Goal: Task Accomplishment & Management: Manage account settings

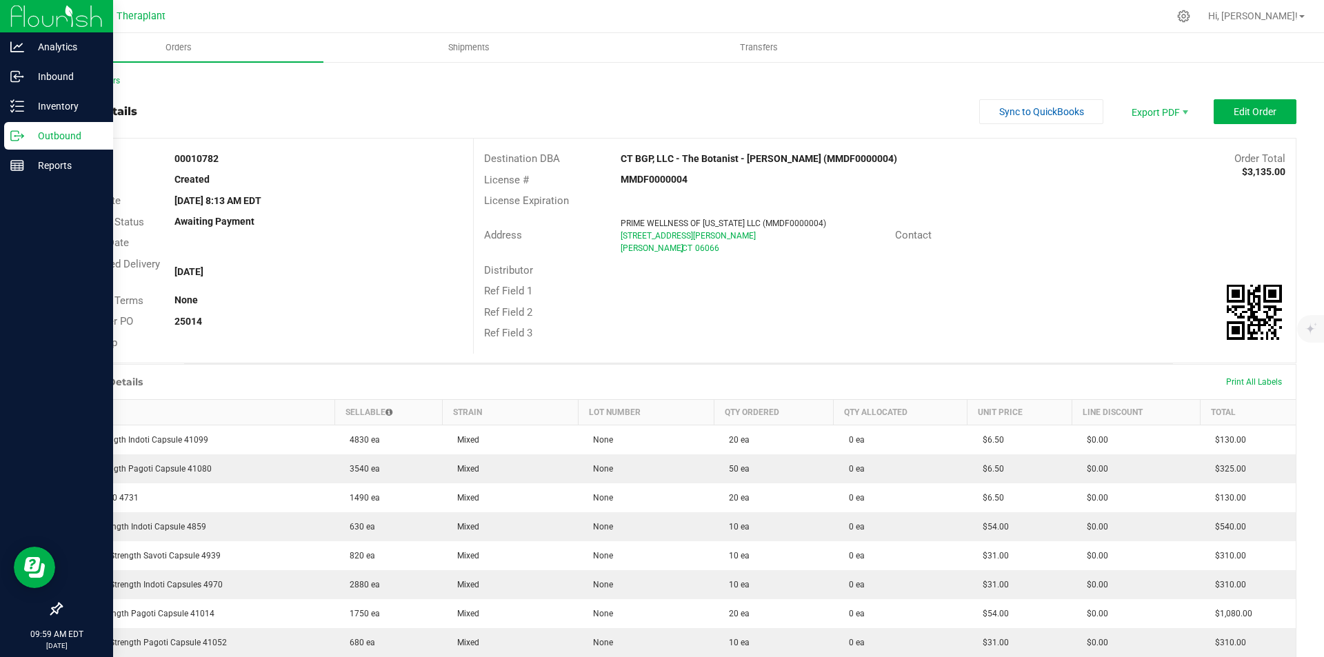
click at [26, 19] on img at bounding box center [56, 16] width 92 height 32
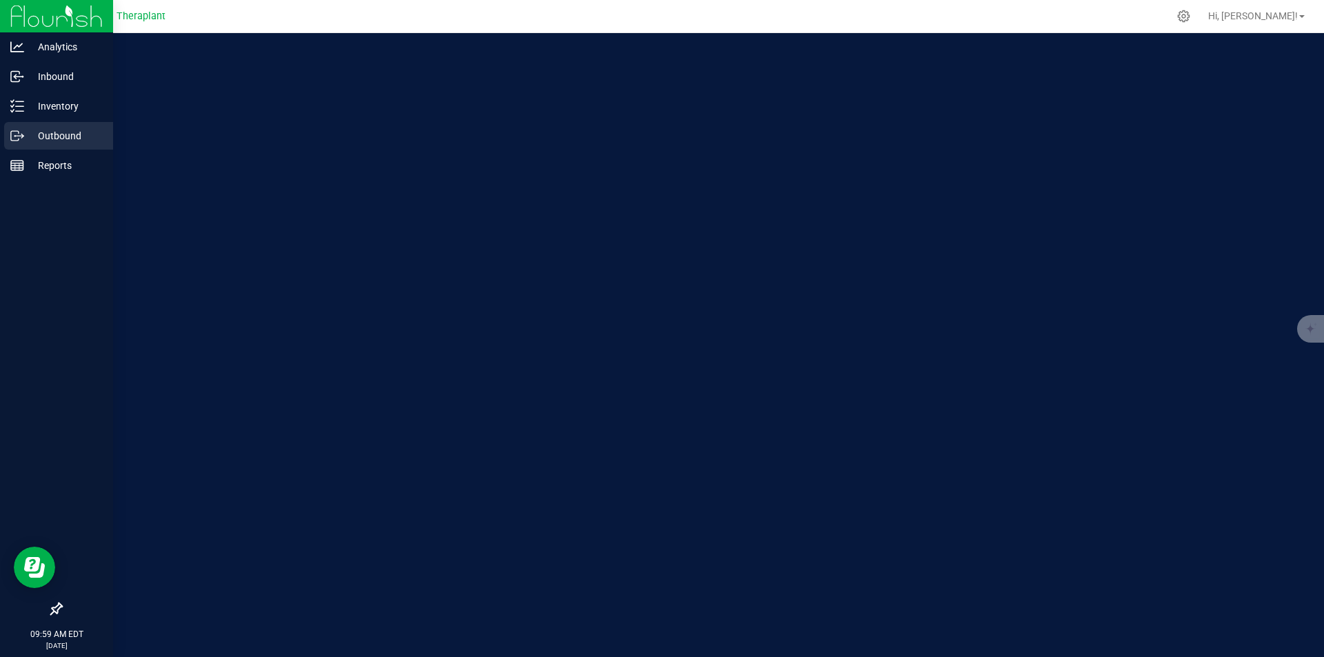
click at [64, 133] on p "Outbound" at bounding box center [65, 136] width 83 height 17
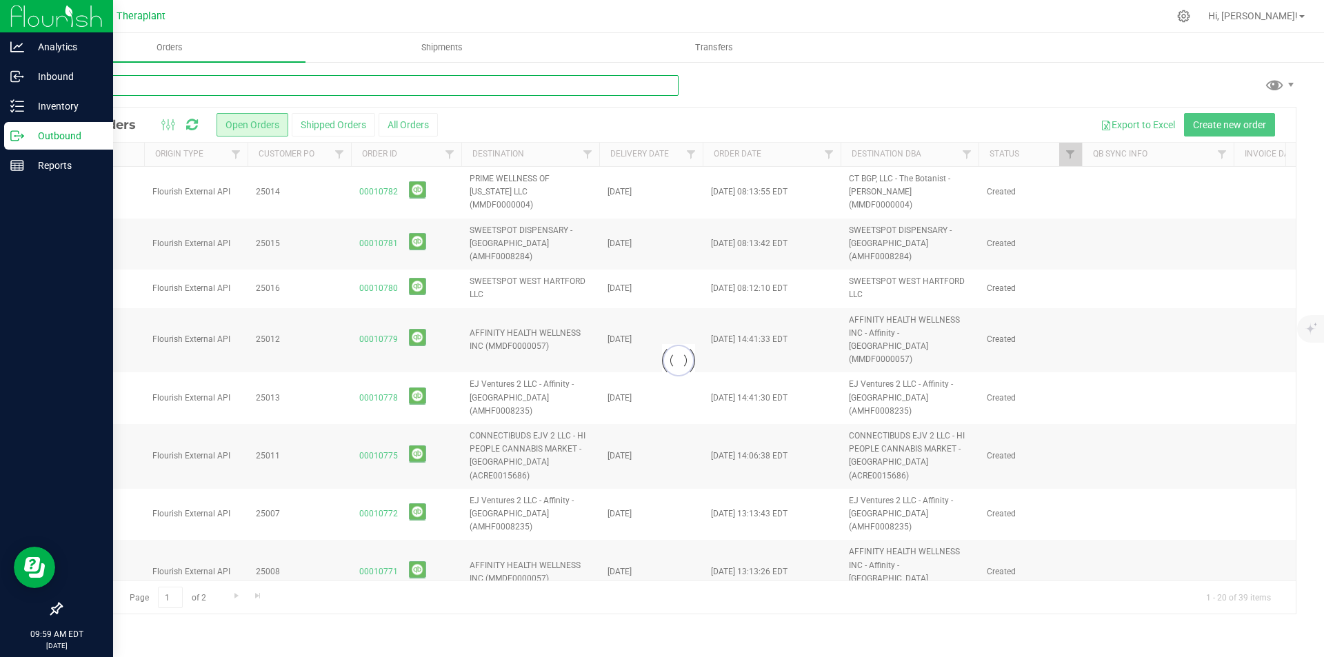
click at [354, 76] on input "text" at bounding box center [370, 85] width 618 height 21
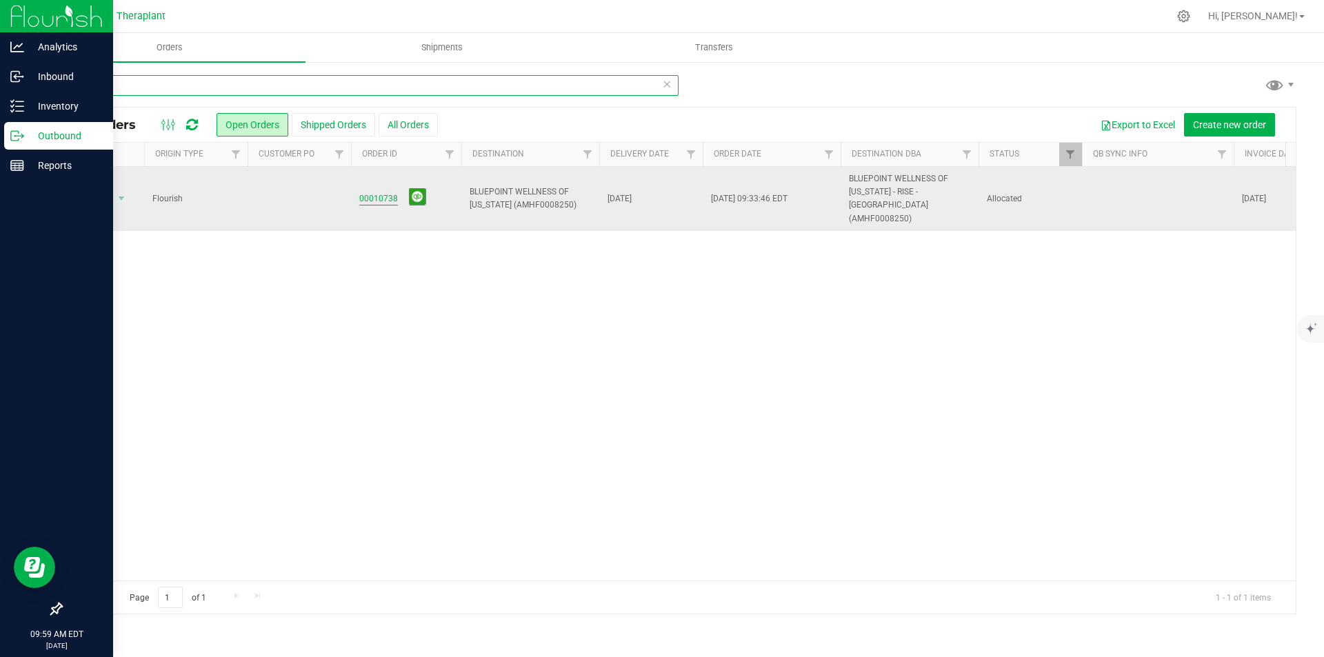
type input "738"
click at [384, 192] on link "00010738" at bounding box center [378, 198] width 39 height 13
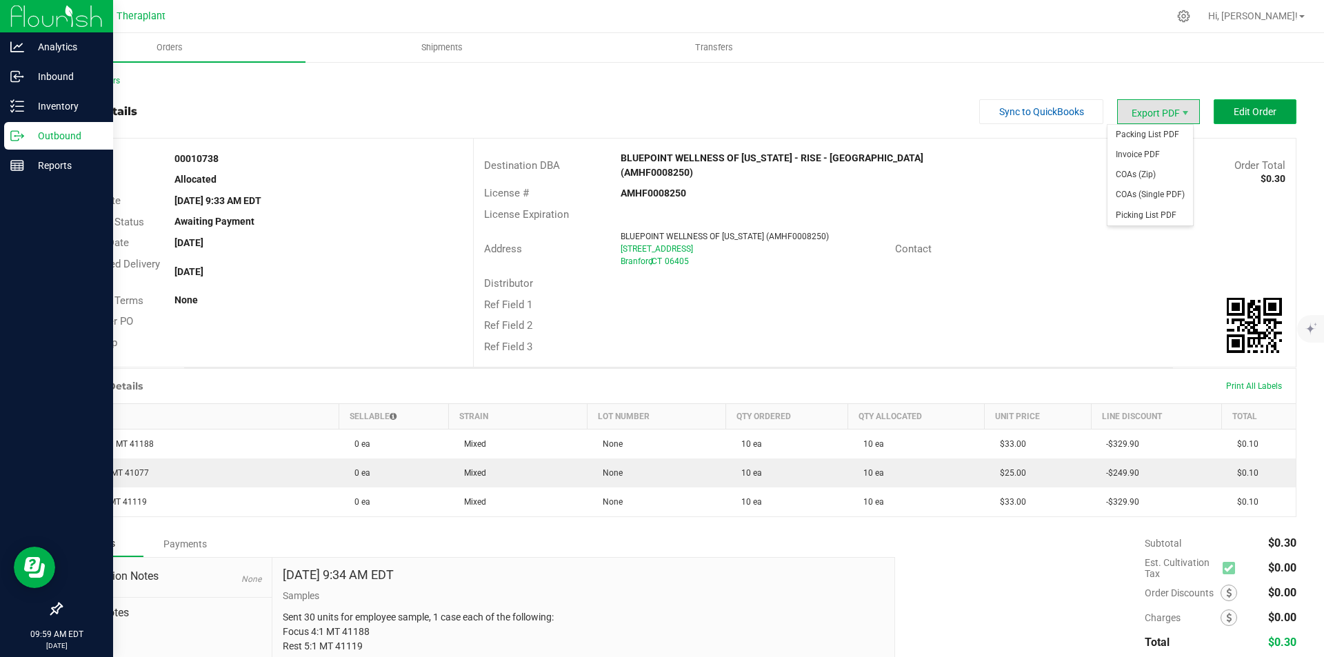
click at [1220, 103] on button "Edit Order" at bounding box center [1255, 111] width 83 height 25
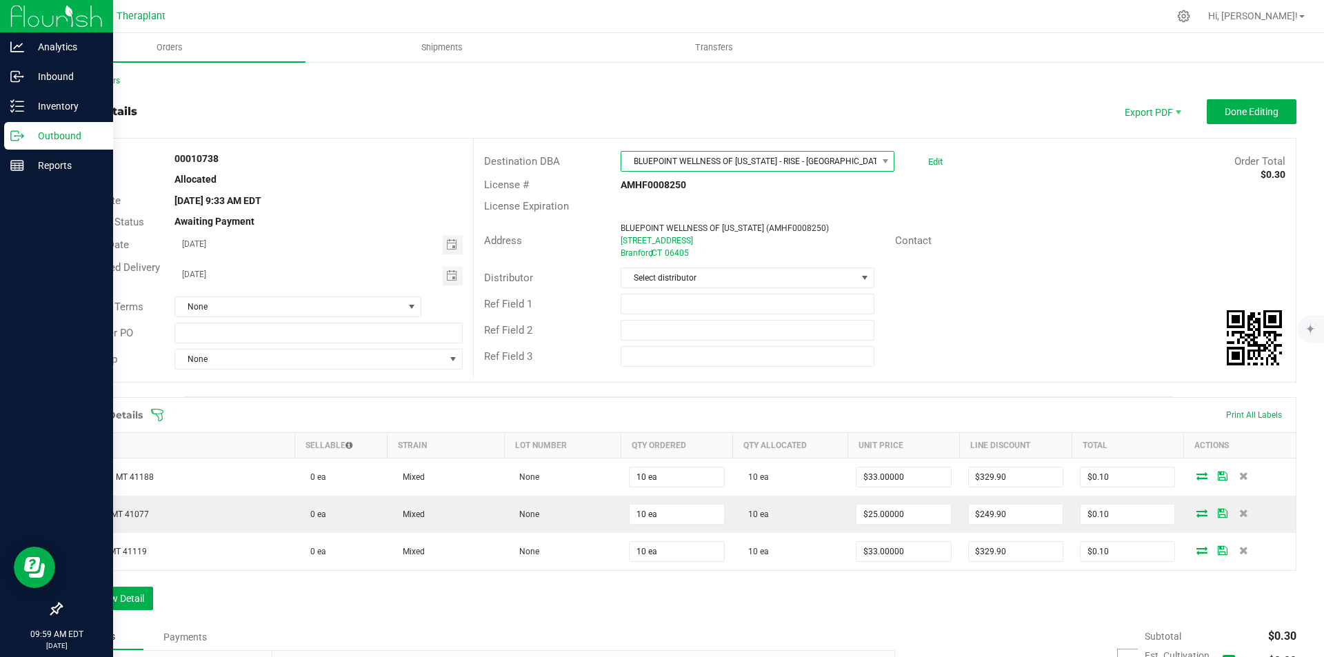
click at [725, 161] on span "BLUEPOINT WELLNESS OF CONNECTICUT - RISE - Branford (AMHF0008250)" at bounding box center [748, 161] width 255 height 19
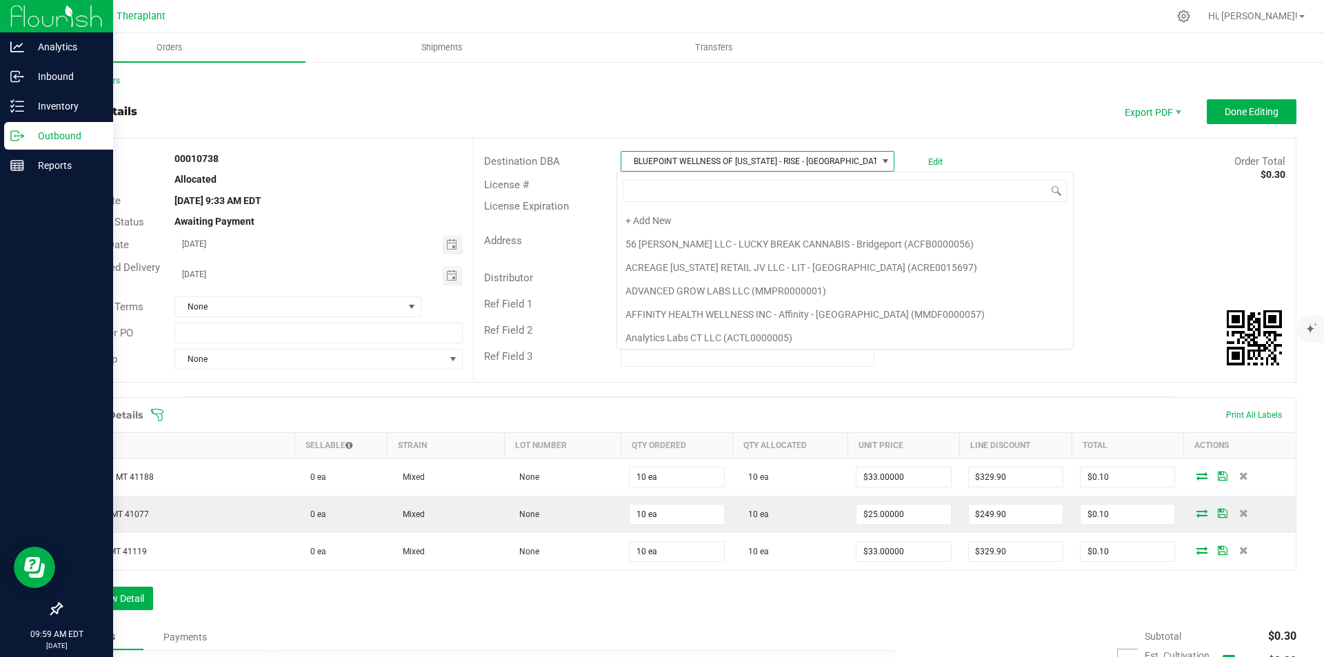
scroll to position [73, 0]
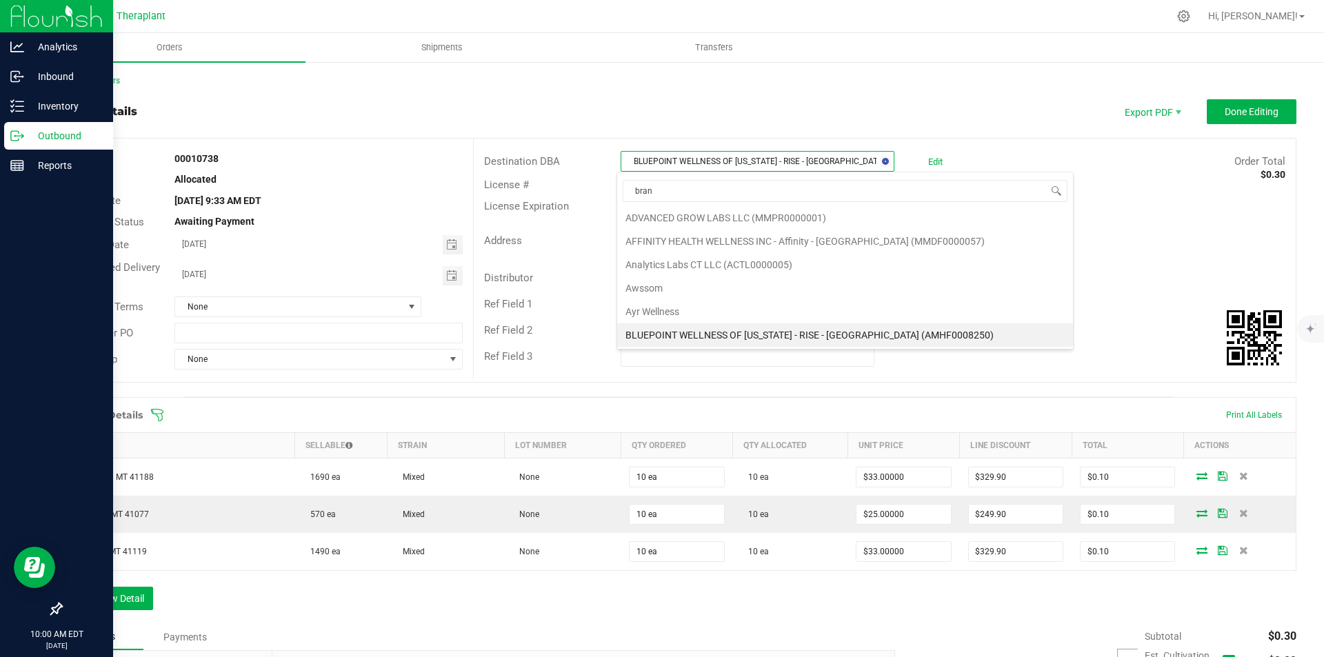
type input "branf"
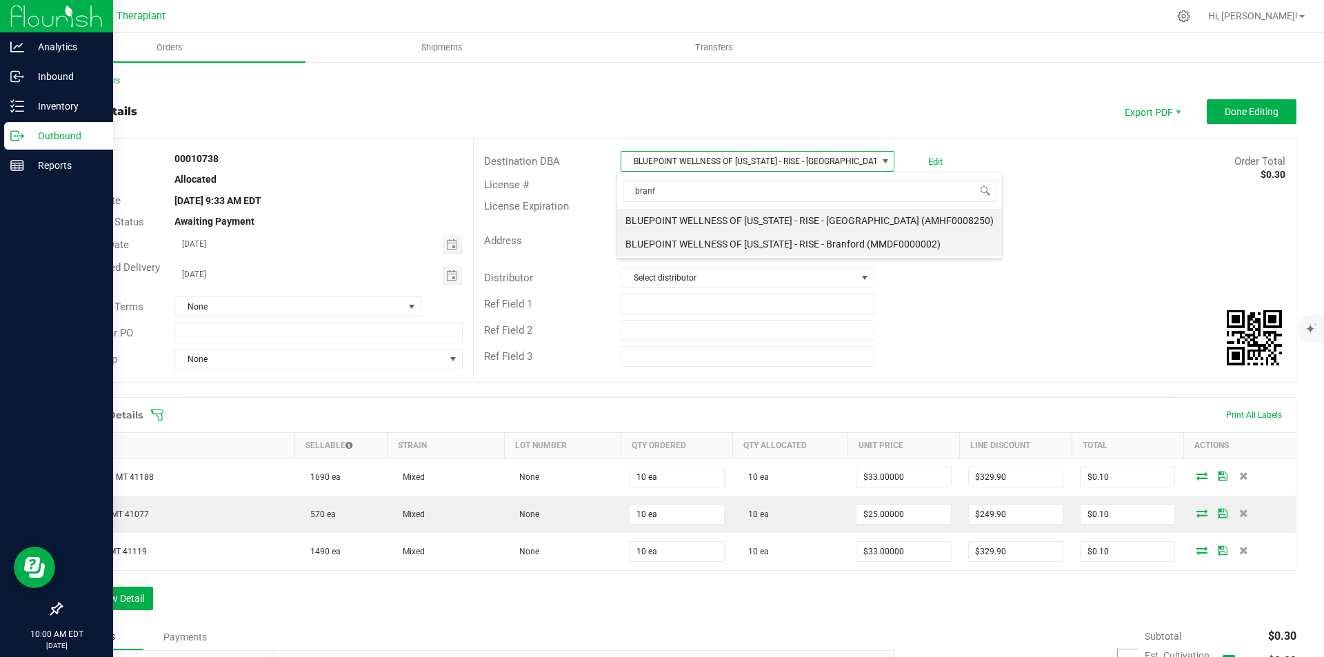
click at [737, 237] on li "BLUEPOINT WELLNESS OF CONNECTICUT - RISE - Branford (MMDF0000002)" at bounding box center [809, 243] width 385 height 23
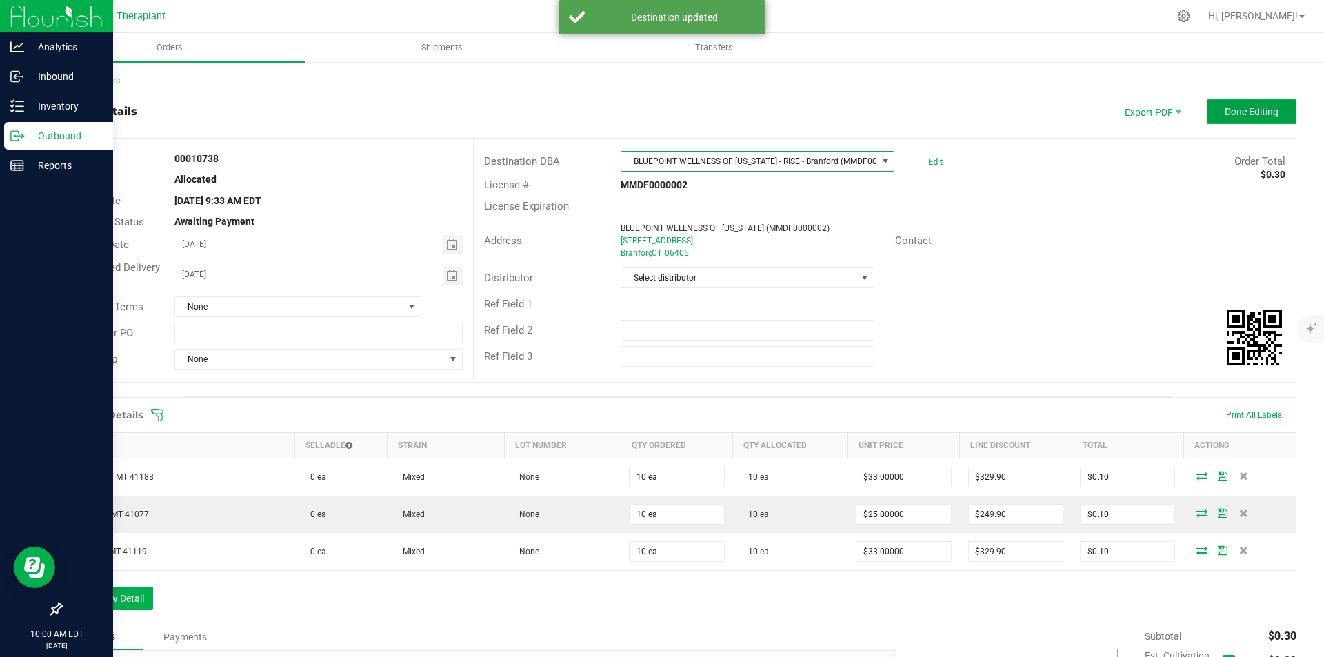
click at [1254, 119] on button "Done Editing" at bounding box center [1252, 111] width 90 height 25
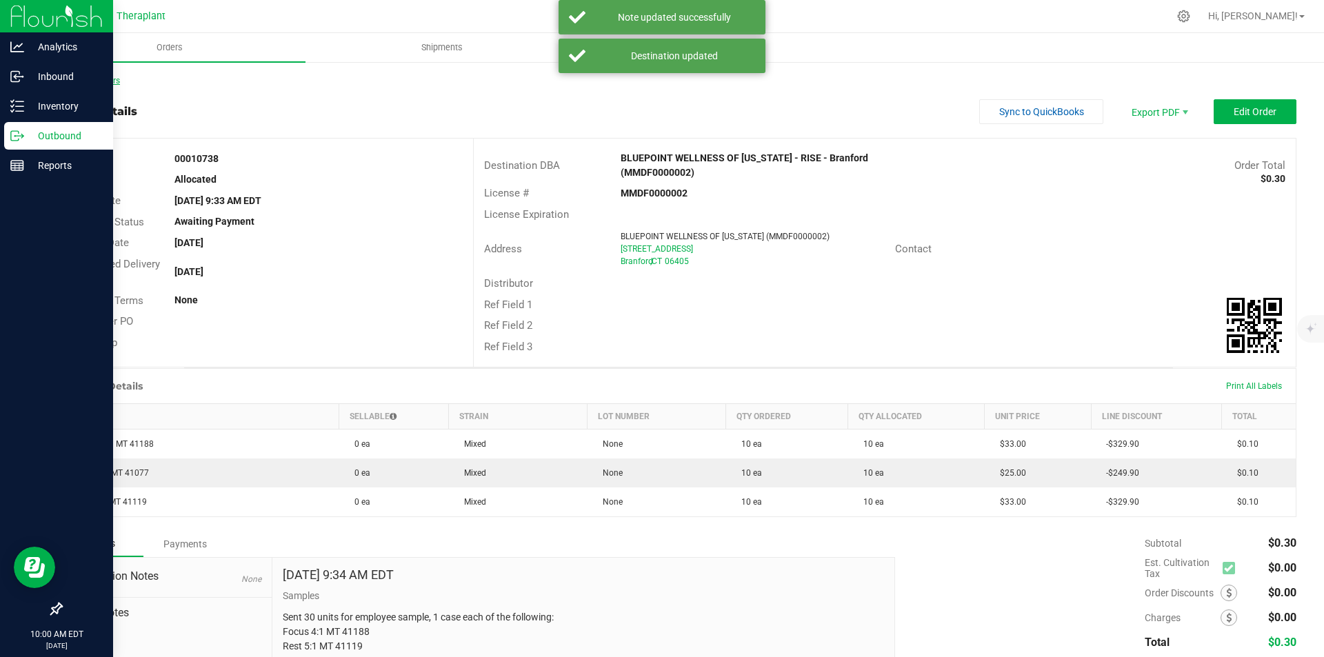
click at [104, 81] on link "Back to Orders" at bounding box center [90, 81] width 59 height 10
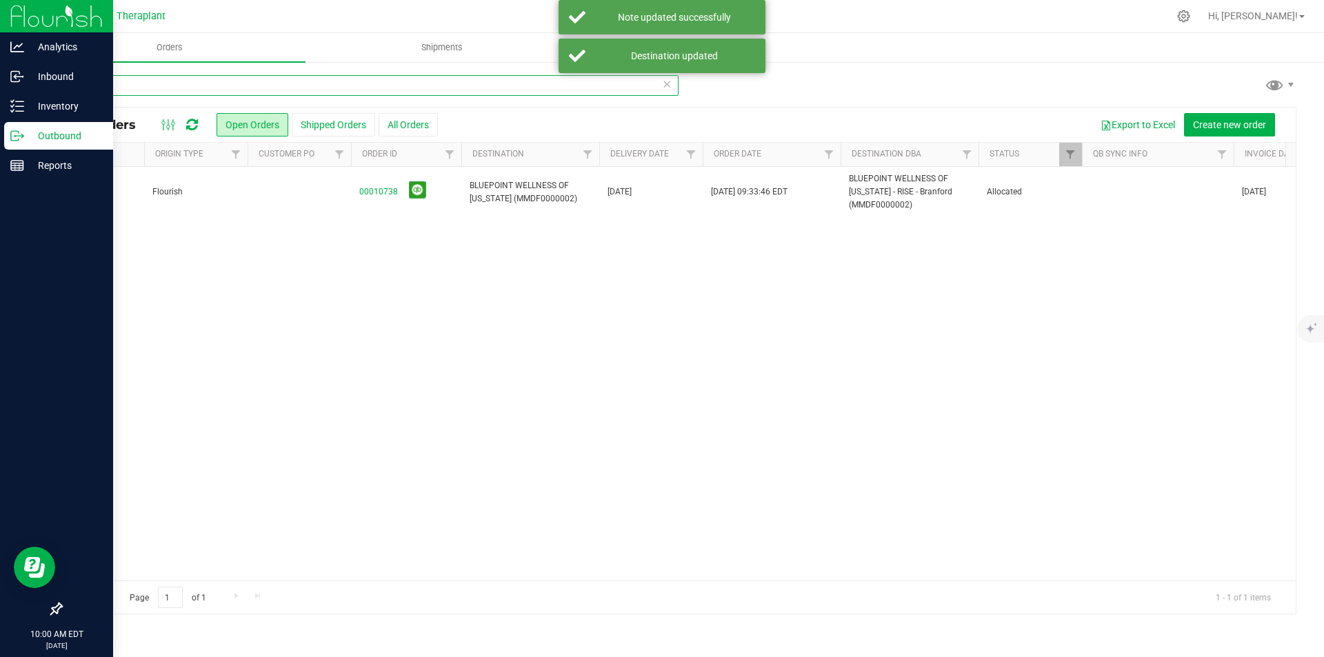
click at [274, 86] on input "738" at bounding box center [370, 85] width 618 height 21
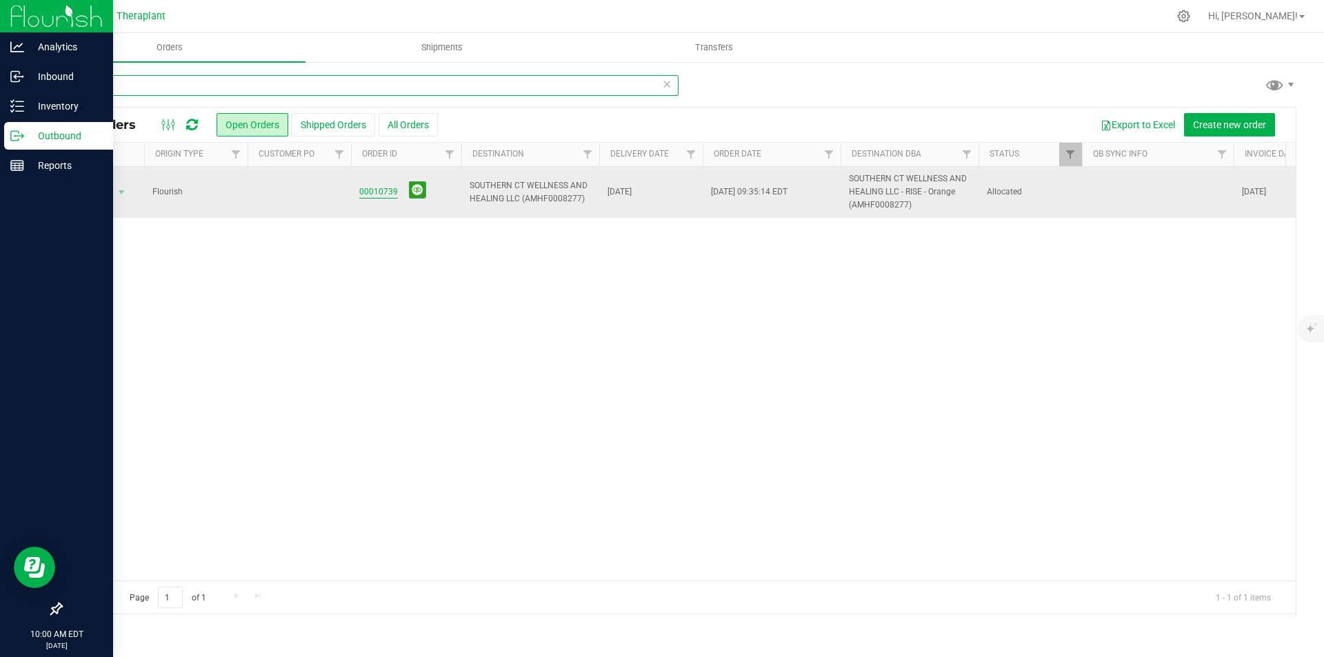
type input "739"
click at [379, 193] on link "00010739" at bounding box center [378, 192] width 39 height 13
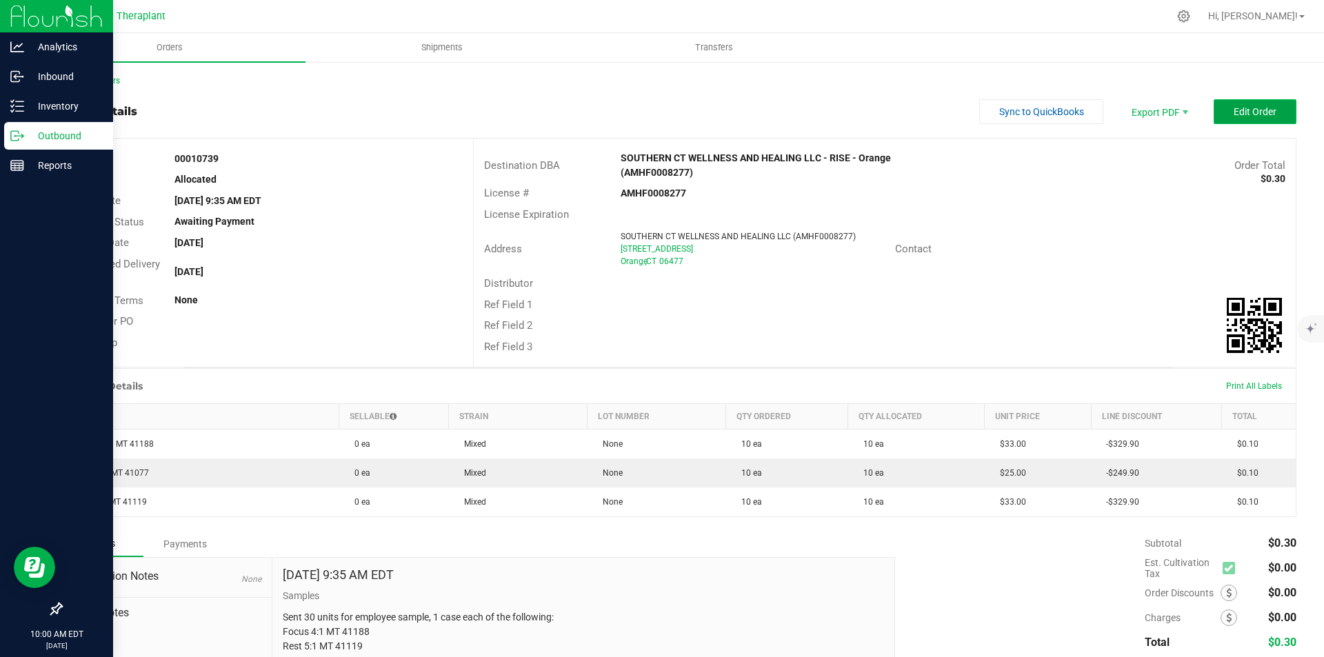
click at [1234, 120] on button "Edit Order" at bounding box center [1255, 111] width 83 height 25
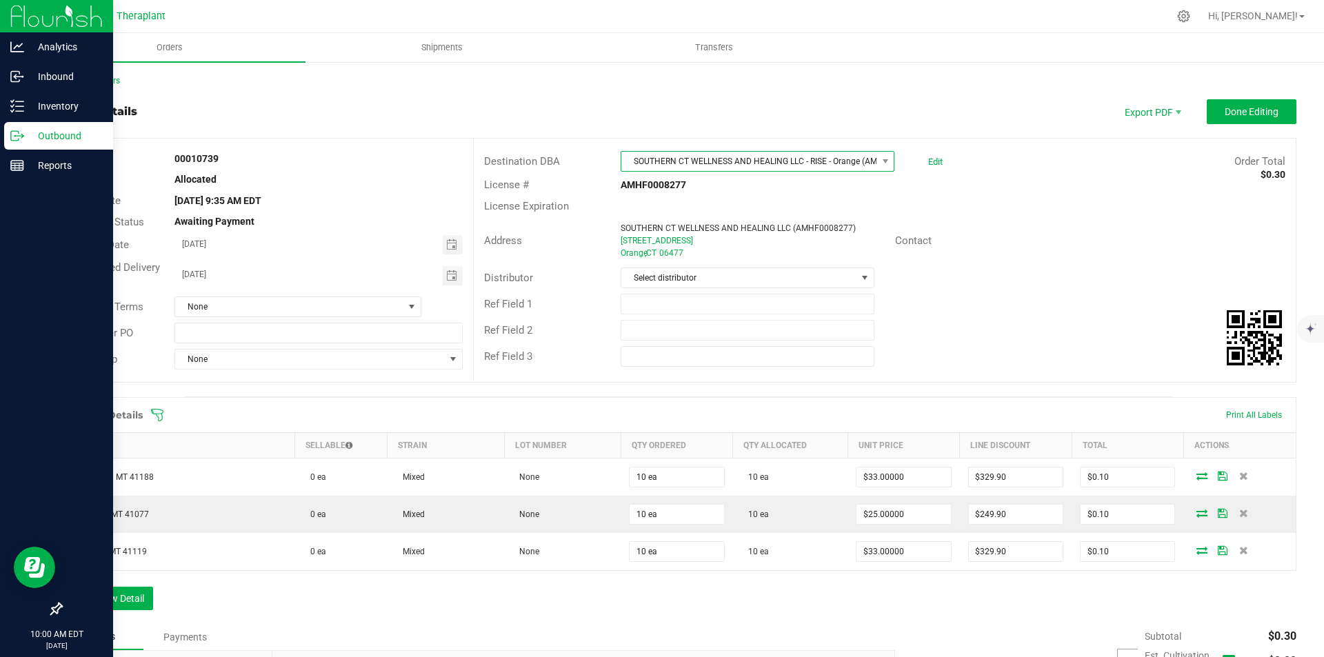
click at [792, 156] on span "SOUTHERN CT WELLNESS AND HEALING LLC - RISE - Orange (AMHF0008277)" at bounding box center [748, 161] width 255 height 19
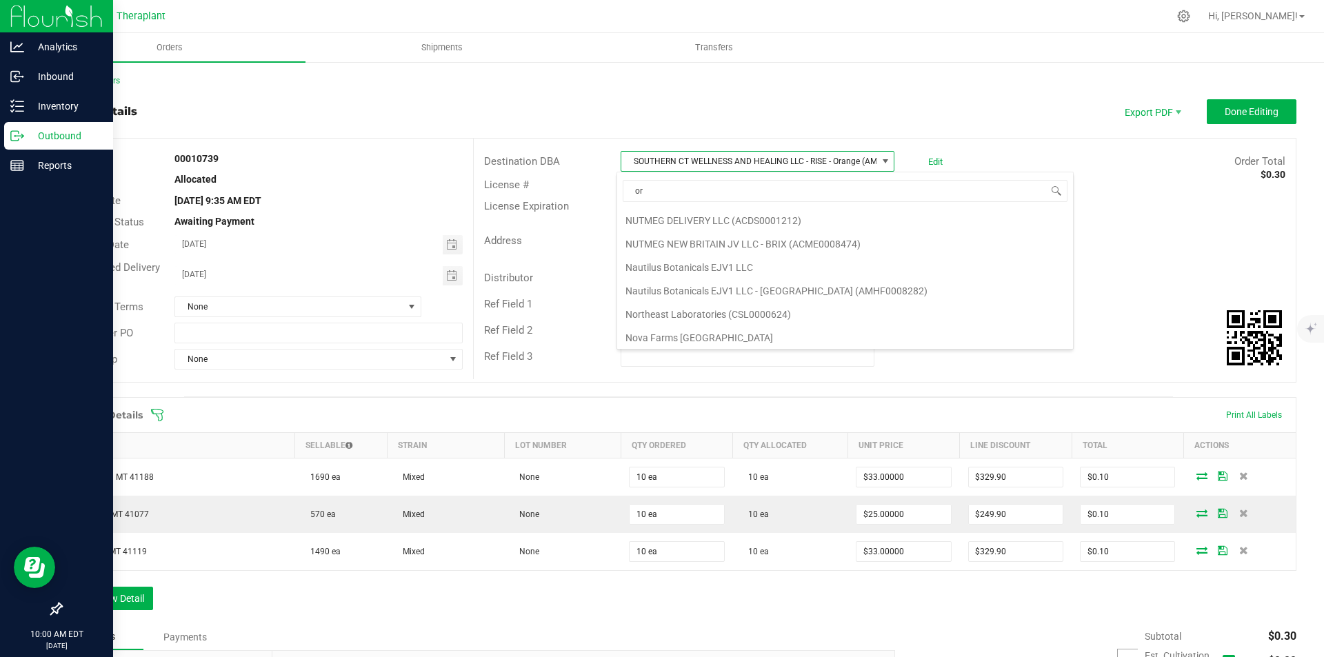
scroll to position [1524, 0]
type input "orang"
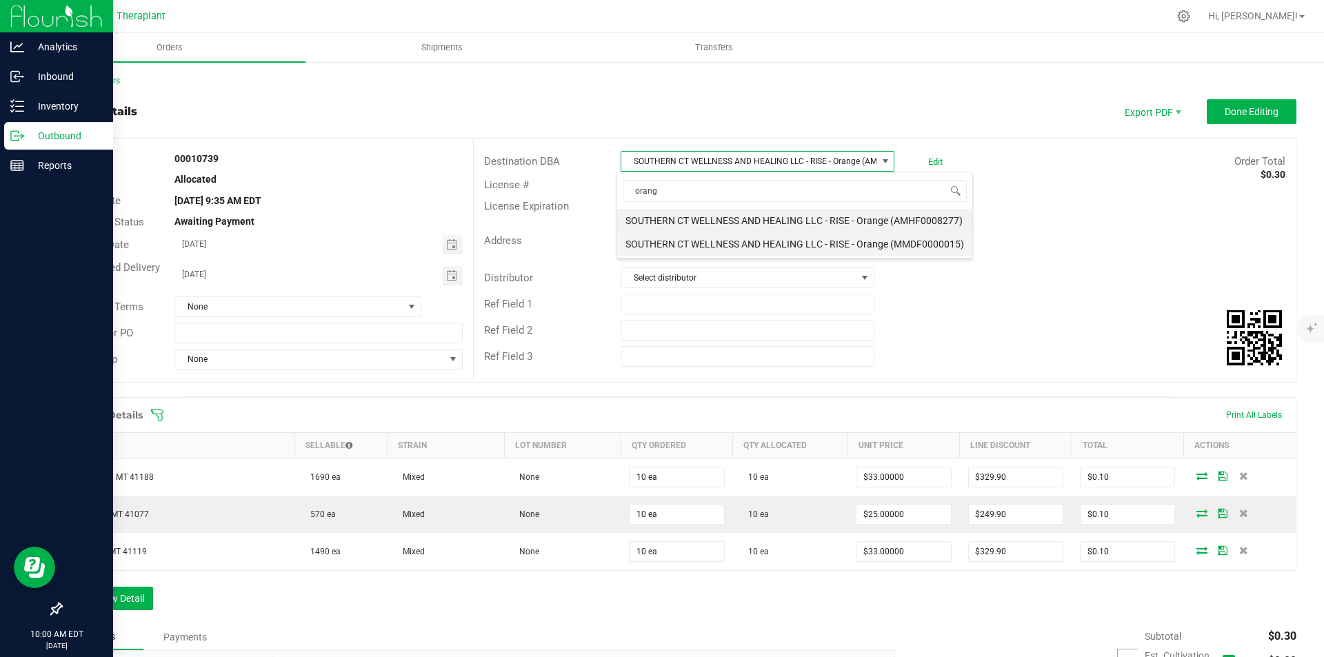
click at [756, 238] on li "SOUTHERN CT WELLNESS AND HEALING LLC - RISE - Orange (MMDF0000015)" at bounding box center [794, 243] width 355 height 23
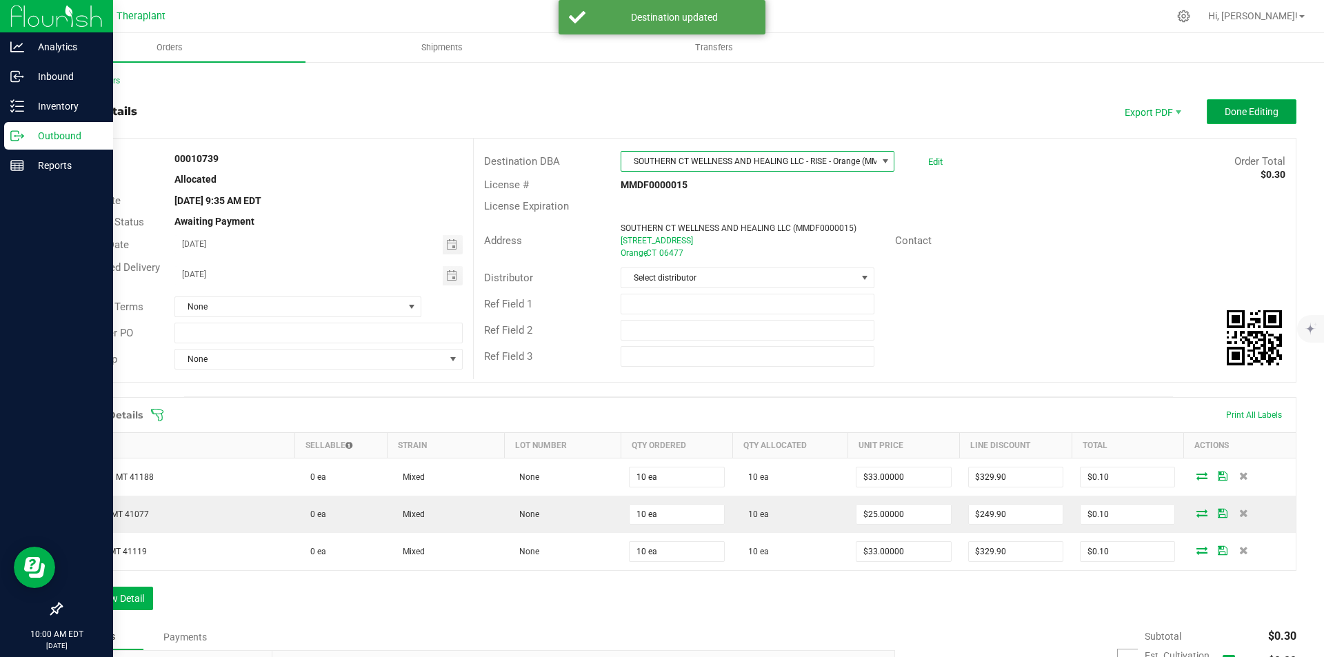
click at [1243, 103] on button "Done Editing" at bounding box center [1252, 111] width 90 height 25
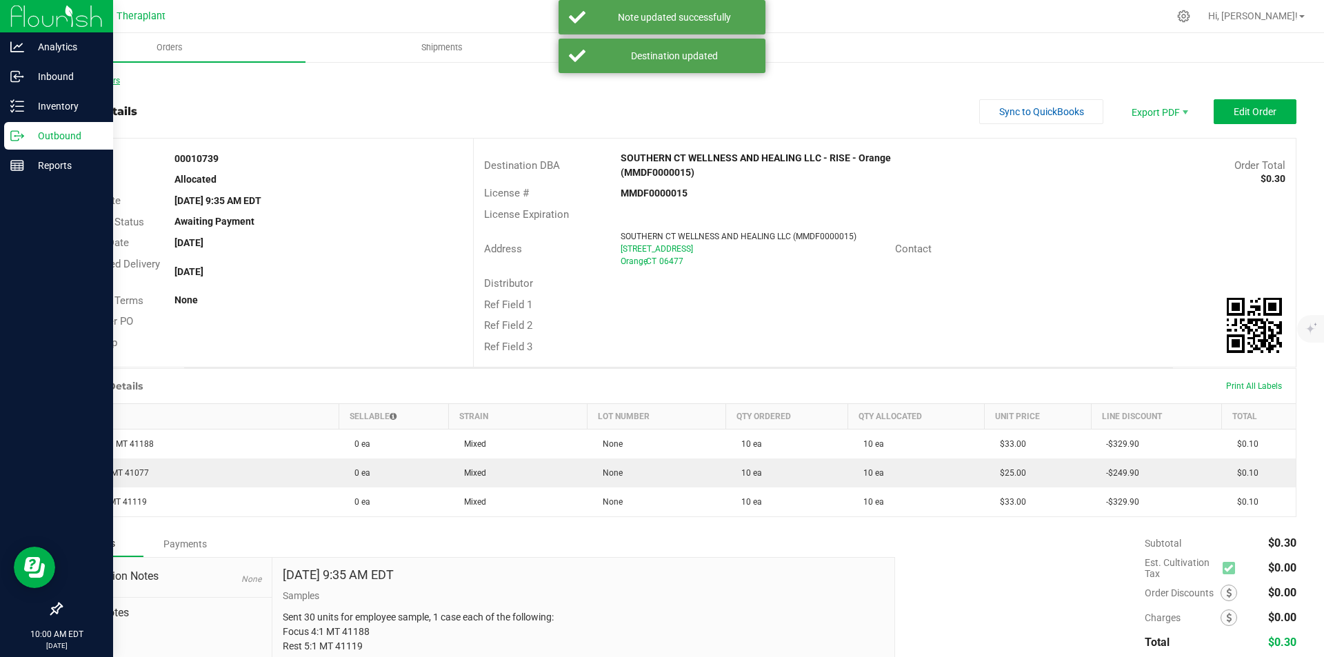
click at [92, 78] on link "Back to Orders" at bounding box center [90, 81] width 59 height 10
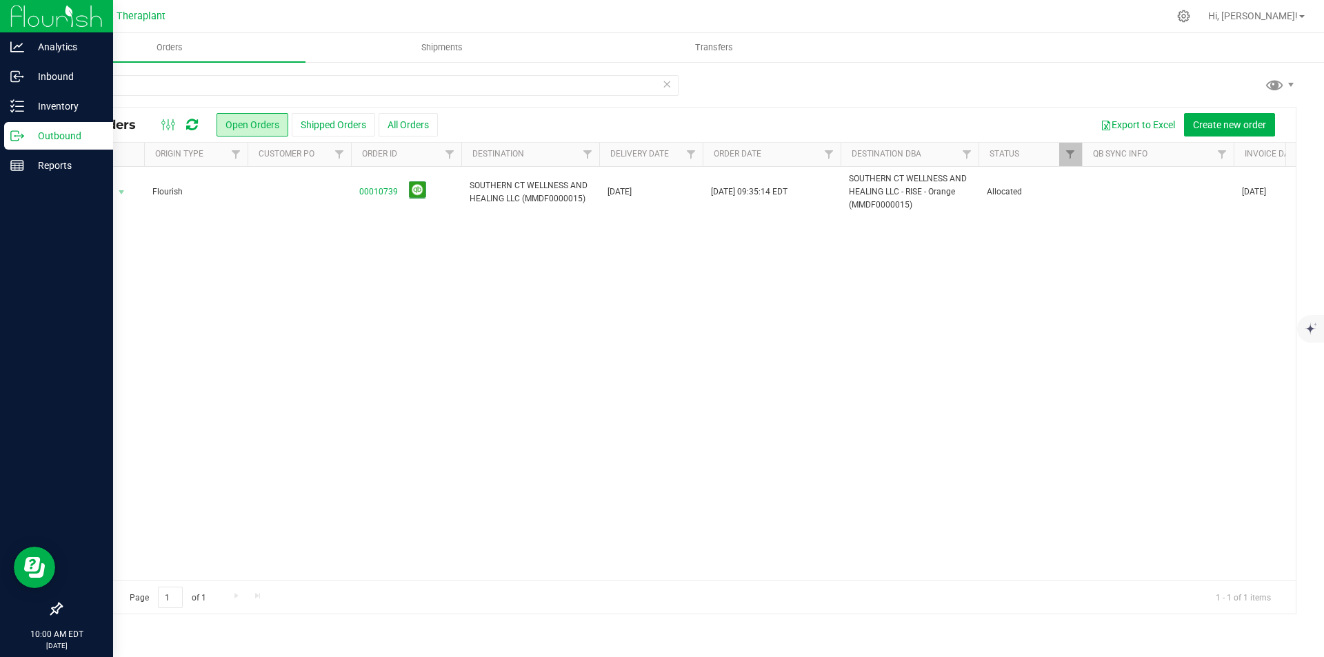
click at [665, 86] on icon at bounding box center [667, 83] width 10 height 17
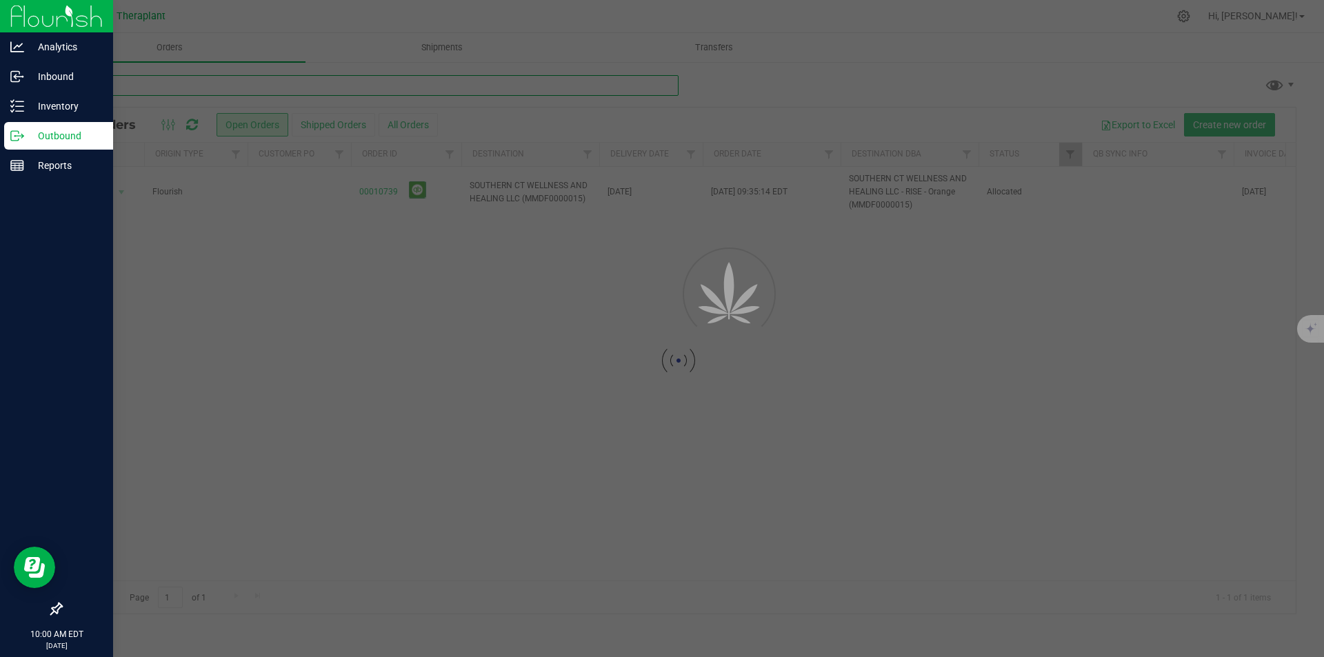
click at [611, 79] on input "text" at bounding box center [370, 85] width 618 height 21
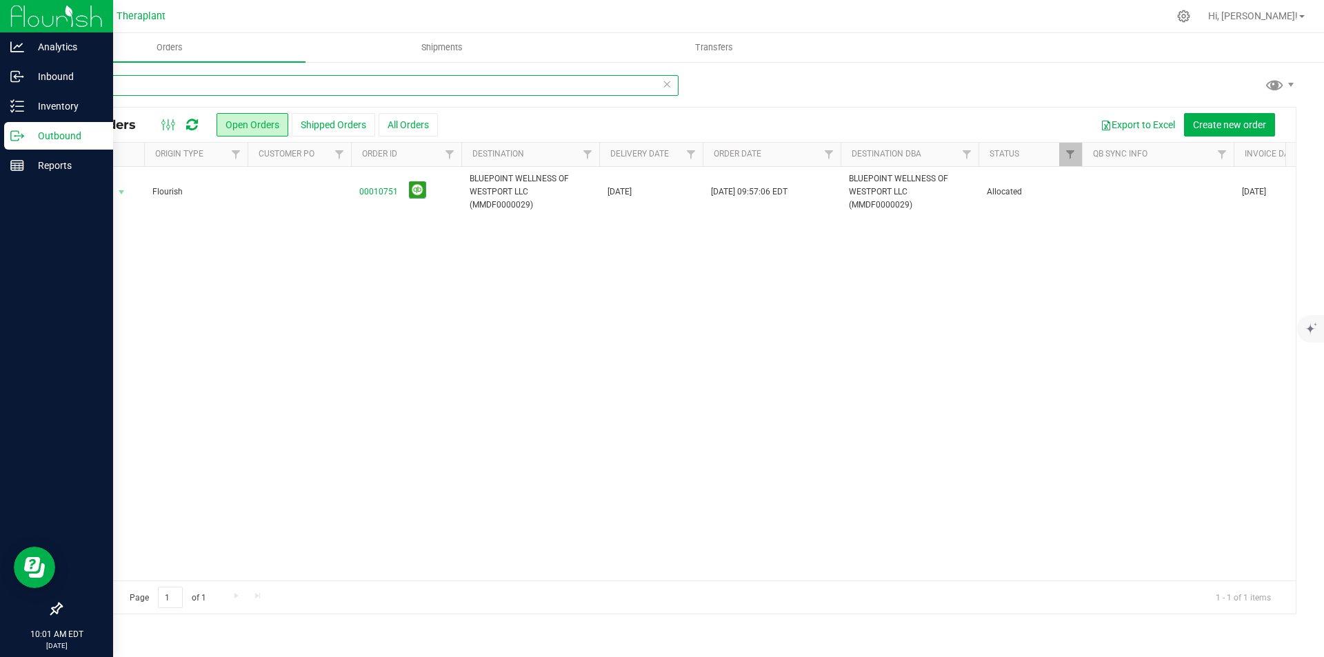
type input "7"
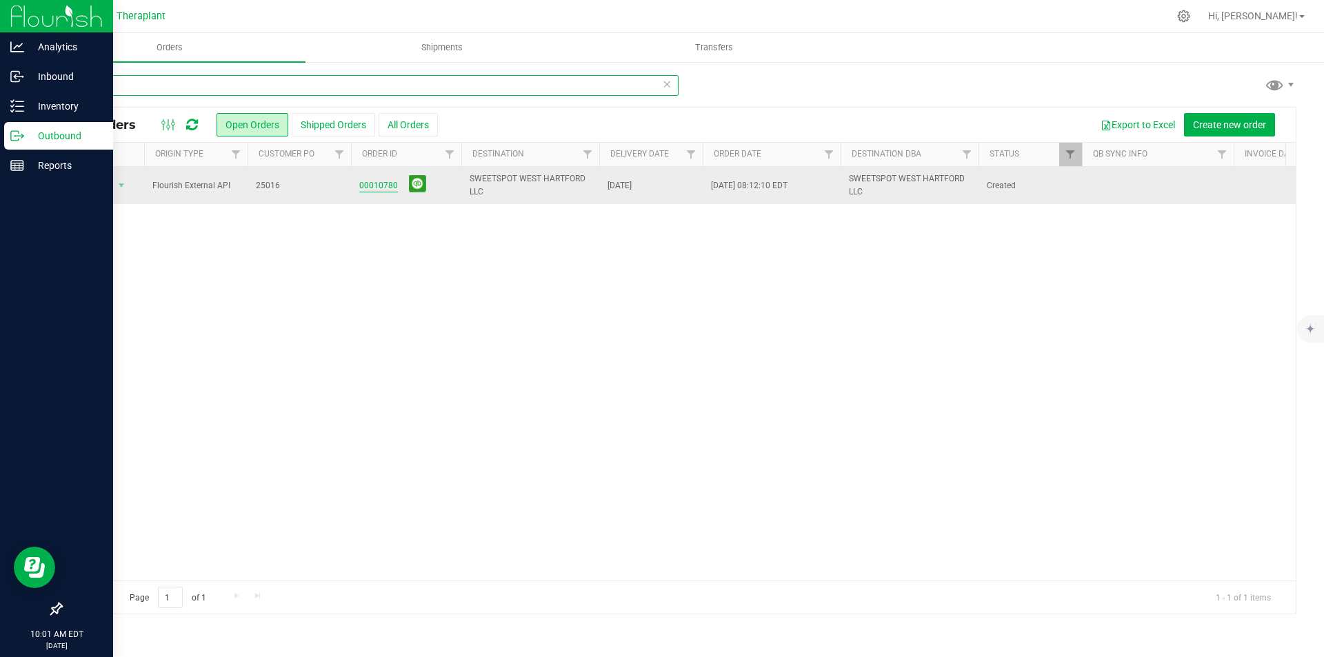
type input "016"
click at [375, 183] on link "00010780" at bounding box center [378, 185] width 39 height 13
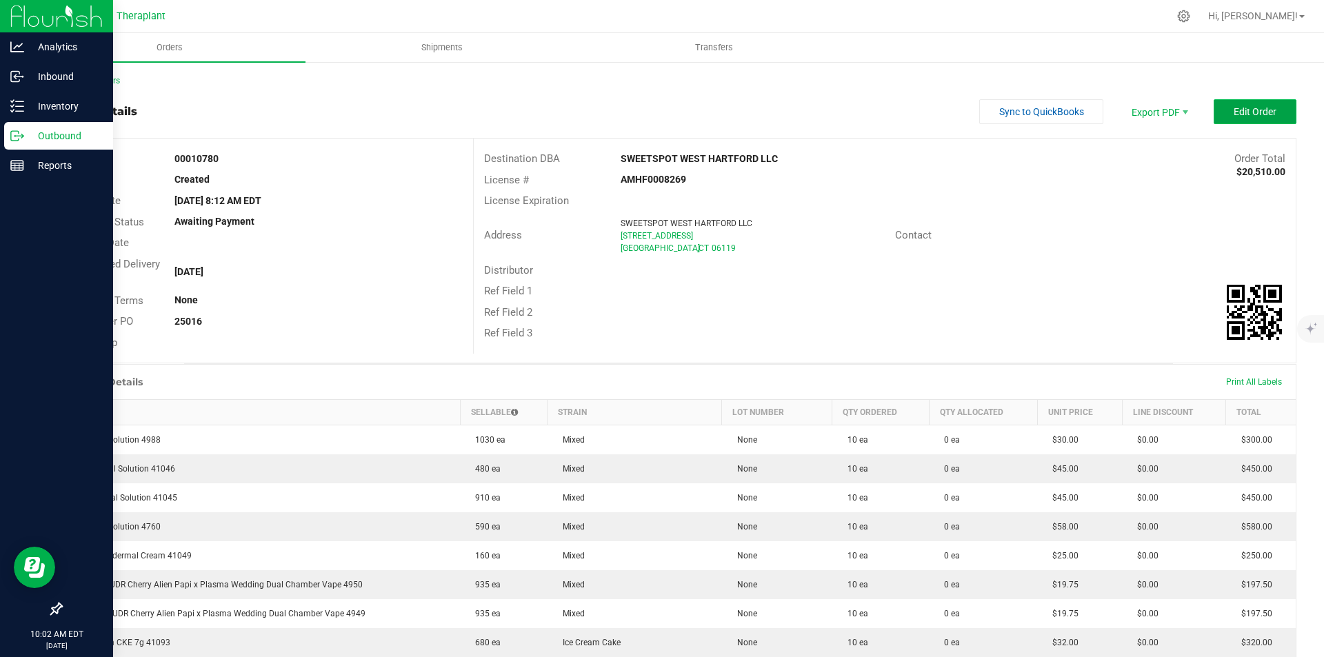
click at [1226, 120] on button "Edit Order" at bounding box center [1255, 111] width 83 height 25
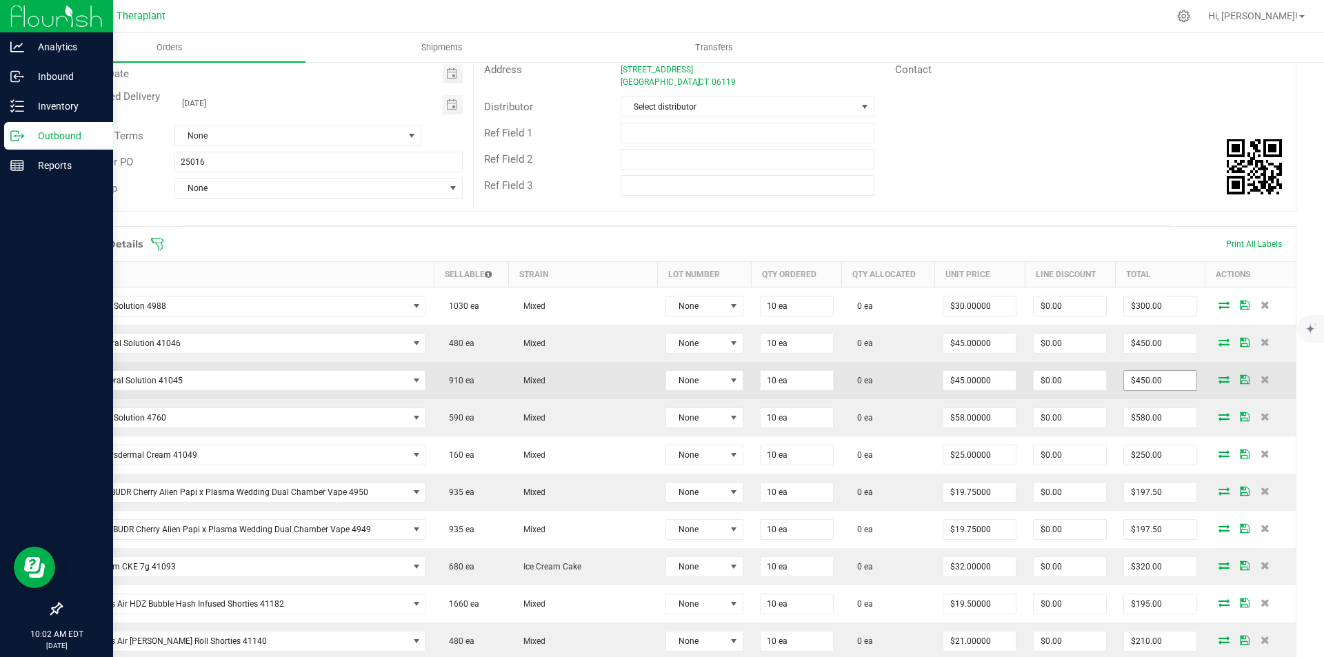
scroll to position [276, 0]
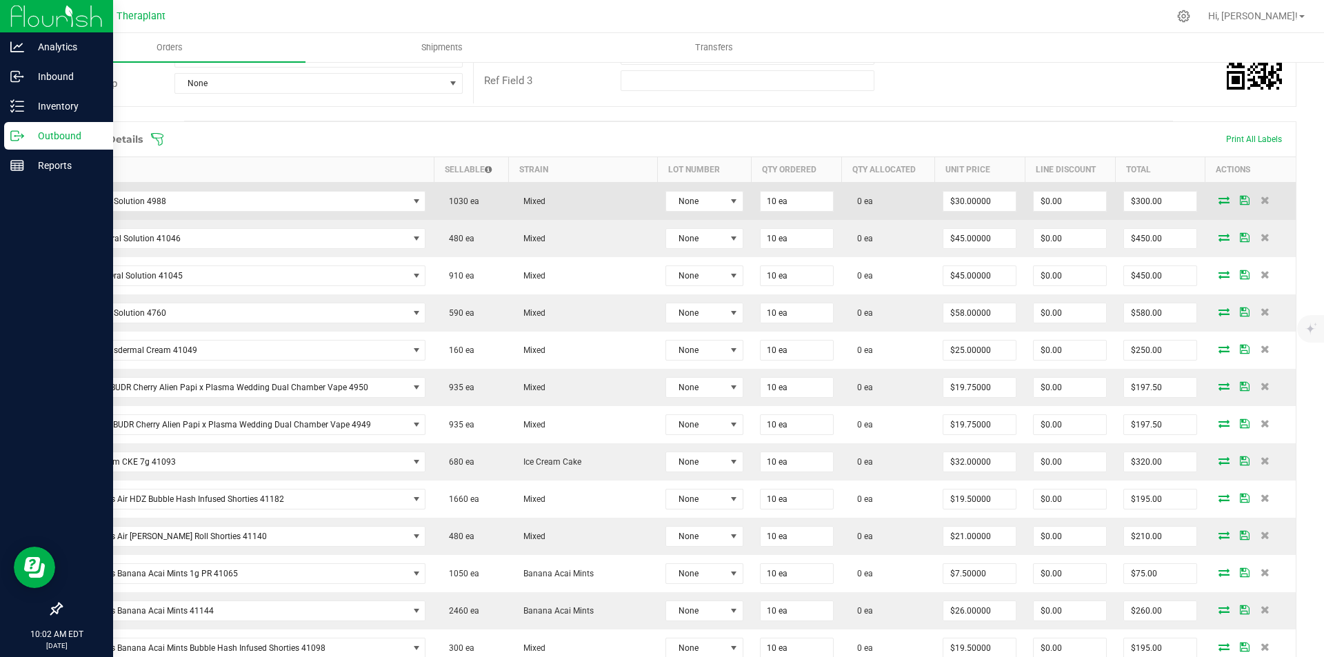
click at [1219, 201] on icon at bounding box center [1224, 200] width 11 height 8
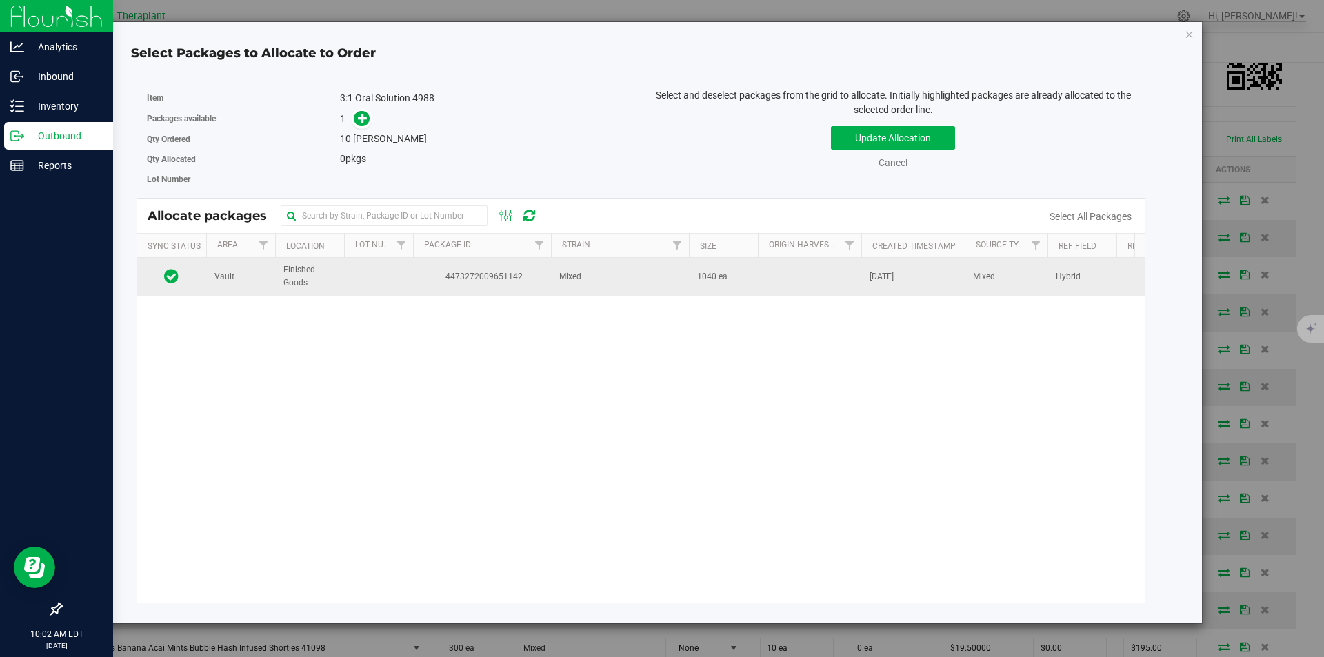
click at [430, 275] on span "4473272009651142" at bounding box center [481, 276] width 121 height 13
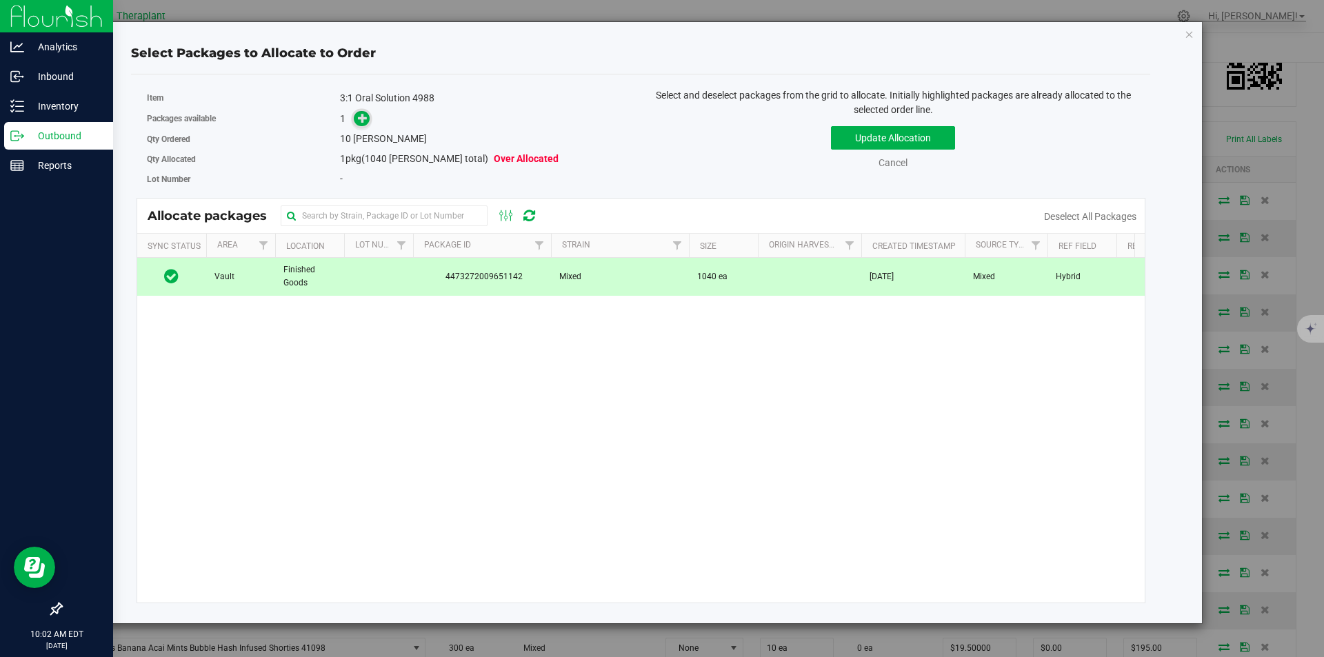
click at [363, 122] on icon at bounding box center [363, 118] width 10 height 10
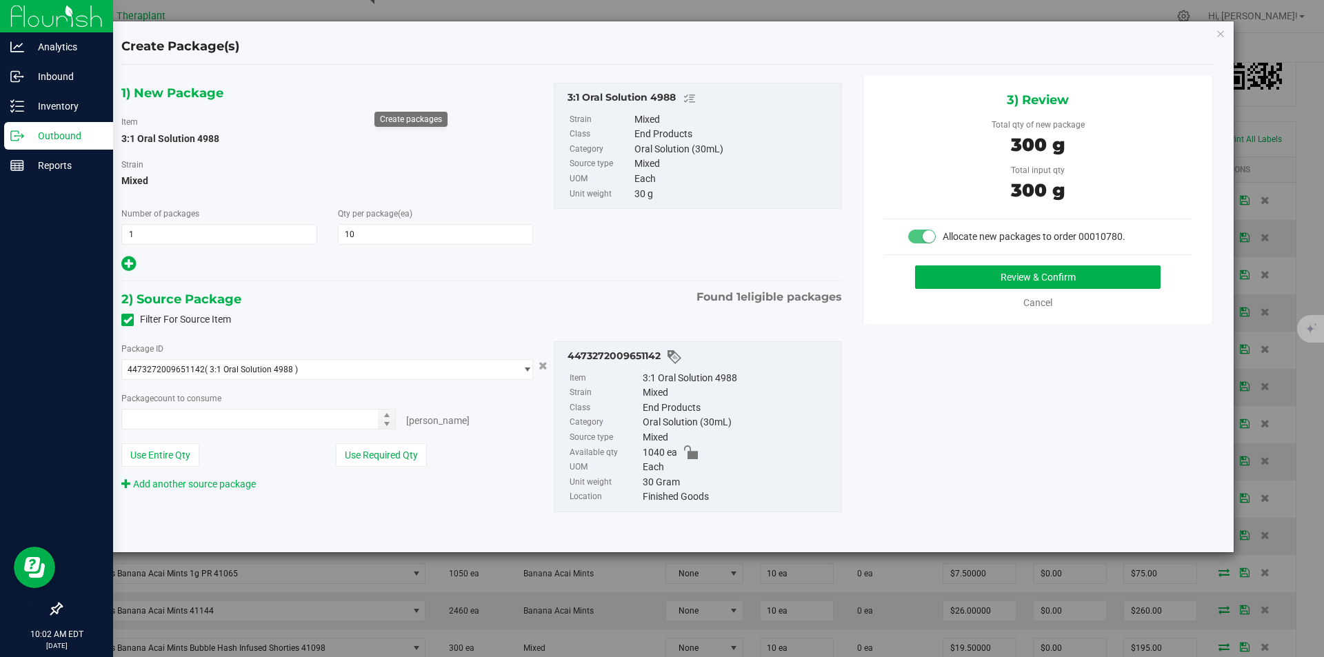
type input "10"
type input "10 ea"
click at [960, 274] on button "Review & Confirm" at bounding box center [1037, 276] width 245 height 23
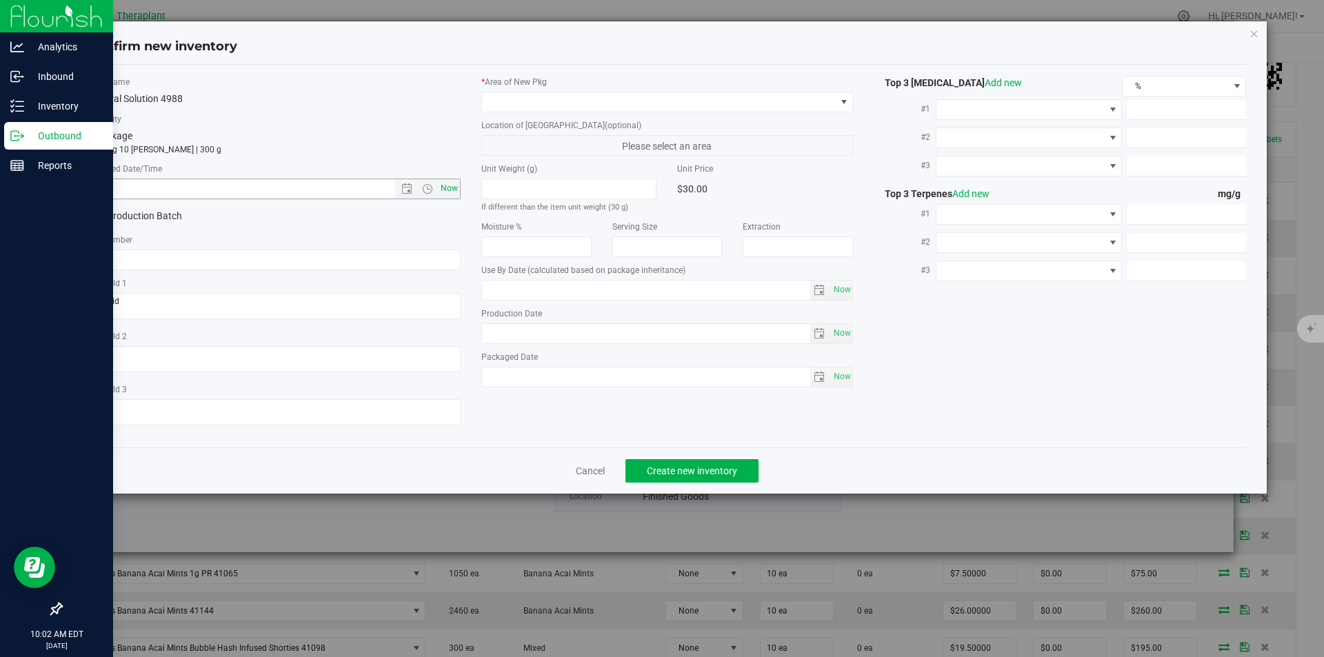
type input "2026-05-20"
click at [438, 188] on span "Now" at bounding box center [448, 189] width 23 height 20
type input "8/21/2025 10:02 AM"
click at [512, 104] on span at bounding box center [659, 101] width 354 height 19
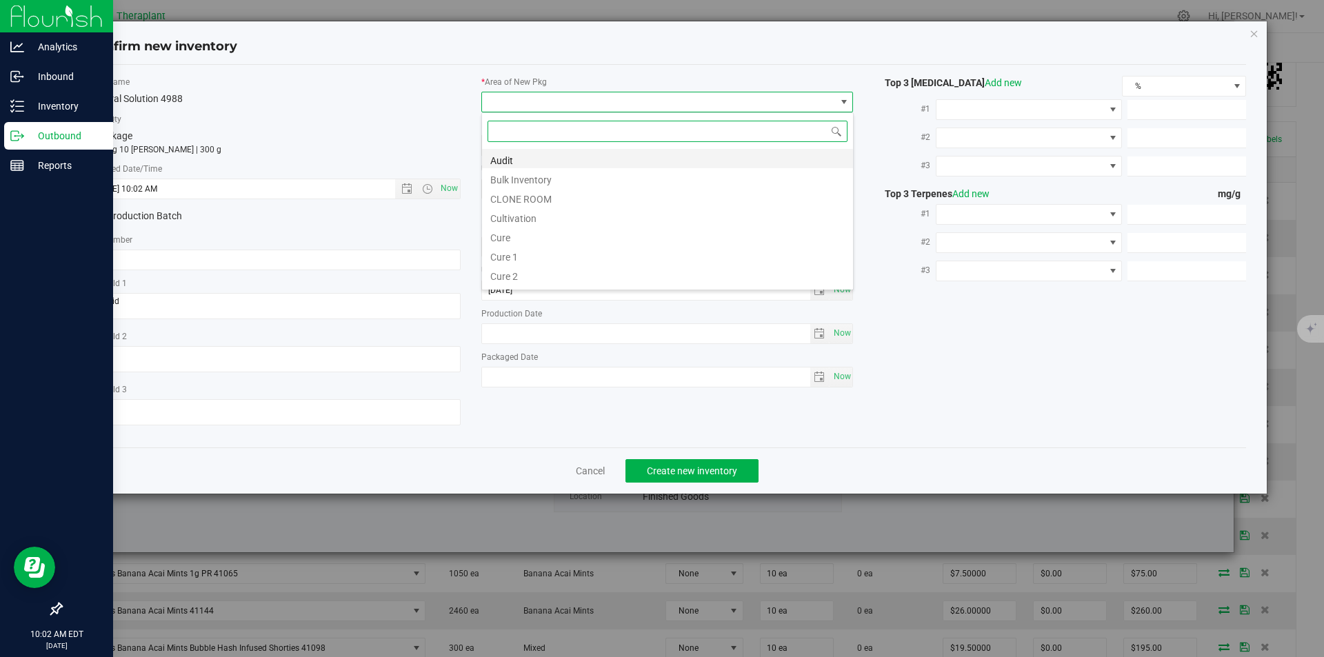
scroll to position [21, 372]
type input "v"
click at [510, 198] on li "Vault" at bounding box center [667, 197] width 371 height 19
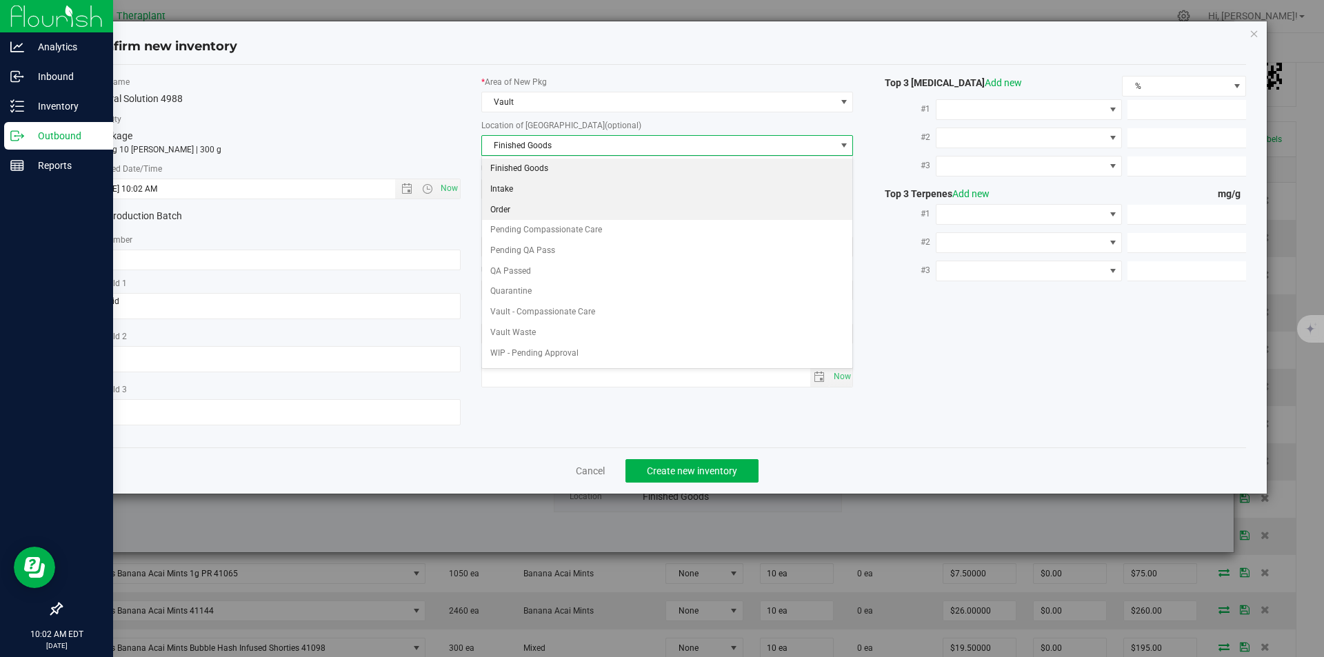
click at [501, 204] on li "Order" at bounding box center [667, 210] width 371 height 21
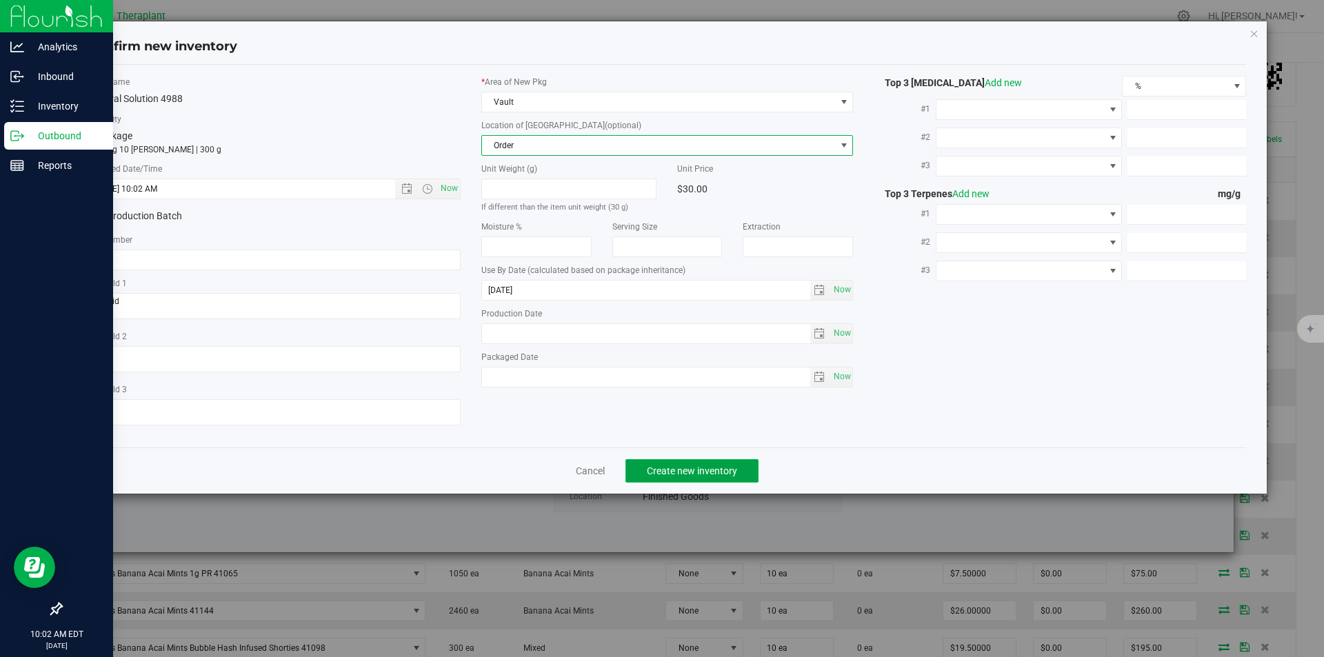
click at [666, 476] on span "Create new inventory" at bounding box center [692, 470] width 90 height 11
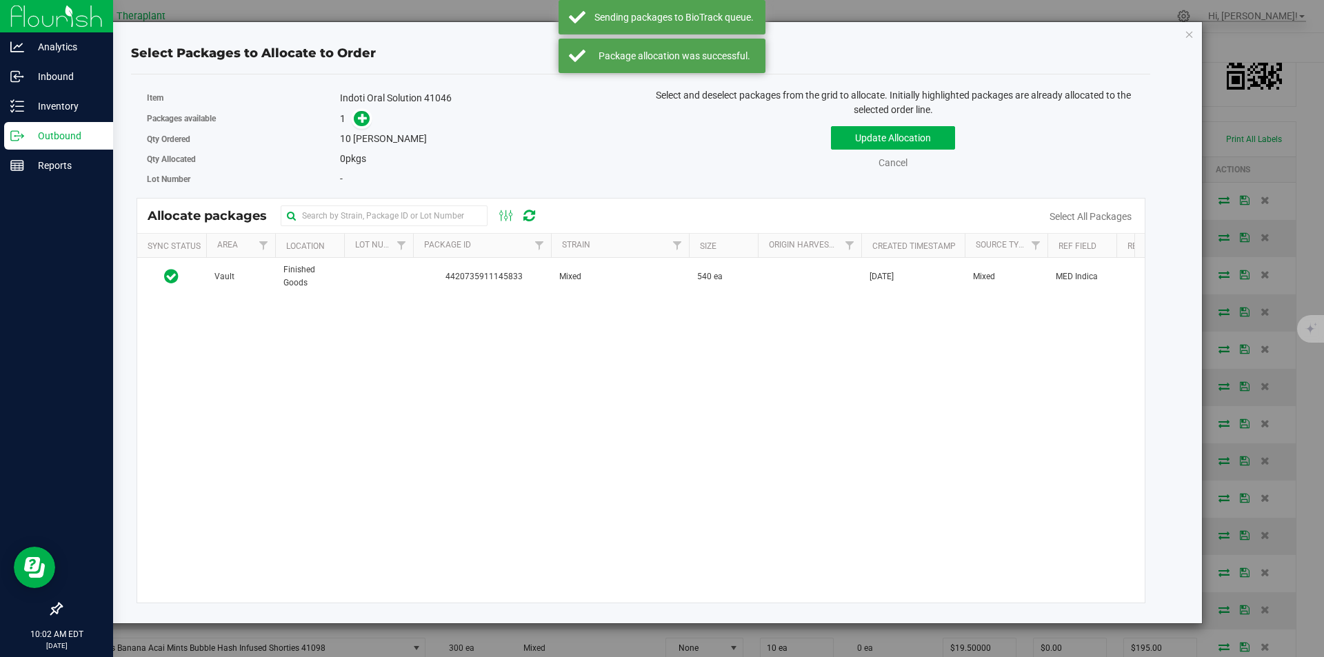
click at [480, 268] on td "4420735911145833" at bounding box center [482, 276] width 138 height 37
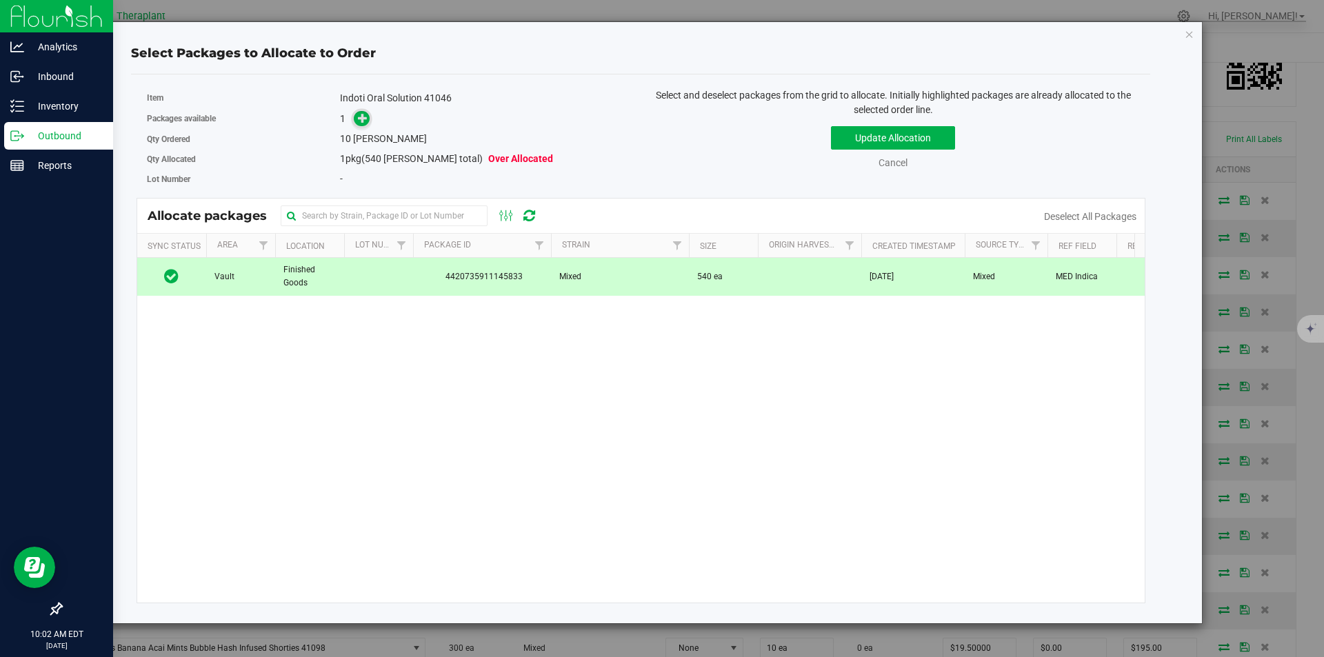
click at [361, 122] on icon at bounding box center [363, 118] width 10 height 10
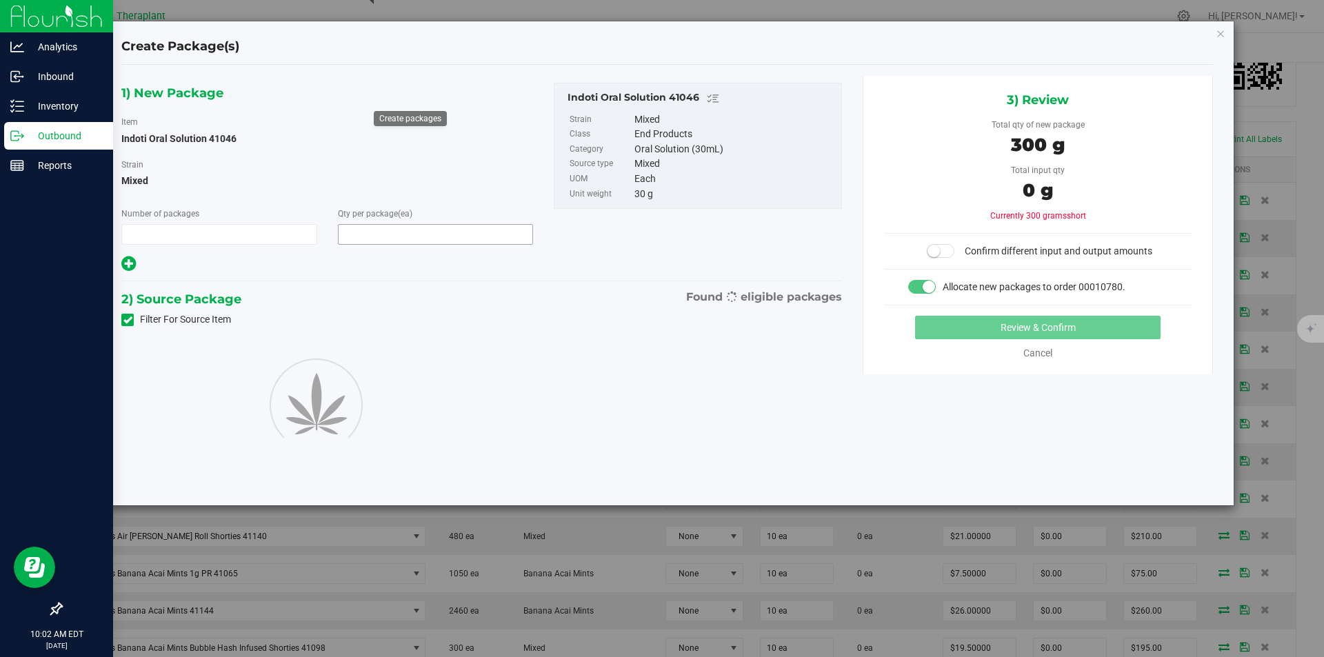
type input "1"
type input "10"
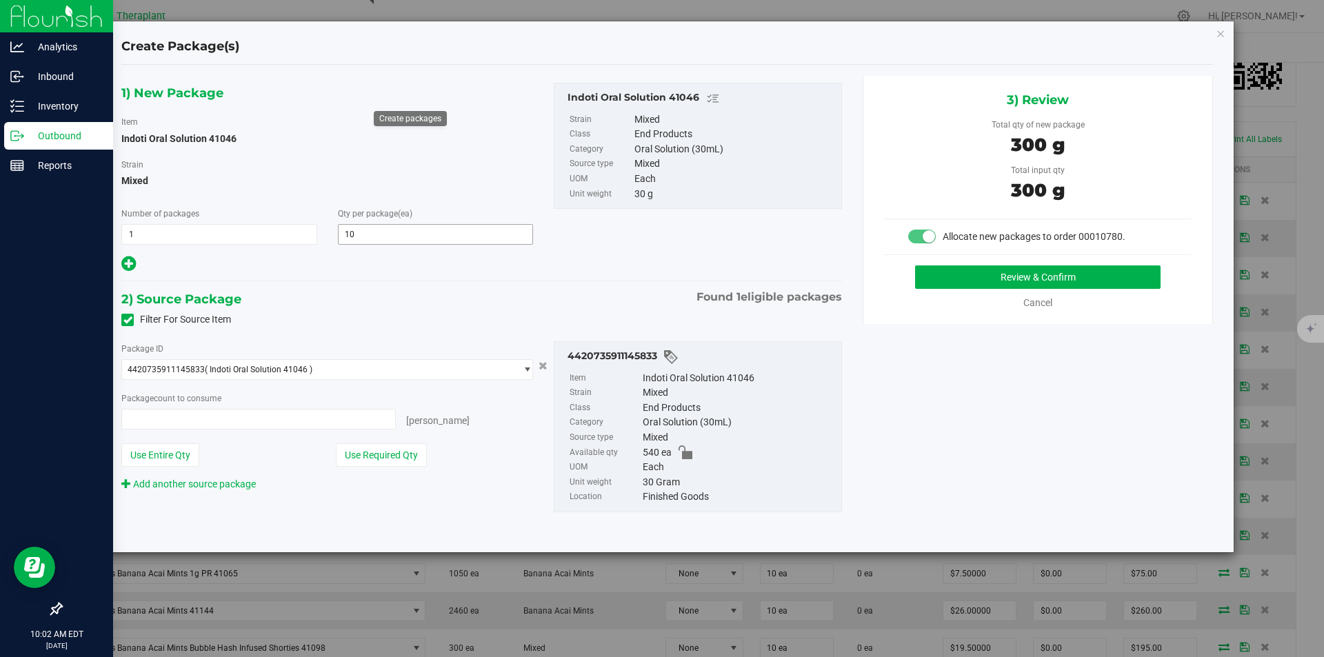
type input "10 ea"
click at [965, 283] on button "Review & Confirm" at bounding box center [1037, 276] width 245 height 23
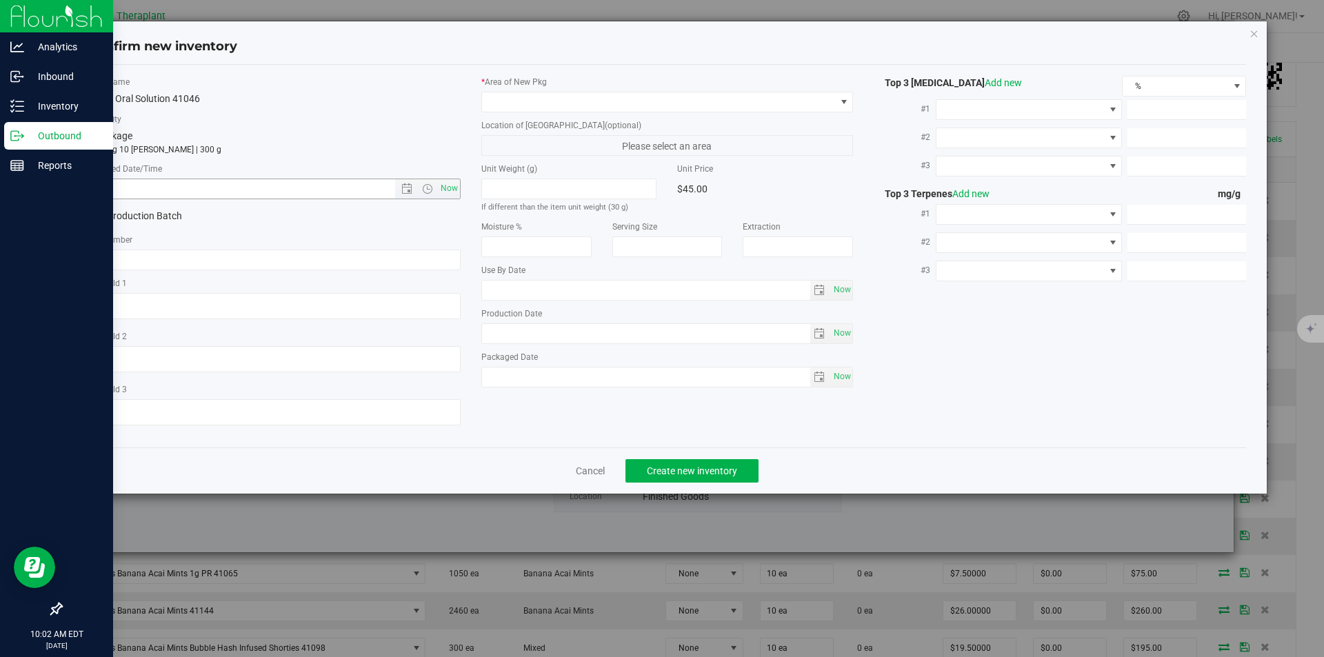
type textarea "MED Indica"
type input "[DATE]"
drag, startPoint x: 443, startPoint y: 187, endPoint x: 509, endPoint y: 117, distance: 96.1
click at [443, 187] on span "Now" at bounding box center [448, 189] width 23 height 20
type input "8/21/2025 10:02 AM"
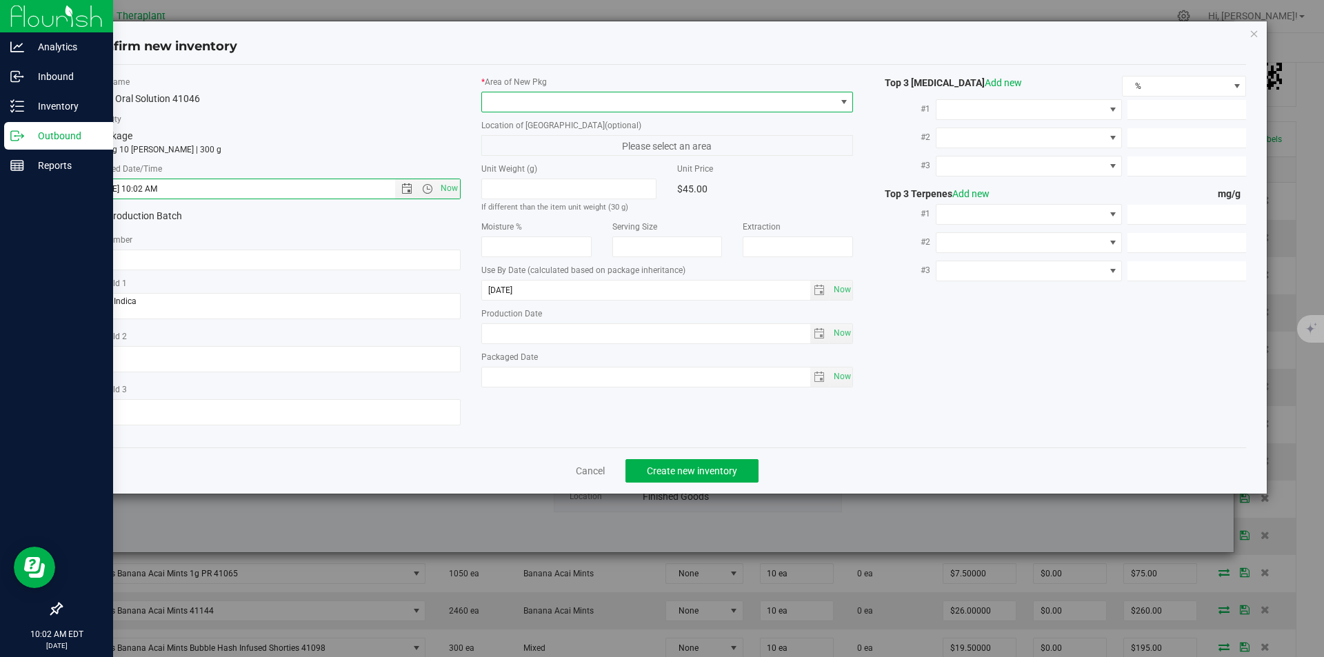
click at [508, 104] on span at bounding box center [659, 101] width 354 height 19
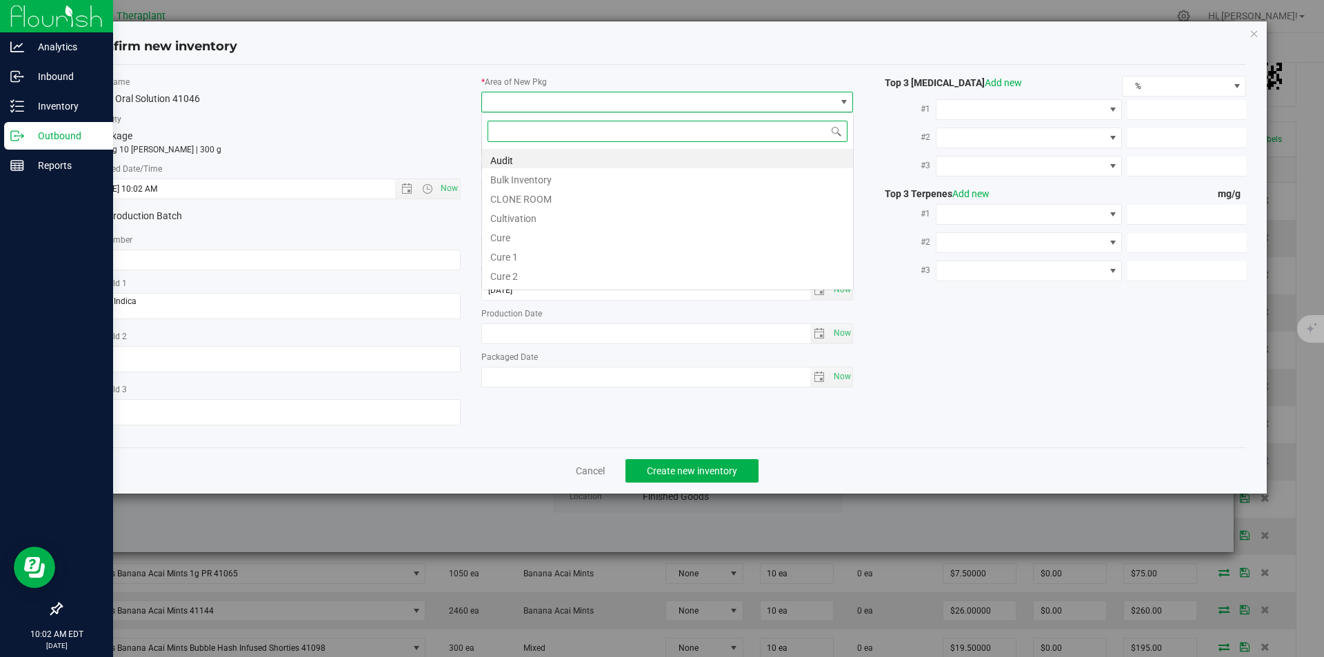
type input "v"
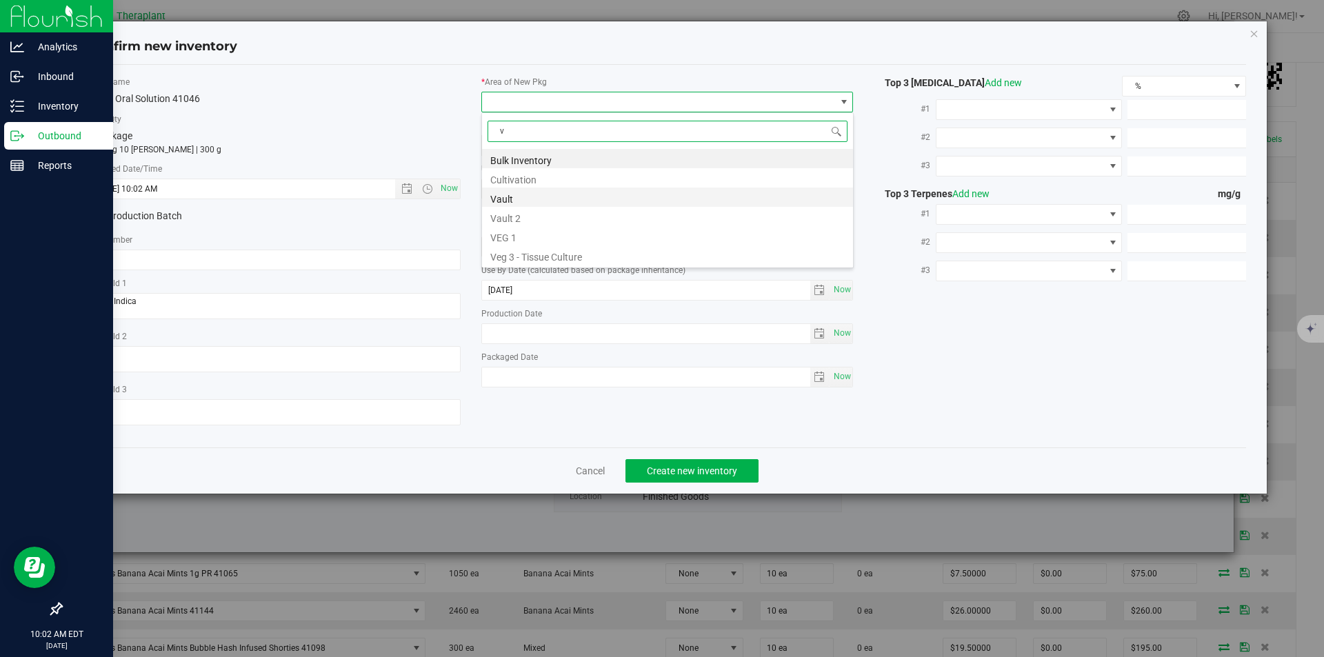
click at [521, 188] on li "Vault" at bounding box center [667, 197] width 371 height 19
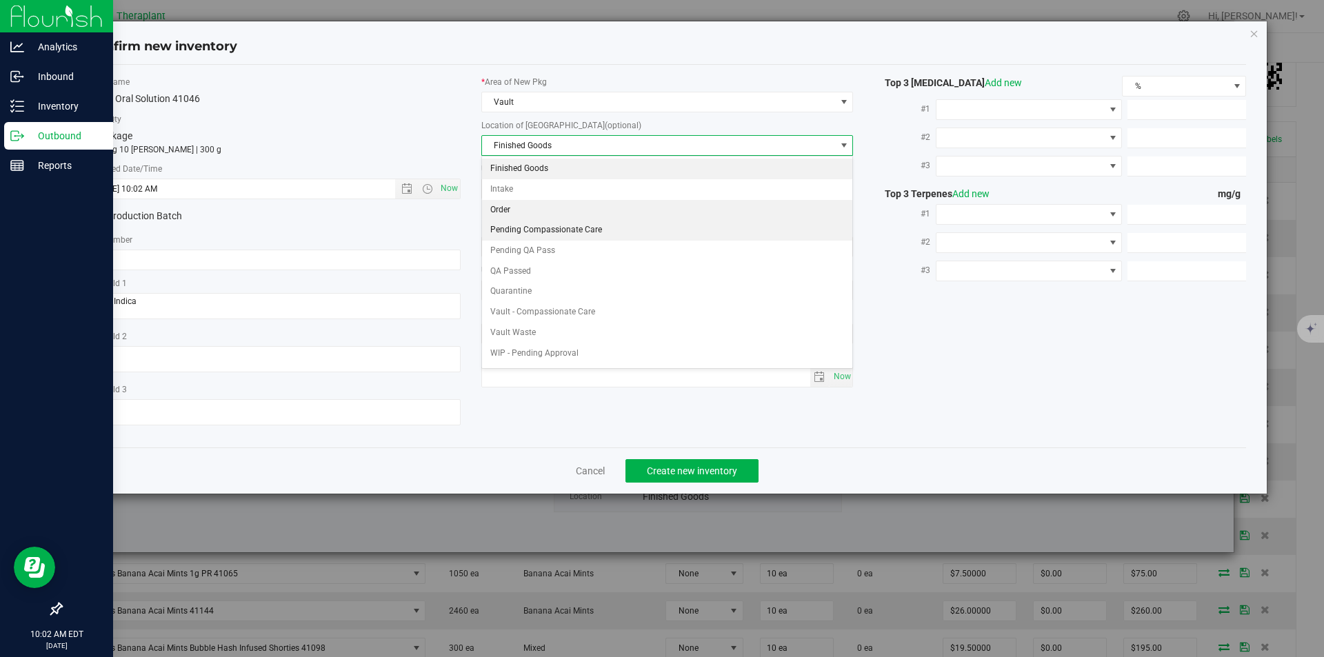
click at [512, 203] on li "Order" at bounding box center [667, 210] width 371 height 21
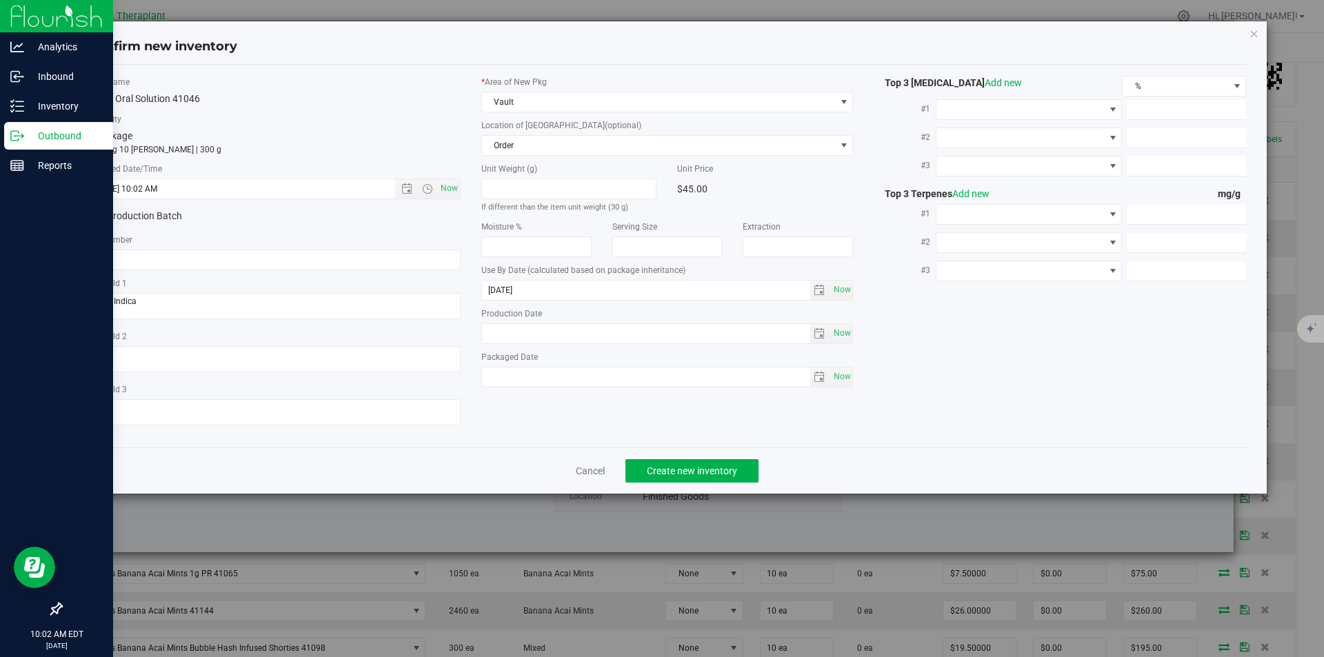
click at [677, 455] on div "Cancel Create new inventory" at bounding box center [667, 471] width 1159 height 46
click at [680, 466] on span "Create new inventory" at bounding box center [692, 470] width 90 height 11
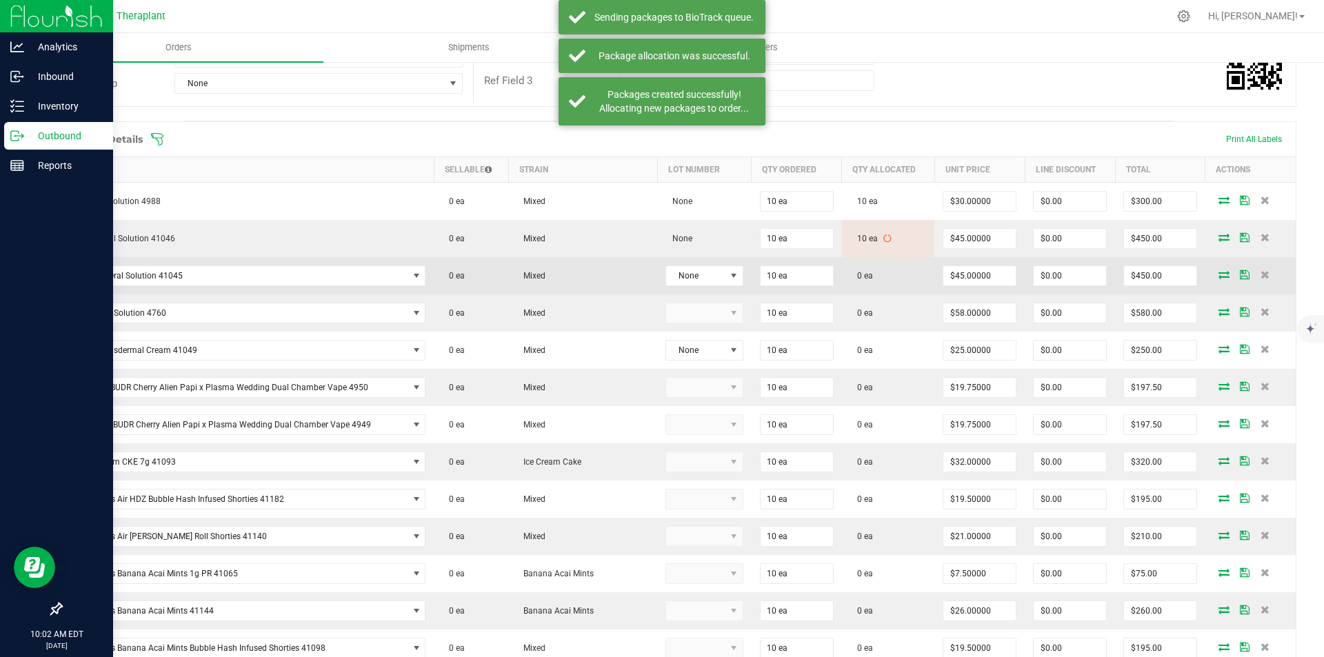
click at [1219, 276] on icon at bounding box center [1224, 274] width 11 height 8
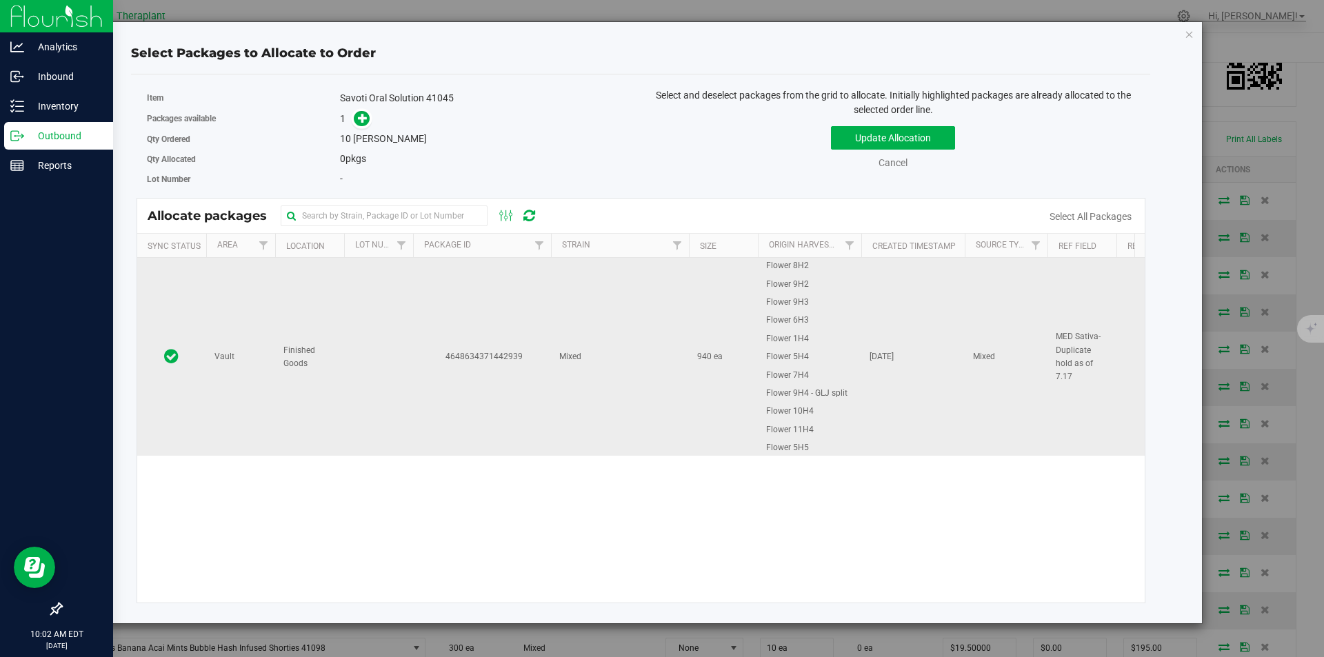
click at [453, 330] on td "4648634371442939" at bounding box center [482, 357] width 138 height 198
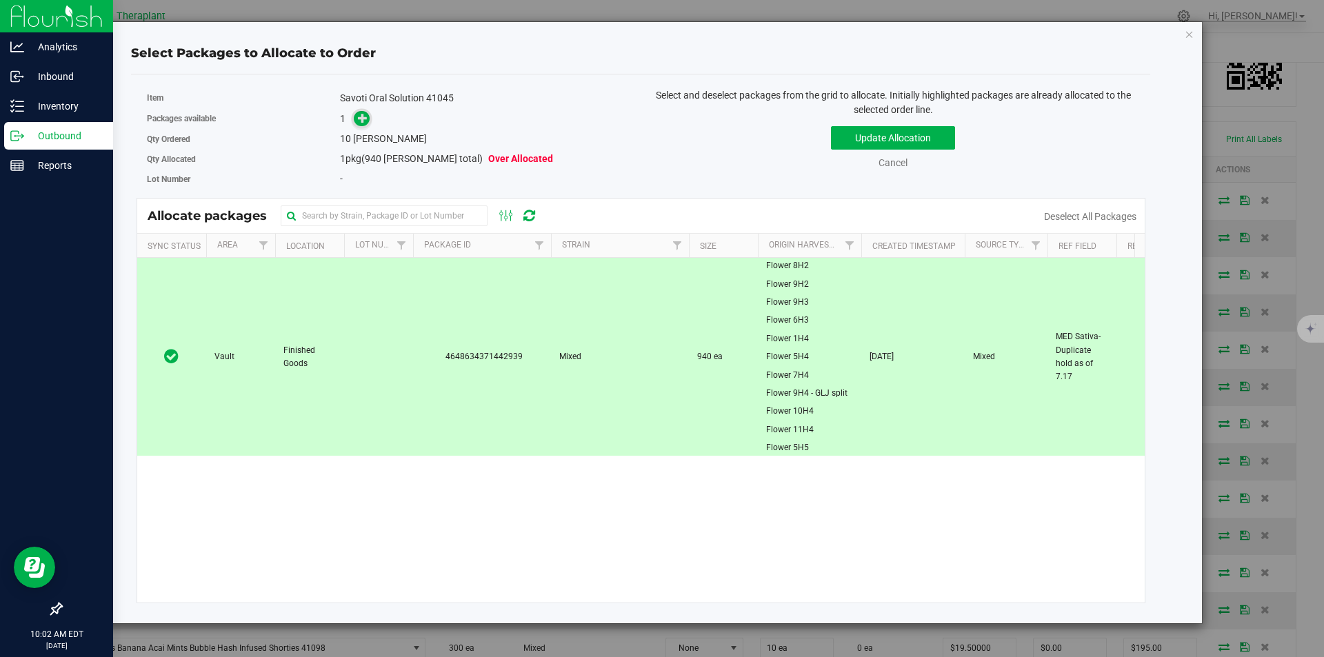
click at [360, 117] on icon at bounding box center [363, 118] width 10 height 10
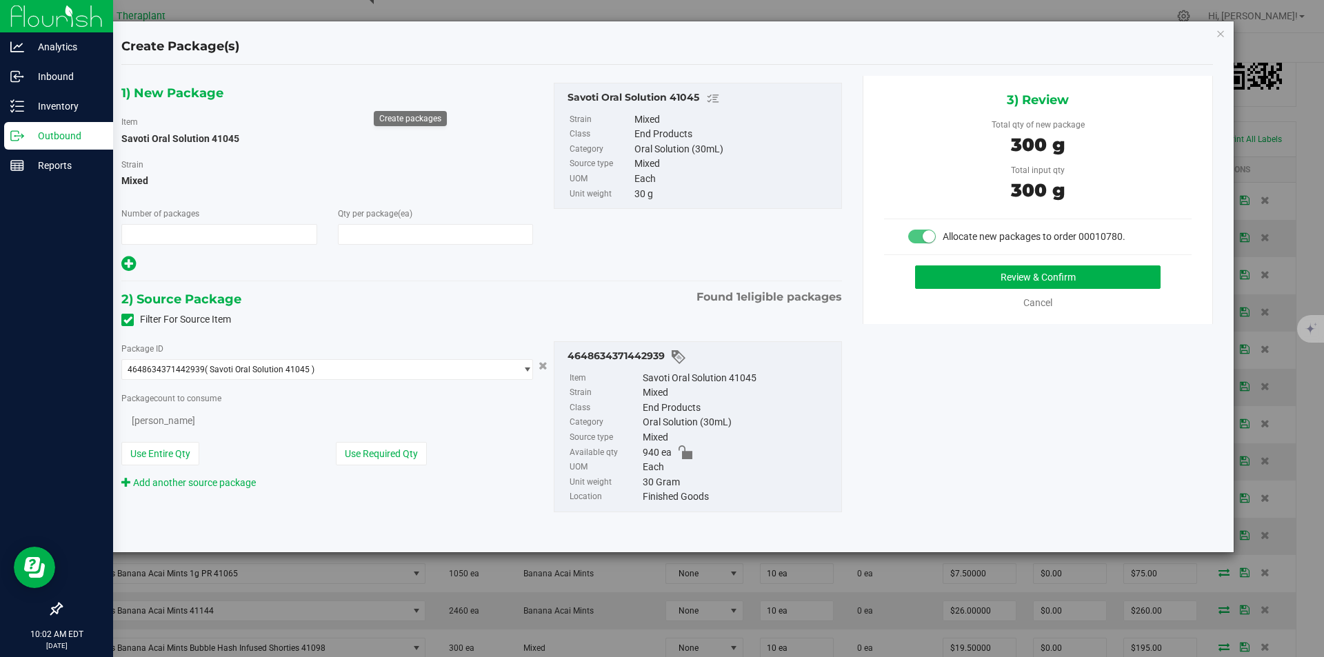
type input "1"
type input "10"
click at [965, 273] on button "Review & Confirm" at bounding box center [1037, 276] width 245 height 23
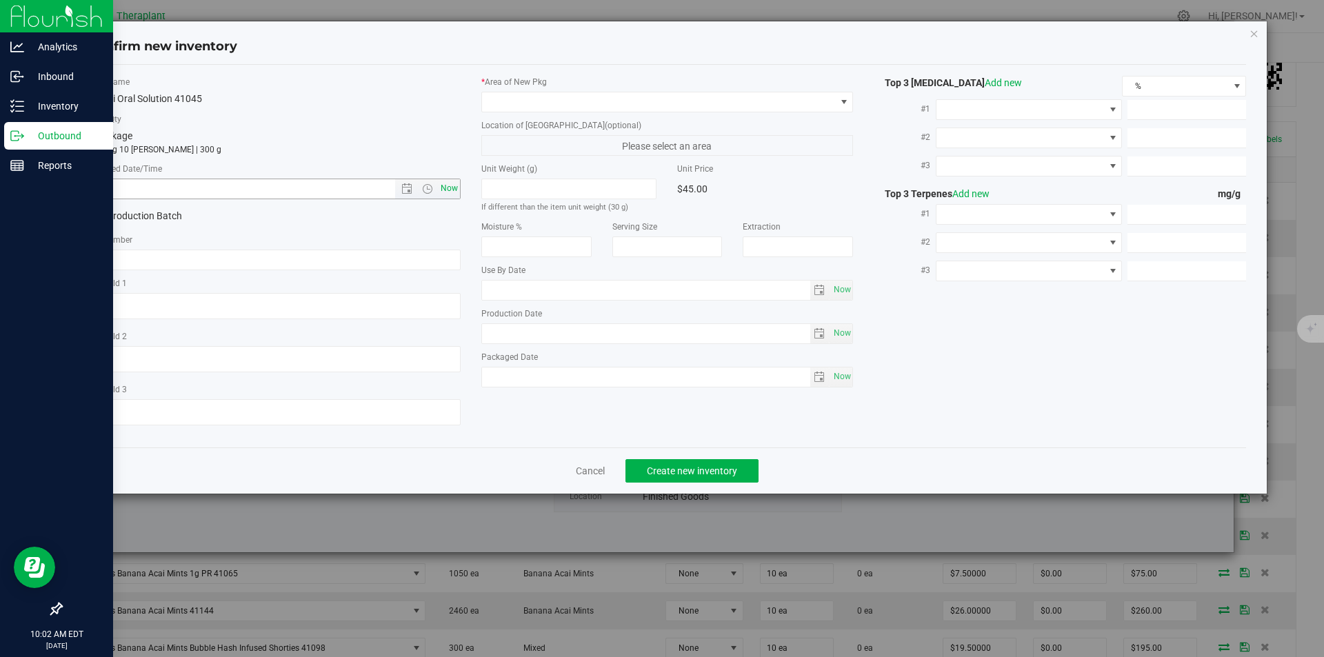
type textarea "MED Sativa- Duplicate hold as of 7.17"
type input "2026-06-11"
drag, startPoint x: 448, startPoint y: 187, endPoint x: 512, endPoint y: 127, distance: 87.8
click at [448, 187] on span "Now" at bounding box center [448, 189] width 23 height 20
type input "8/21/2025 10:02 AM"
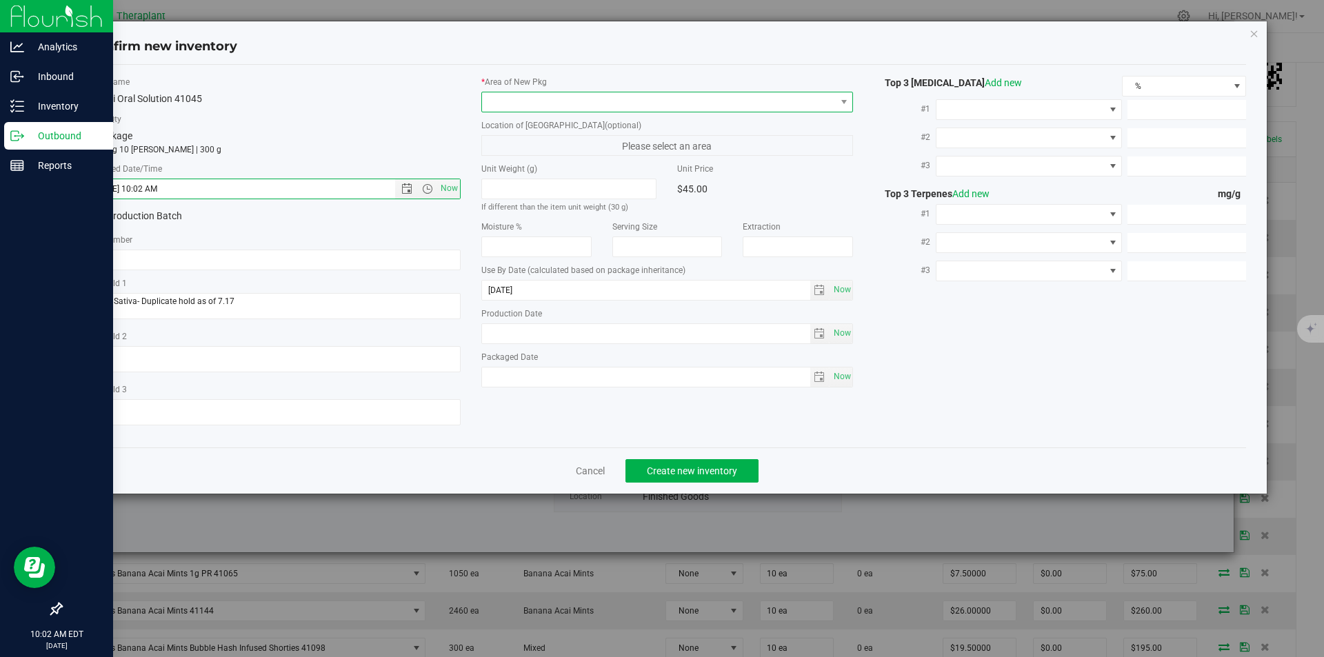
click at [522, 94] on span at bounding box center [659, 101] width 354 height 19
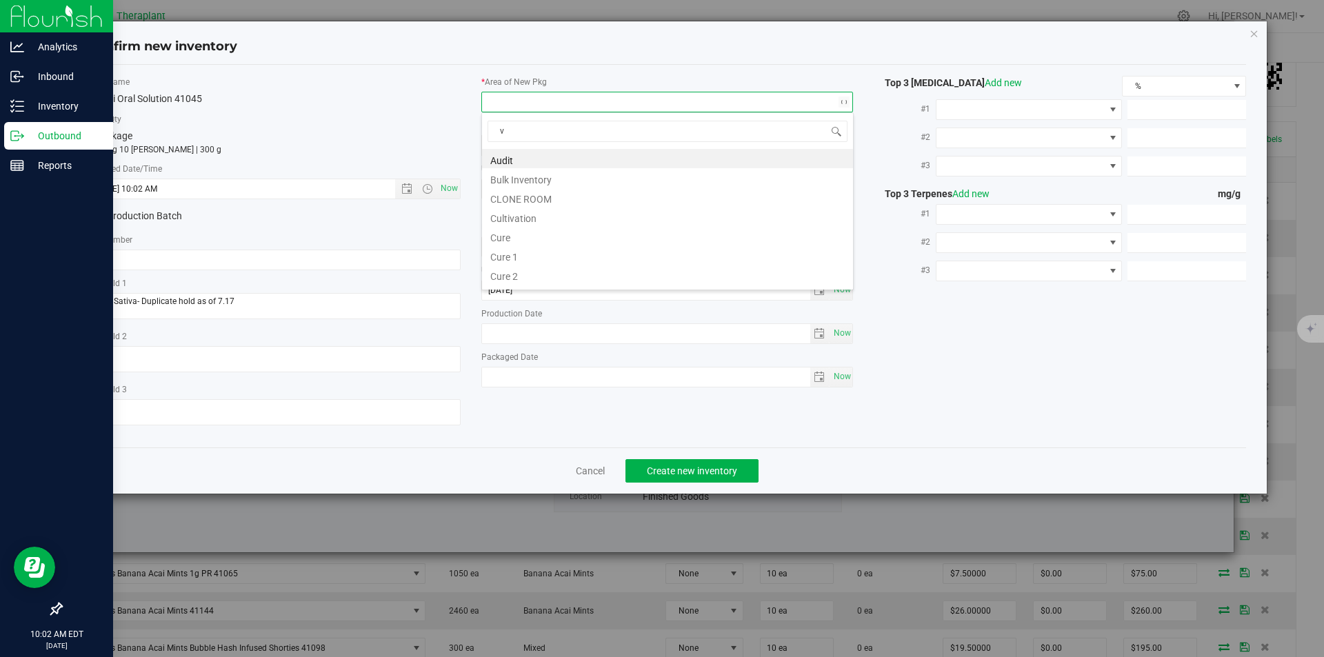
scroll to position [21, 372]
click at [517, 195] on li "Vault" at bounding box center [667, 197] width 371 height 19
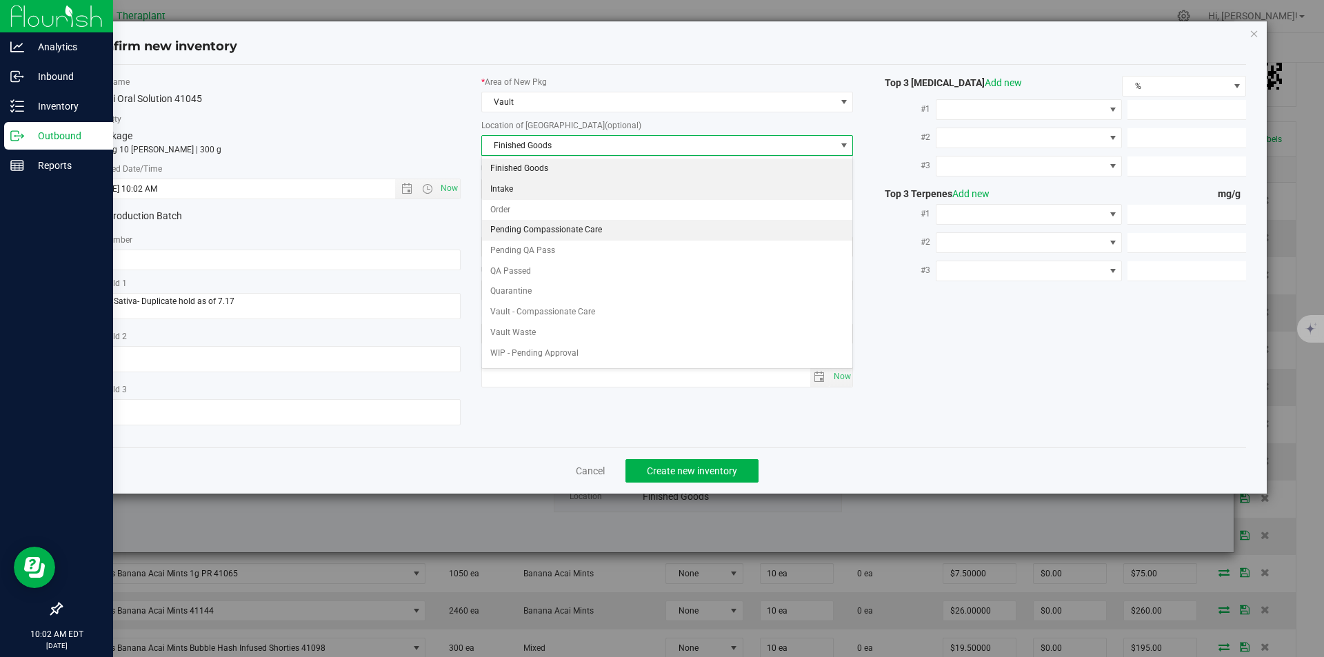
click at [519, 211] on li "Order" at bounding box center [667, 210] width 371 height 21
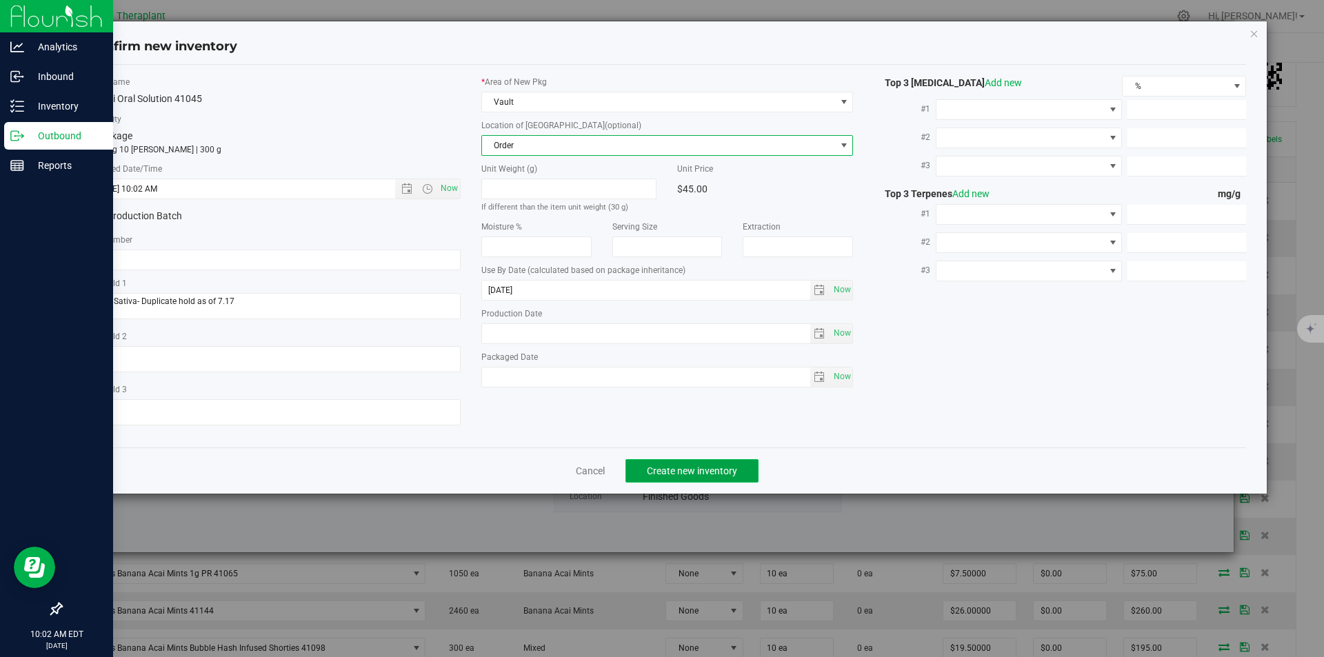
click at [682, 469] on span "Create new inventory" at bounding box center [692, 470] width 90 height 11
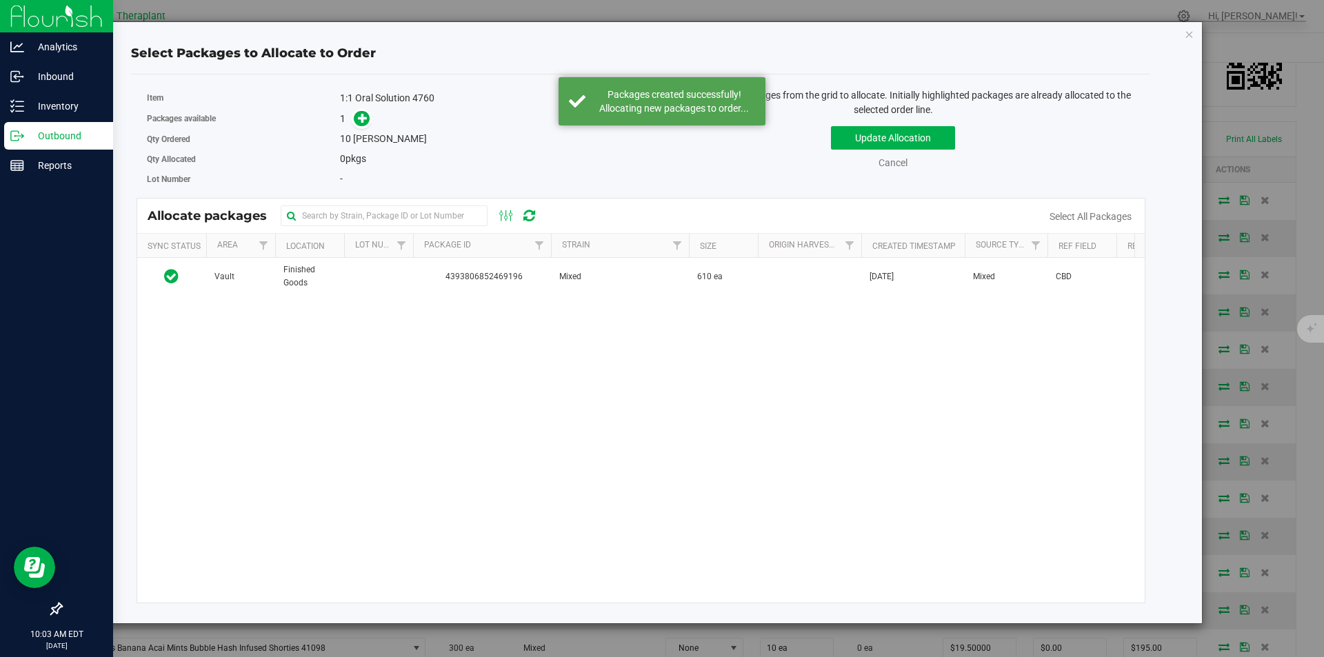
click at [427, 289] on td "4393806852469196" at bounding box center [482, 276] width 138 height 37
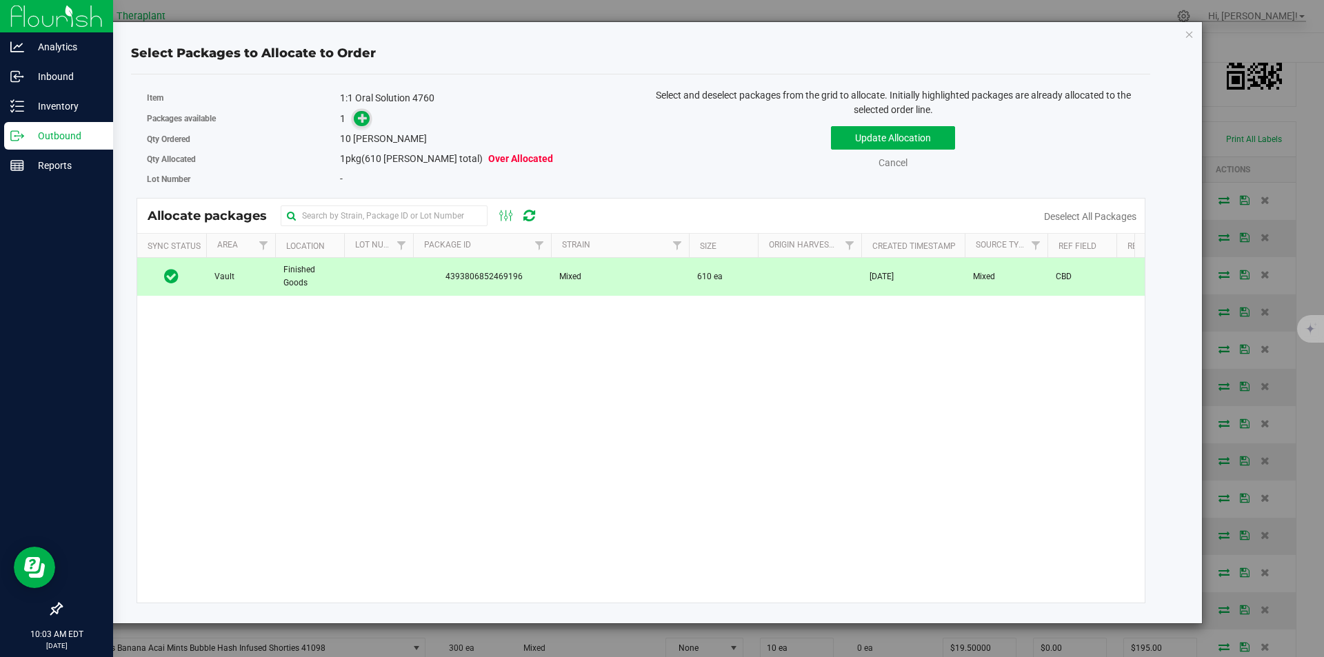
click at [361, 118] on icon at bounding box center [363, 118] width 10 height 10
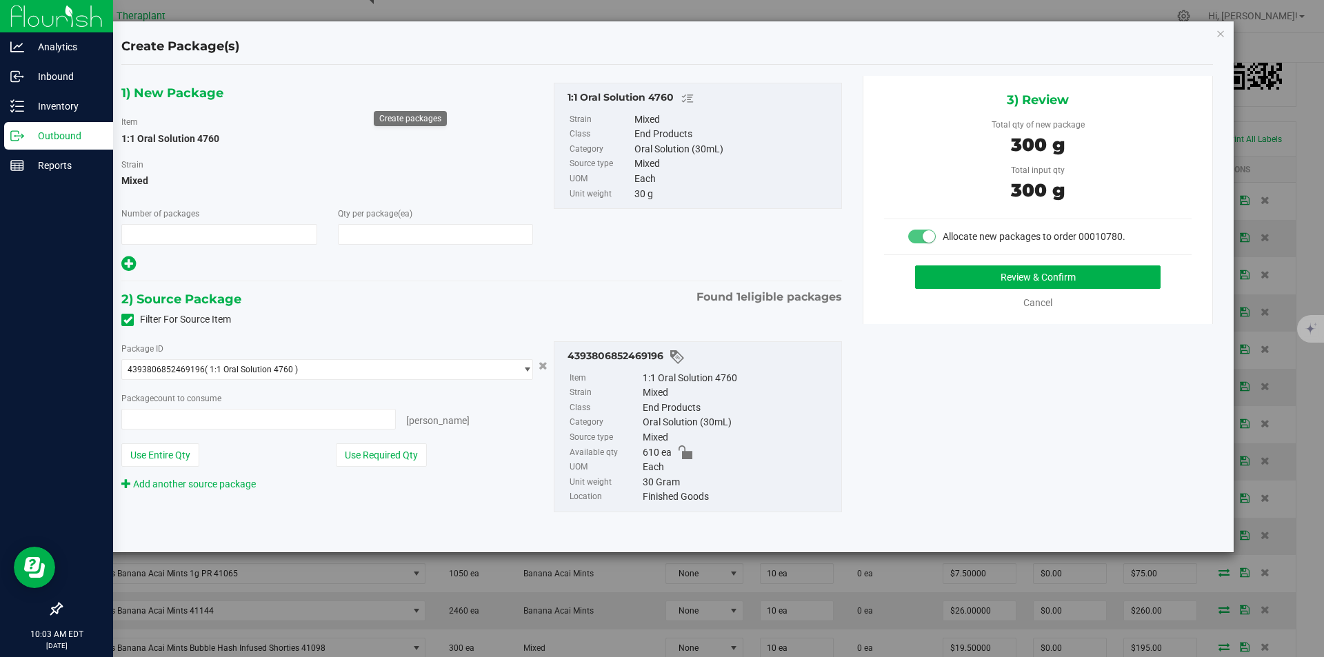
type input "1"
type input "10"
type input "10 ea"
click at [994, 287] on button "Review & Confirm" at bounding box center [1037, 276] width 245 height 23
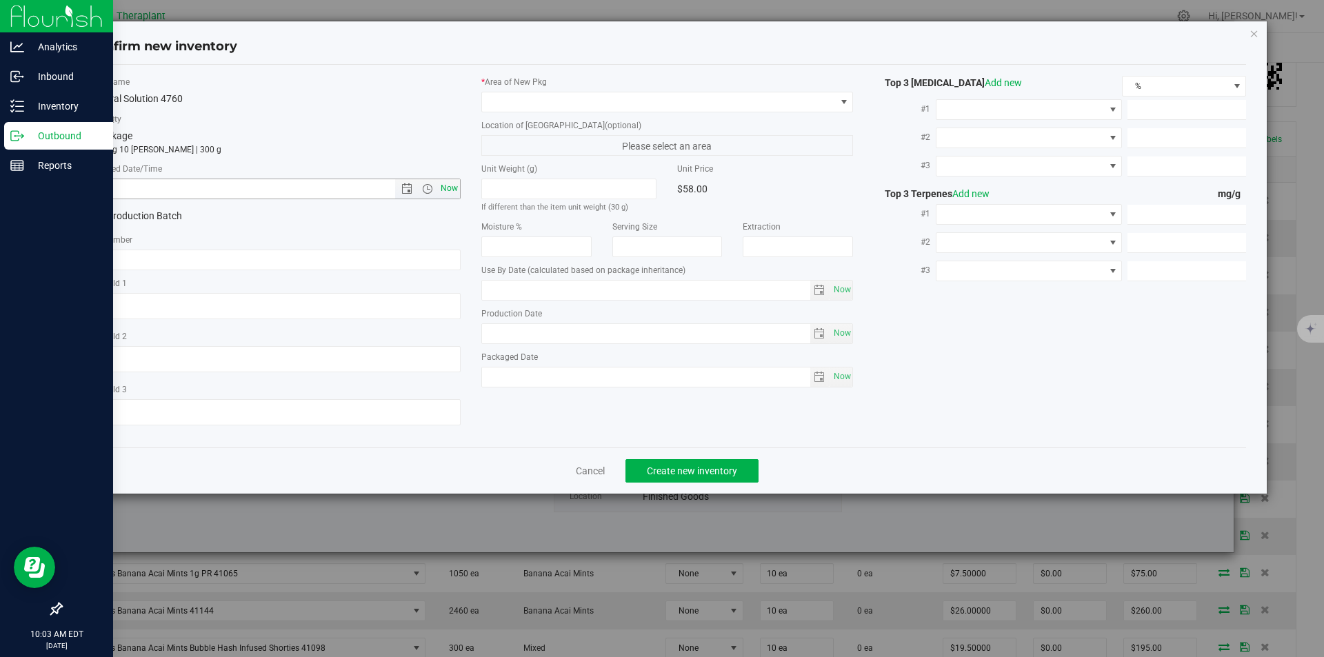
type input "2026-01-17"
click at [447, 187] on span "Now" at bounding box center [448, 189] width 23 height 20
type input "8/21/2025 10:03 AM"
click at [512, 94] on span at bounding box center [659, 101] width 354 height 19
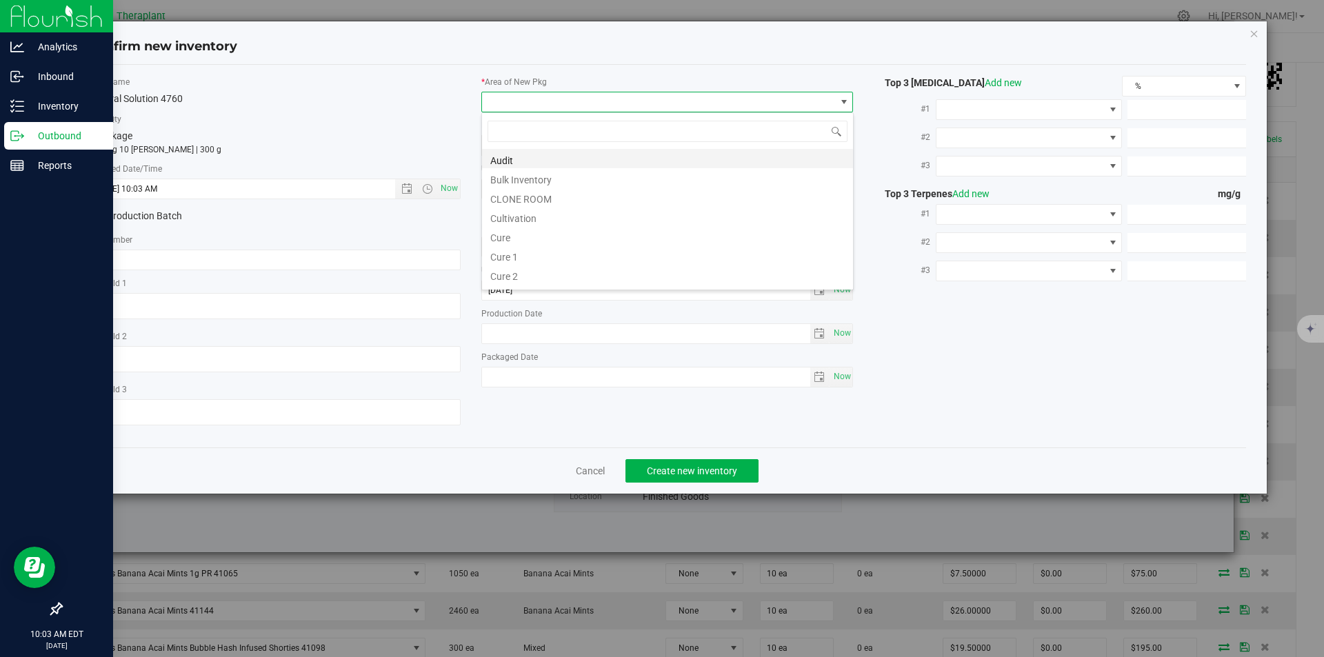
scroll to position [21, 372]
type input "v"
click at [521, 196] on li "Vault" at bounding box center [667, 197] width 371 height 19
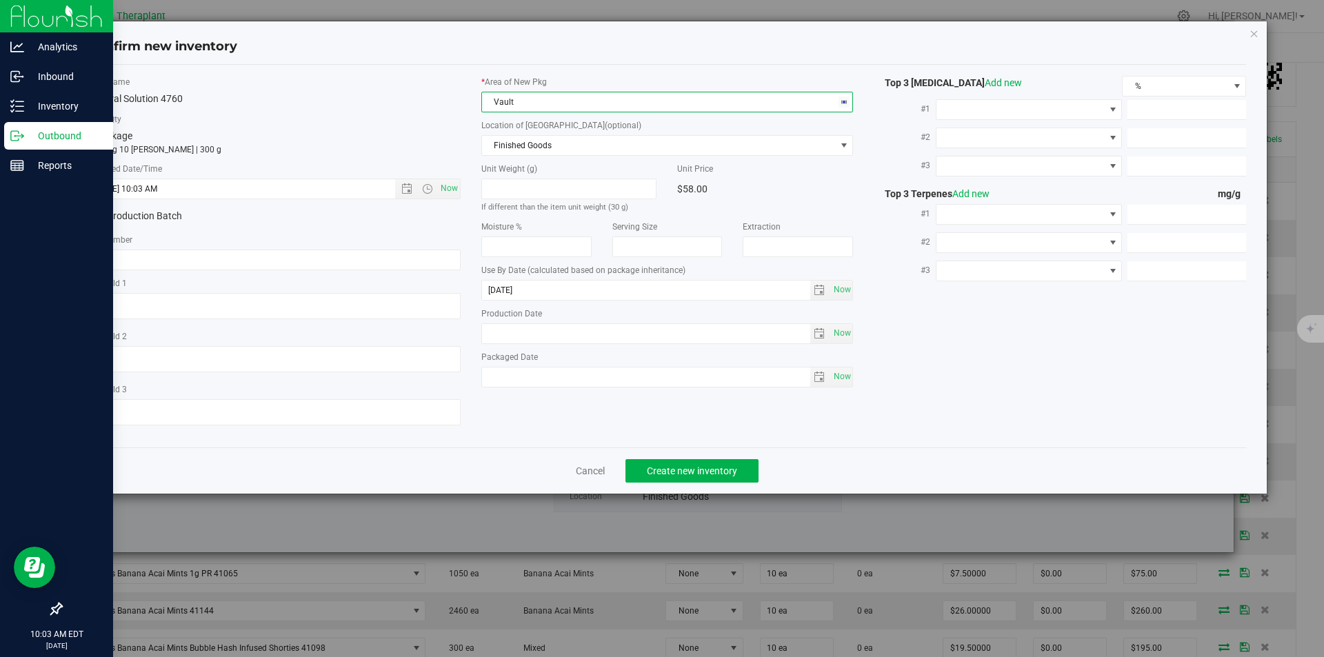
click at [514, 134] on div "Location of [GEOGRAPHIC_DATA] (optional) Finished Goods Finished Goods Intake O…" at bounding box center [667, 137] width 372 height 37
click at [510, 150] on span "Finished Goods" at bounding box center [659, 145] width 354 height 19
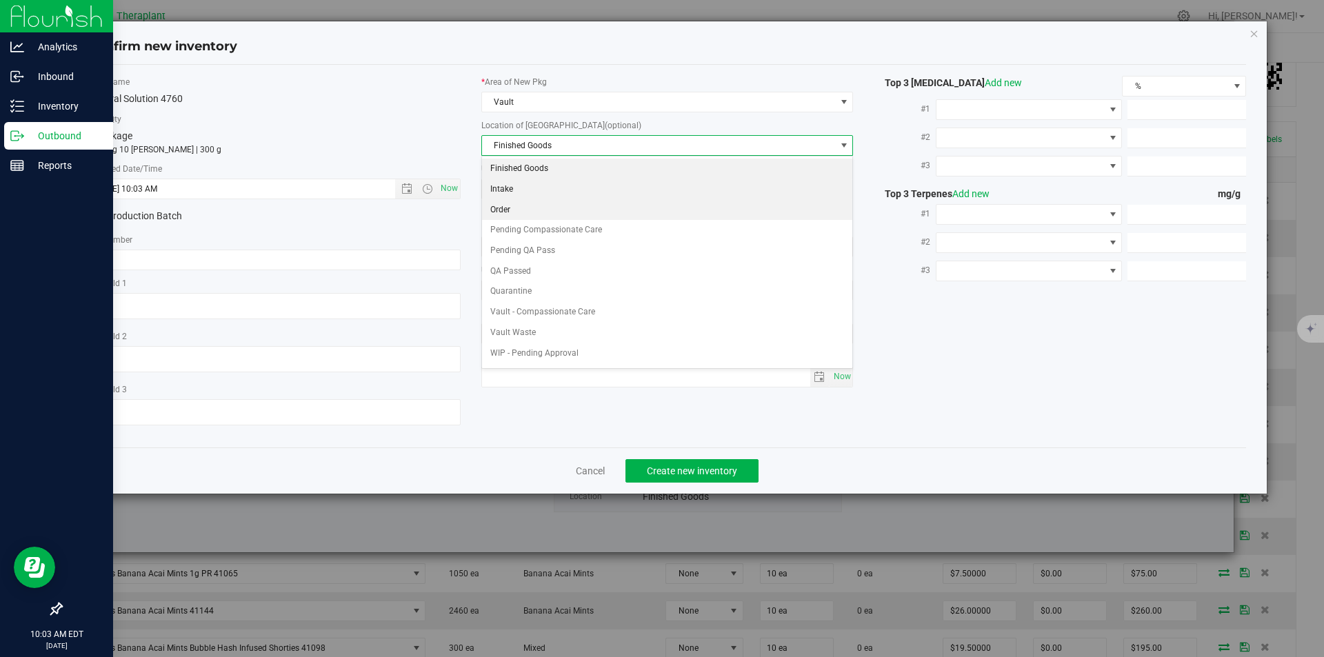
click at [512, 208] on li "Order" at bounding box center [667, 210] width 371 height 21
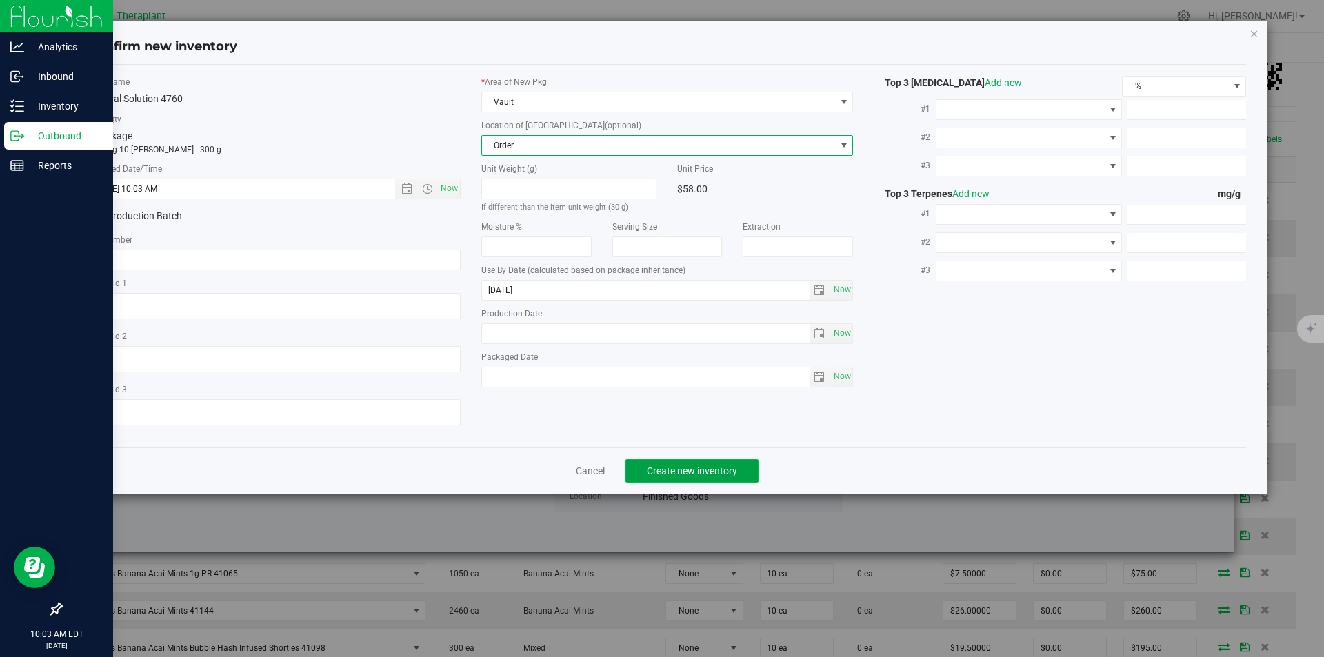
click at [674, 477] on button "Create new inventory" at bounding box center [691, 470] width 133 height 23
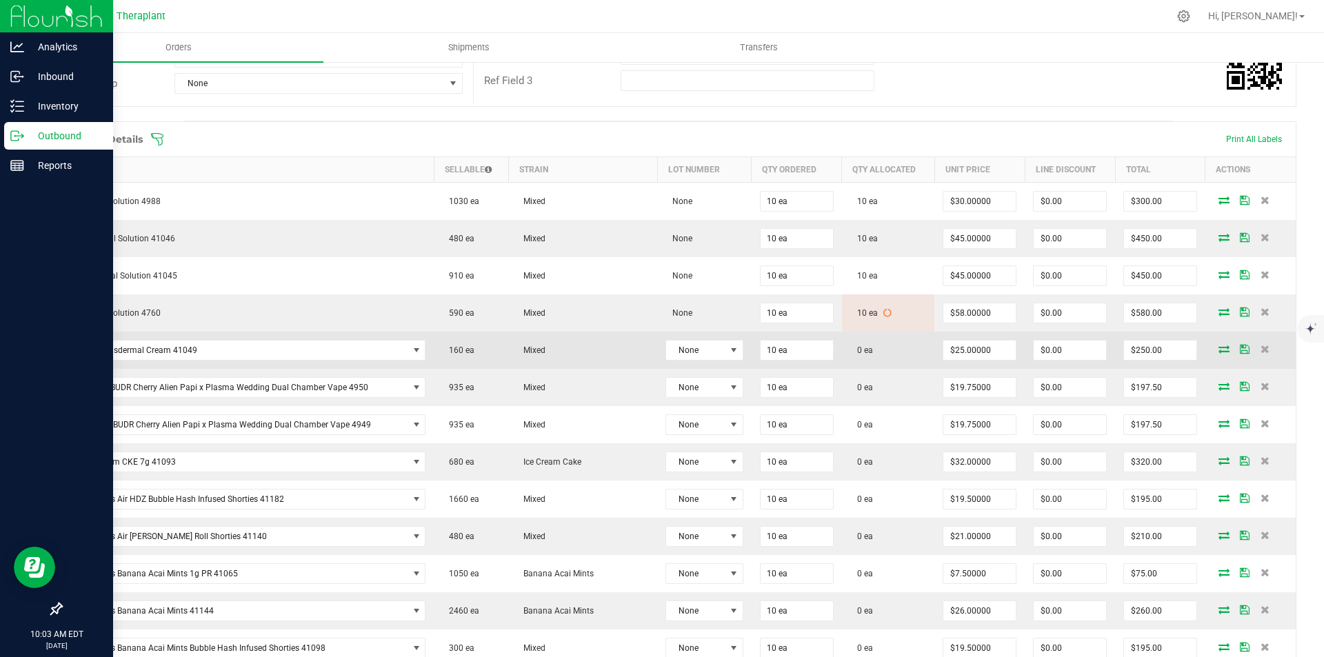
click at [1219, 350] on icon at bounding box center [1224, 349] width 11 height 8
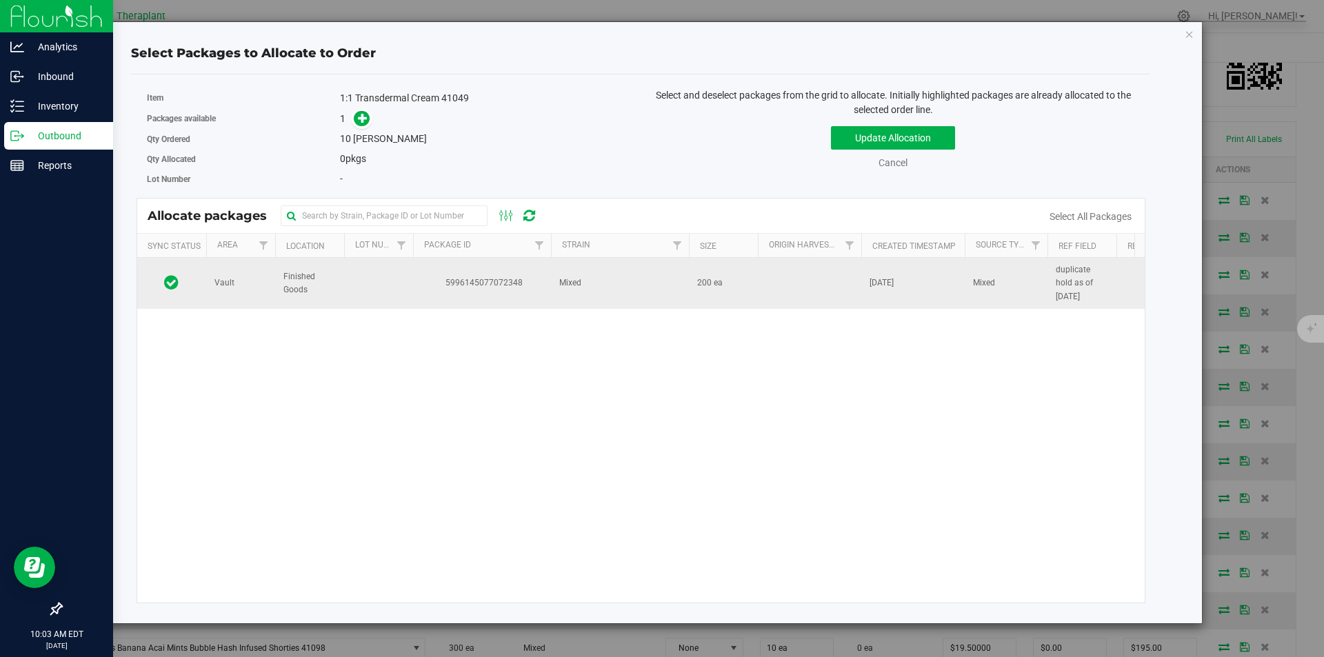
click at [451, 277] on span "5996145077072348" at bounding box center [481, 283] width 121 height 13
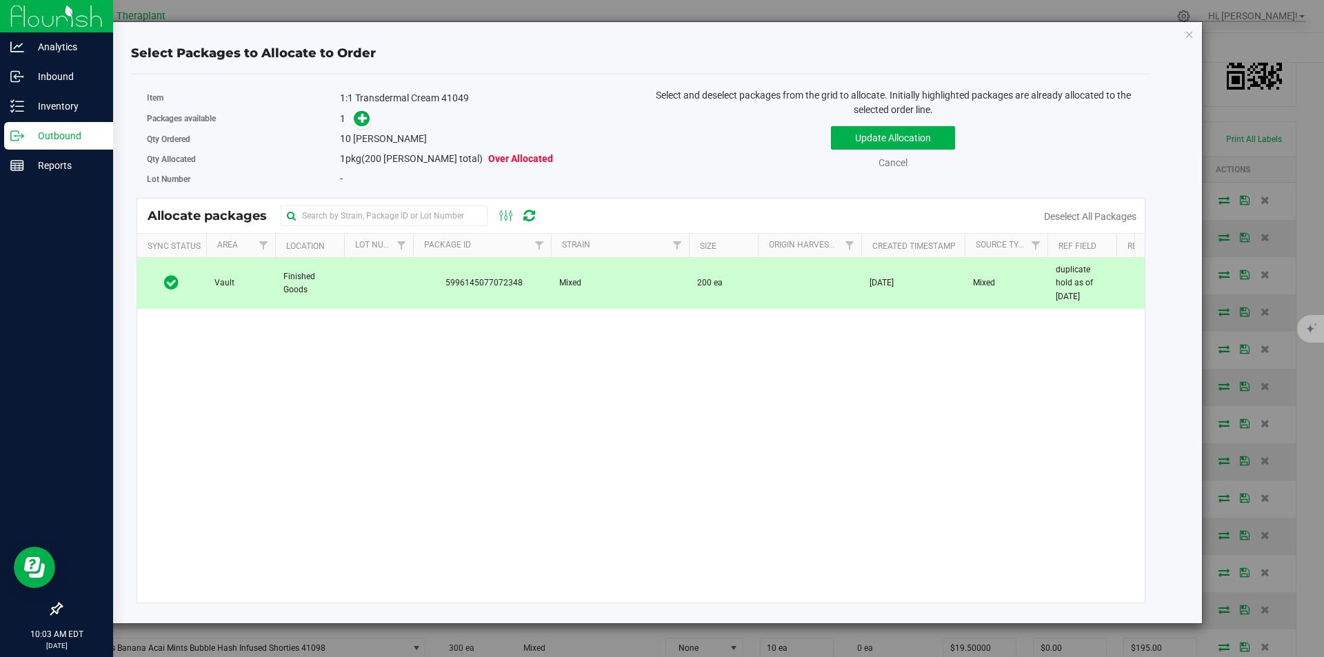
drag, startPoint x: 351, startPoint y: 128, endPoint x: 372, endPoint y: 116, distance: 23.8
click at [356, 128] on div "Packages available 1" at bounding box center [389, 118] width 484 height 21
drag, startPoint x: 372, startPoint y: 116, endPoint x: 363, endPoint y: 114, distance: 9.2
click at [372, 114] on div "1" at bounding box center [485, 119] width 290 height 16
click at [363, 114] on icon at bounding box center [363, 118] width 10 height 10
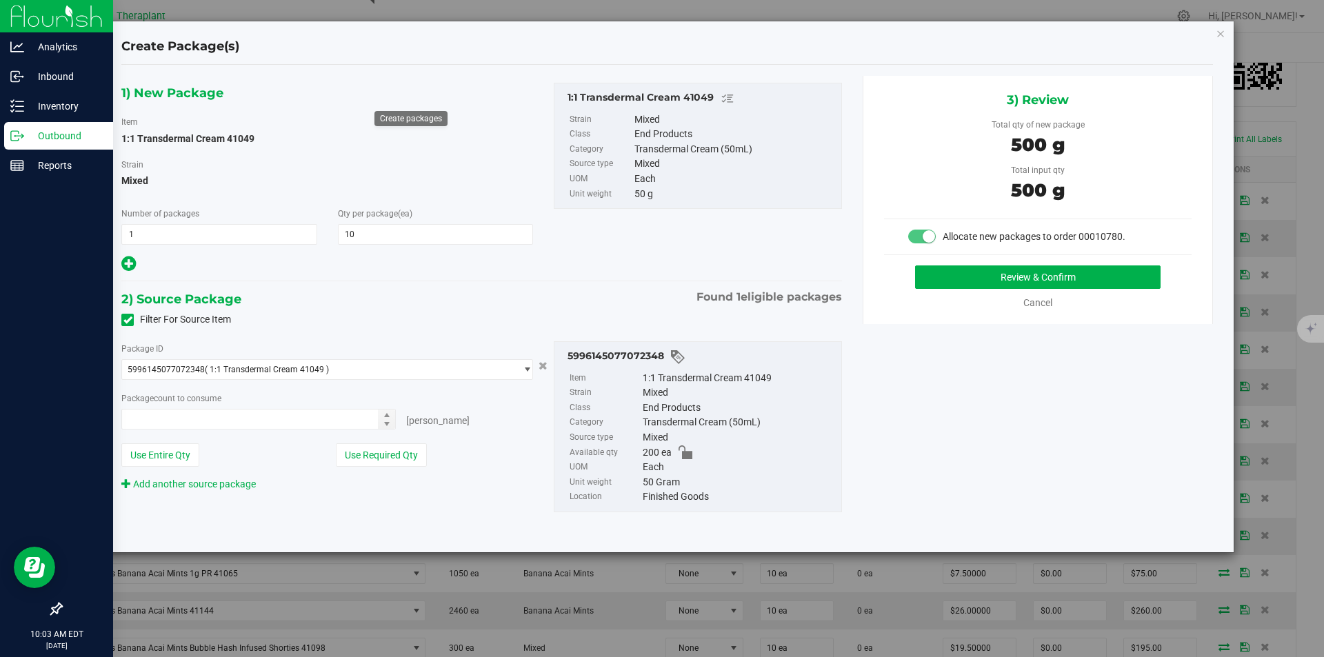
type input "10"
type input "10 ea"
click at [975, 273] on div "3) Review Total qty of new package 500 g Total input qty 500 g Allocate new pac…" at bounding box center [1038, 200] width 350 height 248
click at [975, 273] on button "Review & Confirm" at bounding box center [1037, 276] width 245 height 23
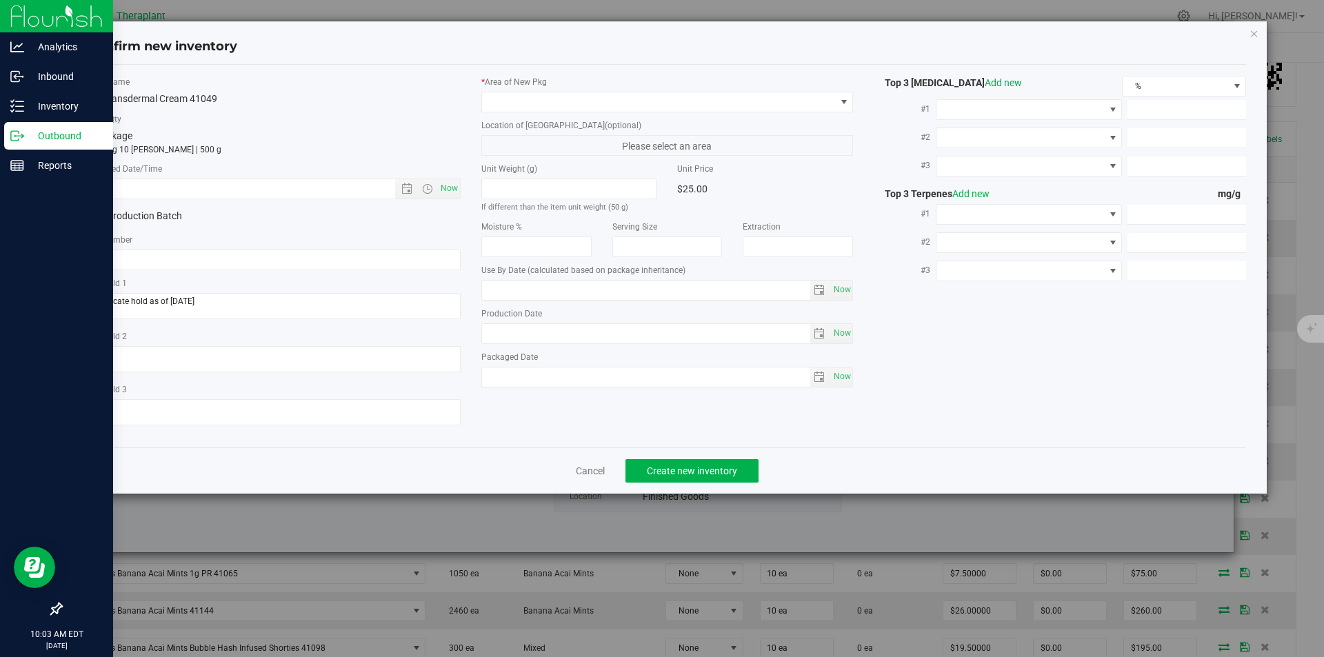
type input "[DATE]"
click at [445, 181] on span "Now" at bounding box center [448, 189] width 23 height 20
type input "8/21/2025 10:03 AM"
click at [537, 114] on div "* Area of New Pkg Location of New Pkg (optional) Please select an area Unit Wei…" at bounding box center [667, 235] width 393 height 319
click at [537, 103] on span at bounding box center [659, 101] width 354 height 19
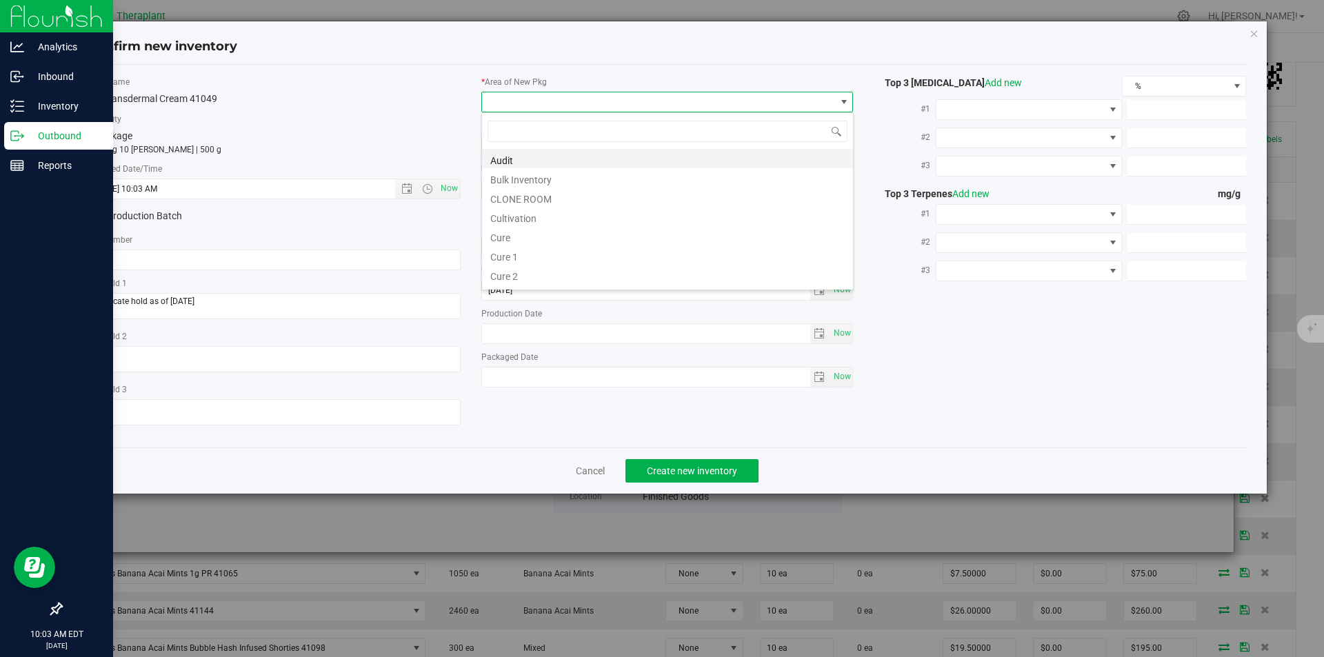
scroll to position [21, 372]
type input "v"
drag, startPoint x: 510, startPoint y: 203, endPoint x: 509, endPoint y: 156, distance: 47.6
click at [510, 203] on li "Vault" at bounding box center [667, 197] width 371 height 19
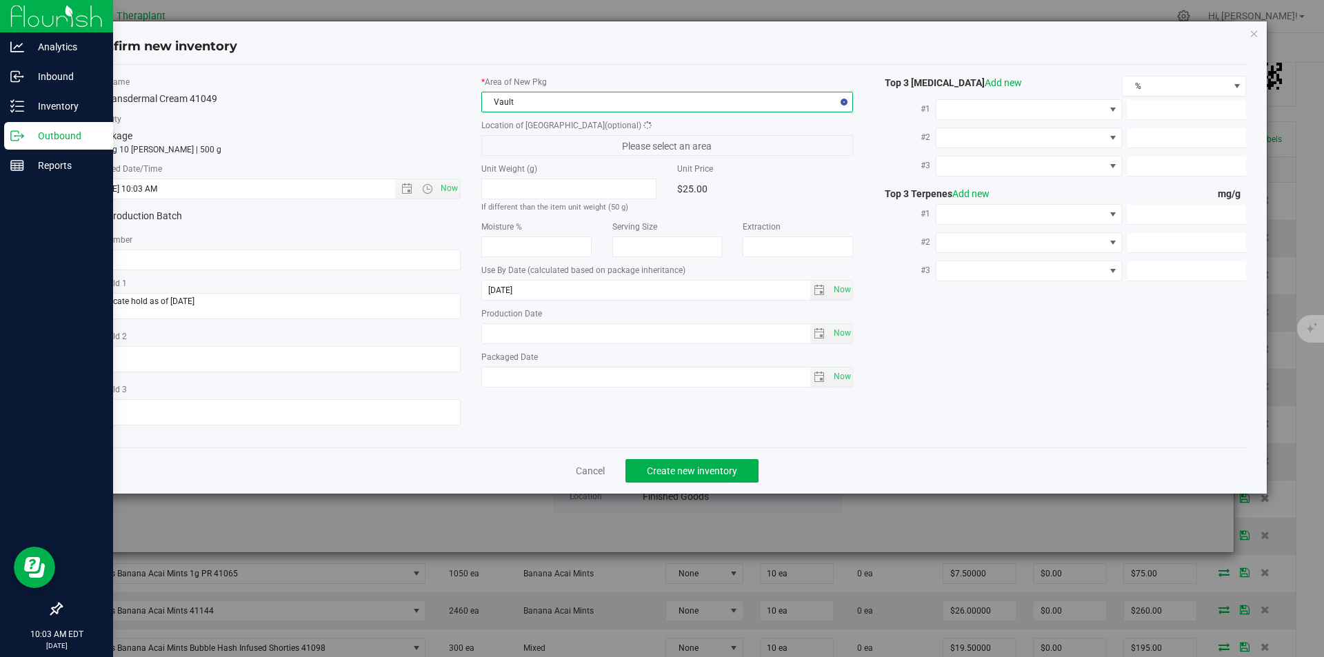
click at [504, 132] on div "Location of New Pkg (optional) Please select an area" at bounding box center [667, 137] width 372 height 37
click at [502, 147] on span "Finished Goods" at bounding box center [659, 145] width 354 height 19
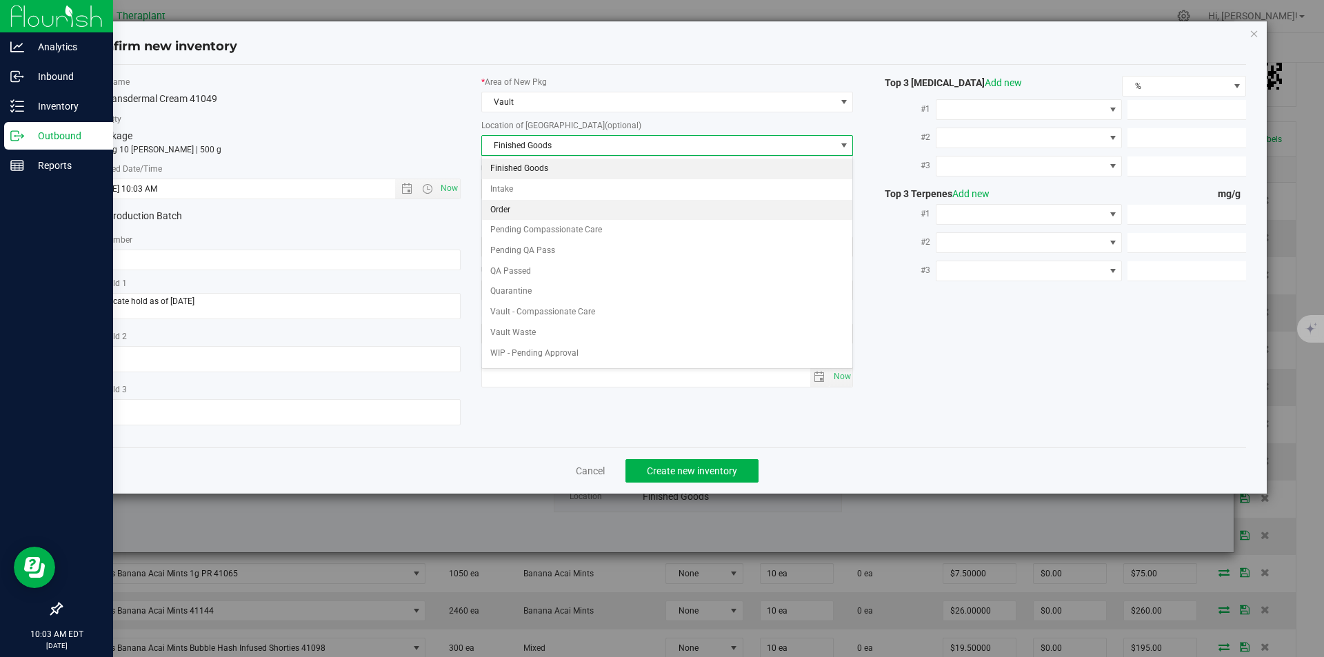
click at [519, 219] on li "Order" at bounding box center [667, 210] width 371 height 21
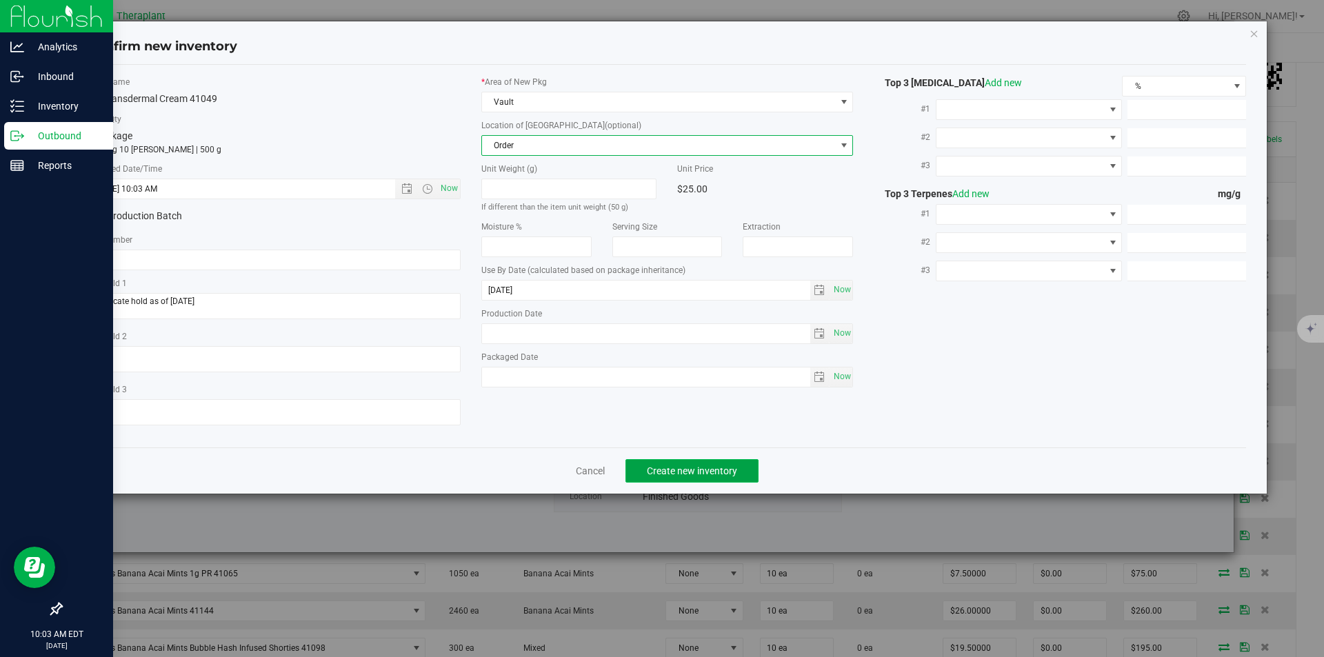
click at [680, 470] on span "Create new inventory" at bounding box center [692, 470] width 90 height 11
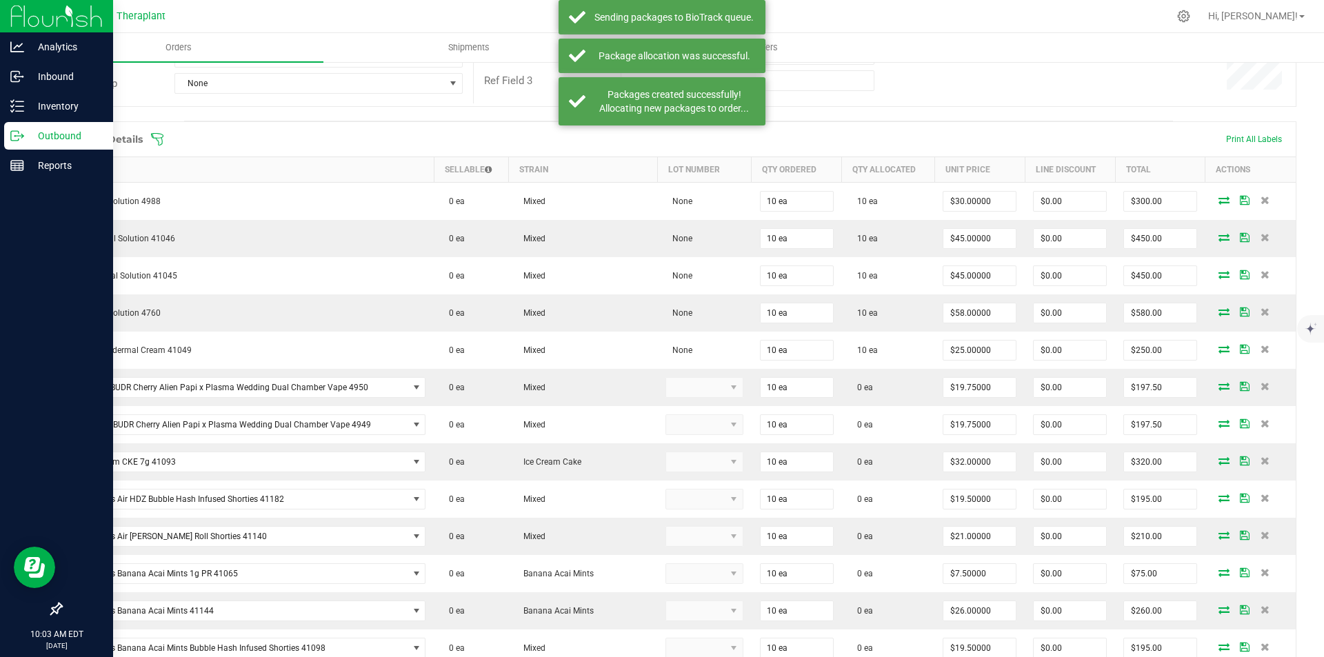
click at [1219, 383] on icon at bounding box center [1224, 386] width 11 height 8
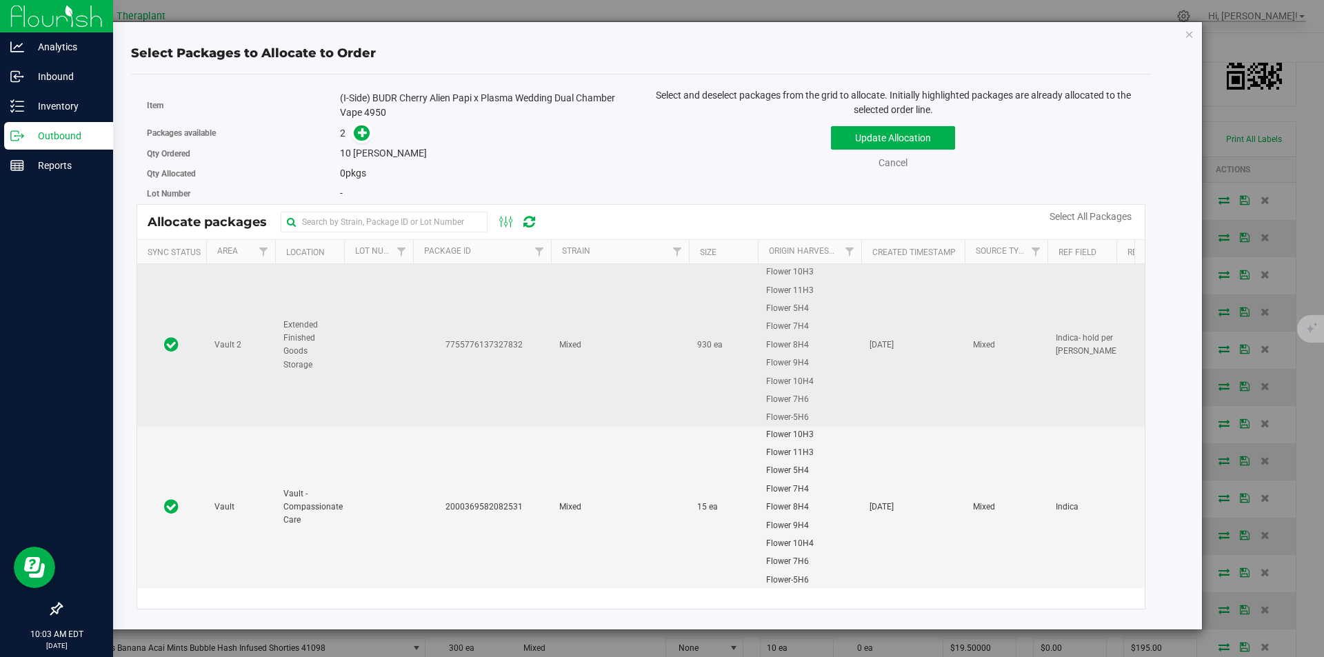
drag, startPoint x: 472, startPoint y: 369, endPoint x: 437, endPoint y: 364, distance: 34.8
click at [470, 369] on td "7755776137327832" at bounding box center [482, 345] width 138 height 162
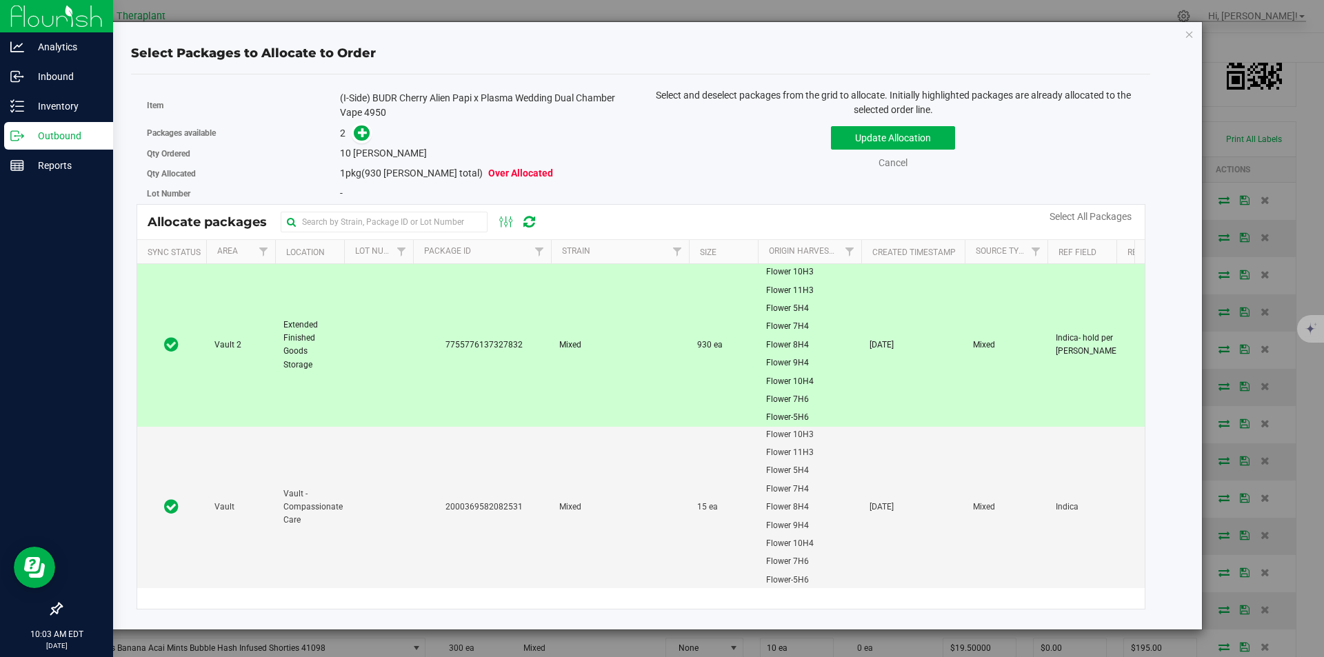
click at [371, 141] on div "2" at bounding box center [485, 134] width 290 height 16
click at [366, 134] on icon at bounding box center [363, 133] width 10 height 10
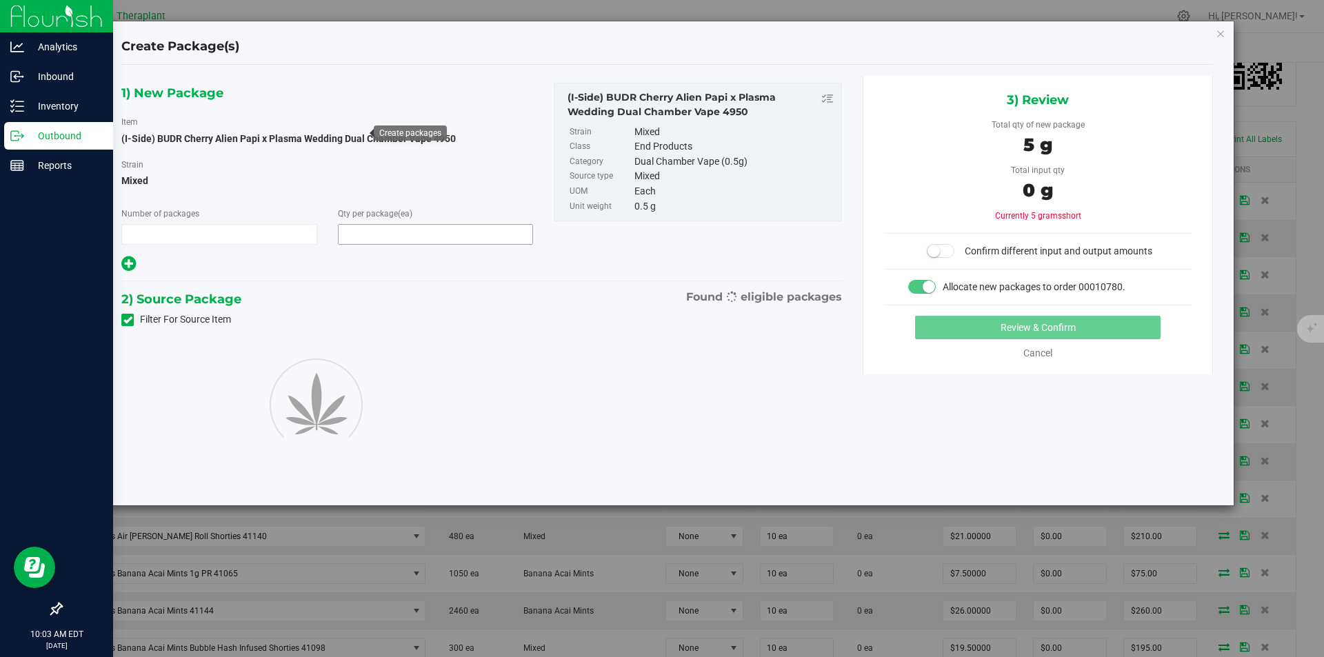
type input "1"
type input "10"
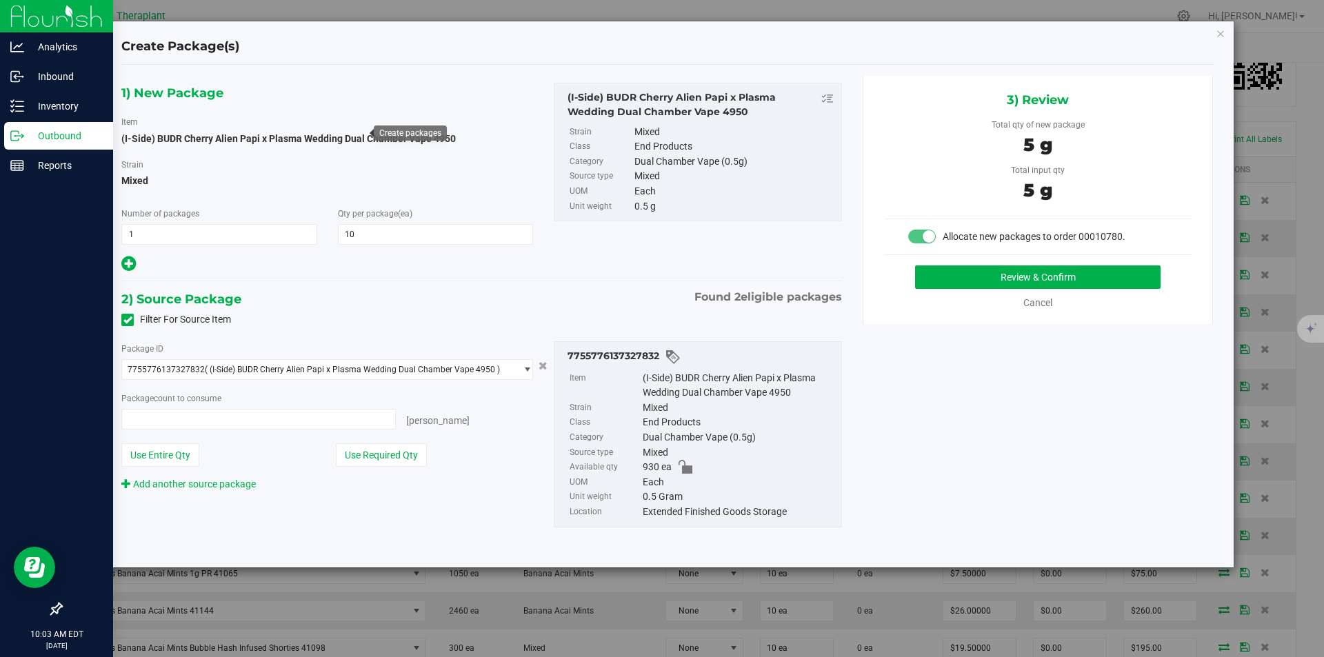
type input "10 ea"
click at [1097, 279] on button "Review & Confirm" at bounding box center [1037, 276] width 245 height 23
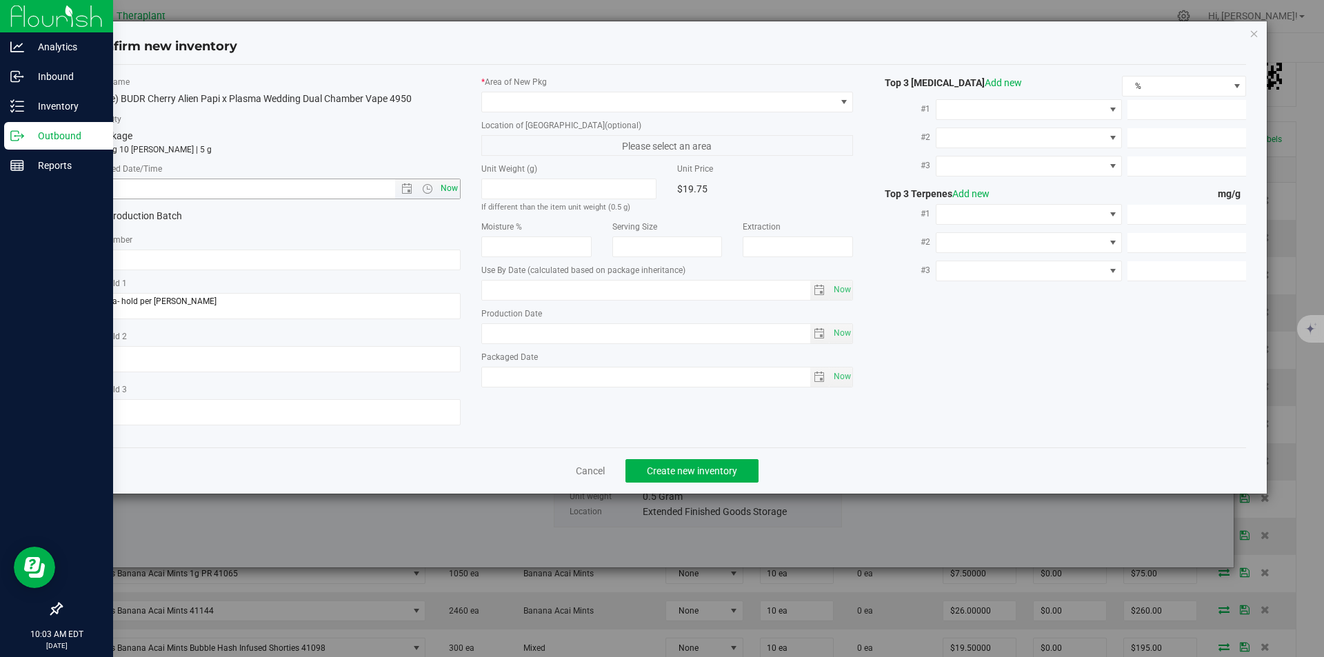
type input "2026-05-05"
click at [443, 186] on span "Now" at bounding box center [448, 189] width 23 height 20
type input "8/21/2025 10:03 AM"
click at [513, 101] on span at bounding box center [659, 101] width 354 height 19
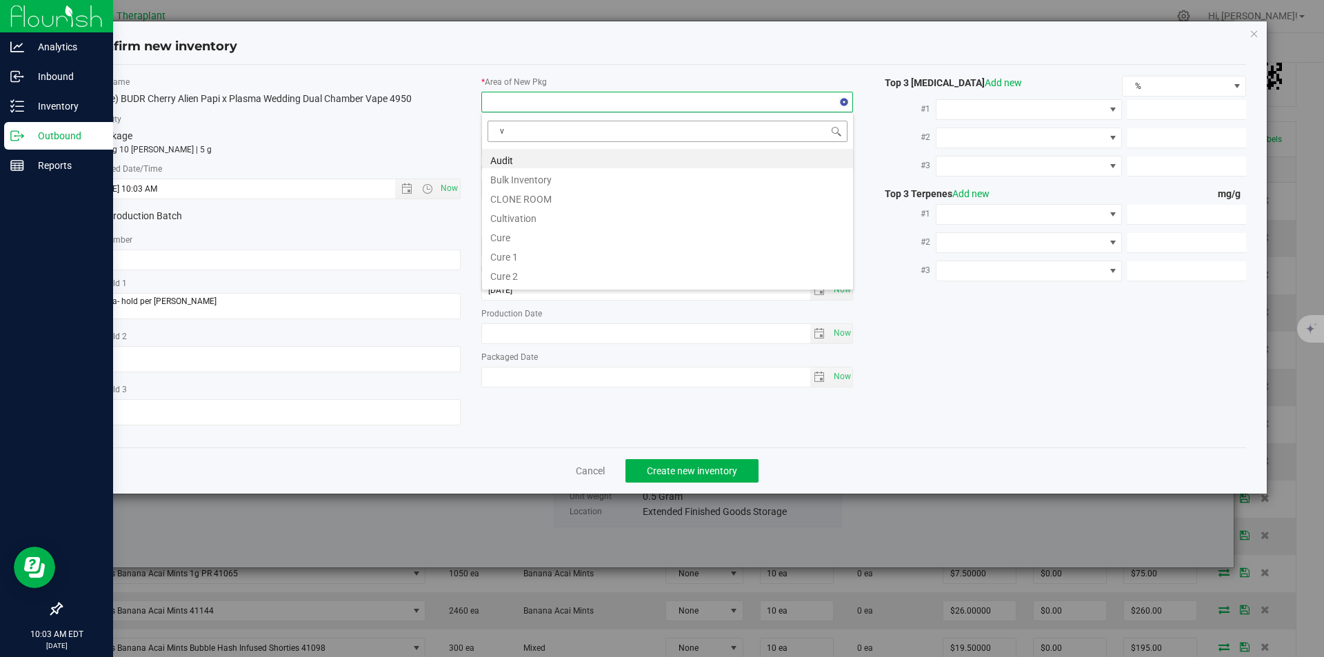
scroll to position [21, 372]
click at [514, 202] on li "Vault" at bounding box center [667, 197] width 371 height 19
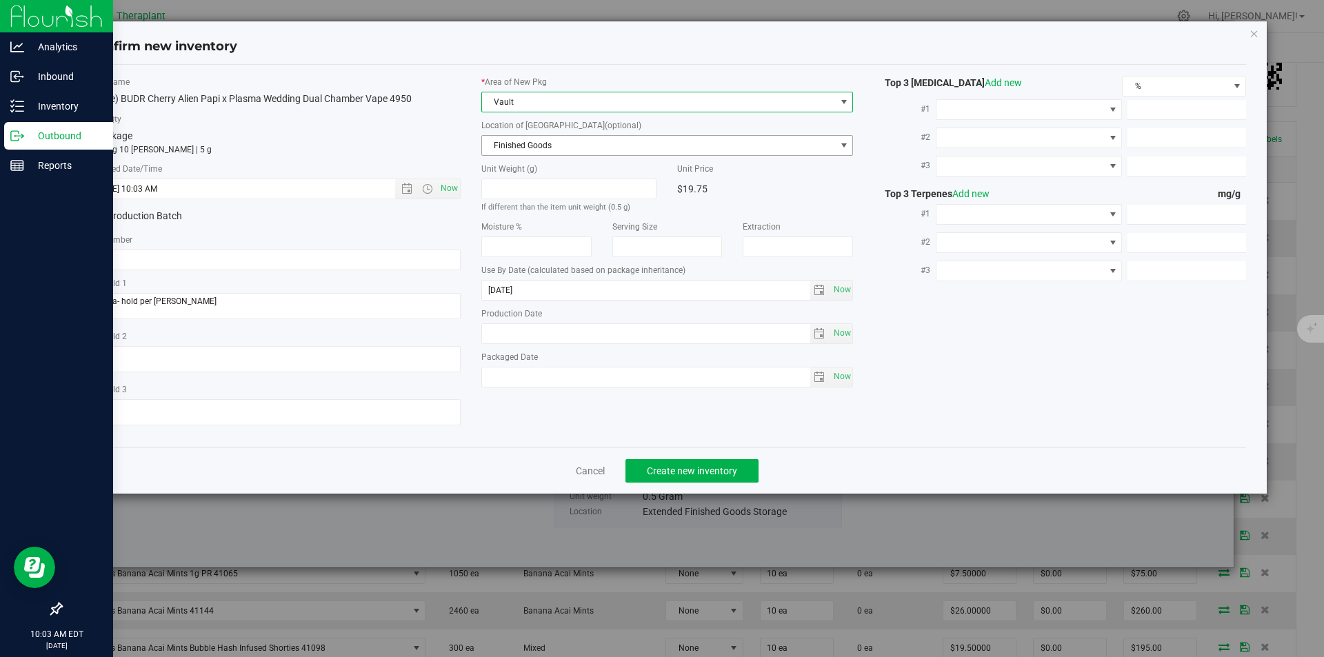
click at [514, 146] on span "Finished Goods" at bounding box center [659, 145] width 354 height 19
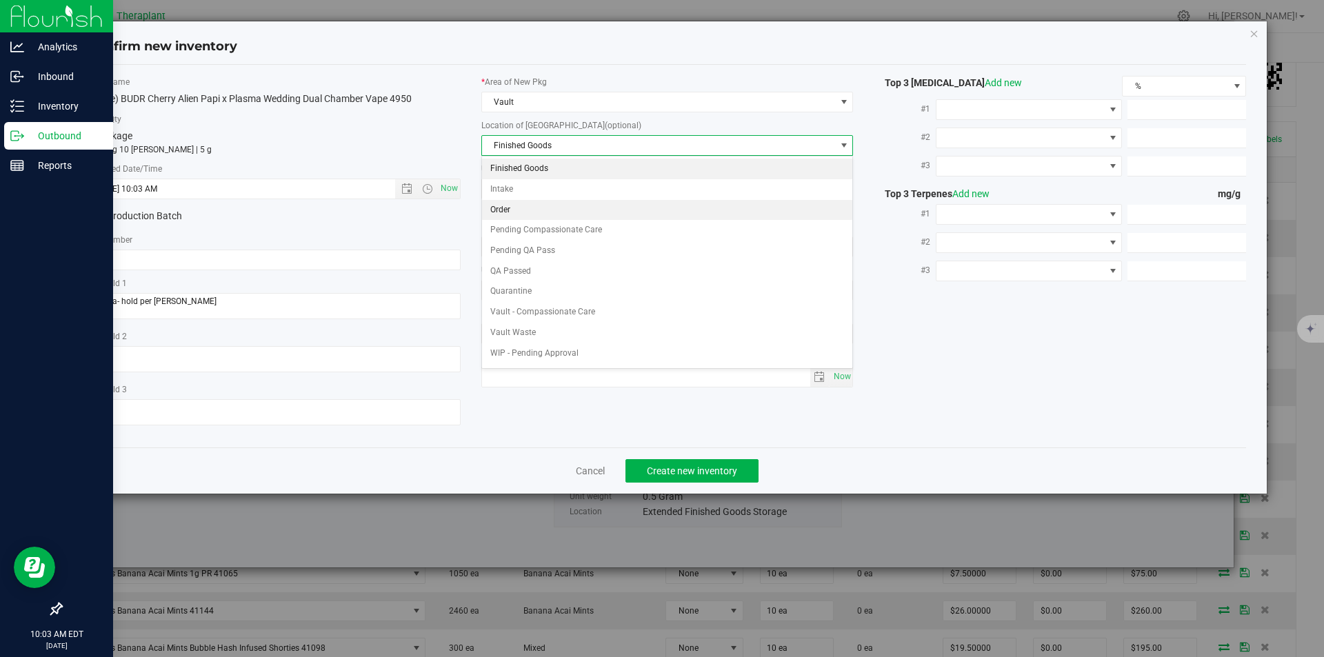
click at [519, 212] on li "Order" at bounding box center [667, 210] width 371 height 21
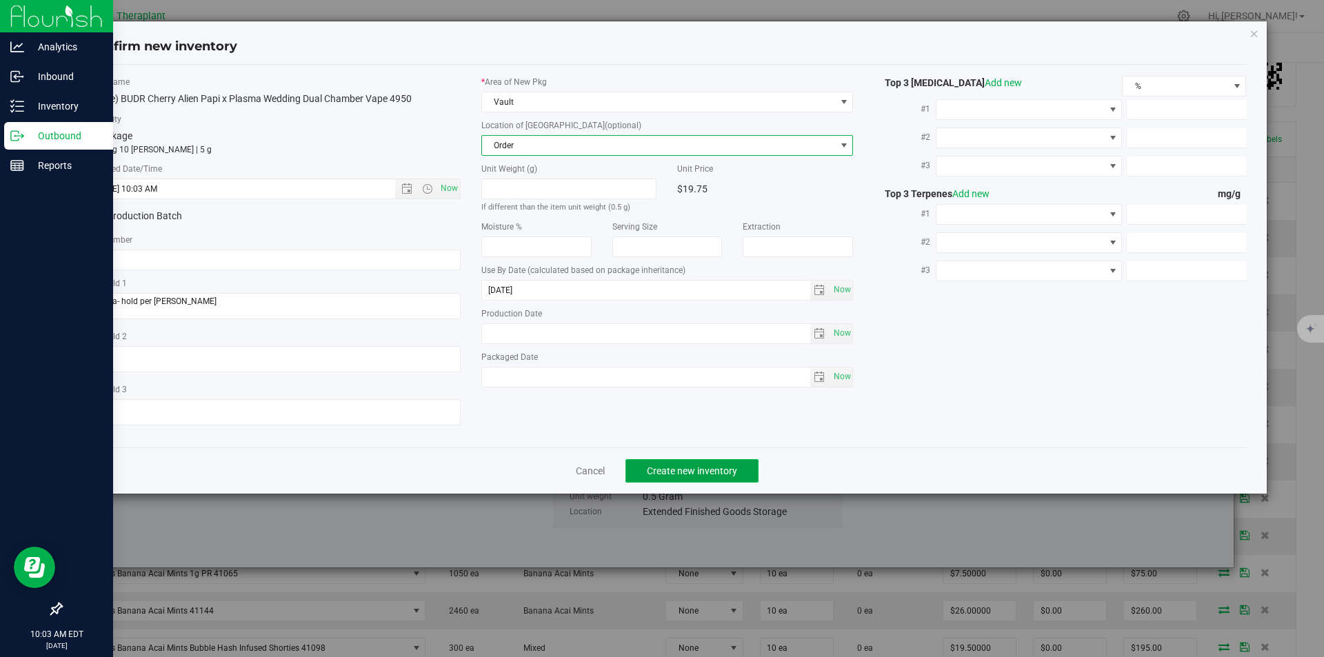
click at [662, 465] on span "Create new inventory" at bounding box center [692, 470] width 90 height 11
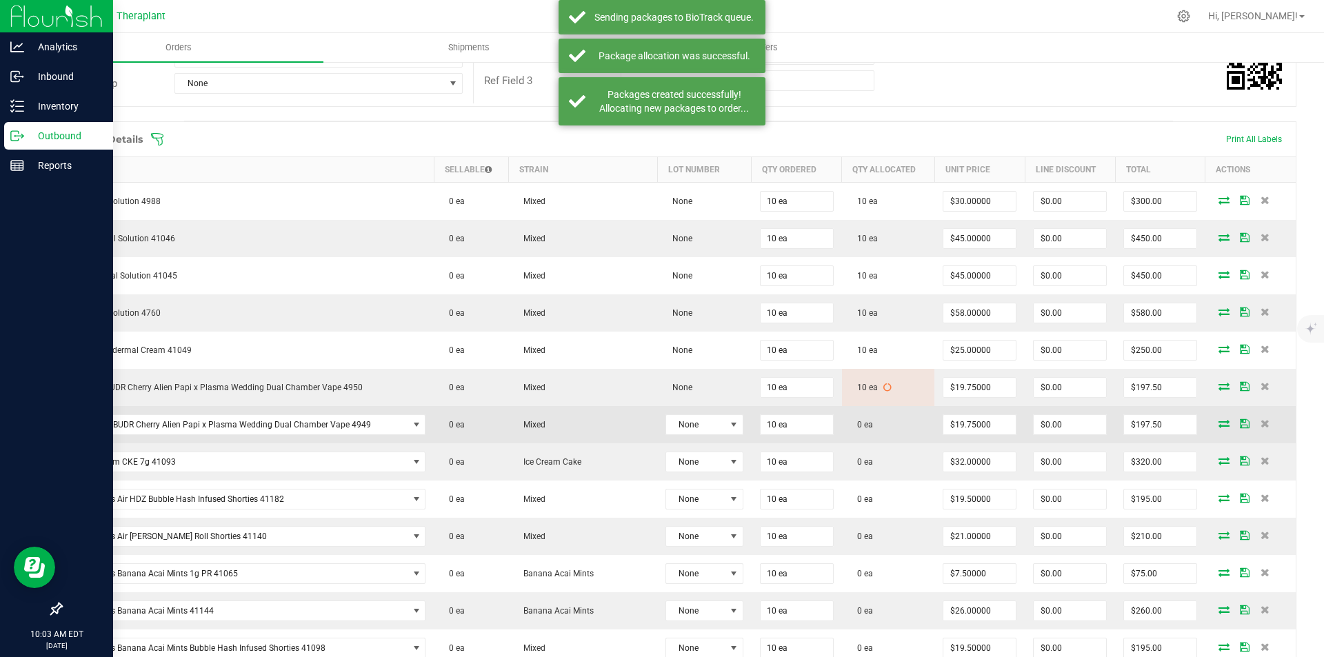
click at [1219, 423] on icon at bounding box center [1224, 423] width 11 height 8
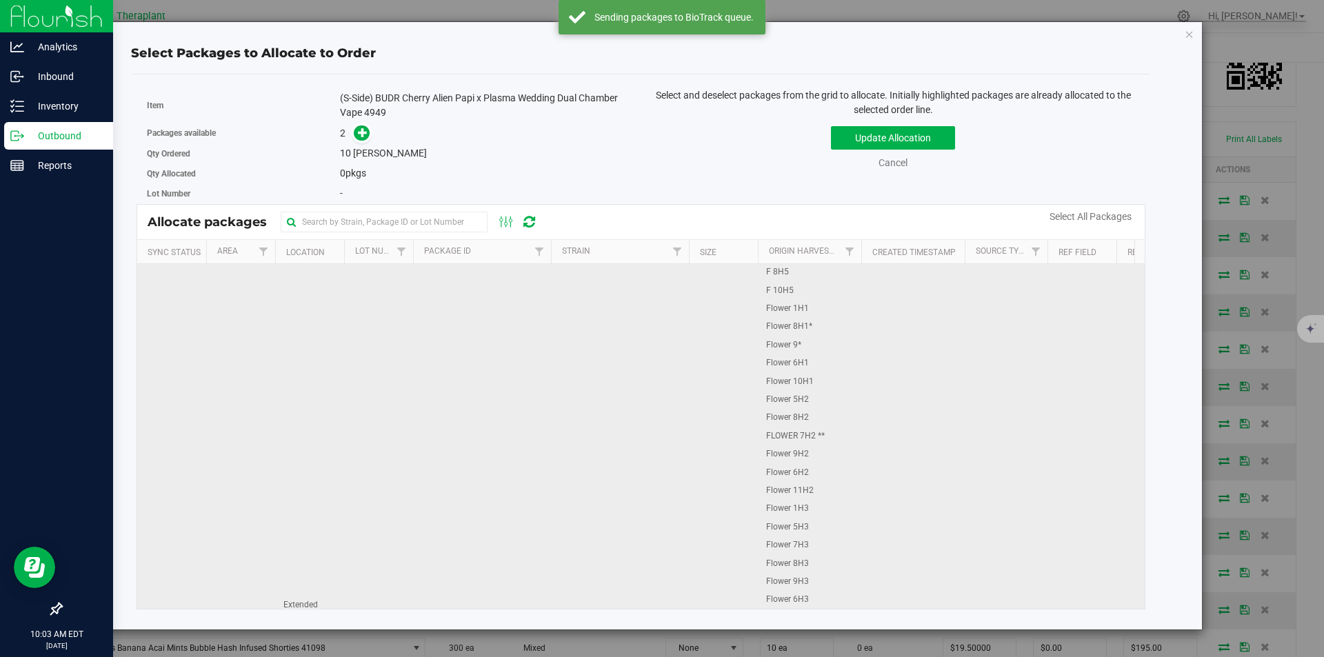
click at [447, 310] on td "0154342805911741" at bounding box center [482, 625] width 138 height 722
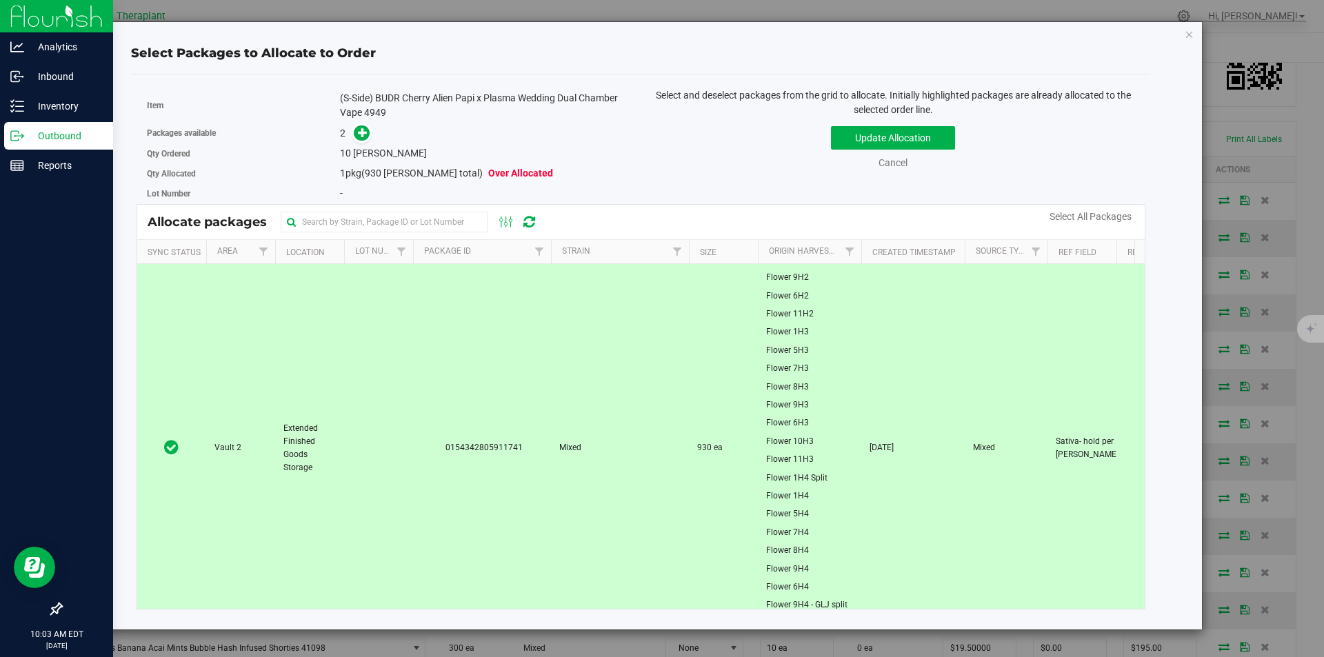
scroll to position [138, 0]
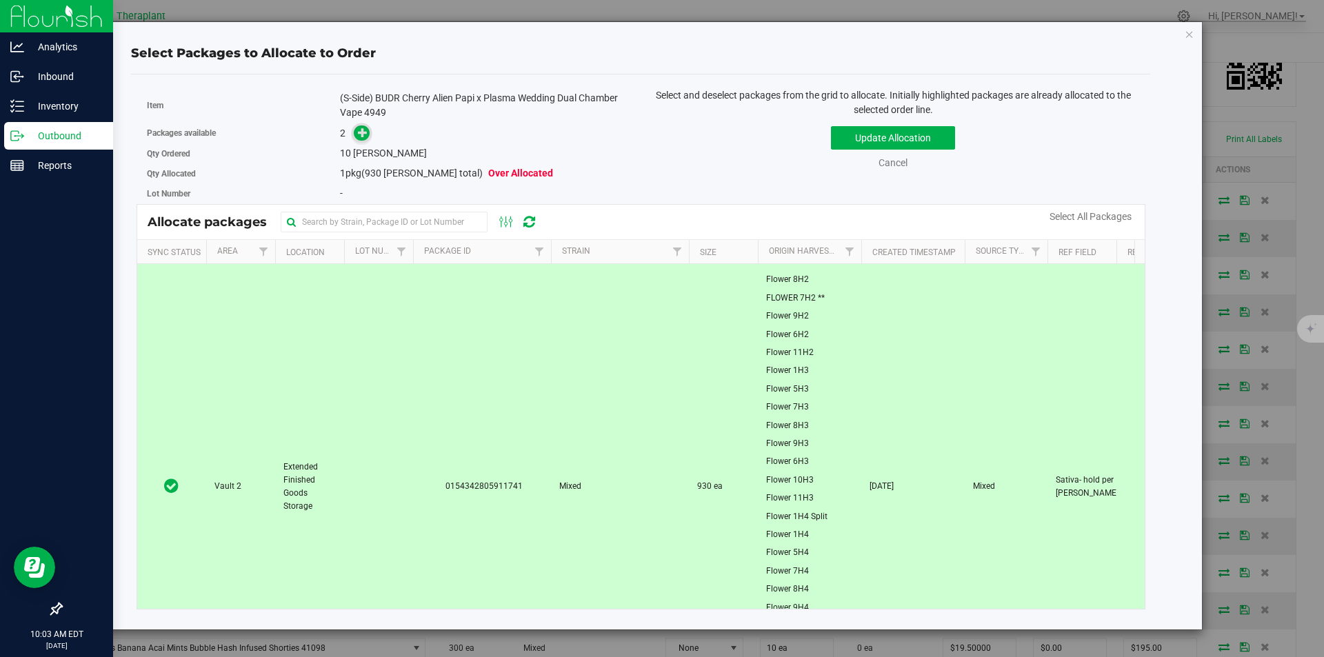
click at [361, 134] on icon at bounding box center [363, 133] width 10 height 10
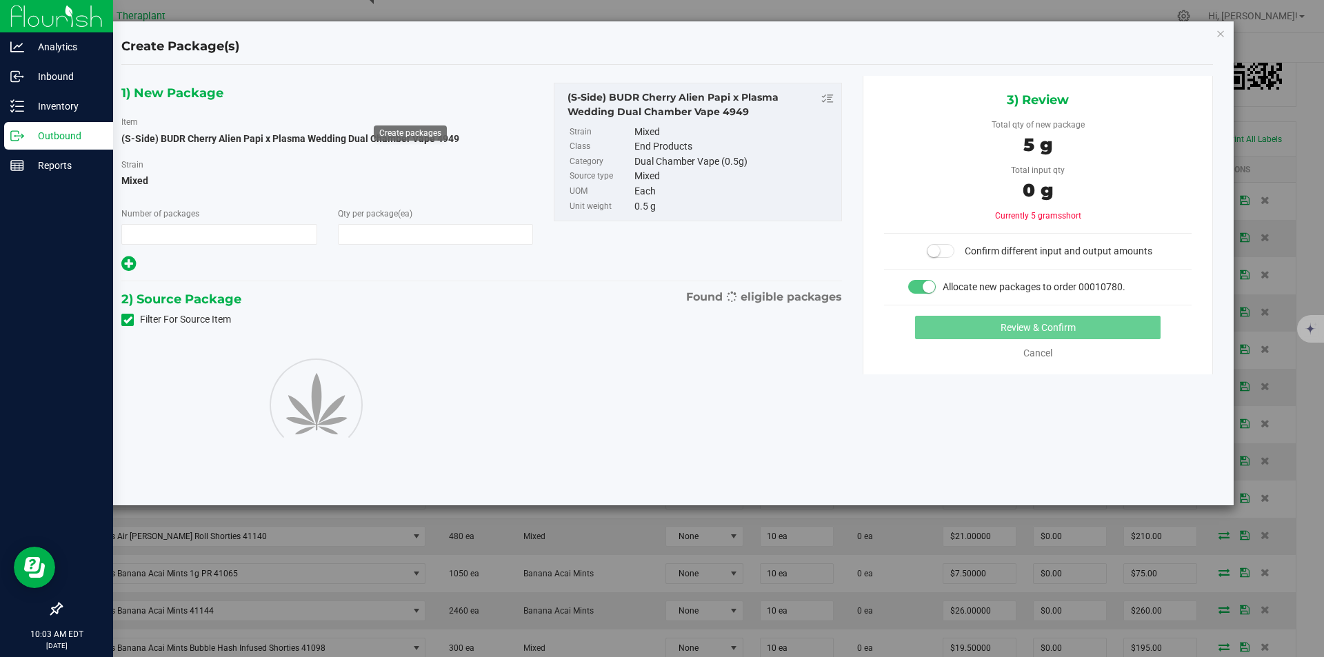
type input "1"
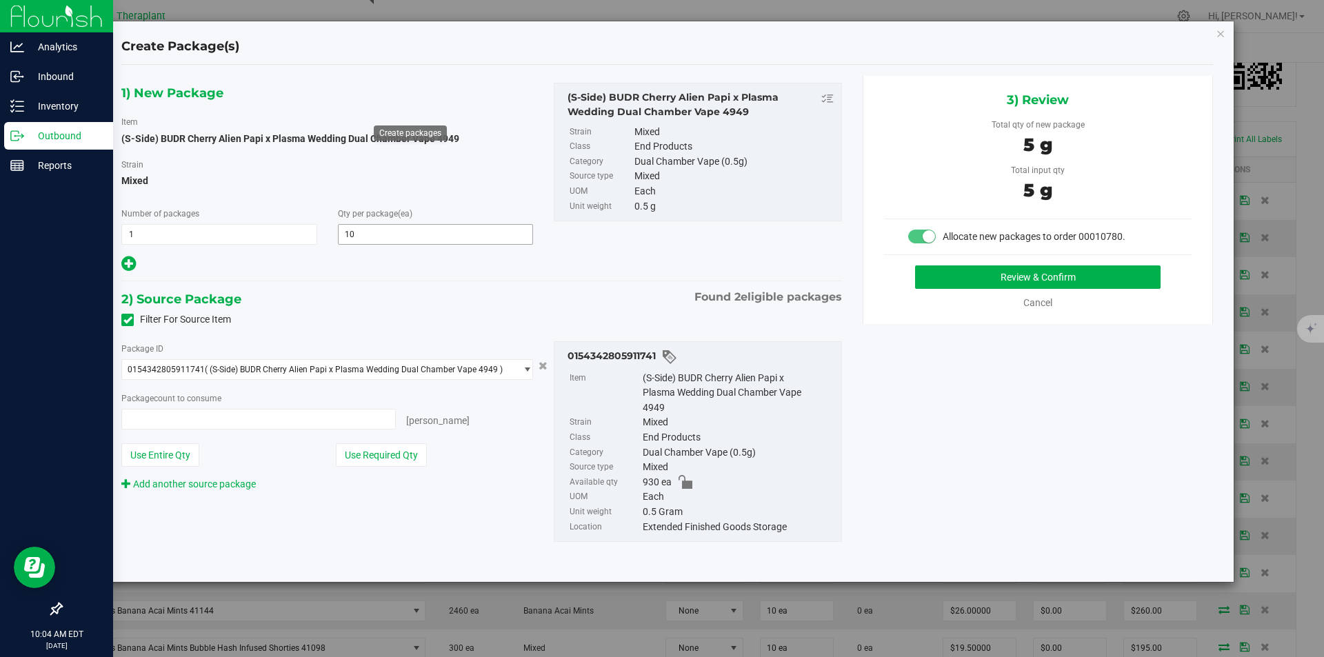
type input "10"
type input "10 ea"
click at [1056, 268] on button "Review & Confirm" at bounding box center [1037, 276] width 245 height 23
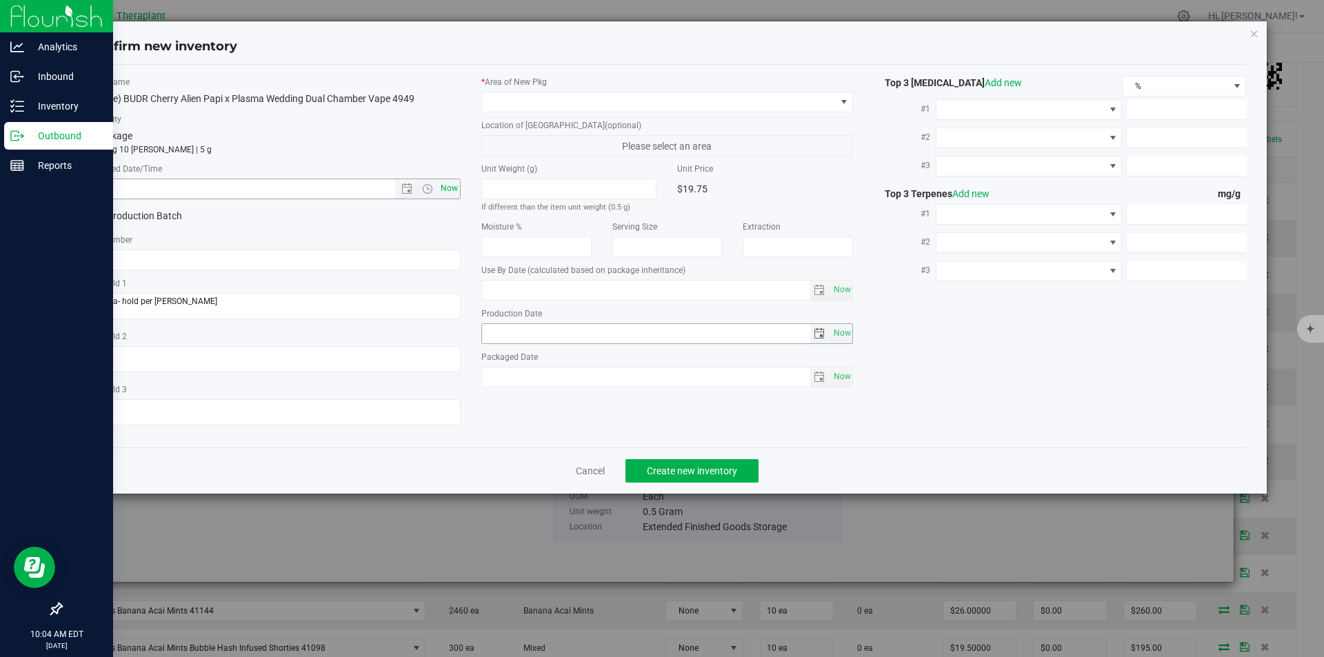
type input "2026-05-05"
drag, startPoint x: 447, startPoint y: 191, endPoint x: 489, endPoint y: 132, distance: 72.1
click at [445, 186] on span "Now" at bounding box center [448, 189] width 23 height 20
type input "8/21/2025 10:04 AM"
drag, startPoint x: 503, startPoint y: 99, endPoint x: 504, endPoint y: 57, distance: 42.1
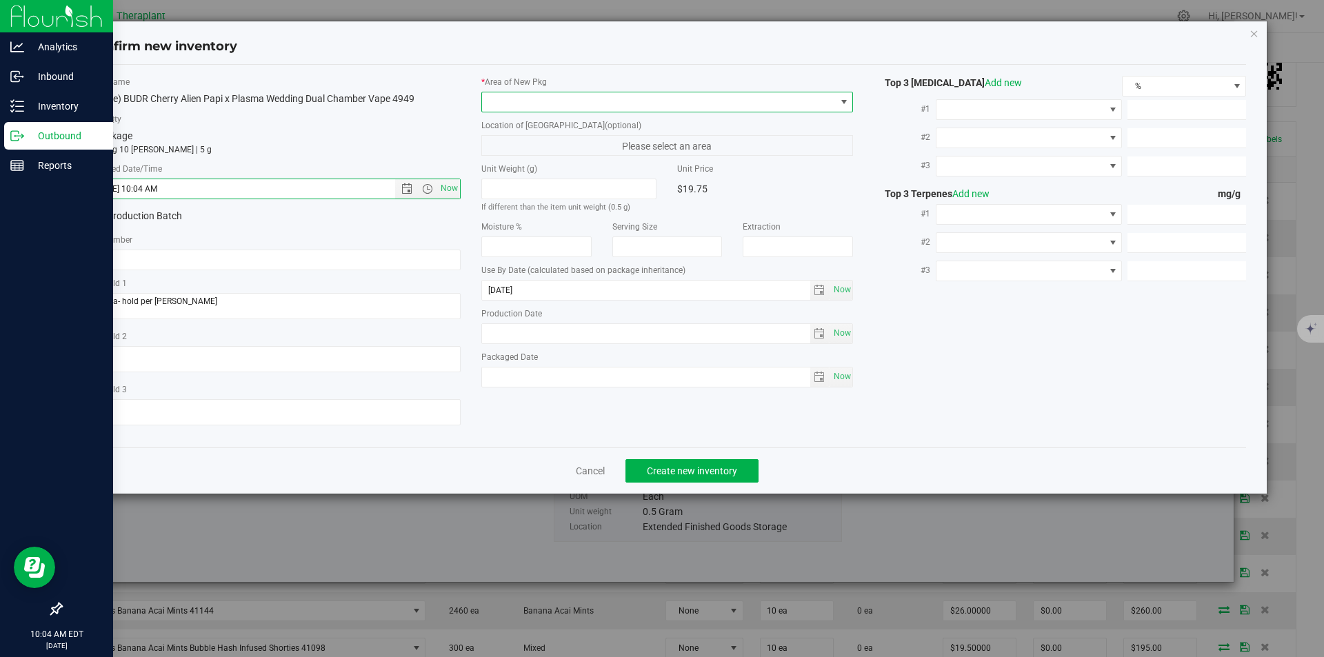
click at [505, 93] on span at bounding box center [659, 101] width 354 height 19
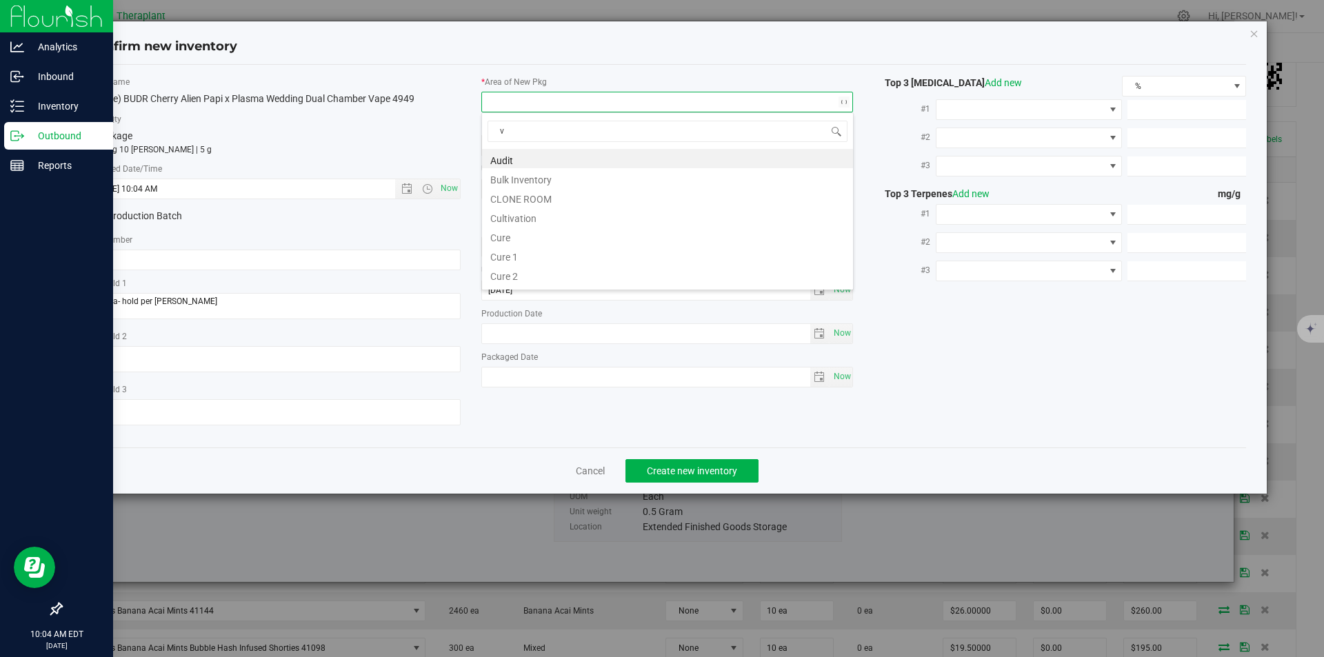
scroll to position [21, 372]
click at [527, 206] on li "Vault" at bounding box center [667, 197] width 371 height 19
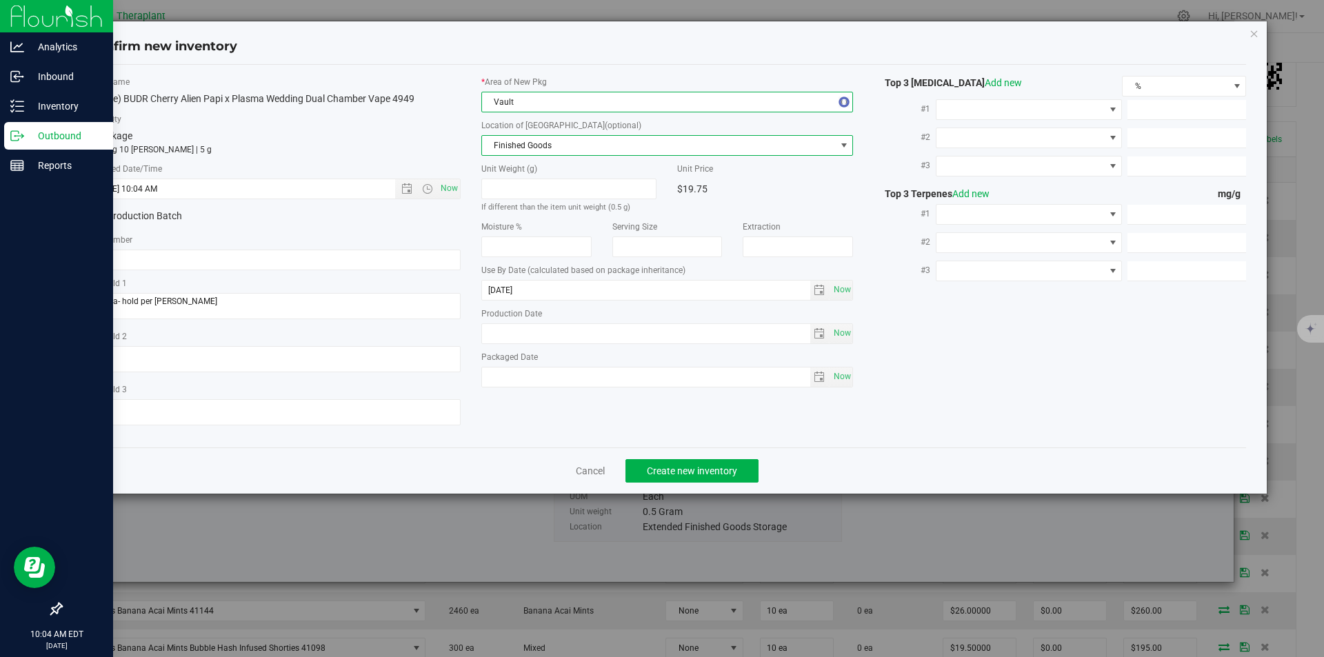
click at [523, 143] on span "Finished Goods" at bounding box center [659, 145] width 354 height 19
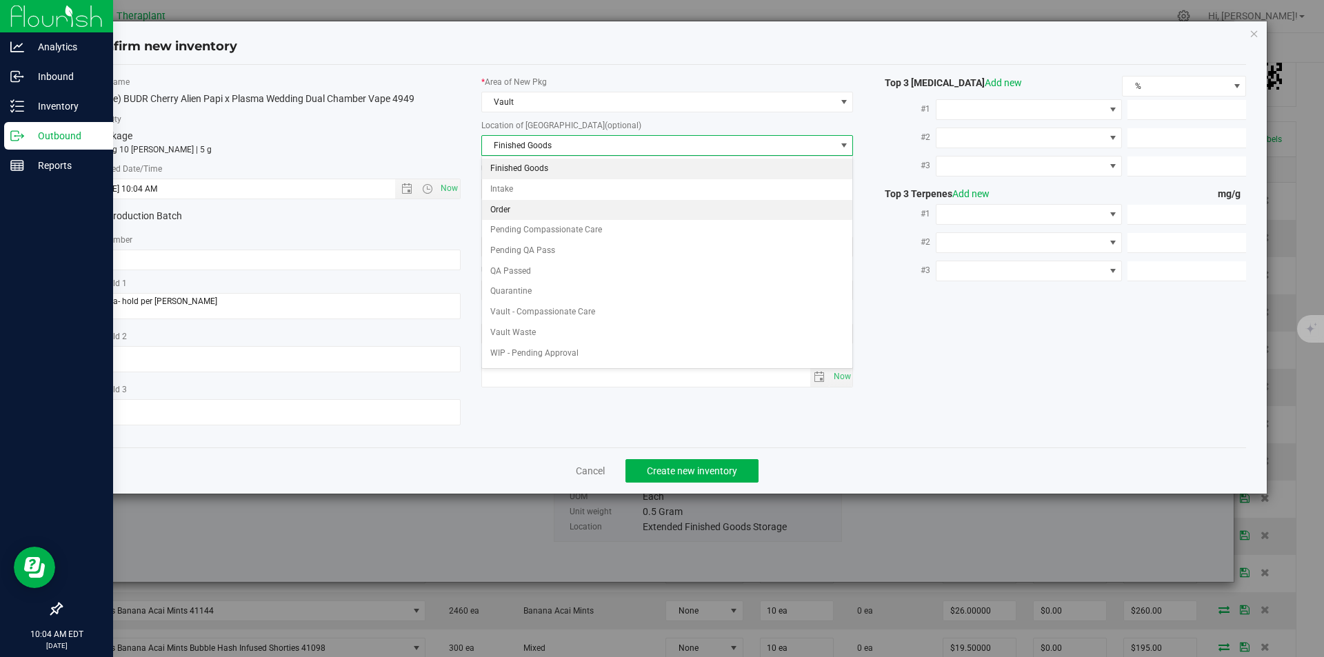
click at [510, 212] on li "Order" at bounding box center [667, 210] width 371 height 21
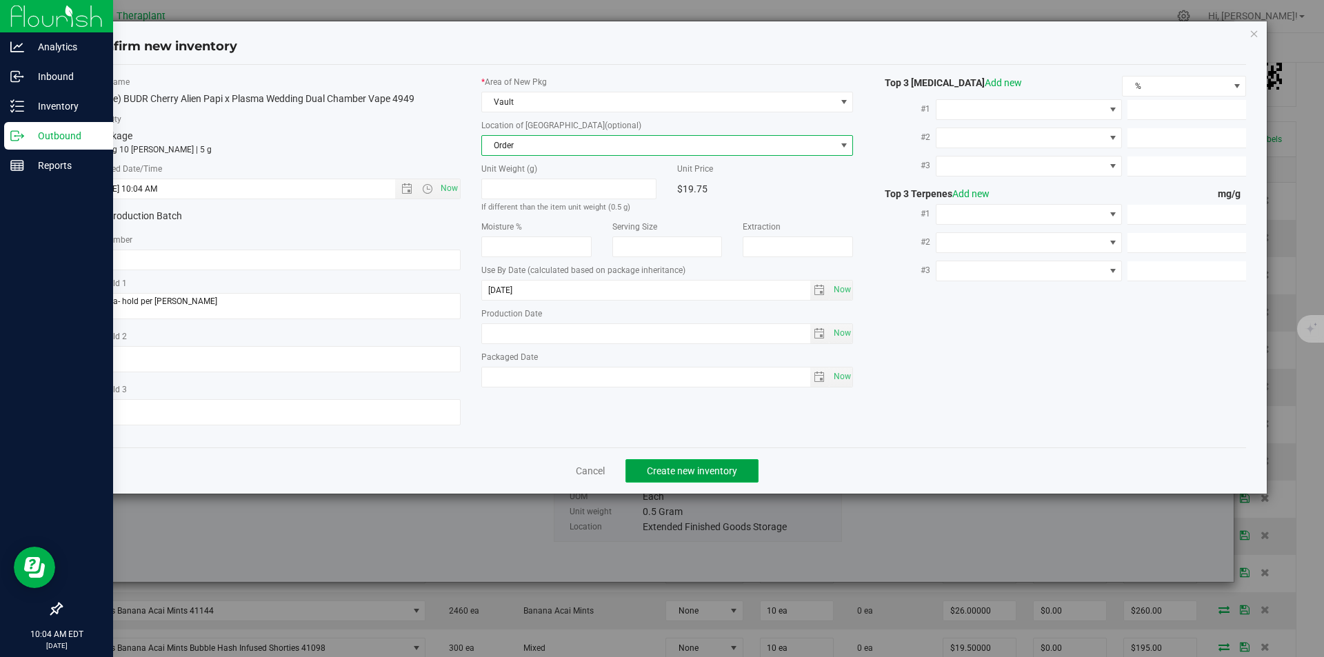
click at [690, 474] on span "Create new inventory" at bounding box center [692, 470] width 90 height 11
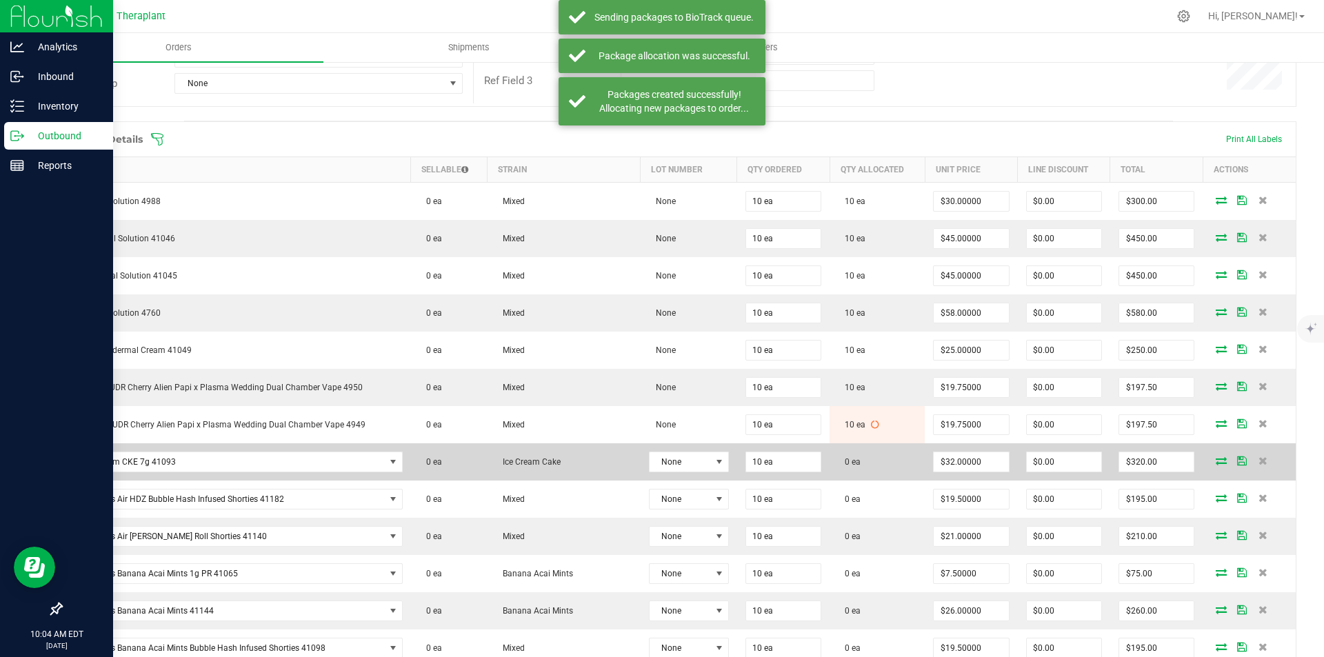
click at [1216, 457] on icon at bounding box center [1221, 461] width 11 height 8
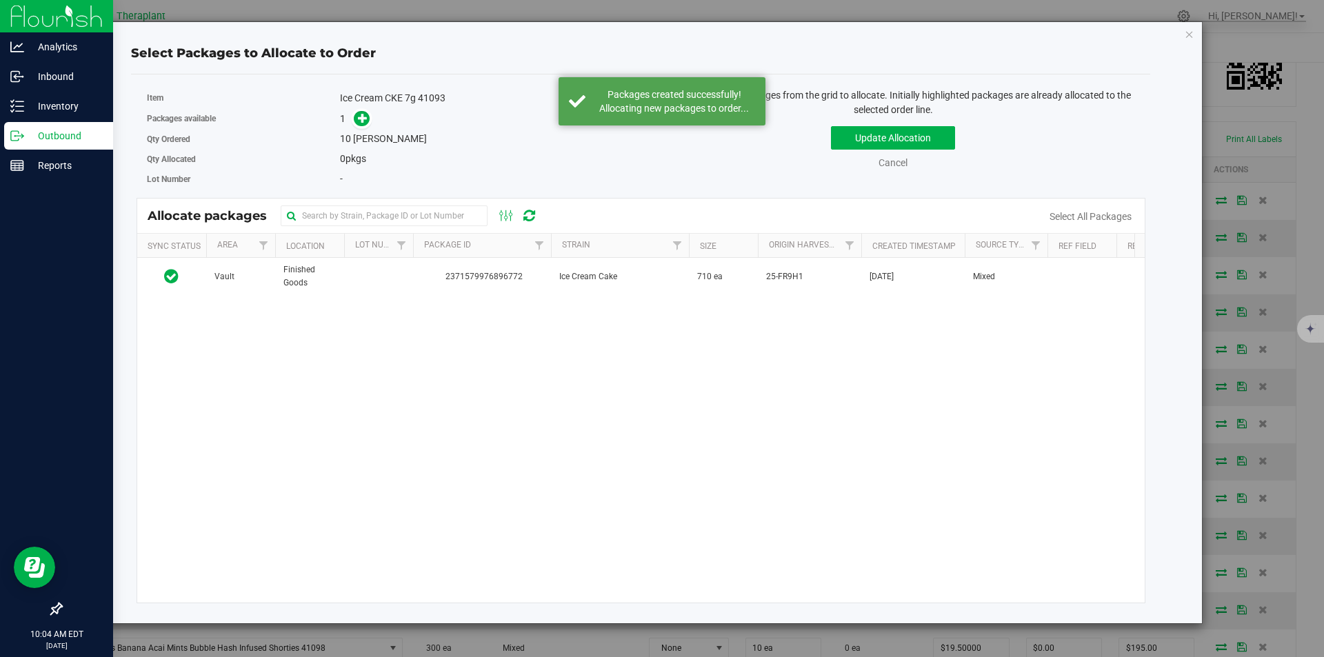
scroll to position [414, 0]
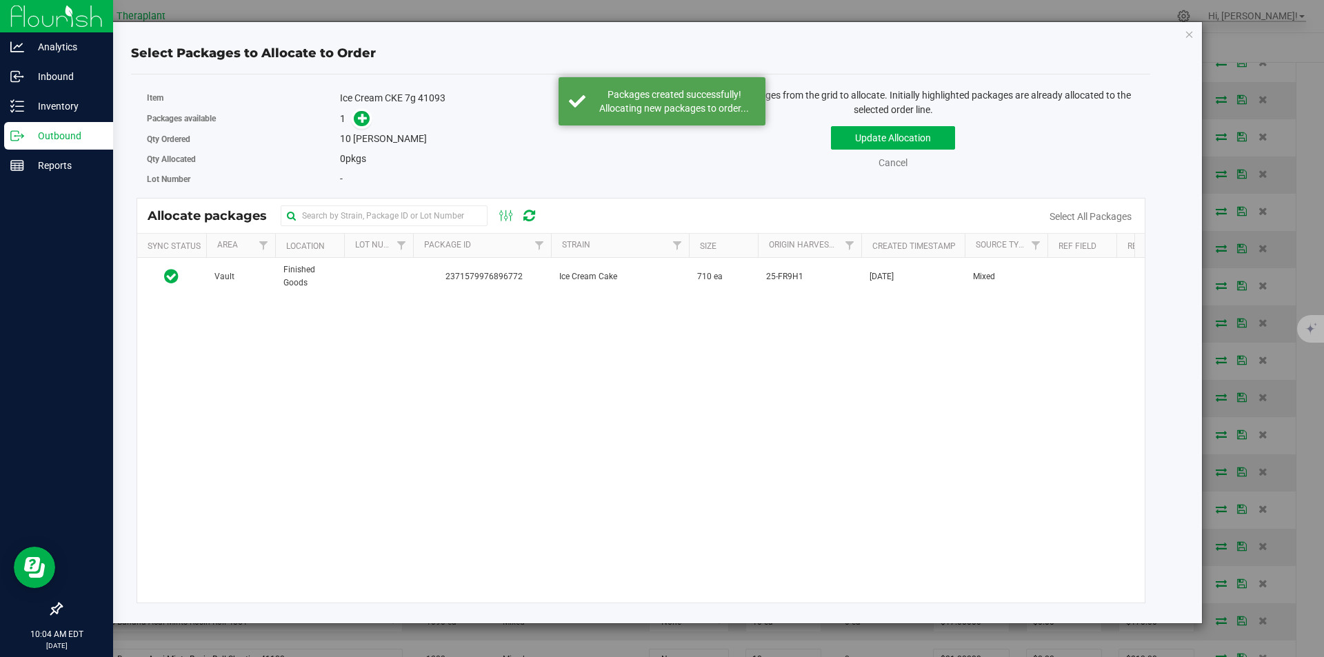
click at [433, 288] on td "2371579976896772" at bounding box center [482, 276] width 138 height 37
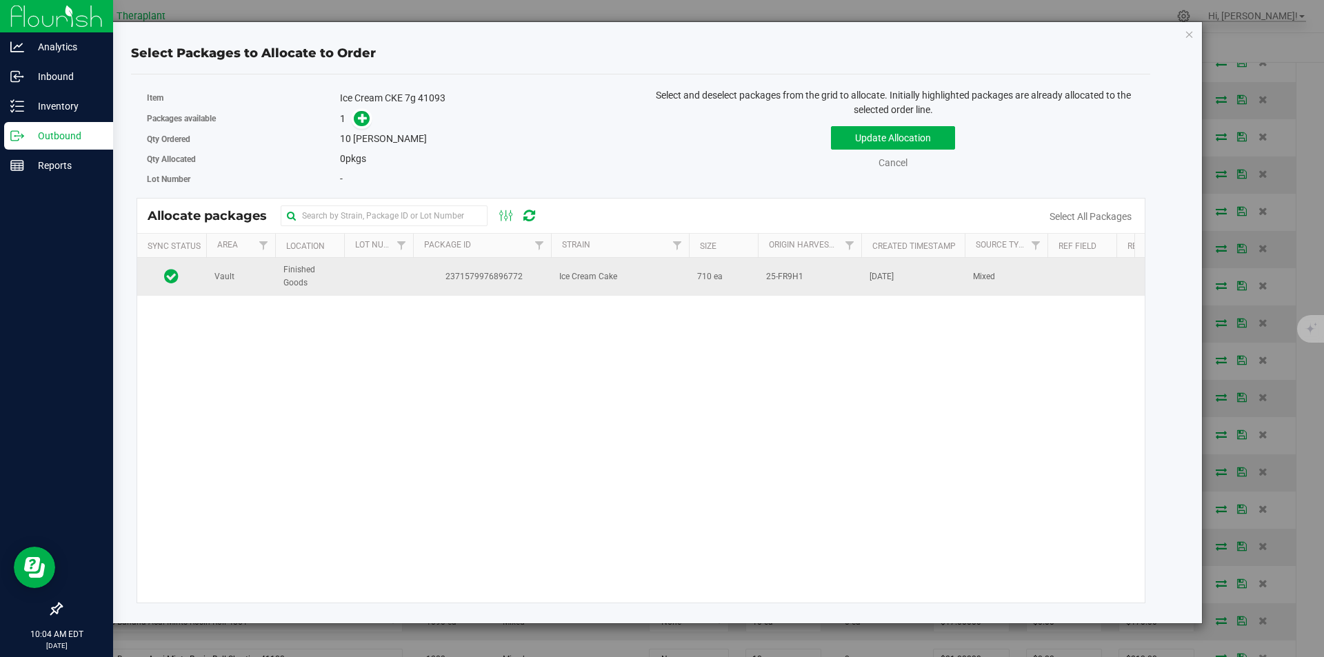
click at [388, 276] on td at bounding box center [378, 276] width 69 height 37
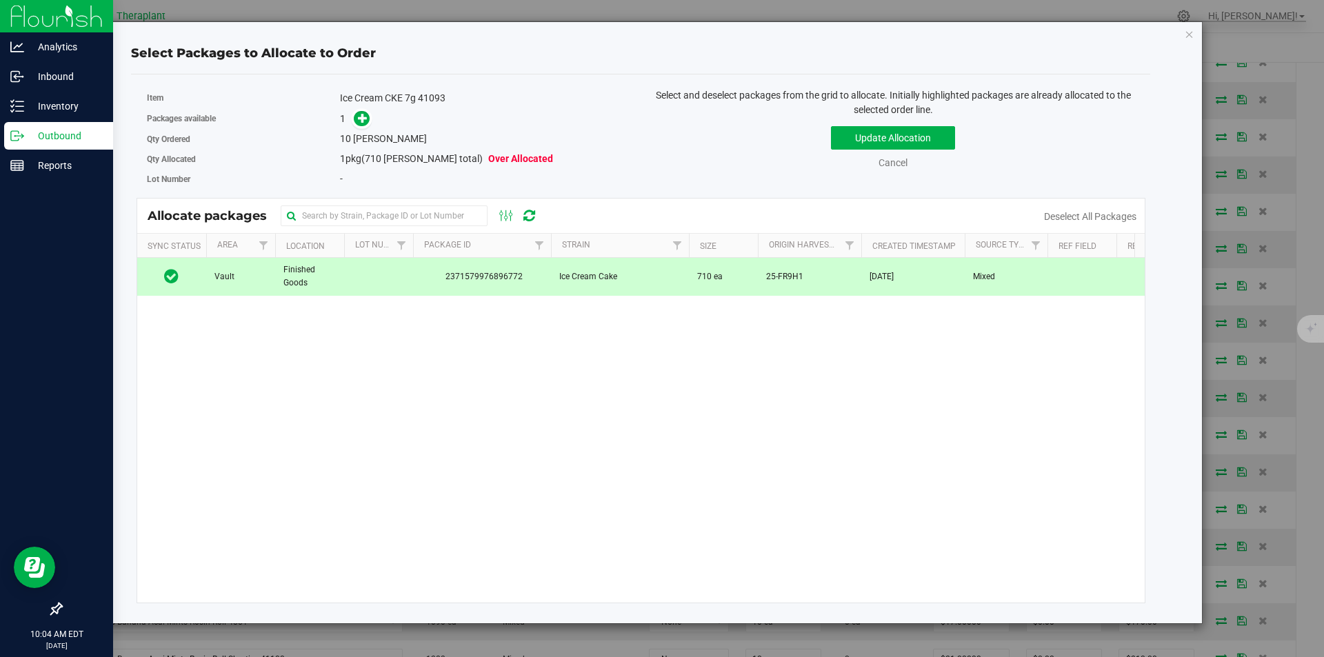
click at [354, 122] on link at bounding box center [362, 118] width 16 height 11
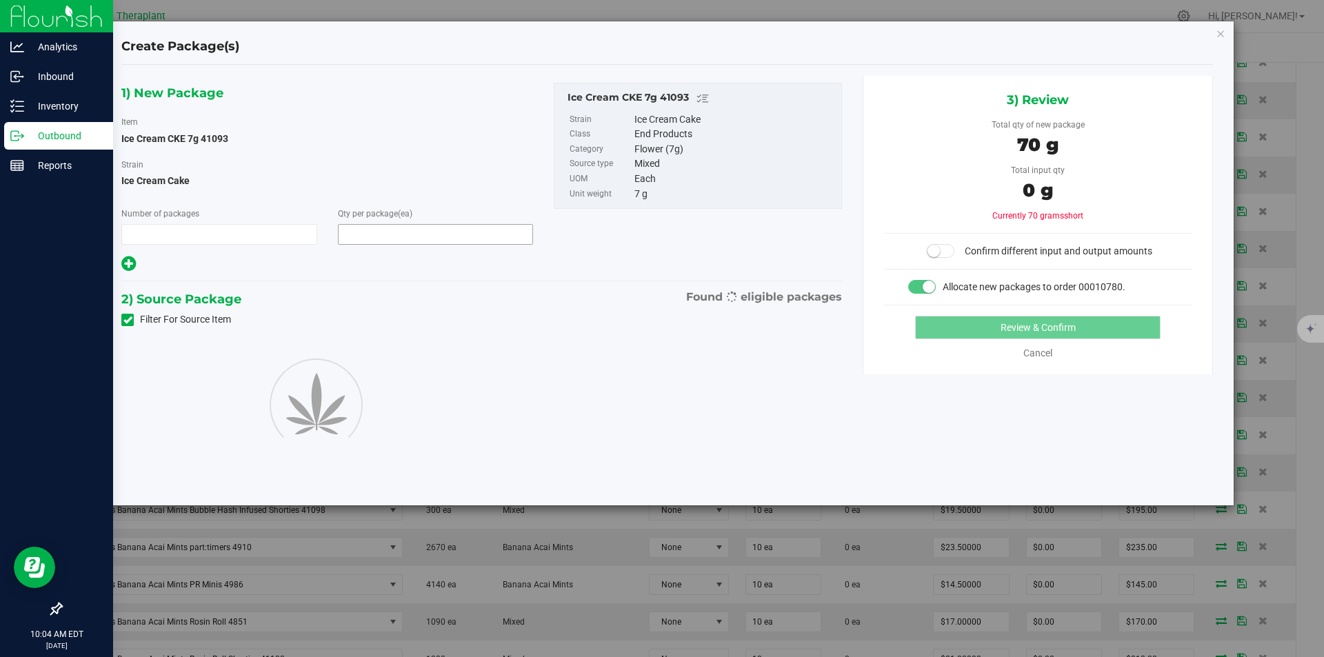
type input "1"
type input "10"
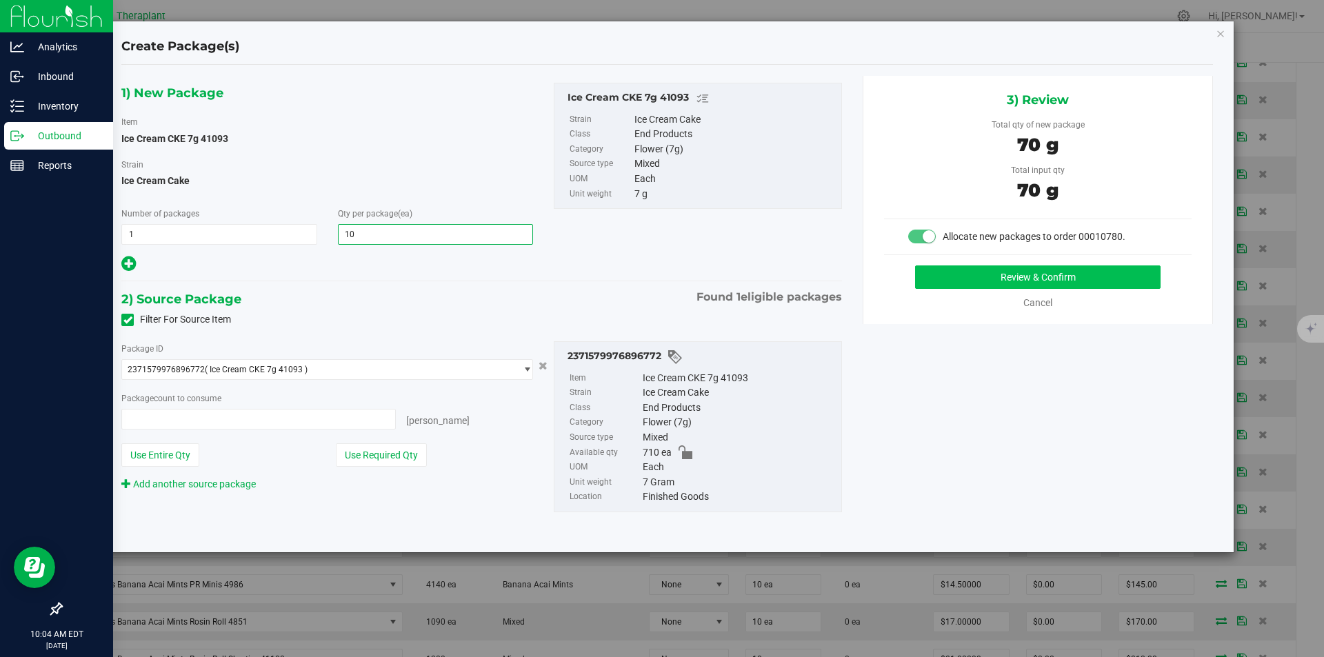
type input "10 ea"
click at [957, 277] on button "Review & Confirm" at bounding box center [1037, 276] width 245 height 23
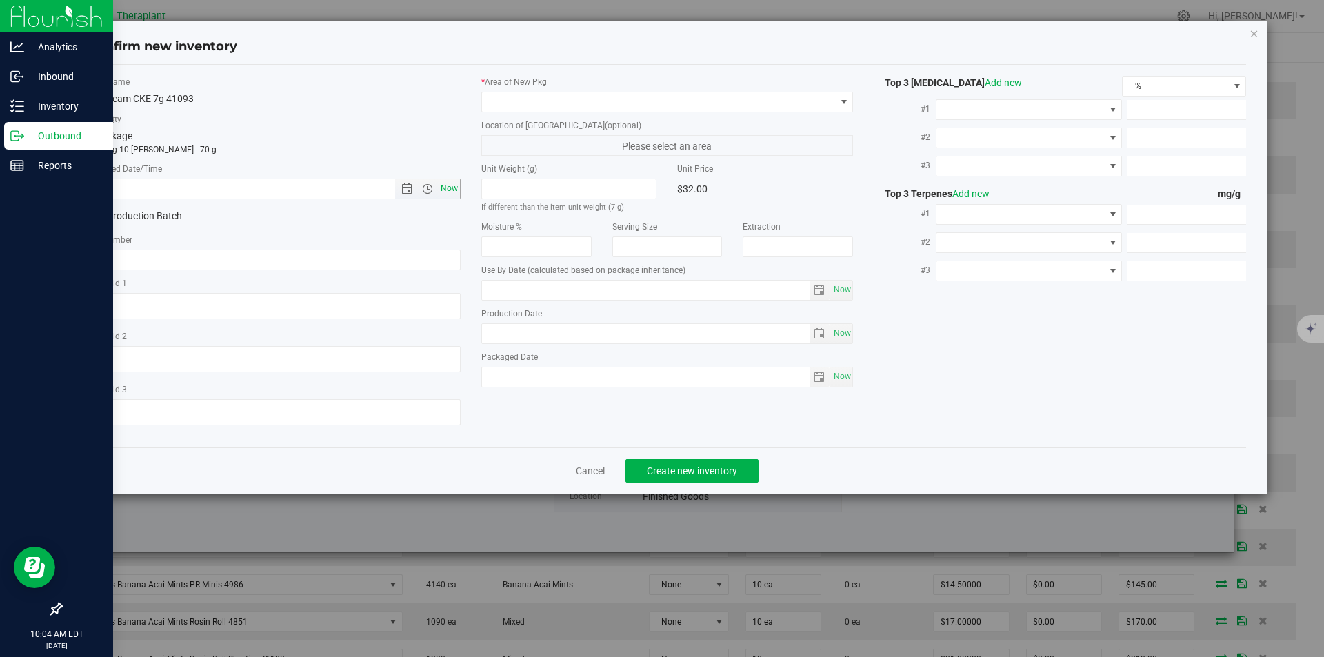
type input "2026-07-01"
drag, startPoint x: 442, startPoint y: 194, endPoint x: 483, endPoint y: 115, distance: 89.4
click at [447, 189] on span "Now" at bounding box center [448, 189] width 23 height 20
type input "8/21/2025 10:04 AM"
click at [497, 99] on span at bounding box center [659, 101] width 354 height 19
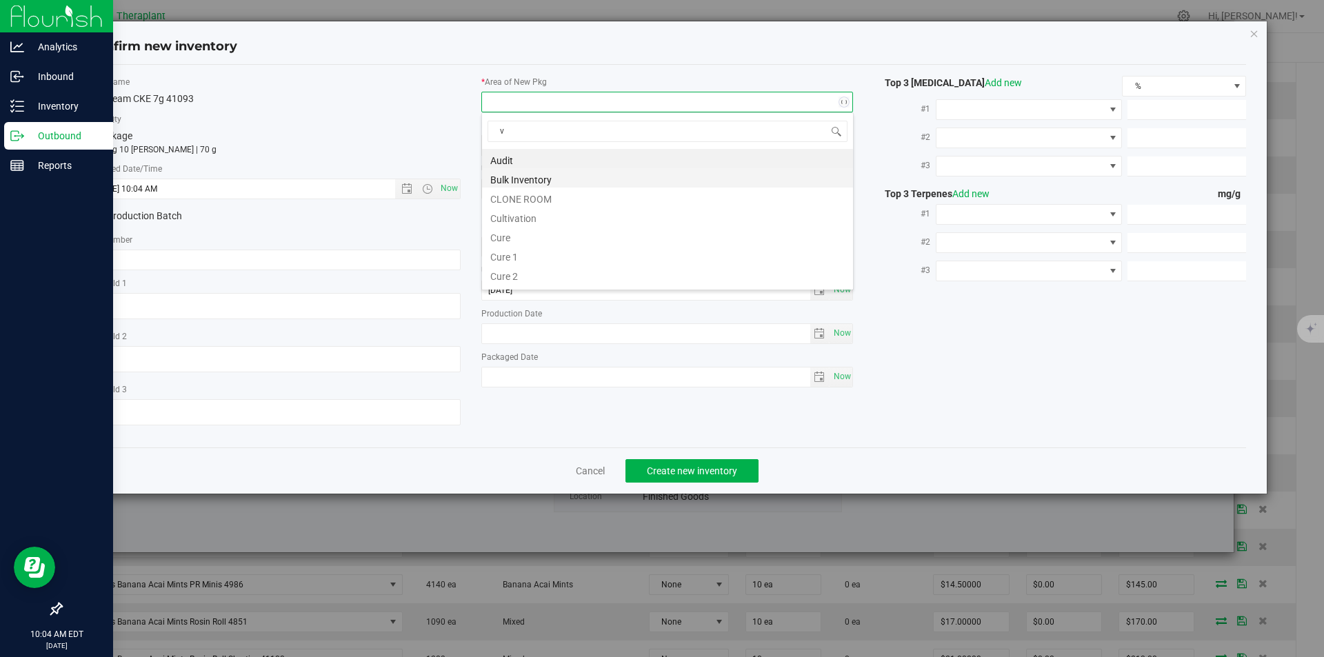
scroll to position [21, 372]
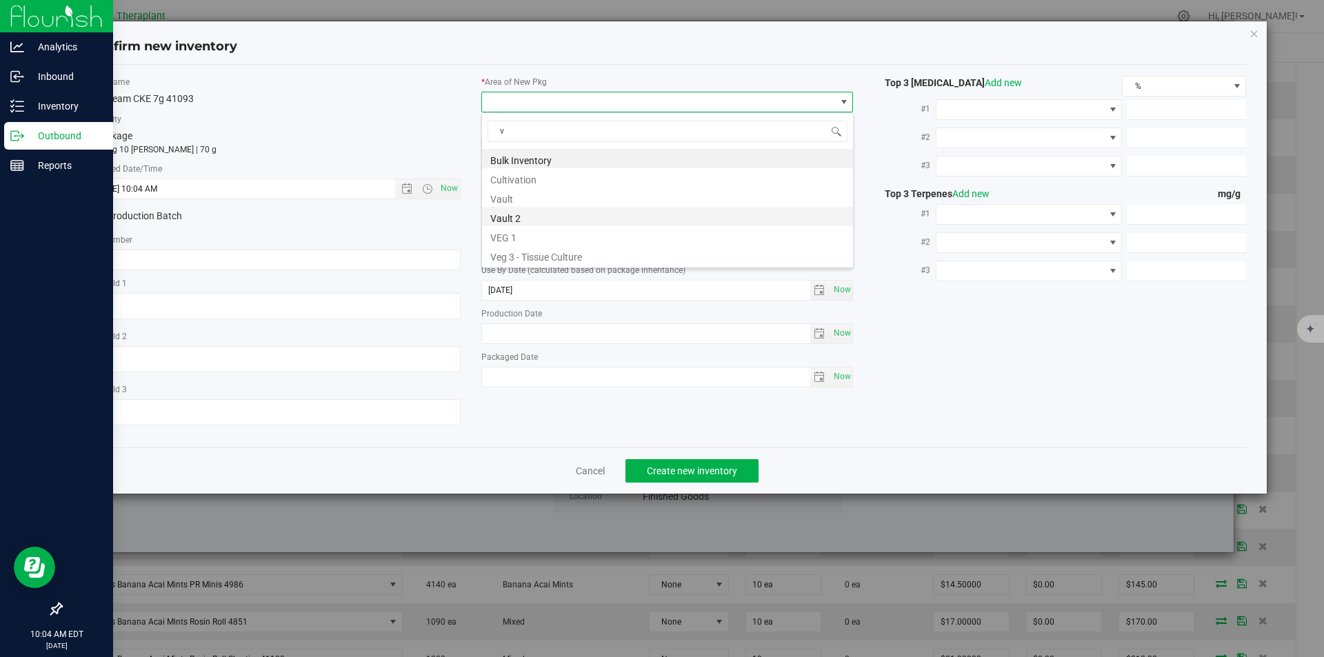
click at [527, 209] on li "Vault 2" at bounding box center [667, 216] width 371 height 19
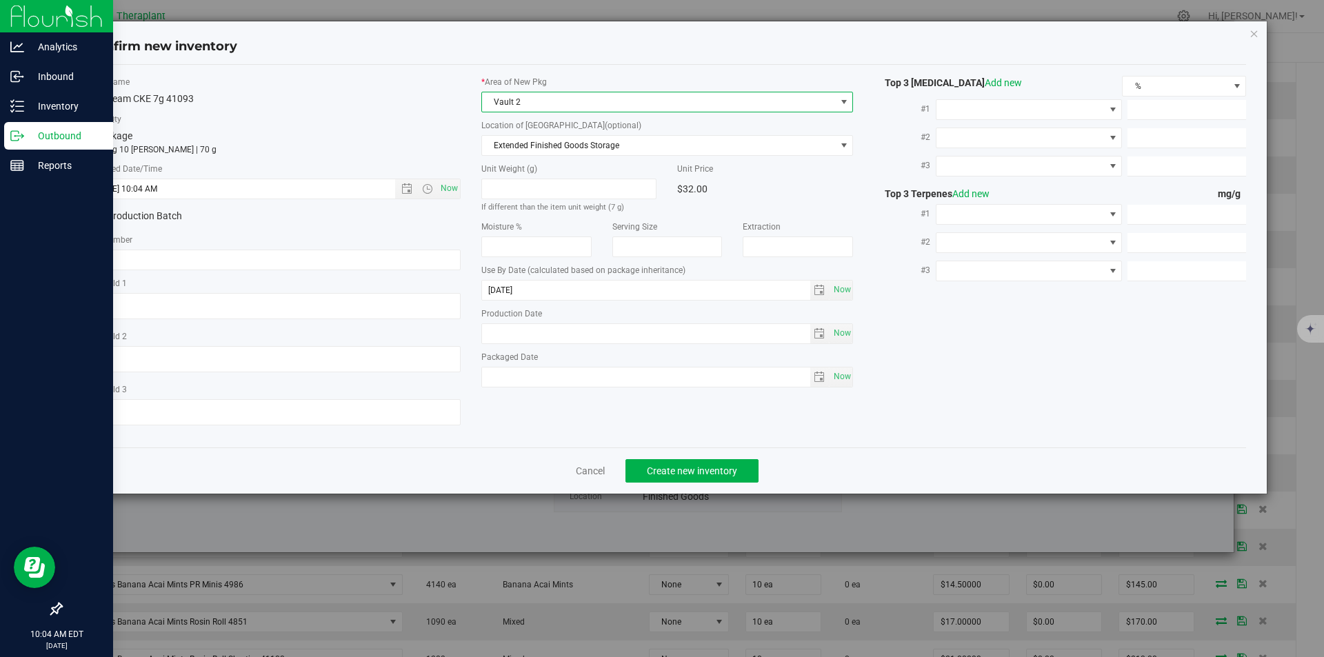
click at [523, 97] on span "Vault 2" at bounding box center [659, 101] width 354 height 19
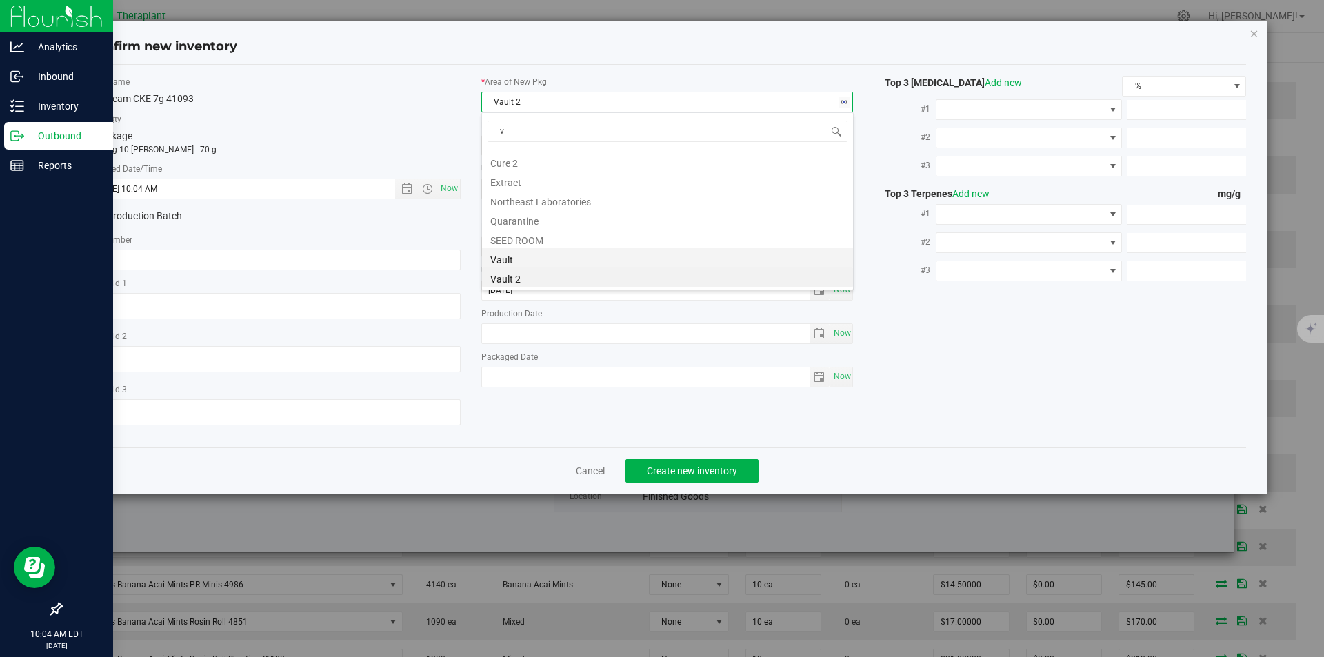
scroll to position [0, 0]
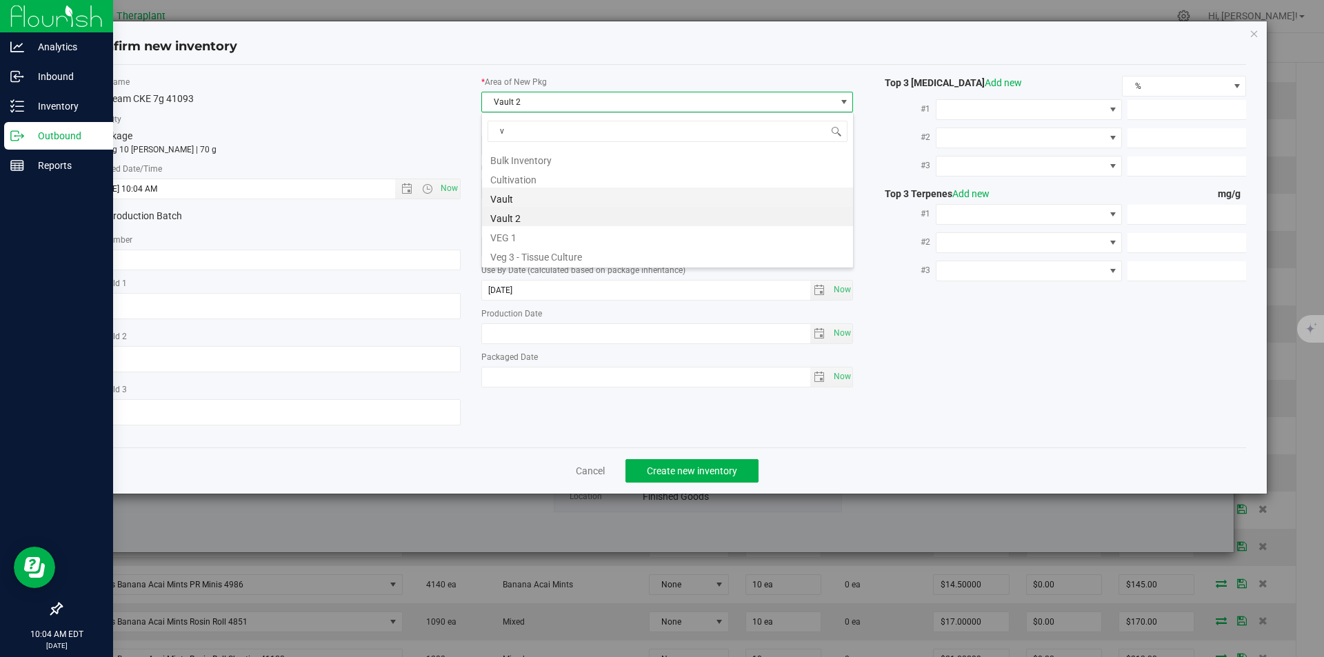
click at [519, 201] on li "Vault" at bounding box center [667, 197] width 371 height 19
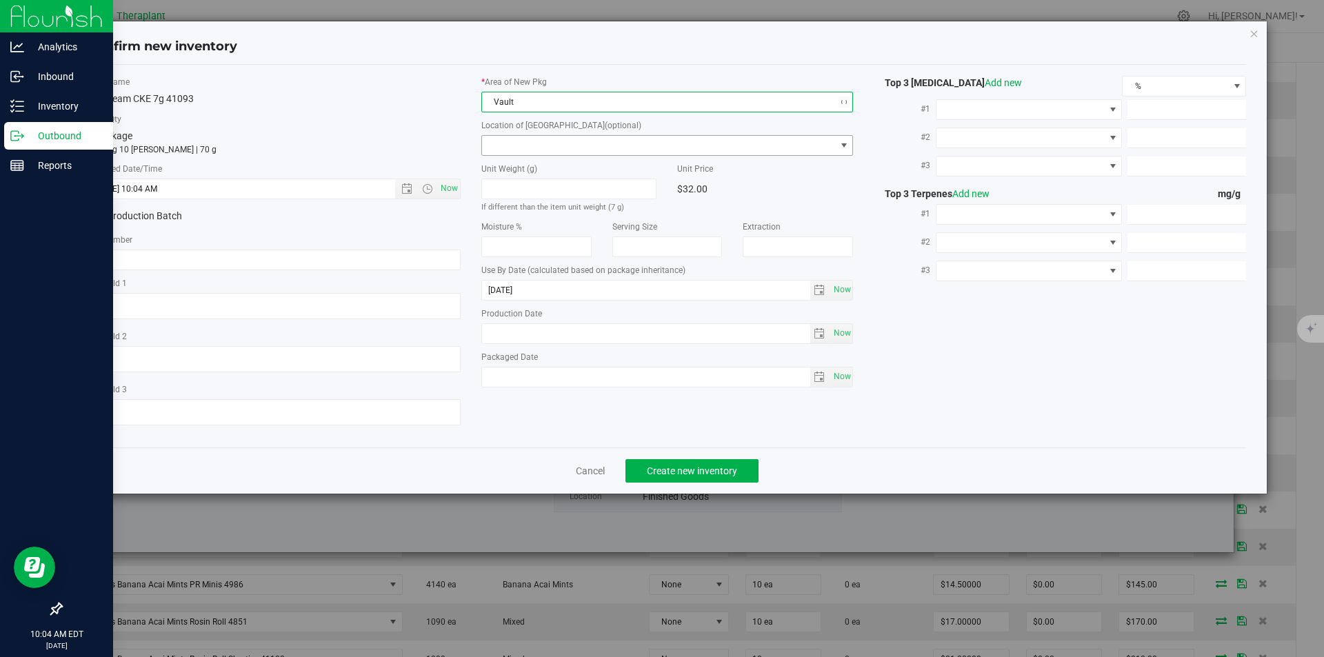
click at [517, 143] on span at bounding box center [659, 145] width 354 height 19
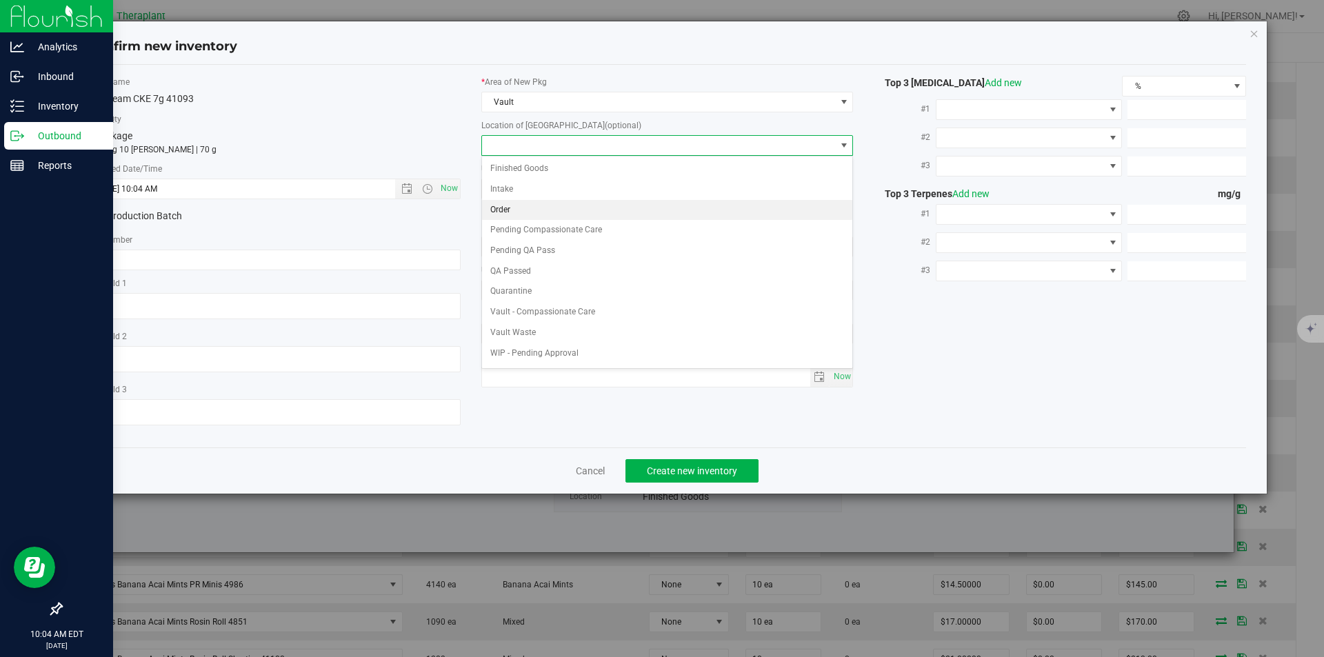
click at [525, 209] on li "Order" at bounding box center [667, 210] width 371 height 21
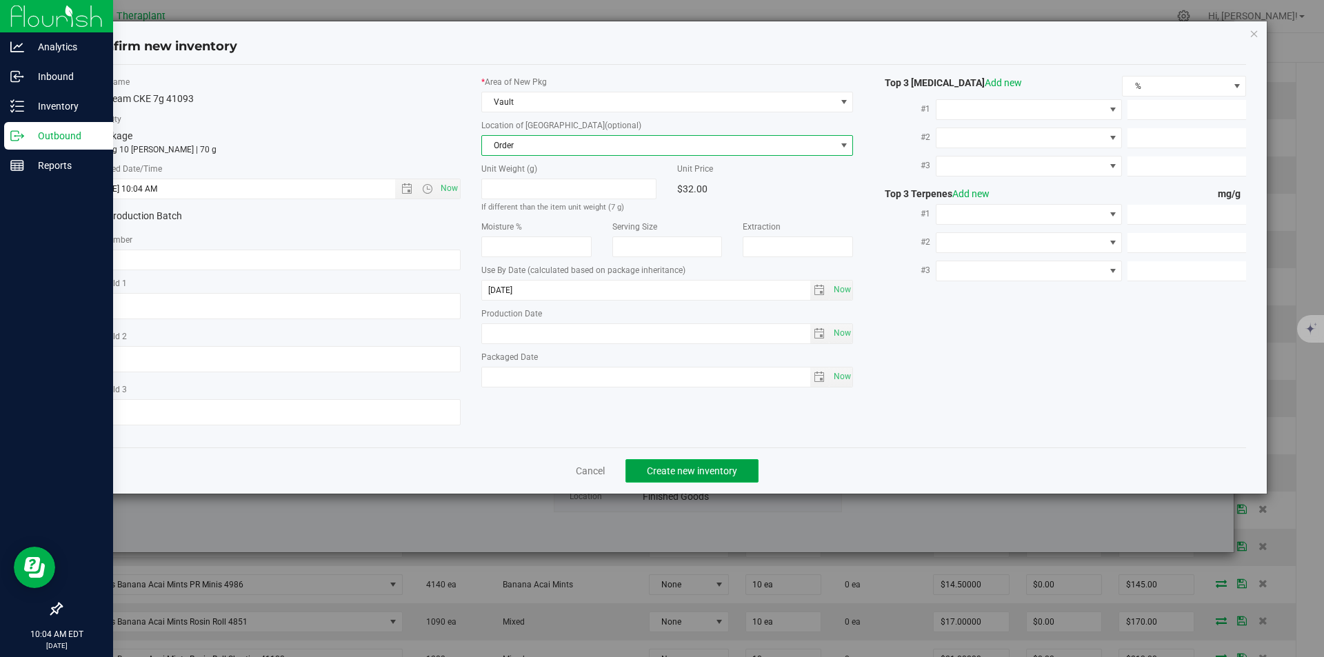
click at [674, 479] on button "Create new inventory" at bounding box center [691, 470] width 133 height 23
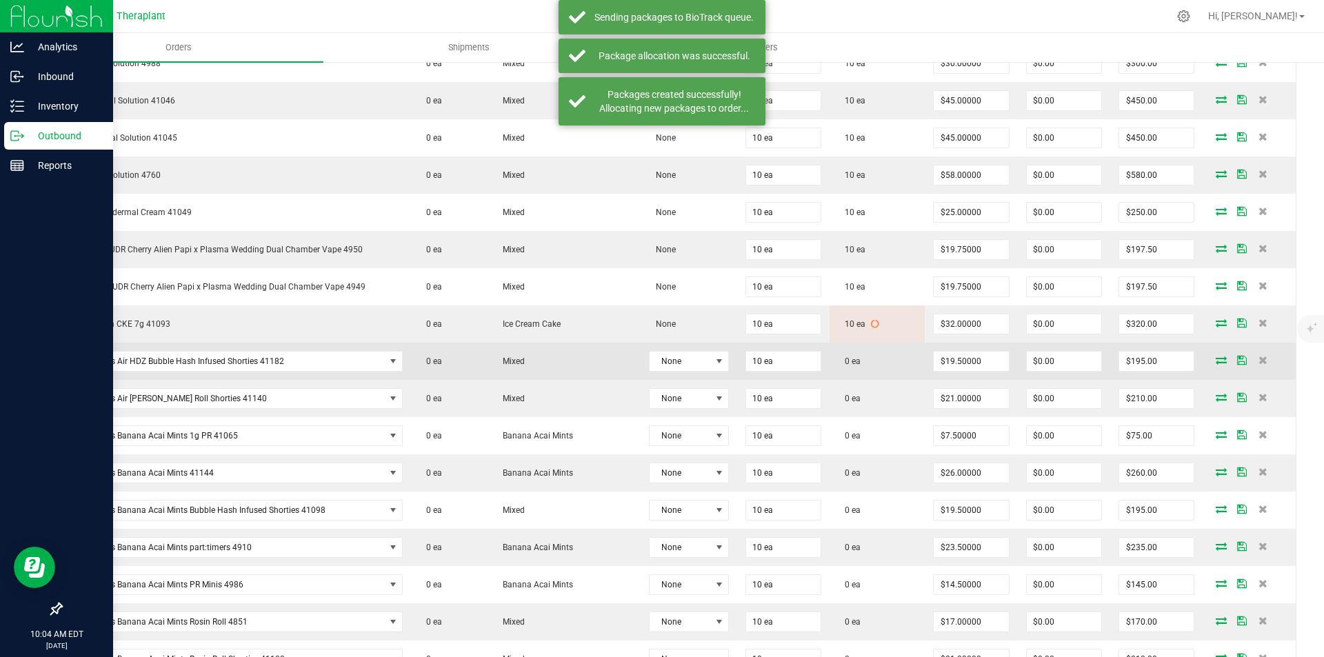
click at [1216, 359] on icon at bounding box center [1221, 360] width 11 height 8
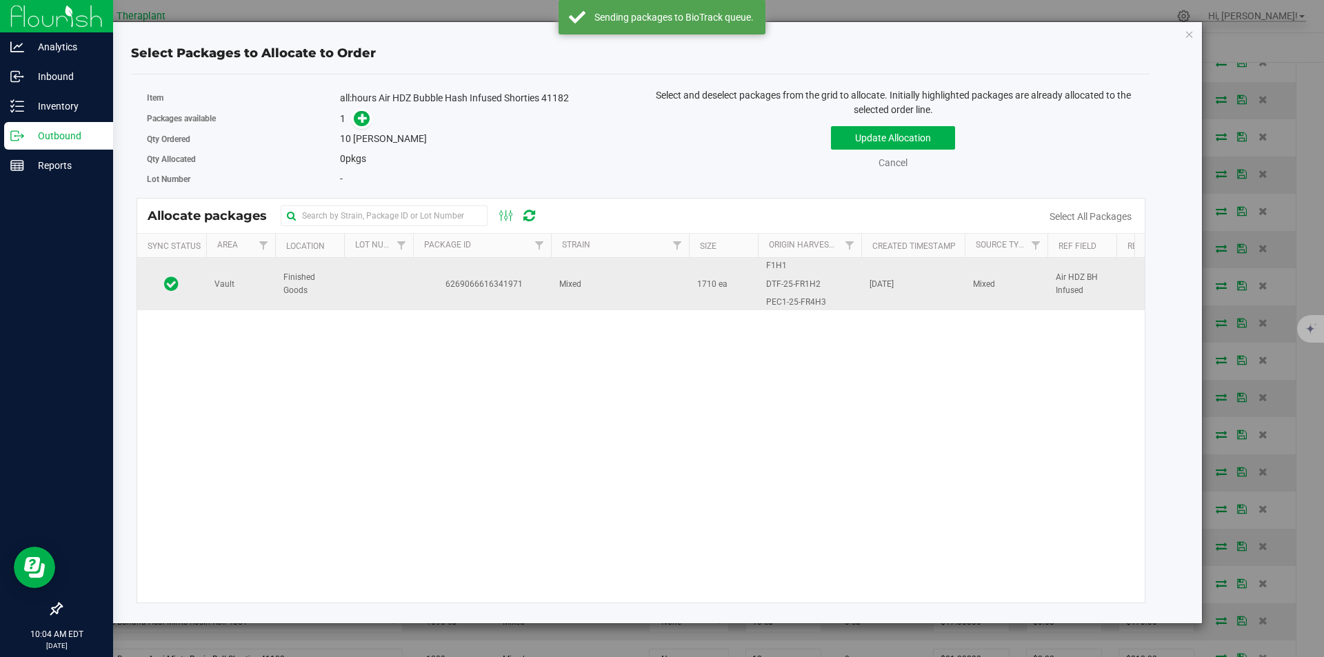
click at [484, 294] on td "6269066616341971" at bounding box center [482, 284] width 138 height 52
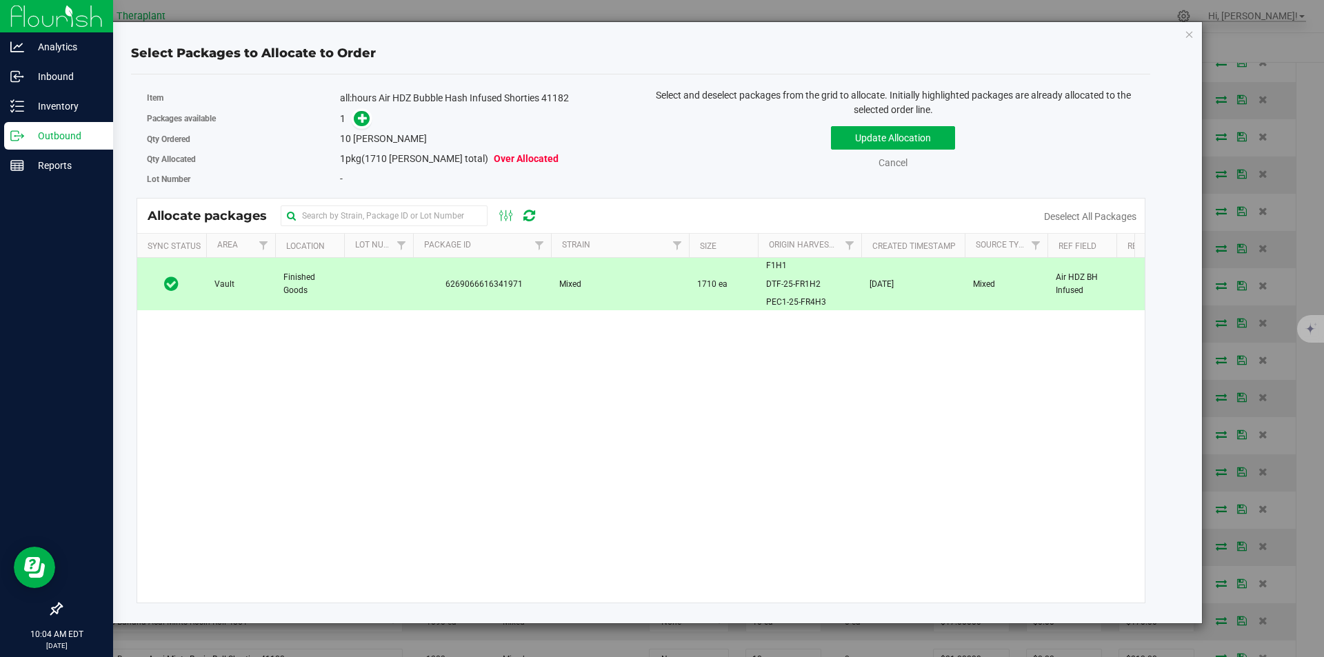
click at [372, 117] on div "1" at bounding box center [485, 119] width 290 height 16
click at [363, 117] on icon at bounding box center [363, 118] width 10 height 10
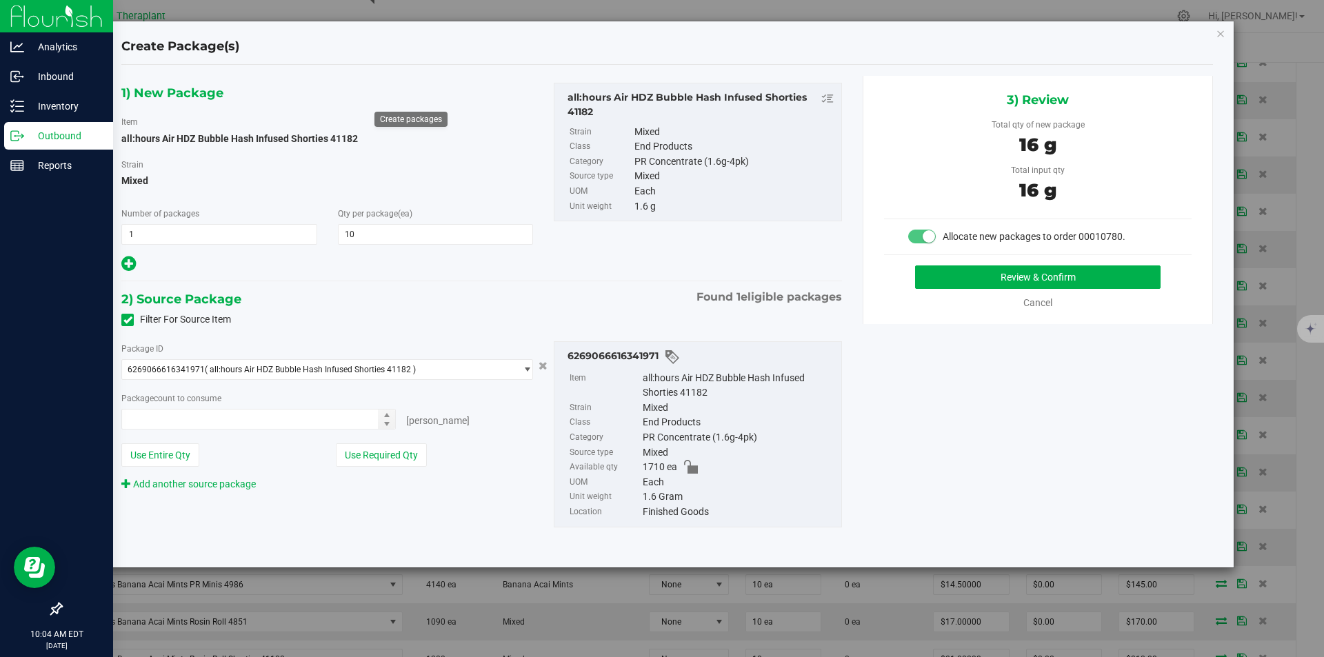
type input "10 ea"
click at [1000, 262] on div "3) Review Total qty of new package 16 g Total input qty 16 g Allocate new packa…" at bounding box center [1038, 200] width 350 height 248
click at [990, 271] on button "Review & Confirm" at bounding box center [1037, 276] width 245 height 23
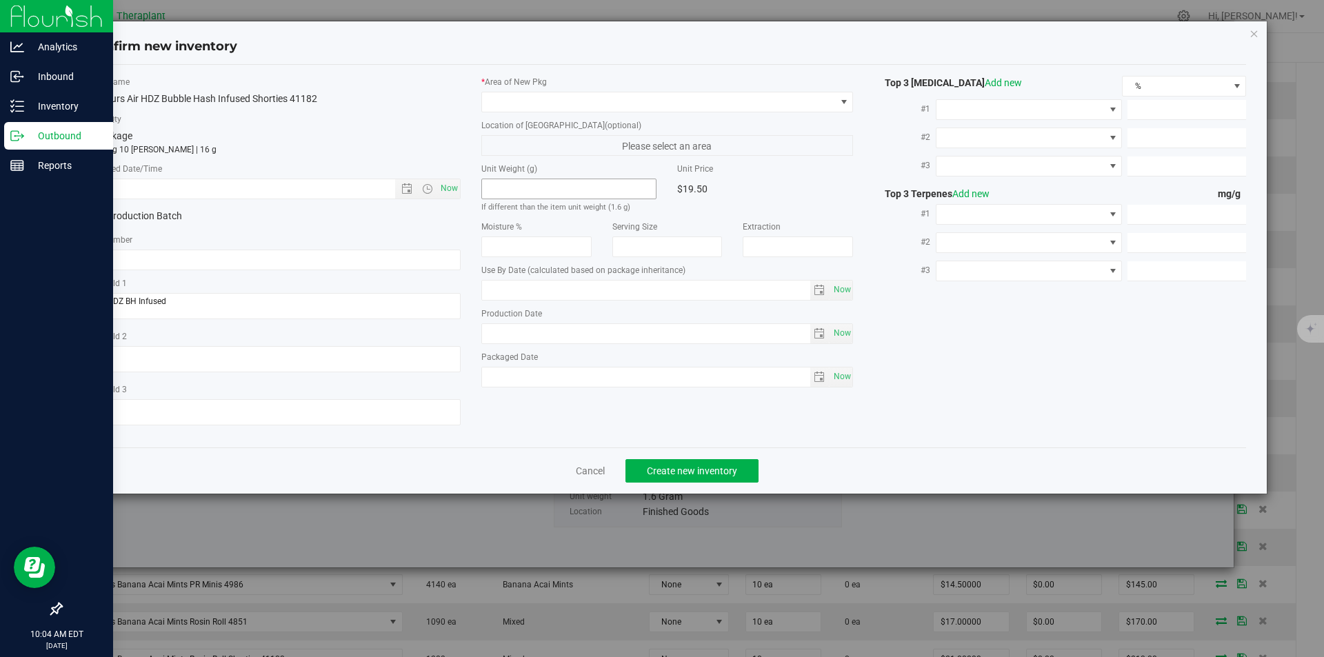
type input "2026-08-01"
click at [445, 192] on span "Now" at bounding box center [448, 189] width 23 height 20
type input "8/21/2025 10:04 AM"
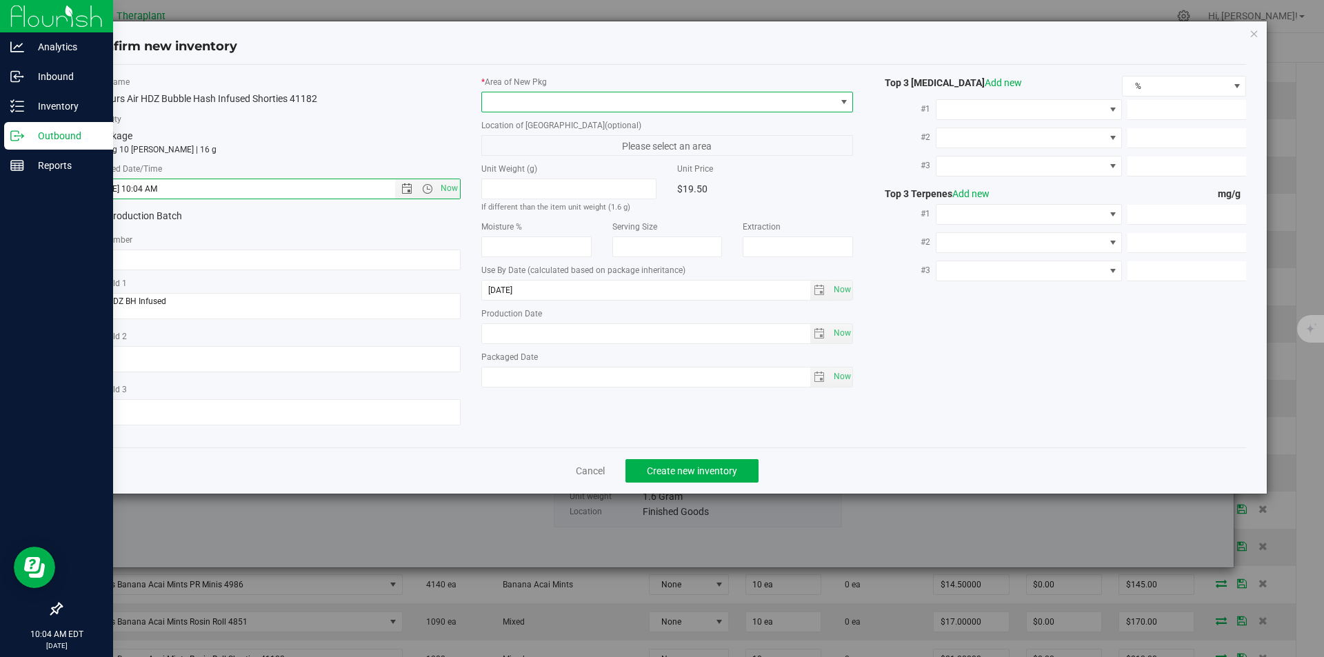
drag, startPoint x: 527, startPoint y: 106, endPoint x: 527, endPoint y: 74, distance: 32.4
click at [527, 106] on span at bounding box center [659, 101] width 354 height 19
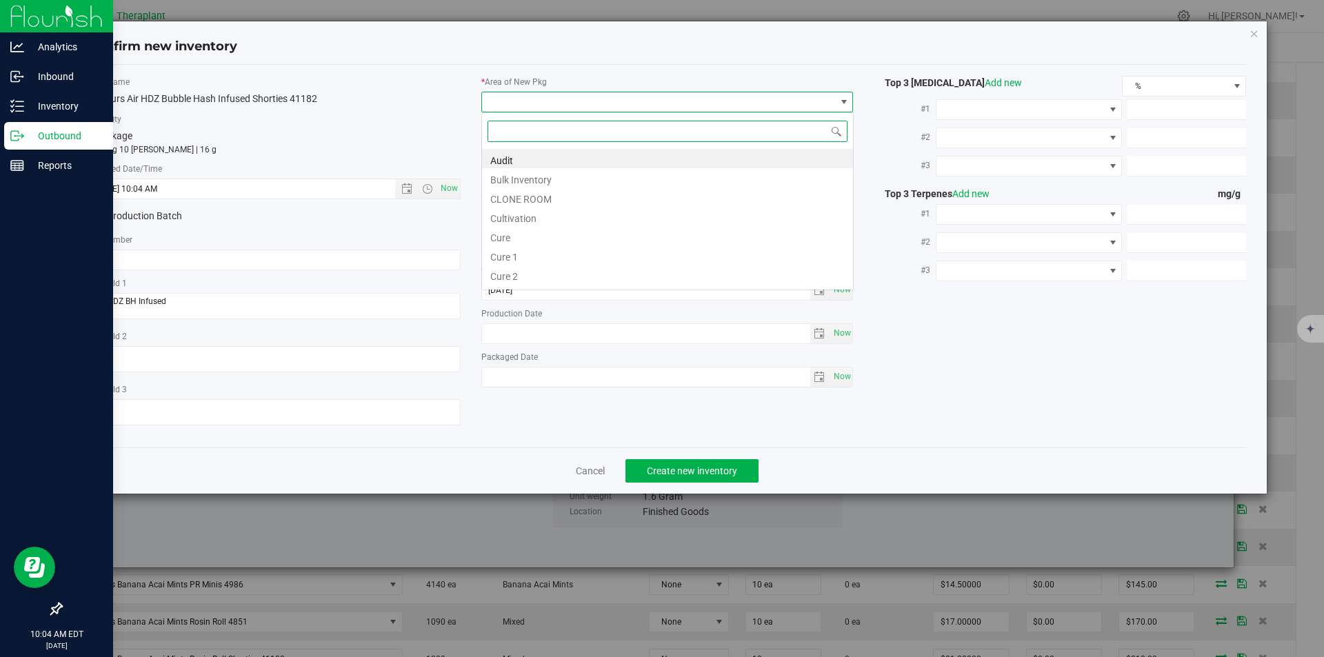
type input "v"
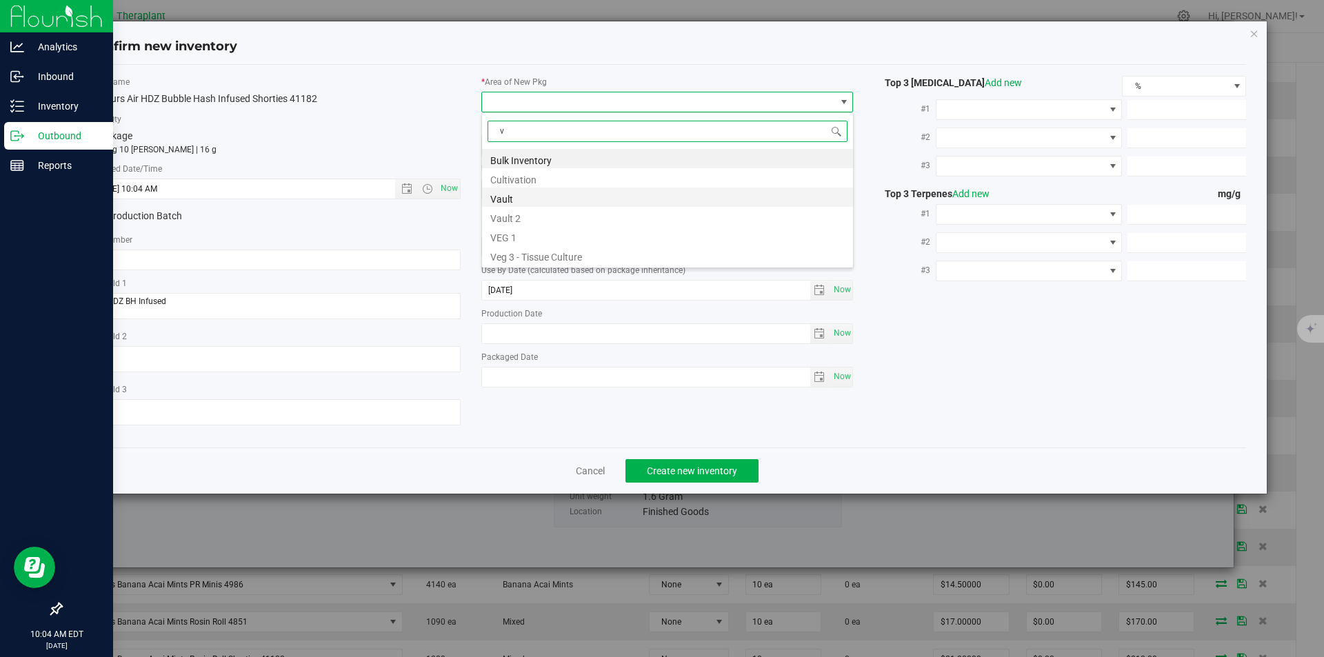
click at [521, 193] on li "Vault" at bounding box center [667, 197] width 371 height 19
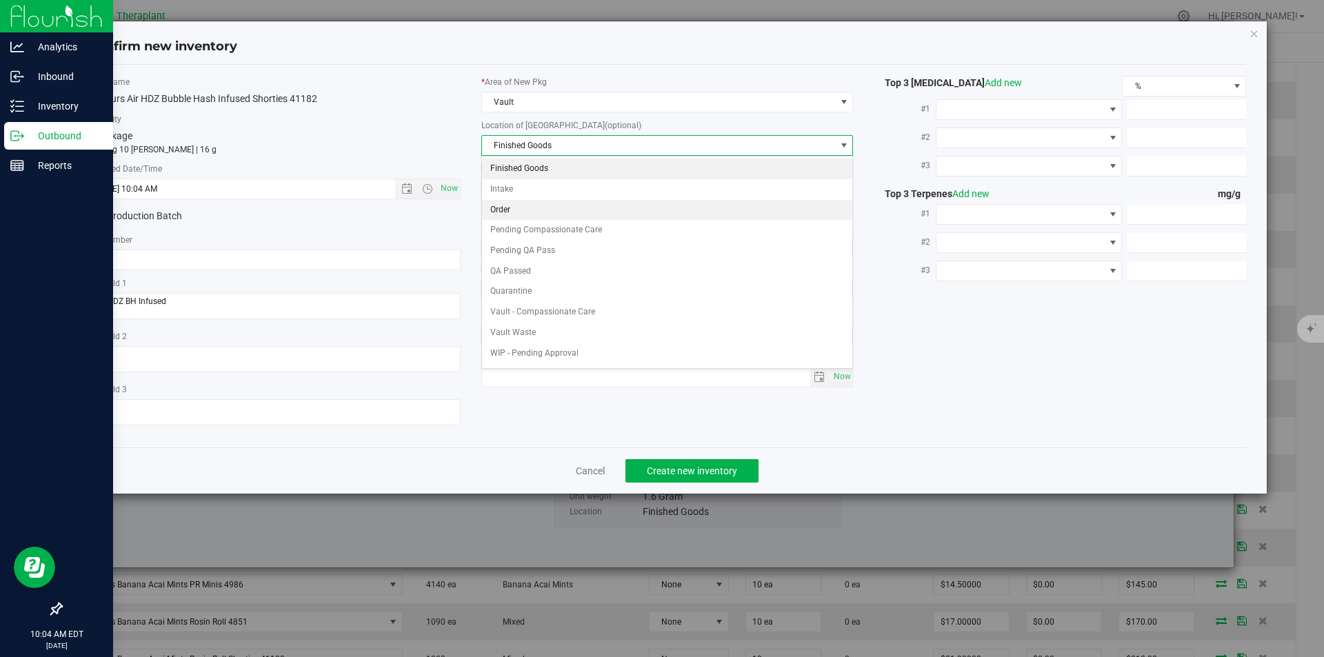
click at [512, 212] on li "Order" at bounding box center [667, 210] width 371 height 21
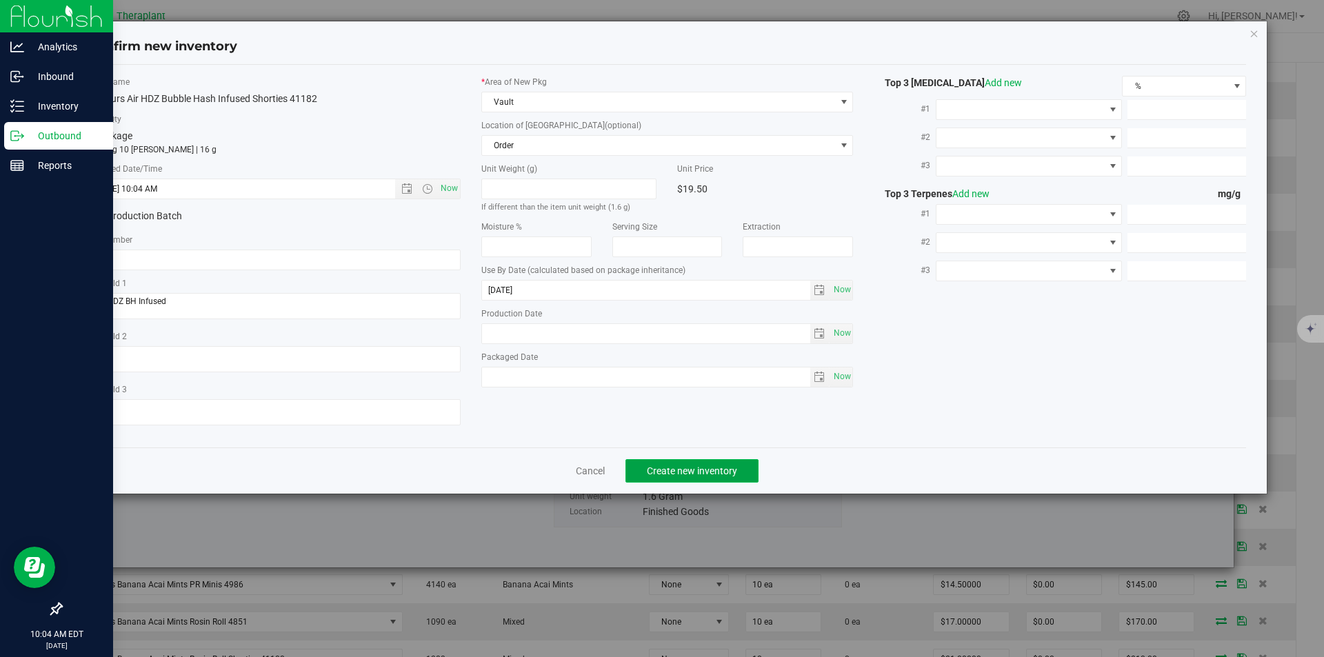
click at [663, 477] on button "Create new inventory" at bounding box center [691, 470] width 133 height 23
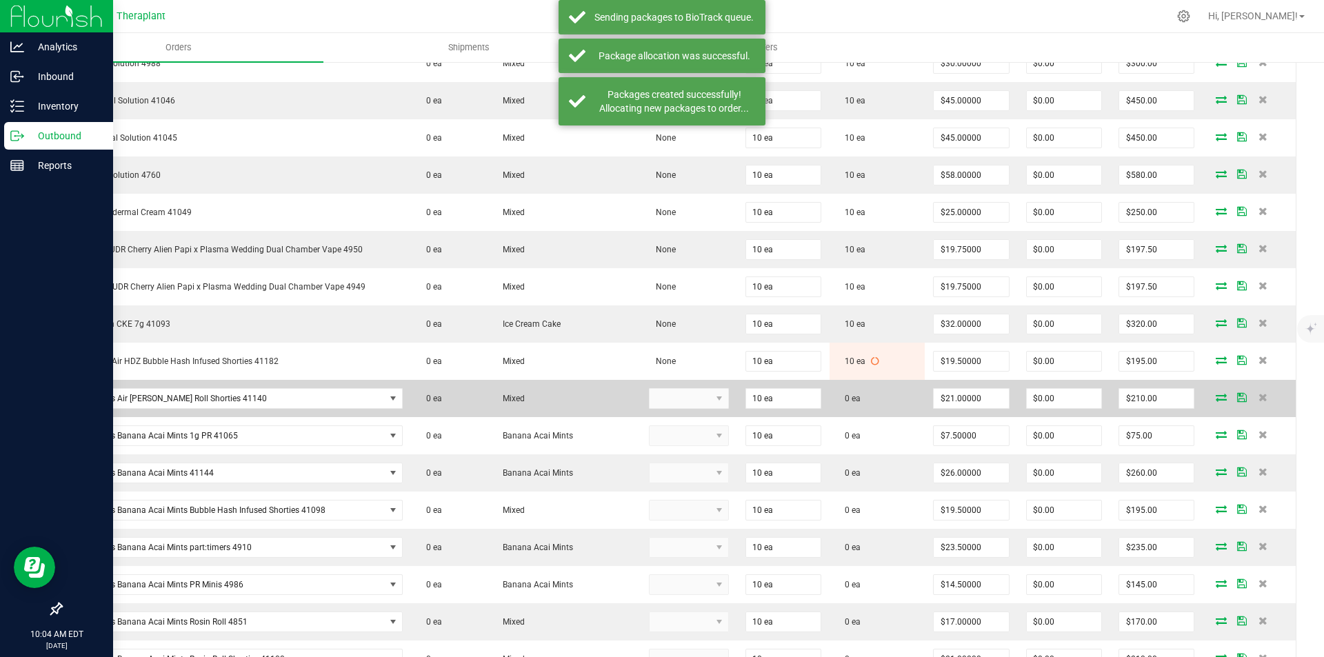
click at [1216, 397] on icon at bounding box center [1221, 397] width 11 height 8
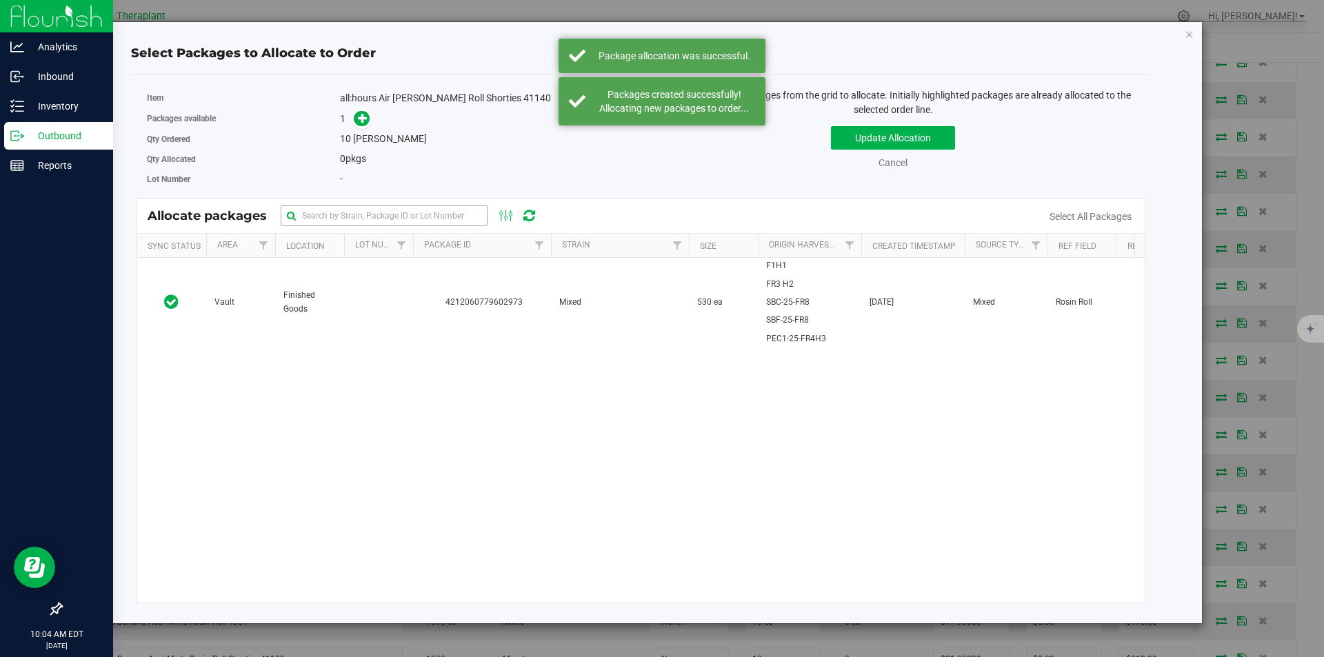
click at [519, 276] on td "4212060779602973" at bounding box center [482, 302] width 138 height 89
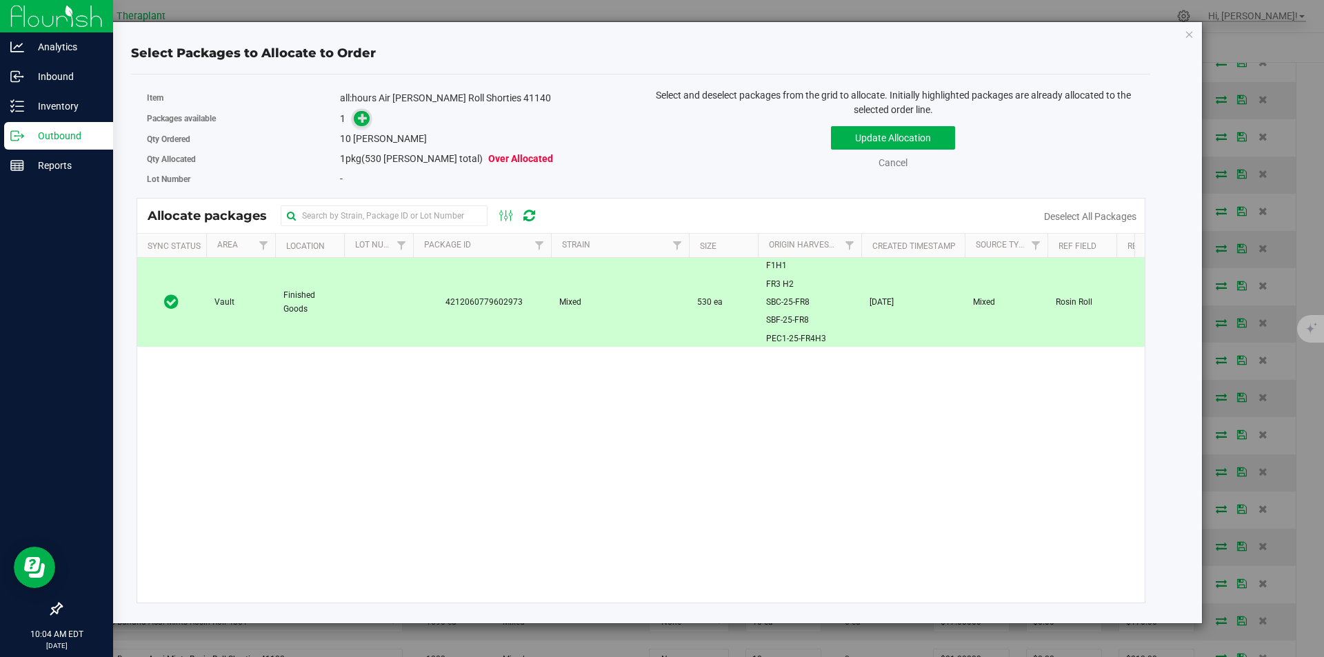
click at [356, 120] on span at bounding box center [362, 119] width 16 height 16
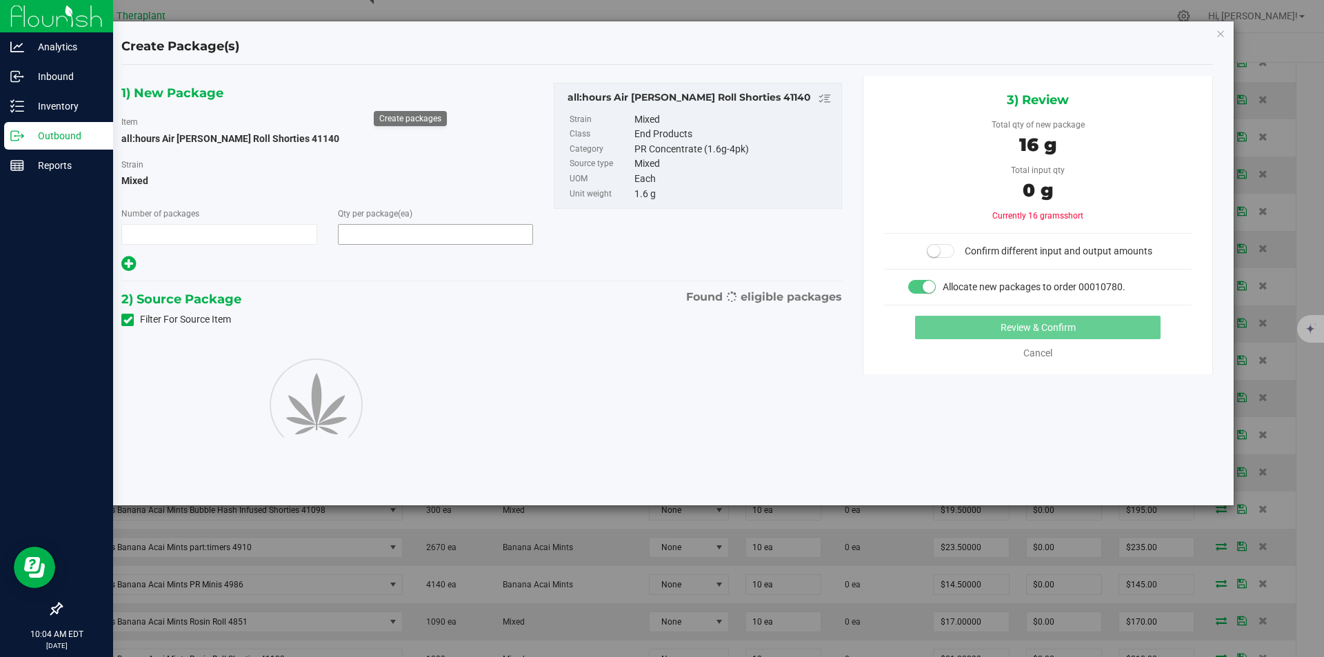
type input "1"
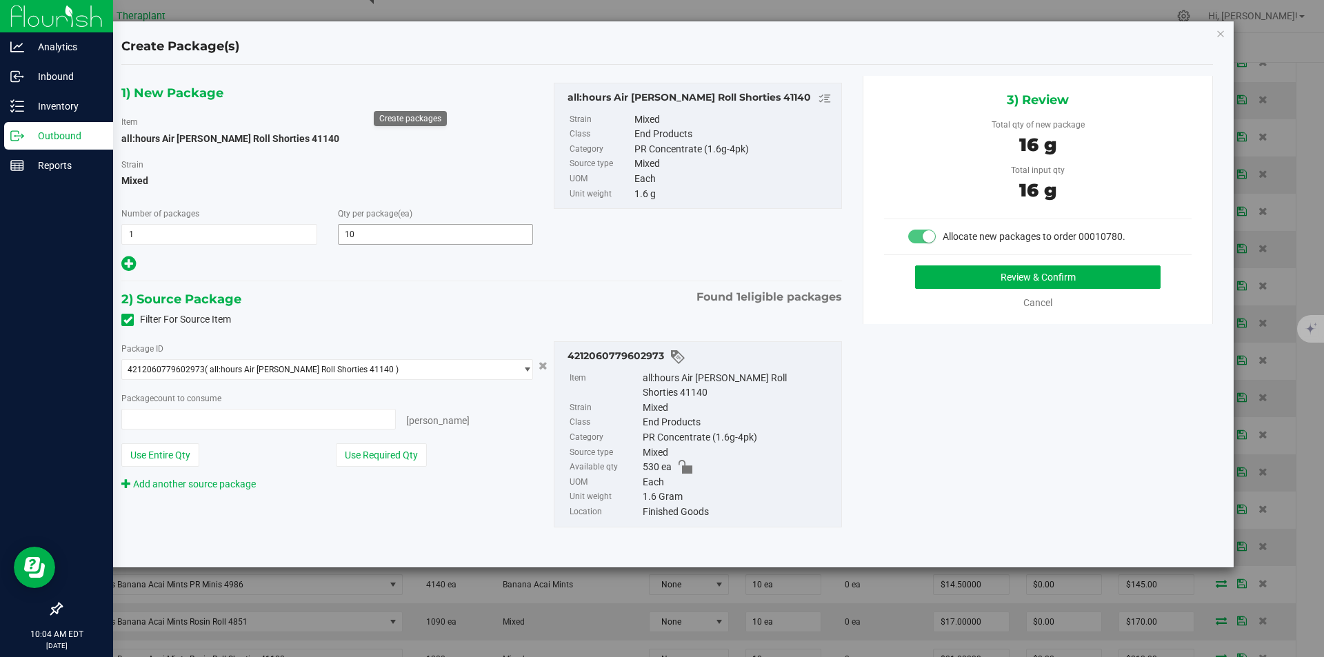
type input "10"
type input "10 ea"
click at [933, 275] on button "Review & Confirm" at bounding box center [1037, 276] width 245 height 23
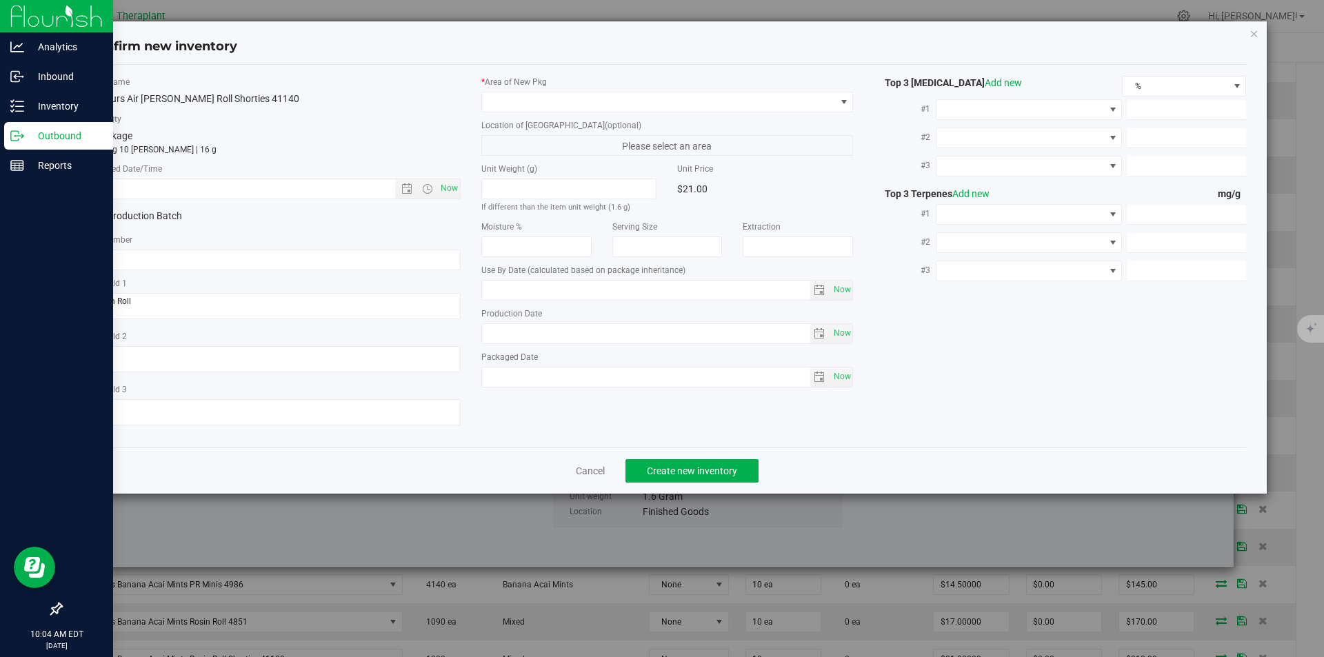
type input "2026-07-18"
drag, startPoint x: 434, startPoint y: 188, endPoint x: 448, endPoint y: 183, distance: 15.5
click at [439, 184] on span "Now" at bounding box center [427, 188] width 65 height 19
drag, startPoint x: 448, startPoint y: 183, endPoint x: 535, endPoint y: 111, distance: 112.7
click at [452, 181] on span "Now" at bounding box center [448, 189] width 23 height 20
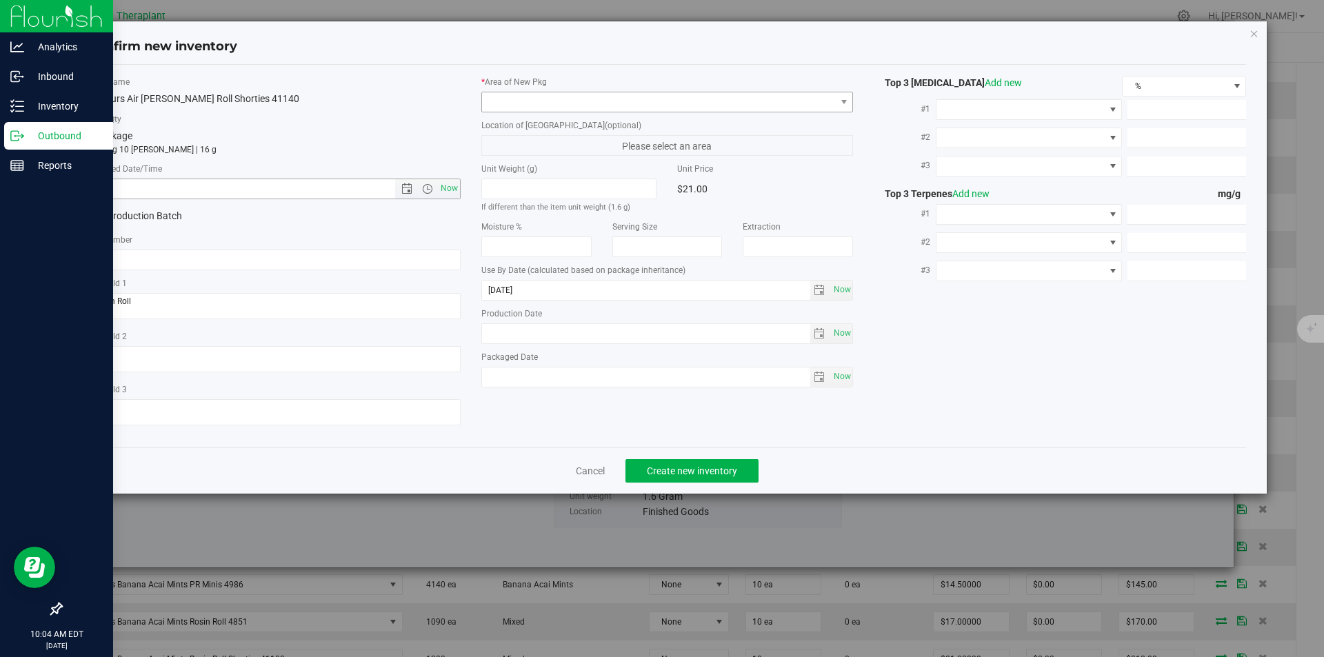
type input "8/21/2025 10:04 AM"
click at [549, 92] on span at bounding box center [667, 102] width 372 height 21
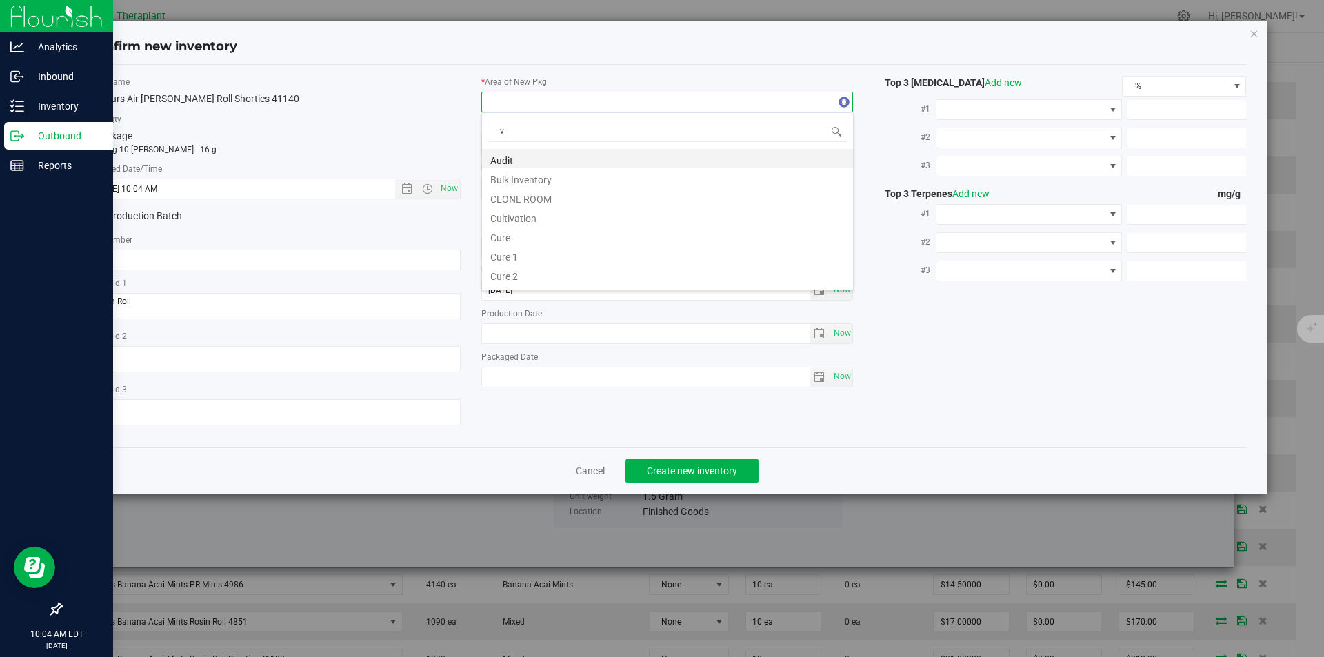
scroll to position [21, 372]
click at [530, 203] on li "Vault" at bounding box center [667, 197] width 371 height 19
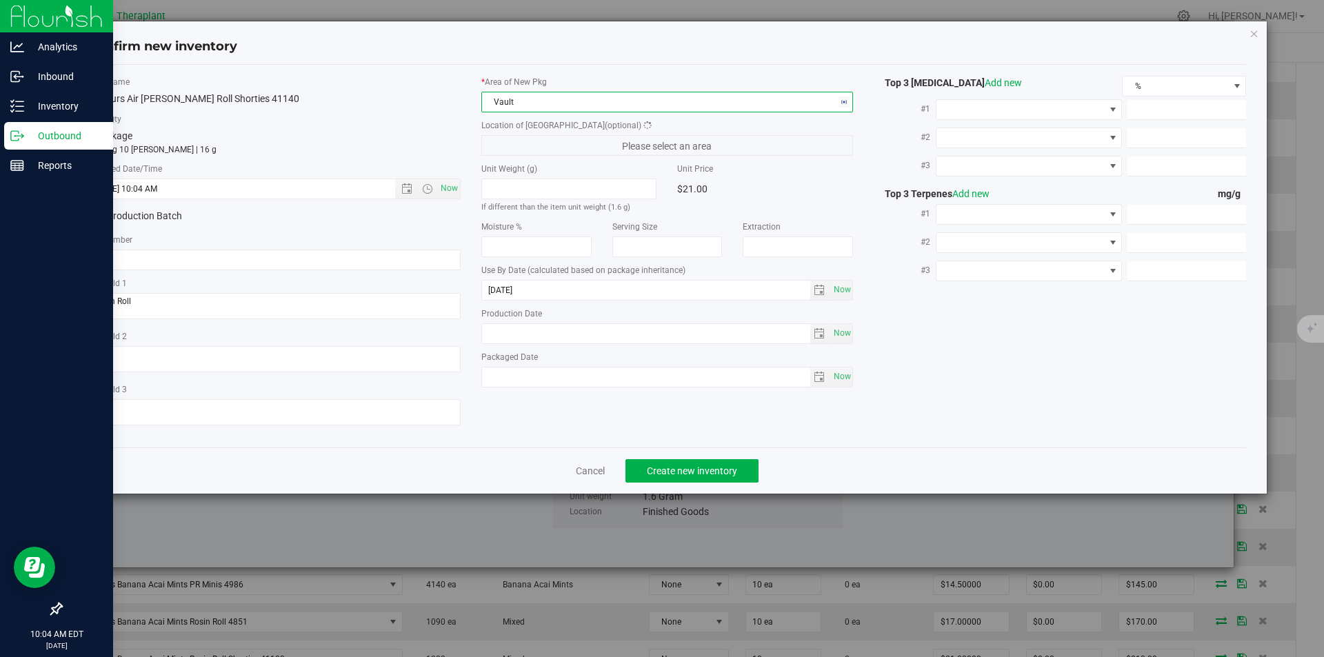
click at [522, 147] on span "Please select an area" at bounding box center [667, 145] width 372 height 21
click at [512, 157] on div "* Area of New Pkg Vault Location of New Pkg (optional) Finished Goods Finished …" at bounding box center [667, 235] width 393 height 319
drag, startPoint x: 512, startPoint y: 142, endPoint x: 515, endPoint y: 62, distance: 80.0
click at [512, 141] on span "Finished Goods" at bounding box center [659, 145] width 354 height 19
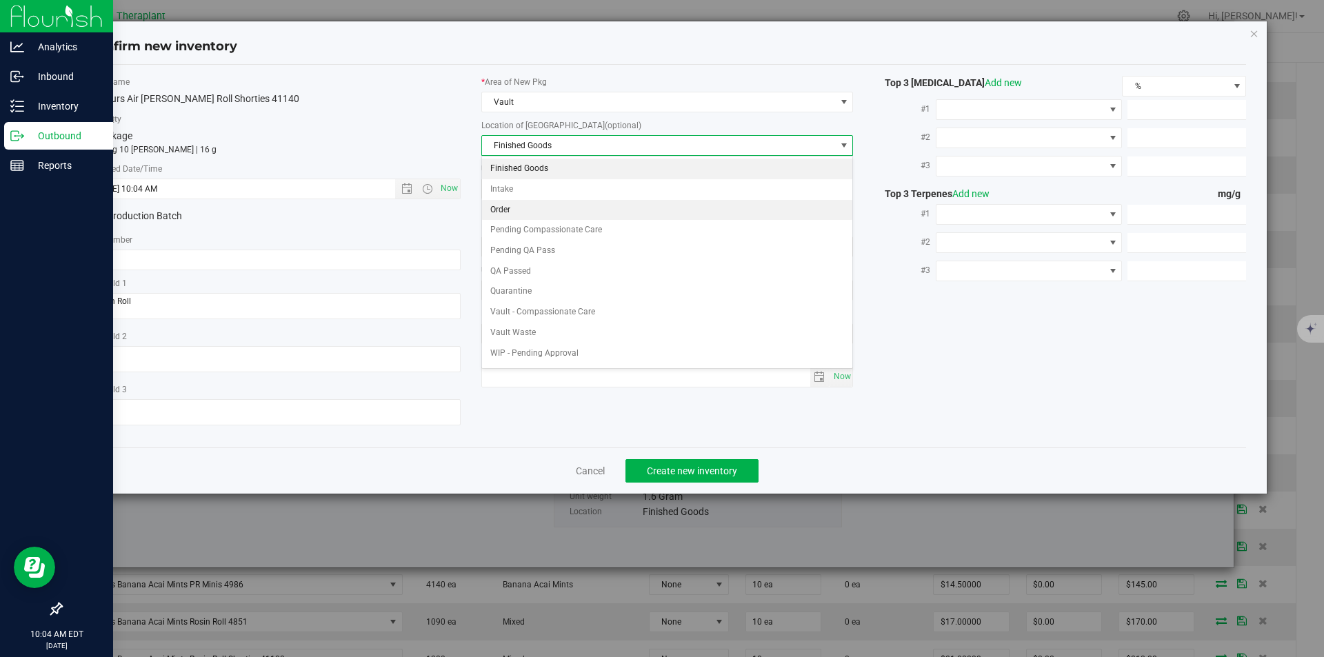
click at [512, 206] on li "Order" at bounding box center [667, 210] width 371 height 21
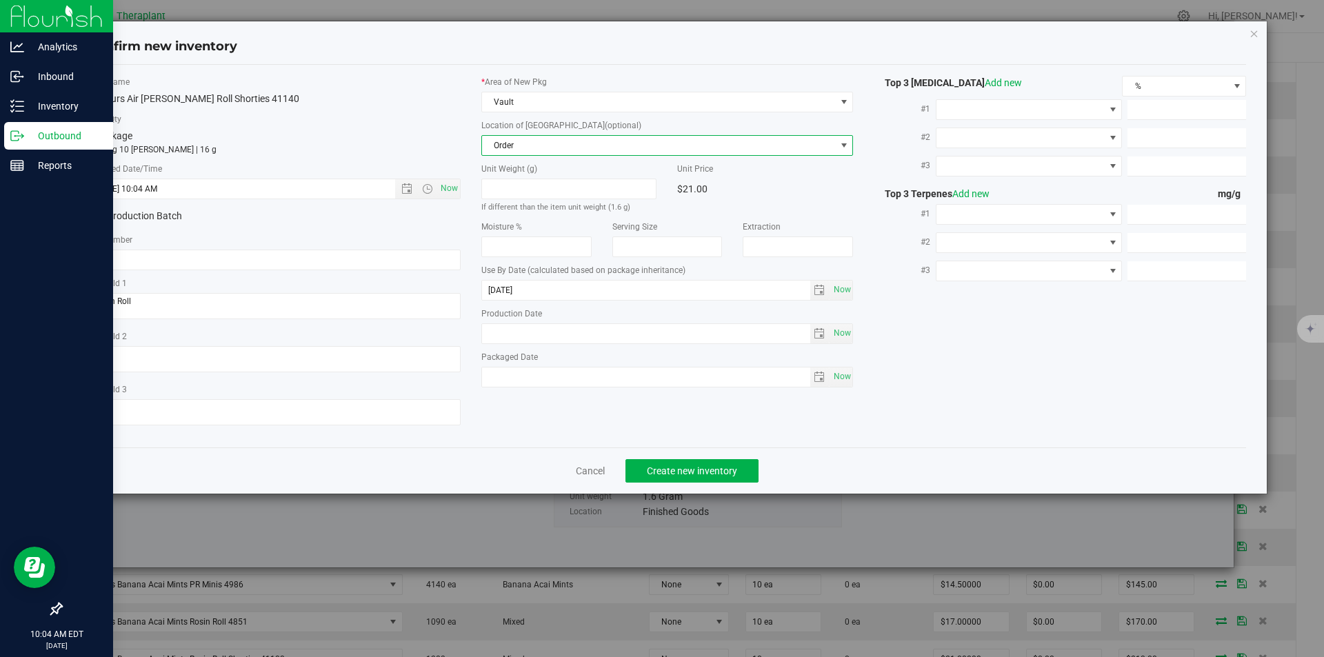
click at [719, 485] on div "Cancel Create new inventory" at bounding box center [667, 471] width 1159 height 46
click at [705, 465] on span "Create new inventory" at bounding box center [692, 470] width 90 height 11
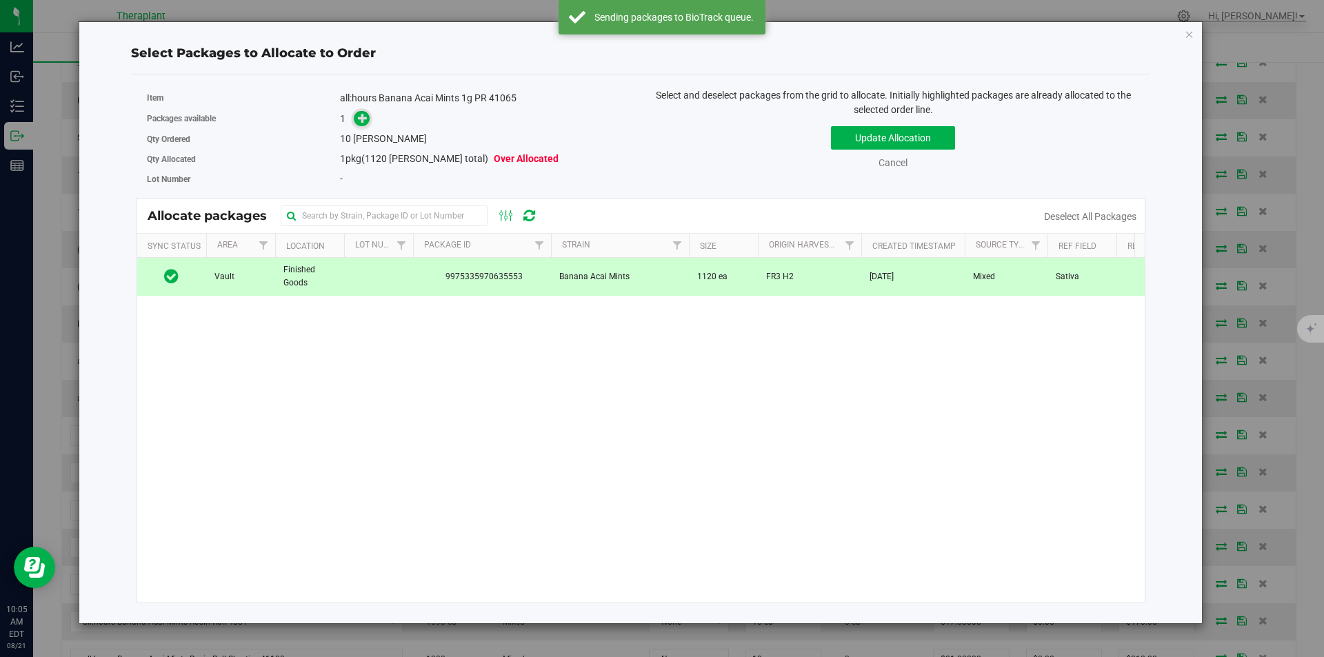
click at [366, 111] on span at bounding box center [362, 119] width 16 height 16
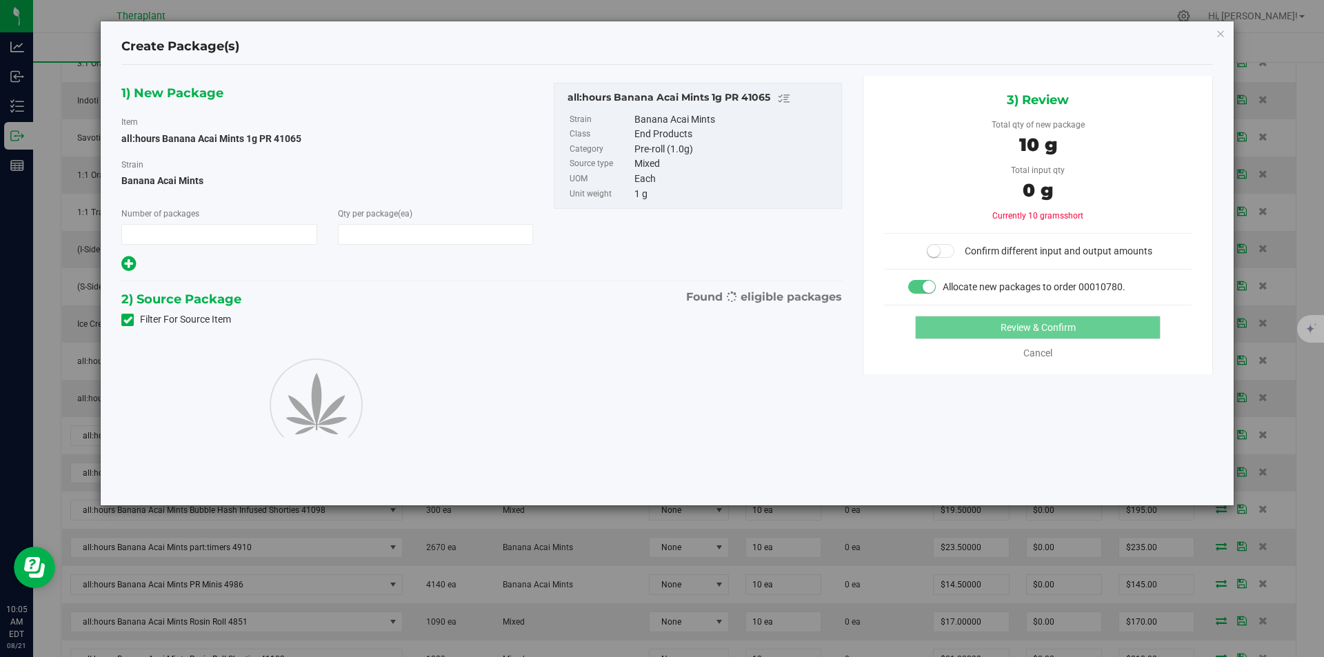
type input "1"
type input "10"
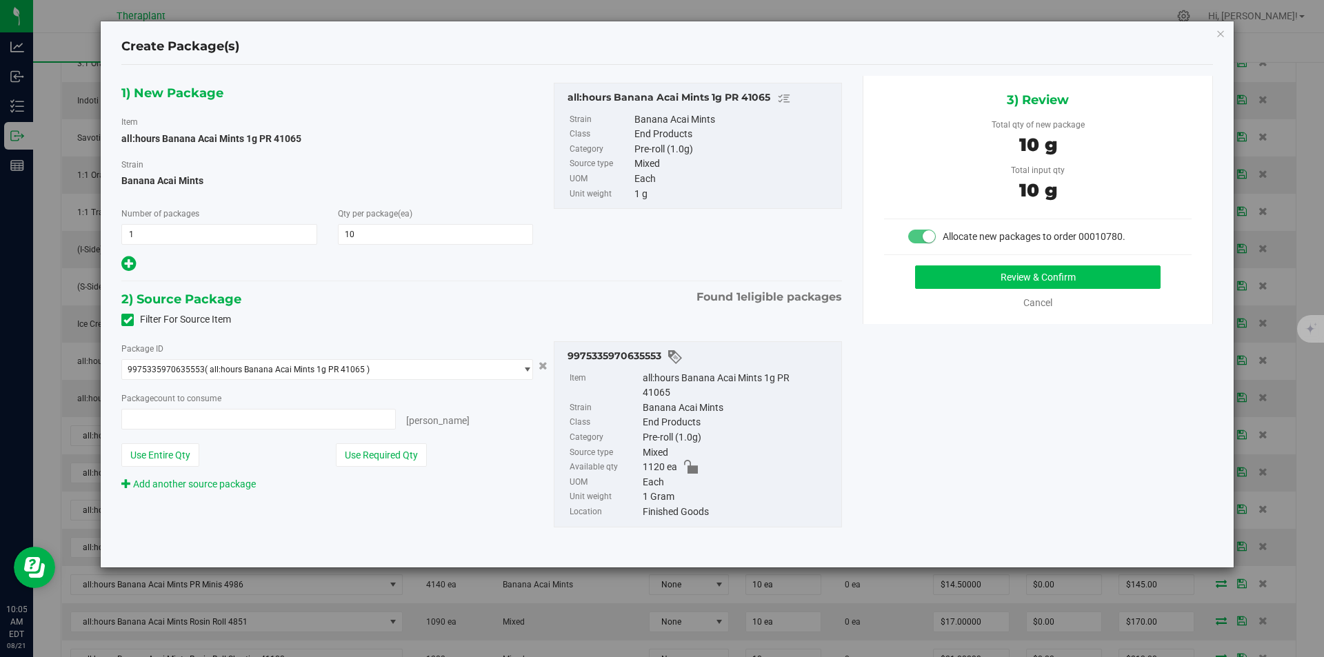
type input "10 ea"
click at [1014, 281] on button "Review & Confirm" at bounding box center [1037, 276] width 245 height 23
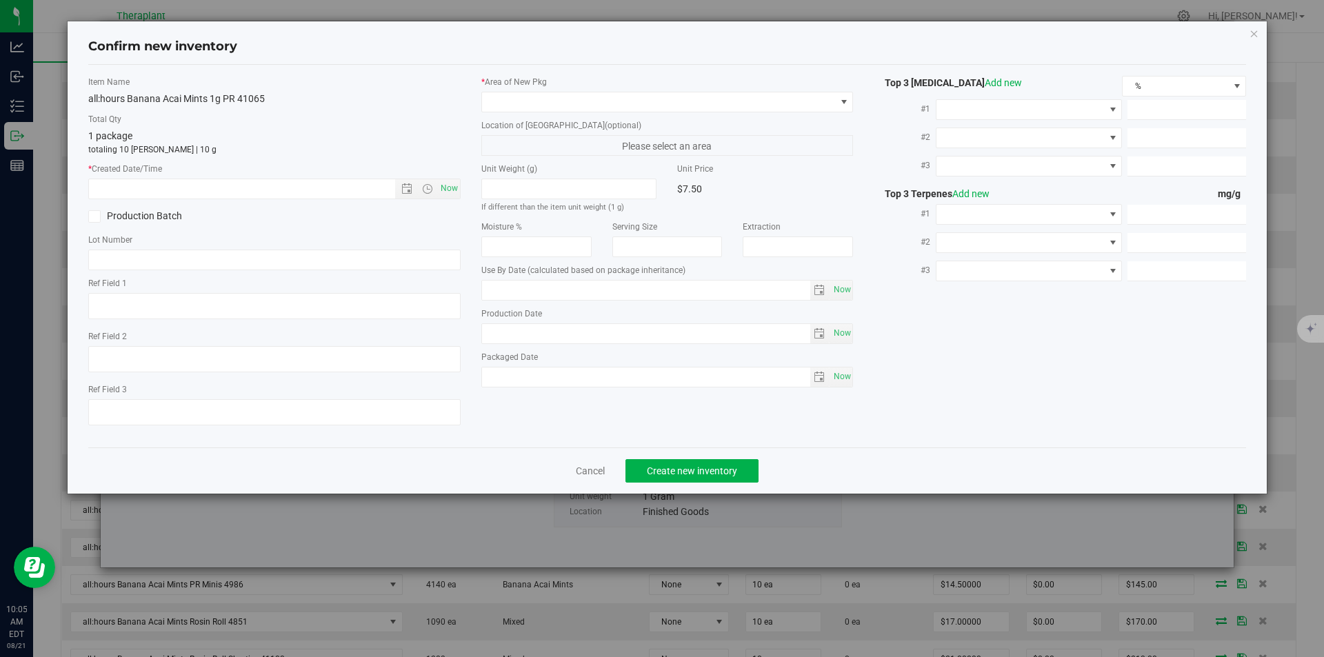
type textarea "Sativa"
type input "[DATE]"
drag, startPoint x: 450, startPoint y: 186, endPoint x: 512, endPoint y: 128, distance: 85.4
click at [450, 183] on span "Now" at bounding box center [448, 189] width 23 height 20
type input "8/21/2025 10:05 AM"
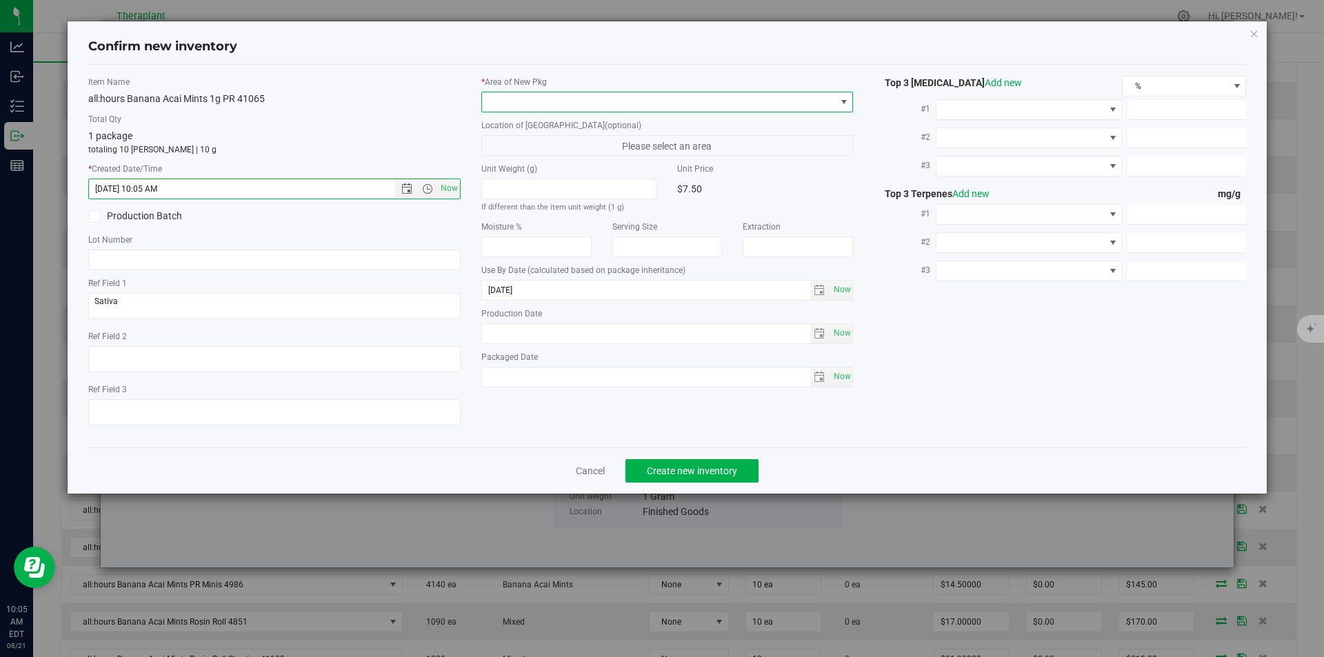
click at [517, 104] on span at bounding box center [659, 101] width 354 height 19
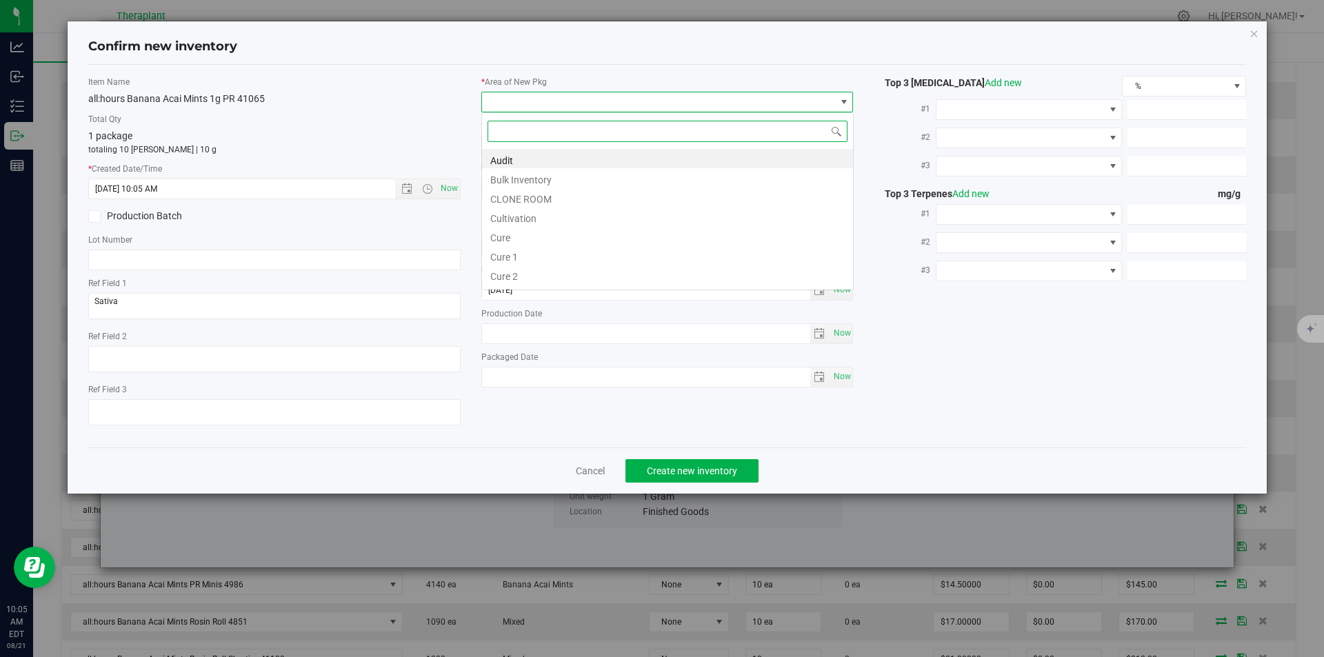
type input "v"
click at [531, 204] on li "Vault" at bounding box center [667, 197] width 371 height 19
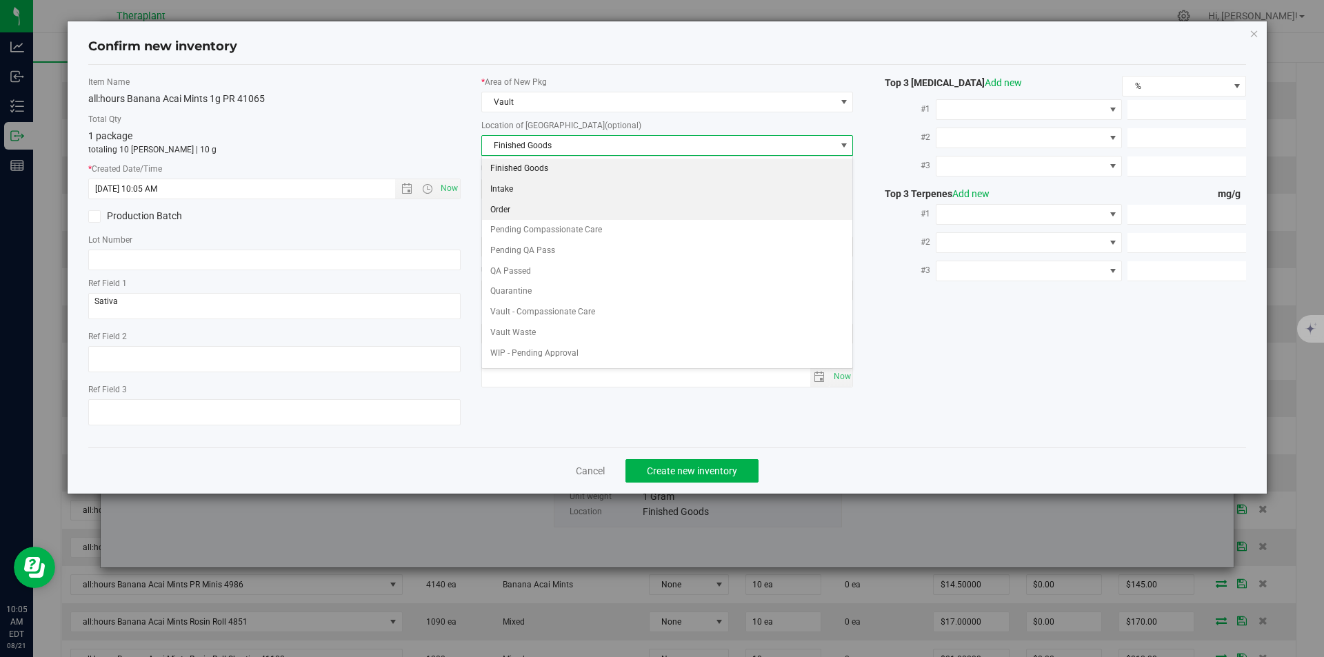
click at [514, 203] on li "Order" at bounding box center [667, 210] width 371 height 21
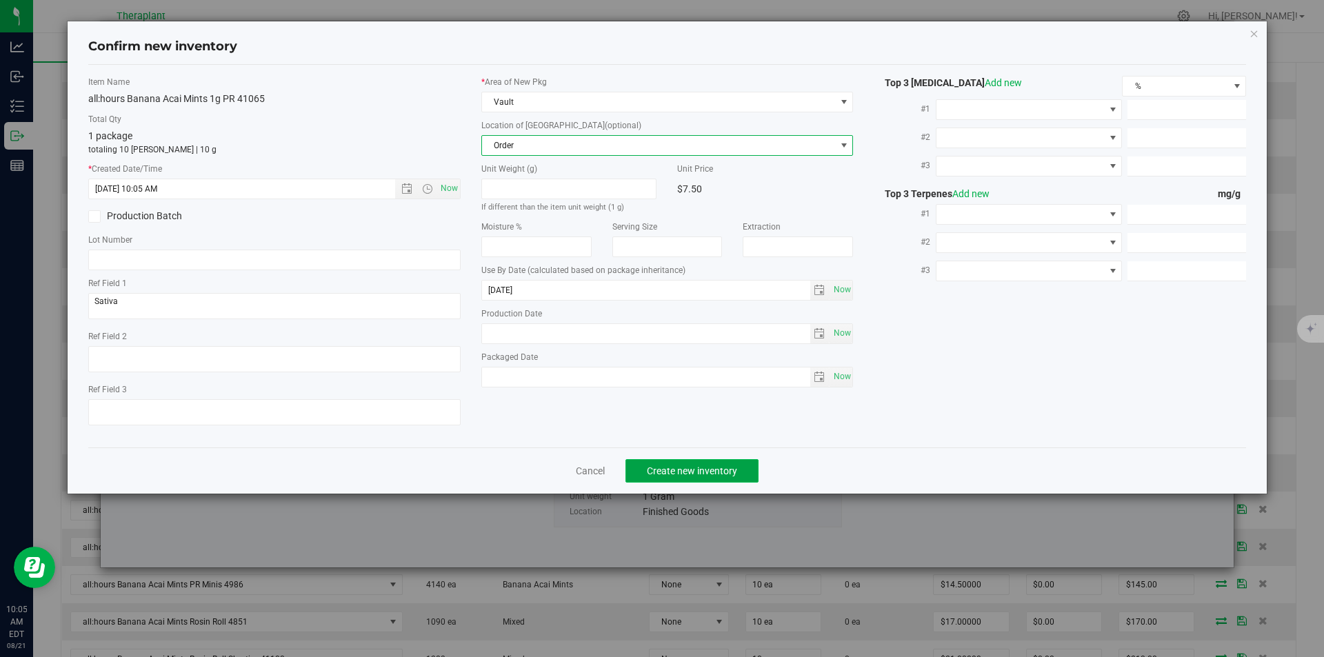
click at [668, 480] on button "Create new inventory" at bounding box center [691, 470] width 133 height 23
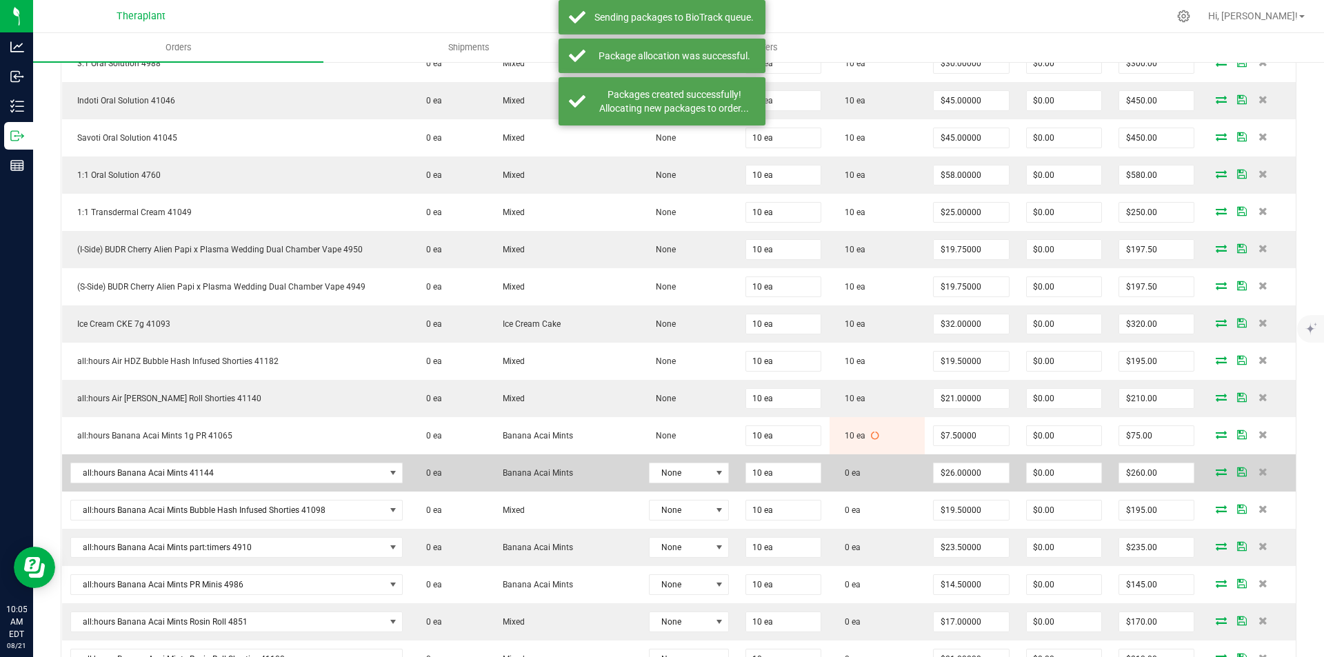
click at [1216, 472] on icon at bounding box center [1221, 472] width 11 height 8
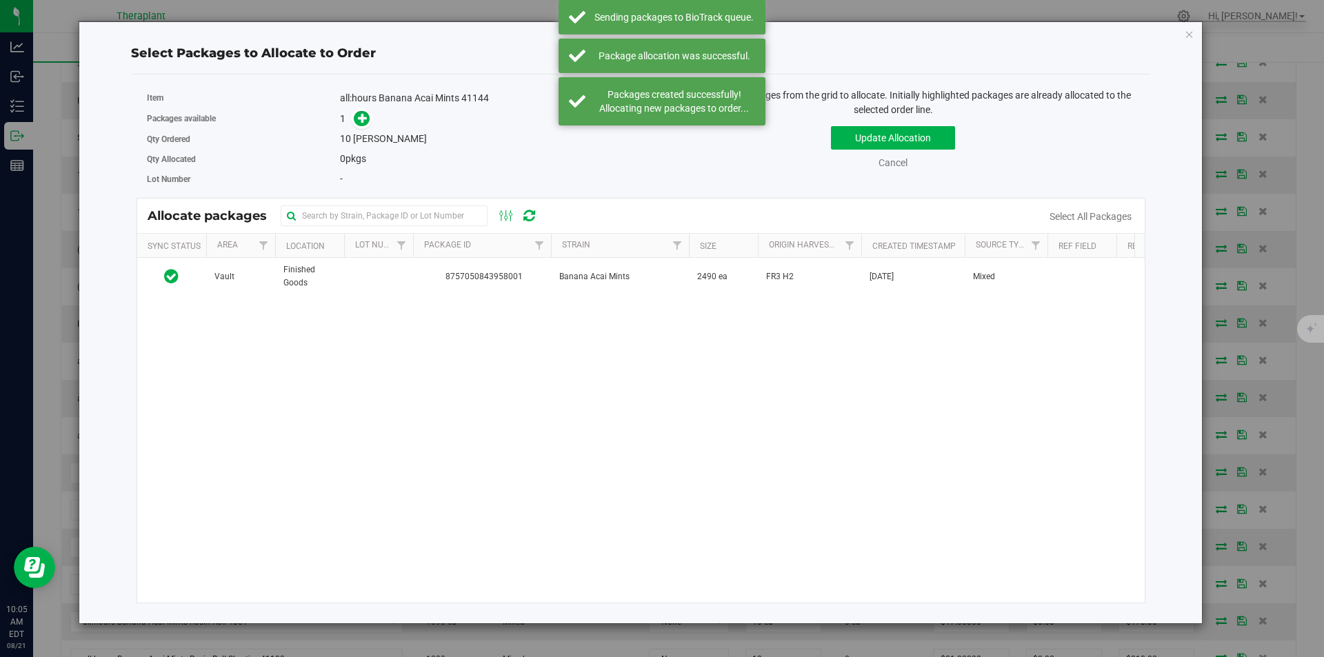
drag, startPoint x: 583, startPoint y: 305, endPoint x: 580, endPoint y: 297, distance: 8.1
click at [582, 303] on div "Vault Finished Goods 8757050843958001 Banana Acai Mints 2490 ea FR3 H2 Jul 16, …" at bounding box center [641, 430] width 1008 height 345
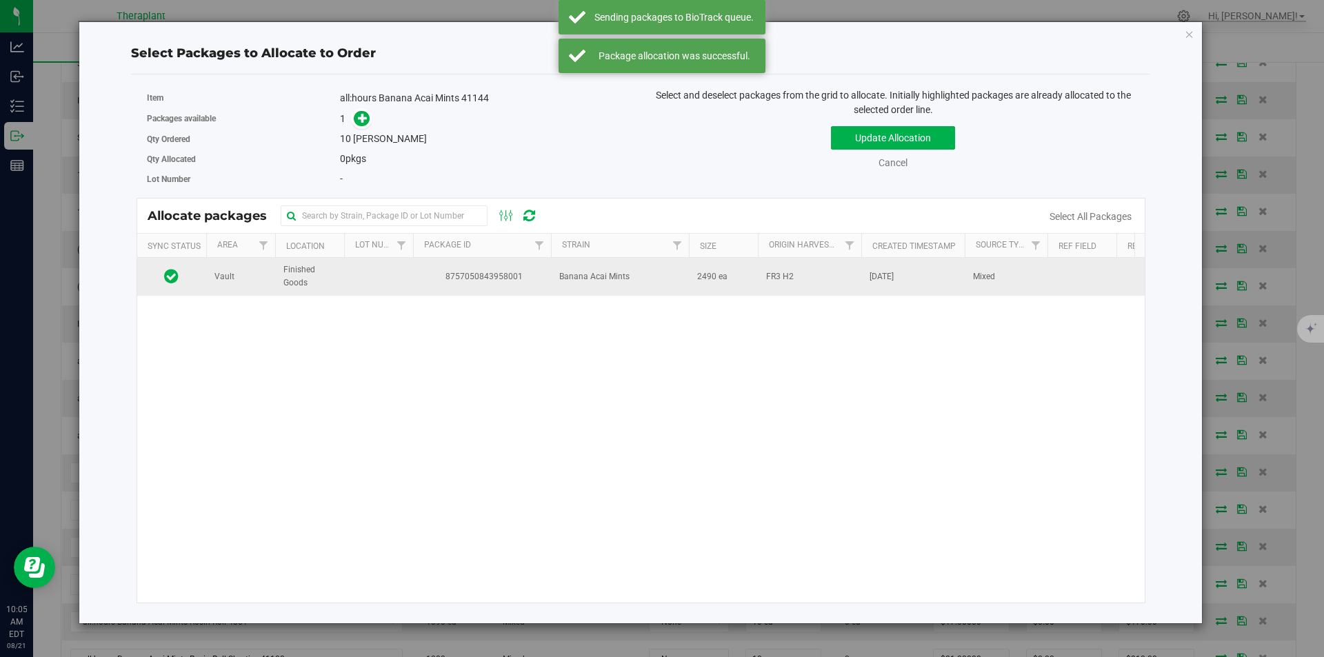
click at [566, 292] on td "Banana Acai Mints" at bounding box center [620, 276] width 138 height 37
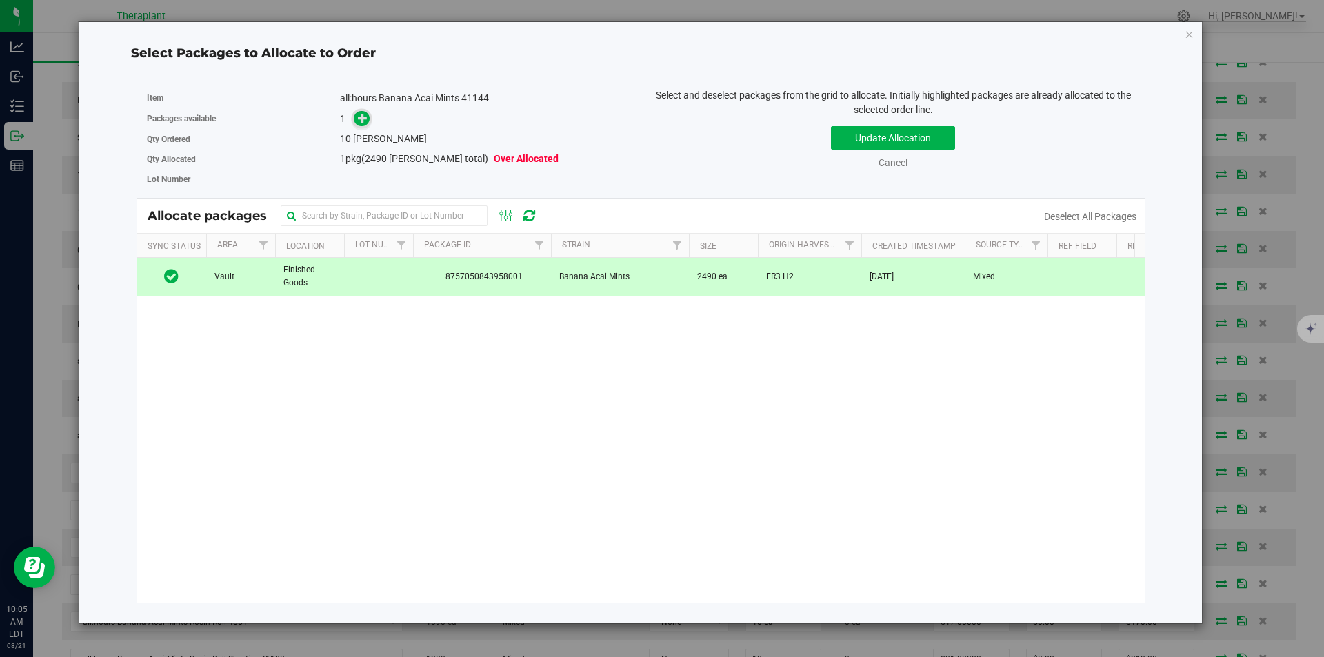
click at [359, 119] on icon at bounding box center [363, 118] width 10 height 10
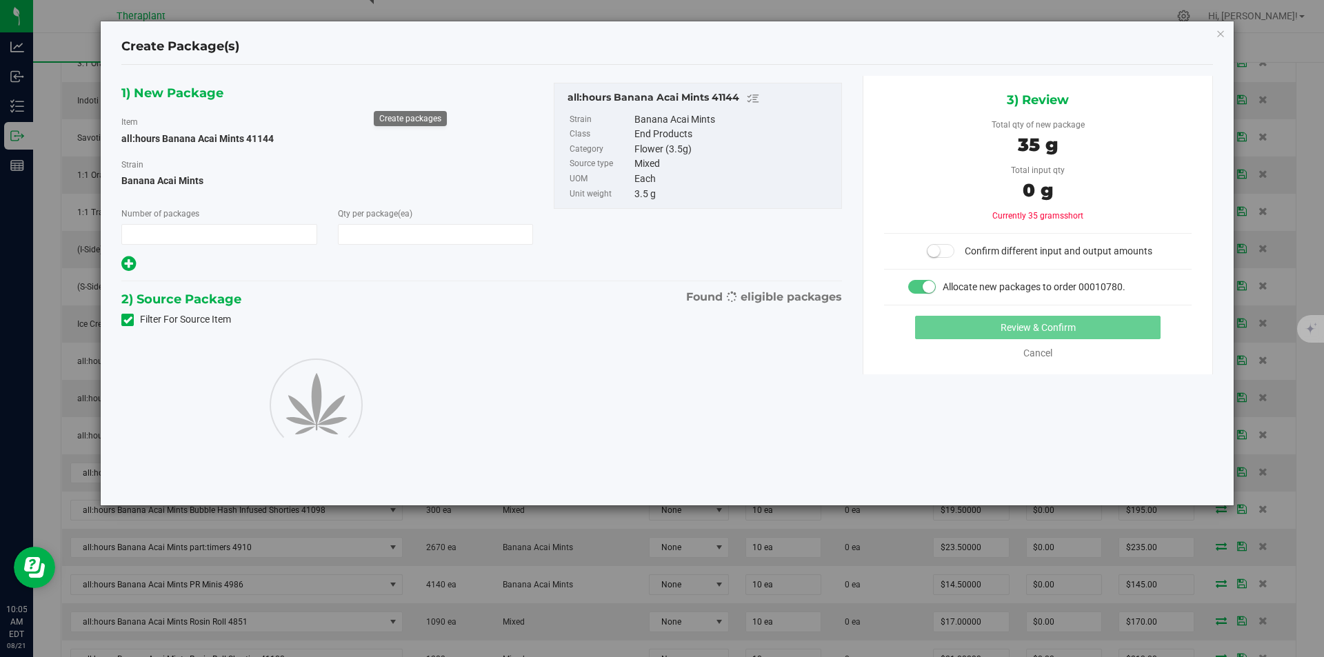
type input "1"
type input "10"
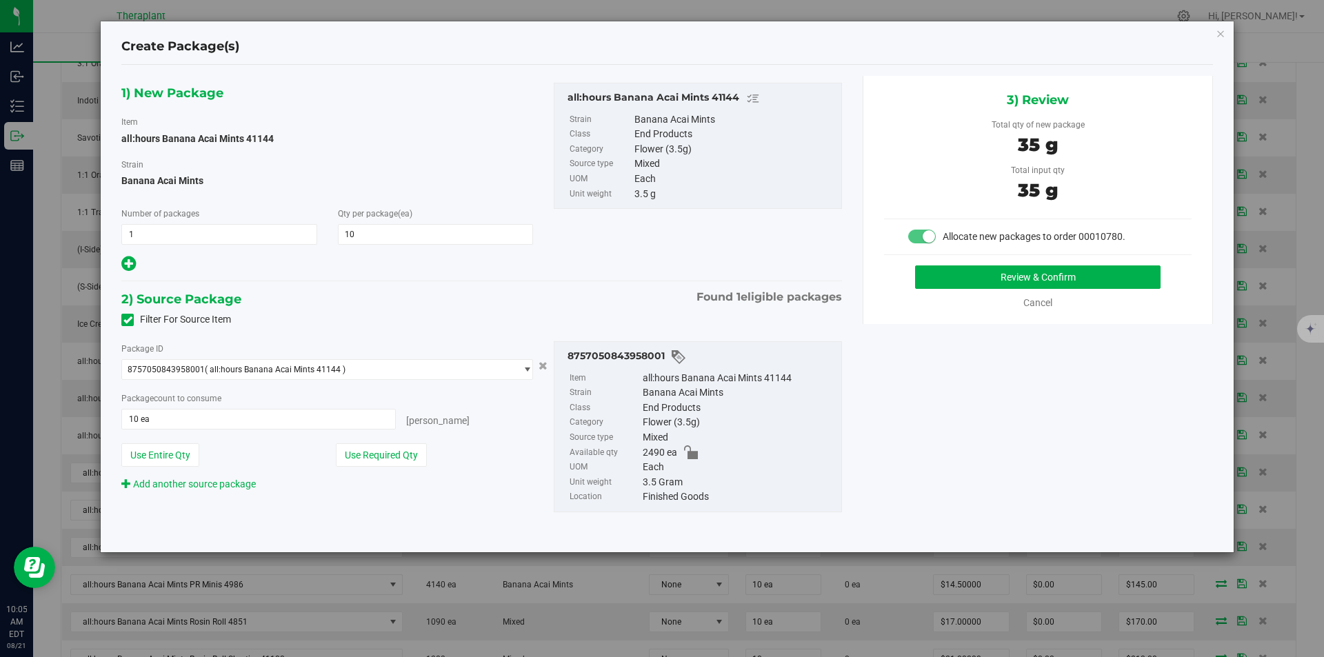
click at [1090, 255] on div "3) Review Total qty of new package 35 g Total input qty 35 g Allocate new packa…" at bounding box center [1038, 200] width 350 height 248
click at [1083, 273] on button "Review & Confirm" at bounding box center [1037, 276] width 245 height 23
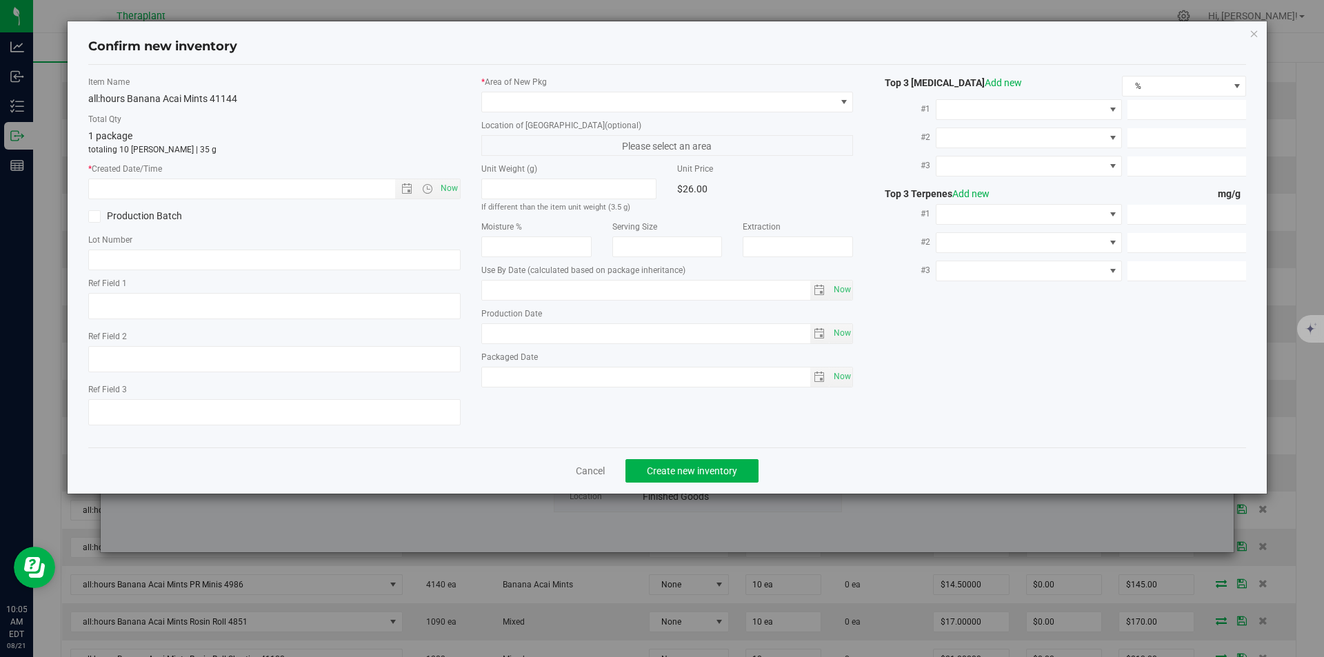
type input "2026-07-22"
drag, startPoint x: 441, startPoint y: 189, endPoint x: 503, endPoint y: 99, distance: 109.2
click at [441, 184] on span "Now" at bounding box center [448, 189] width 23 height 20
type input "8/21/2025 10:05 AM"
click at [509, 88] on div "* Area of [GEOGRAPHIC_DATA]" at bounding box center [667, 94] width 372 height 37
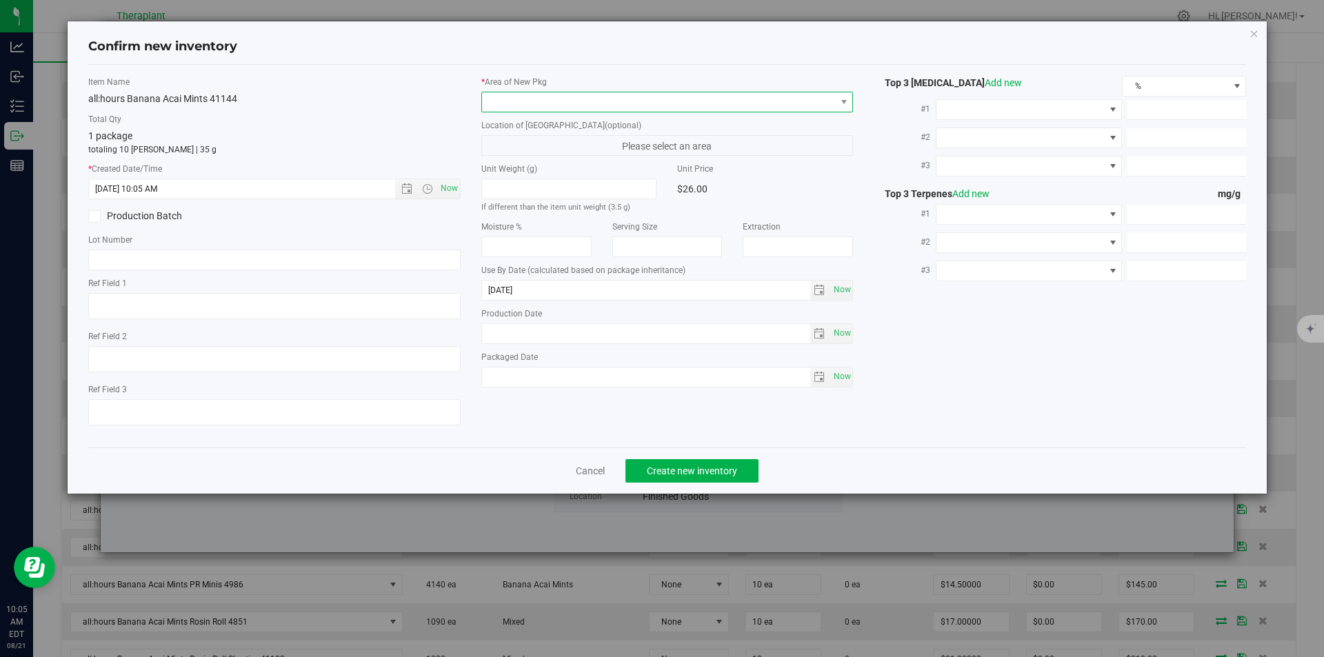
click at [508, 97] on span at bounding box center [659, 101] width 354 height 19
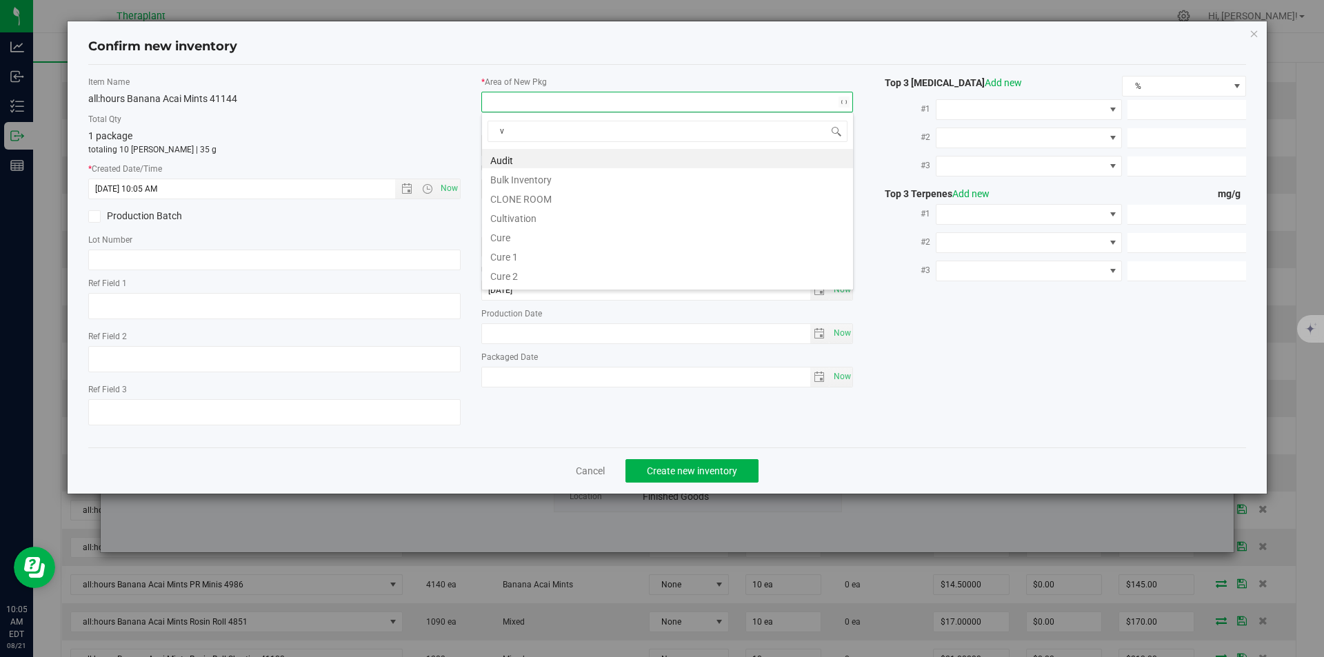
scroll to position [21, 372]
click at [524, 196] on li "Vault" at bounding box center [667, 197] width 371 height 19
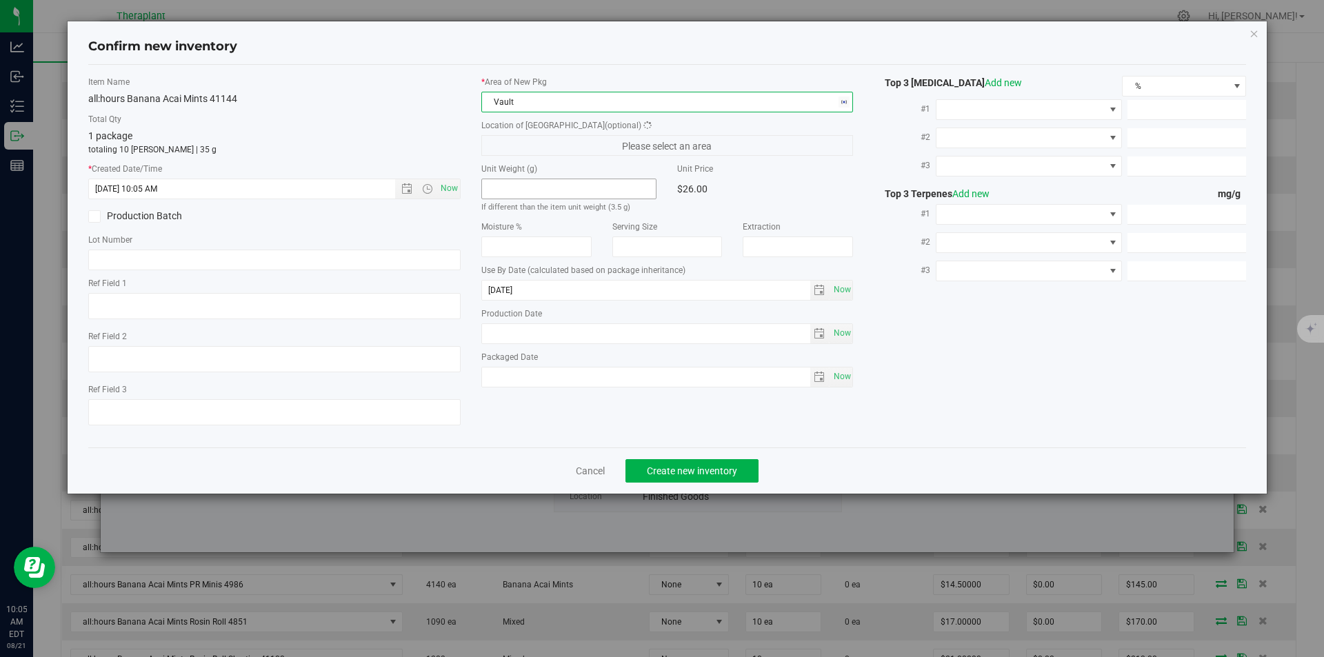
click at [521, 158] on div "* Area of New Pkg Vault Location of New Pkg (optional) Please select an area Un…" at bounding box center [667, 235] width 393 height 319
click at [513, 152] on span "Finished Goods" at bounding box center [659, 145] width 354 height 19
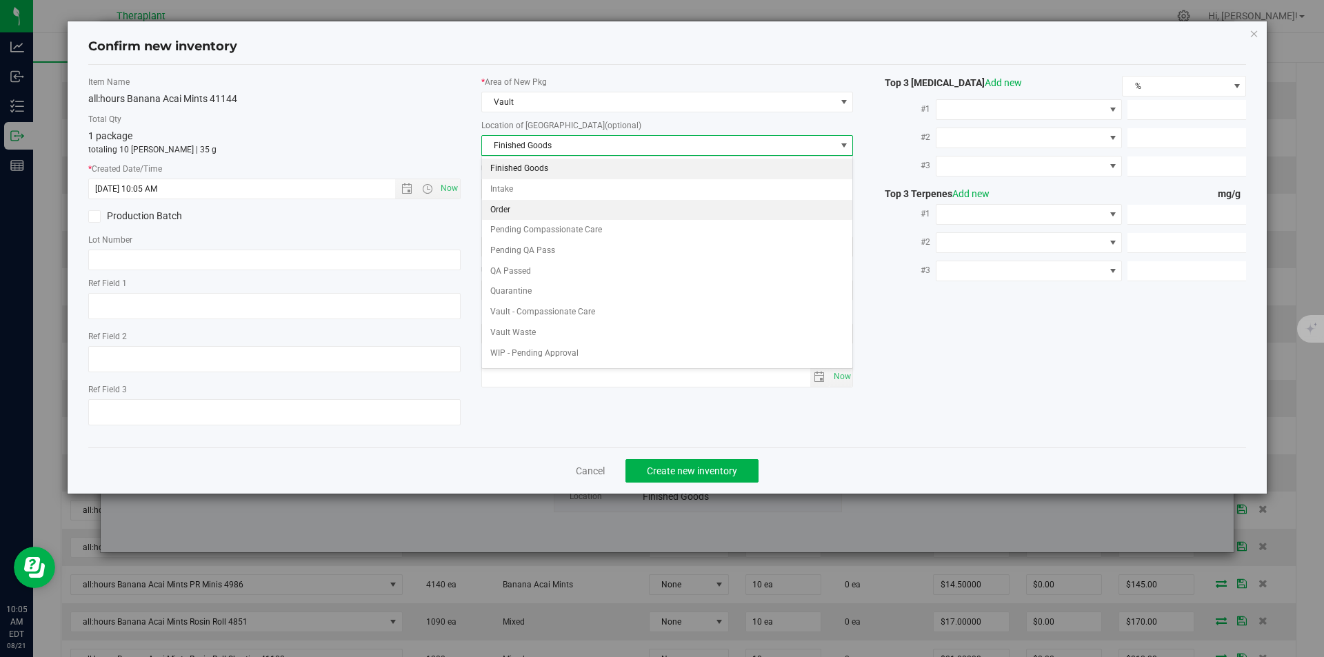
click at [508, 219] on li "Order" at bounding box center [667, 210] width 371 height 21
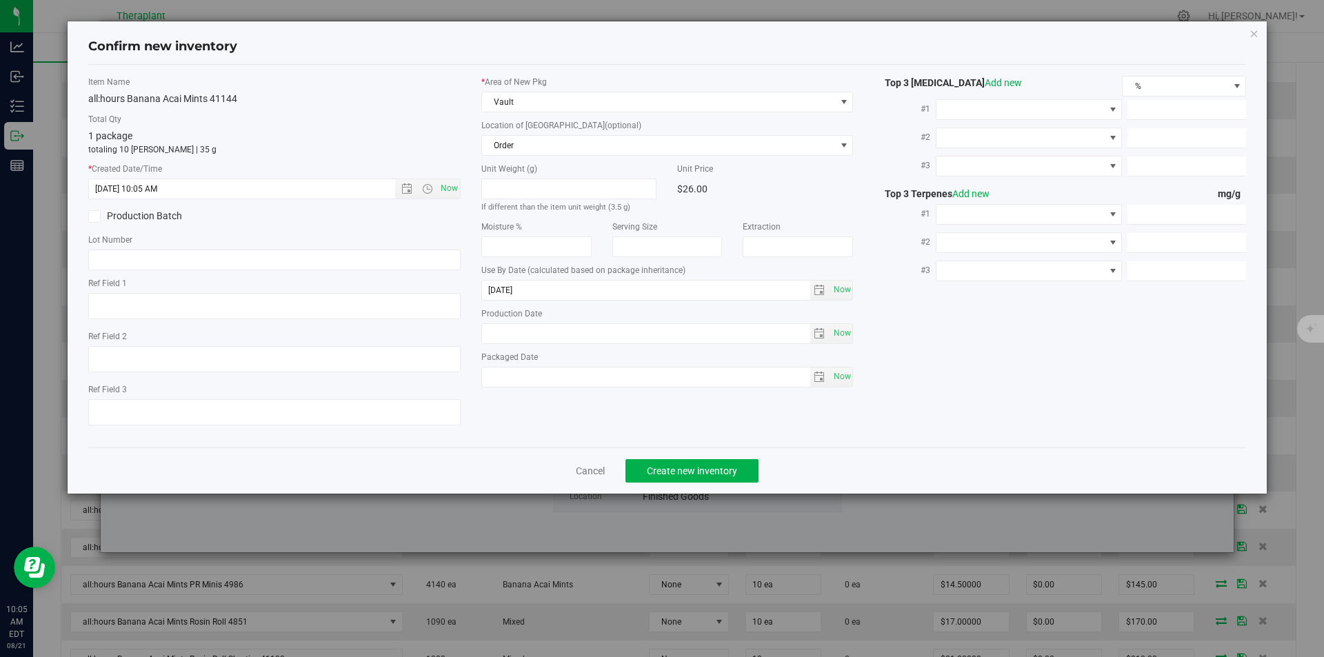
click at [675, 483] on div "Cancel Create new inventory" at bounding box center [667, 471] width 1159 height 46
click at [659, 459] on button "Create new inventory" at bounding box center [691, 470] width 133 height 23
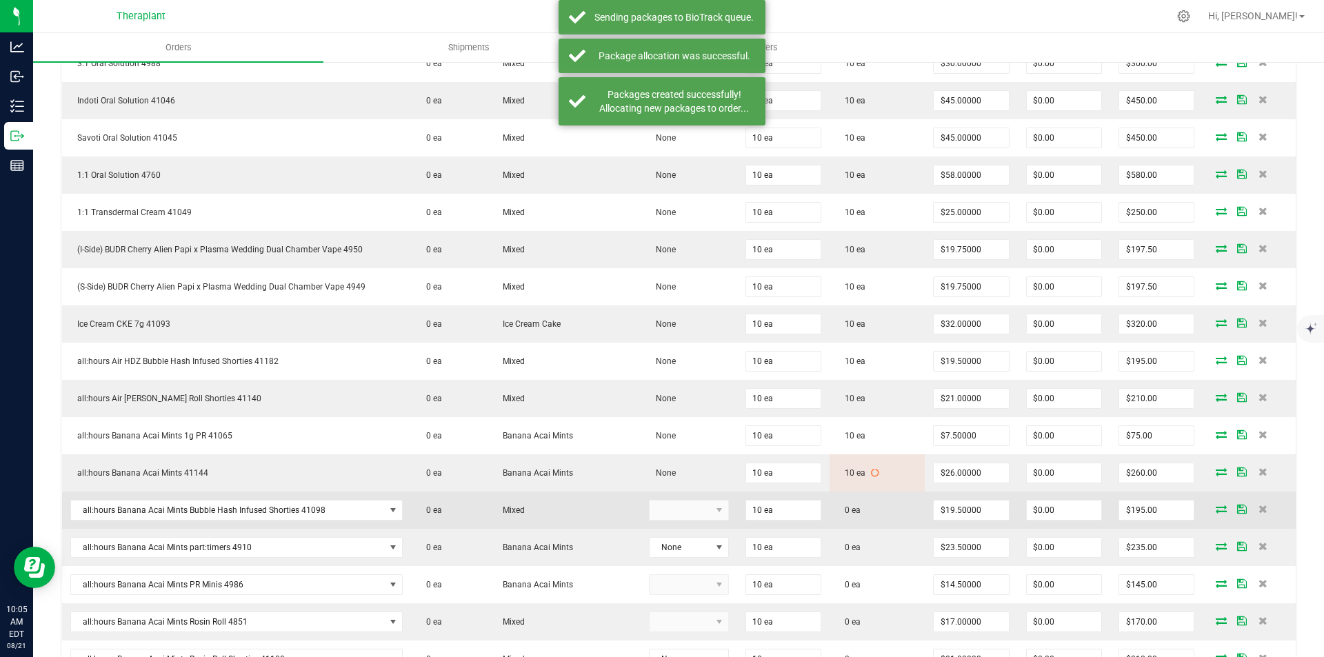
click at [1217, 505] on span at bounding box center [1221, 509] width 21 height 8
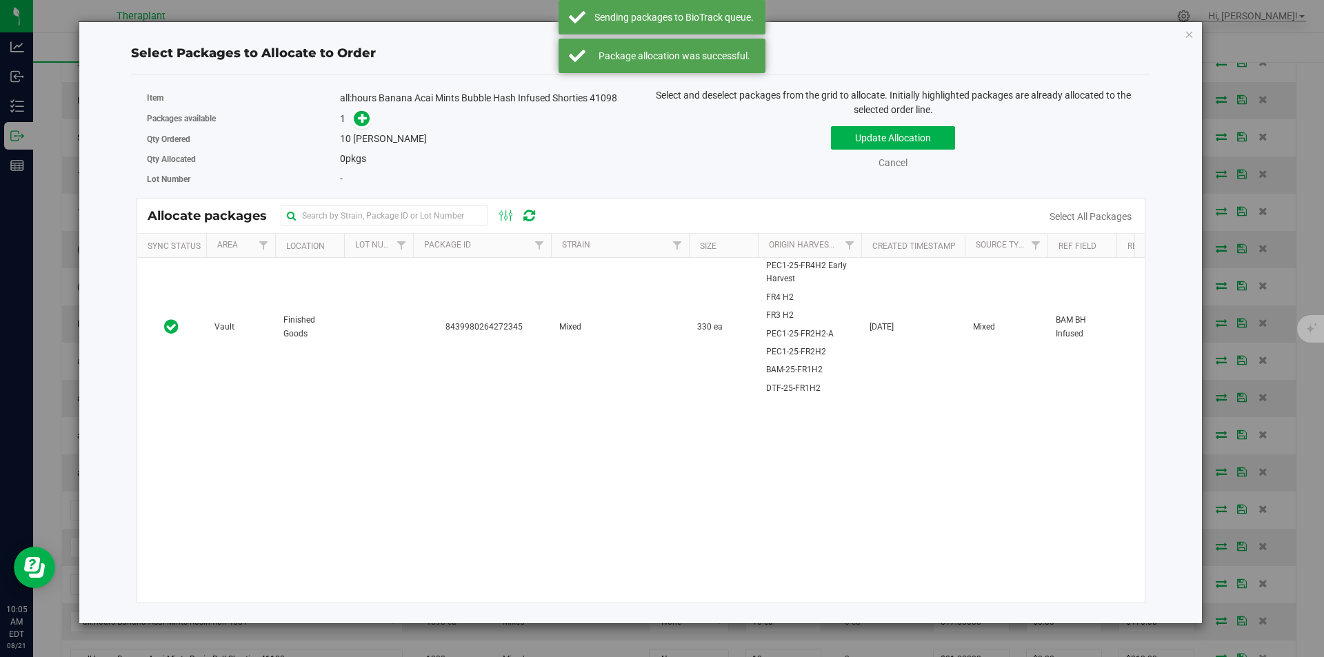
scroll to position [552, 0]
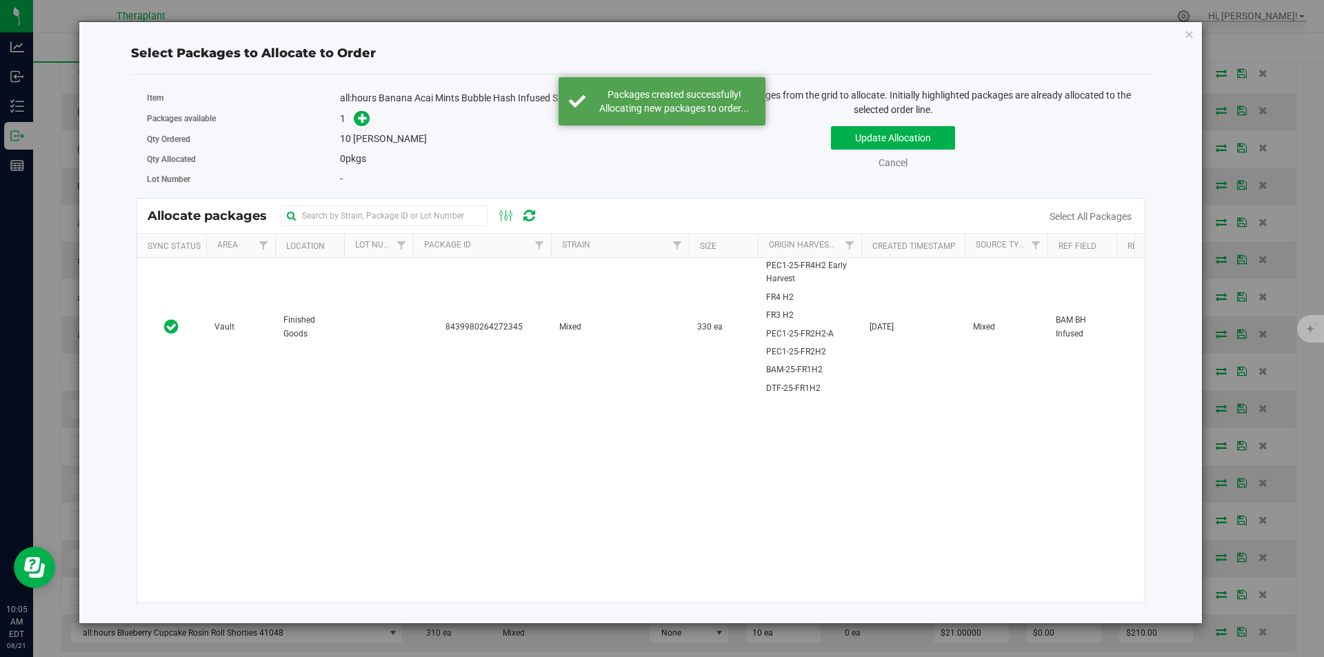
click at [423, 271] on td "8439980264272345" at bounding box center [482, 327] width 138 height 139
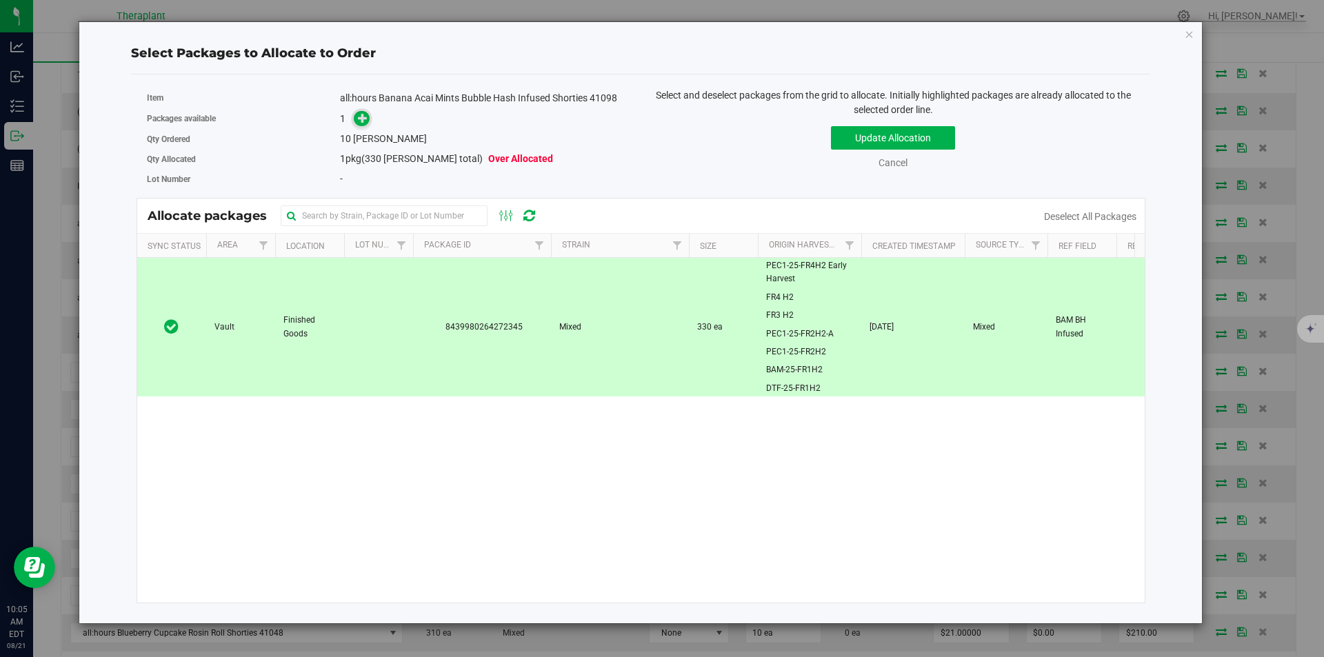
click at [364, 123] on icon at bounding box center [363, 118] width 10 height 10
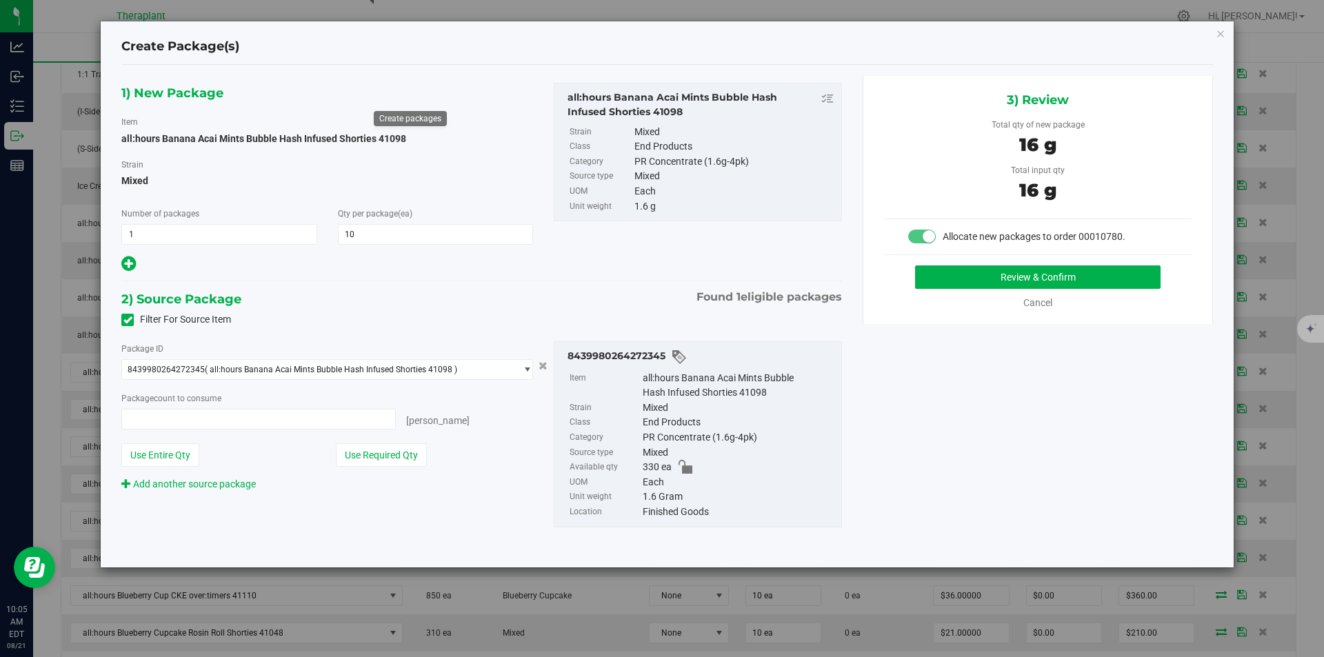
type input "10 ea"
click at [1002, 268] on button "Review & Confirm" at bounding box center [1037, 276] width 245 height 23
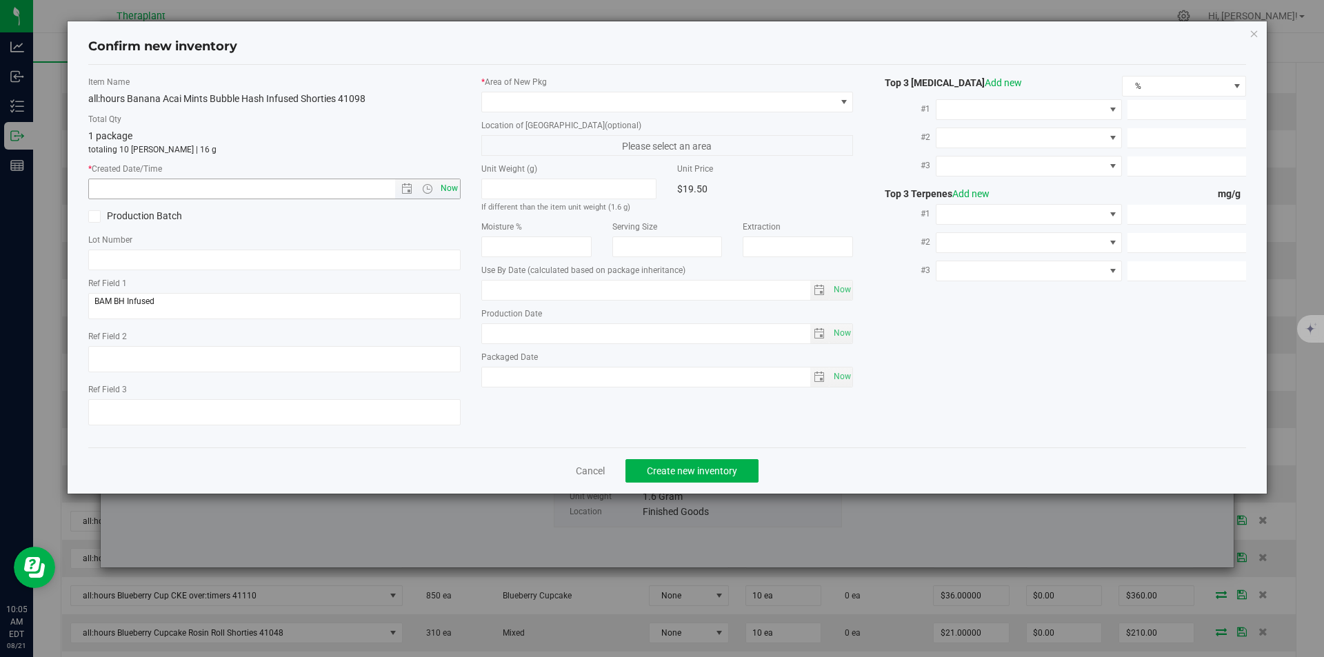
type input "2026-07-15"
drag, startPoint x: 447, startPoint y: 183, endPoint x: 488, endPoint y: 128, distance: 68.5
click at [448, 182] on span "Now" at bounding box center [448, 189] width 23 height 20
type input "8/21/2025 10:05 AM"
click at [524, 74] on div "Item Name all:hours Banana Acai Mints Bubble Hash Infused Shorties 41098 Total …" at bounding box center [667, 256] width 1159 height 383
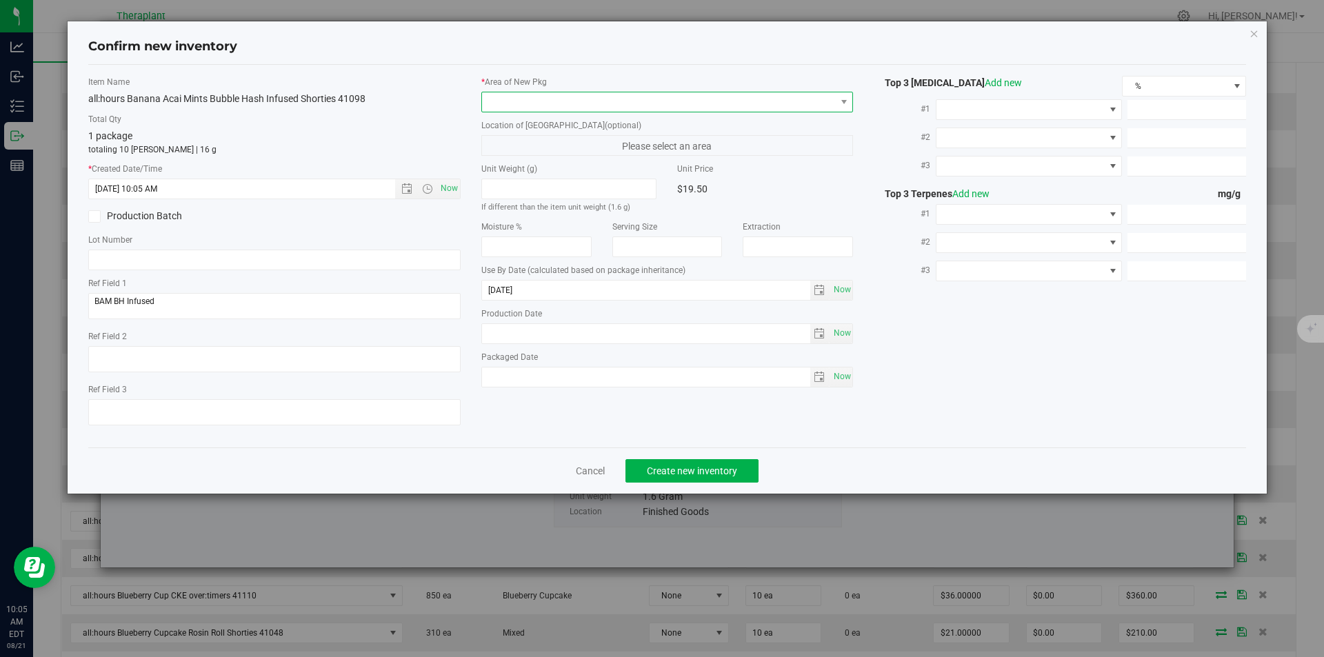
click at [518, 94] on span at bounding box center [659, 101] width 354 height 19
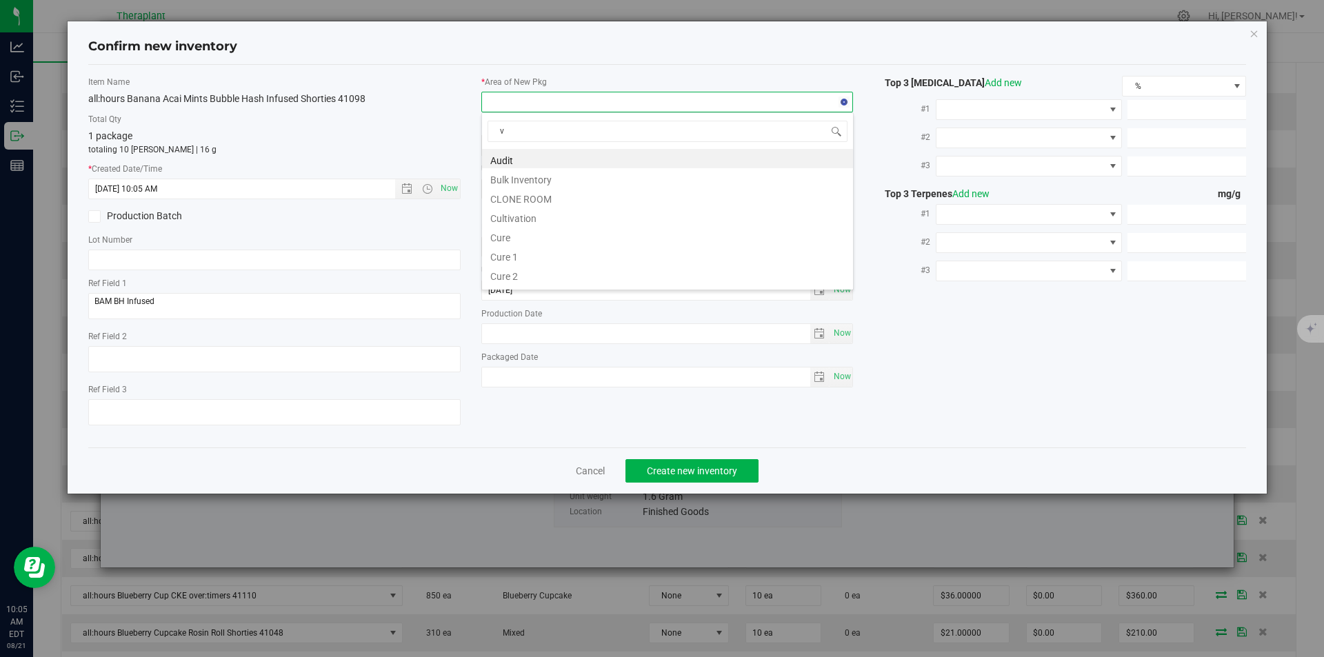
scroll to position [21, 372]
click at [508, 200] on li "Vault" at bounding box center [667, 197] width 371 height 19
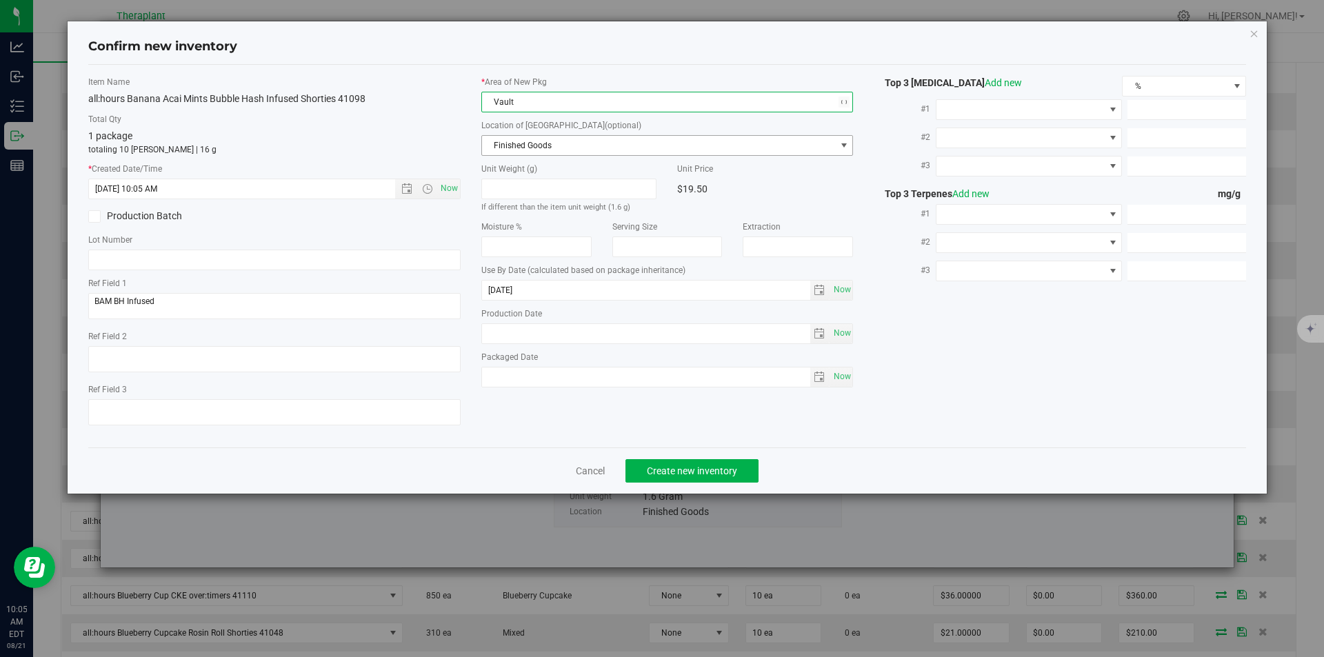
click at [516, 146] on span "Finished Goods" at bounding box center [659, 145] width 354 height 19
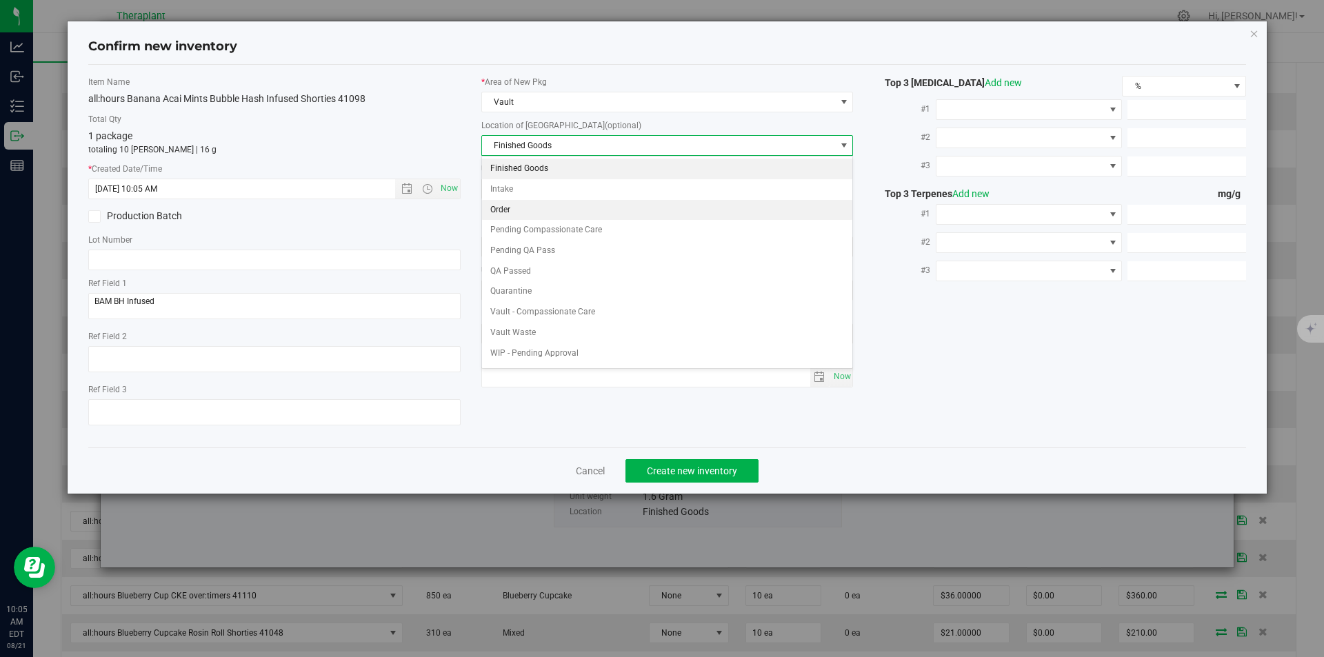
click at [510, 210] on li "Order" at bounding box center [667, 210] width 371 height 21
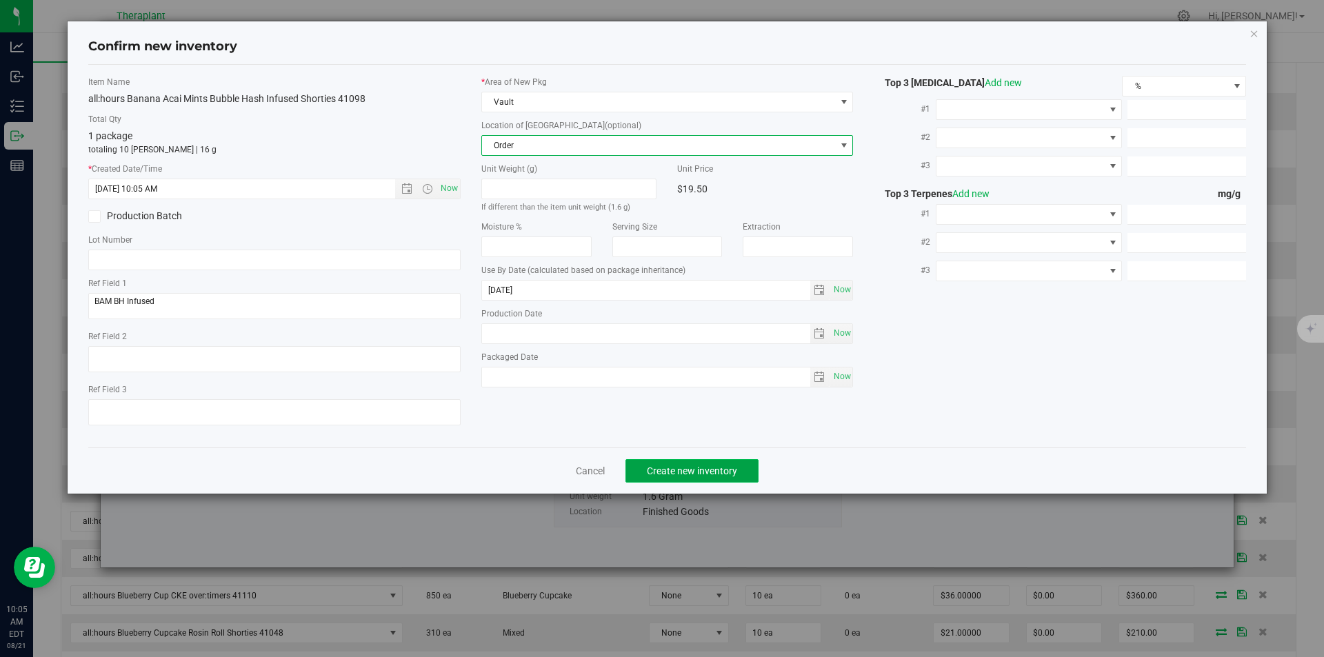
click at [684, 466] on span "Create new inventory" at bounding box center [692, 470] width 90 height 11
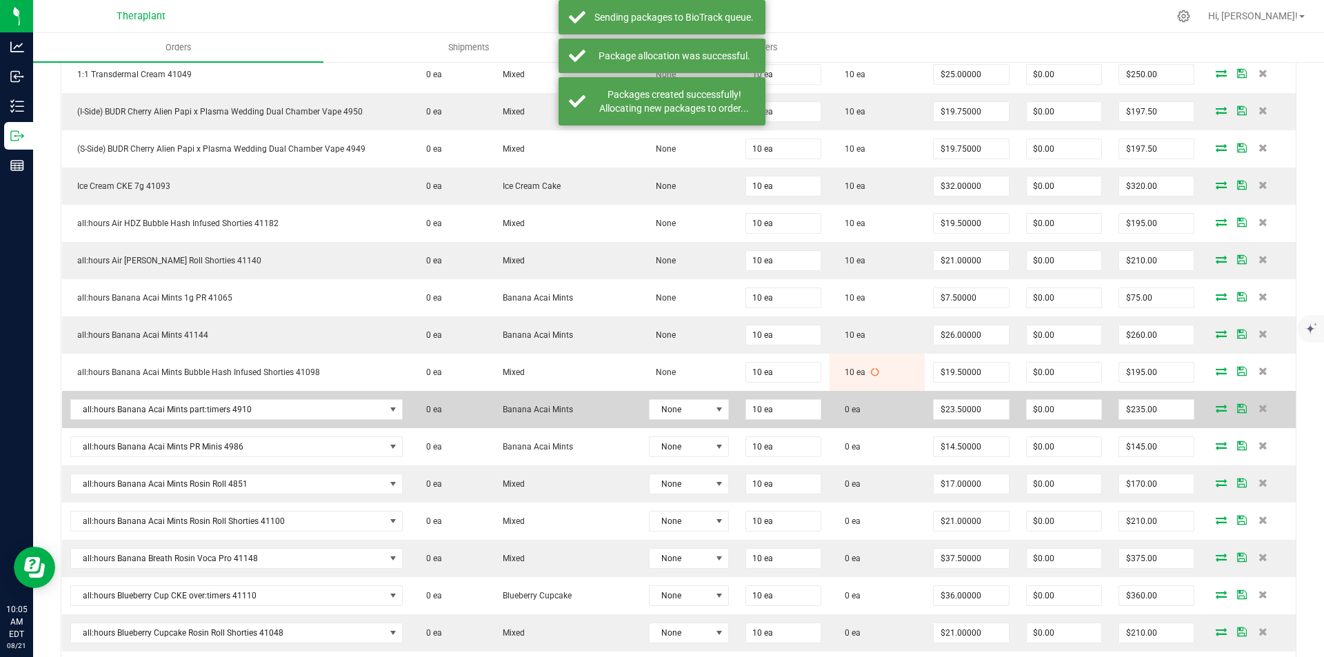
click at [1216, 407] on icon at bounding box center [1221, 408] width 11 height 8
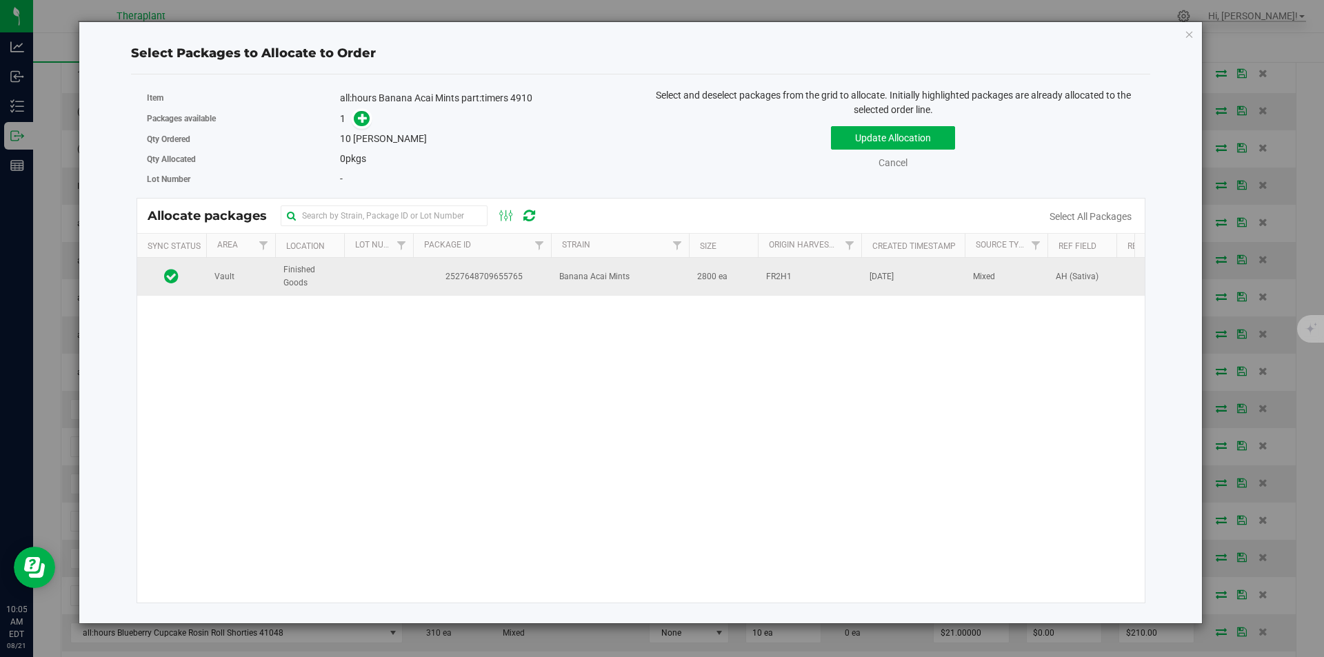
click at [444, 268] on td "2527648709655765" at bounding box center [482, 276] width 138 height 37
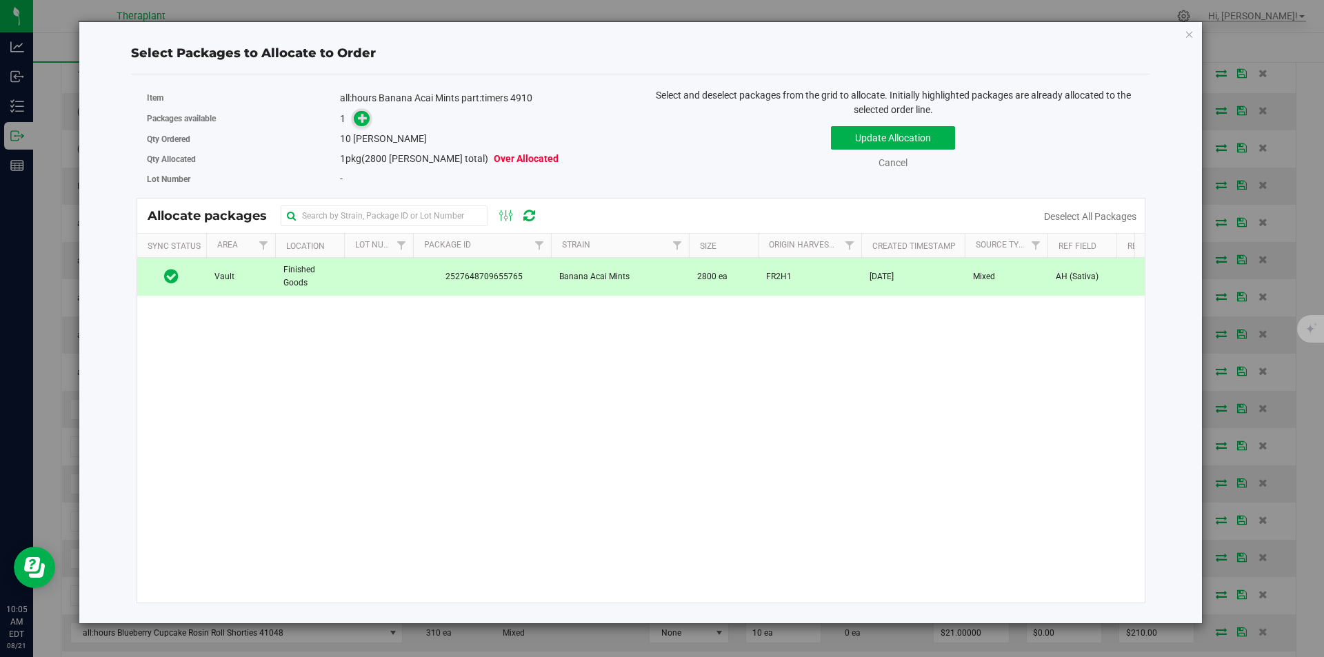
click at [357, 124] on span at bounding box center [362, 119] width 16 height 16
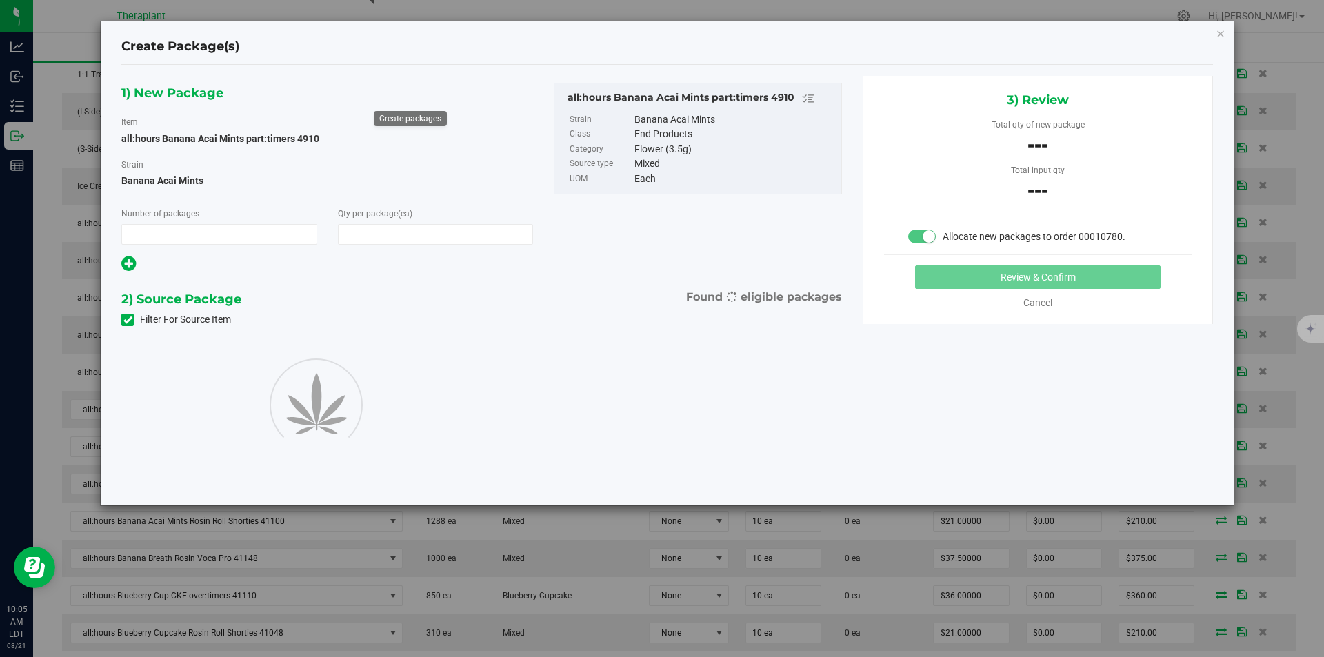
type input "1"
type input "10"
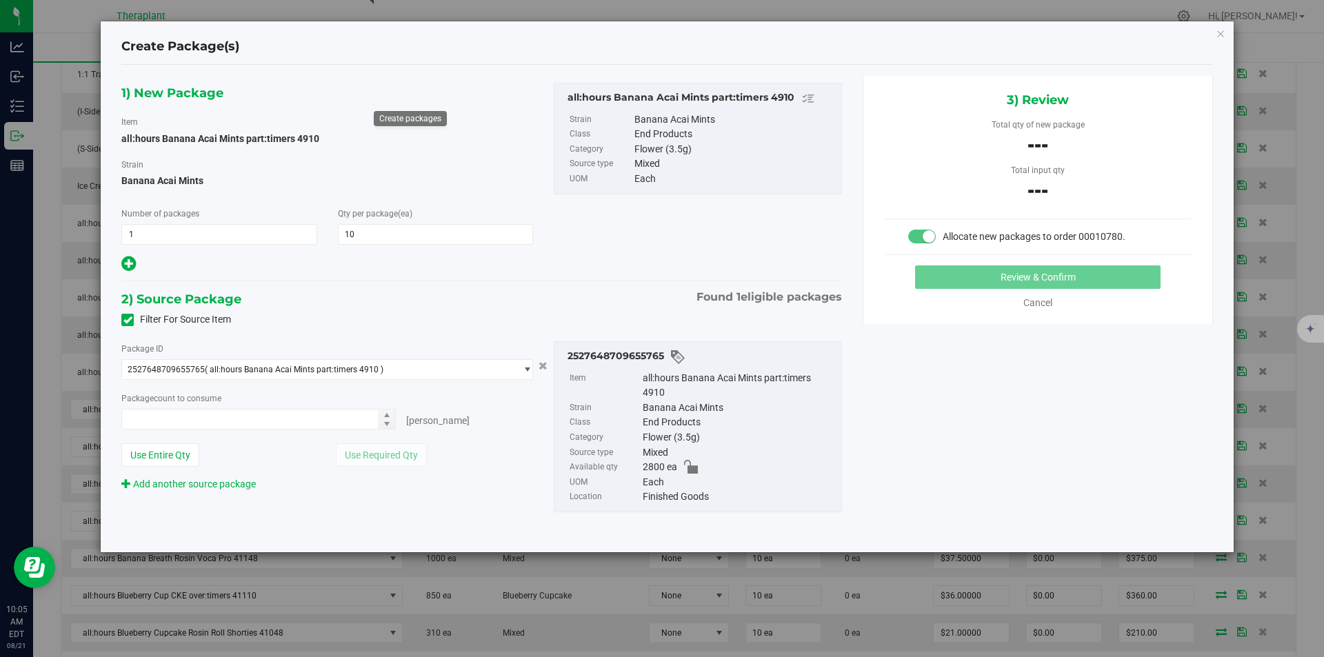
type input "0 ea"
click at [259, 417] on span "0 ea 0" at bounding box center [258, 419] width 274 height 21
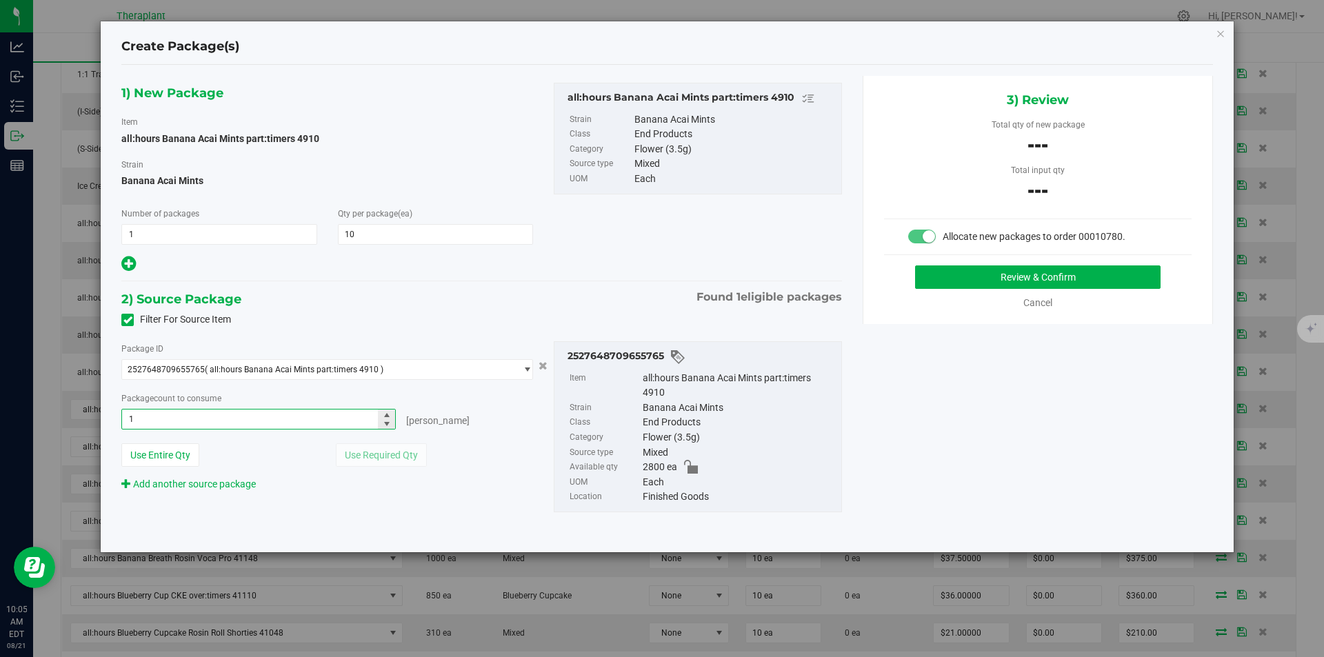
type input "10"
click at [1019, 283] on button "Review & Confirm" at bounding box center [1037, 276] width 245 height 23
type input "10 ea"
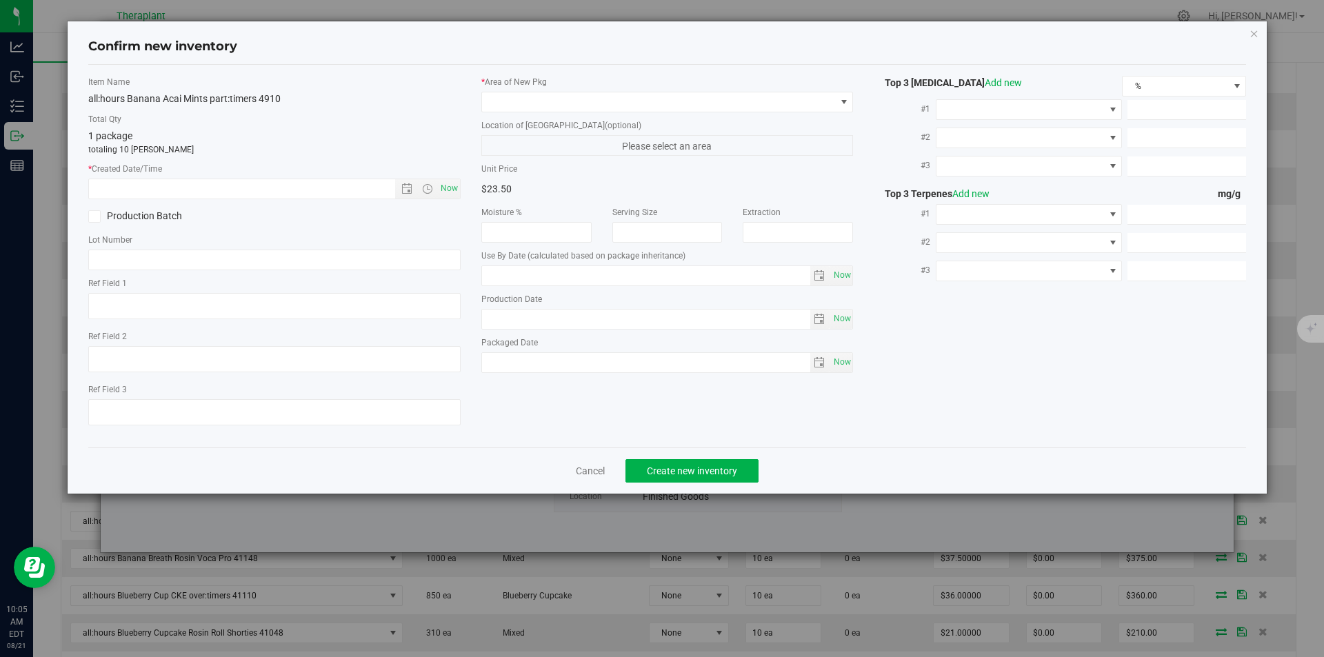
type textarea "AH (Sativa)"
type input "2026-04-25"
click at [448, 179] on span "Now" at bounding box center [274, 189] width 372 height 21
click at [454, 181] on span "Now" at bounding box center [448, 189] width 23 height 20
type input "8/21/2025 10:05 AM"
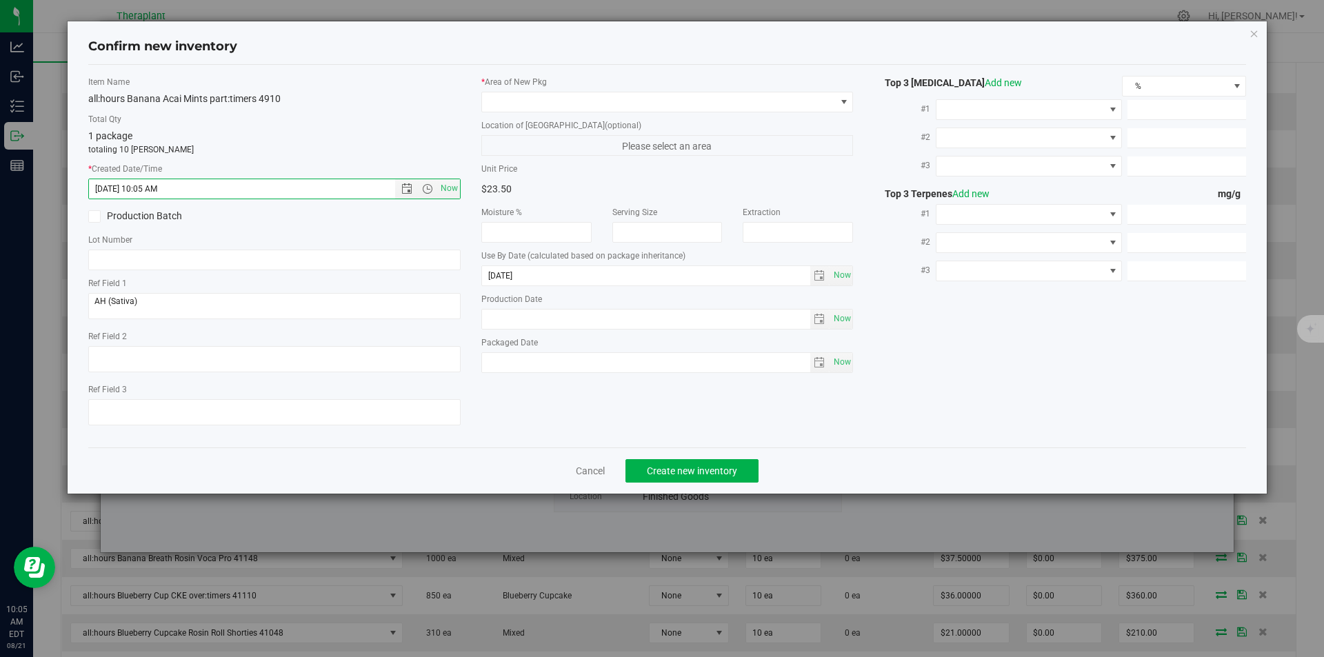
click at [539, 86] on label "* Area of [GEOGRAPHIC_DATA]" at bounding box center [667, 82] width 372 height 12
click at [537, 92] on div "* Area of [GEOGRAPHIC_DATA]" at bounding box center [667, 94] width 372 height 37
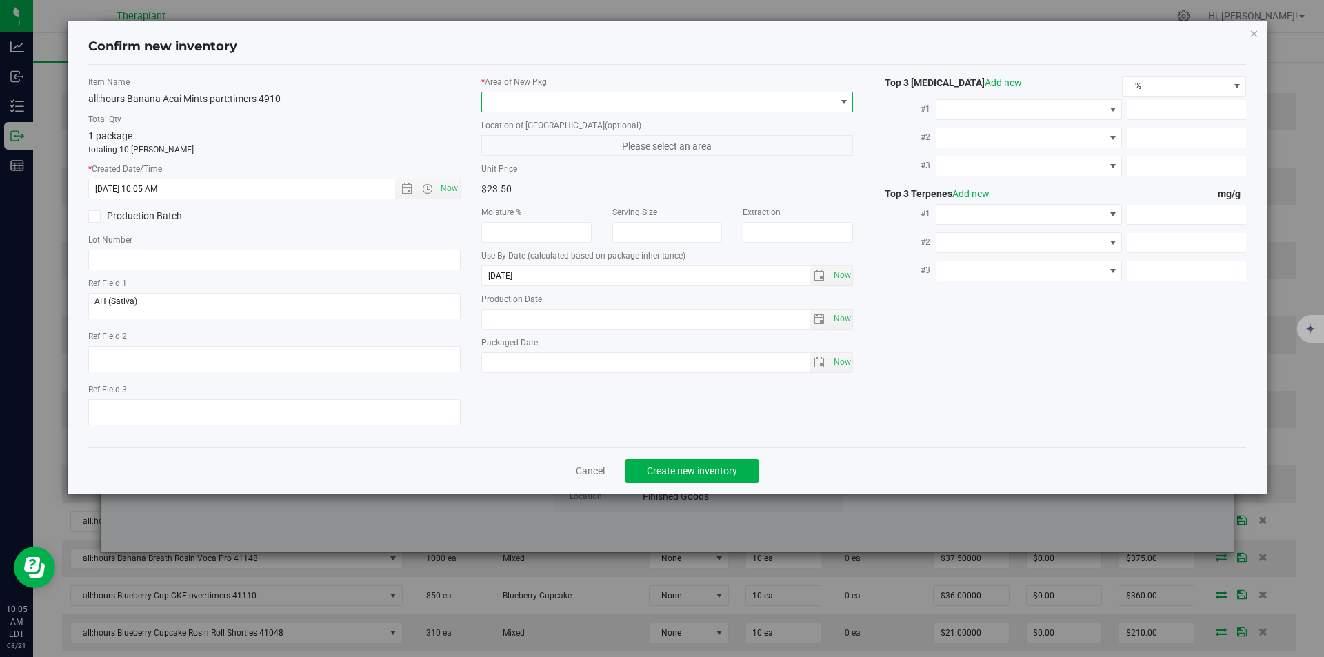
click at [536, 92] on span at bounding box center [659, 101] width 354 height 19
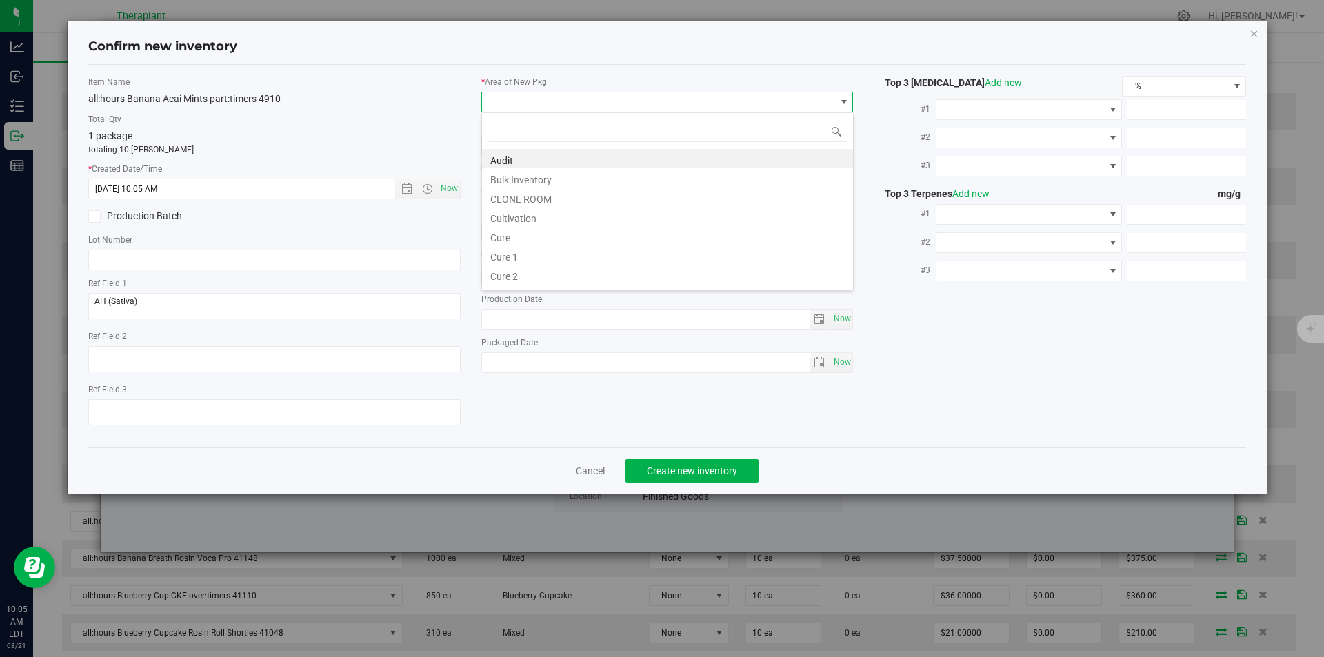
type input "v"
click at [515, 194] on li "Vault" at bounding box center [667, 197] width 371 height 19
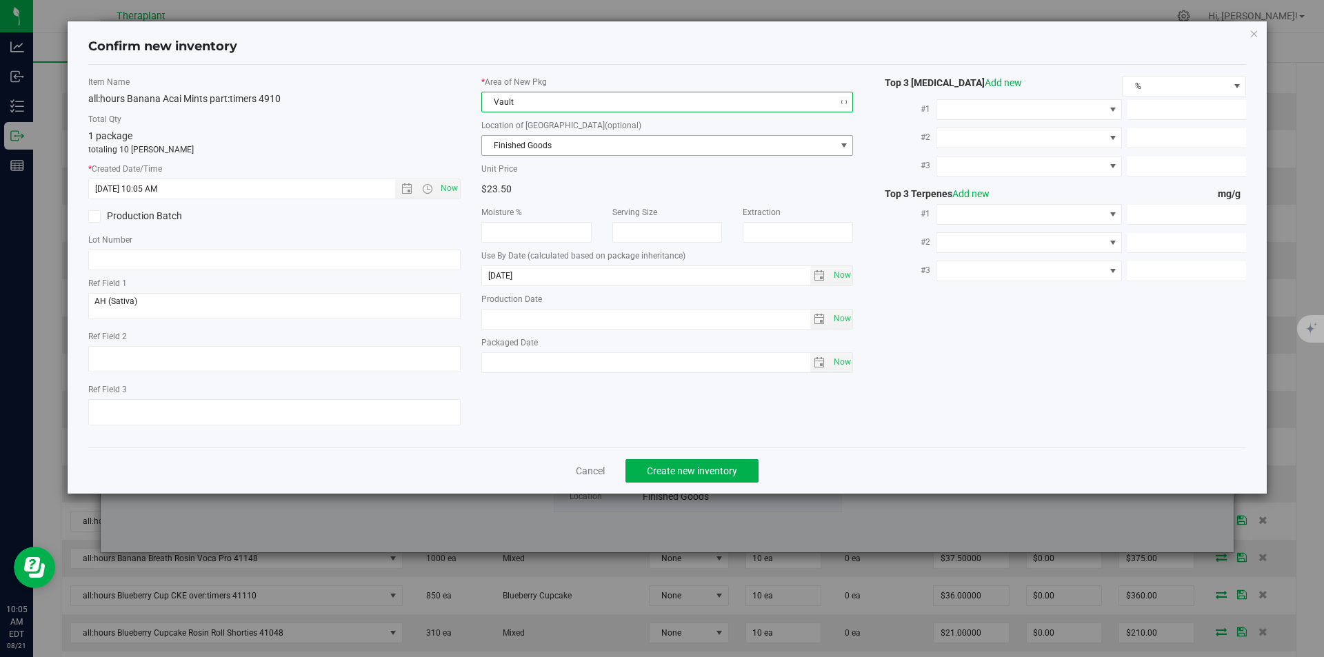
drag, startPoint x: 516, startPoint y: 147, endPoint x: 503, endPoint y: 72, distance: 76.2
click at [514, 138] on span "Finished Goods" at bounding box center [659, 145] width 354 height 19
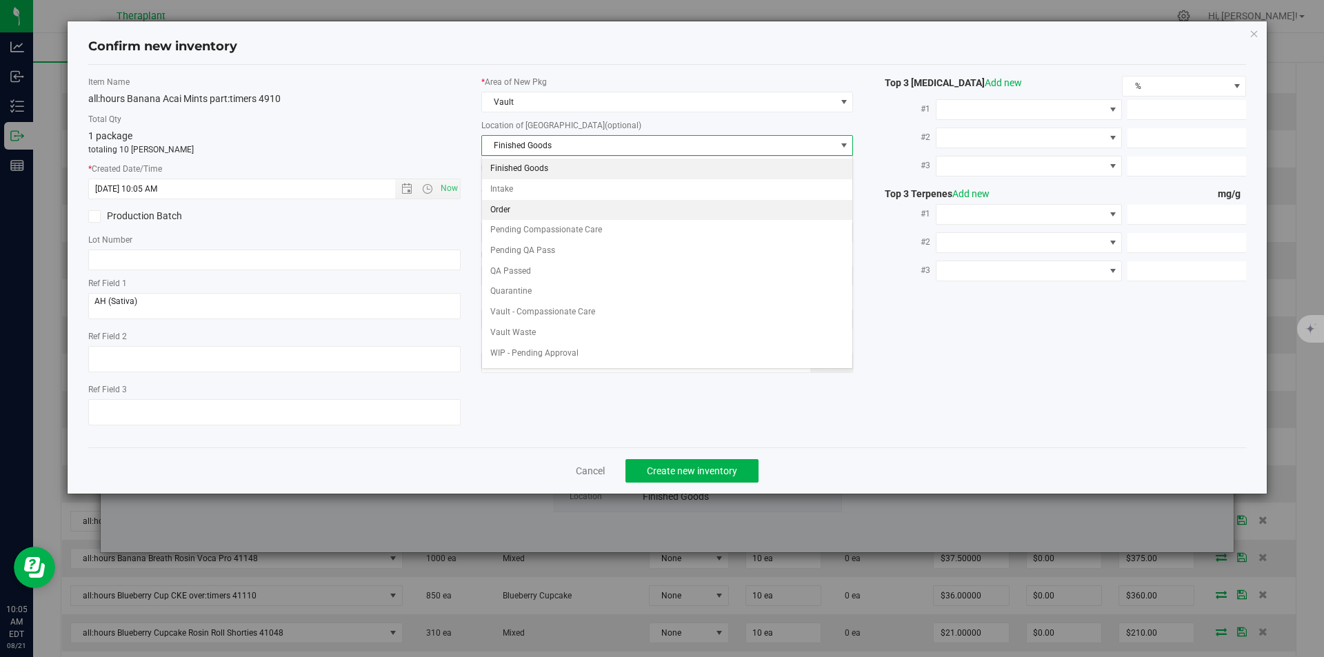
click at [517, 210] on li "Order" at bounding box center [667, 210] width 371 height 21
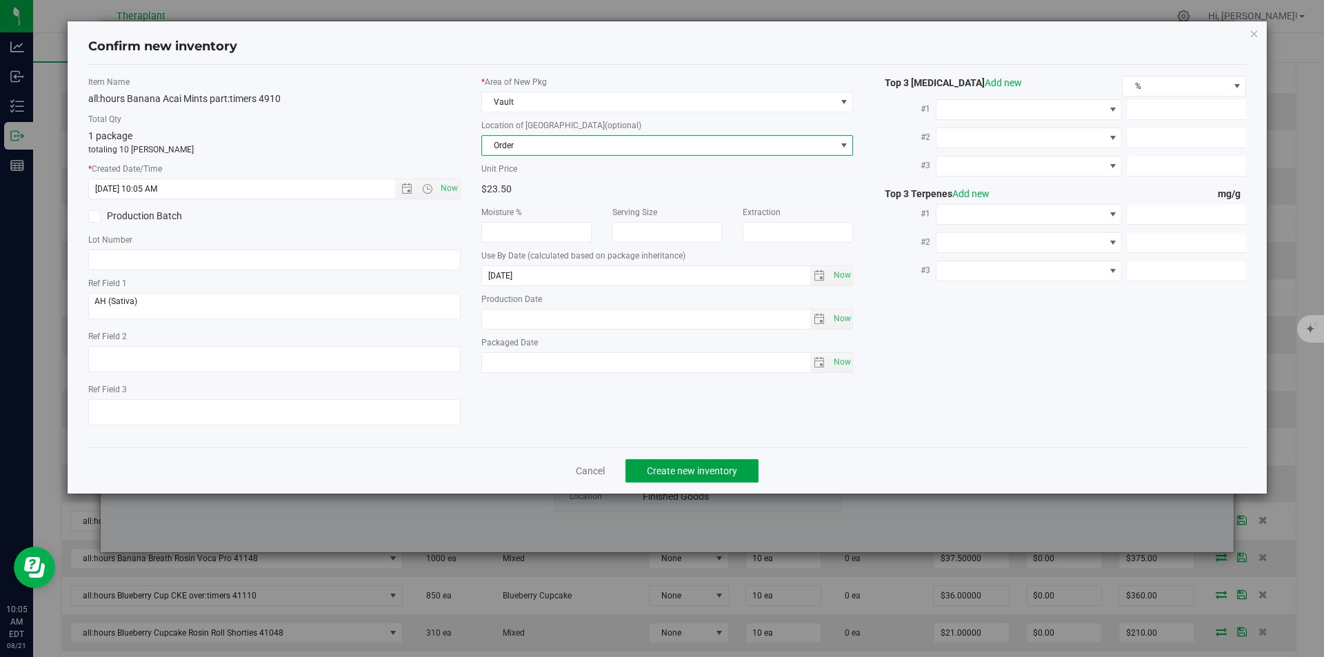
click at [696, 463] on button "Create new inventory" at bounding box center [691, 470] width 133 height 23
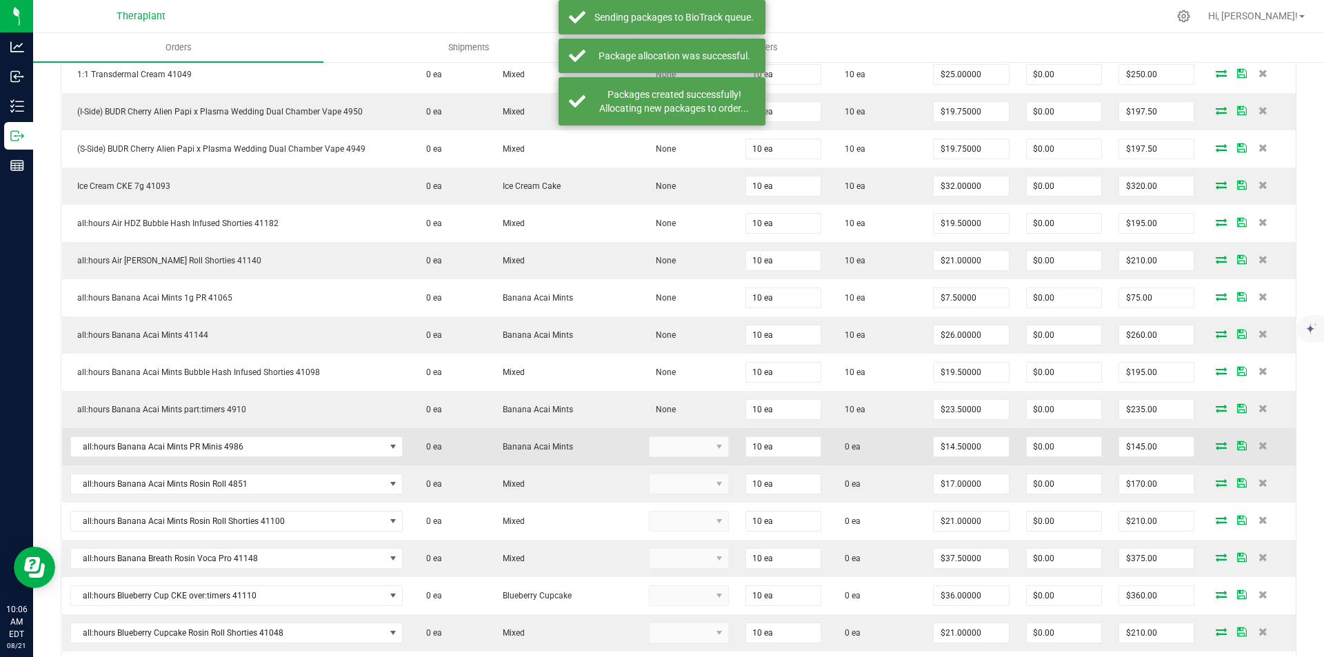
click at [1217, 445] on span at bounding box center [1221, 445] width 21 height 8
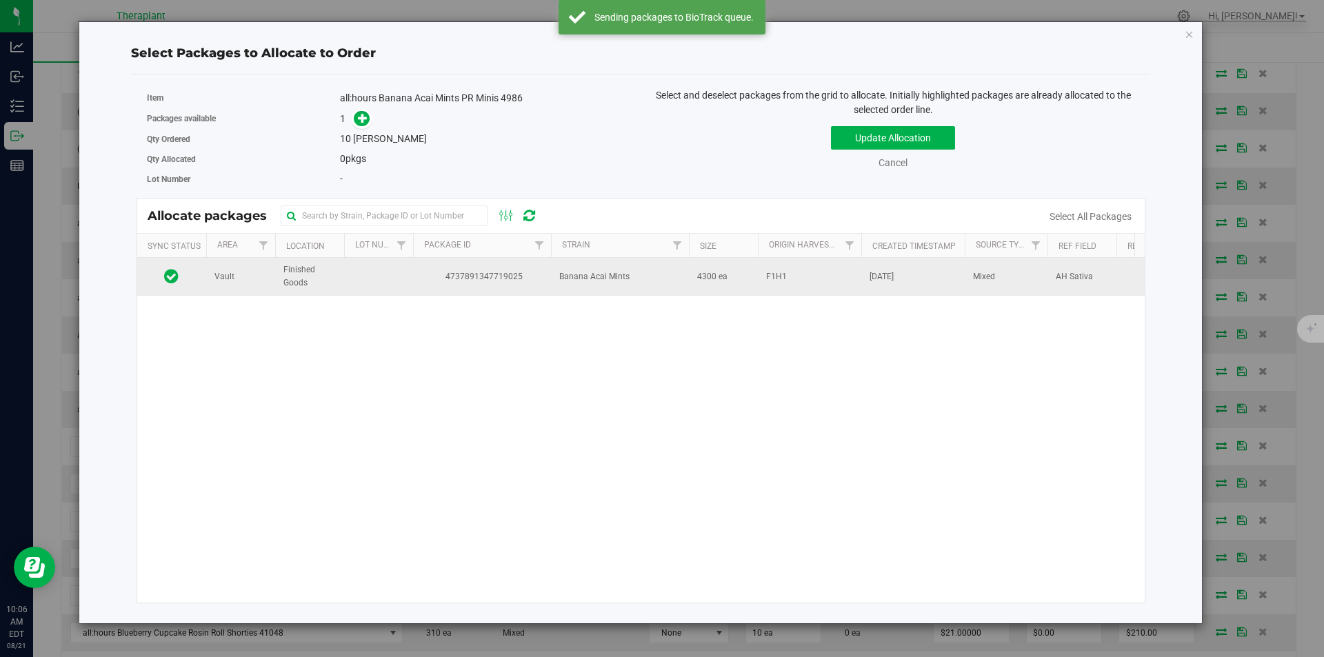
click at [399, 288] on td at bounding box center [378, 276] width 69 height 37
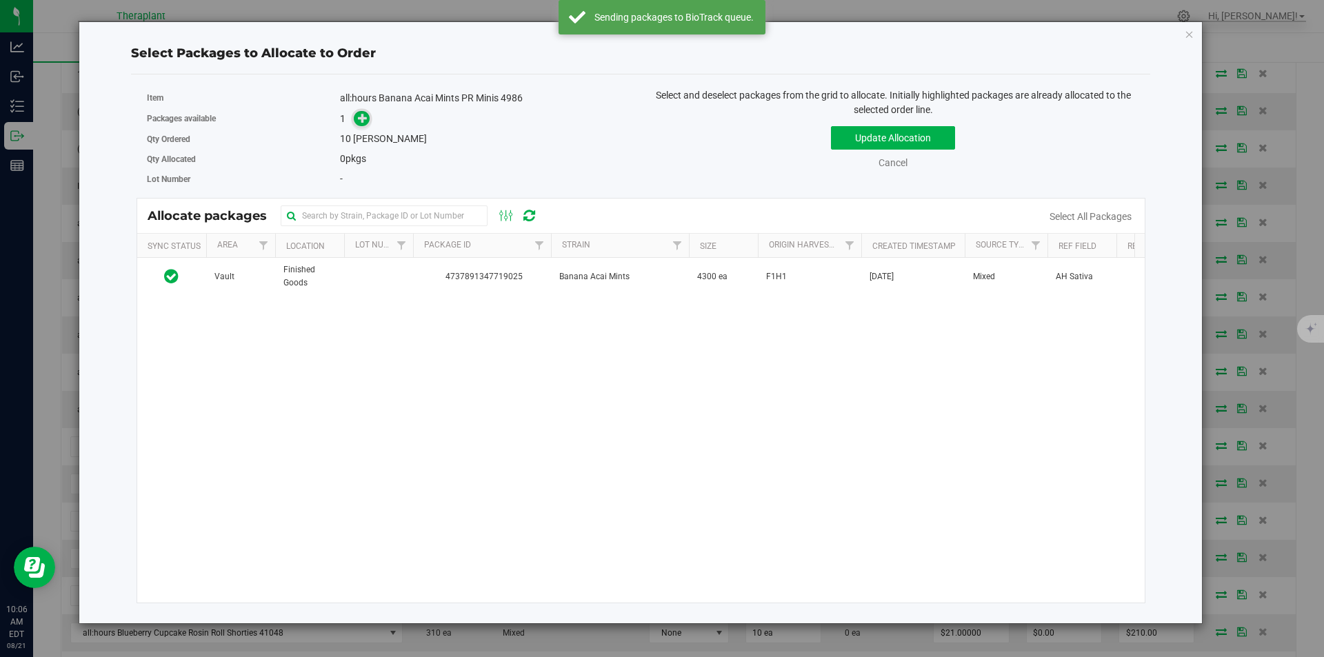
click at [360, 111] on span at bounding box center [362, 119] width 16 height 16
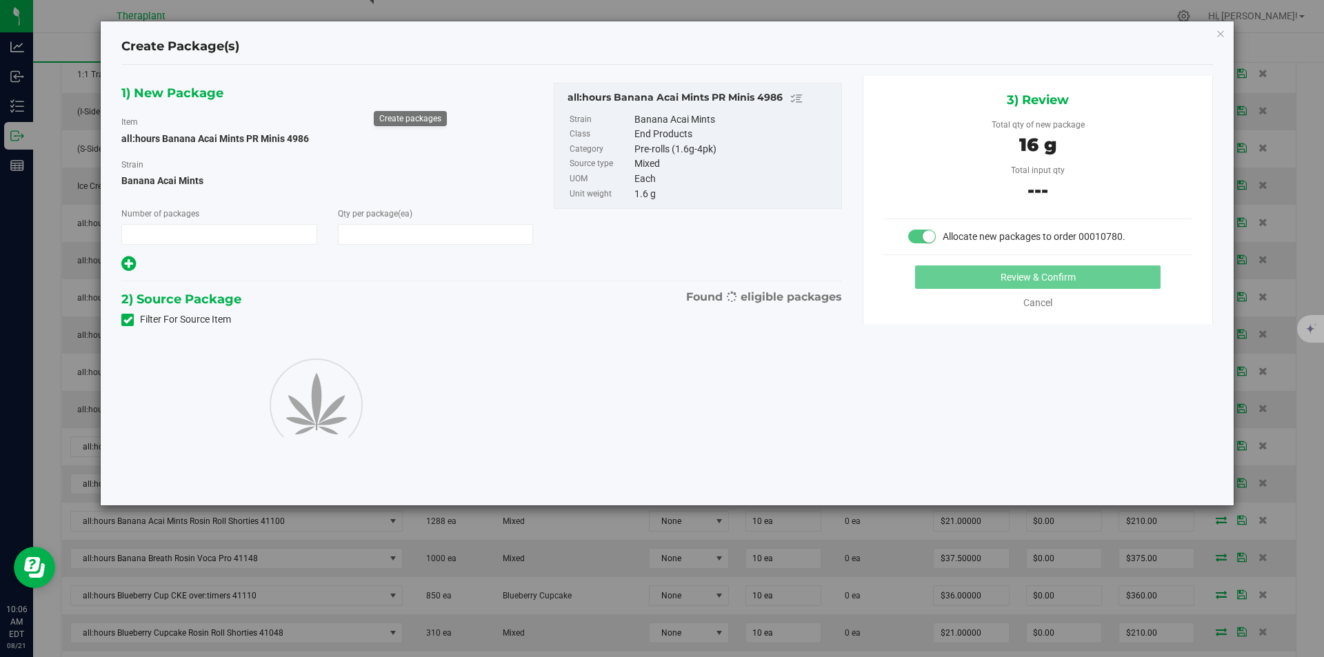
type input "1"
type input "10"
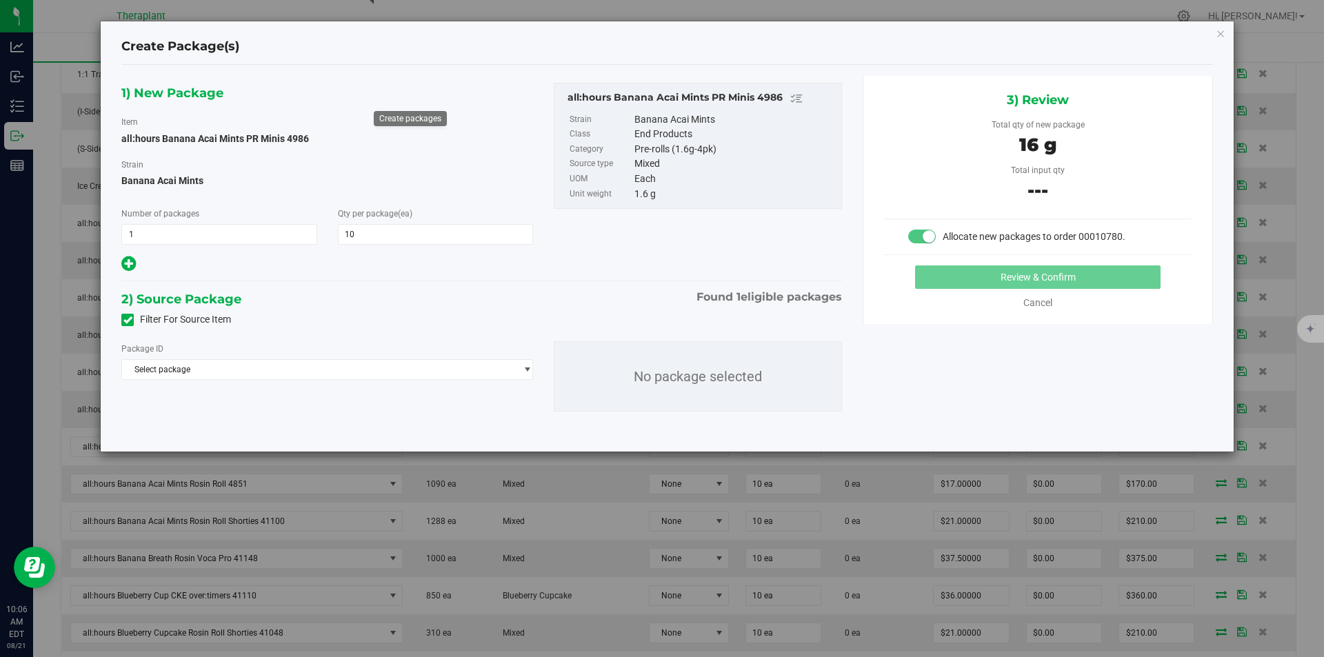
click at [1037, 294] on div "Review & Confirm Cancel" at bounding box center [1038, 287] width 308 height 45
click at [1036, 300] on link "Cancel" at bounding box center [1037, 302] width 29 height 11
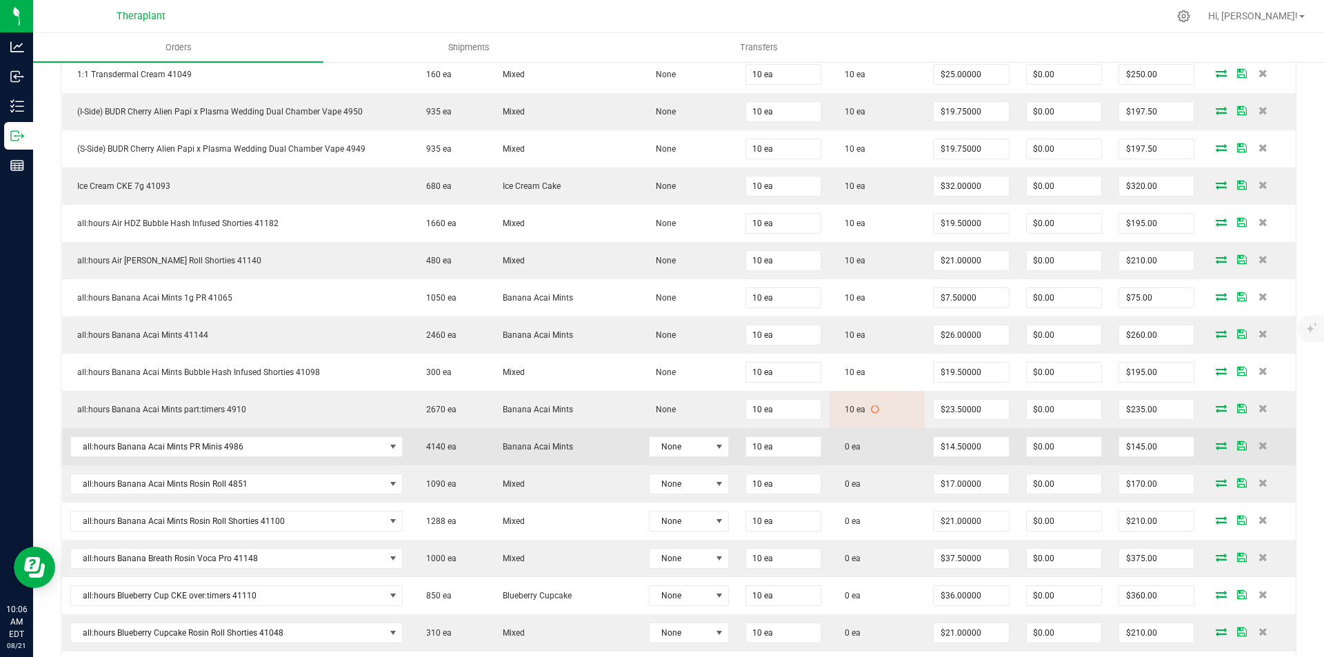
click at [1216, 443] on icon at bounding box center [1221, 445] width 11 height 8
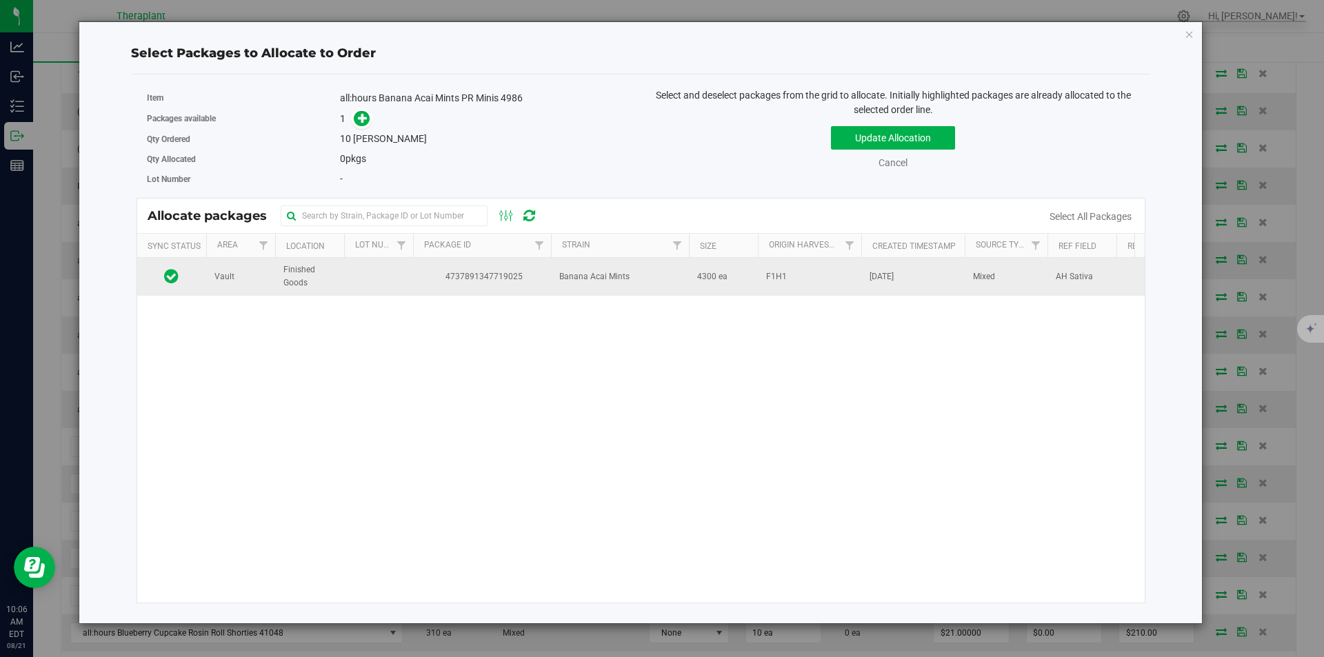
click at [469, 277] on span "4737891347719025" at bounding box center [481, 276] width 121 height 13
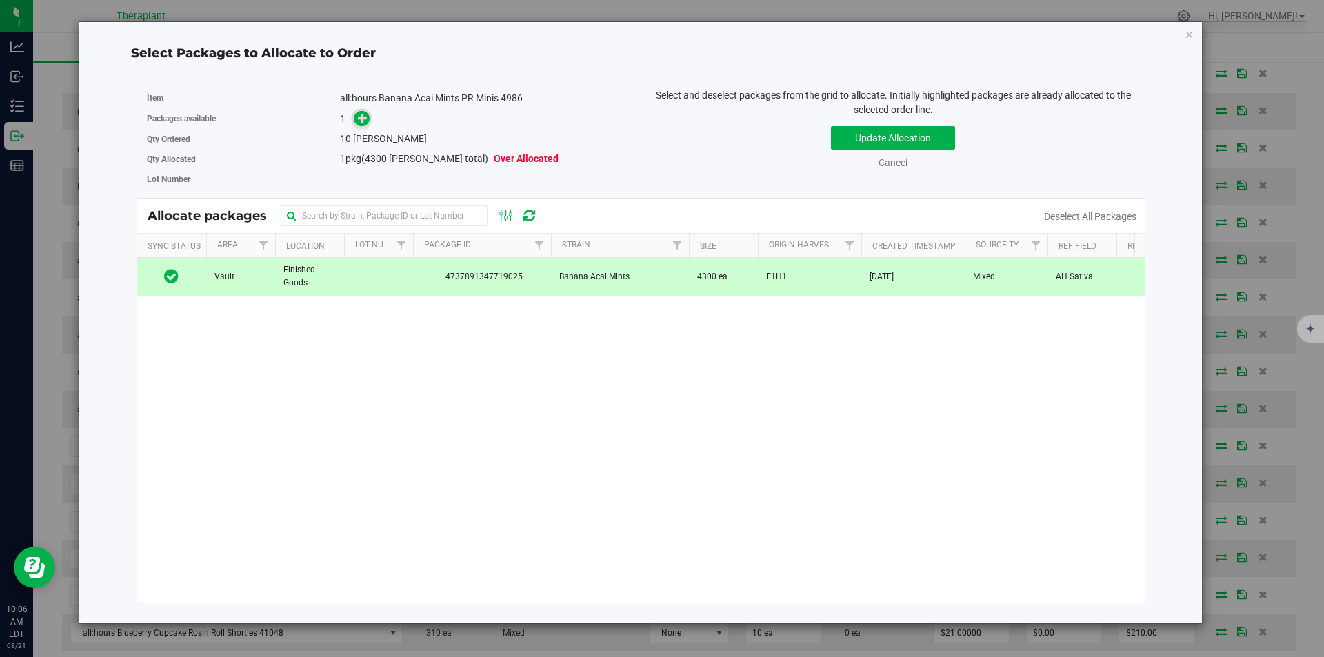
click at [359, 114] on icon at bounding box center [363, 118] width 10 height 10
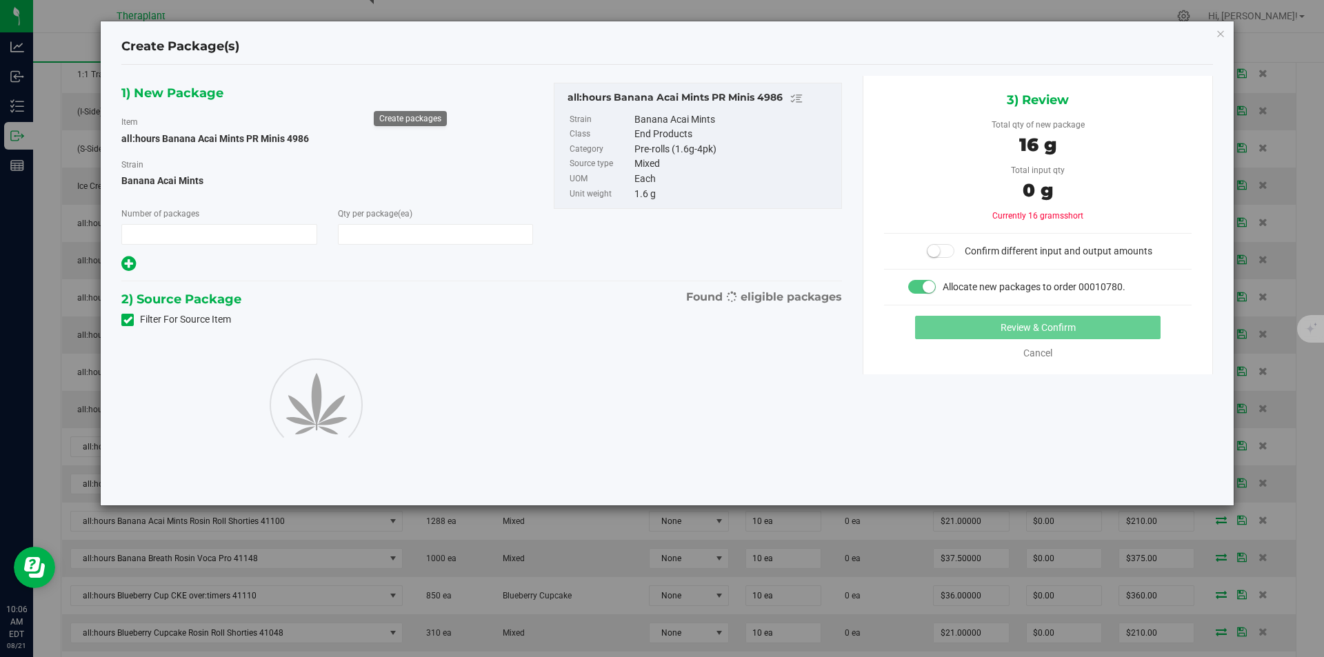
type input "1"
type input "10"
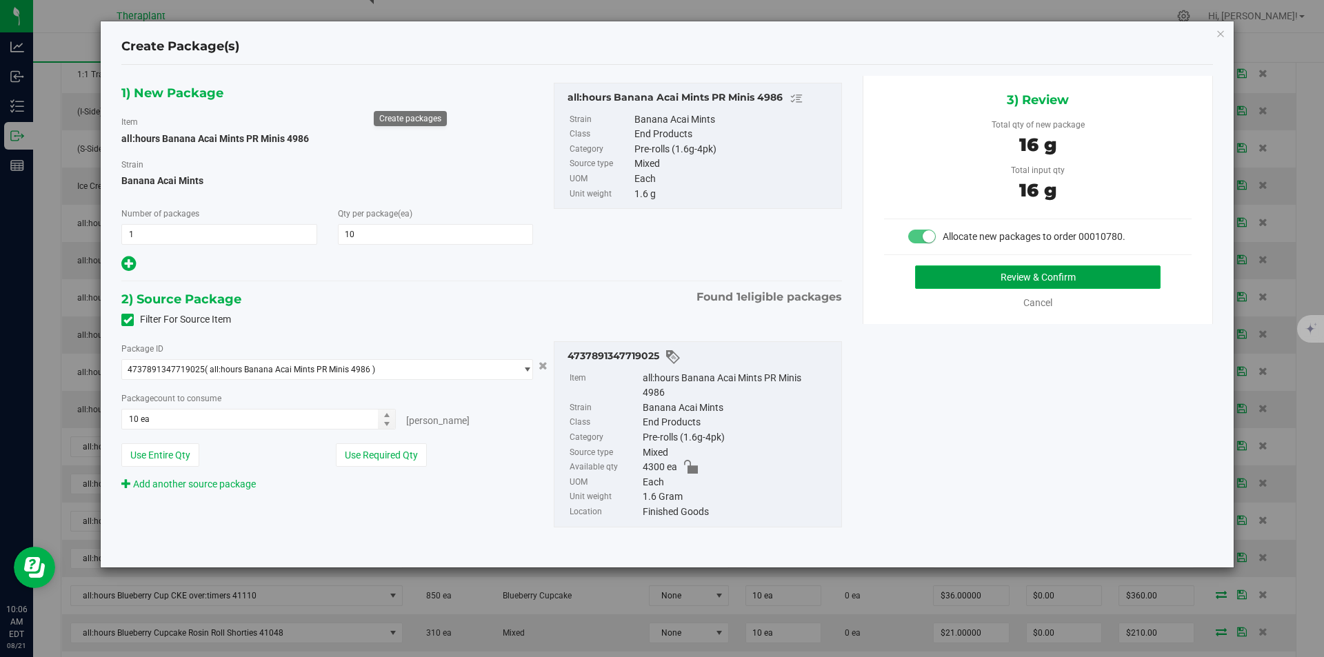
click at [976, 277] on button "Review & Confirm" at bounding box center [1037, 276] width 245 height 23
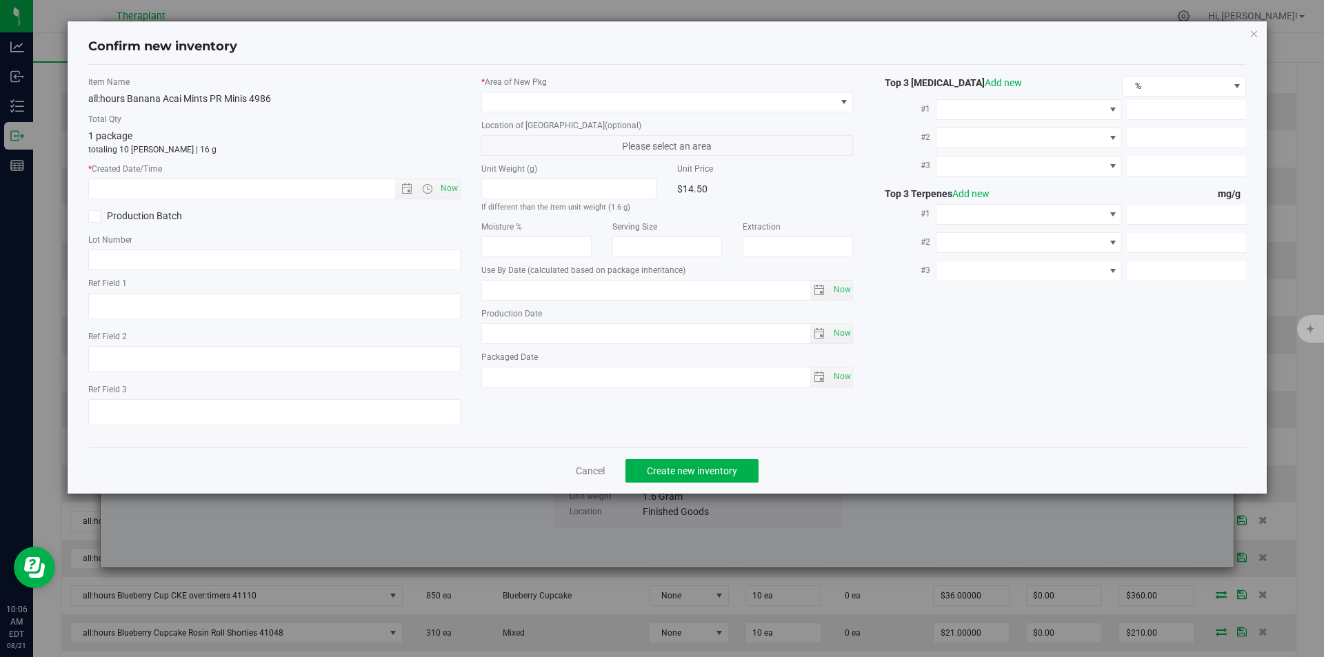
type textarea "AH Sativa"
type input "2026-05-28"
click at [448, 192] on span "Now" at bounding box center [448, 189] width 23 height 20
type input "8/21/2025 10:06 AM"
click at [506, 90] on div "* Area of [GEOGRAPHIC_DATA]" at bounding box center [667, 94] width 372 height 37
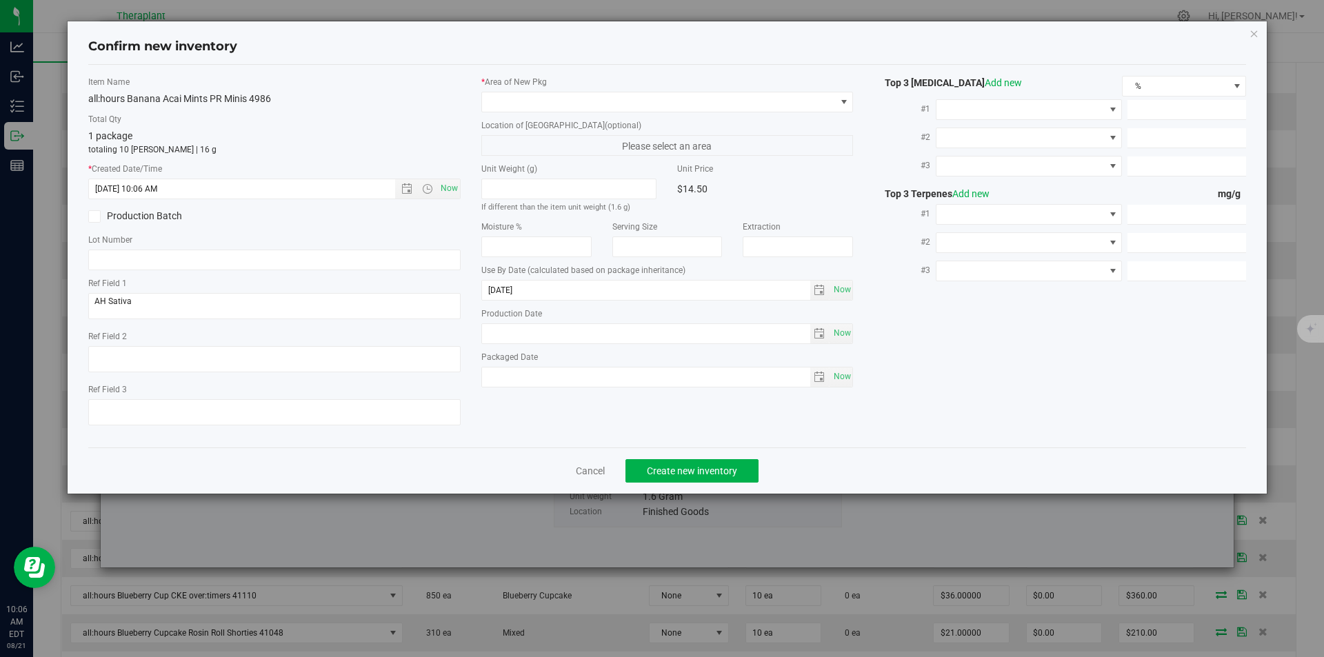
click at [494, 90] on div "* Area of [GEOGRAPHIC_DATA]" at bounding box center [667, 94] width 372 height 37
click at [494, 92] on span at bounding box center [667, 102] width 372 height 21
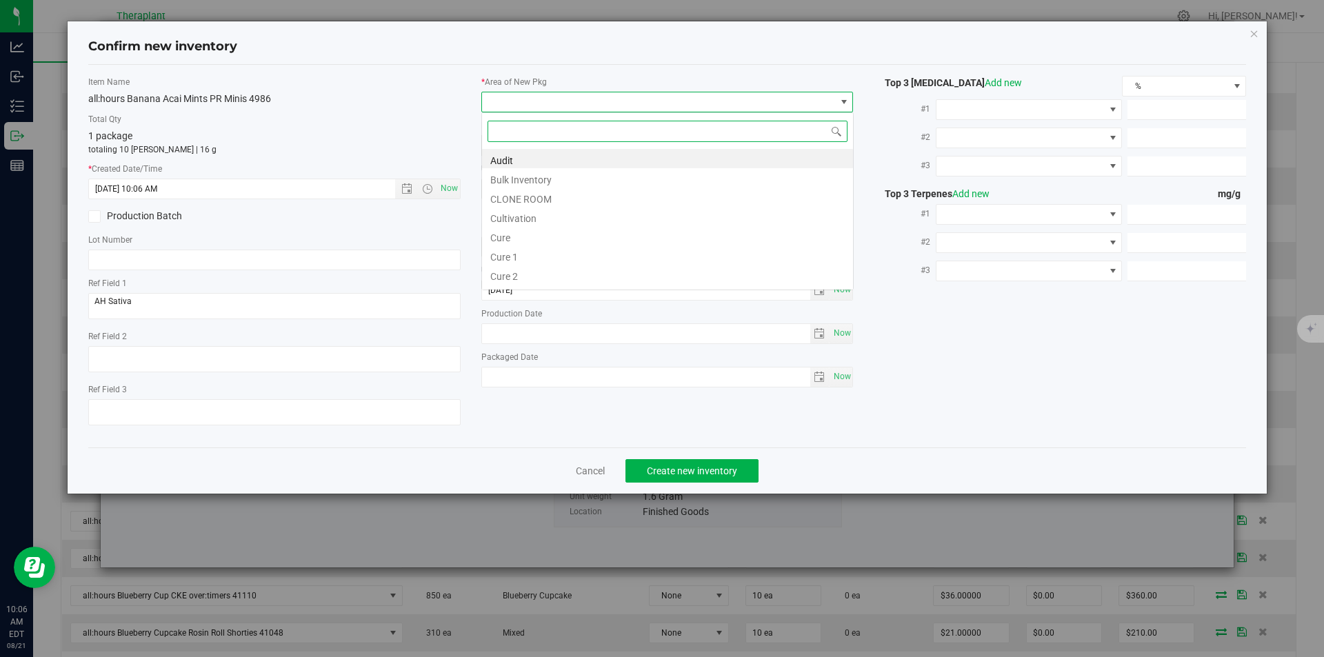
type input "v"
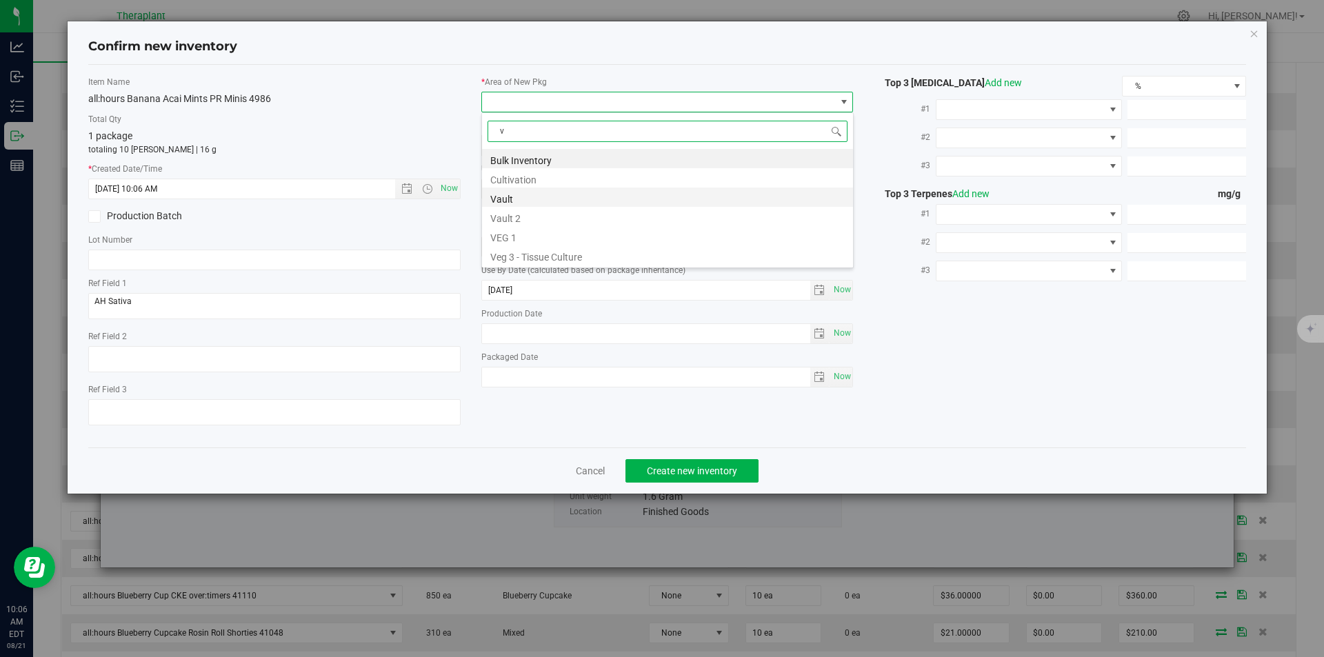
click at [507, 204] on li "Vault" at bounding box center [667, 197] width 371 height 19
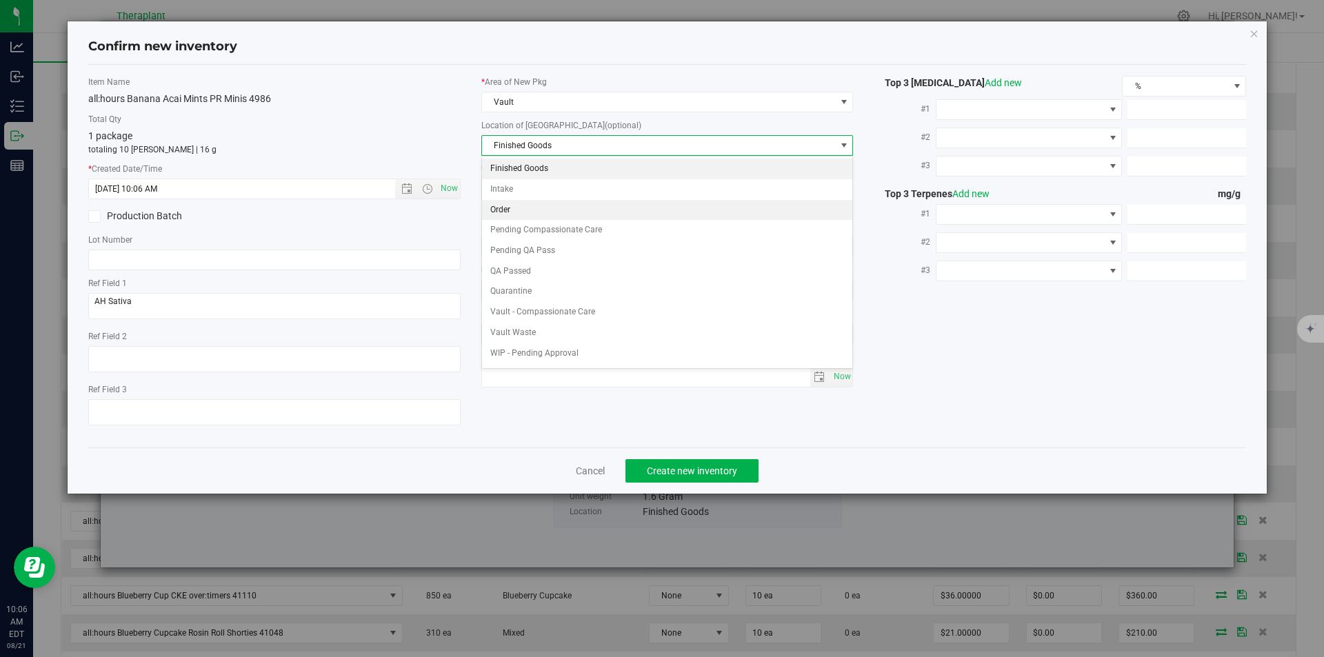
click at [503, 212] on li "Order" at bounding box center [667, 210] width 371 height 21
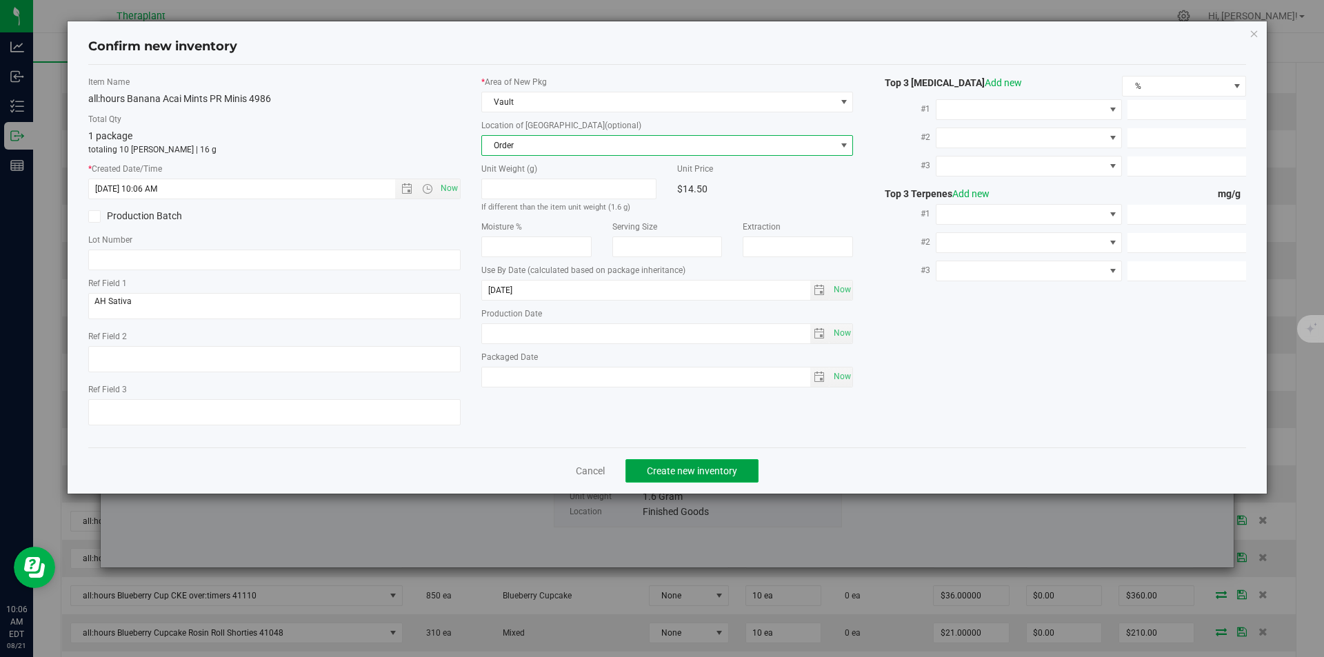
click at [717, 481] on button "Create new inventory" at bounding box center [691, 470] width 133 height 23
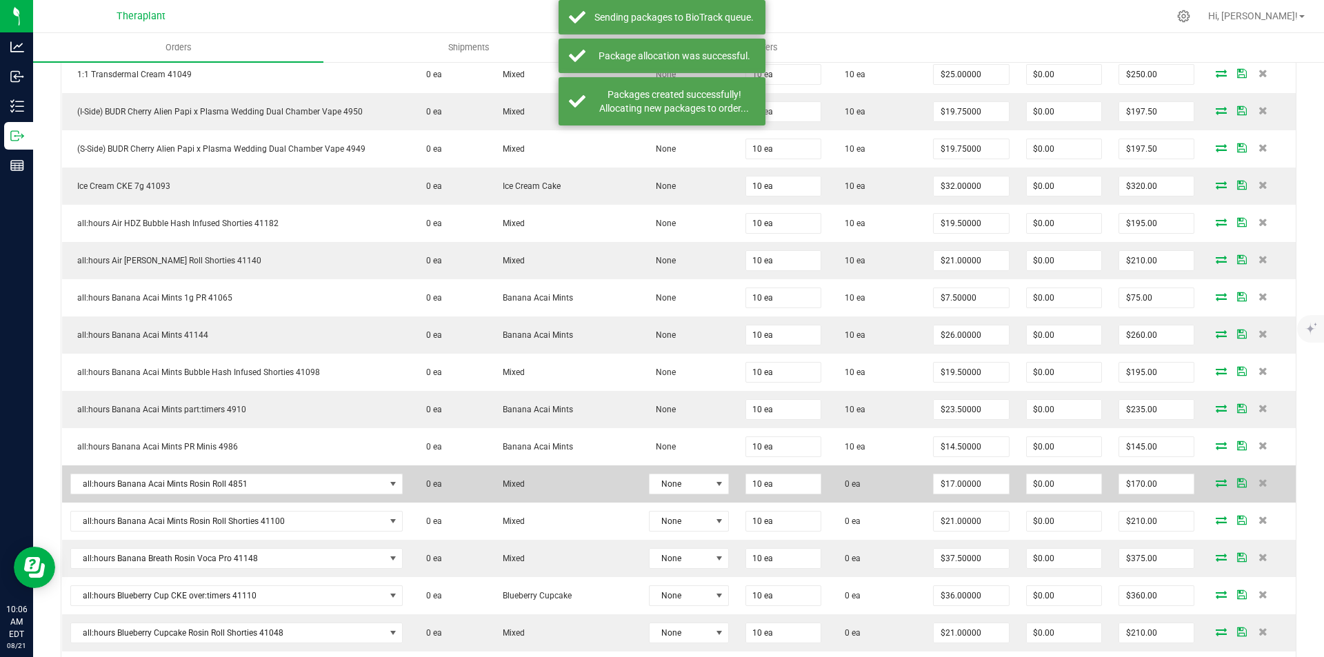
click at [1216, 479] on icon at bounding box center [1221, 483] width 11 height 8
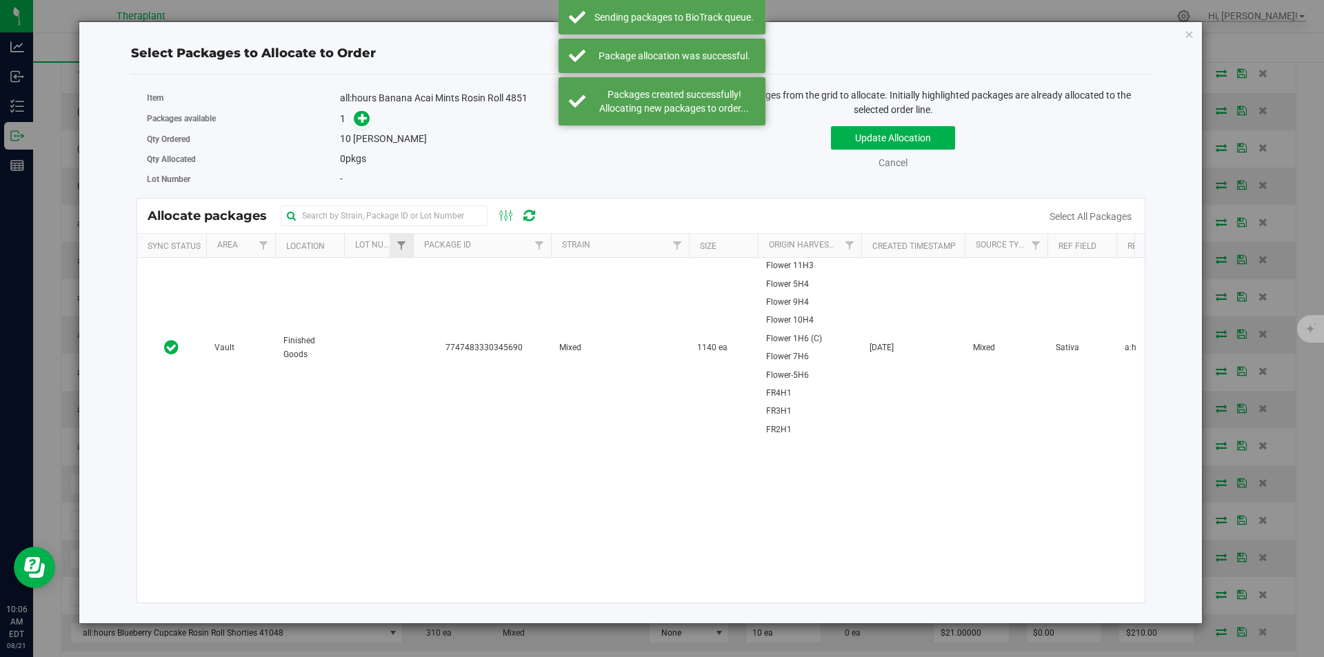
click at [427, 296] on td "7747483330345690" at bounding box center [482, 348] width 138 height 180
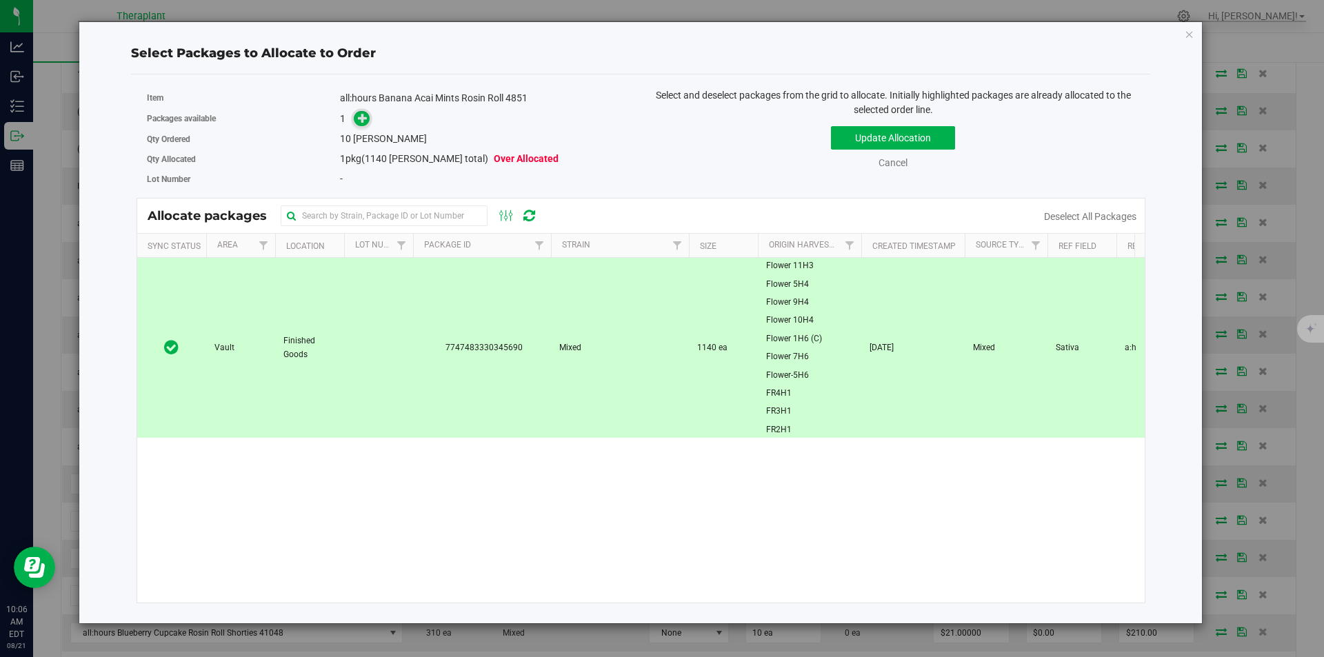
drag, startPoint x: 368, startPoint y: 107, endPoint x: 362, endPoint y: 118, distance: 12.3
click at [363, 112] on div "Item all:hours Banana Acai Mints Rosin Roll 4851 Packages available 1 Qty Order…" at bounding box center [389, 138] width 505 height 101
click at [359, 120] on icon at bounding box center [363, 118] width 10 height 10
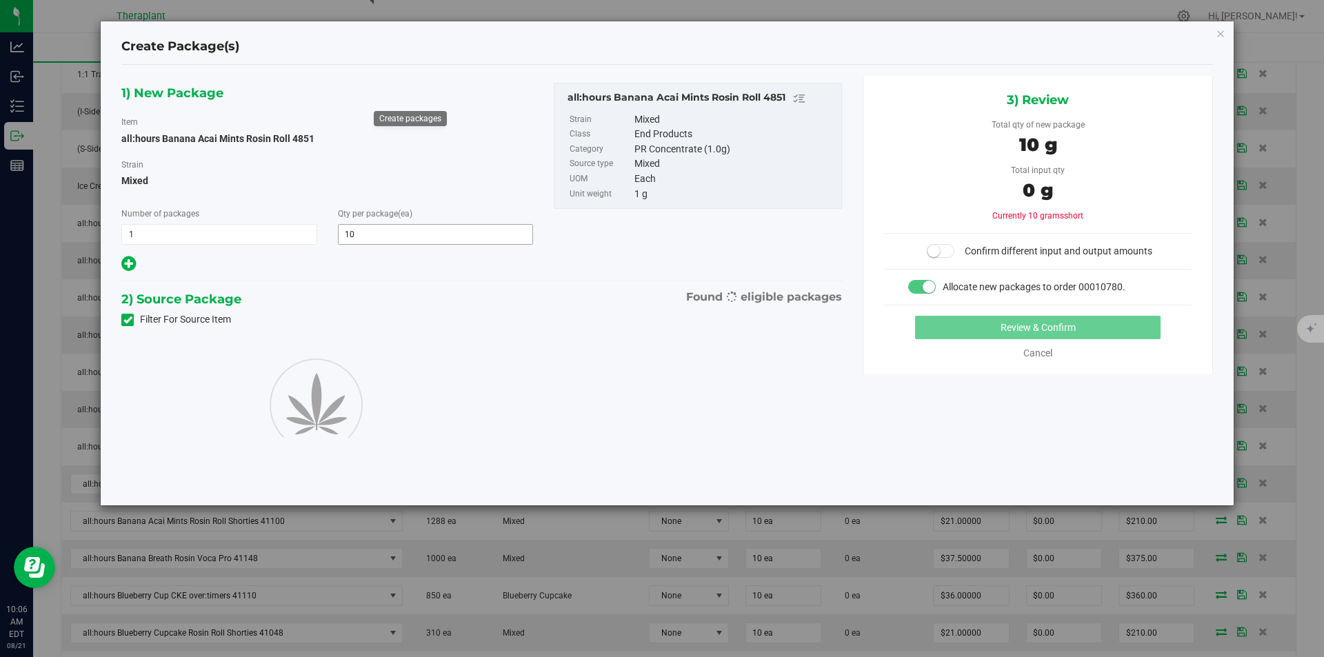
type input "10"
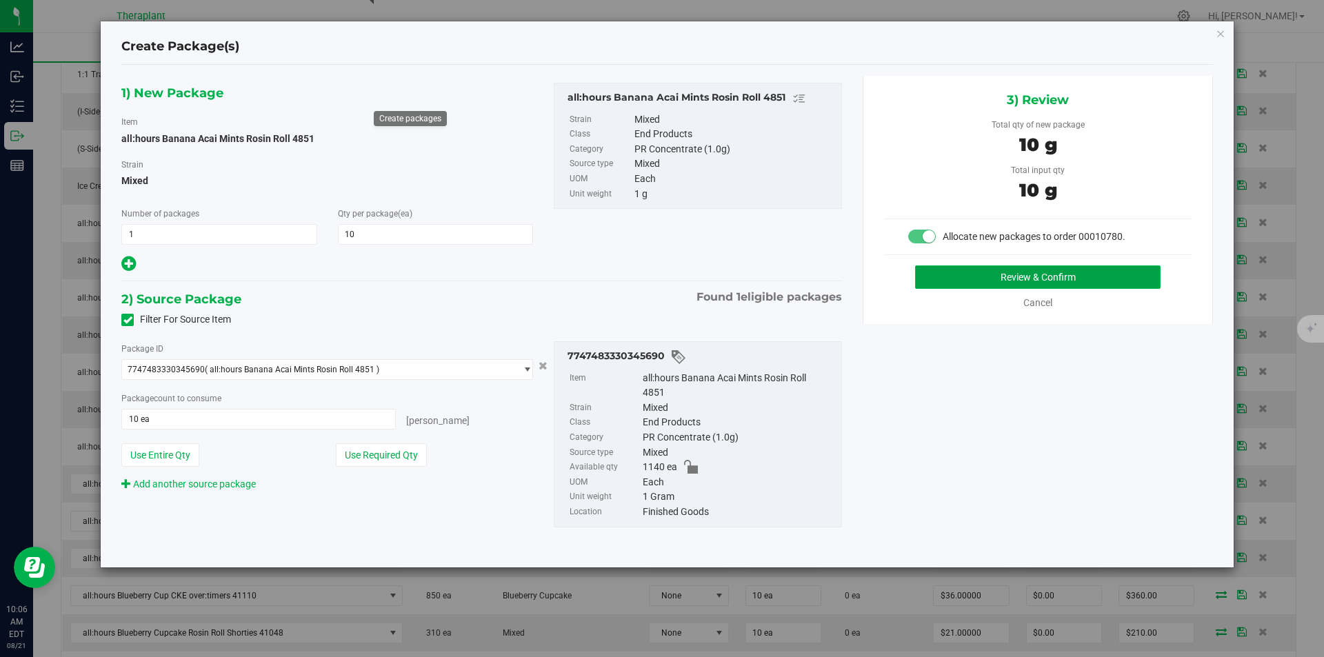
click at [1070, 281] on button "Review & Confirm" at bounding box center [1037, 276] width 245 height 23
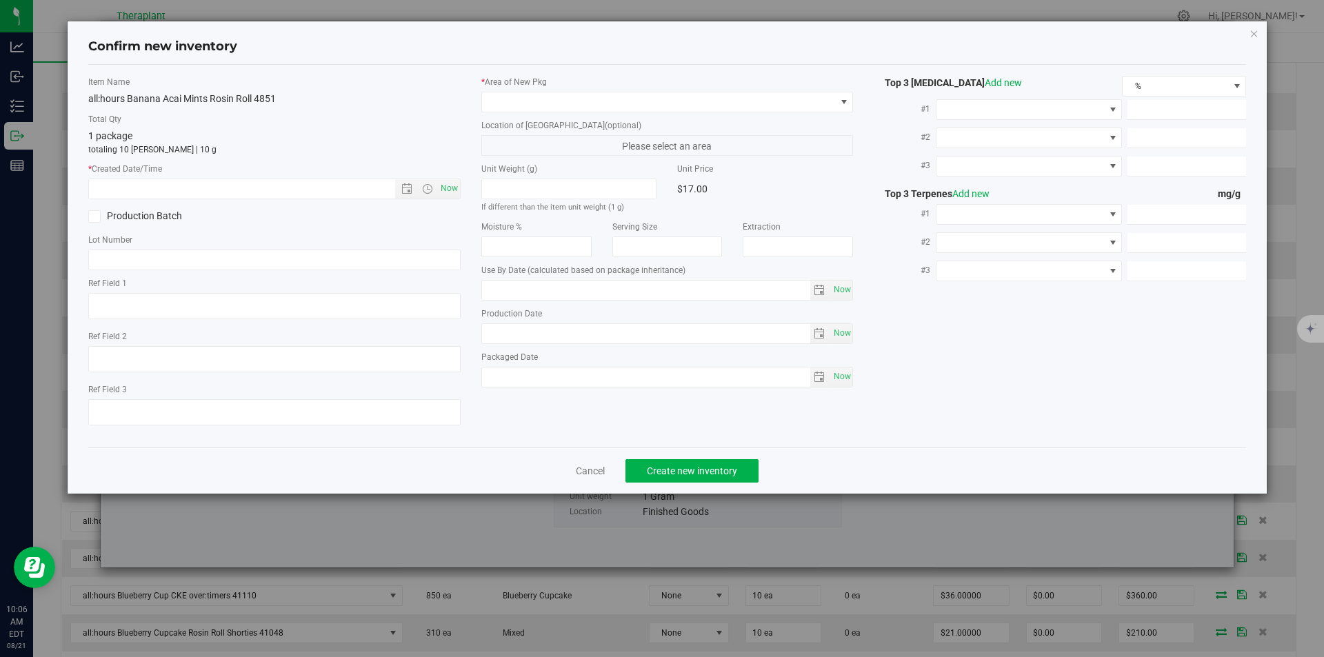
type textarea "Sativa"
type textarea "a:h"
type input "[DATE]"
click at [448, 185] on span "Now" at bounding box center [448, 189] width 23 height 20
type input "8/21/2025 10:06 AM"
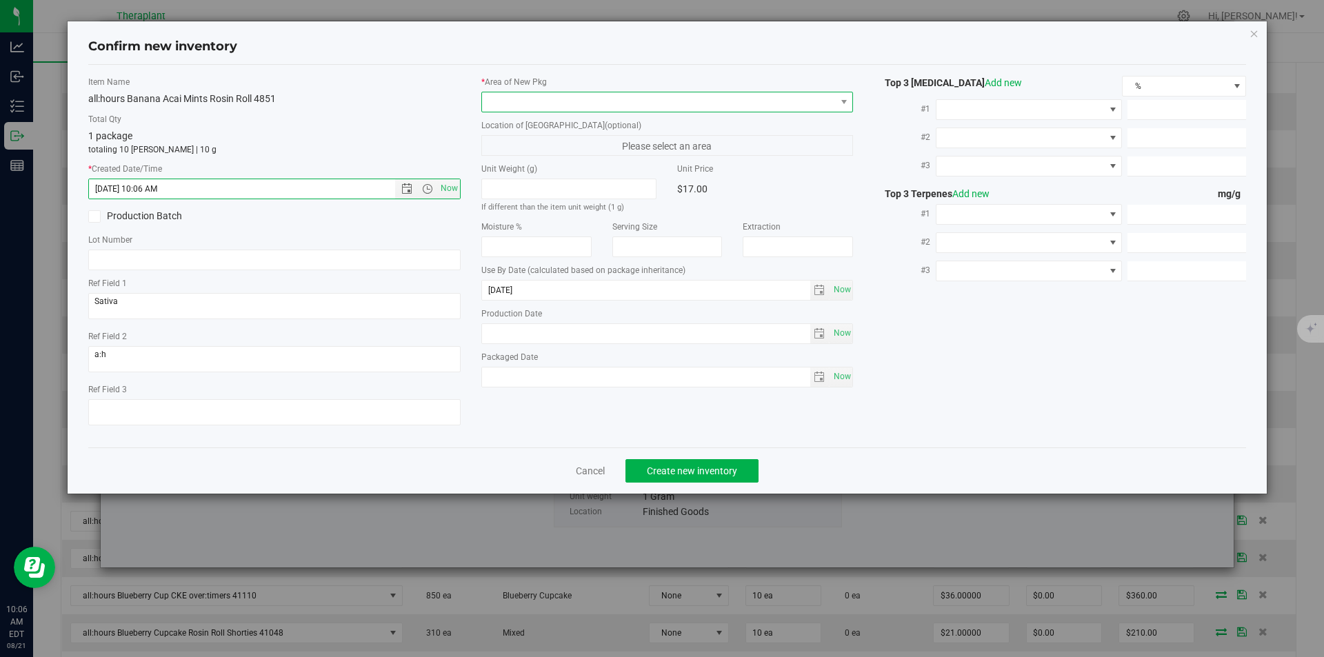
click at [511, 102] on span at bounding box center [659, 101] width 354 height 19
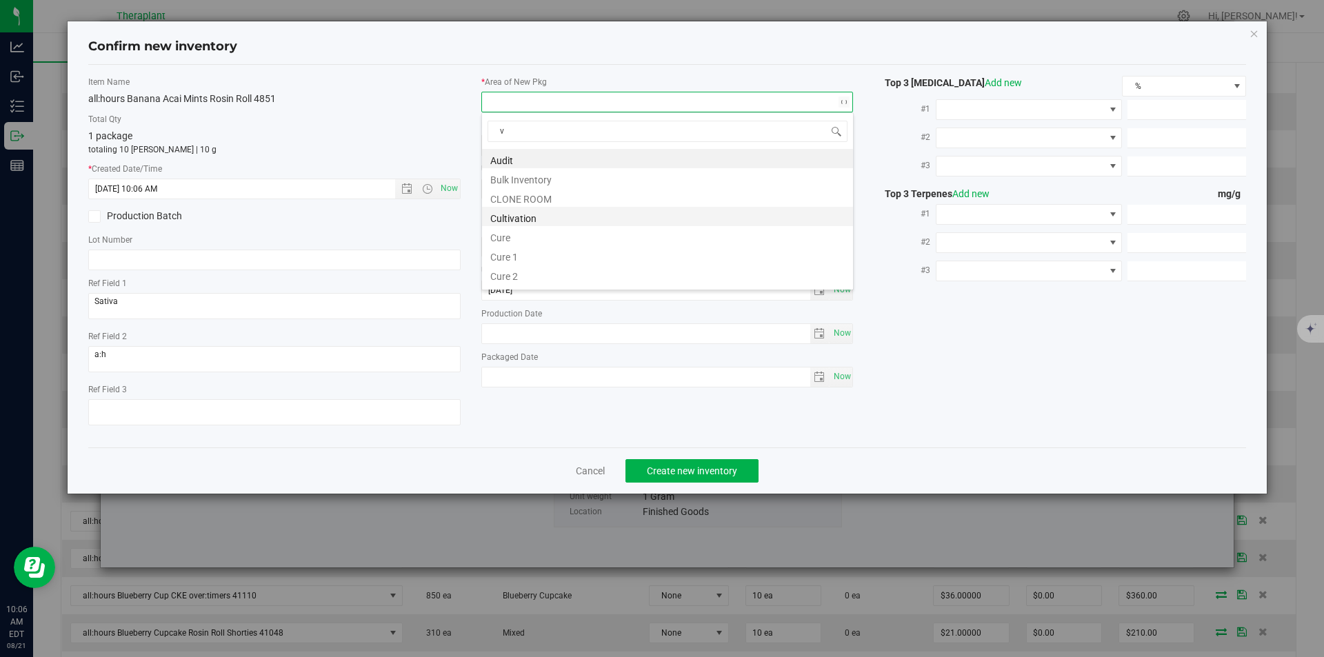
scroll to position [21, 372]
click at [511, 192] on li "Vault" at bounding box center [667, 197] width 371 height 19
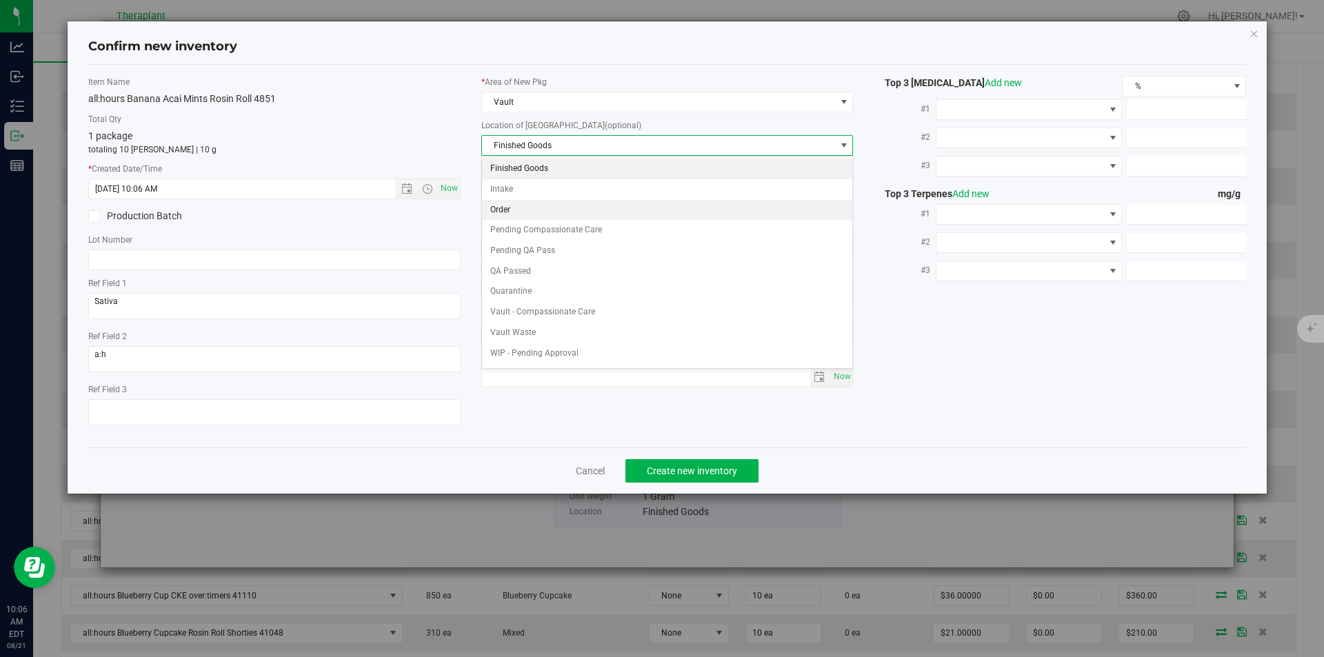
click at [503, 206] on li "Order" at bounding box center [667, 210] width 371 height 21
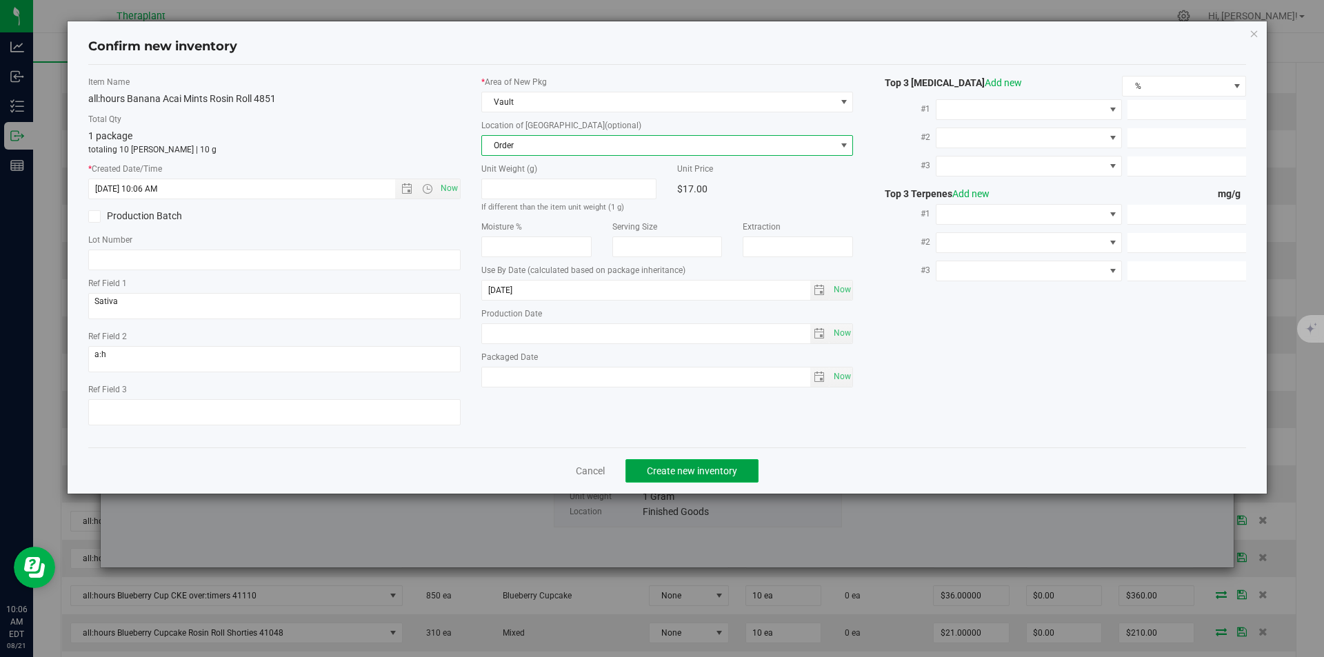
click at [675, 477] on button "Create new inventory" at bounding box center [691, 470] width 133 height 23
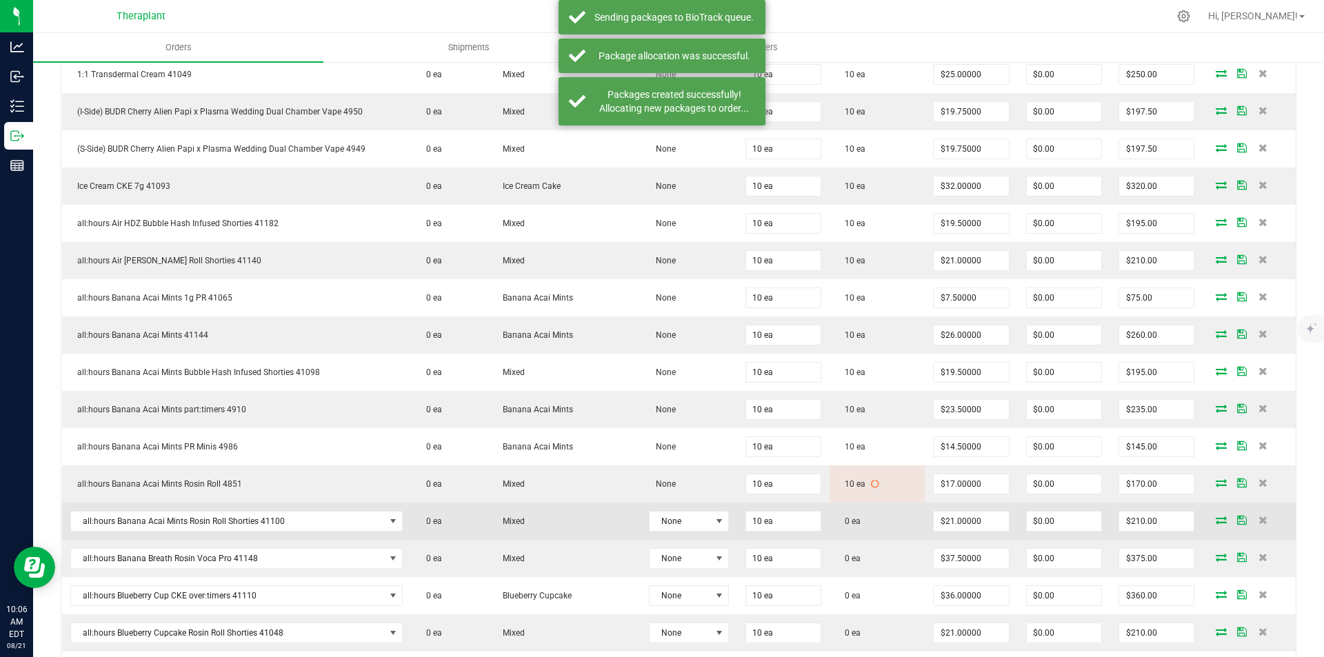
click at [1216, 516] on icon at bounding box center [1221, 520] width 11 height 8
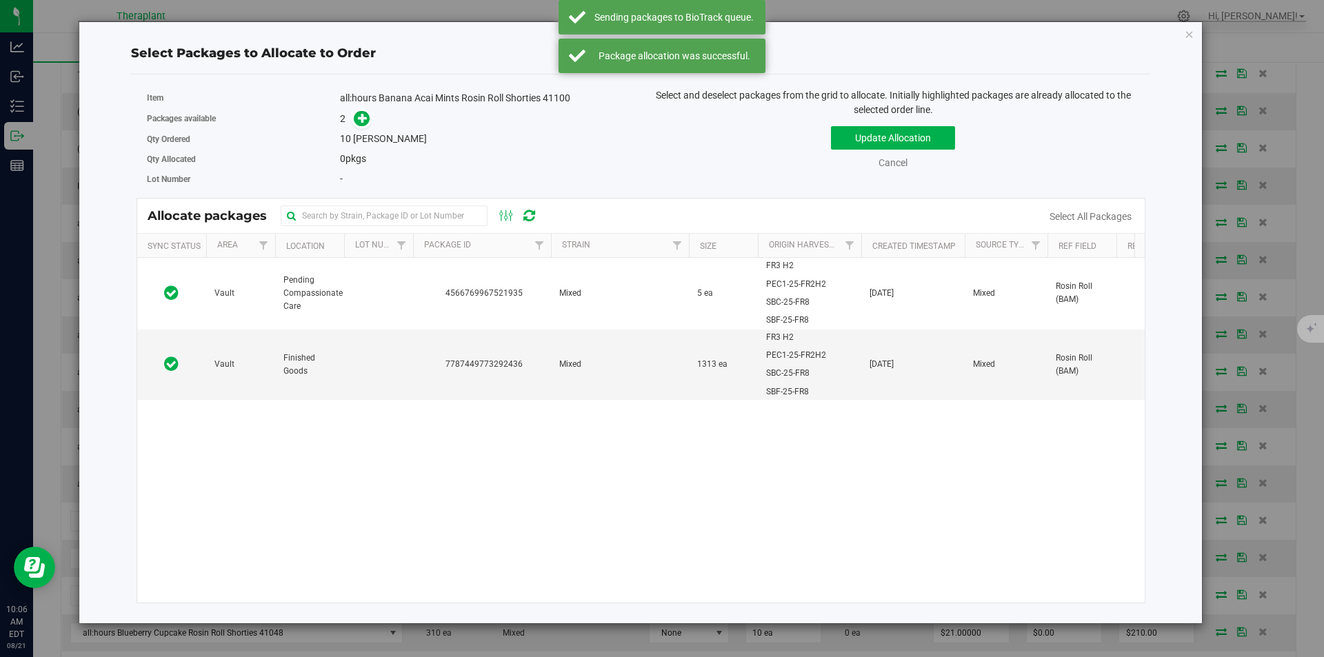
scroll to position [690, 0]
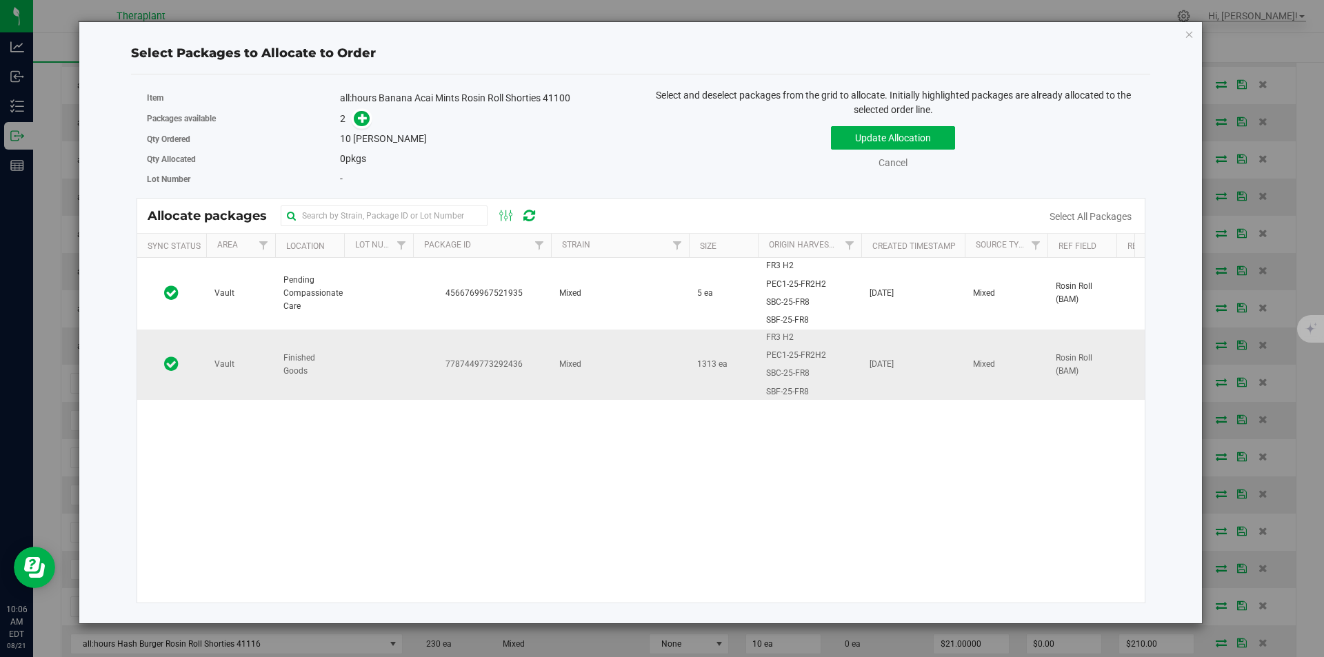
click at [440, 359] on span "7787449773292436" at bounding box center [481, 364] width 121 height 13
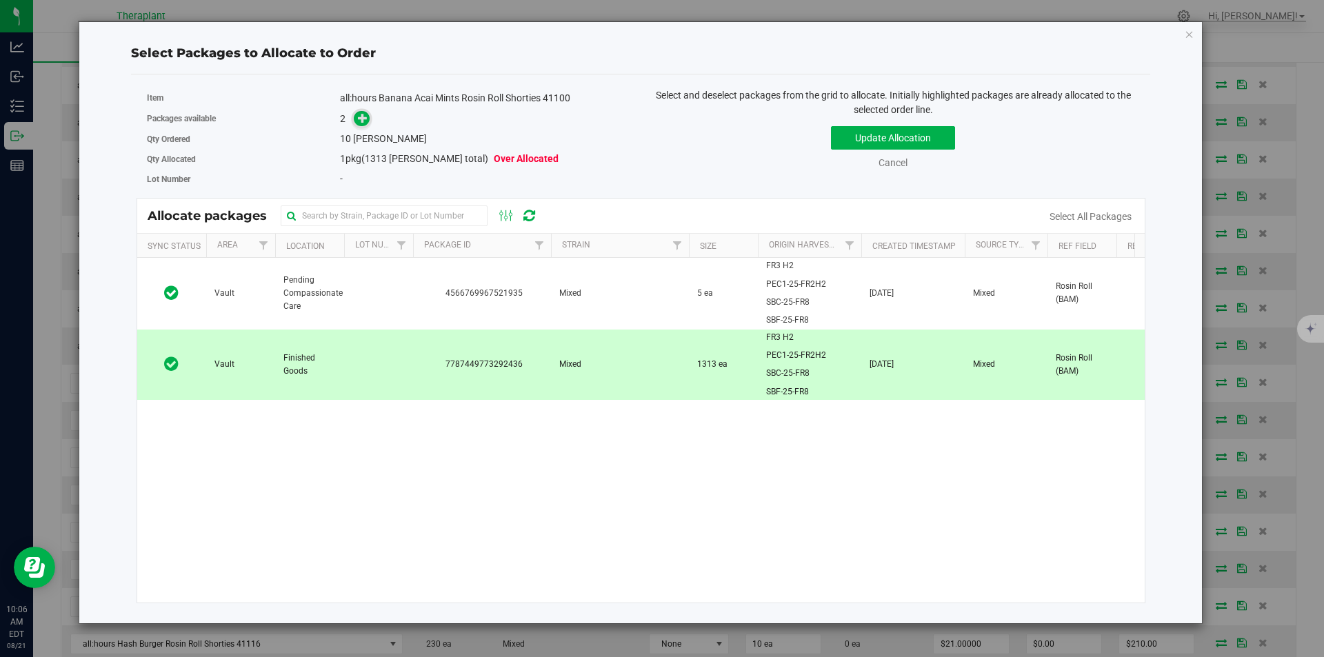
click at [359, 119] on icon at bounding box center [363, 118] width 10 height 10
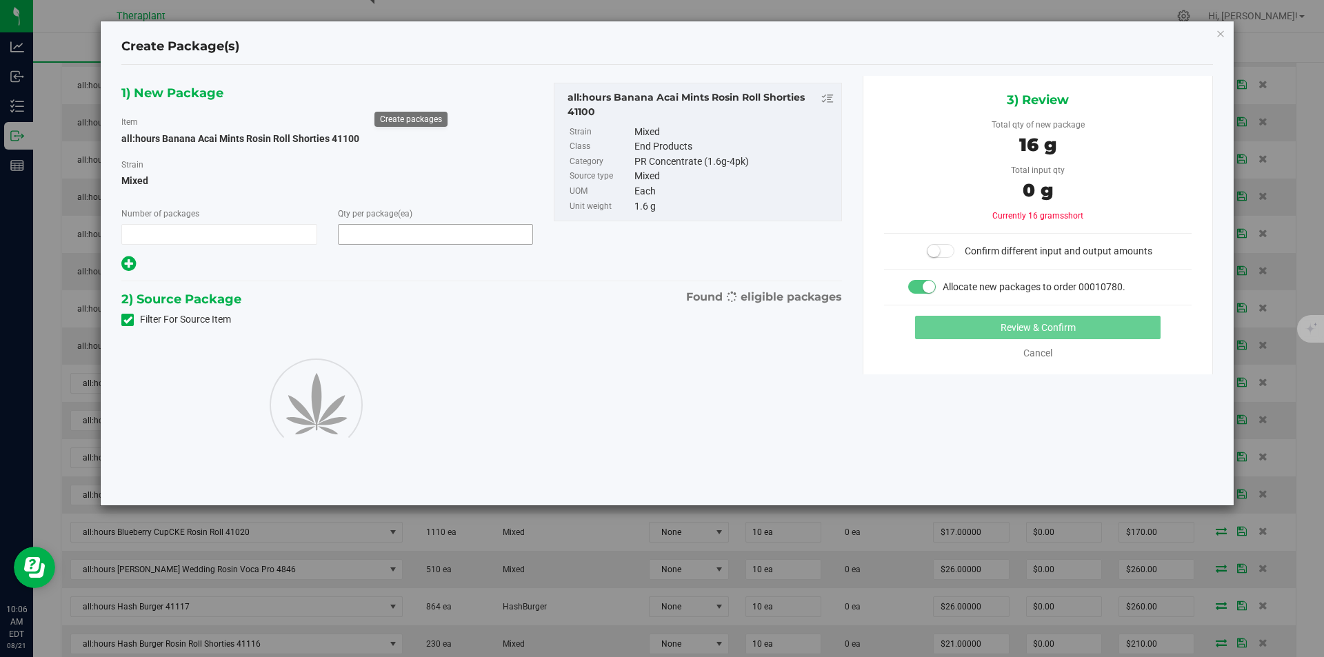
type input "1"
type input "10"
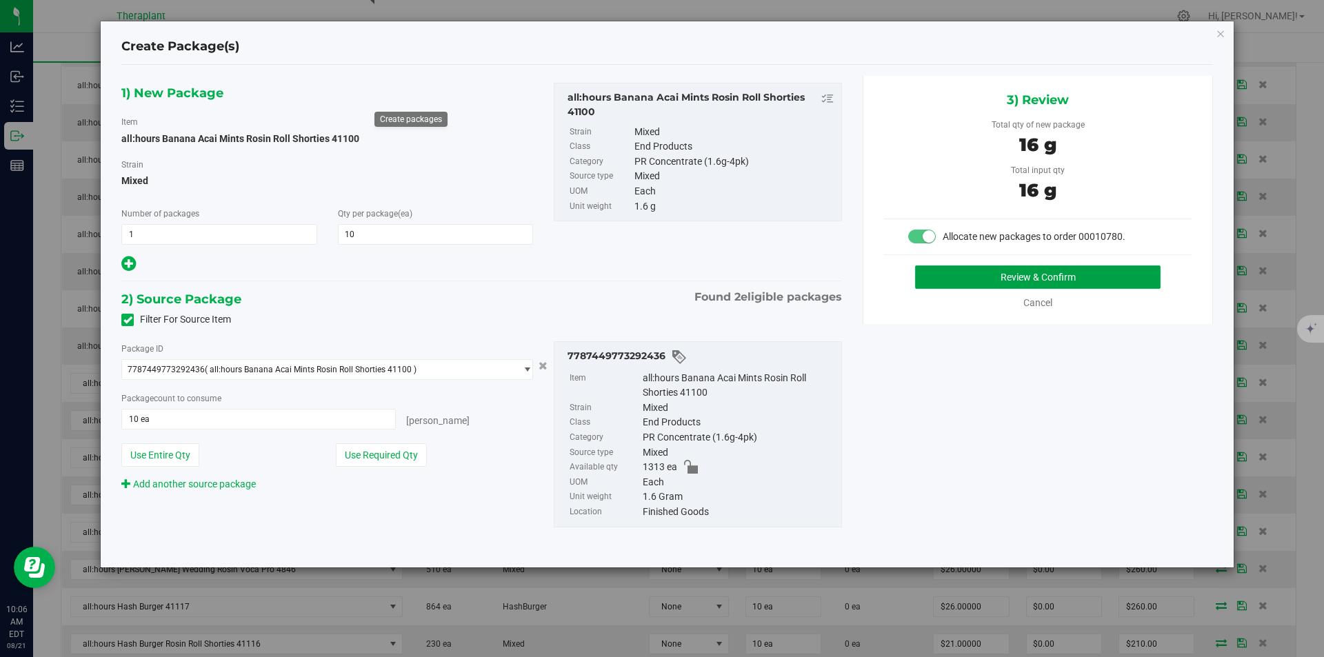
click at [1030, 278] on button "Review & Confirm" at bounding box center [1037, 276] width 245 height 23
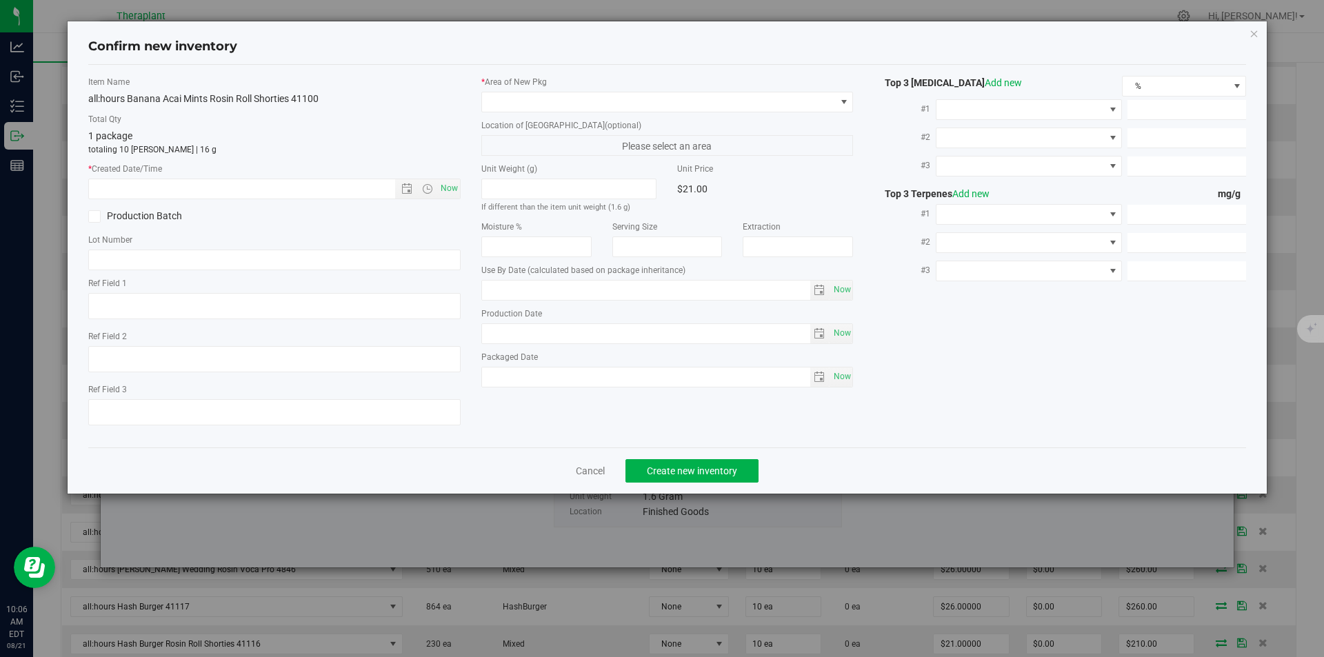
type textarea "Rosin Roll (BAM)"
type input "2026-07-15"
drag, startPoint x: 450, startPoint y: 188, endPoint x: 493, endPoint y: 95, distance: 102.1
click at [451, 186] on span "Now" at bounding box center [448, 189] width 23 height 20
type input "8/21/2025 10:06 AM"
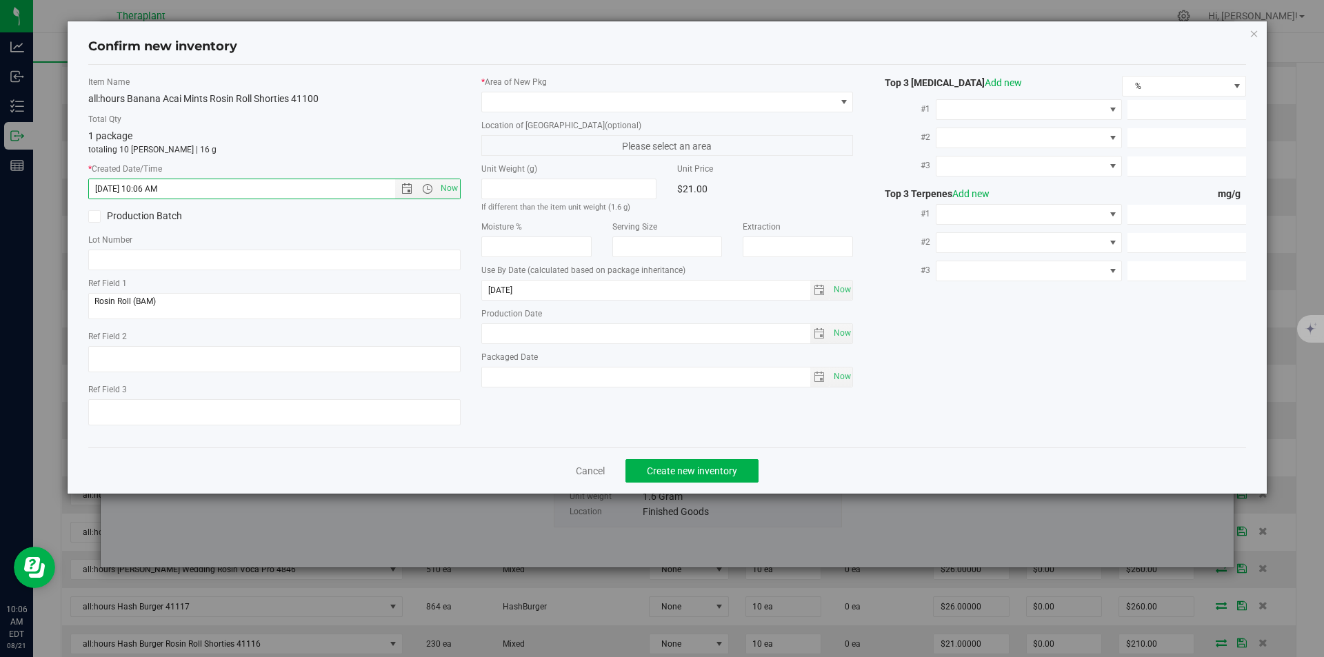
click at [494, 89] on div "* Area of [GEOGRAPHIC_DATA]" at bounding box center [667, 94] width 372 height 37
click at [494, 121] on label "Location of [GEOGRAPHIC_DATA] (optional)" at bounding box center [667, 125] width 372 height 12
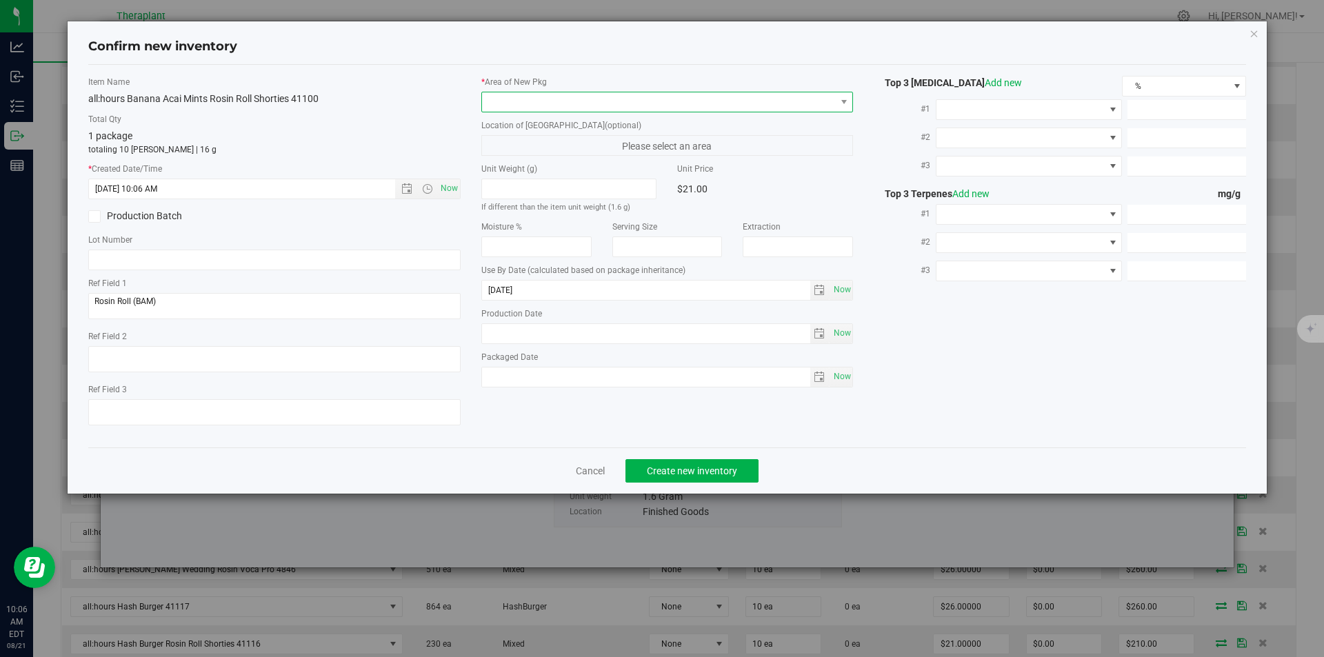
click at [500, 101] on span at bounding box center [659, 101] width 354 height 19
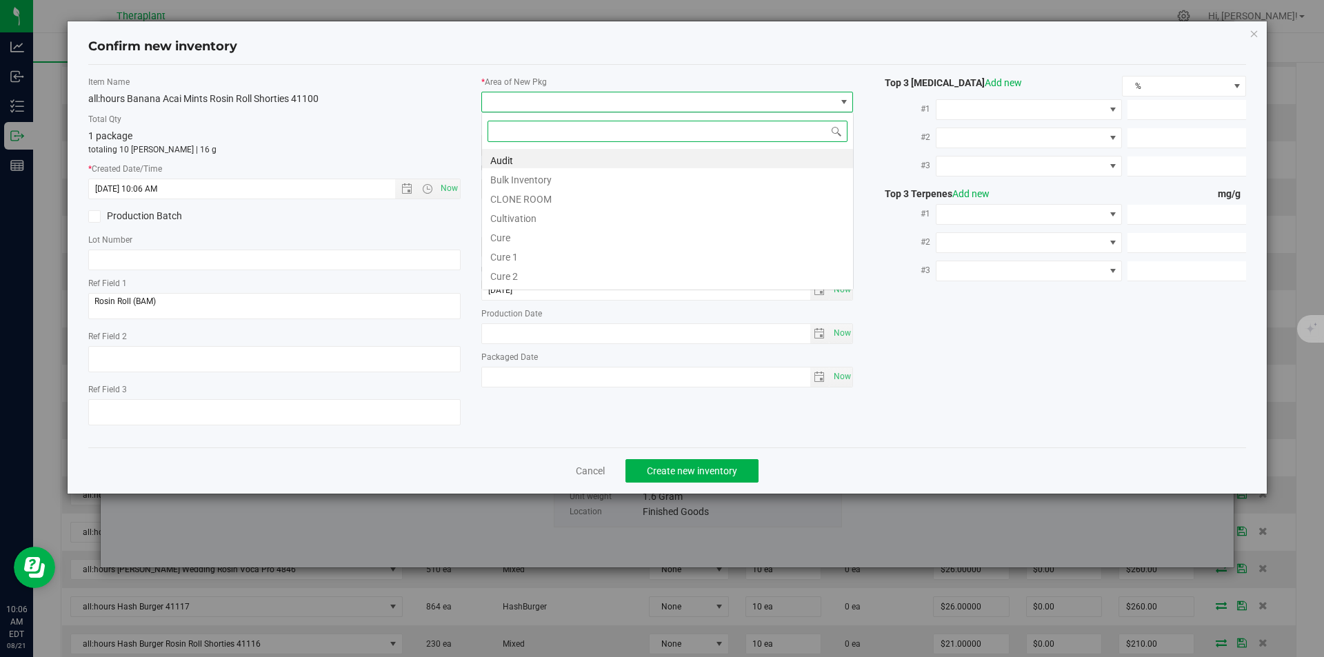
type input "v"
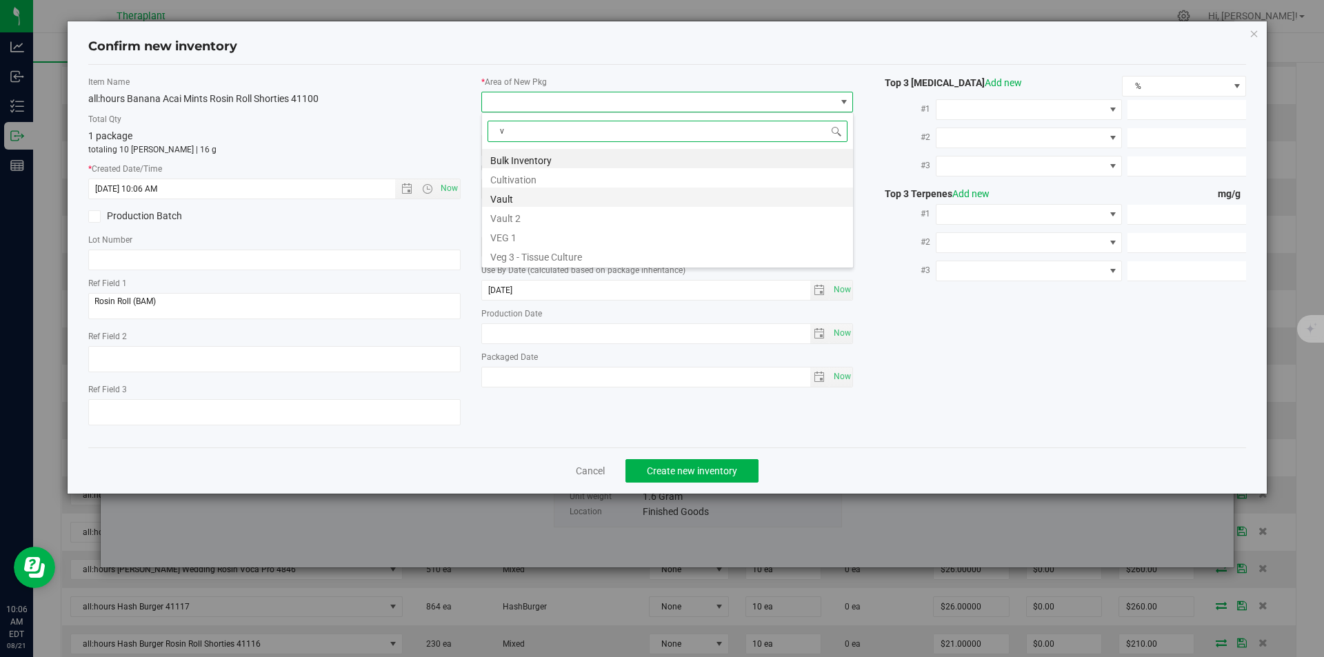
click at [514, 197] on li "Vault" at bounding box center [667, 197] width 371 height 19
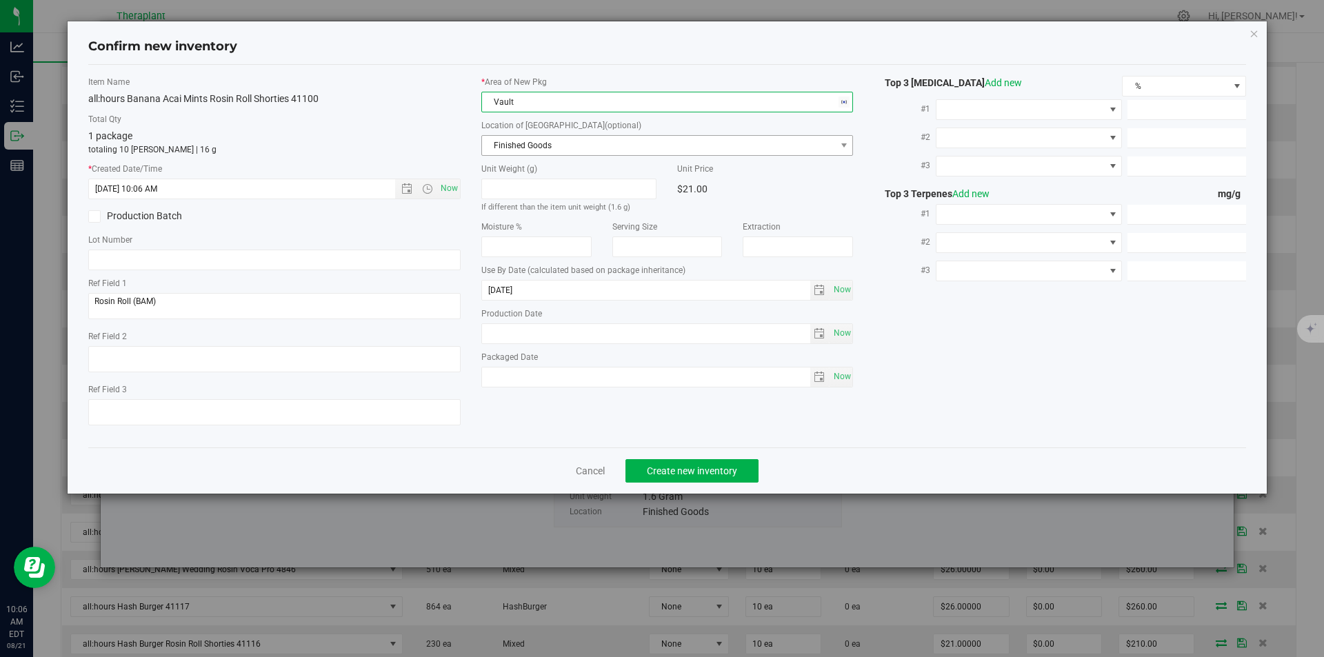
click at [516, 150] on div "* Area of New Pkg Vault Location of New Pkg (optional) Finished Goods Finished …" at bounding box center [667, 235] width 393 height 319
click at [514, 147] on span "Finished Goods" at bounding box center [659, 145] width 354 height 19
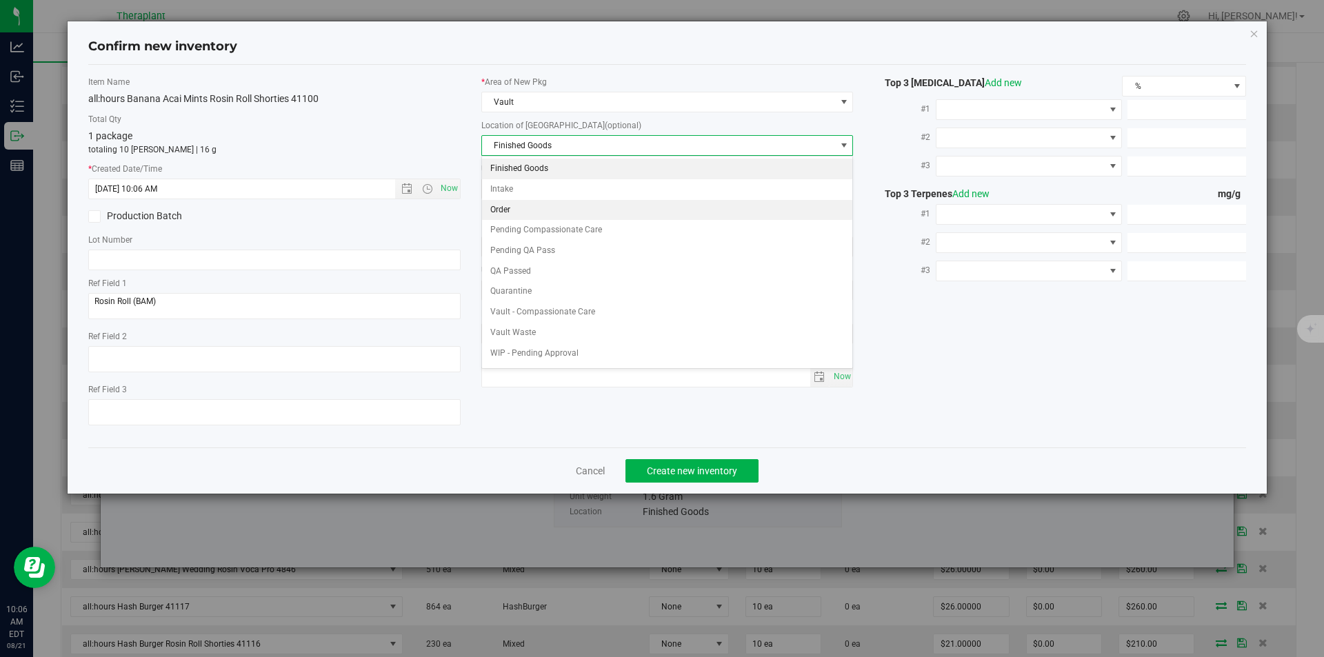
click at [497, 206] on li "Order" at bounding box center [667, 210] width 371 height 21
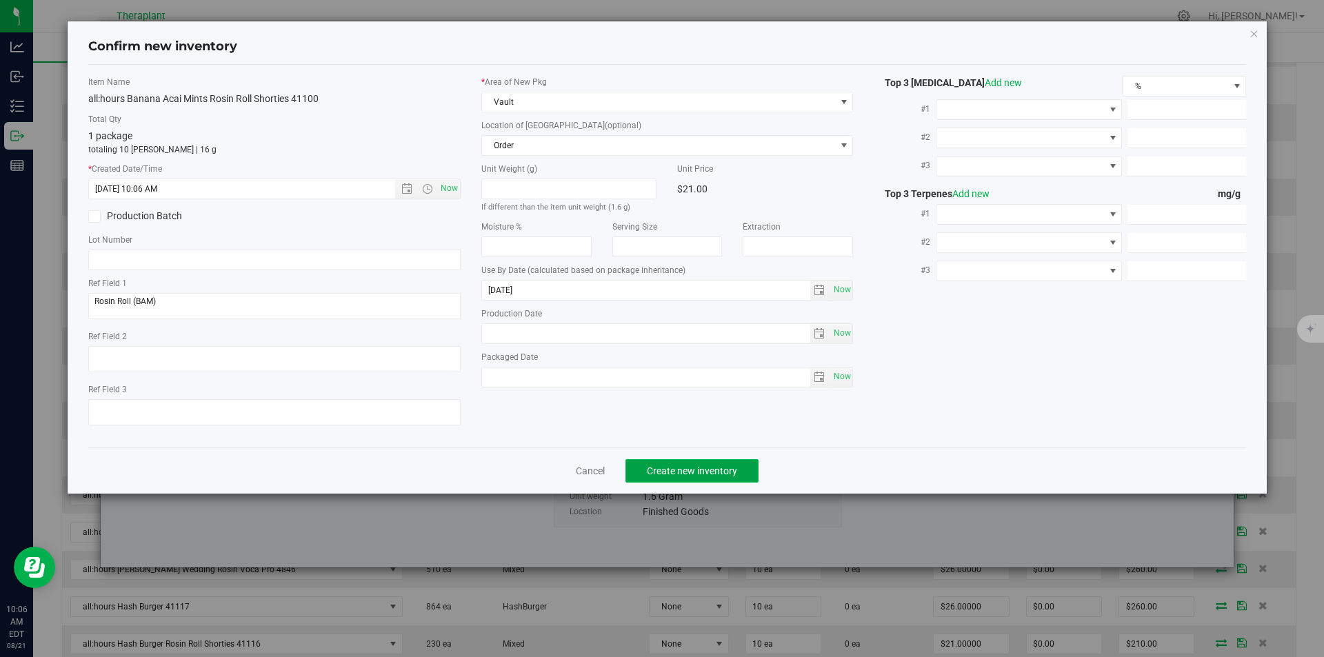
click at [663, 473] on span "Create new inventory" at bounding box center [692, 470] width 90 height 11
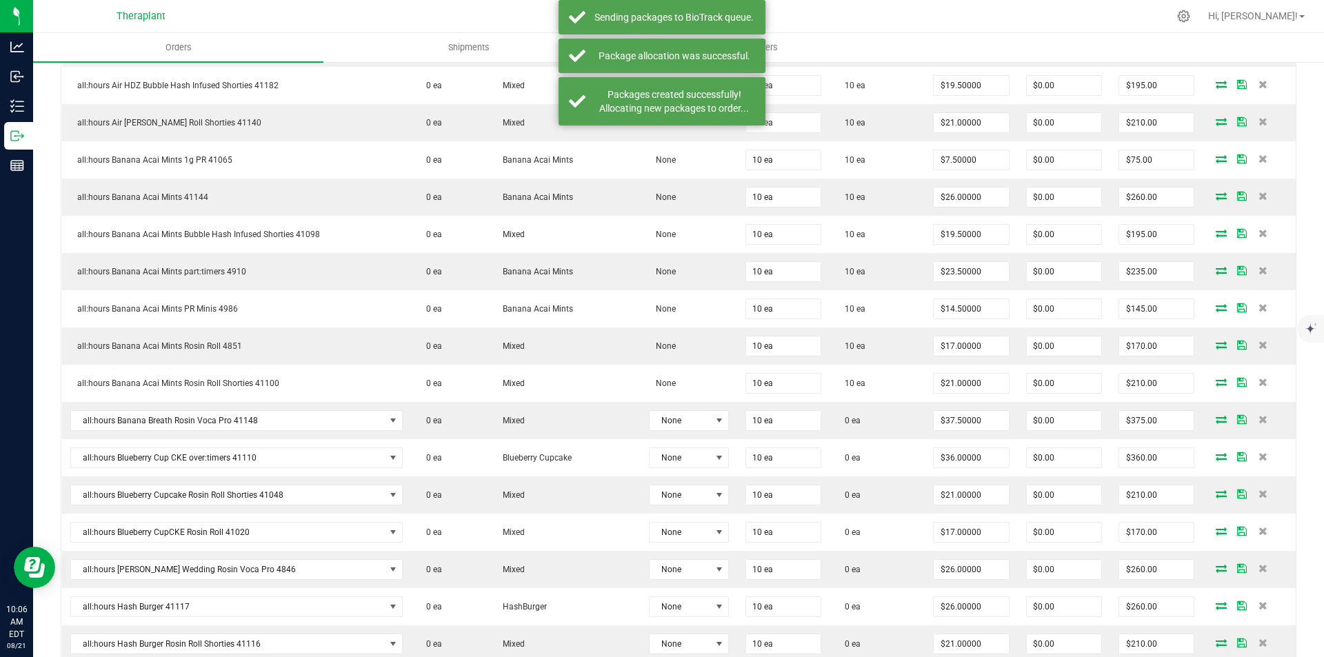
click at [1216, 420] on icon at bounding box center [1221, 419] width 11 height 8
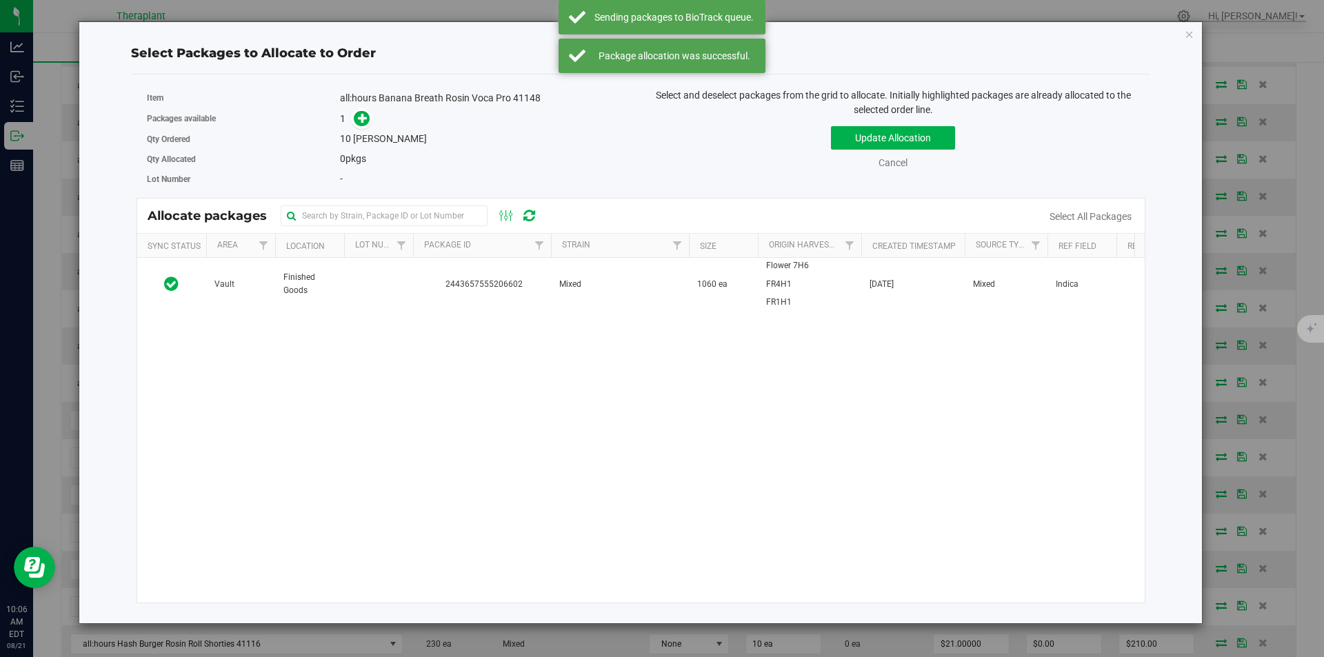
click at [397, 283] on td at bounding box center [378, 284] width 69 height 52
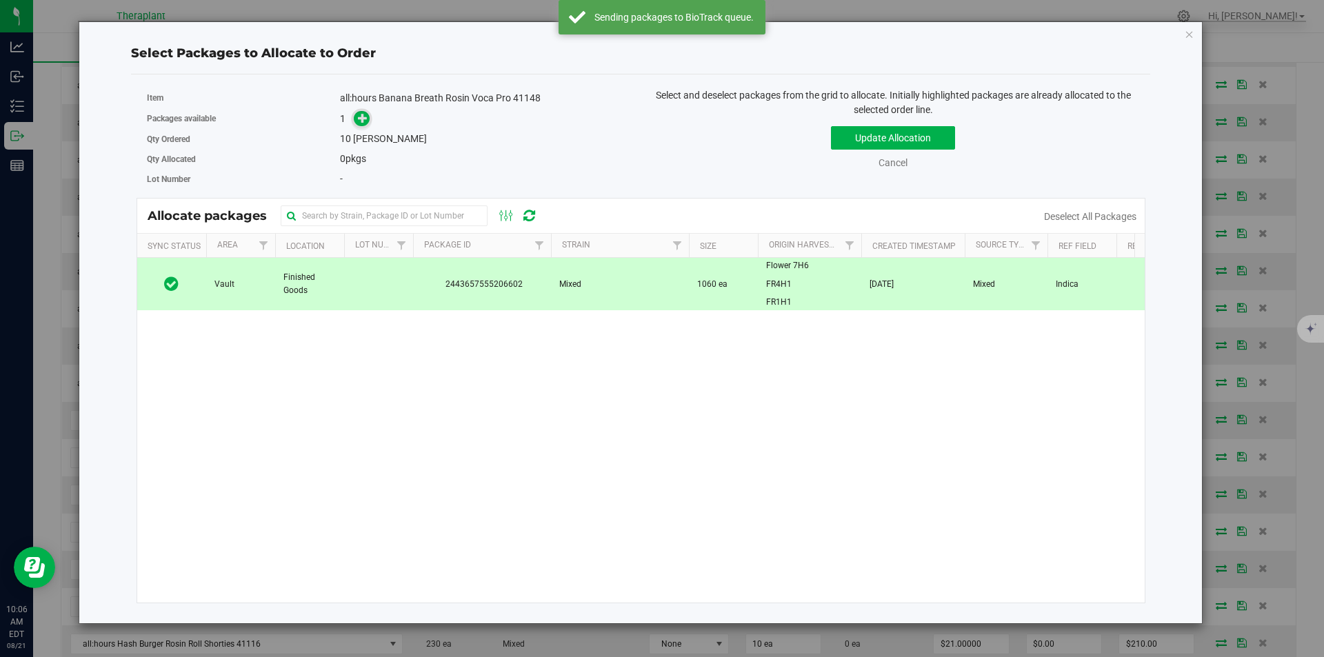
click at [365, 117] on icon at bounding box center [363, 118] width 10 height 10
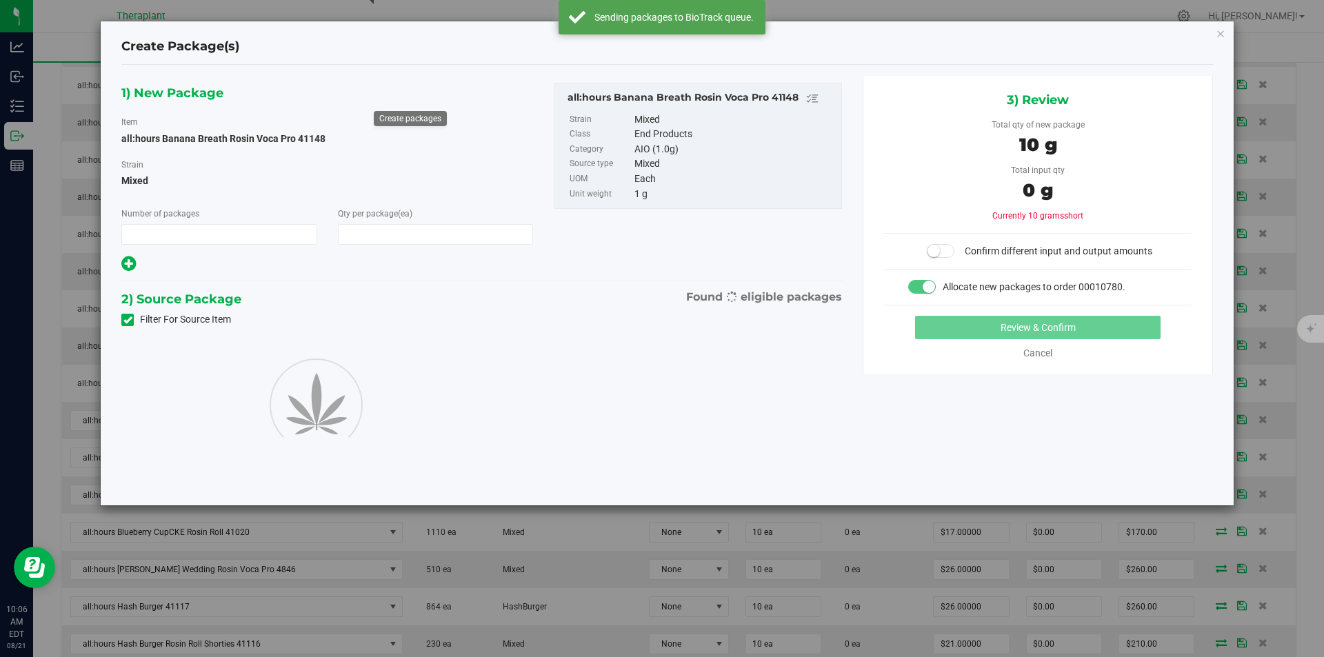
type input "1"
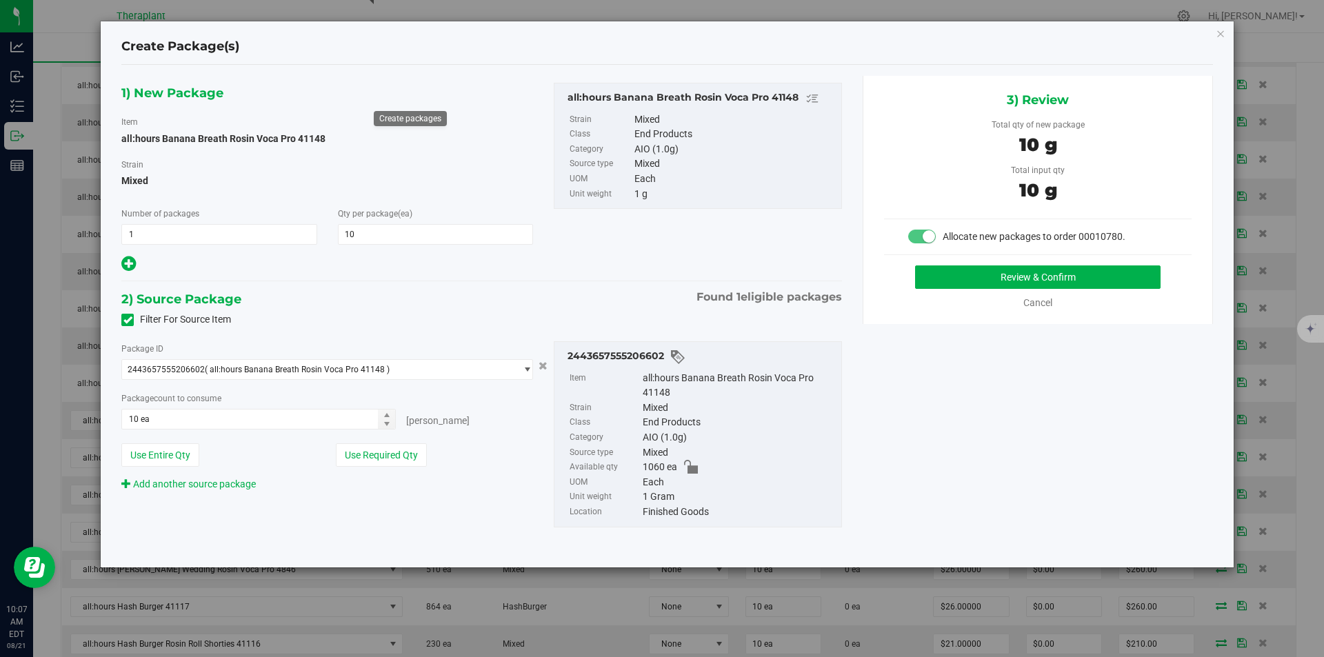
type input "10"
click at [1009, 270] on button "Review & Confirm" at bounding box center [1037, 276] width 245 height 23
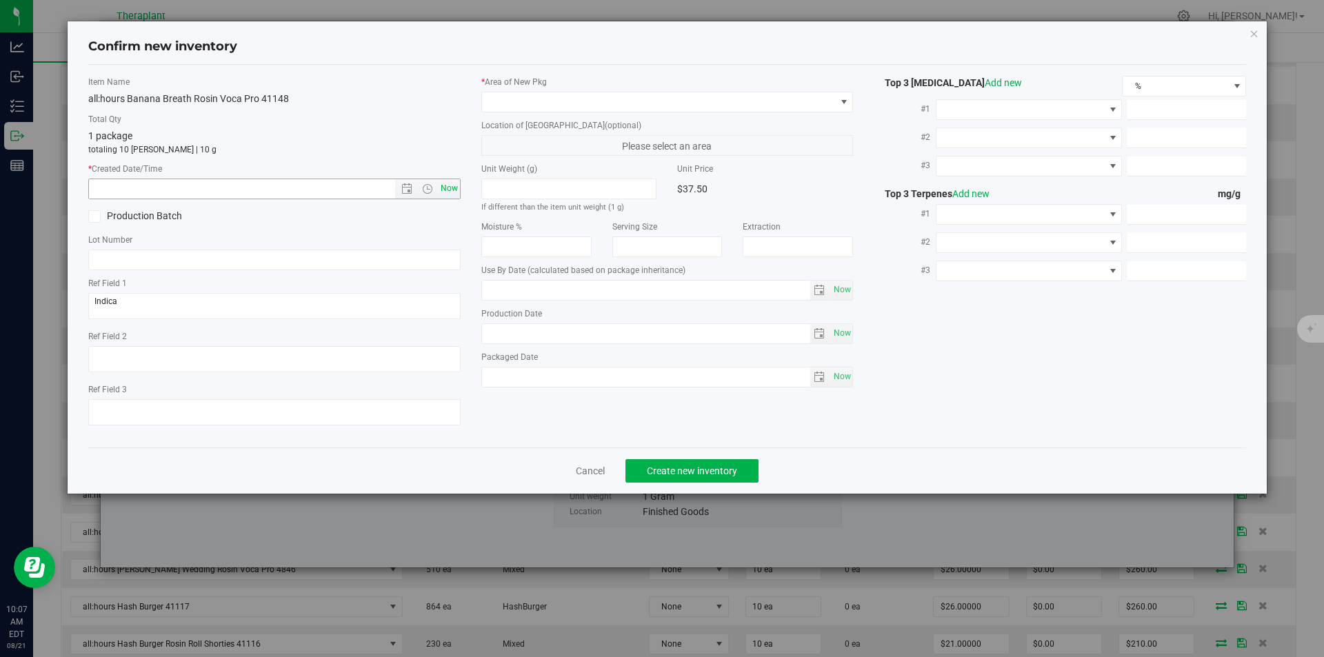
type input "2026-07-22"
click at [447, 191] on span "Now" at bounding box center [448, 189] width 23 height 20
type input "8/21/2025 10:07 AM"
click at [479, 89] on div "* Area of New Pkg Location of New Pkg (optional) Please select an area Unit Wei…" at bounding box center [667, 235] width 393 height 319
click at [493, 105] on span at bounding box center [659, 101] width 354 height 19
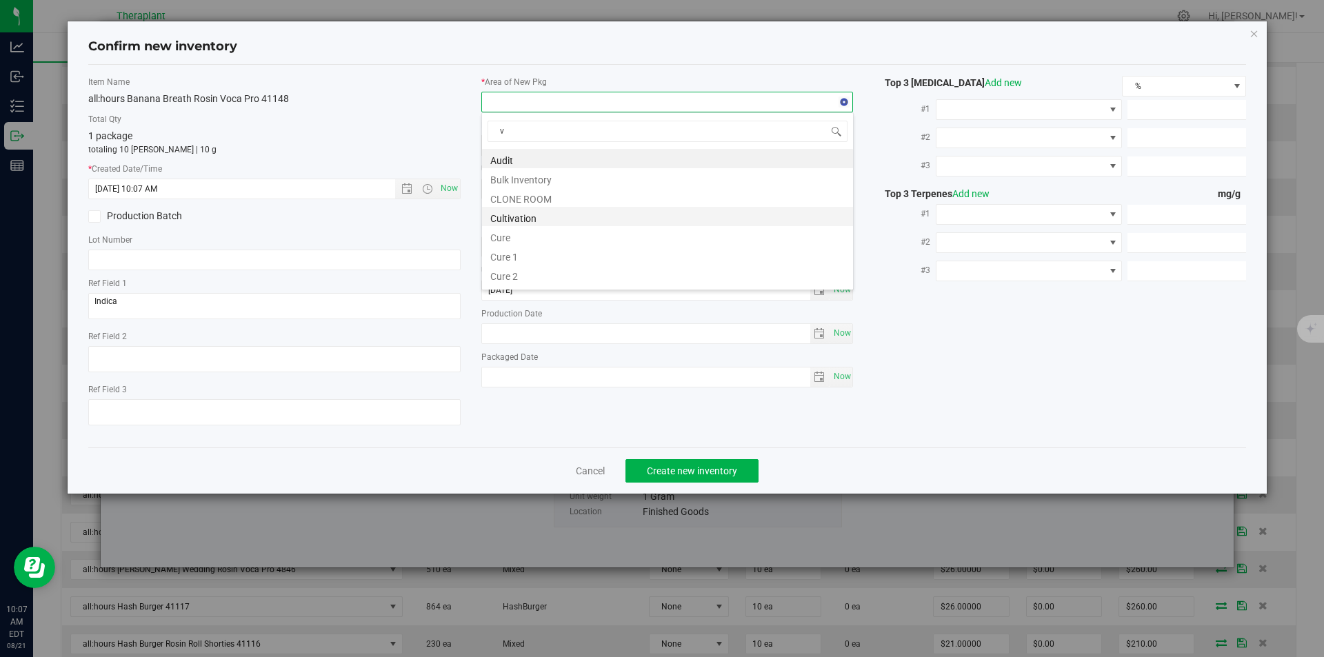
scroll to position [21, 372]
click at [514, 194] on li "Vault" at bounding box center [667, 197] width 371 height 19
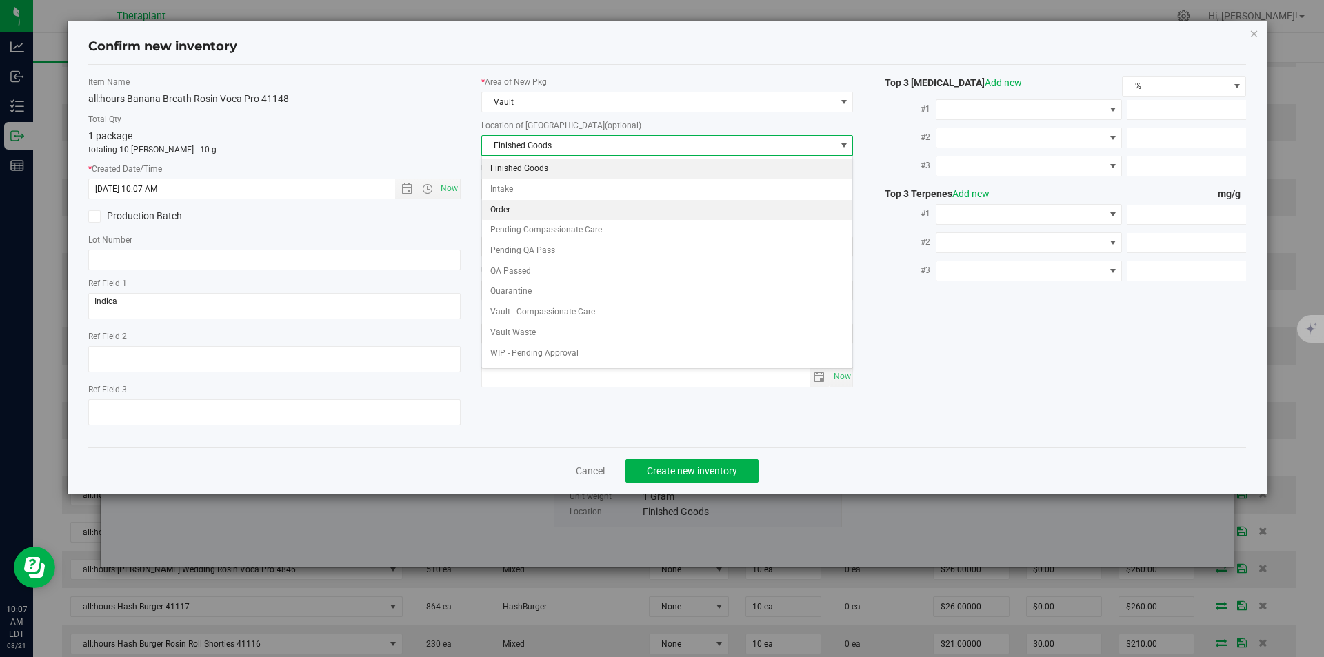
click at [518, 201] on li "Order" at bounding box center [667, 210] width 371 height 21
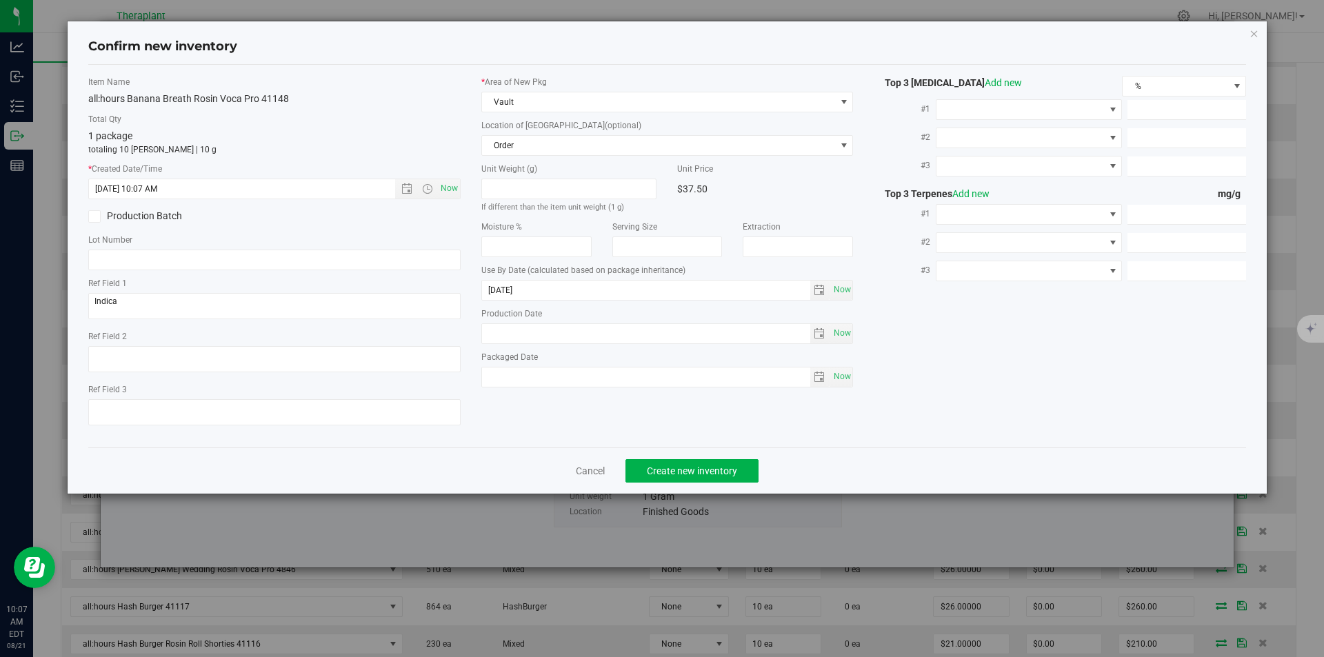
click at [701, 487] on div "Cancel Create new inventory" at bounding box center [667, 471] width 1159 height 46
click at [702, 475] on span "Create new inventory" at bounding box center [692, 470] width 90 height 11
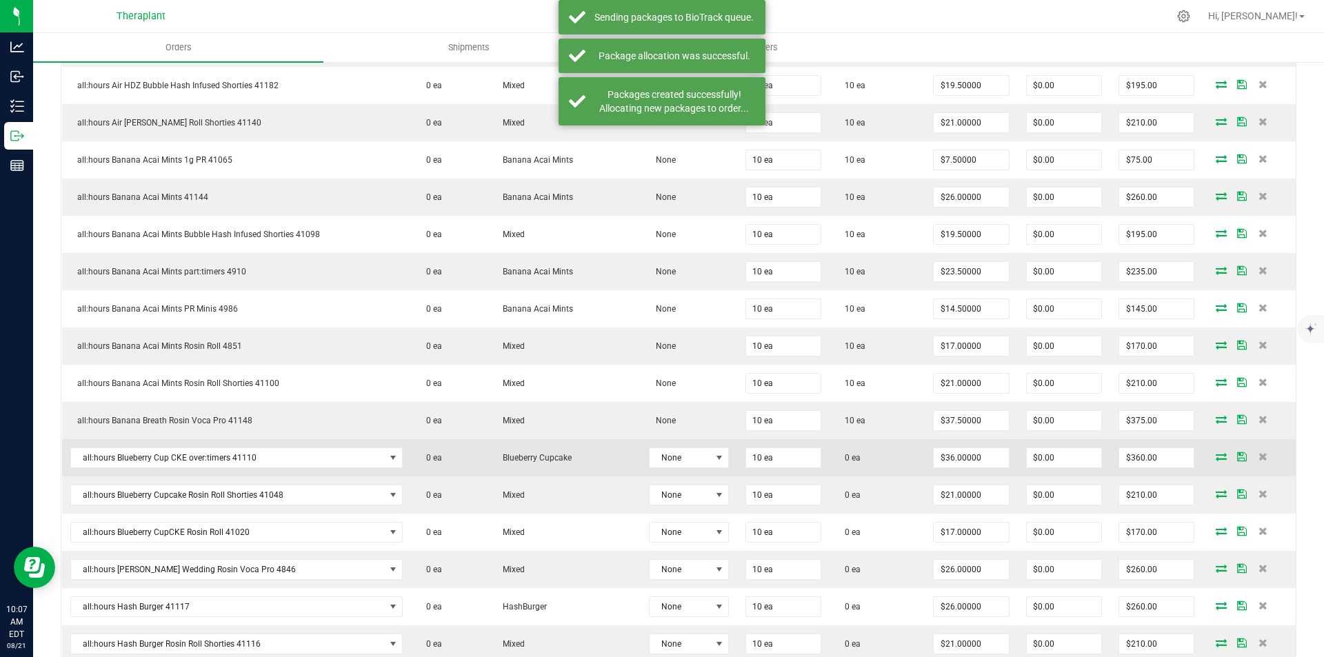
click at [1203, 459] on td at bounding box center [1249, 457] width 93 height 37
click at [1216, 459] on icon at bounding box center [1221, 456] width 11 height 8
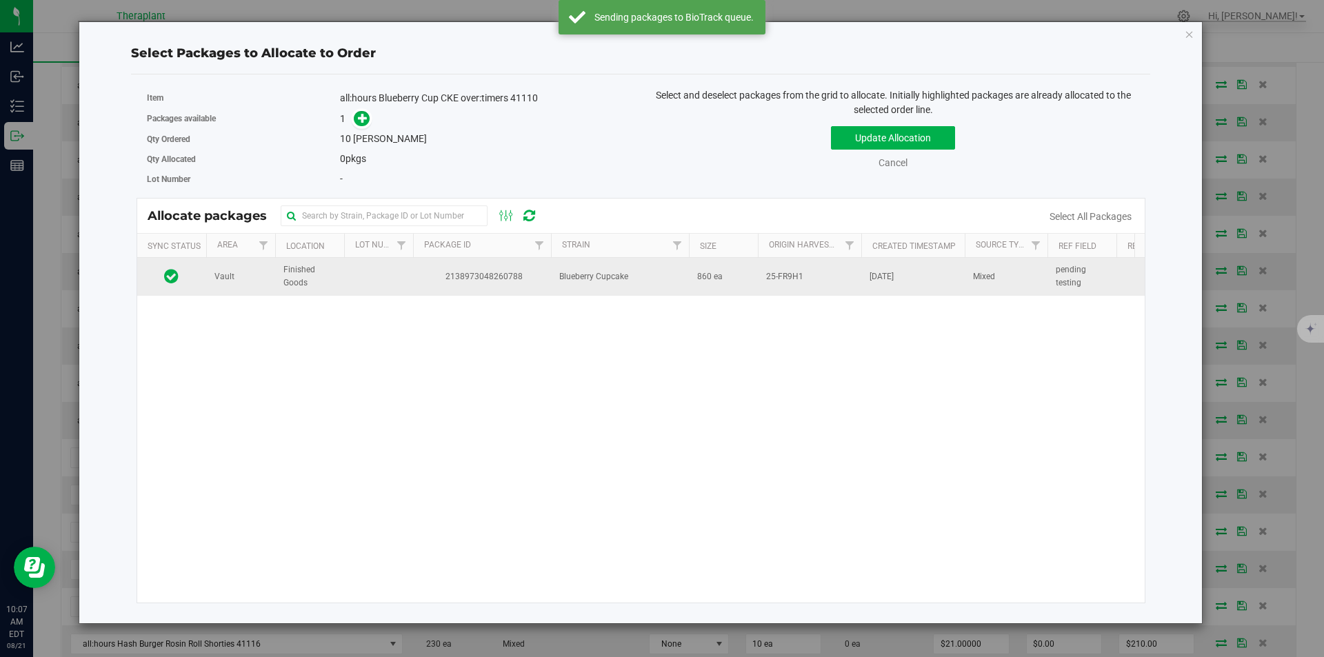
click at [477, 262] on td "2138973048260788" at bounding box center [482, 276] width 138 height 37
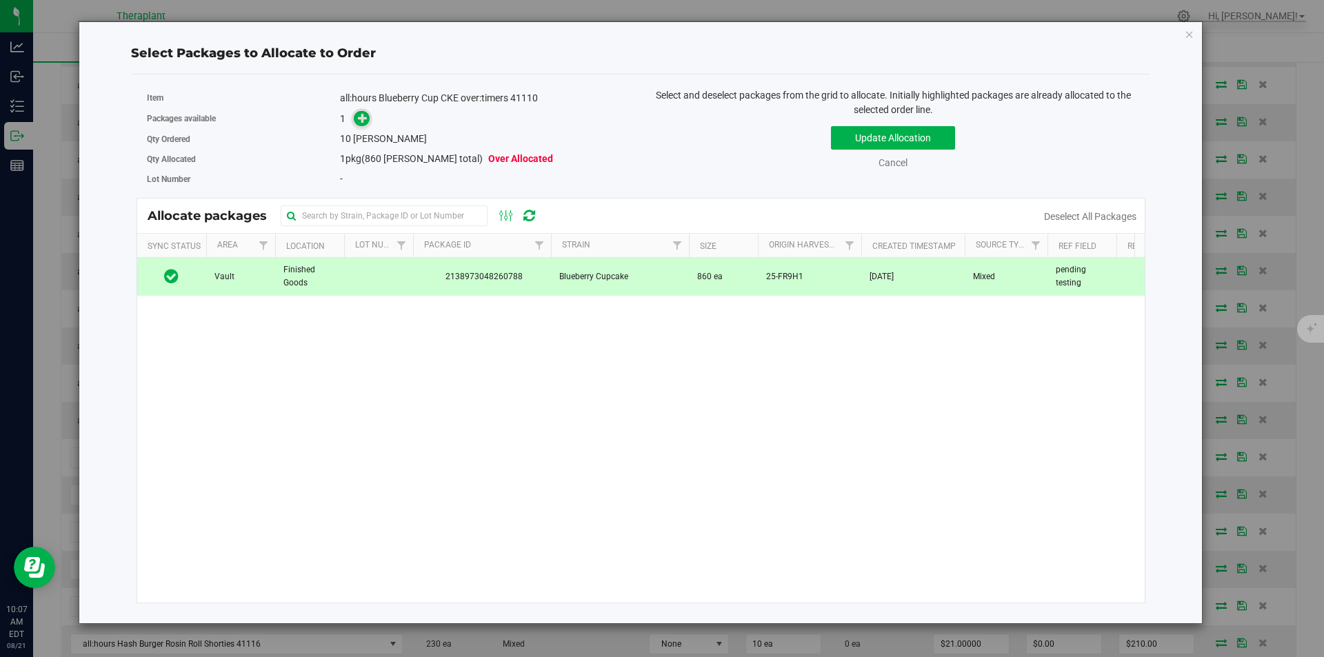
click at [365, 111] on span at bounding box center [362, 119] width 16 height 16
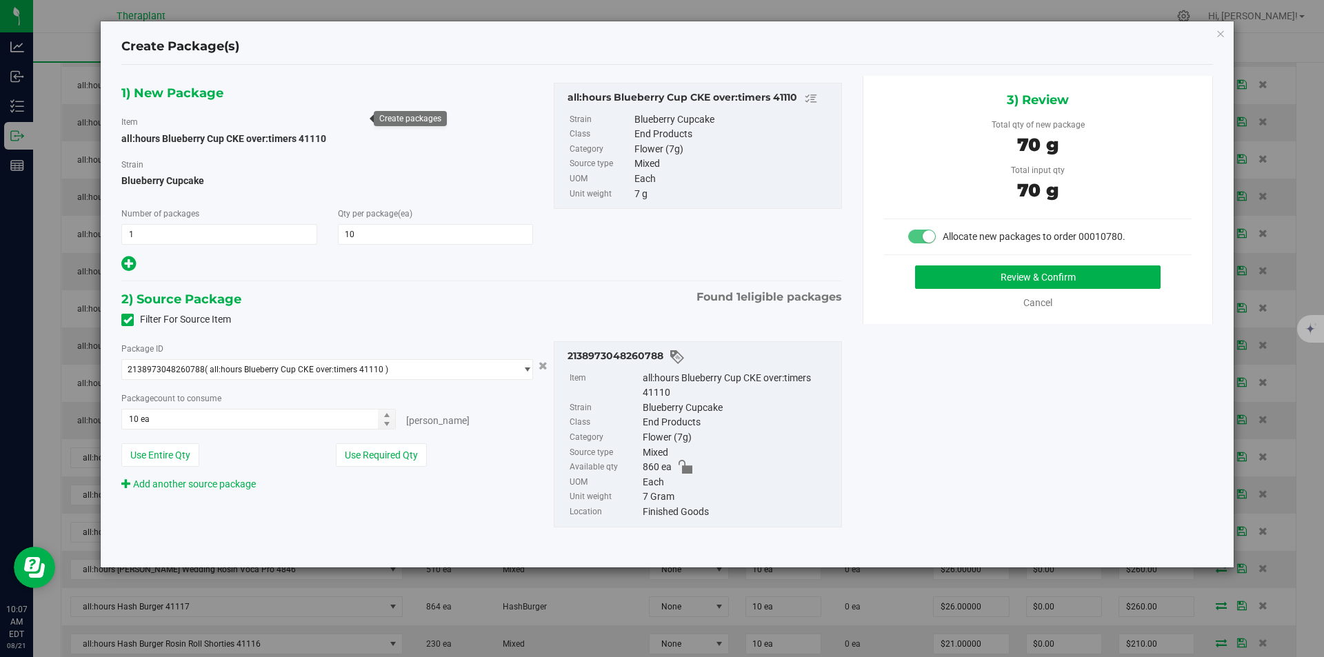
type input "10"
click at [956, 283] on button "Review & Confirm" at bounding box center [1037, 276] width 245 height 23
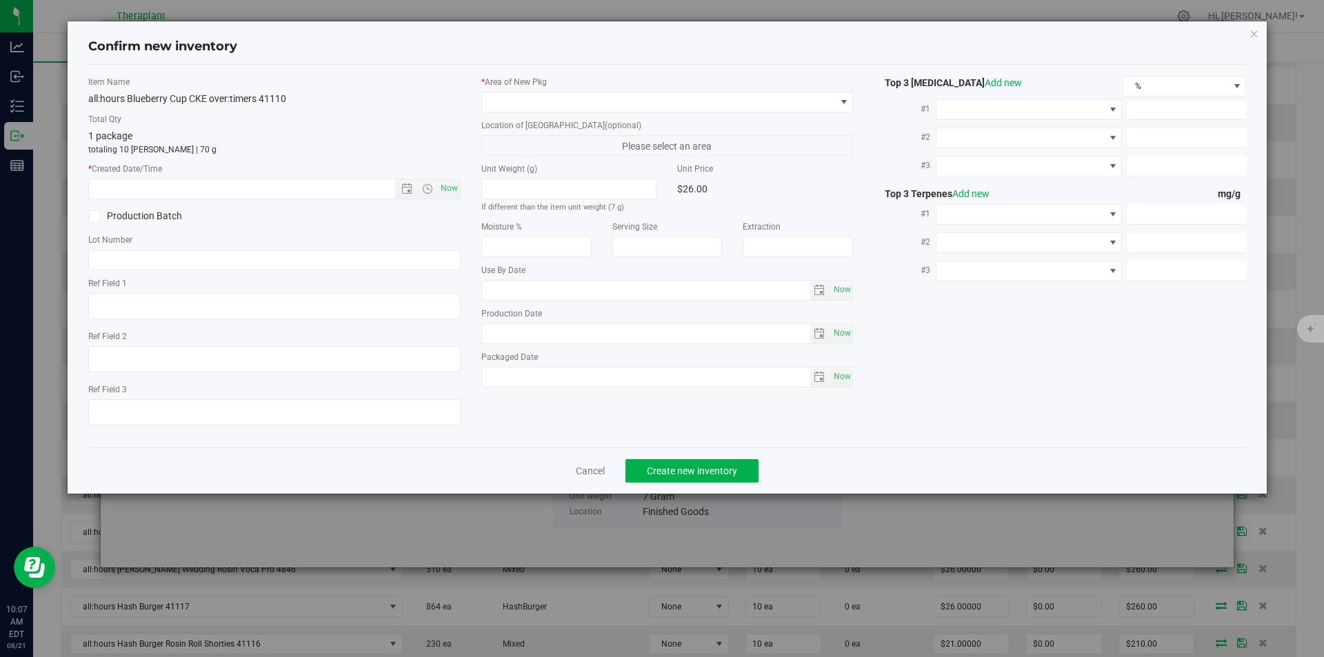
type textarea "pending testing"
type input "2026-07-10"
click at [452, 187] on span "Now" at bounding box center [448, 189] width 23 height 20
type input "8/21/2025 10:07 AM"
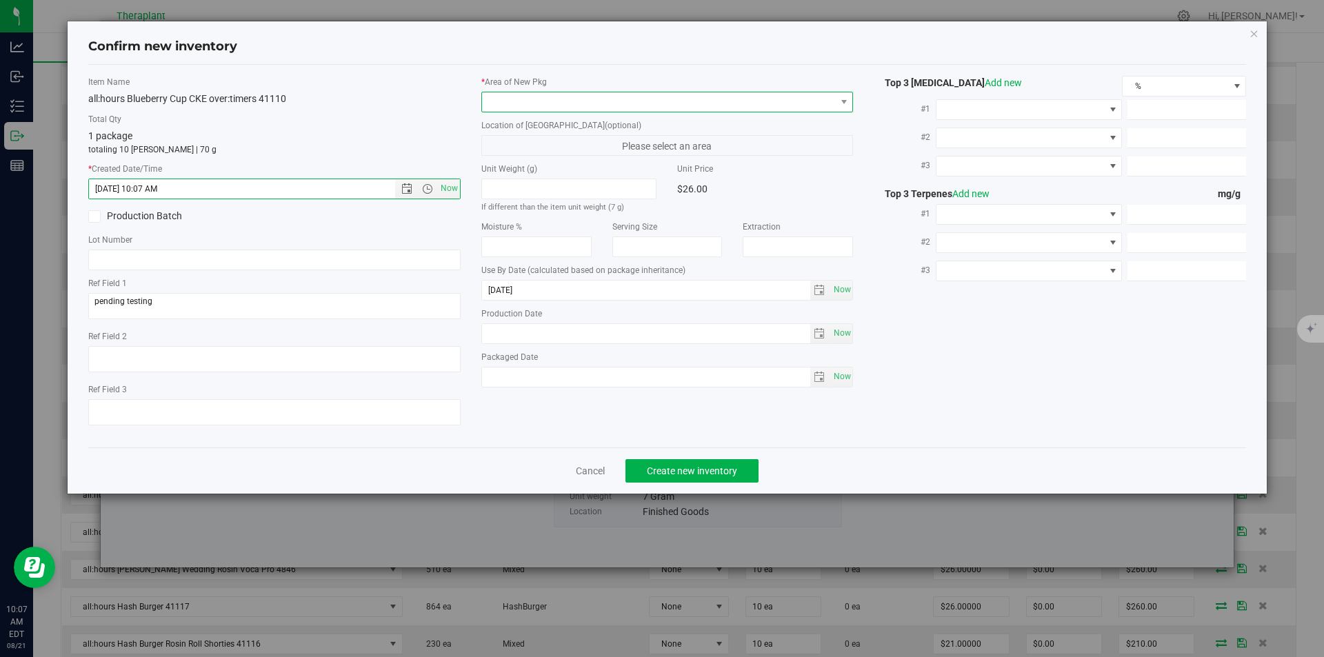
click at [525, 97] on span at bounding box center [659, 101] width 354 height 19
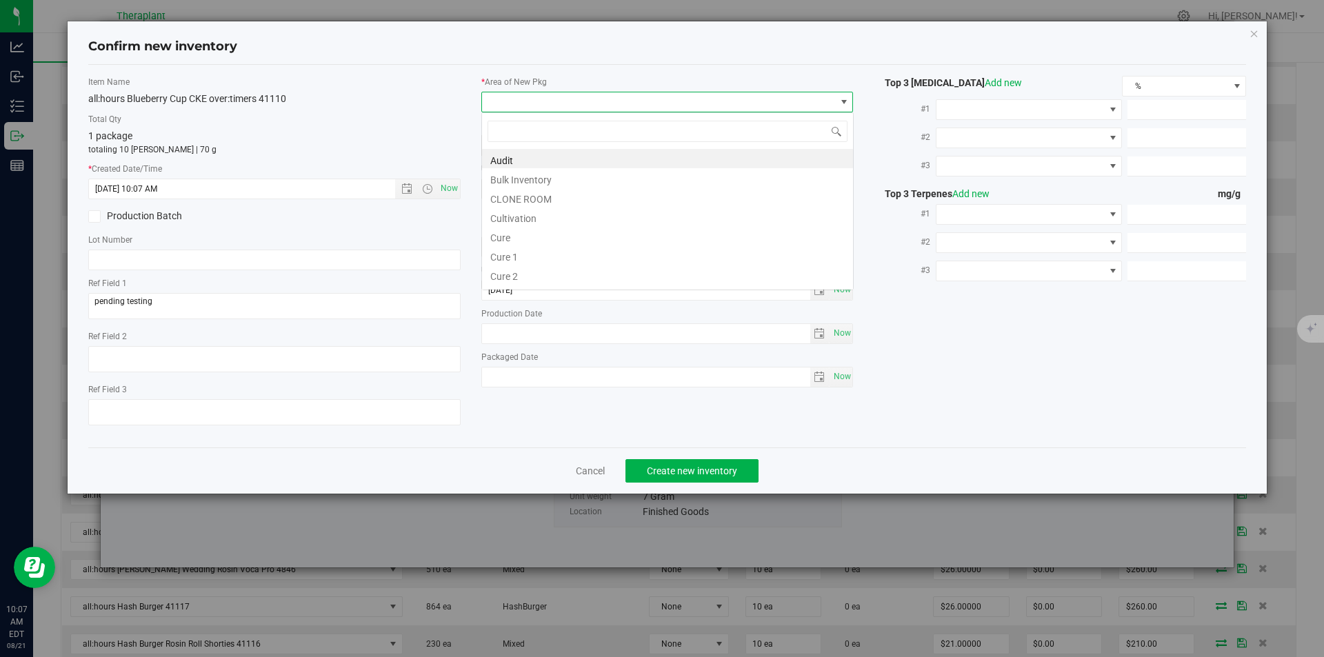
type input "v"
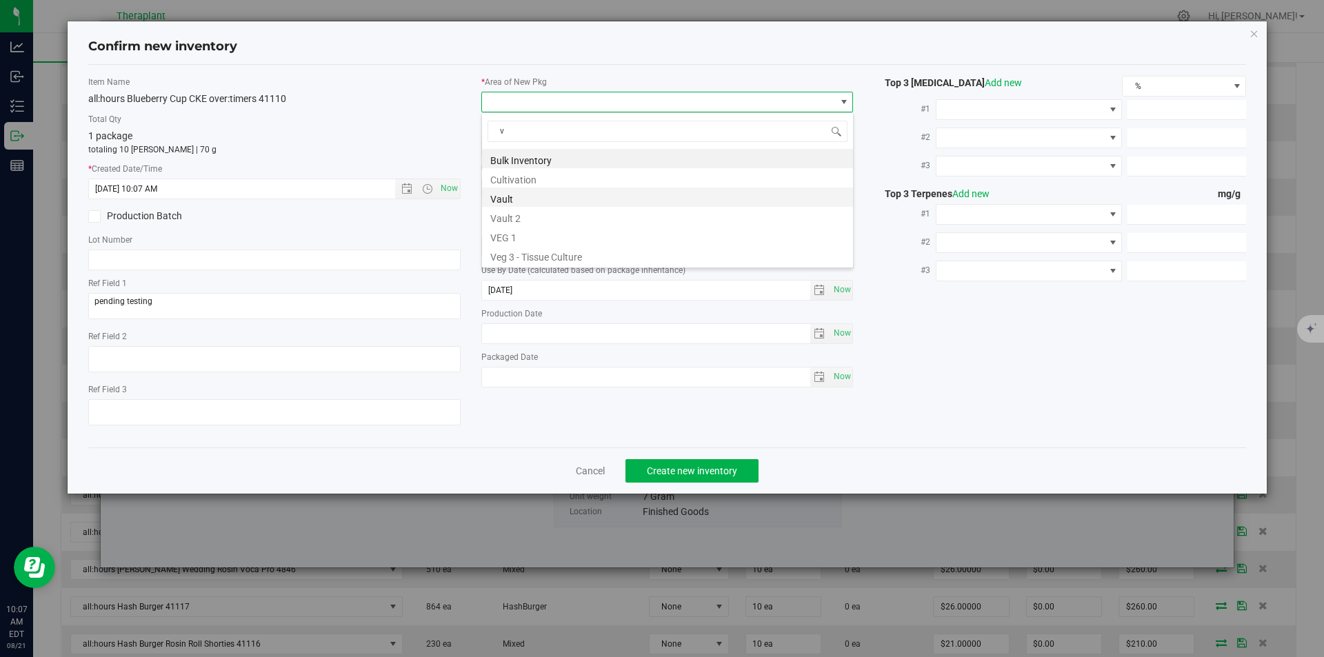
click at [510, 200] on li "Vault" at bounding box center [667, 197] width 371 height 19
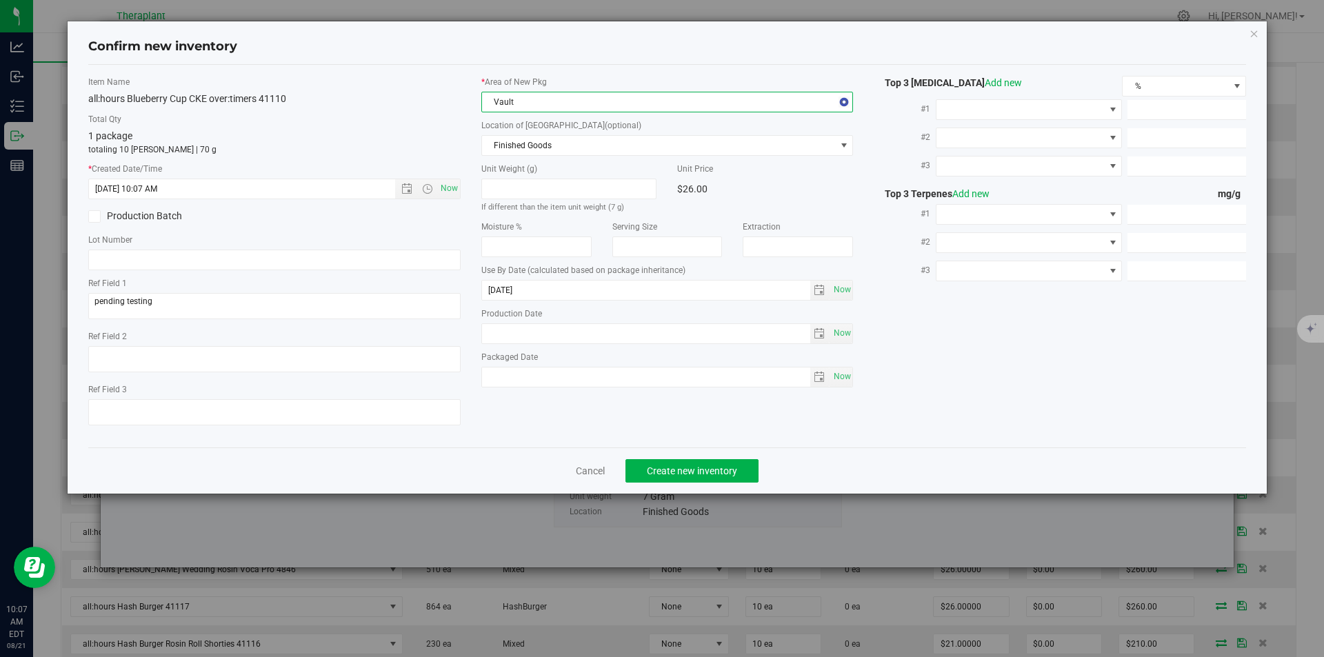
click at [510, 134] on div "Location of [GEOGRAPHIC_DATA] (optional) Finished Goods Finished Goods Intake O…" at bounding box center [667, 137] width 372 height 37
drag, startPoint x: 500, startPoint y: 151, endPoint x: 501, endPoint y: 44, distance: 106.9
click at [501, 152] on span "Finished Goods" at bounding box center [659, 145] width 354 height 19
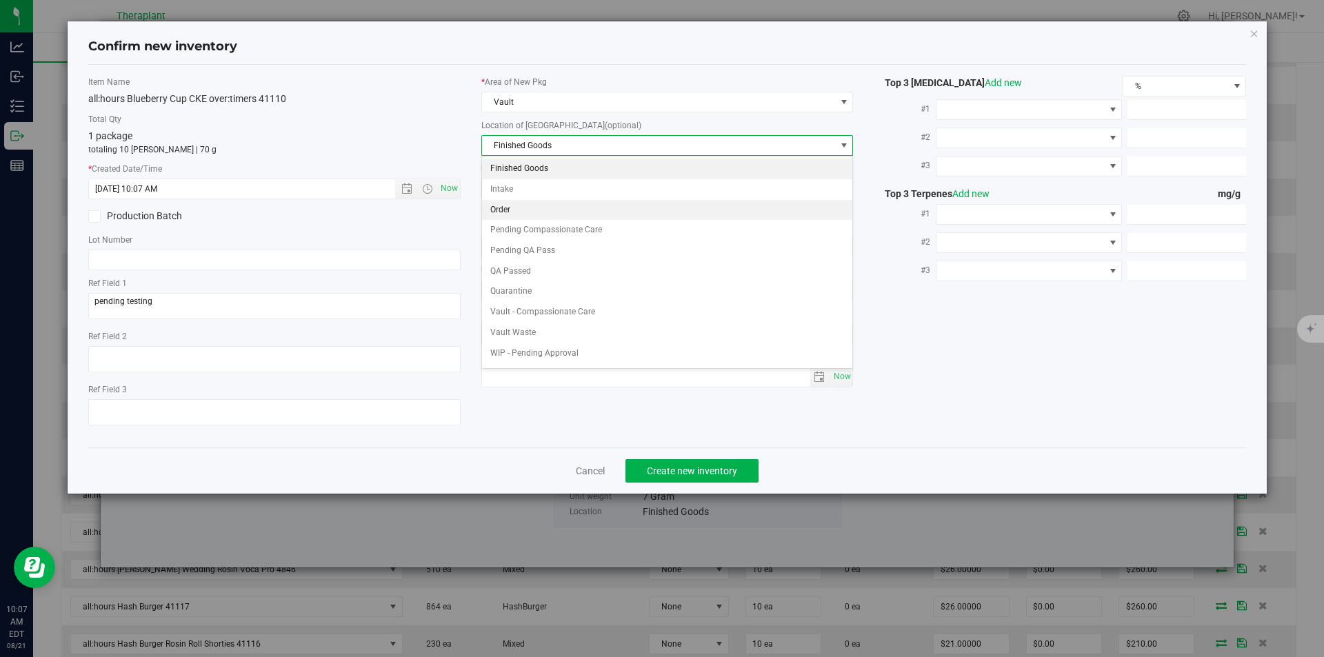
click at [507, 206] on li "Order" at bounding box center [667, 210] width 371 height 21
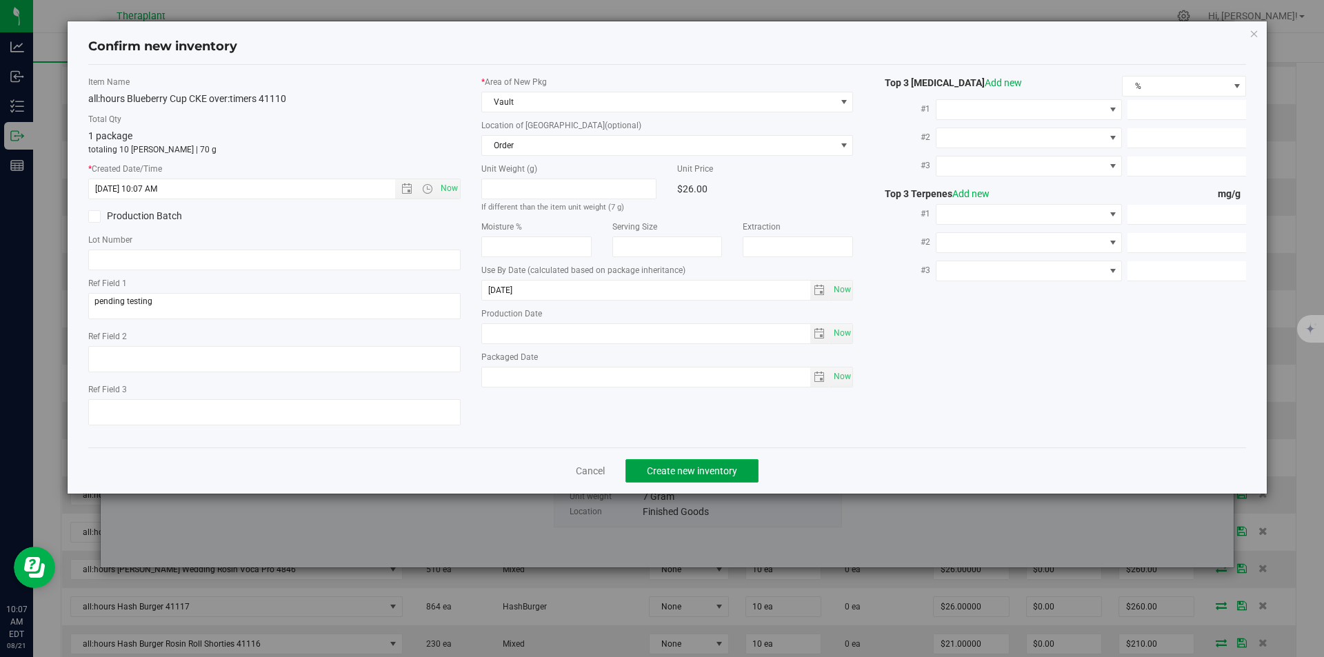
click at [687, 474] on span "Create new inventory" at bounding box center [692, 470] width 90 height 11
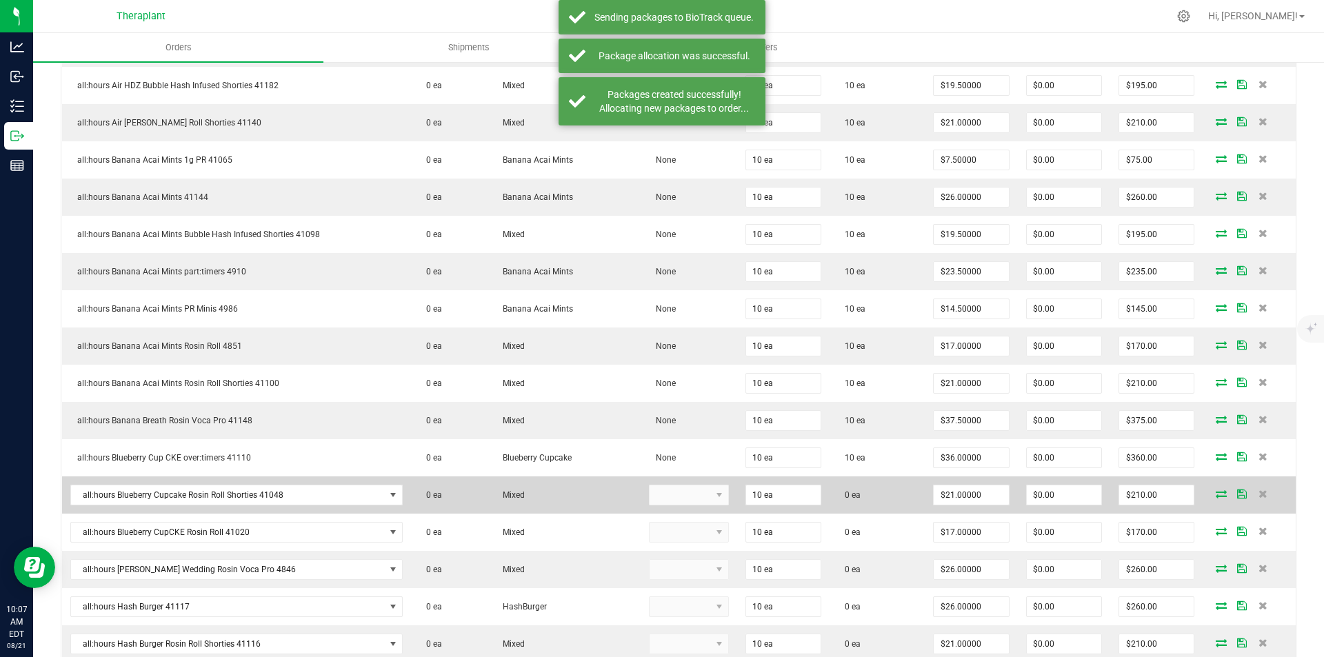
click at [1216, 491] on icon at bounding box center [1221, 494] width 11 height 8
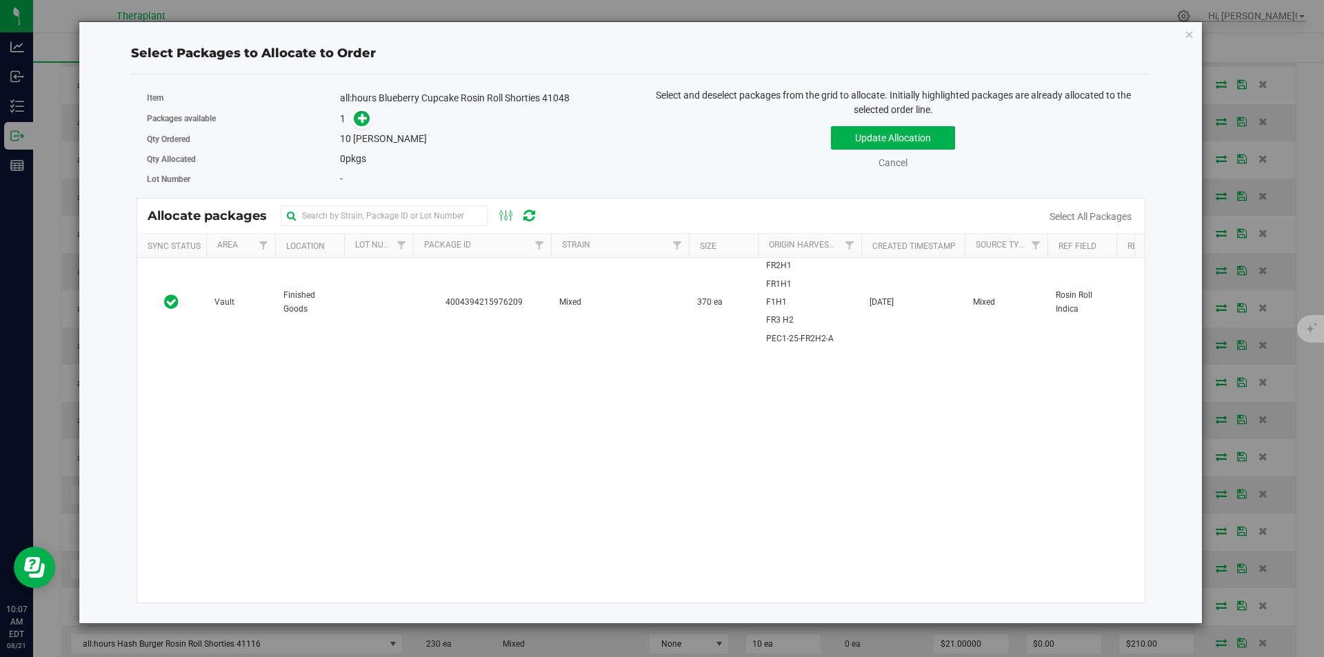
click at [434, 284] on td "4004394215976209" at bounding box center [482, 302] width 138 height 89
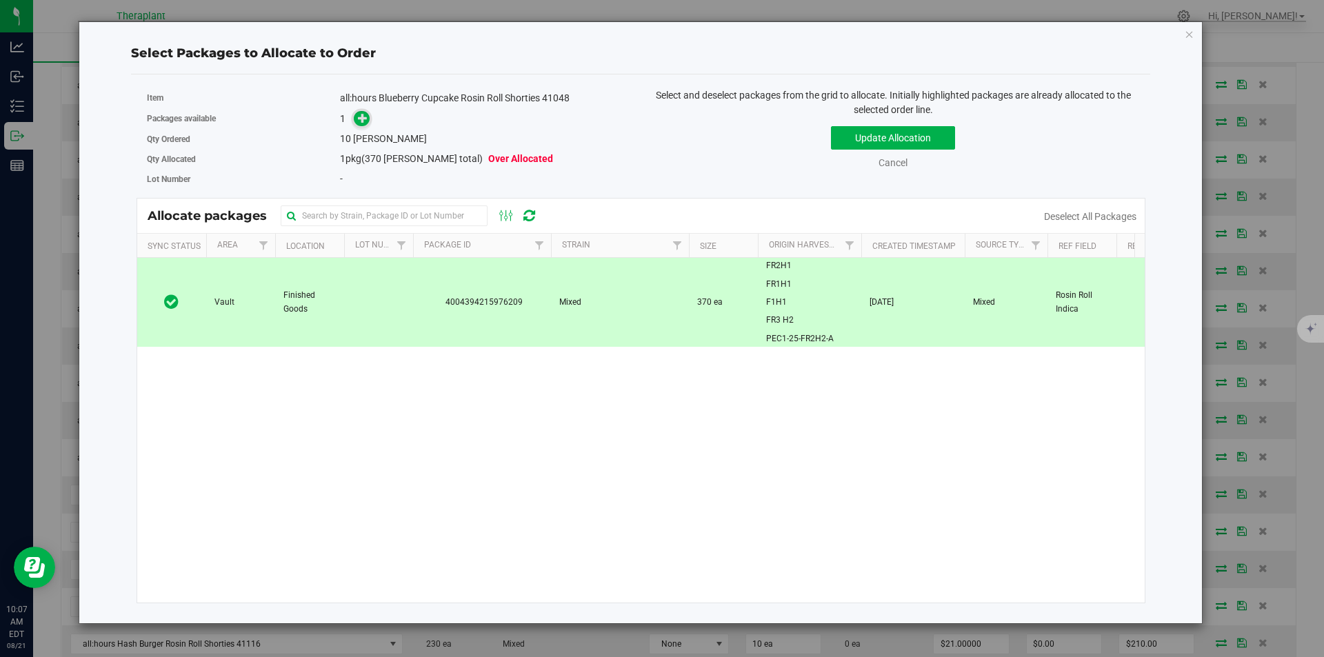
click at [365, 119] on icon at bounding box center [363, 117] width 10 height 10
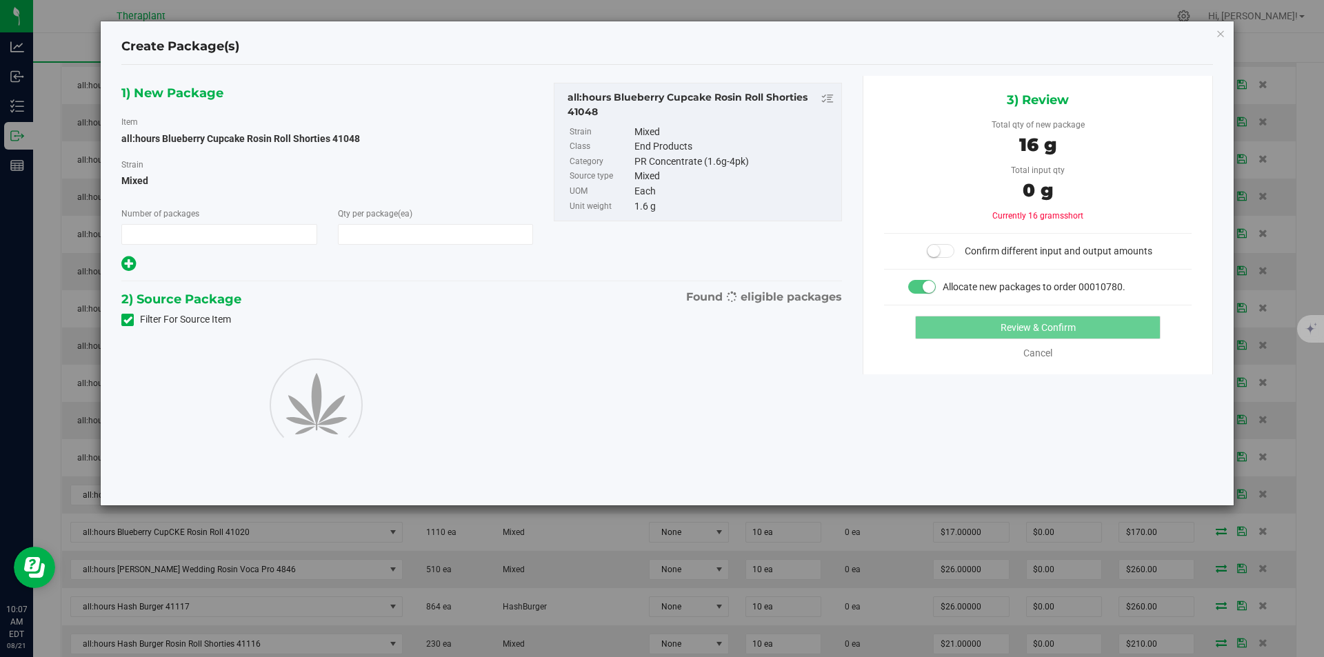
type input "1"
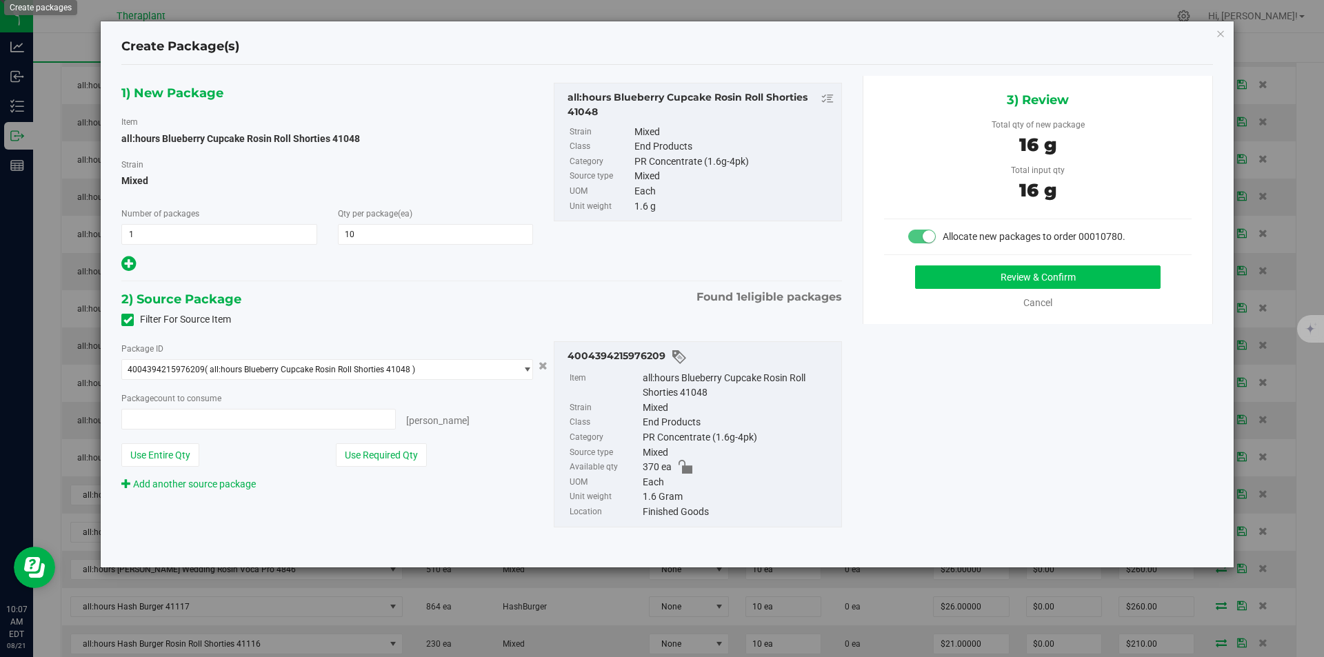
type input "10"
type input "10 ea"
click at [1001, 263] on div "3) Review Total qty of new package 16 g Total input qty 16 g Allocate new packa…" at bounding box center [1038, 200] width 350 height 248
click at [994, 263] on div "3) Review Total qty of new package 16 g Total input qty 16 g Allocate new packa…" at bounding box center [1038, 200] width 350 height 248
click at [988, 273] on button "Review & Confirm" at bounding box center [1037, 276] width 245 height 23
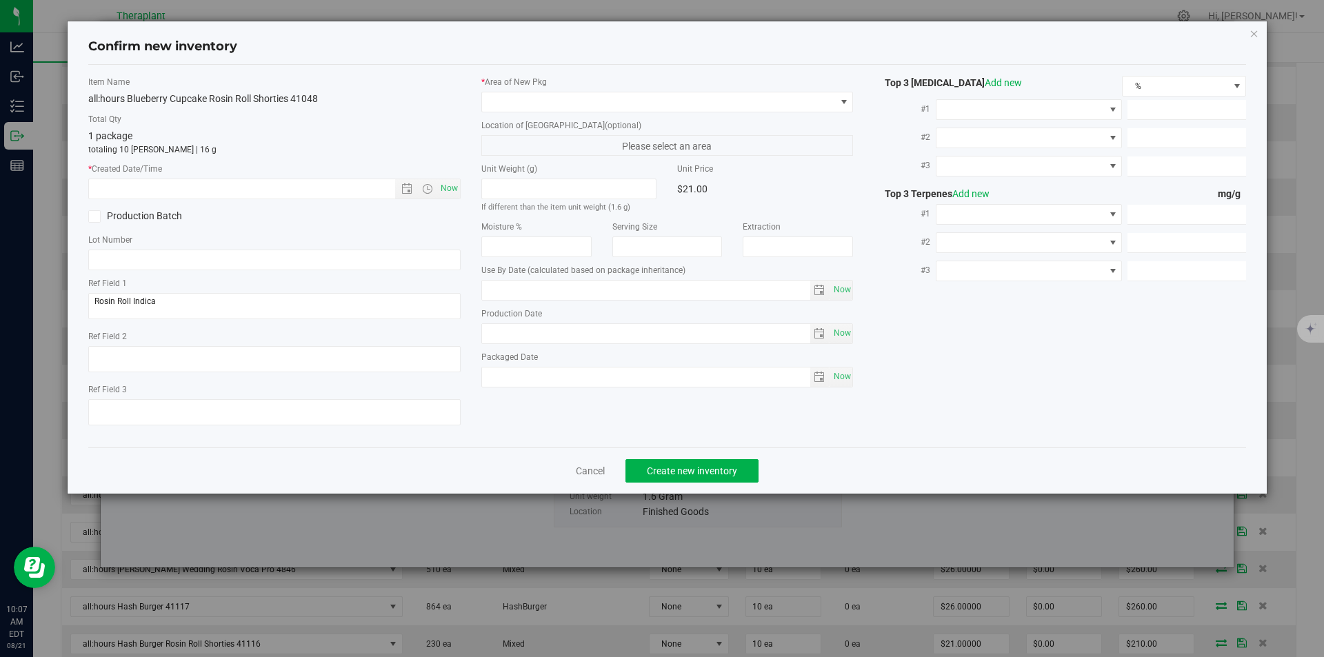
type input "[DATE]"
click at [453, 195] on span "Now" at bounding box center [448, 189] width 23 height 20
type input "8/21/2025 10:07 AM"
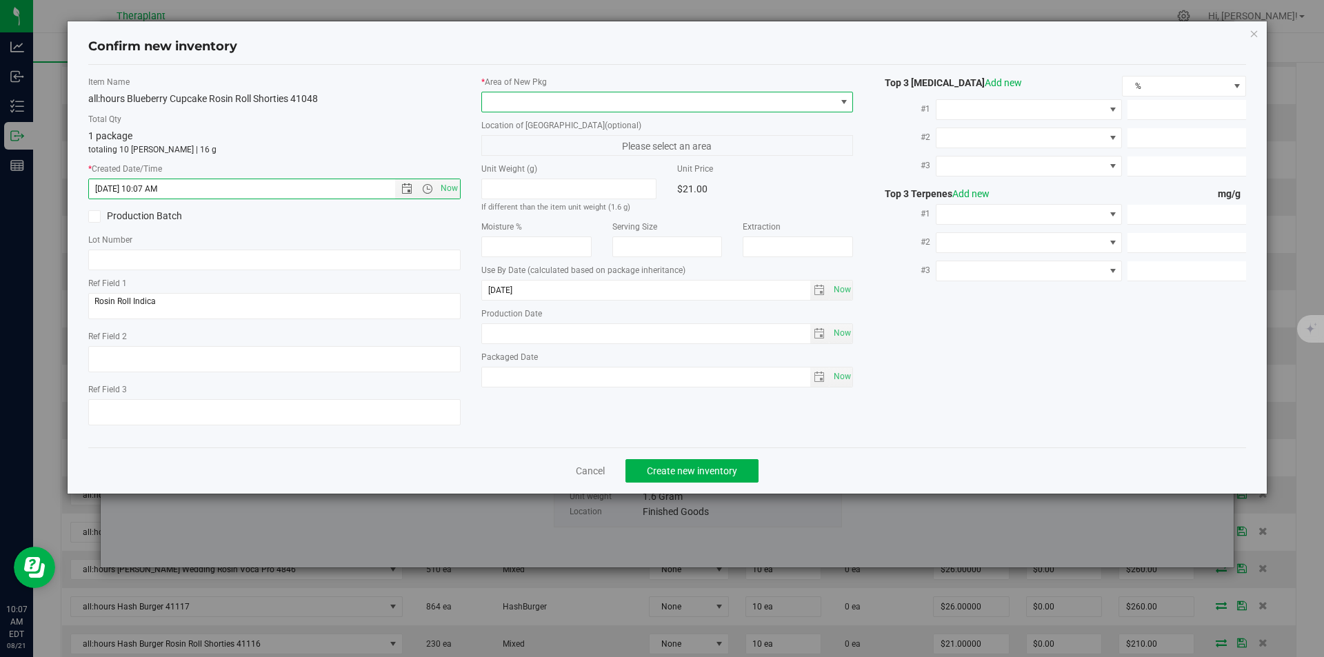
click at [518, 92] on span at bounding box center [667, 102] width 372 height 21
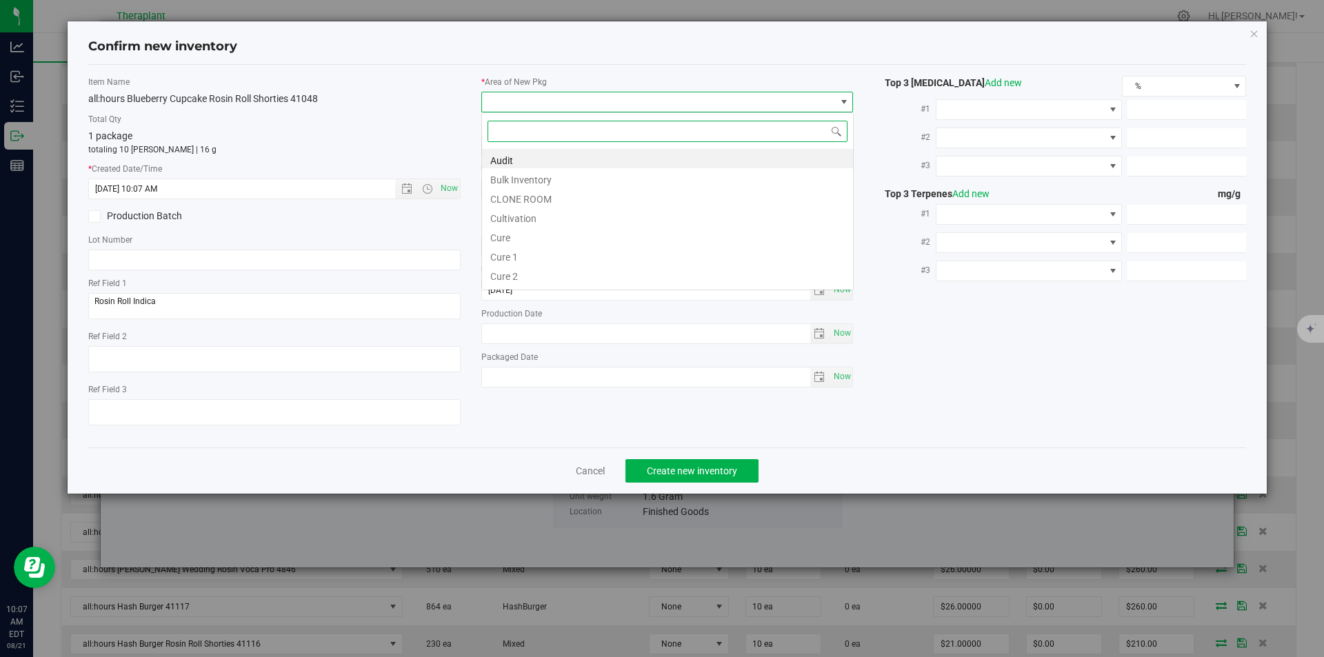
type input "v"
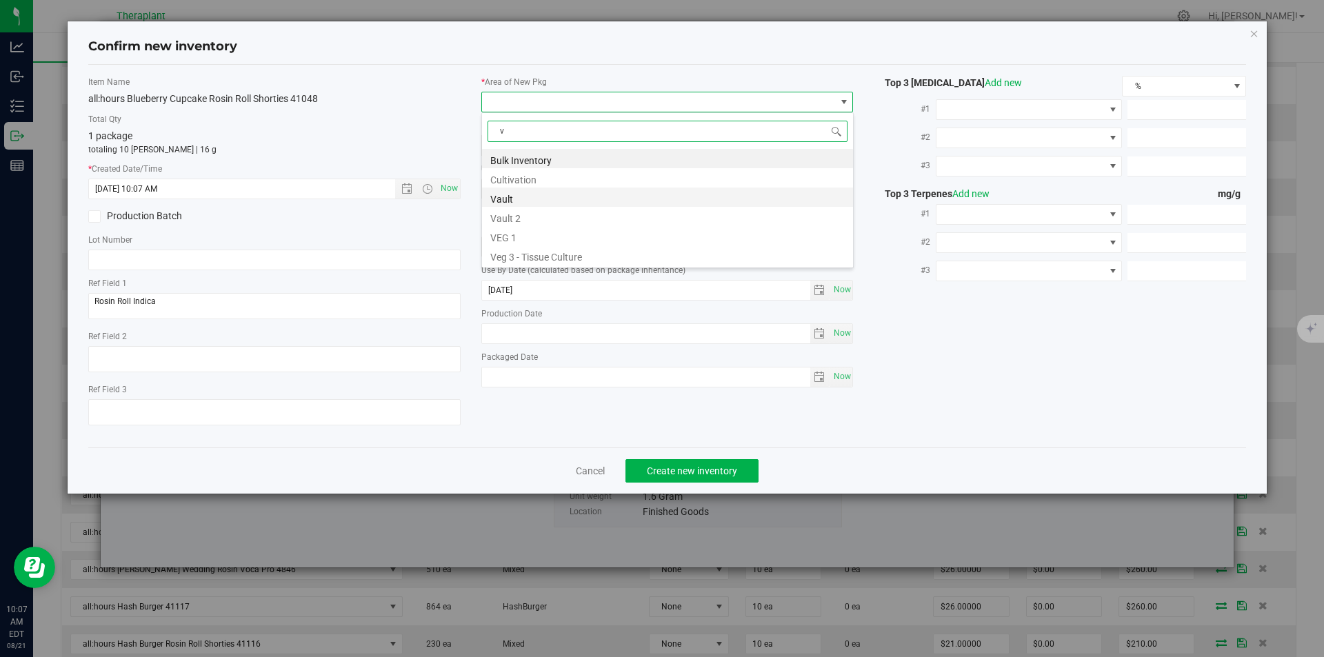
click at [505, 190] on li "Vault" at bounding box center [667, 197] width 371 height 19
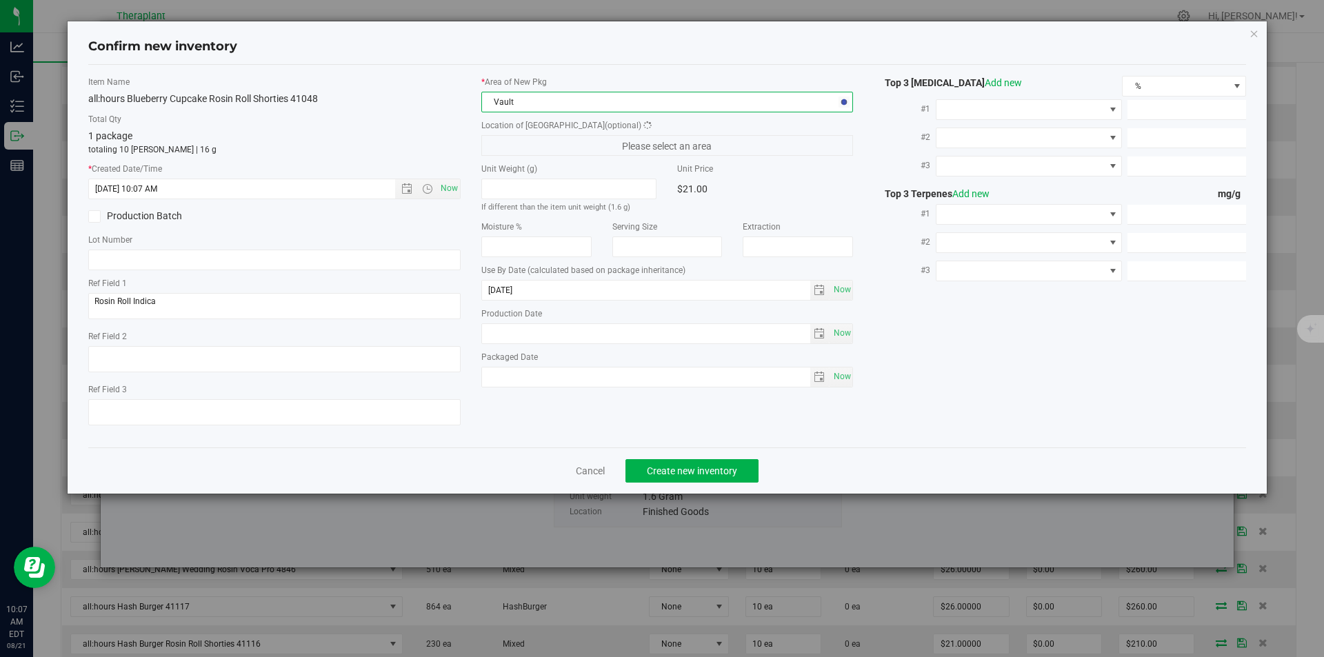
click at [505, 131] on label "Location of [GEOGRAPHIC_DATA] (optional)" at bounding box center [667, 125] width 372 height 12
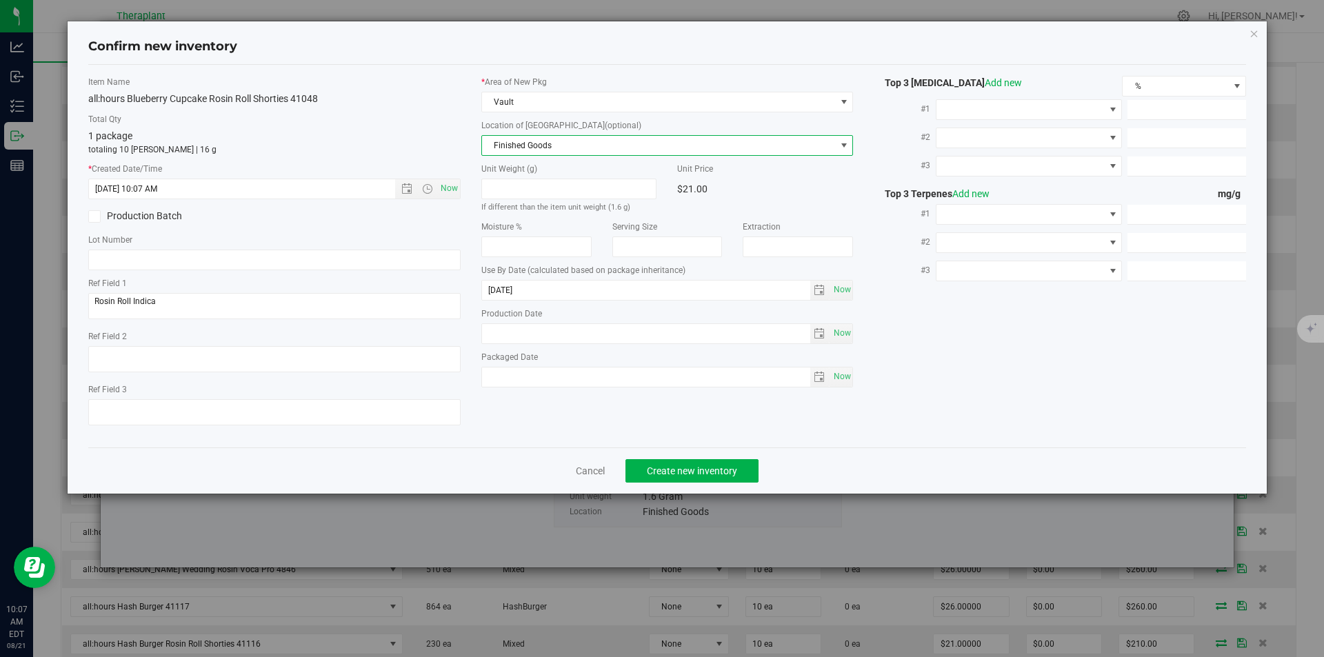
click at [503, 137] on span "Finished Goods" at bounding box center [659, 145] width 354 height 19
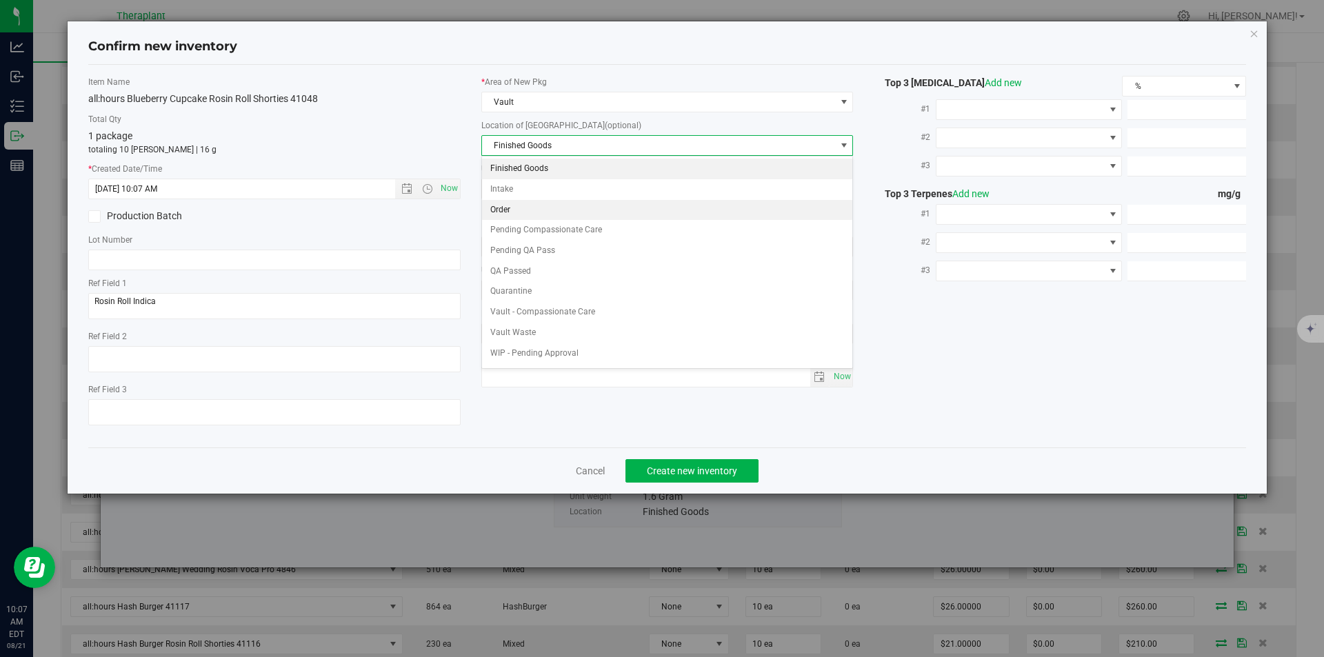
click at [508, 201] on li "Order" at bounding box center [667, 210] width 371 height 21
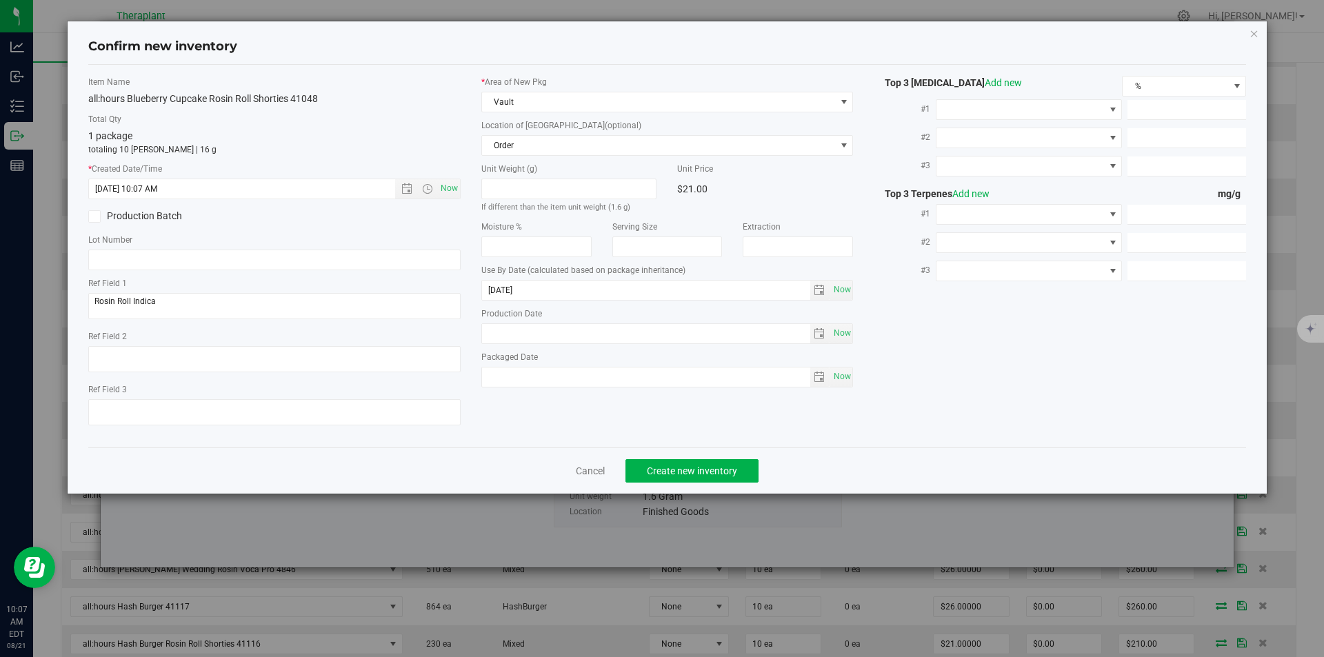
click at [672, 503] on div "Confirm new inventory Item Name all:hours Blueberry Cupcake Rosin Roll Shorties…" at bounding box center [667, 328] width 1334 height 657
click at [671, 479] on button "Create new inventory" at bounding box center [691, 470] width 133 height 23
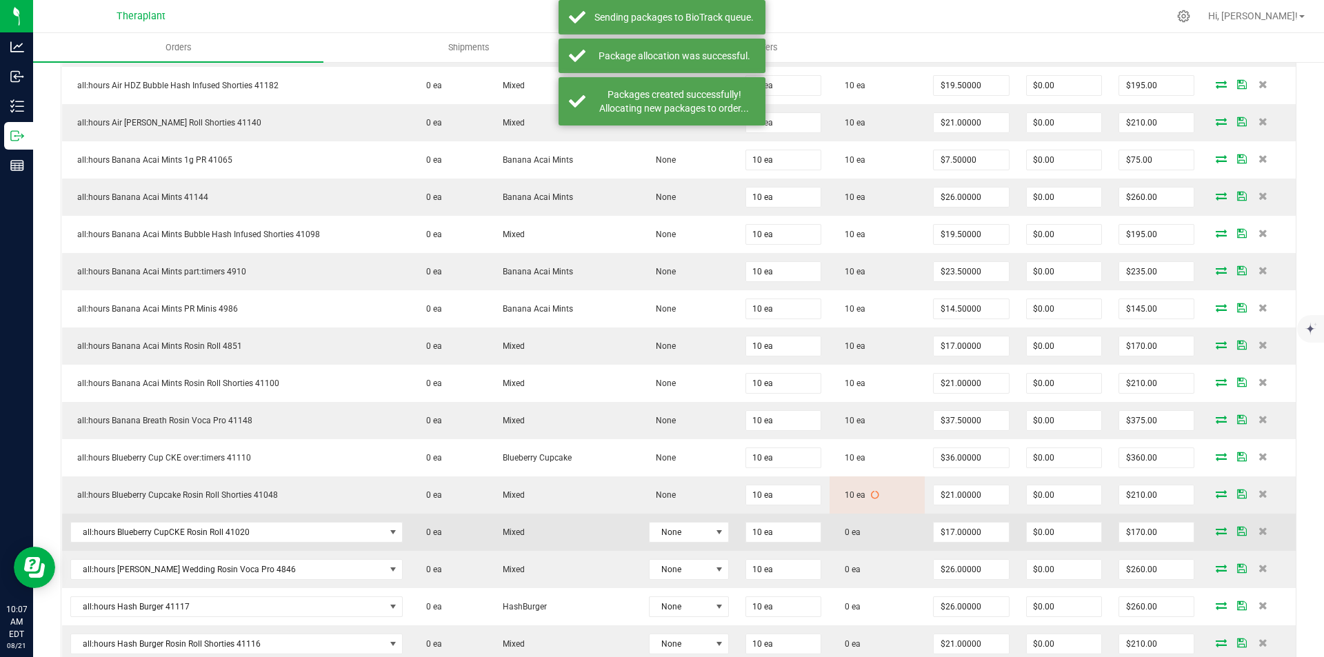
click at [1211, 532] on span at bounding box center [1221, 531] width 21 height 8
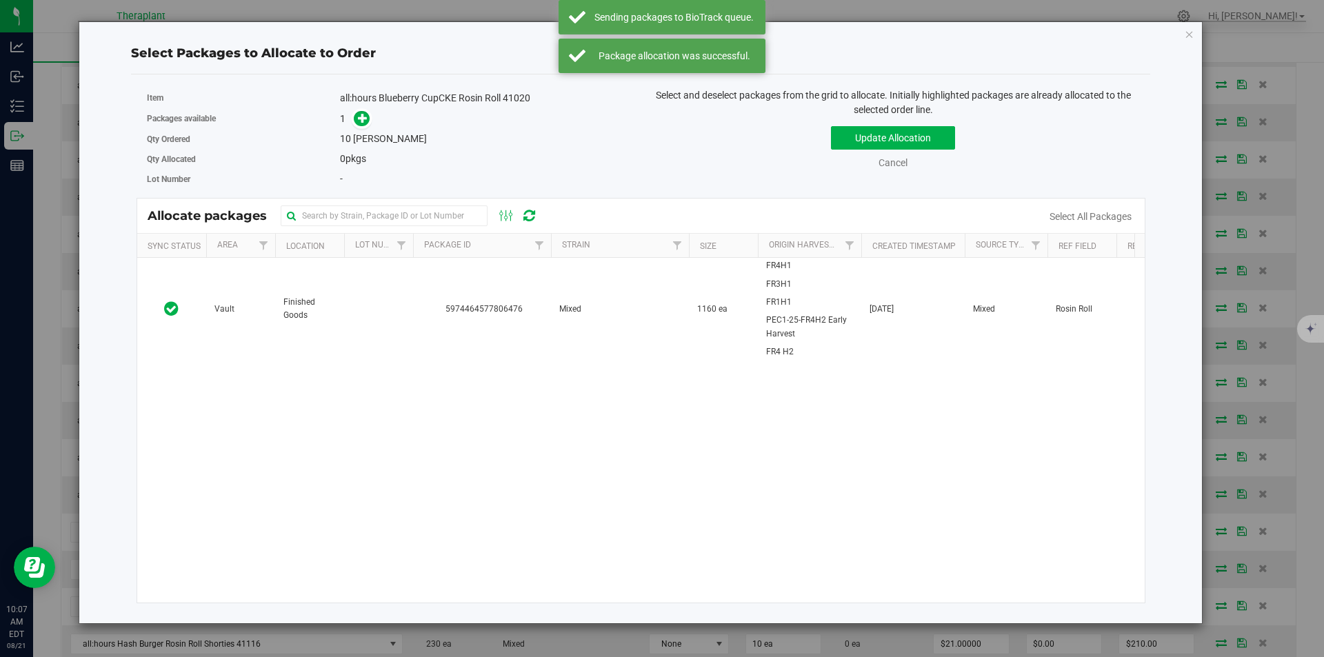
click at [431, 299] on td "5974464577806476" at bounding box center [482, 309] width 138 height 102
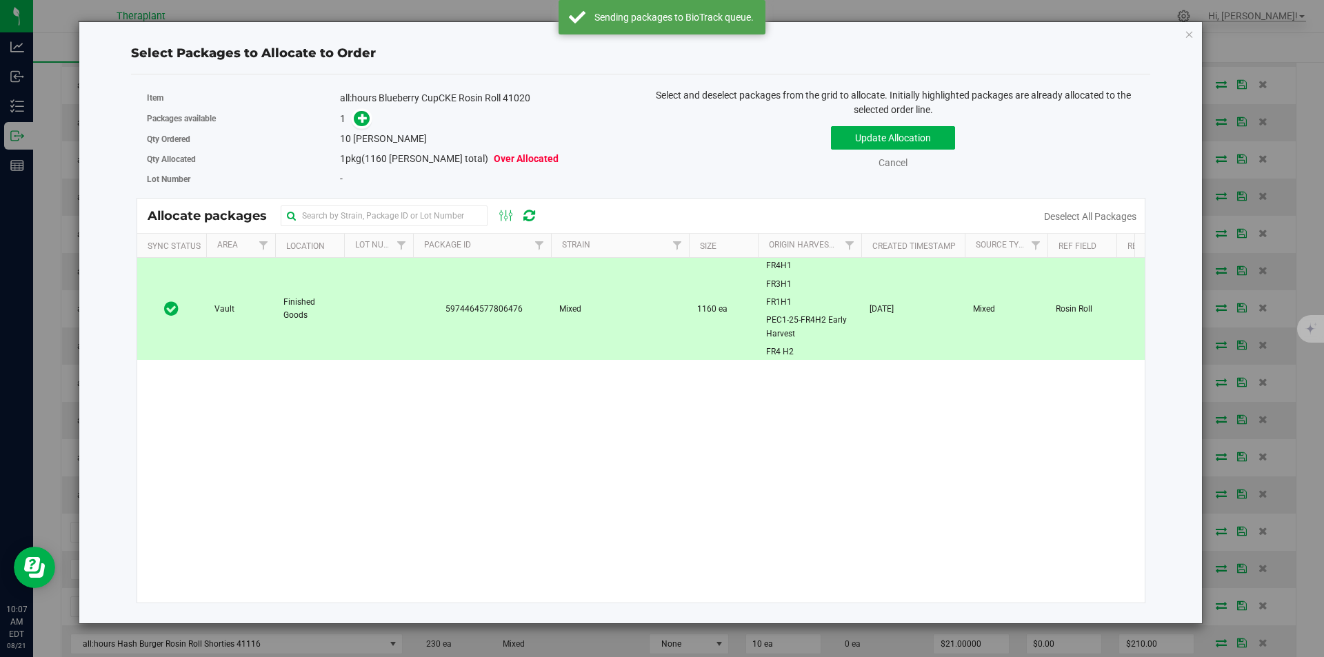
click at [352, 128] on div "Packages available 1" at bounding box center [389, 118] width 484 height 21
click at [354, 120] on span at bounding box center [362, 119] width 16 height 16
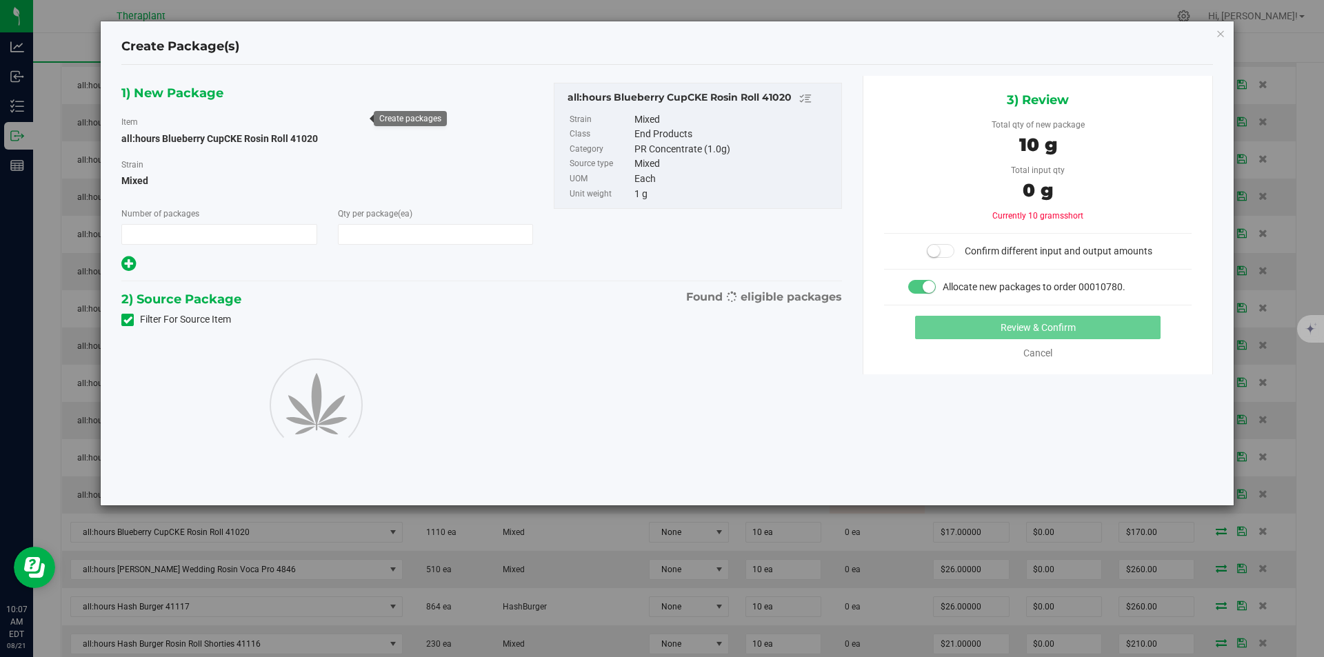
type input "1"
type input "10"
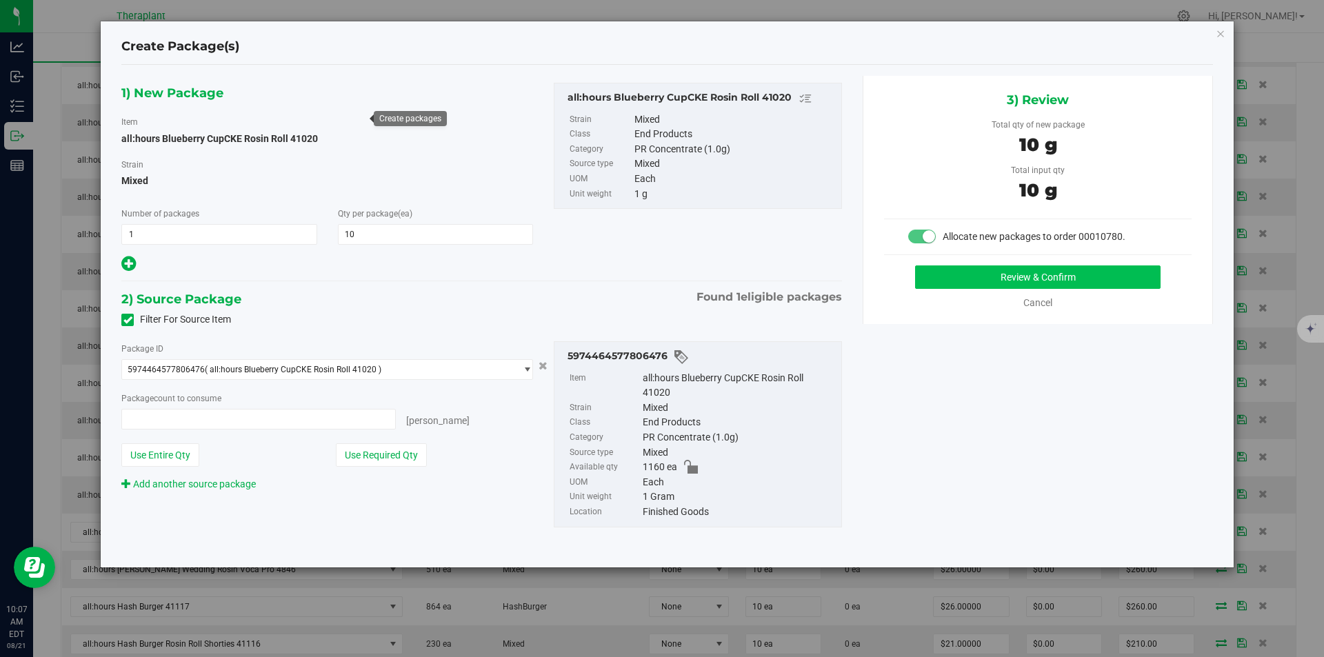
type input "10 ea"
click at [965, 281] on button "Review & Confirm" at bounding box center [1037, 276] width 245 height 23
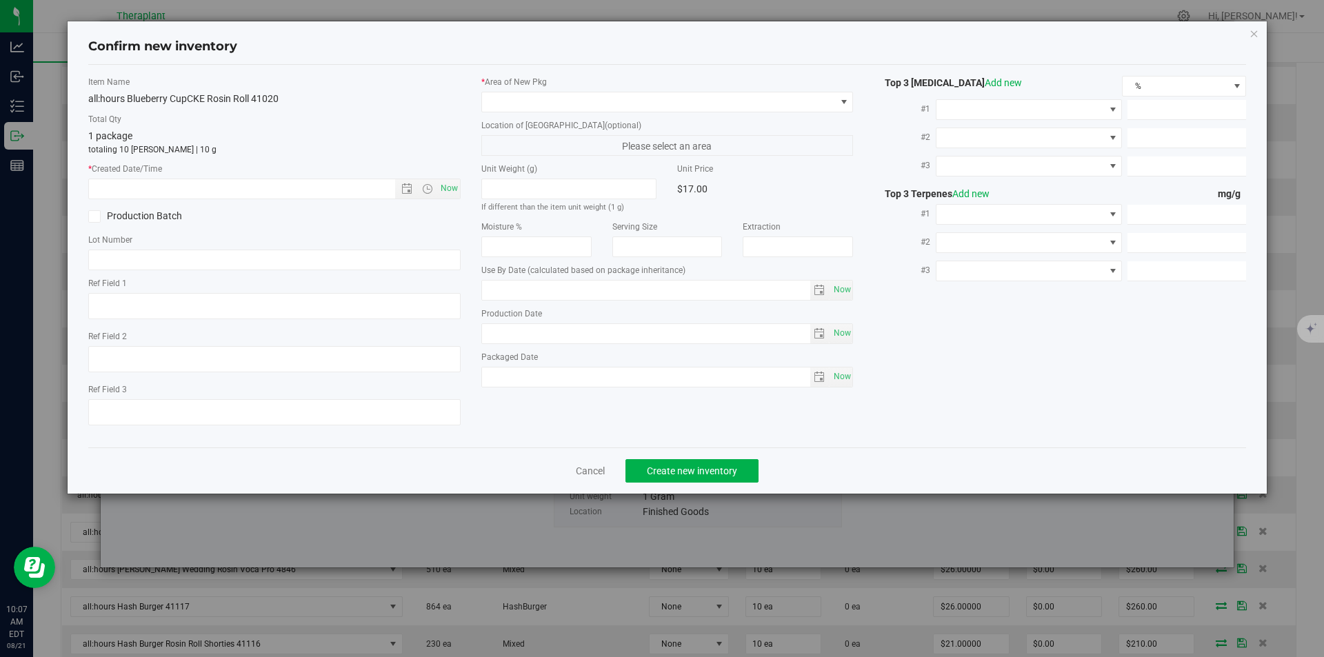
type textarea "Rosin Roll"
type input "2026-06-23"
click at [447, 183] on span "Now" at bounding box center [448, 189] width 23 height 20
type input "8/21/2025 10:07 AM"
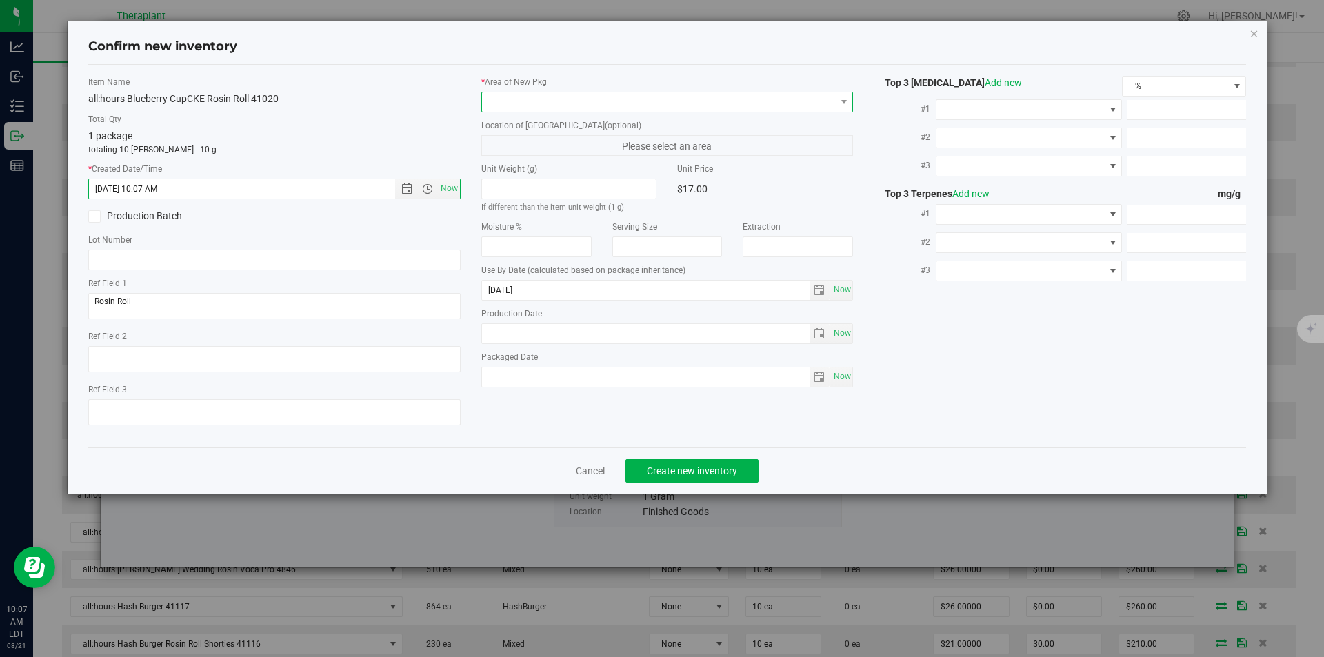
click at [503, 103] on span at bounding box center [659, 101] width 354 height 19
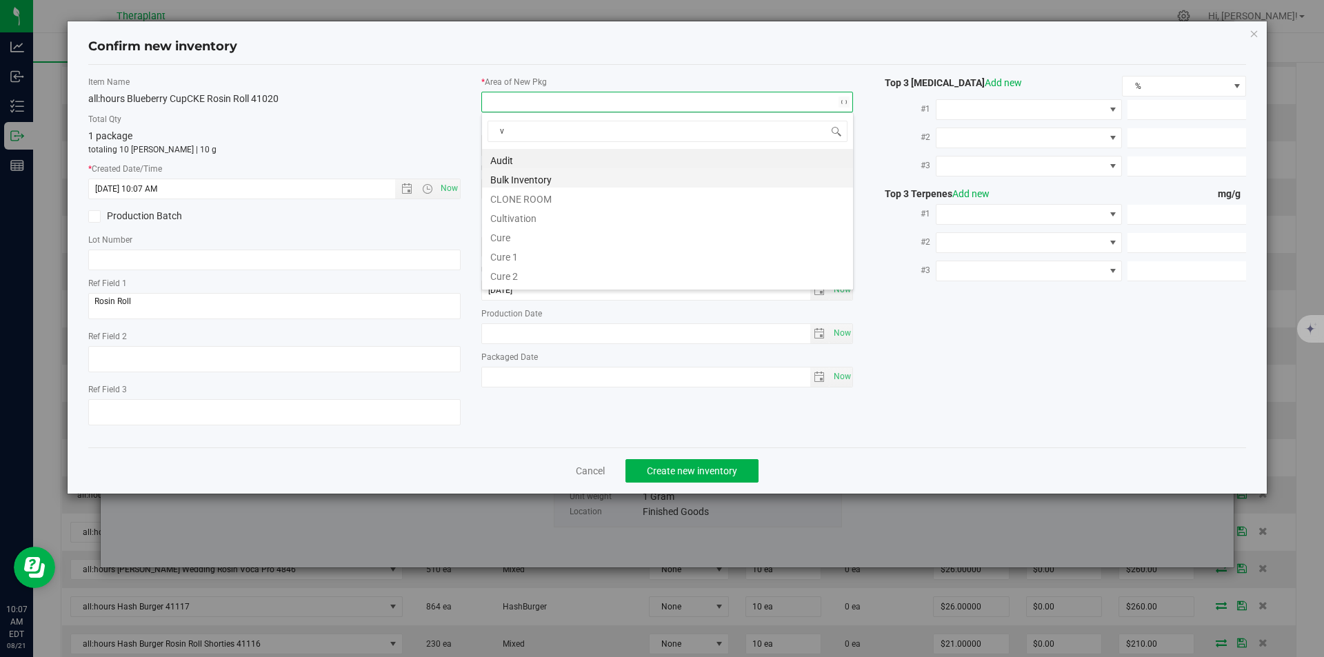
scroll to position [21, 372]
click at [517, 206] on li "Vault" at bounding box center [667, 197] width 371 height 19
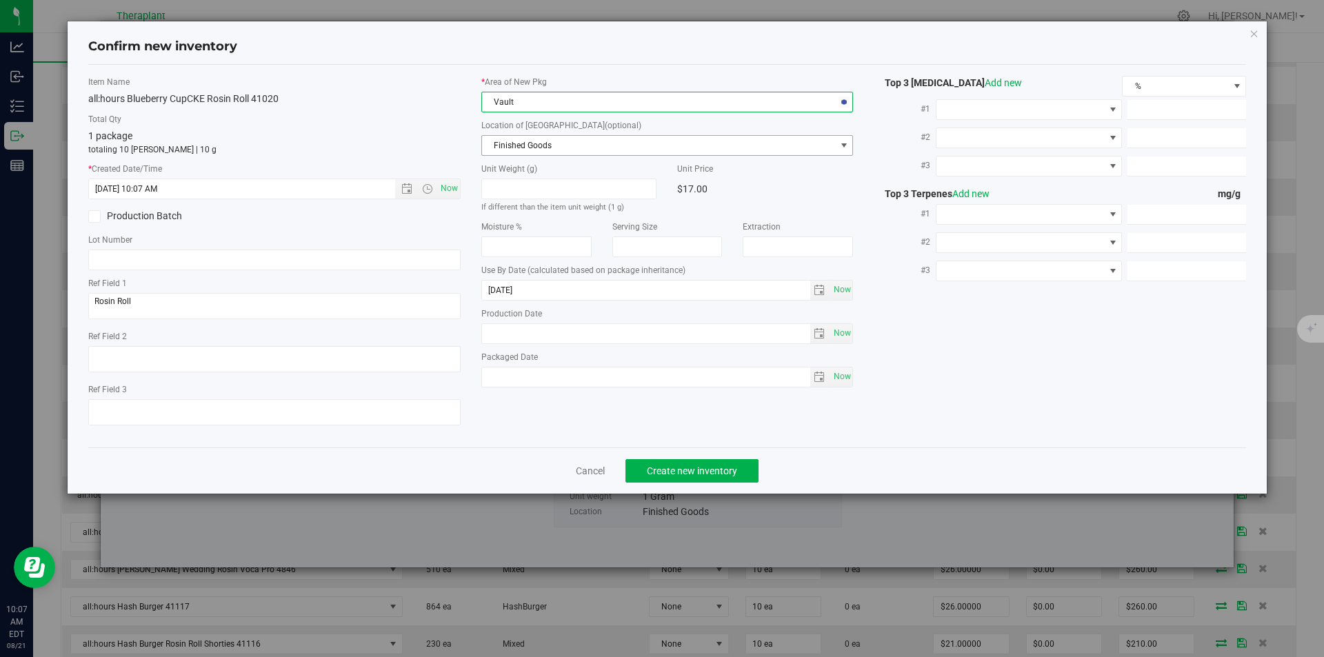
click at [517, 143] on span "Finished Goods" at bounding box center [659, 145] width 354 height 19
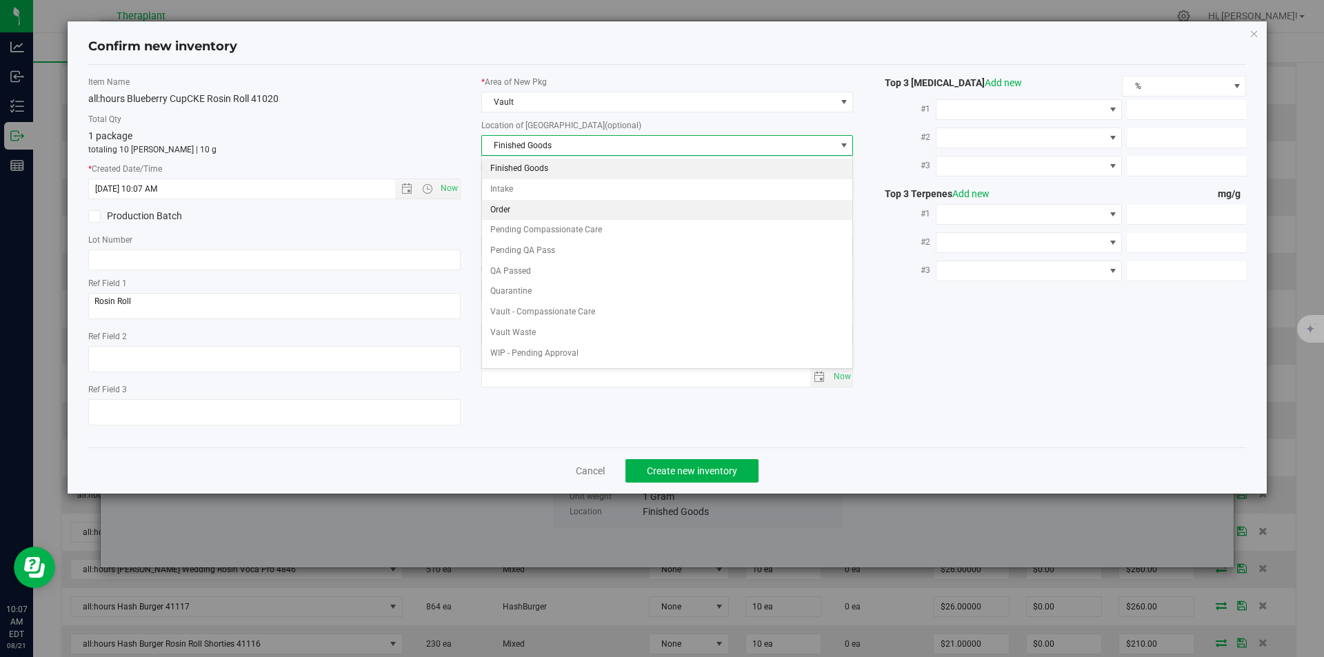
click at [512, 209] on li "Order" at bounding box center [667, 210] width 371 height 21
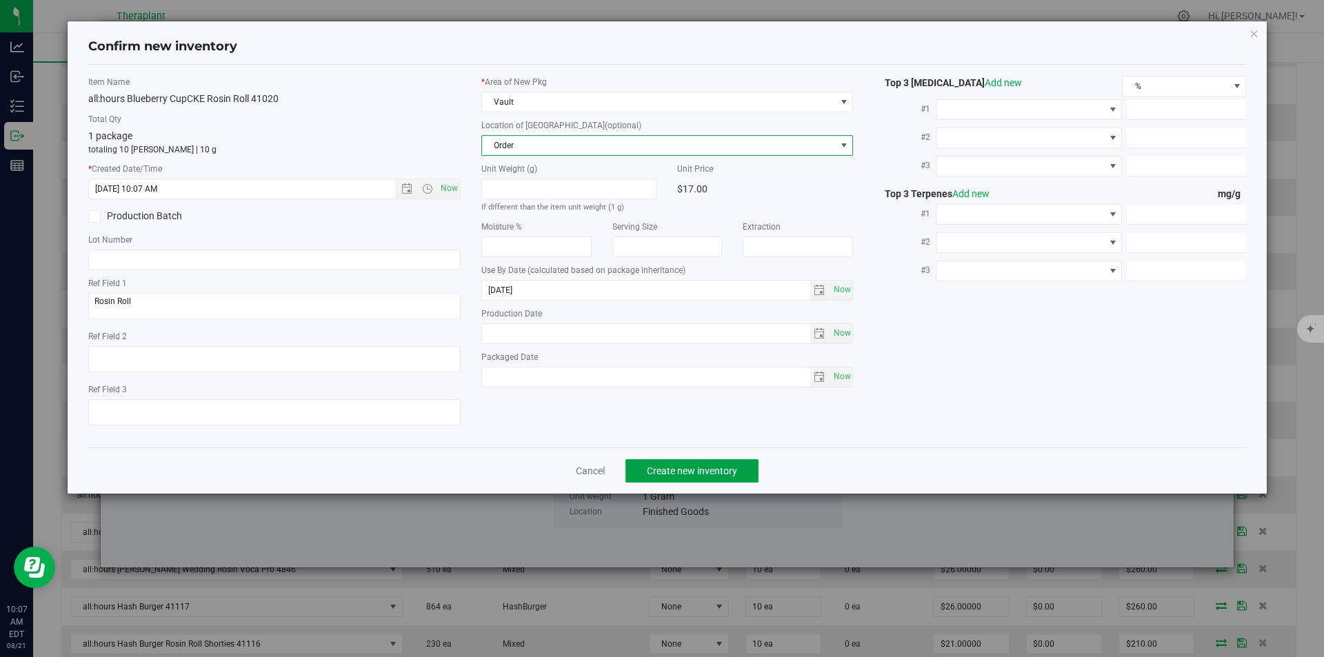
click at [660, 474] on span "Create new inventory" at bounding box center [692, 470] width 90 height 11
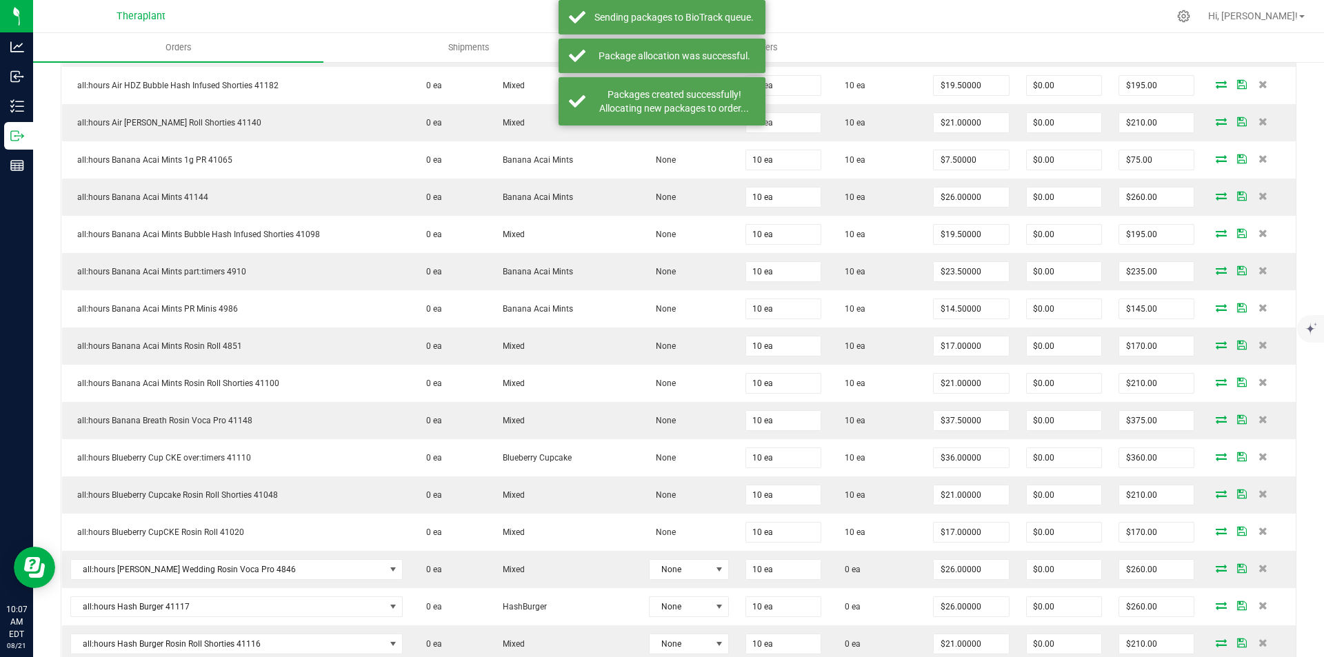
click at [1216, 566] on icon at bounding box center [1221, 568] width 11 height 8
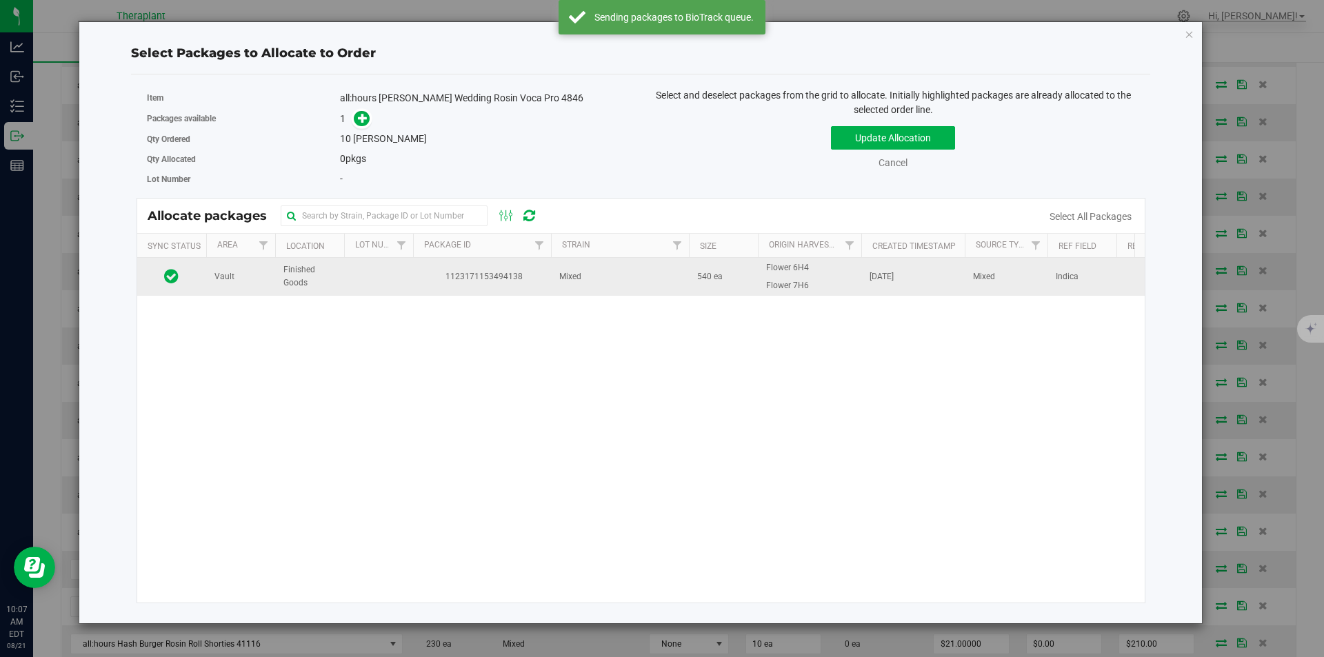
click at [490, 277] on span "1123171153494138" at bounding box center [481, 276] width 121 height 13
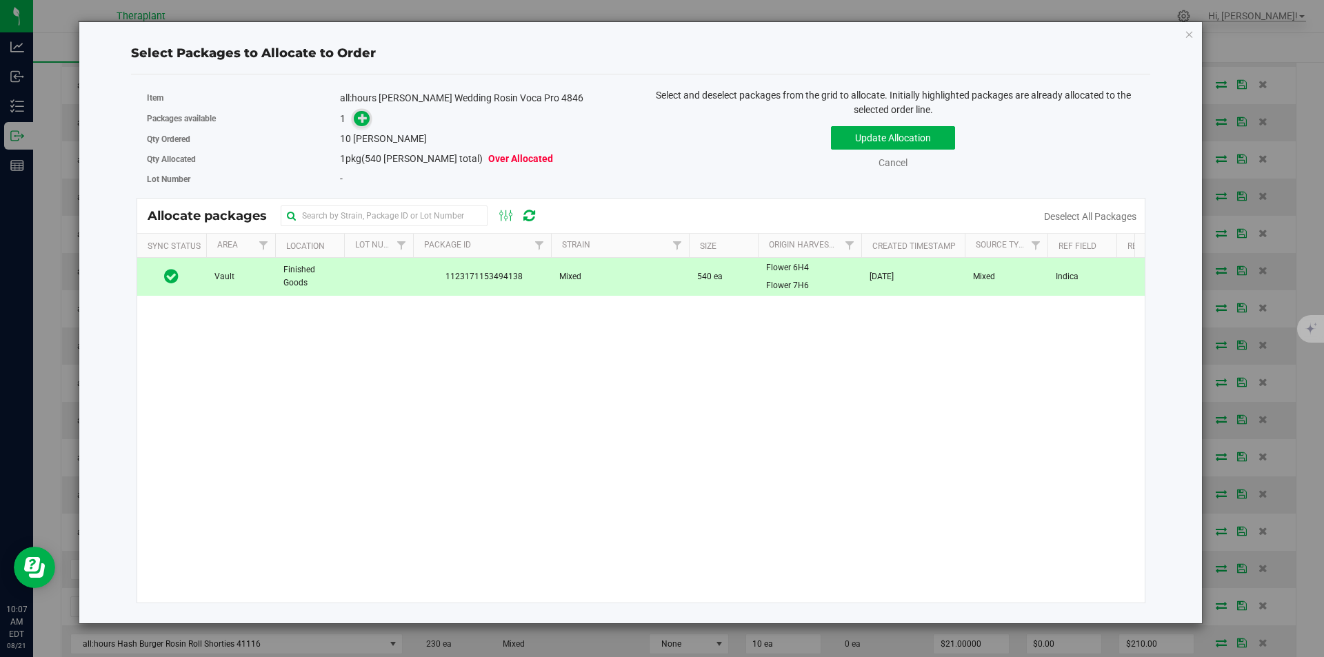
click at [365, 113] on icon at bounding box center [363, 118] width 10 height 10
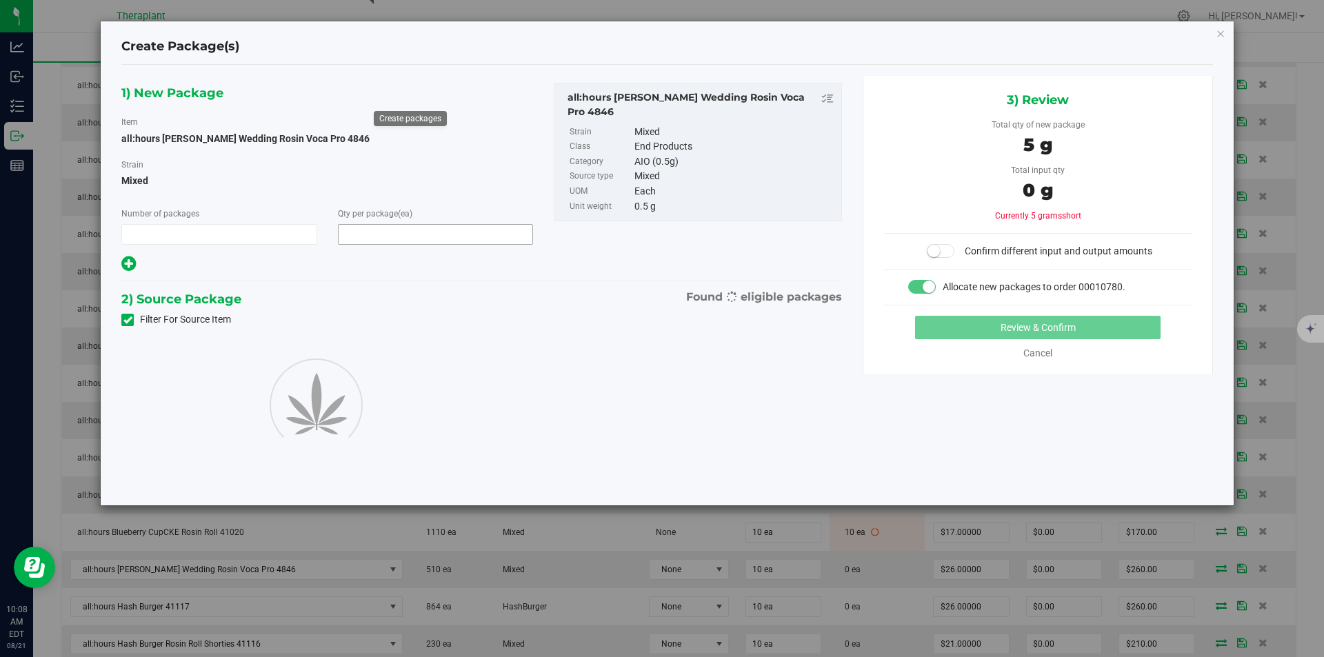
type input "1"
type input "10"
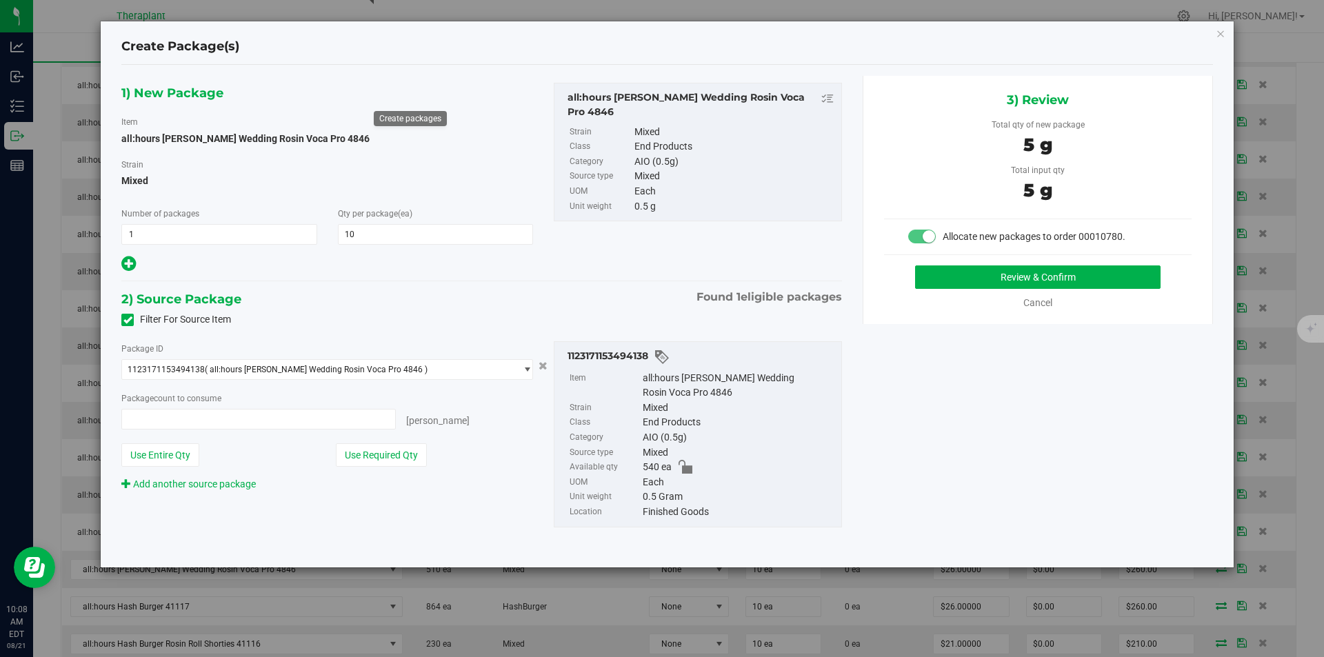
type input "10 ea"
click at [1027, 283] on button "Review & Confirm" at bounding box center [1037, 276] width 245 height 23
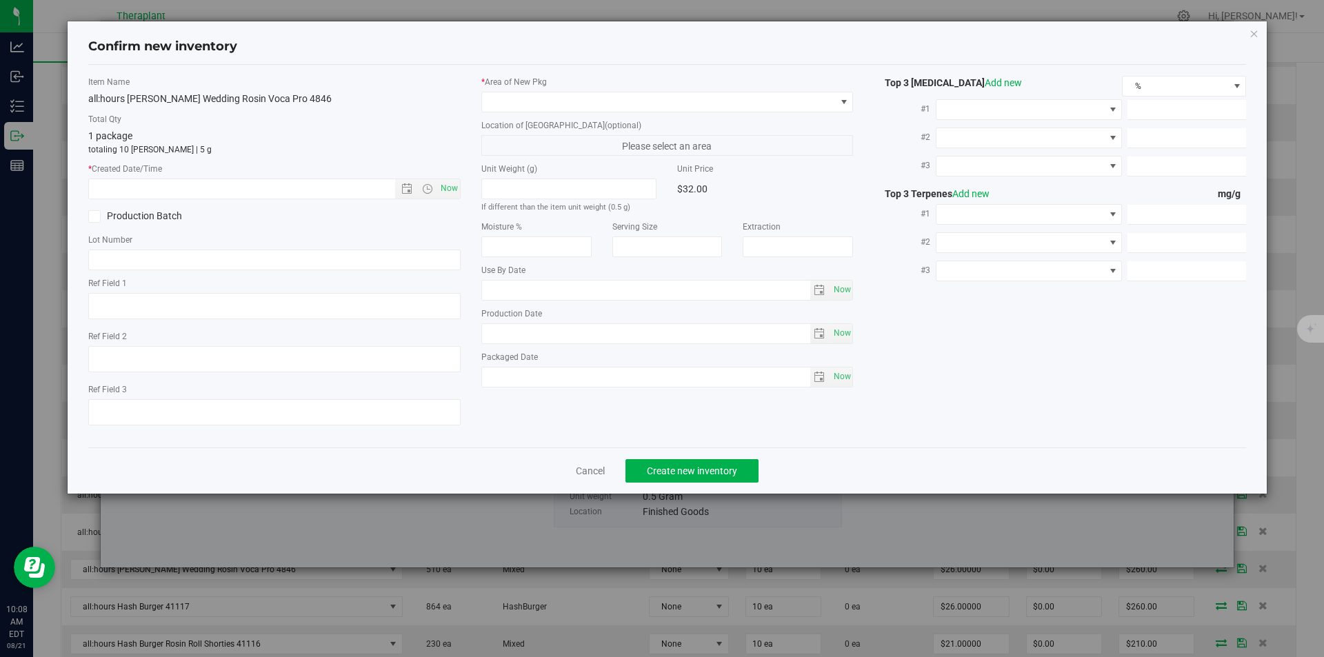
type textarea "Indica"
type input "2026-03-21"
click at [458, 186] on span "Now" at bounding box center [448, 189] width 23 height 20
click at [525, 89] on div "* Area of [GEOGRAPHIC_DATA]" at bounding box center [667, 94] width 372 height 37
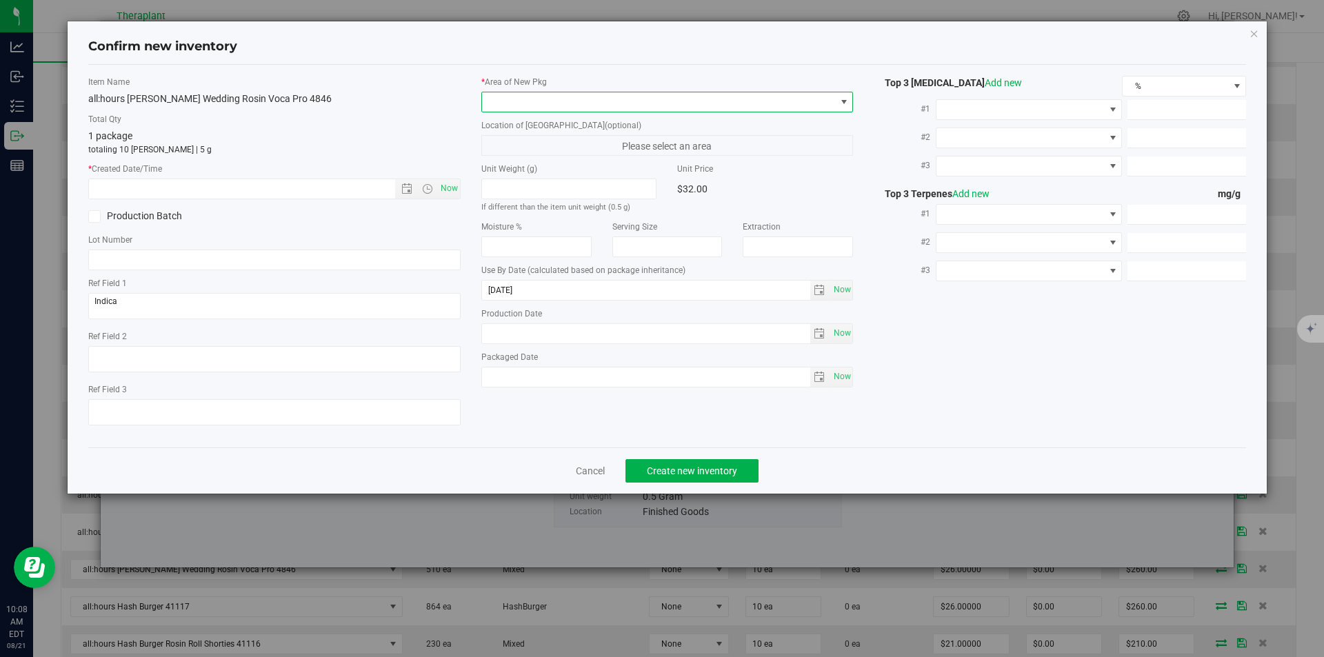
click at [508, 98] on span at bounding box center [659, 101] width 354 height 19
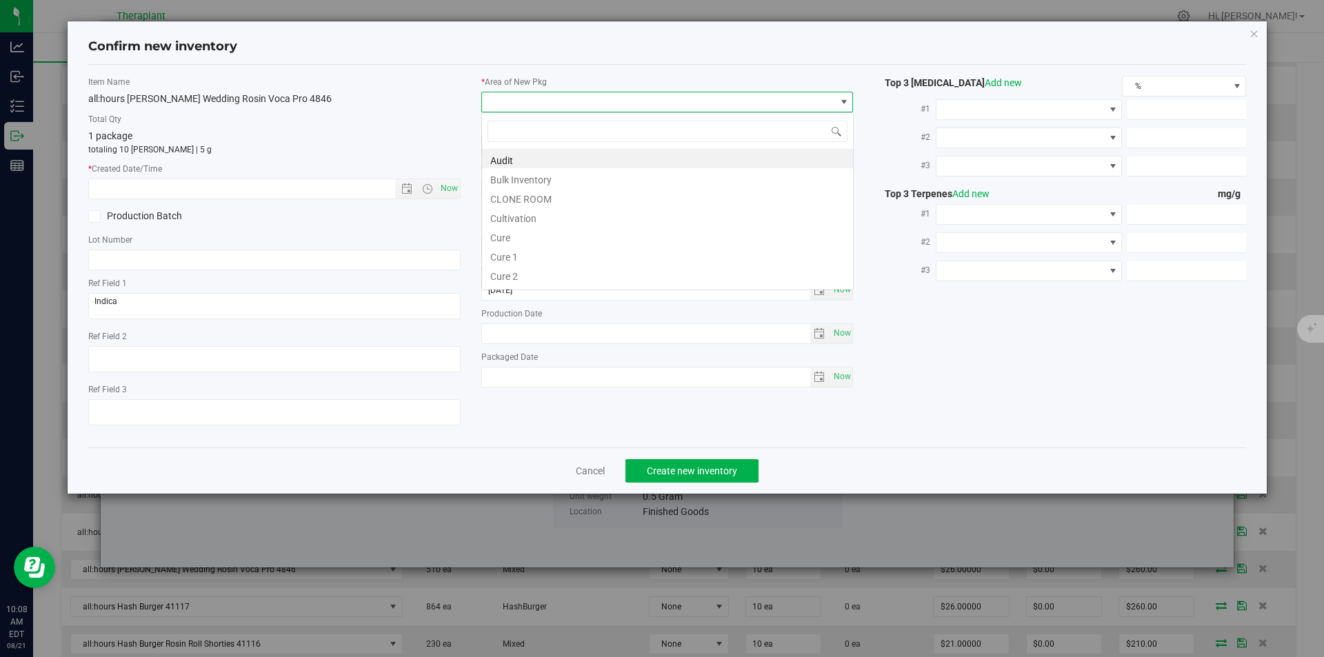
type input "8/21/2025 10:08 AM"
type input "v"
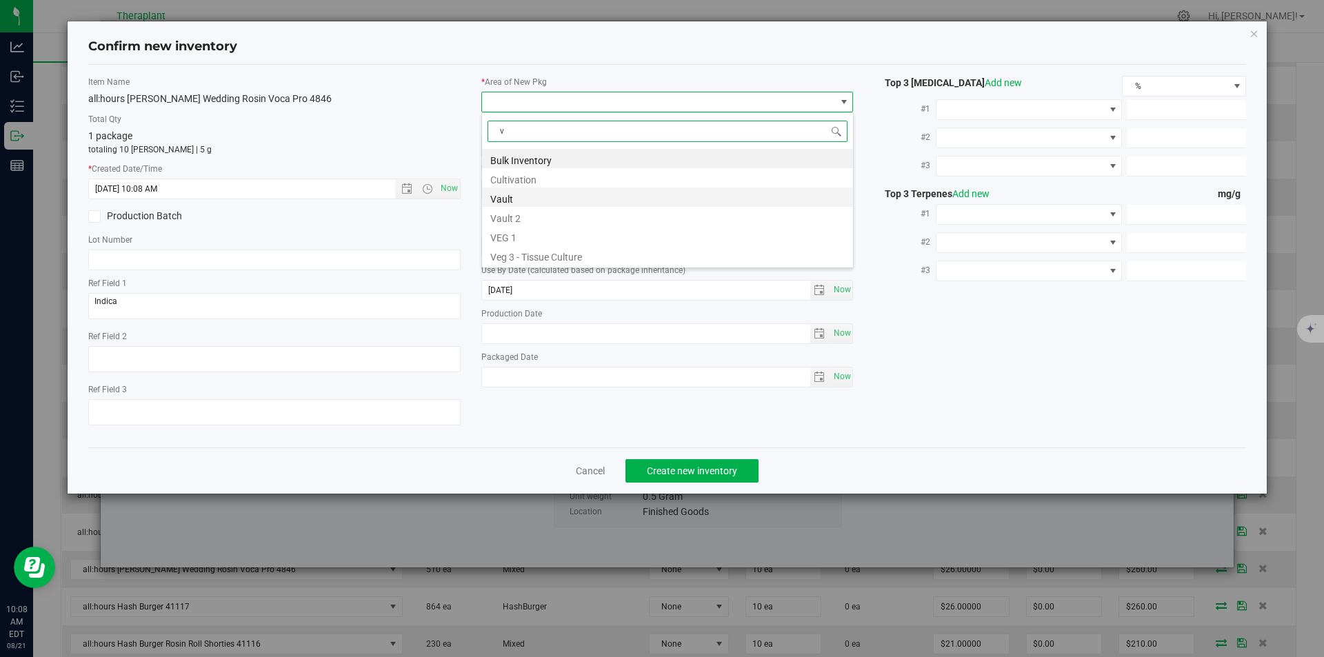
click at [513, 204] on li "Vault" at bounding box center [667, 197] width 371 height 19
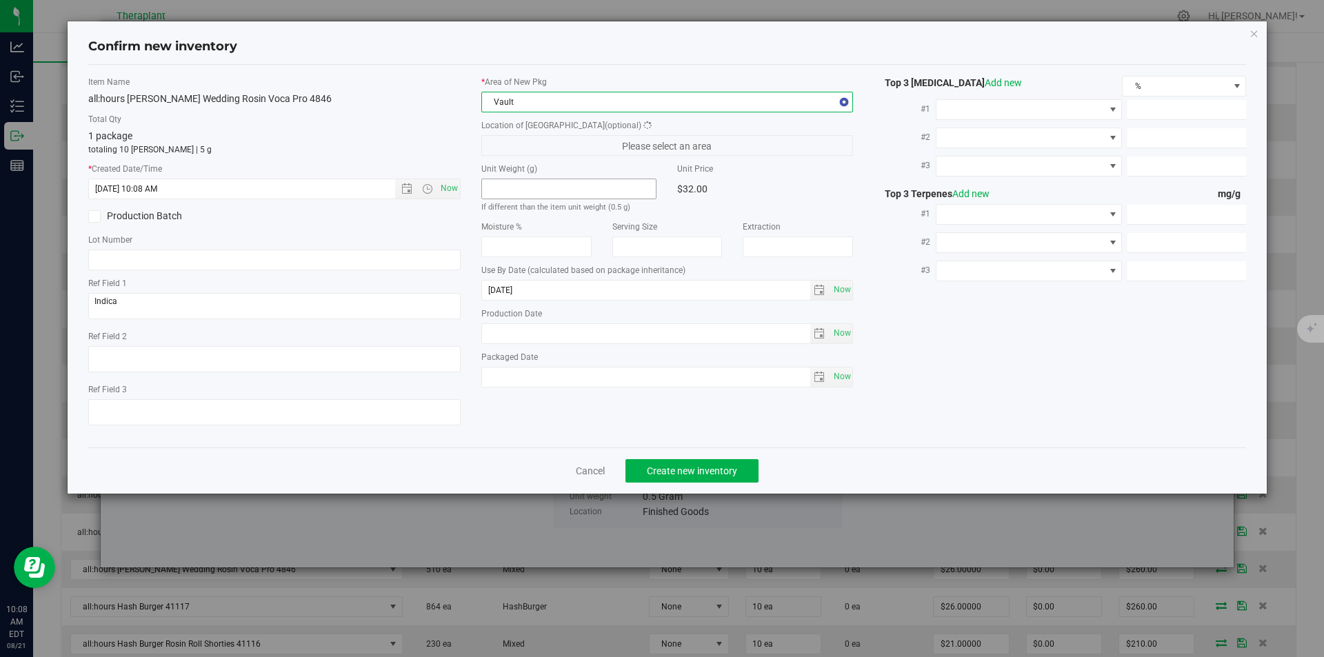
click at [510, 157] on div "* Area of New Pkg Vault Location of New Pkg (optional) Please select an area Un…" at bounding box center [667, 235] width 393 height 319
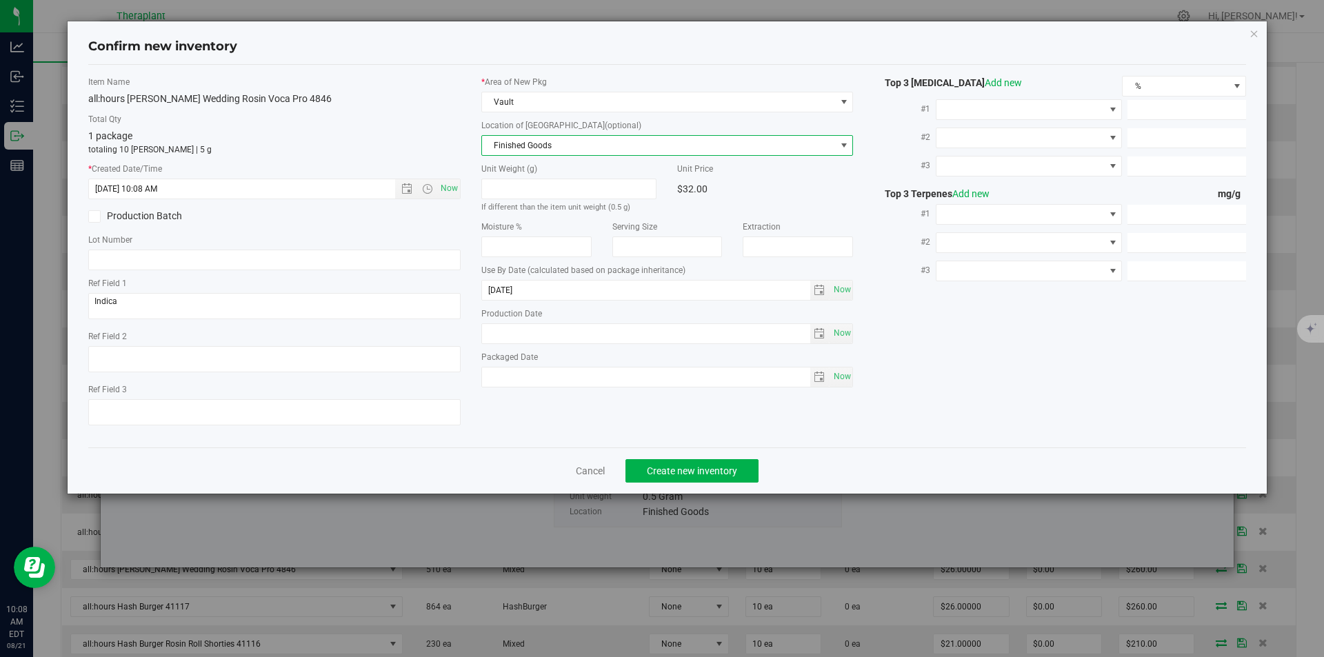
click at [501, 141] on span "Finished Goods" at bounding box center [659, 145] width 354 height 19
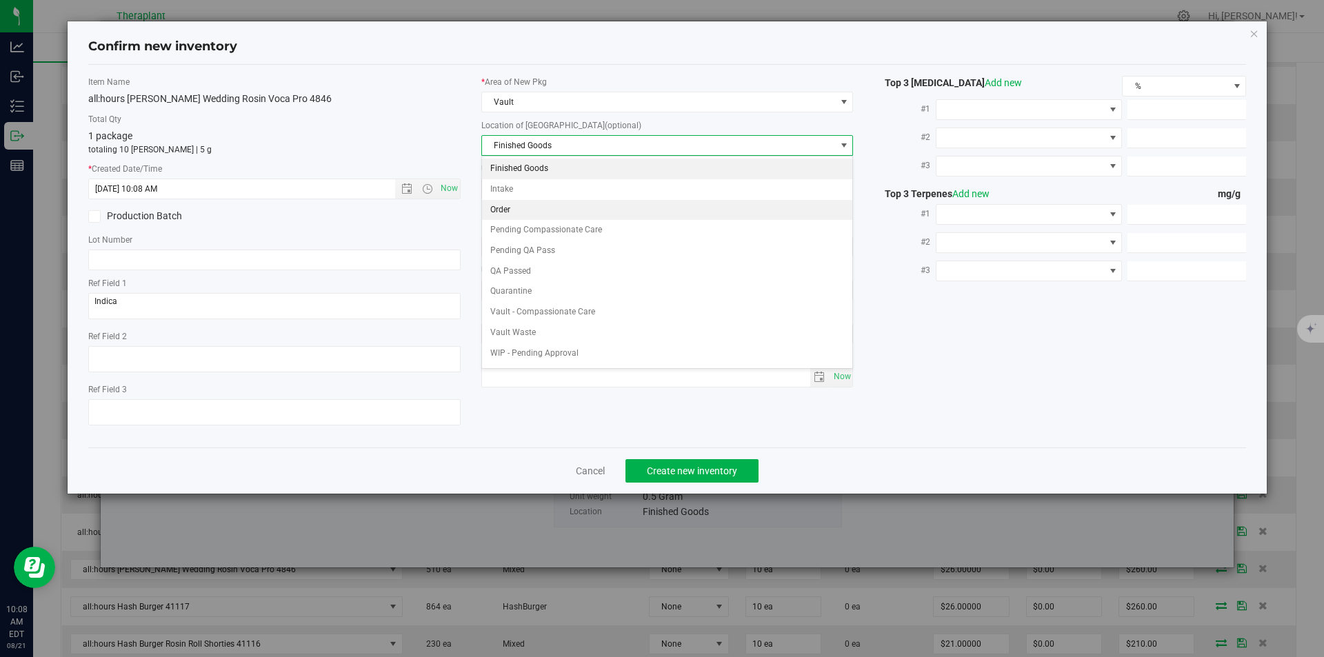
click at [501, 219] on li "Order" at bounding box center [667, 210] width 371 height 21
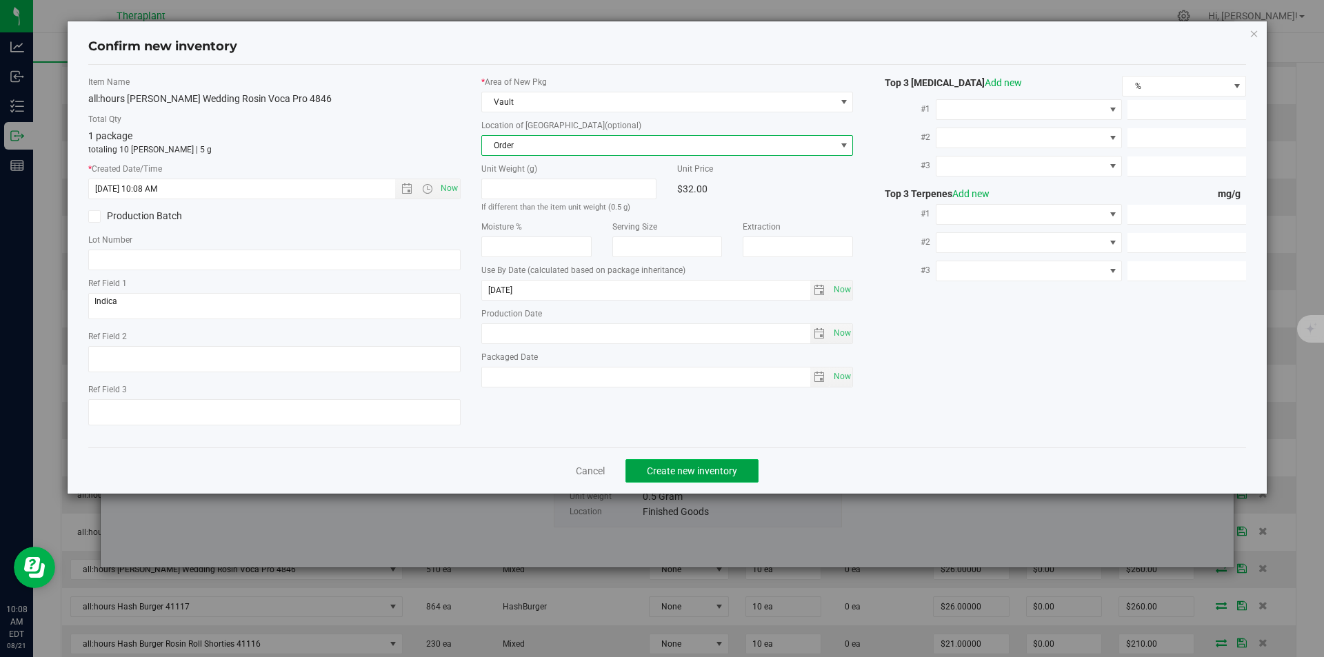
click at [670, 465] on span "Create new inventory" at bounding box center [692, 470] width 90 height 11
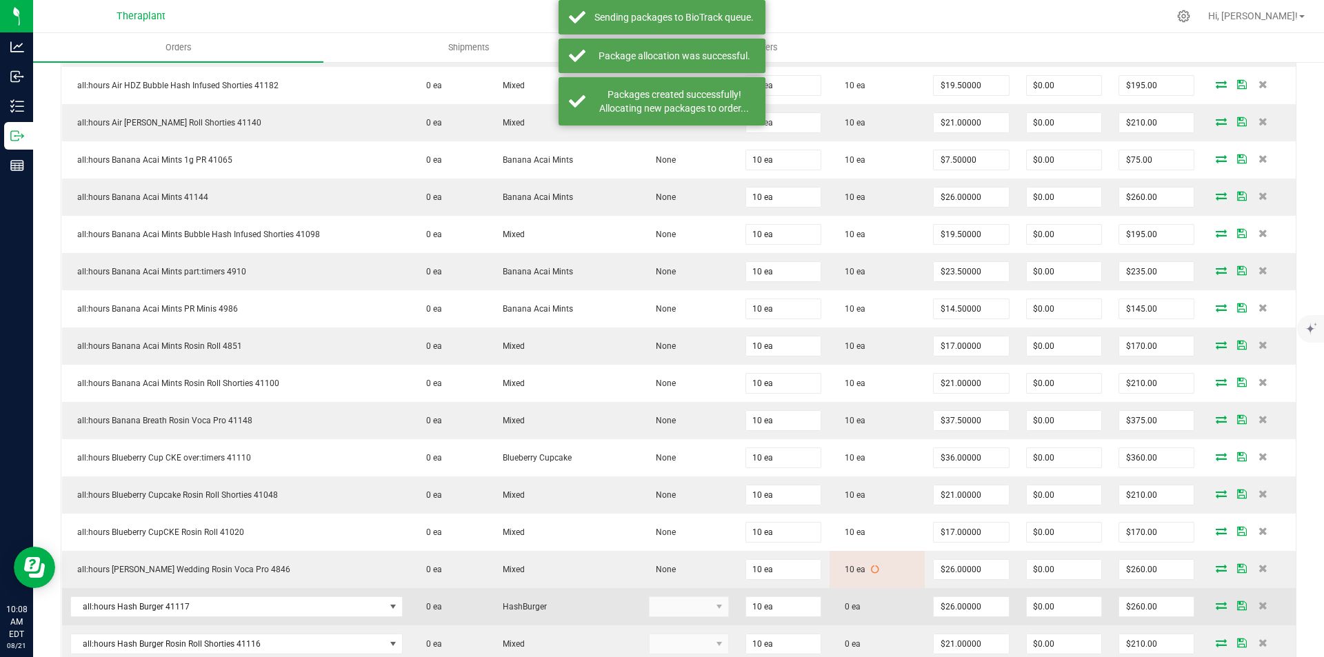
click at [1216, 605] on icon at bounding box center [1221, 605] width 11 height 8
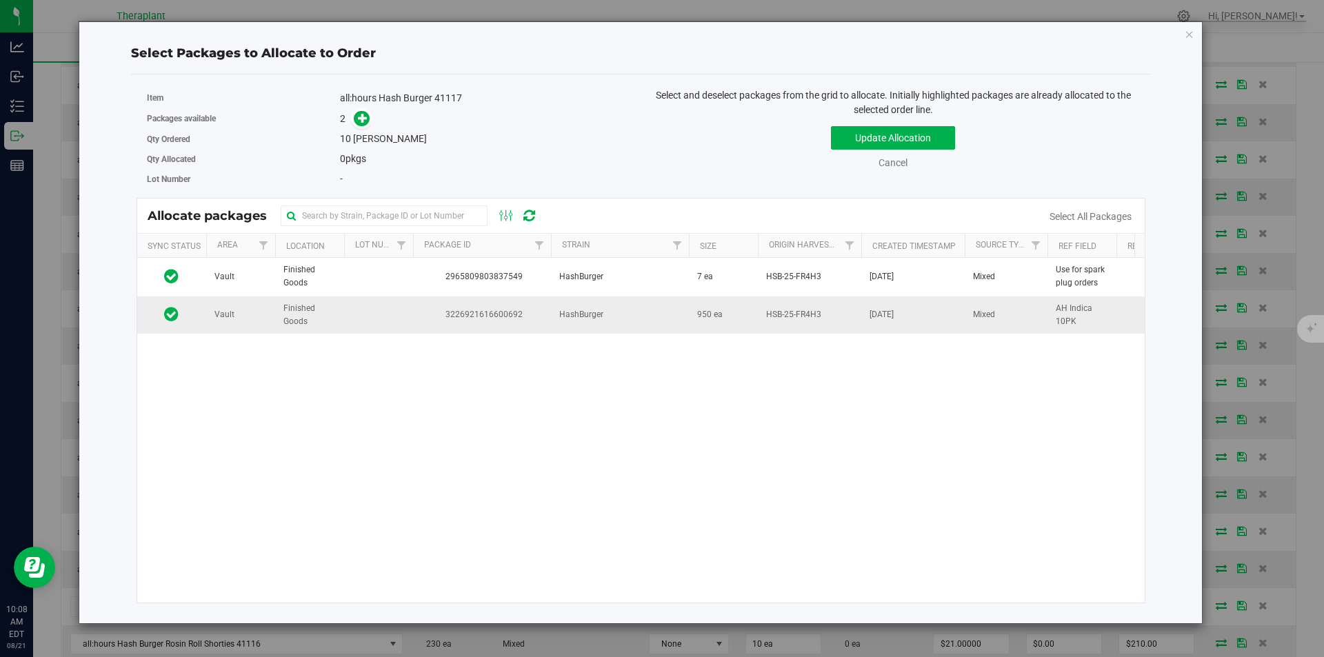
click at [508, 329] on td "3226921616600692" at bounding box center [482, 315] width 138 height 37
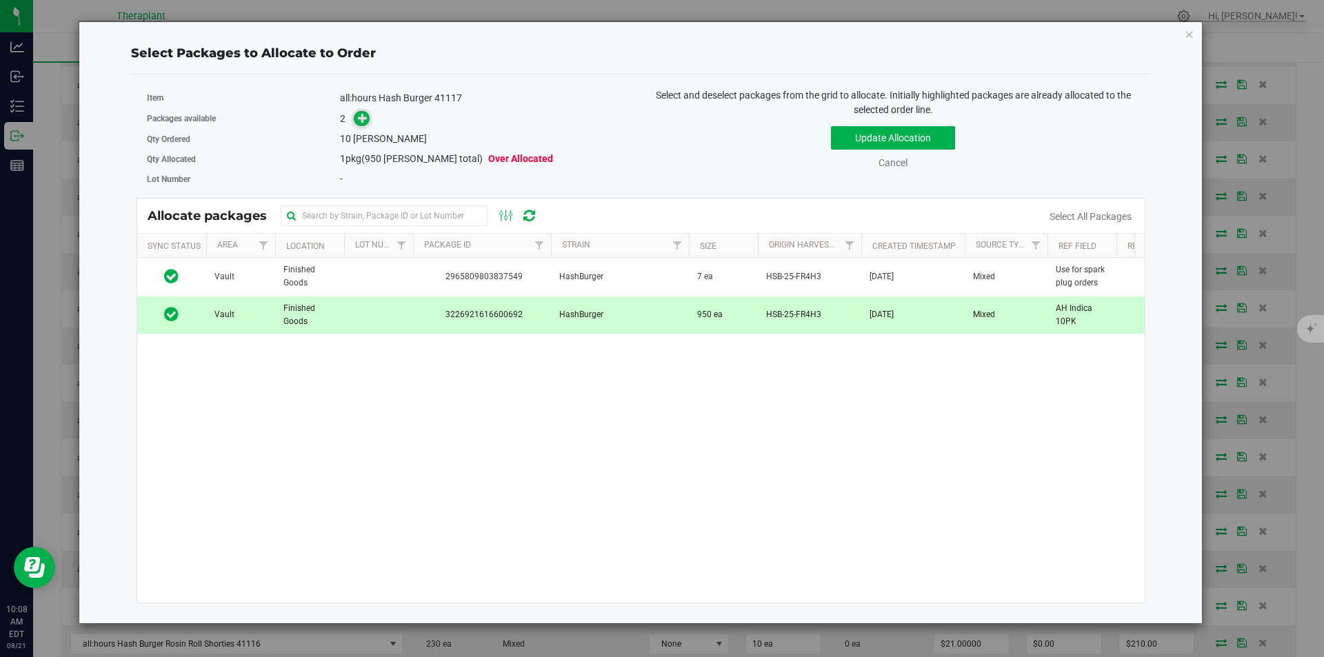
click at [358, 117] on icon at bounding box center [363, 118] width 10 height 10
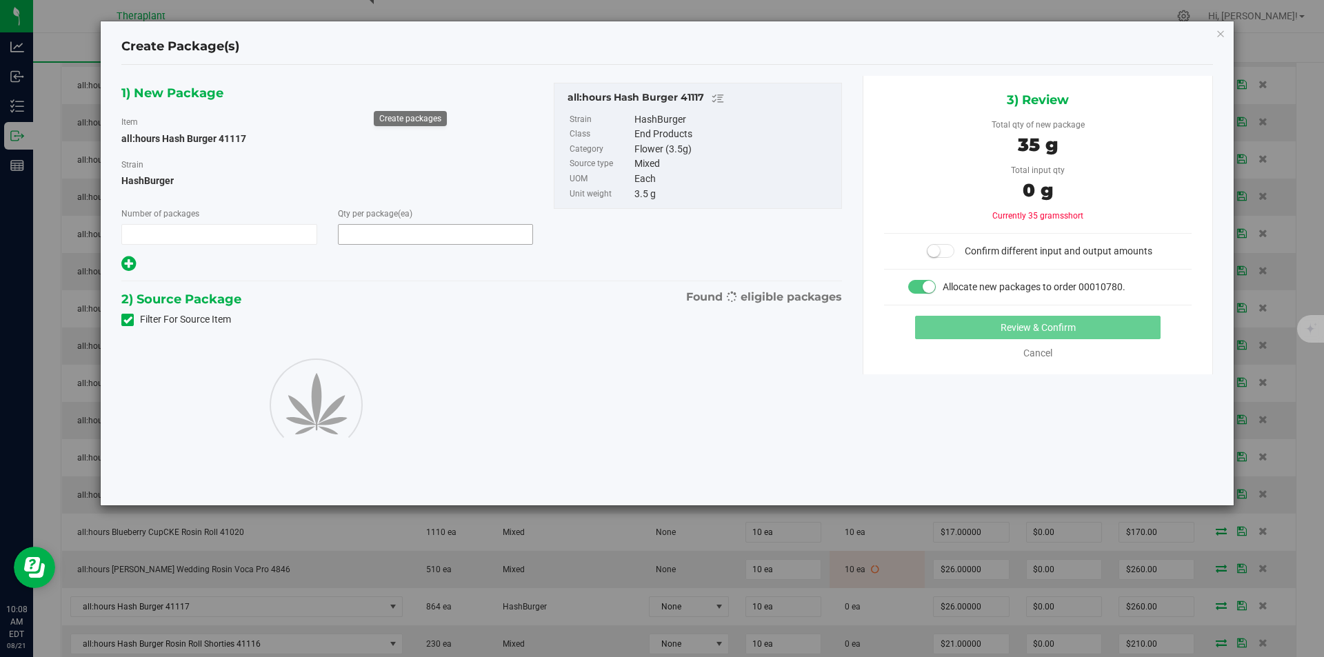
type input "1"
type input "10"
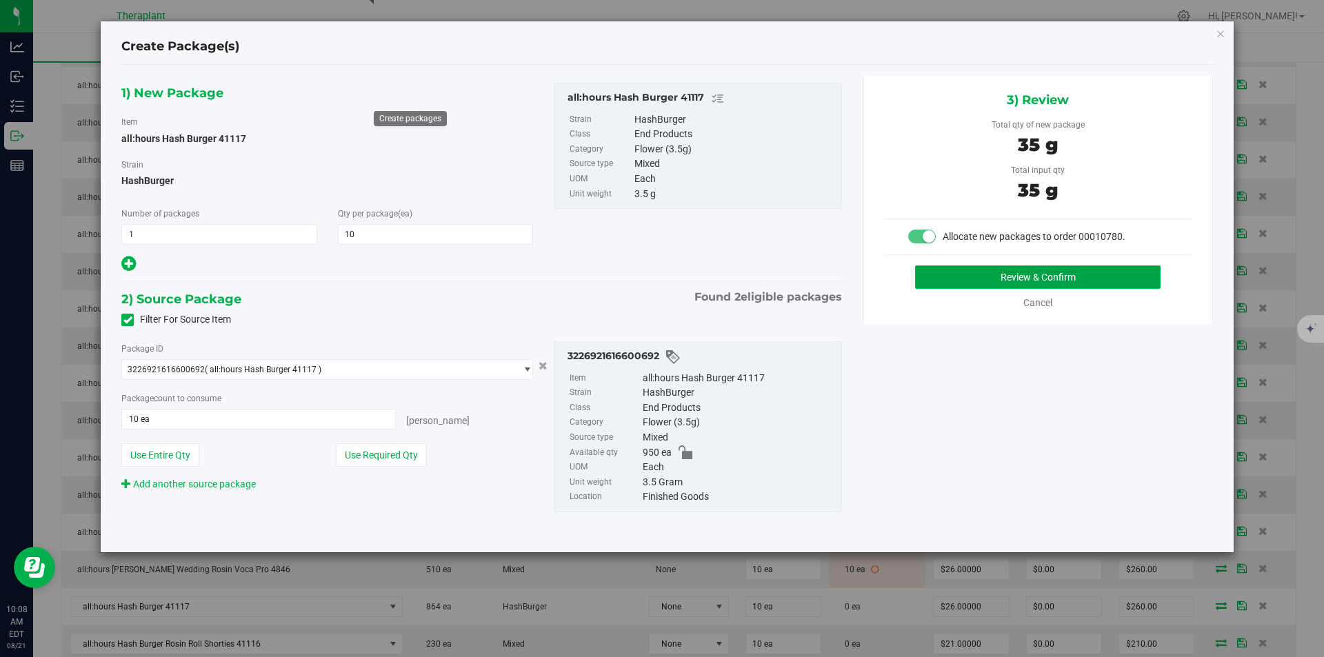
click at [970, 280] on button "Review & Confirm" at bounding box center [1037, 276] width 245 height 23
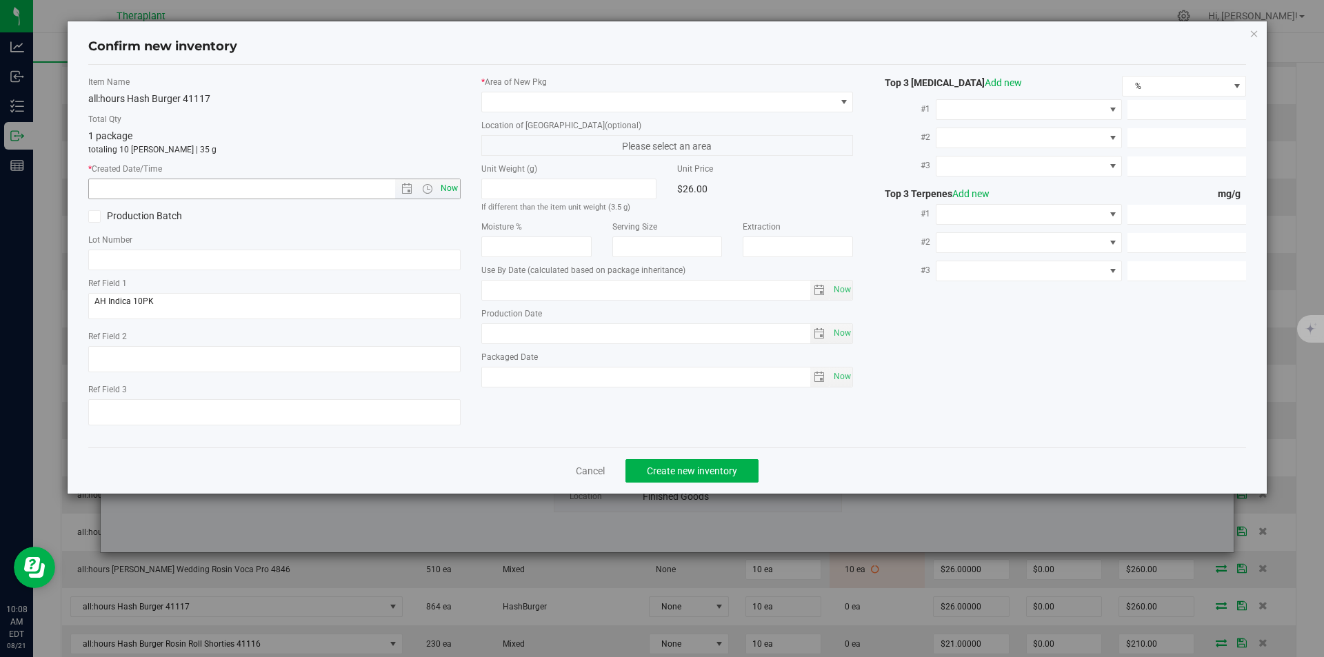
type input "2026-07-15"
click at [445, 190] on span "Now" at bounding box center [448, 189] width 23 height 20
type input "8/21/2025 10:08 AM"
click at [552, 88] on label "* Area of [GEOGRAPHIC_DATA]" at bounding box center [667, 82] width 372 height 12
click at [548, 101] on span at bounding box center [659, 101] width 354 height 19
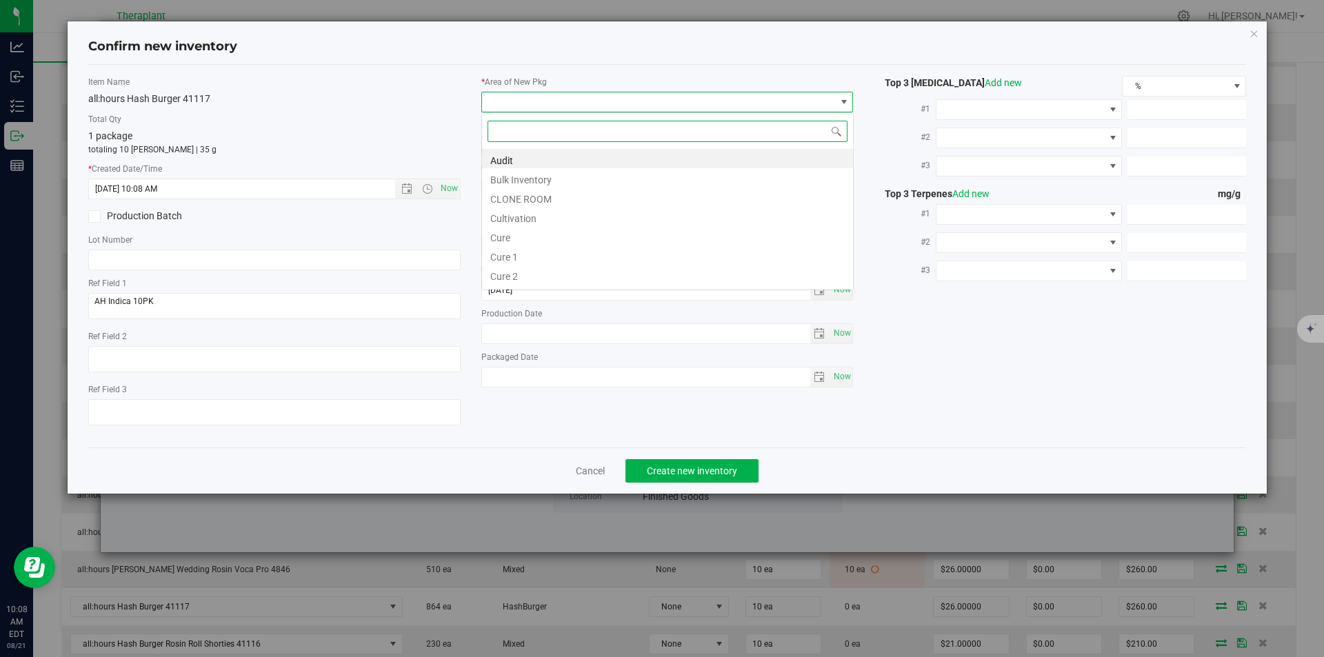
type input "v"
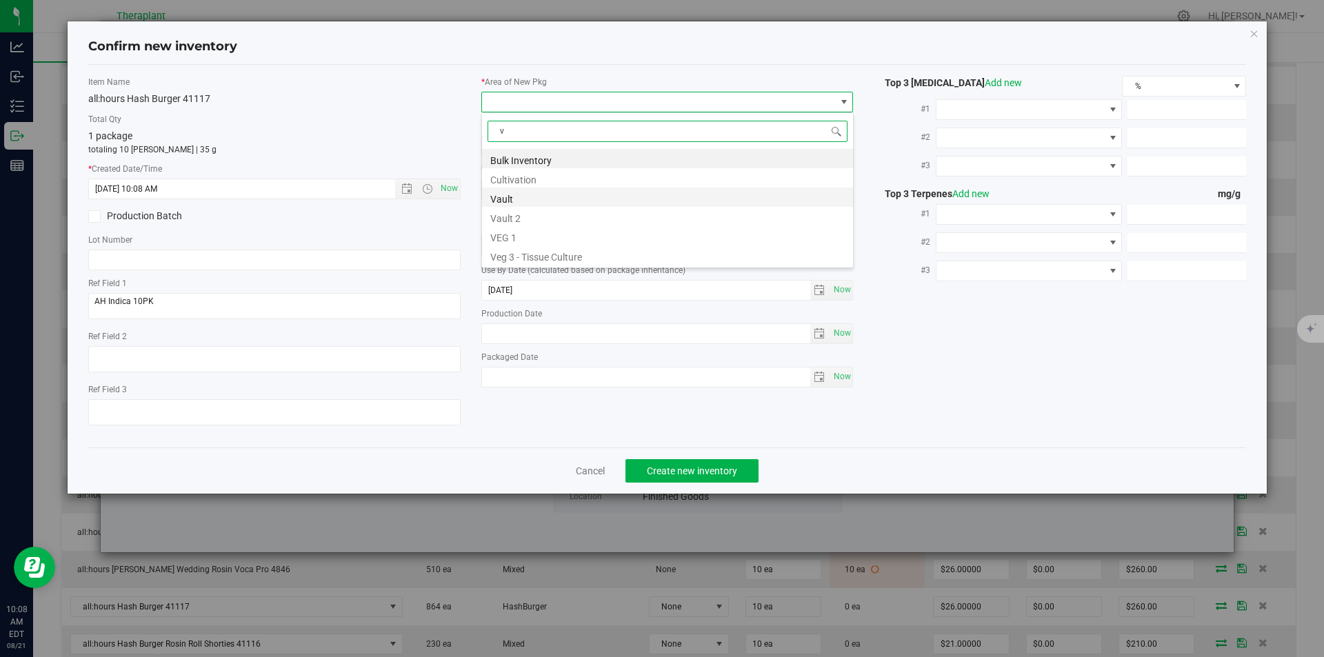
click at [517, 188] on li "Vault" at bounding box center [667, 197] width 371 height 19
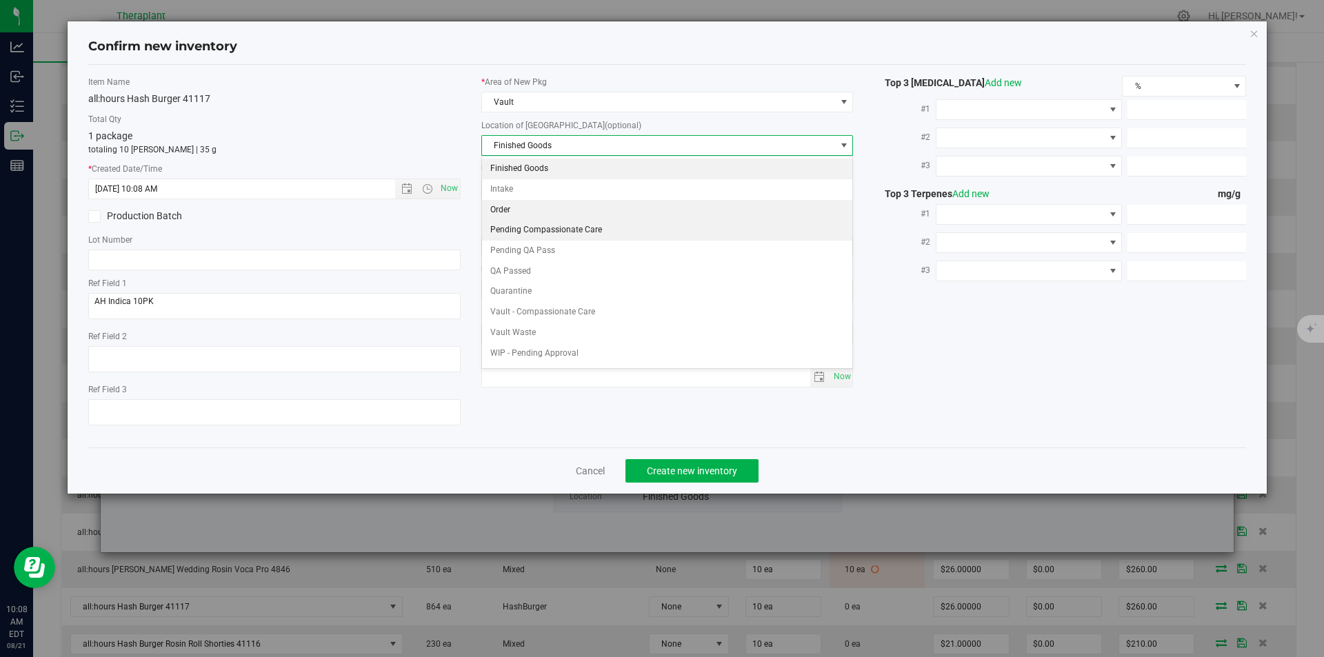
click at [525, 206] on li "Order" at bounding box center [667, 210] width 371 height 21
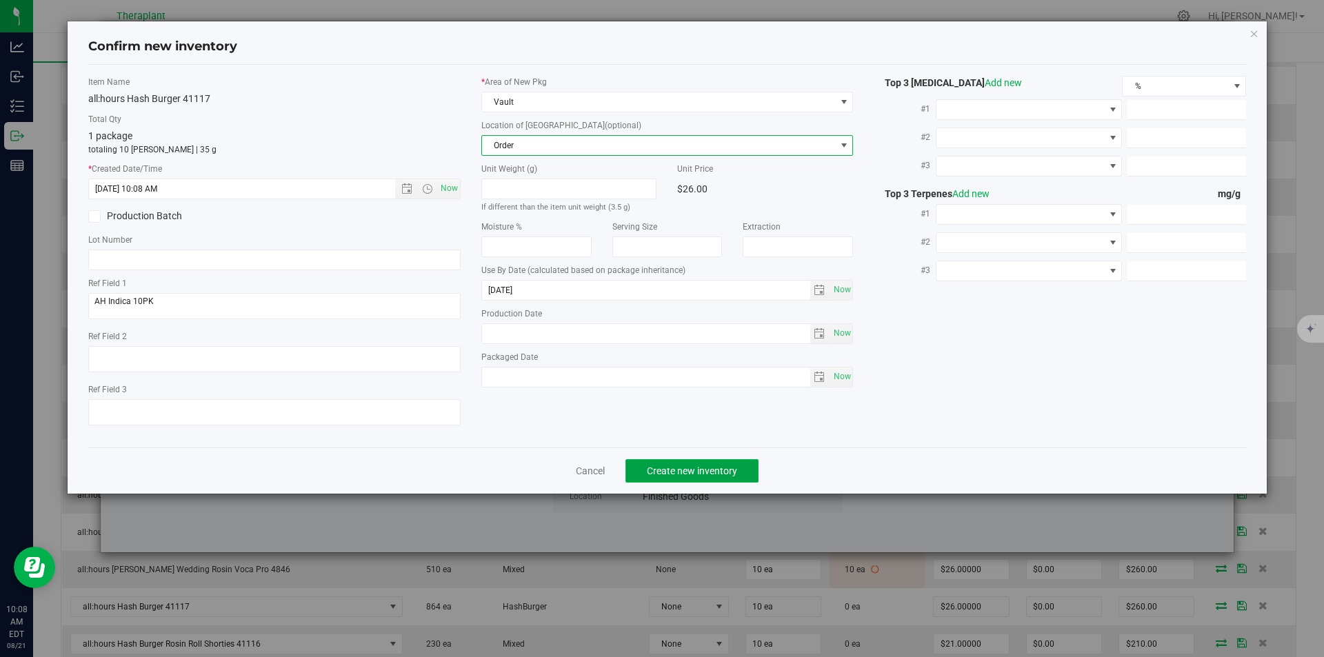
click at [660, 465] on span "Create new inventory" at bounding box center [692, 470] width 90 height 11
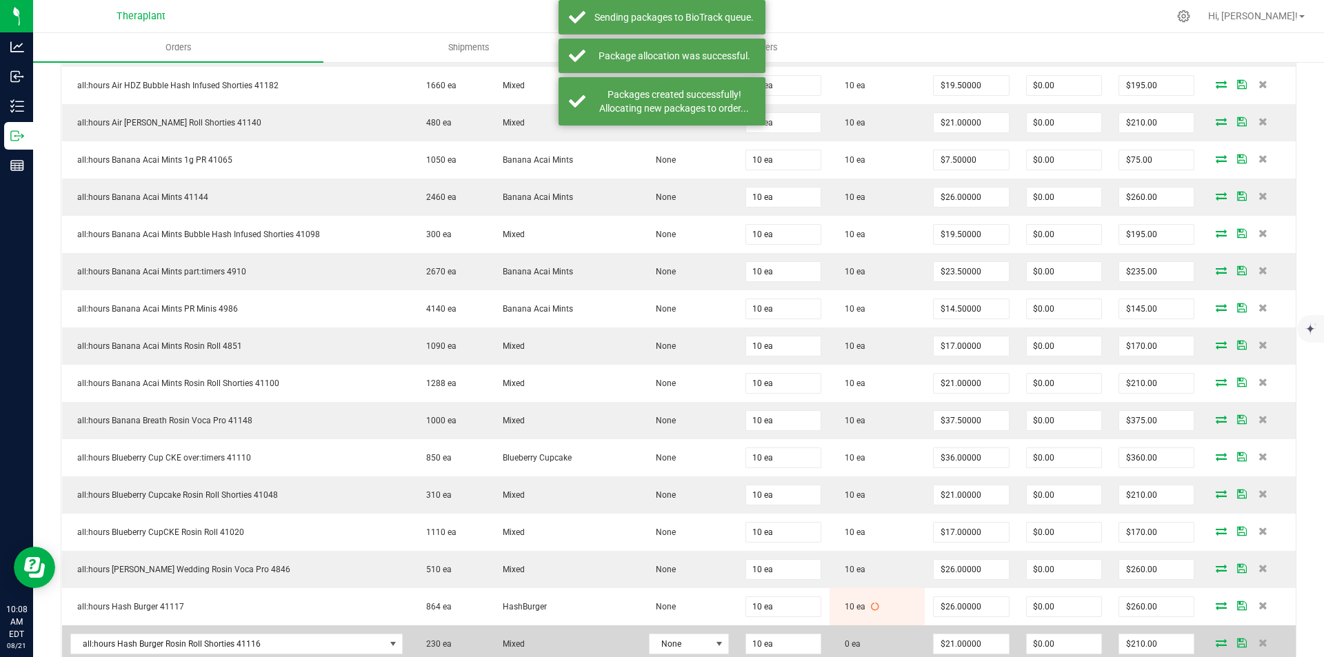
scroll to position [1172, 0]
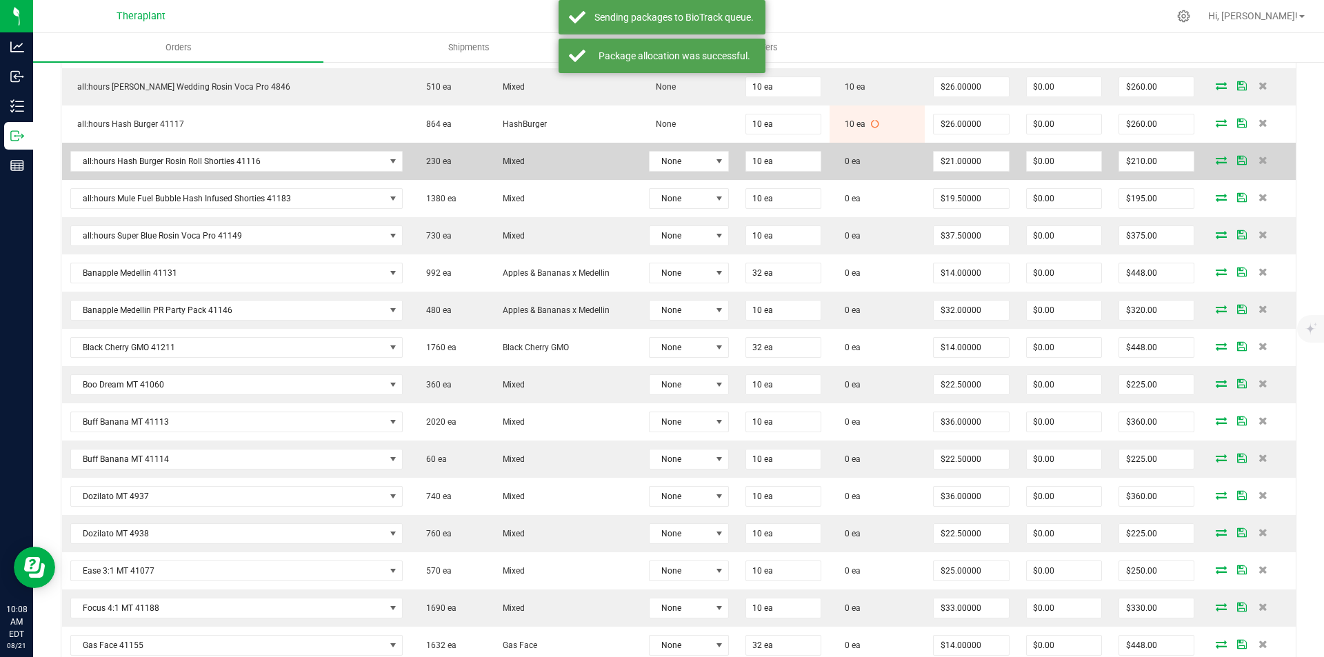
click at [1216, 162] on icon at bounding box center [1221, 160] width 11 height 8
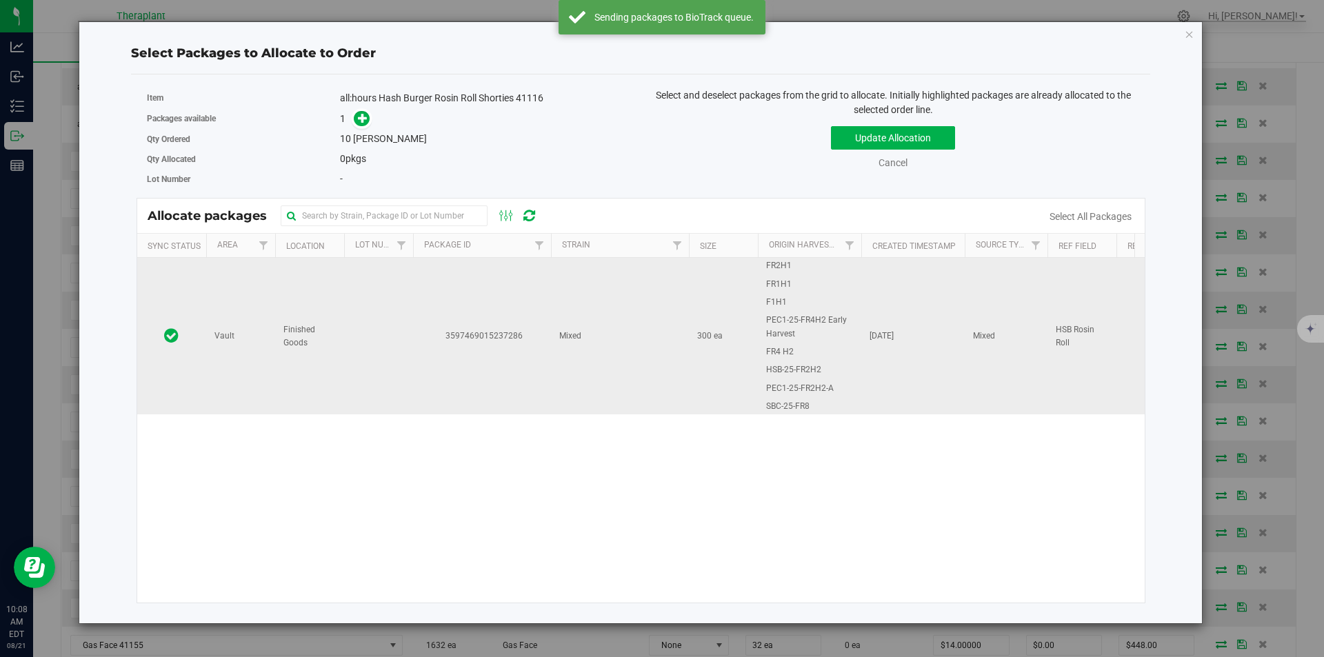
click at [474, 297] on td "3597469015237286" at bounding box center [482, 336] width 138 height 157
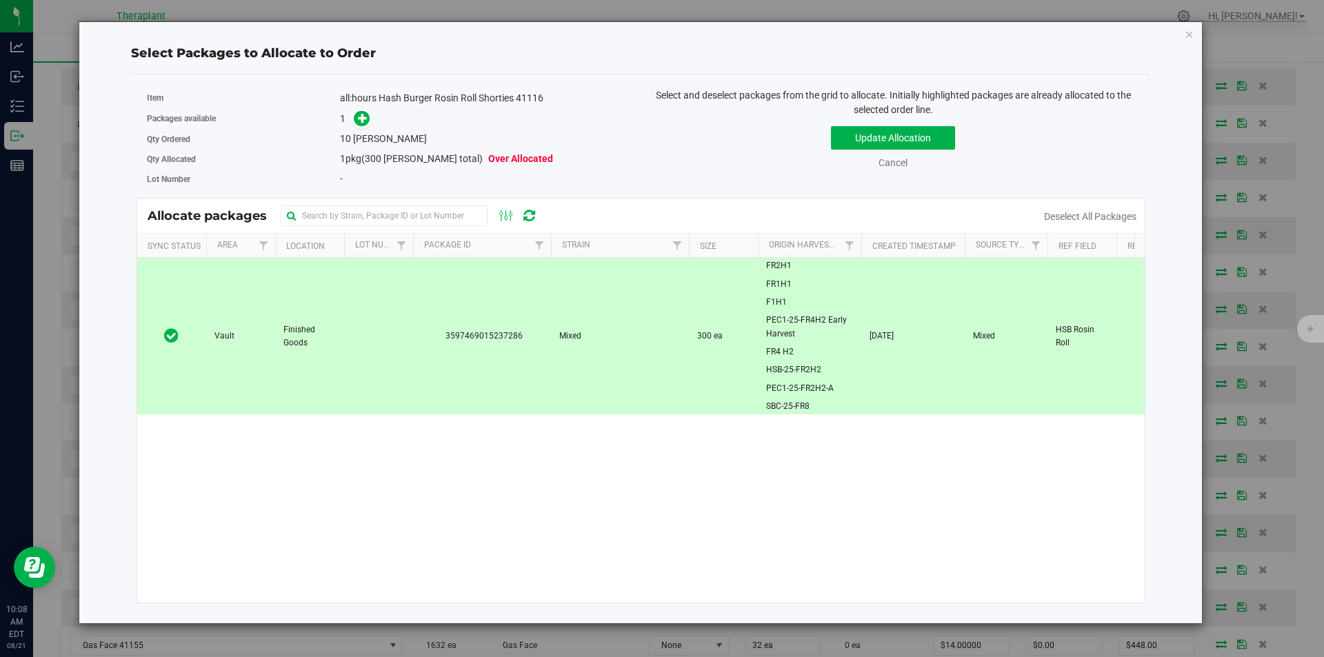
click at [352, 111] on span at bounding box center [359, 119] width 22 height 16
click at [353, 120] on span at bounding box center [359, 119] width 22 height 16
click at [361, 121] on icon at bounding box center [363, 118] width 10 height 10
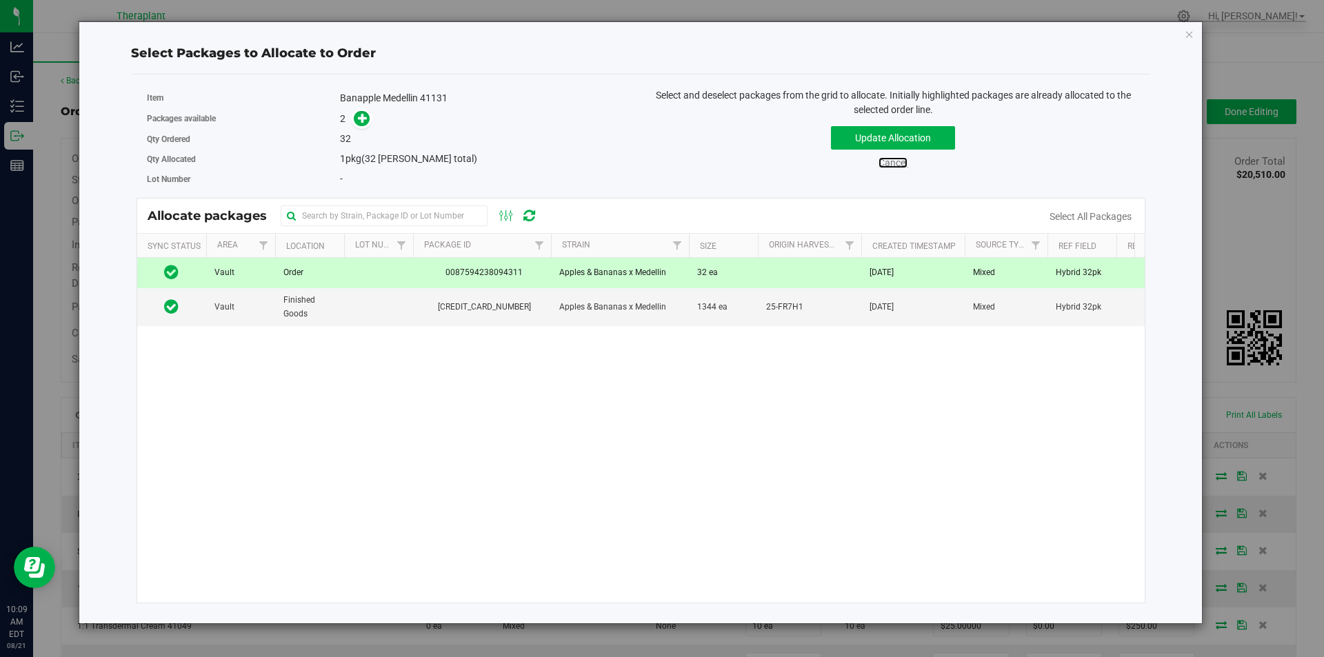
click at [879, 160] on link "Cancel" at bounding box center [893, 162] width 29 height 11
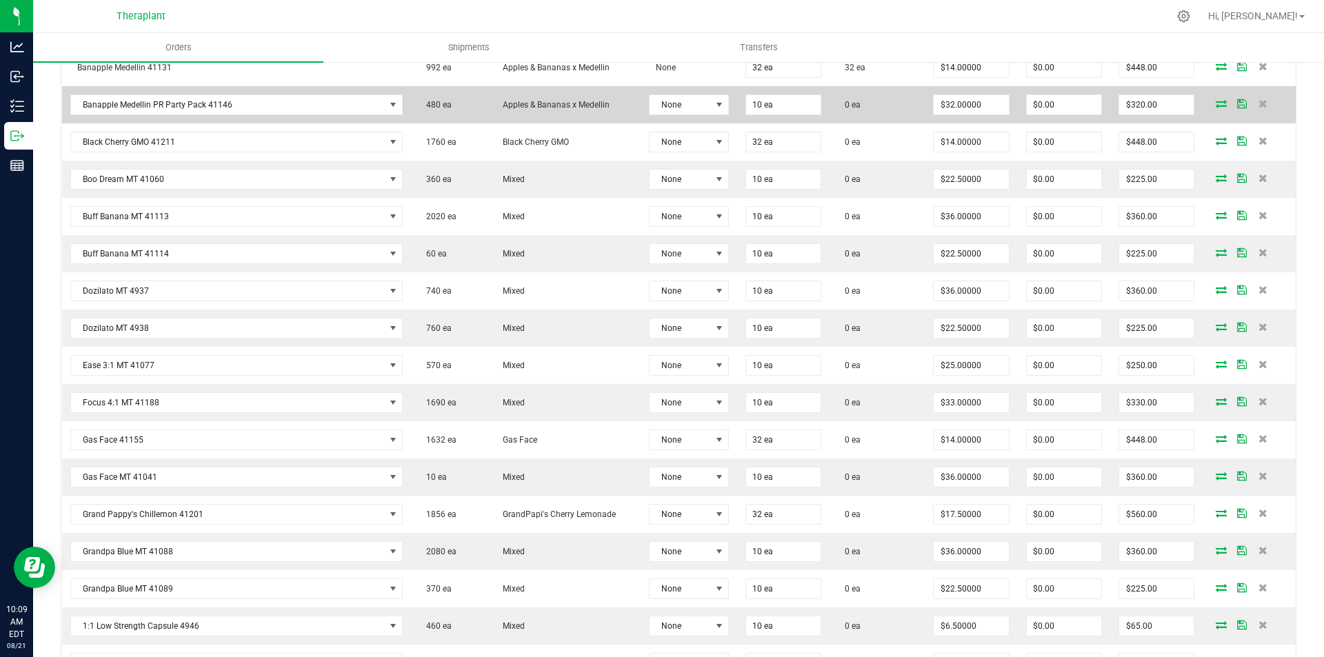
scroll to position [1379, 0]
click at [1216, 99] on icon at bounding box center [1221, 102] width 11 height 8
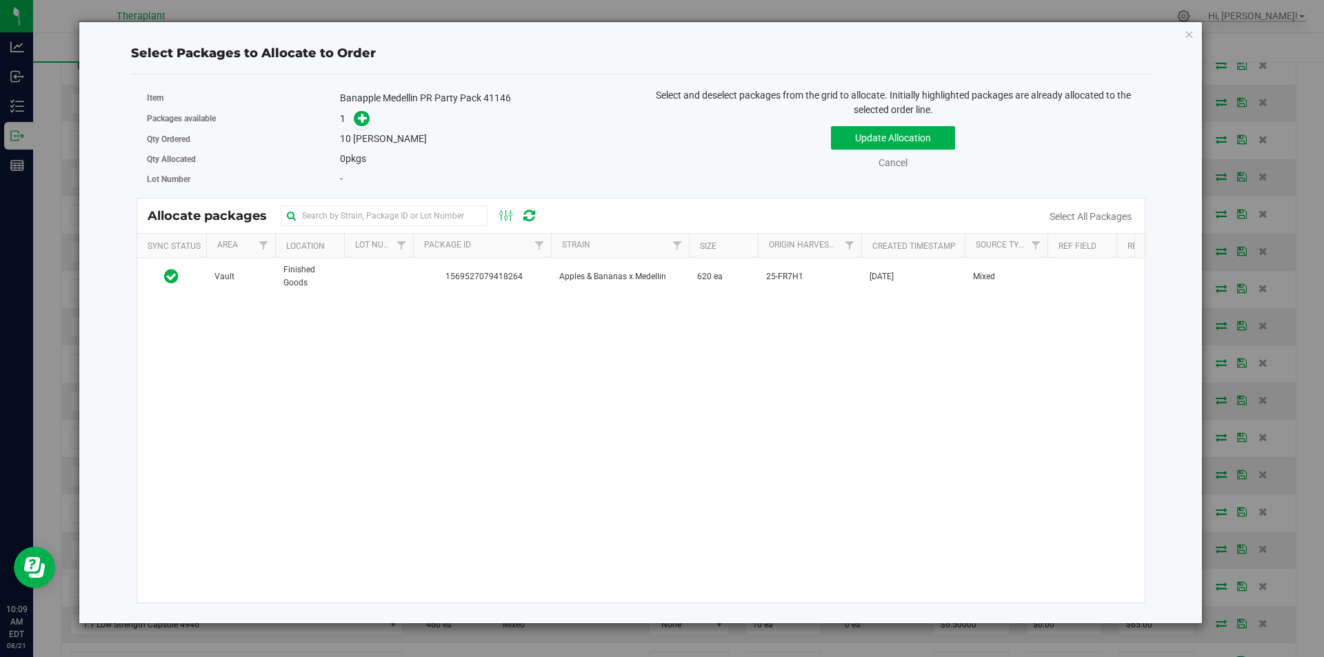
drag, startPoint x: 524, startPoint y: 281, endPoint x: 605, endPoint y: 243, distance: 89.8
click at [524, 280] on span "1569527079418264" at bounding box center [481, 276] width 121 height 13
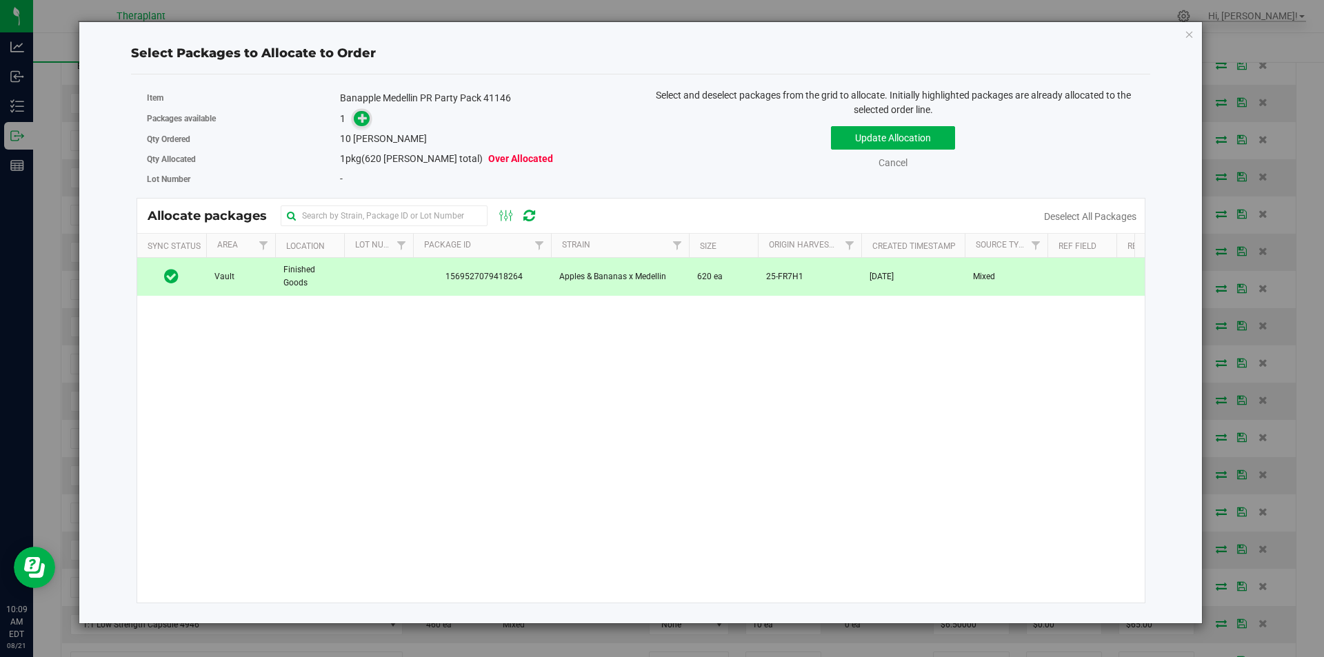
click at [360, 117] on icon at bounding box center [363, 117] width 10 height 10
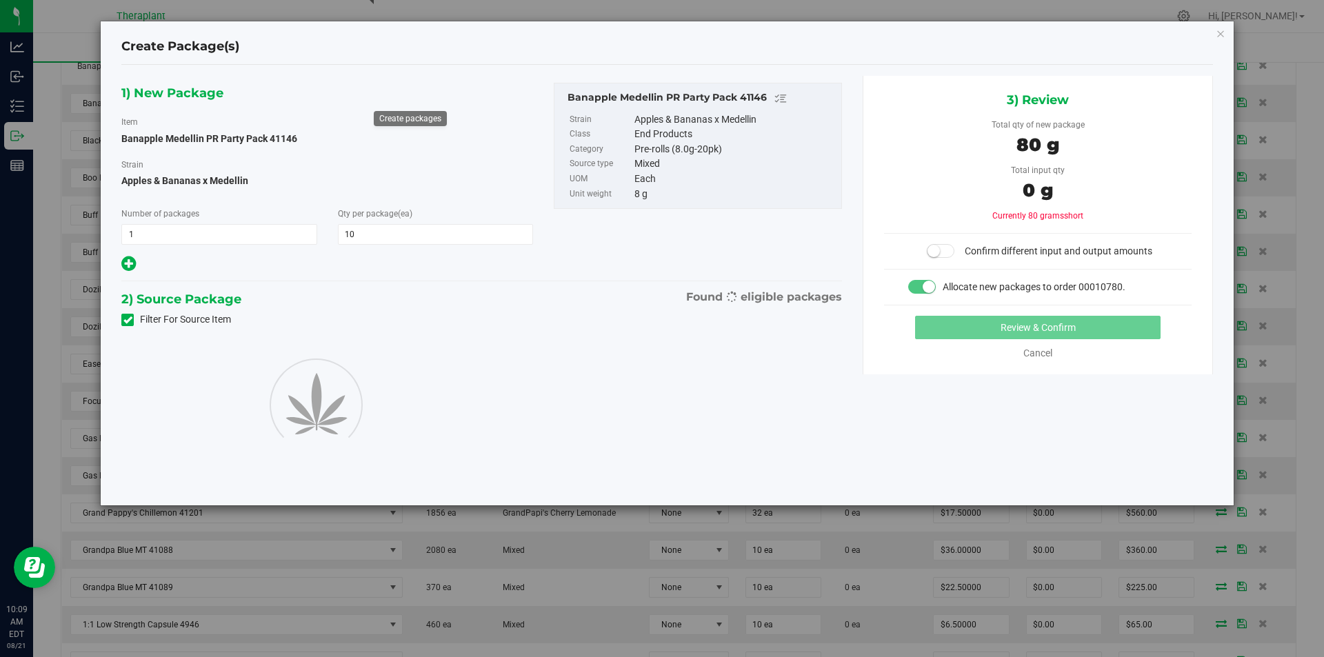
type input "10"
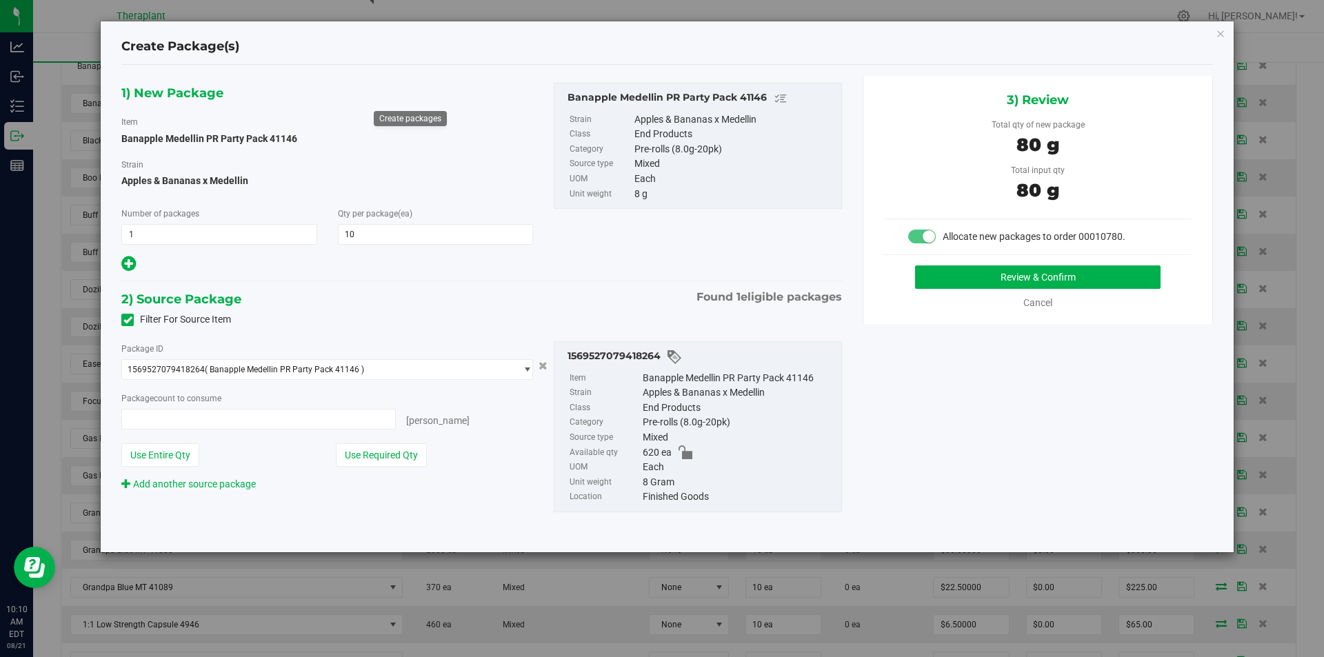
type input "10 ea"
click at [1076, 282] on div "Review & Confirm Cancel" at bounding box center [1038, 287] width 308 height 45
click at [1076, 282] on button "Review & Confirm" at bounding box center [1037, 276] width 245 height 23
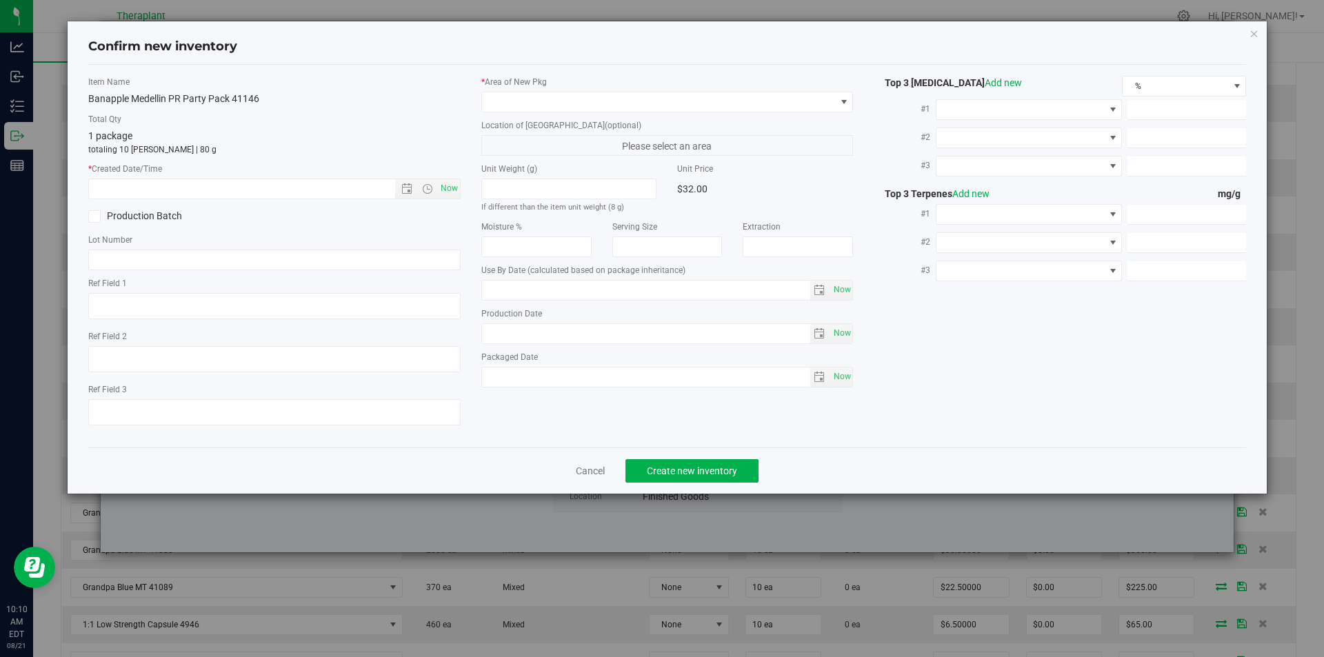
type input "[DATE]"
click at [457, 179] on span "Now" at bounding box center [448, 189] width 23 height 20
type input "[DATE] 10:10 AM"
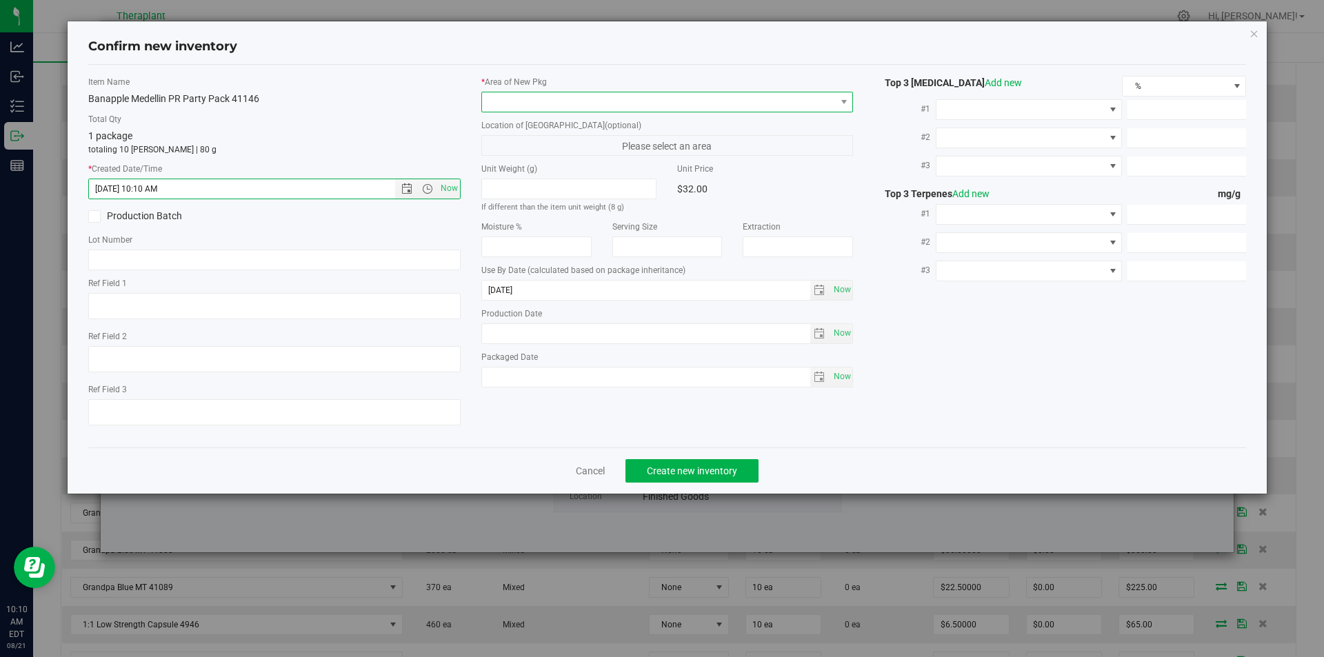
click at [548, 99] on span at bounding box center [659, 101] width 354 height 19
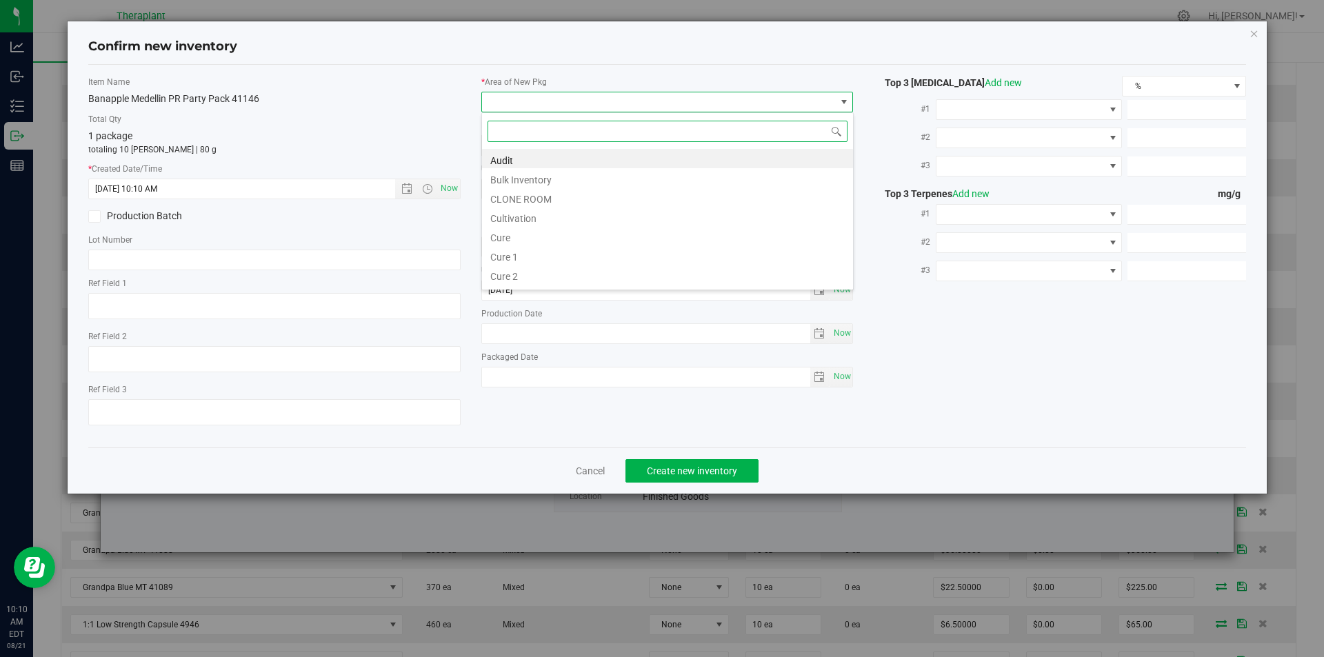
scroll to position [21, 372]
type input "v"
click at [514, 196] on li "Vault" at bounding box center [667, 197] width 371 height 19
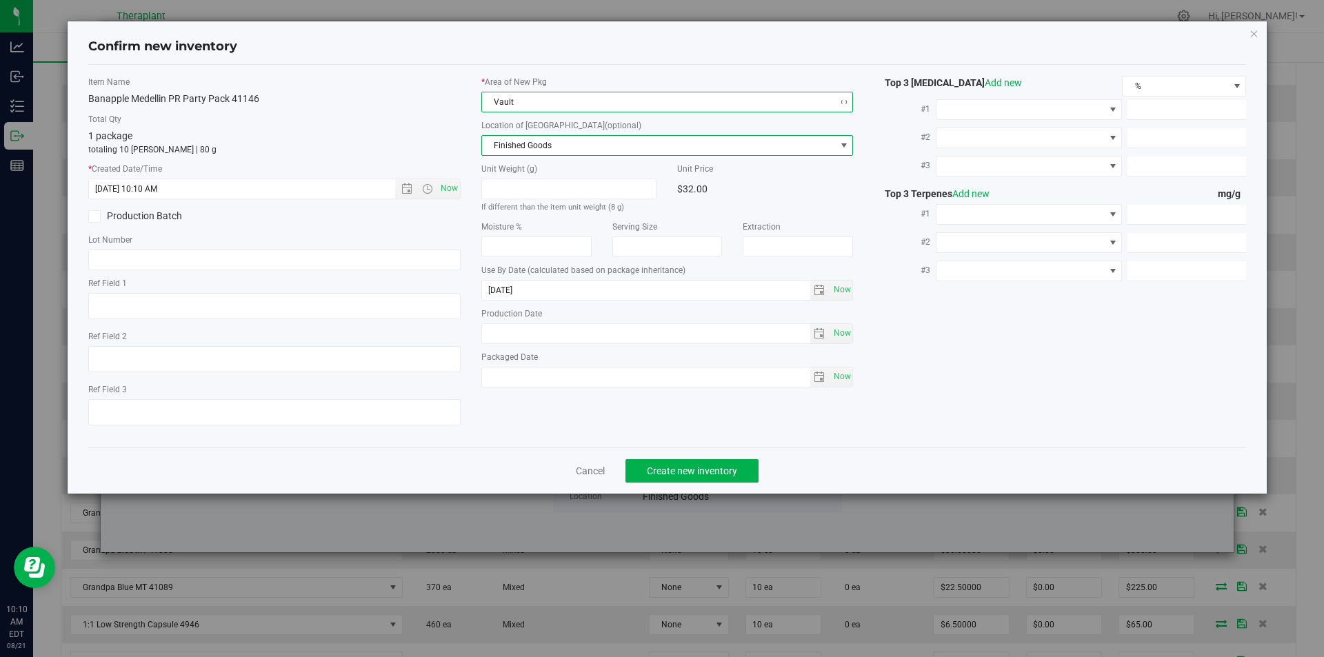
click at [521, 152] on span "Finished Goods" at bounding box center [659, 145] width 354 height 19
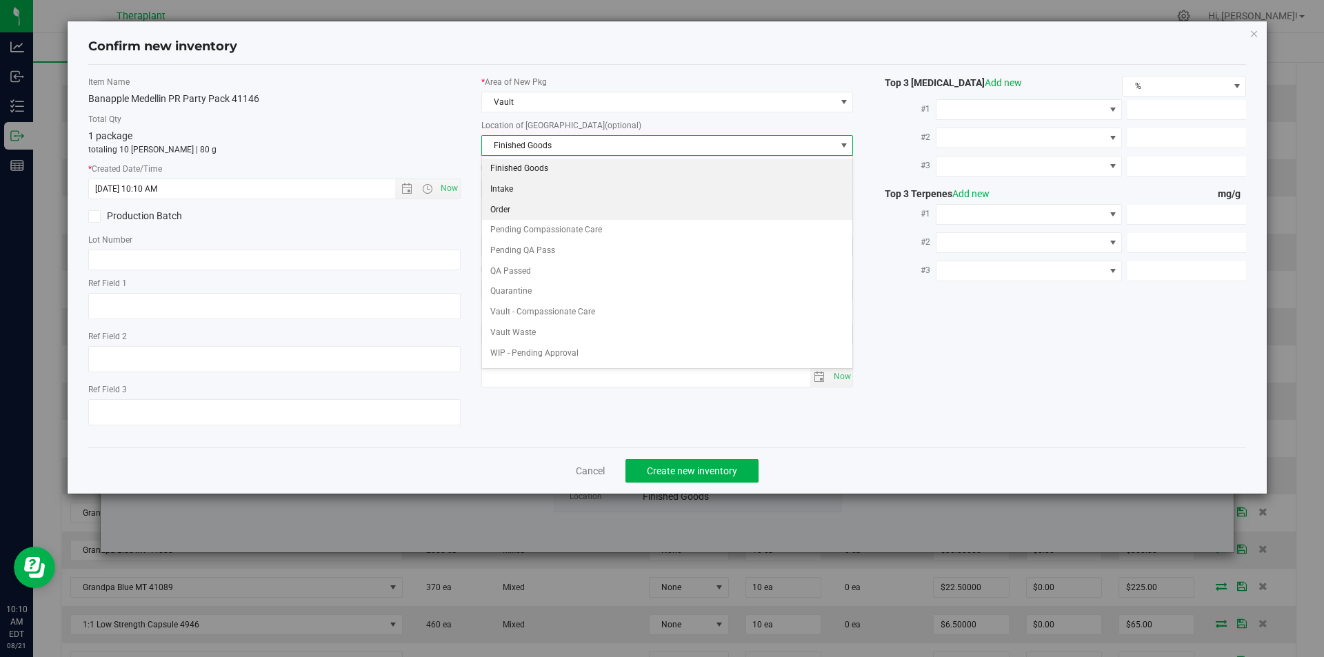
click at [516, 205] on li "Order" at bounding box center [667, 210] width 371 height 21
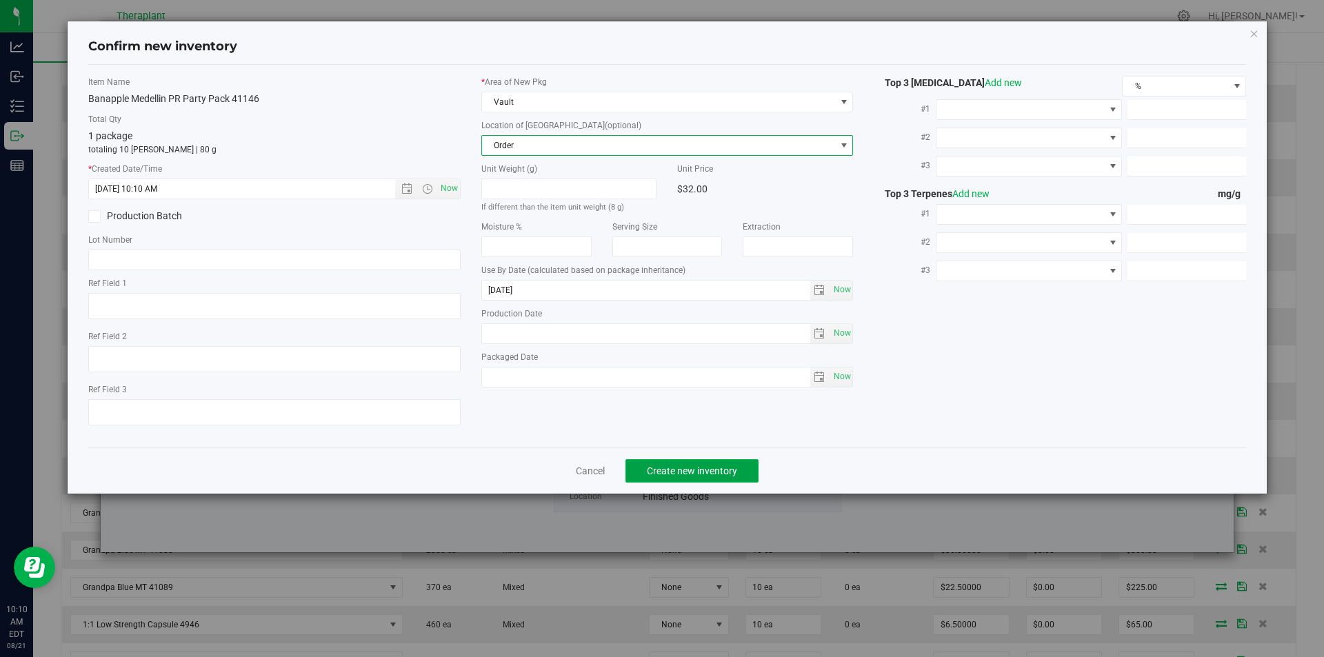
click at [676, 469] on span "Create new inventory" at bounding box center [692, 470] width 90 height 11
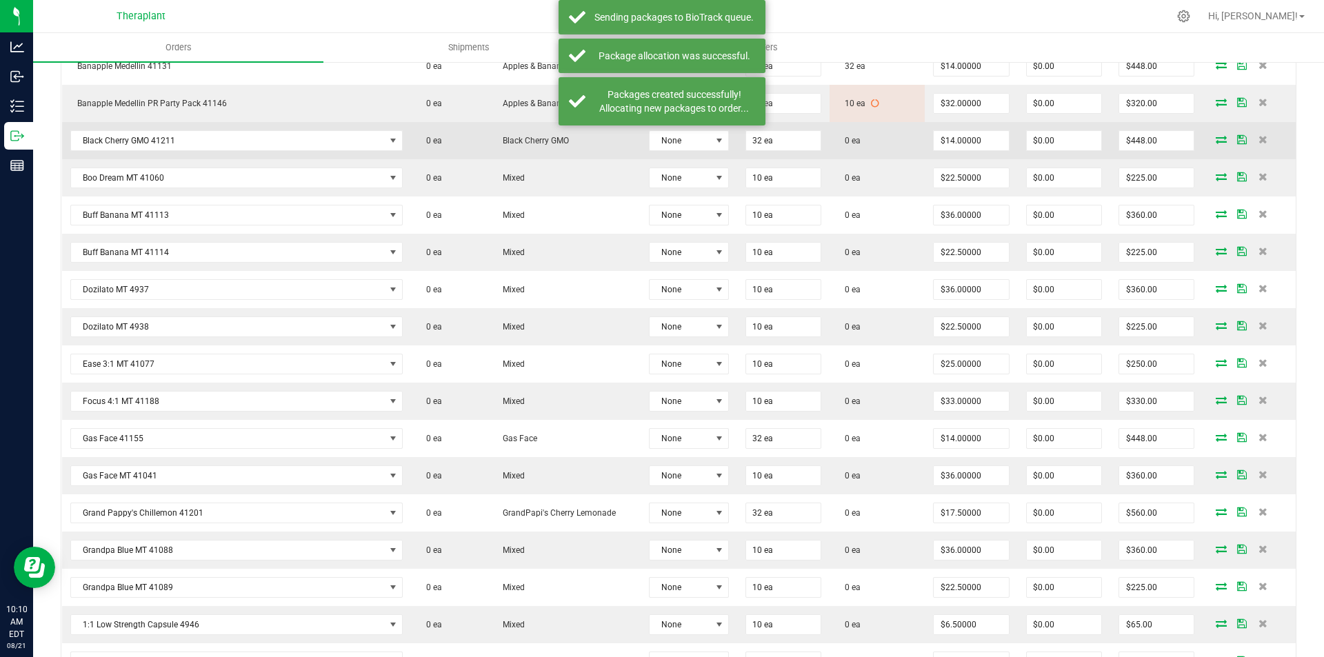
click at [1216, 135] on icon at bounding box center [1221, 139] width 11 height 8
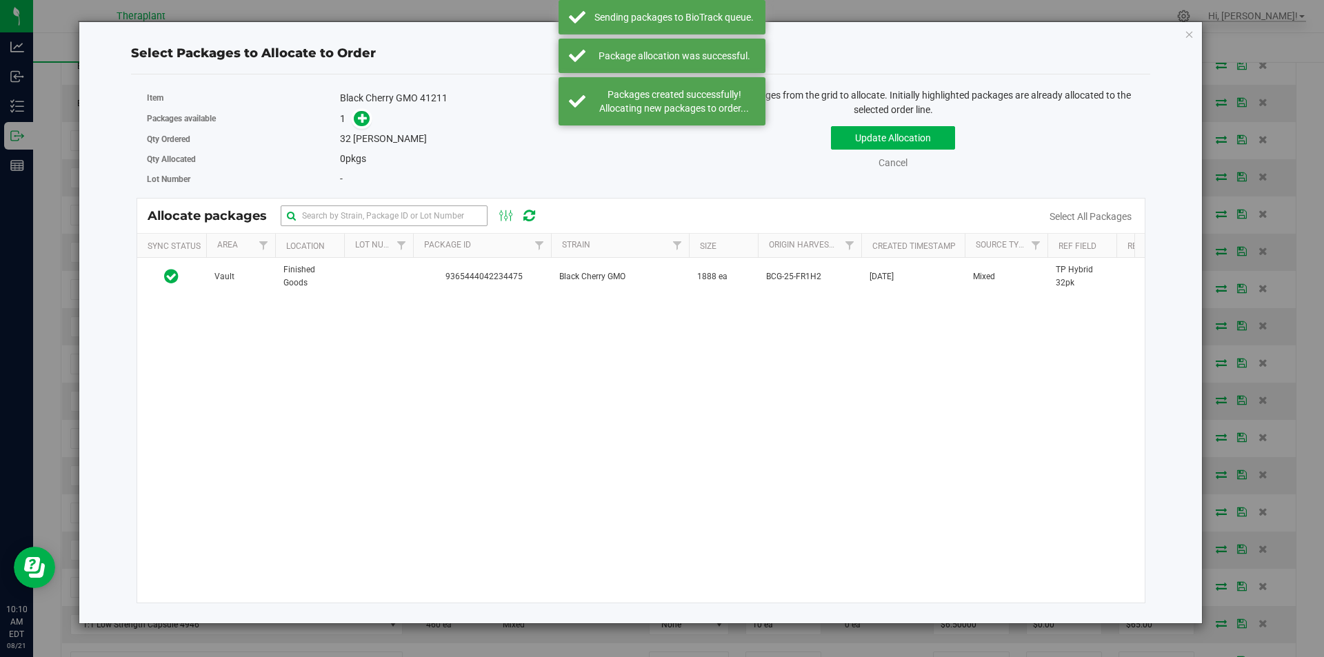
drag, startPoint x: 491, startPoint y: 288, endPoint x: 423, endPoint y: 211, distance: 103.1
click at [488, 288] on td "9365444042234475" at bounding box center [482, 276] width 138 height 37
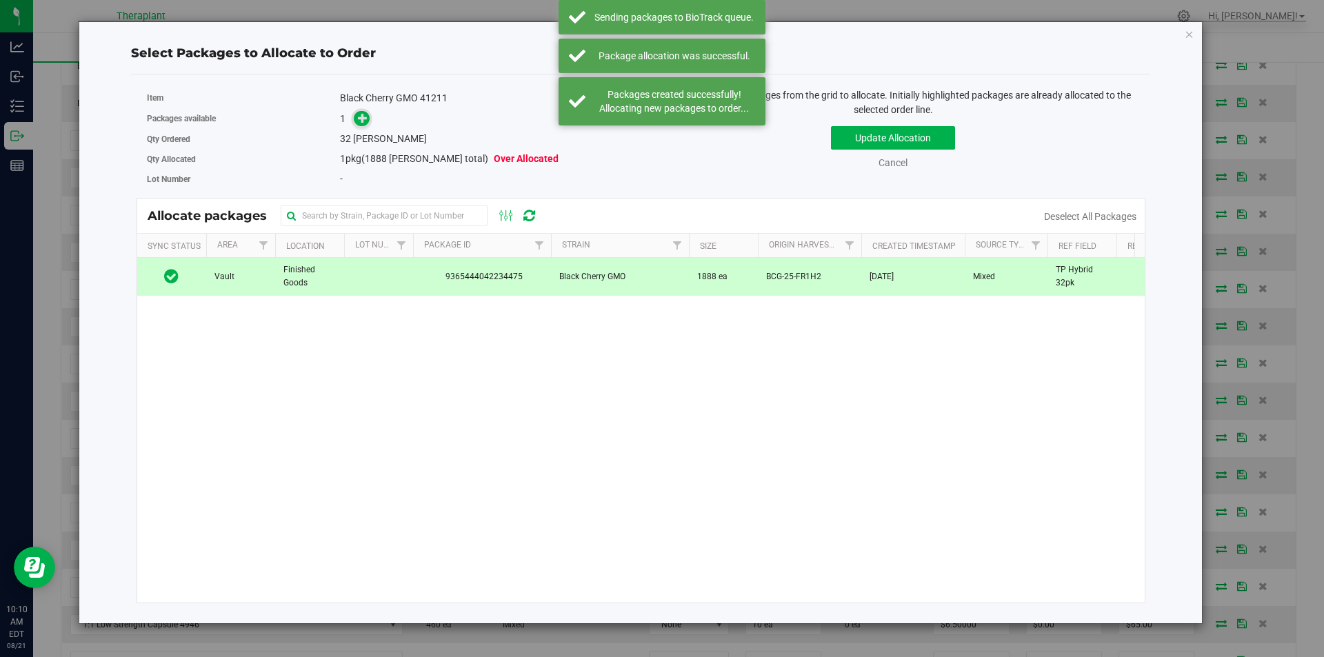
click at [366, 110] on span at bounding box center [358, 118] width 23 height 17
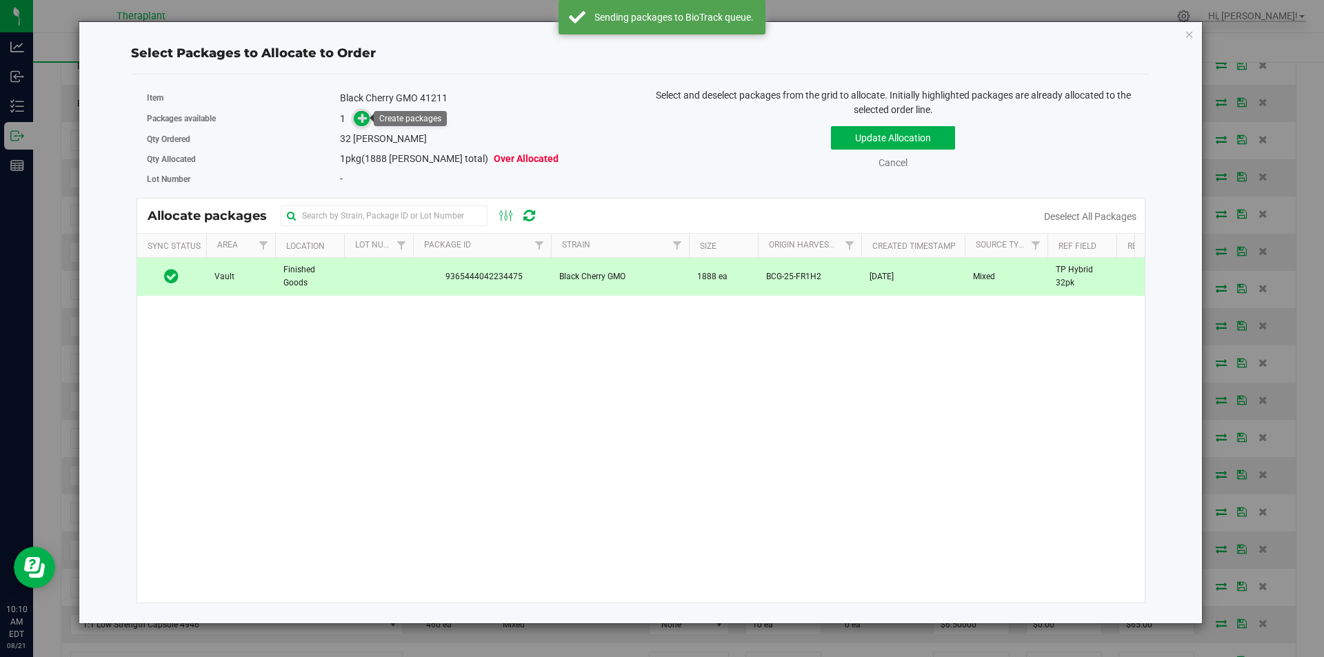
click at [359, 116] on icon at bounding box center [363, 118] width 10 height 10
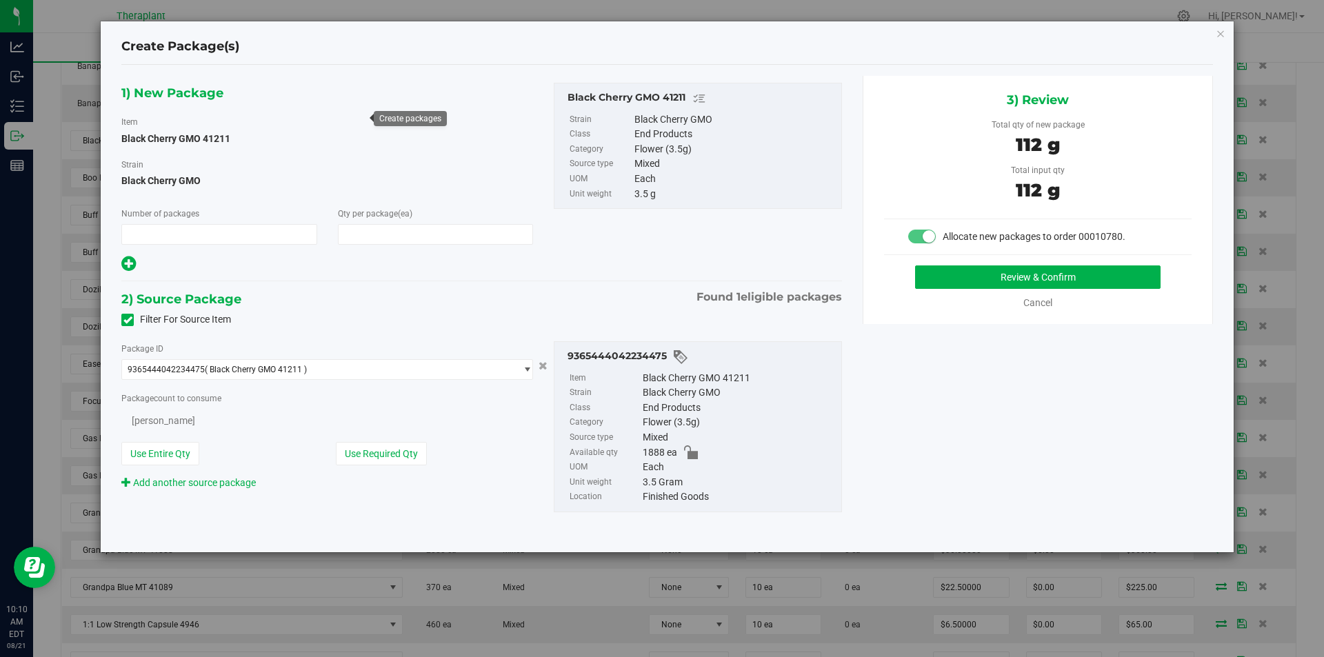
type input "1"
type input "32"
type input "32 ea"
click at [986, 269] on button "Review & Confirm" at bounding box center [1037, 276] width 245 height 23
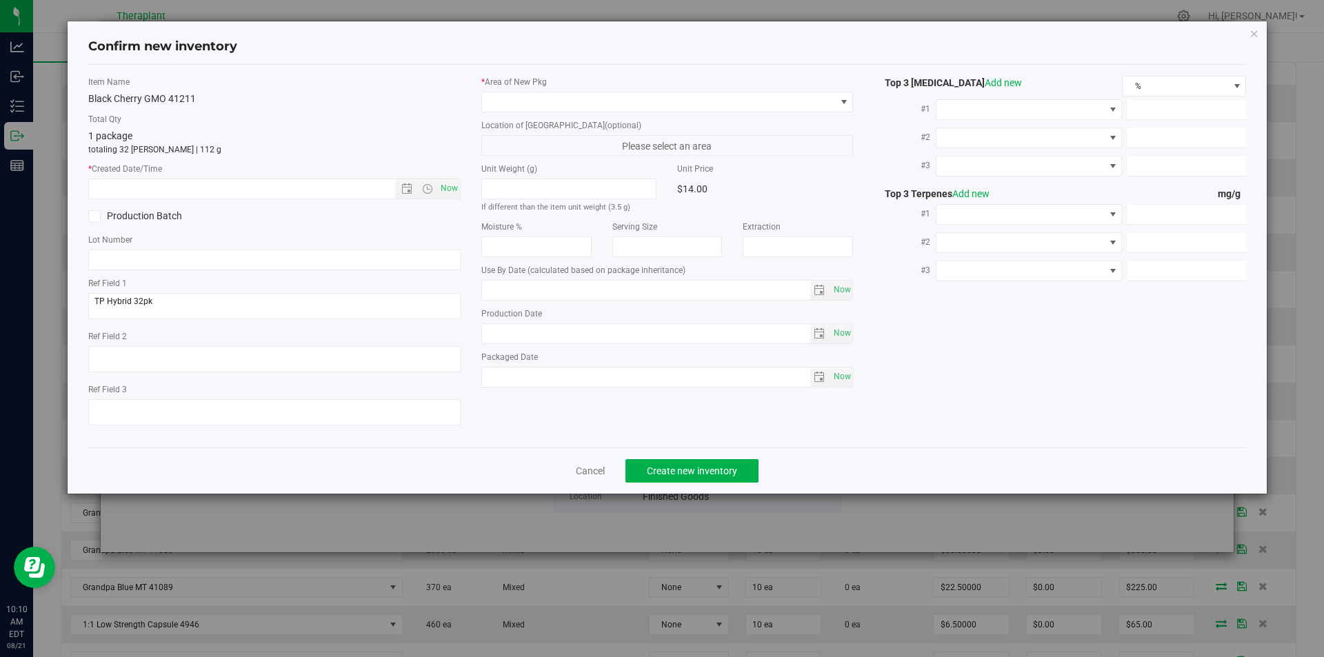
type input "[DATE]"
drag, startPoint x: 443, startPoint y: 187, endPoint x: 483, endPoint y: 161, distance: 48.4
click at [445, 183] on span "Now" at bounding box center [448, 189] width 23 height 20
type input "[DATE] 10:10 AM"
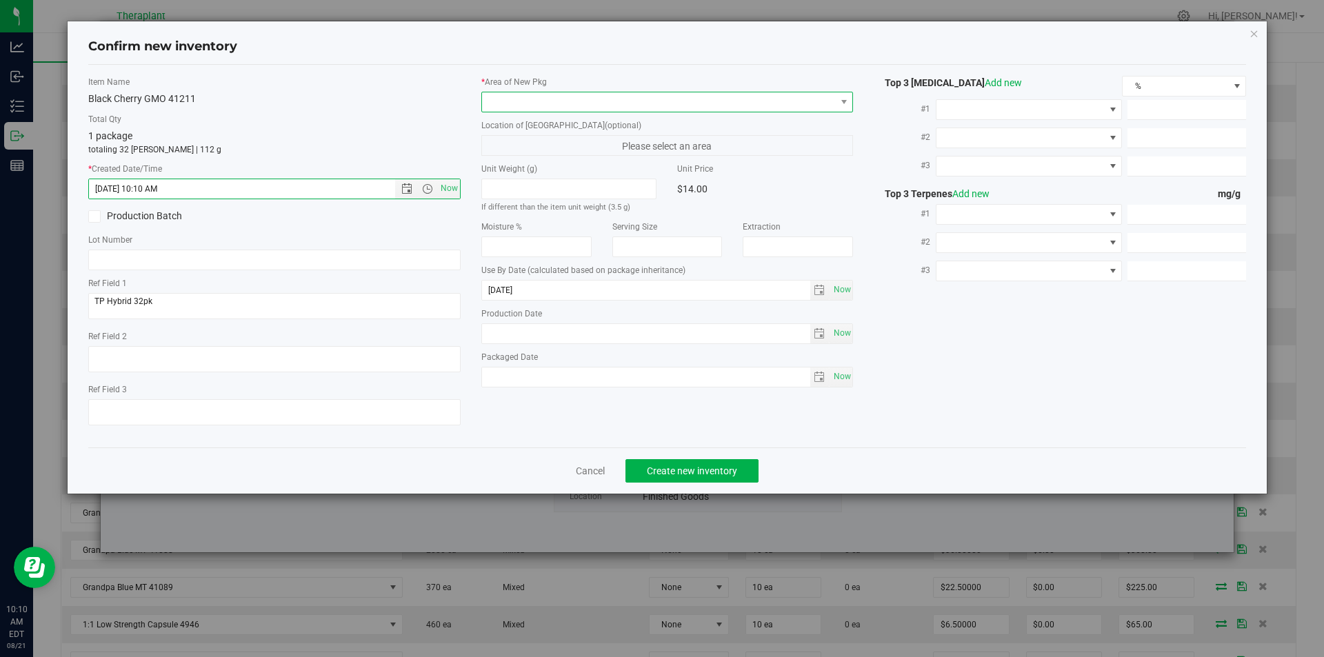
click at [516, 97] on span at bounding box center [659, 101] width 354 height 19
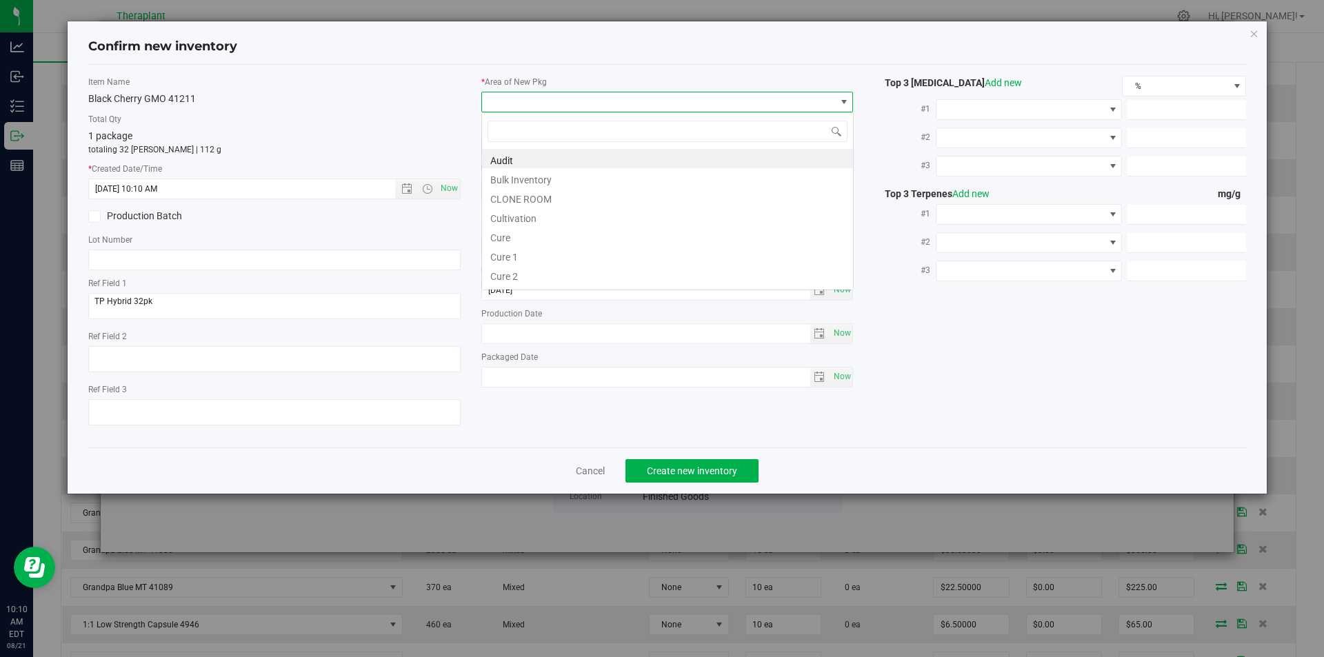
type input "v"
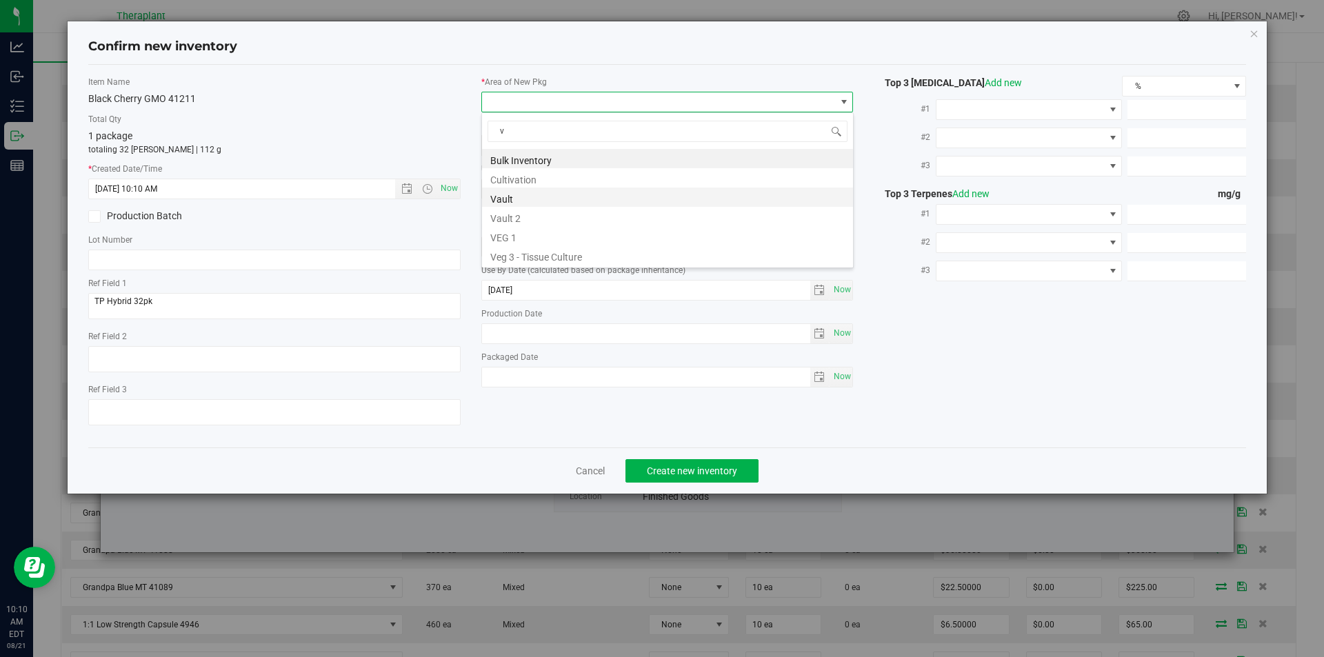
click at [502, 201] on li "Vault" at bounding box center [667, 197] width 371 height 19
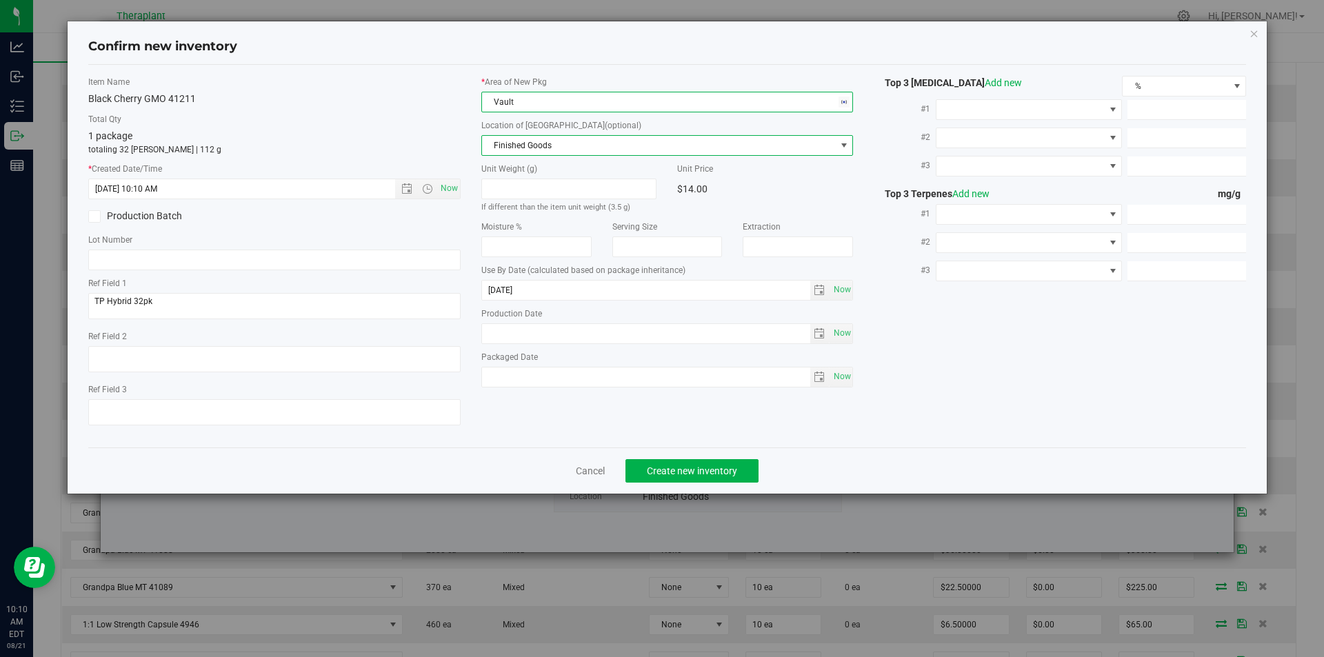
click at [499, 139] on span "Finished Goods" at bounding box center [659, 145] width 354 height 19
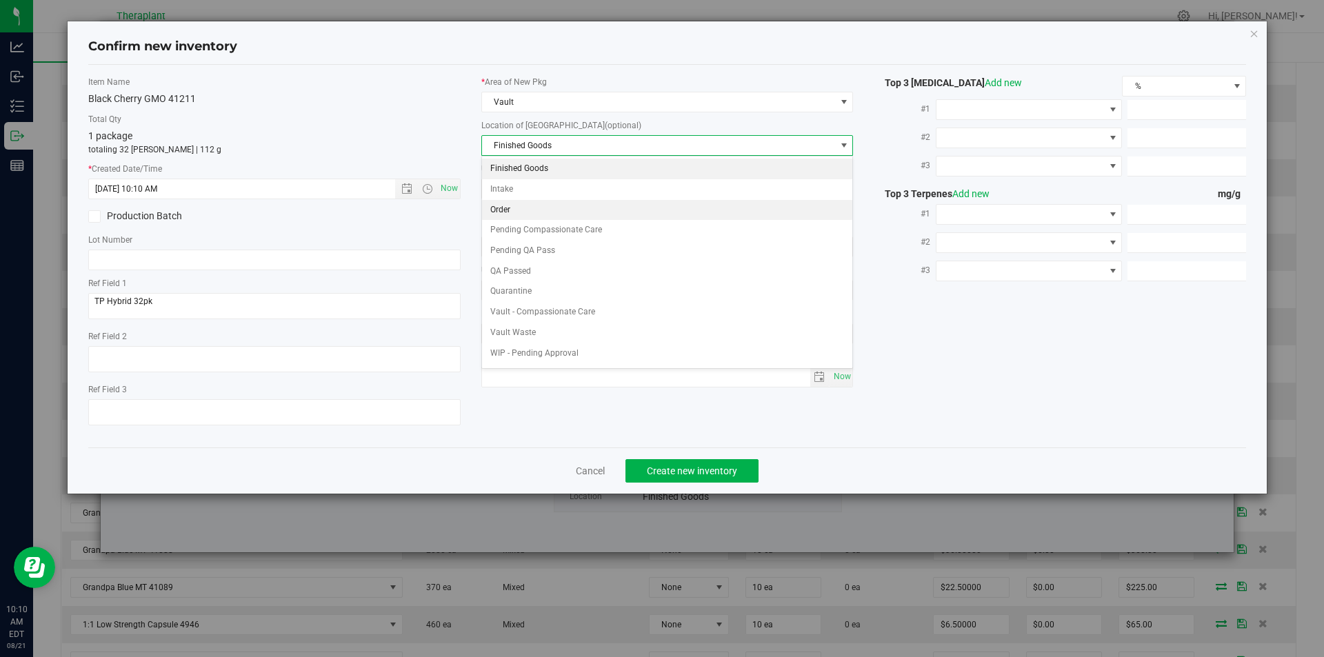
click at [495, 206] on li "Order" at bounding box center [667, 210] width 371 height 21
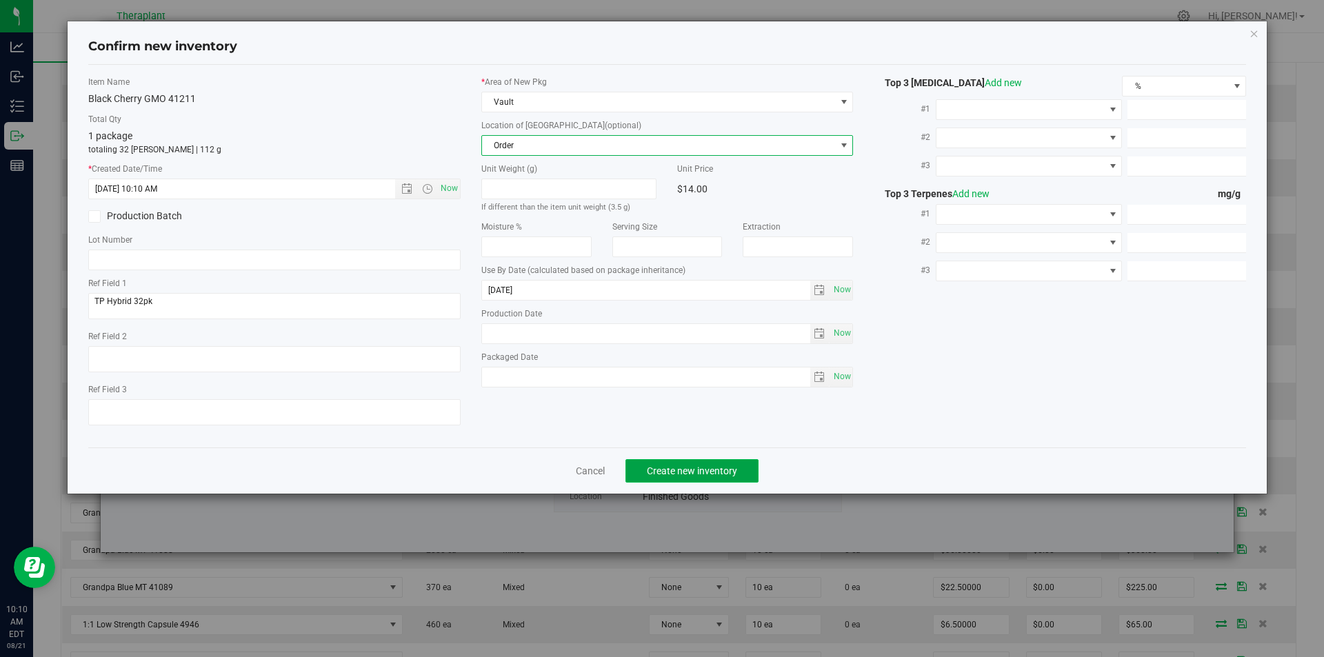
click at [676, 481] on button "Create new inventory" at bounding box center [691, 470] width 133 height 23
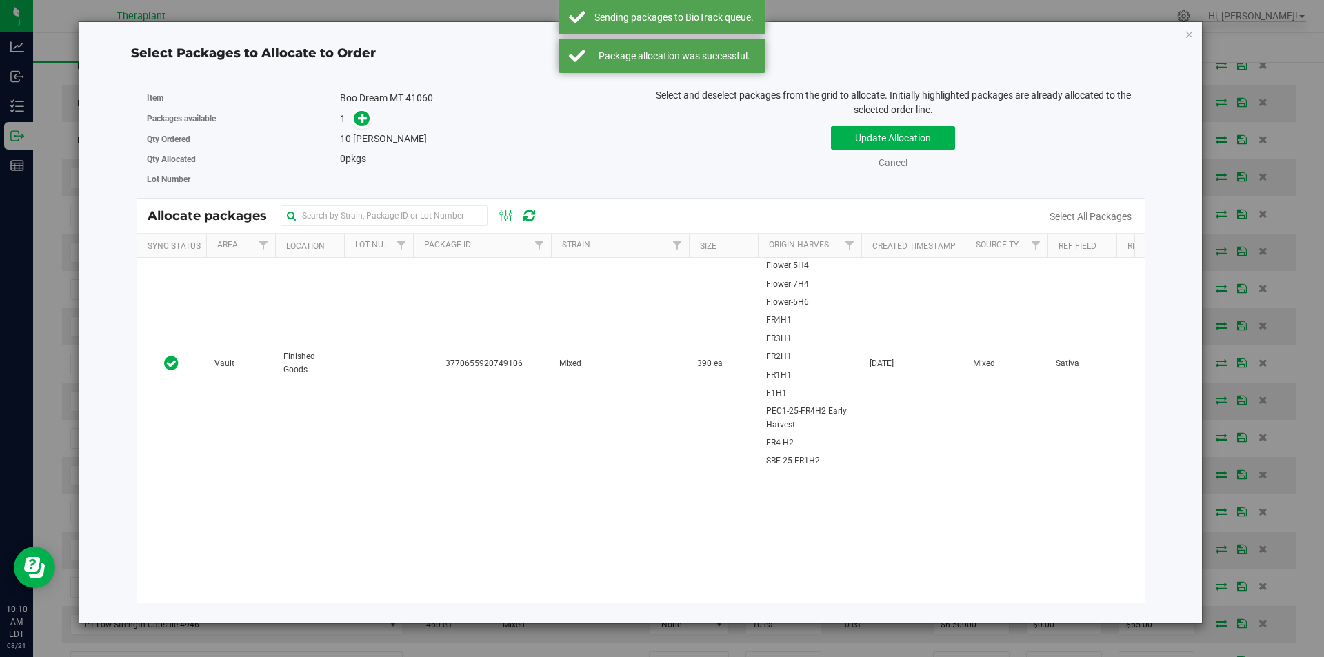
click at [429, 261] on td "3770655920749106" at bounding box center [482, 363] width 138 height 211
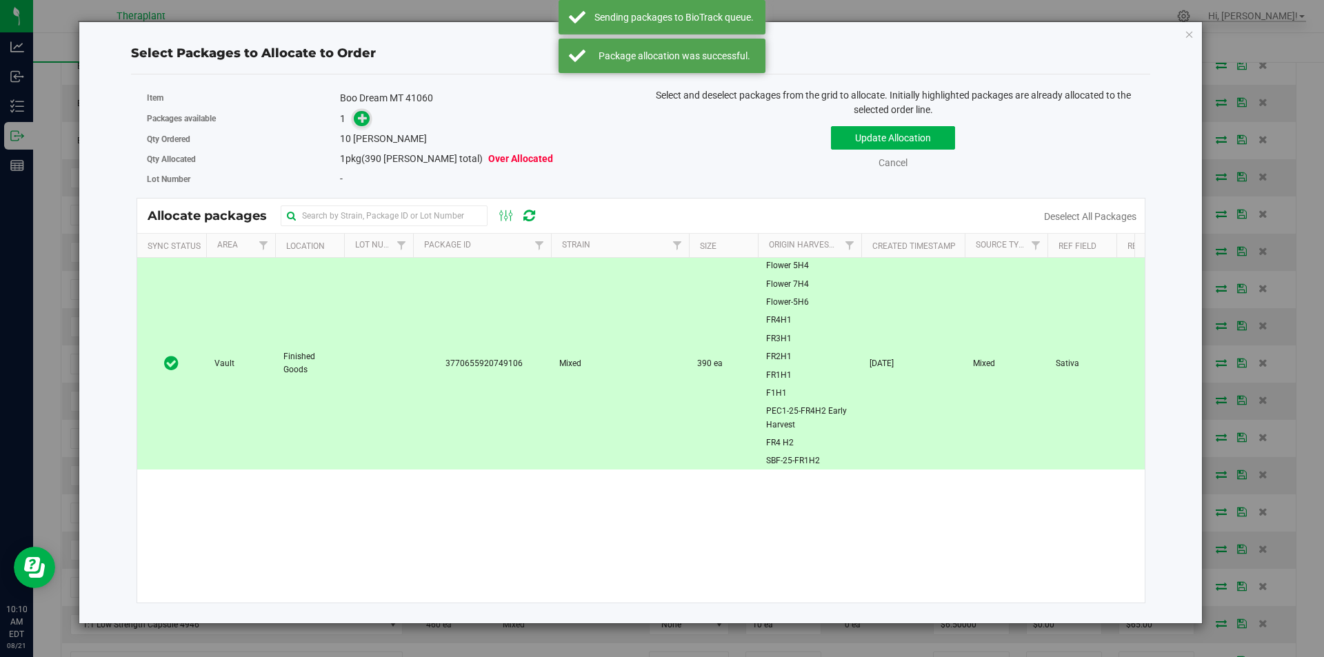
click at [367, 113] on icon at bounding box center [363, 118] width 10 height 10
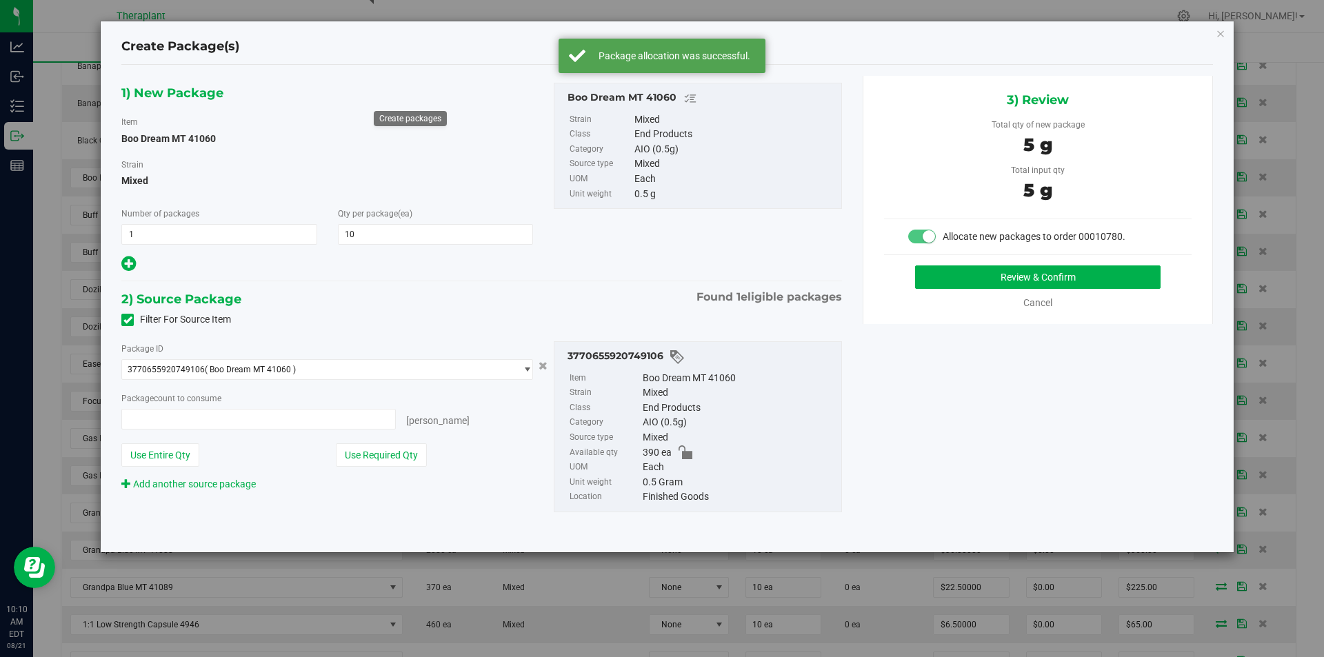
type input "10"
type input "10 ea"
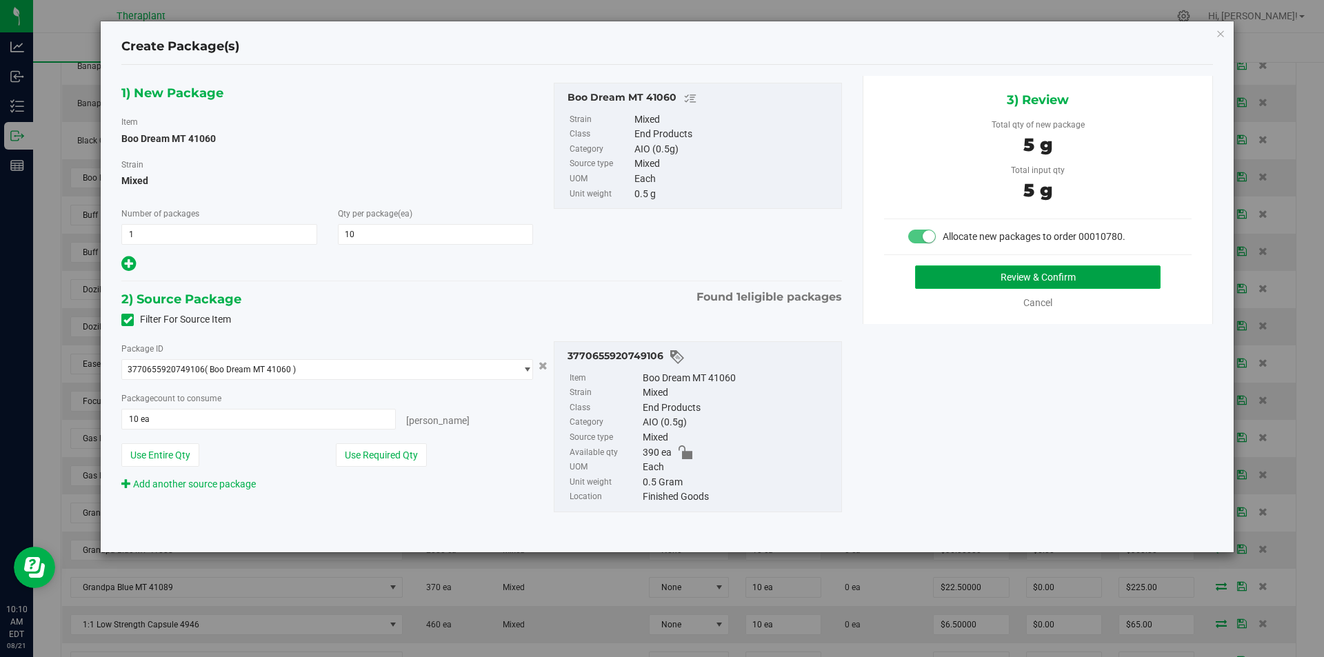
click at [967, 283] on button "Review & Confirm" at bounding box center [1037, 276] width 245 height 23
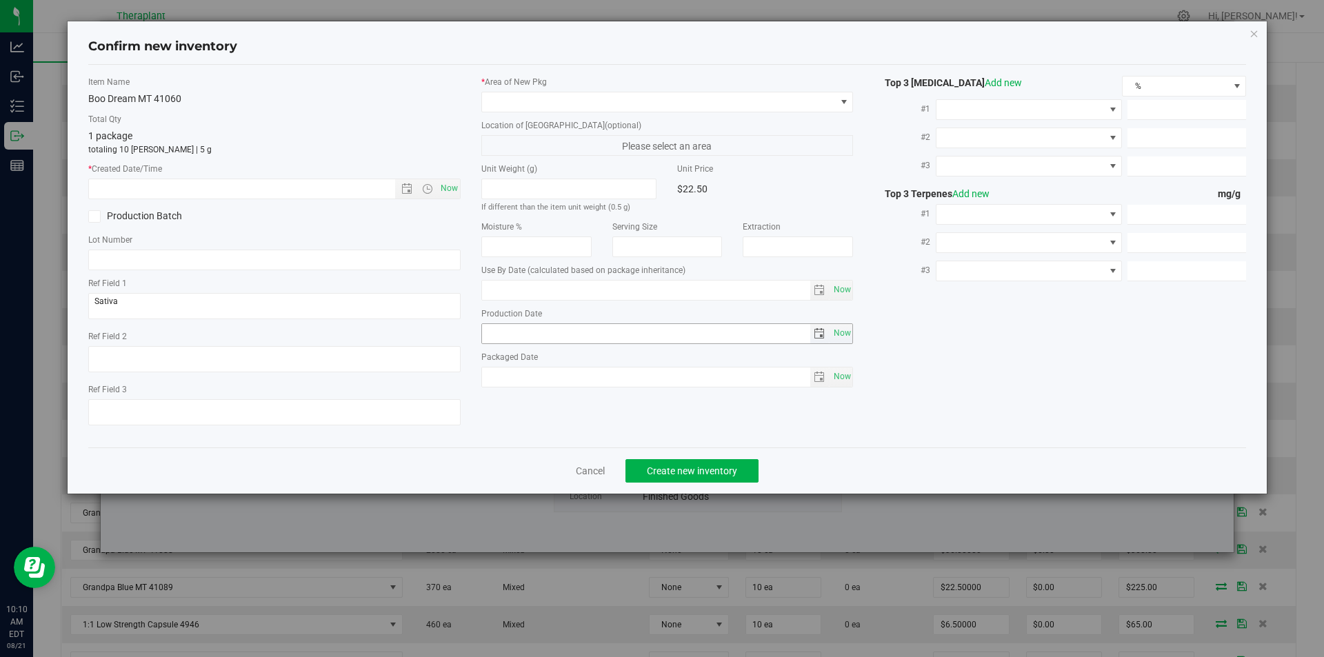
type input "[DATE]"
drag, startPoint x: 458, startPoint y: 195, endPoint x: 468, endPoint y: 177, distance: 21.0
click at [457, 194] on span "Now" at bounding box center [448, 189] width 23 height 20
type input "[DATE] 10:10 AM"
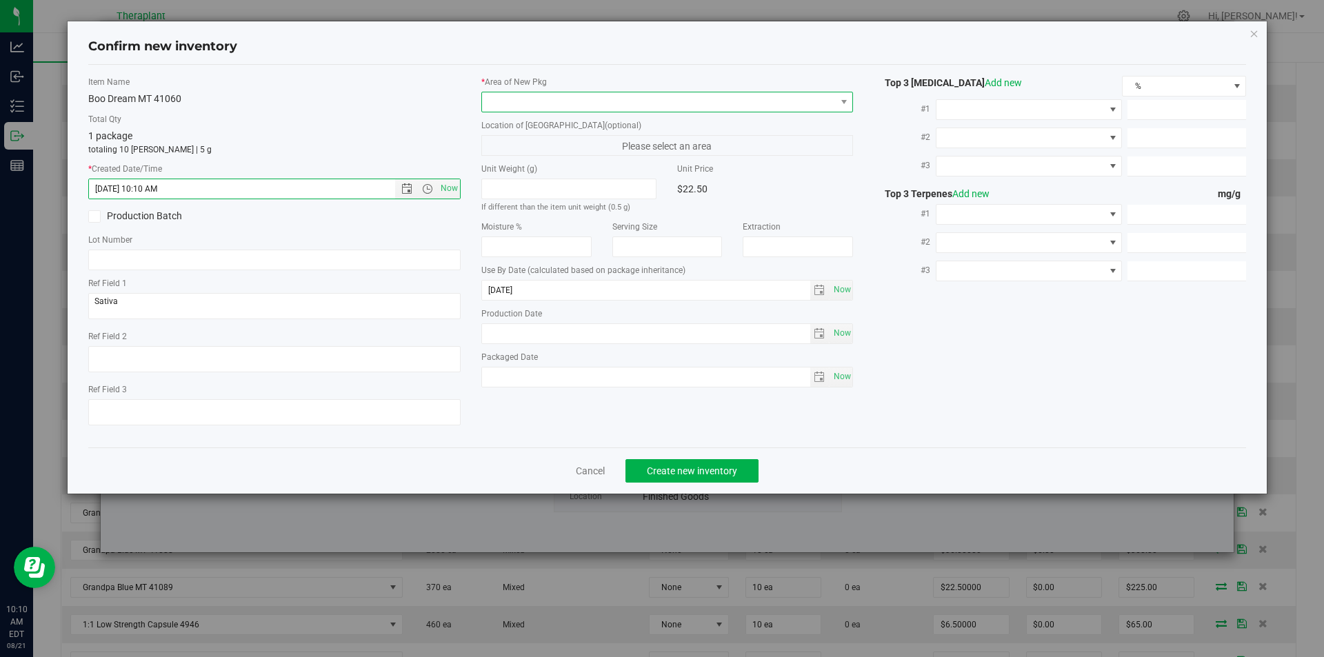
click at [573, 94] on span at bounding box center [659, 101] width 354 height 19
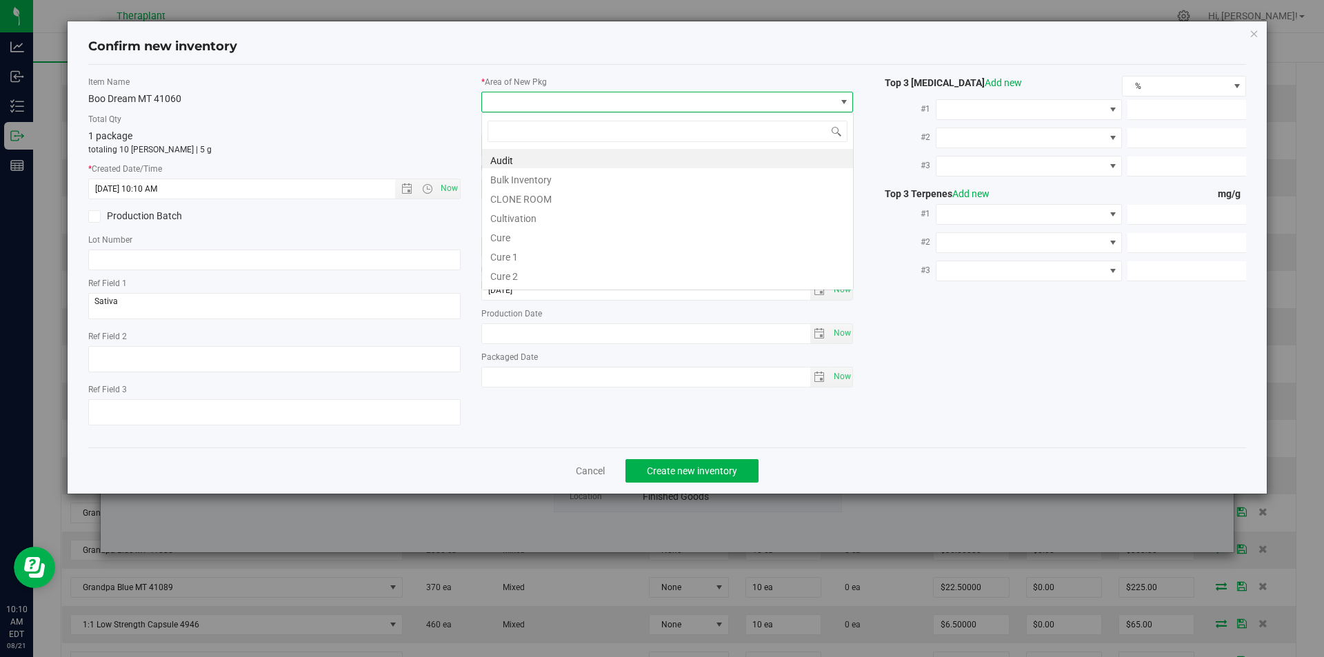
type input "v"
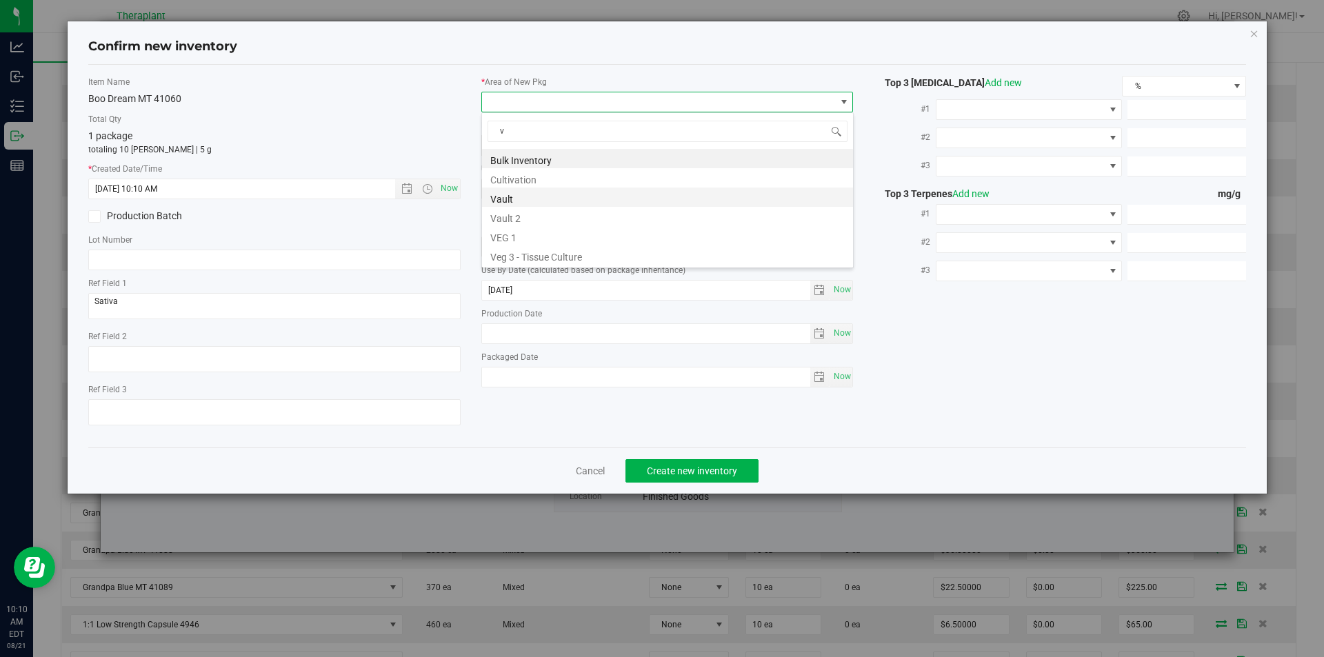
click at [515, 192] on li "Vault" at bounding box center [667, 197] width 371 height 19
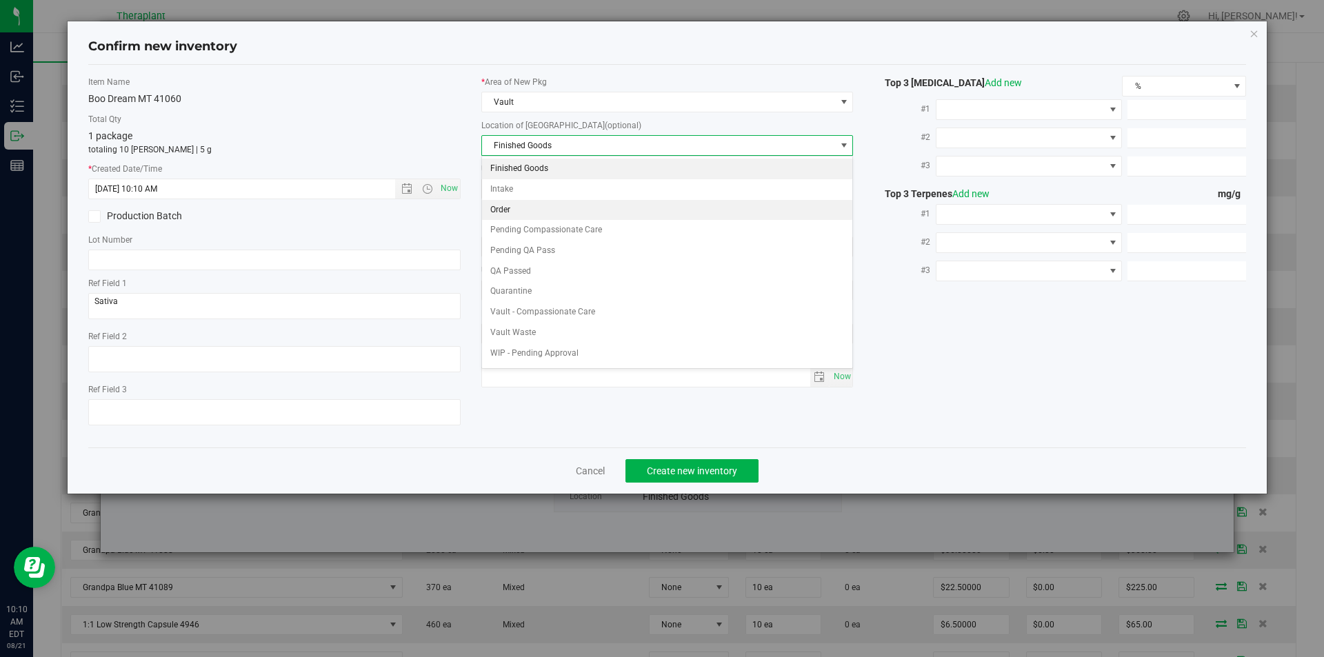
click at [510, 204] on li "Order" at bounding box center [667, 210] width 371 height 21
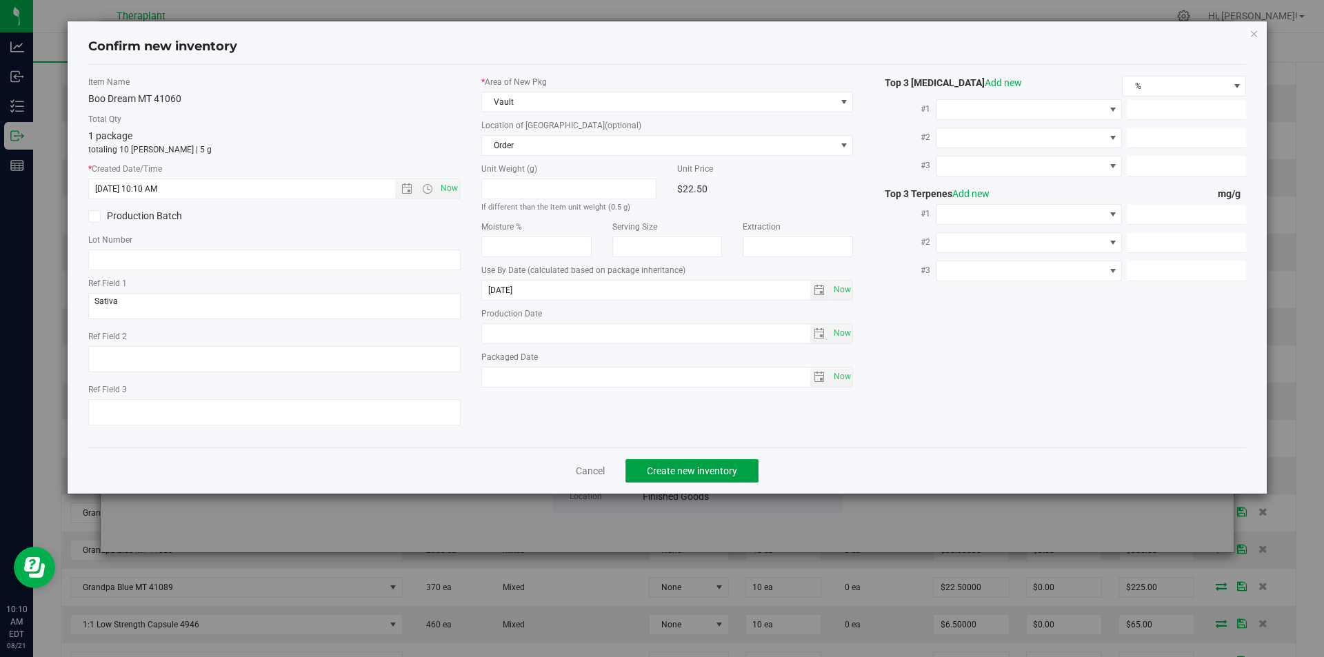
click at [694, 463] on button "Create new inventory" at bounding box center [691, 470] width 133 height 23
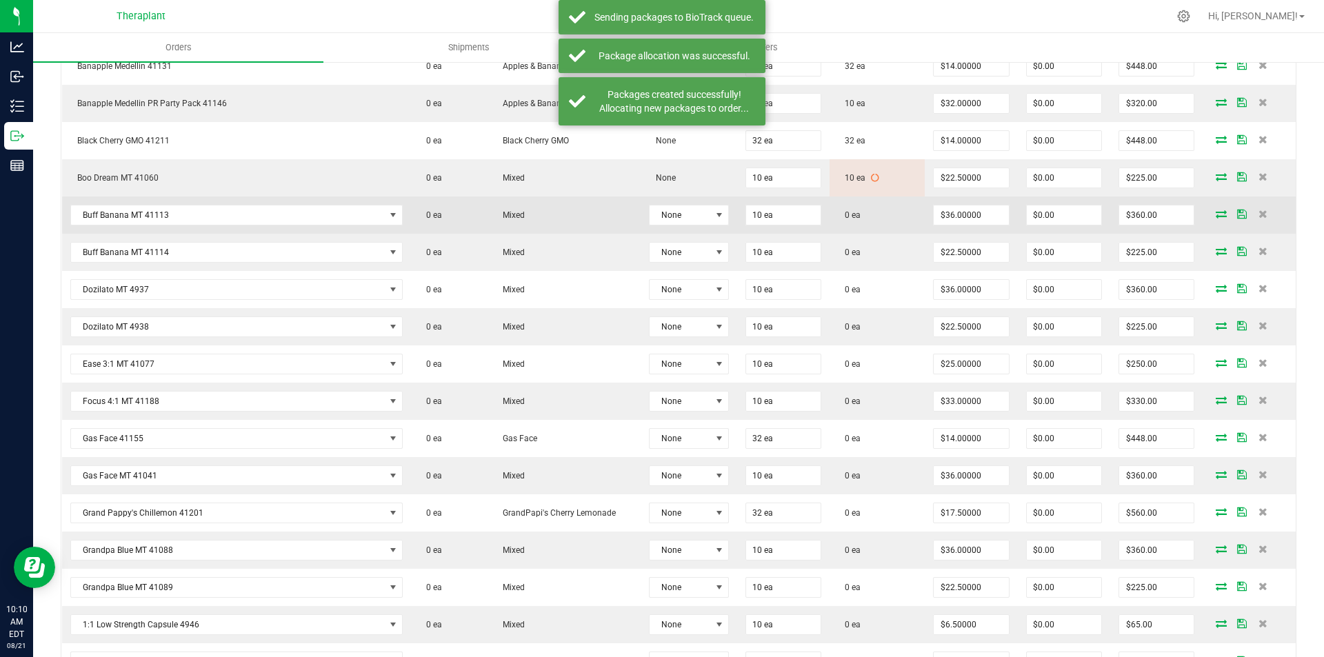
click at [1213, 208] on td at bounding box center [1249, 215] width 93 height 37
click at [1216, 210] on icon at bounding box center [1221, 214] width 11 height 8
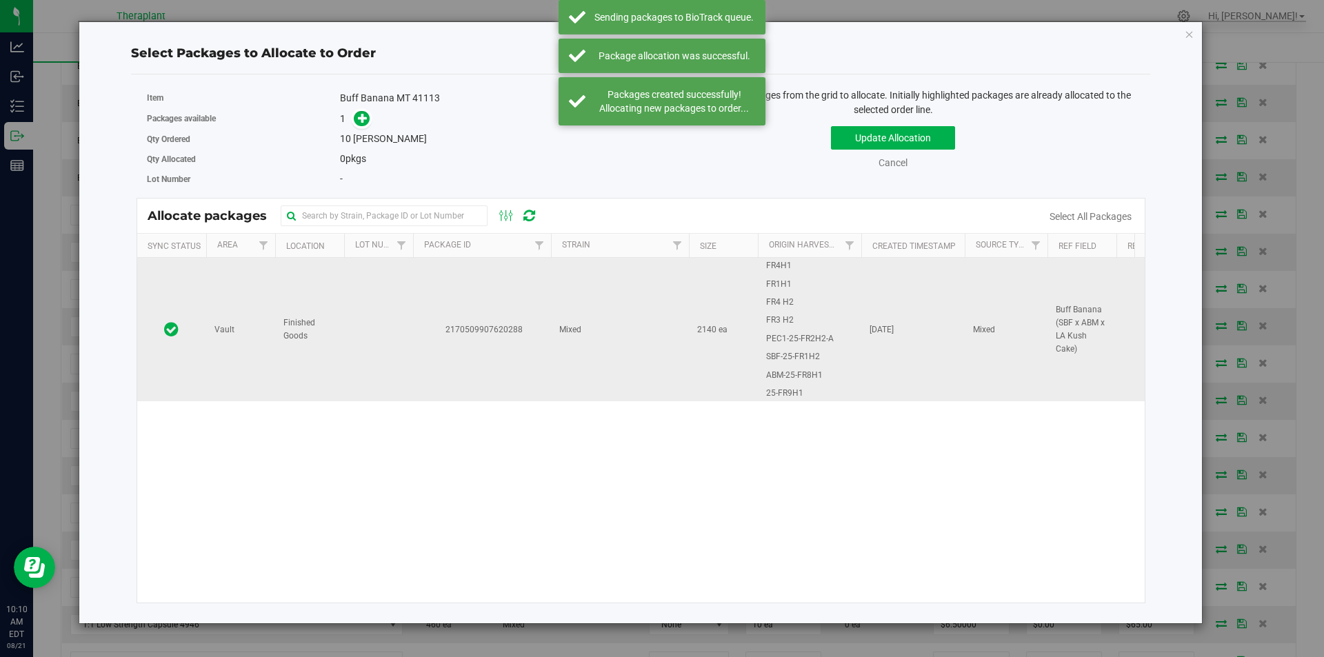
click at [408, 301] on td at bounding box center [378, 329] width 69 height 143
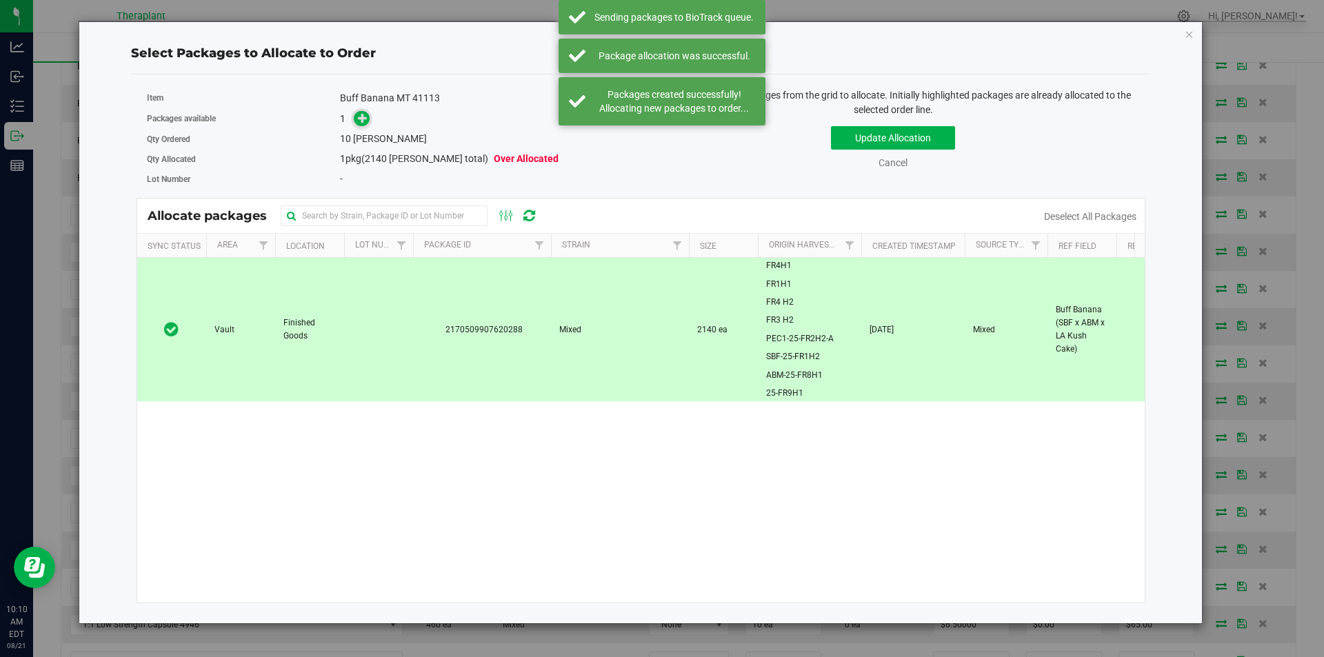
click at [363, 111] on span at bounding box center [362, 119] width 16 height 16
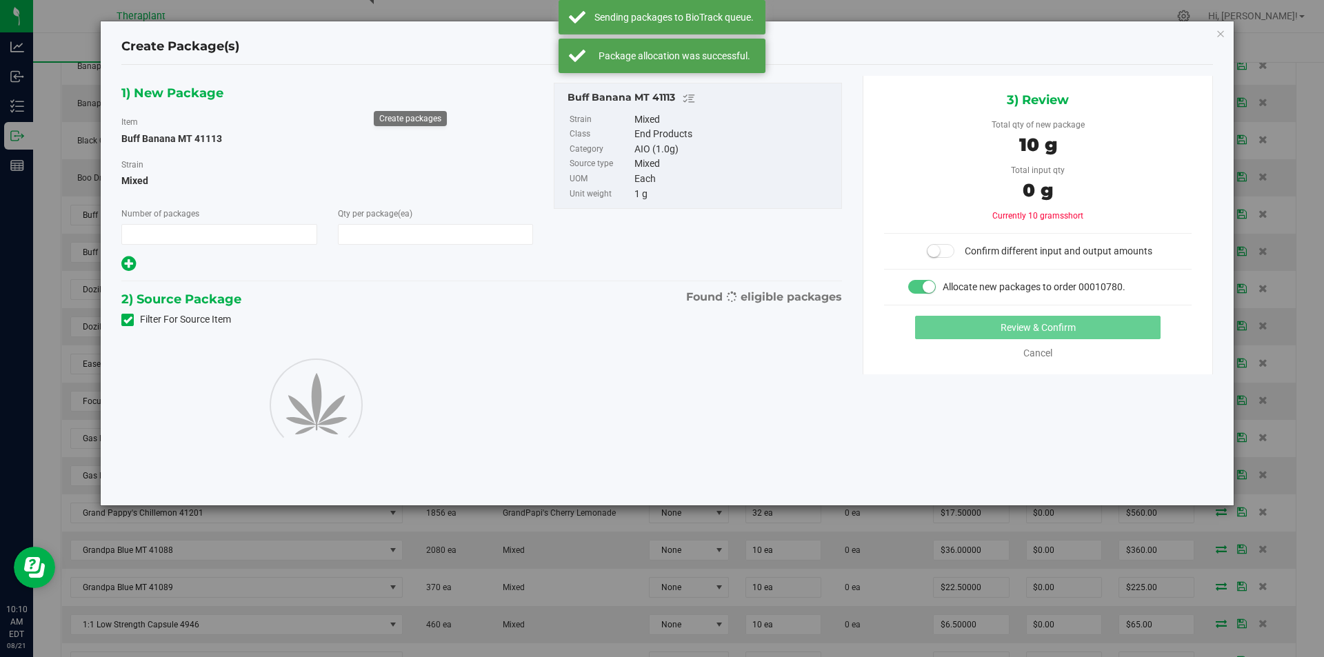
type input "1"
type input "10"
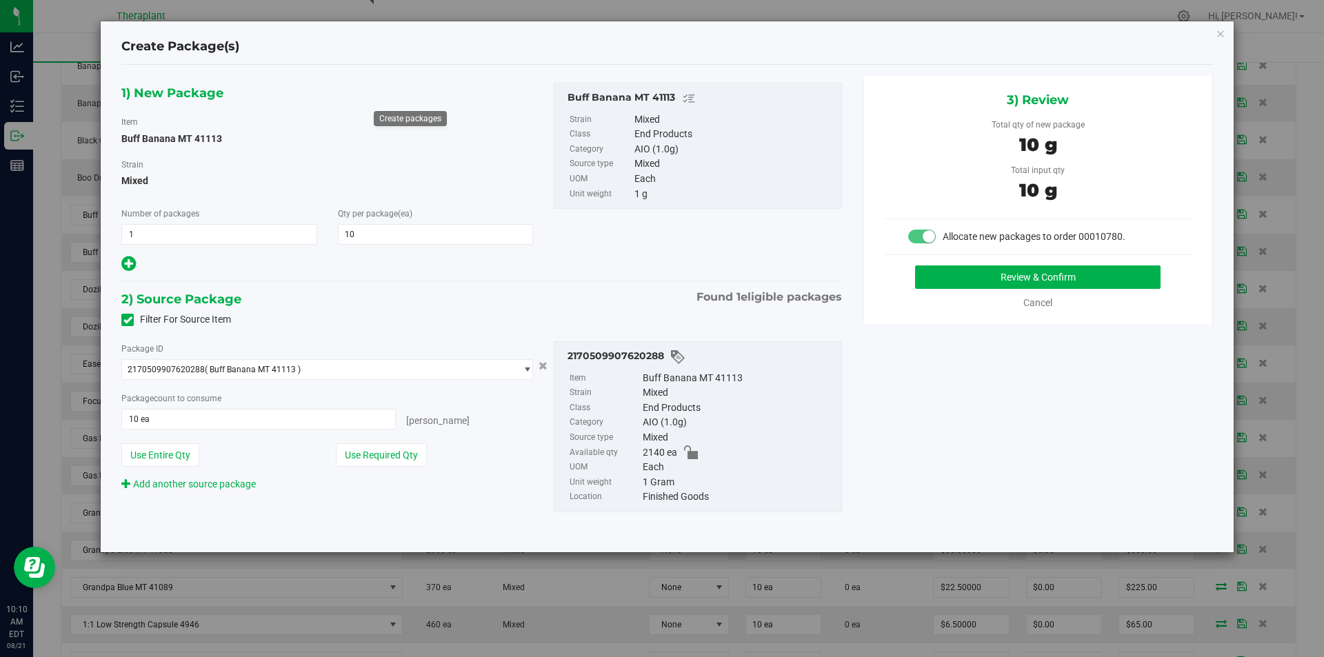
click at [1027, 263] on div "3) Review Total qty of new package 10 g Total input qty 10 g Allocate new packa…" at bounding box center [1038, 200] width 350 height 248
click at [1020, 276] on button "Review & Confirm" at bounding box center [1037, 276] width 245 height 23
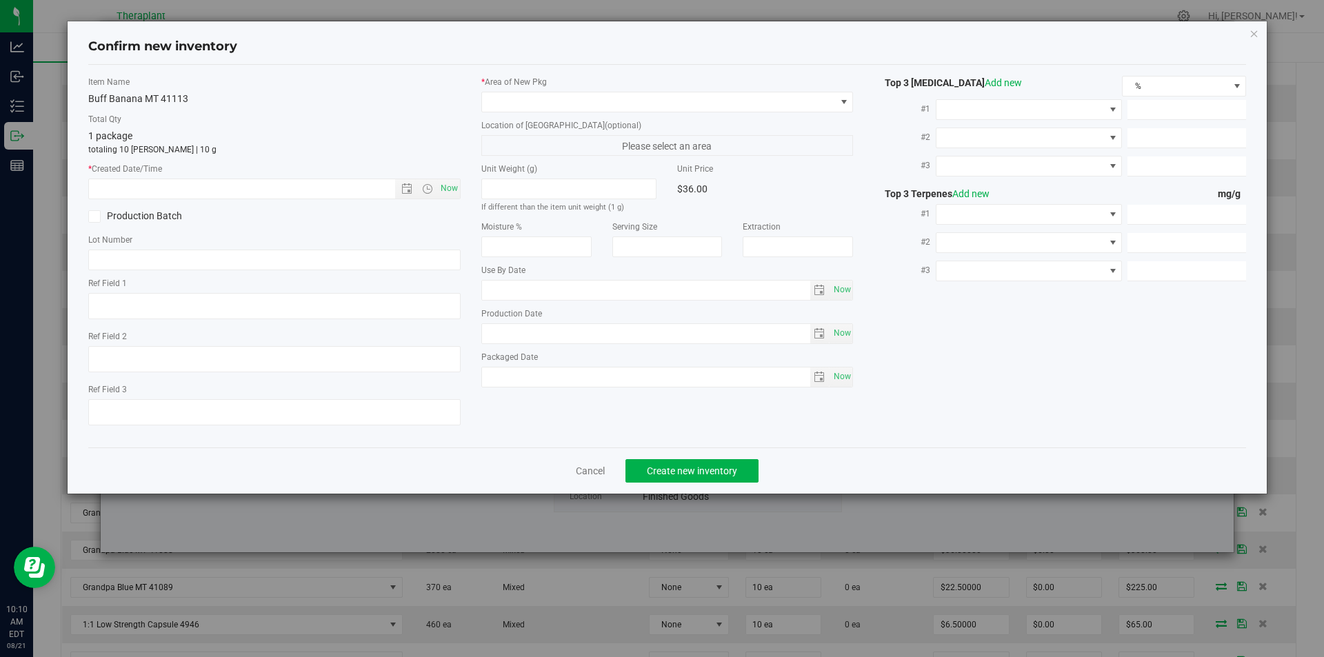
type textarea "Buff Banana (SBF x ABM x LA Kush Cake)"
type input "[DATE]"
click at [451, 185] on span "Now" at bounding box center [448, 189] width 23 height 20
type input "[DATE] 10:10 AM"
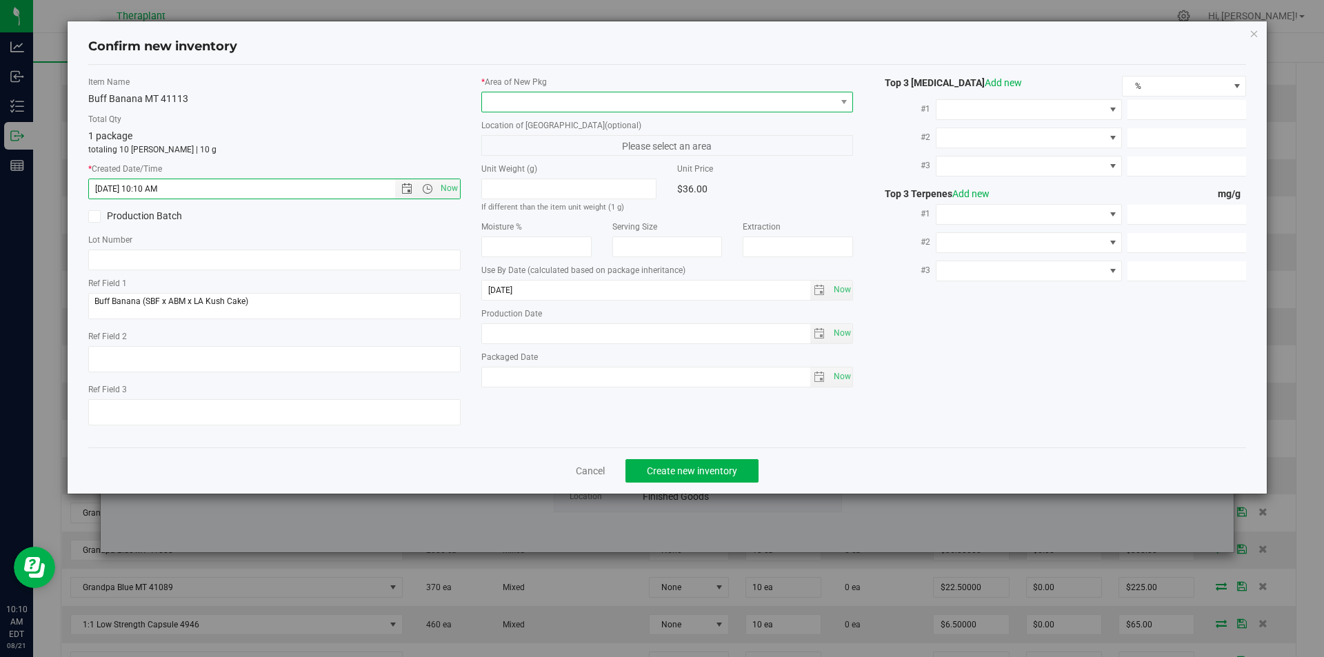
click at [525, 100] on span at bounding box center [659, 101] width 354 height 19
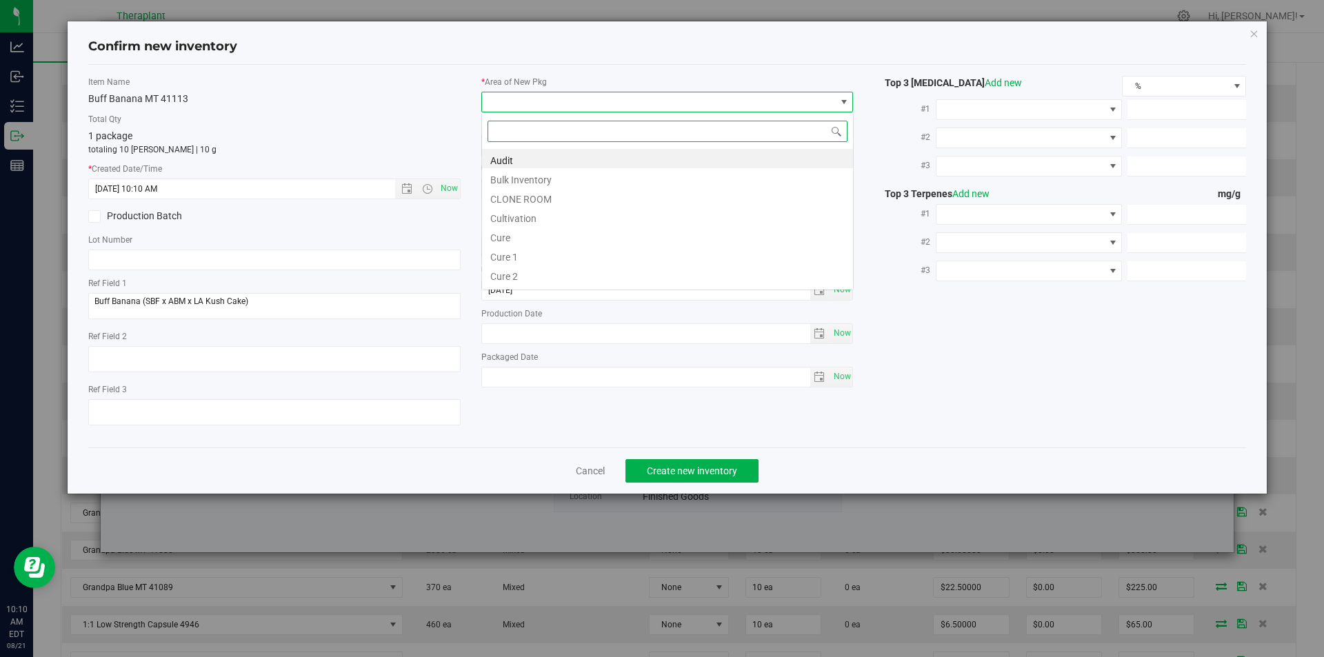
type input "v"
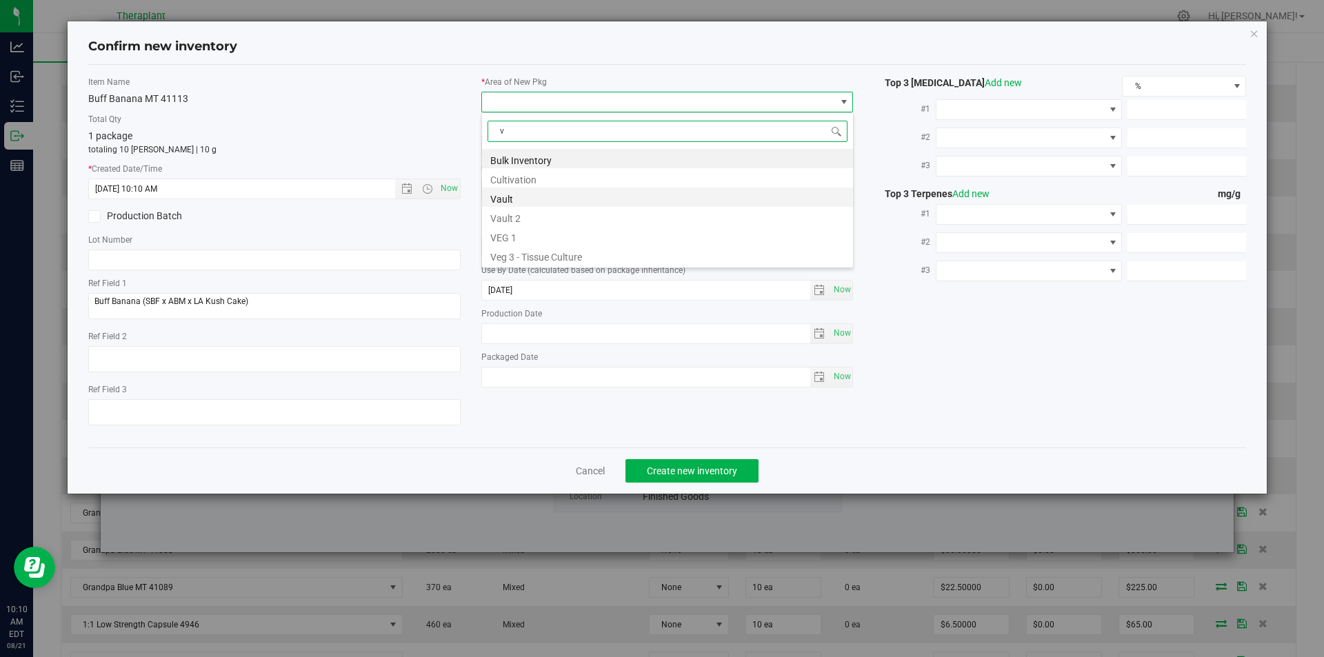
click at [501, 192] on li "Vault" at bounding box center [667, 197] width 371 height 19
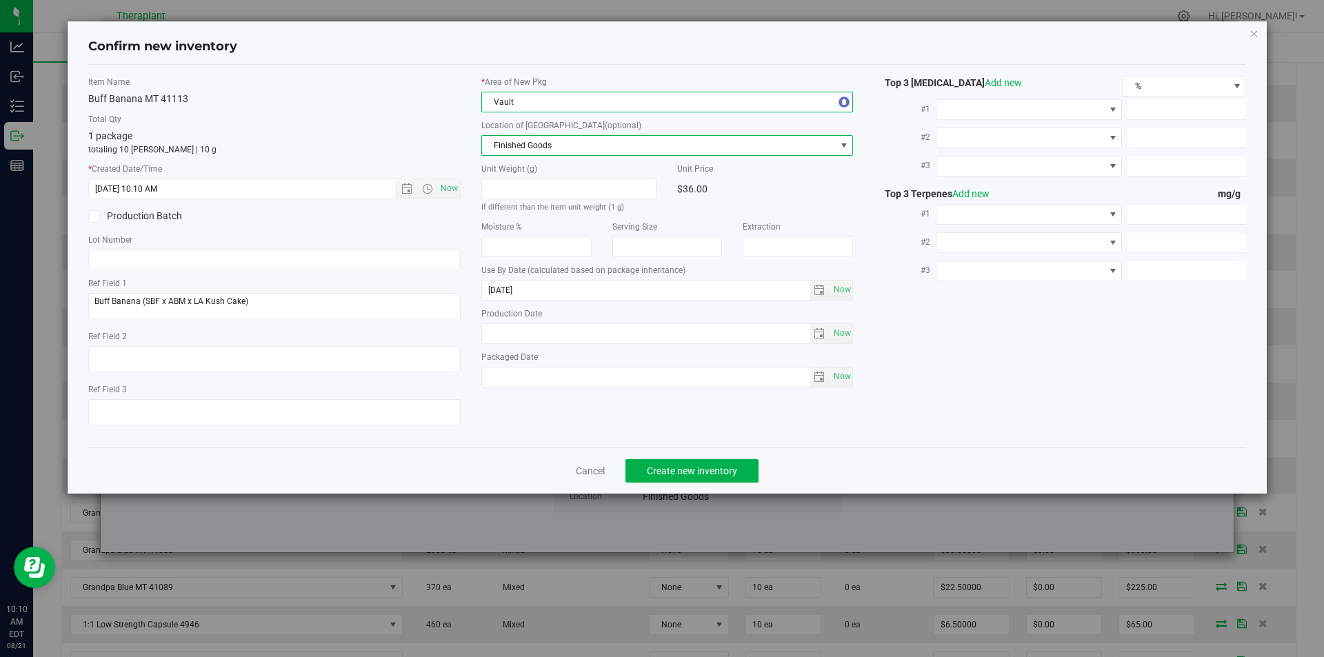
click at [506, 142] on span "Finished Goods" at bounding box center [659, 145] width 354 height 19
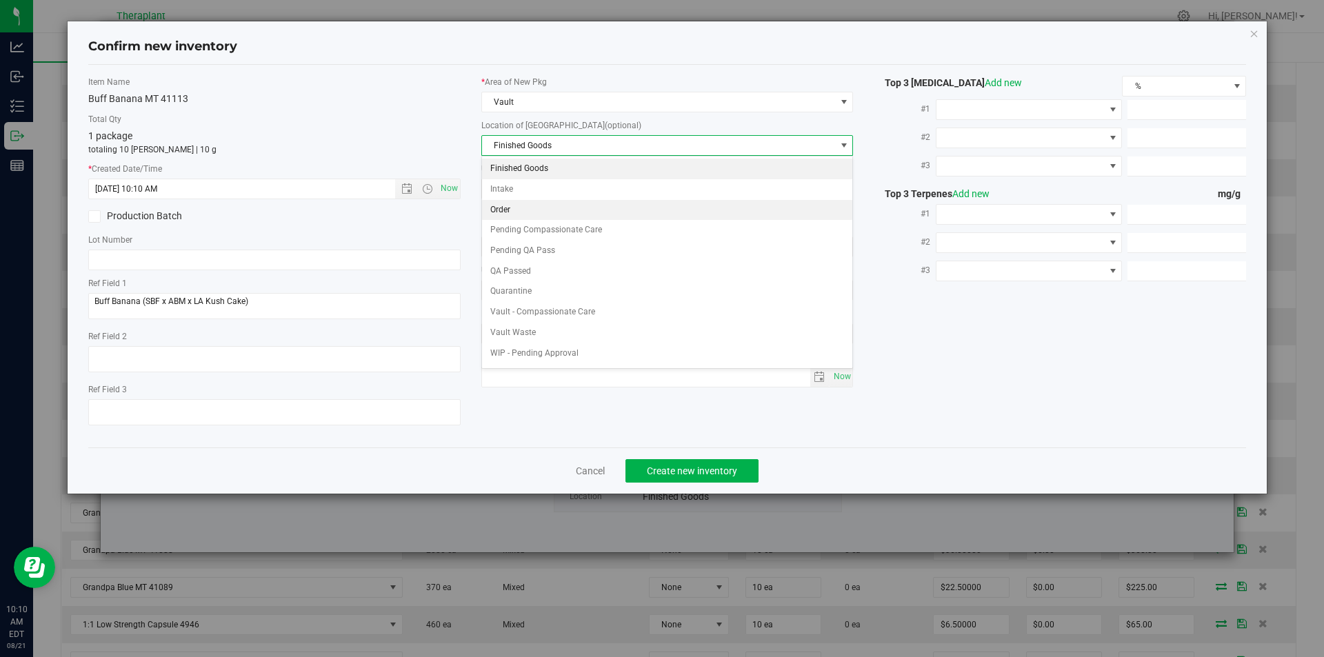
click at [514, 207] on li "Order" at bounding box center [667, 210] width 371 height 21
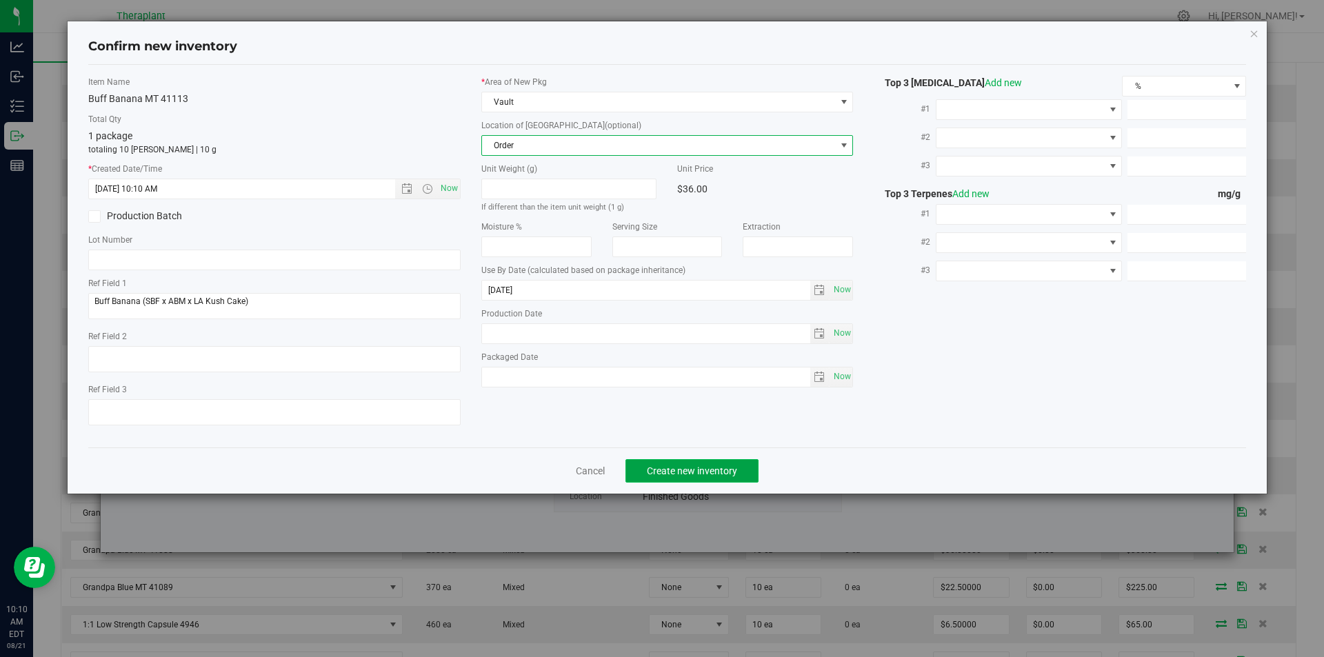
click at [688, 473] on span "Create new inventory" at bounding box center [692, 470] width 90 height 11
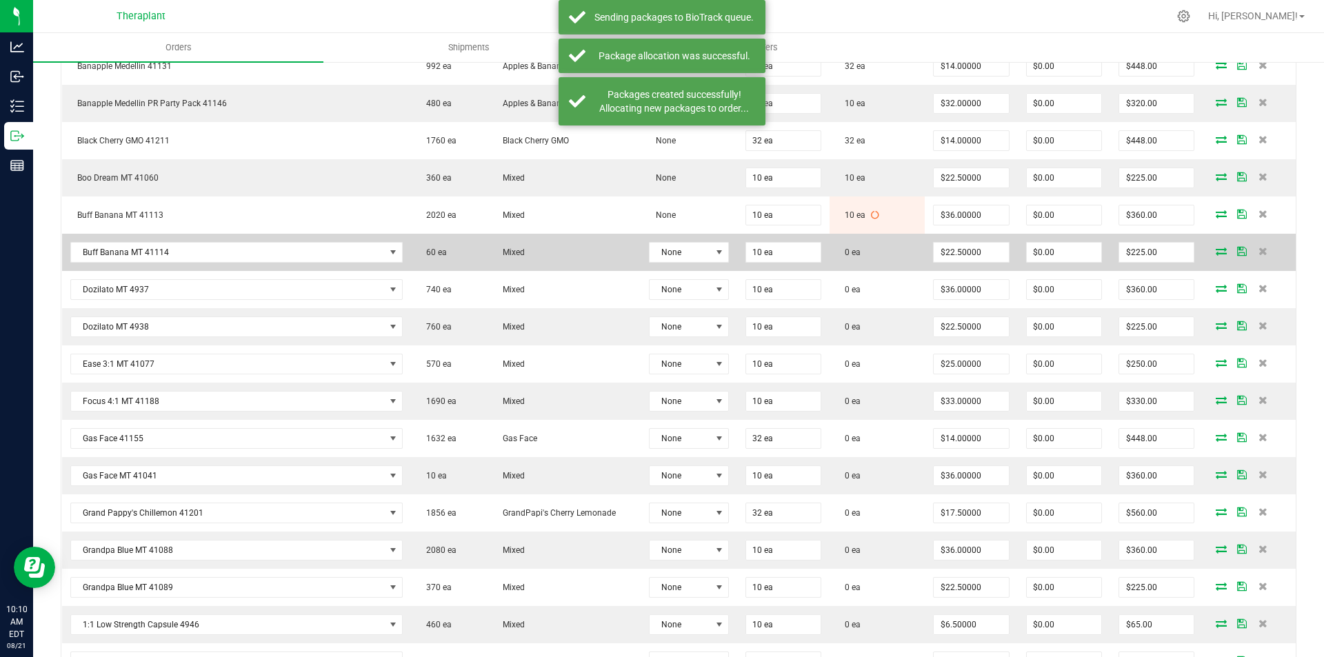
click at [1216, 248] on icon at bounding box center [1221, 251] width 11 height 8
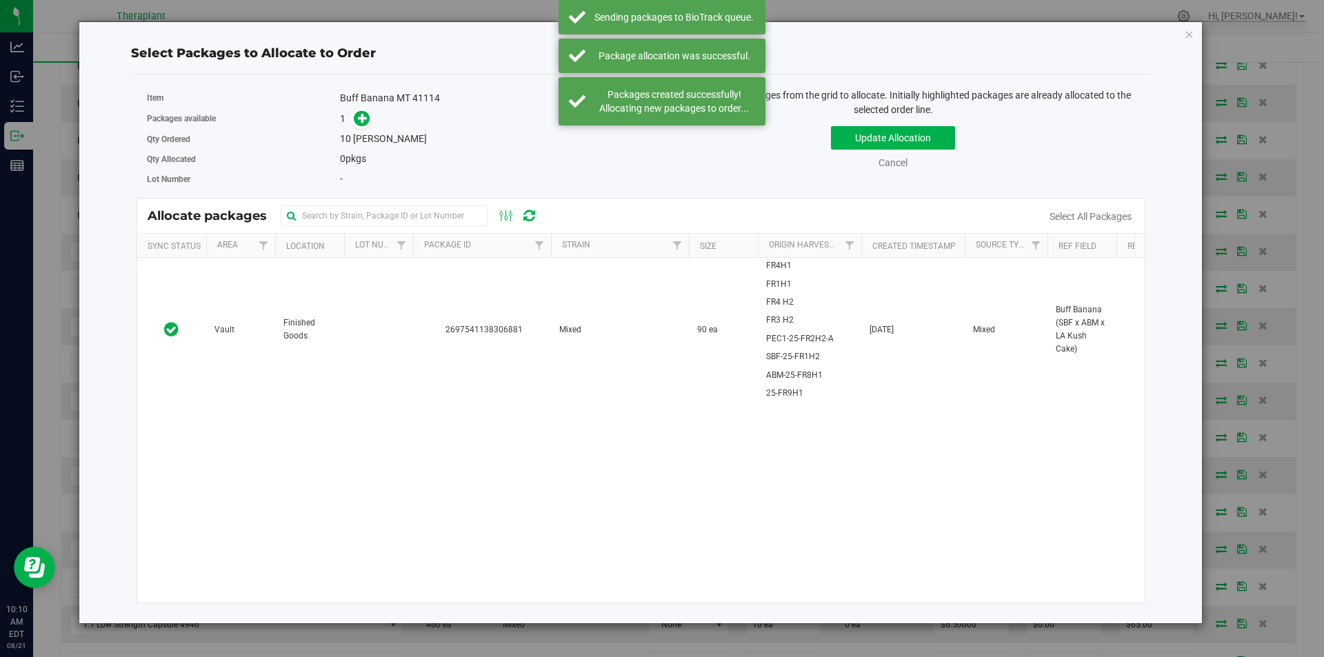
drag, startPoint x: 610, startPoint y: 288, endPoint x: 298, endPoint y: 152, distance: 340.7
click at [605, 288] on td "Mixed" at bounding box center [620, 329] width 138 height 143
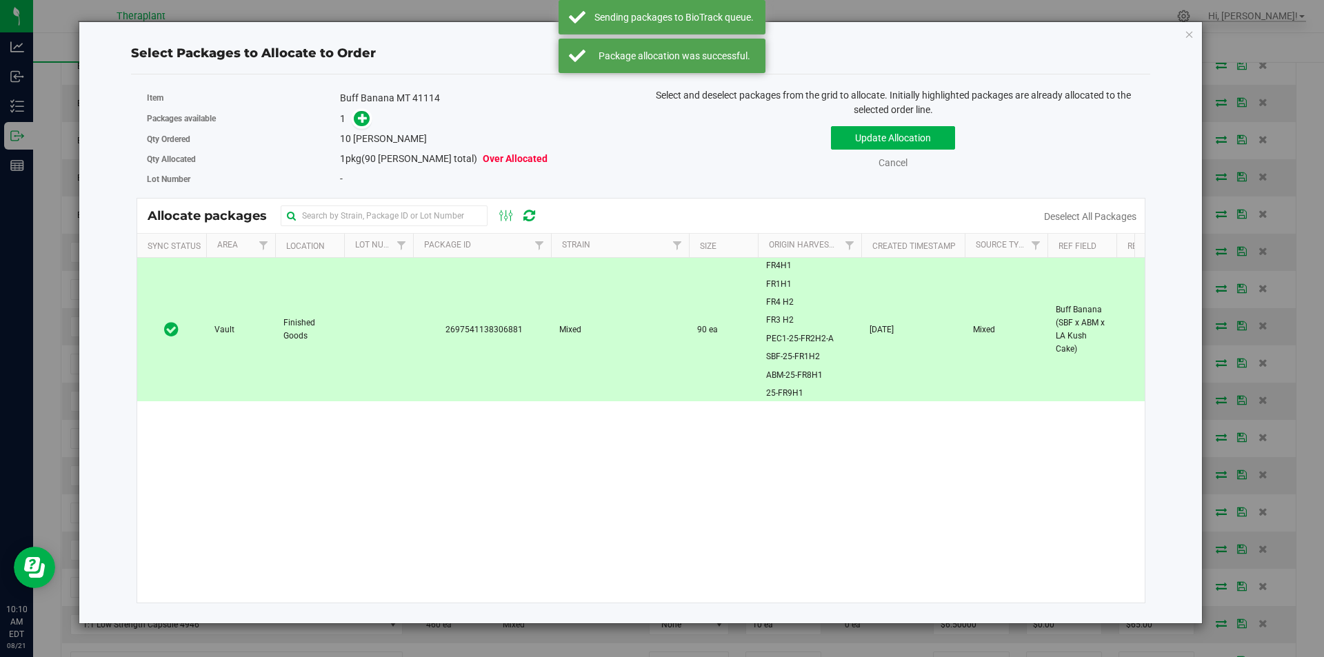
click at [351, 112] on span at bounding box center [359, 119] width 22 height 16
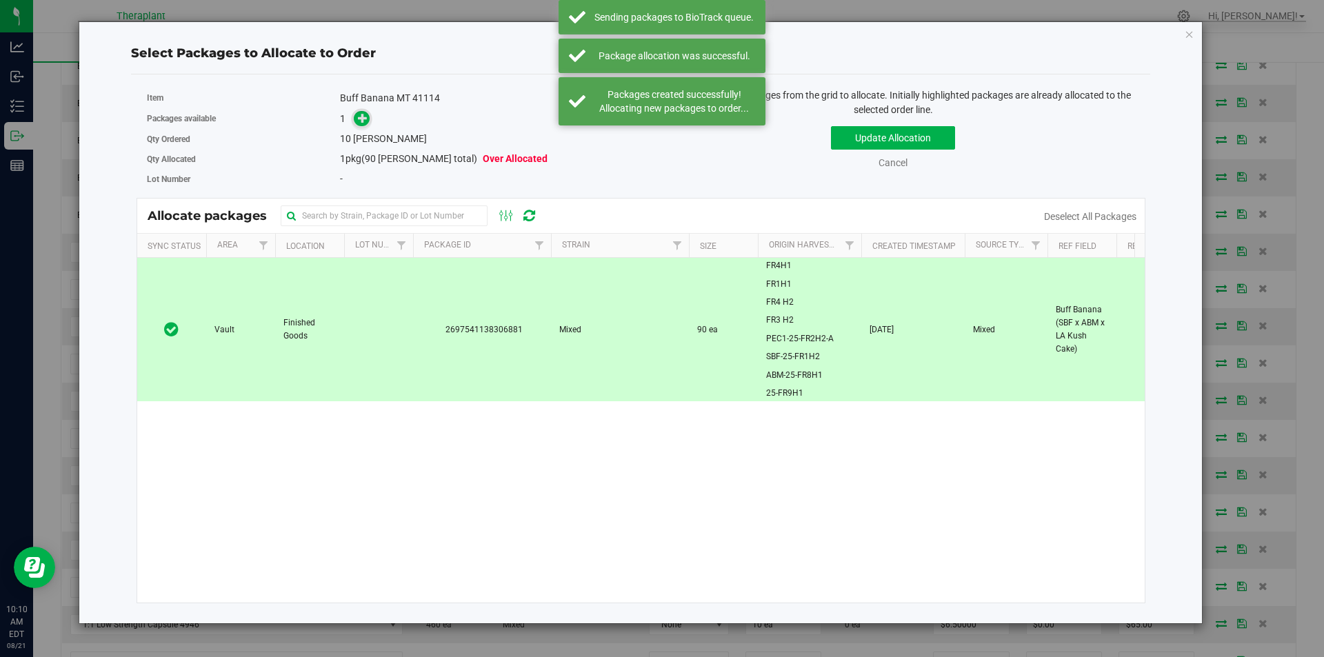
click at [359, 115] on span at bounding box center [362, 119] width 16 height 16
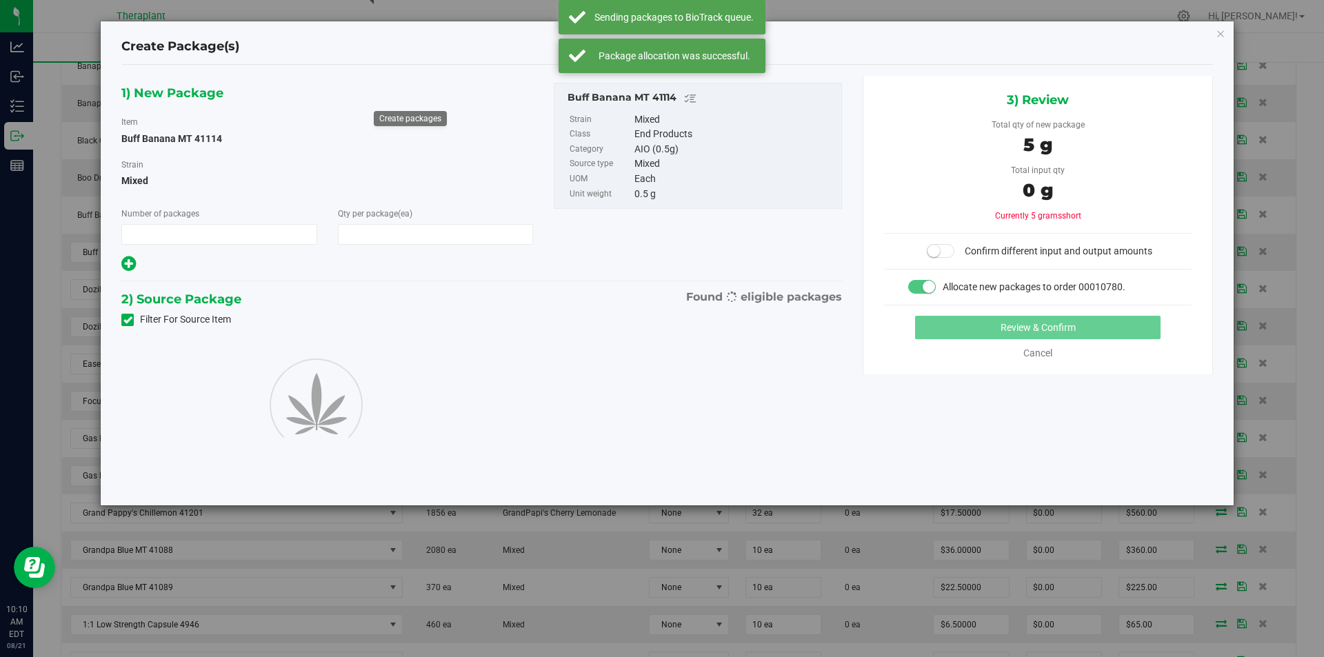
type input "1"
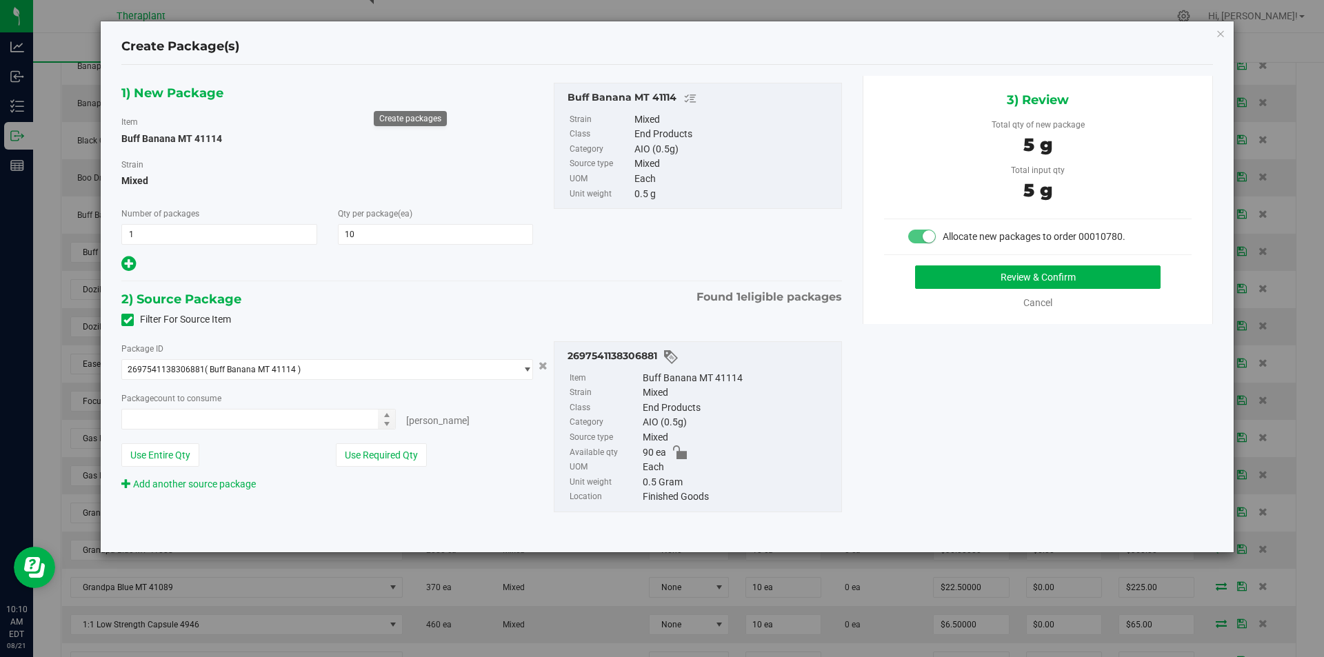
type input "10"
type input "10 ea"
click at [949, 285] on button "Review & Confirm" at bounding box center [1037, 276] width 245 height 23
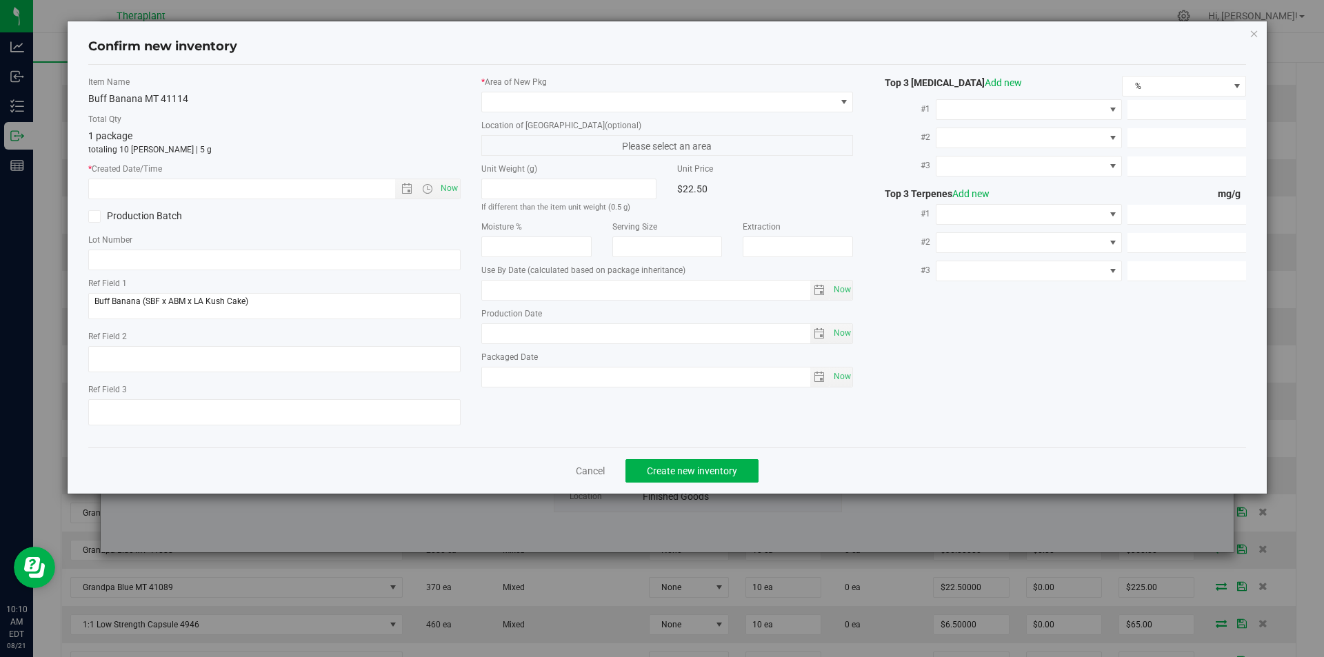
type input "2026-07-08"
click at [452, 205] on div "Item Name Buff Banana MT 41114 Total Qty 1 package totaling 10 eaches | 5 g * C…" at bounding box center [274, 256] width 393 height 361
click at [442, 186] on span "Now" at bounding box center [448, 189] width 23 height 20
type input "8/21/2025 10:10 AM"
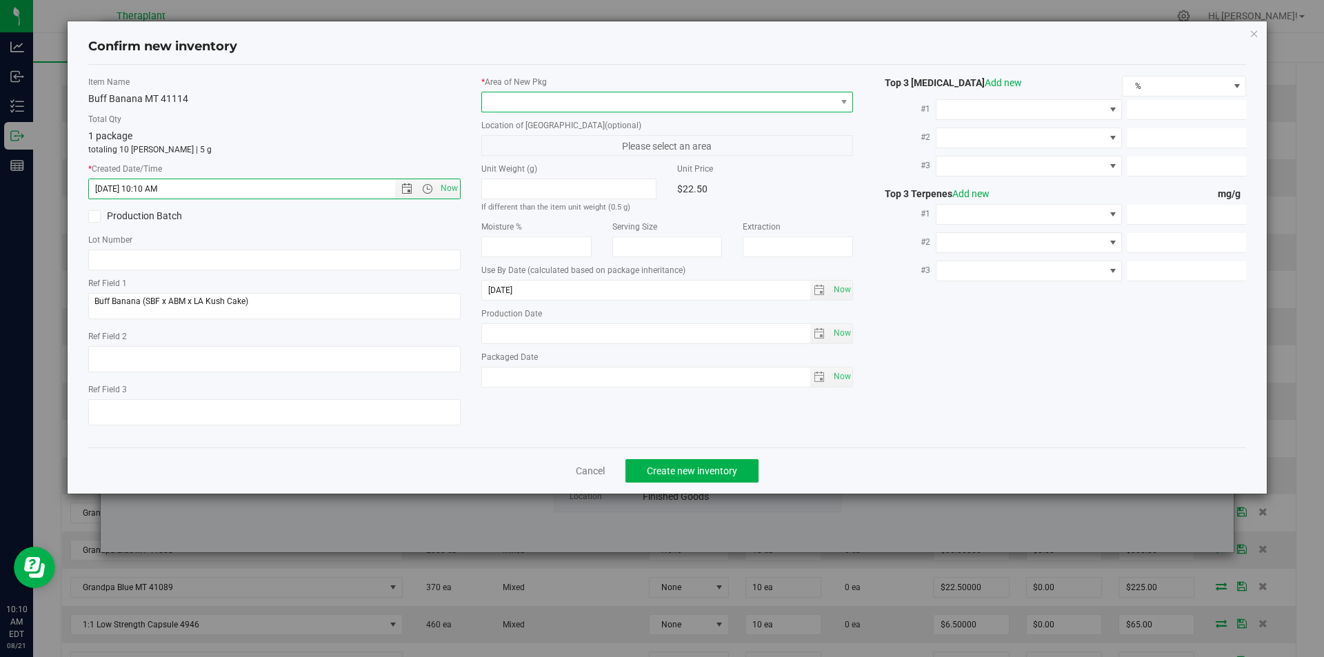
click at [524, 106] on span at bounding box center [659, 101] width 354 height 19
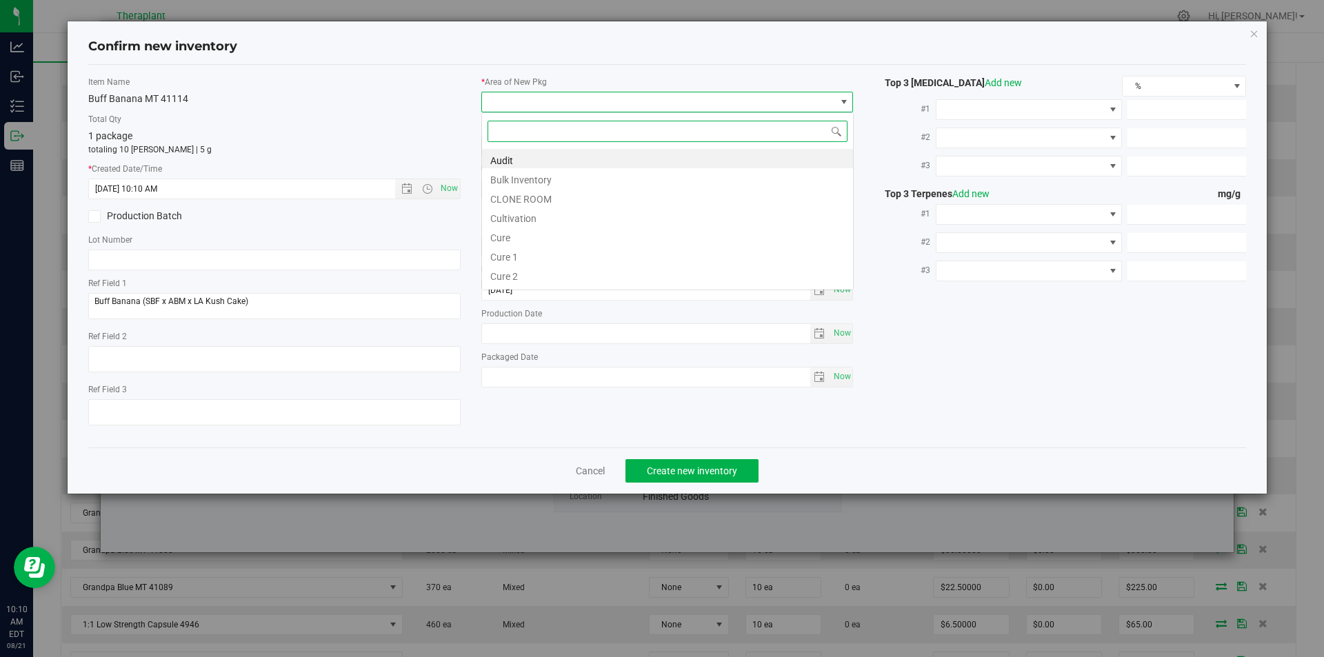
type input "v"
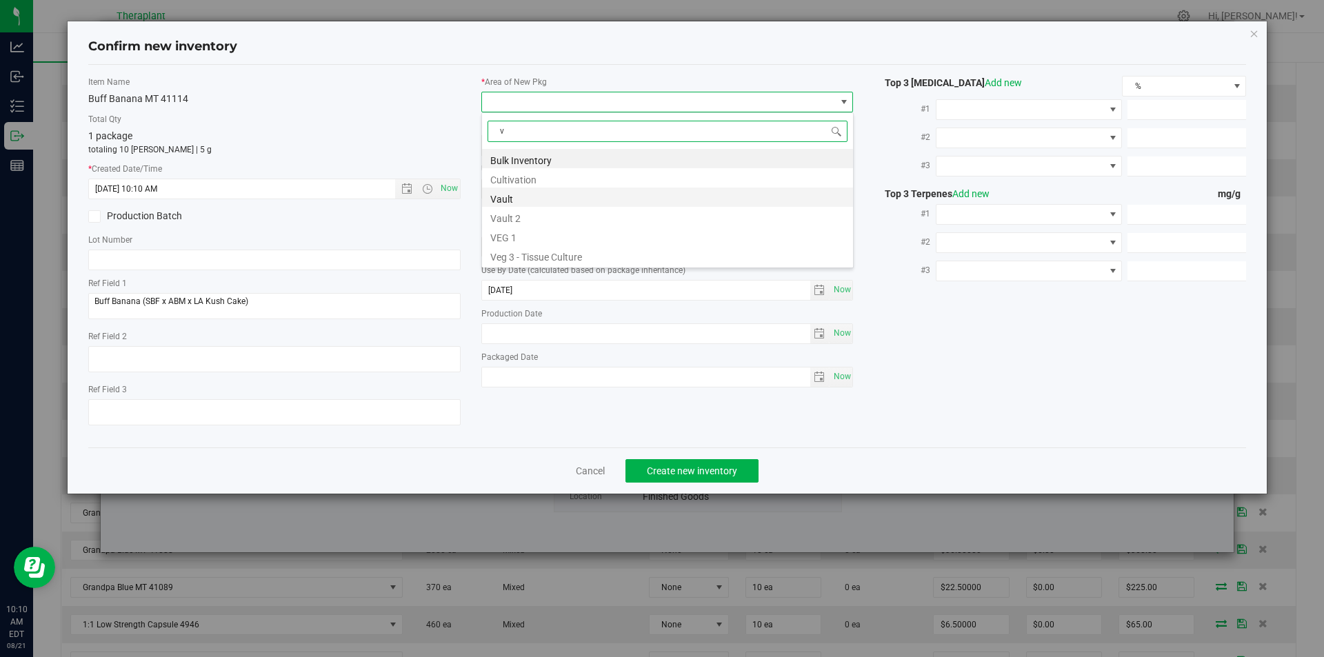
click at [512, 196] on li "Vault" at bounding box center [667, 197] width 371 height 19
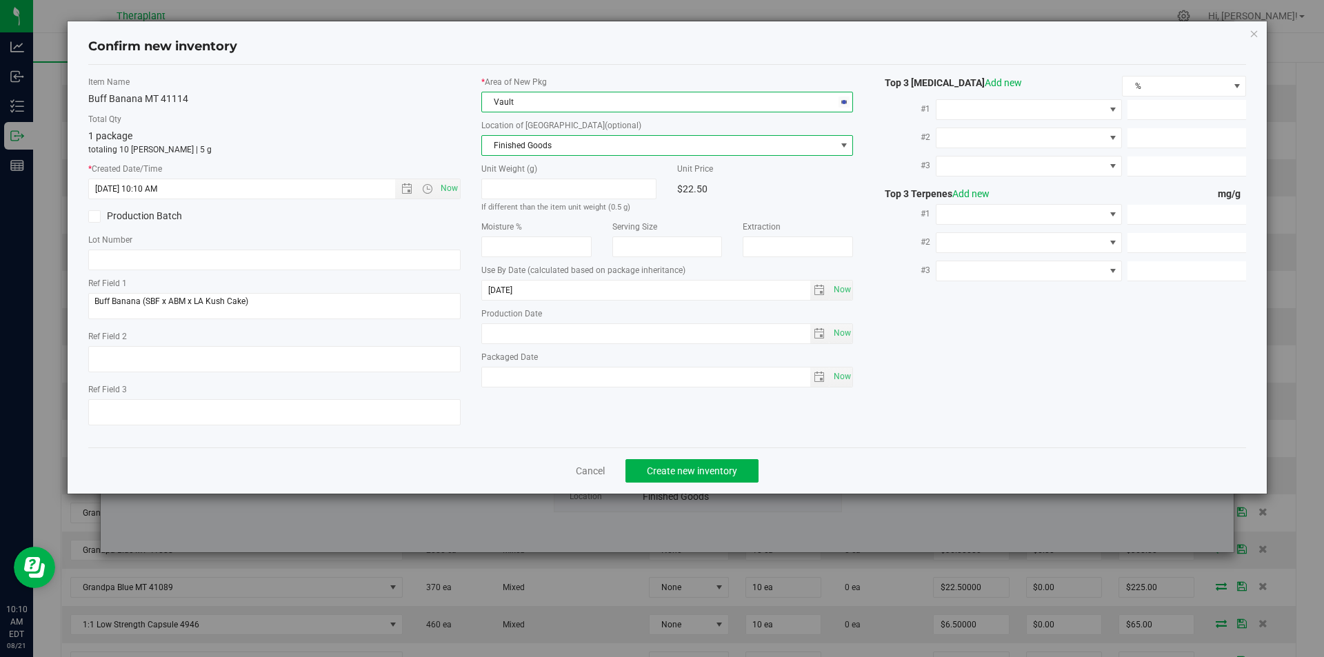
click at [515, 137] on span "Finished Goods" at bounding box center [659, 145] width 354 height 19
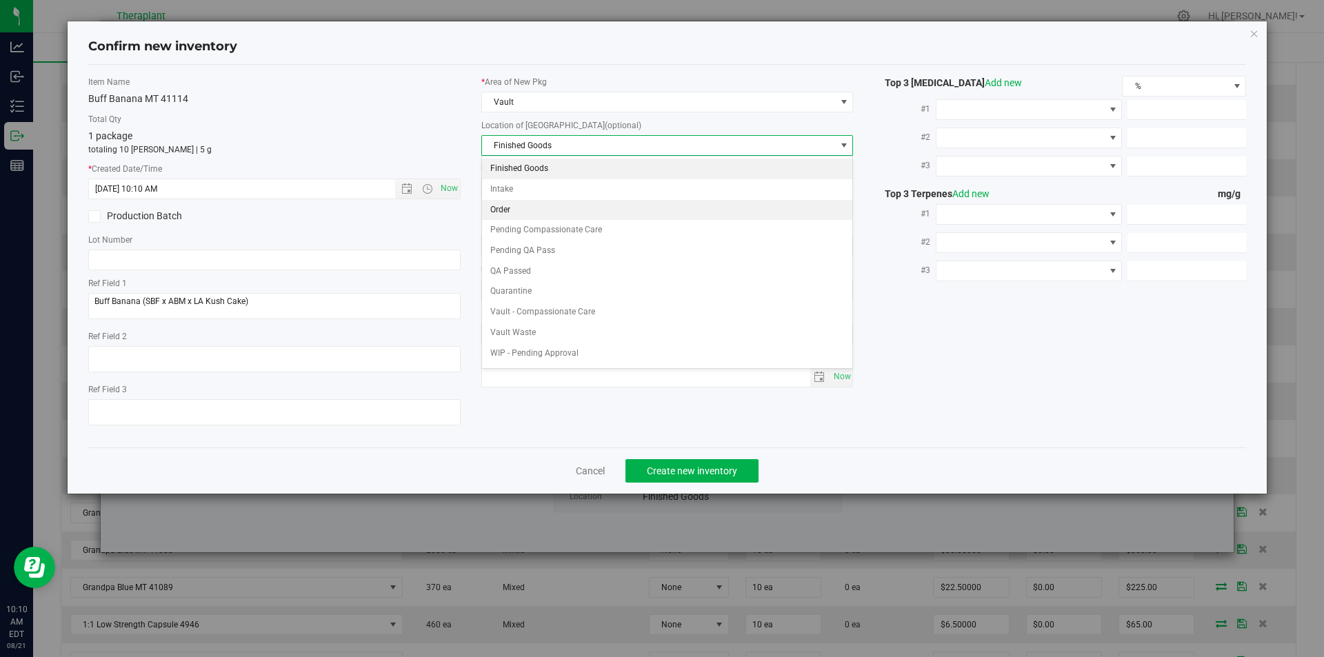
click at [519, 211] on li "Order" at bounding box center [667, 210] width 371 height 21
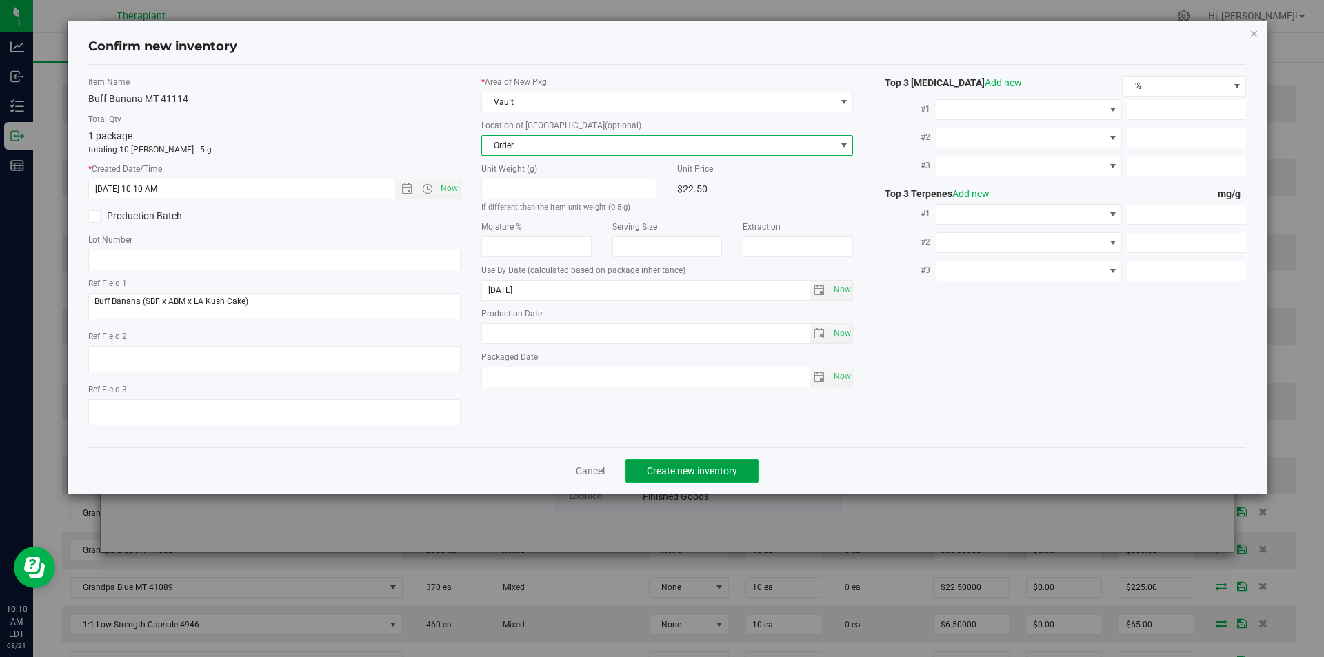
click at [652, 477] on button "Create new inventory" at bounding box center [691, 470] width 133 height 23
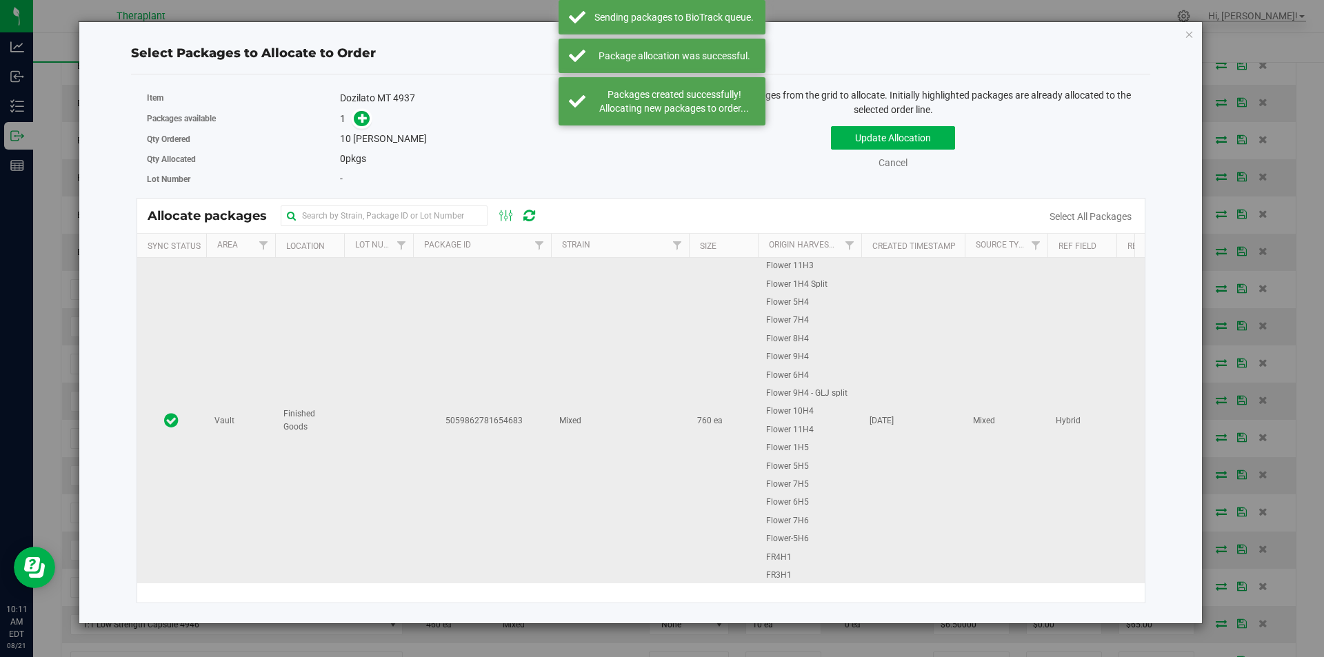
click at [439, 297] on td "5059862781654683" at bounding box center [482, 420] width 138 height 325
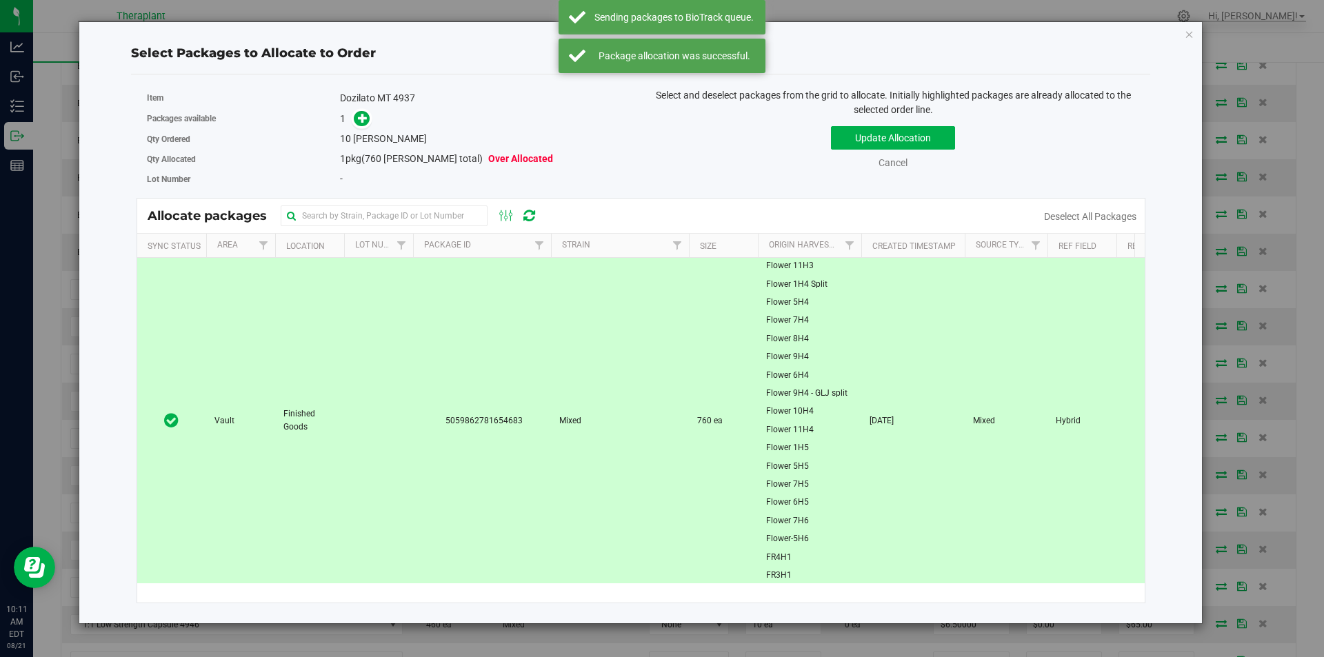
click at [354, 124] on link at bounding box center [362, 118] width 17 height 12
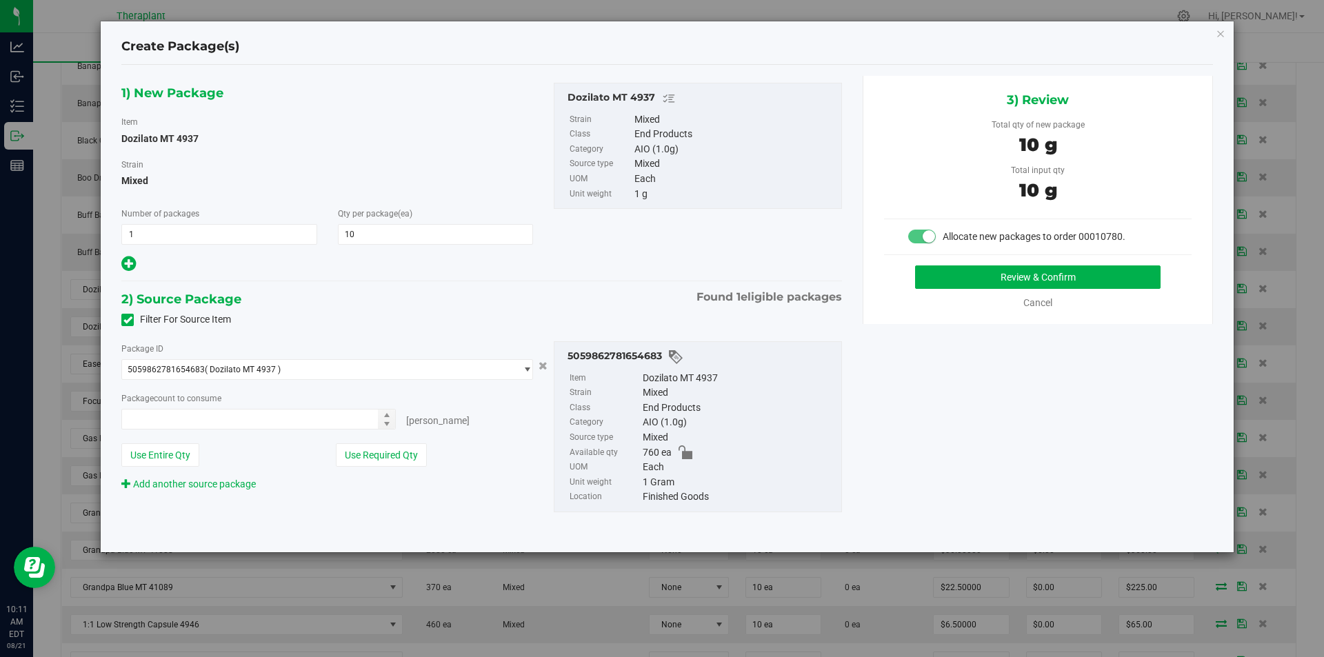
type input "10 ea"
click at [1010, 283] on button "Review & Confirm" at bounding box center [1037, 276] width 245 height 23
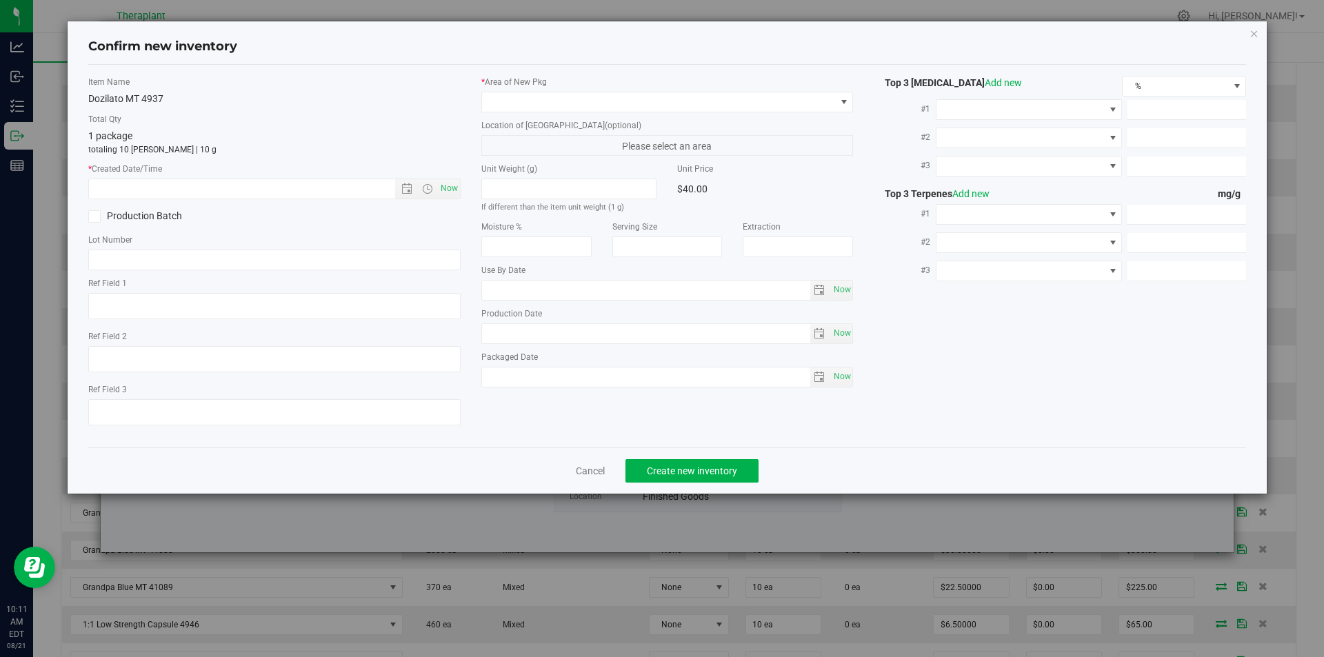
type textarea "Hybrid"
type input "2026-05-15"
click at [449, 182] on span "Now" at bounding box center [448, 189] width 23 height 20
type input "8/21/2025 10:11 AM"
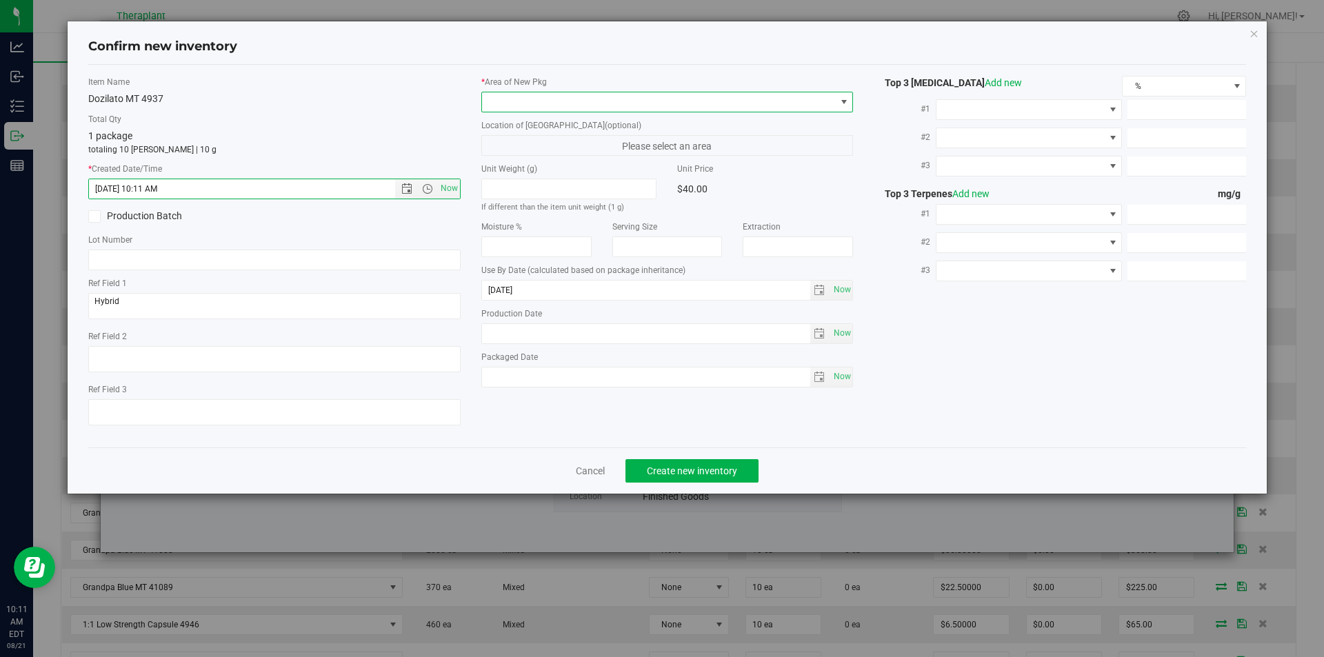
click at [530, 107] on span at bounding box center [659, 101] width 354 height 19
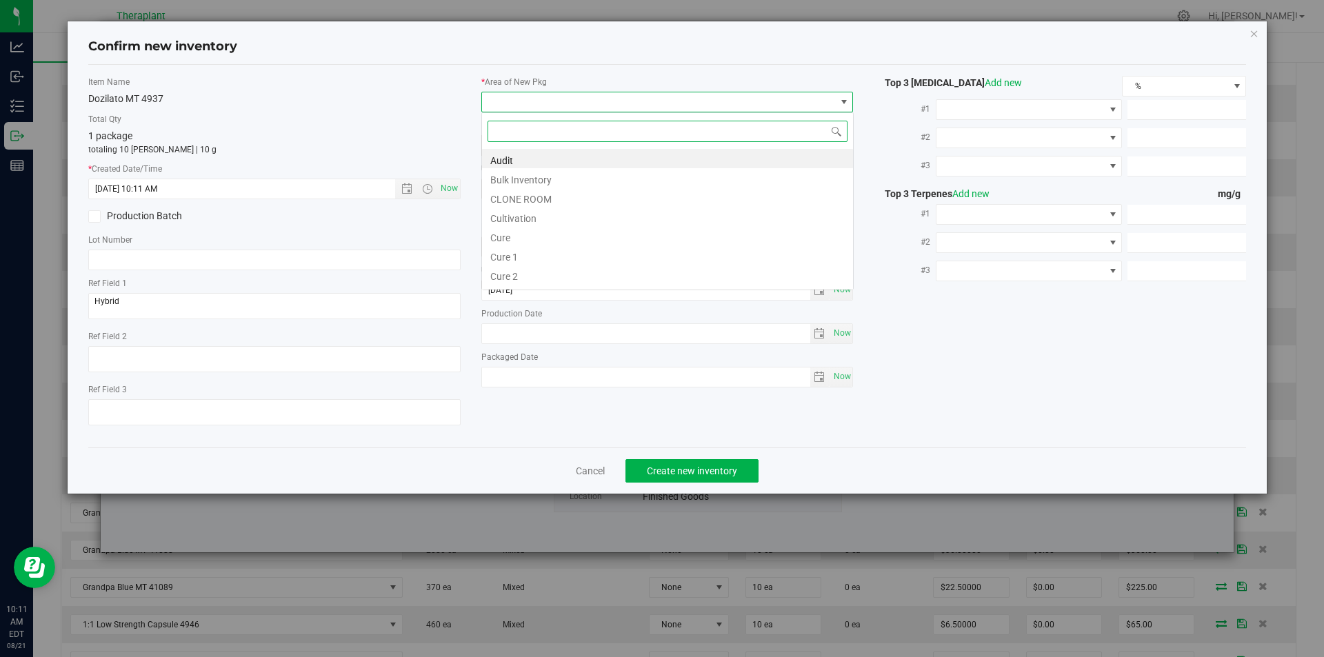
type input "v"
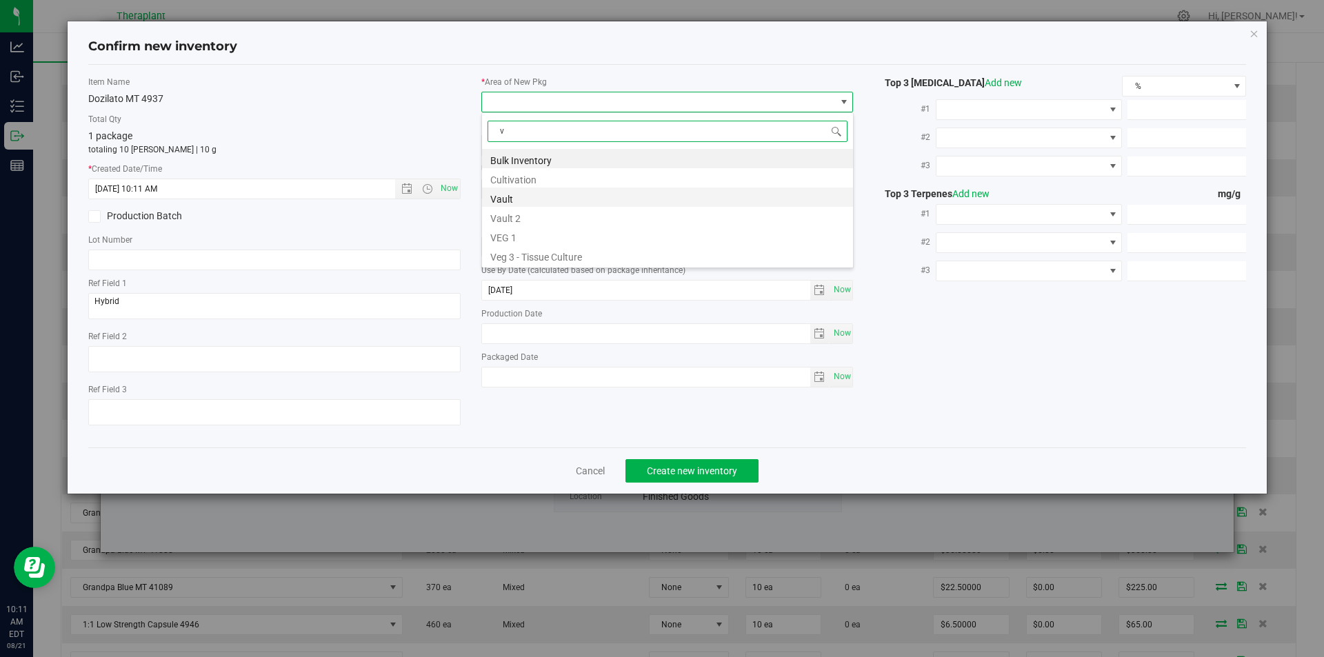
click at [519, 201] on li "Vault" at bounding box center [667, 197] width 371 height 19
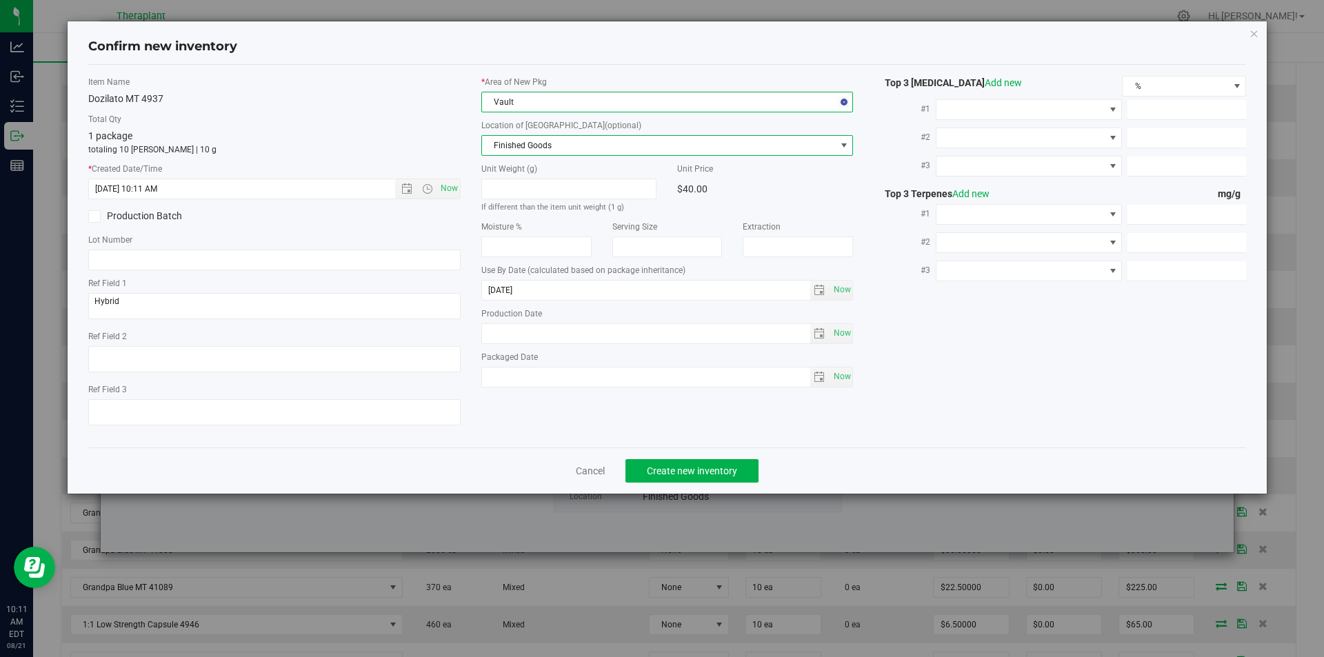
click at [519, 142] on span "Finished Goods" at bounding box center [659, 145] width 354 height 19
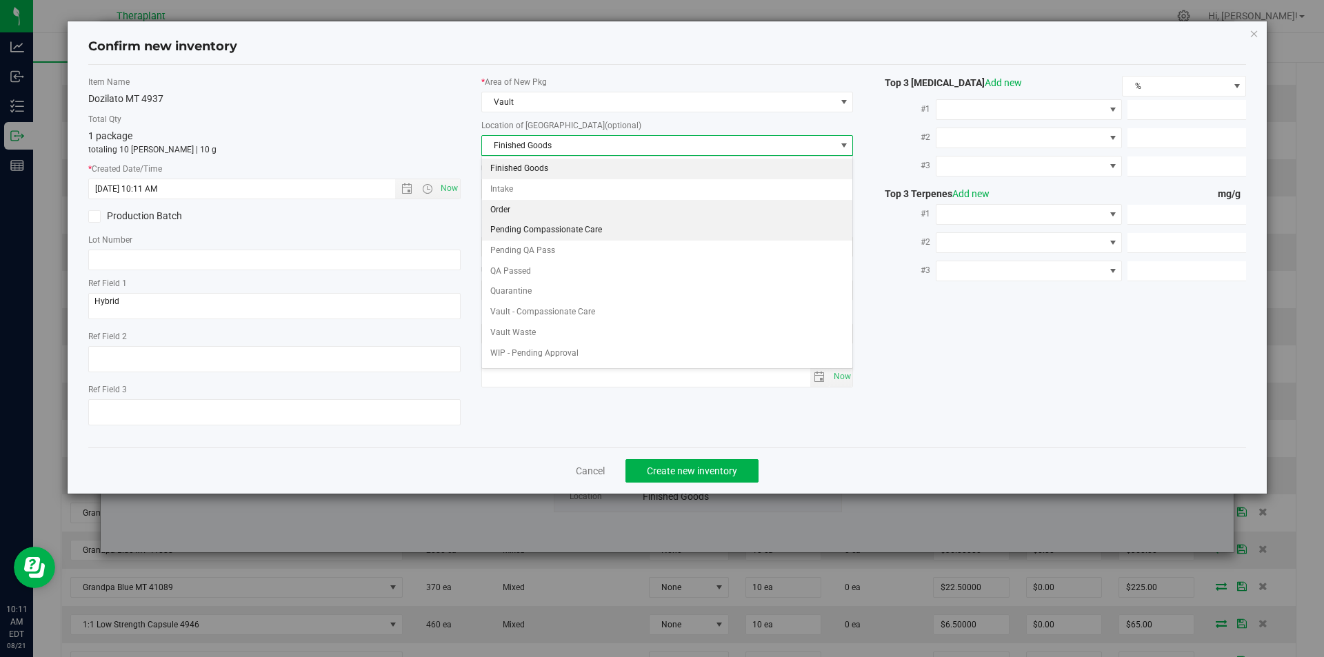
click at [516, 210] on li "Order" at bounding box center [667, 210] width 371 height 21
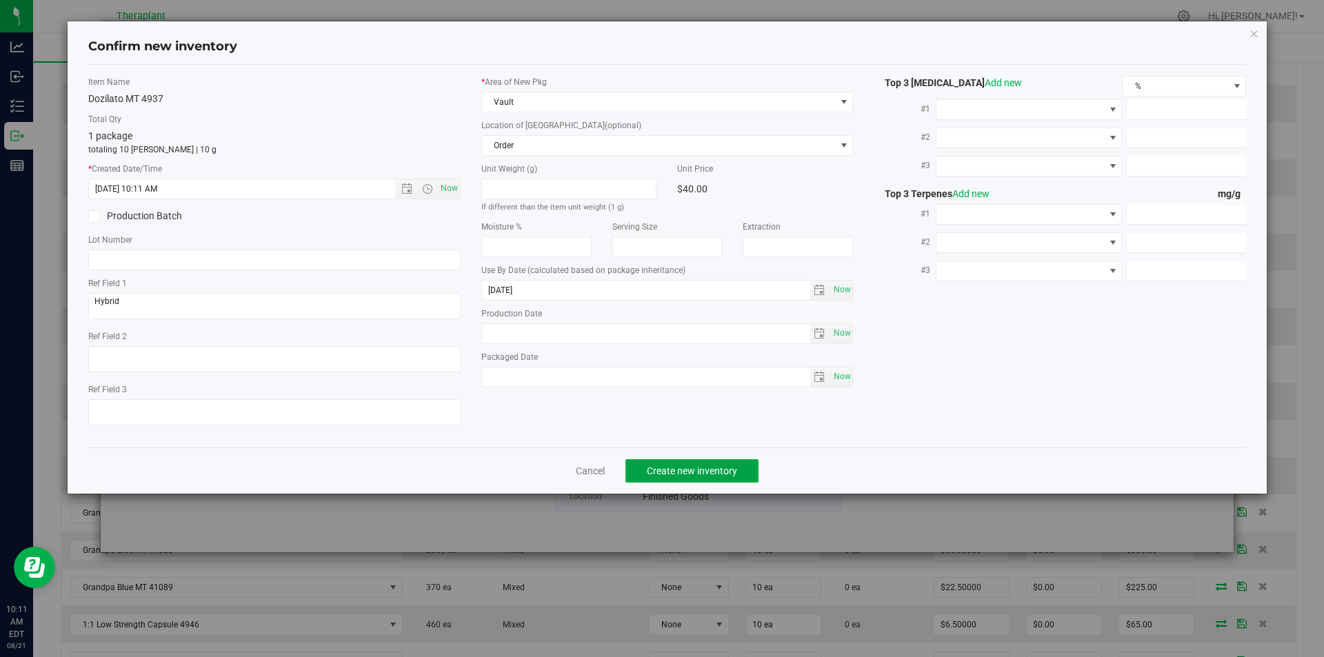
click at [682, 467] on span "Create new inventory" at bounding box center [692, 470] width 90 height 11
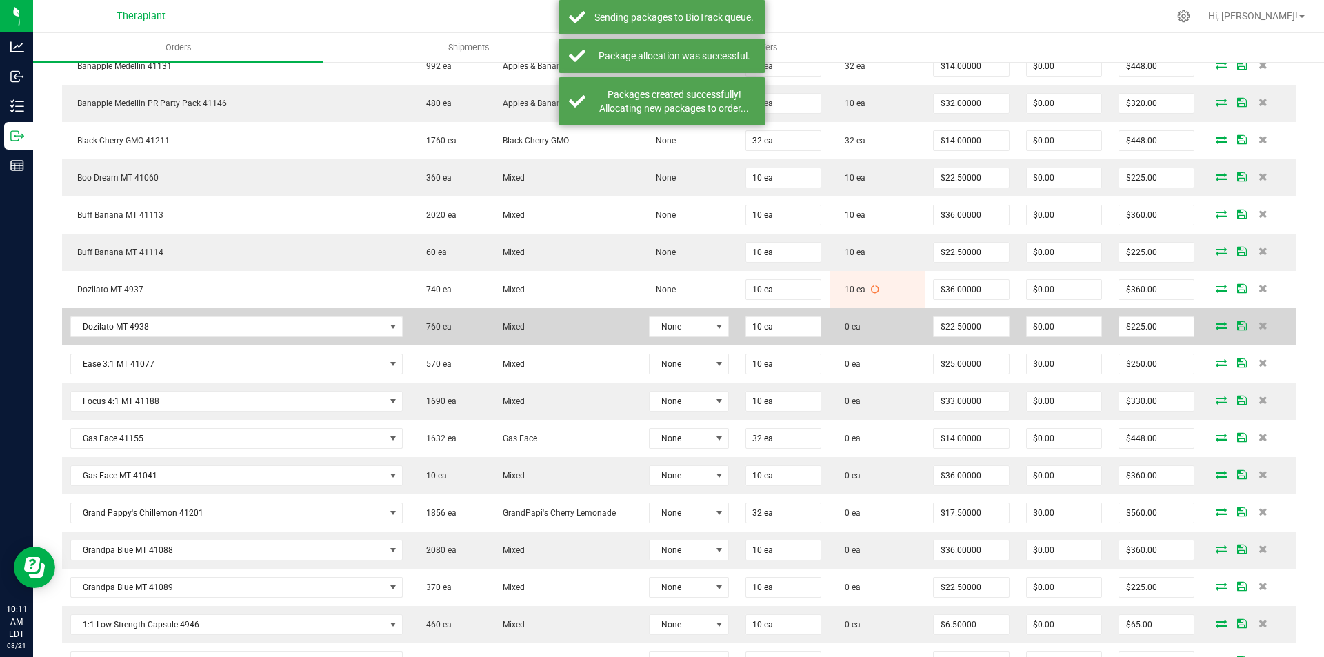
click at [1212, 318] on td at bounding box center [1249, 326] width 93 height 37
click at [1216, 324] on icon at bounding box center [1221, 325] width 11 height 8
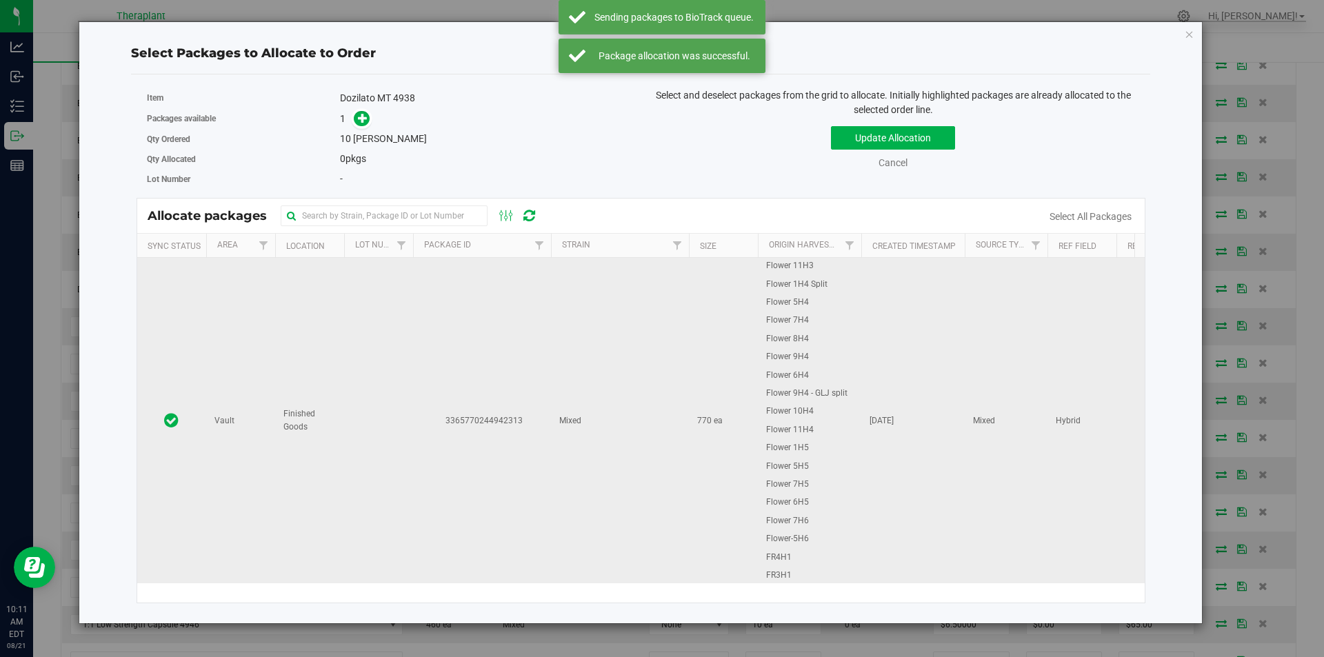
click at [372, 319] on td at bounding box center [378, 420] width 69 height 325
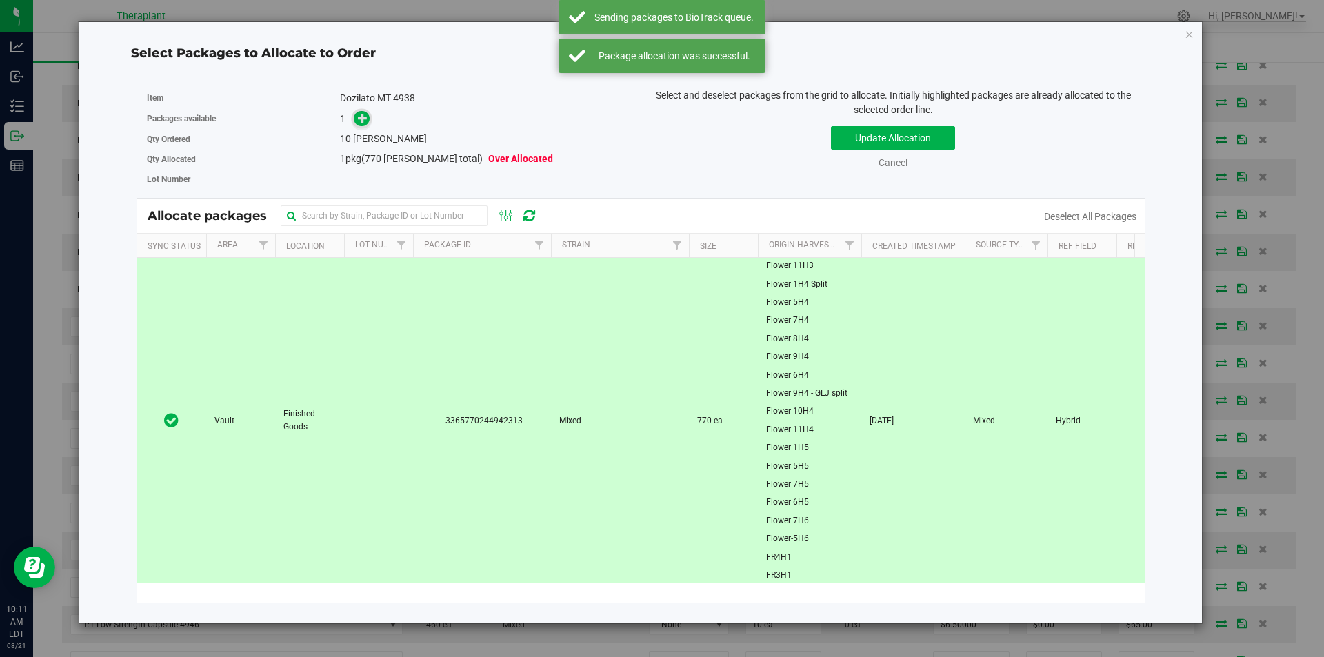
click at [365, 115] on icon at bounding box center [363, 117] width 10 height 10
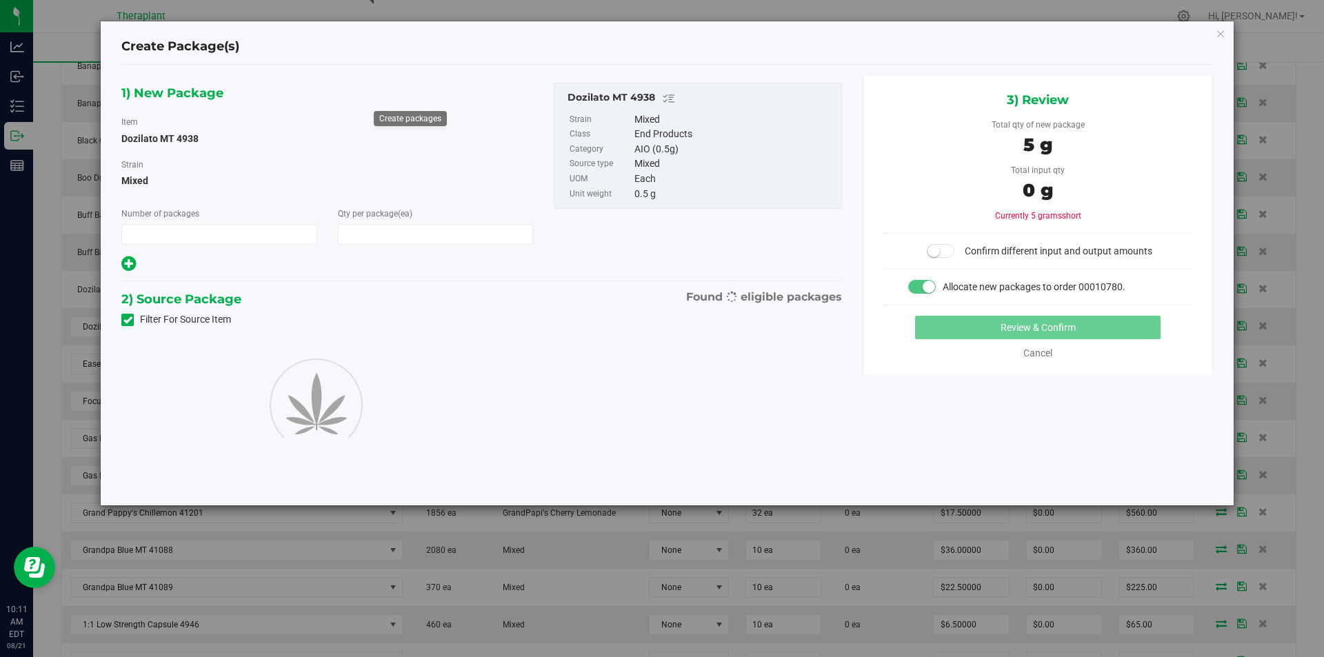
type input "1"
type input "10"
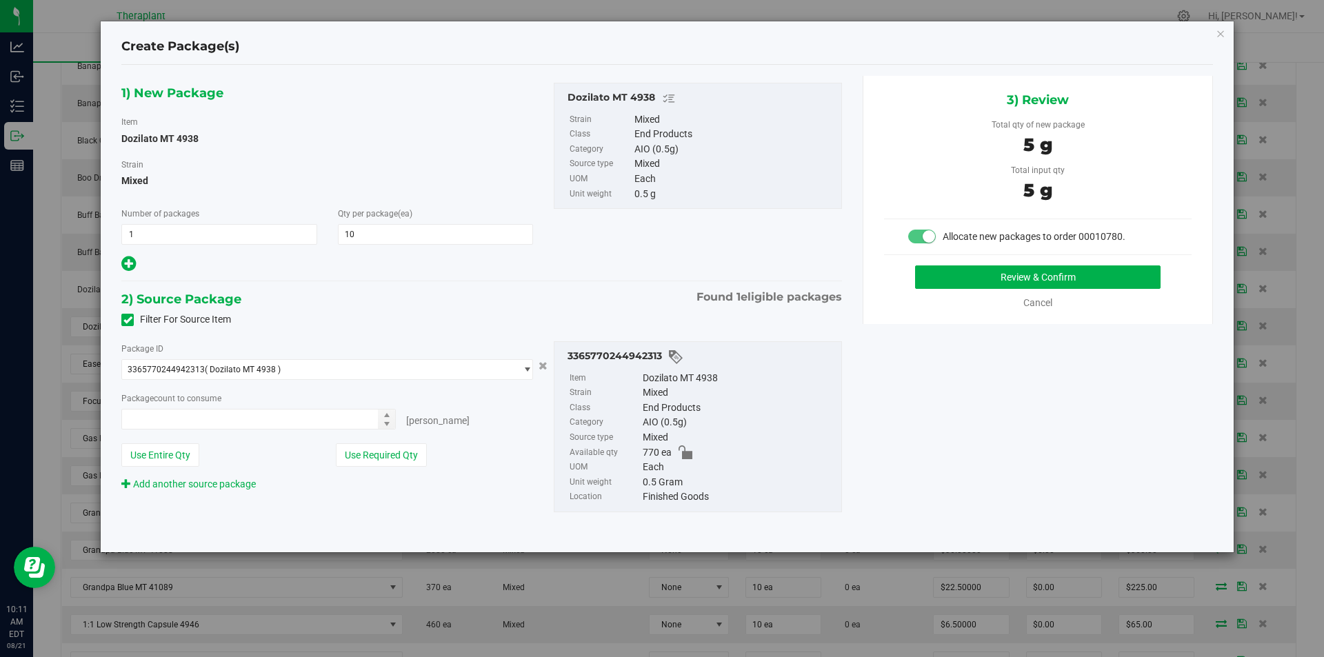
type input "10 ea"
click at [1004, 282] on button "Review & Confirm" at bounding box center [1037, 276] width 245 height 23
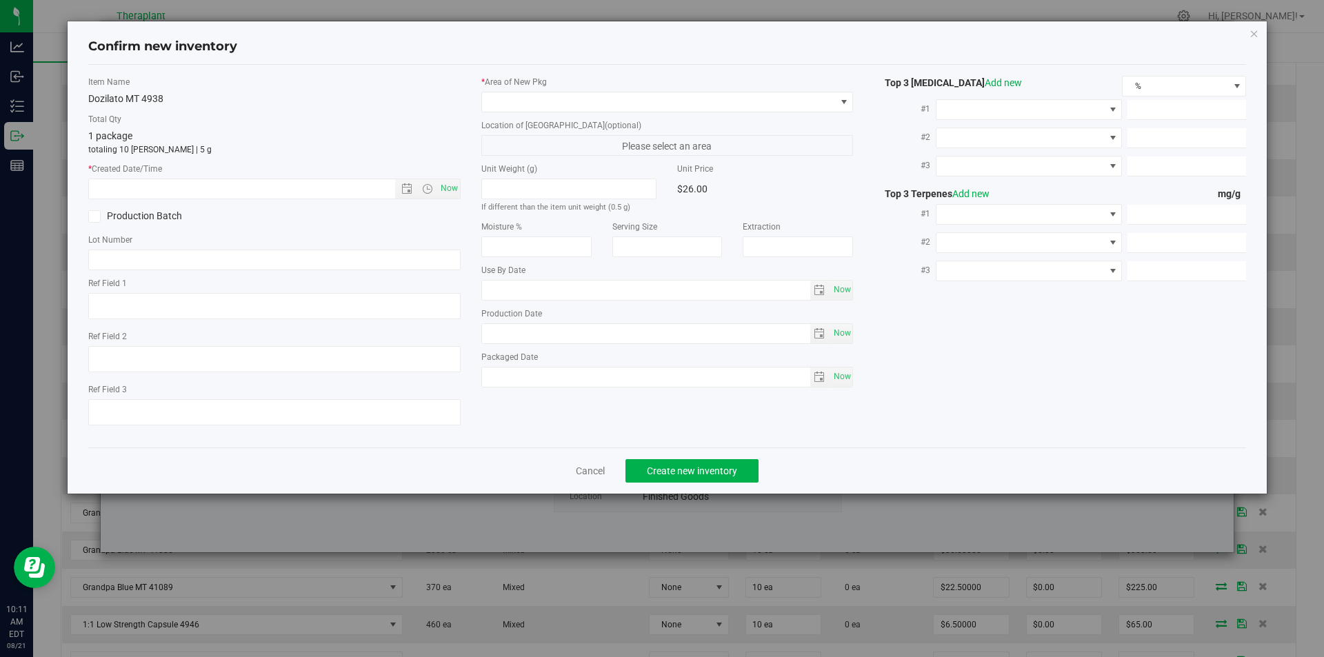
type textarea "Hybrid"
type input "2026-05-15"
click at [442, 187] on span "Now" at bounding box center [448, 189] width 23 height 20
type input "8/21/2025 10:11 AM"
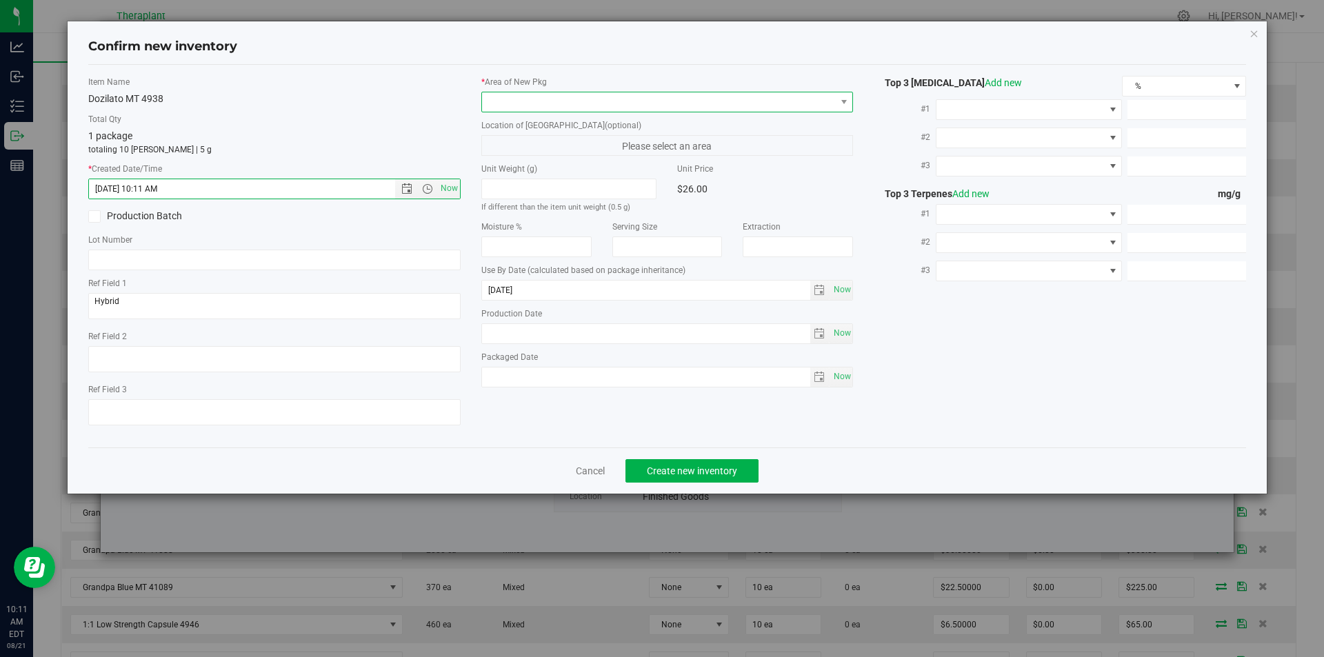
click at [543, 105] on span at bounding box center [659, 101] width 354 height 19
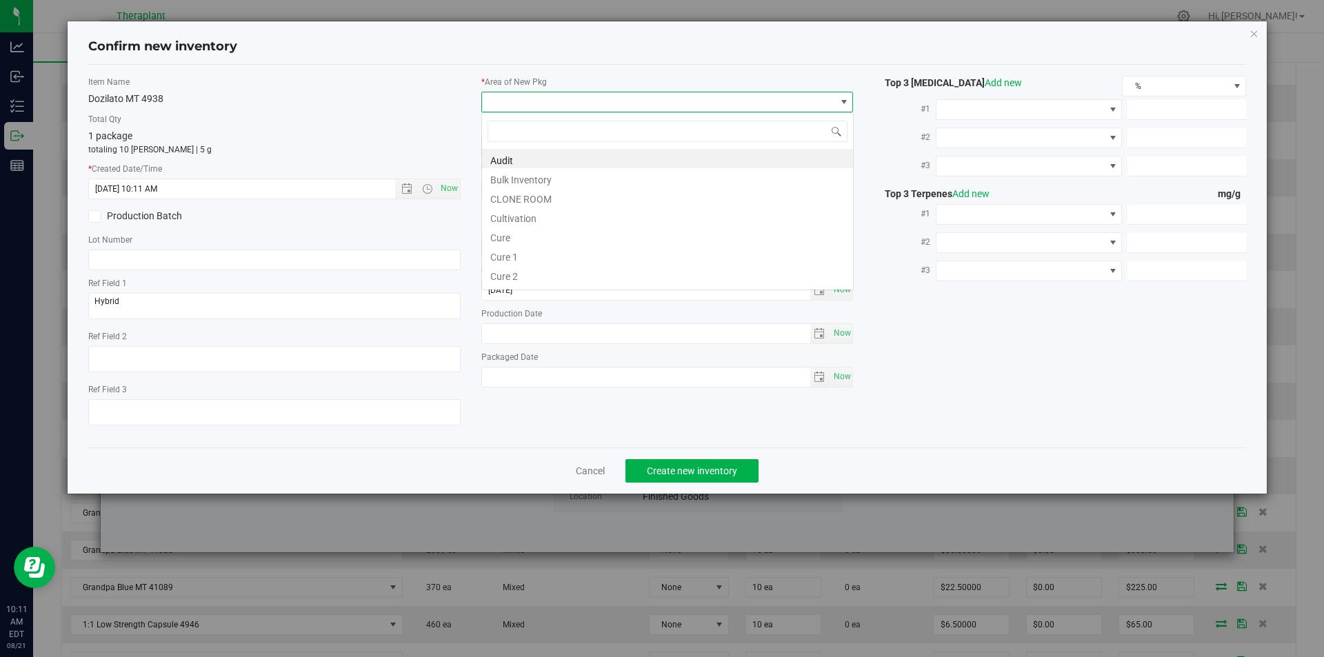
type input "v"
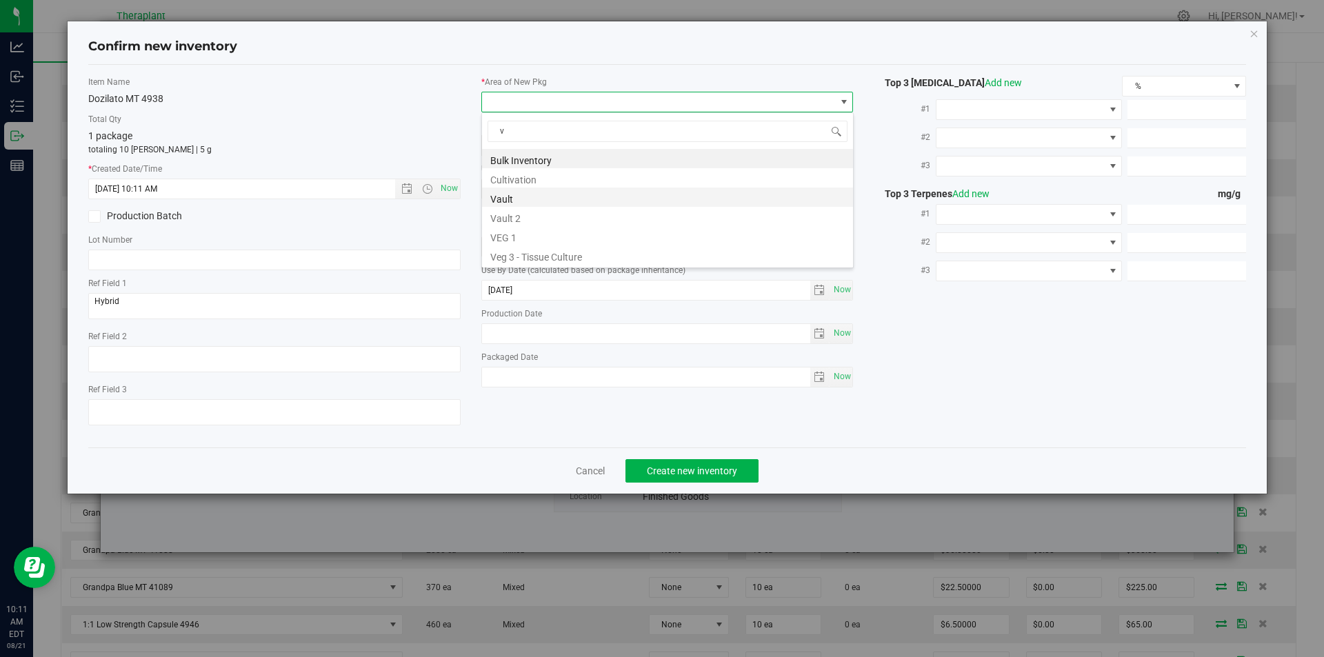
click at [545, 196] on li "Vault" at bounding box center [667, 197] width 371 height 19
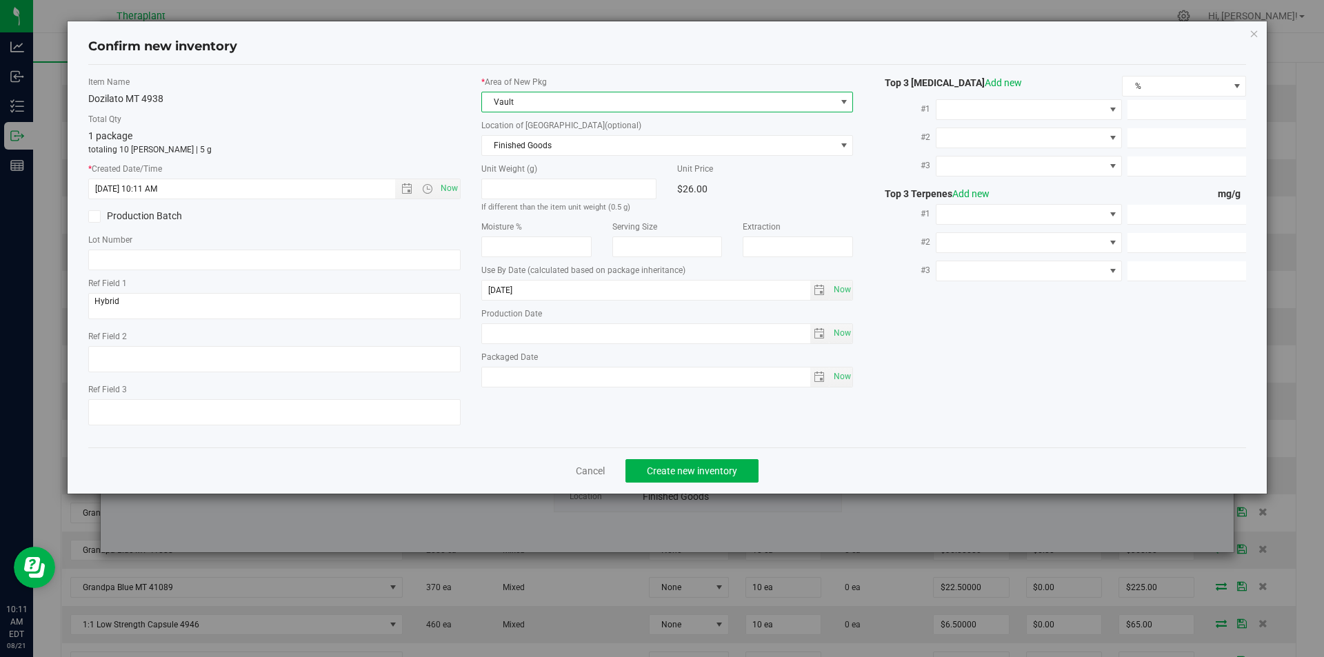
drag, startPoint x: 545, startPoint y: 148, endPoint x: 545, endPoint y: 61, distance: 86.9
click at [545, 143] on span "Finished Goods" at bounding box center [659, 145] width 354 height 19
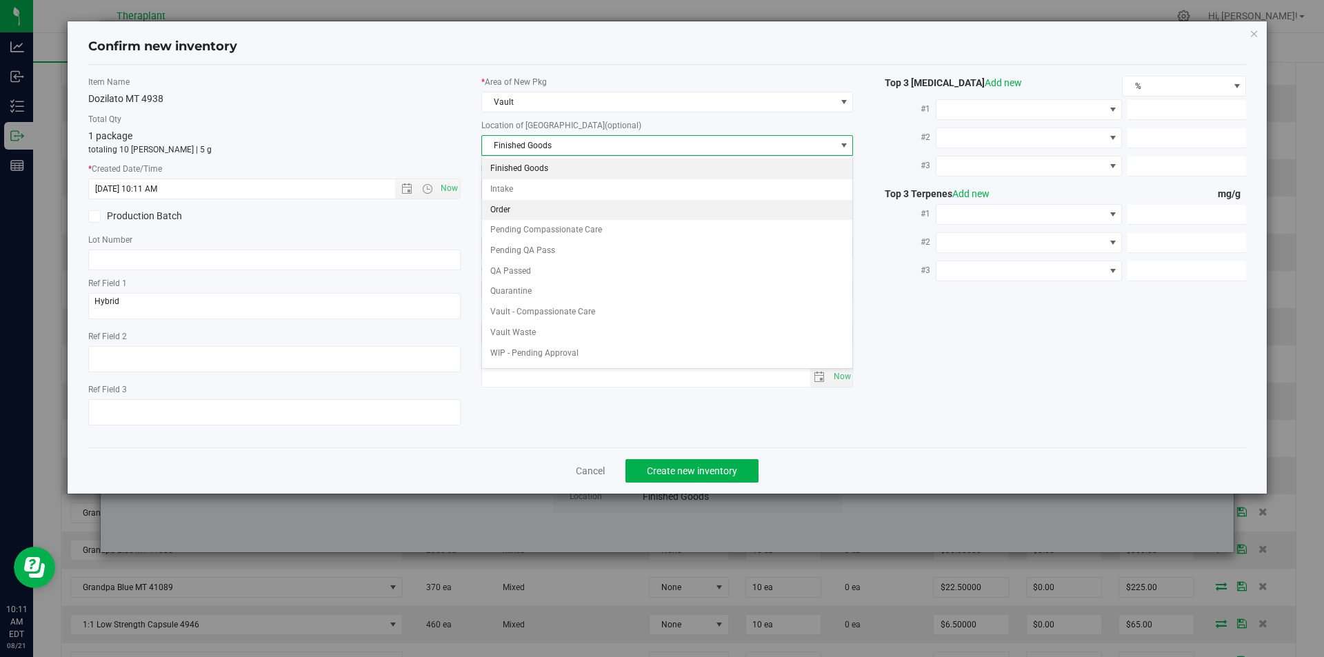
click at [534, 200] on li "Order" at bounding box center [667, 210] width 371 height 21
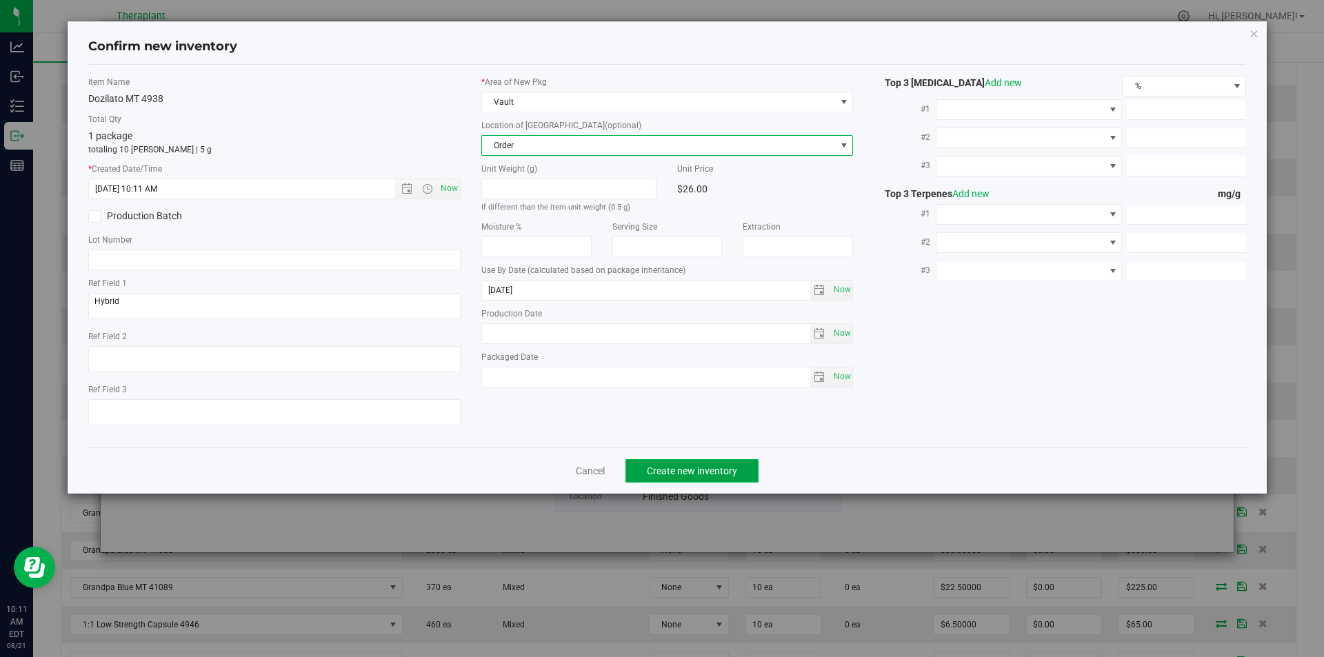
click at [703, 480] on button "Create new inventory" at bounding box center [691, 470] width 133 height 23
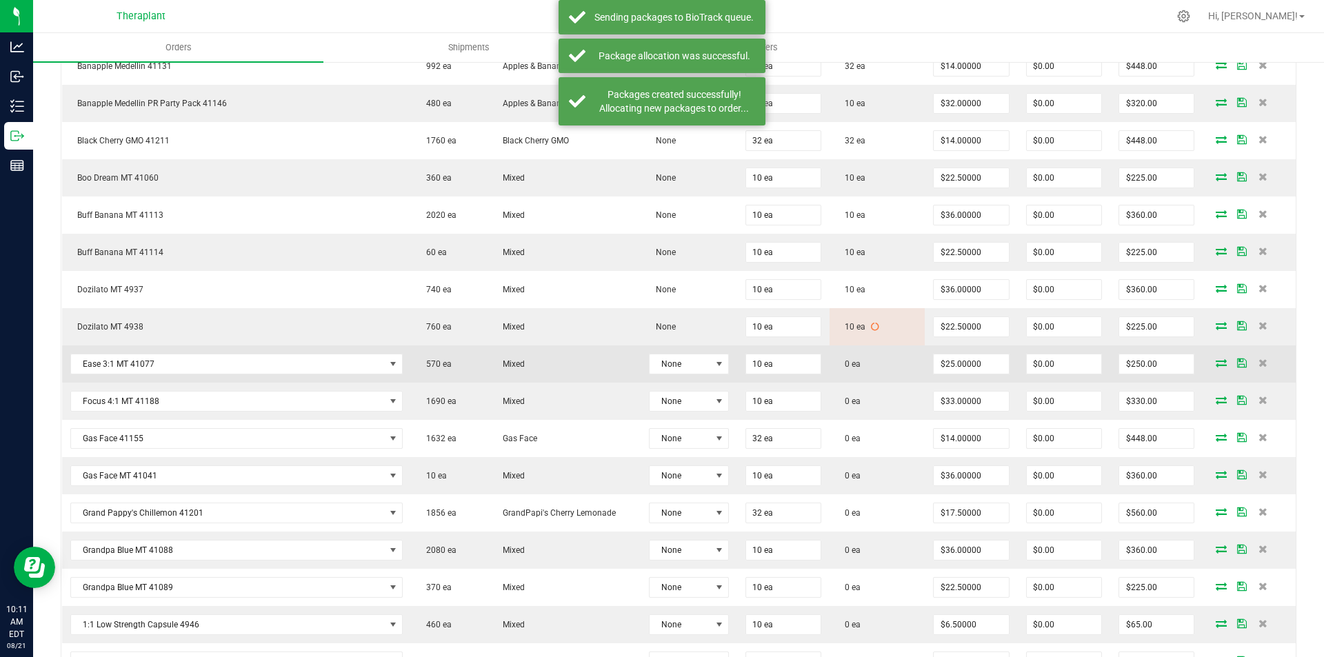
scroll to position [1448, 0]
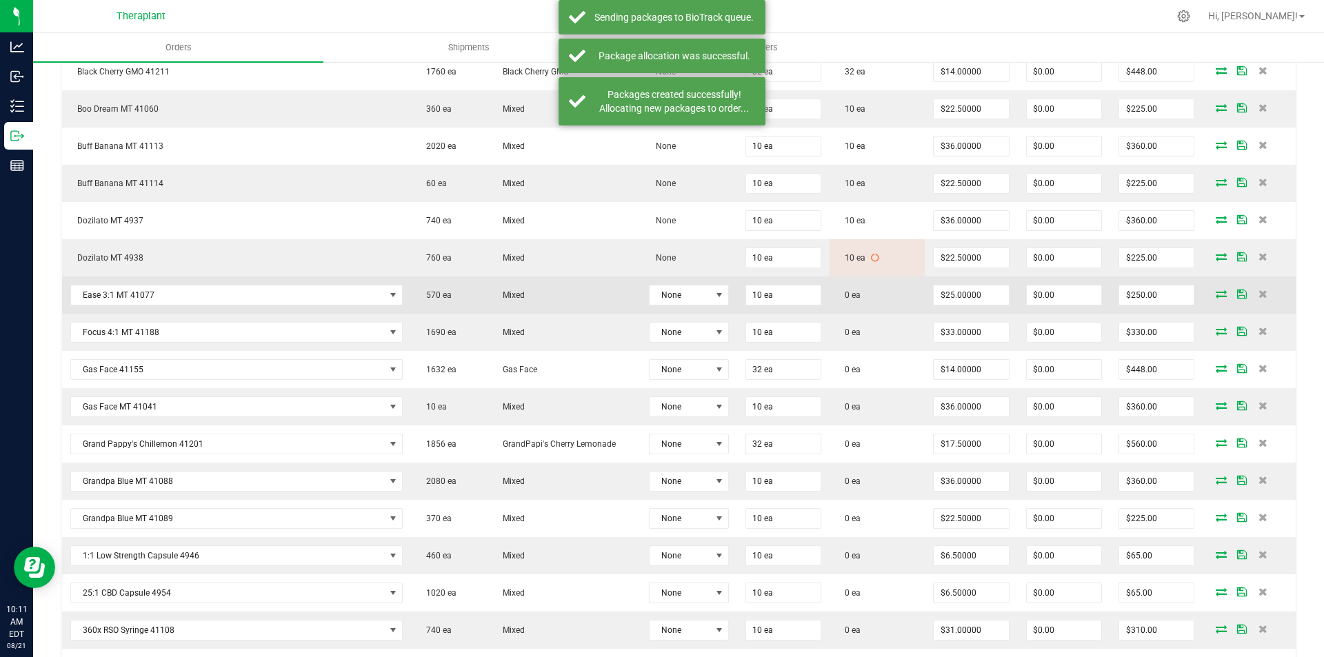
click at [1219, 301] on td at bounding box center [1249, 295] width 93 height 37
click at [1214, 301] on td at bounding box center [1249, 295] width 93 height 37
click at [1216, 294] on icon at bounding box center [1221, 294] width 11 height 8
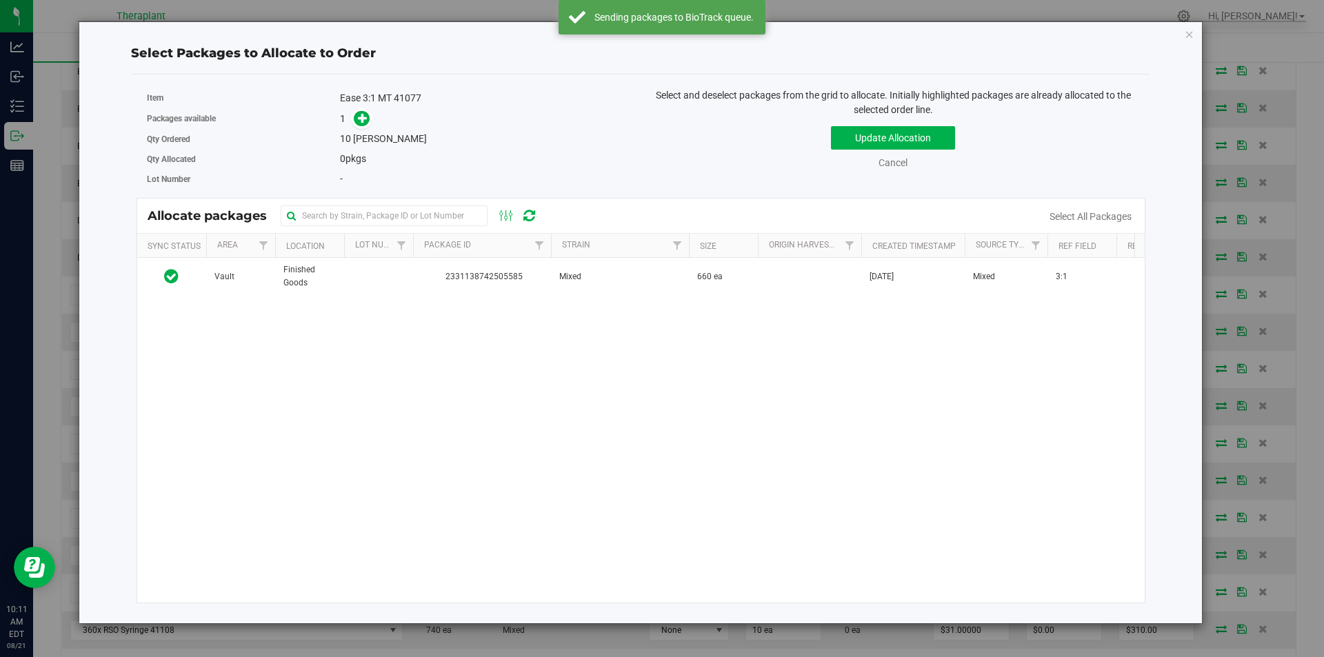
click at [375, 305] on div "Vault Finished Goods 2331138742505585 Mixed 660 ea Jun 18, 2025 Mixed 3:1 $0.00…" at bounding box center [641, 430] width 1008 height 345
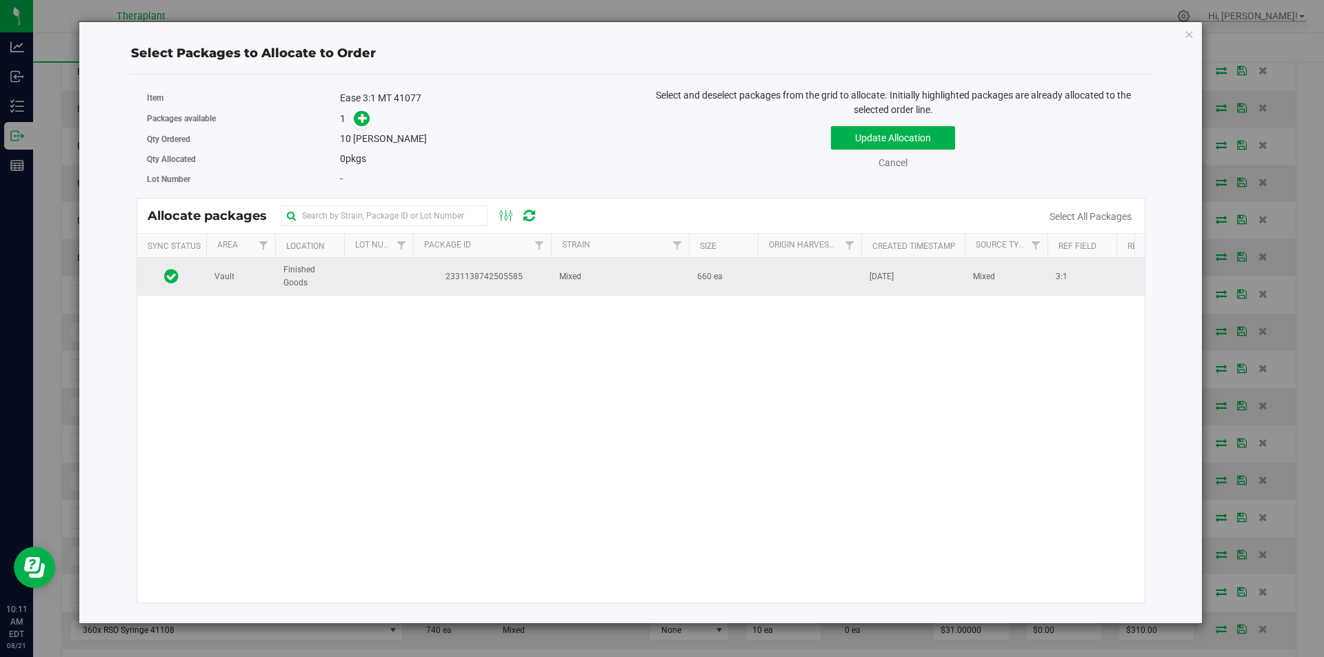
click at [377, 281] on td at bounding box center [378, 276] width 69 height 37
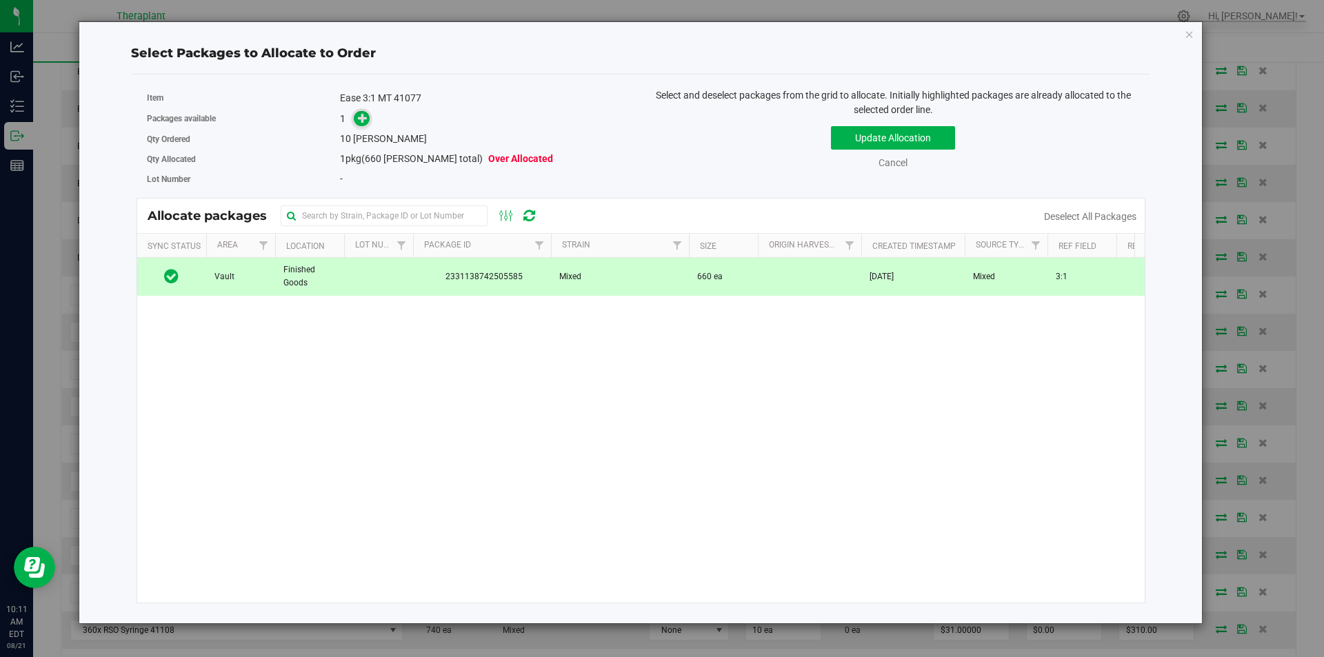
click at [361, 122] on icon at bounding box center [363, 117] width 10 height 10
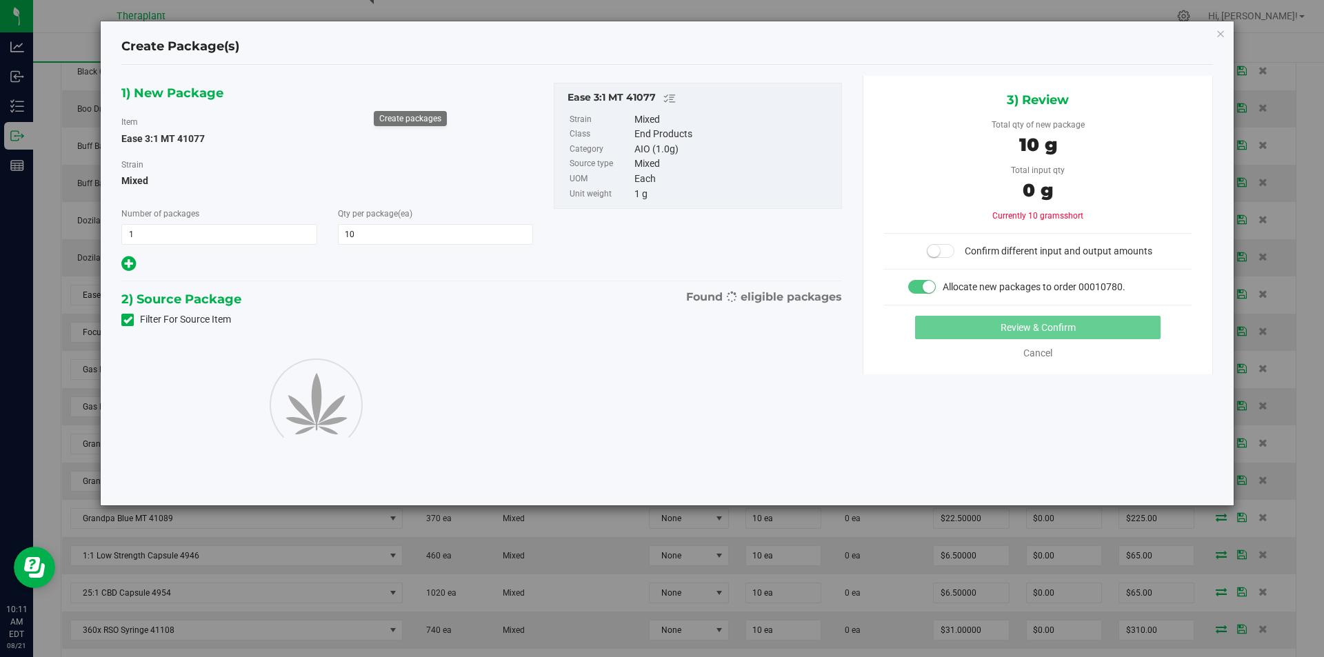
type input "10"
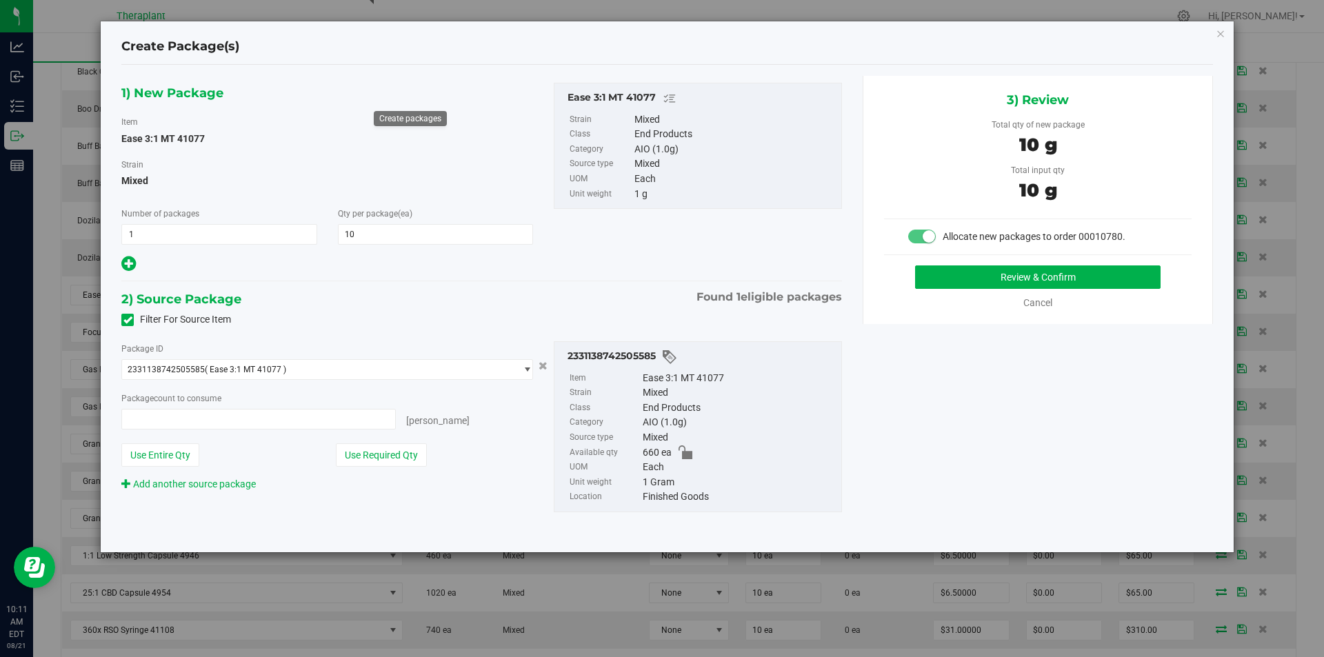
type input "10 ea"
click at [1059, 279] on button "Review & Confirm" at bounding box center [1037, 276] width 245 height 23
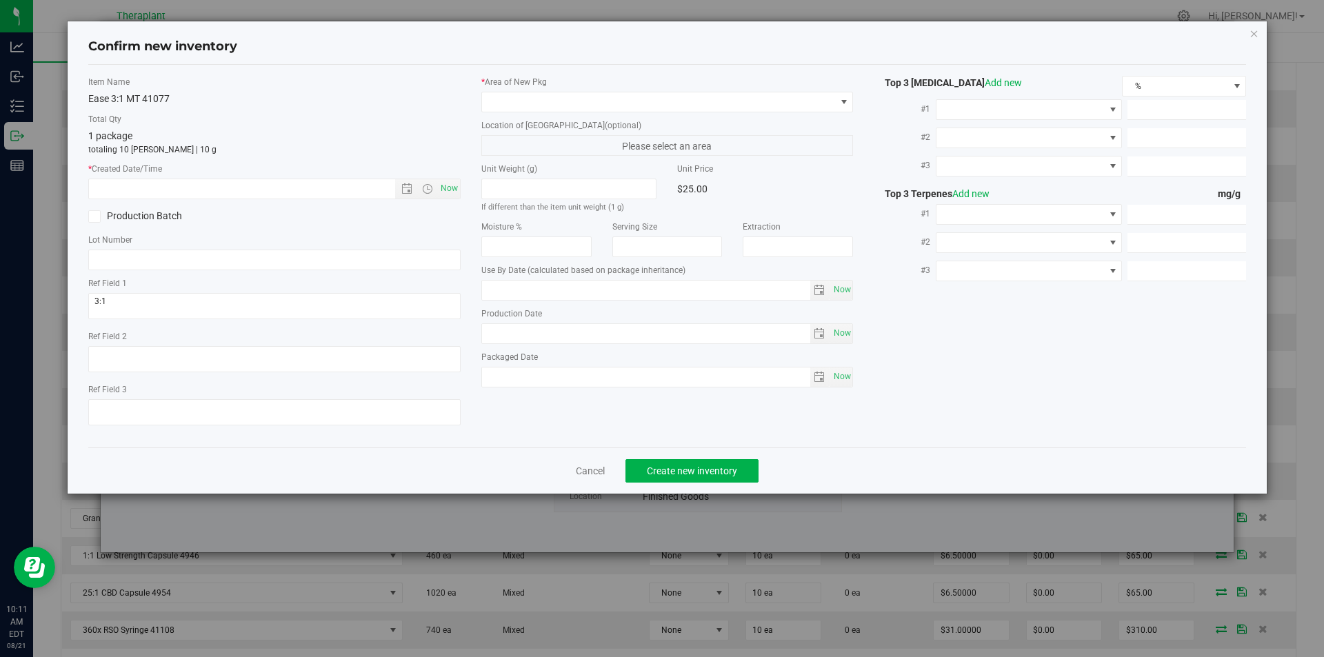
type input "2026-06-23"
click at [449, 188] on span "Now" at bounding box center [448, 189] width 23 height 20
type input "8/21/2025 10:11 AM"
click at [532, 93] on span at bounding box center [659, 101] width 354 height 19
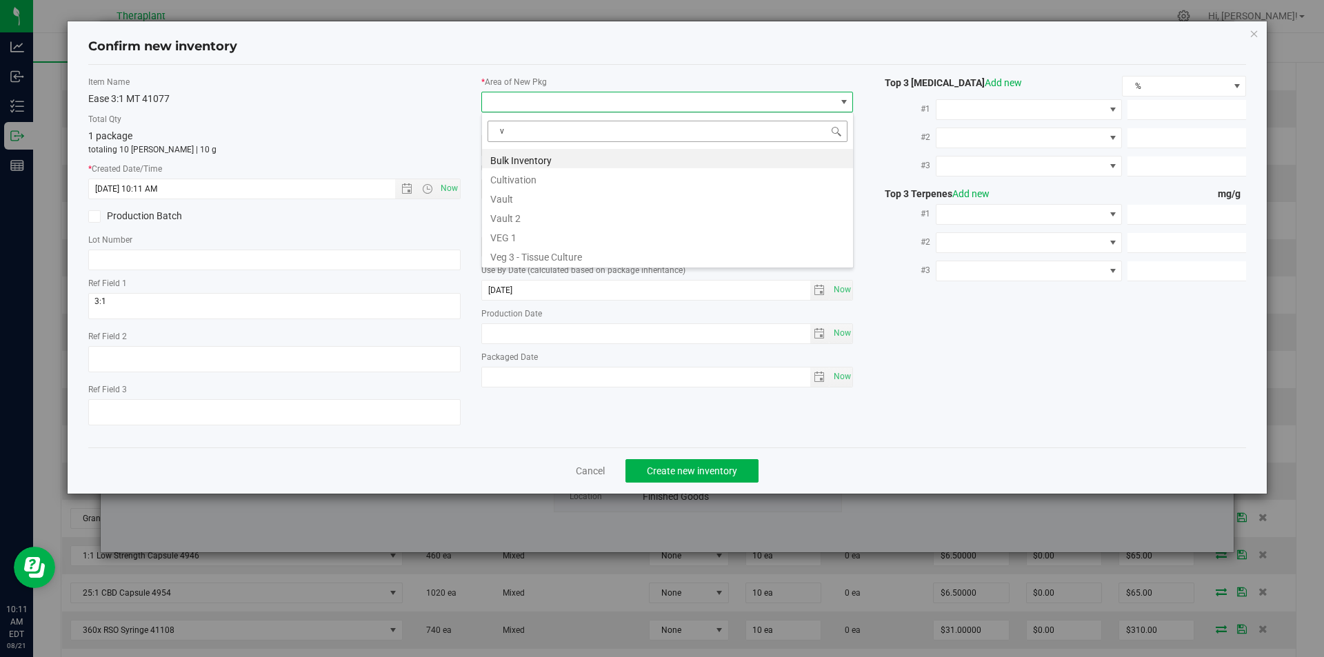
scroll to position [21, 372]
click at [504, 194] on li "Vault" at bounding box center [667, 197] width 371 height 19
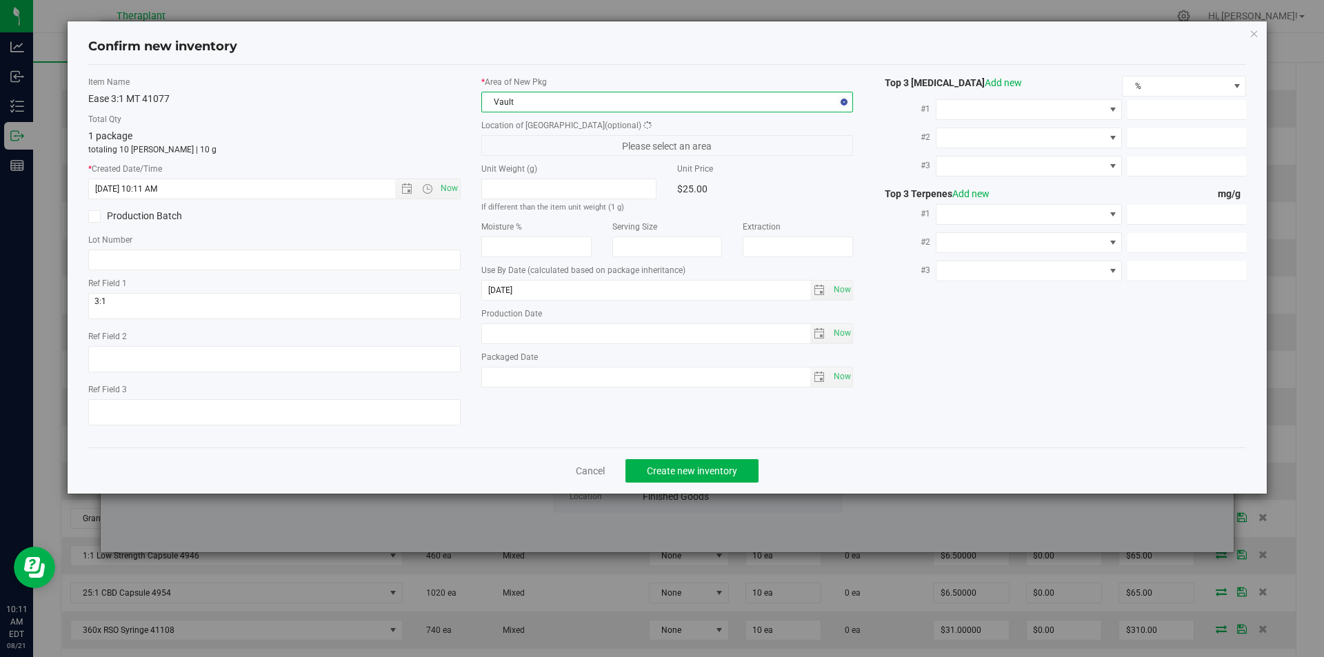
click at [501, 126] on label "Location of [GEOGRAPHIC_DATA] (optional)" at bounding box center [667, 125] width 372 height 12
click at [495, 161] on div "* Area of New Pkg Vault Location of New Pkg (optional) Finished Goods Finished …" at bounding box center [667, 235] width 393 height 319
click at [495, 139] on span "Finished Goods" at bounding box center [659, 145] width 354 height 19
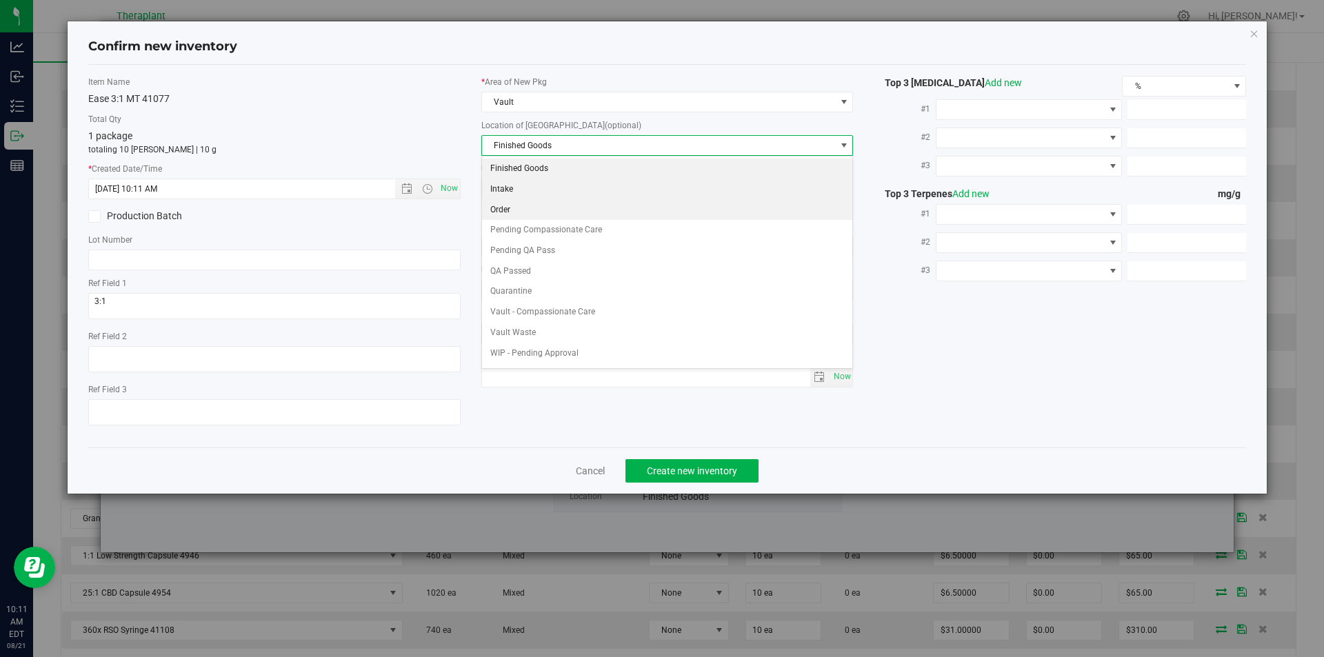
click at [517, 206] on li "Order" at bounding box center [667, 210] width 371 height 21
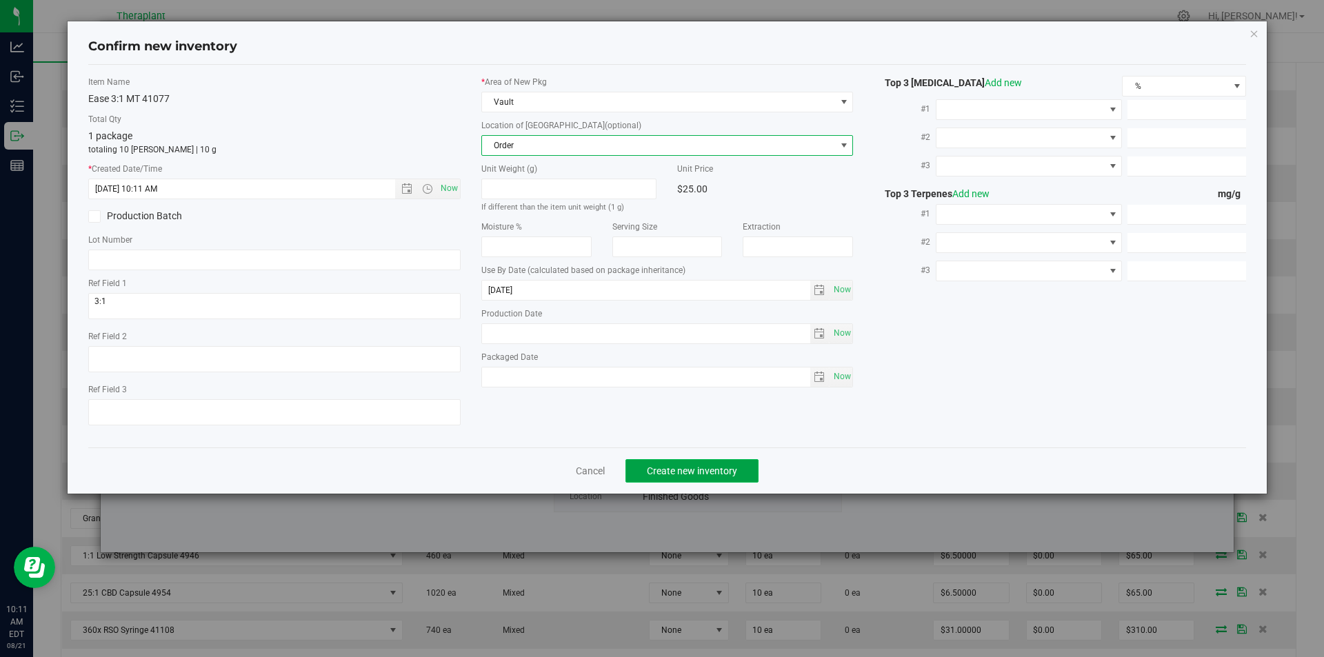
click at [676, 470] on span "Create new inventory" at bounding box center [692, 470] width 90 height 11
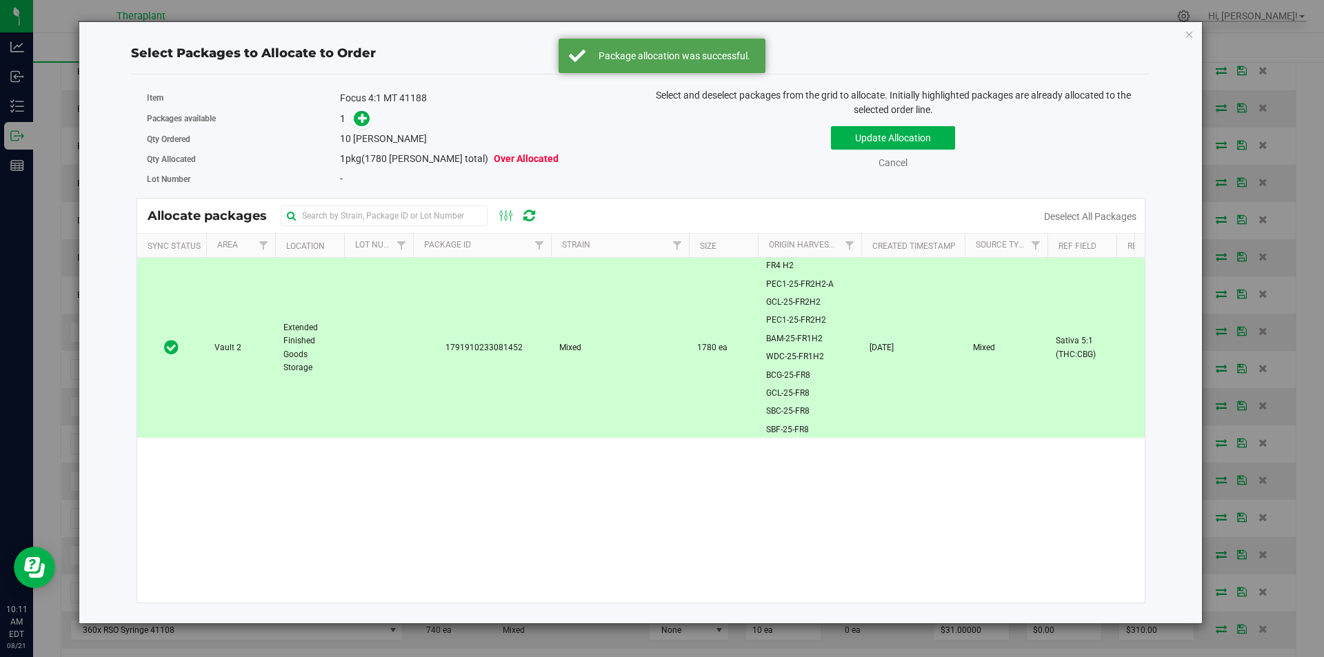
click at [354, 108] on div "Packages available 1" at bounding box center [389, 118] width 484 height 21
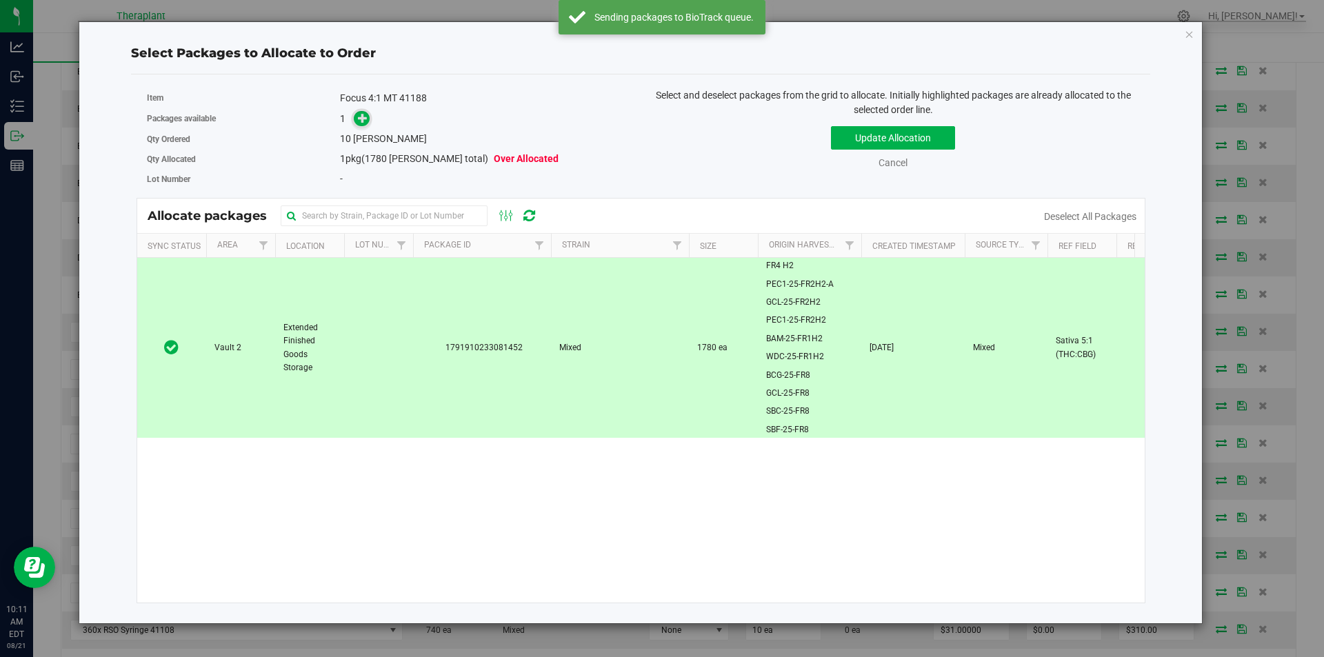
click at [361, 119] on icon at bounding box center [363, 117] width 10 height 10
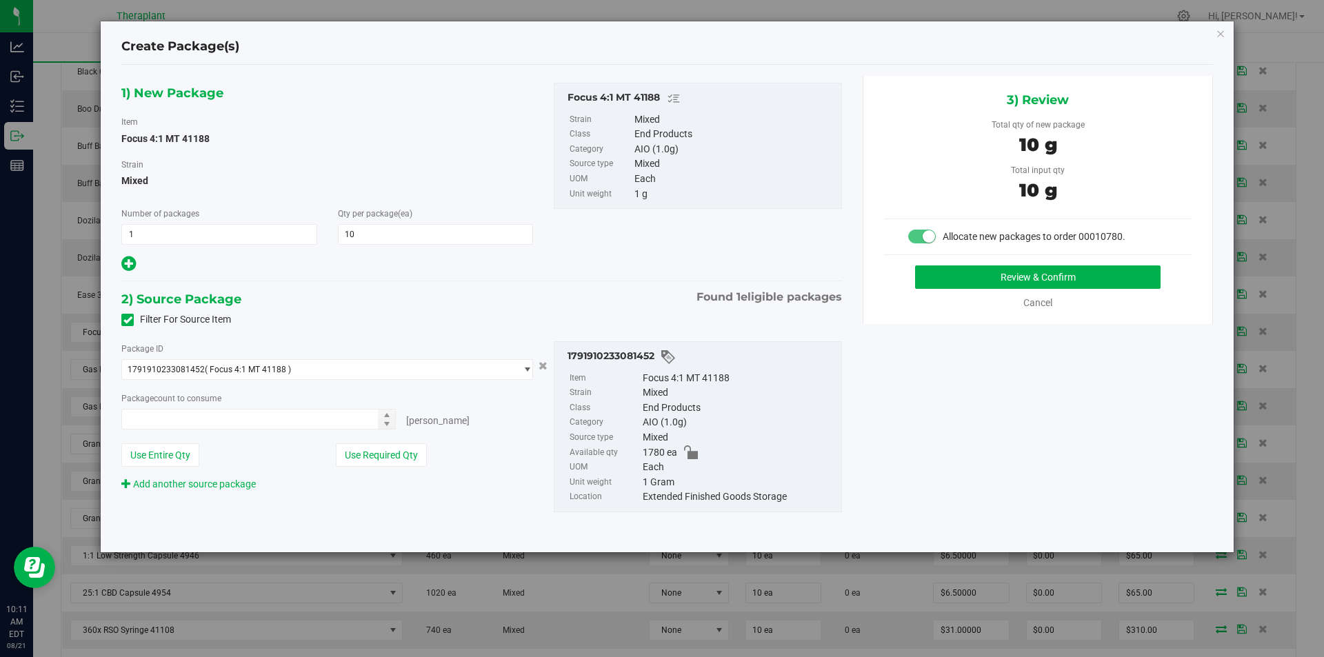
type input "10"
type input "10 ea"
click at [930, 283] on button "Review & Confirm" at bounding box center [1037, 276] width 245 height 23
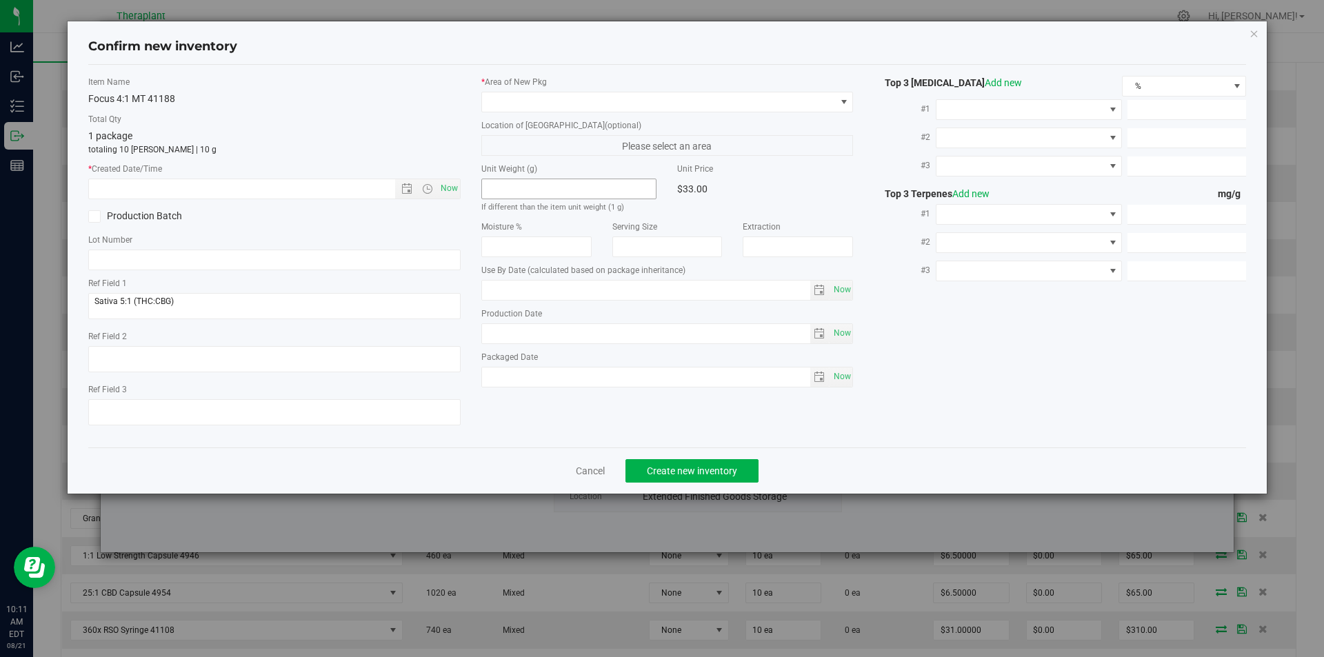
type input "2026-08-07"
click at [432, 199] on div "Item Name Focus 4:1 MT 41188 Total Qty 1 package totaling 10 eaches | 10 g * Cr…" at bounding box center [274, 256] width 393 height 361
click at [448, 192] on span "Now" at bounding box center [448, 189] width 23 height 20
type input "8/21/2025 10:11 AM"
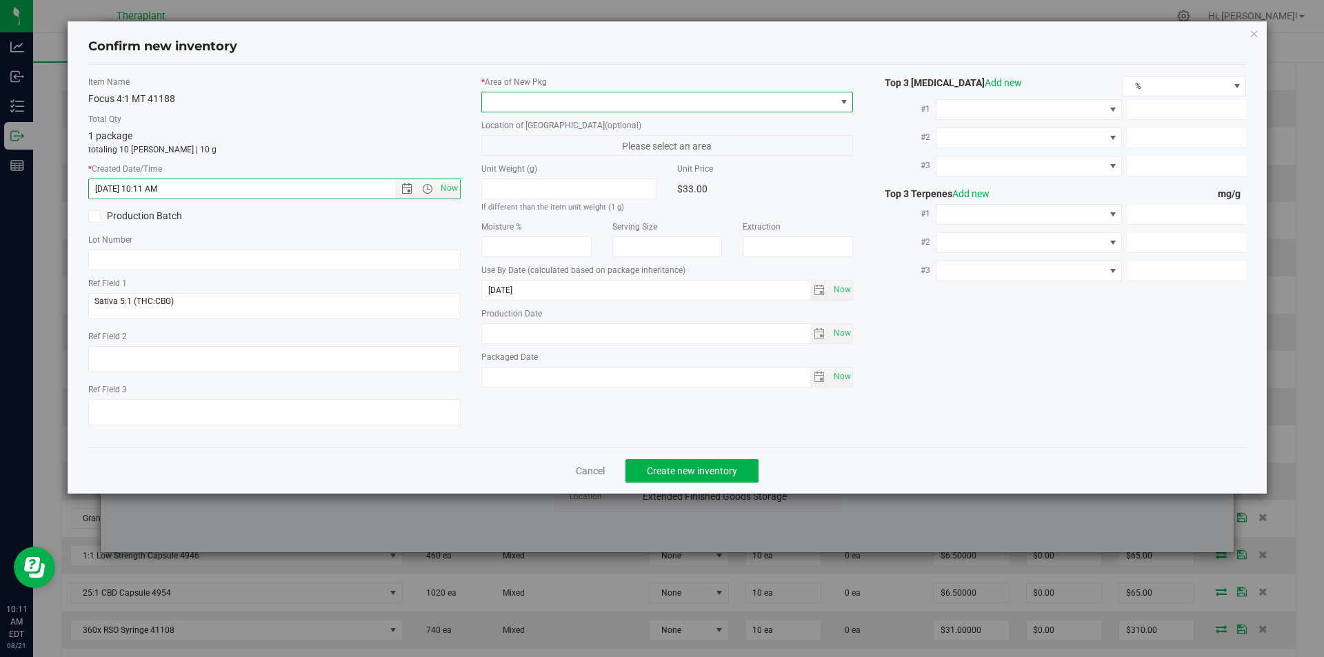
drag, startPoint x: 520, startPoint y: 103, endPoint x: 520, endPoint y: 75, distance: 28.3
click at [520, 103] on span at bounding box center [659, 101] width 354 height 19
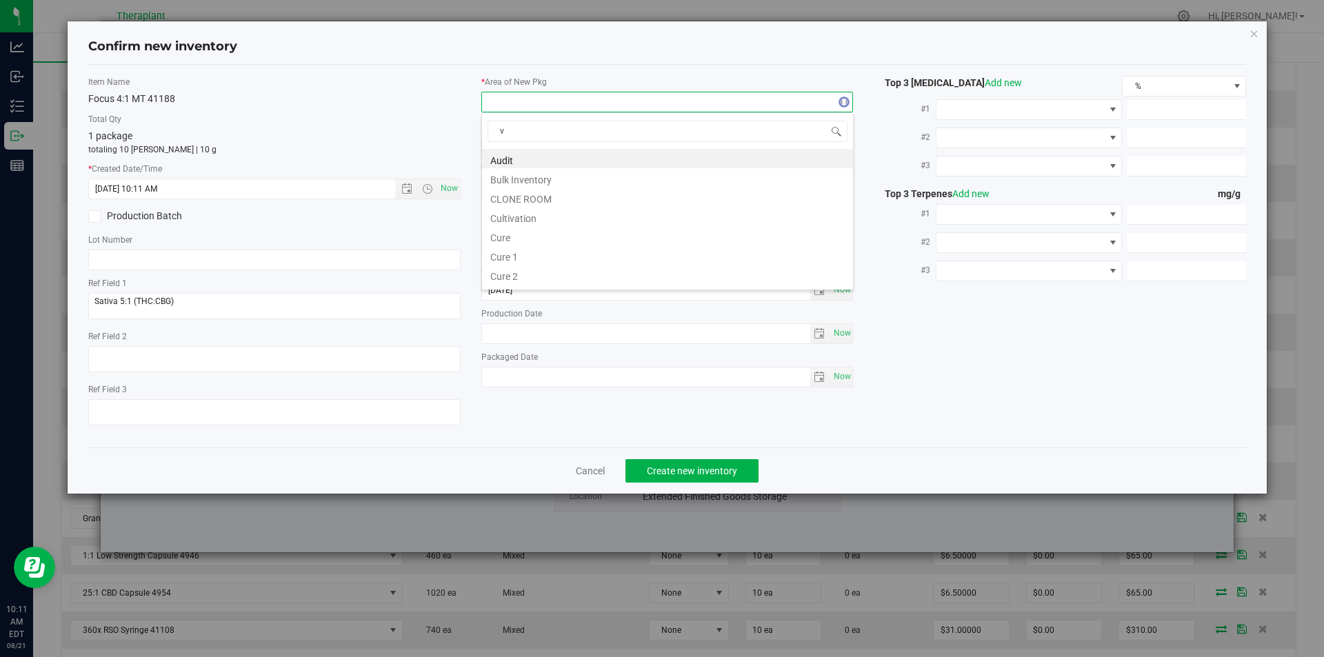
scroll to position [21, 372]
click at [507, 204] on li "Vault" at bounding box center [667, 197] width 371 height 19
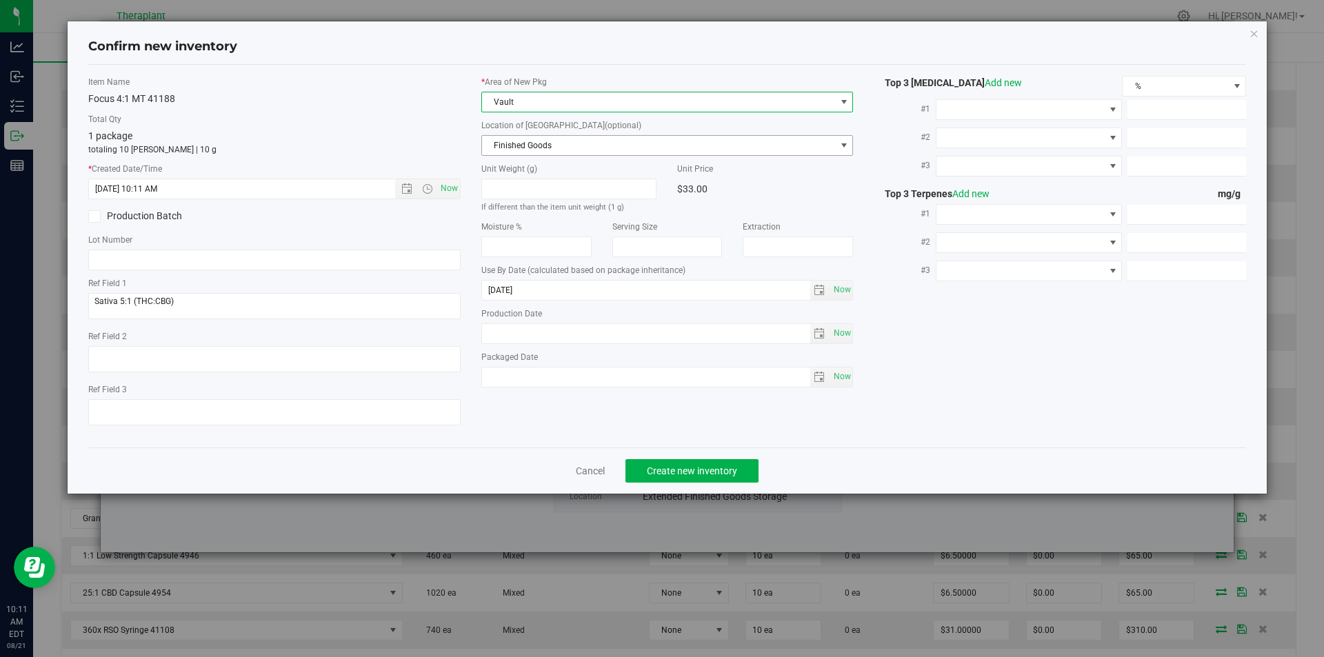
click at [500, 137] on span "Finished Goods" at bounding box center [659, 145] width 354 height 19
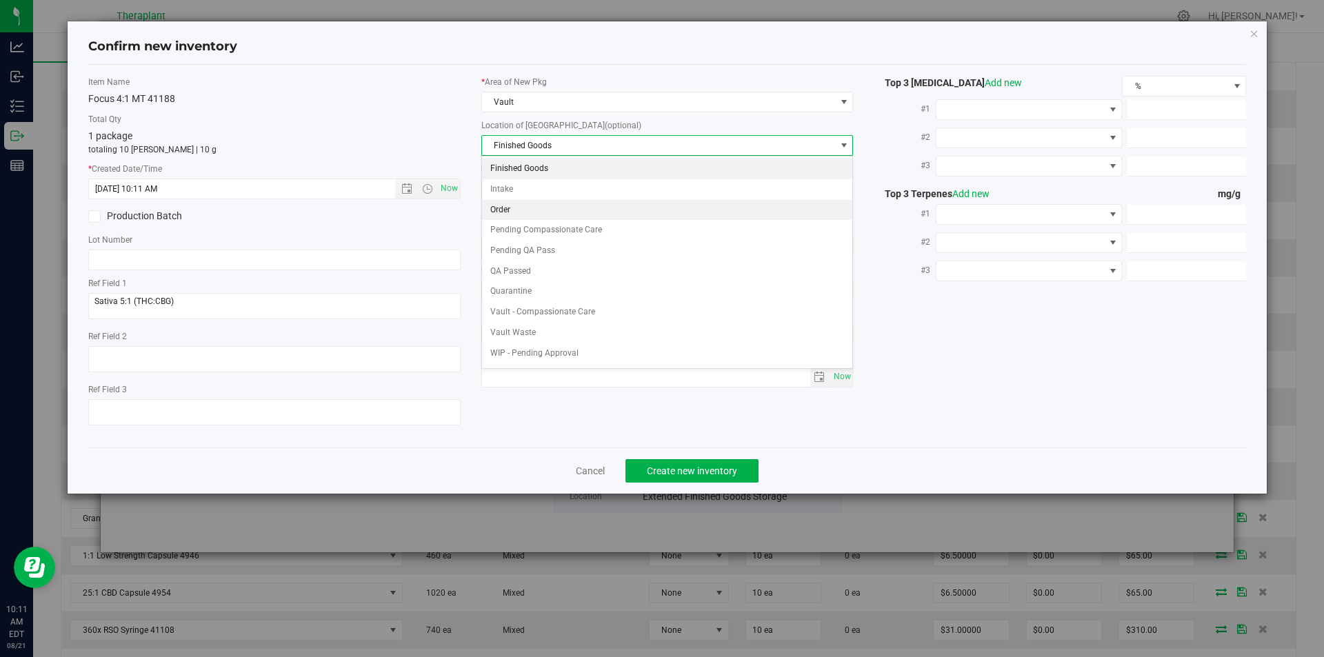
click at [510, 208] on li "Order" at bounding box center [667, 210] width 371 height 21
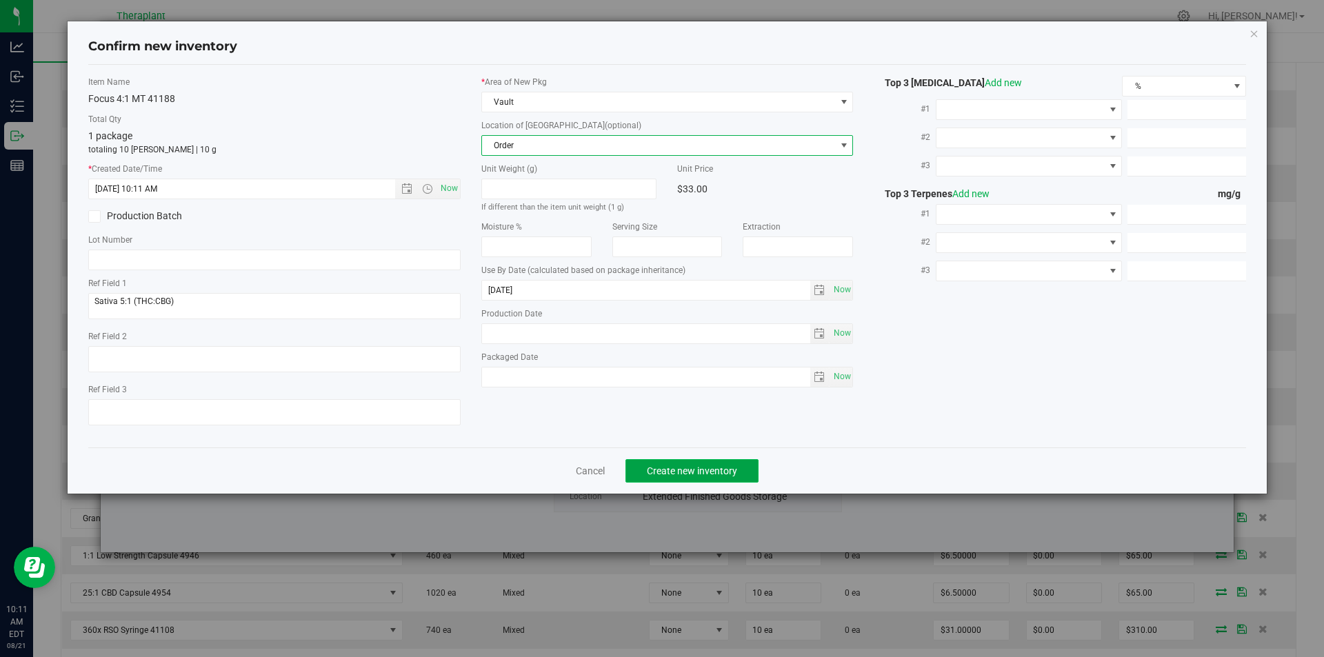
click at [676, 468] on span "Create new inventory" at bounding box center [692, 470] width 90 height 11
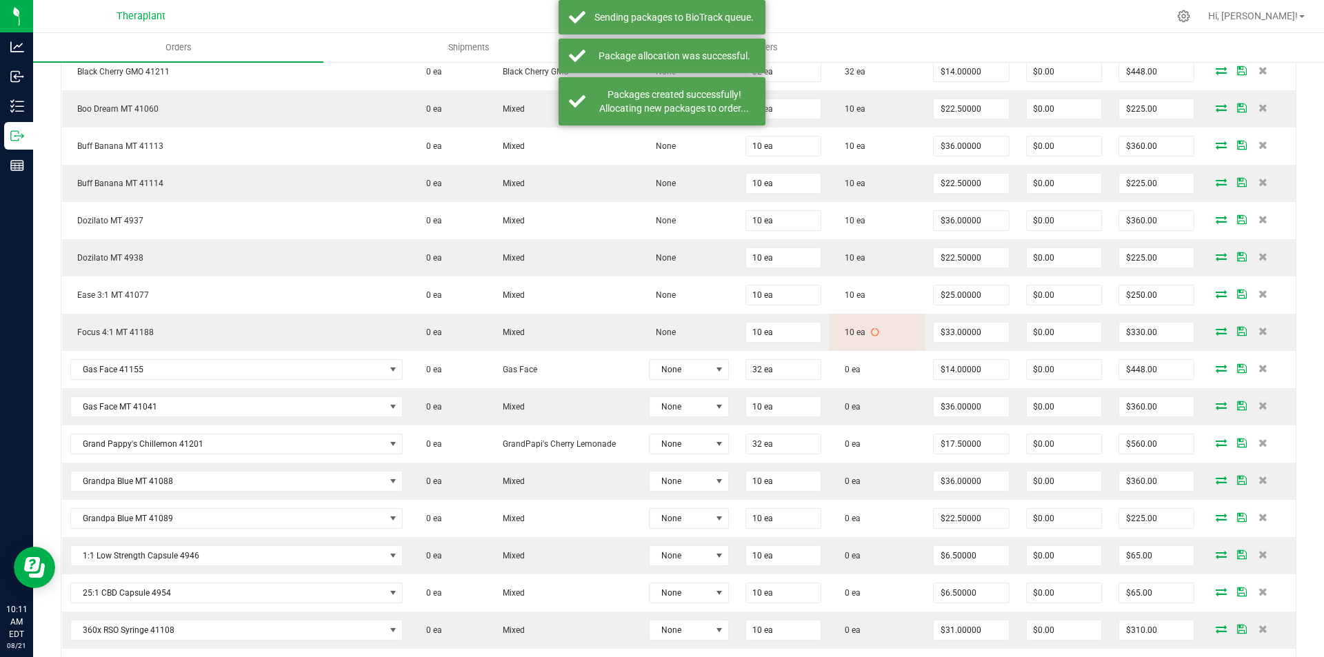
click at [1216, 368] on icon at bounding box center [1221, 368] width 11 height 8
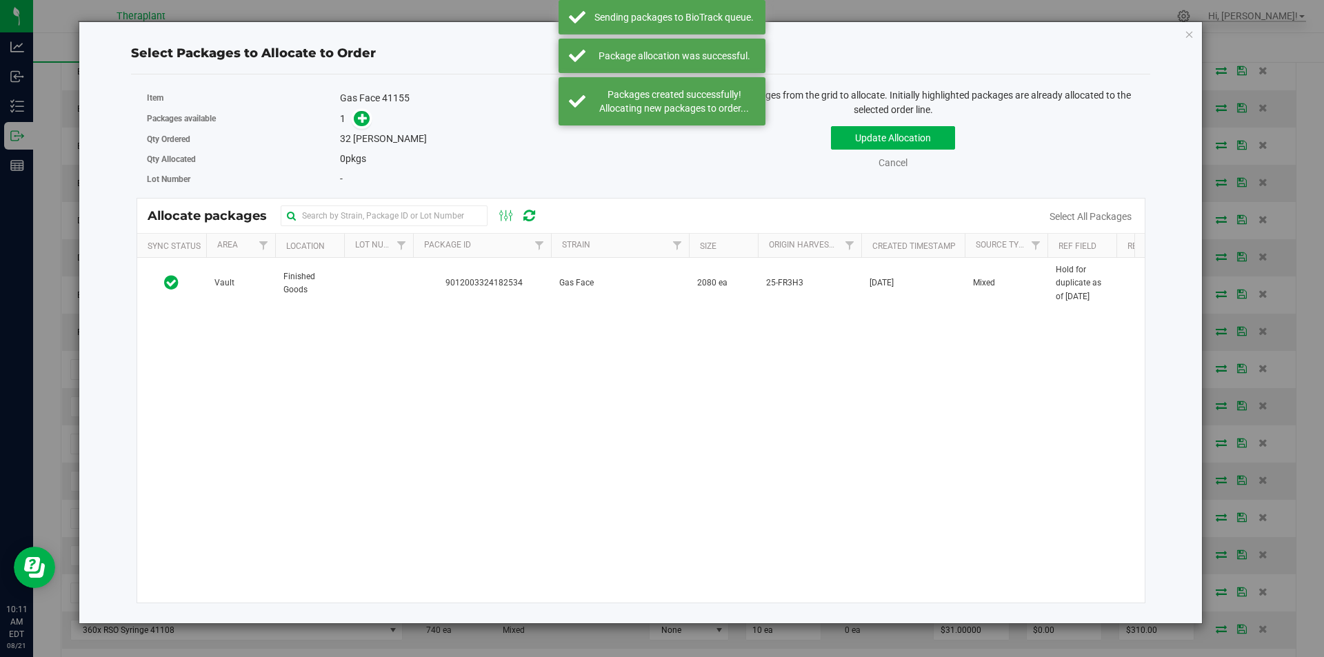
click at [381, 284] on td at bounding box center [378, 283] width 69 height 51
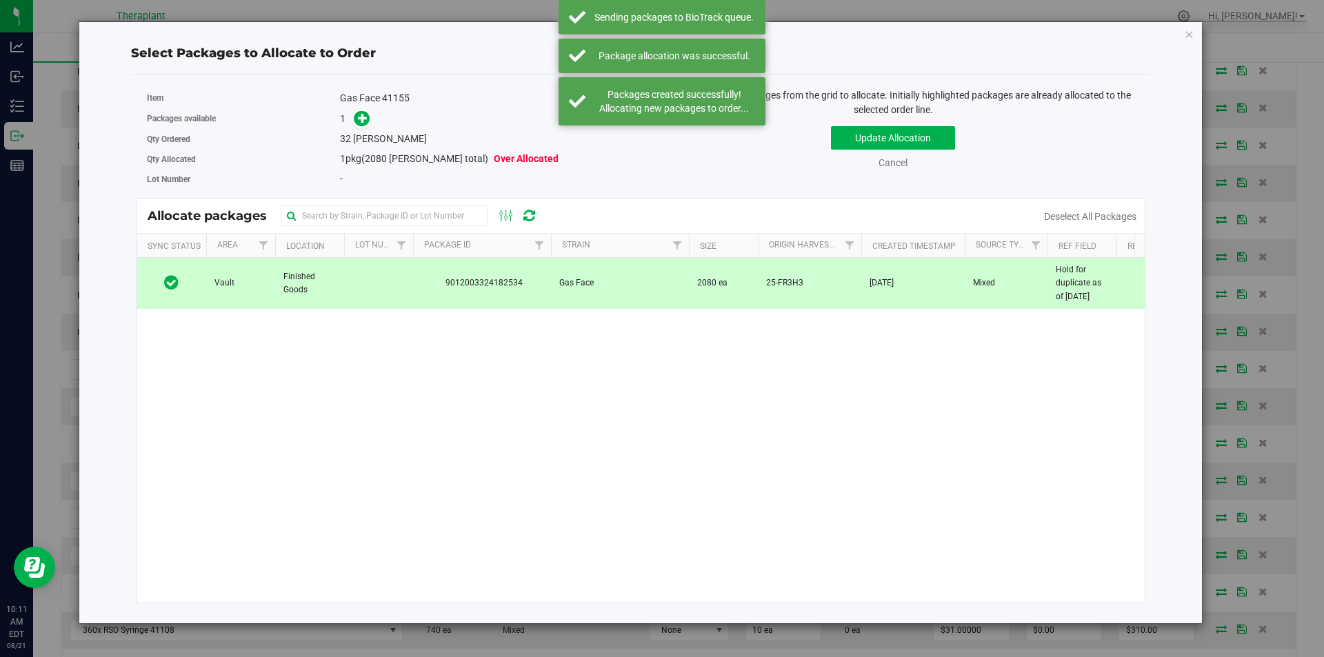
click at [363, 109] on div "Packages available 1" at bounding box center [389, 118] width 484 height 21
click at [363, 119] on icon at bounding box center [363, 118] width 10 height 10
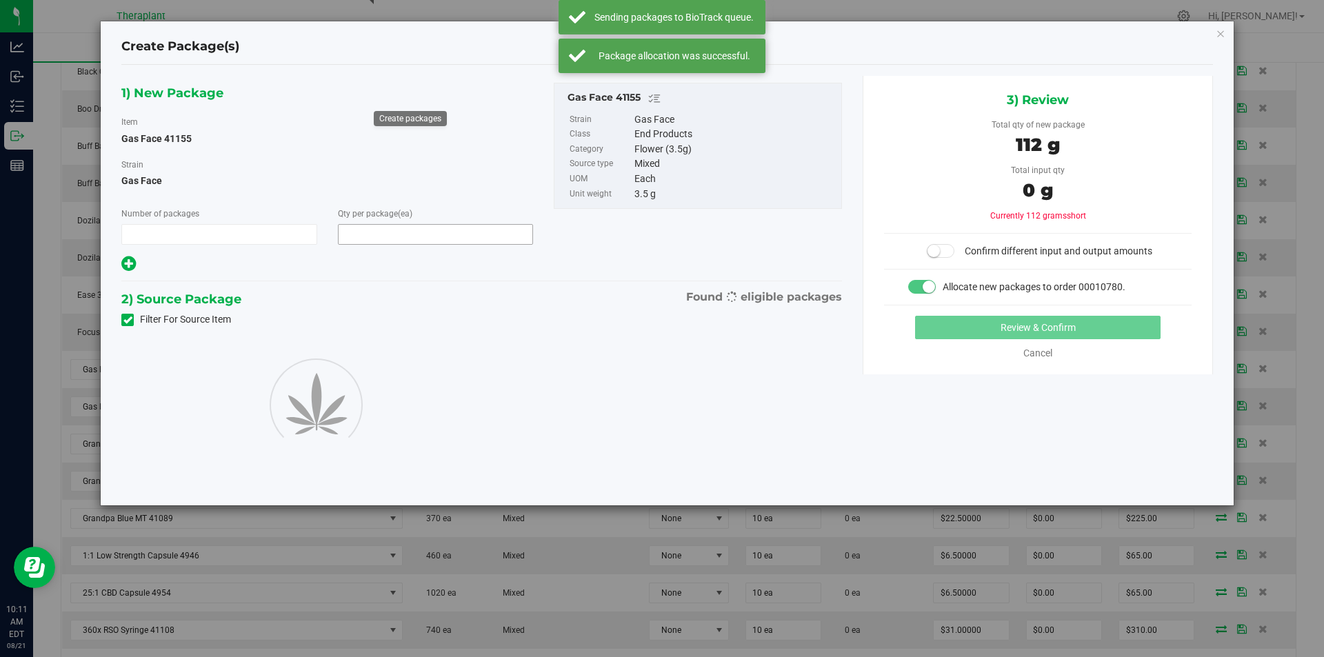
type input "1"
type input "32"
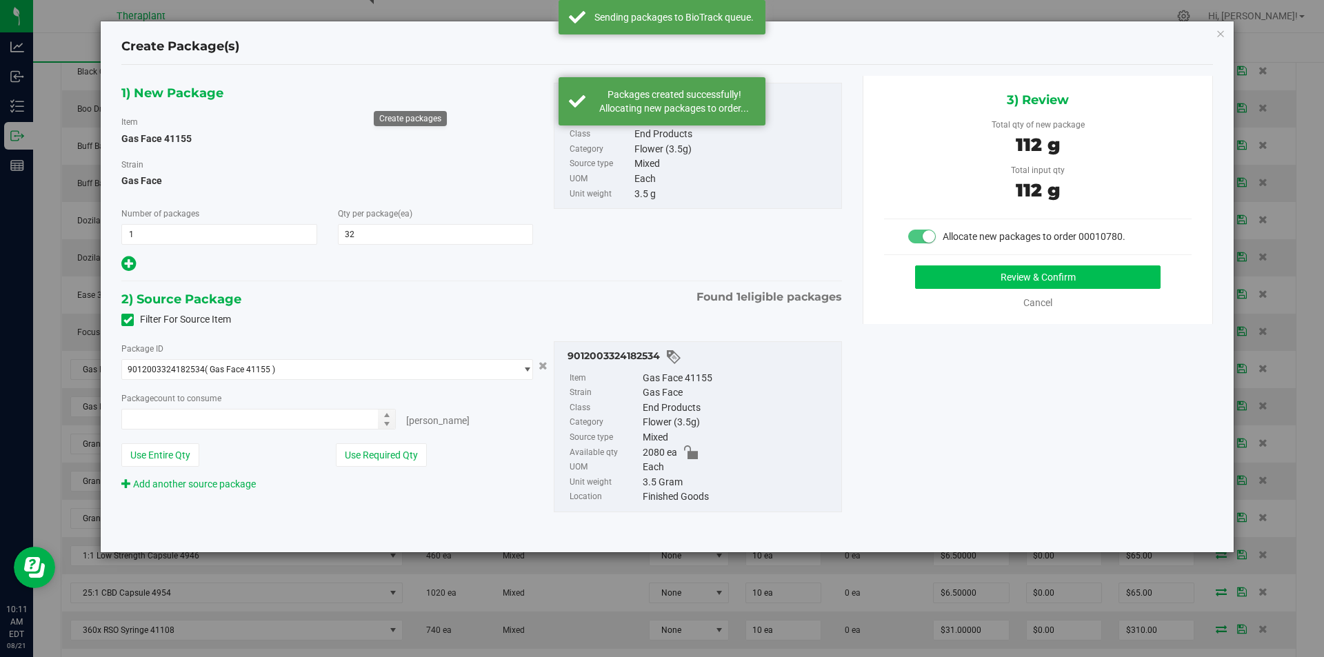
type input "32 ea"
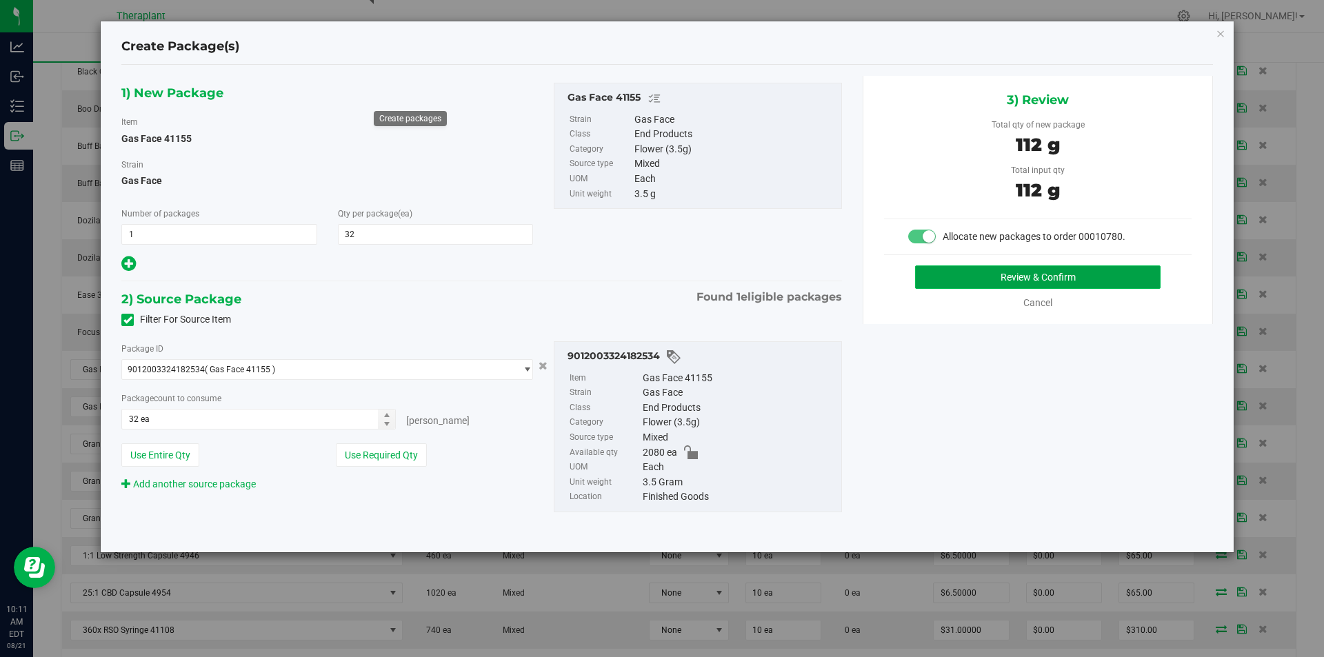
click at [948, 276] on button "Review & Confirm" at bounding box center [1037, 276] width 245 height 23
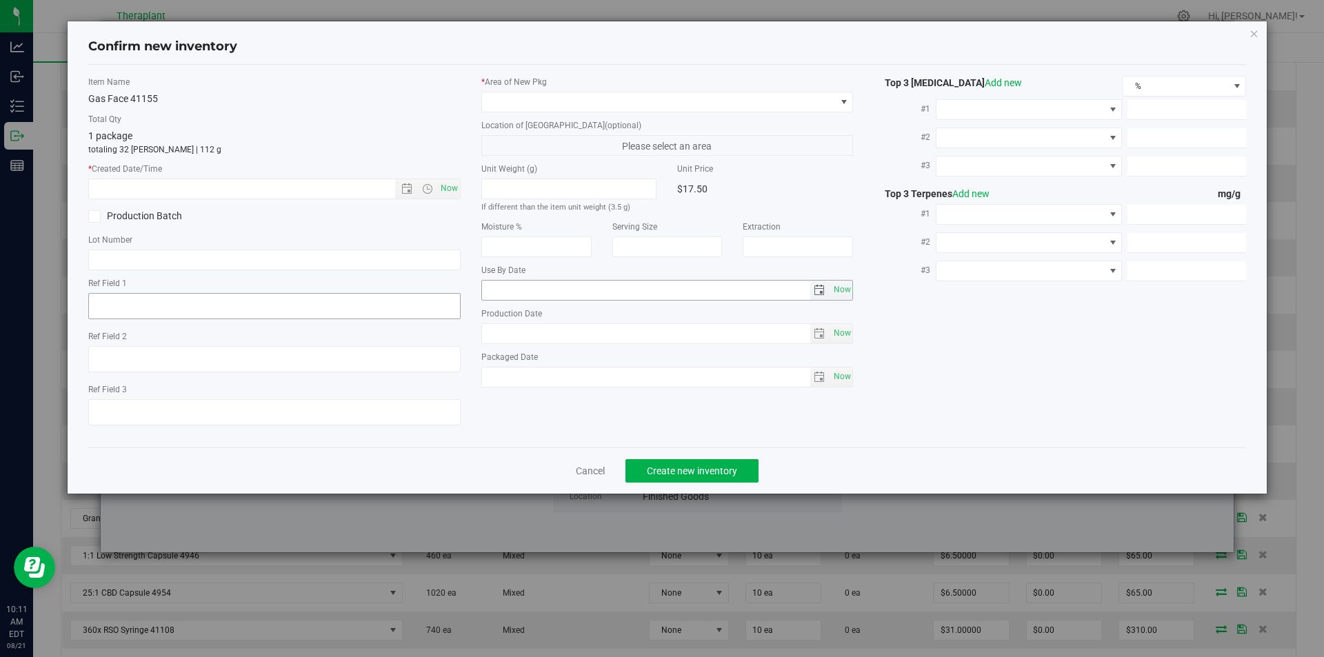
type textarea "Hold for duplicate as of 08/13/25"
type input "[DATE]"
click at [450, 182] on span "Now" at bounding box center [448, 189] width 23 height 20
type input "8/21/2025 10:11 AM"
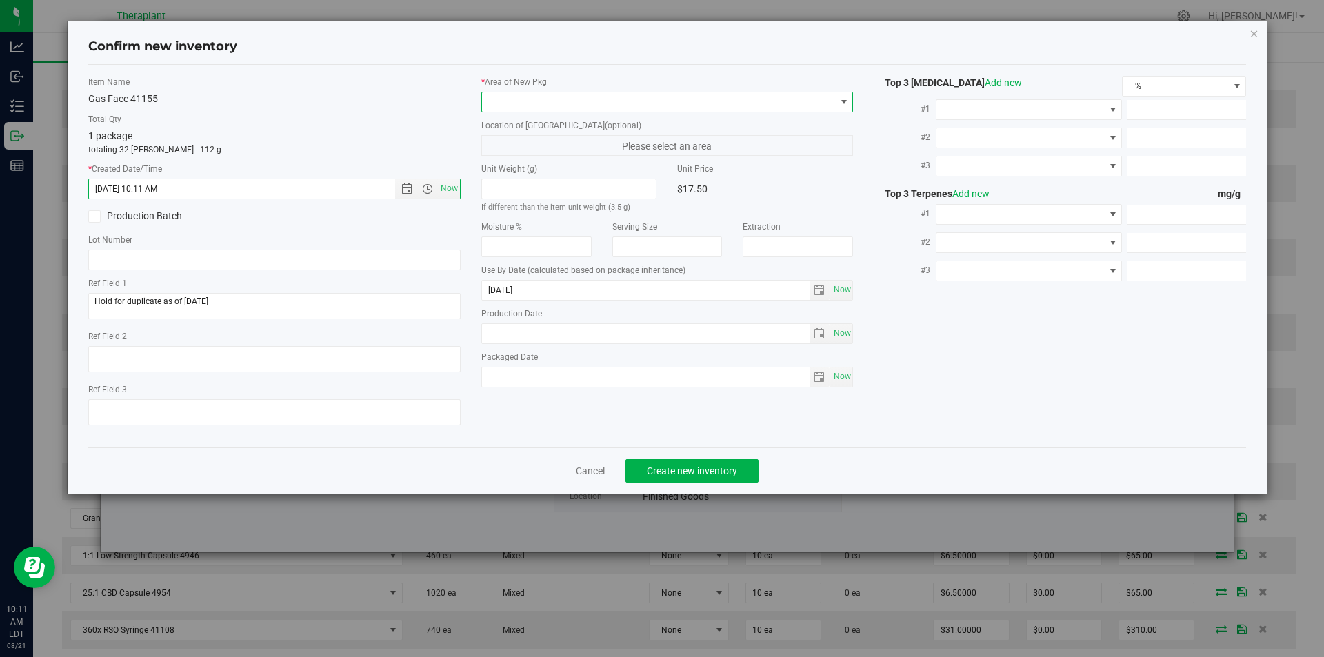
drag, startPoint x: 539, startPoint y: 109, endPoint x: 516, endPoint y: 64, distance: 50.3
click at [539, 107] on span at bounding box center [659, 101] width 354 height 19
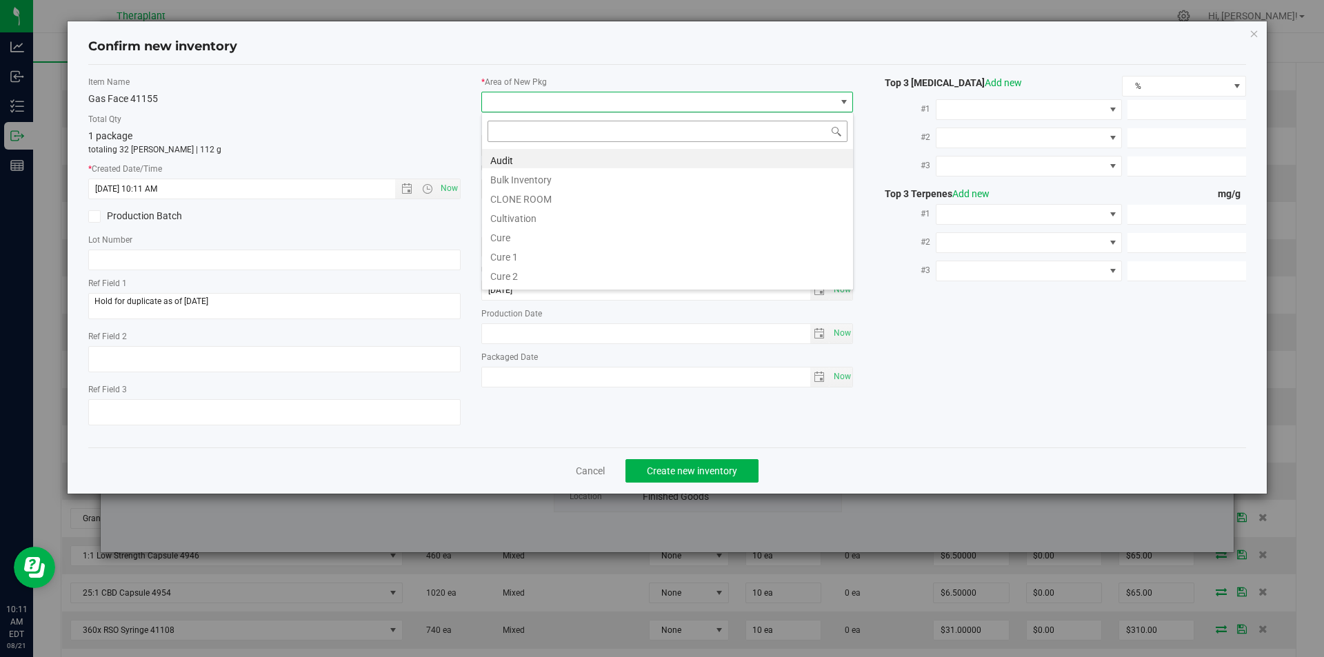
scroll to position [21, 372]
type input "v"
click at [515, 194] on li "Vault" at bounding box center [667, 197] width 371 height 19
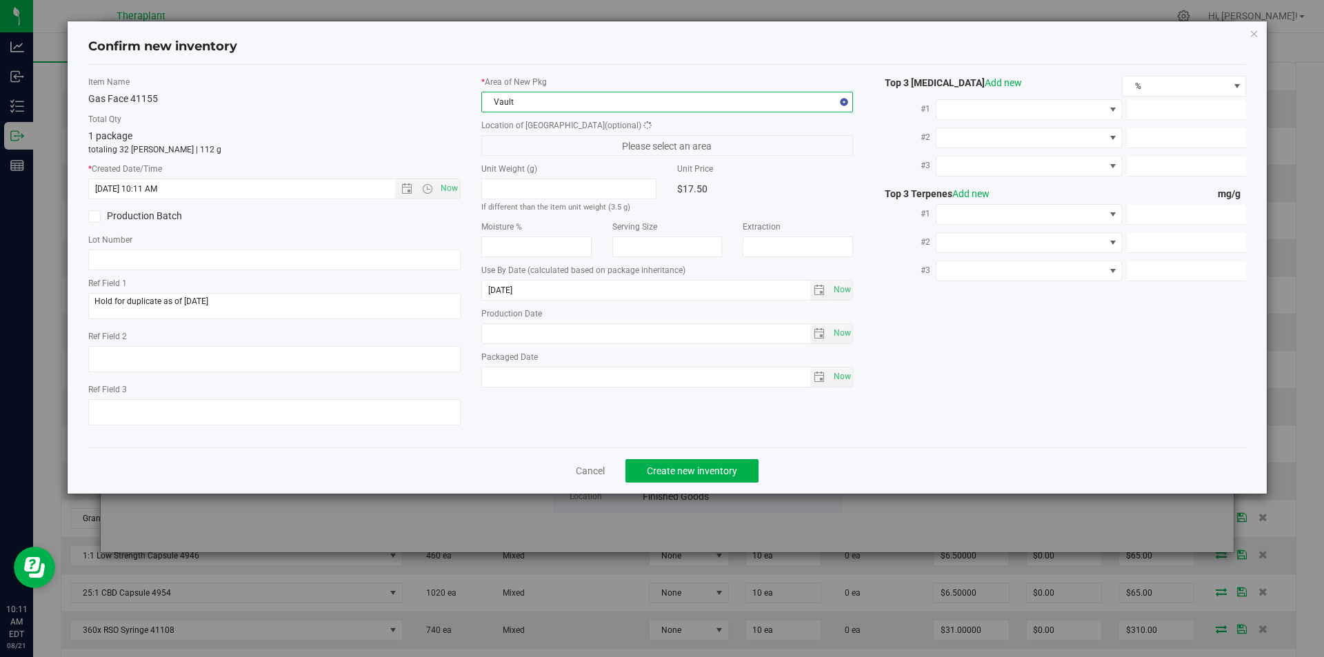
drag, startPoint x: 515, startPoint y: 154, endPoint x: 510, endPoint y: 94, distance: 60.2
click at [515, 150] on span "Please select an area" at bounding box center [667, 145] width 372 height 21
click at [510, 144] on span "Finished Goods" at bounding box center [659, 145] width 354 height 19
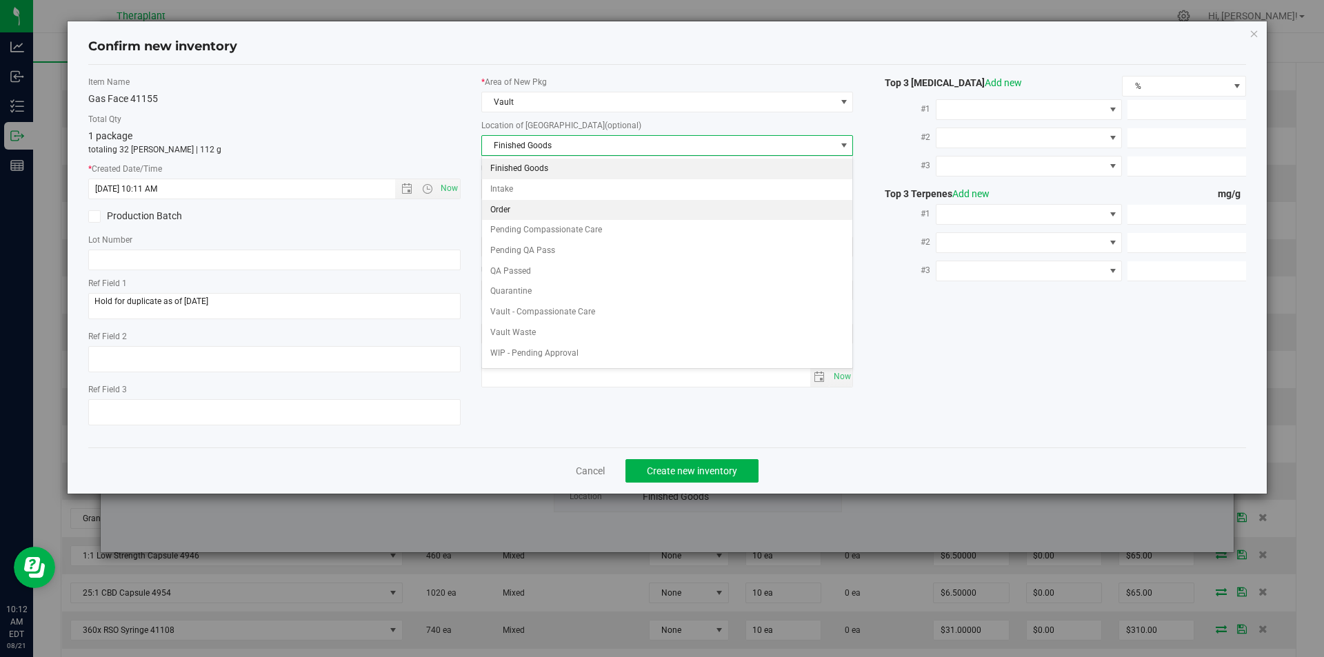
click at [514, 204] on li "Order" at bounding box center [667, 210] width 371 height 21
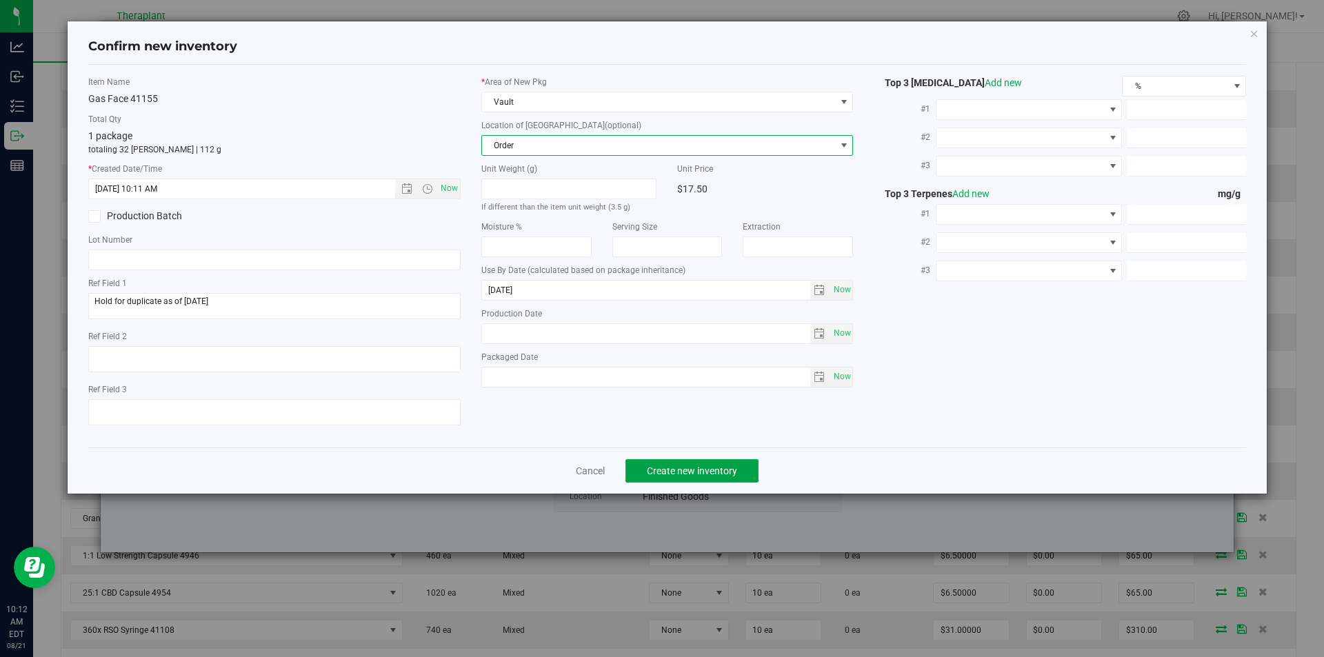
click at [685, 463] on button "Create new inventory" at bounding box center [691, 470] width 133 height 23
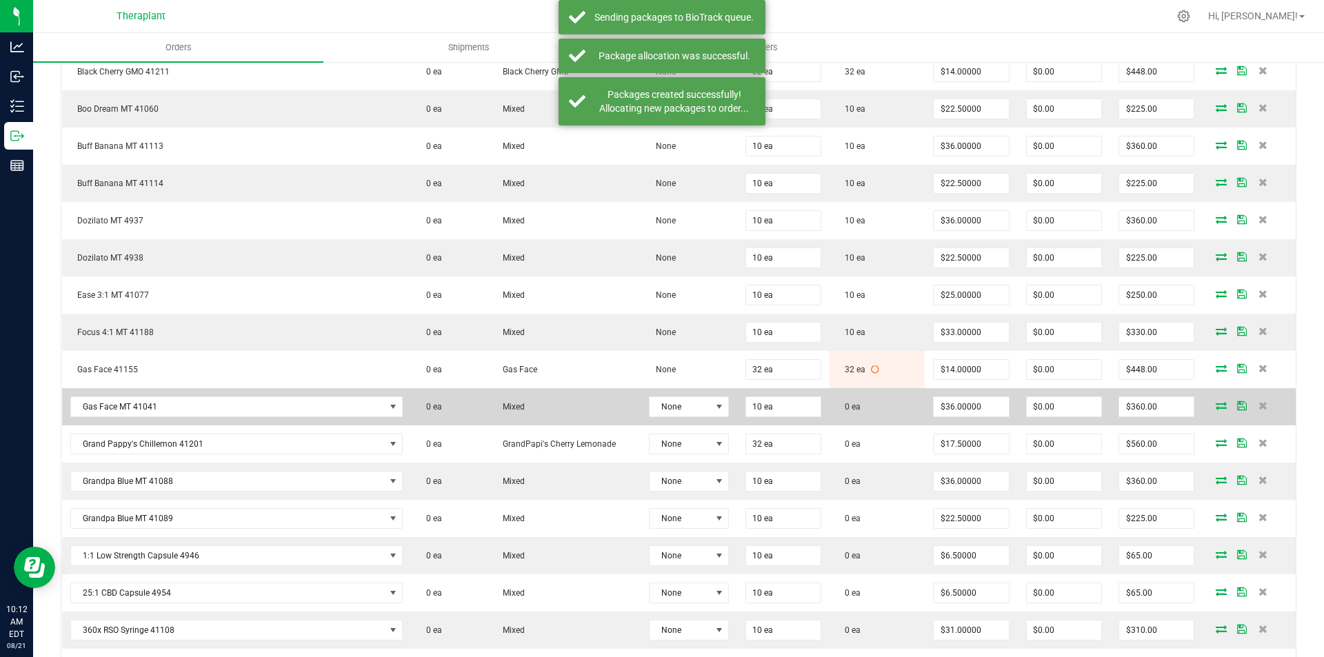
click at [1216, 406] on icon at bounding box center [1221, 405] width 11 height 8
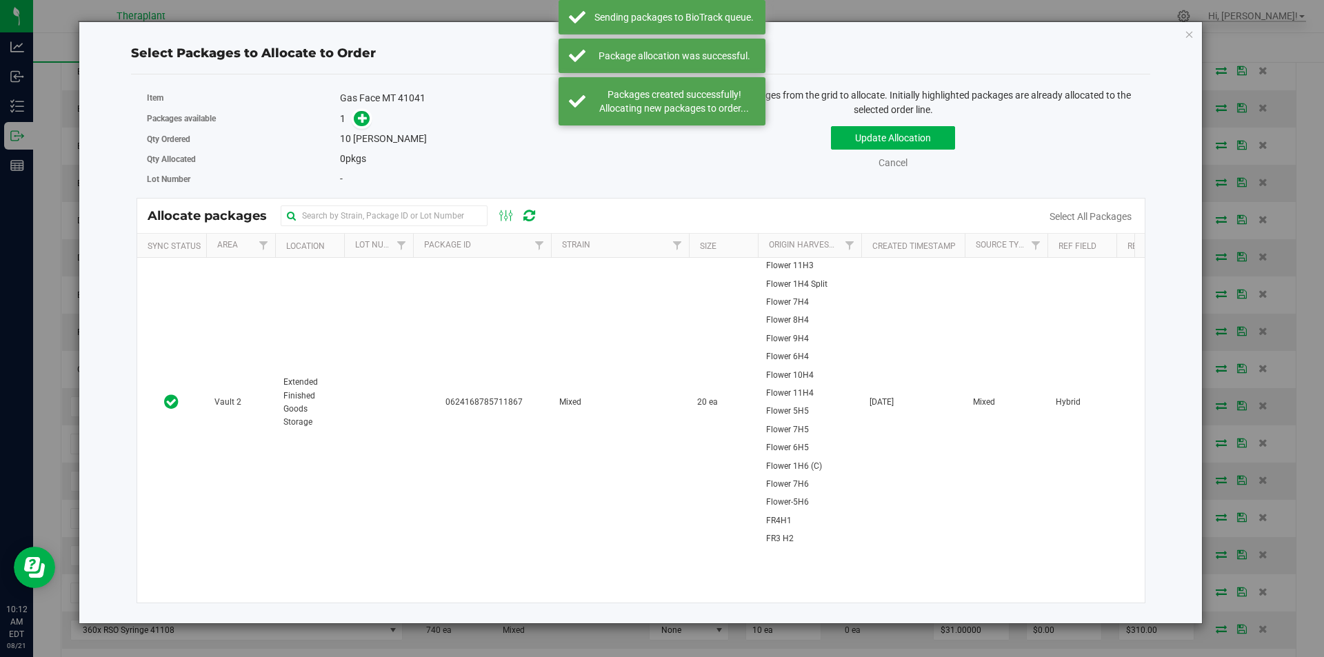
click at [496, 290] on td "0624168785711867" at bounding box center [482, 402] width 138 height 289
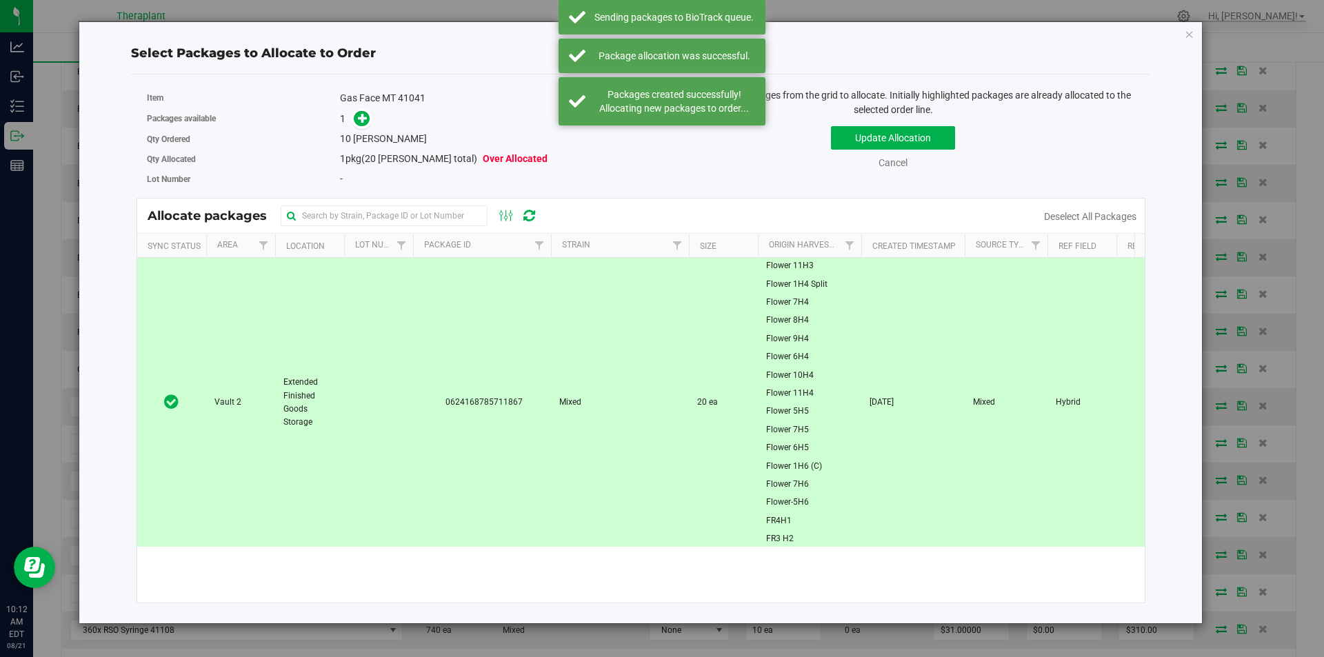
click at [366, 129] on div "Qty Ordered 10 eaches" at bounding box center [389, 139] width 484 height 20
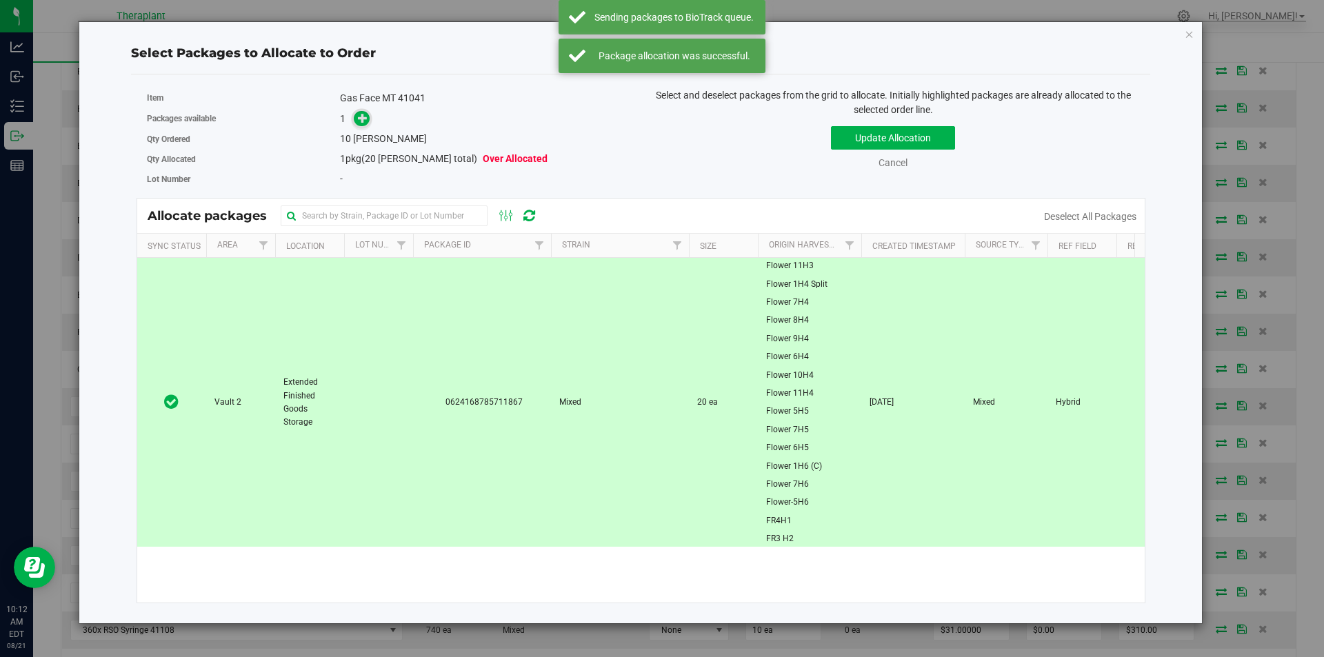
click at [357, 115] on span at bounding box center [362, 118] width 16 height 16
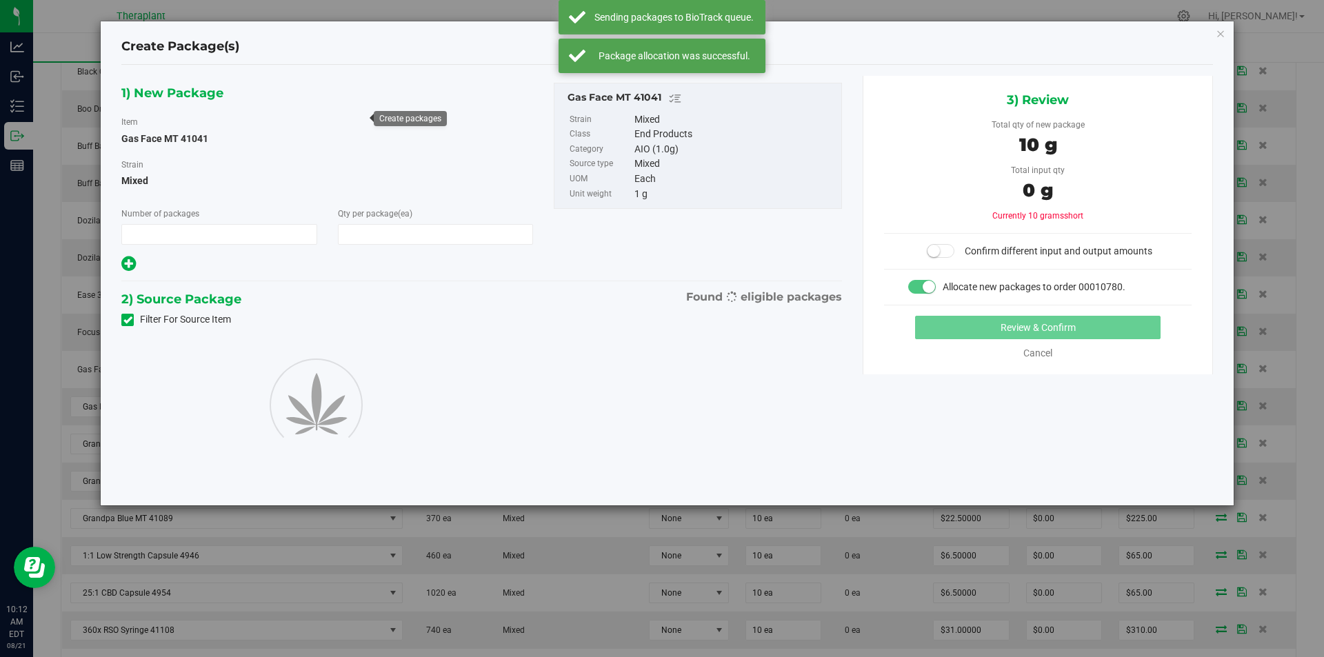
type input "1"
type input "10"
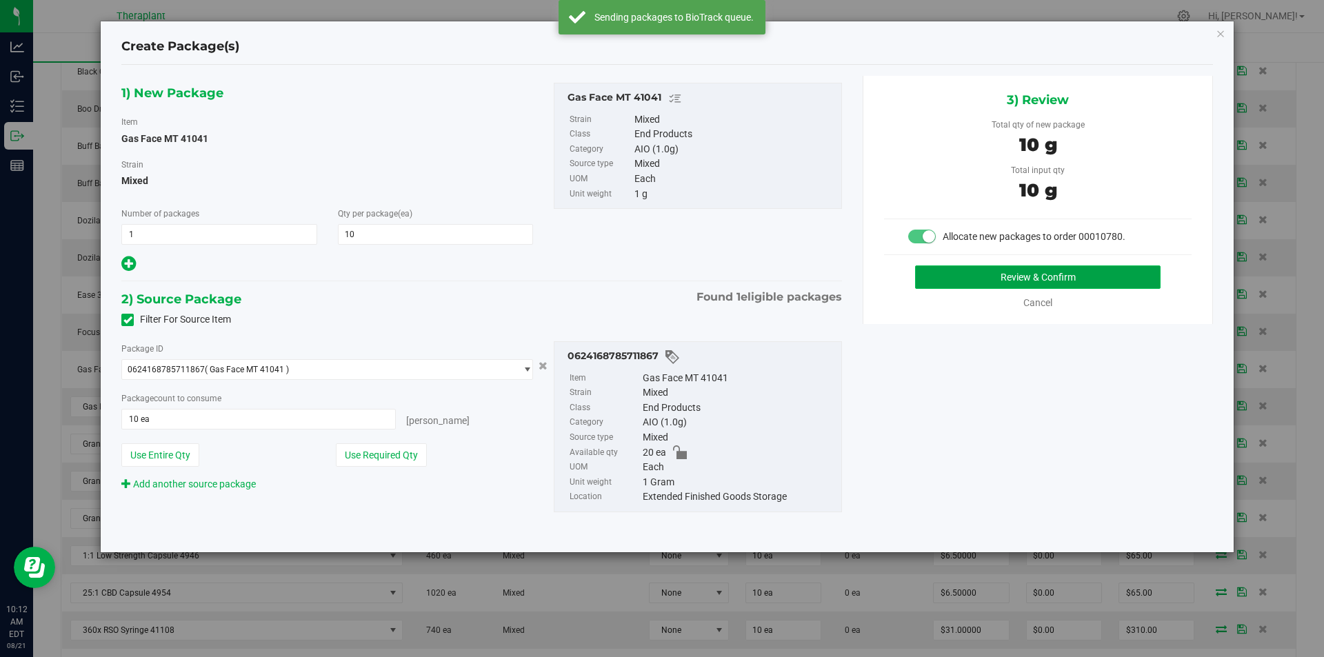
click at [1078, 282] on button "Review & Confirm" at bounding box center [1037, 276] width 245 height 23
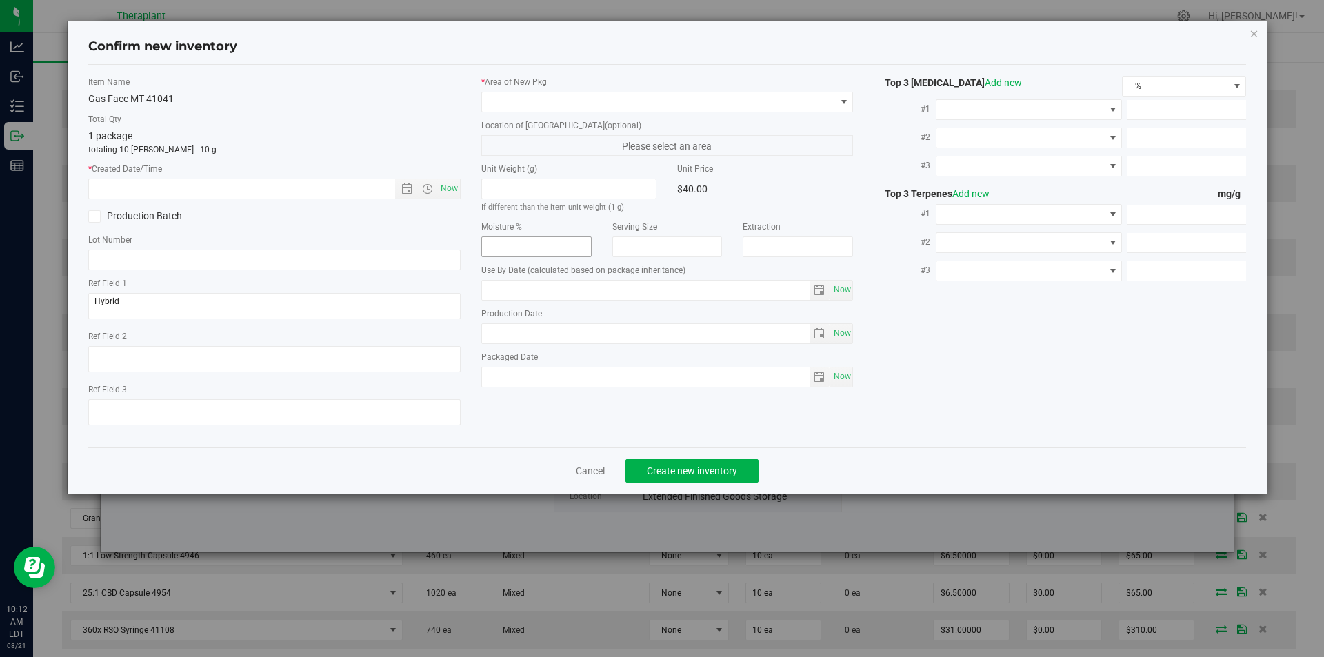
type input "2026-06-10"
drag, startPoint x: 438, startPoint y: 190, endPoint x: 476, endPoint y: 154, distance: 52.2
click at [437, 189] on span "Now" at bounding box center [448, 189] width 23 height 20
type input "8/21/2025 10:12 AM"
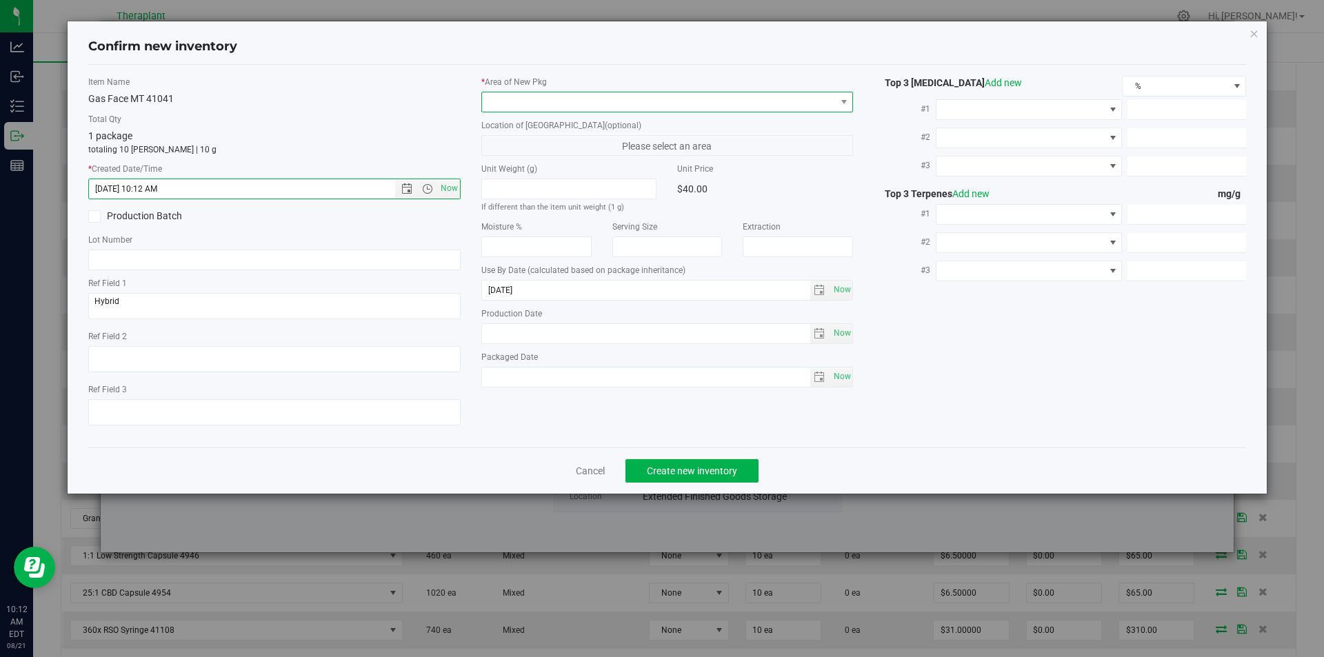
click at [523, 100] on span at bounding box center [659, 101] width 354 height 19
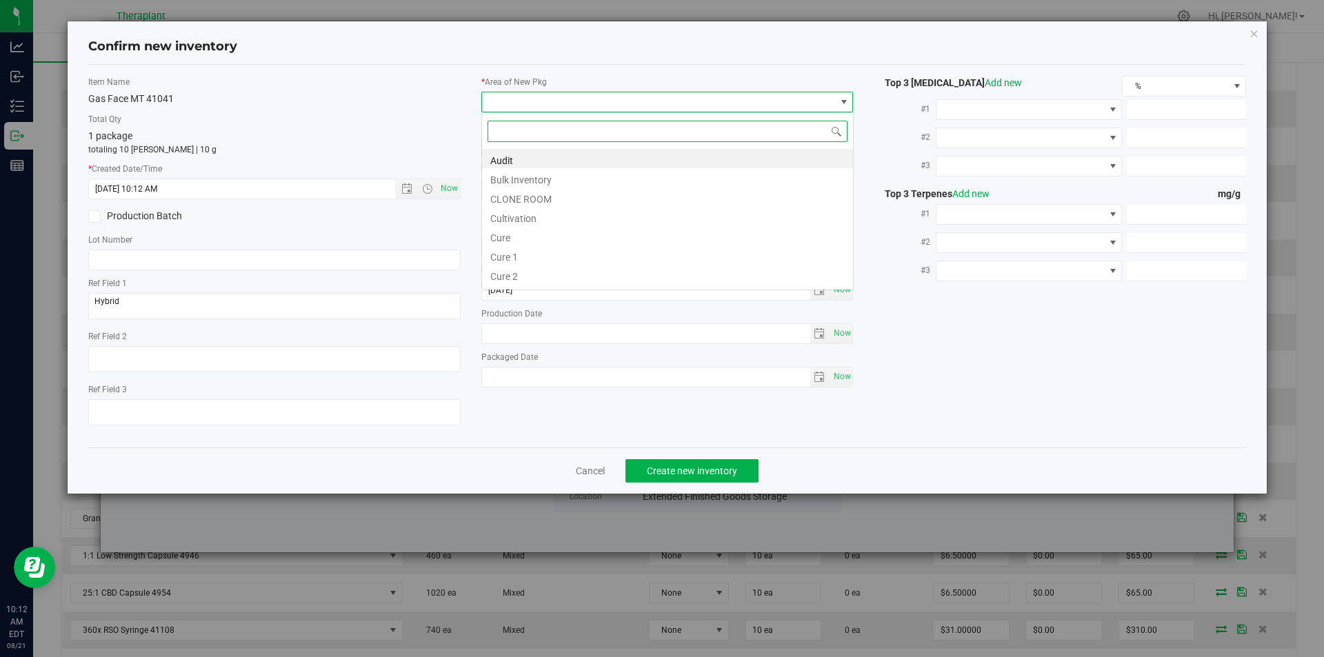
type input "v"
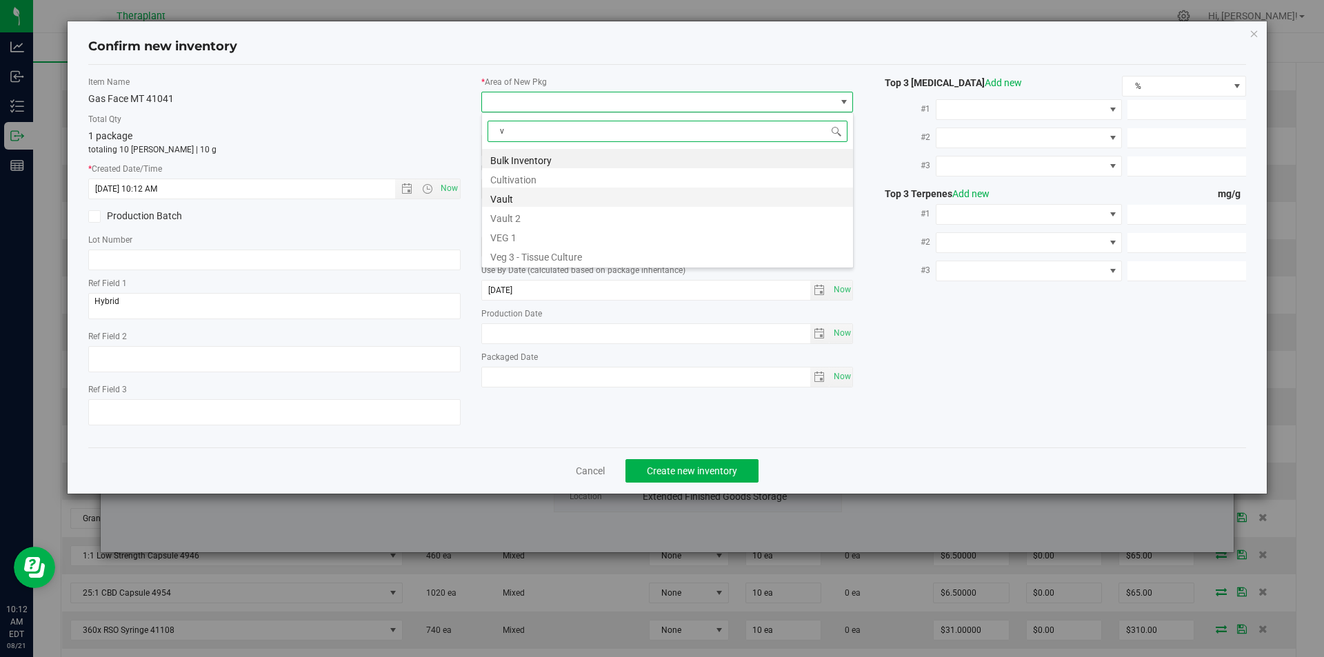
click at [515, 199] on li "Vault" at bounding box center [667, 197] width 371 height 19
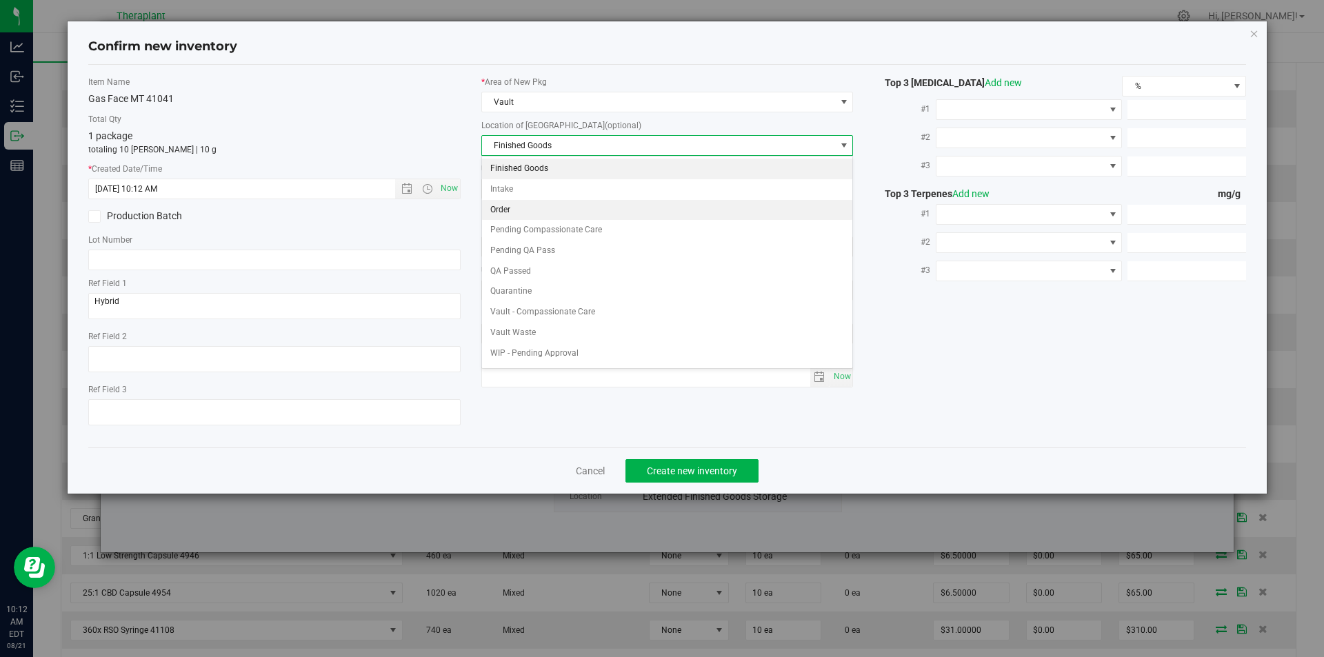
click at [521, 206] on li "Order" at bounding box center [667, 210] width 371 height 21
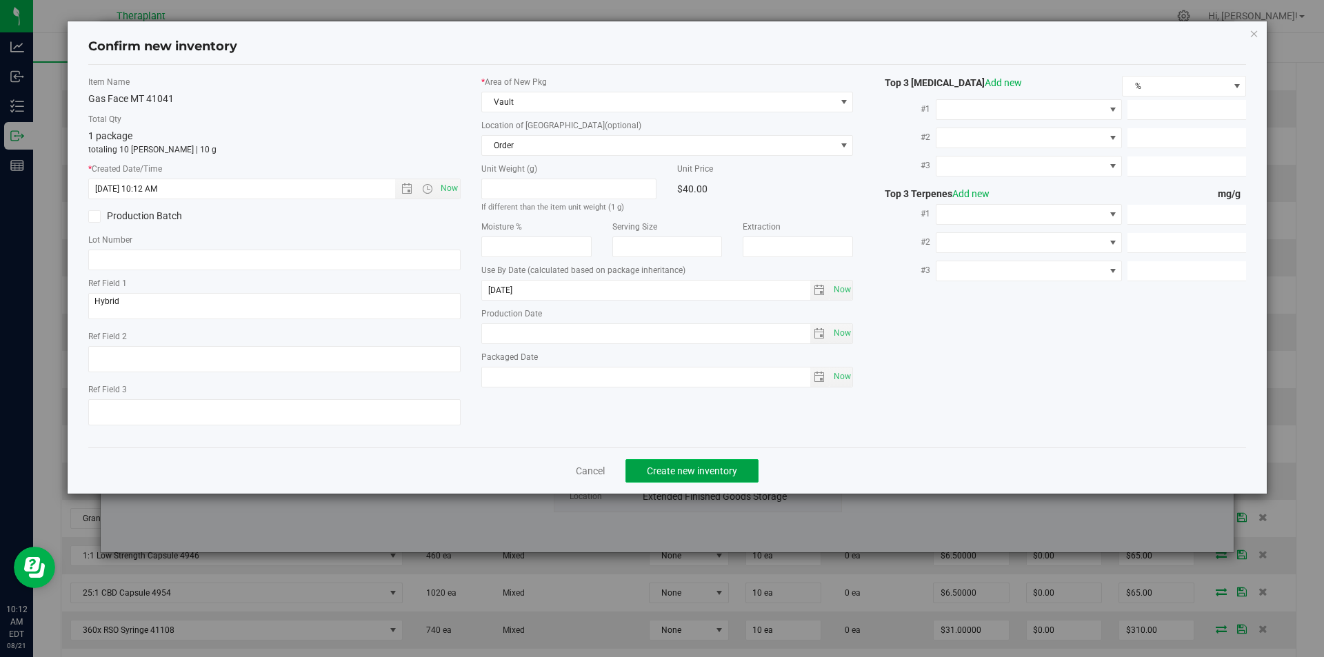
click at [663, 468] on span "Create new inventory" at bounding box center [692, 470] width 90 height 11
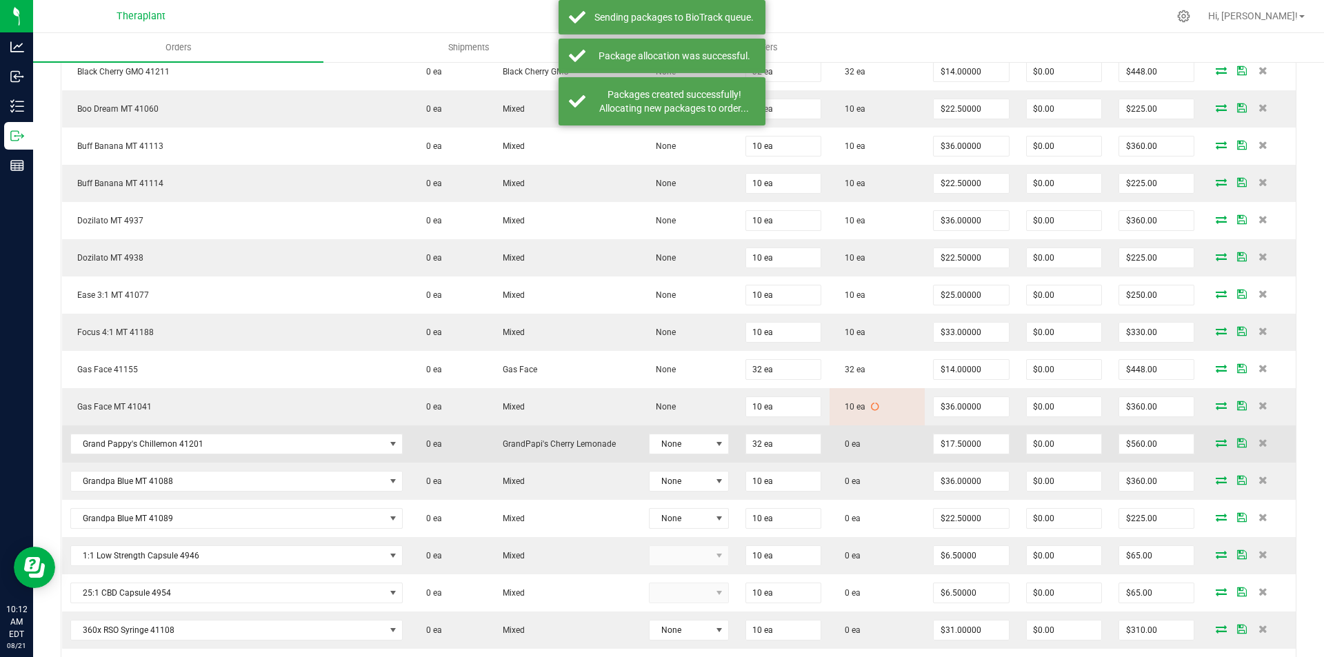
click at [1216, 441] on icon at bounding box center [1221, 443] width 11 height 8
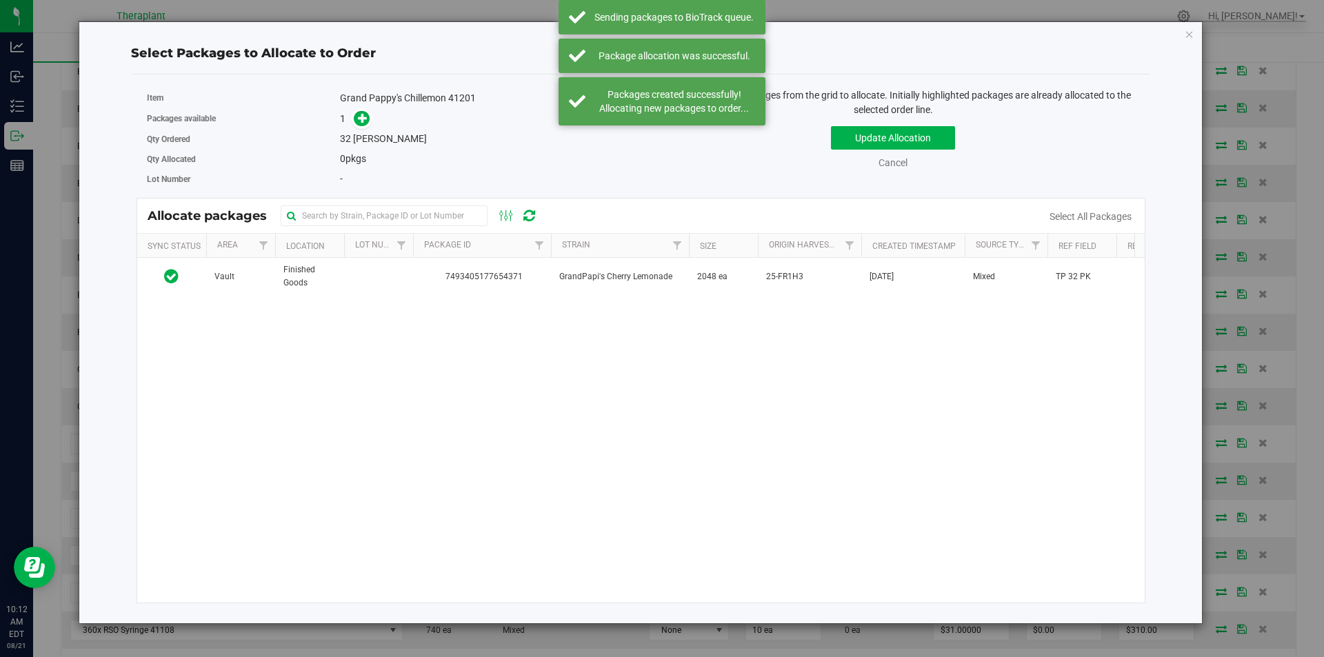
click at [470, 251] on th "Package Id" at bounding box center [482, 246] width 138 height 24
click at [463, 243] on link "Package Id" at bounding box center [455, 245] width 63 height 10
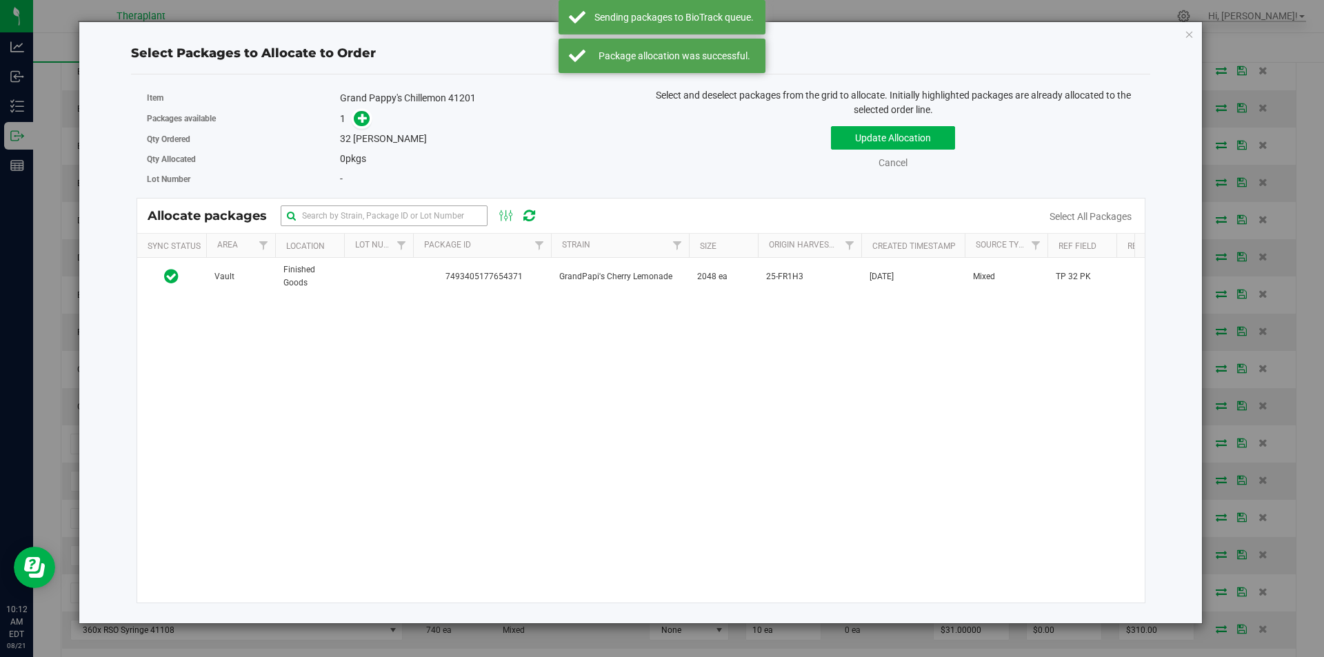
click at [459, 278] on span "7493405177654371" at bounding box center [481, 276] width 121 height 13
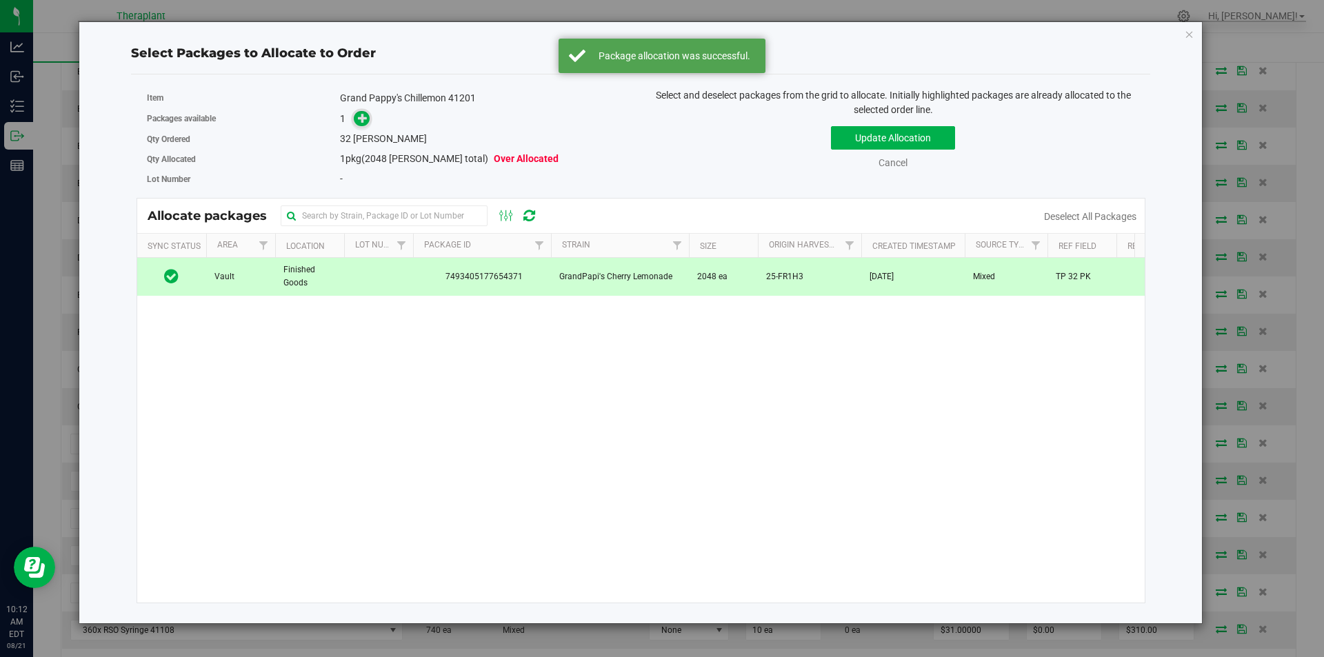
click at [361, 112] on icon at bounding box center [363, 117] width 10 height 10
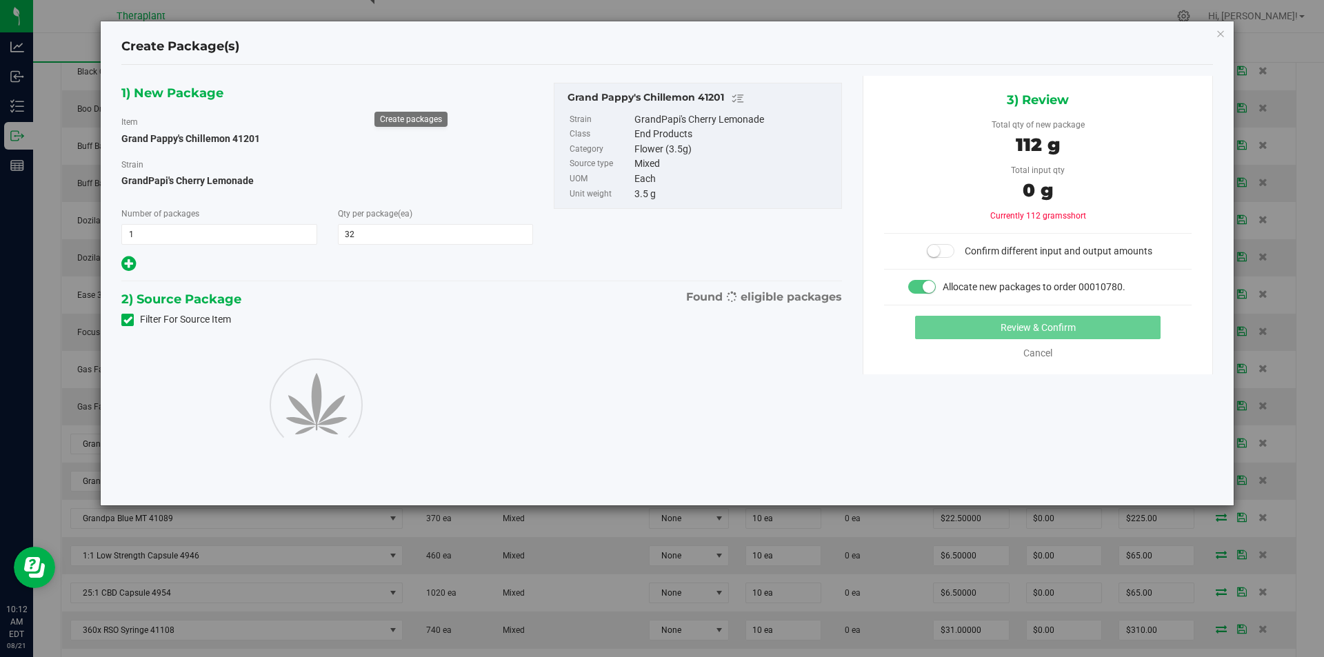
type input "32"
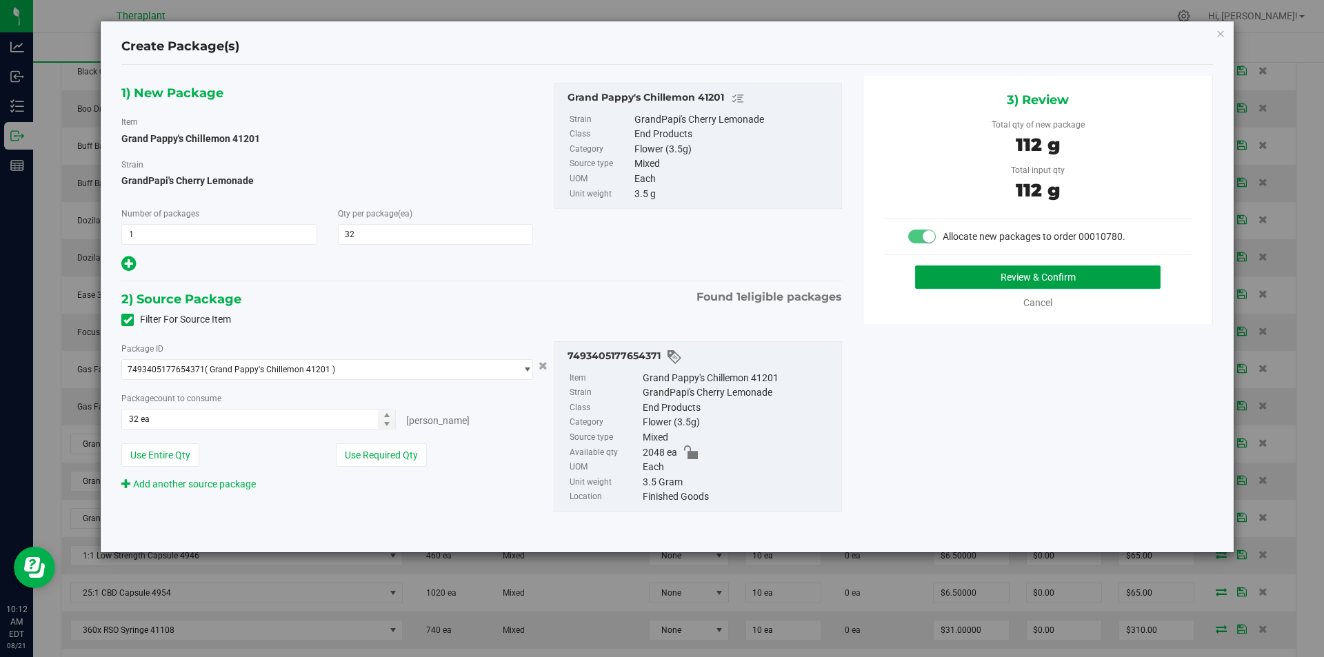
click at [941, 276] on button "Review & Confirm" at bounding box center [1037, 276] width 245 height 23
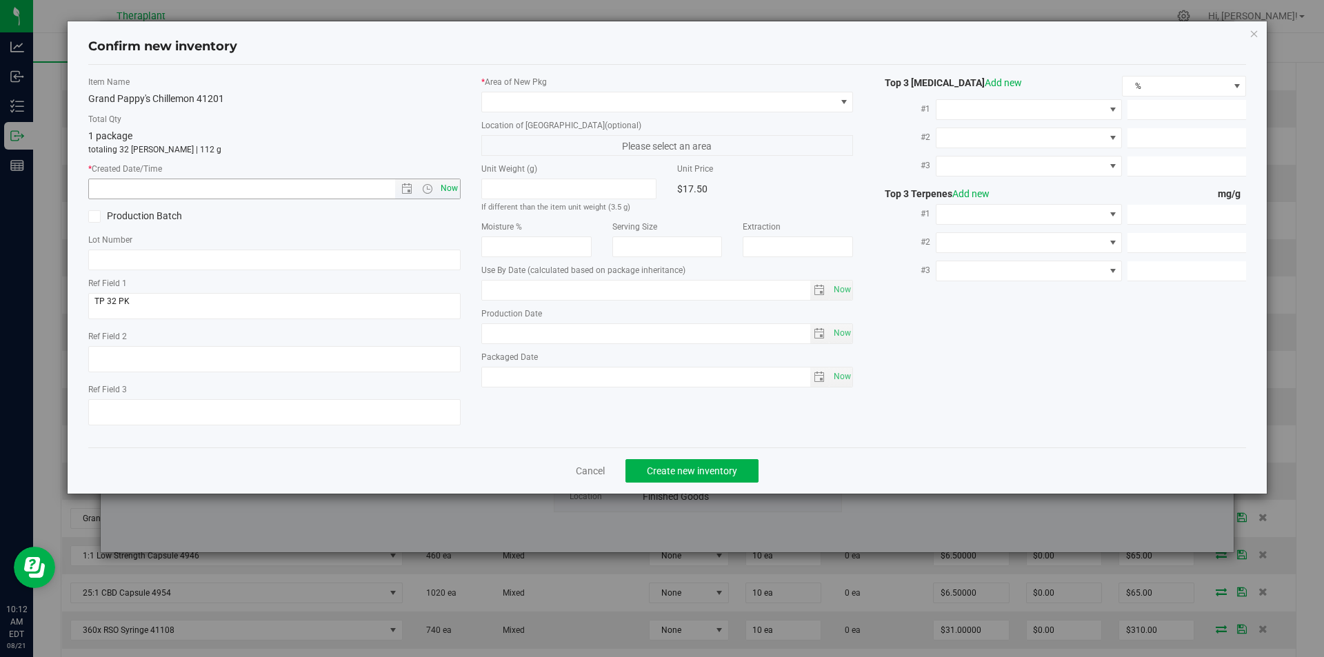
type input "[DATE]"
click at [453, 181] on span "Now" at bounding box center [448, 189] width 23 height 20
type input "8/21/2025 10:12 AM"
click at [532, 94] on span at bounding box center [659, 101] width 354 height 19
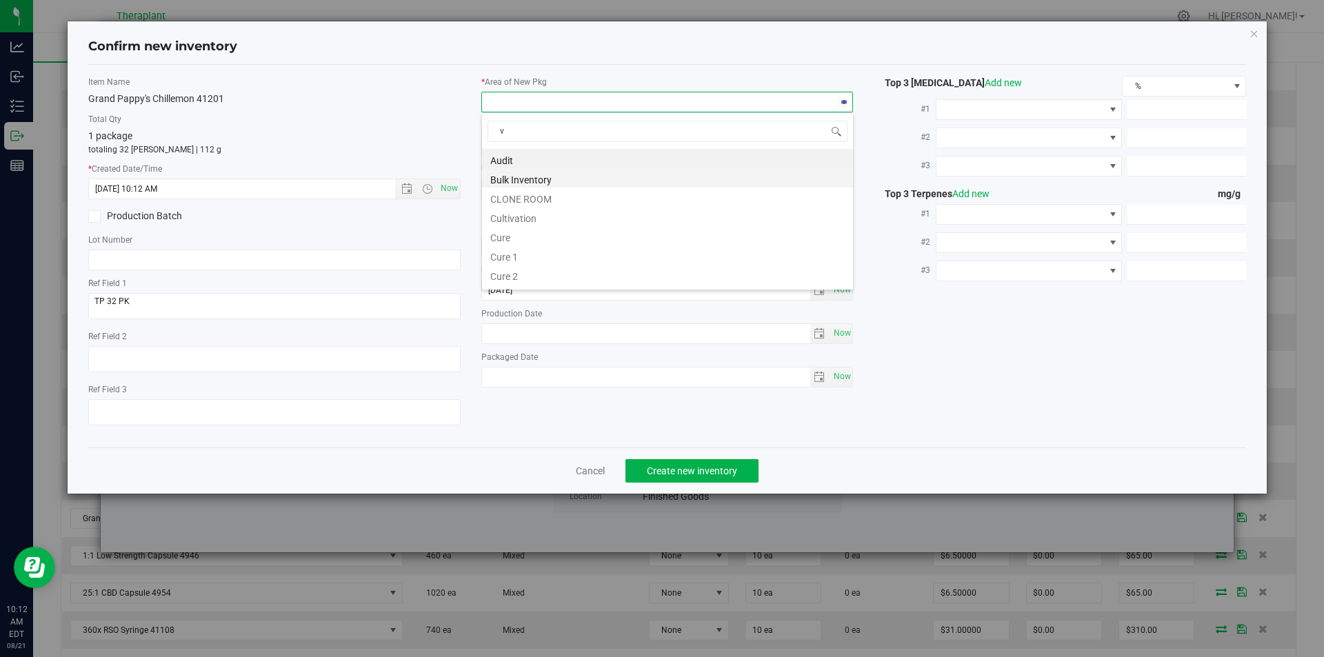
scroll to position [21, 372]
click at [508, 188] on li "Vault" at bounding box center [667, 197] width 371 height 19
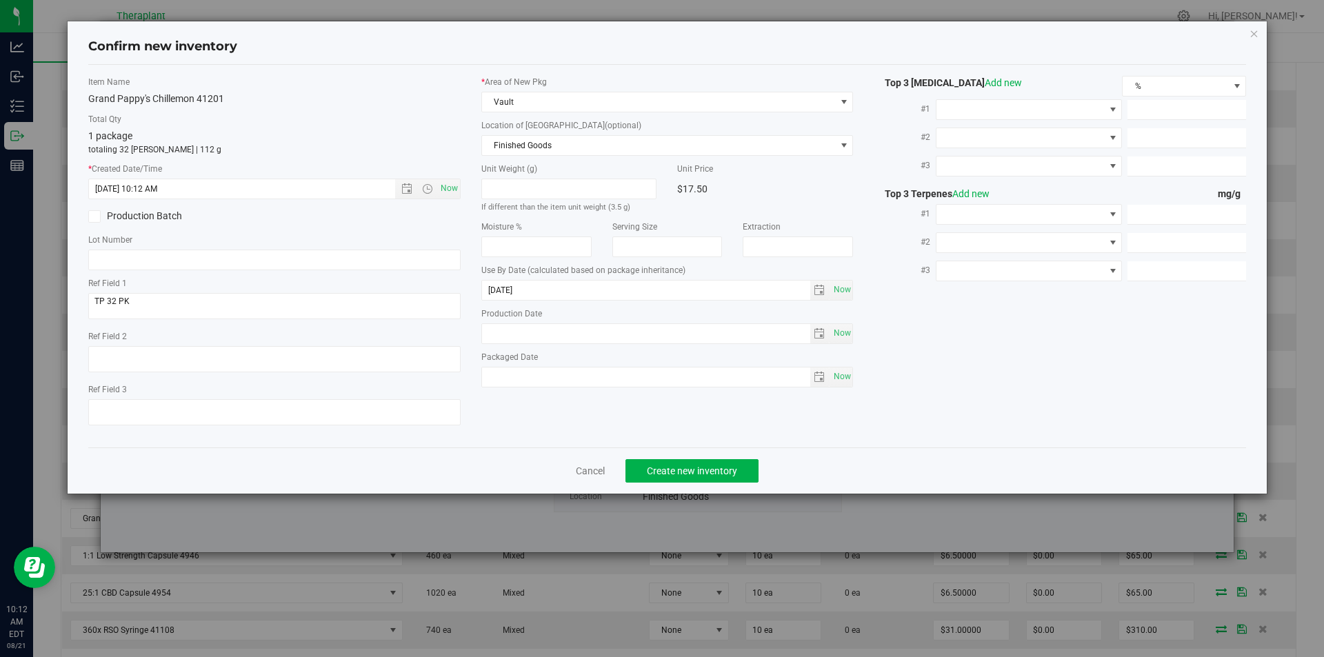
drag, startPoint x: 510, startPoint y: 157, endPoint x: 510, endPoint y: 126, distance: 31.7
click at [510, 152] on div "* Area of New Pkg Vault Location of New Pkg (optional) Finished Goods Finished …" at bounding box center [667, 235] width 393 height 319
click at [509, 139] on span "Finished Goods" at bounding box center [659, 145] width 354 height 19
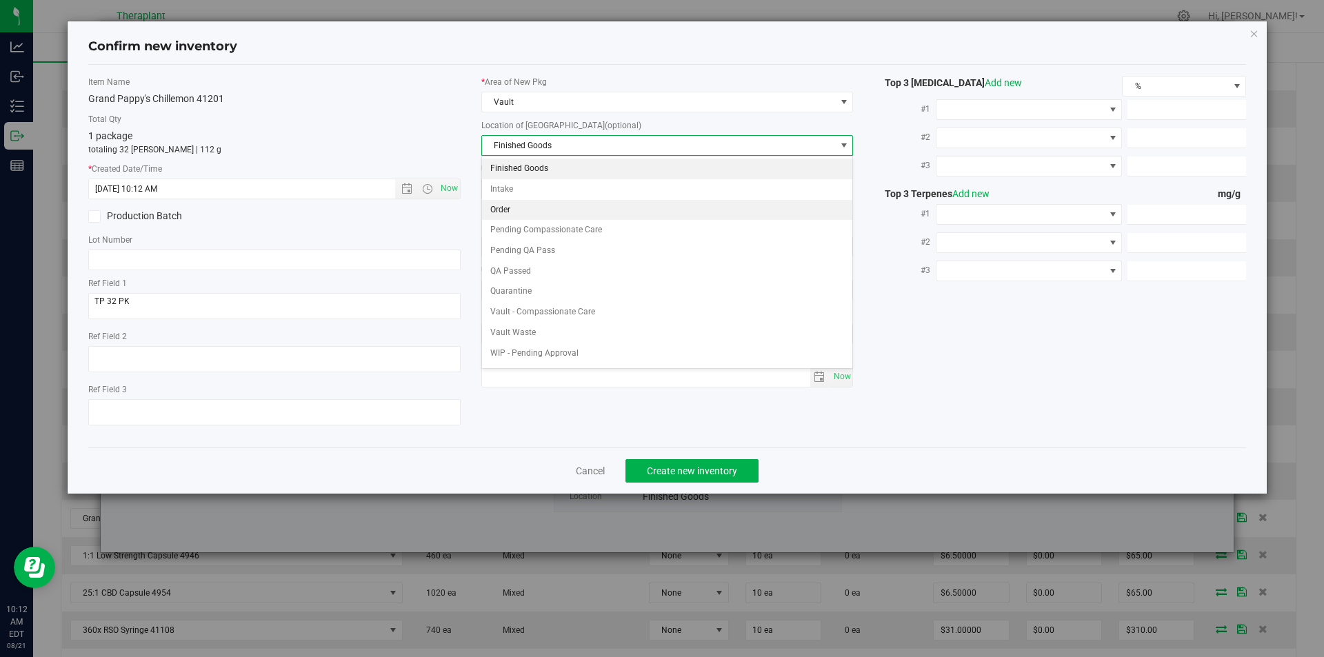
click at [515, 219] on li "Order" at bounding box center [667, 210] width 371 height 21
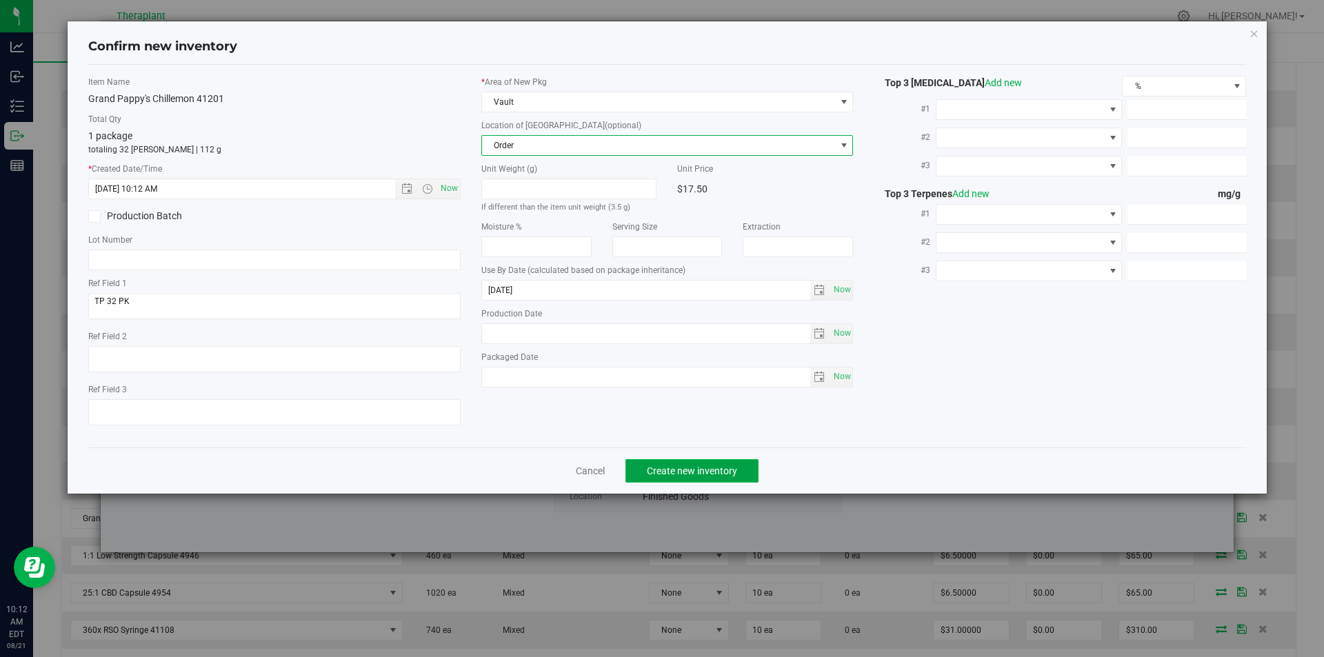
click at [681, 465] on span "Create new inventory" at bounding box center [692, 470] width 90 height 11
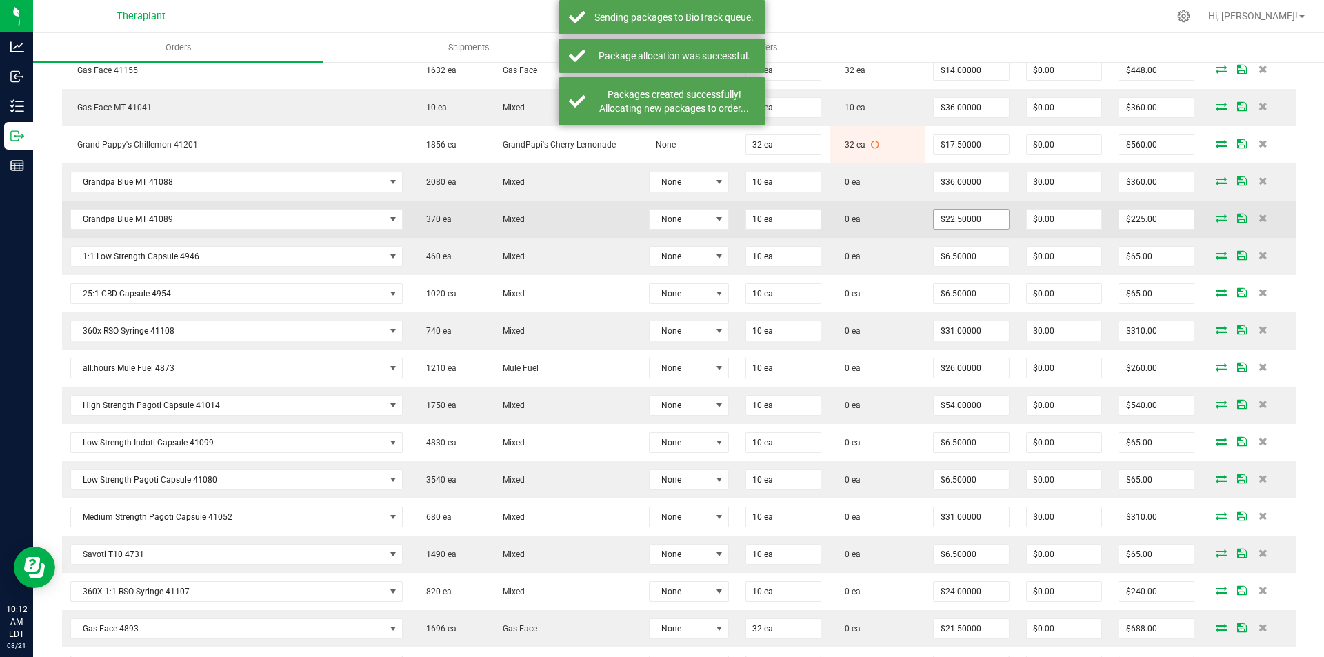
scroll to position [1724, 0]
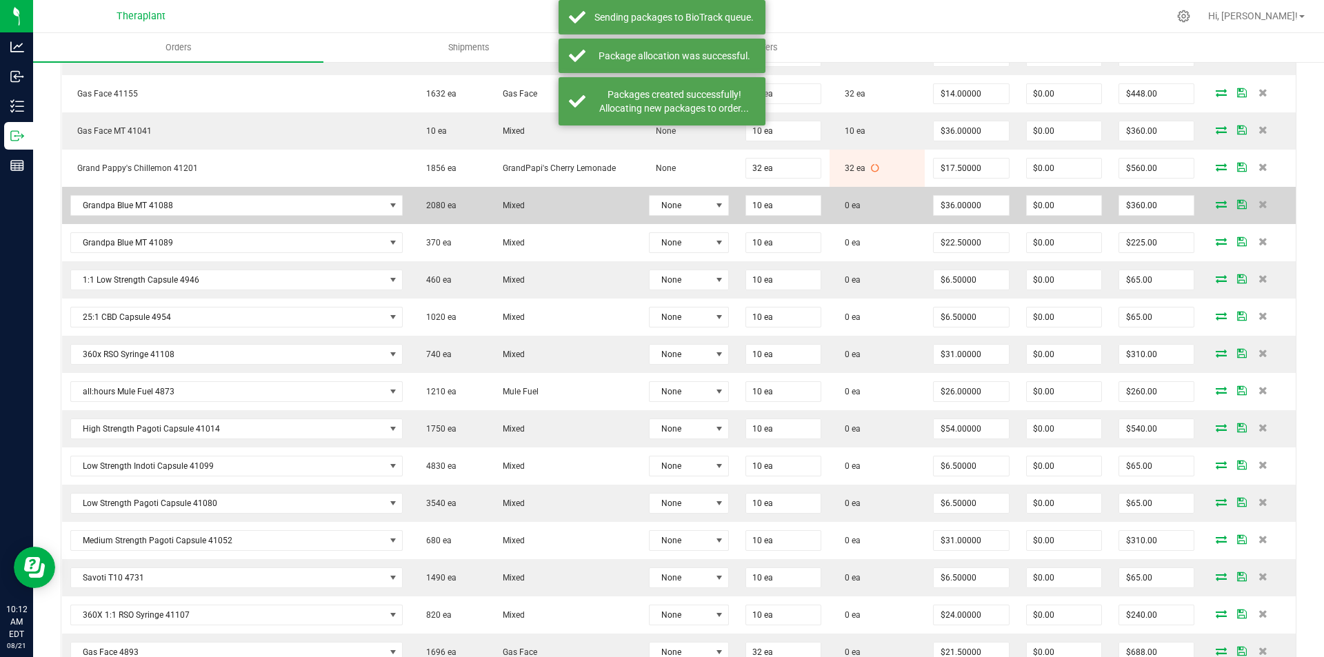
click at [1216, 203] on icon at bounding box center [1221, 204] width 11 height 8
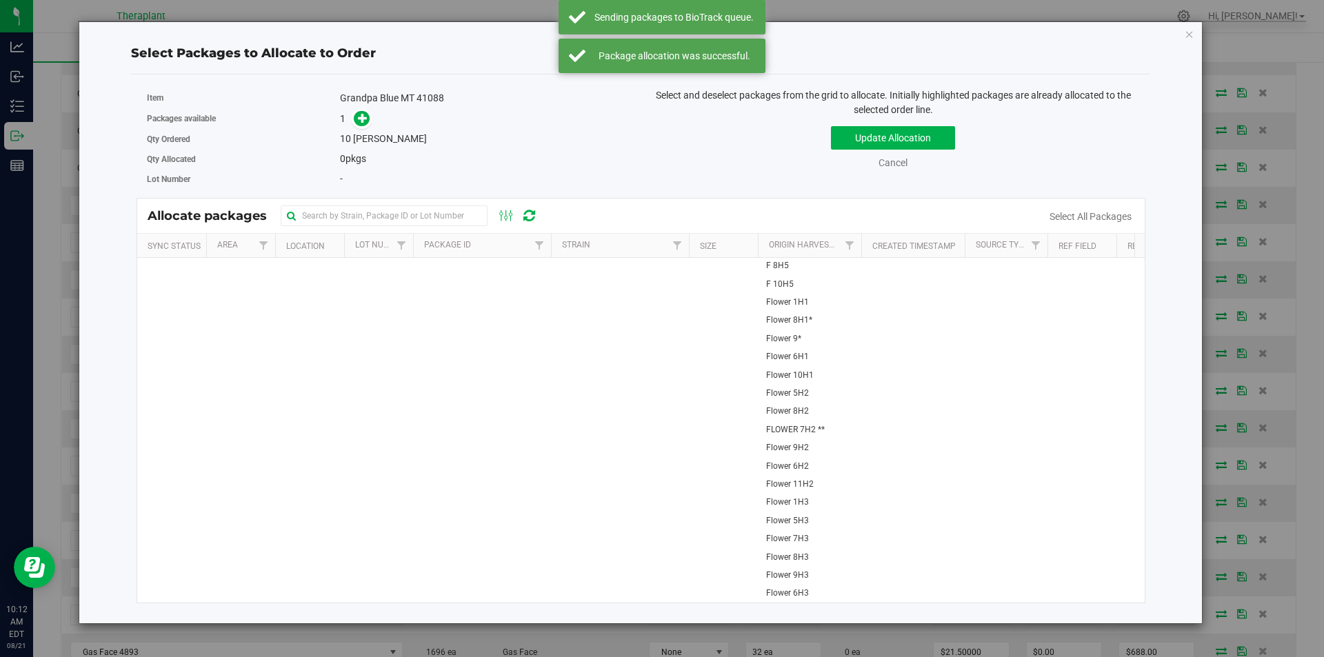
click at [425, 314] on td "1898763628271759" at bounding box center [482, 664] width 138 height 812
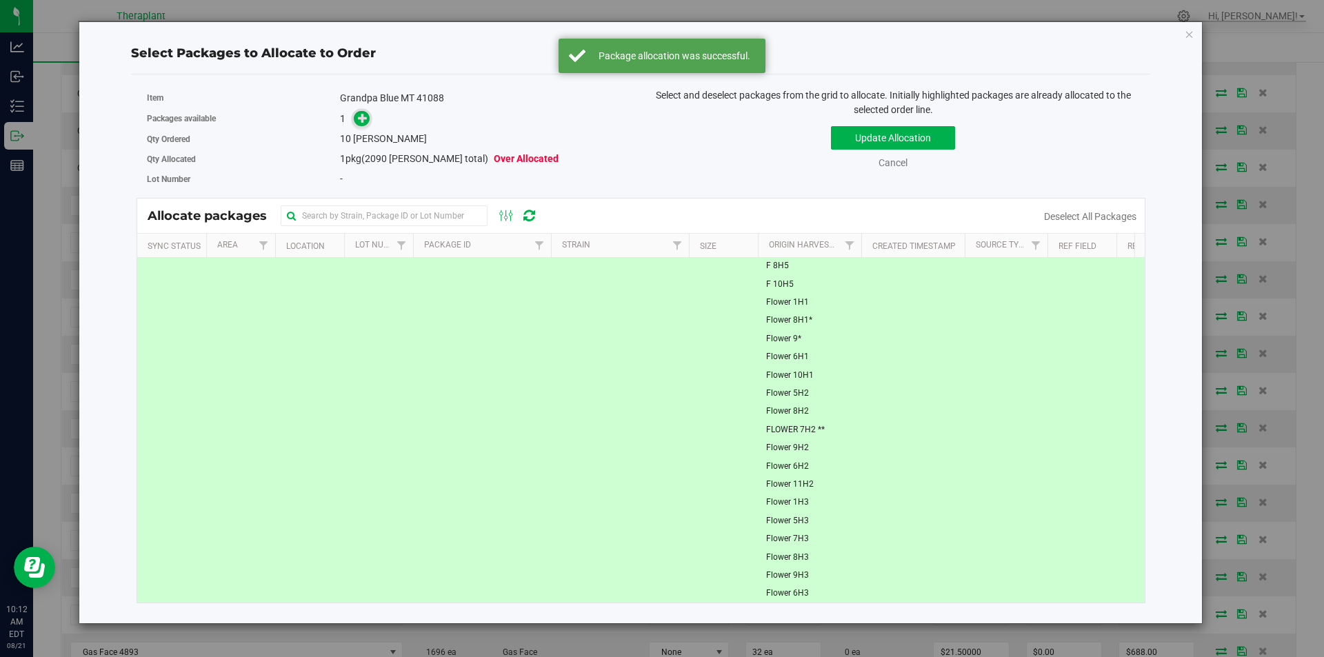
click at [366, 115] on span at bounding box center [362, 118] width 17 height 17
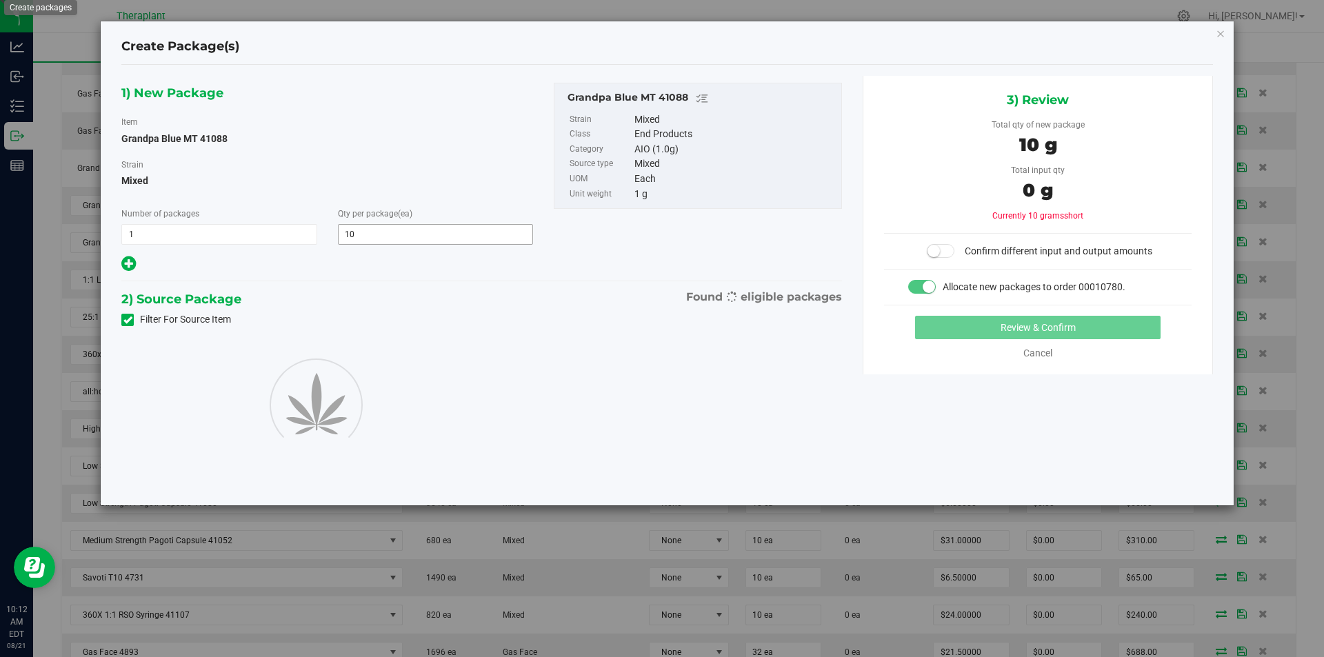
type input "10"
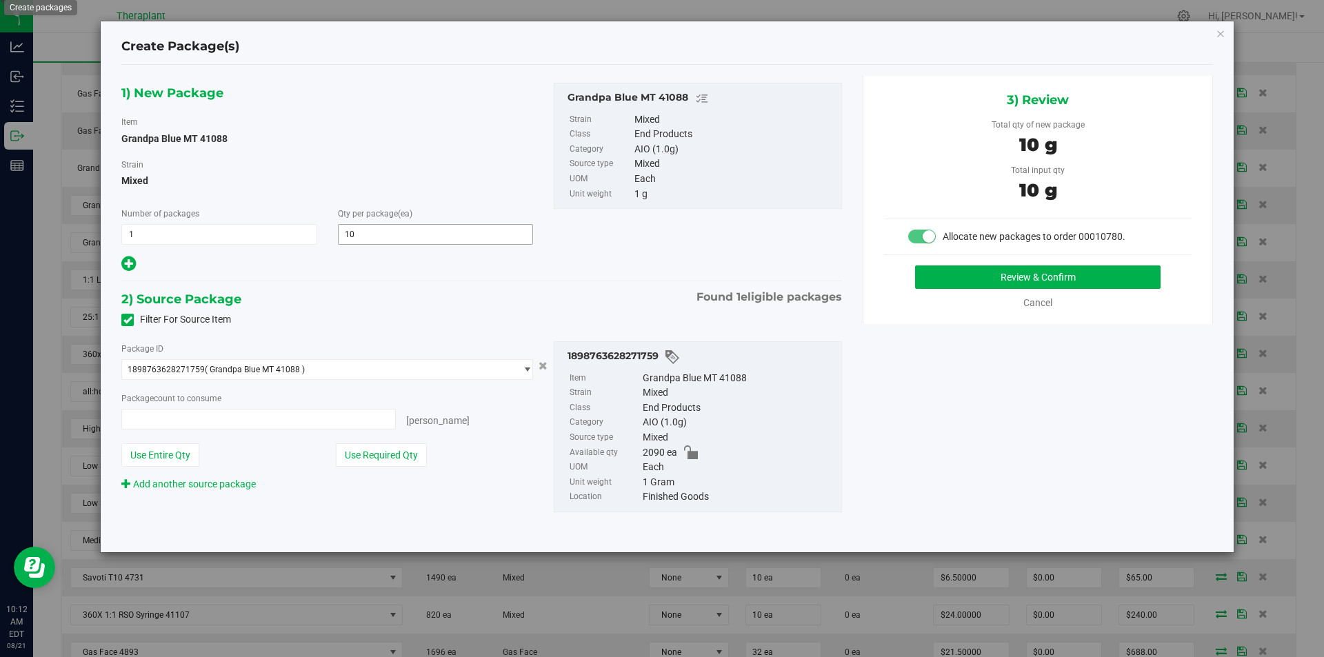
type input "10 ea"
click at [970, 269] on button "Review & Confirm" at bounding box center [1037, 276] width 245 height 23
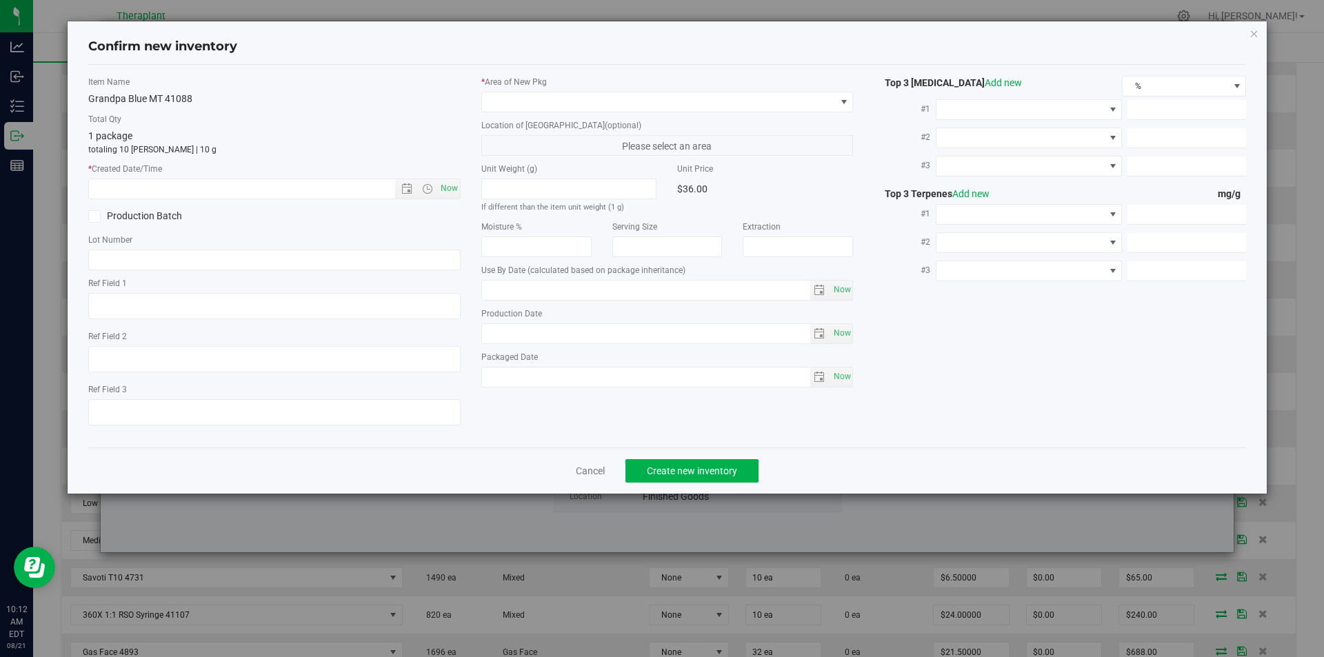
type input "2026-06-30"
click at [451, 179] on span "Now" at bounding box center [448, 189] width 23 height 20
type input "8/21/2025 10:12 AM"
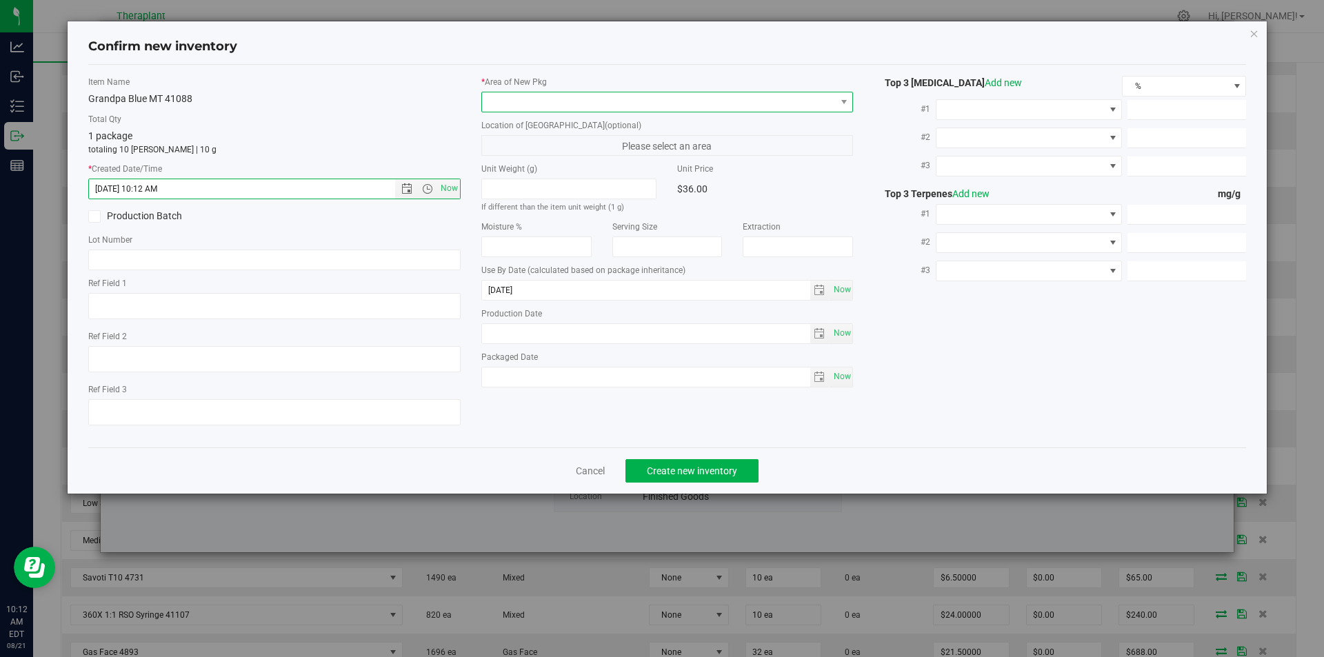
click at [537, 100] on span at bounding box center [659, 101] width 354 height 19
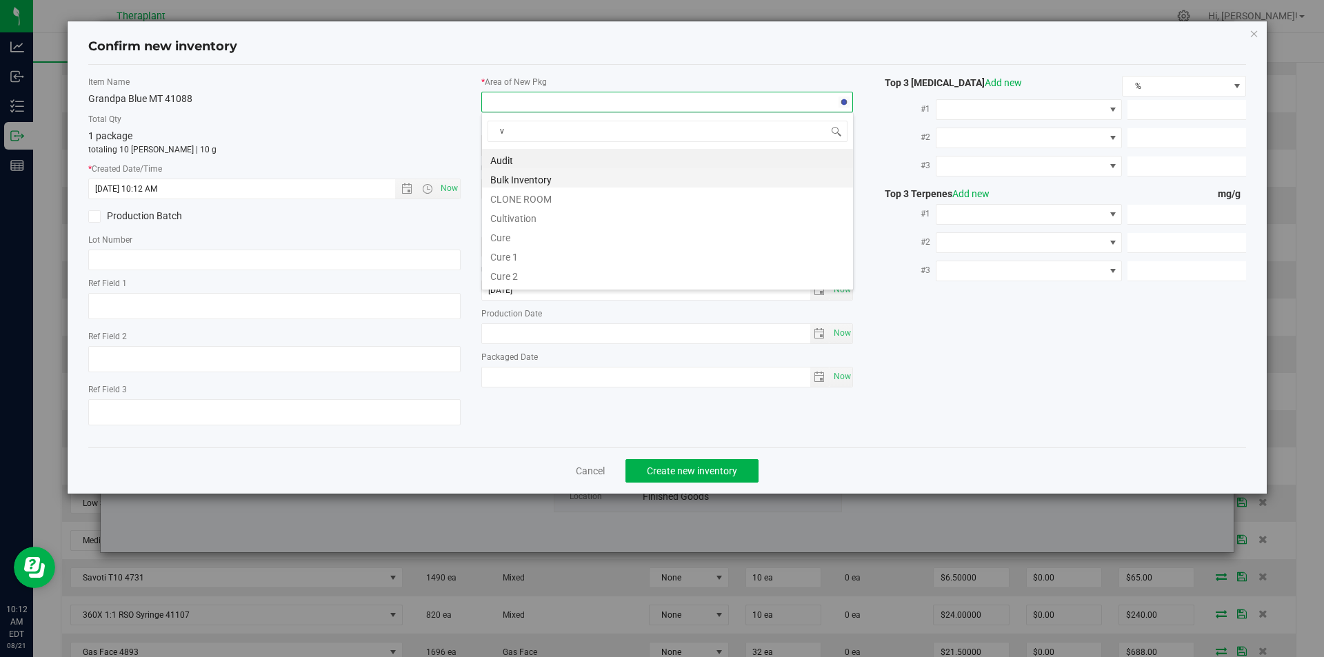
scroll to position [21, 372]
click at [517, 190] on li "Vault" at bounding box center [667, 197] width 371 height 19
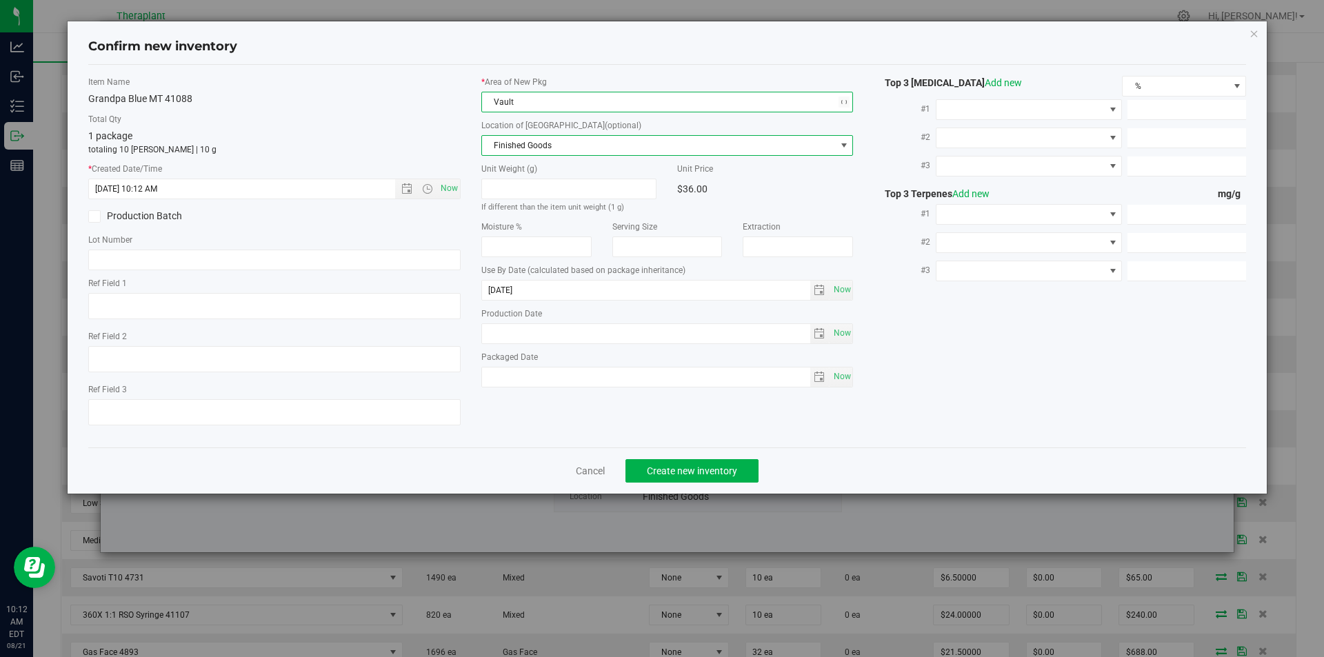
click at [517, 144] on span "Finished Goods" at bounding box center [659, 145] width 354 height 19
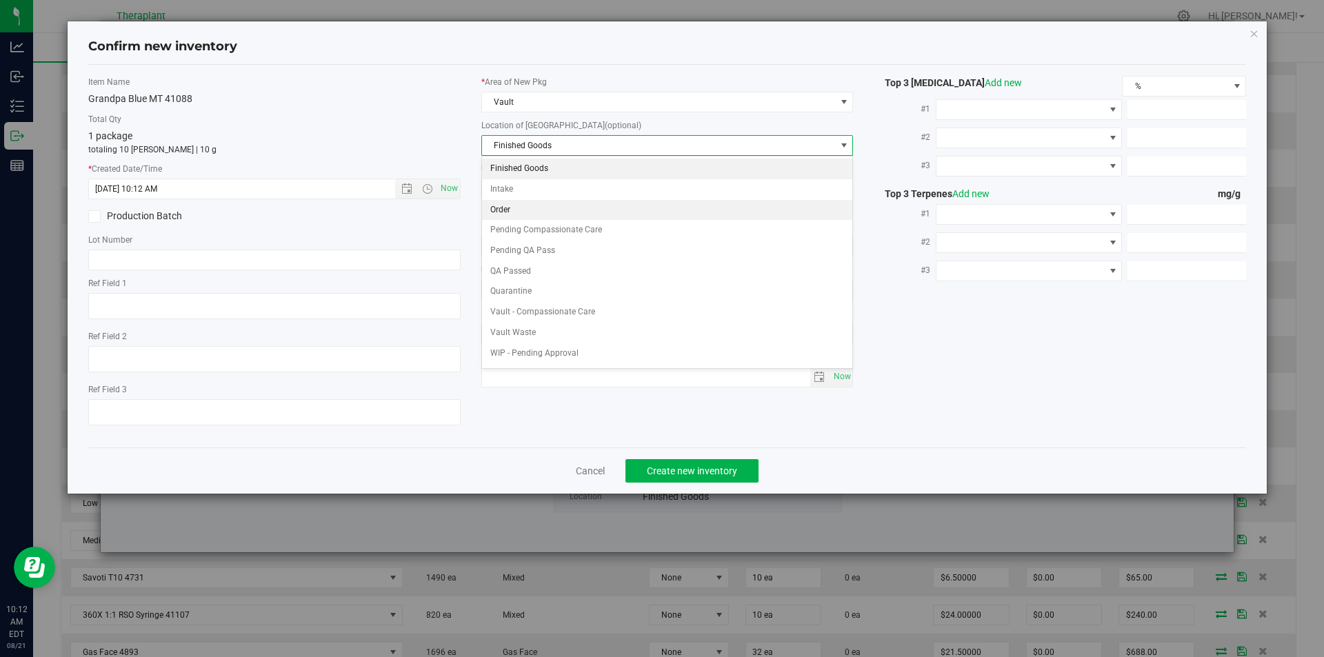
click at [504, 207] on li "Order" at bounding box center [667, 210] width 371 height 21
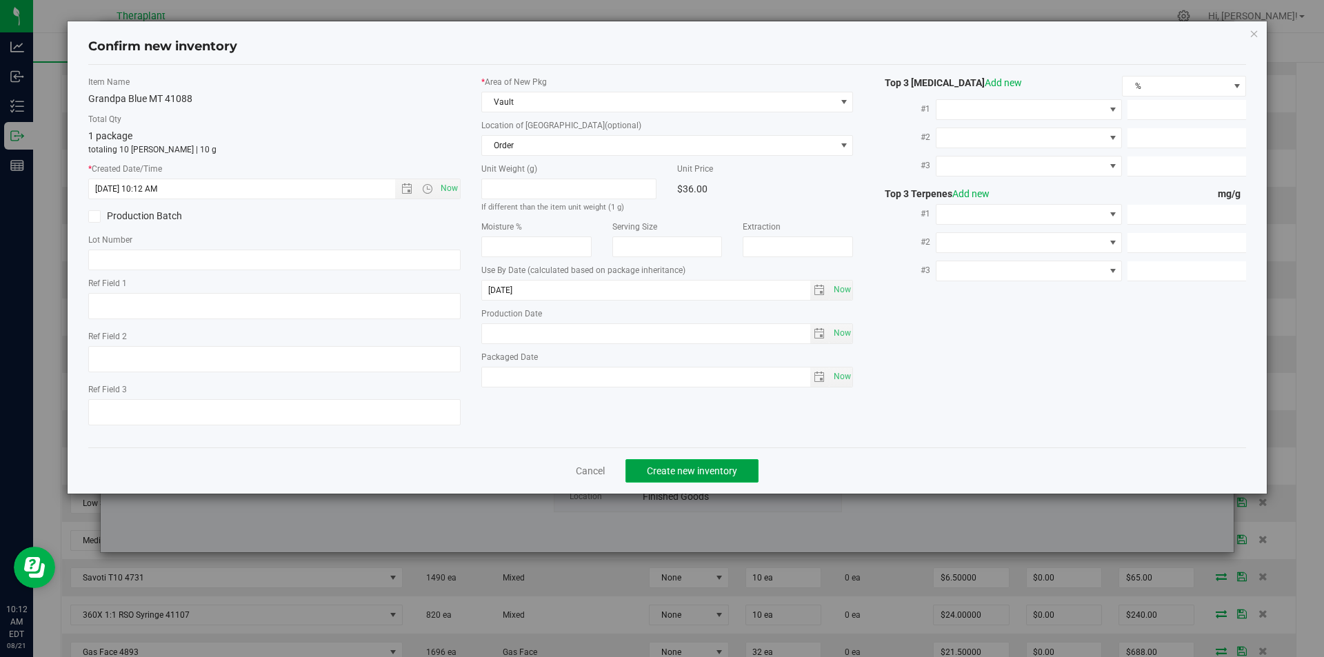
click at [672, 466] on span "Create new inventory" at bounding box center [692, 470] width 90 height 11
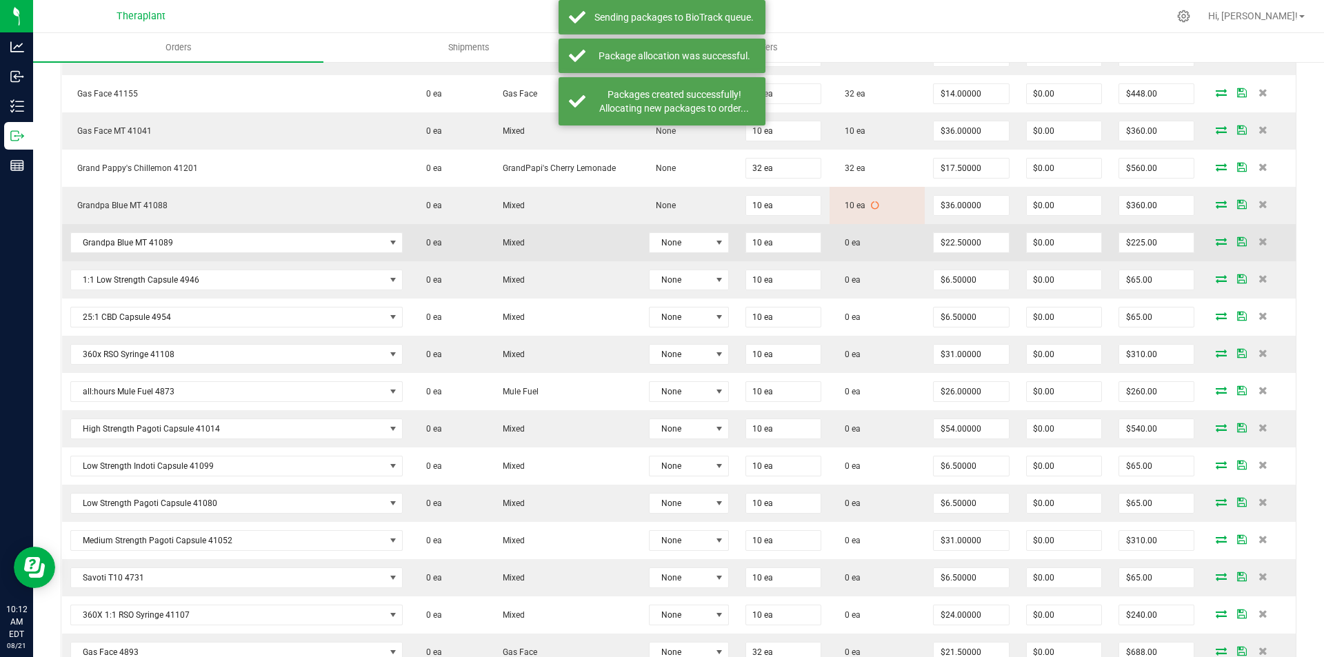
click at [1217, 241] on span at bounding box center [1221, 241] width 21 height 8
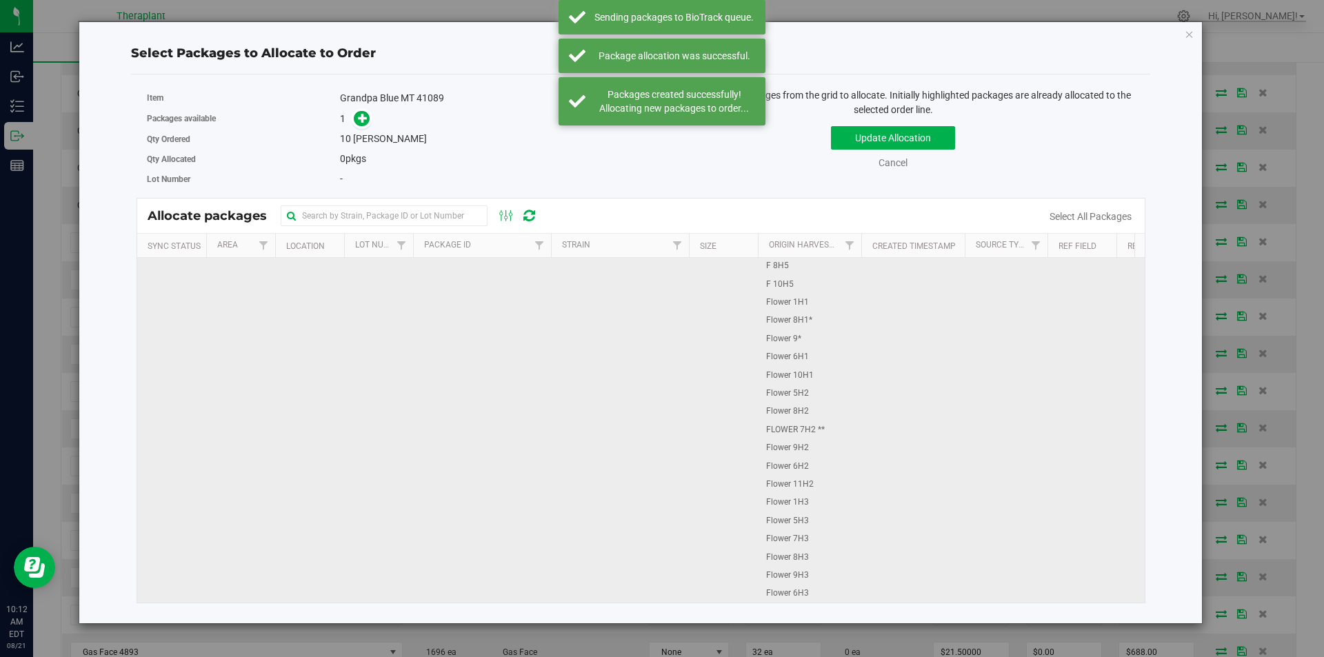
click at [383, 285] on td at bounding box center [378, 664] width 69 height 812
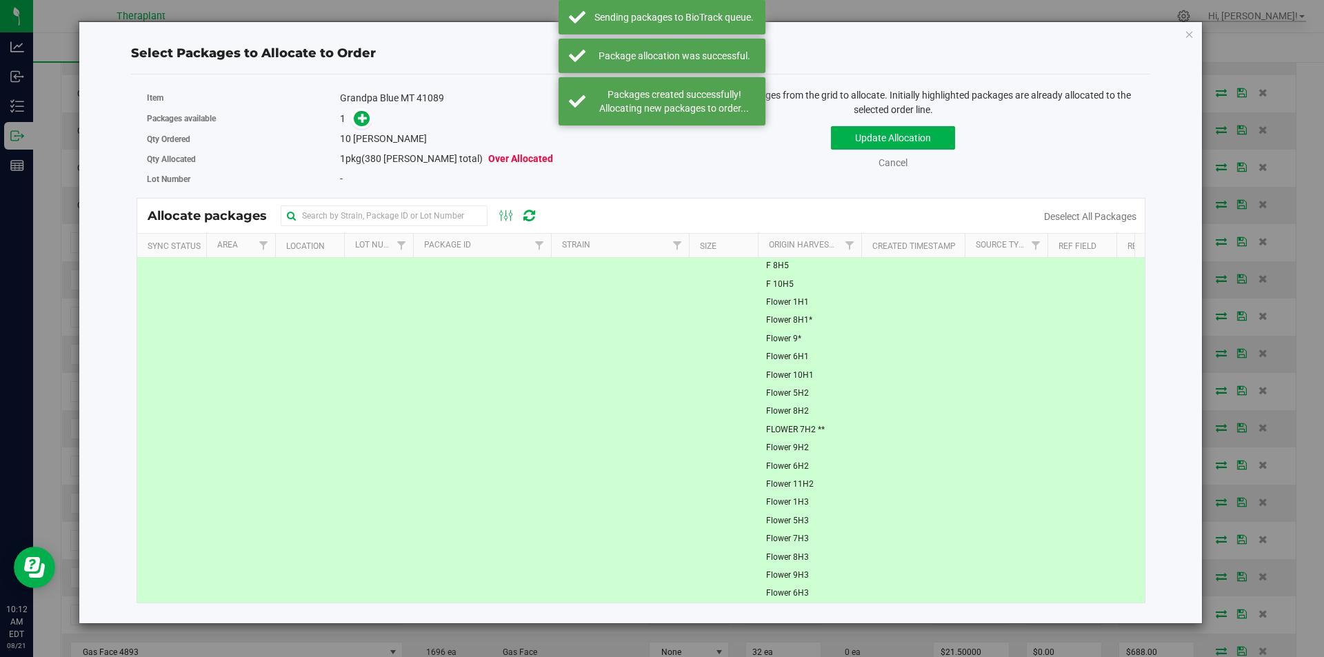
click at [353, 110] on span at bounding box center [359, 118] width 24 height 17
click at [360, 118] on icon at bounding box center [363, 117] width 10 height 10
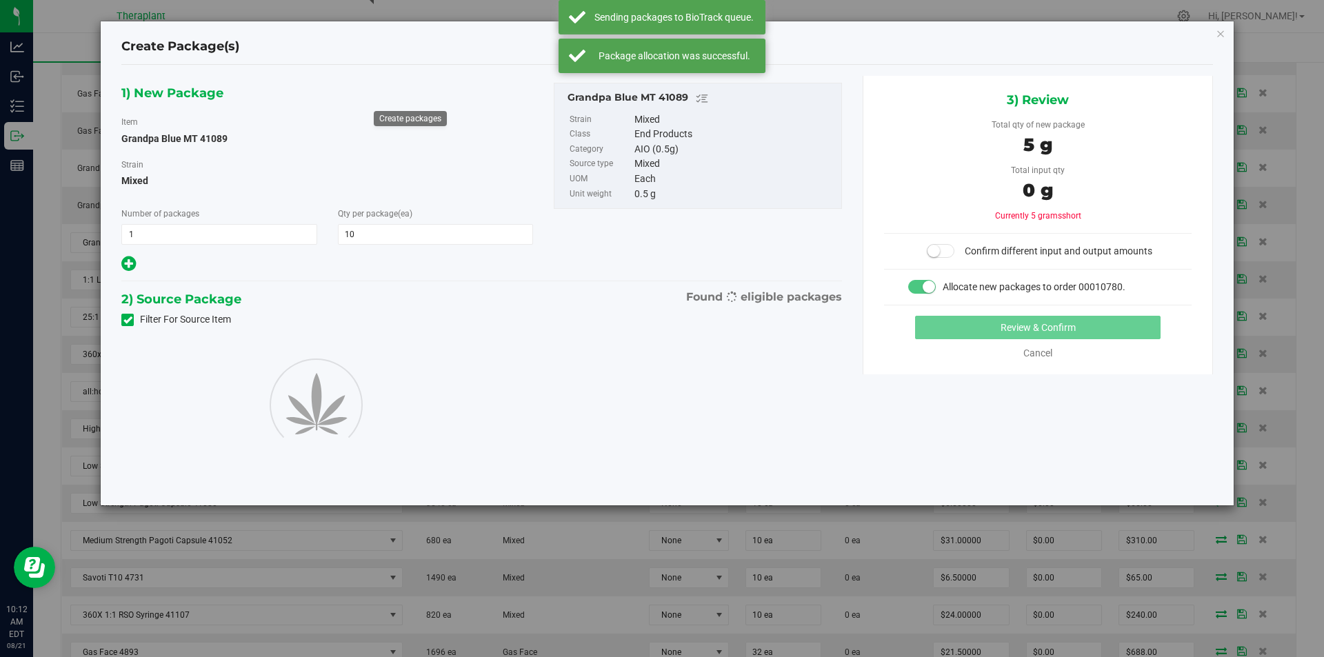
type input "10"
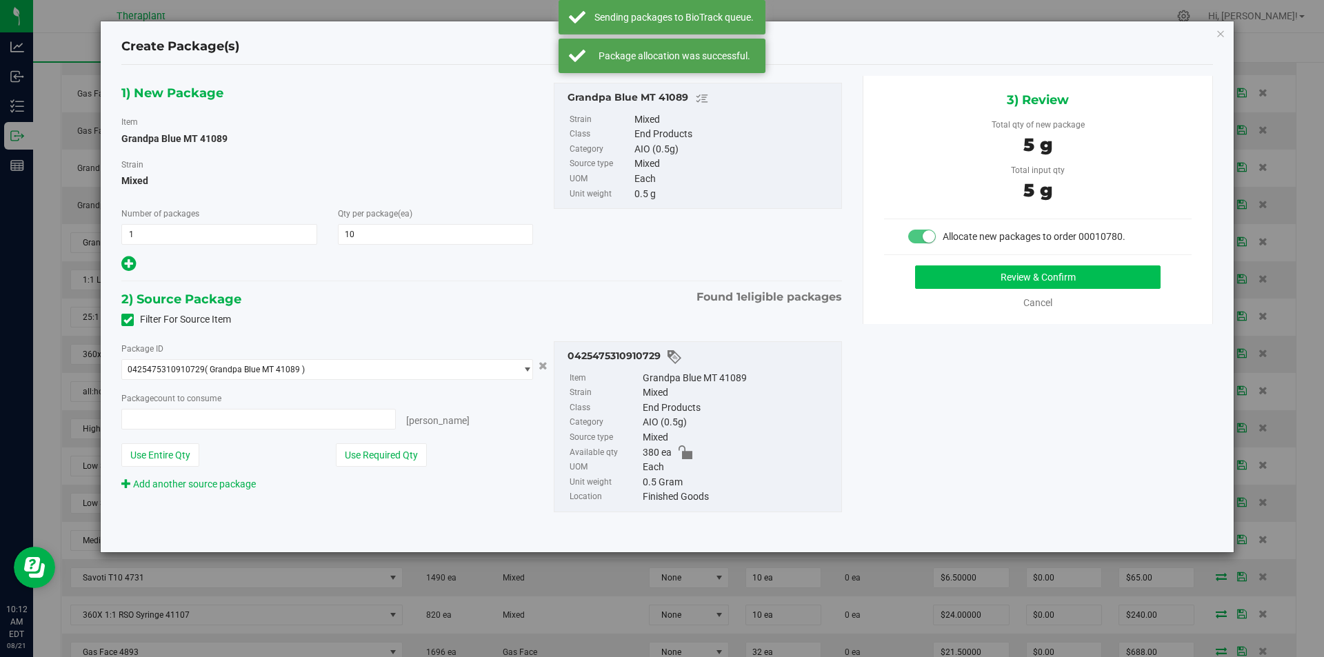
type input "10 ea"
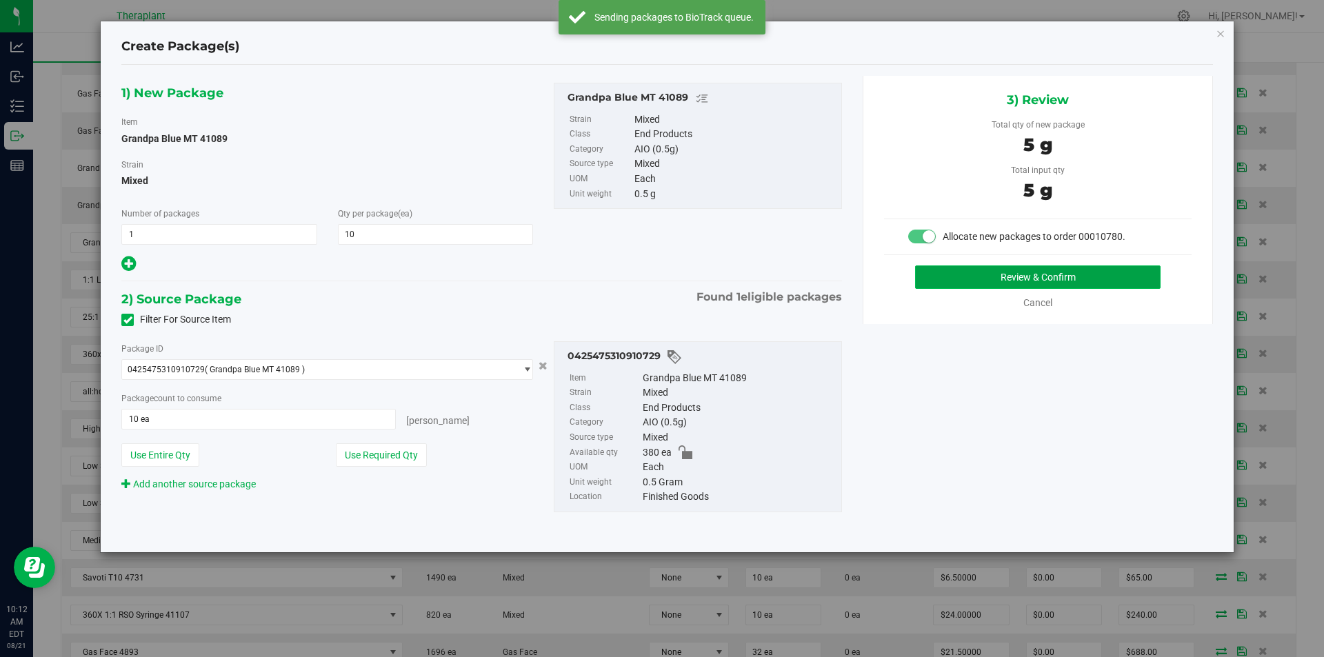
click at [961, 269] on button "Review & Confirm" at bounding box center [1037, 276] width 245 height 23
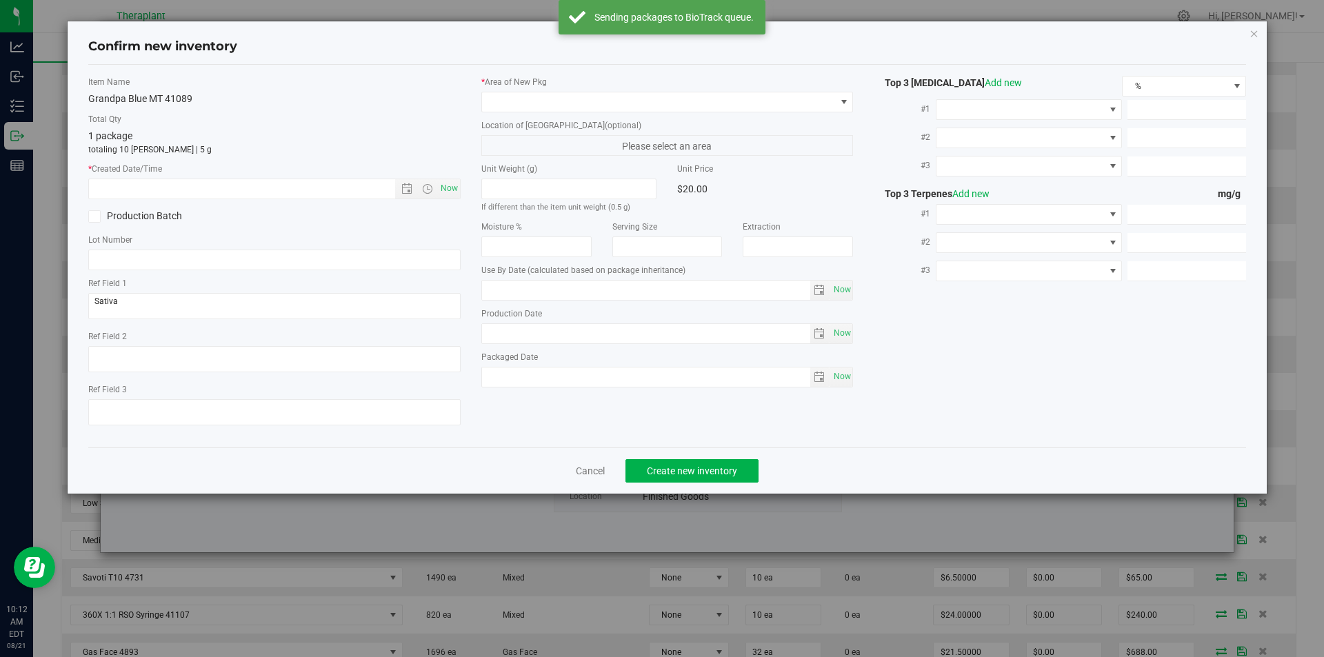
type input "2026-06-30"
drag, startPoint x: 457, startPoint y: 196, endPoint x: 474, endPoint y: 160, distance: 40.1
click at [457, 195] on span "Now" at bounding box center [448, 189] width 23 height 20
type input "8/21/2025 10:12 AM"
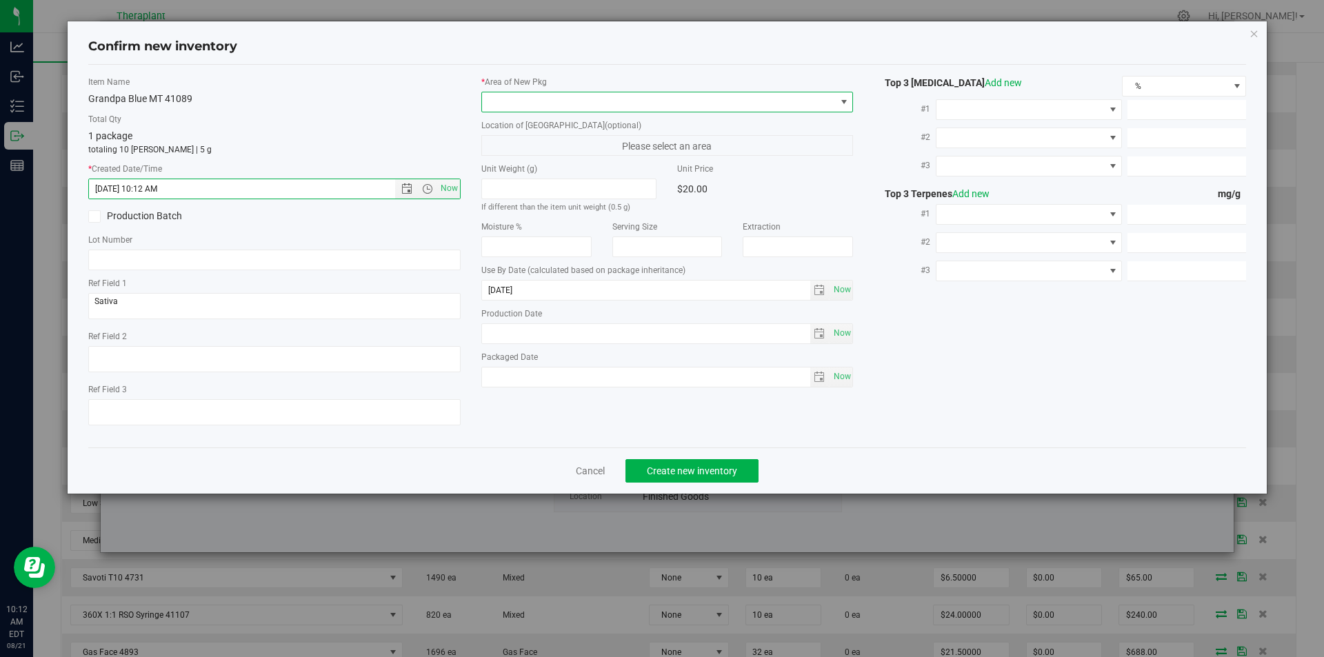
drag, startPoint x: 525, startPoint y: 100, endPoint x: 517, endPoint y: 74, distance: 26.6
click at [525, 97] on span at bounding box center [659, 101] width 354 height 19
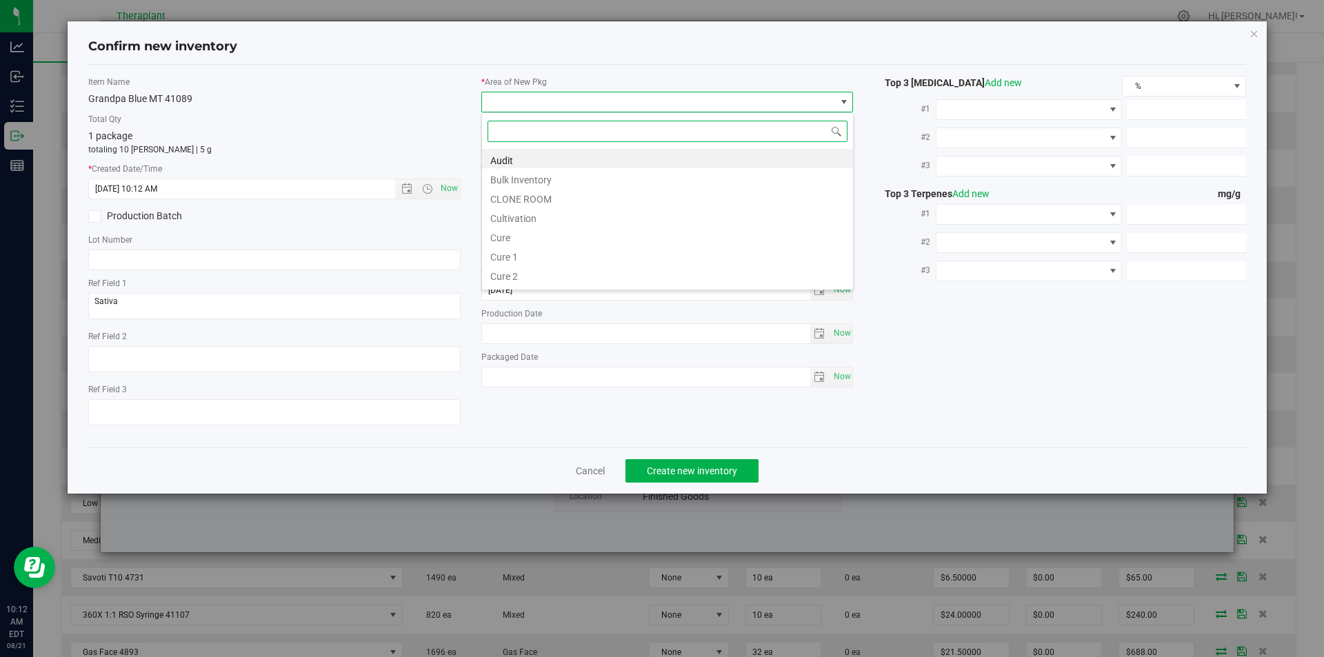
scroll to position [21, 372]
type input "v"
click at [511, 196] on li "Vault" at bounding box center [667, 197] width 371 height 19
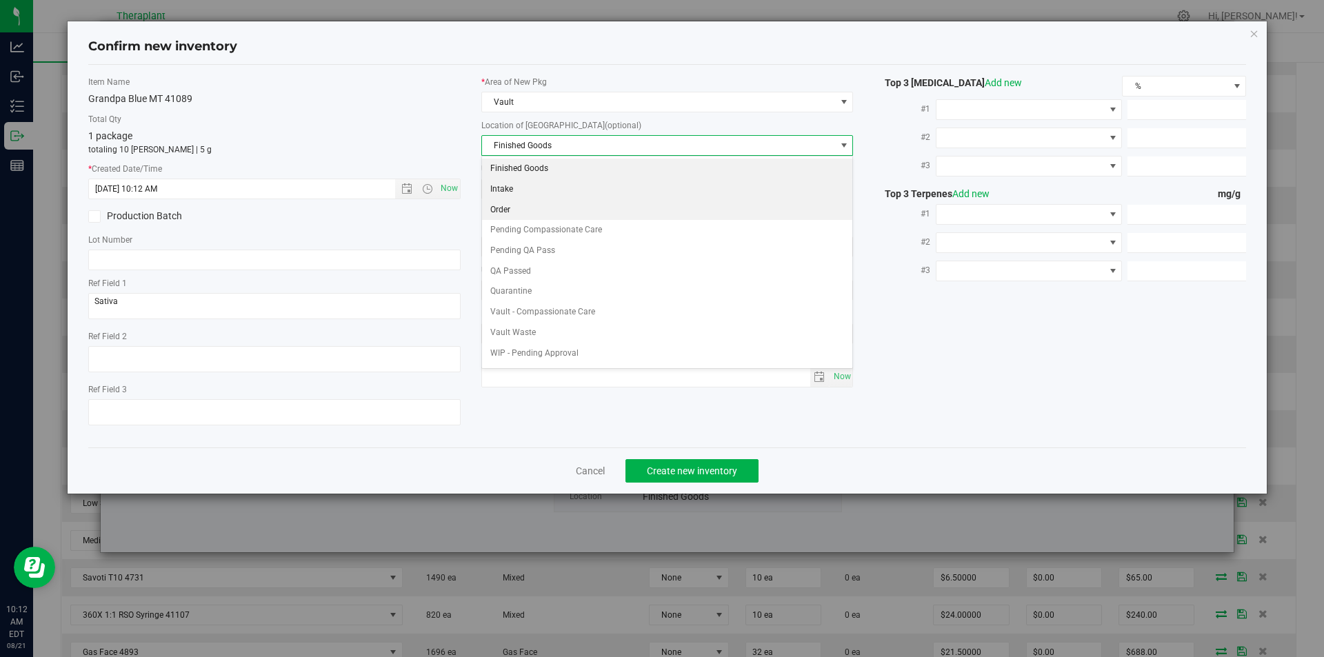
drag, startPoint x: 505, startPoint y: 199, endPoint x: 509, endPoint y: 211, distance: 12.9
click at [505, 200] on \}\}_listbox "Finished Goods Intake Order Pending Compassionate Care Pending QA Pass QA Passe…" at bounding box center [667, 271] width 371 height 225
click at [509, 213] on li "Order" at bounding box center [667, 210] width 371 height 21
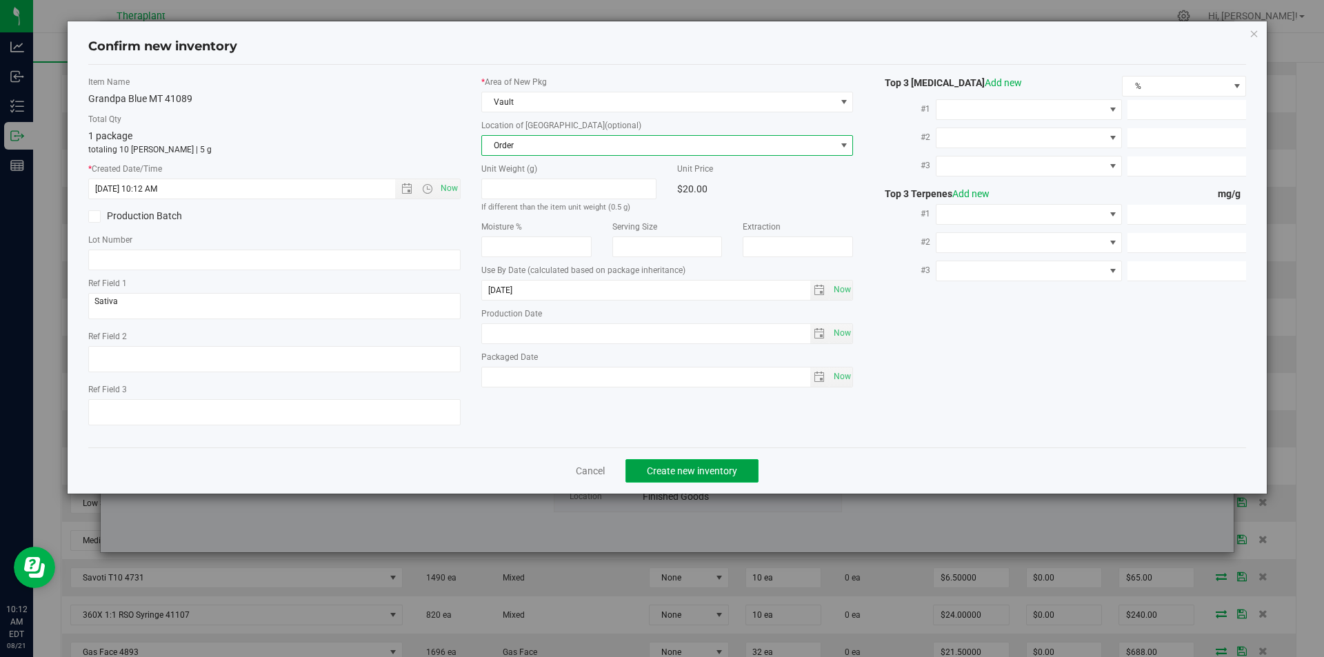
click at [681, 465] on span "Create new inventory" at bounding box center [692, 470] width 90 height 11
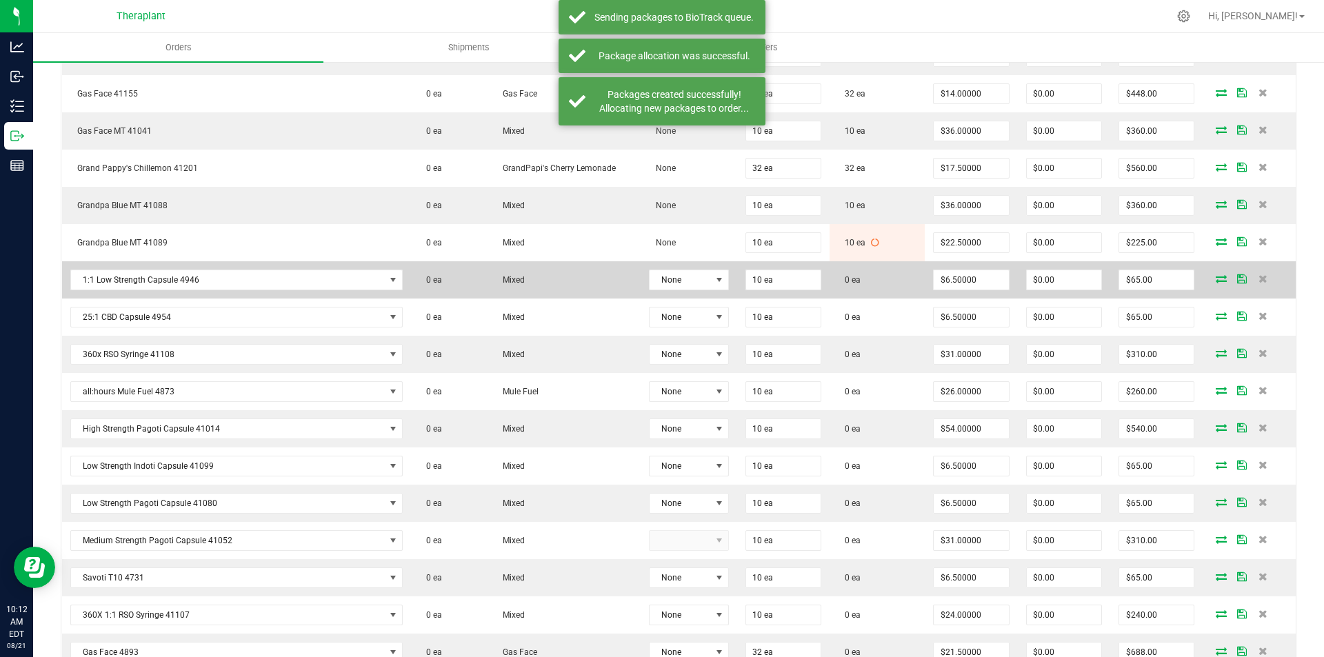
click at [1216, 280] on icon at bounding box center [1221, 278] width 11 height 8
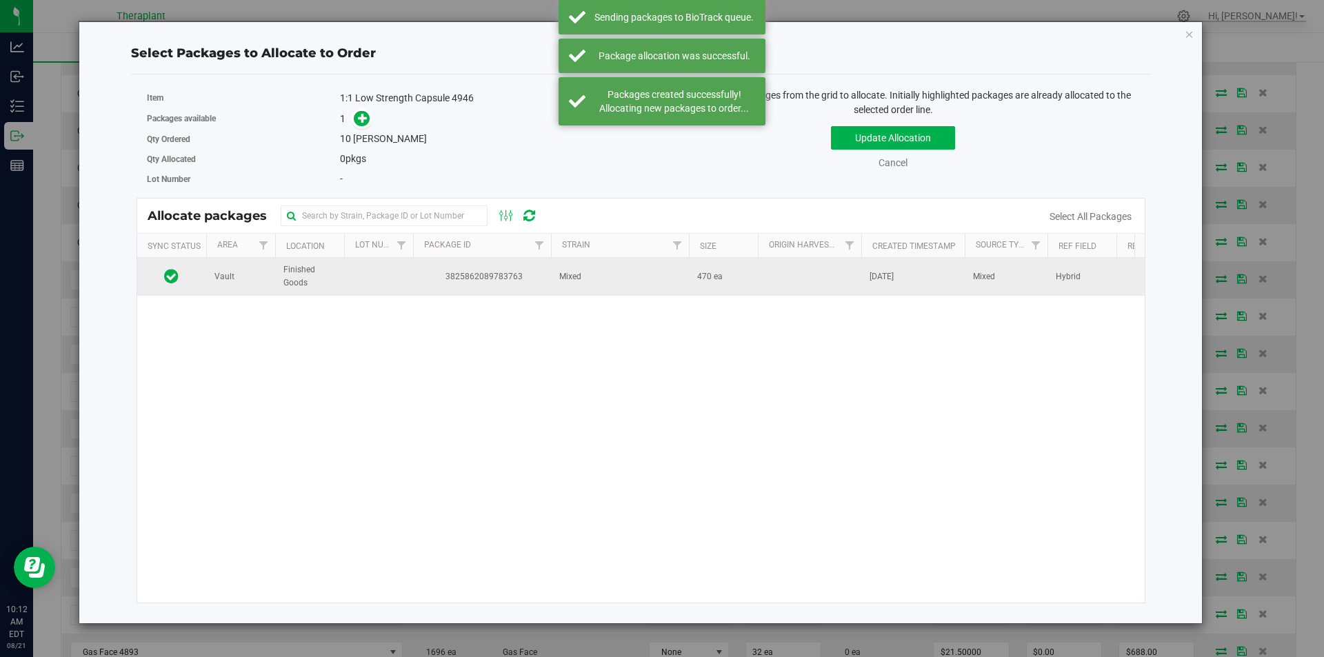
click at [389, 283] on td at bounding box center [378, 276] width 69 height 37
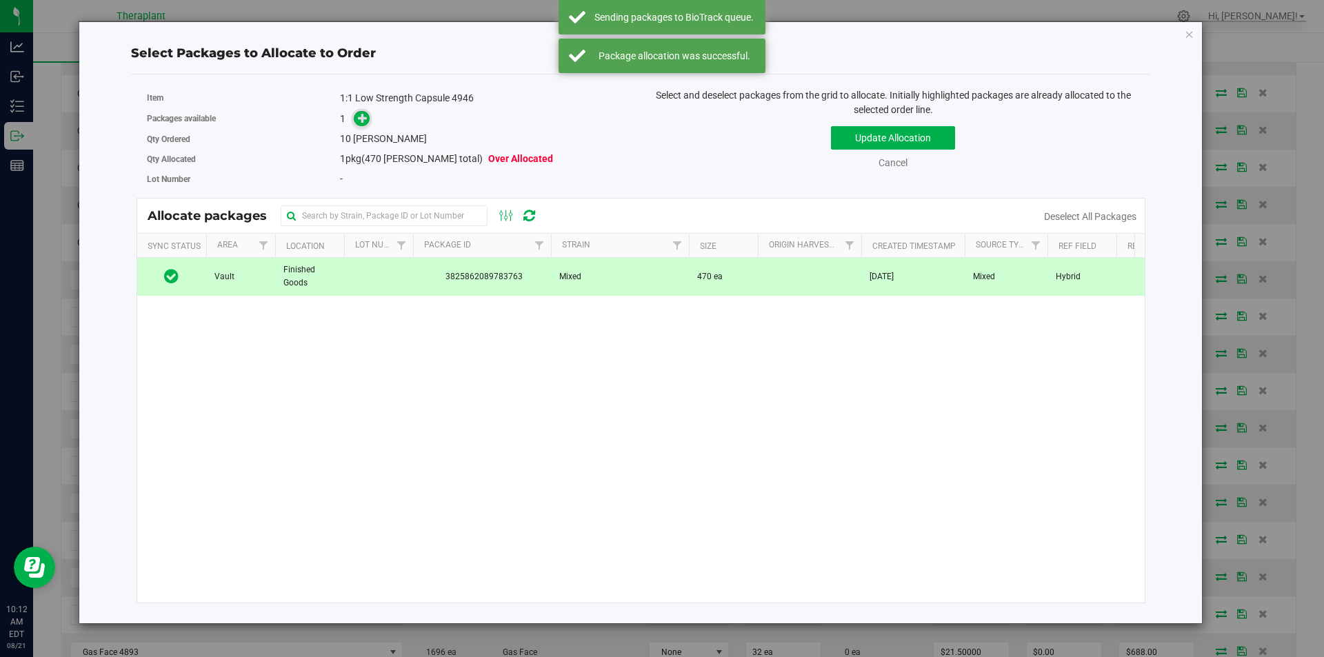
click at [359, 114] on icon at bounding box center [363, 118] width 10 height 10
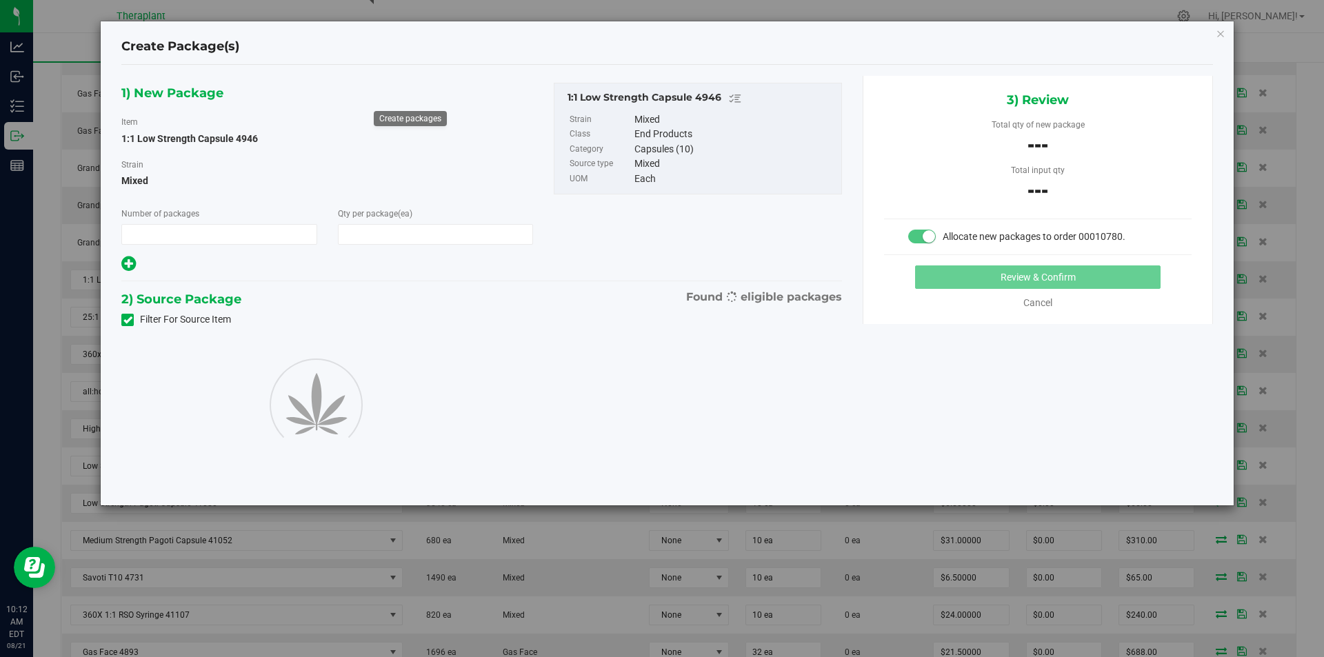
type input "1"
type input "10"
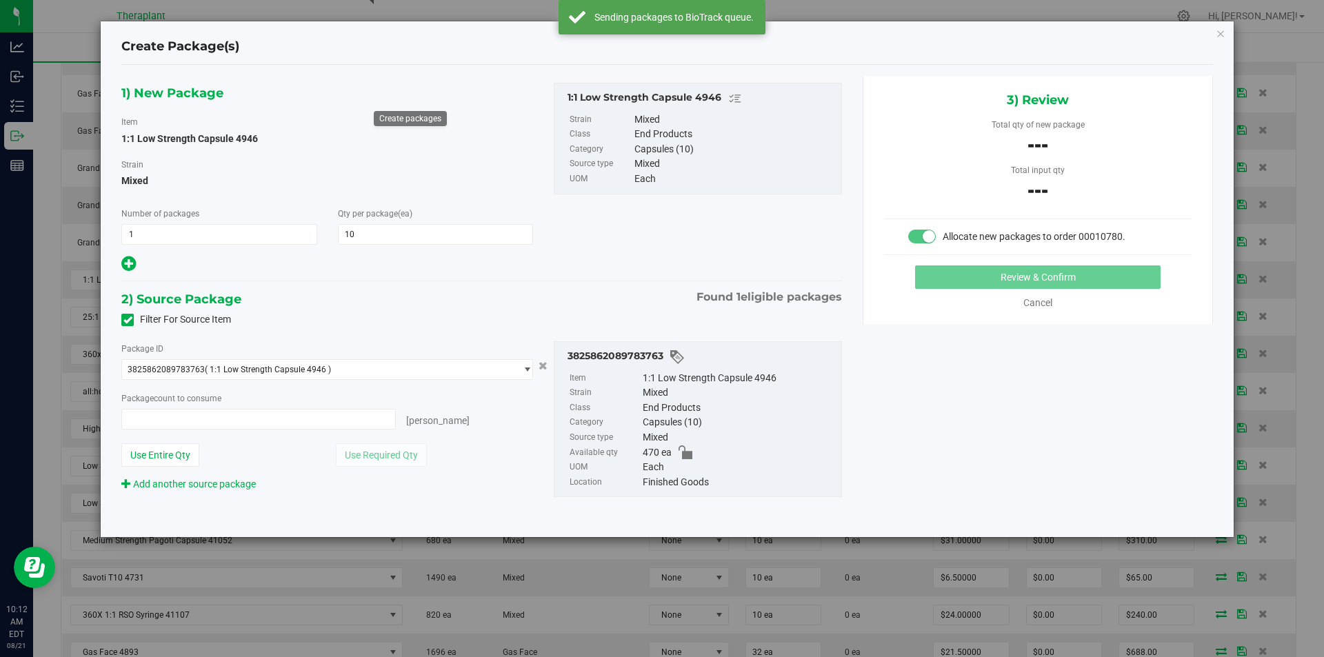
type input "0 ea"
click at [350, 425] on span "0 ea 0" at bounding box center [258, 419] width 274 height 21
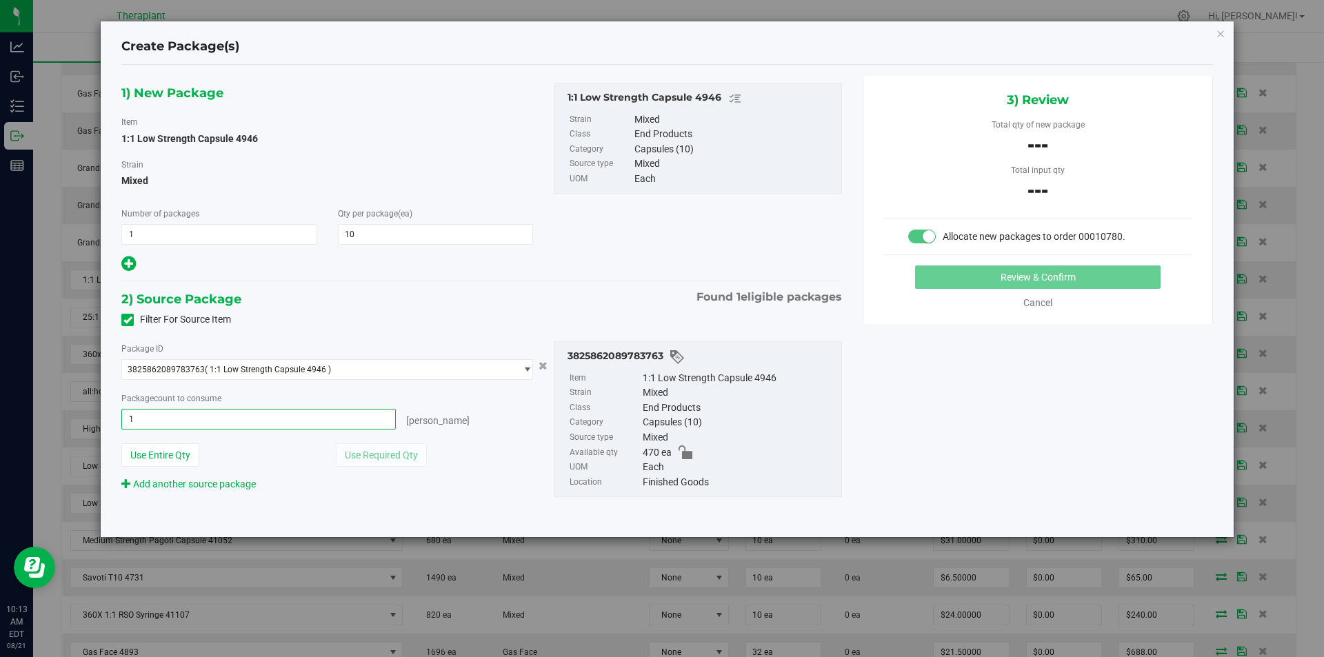
type input "10"
click at [1022, 277] on button "Review & Confirm" at bounding box center [1037, 276] width 245 height 23
type input "10 ea"
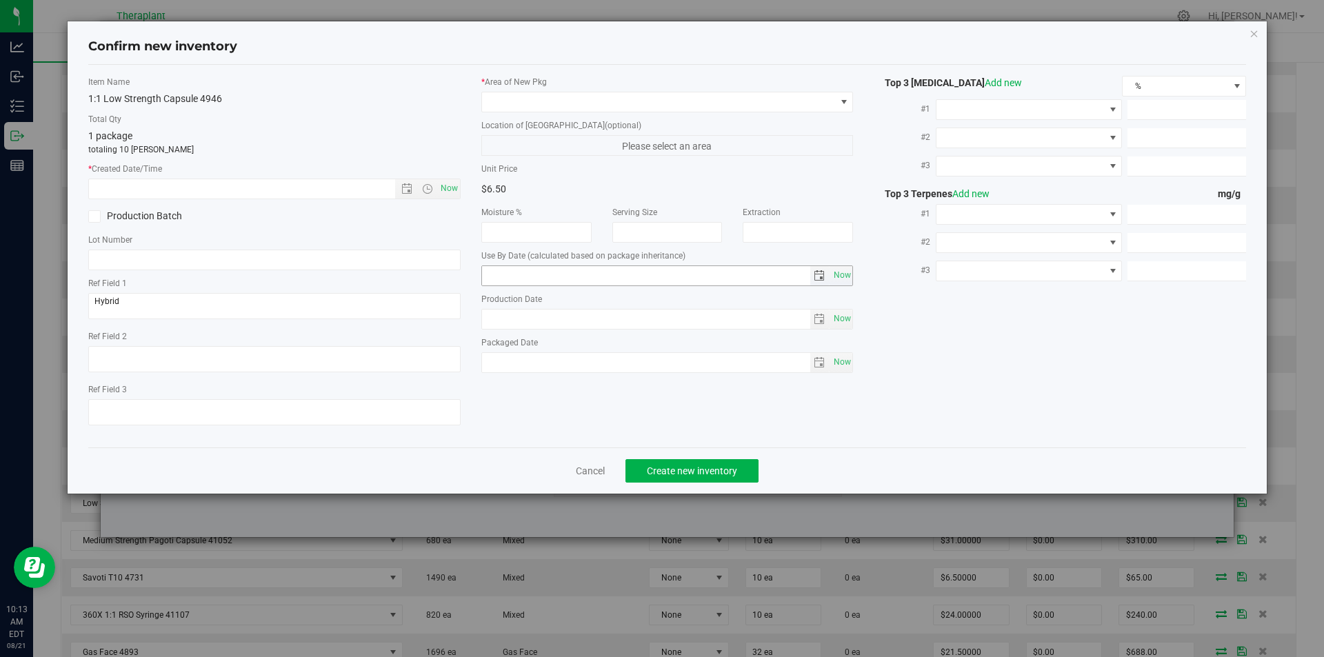
type input "2026-04-30"
drag, startPoint x: 458, startPoint y: 188, endPoint x: 508, endPoint y: 116, distance: 87.6
click at [458, 187] on span "Now" at bounding box center [448, 189] width 23 height 20
type input "8/21/2025 10:13 AM"
click at [519, 86] on label "* Area of [GEOGRAPHIC_DATA]" at bounding box center [667, 82] width 372 height 12
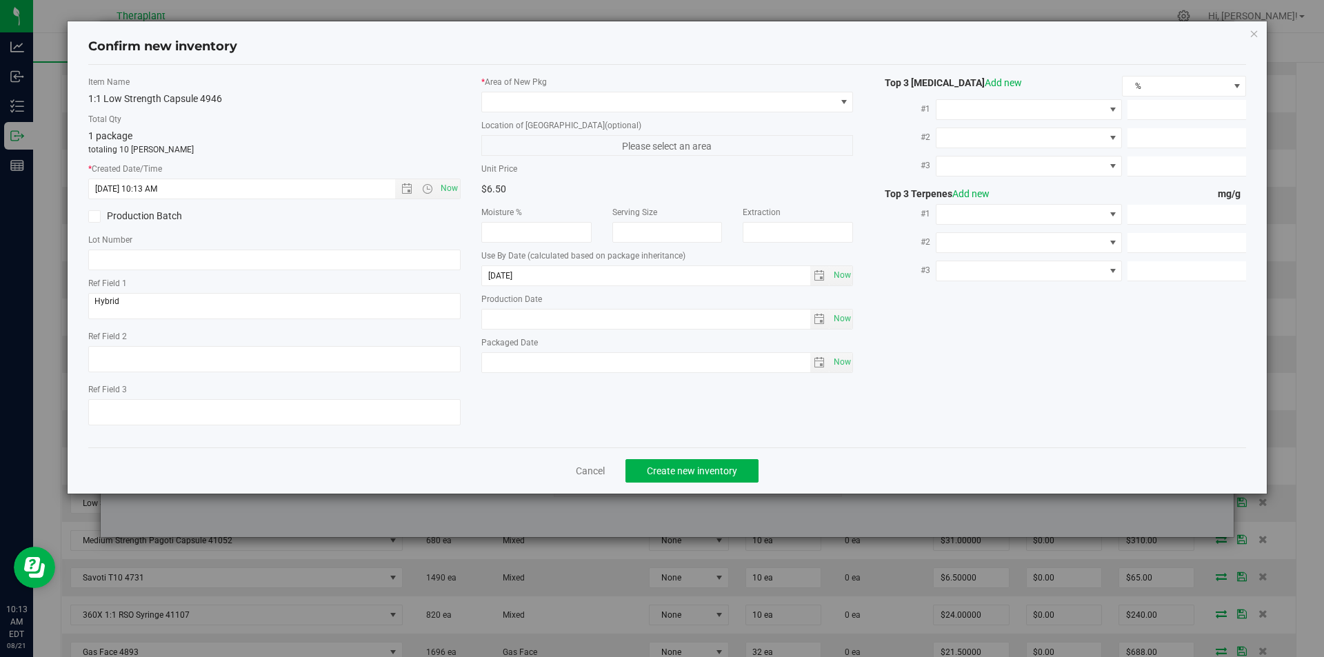
click at [519, 86] on label "* Area of [GEOGRAPHIC_DATA]" at bounding box center [667, 82] width 372 height 12
click at [519, 97] on span at bounding box center [659, 101] width 354 height 19
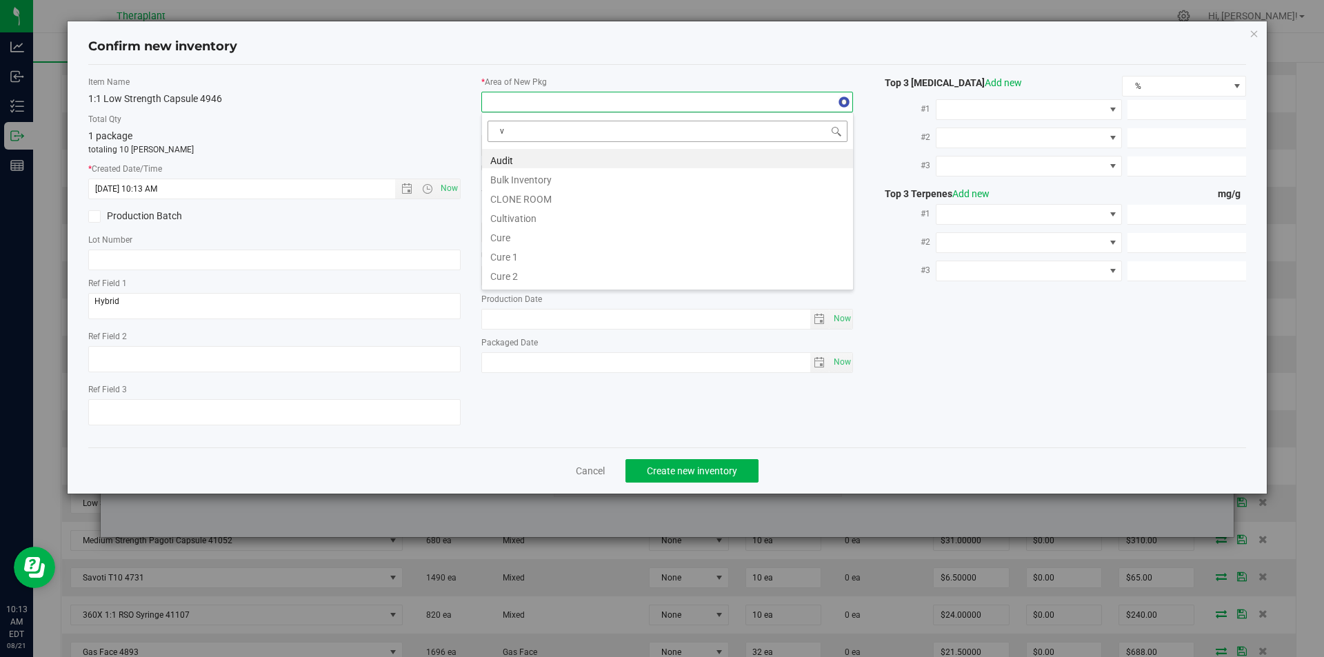
scroll to position [21, 372]
click at [533, 190] on li "Vault" at bounding box center [667, 197] width 371 height 19
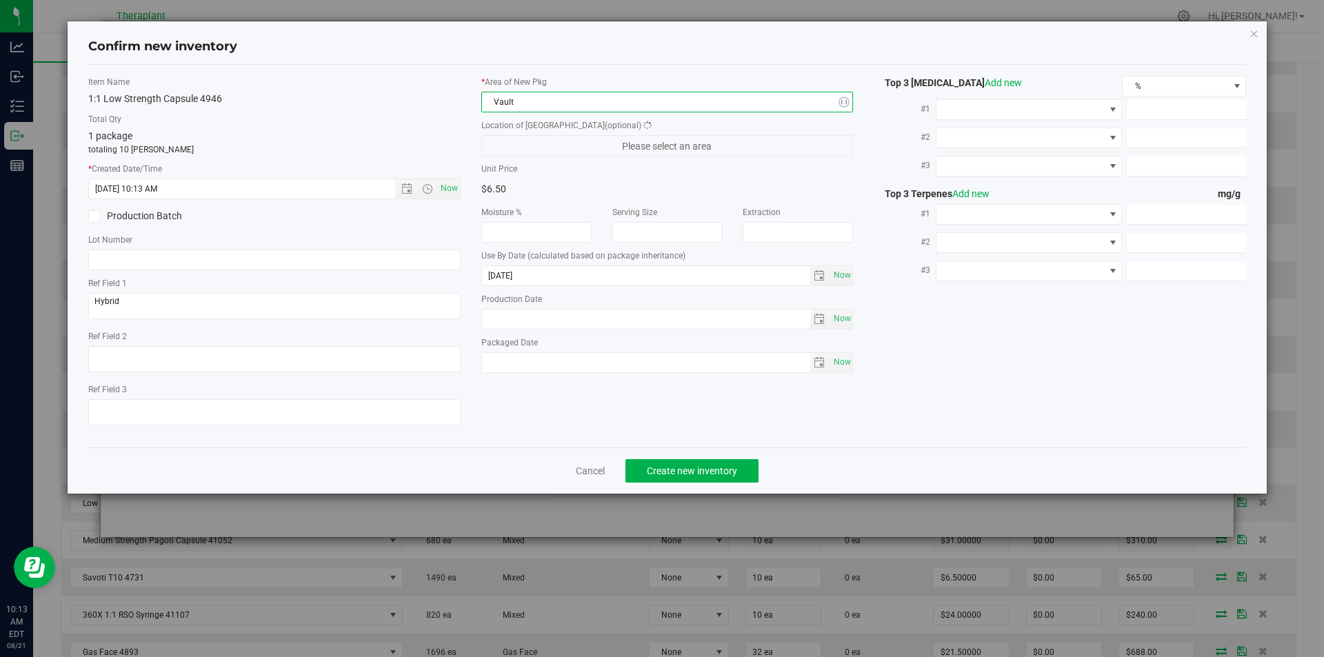
click at [534, 143] on span "Please select an area" at bounding box center [667, 145] width 372 height 21
click at [533, 158] on div "* Area of New Pkg Vault Location of New Pkg (optional) Finished Goods Finished …" at bounding box center [667, 228] width 393 height 304
click at [521, 138] on span "Finished Goods" at bounding box center [659, 145] width 354 height 19
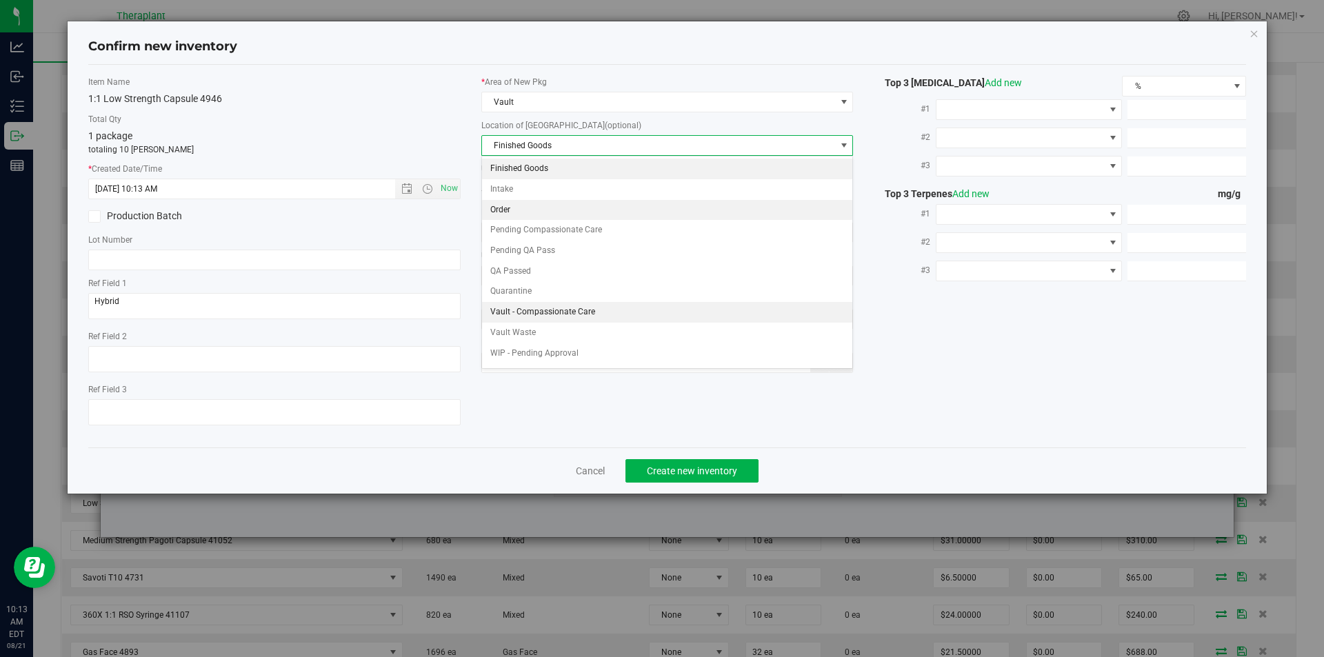
click at [517, 209] on li "Order" at bounding box center [667, 210] width 371 height 21
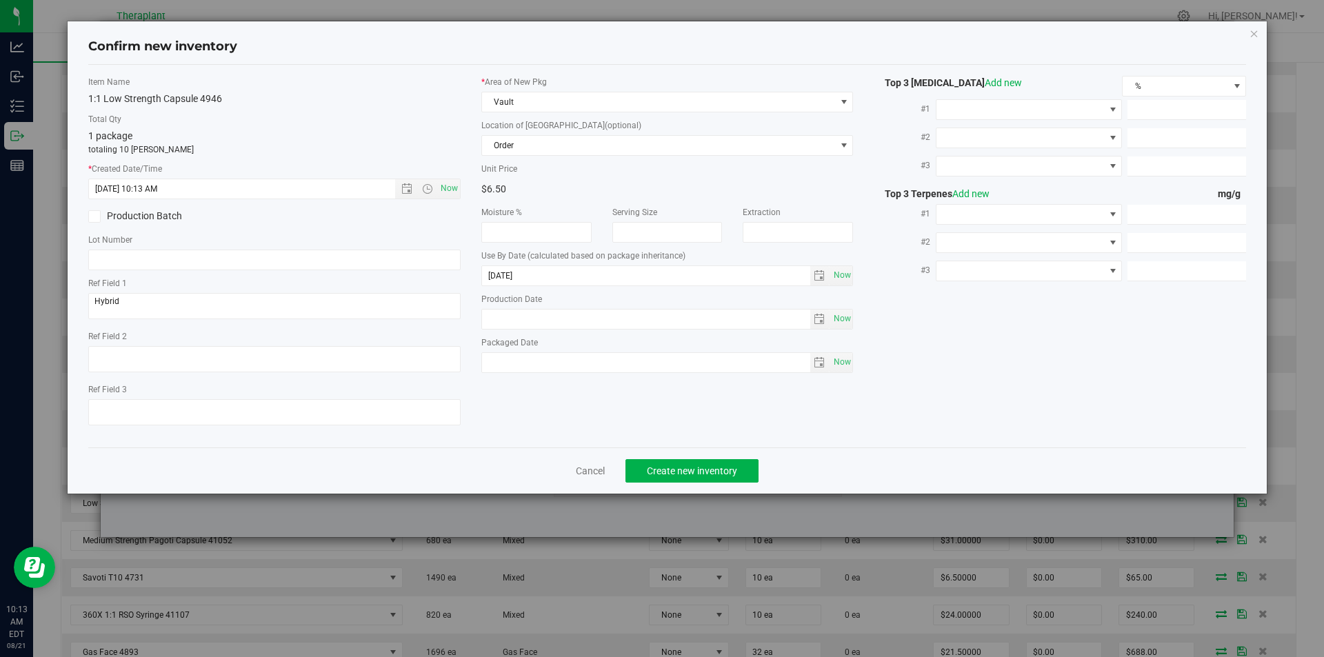
click at [675, 518] on div "Confirm new inventory Item Name 1:1 Low Strength Capsule 4946 Total Qty 1 packa…" at bounding box center [667, 328] width 1334 height 657
click at [656, 479] on button "Create new inventory" at bounding box center [691, 470] width 133 height 23
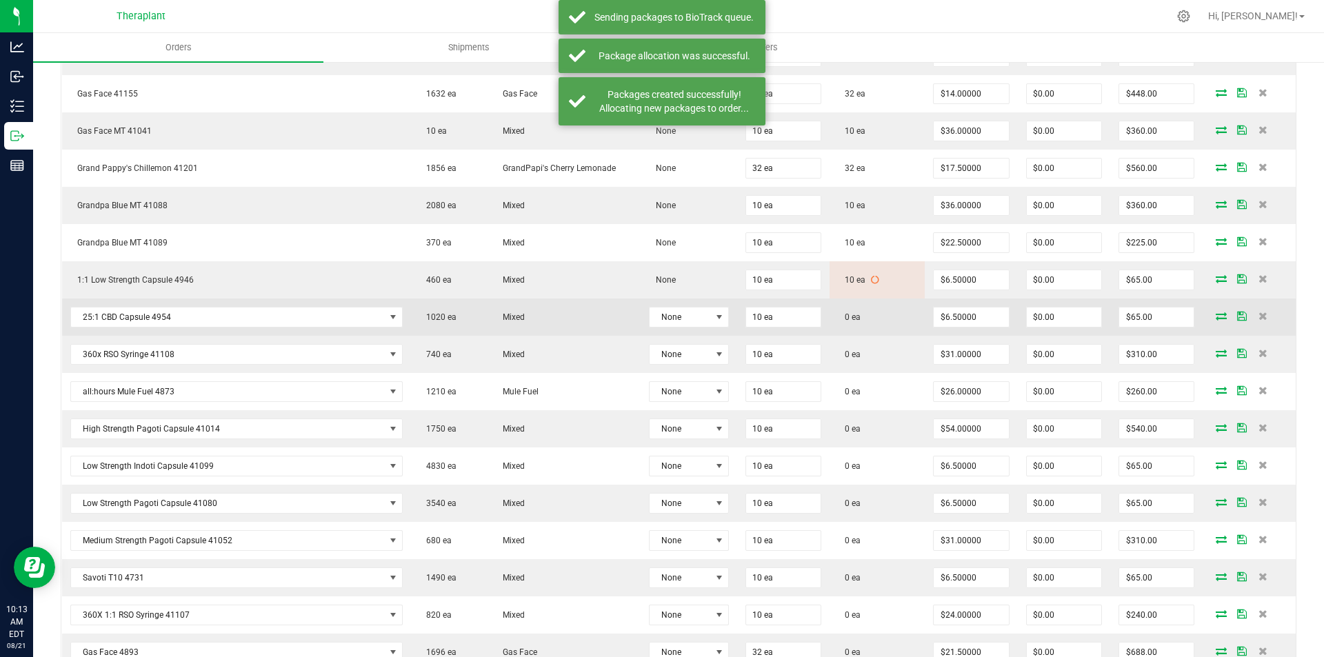
click at [1212, 322] on td at bounding box center [1249, 317] width 93 height 37
click at [1216, 313] on icon at bounding box center [1221, 316] width 11 height 8
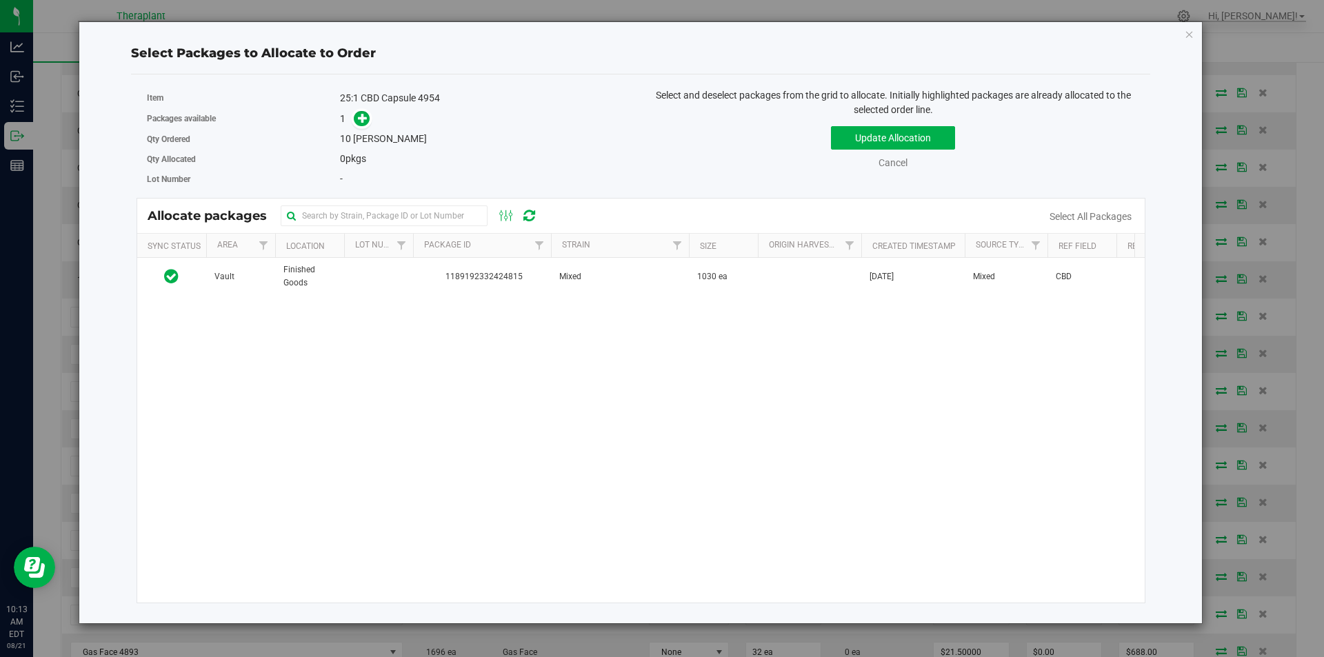
click at [382, 301] on div "Vault Finished Goods 1189192332424815 Mixed 1030 ea Apr 28, 2025 Mixed CBD $0.0…" at bounding box center [641, 430] width 1008 height 345
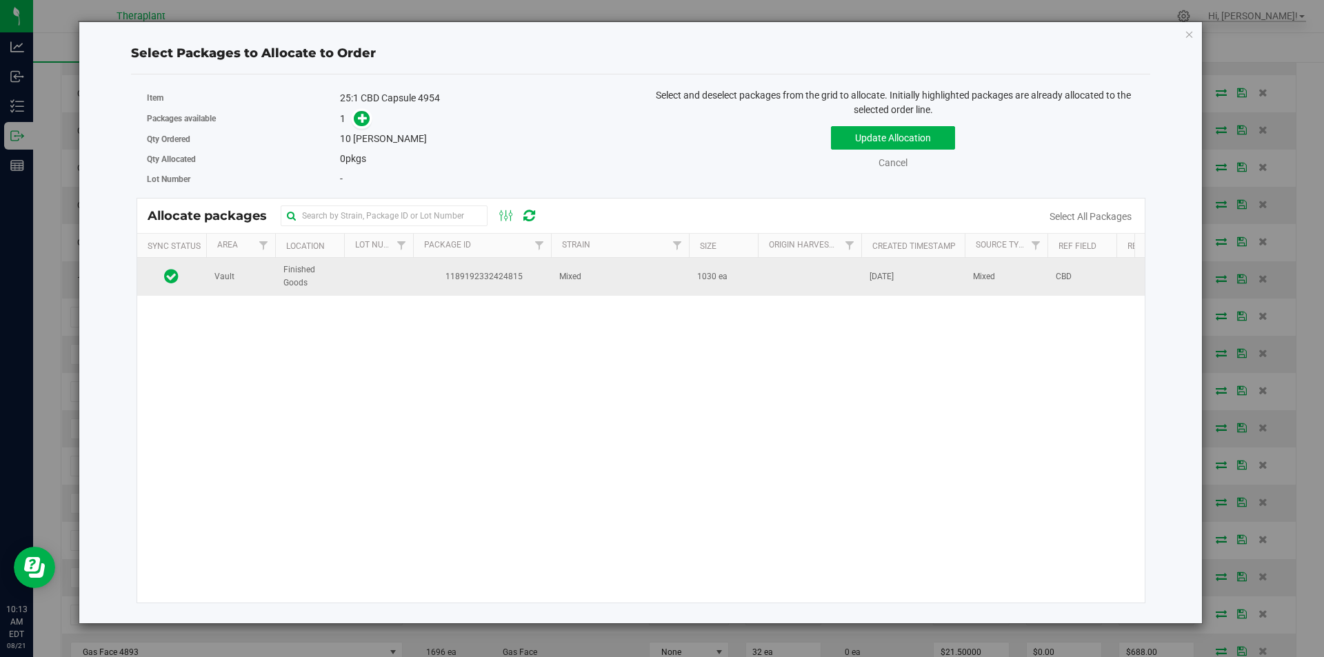
click at [370, 277] on td at bounding box center [378, 276] width 69 height 37
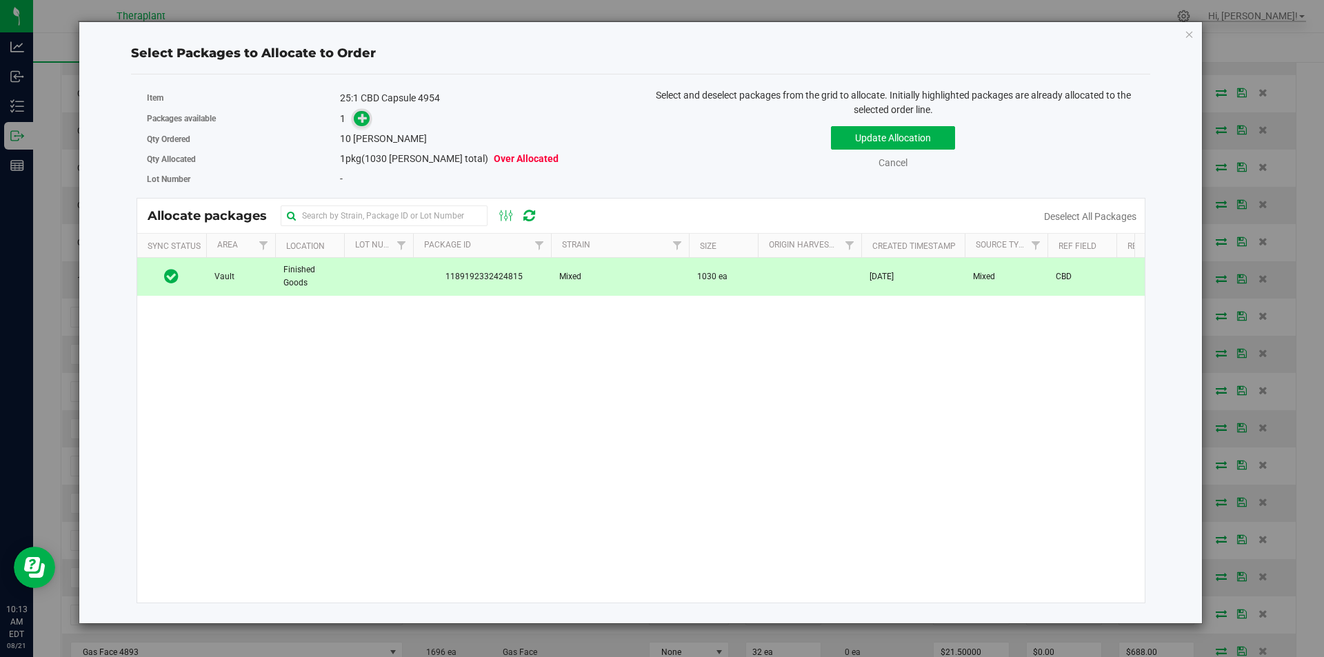
click at [361, 119] on icon at bounding box center [363, 118] width 10 height 10
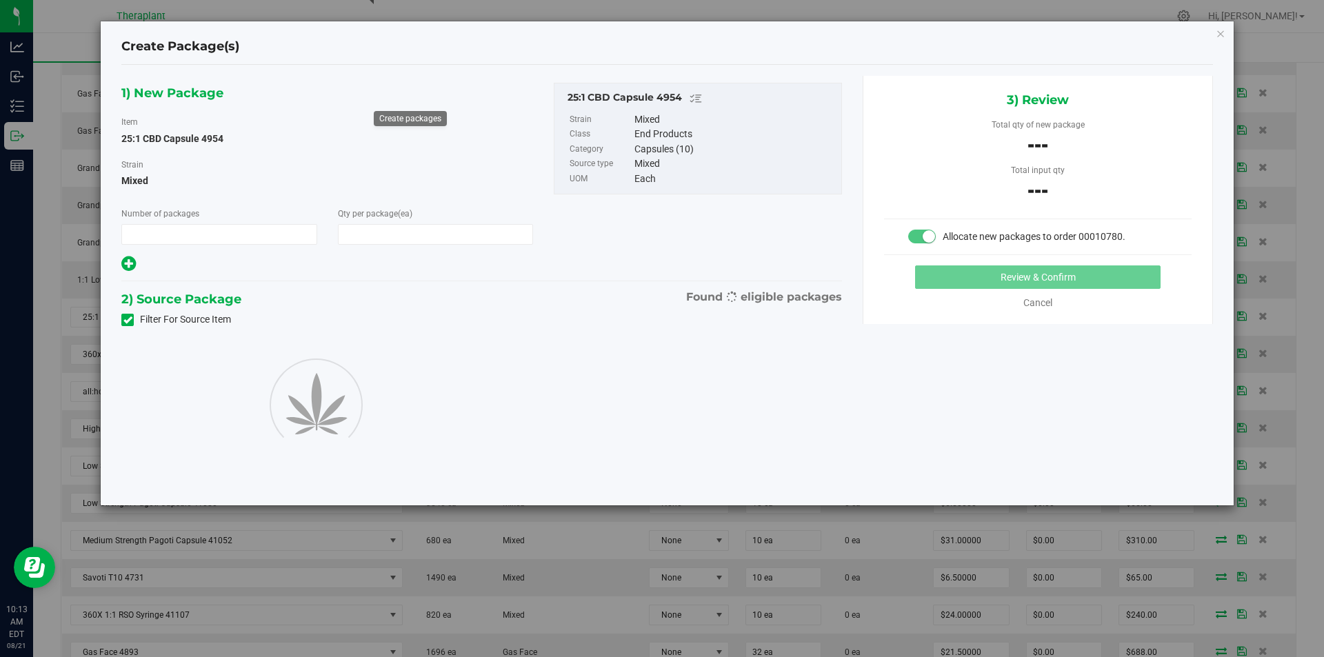
type input "1"
type input "10"
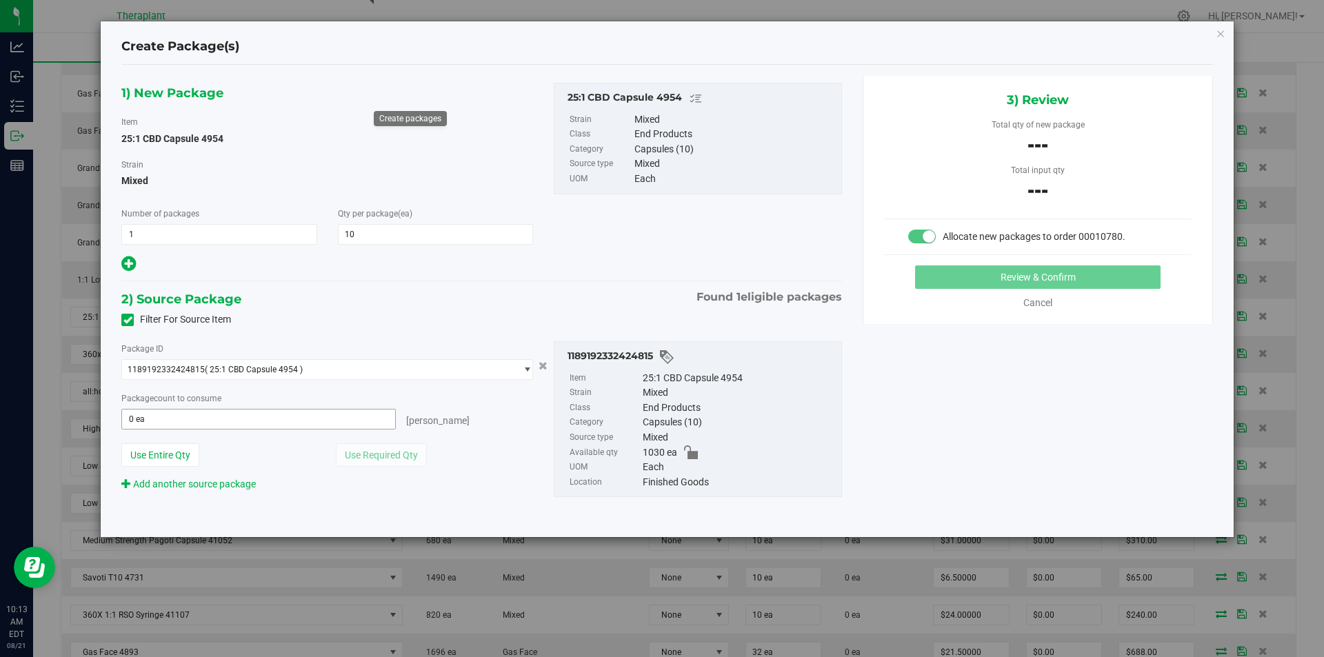
click at [199, 421] on input "0 ea" at bounding box center [258, 419] width 273 height 19
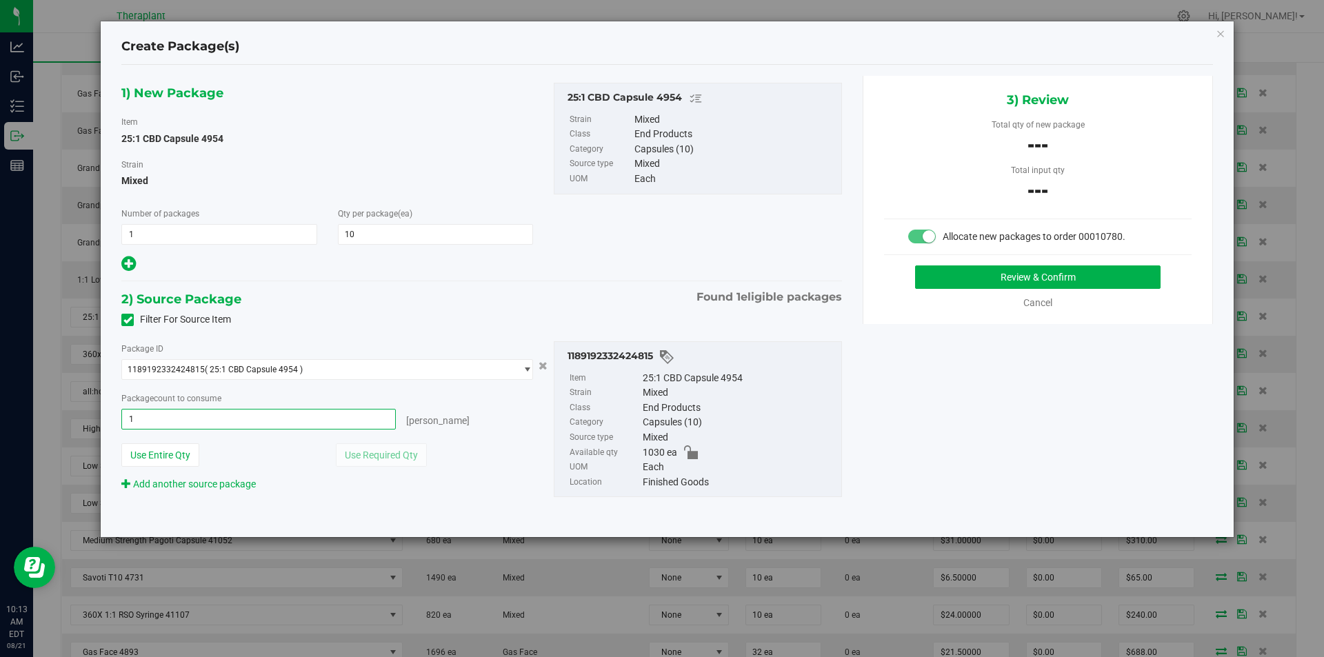
type input "10"
drag, startPoint x: 1085, startPoint y: 299, endPoint x: 1068, endPoint y: 270, distance: 33.1
click at [1085, 299] on div "Cancel" at bounding box center [1038, 303] width 308 height 14
type input "10 ea"
click at [1068, 268] on button "Review & Confirm" at bounding box center [1037, 276] width 245 height 23
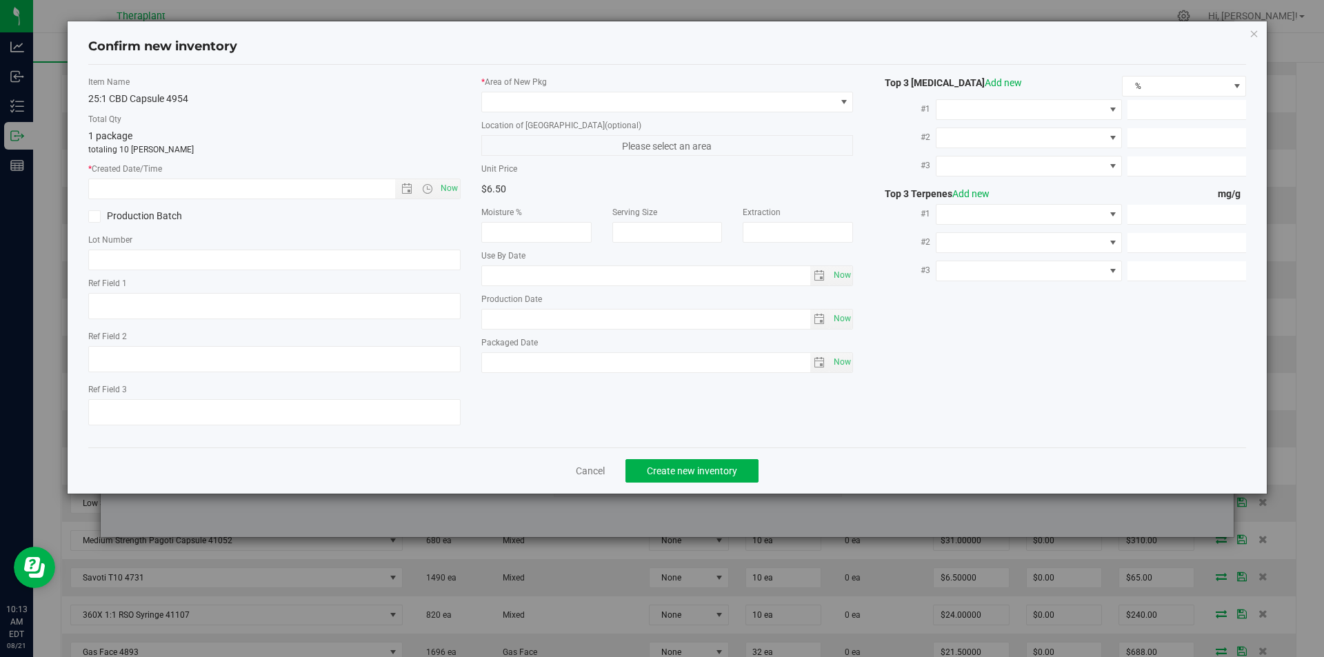
type textarea "CBD"
type input "[DATE]"
click at [444, 188] on span "Now" at bounding box center [448, 189] width 23 height 20
type input "8/21/2025 10:13 AM"
click at [527, 86] on label "* Area of [GEOGRAPHIC_DATA]" at bounding box center [667, 82] width 372 height 12
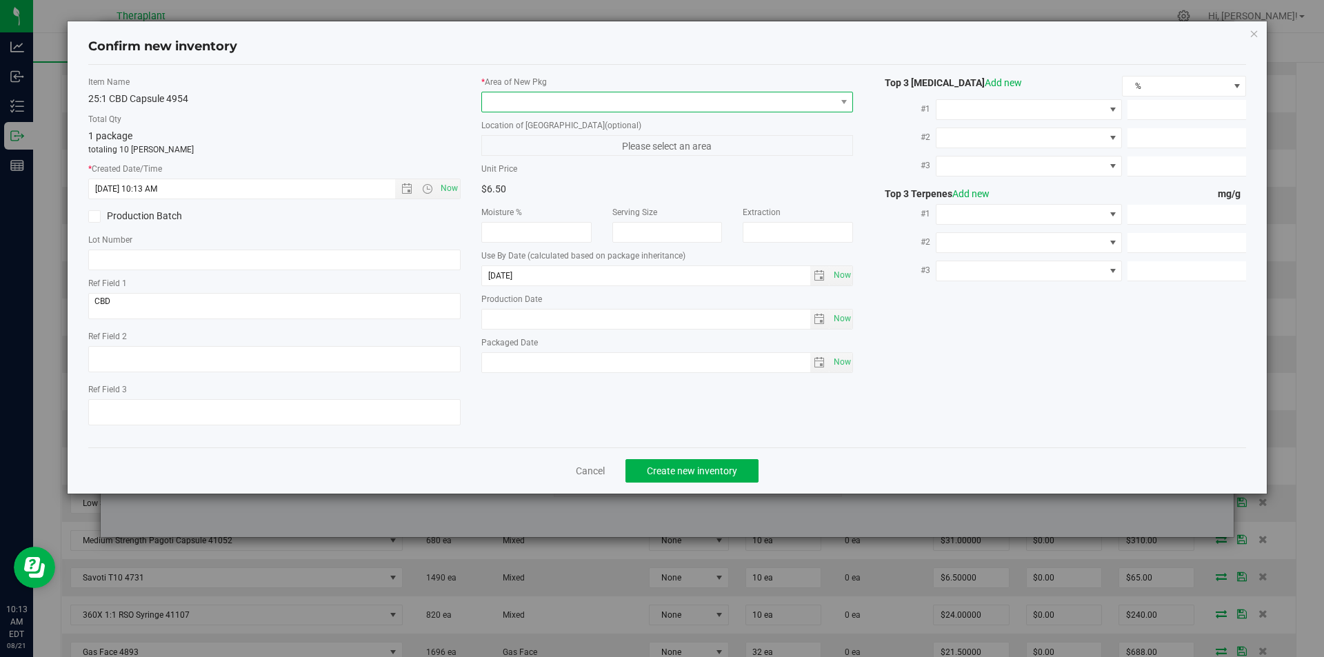
click at [515, 92] on span at bounding box center [659, 101] width 354 height 19
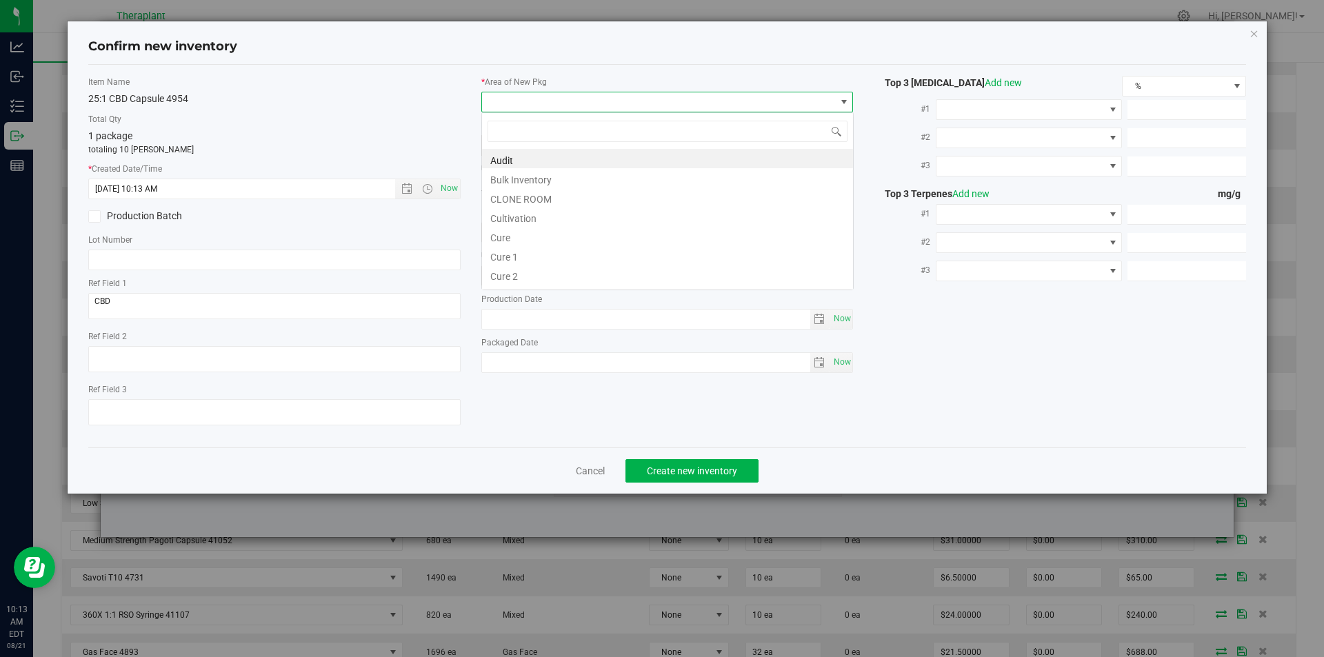
type input "v"
drag, startPoint x: 529, startPoint y: 191, endPoint x: 529, endPoint y: 177, distance: 14.5
click at [529, 192] on li "Vault" at bounding box center [667, 197] width 371 height 19
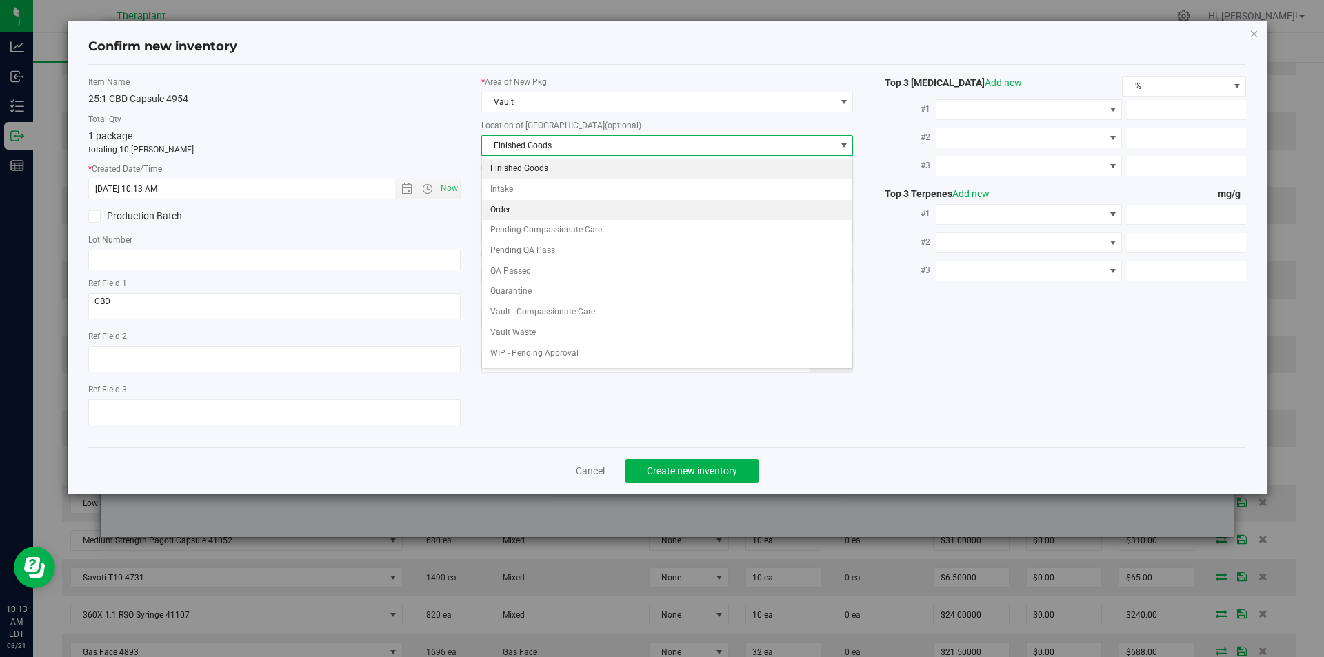
click at [521, 209] on li "Order" at bounding box center [667, 210] width 371 height 21
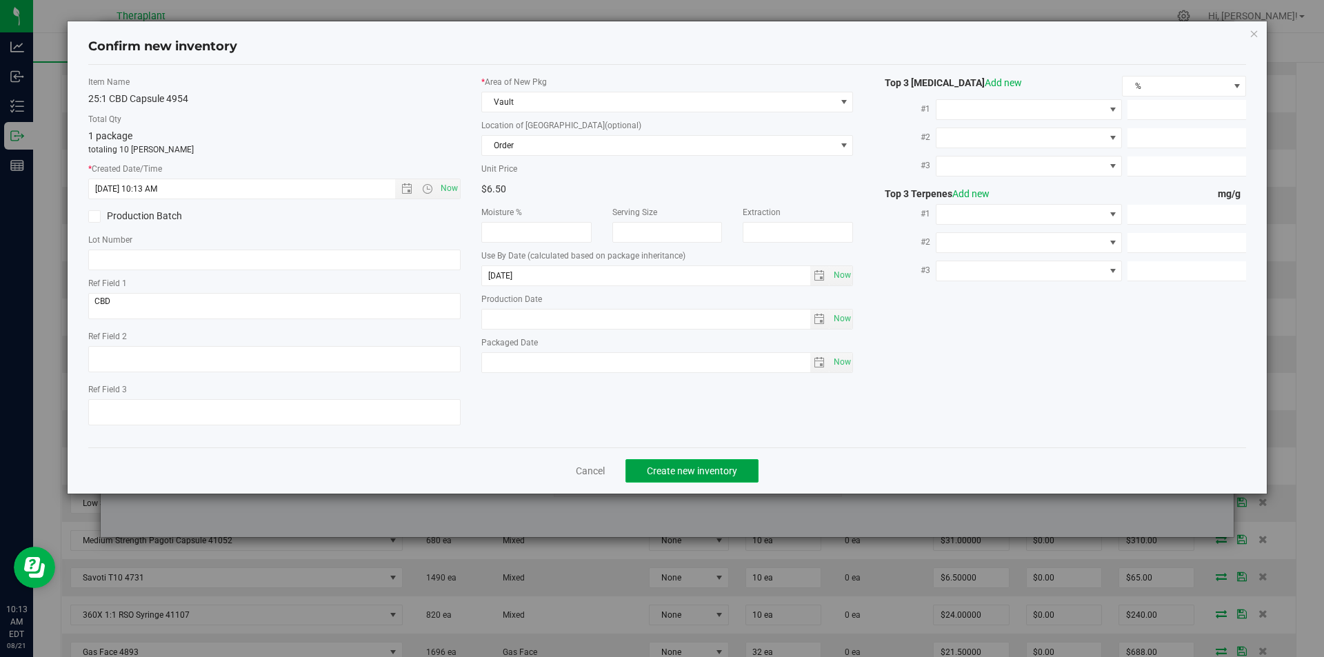
click at [657, 469] on button "Create new inventory" at bounding box center [691, 470] width 133 height 23
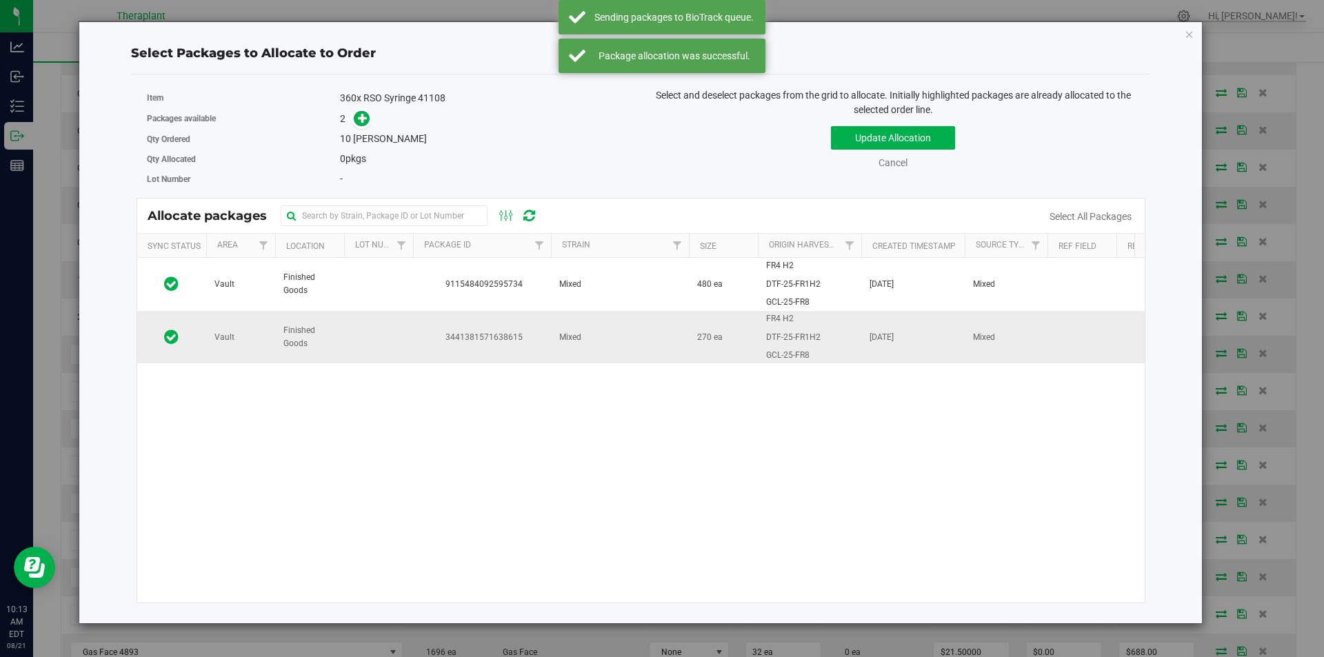
click at [422, 341] on span "3441381571638615" at bounding box center [481, 337] width 121 height 13
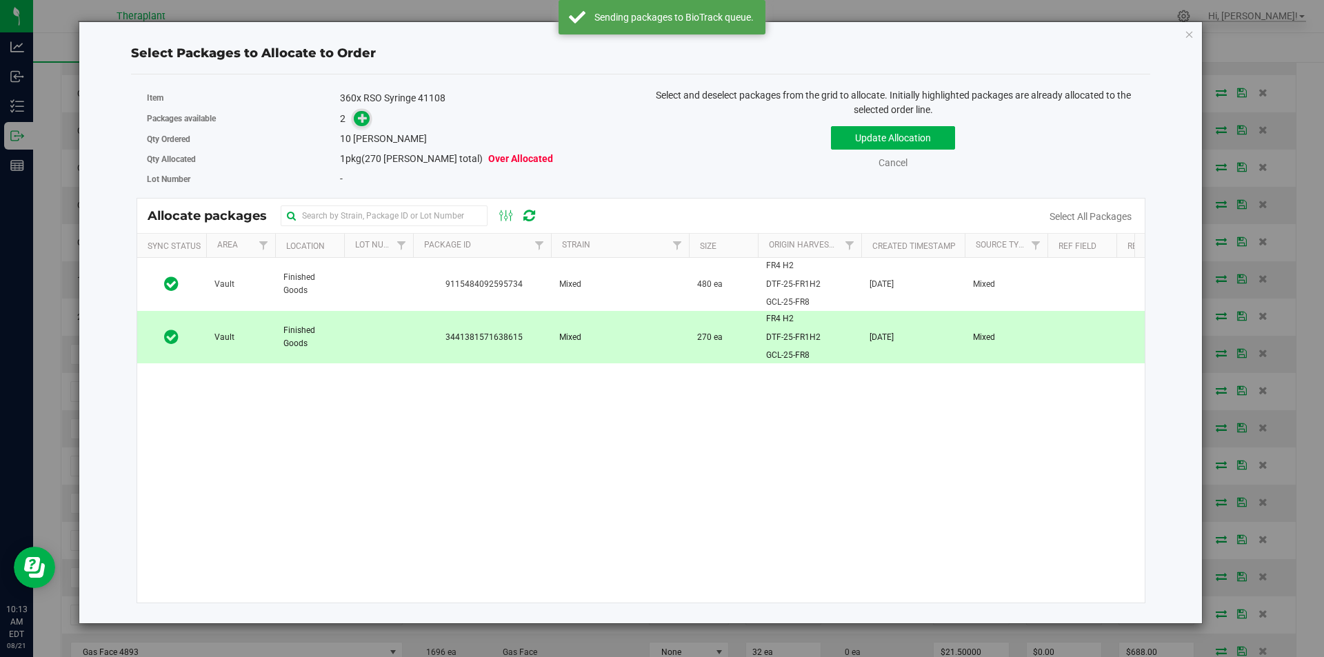
click at [363, 113] on icon at bounding box center [363, 118] width 10 height 10
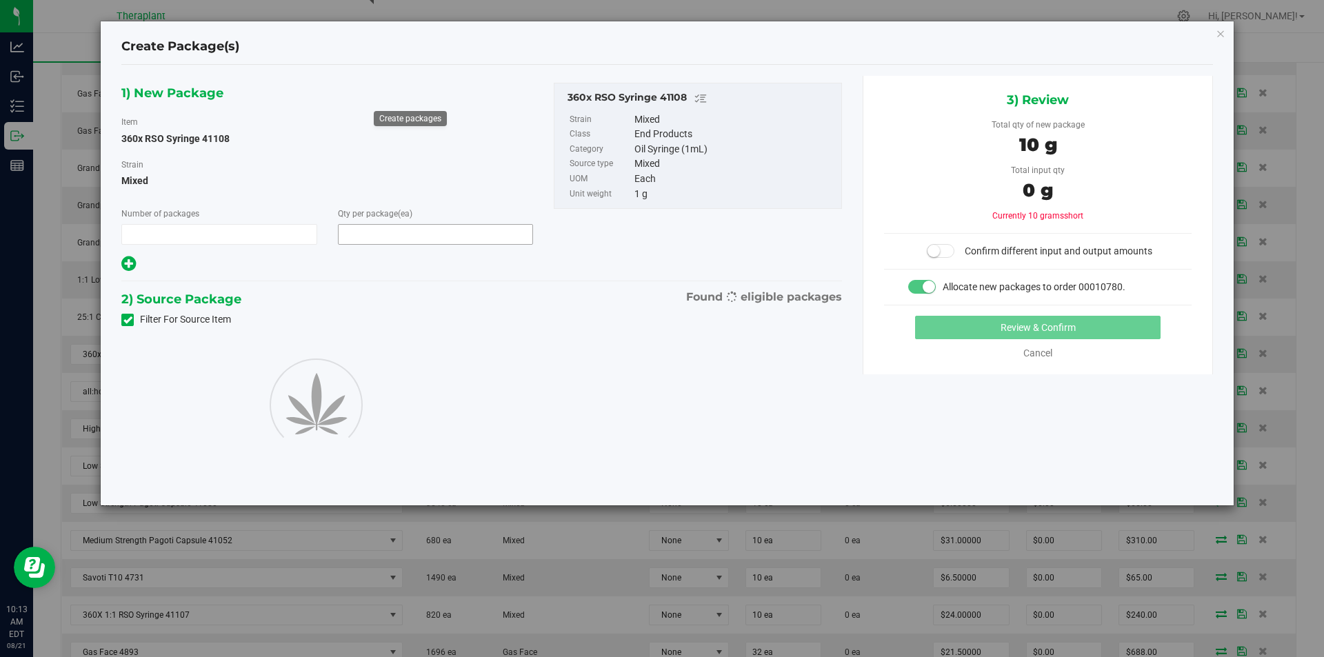
type input "1"
type input "10"
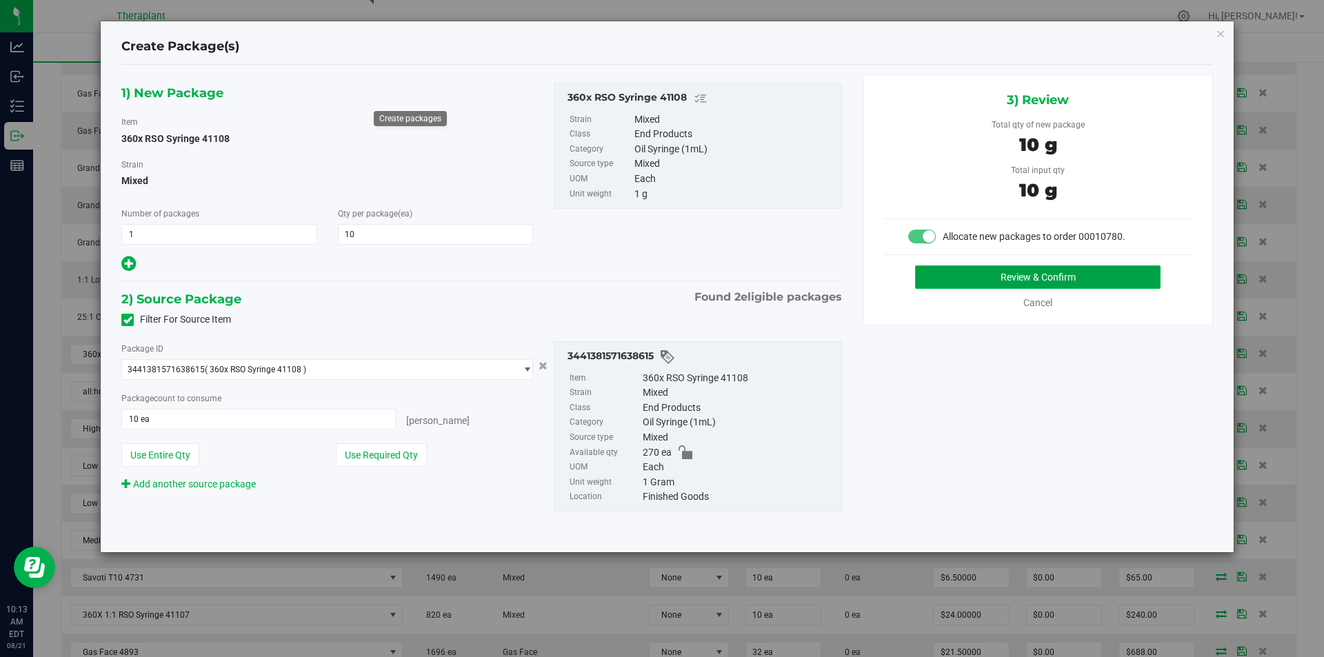
click at [954, 283] on button "Review & Confirm" at bounding box center [1037, 276] width 245 height 23
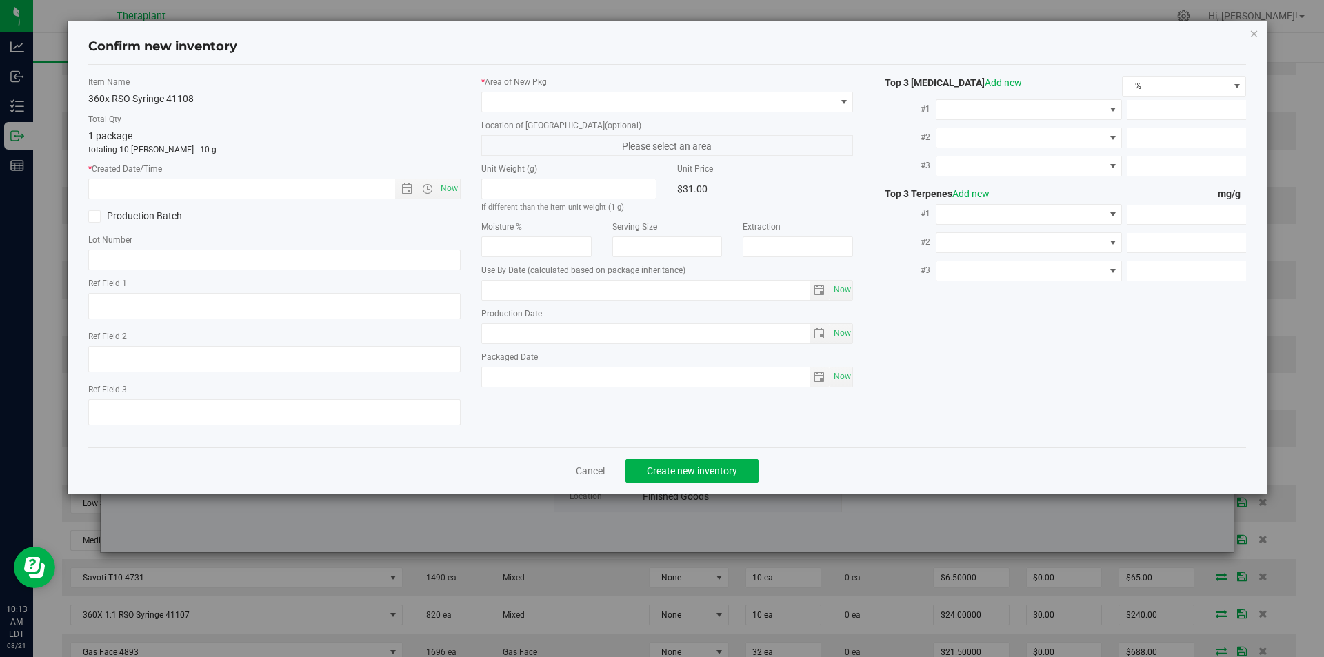
type input "2026-07-09"
click at [447, 190] on span "Now" at bounding box center [448, 189] width 23 height 20
type input "8/21/2025 10:13 AM"
click at [535, 89] on div "* Area of [GEOGRAPHIC_DATA]" at bounding box center [667, 94] width 372 height 37
click at [531, 95] on span at bounding box center [659, 101] width 354 height 19
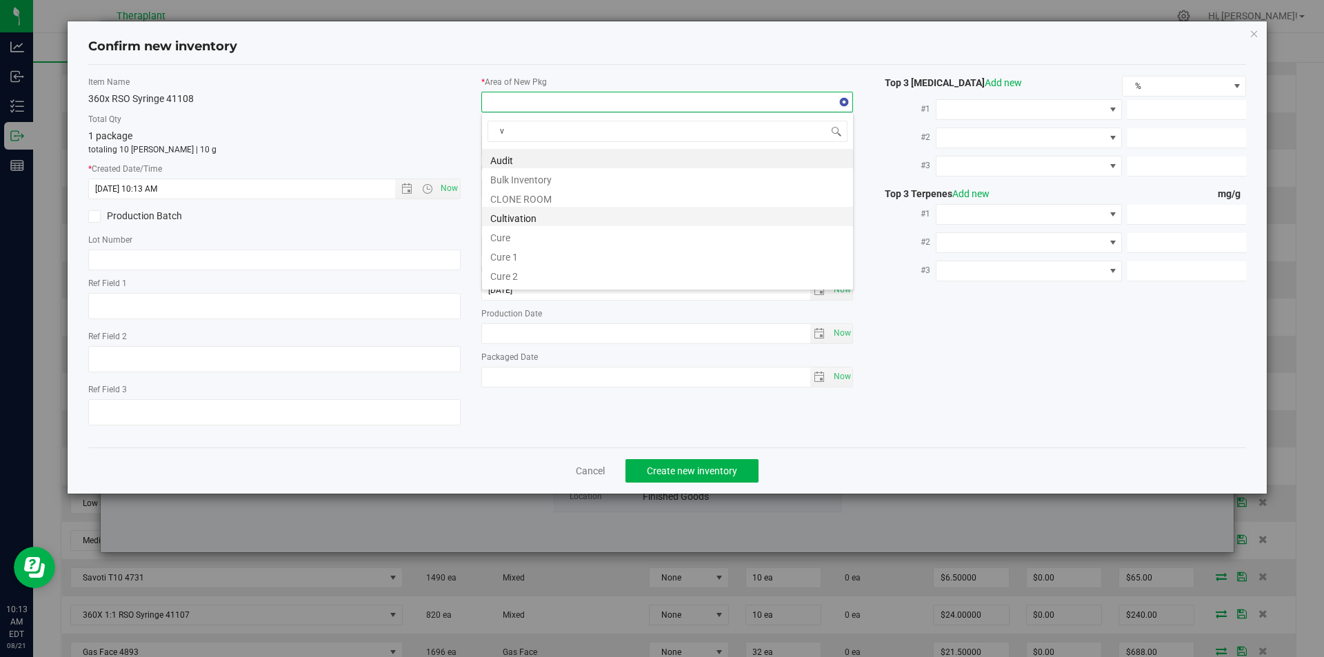
scroll to position [21, 372]
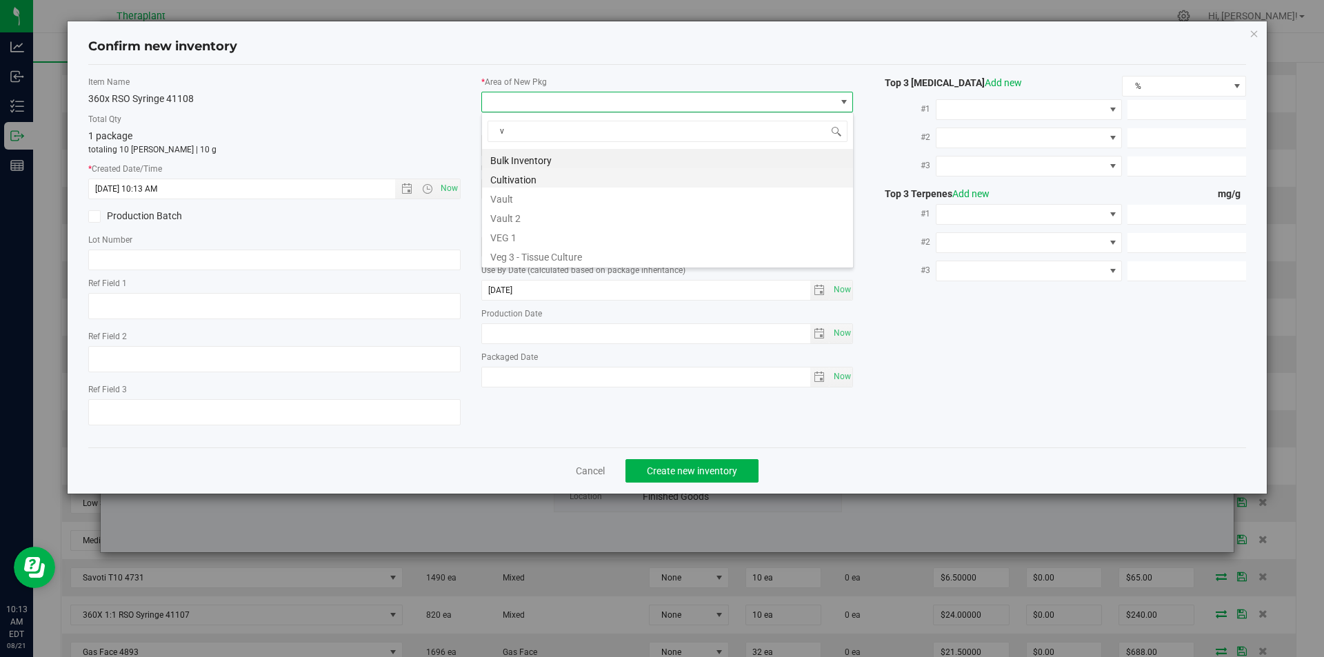
click at [521, 177] on li "Cultivation" at bounding box center [667, 177] width 371 height 19
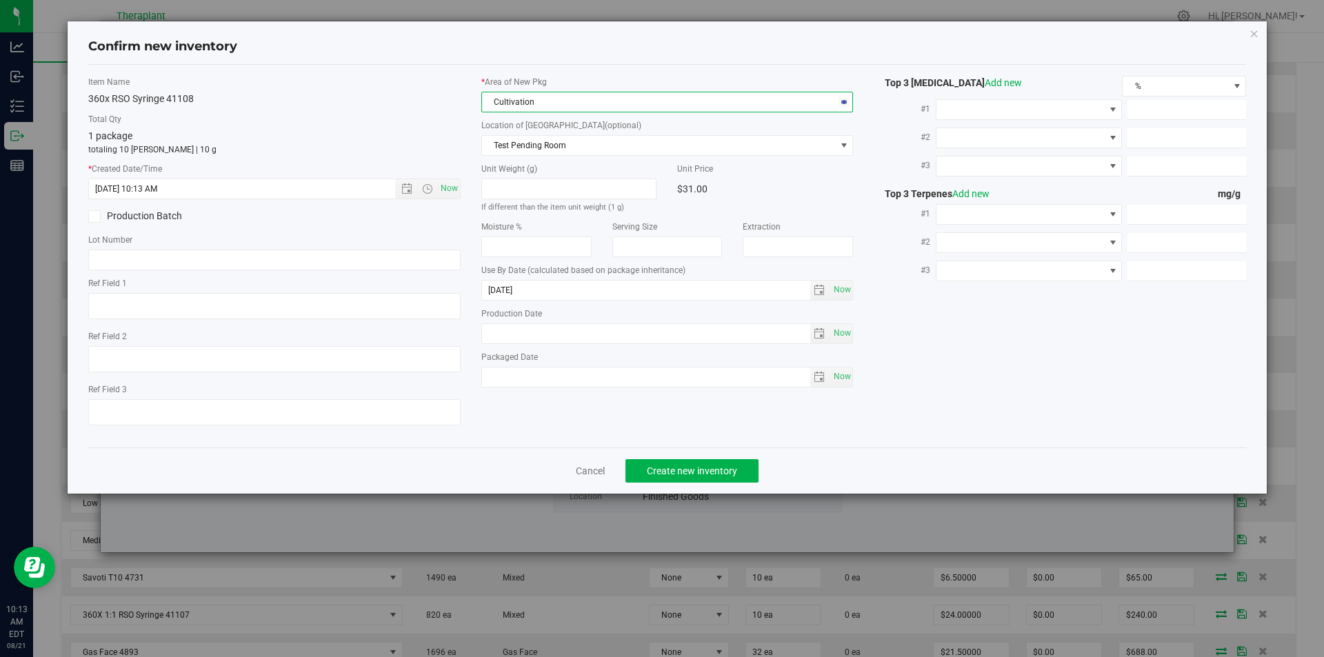
click at [530, 94] on span "Cultivation" at bounding box center [659, 101] width 354 height 19
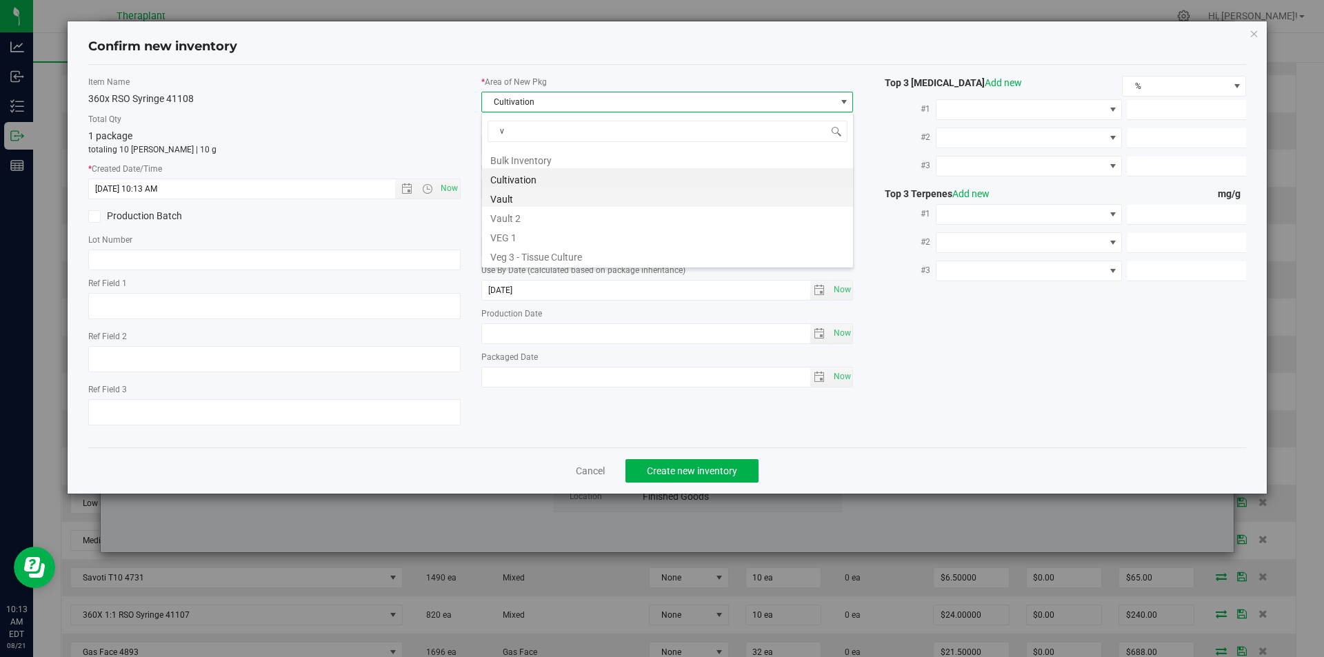
click at [514, 199] on li "Vault" at bounding box center [667, 197] width 371 height 19
click at [514, 140] on span "Test Pending Room" at bounding box center [659, 145] width 354 height 19
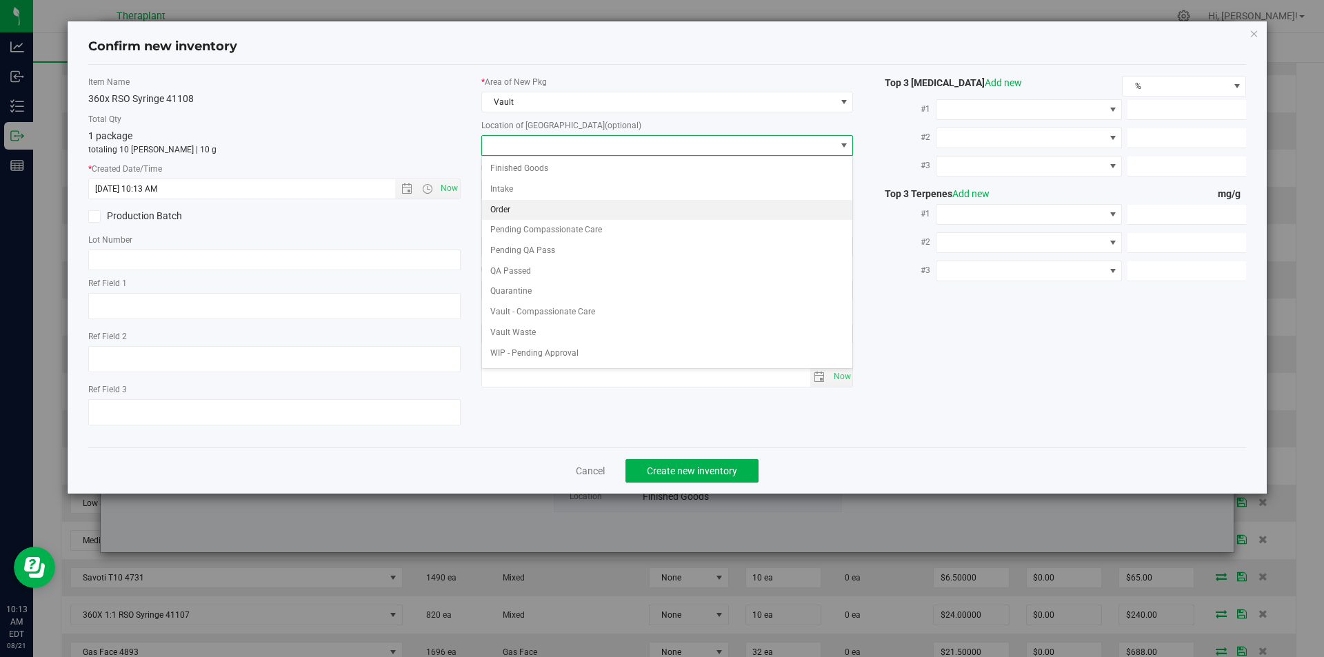
click at [509, 212] on li "Order" at bounding box center [667, 210] width 371 height 21
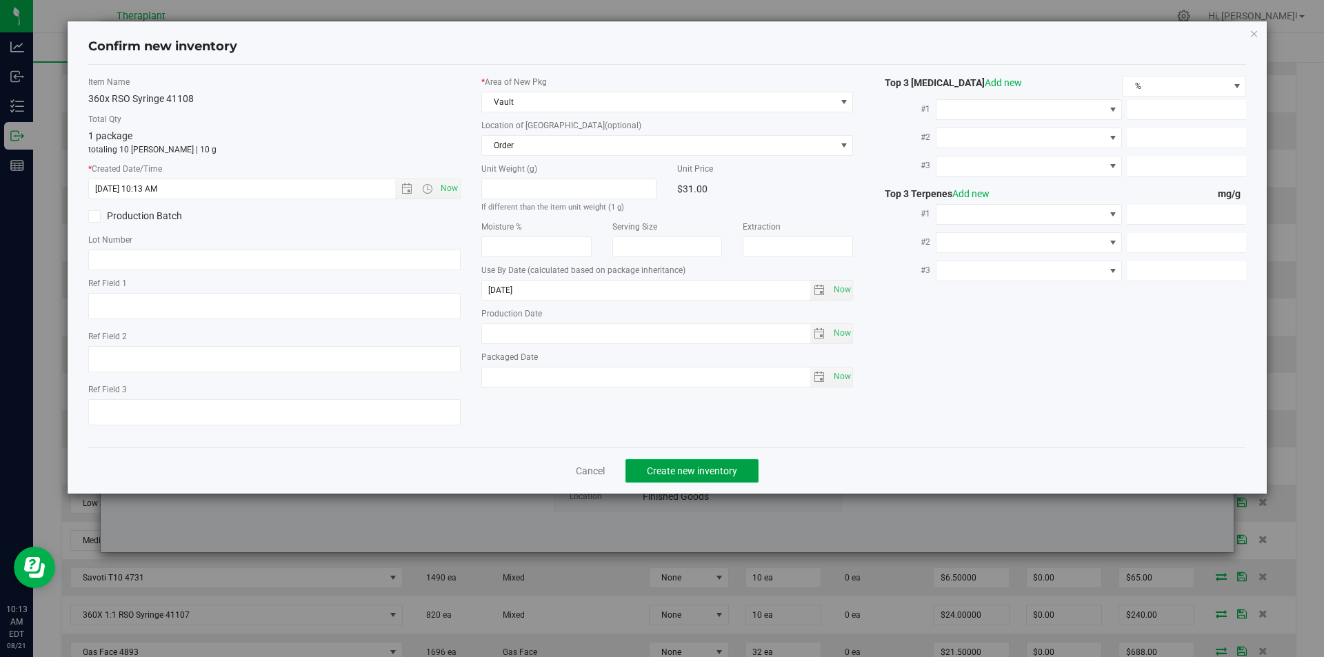
click at [638, 465] on button "Create new inventory" at bounding box center [691, 470] width 133 height 23
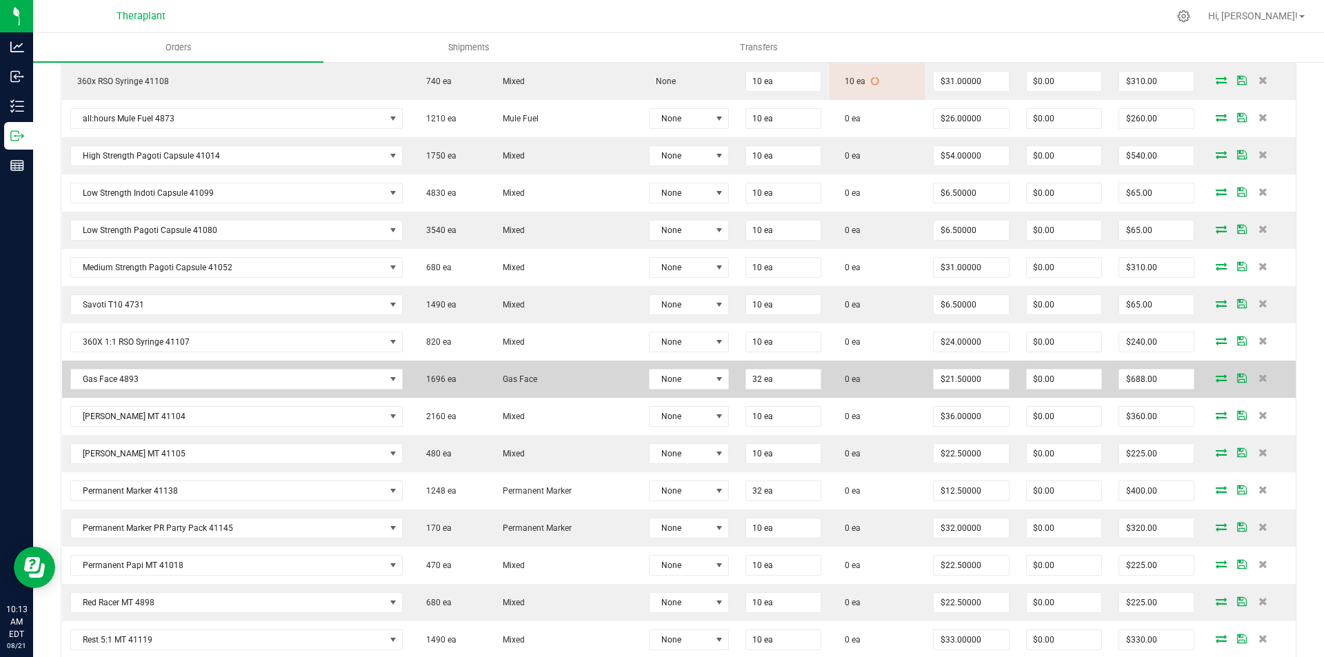
scroll to position [1920, 0]
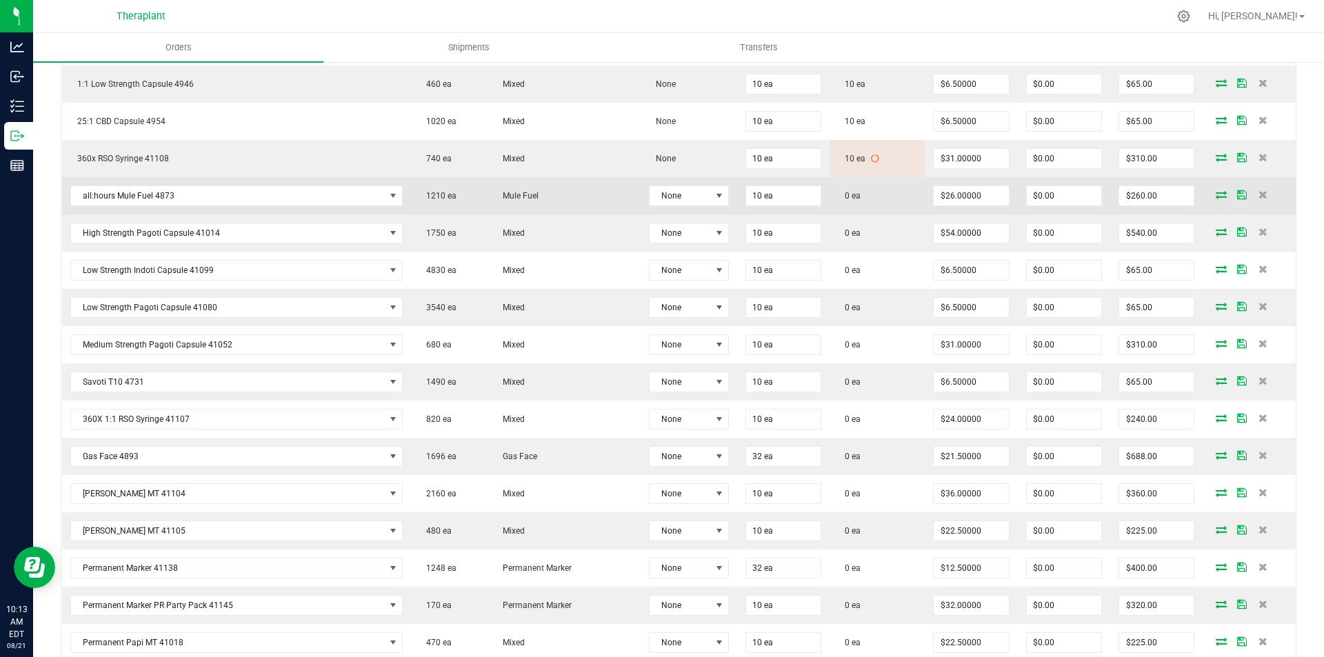
click at [1216, 194] on icon at bounding box center [1221, 194] width 11 height 8
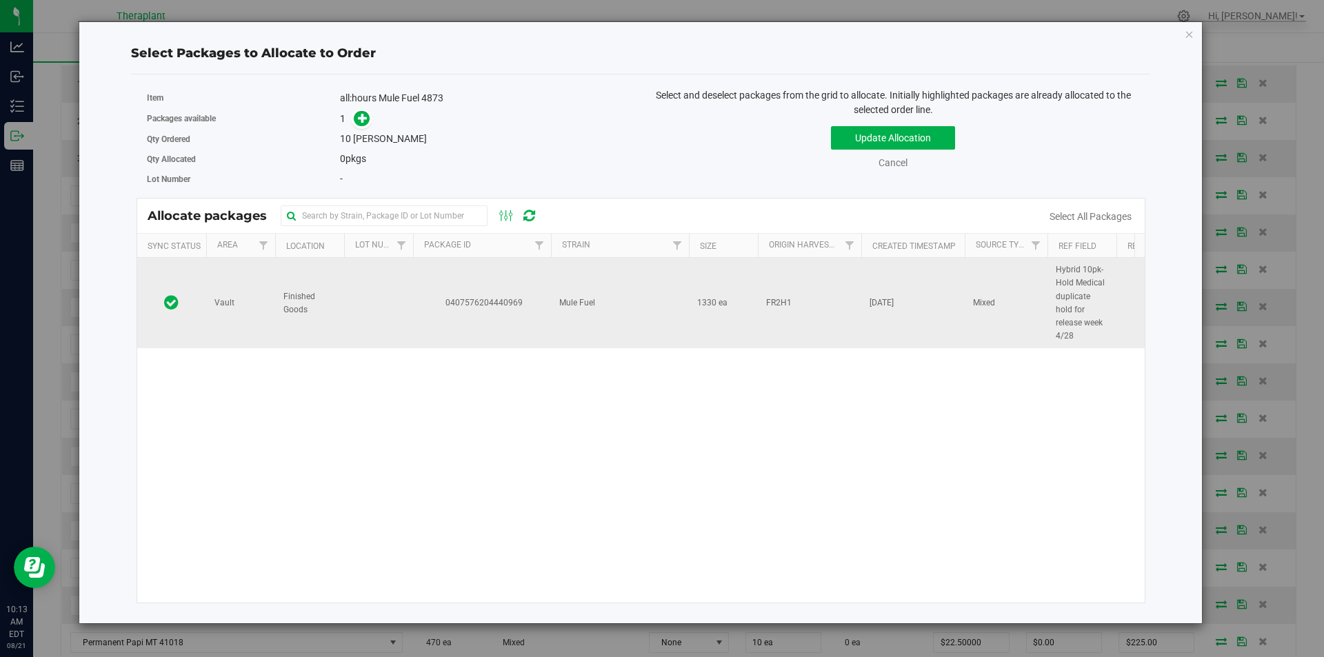
click at [445, 301] on span "0407576204440969" at bounding box center [481, 303] width 121 height 13
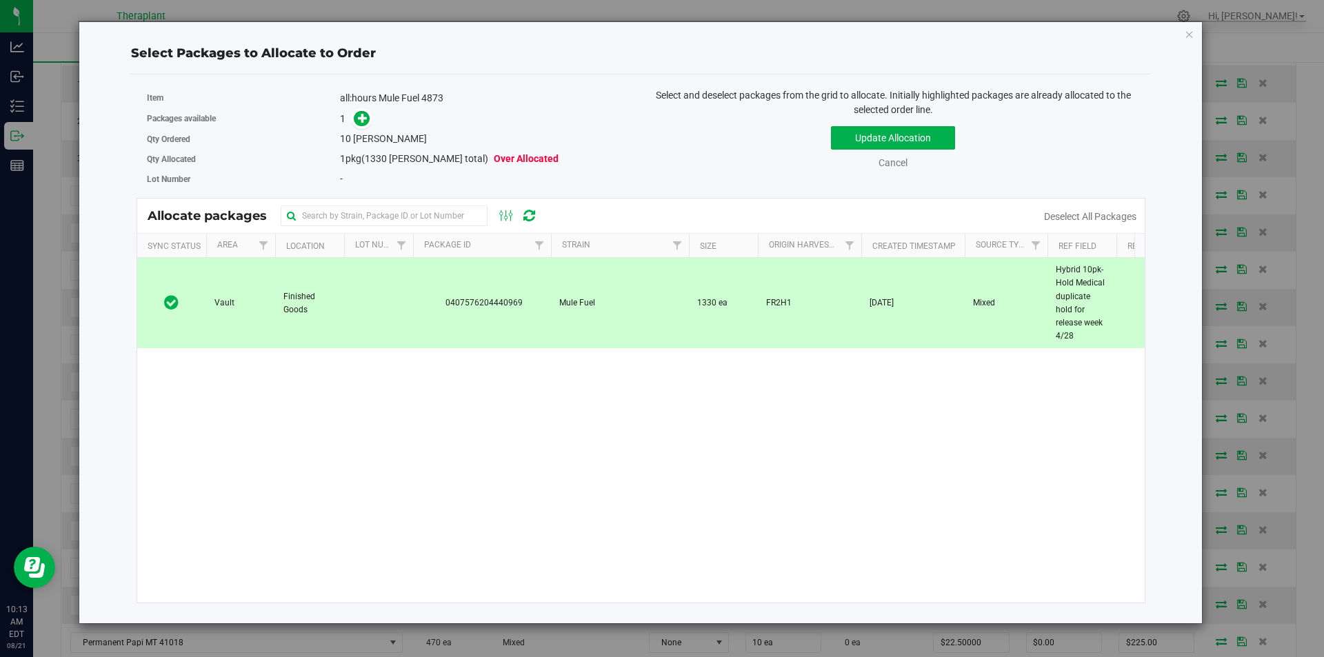
click at [366, 116] on span at bounding box center [362, 119] width 16 height 16
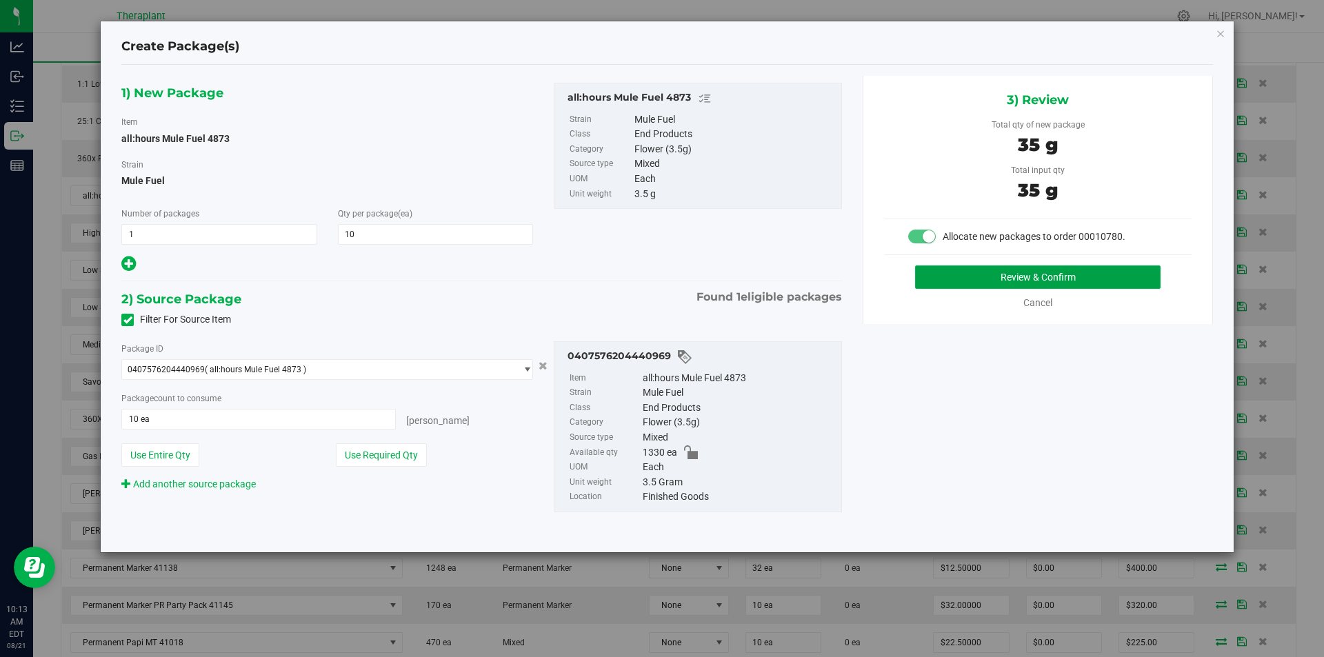
click at [1094, 277] on button "Review & Confirm" at bounding box center [1037, 276] width 245 height 23
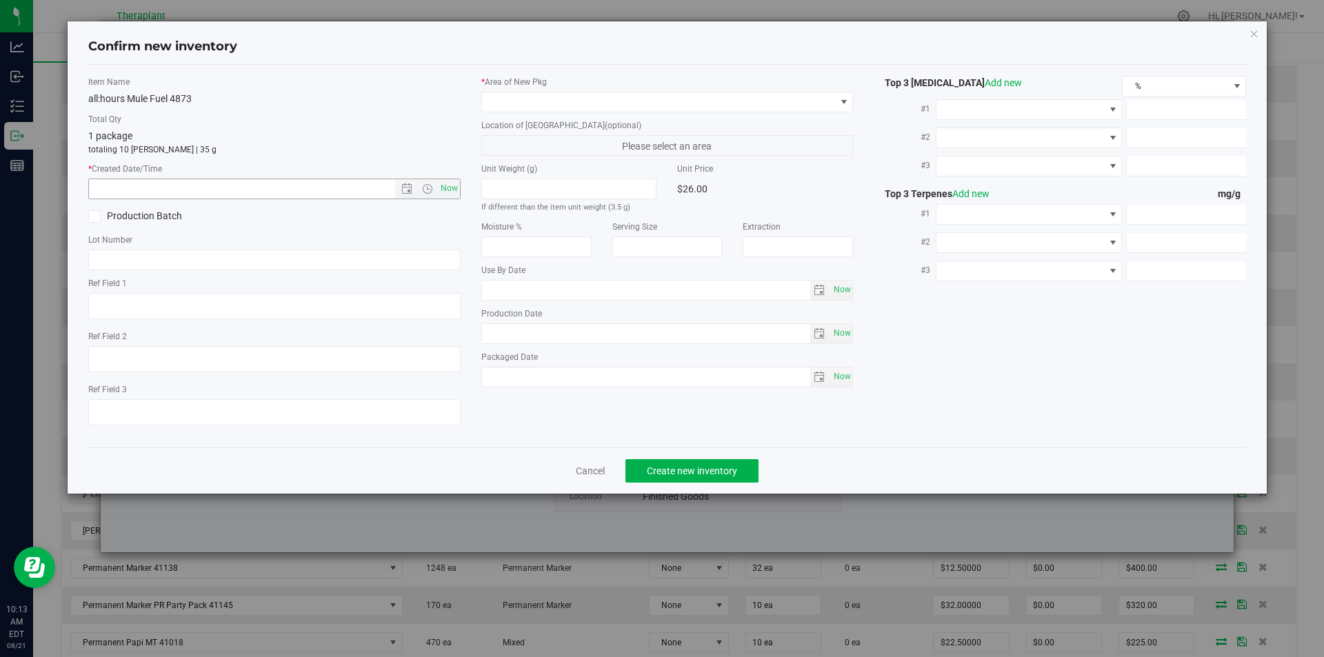
type textarea "Hybrid 10pk- Hold Medical duplicate hold for release week 4/28"
type input "2026-03-31"
click at [452, 191] on span "Now" at bounding box center [448, 189] width 23 height 20
type input "8/21/2025 10:13 AM"
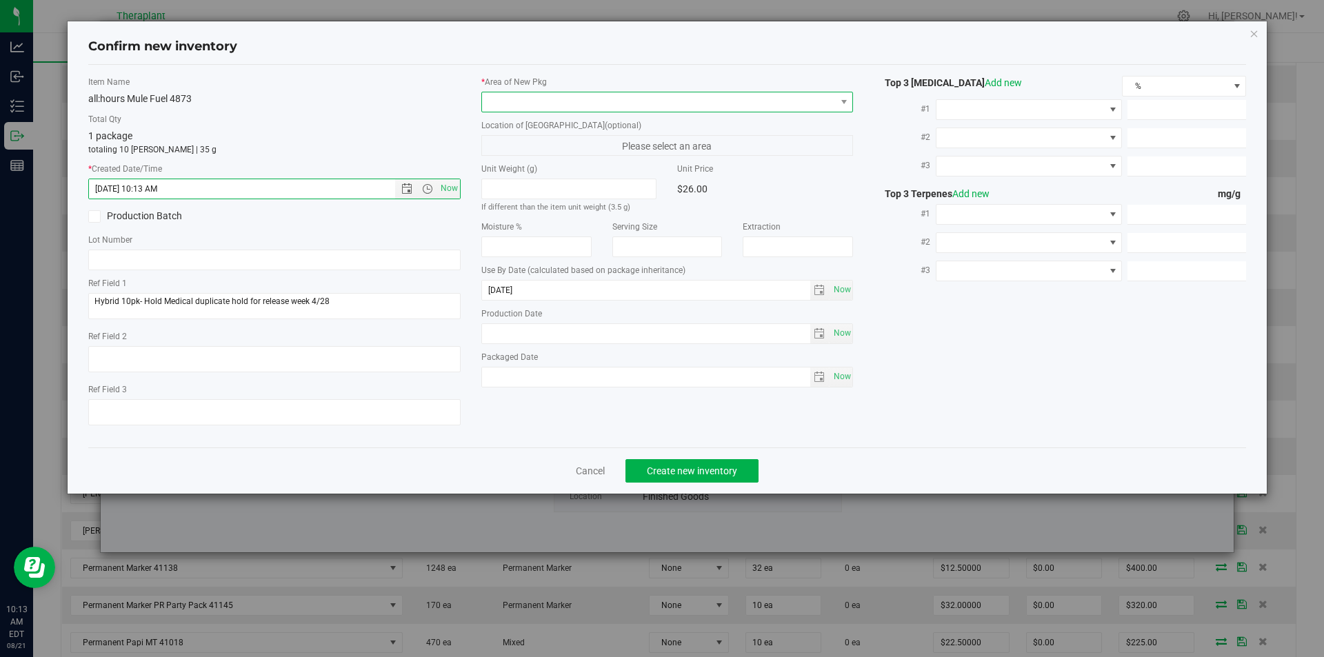
click at [521, 92] on span at bounding box center [667, 102] width 372 height 21
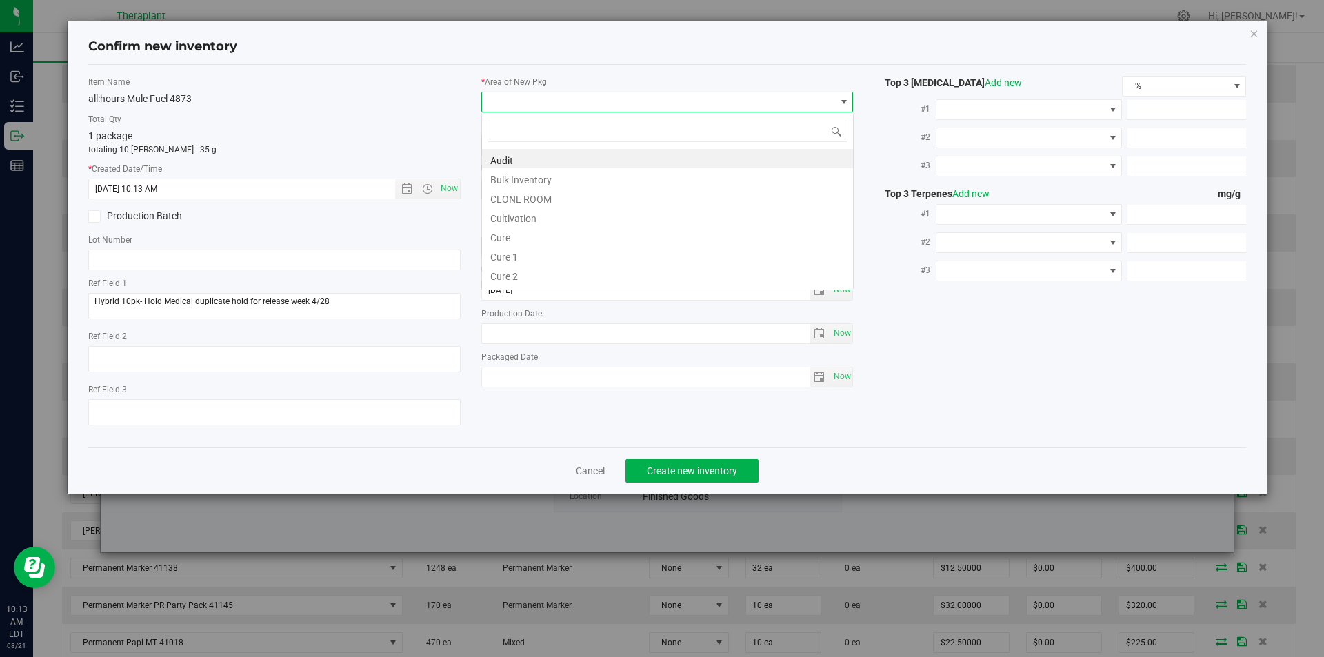
scroll to position [21, 372]
type input "v"
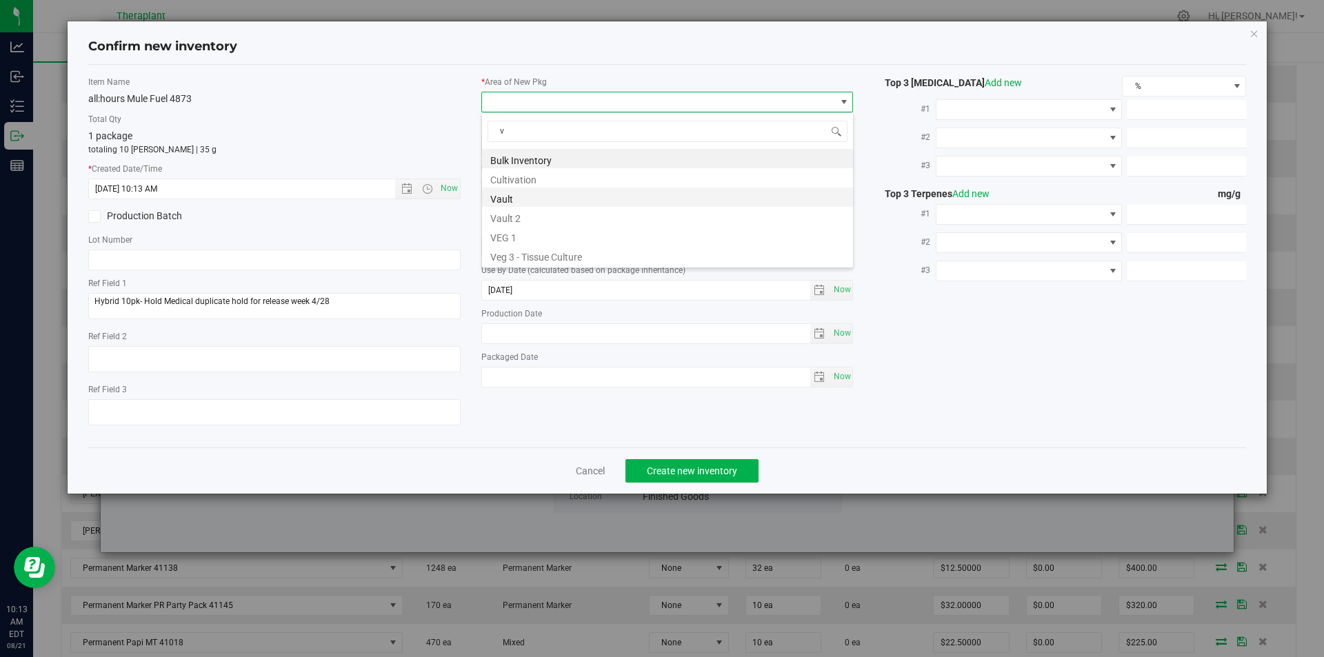
click at [514, 203] on li "Vault" at bounding box center [667, 197] width 371 height 19
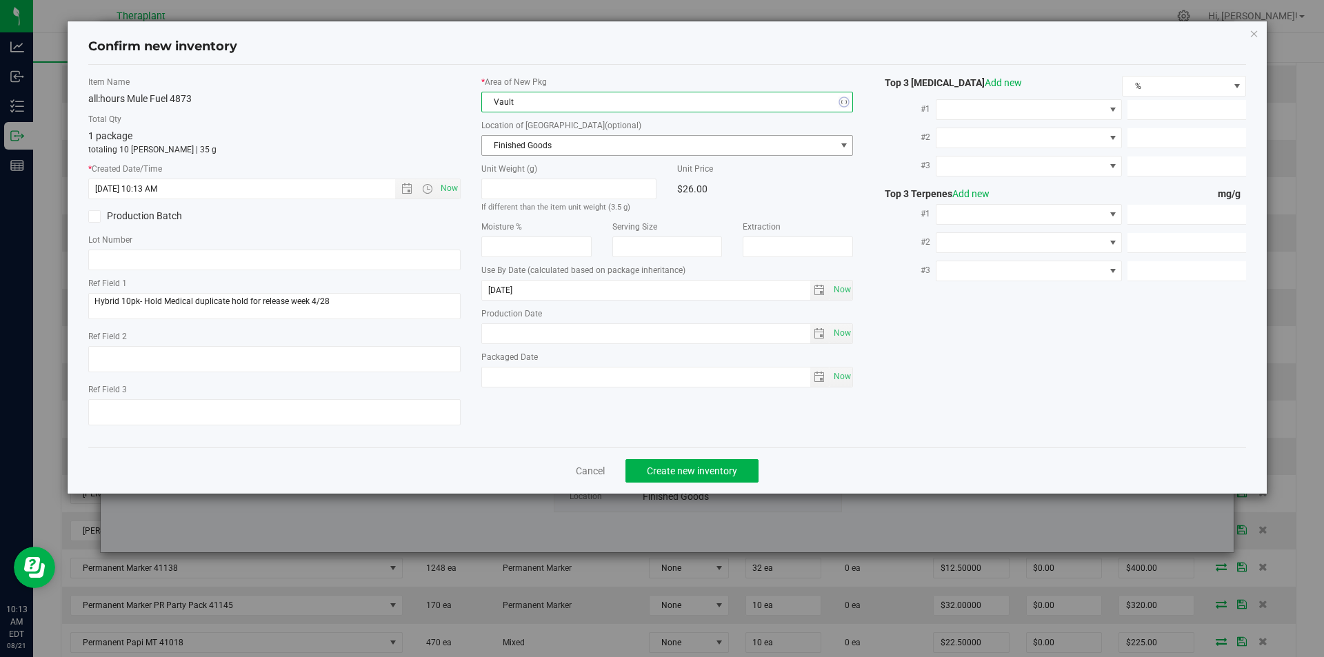
drag, startPoint x: 505, startPoint y: 154, endPoint x: 496, endPoint y: 50, distance: 105.3
click at [503, 141] on span "Finished Goods" at bounding box center [659, 145] width 354 height 19
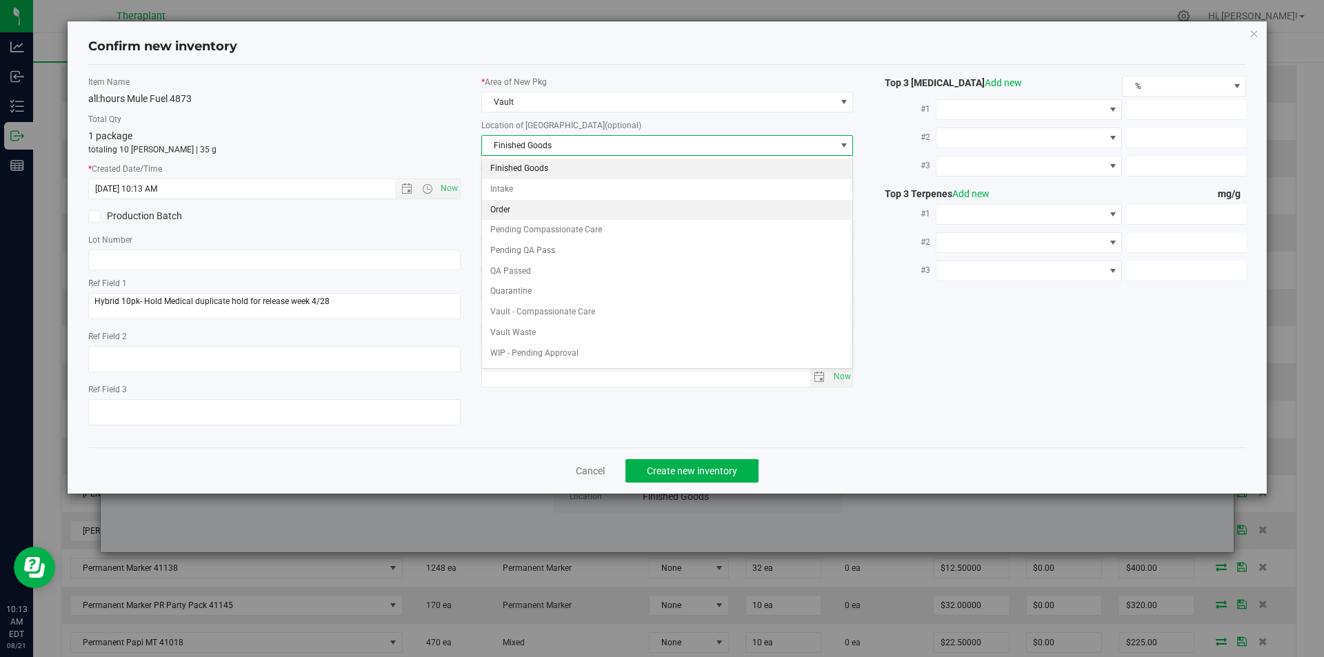
click at [519, 210] on li "Order" at bounding box center [667, 210] width 371 height 21
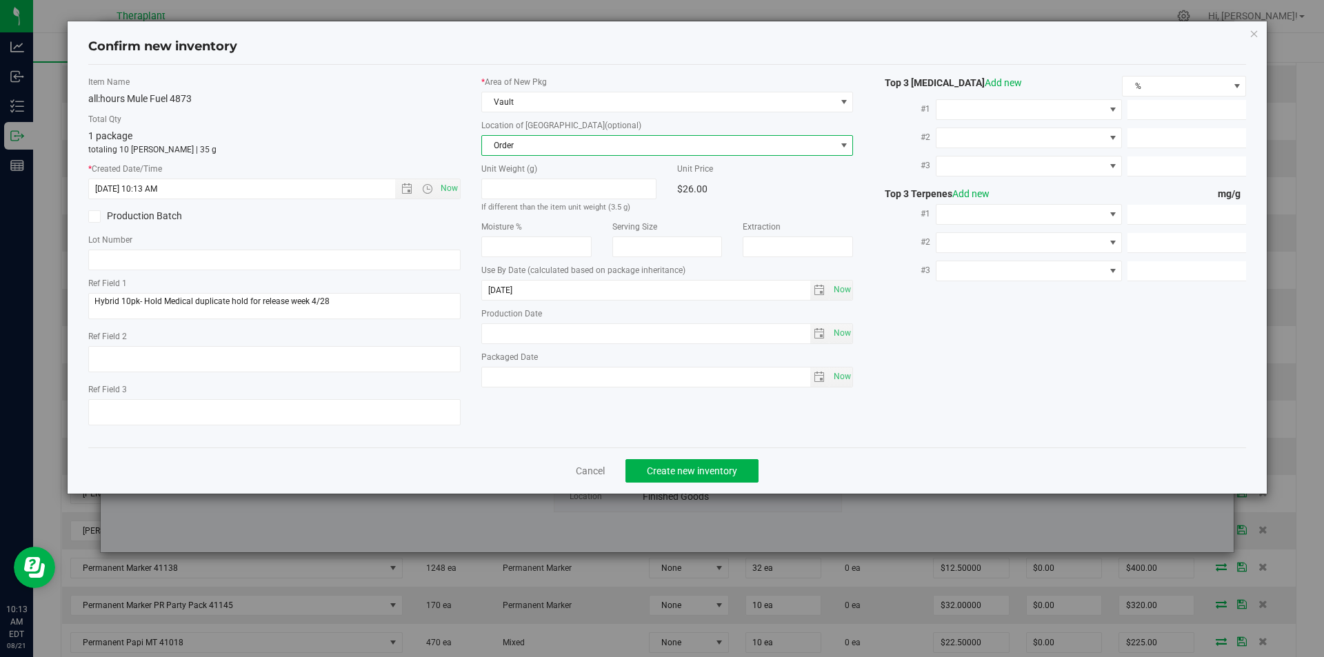
click at [690, 458] on div "Cancel Create new inventory" at bounding box center [667, 471] width 1159 height 46
click at [694, 467] on span "Create new inventory" at bounding box center [692, 470] width 90 height 11
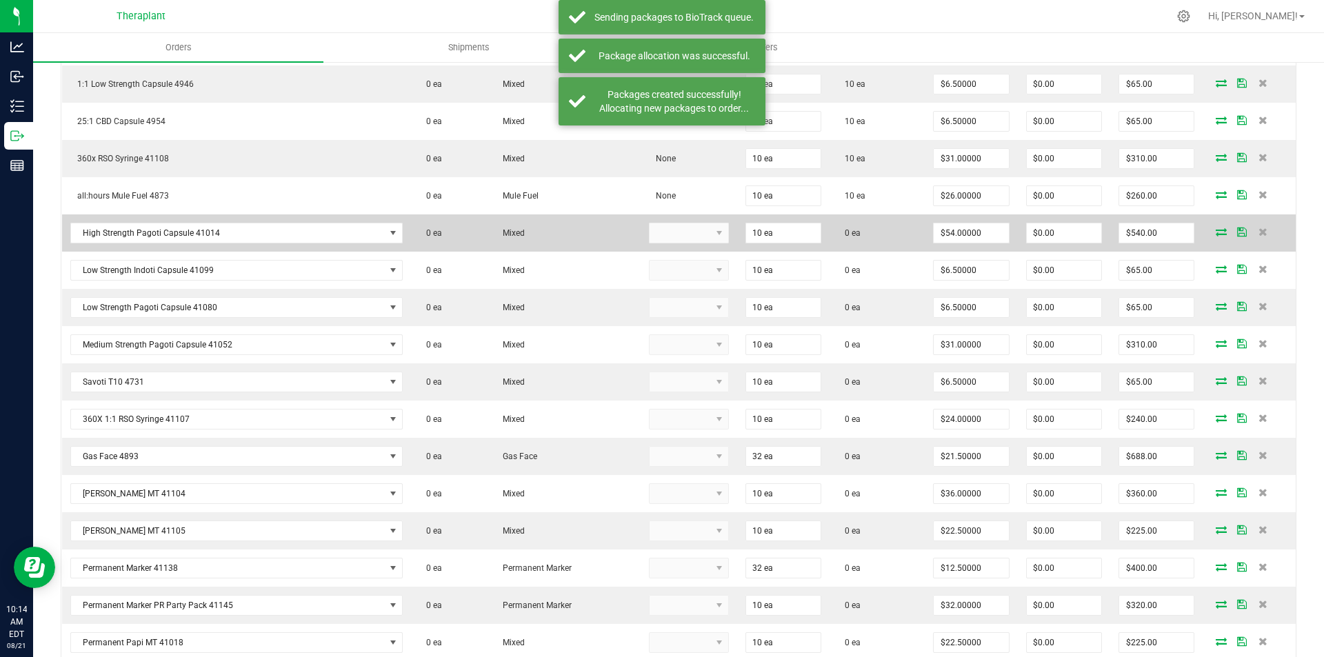
click at [1216, 232] on icon at bounding box center [1221, 232] width 11 height 8
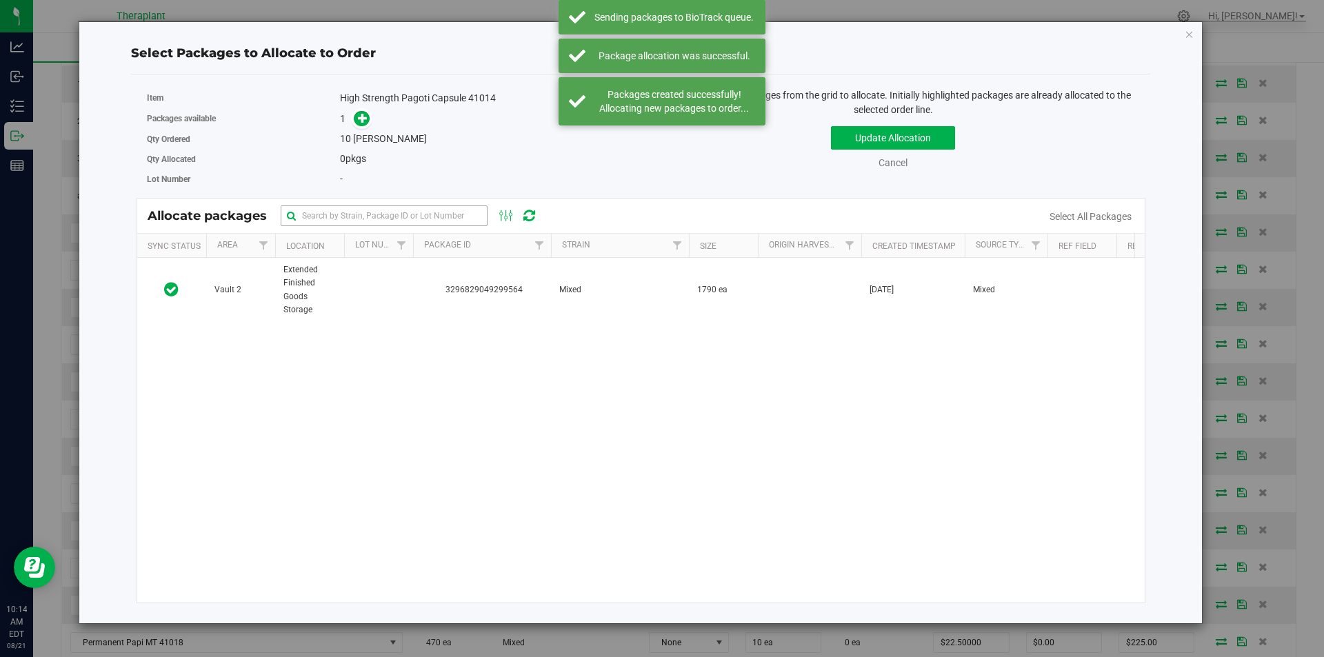
click at [475, 273] on td "3296829049299564" at bounding box center [482, 290] width 138 height 64
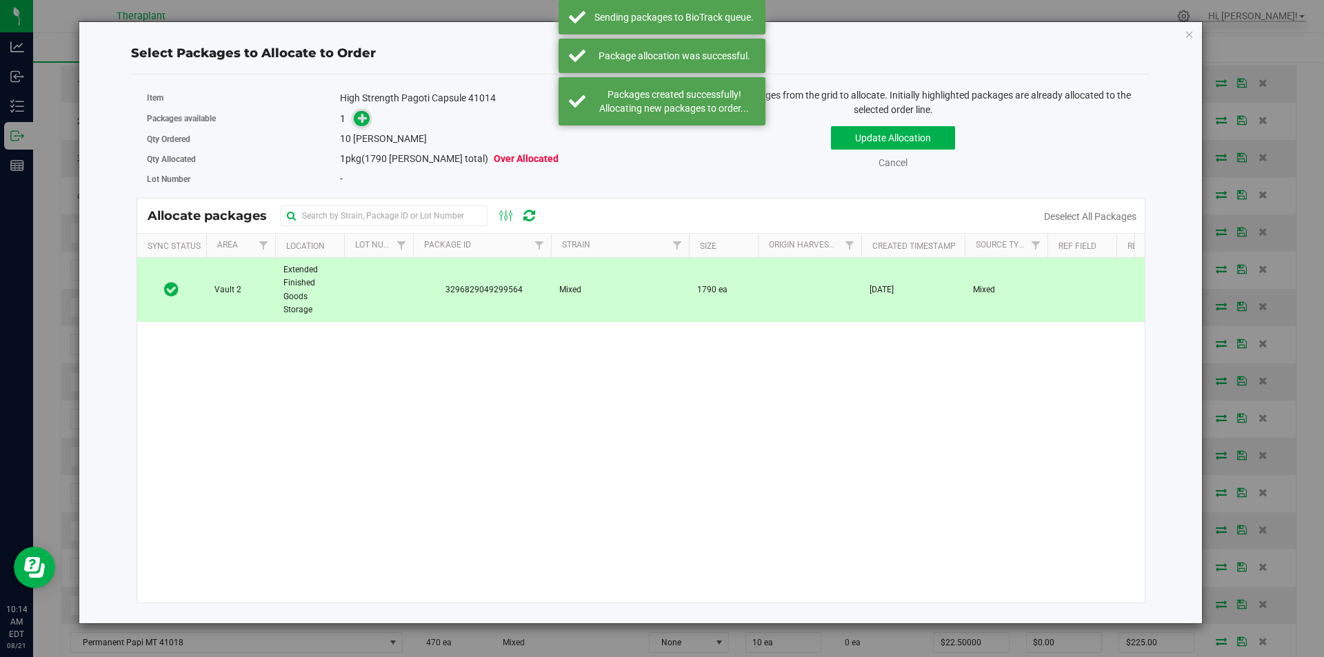
click at [360, 103] on div "High Strength Pagoti Capsule 41014" at bounding box center [485, 98] width 290 height 14
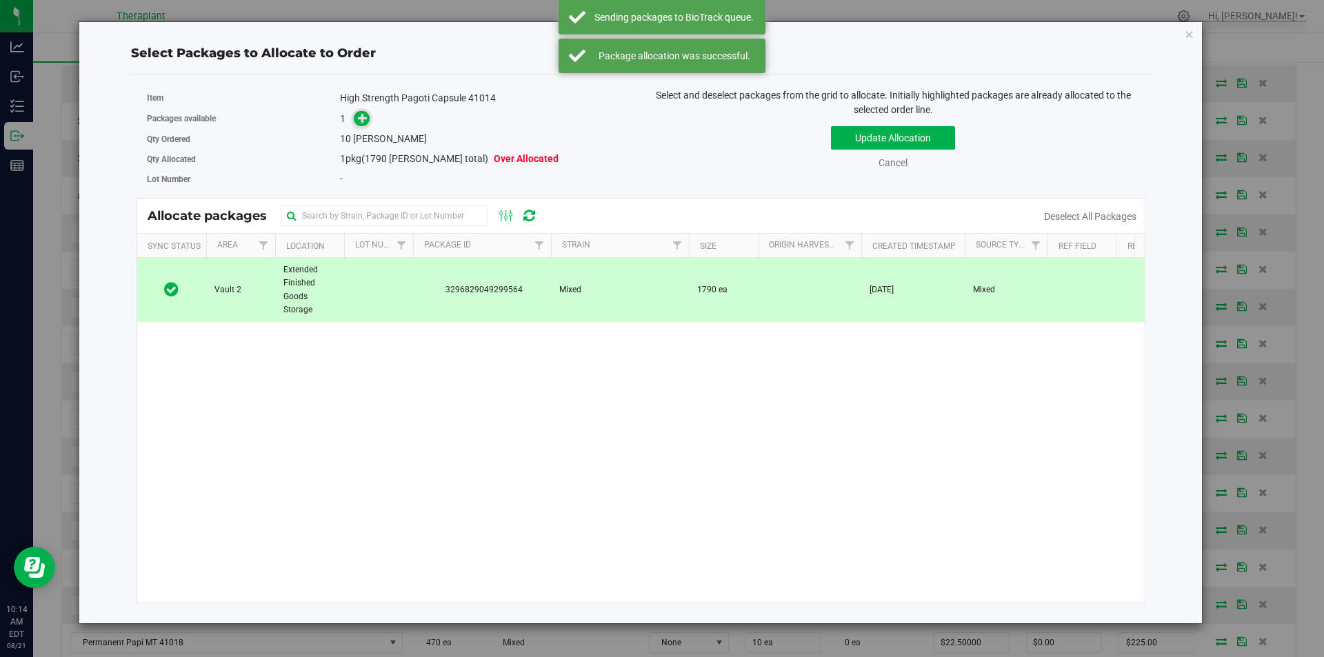
click at [363, 119] on icon at bounding box center [363, 117] width 10 height 10
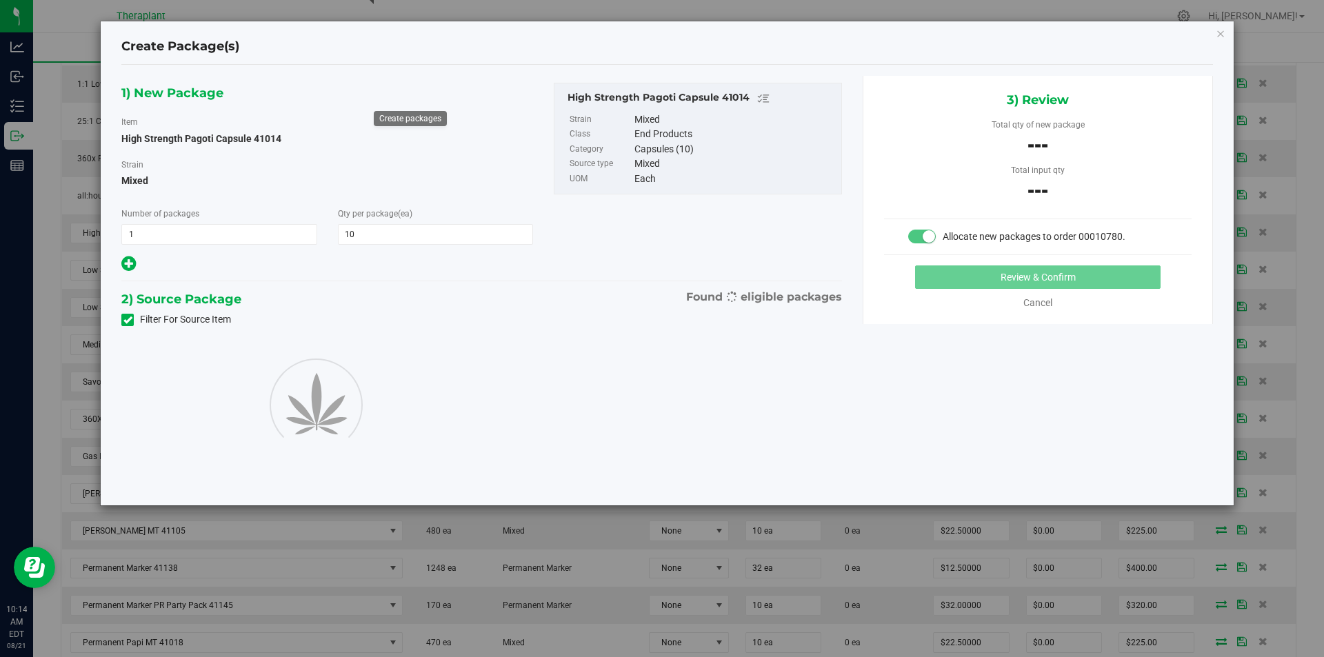
type input "10"
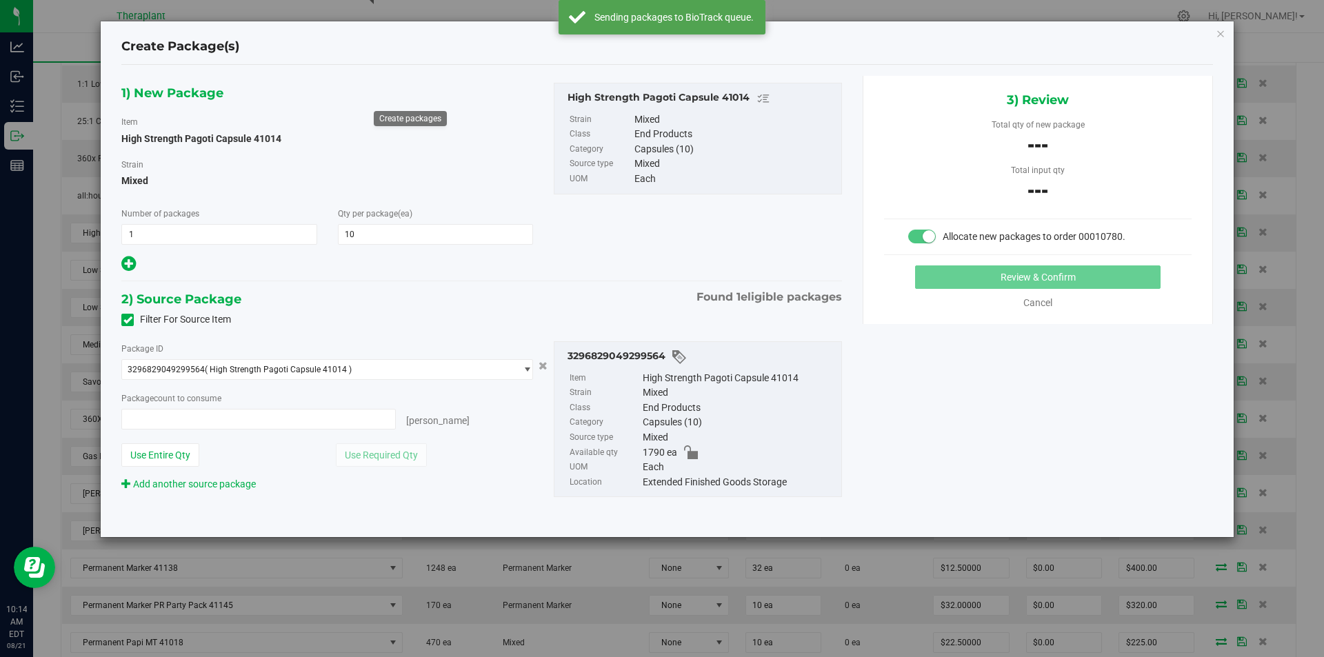
type input "0 ea"
drag, startPoint x: 985, startPoint y: 251, endPoint x: 504, endPoint y: 355, distance: 492.5
click at [981, 254] on div "3) Review Total qty of new package --- Total input qty --- Allocate new package…" at bounding box center [1038, 200] width 350 height 248
drag, startPoint x: 248, startPoint y: 439, endPoint x: 240, endPoint y: 425, distance: 16.1
click at [245, 431] on div "Package ID 3296829049299564 ( High Strength Pagoti Capsule 41014 ) 329682904929…" at bounding box center [327, 416] width 432 height 150
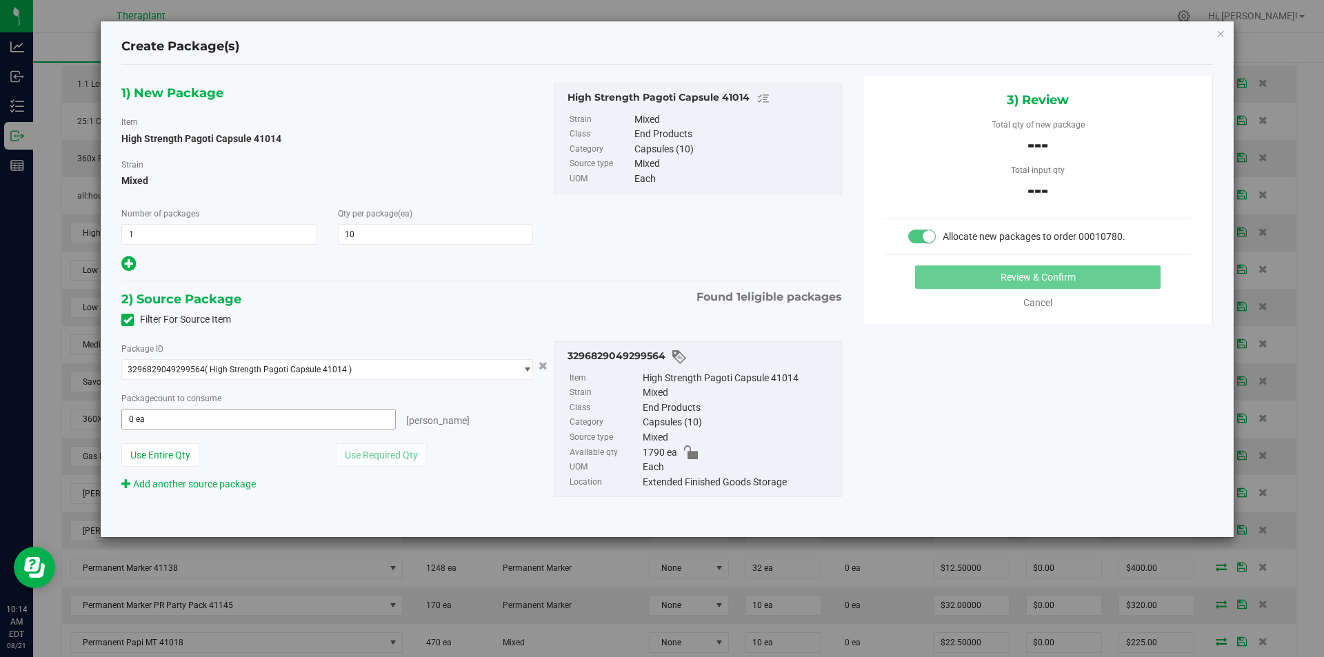
click at [238, 419] on span "0 ea 0" at bounding box center [258, 419] width 274 height 21
type input "10"
click at [961, 280] on button "Review & Confirm" at bounding box center [1037, 276] width 245 height 23
type input "10 ea"
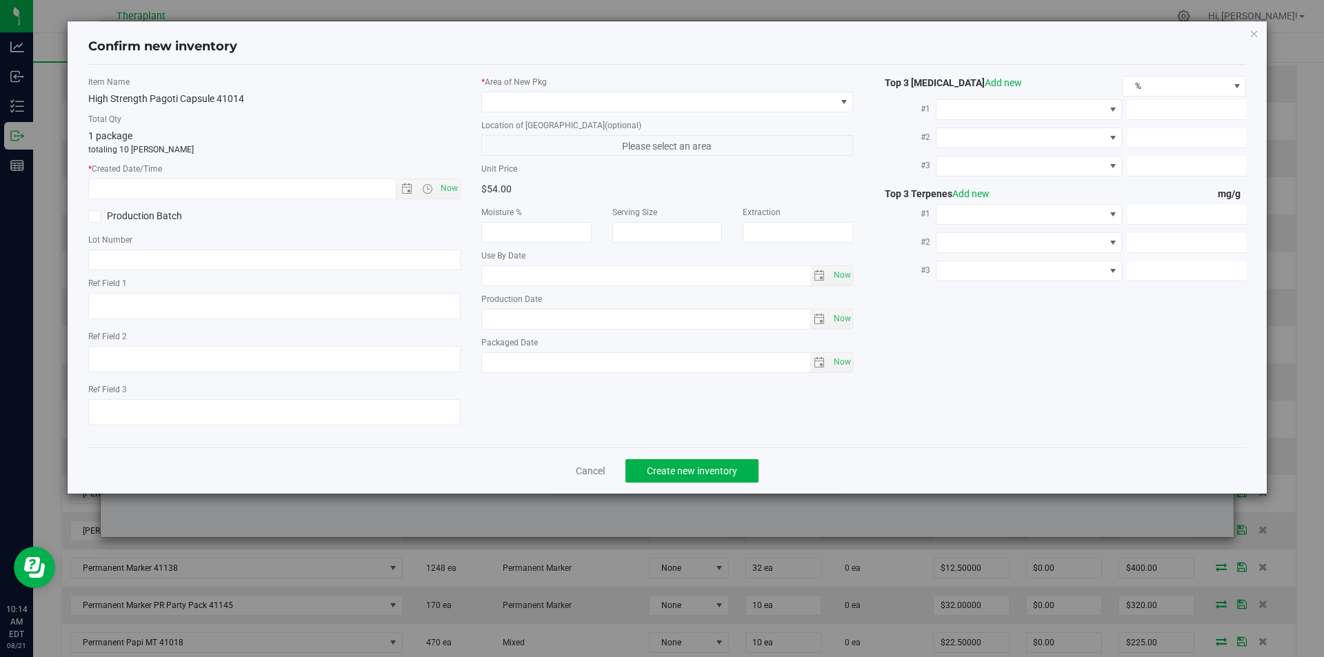
type input "2026-05-29"
click at [458, 188] on span "Now" at bounding box center [448, 189] width 23 height 20
type input "8/21/2025 10:14 AM"
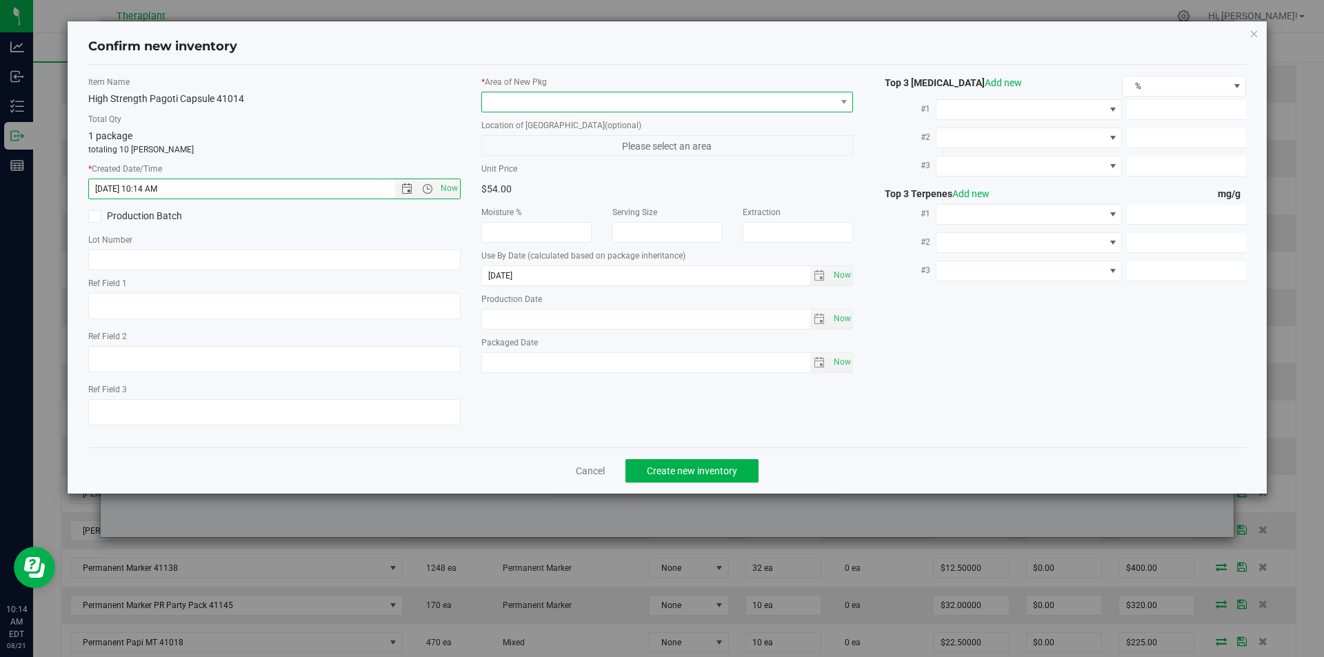
click at [532, 103] on span at bounding box center [659, 101] width 354 height 19
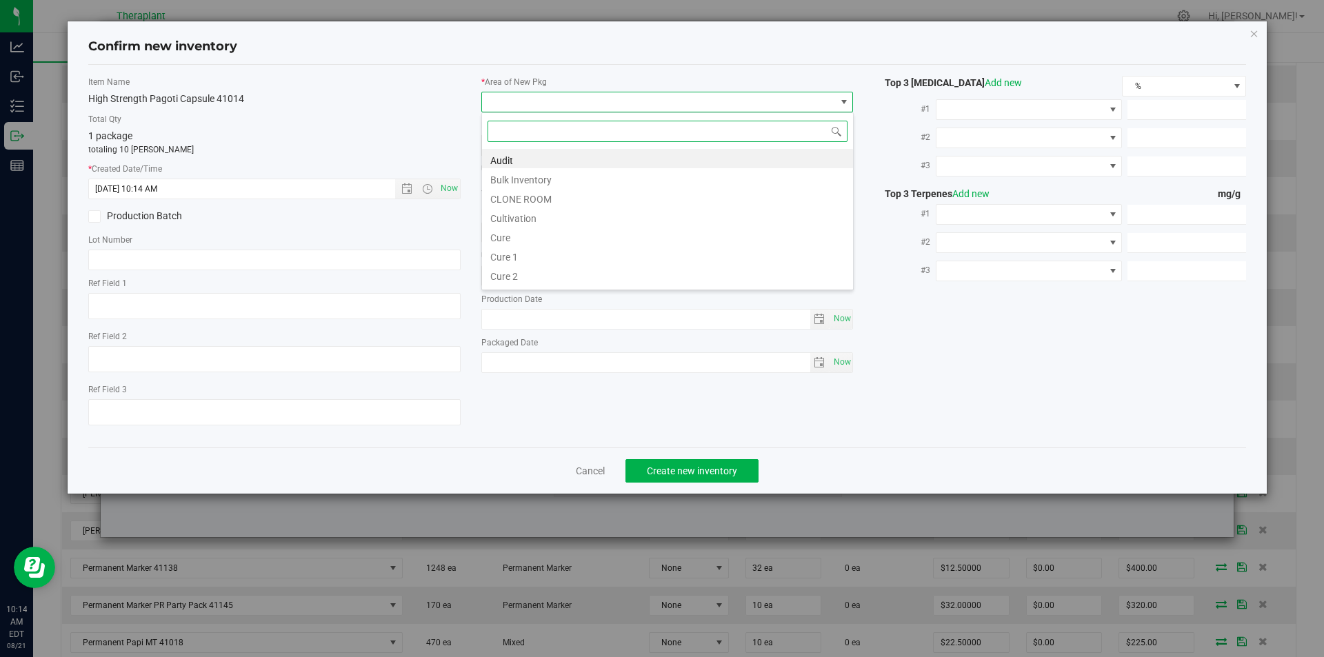
scroll to position [21, 372]
type input "v"
click at [508, 189] on li "Vault" at bounding box center [667, 197] width 371 height 19
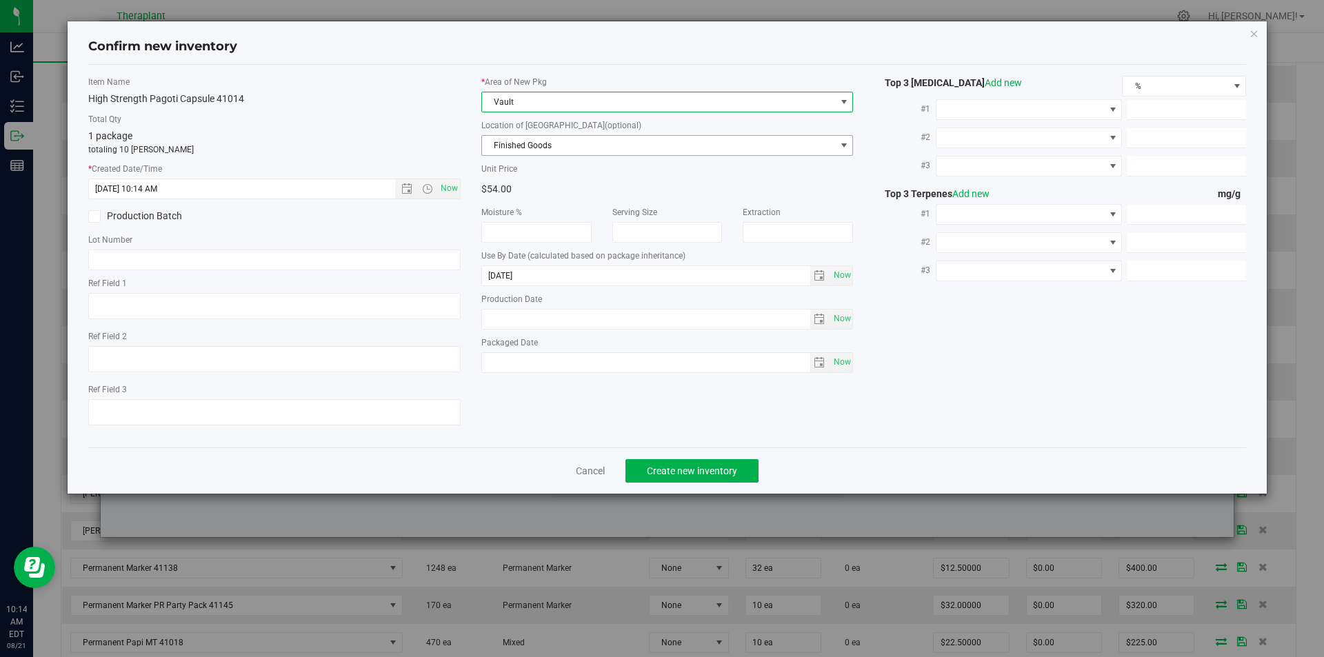
drag, startPoint x: 512, startPoint y: 147, endPoint x: 514, endPoint y: 63, distance: 83.5
click at [514, 138] on span "Finished Goods" at bounding box center [659, 145] width 354 height 19
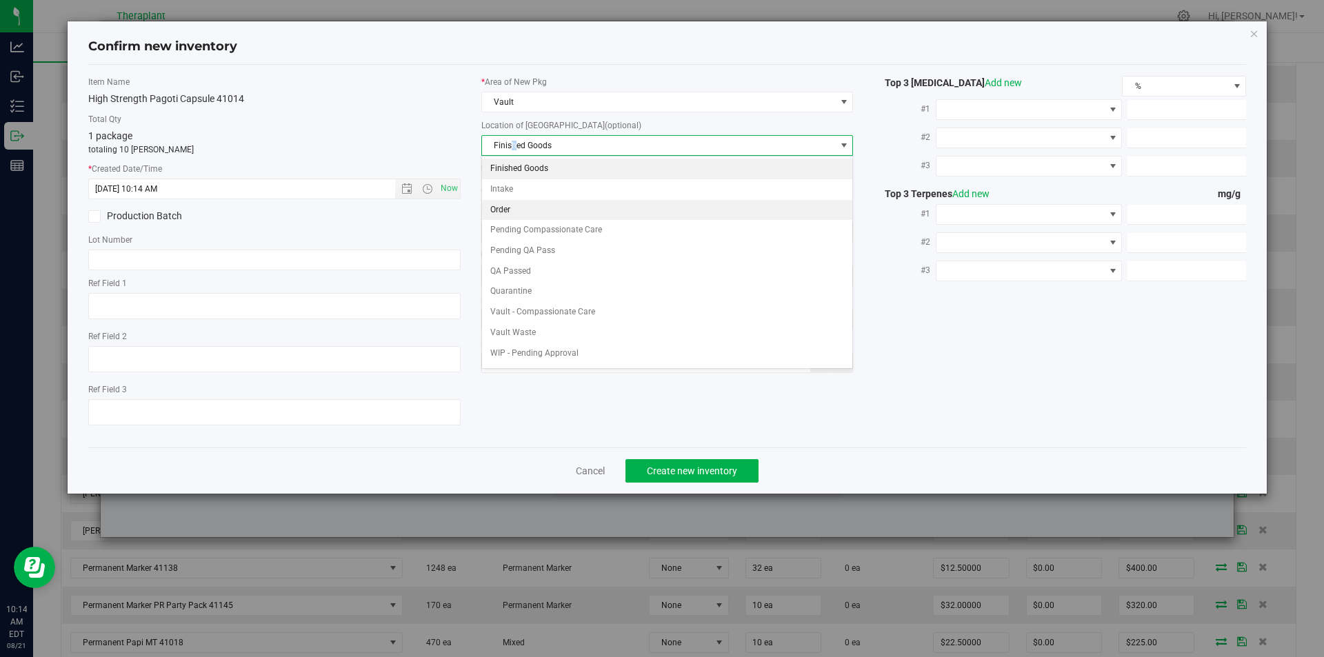
click at [514, 210] on li "Order" at bounding box center [667, 210] width 371 height 21
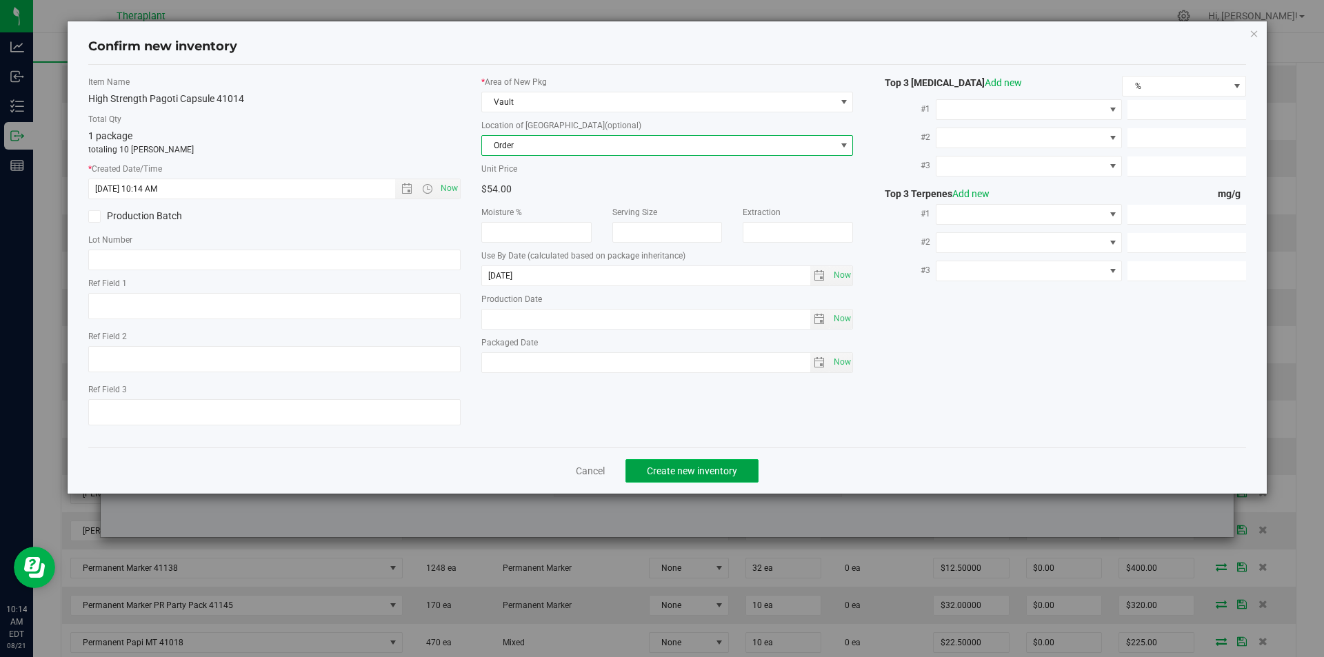
click at [674, 477] on button "Create new inventory" at bounding box center [691, 470] width 133 height 23
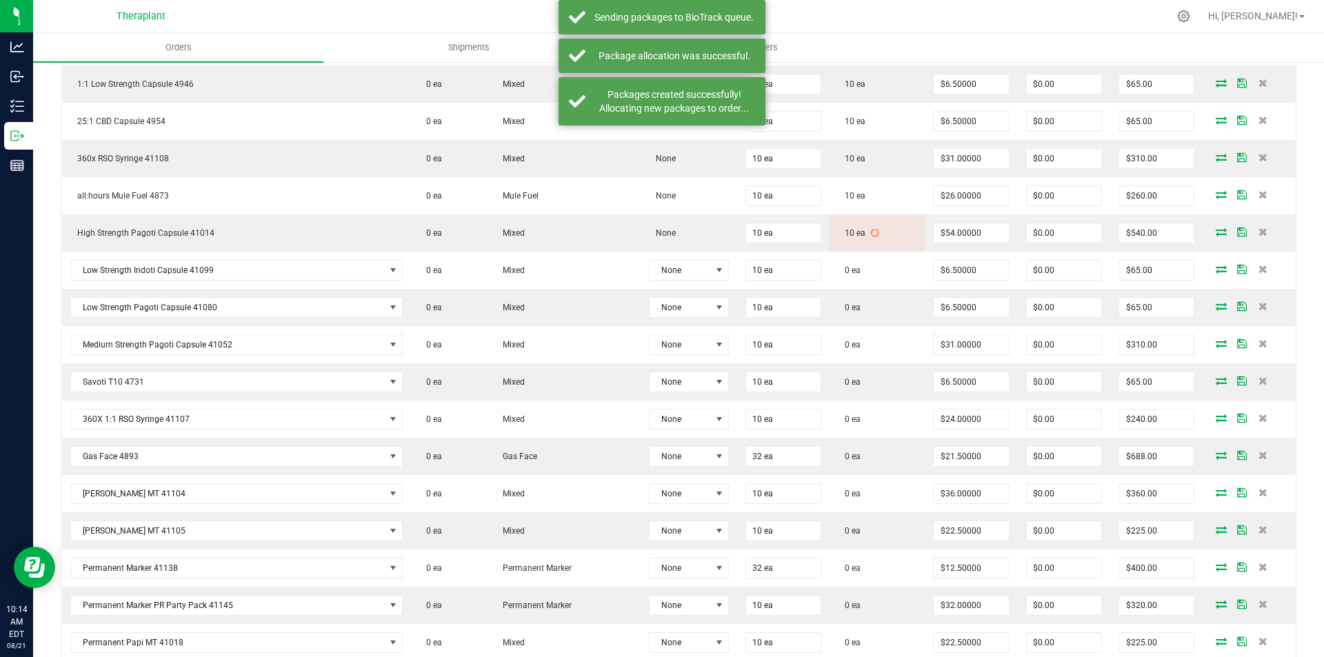
click at [1216, 270] on icon at bounding box center [1221, 269] width 11 height 8
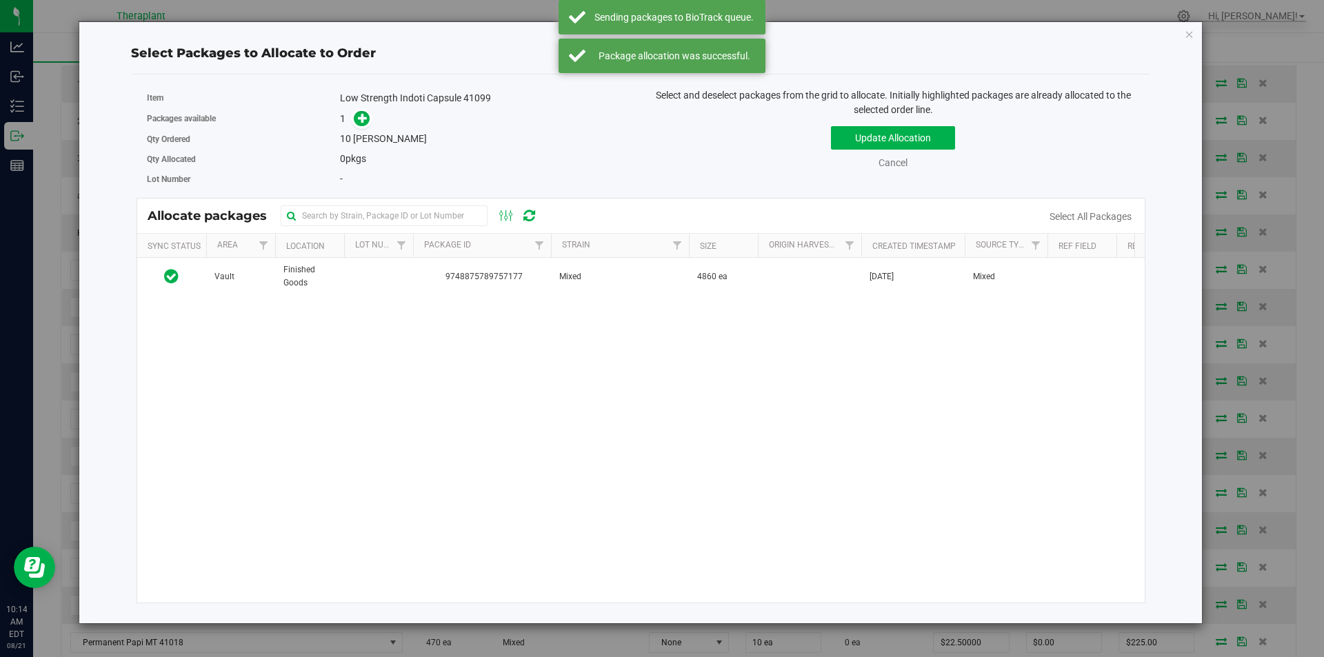
click at [503, 277] on span "9748875789757177" at bounding box center [481, 276] width 121 height 13
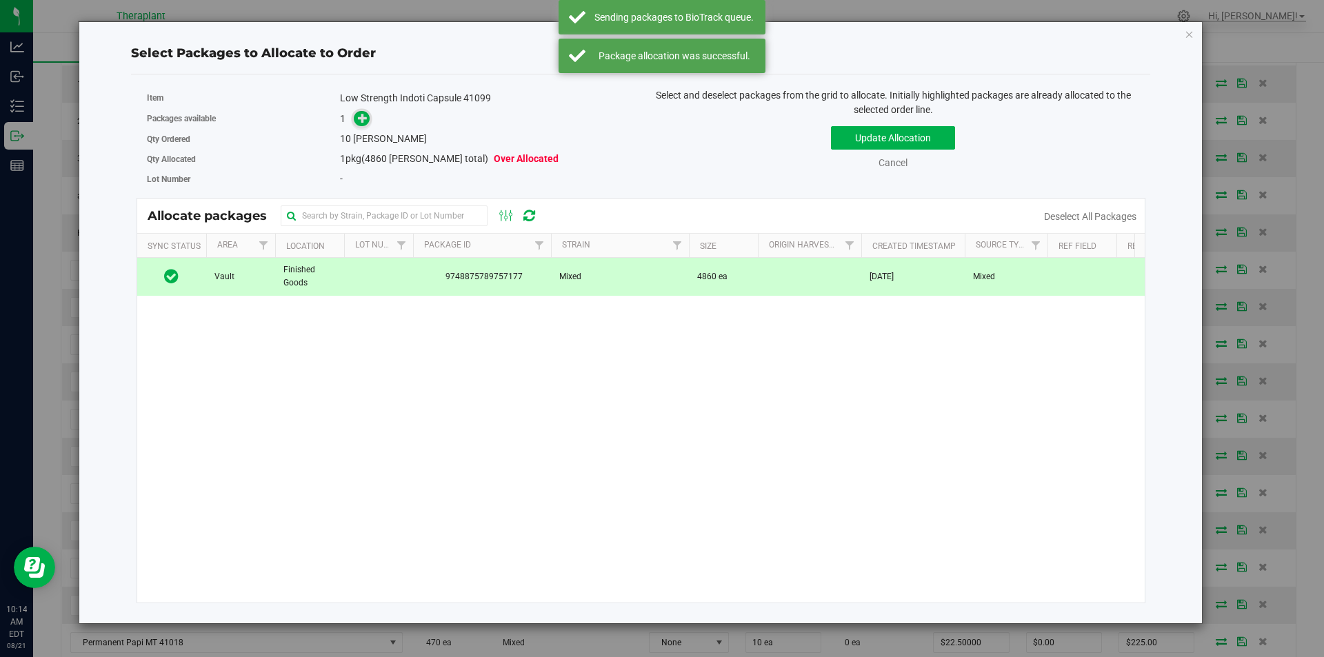
click at [363, 117] on icon at bounding box center [363, 118] width 10 height 10
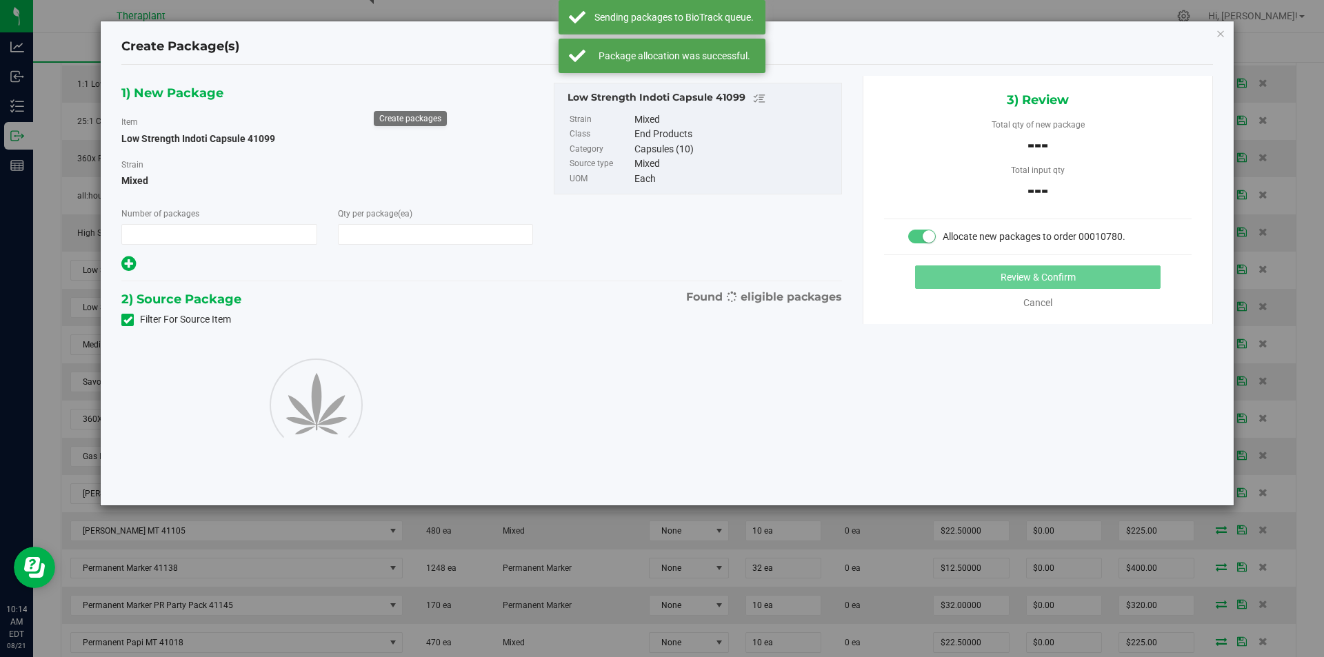
type input "1"
type input "10"
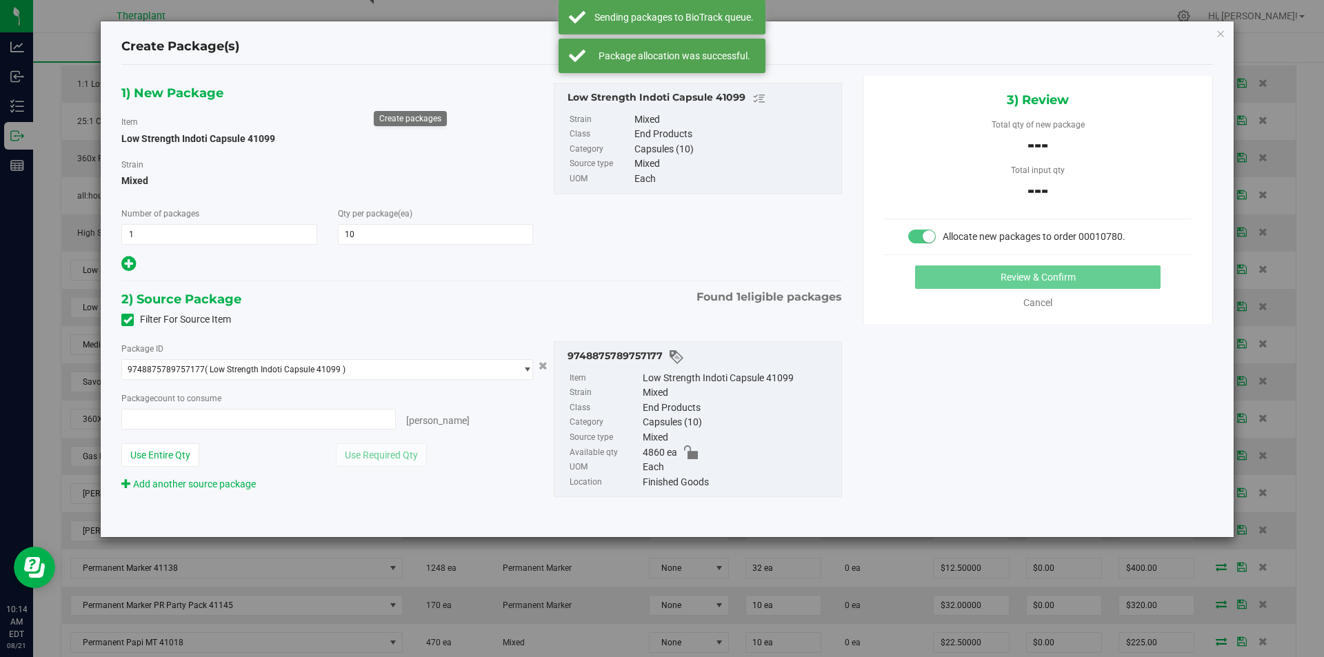
type input "0 ea"
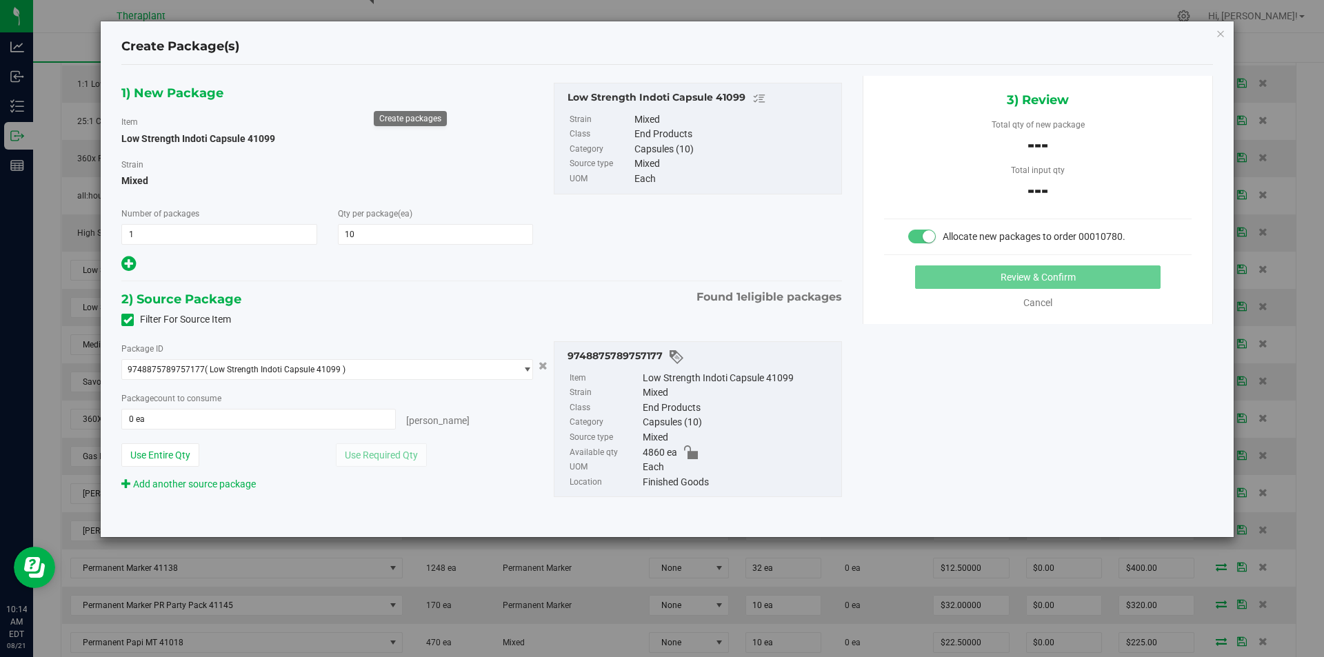
click at [148, 406] on div "Package count to consume 0 ea 0 eaches" at bounding box center [327, 410] width 412 height 39
click at [156, 417] on span "0 ea 0" at bounding box center [258, 419] width 274 height 21
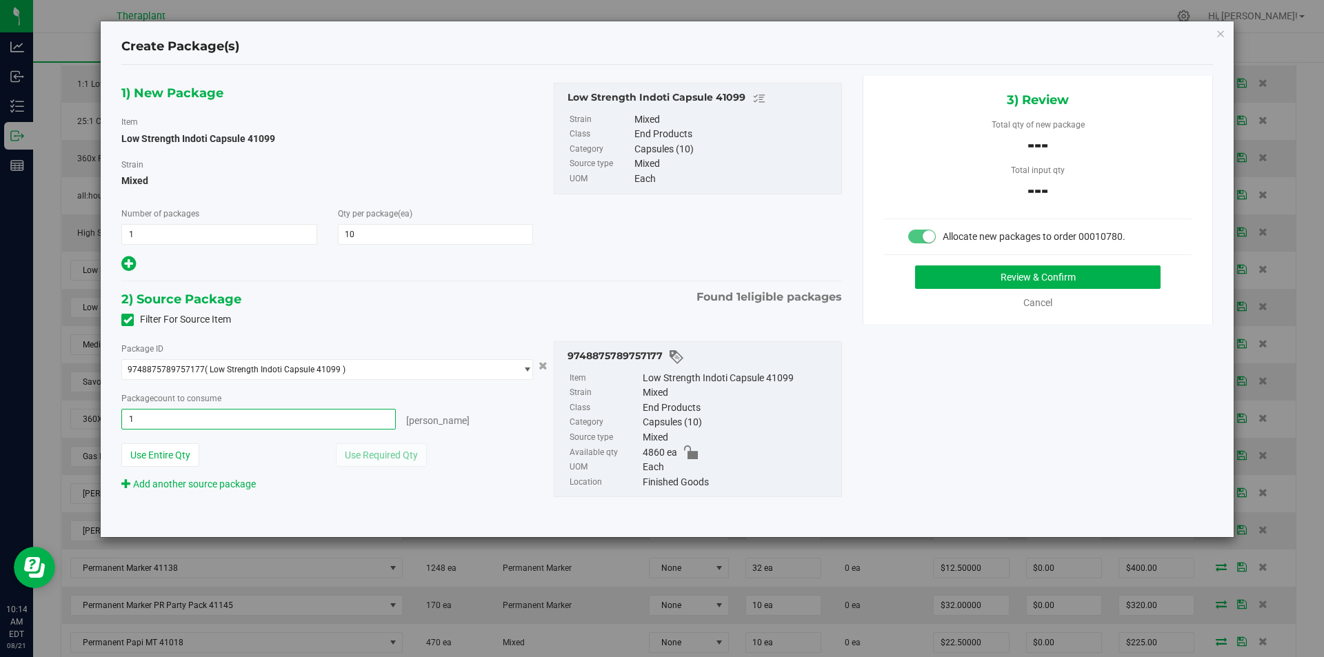
type input "10"
click at [970, 290] on div "Review & Confirm Cancel" at bounding box center [1038, 287] width 308 height 45
type input "10 ea"
click at [983, 290] on div "Review & Confirm Cancel" at bounding box center [1038, 287] width 308 height 45
click at [979, 281] on button "Review & Confirm" at bounding box center [1037, 276] width 245 height 23
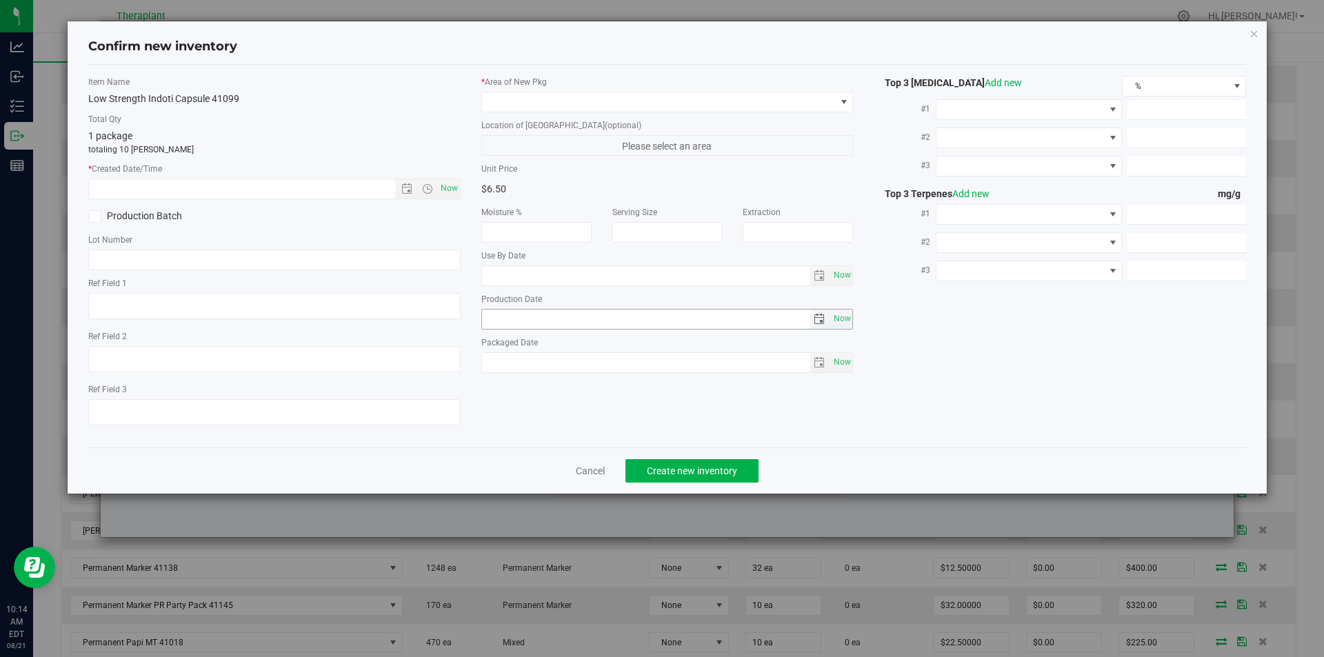
type input "2026-07-11"
drag, startPoint x: 450, startPoint y: 186, endPoint x: 513, endPoint y: 124, distance: 88.3
click at [456, 181] on span "Now" at bounding box center [448, 189] width 23 height 20
type input "8/21/2025 10:14 AM"
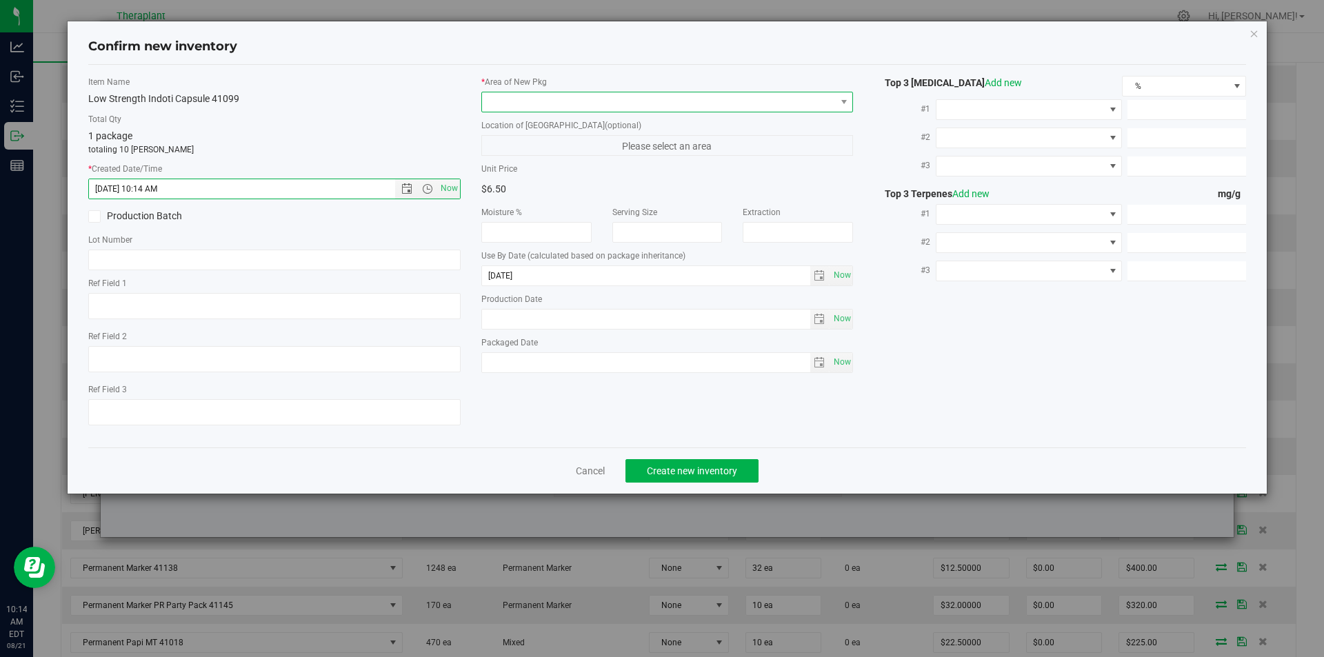
click at [519, 100] on span at bounding box center [659, 101] width 354 height 19
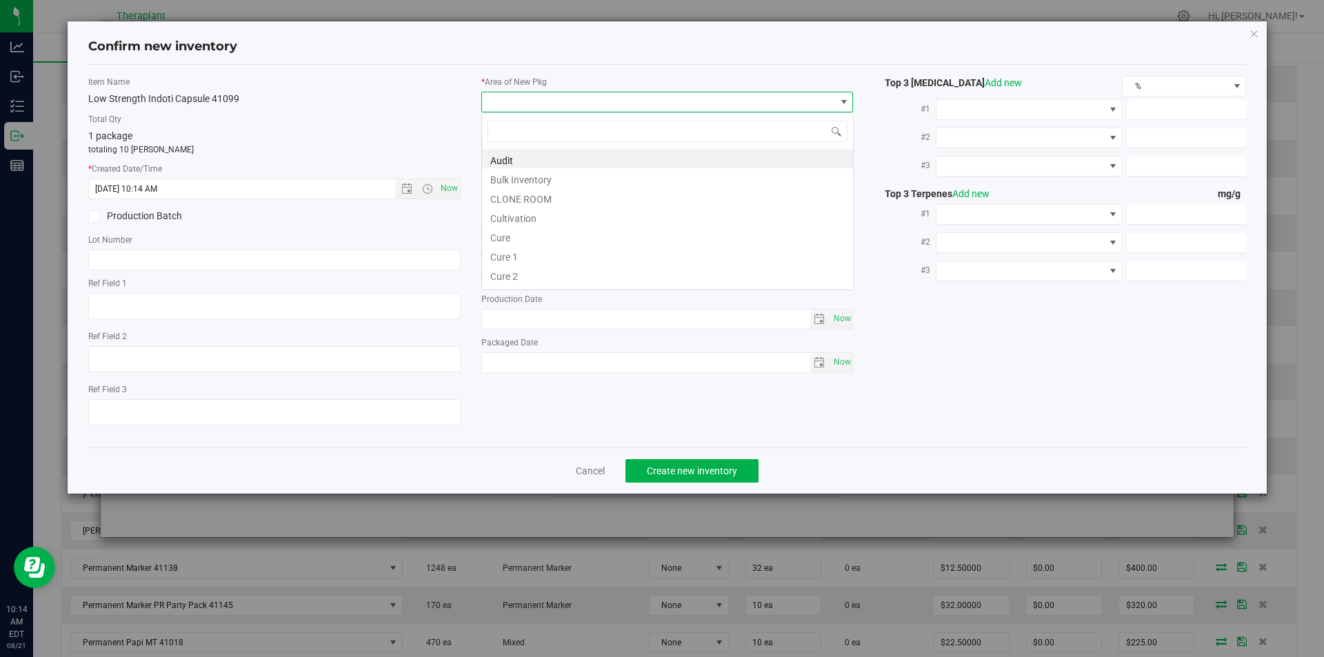
type input "v"
click at [507, 190] on li "Vault" at bounding box center [667, 197] width 371 height 19
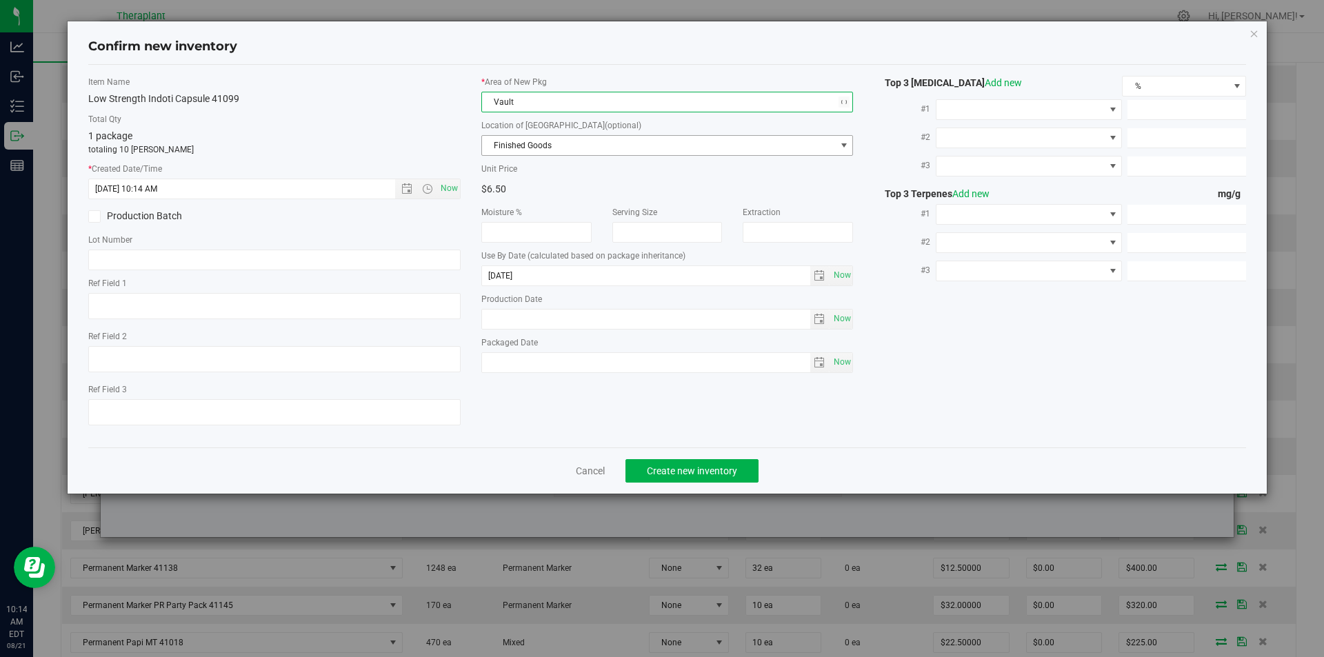
drag, startPoint x: 510, startPoint y: 153, endPoint x: 514, endPoint y: 57, distance: 95.9
click at [510, 148] on span "Finished Goods" at bounding box center [659, 145] width 354 height 19
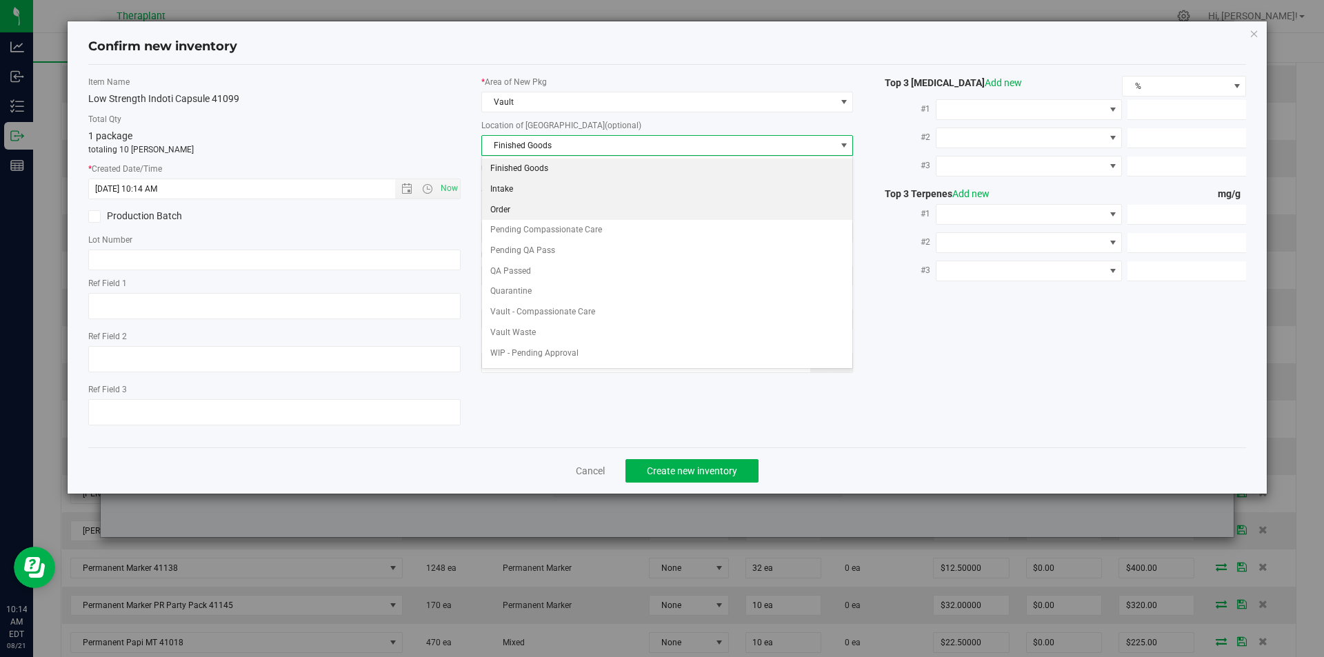
click at [525, 201] on li "Order" at bounding box center [667, 210] width 371 height 21
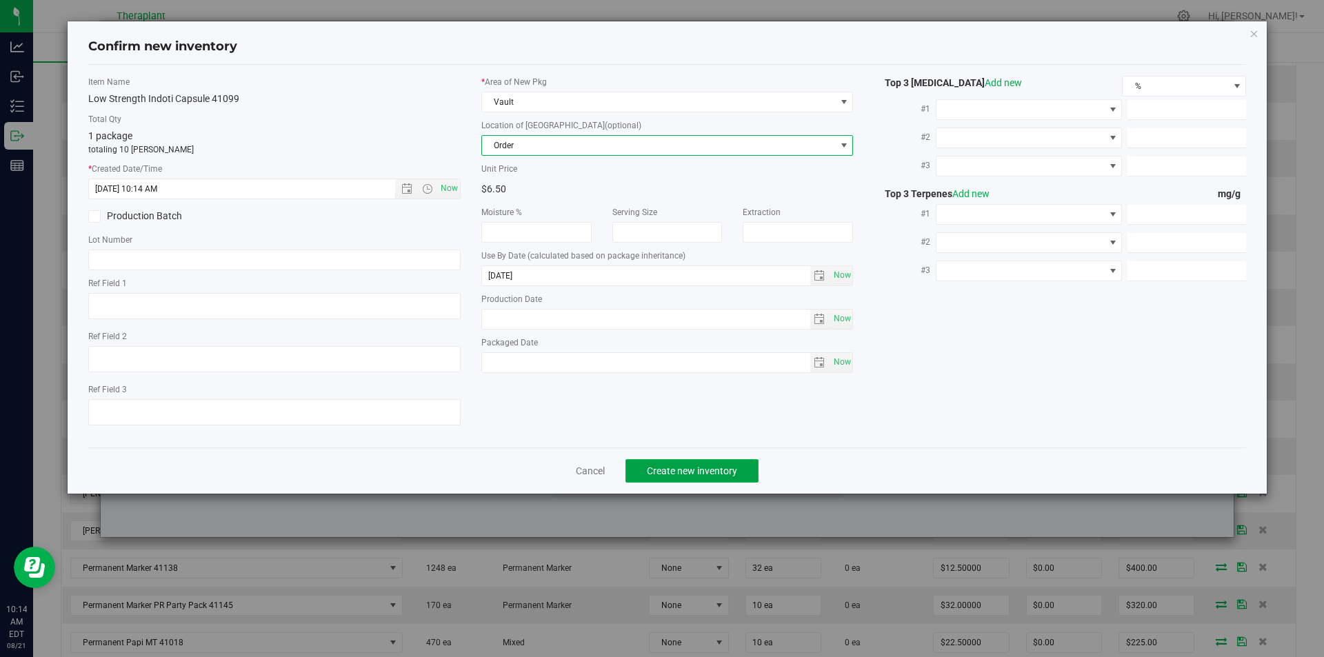
click at [672, 477] on button "Create new inventory" at bounding box center [691, 470] width 133 height 23
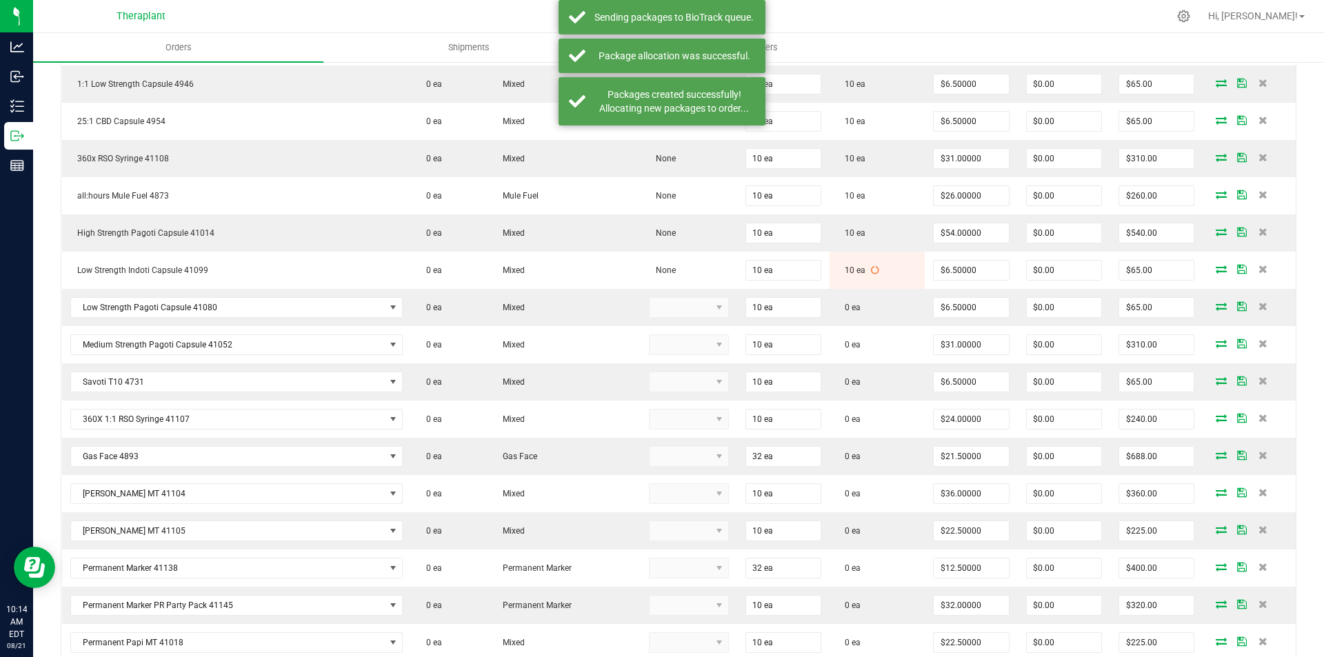
click at [1216, 305] on icon at bounding box center [1221, 306] width 11 height 8
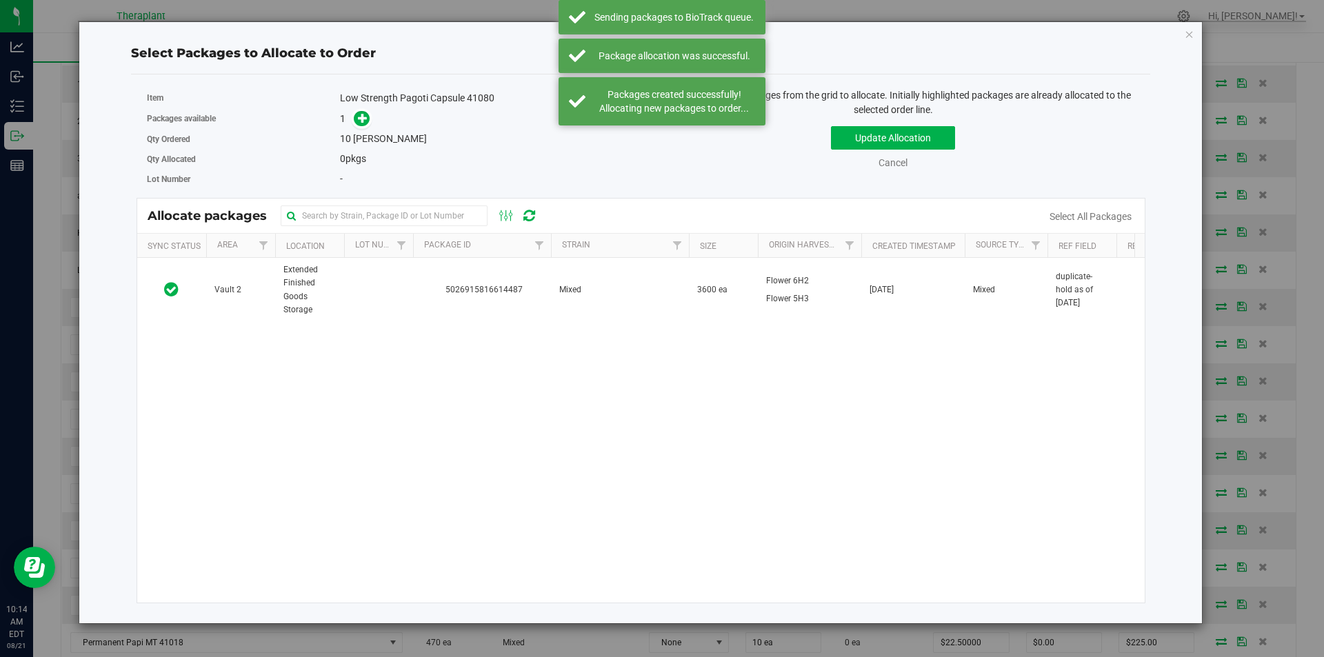
click at [389, 288] on td at bounding box center [378, 290] width 69 height 64
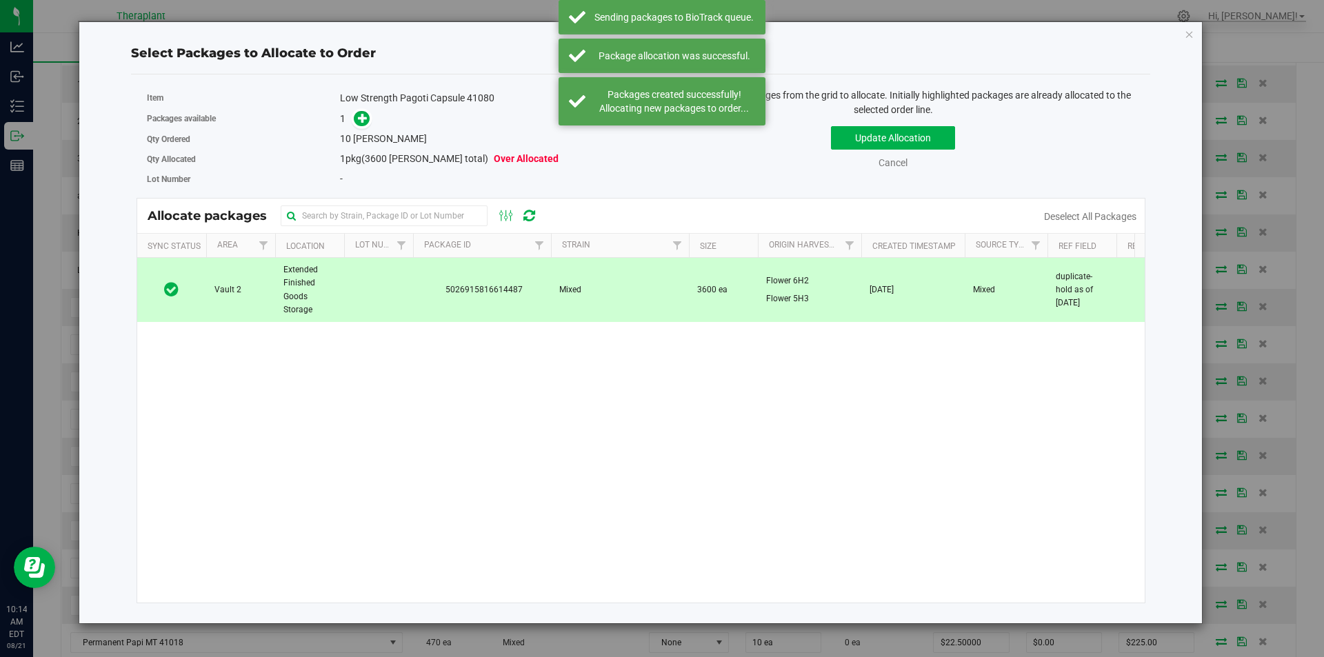
click at [360, 109] on div "Packages available 1" at bounding box center [389, 118] width 484 height 21
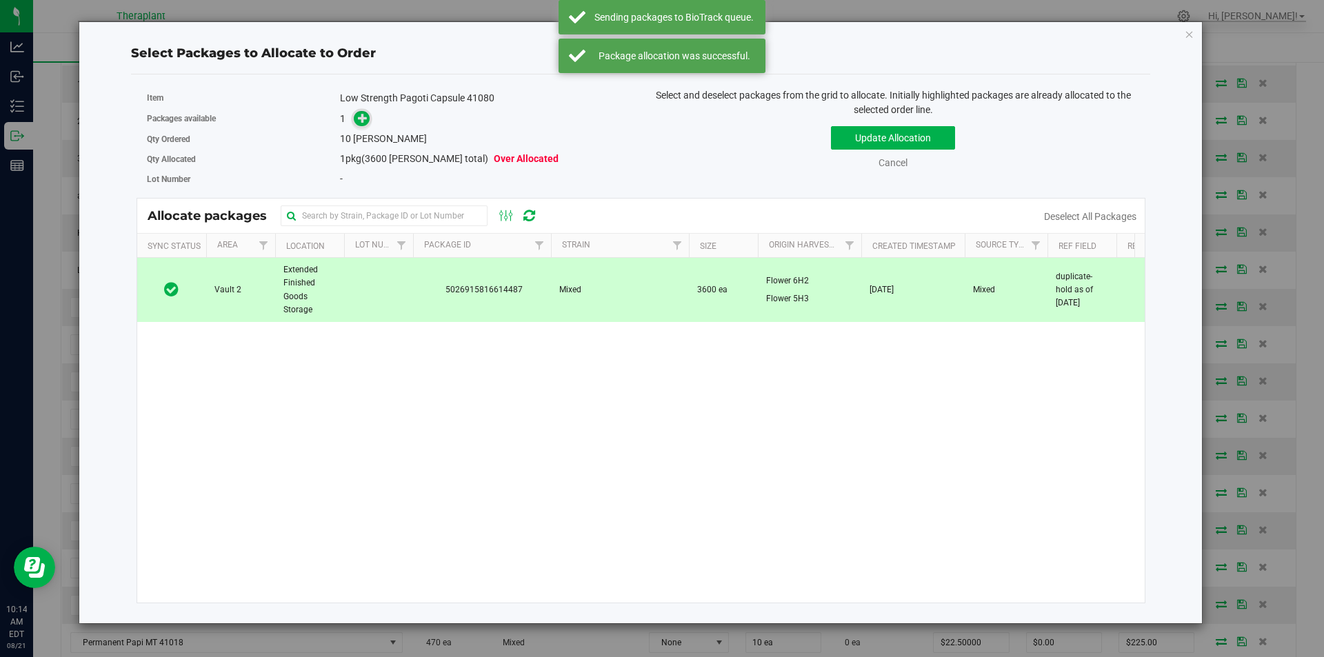
click at [361, 112] on icon at bounding box center [363, 117] width 10 height 10
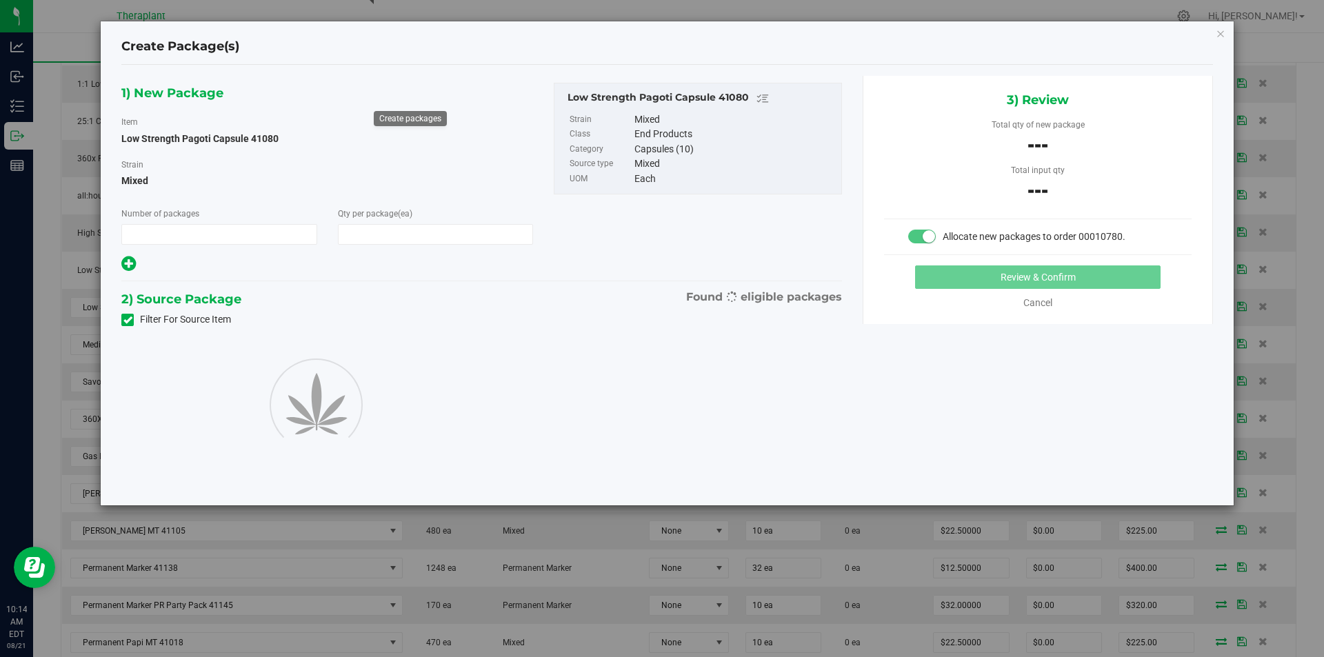
type input "1"
type input "10"
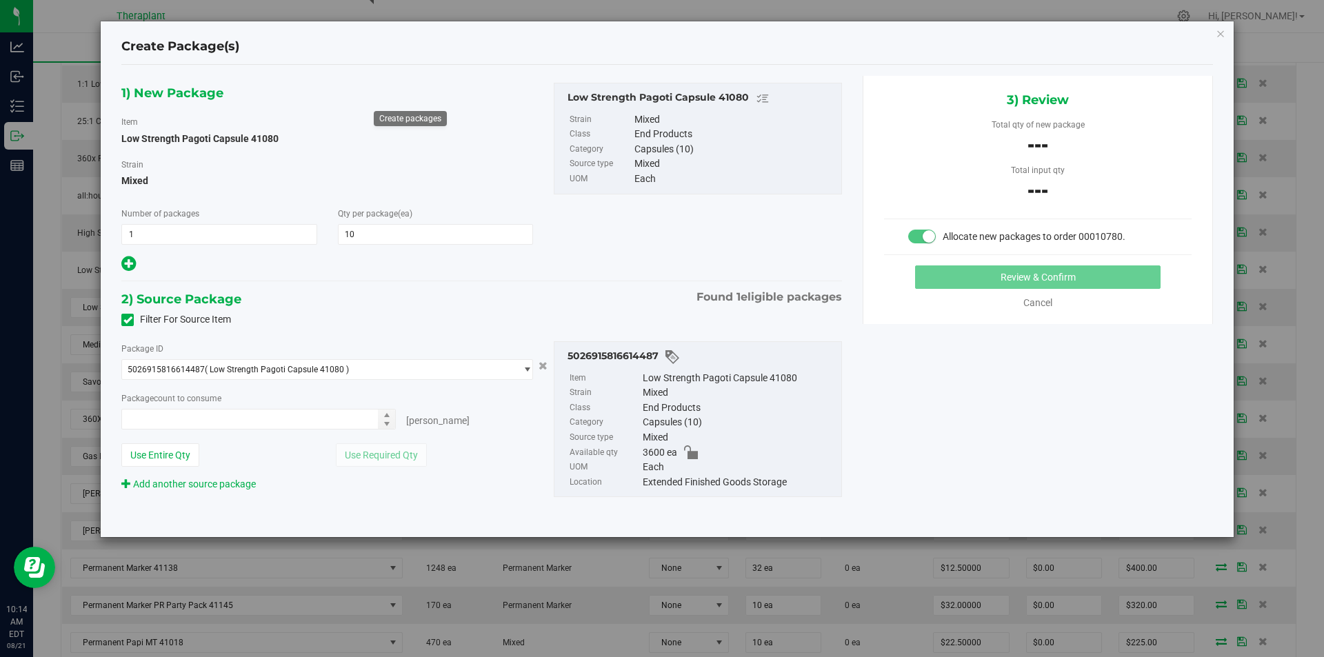
type input "0 ea"
click at [196, 419] on input "0 ea" at bounding box center [258, 419] width 273 height 19
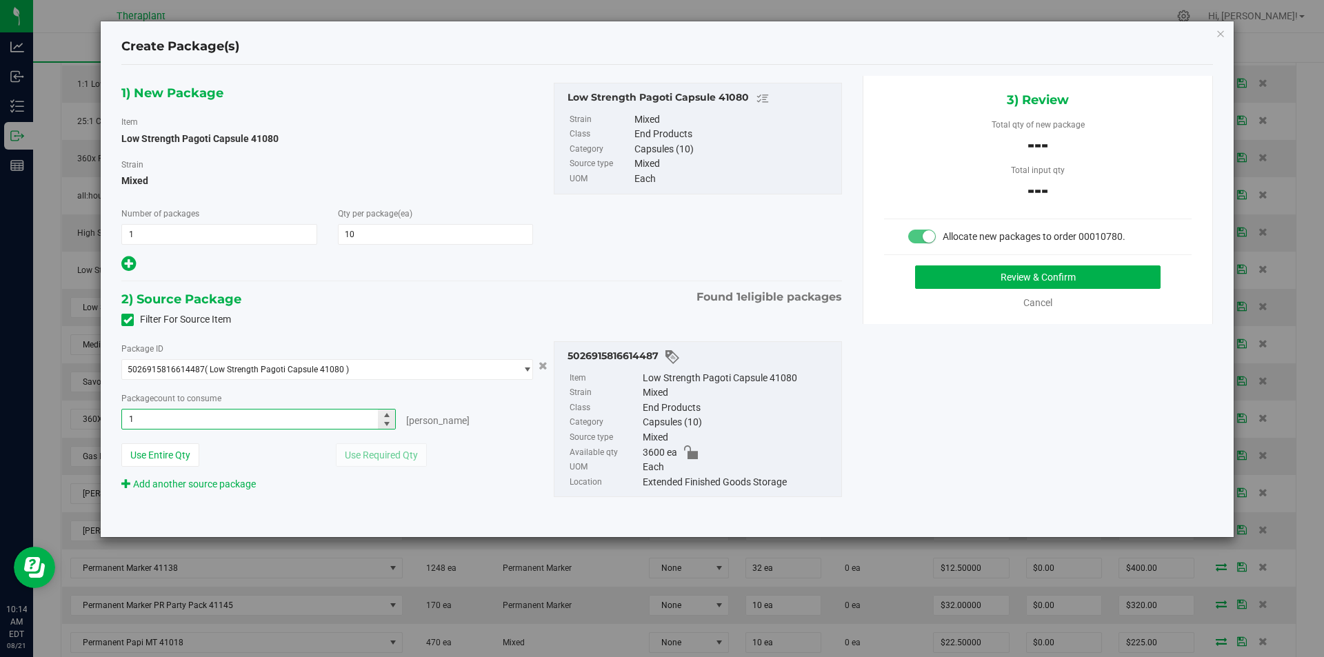
type input "10"
click at [956, 274] on button "Review & Confirm" at bounding box center [1037, 276] width 245 height 23
type input "10 ea"
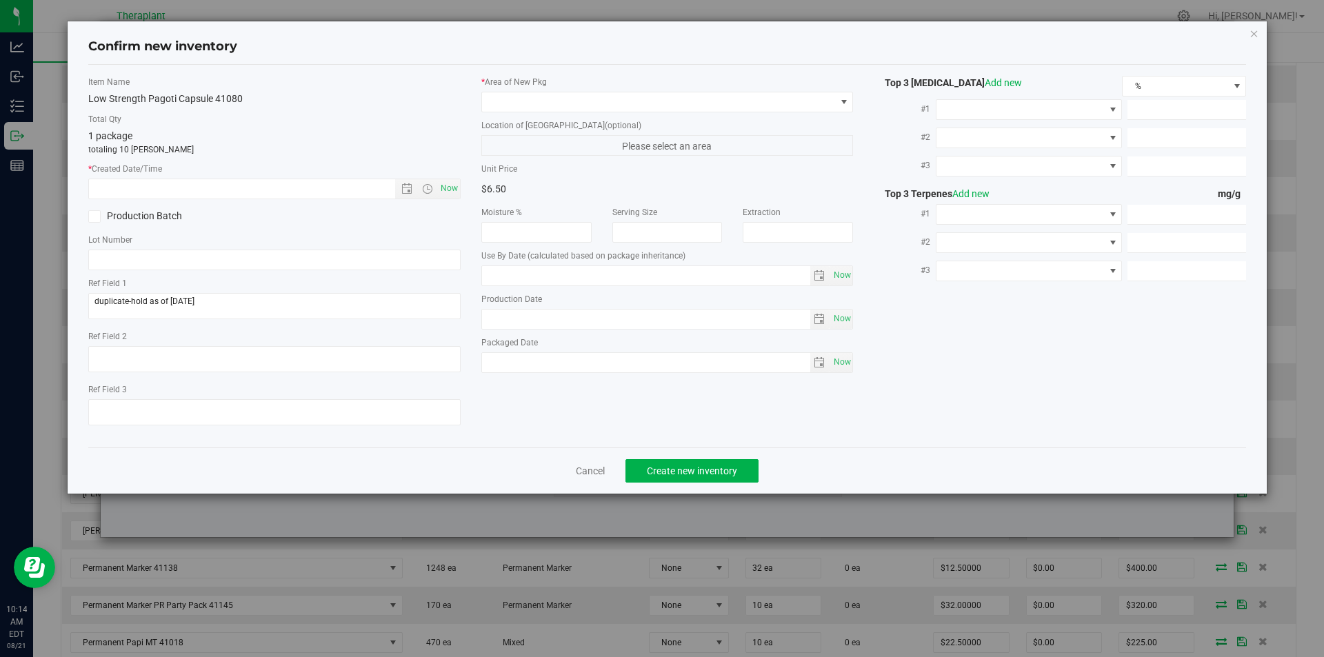
type input "2026-06-23"
drag, startPoint x: 442, startPoint y: 179, endPoint x: 479, endPoint y: 157, distance: 43.3
click at [442, 179] on span "Now" at bounding box center [274, 189] width 372 height 21
click at [443, 186] on span "Now" at bounding box center [448, 189] width 23 height 20
type input "8/21/2025 10:14 AM"
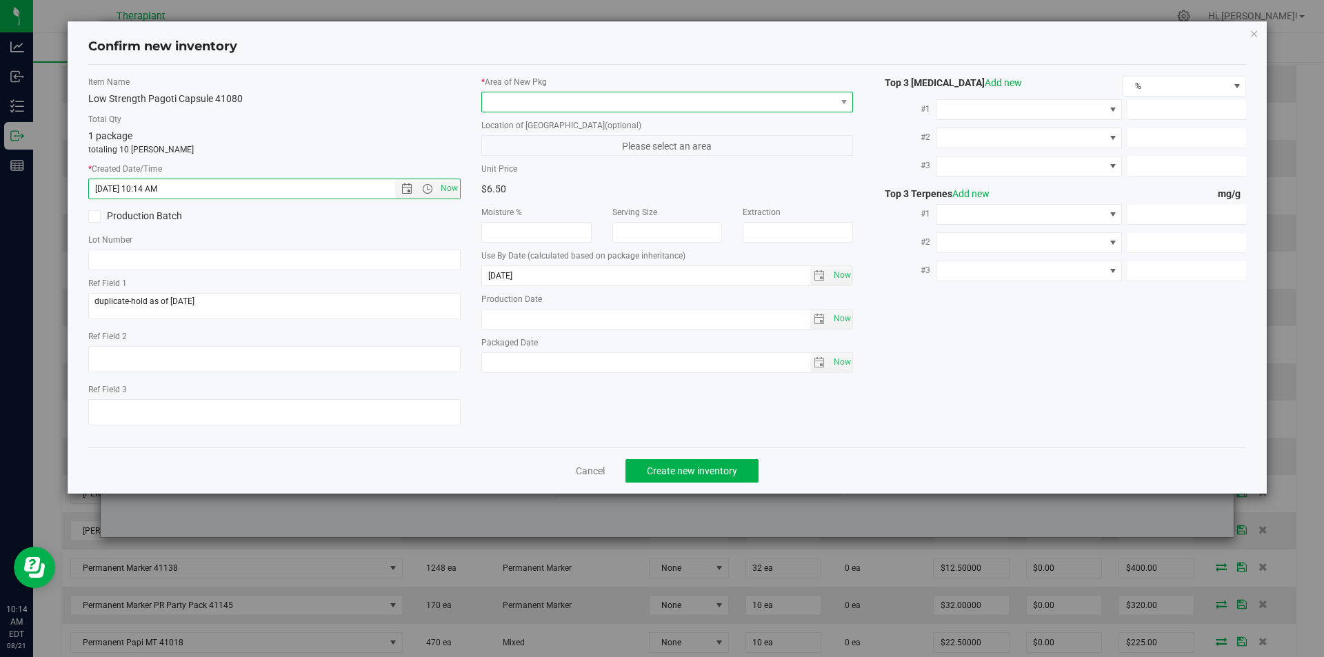
click at [528, 99] on span at bounding box center [659, 101] width 354 height 19
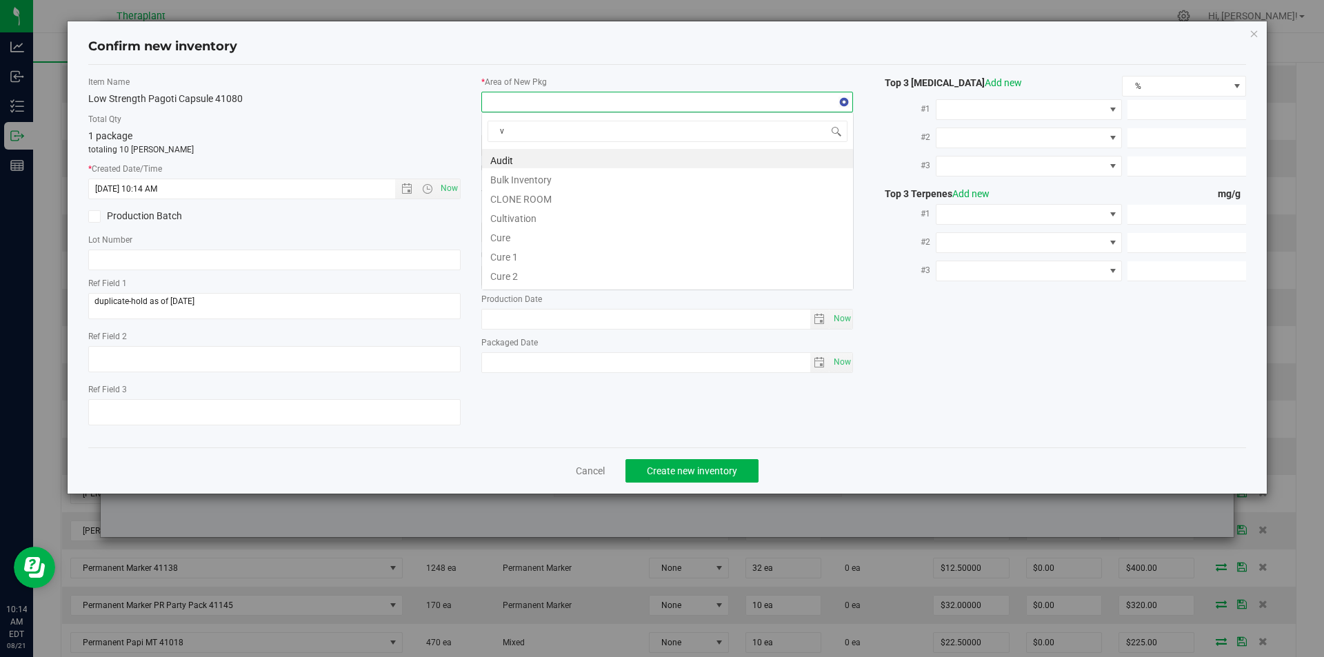
scroll to position [21, 372]
click at [509, 200] on li "Vault" at bounding box center [667, 197] width 371 height 19
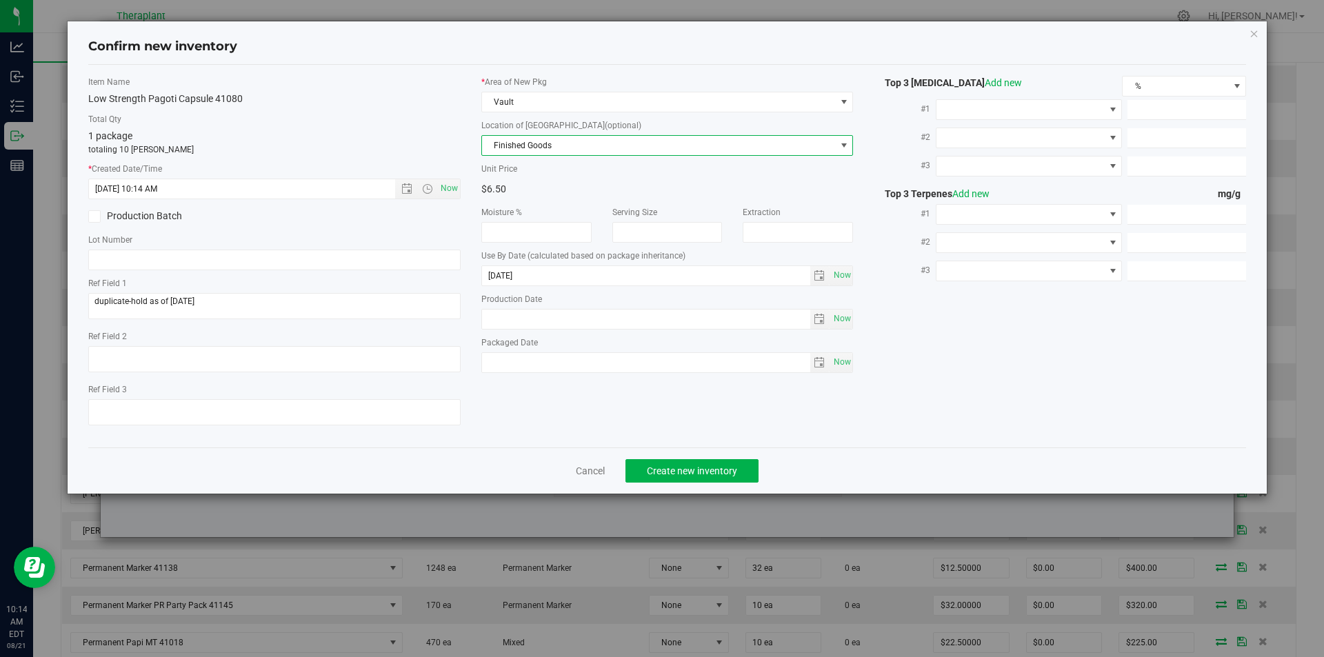
click at [521, 130] on div "Location of New Pkg (optional) Finished Goods Finished Goods Intake Order Pendi…" at bounding box center [667, 137] width 372 height 37
click at [513, 137] on span "Finished Goods" at bounding box center [659, 145] width 354 height 19
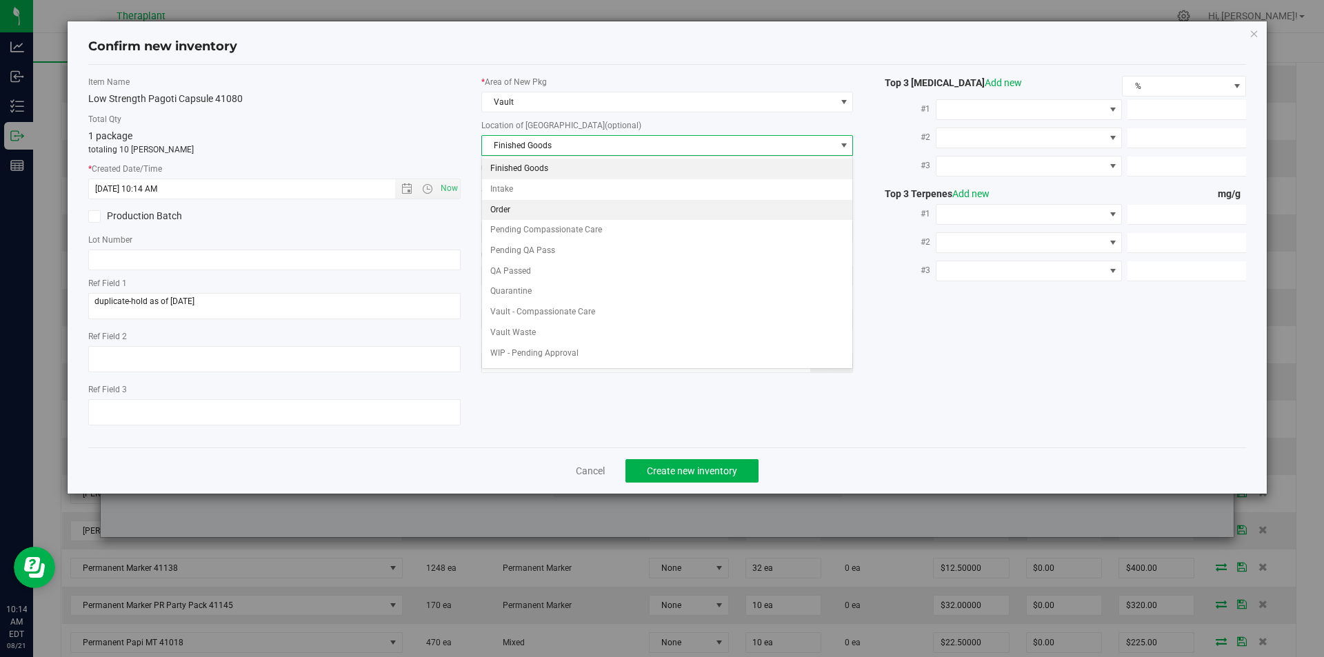
click at [502, 208] on li "Order" at bounding box center [667, 210] width 371 height 21
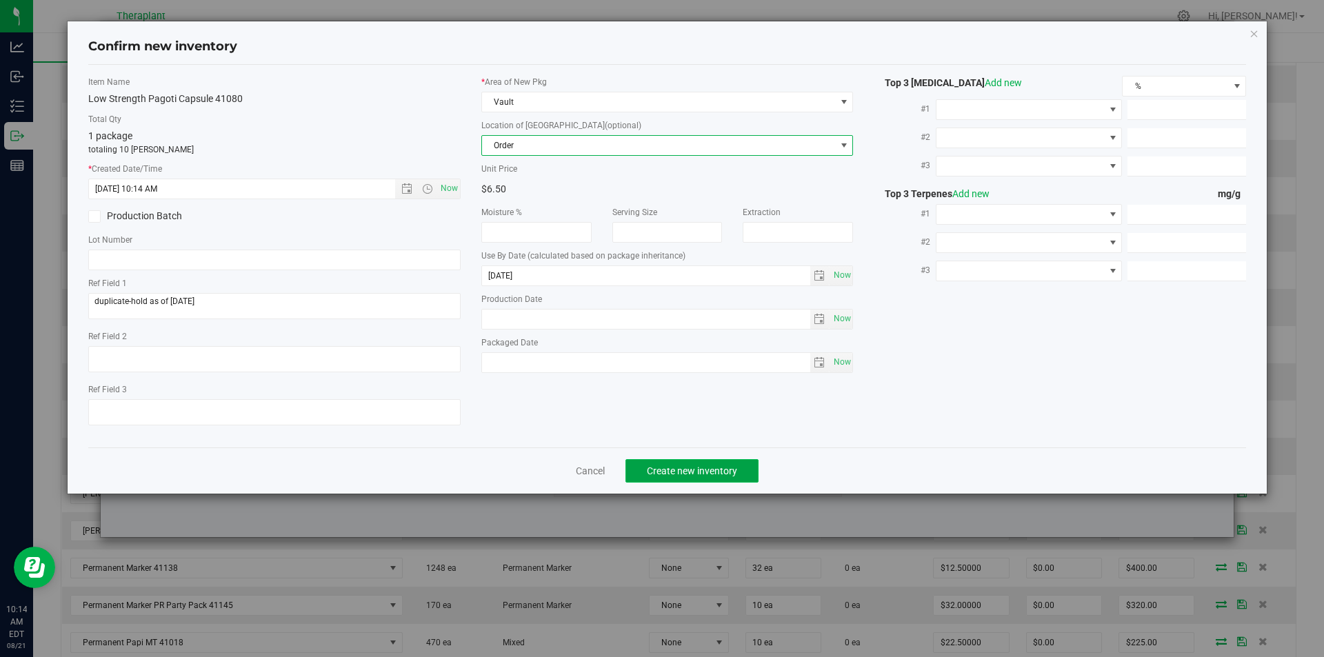
click at [653, 465] on button "Create new inventory" at bounding box center [691, 470] width 133 height 23
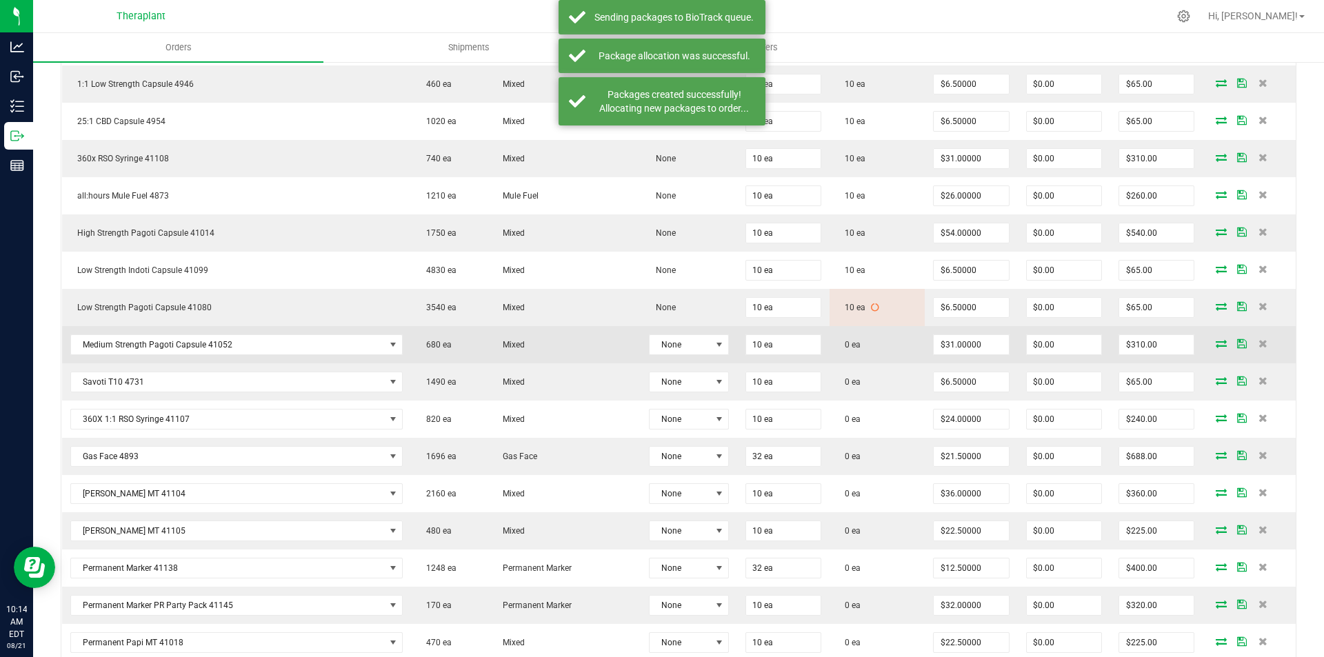
click at [1216, 341] on icon at bounding box center [1221, 343] width 11 height 8
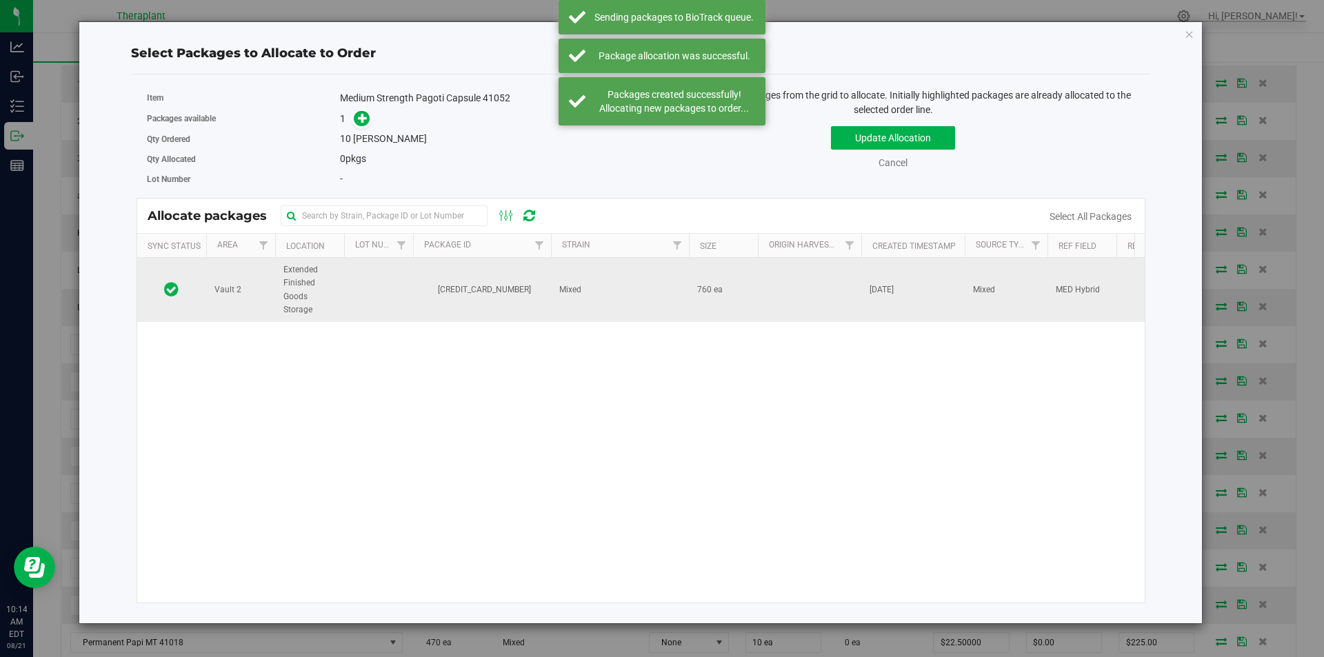
click at [485, 272] on td "5697097870889923" at bounding box center [482, 290] width 138 height 64
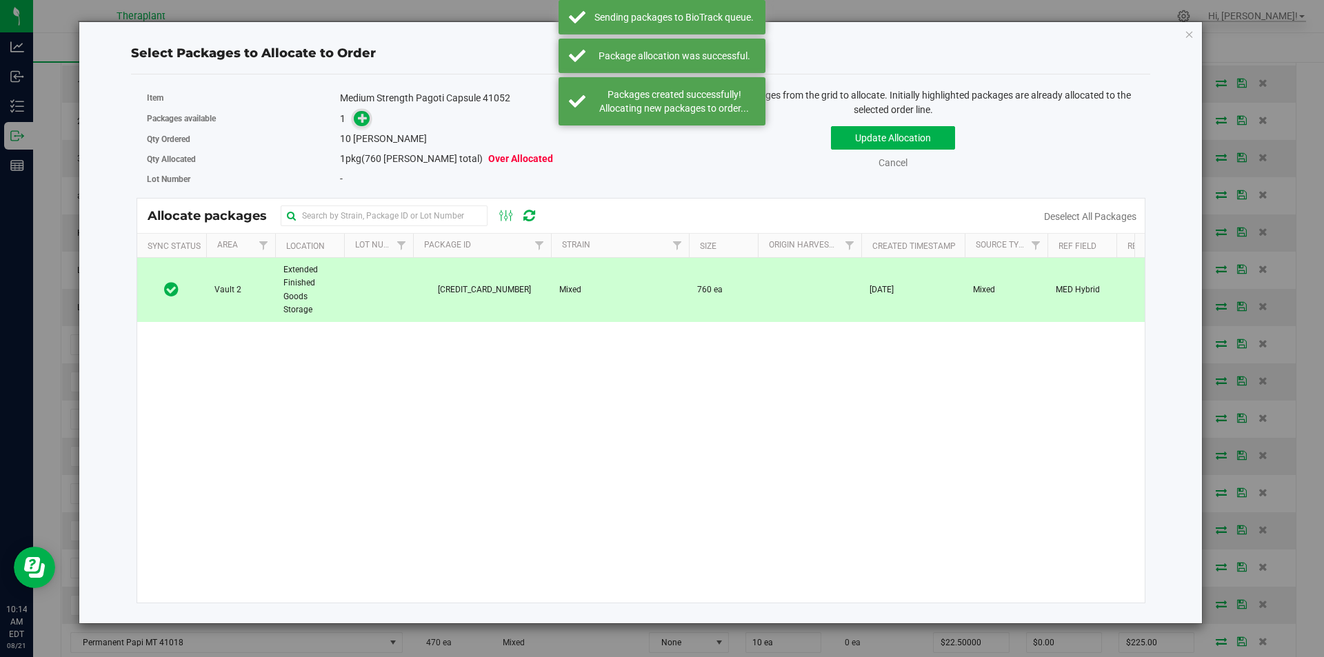
click at [368, 116] on icon at bounding box center [363, 118] width 10 height 10
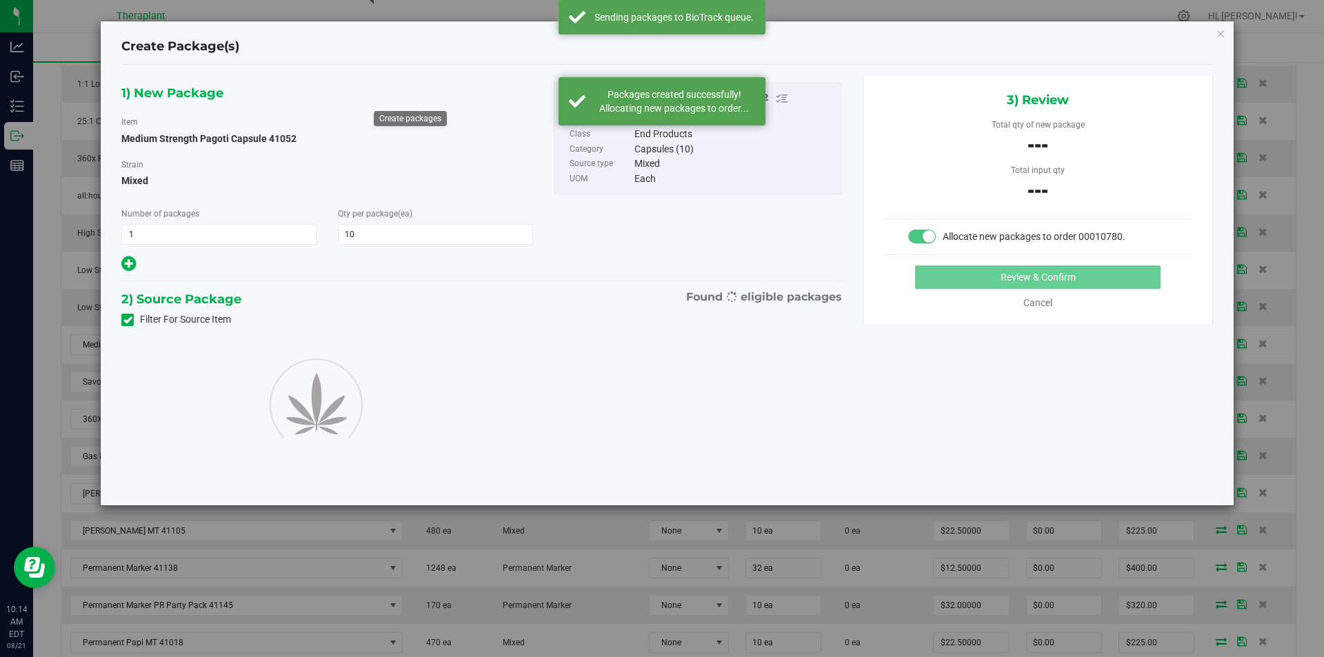
type input "10"
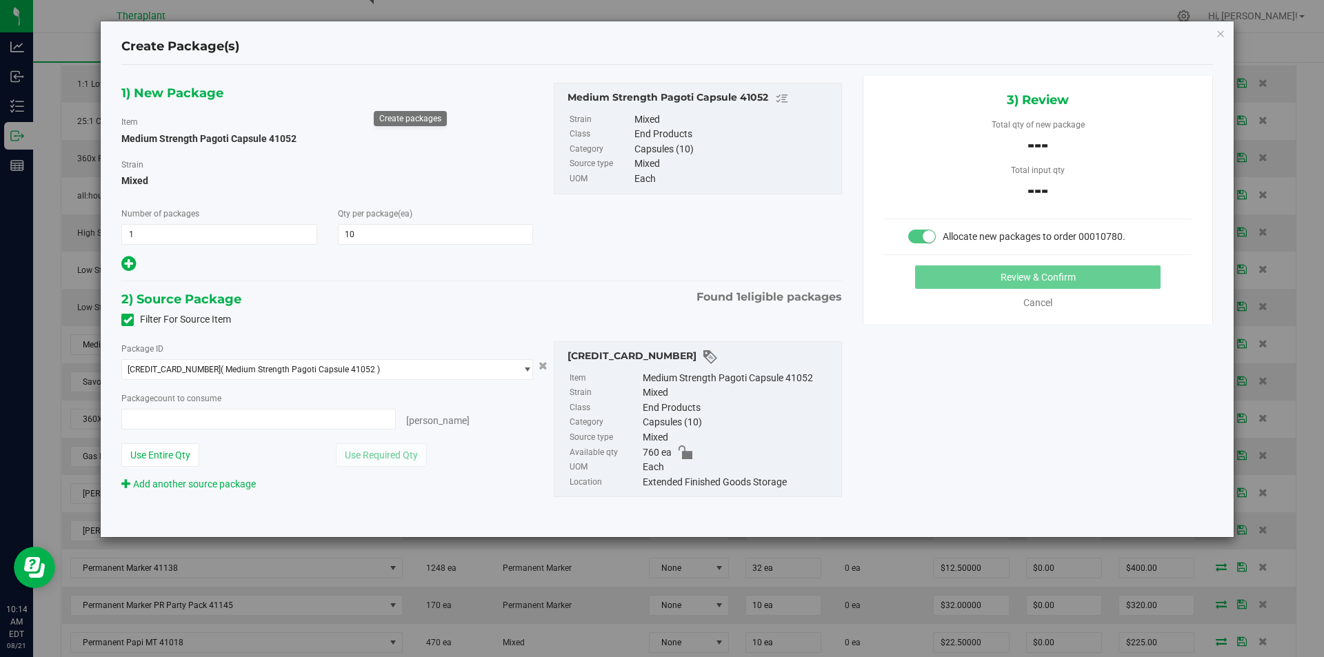
type input "0 ea"
type input "0"
click at [159, 423] on span "0 ea 0" at bounding box center [258, 419] width 274 height 21
type input "10"
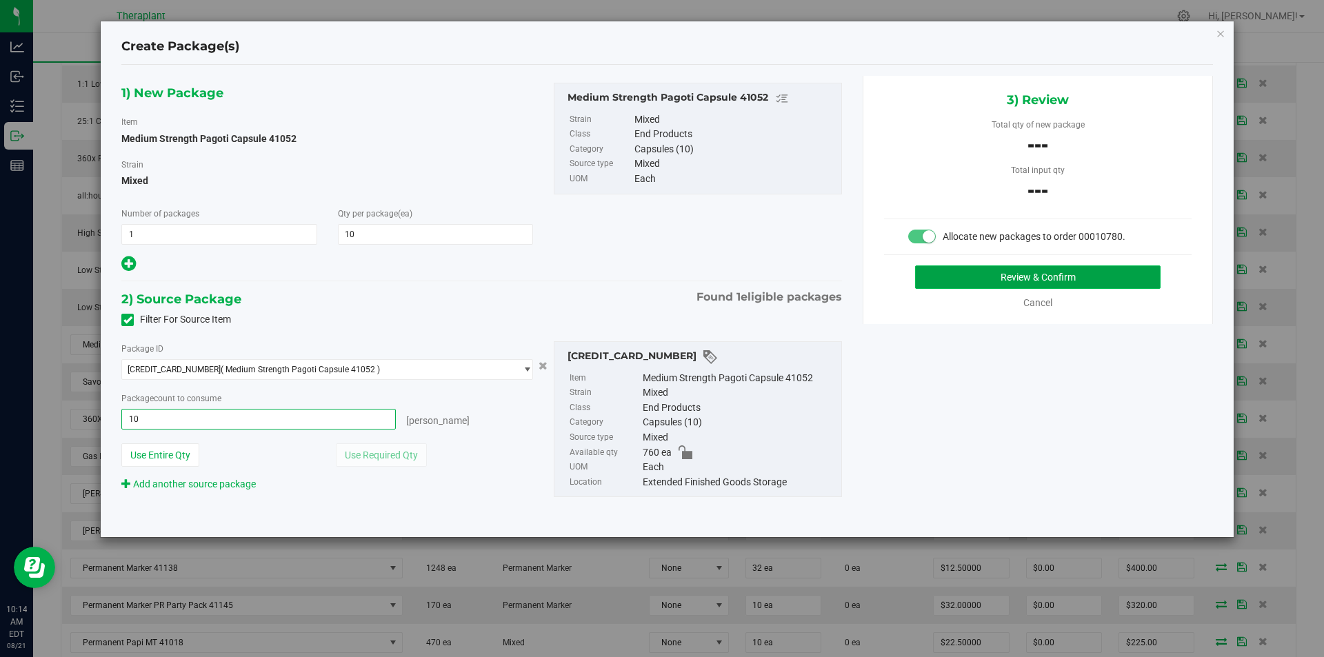
click at [1048, 271] on button "Review & Confirm" at bounding box center [1037, 276] width 245 height 23
type input "10 ea"
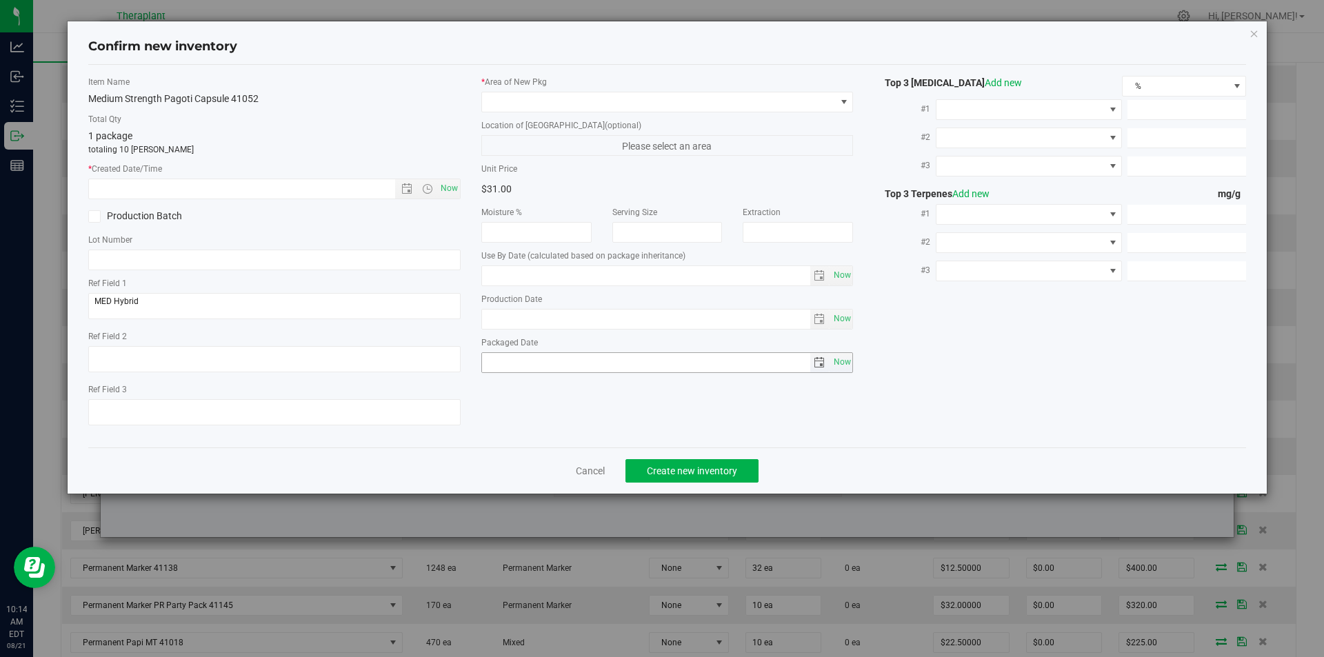
type input "2026-06-17"
drag, startPoint x: 452, startPoint y: 190, endPoint x: 497, endPoint y: 127, distance: 76.7
click at [452, 186] on span "Now" at bounding box center [448, 189] width 23 height 20
type input "8/21/2025 10:14 AM"
click at [508, 114] on div "* Area of New Pkg Location of New Pkg (optional) Please select an area Unit Pri…" at bounding box center [667, 228] width 393 height 304
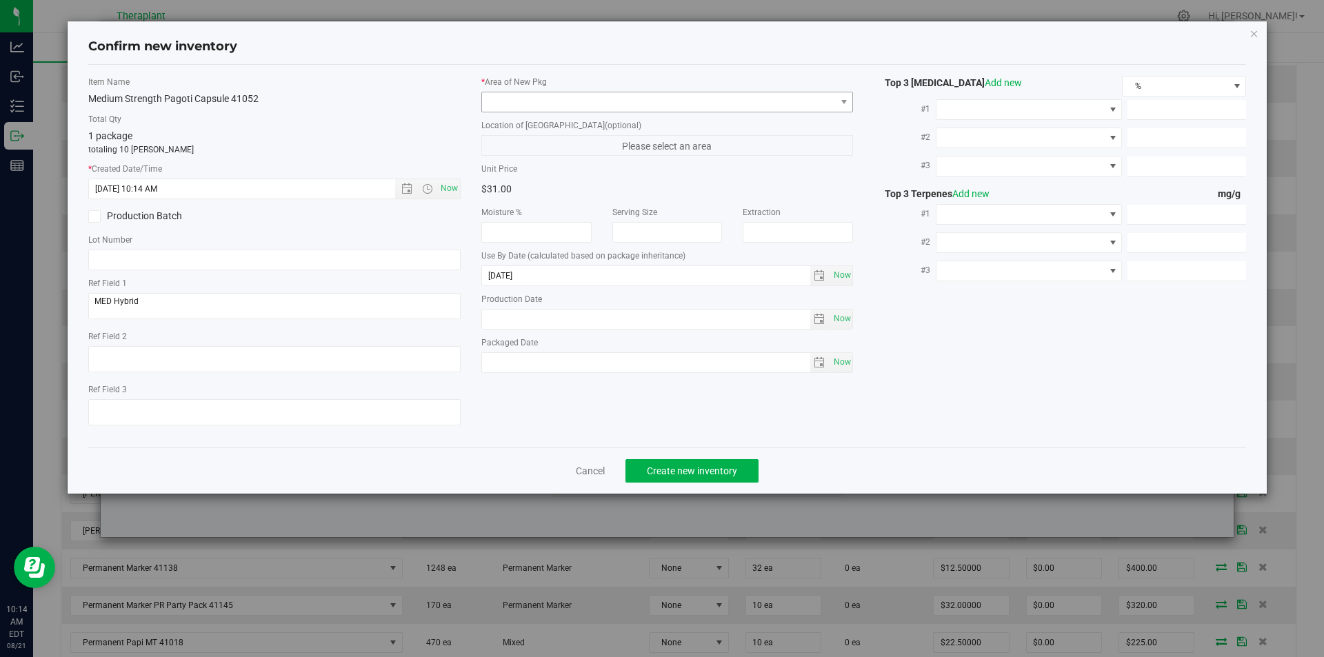
drag, startPoint x: 501, startPoint y: 90, endPoint x: 496, endPoint y: 99, distance: 11.1
click at [500, 94] on div "* Area of [GEOGRAPHIC_DATA]" at bounding box center [667, 94] width 372 height 37
click at [496, 99] on span at bounding box center [659, 101] width 354 height 19
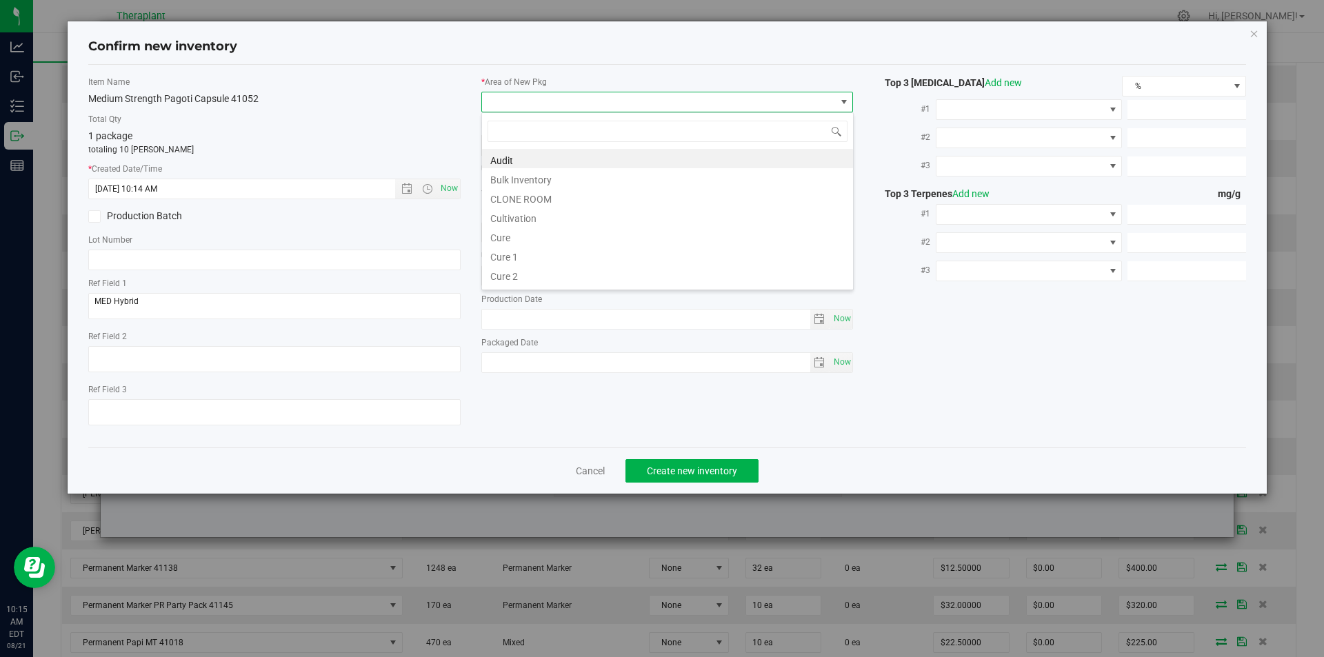
scroll to position [21, 372]
type input "v"
click at [521, 195] on li "Vault" at bounding box center [667, 197] width 371 height 19
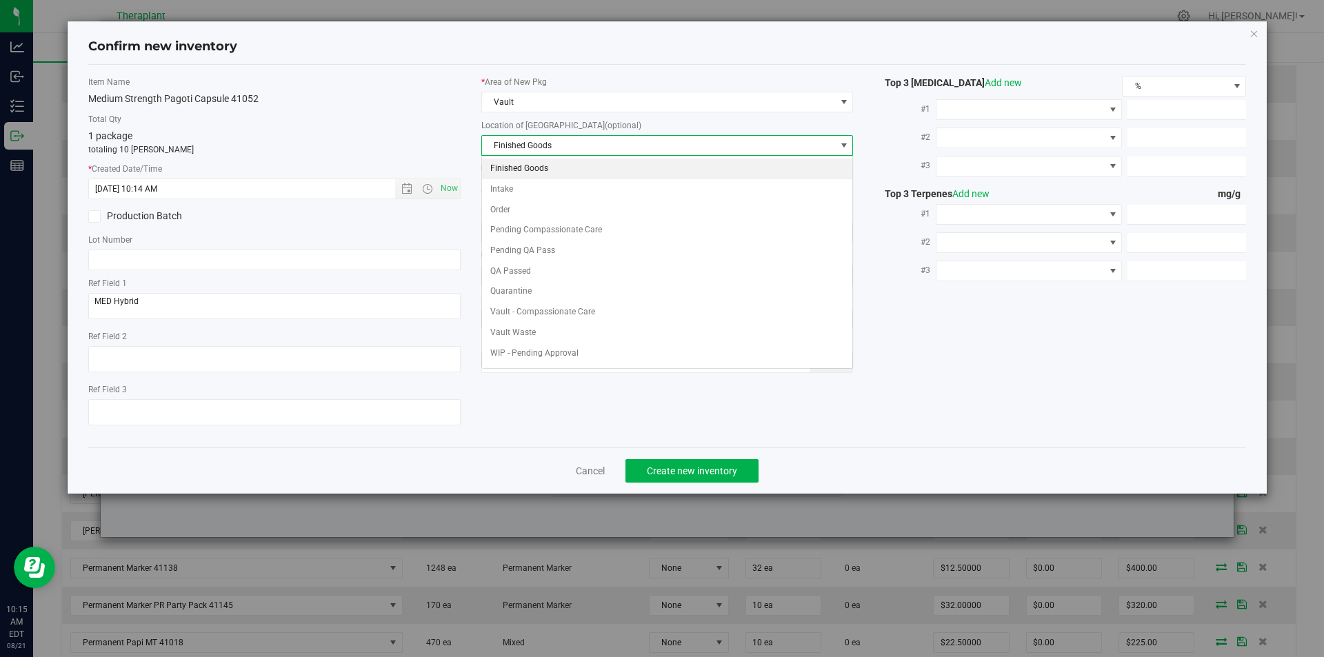
click at [500, 220] on li "Pending Compassionate Care" at bounding box center [667, 230] width 371 height 21
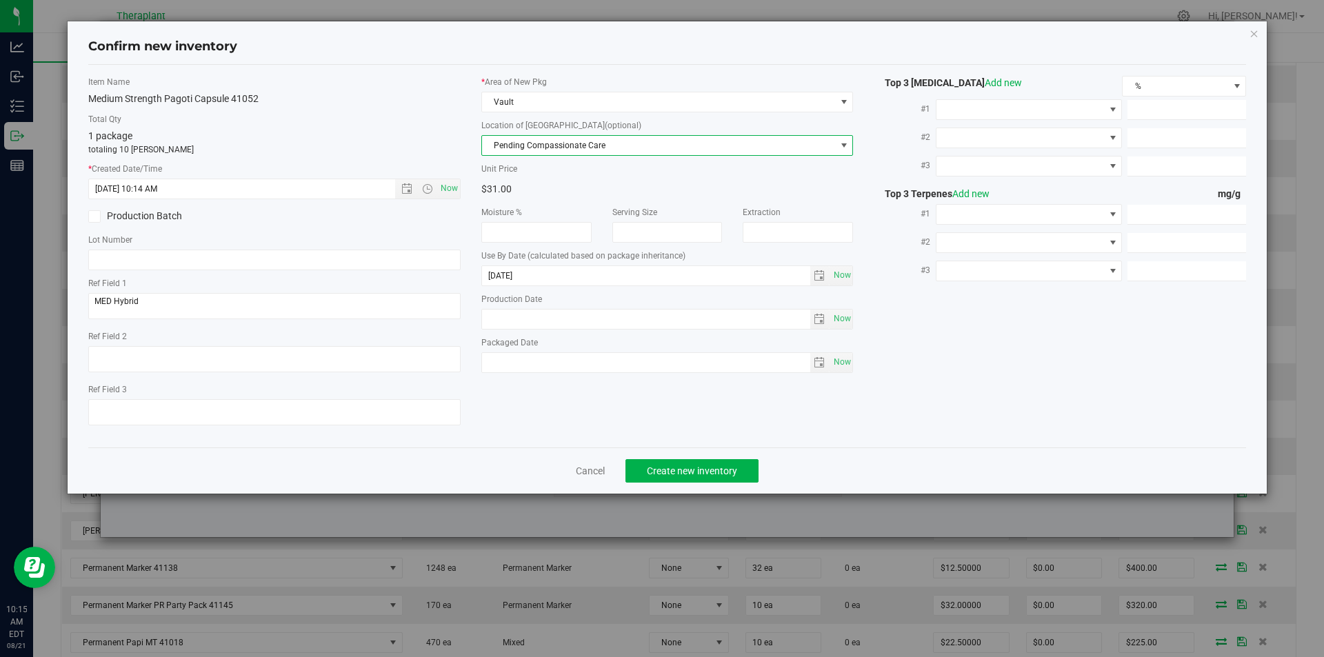
click at [535, 150] on span "Pending Compassionate Care" at bounding box center [659, 145] width 354 height 19
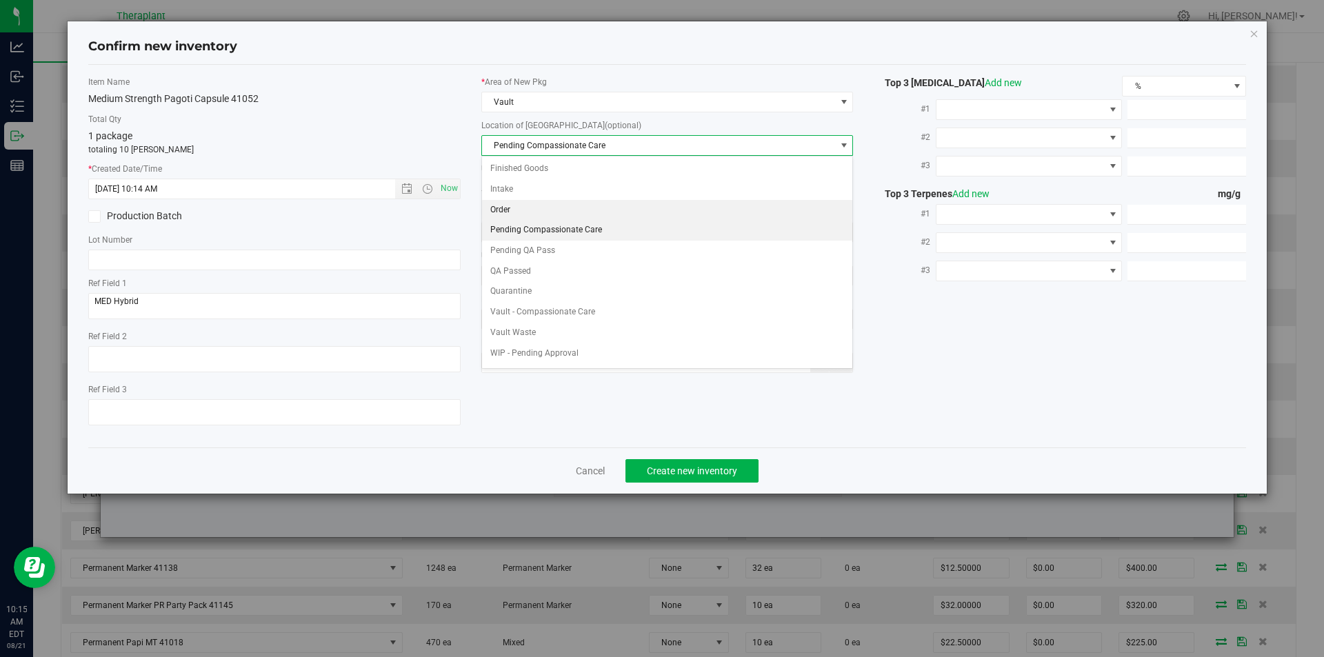
click at [523, 208] on li "Order" at bounding box center [667, 210] width 371 height 21
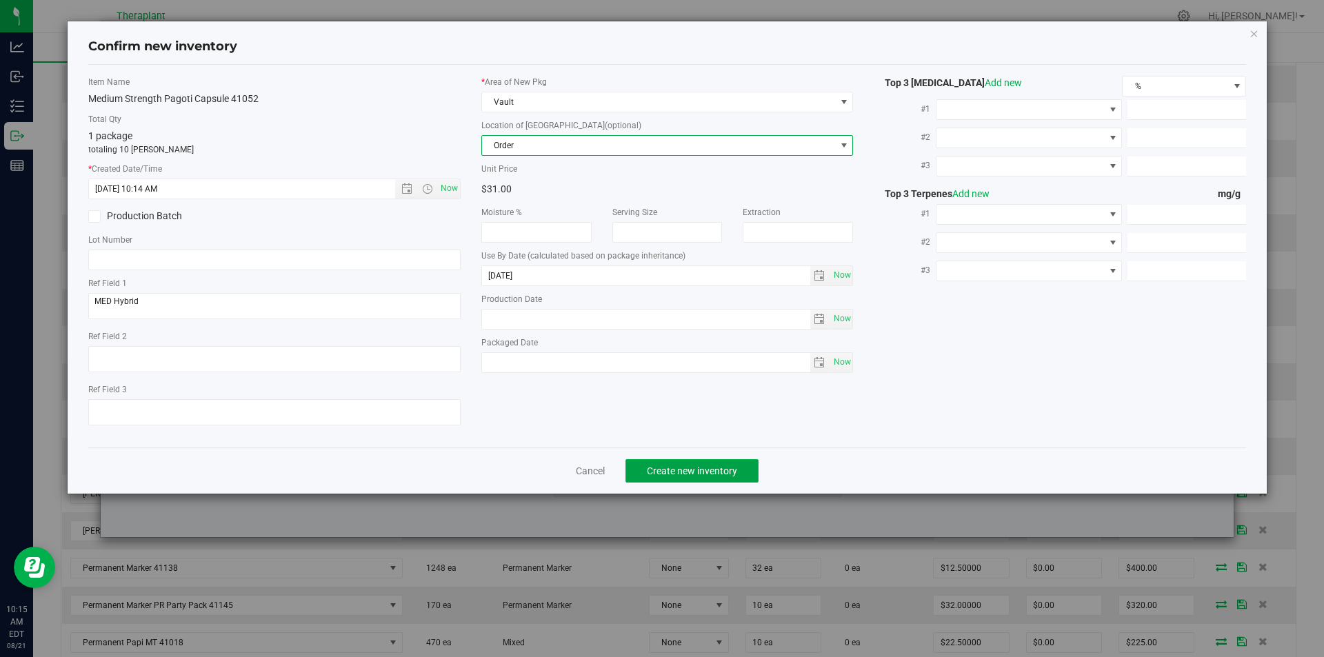
click at [685, 479] on button "Create new inventory" at bounding box center [691, 470] width 133 height 23
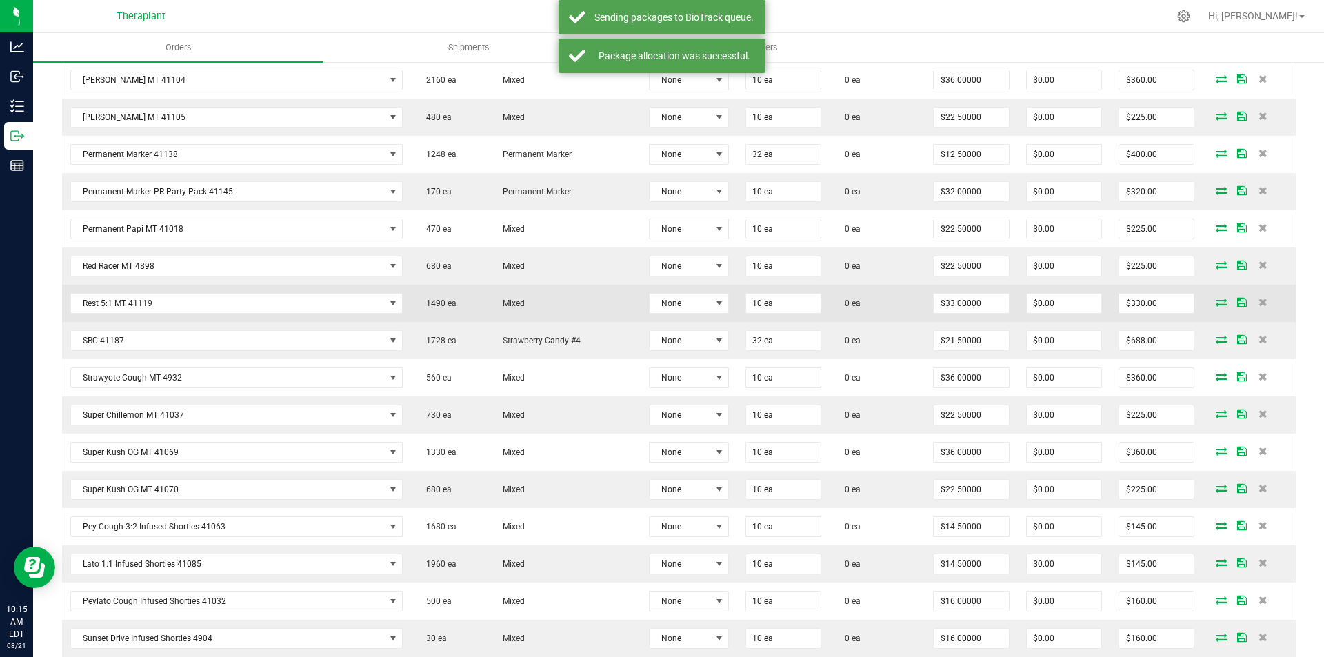
scroll to position [2196, 0]
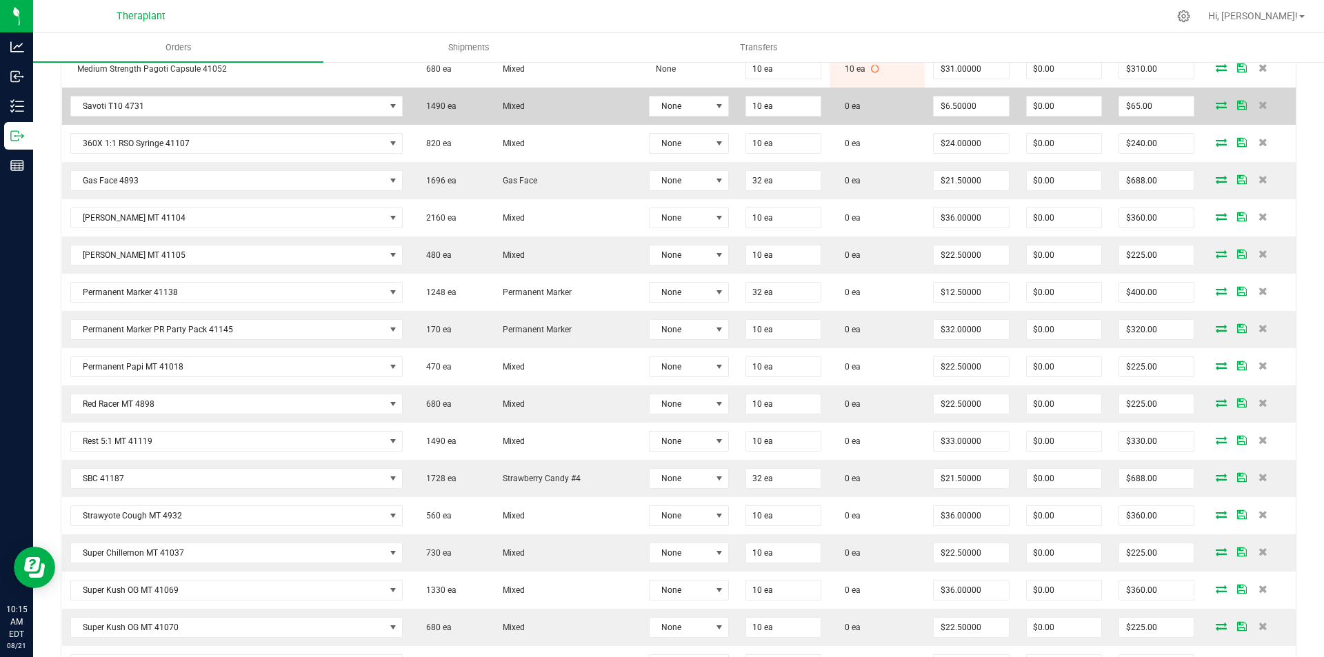
click at [1216, 106] on icon at bounding box center [1221, 105] width 11 height 8
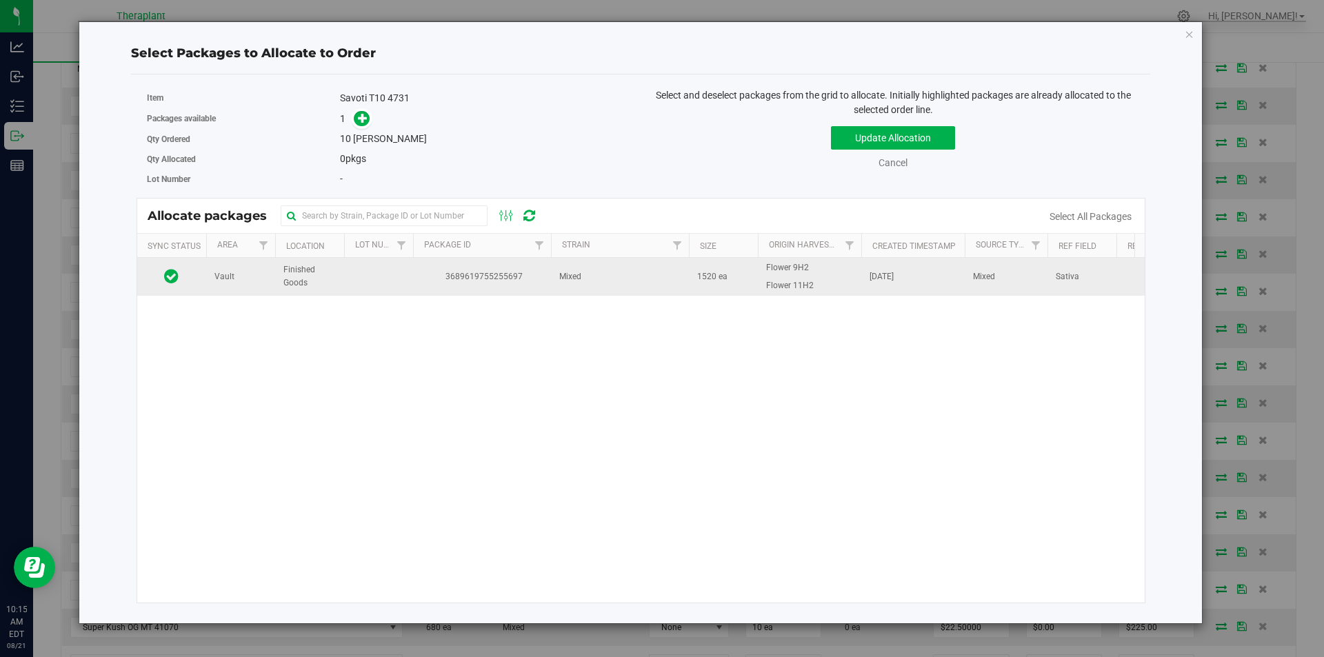
click at [475, 266] on td "3689619755255697" at bounding box center [482, 276] width 138 height 37
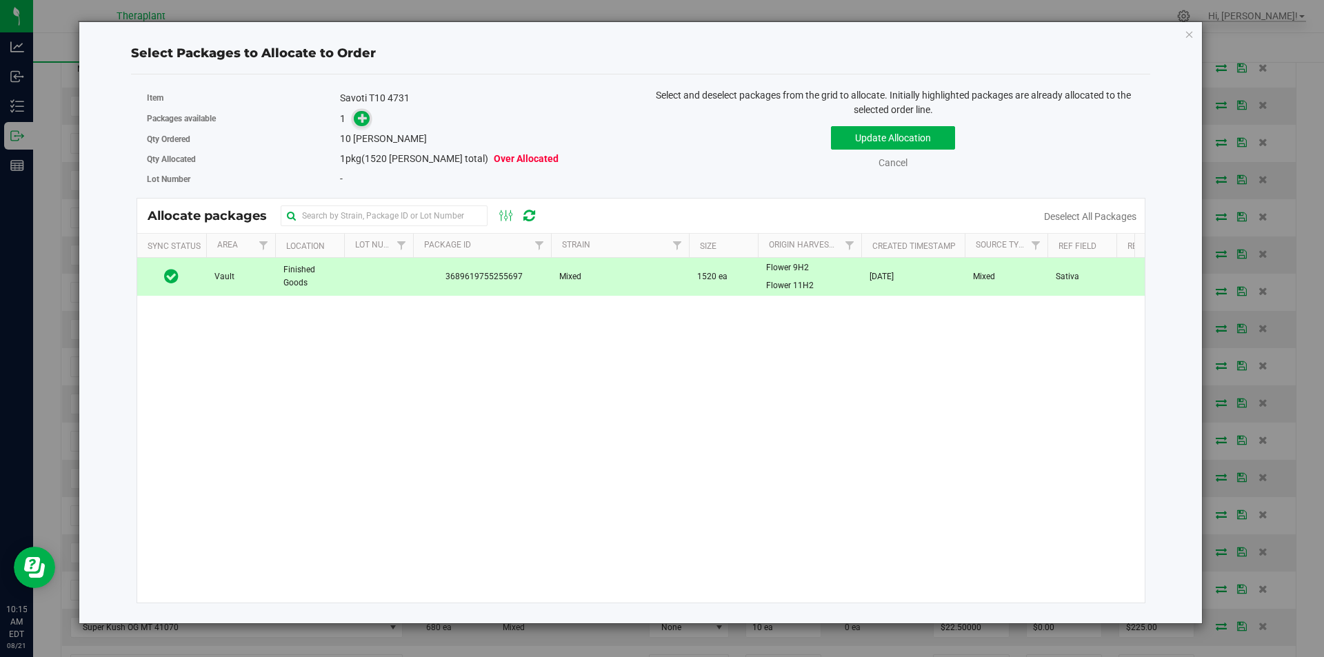
drag, startPoint x: 365, startPoint y: 110, endPoint x: 358, endPoint y: 113, distance: 7.7
click at [358, 113] on div "Packages available 1" at bounding box center [389, 118] width 484 height 21
click at [358, 113] on icon at bounding box center [363, 118] width 10 height 10
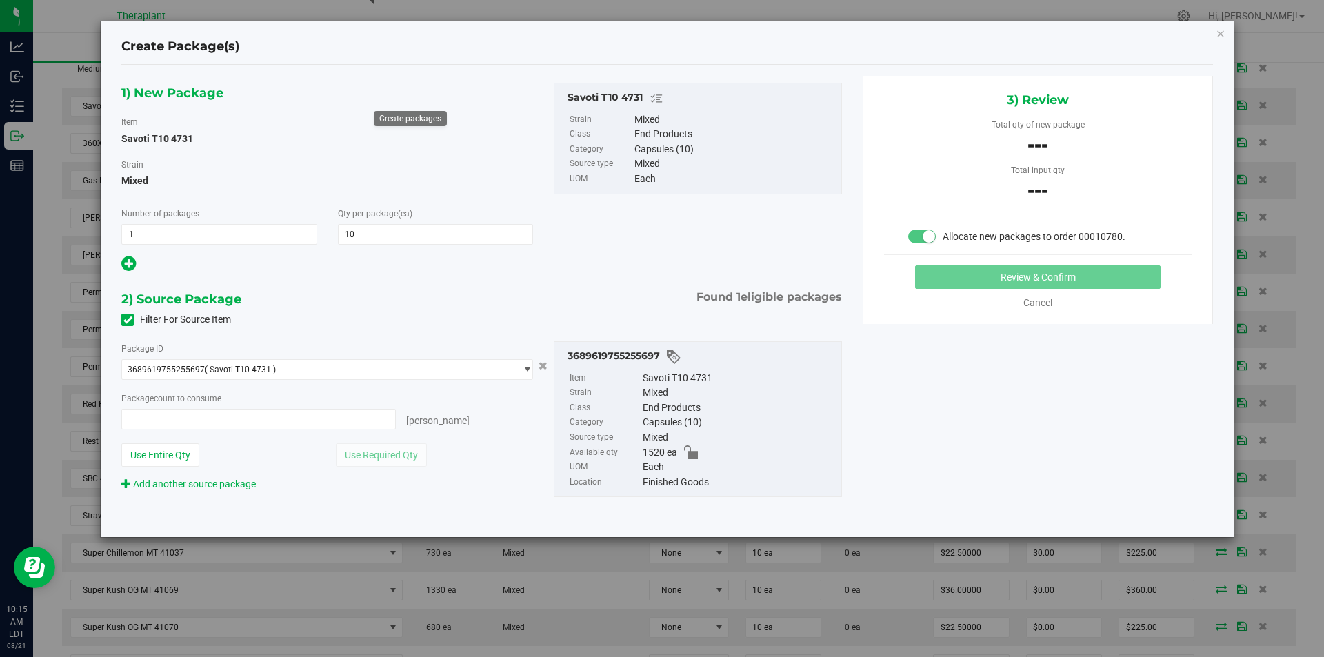
type input "0 ea"
click at [163, 417] on span "0 ea 0" at bounding box center [258, 419] width 274 height 21
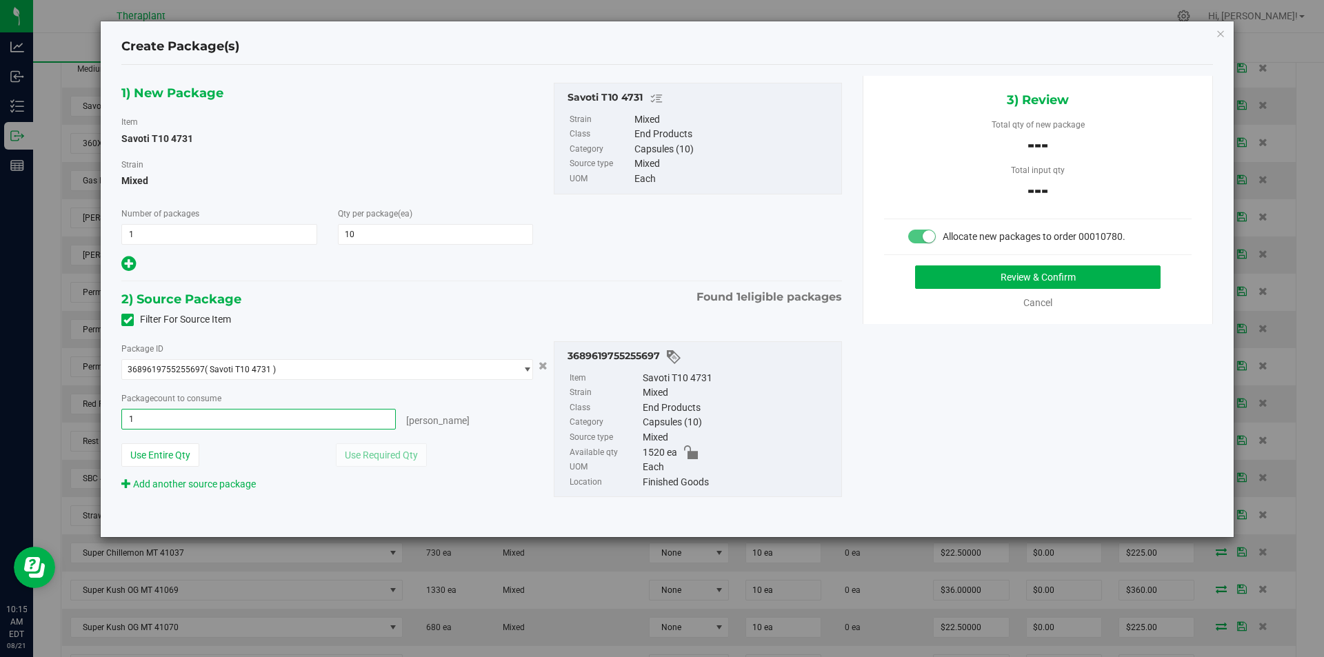
type input "10"
click at [993, 272] on button "Review & Confirm" at bounding box center [1037, 276] width 245 height 23
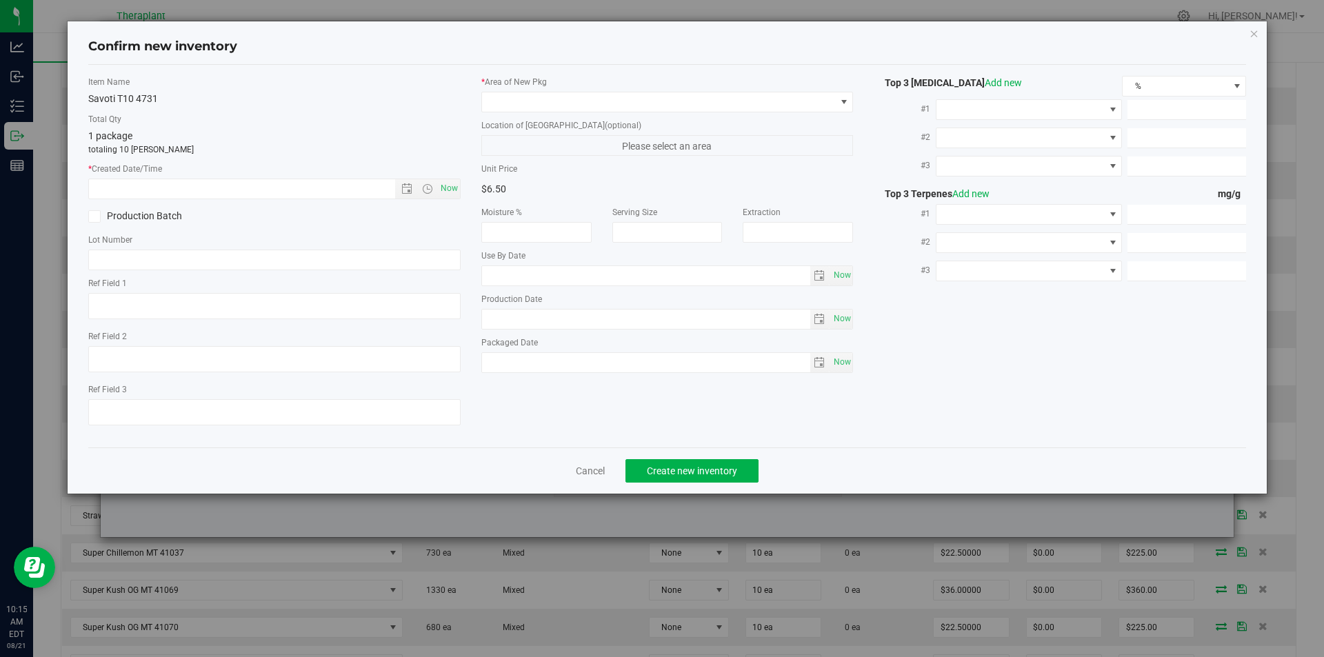
type input "10 ea"
click at [463, 179] on div "Item Name Savoti T10 4731 Total Qty 1 package totaling 10 eaches * Created Date…" at bounding box center [274, 256] width 393 height 361
type textarea "Sativa"
type input "2026-01-06"
click at [451, 179] on span "Now" at bounding box center [448, 189] width 23 height 20
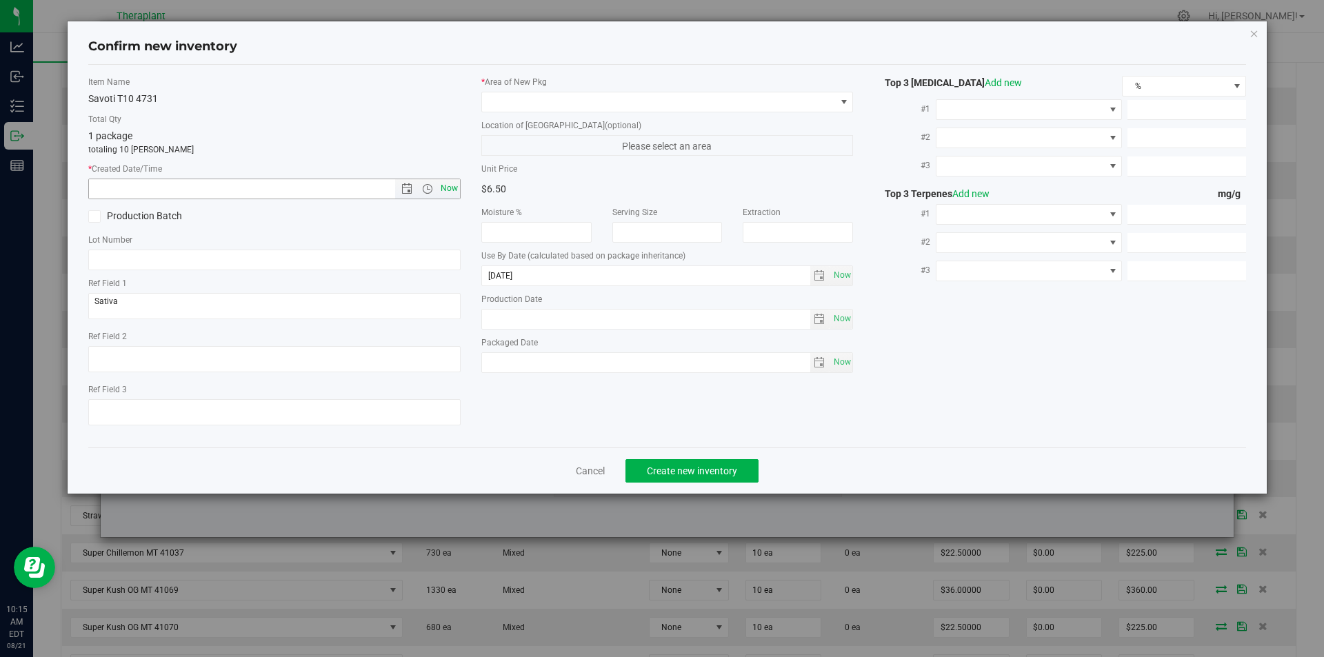
type input "8/21/2025 10:15 AM"
click at [503, 101] on span at bounding box center [659, 101] width 354 height 19
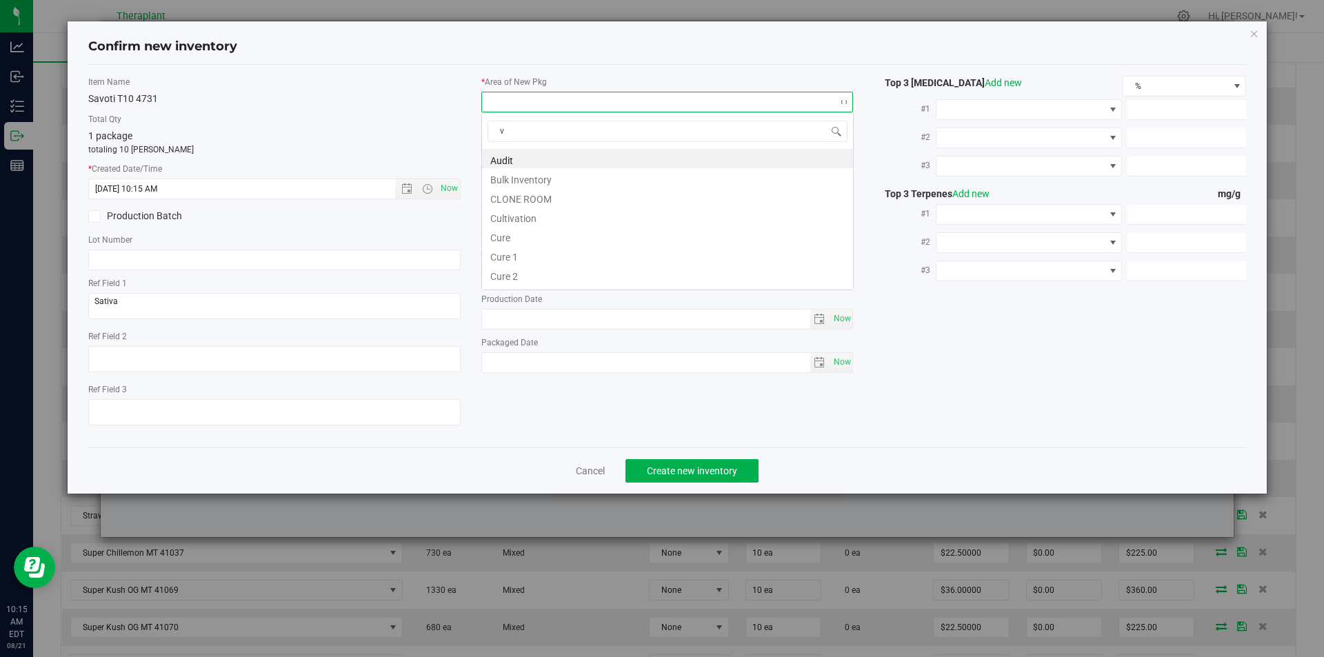
scroll to position [21, 372]
click at [516, 195] on li "Vault" at bounding box center [667, 197] width 371 height 19
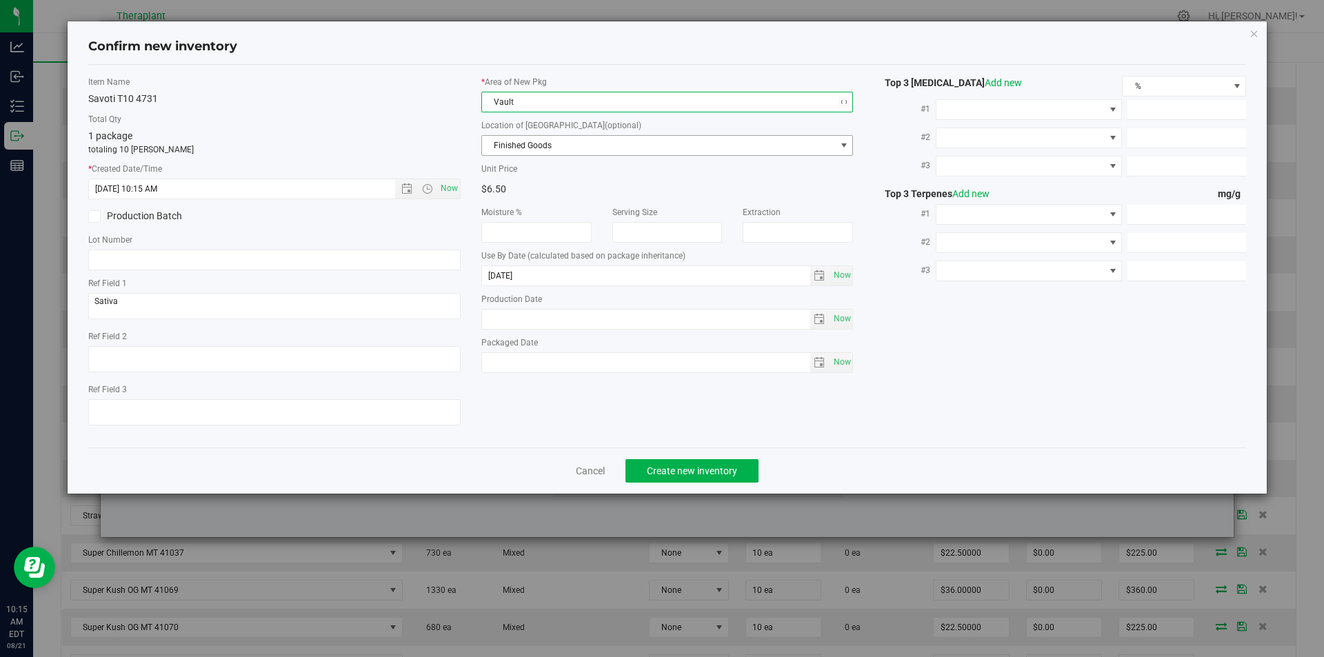
click at [520, 141] on span "Finished Goods" at bounding box center [659, 145] width 354 height 19
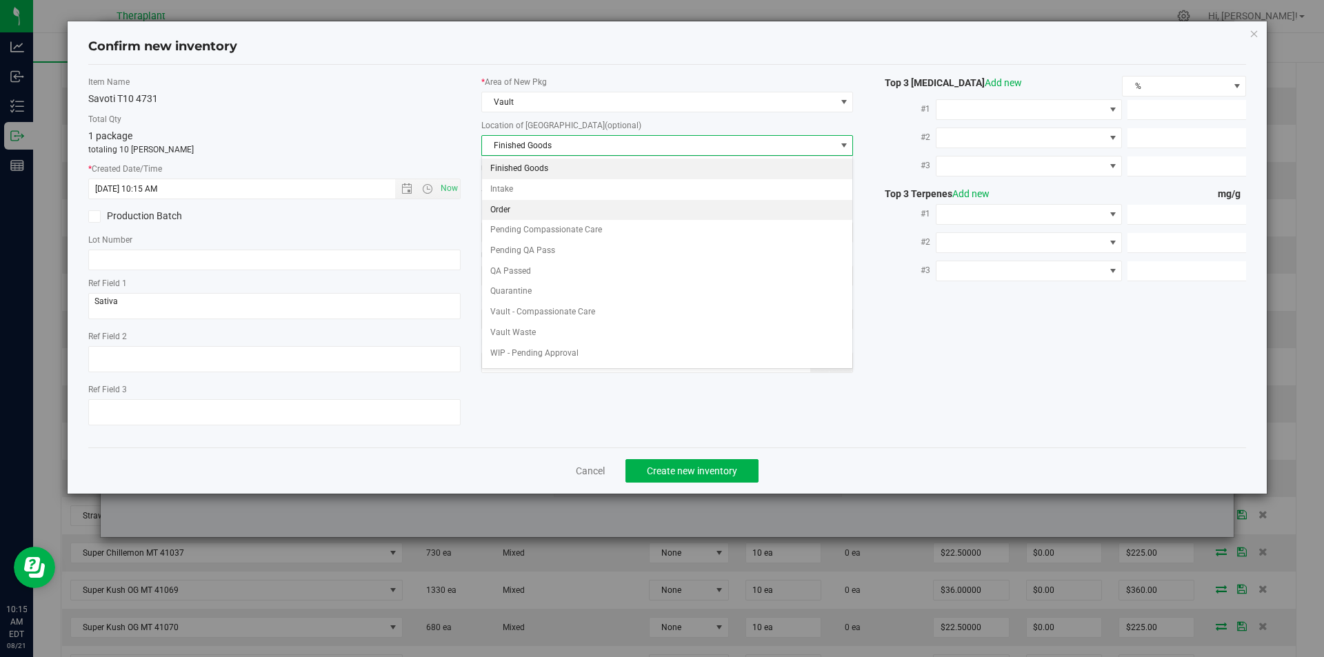
click at [512, 213] on li "Order" at bounding box center [667, 210] width 371 height 21
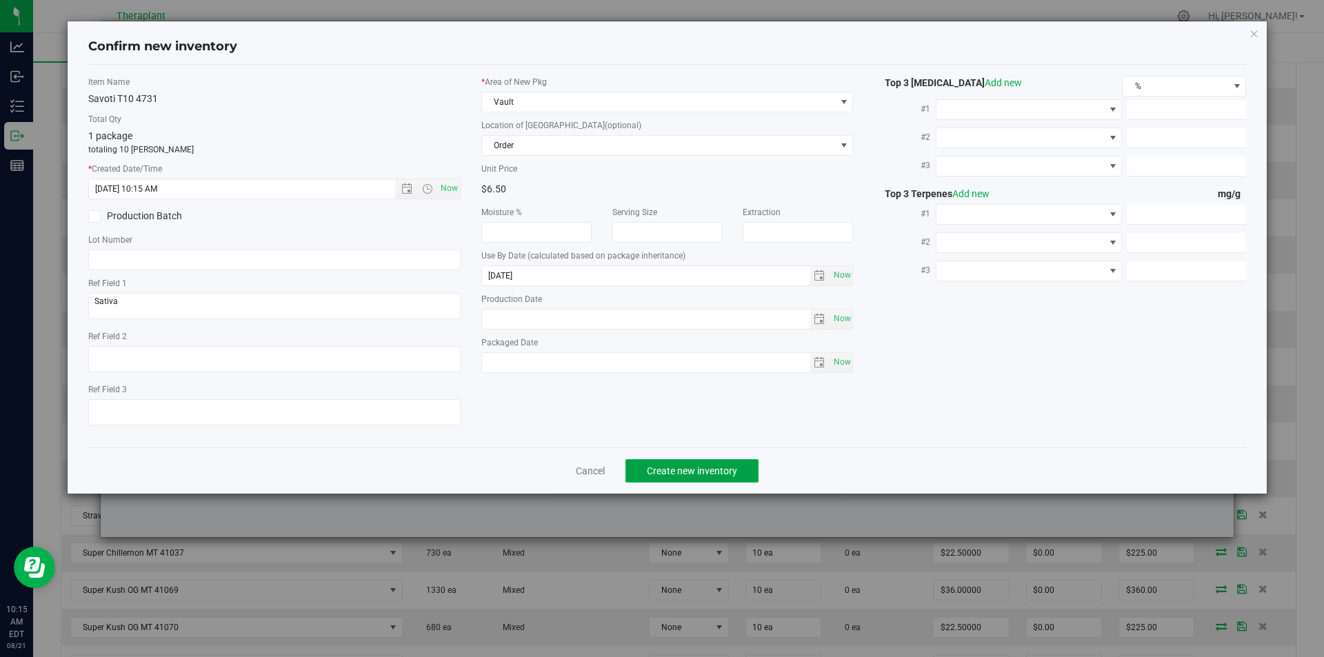
click at [661, 466] on span "Create new inventory" at bounding box center [692, 470] width 90 height 11
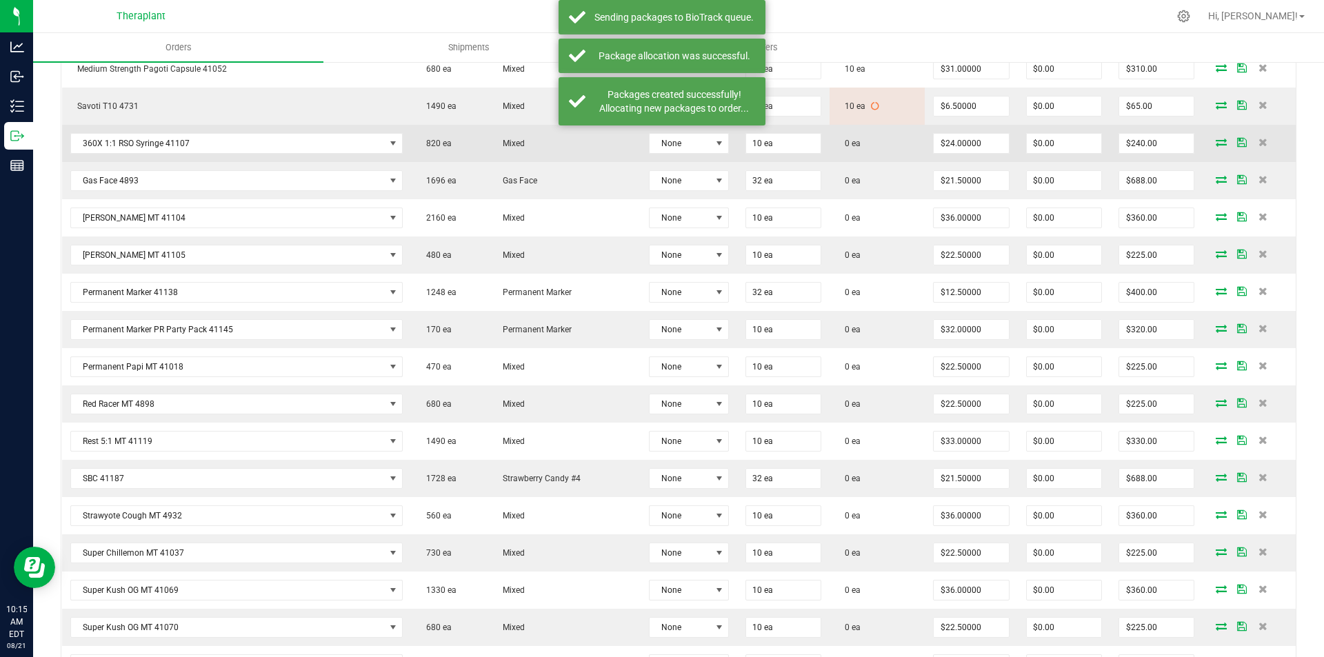
click at [1216, 138] on icon at bounding box center [1221, 142] width 11 height 8
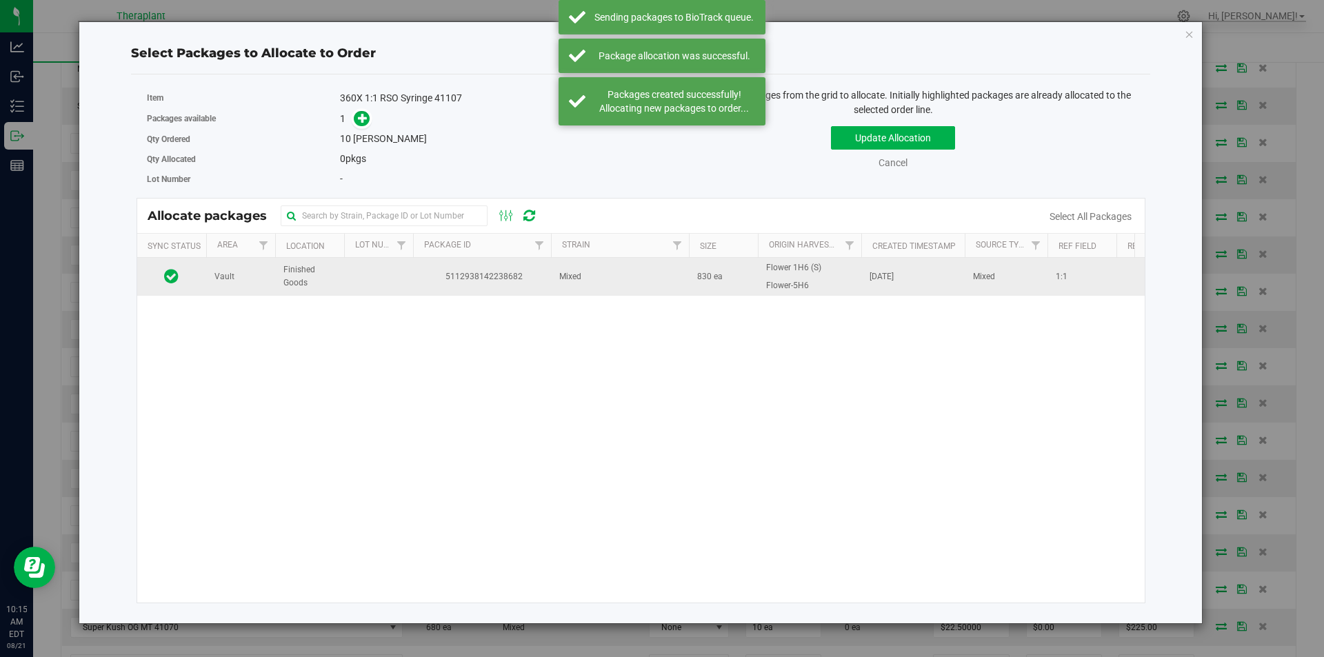
click at [417, 280] on td "5112938142238682" at bounding box center [482, 276] width 138 height 37
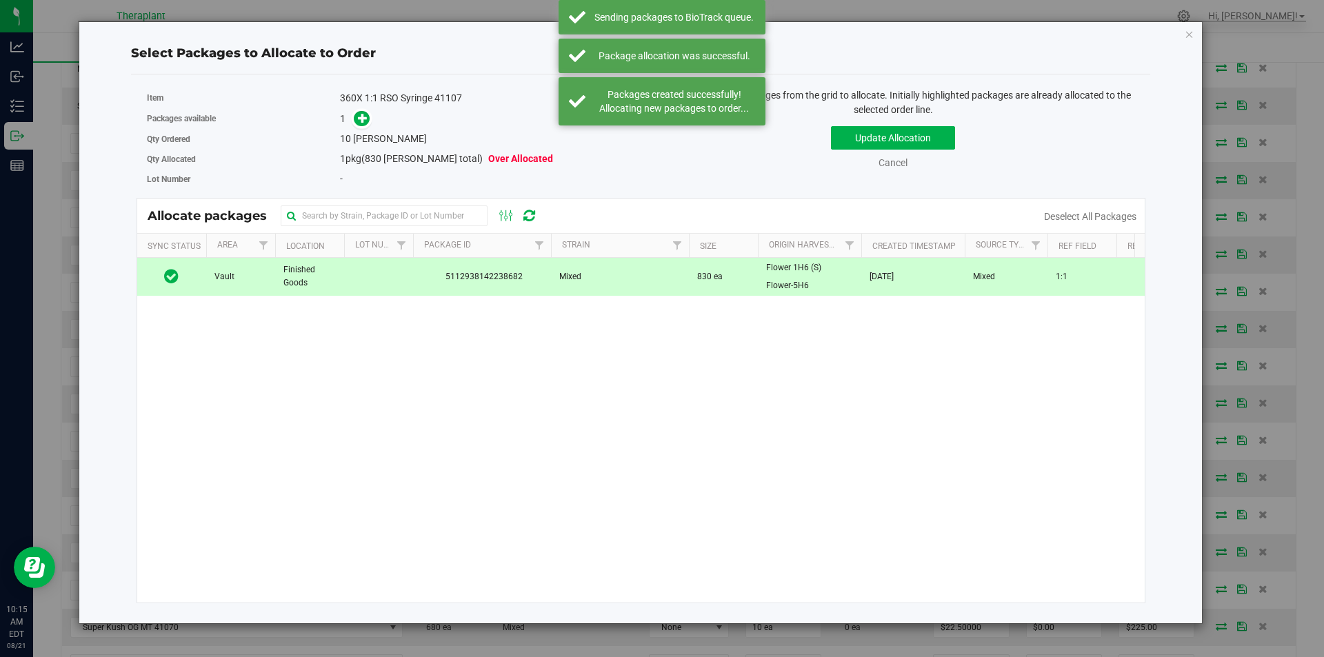
click at [352, 113] on span at bounding box center [359, 119] width 22 height 16
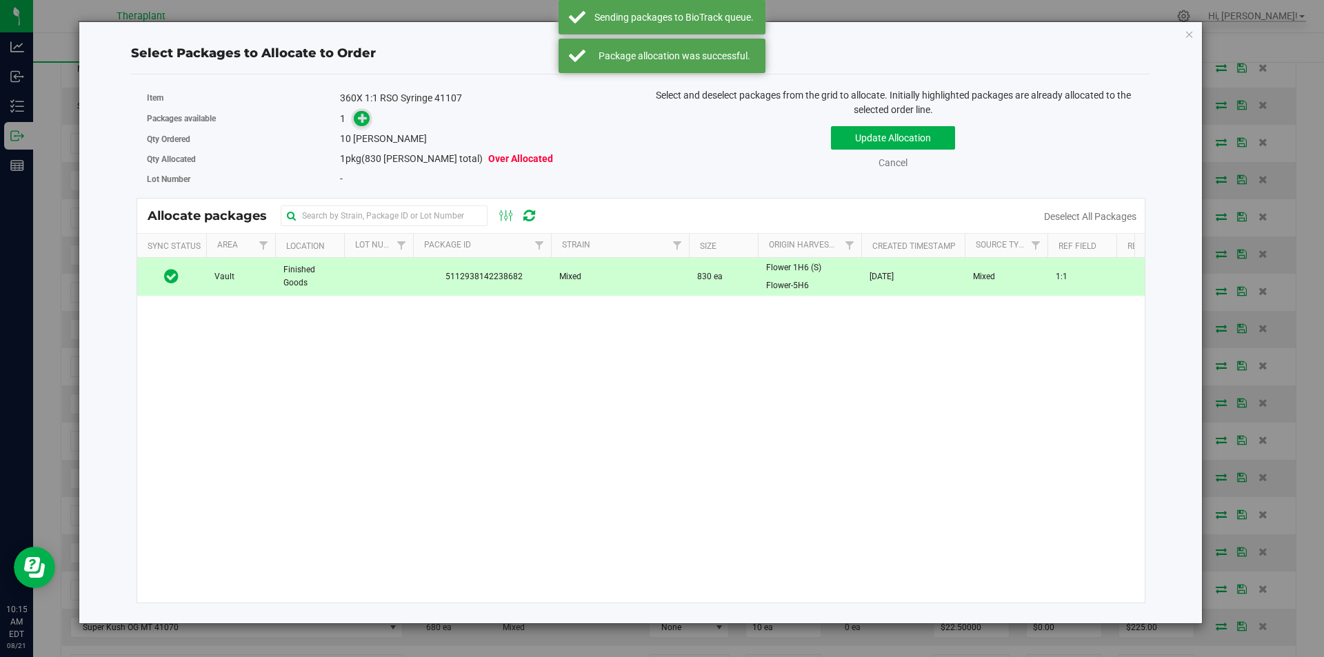
click at [363, 117] on icon at bounding box center [363, 118] width 10 height 10
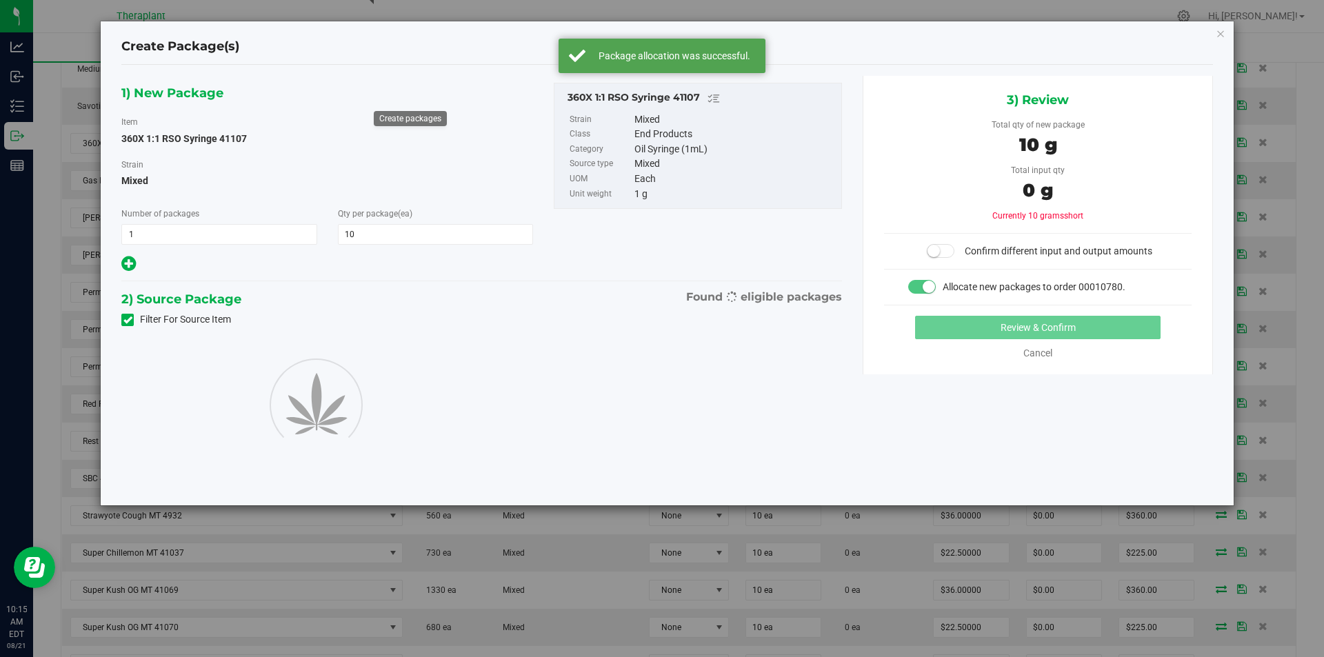
type input "10"
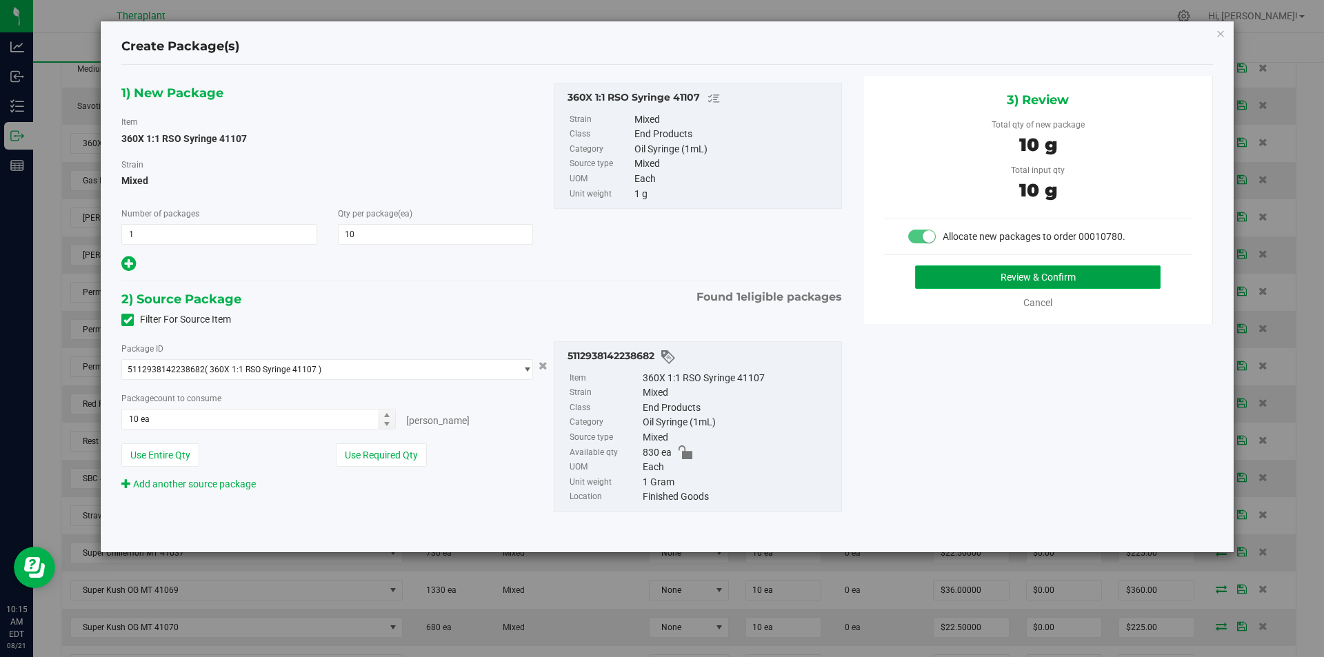
click at [1008, 275] on button "Review & Confirm" at bounding box center [1037, 276] width 245 height 23
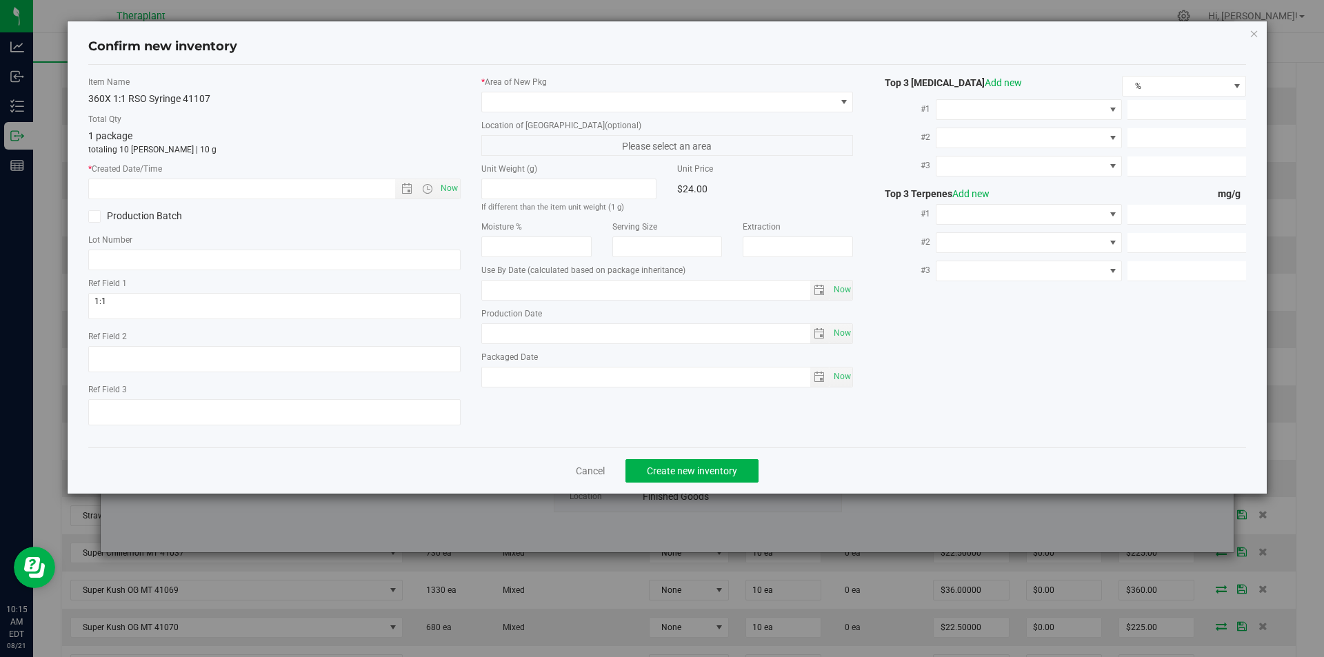
type input "[DATE]"
click at [450, 184] on span "Now" at bounding box center [448, 189] width 23 height 20
type input "8/21/2025 10:15 AM"
click at [510, 84] on label "* Area of [GEOGRAPHIC_DATA]" at bounding box center [667, 82] width 372 height 12
drag, startPoint x: 499, startPoint y: 88, endPoint x: 495, endPoint y: 99, distance: 11.6
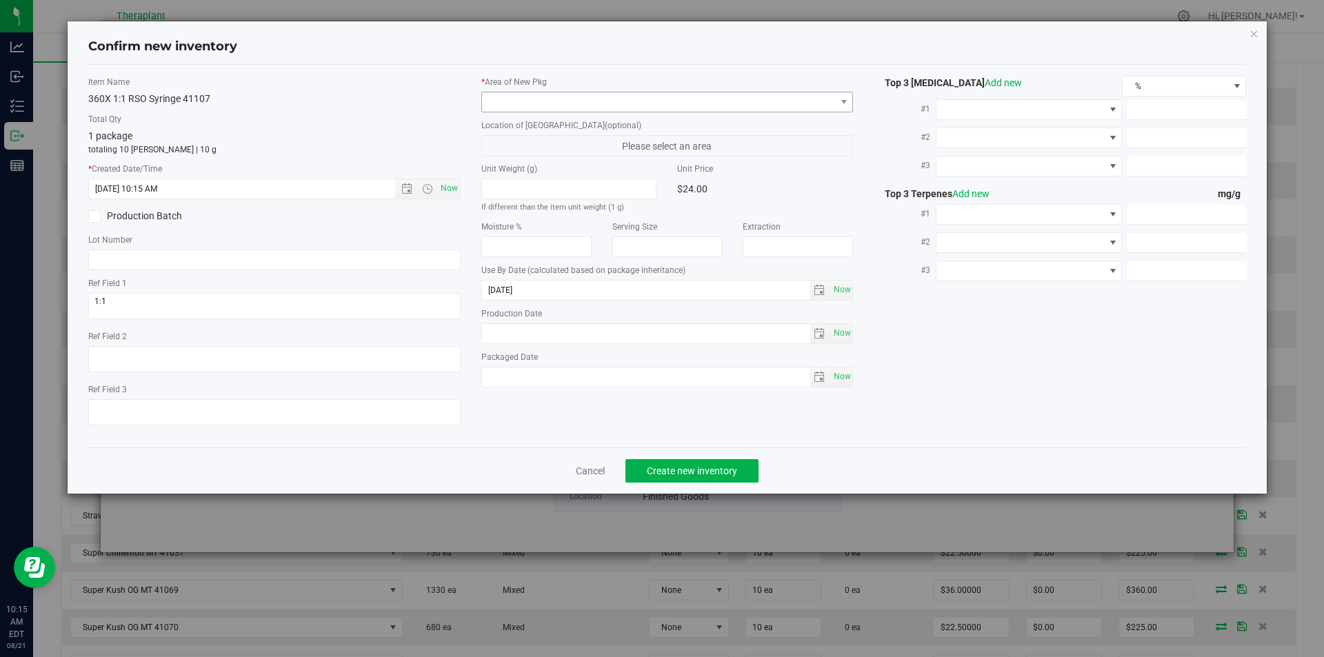
click at [497, 90] on div "* Area of [GEOGRAPHIC_DATA]" at bounding box center [667, 94] width 372 height 37
click at [495, 99] on span at bounding box center [659, 101] width 354 height 19
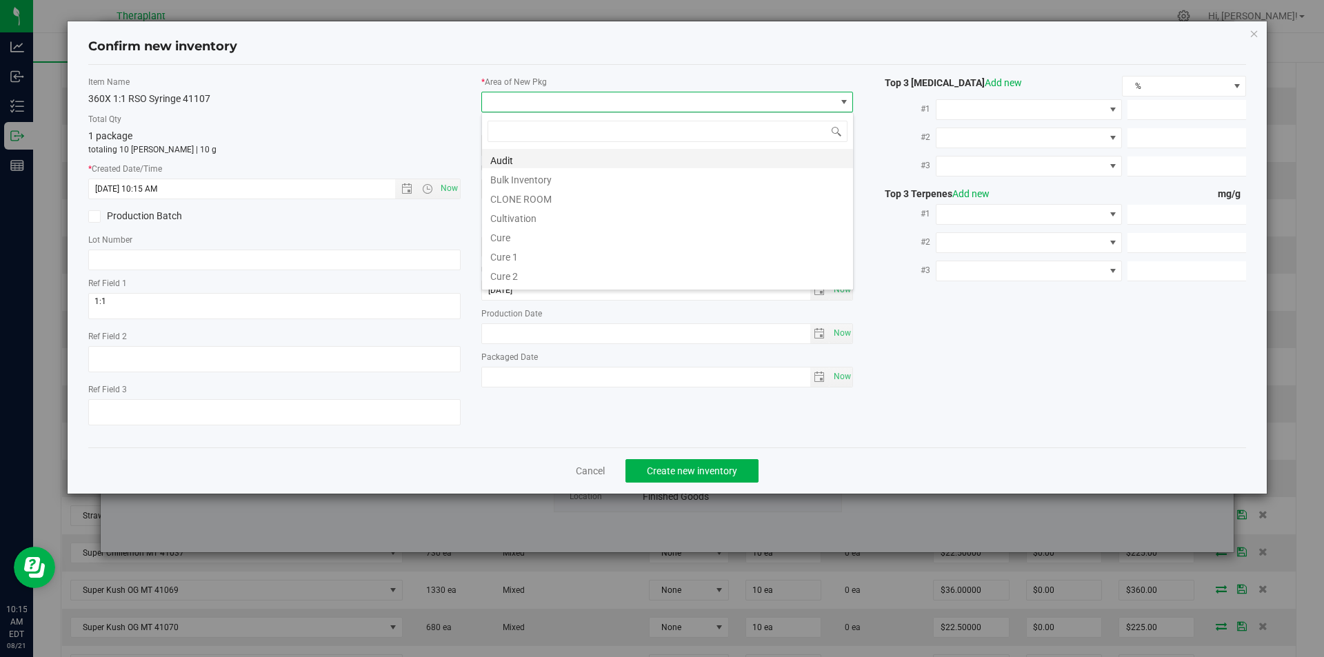
scroll to position [21, 372]
type input "v"
click at [518, 200] on li "Vault" at bounding box center [667, 197] width 371 height 19
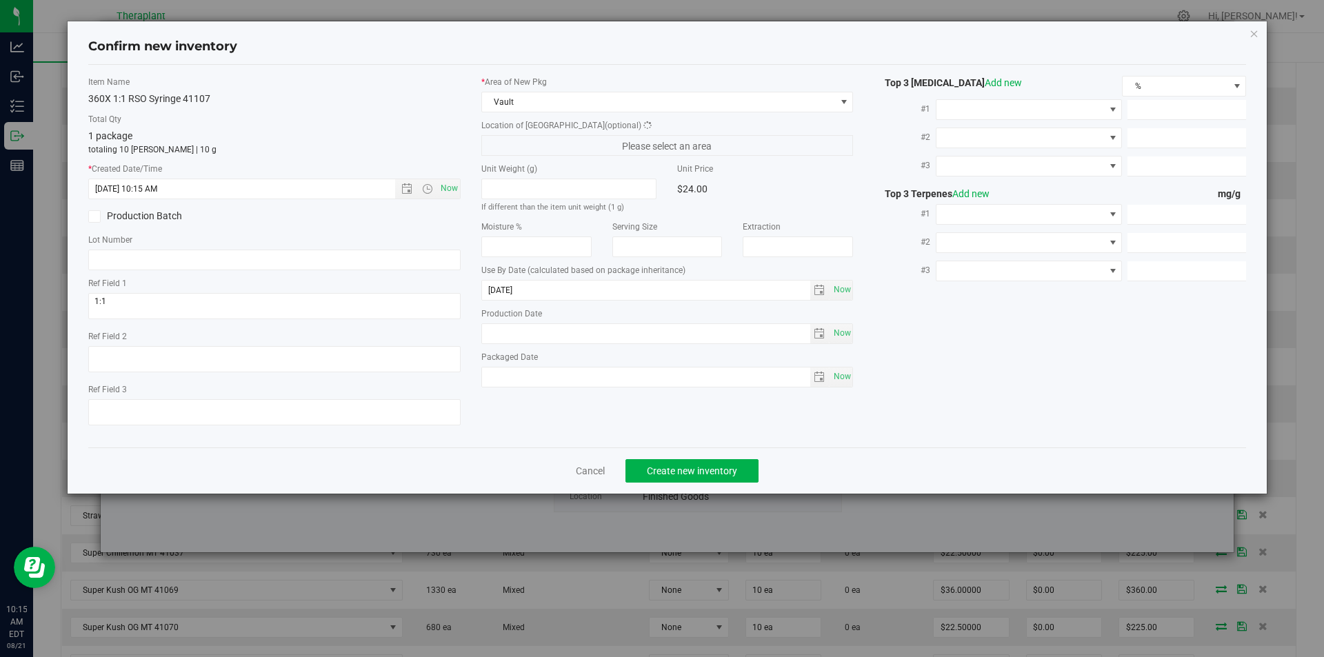
click at [518, 149] on span "Please select an area" at bounding box center [667, 145] width 372 height 21
click at [517, 143] on span "Finished Goods" at bounding box center [659, 145] width 354 height 19
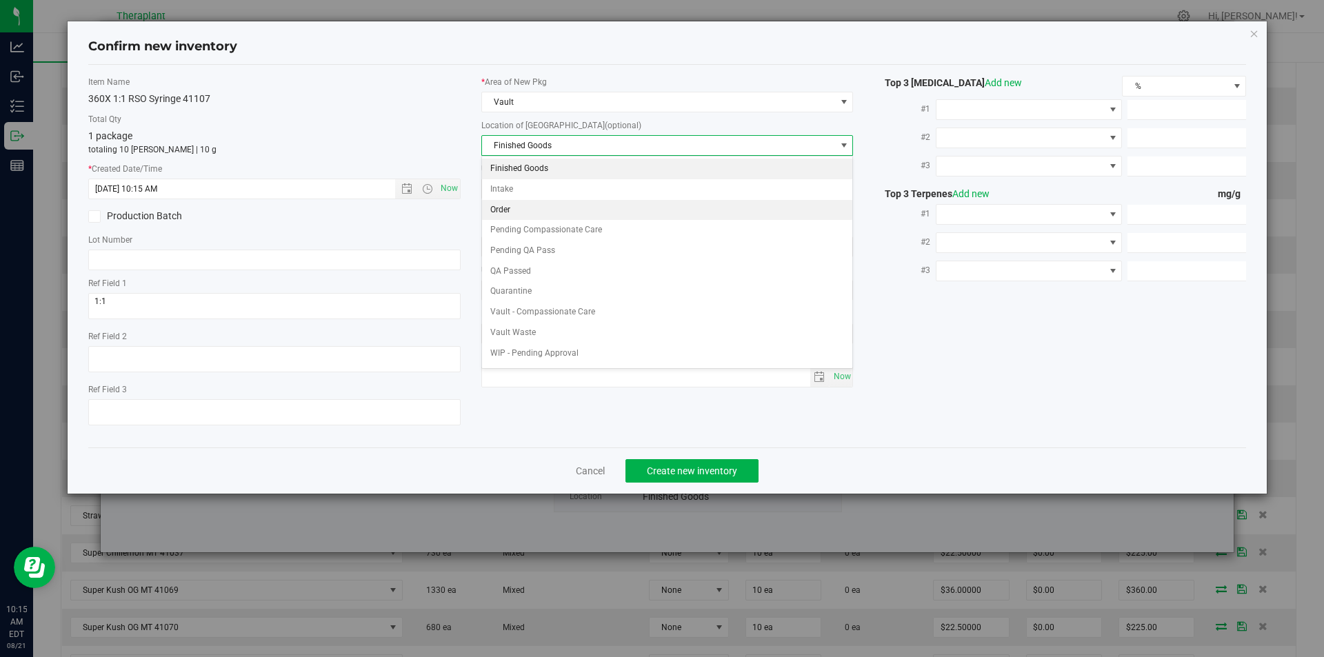
click at [509, 203] on li "Order" at bounding box center [667, 210] width 371 height 21
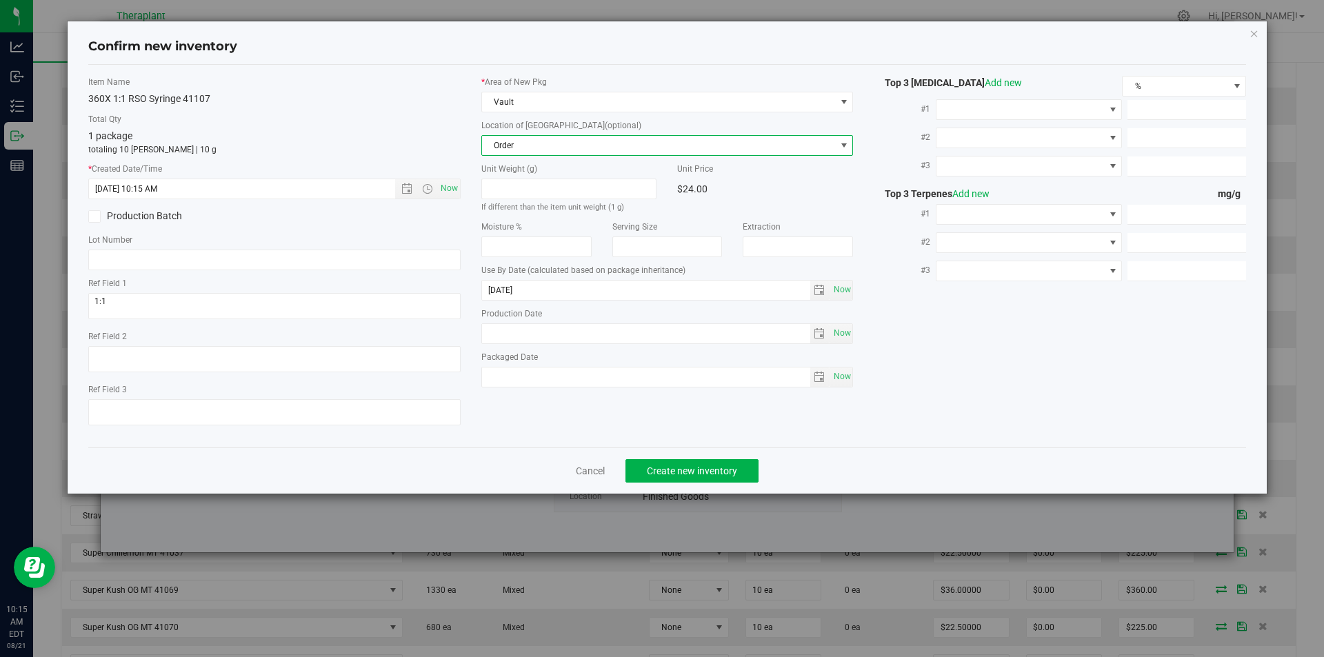
click at [667, 488] on div "Cancel Create new inventory" at bounding box center [667, 471] width 1159 height 46
click at [672, 463] on button "Create new inventory" at bounding box center [691, 470] width 133 height 23
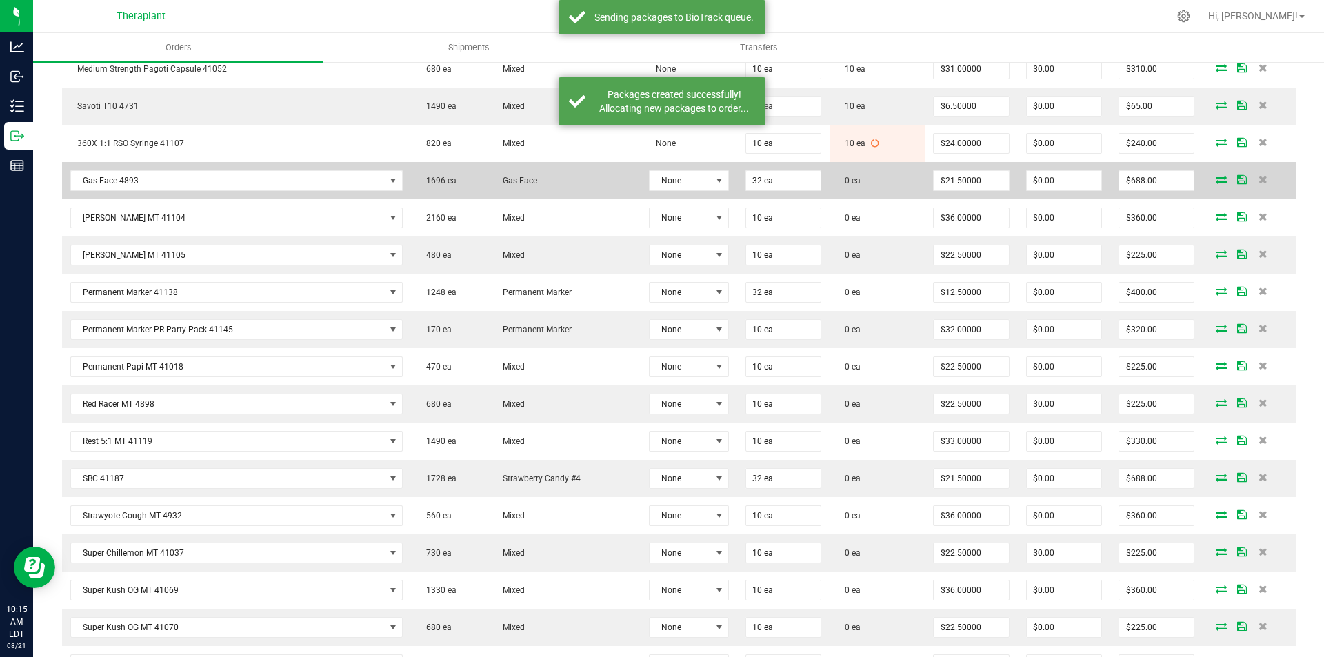
click at [1216, 178] on icon at bounding box center [1221, 179] width 11 height 8
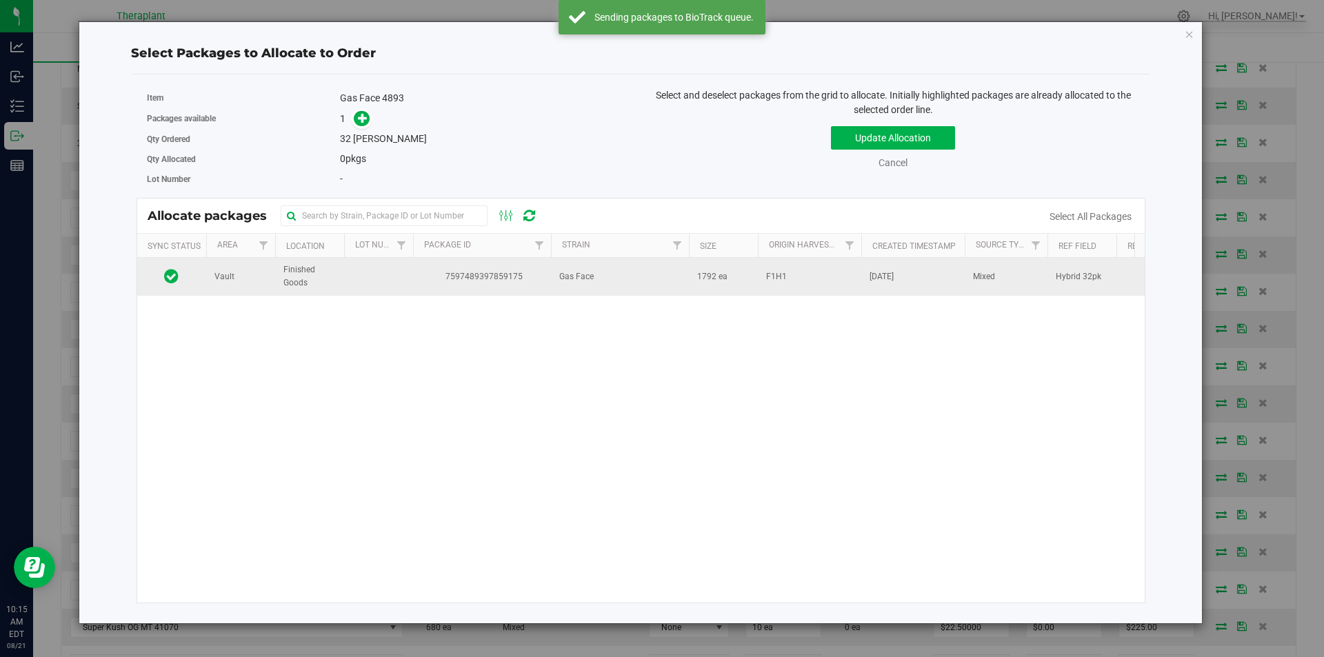
click at [391, 292] on td at bounding box center [378, 276] width 69 height 37
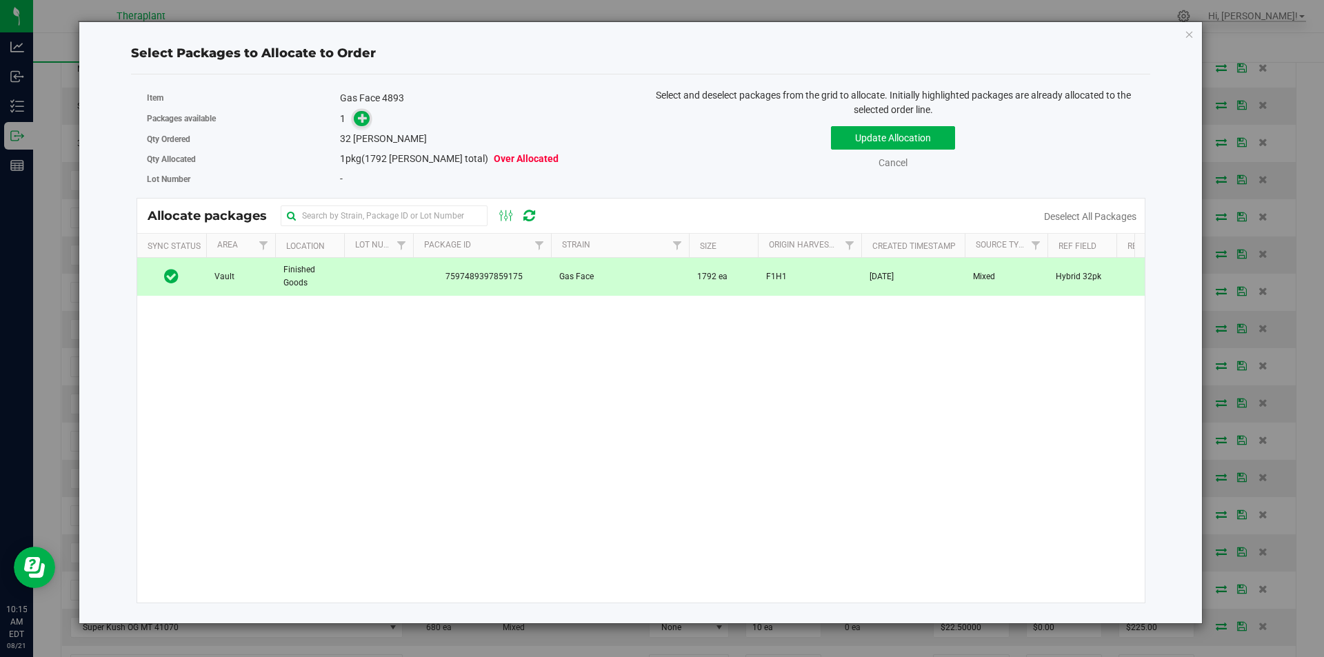
click at [357, 124] on span at bounding box center [362, 119] width 16 height 16
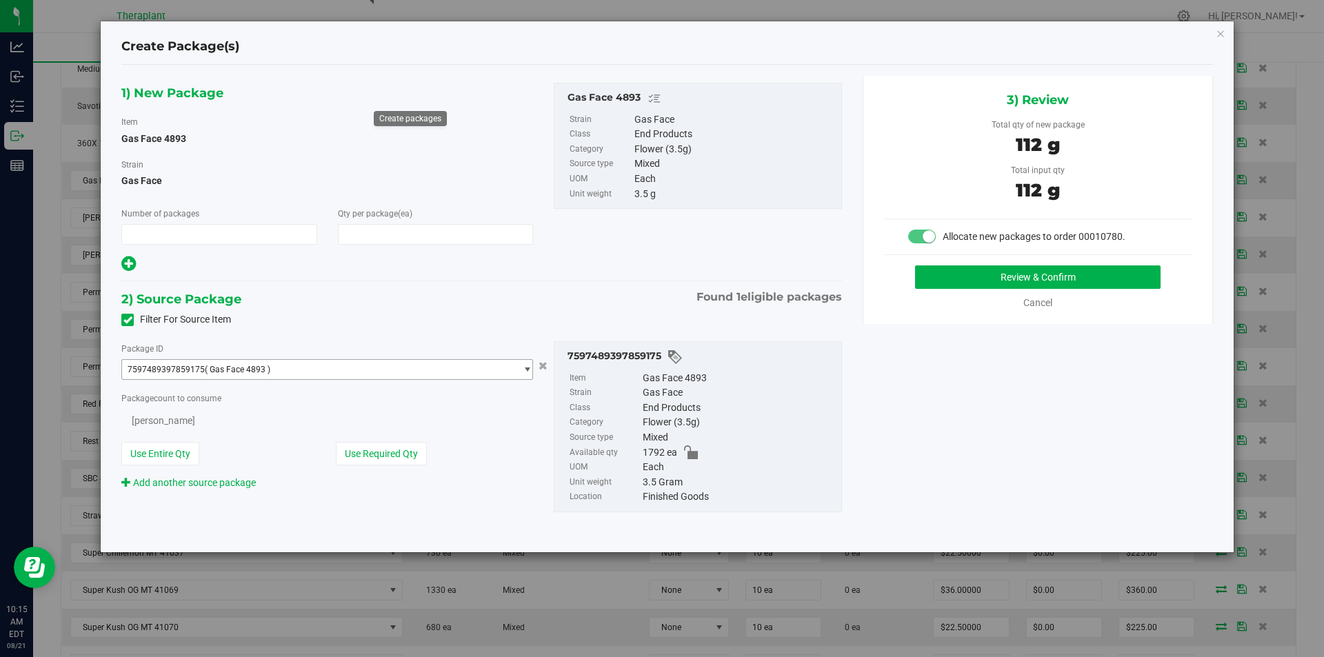
type input "1"
type input "32"
drag, startPoint x: 903, startPoint y: 284, endPoint x: 988, endPoint y: 282, distance: 84.2
click at [906, 283] on div "Review & Confirm" at bounding box center [1038, 276] width 308 height 23
click at [989, 282] on button "Review & Confirm" at bounding box center [1037, 276] width 245 height 23
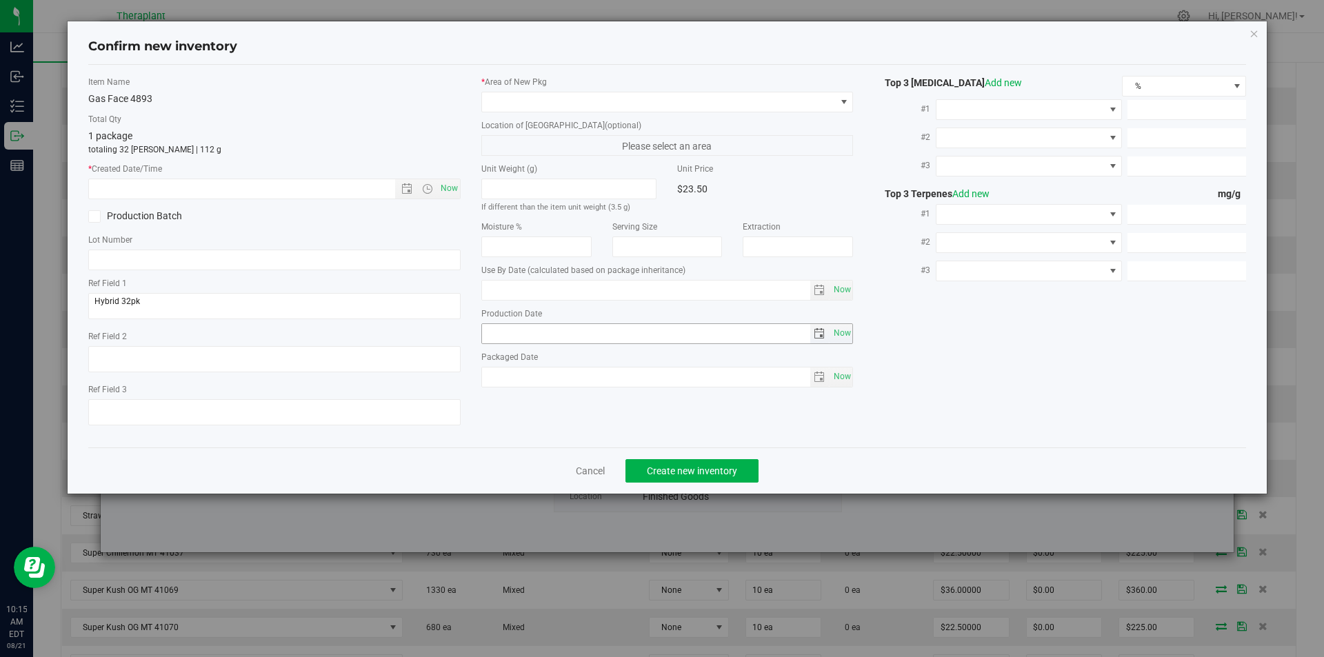
type input "2026-04-23"
click at [457, 190] on span "Now" at bounding box center [448, 189] width 23 height 20
type input "8/21/2025 10:15 AM"
drag, startPoint x: 527, startPoint y: 106, endPoint x: 518, endPoint y: 64, distance: 42.3
click at [527, 105] on span at bounding box center [659, 101] width 354 height 19
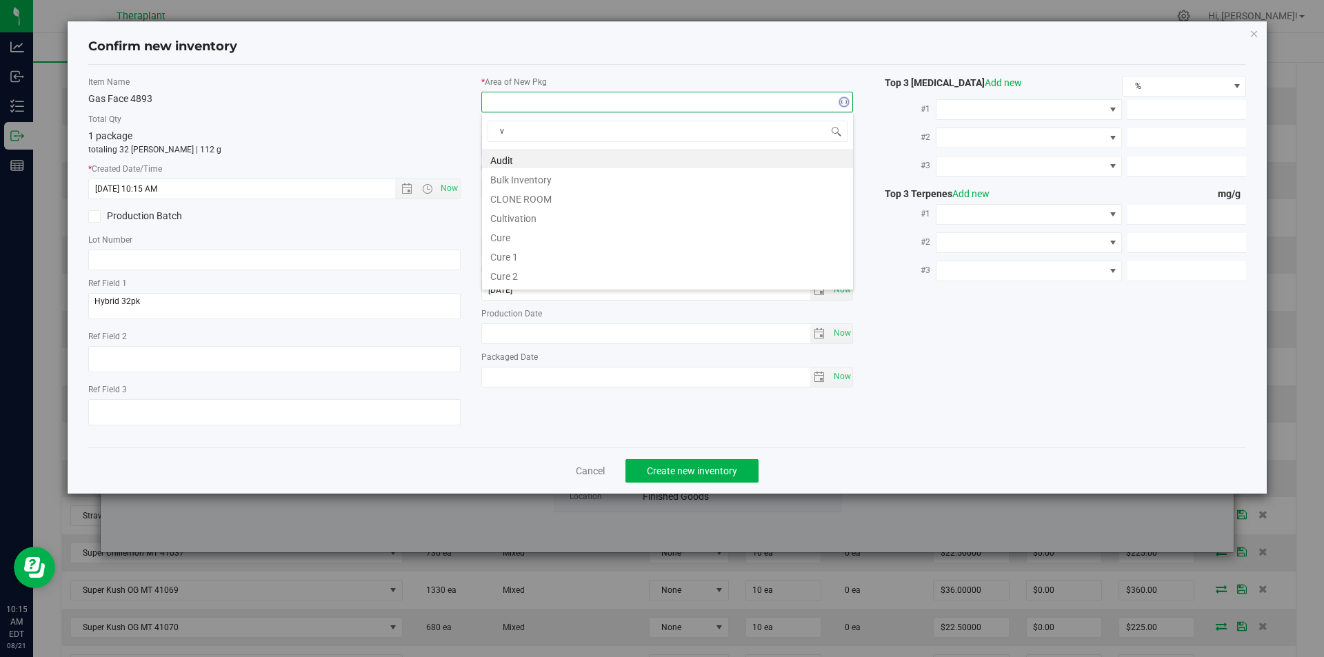
scroll to position [21, 372]
click at [512, 206] on li "Vault" at bounding box center [667, 197] width 371 height 19
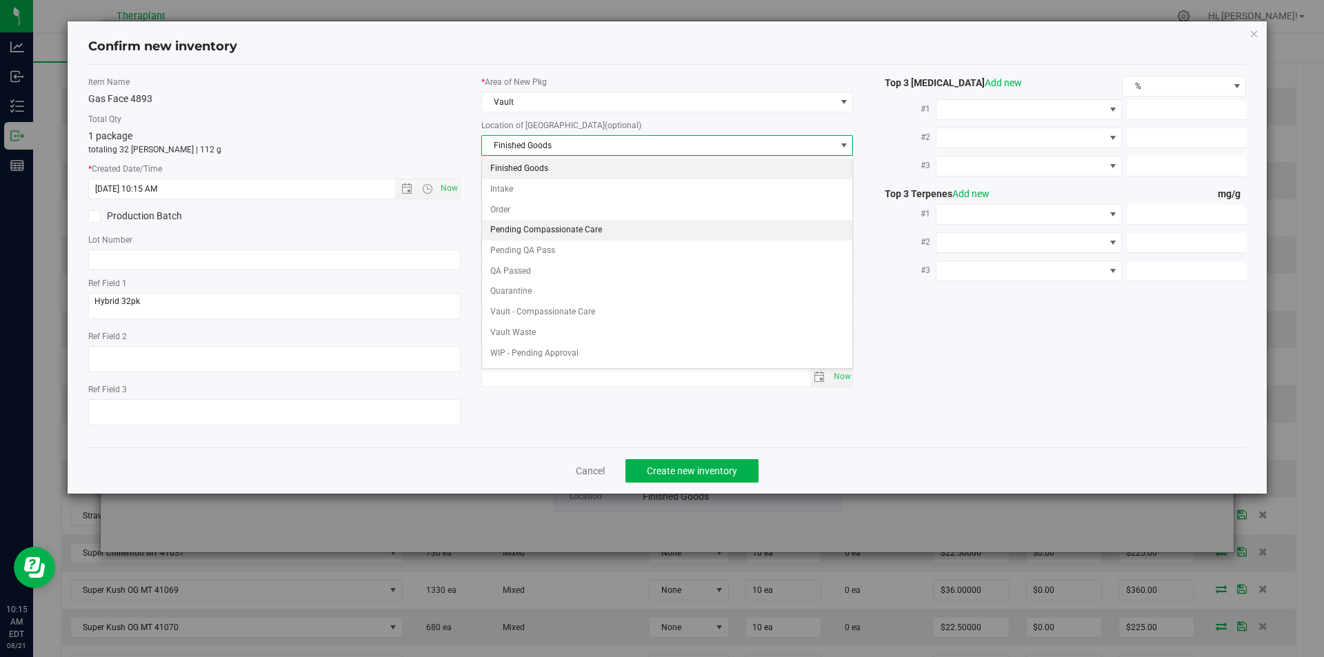
click at [505, 223] on li "Pending Compassionate Care" at bounding box center [667, 230] width 371 height 21
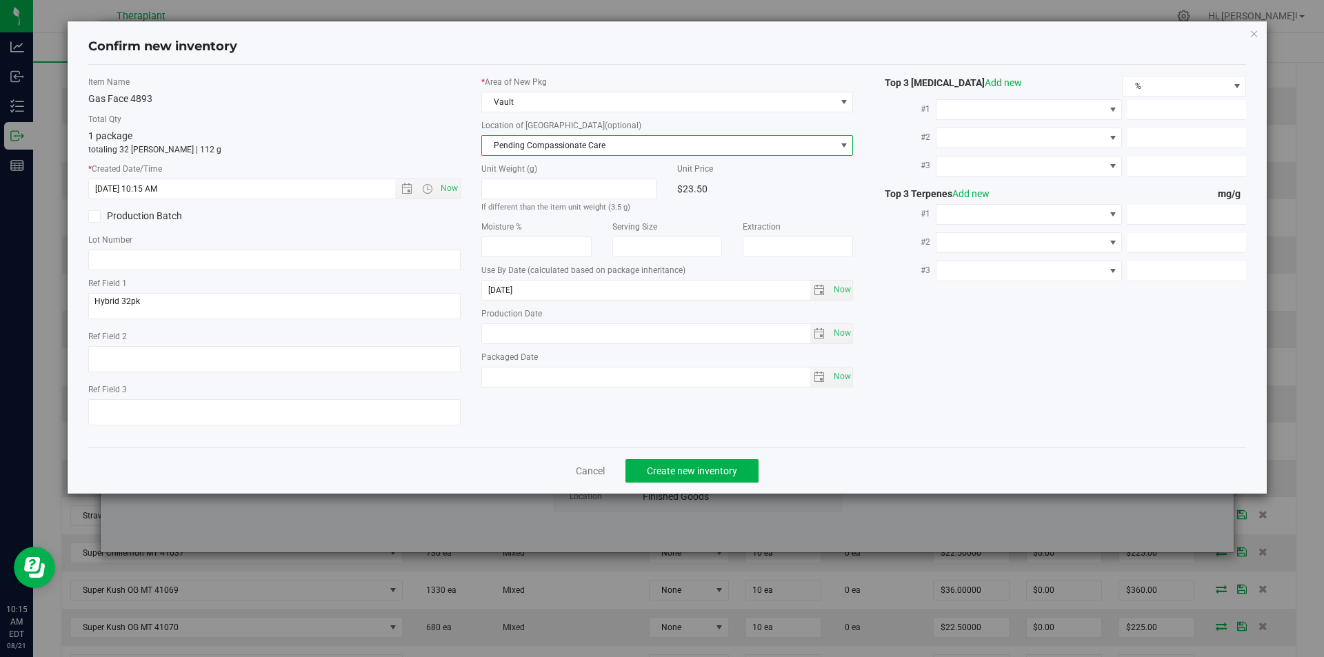
drag, startPoint x: 505, startPoint y: 154, endPoint x: 505, endPoint y: 86, distance: 69.0
click at [505, 150] on span "Pending Compassionate Care" at bounding box center [659, 145] width 354 height 19
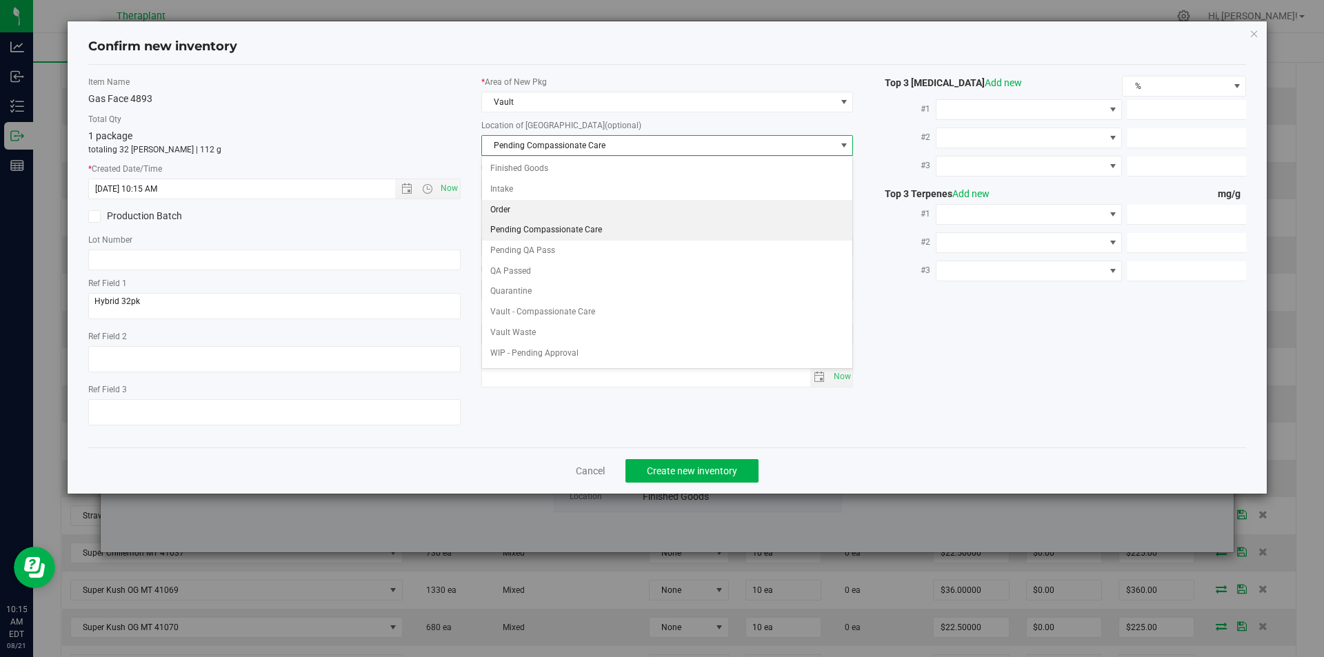
click at [496, 203] on li "Order" at bounding box center [667, 210] width 371 height 21
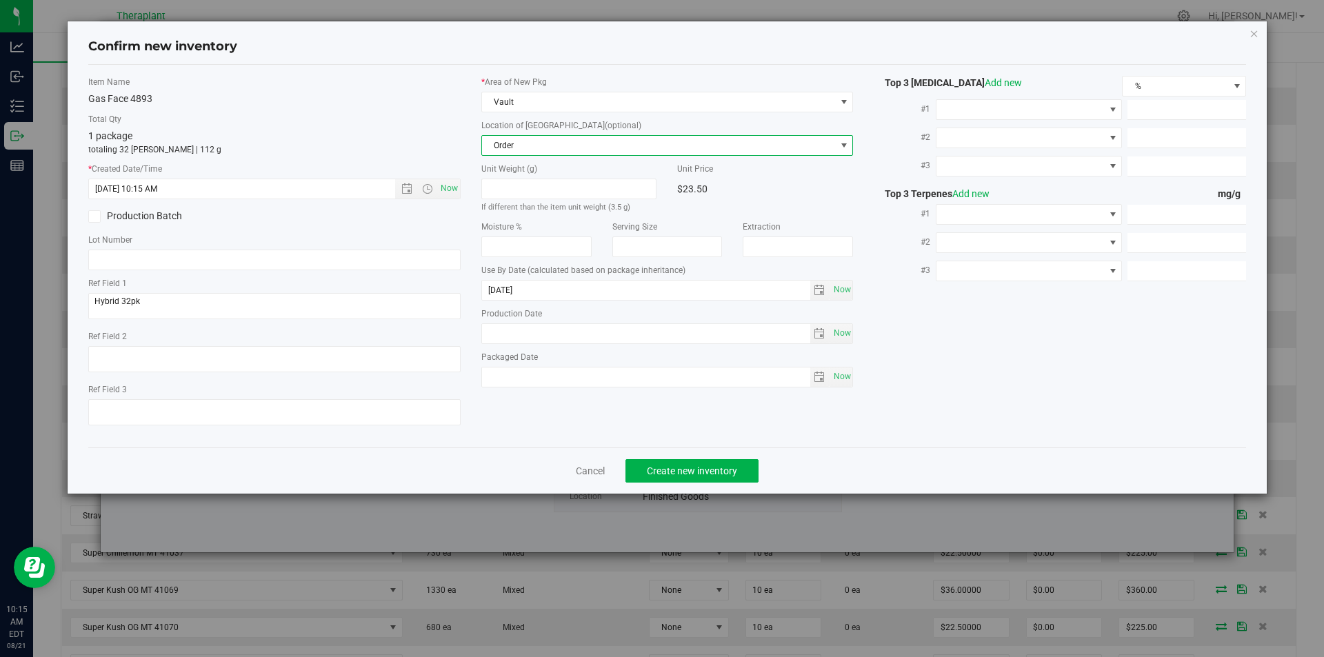
click at [648, 454] on div "Cancel Create new inventory" at bounding box center [667, 471] width 1159 height 46
click at [652, 471] on span "Create new inventory" at bounding box center [692, 470] width 90 height 11
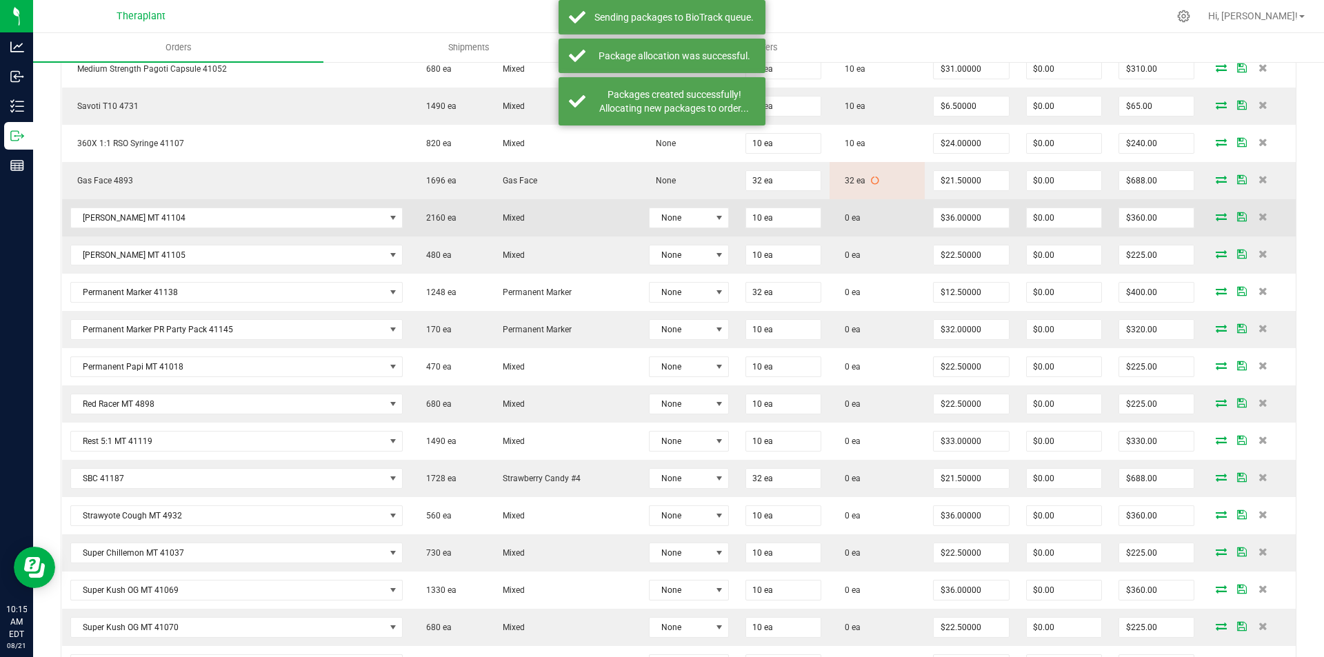
click at [1211, 219] on span at bounding box center [1221, 216] width 21 height 8
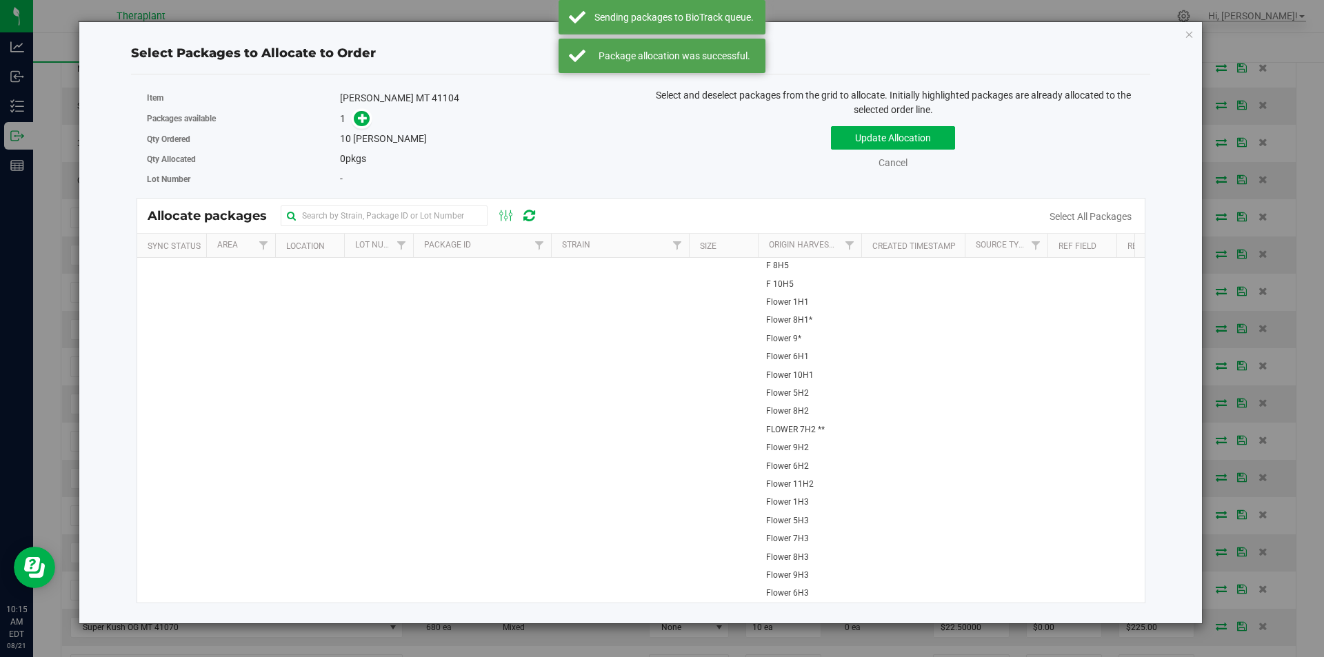
drag, startPoint x: 386, startPoint y: 296, endPoint x: 385, endPoint y: 192, distance: 103.4
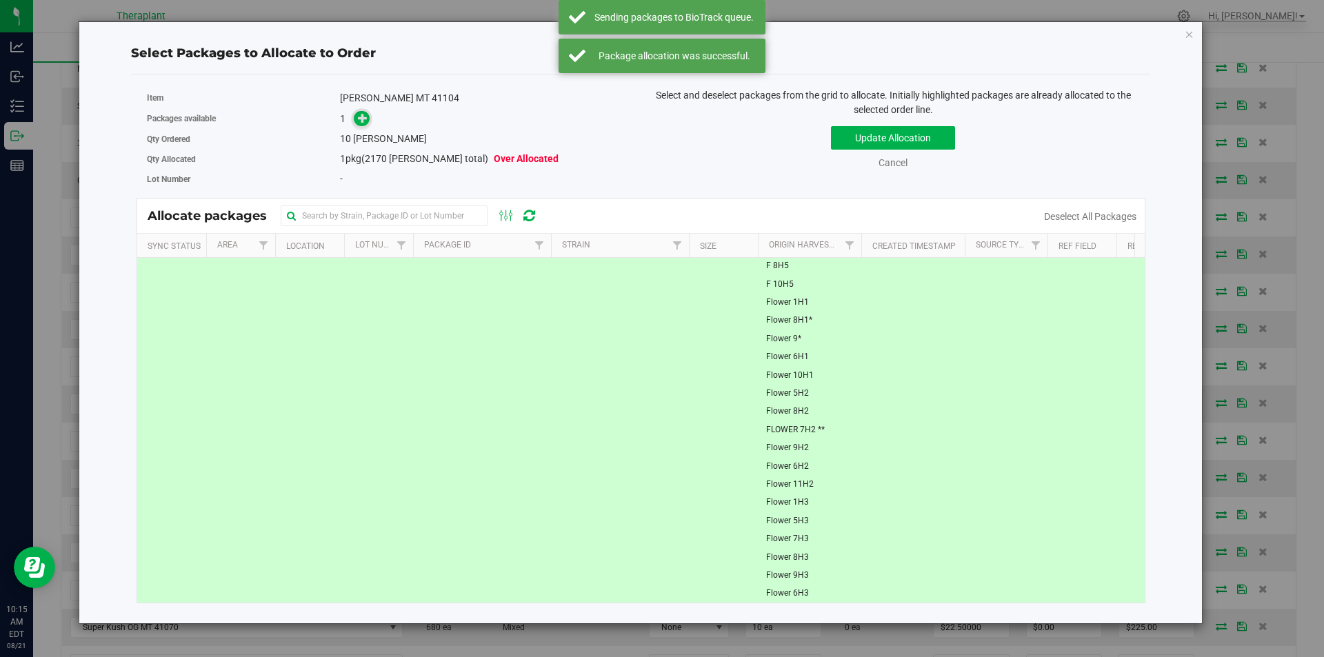
click at [366, 126] on span at bounding box center [362, 119] width 16 height 16
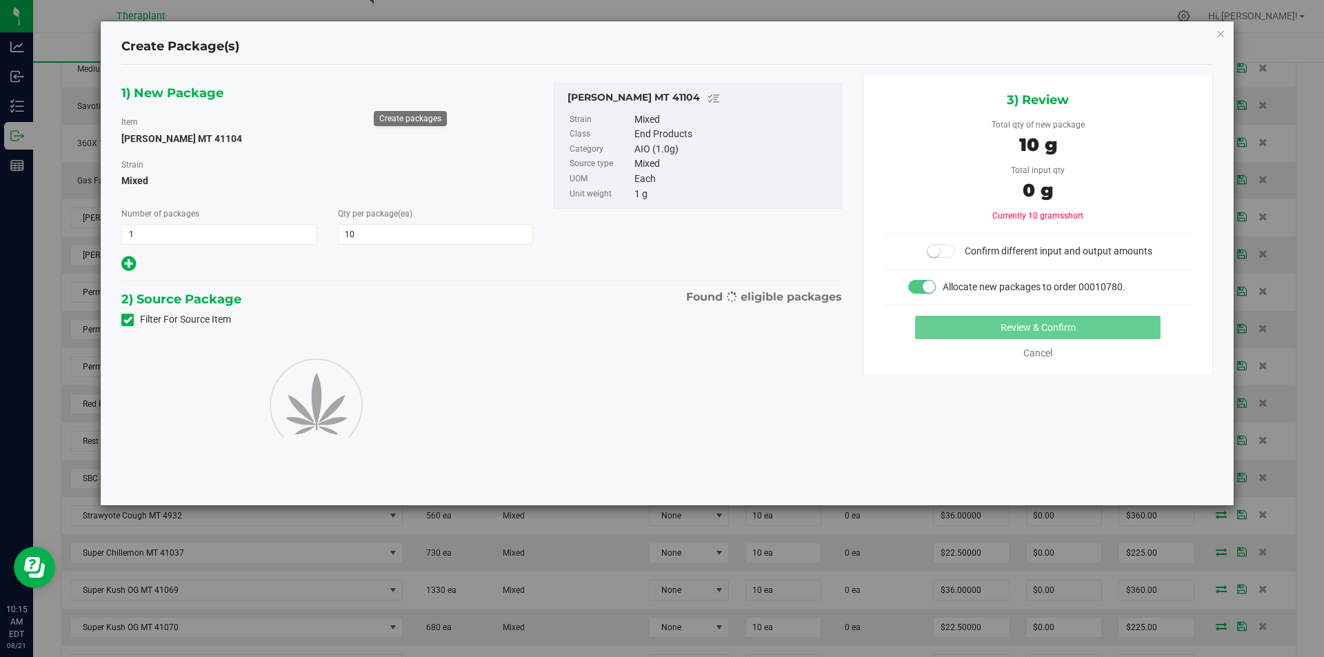
type input "10"
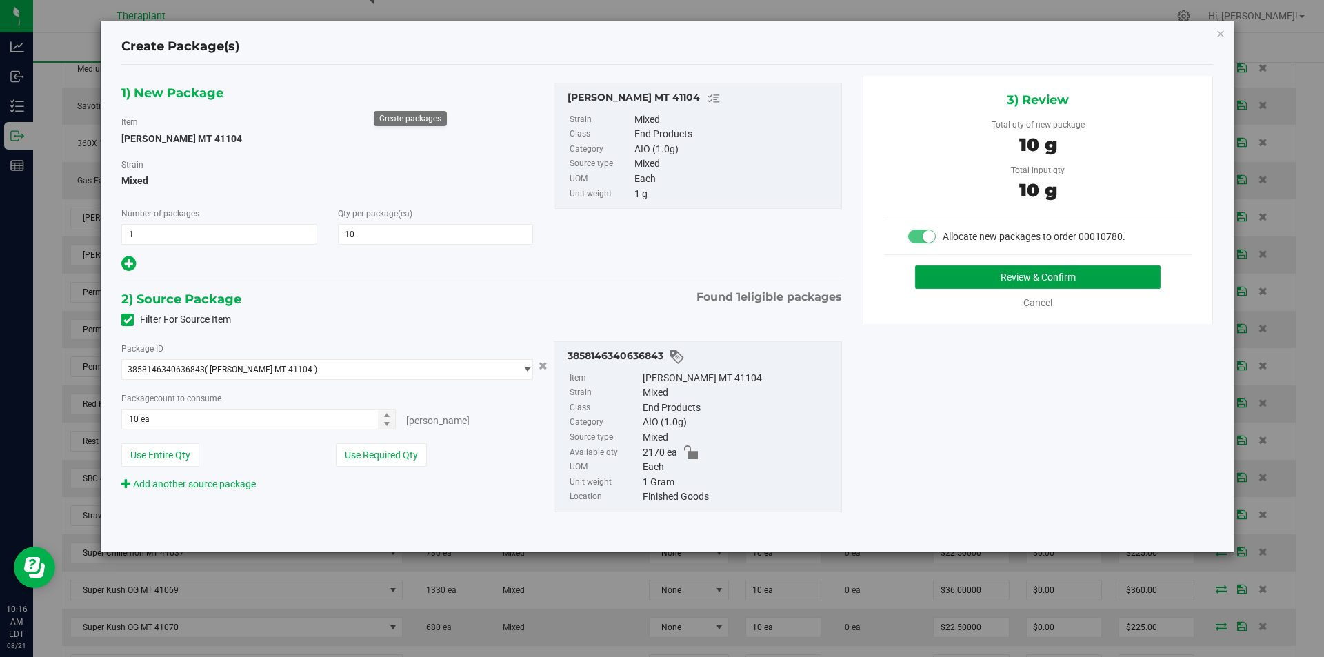
drag, startPoint x: 1007, startPoint y: 279, endPoint x: 995, endPoint y: 279, distance: 11.7
click at [995, 279] on button "Review & Confirm" at bounding box center [1037, 276] width 245 height 23
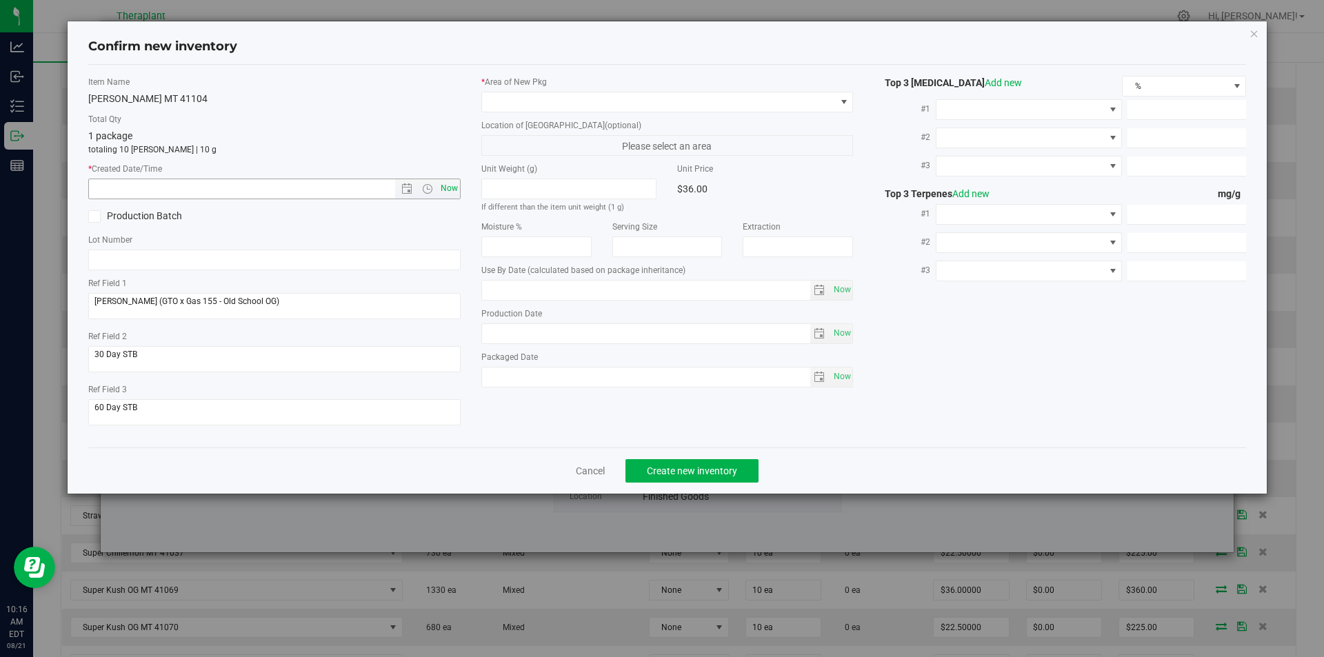
type input "2026-07-03"
click at [445, 190] on span "Now" at bounding box center [448, 189] width 23 height 20
type input "8/21/2025 10:16 AM"
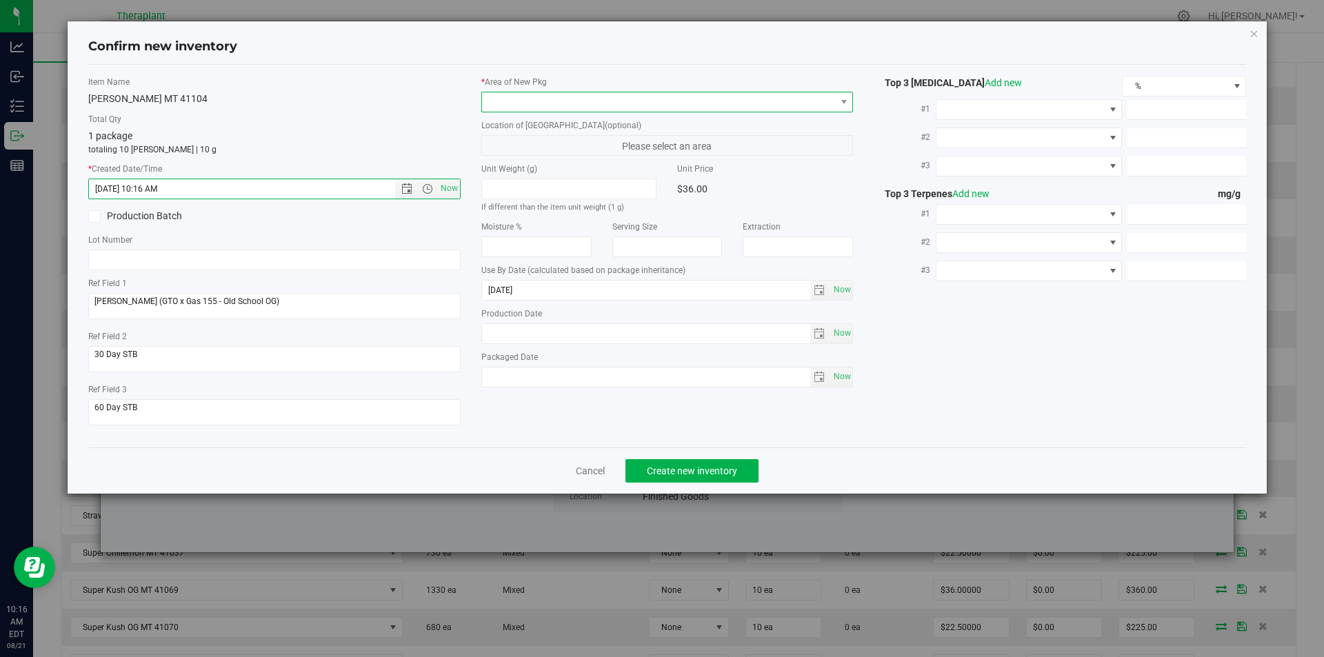
click at [541, 96] on span at bounding box center [659, 101] width 354 height 19
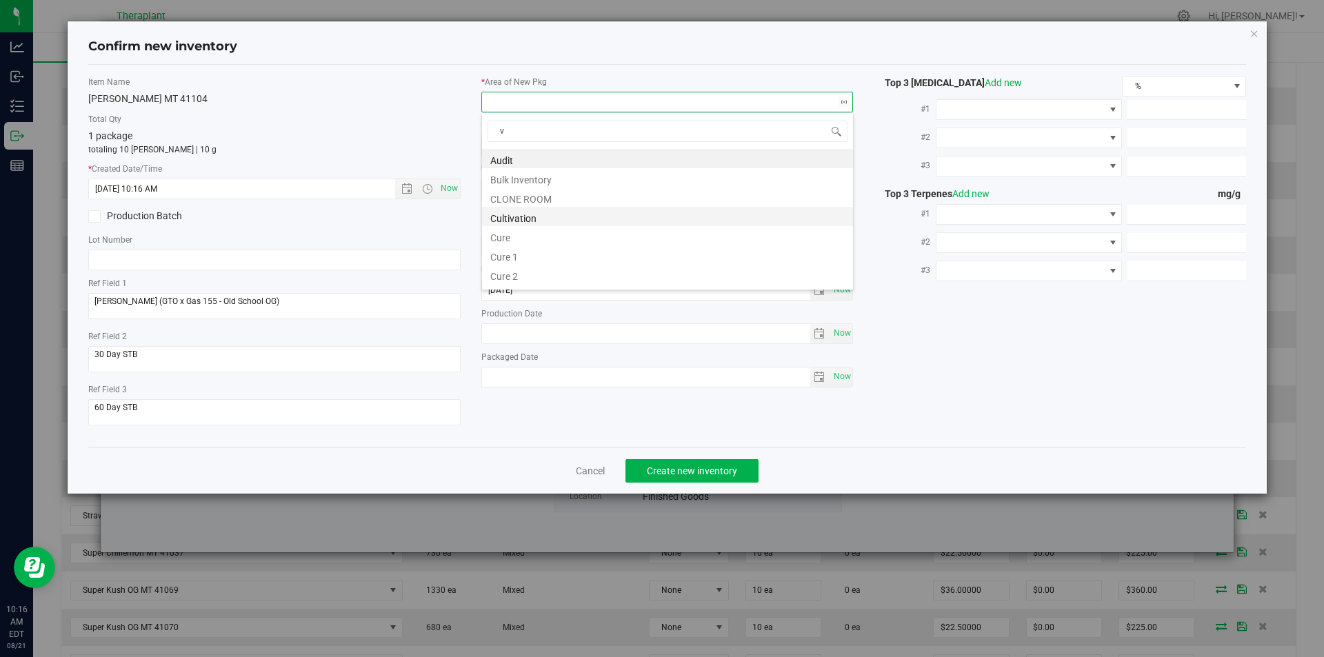
scroll to position [21, 372]
click at [509, 188] on li "Vault" at bounding box center [667, 197] width 371 height 19
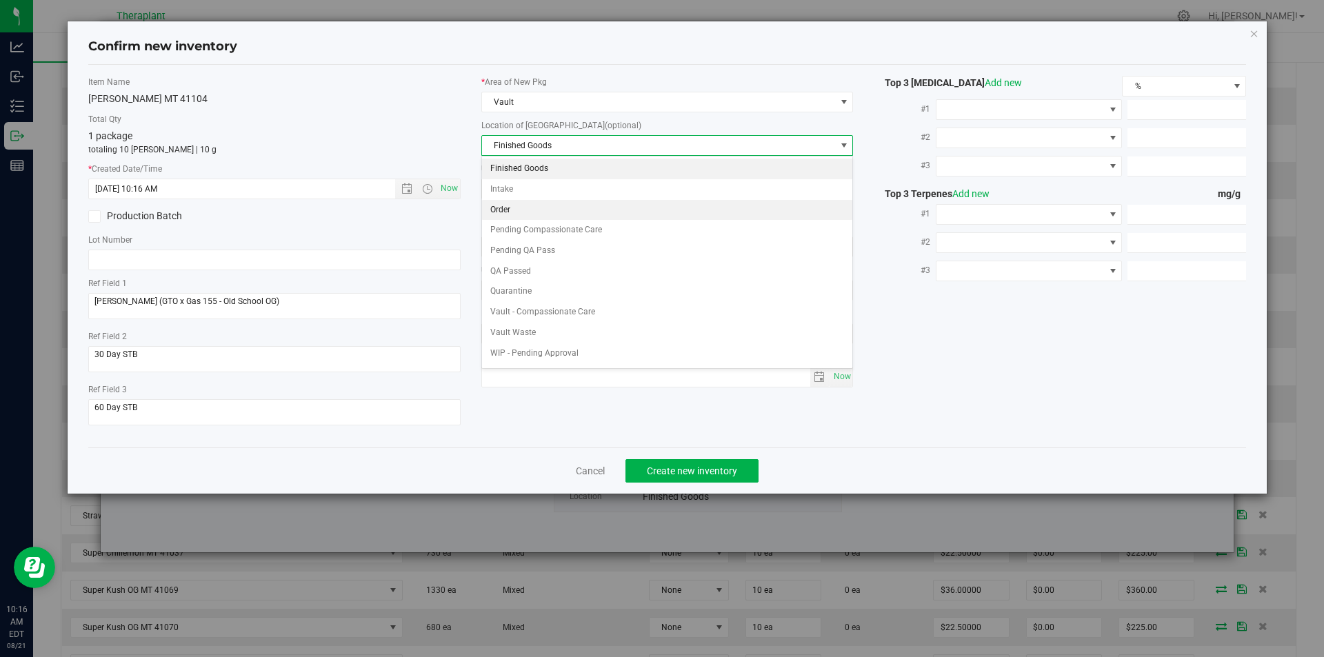
click at [508, 212] on li "Order" at bounding box center [667, 210] width 371 height 21
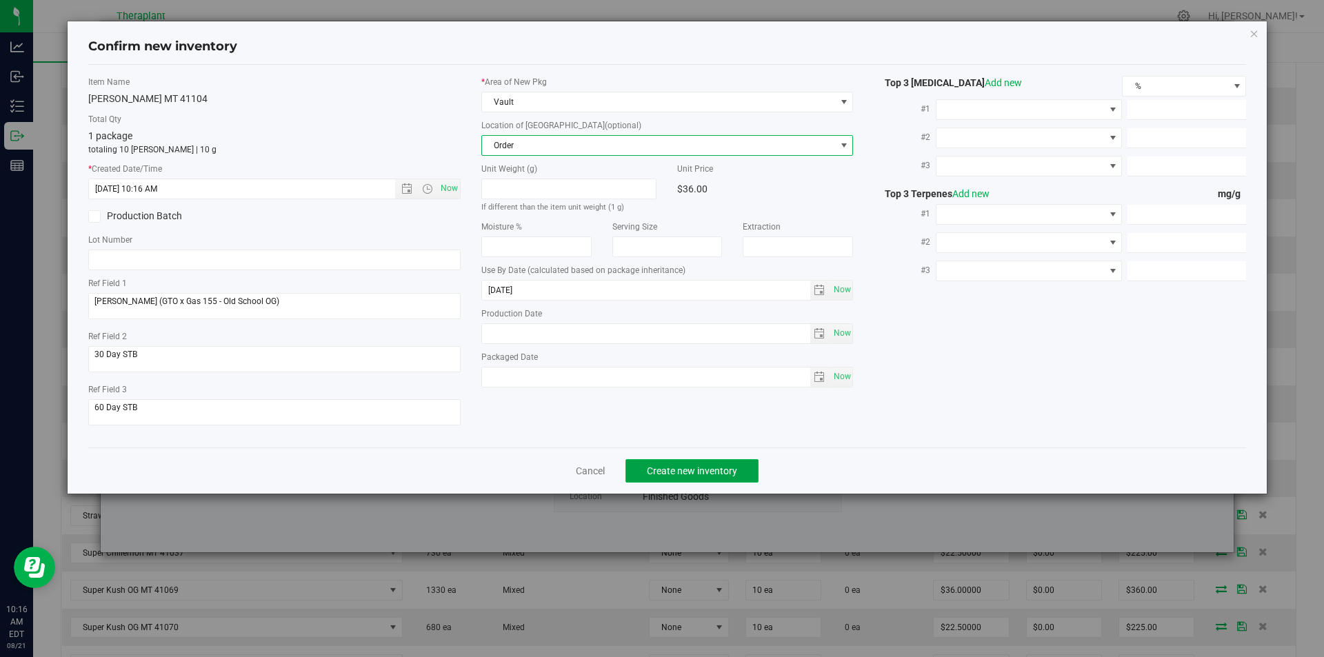
click at [650, 463] on button "Create new inventory" at bounding box center [691, 470] width 133 height 23
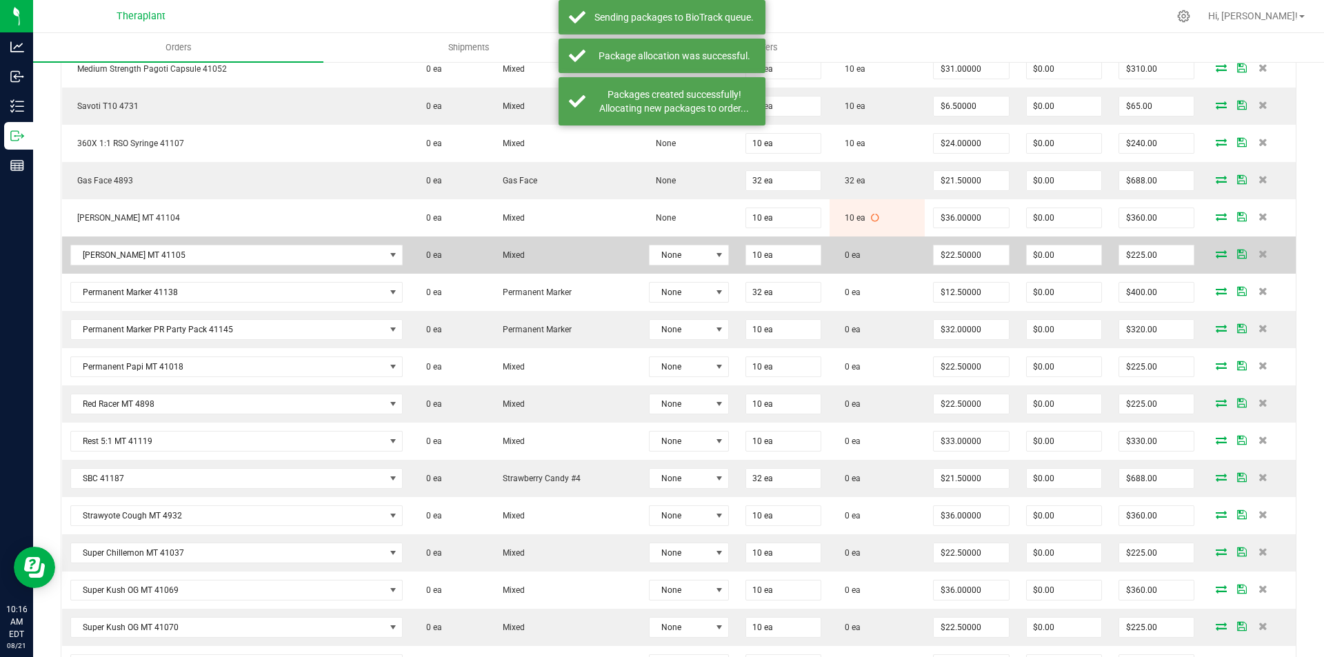
click at [1216, 251] on icon at bounding box center [1221, 254] width 11 height 8
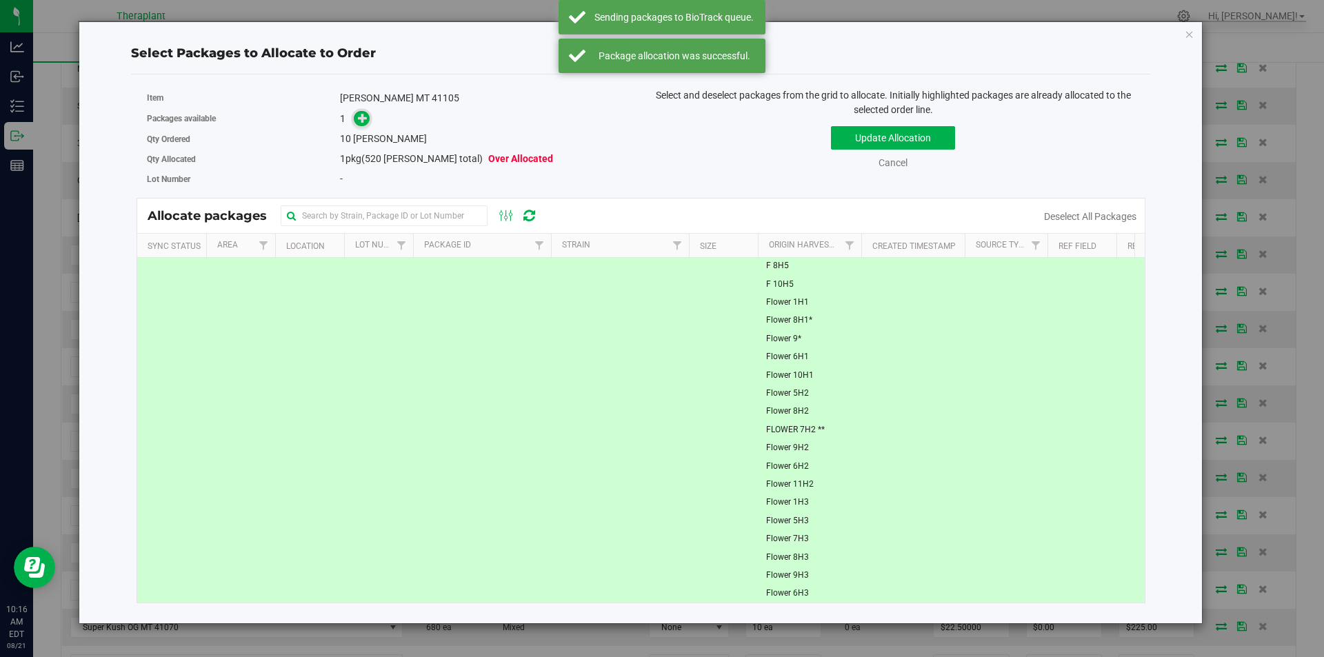
click at [364, 123] on icon at bounding box center [363, 118] width 10 height 10
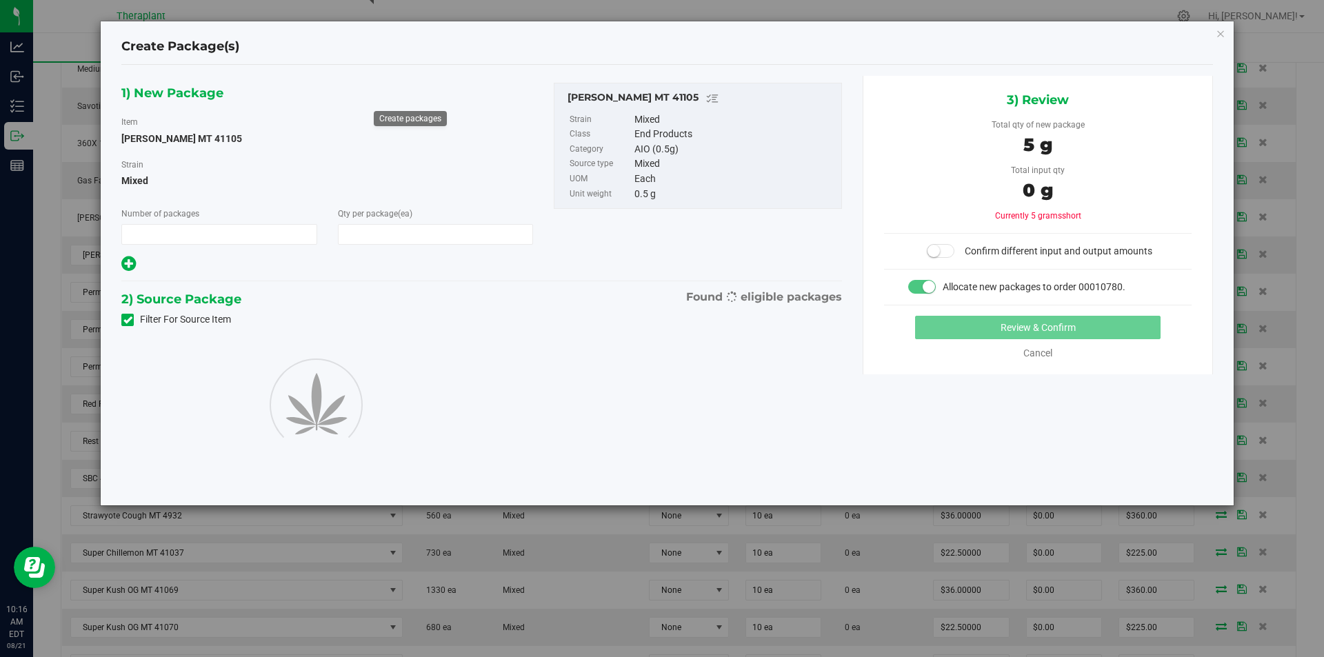
type input "1"
type input "10"
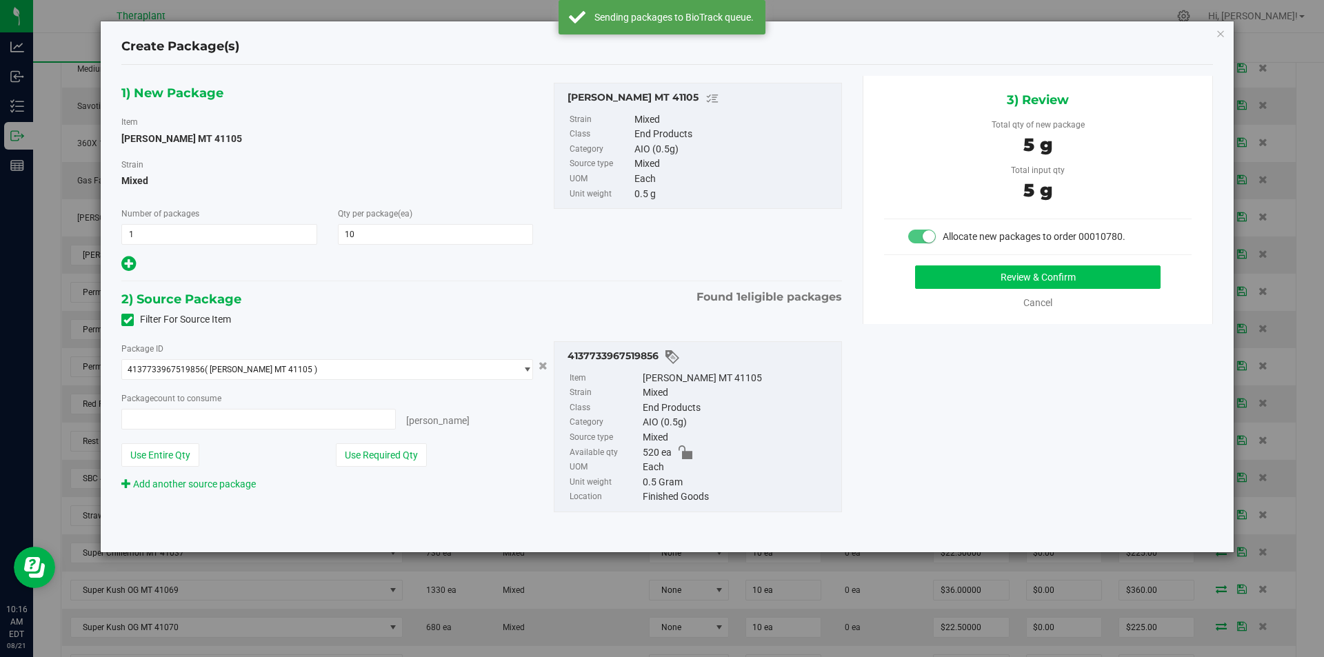
type input "10 ea"
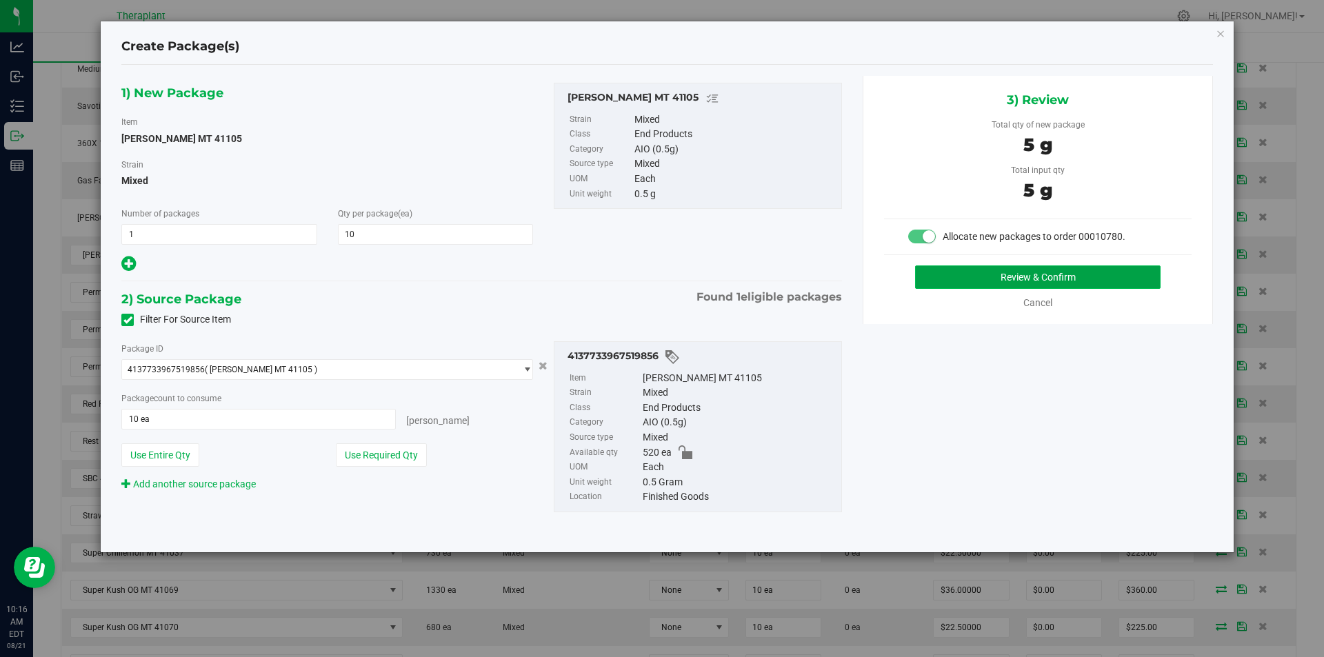
click at [985, 270] on button "Review & Confirm" at bounding box center [1037, 276] width 245 height 23
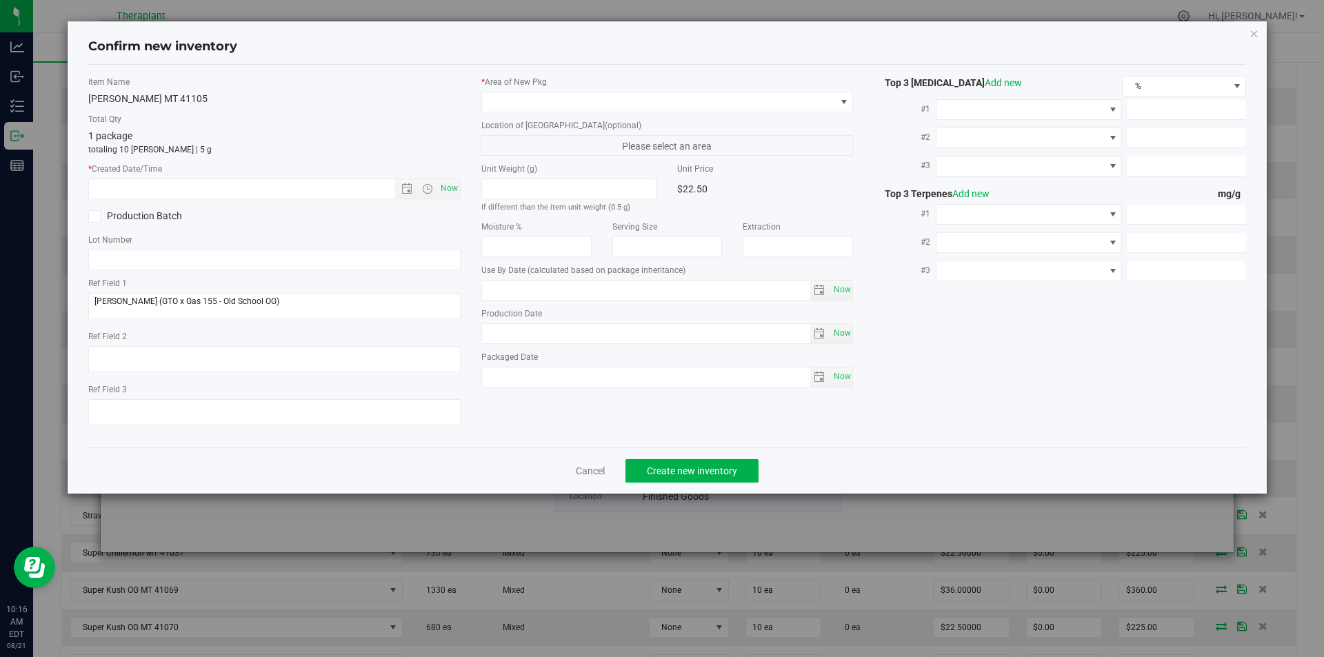
type input "2026-07-03"
drag, startPoint x: 443, startPoint y: 199, endPoint x: 443, endPoint y: 184, distance: 15.2
click at [443, 199] on div "Item Name OG Lato MT 41105 Total Qty 1 package totaling 10 eaches | 5 g * Creat…" at bounding box center [274, 256] width 393 height 361
click at [443, 184] on span "Now" at bounding box center [448, 189] width 23 height 20
type input "8/21/2025 10:16 AM"
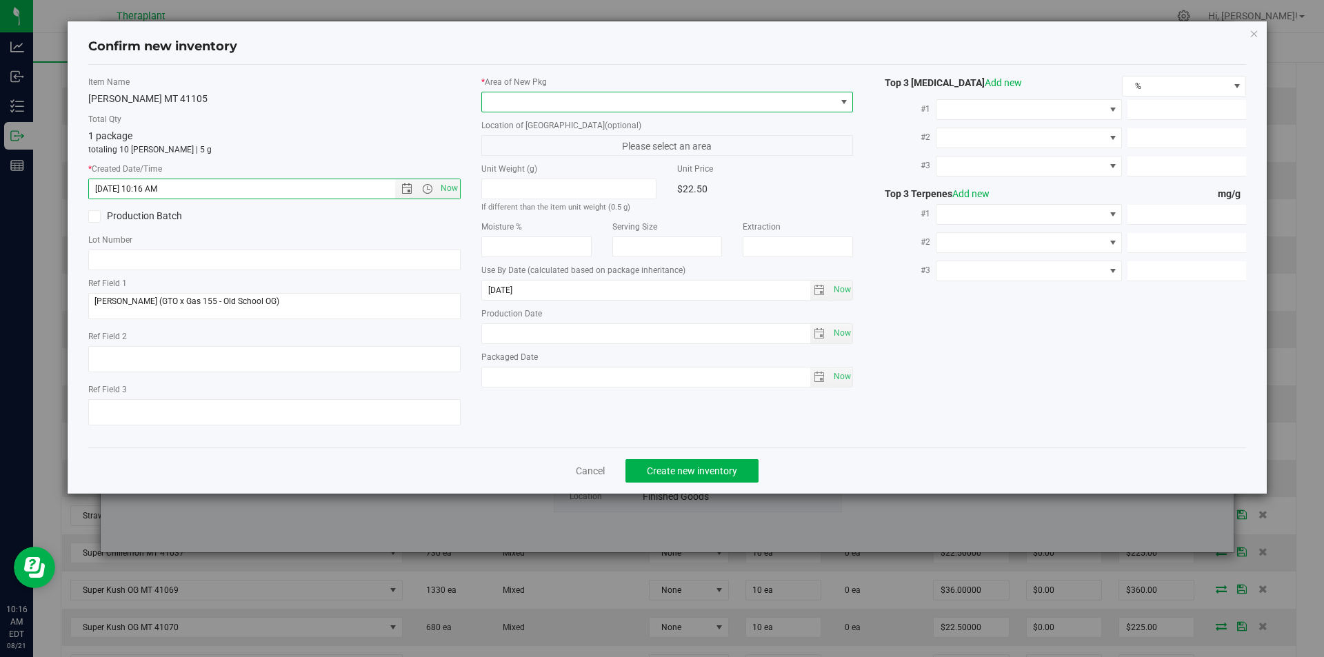
click at [543, 108] on span at bounding box center [659, 101] width 354 height 19
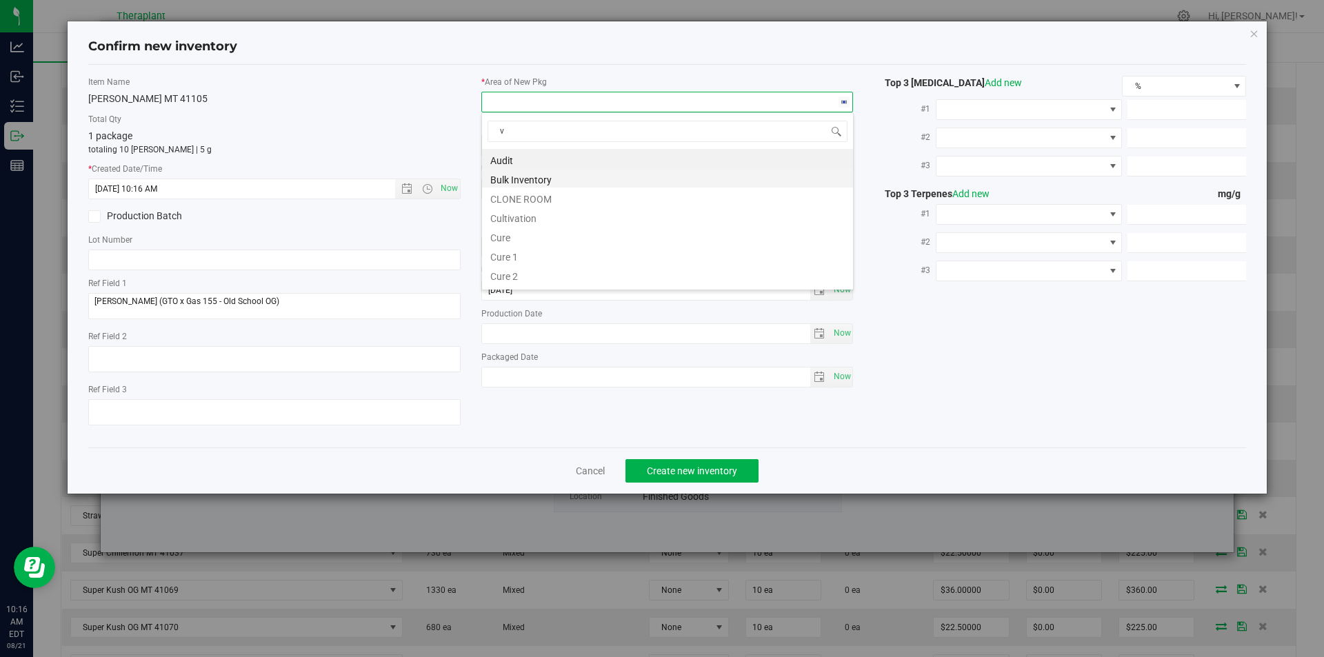
scroll to position [21, 372]
click at [520, 203] on li "Vault" at bounding box center [667, 197] width 371 height 19
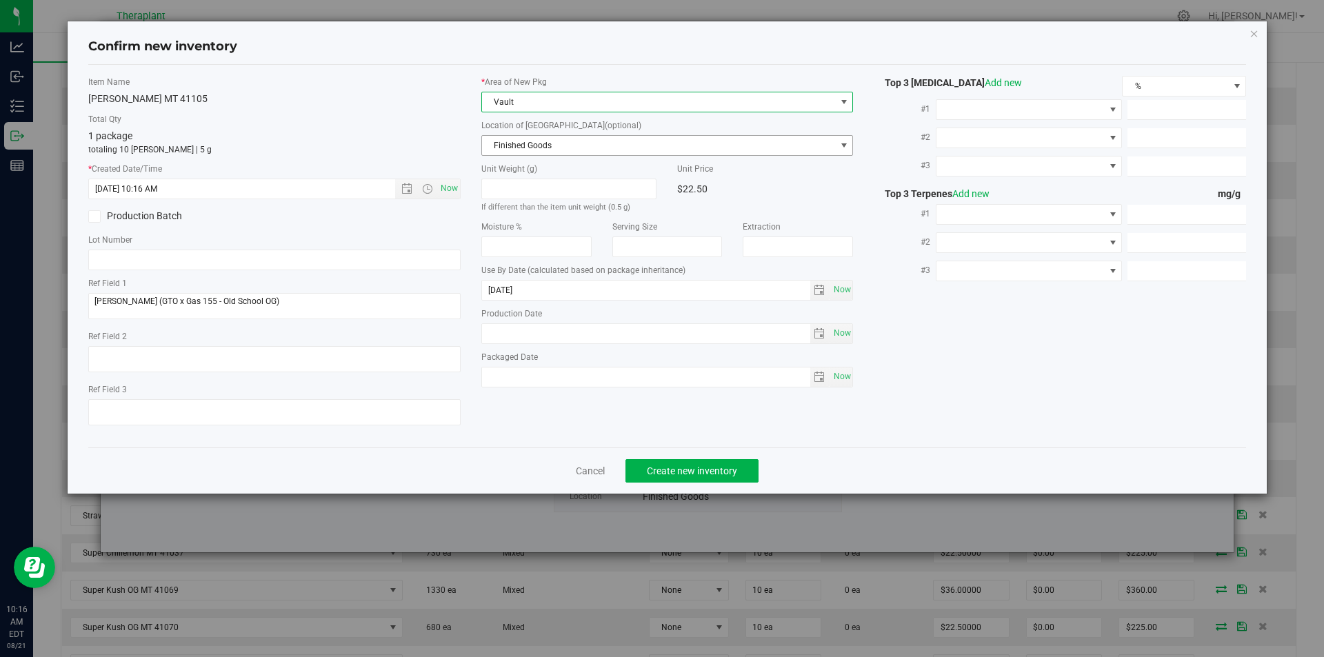
click at [515, 139] on span "Finished Goods" at bounding box center [659, 145] width 354 height 19
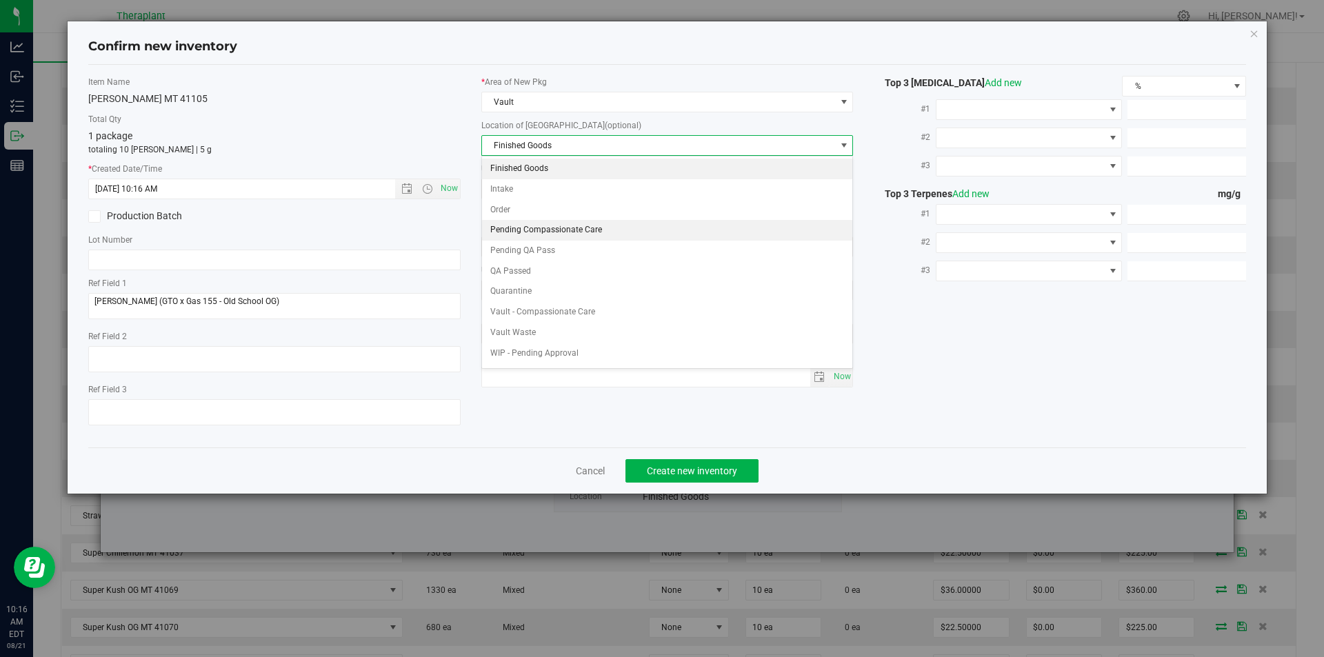
click at [492, 220] on li "Pending Compassionate Care" at bounding box center [667, 230] width 371 height 21
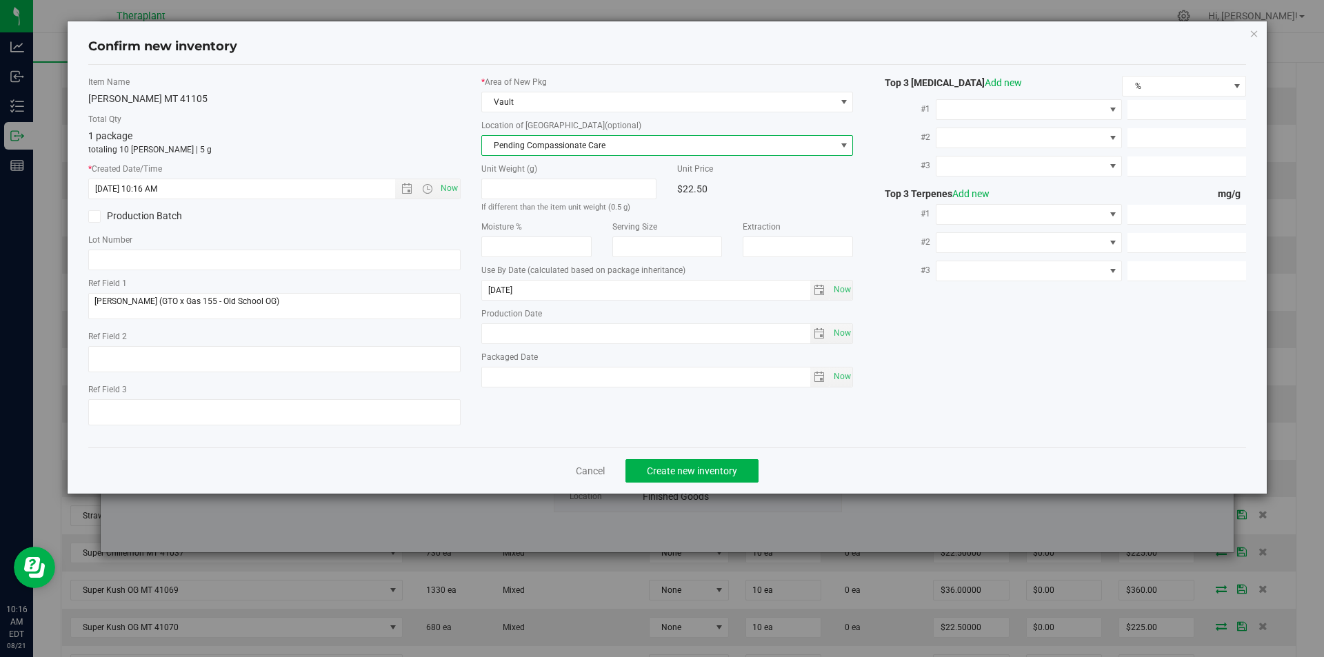
drag, startPoint x: 505, startPoint y: 152, endPoint x: 505, endPoint y: 84, distance: 68.3
click at [505, 148] on span "Pending Compassionate Care" at bounding box center [659, 145] width 354 height 19
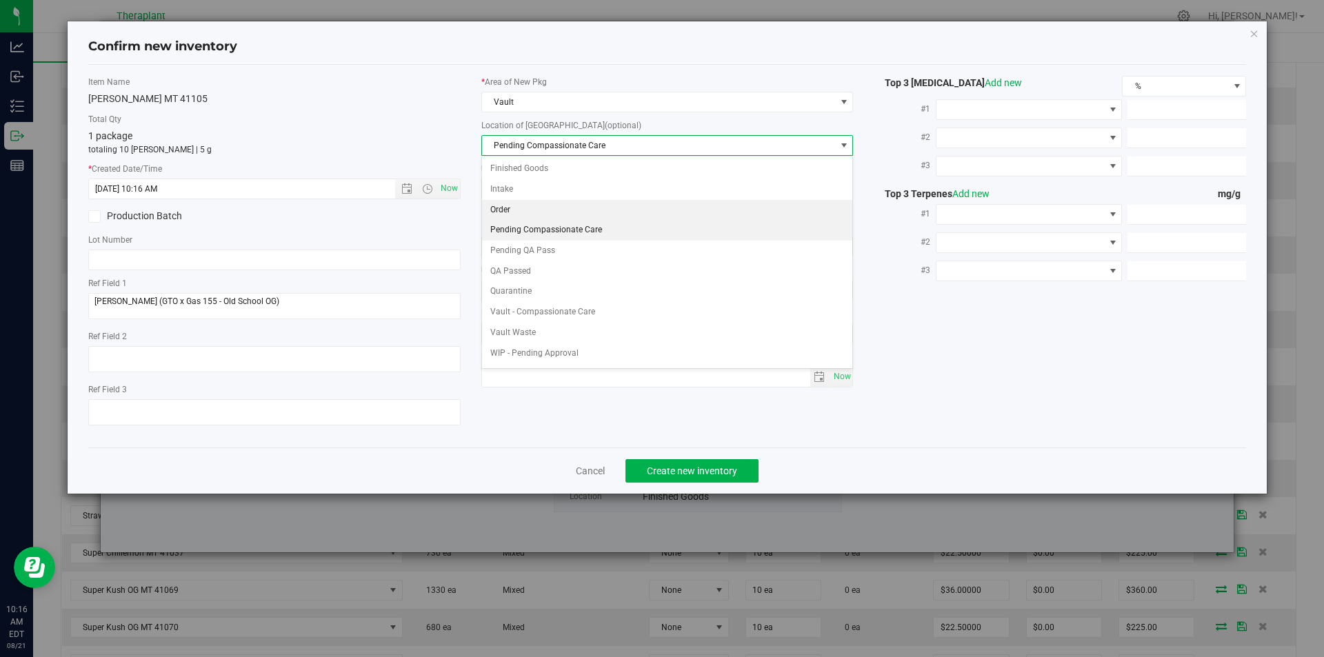
click at [505, 203] on li "Order" at bounding box center [667, 210] width 371 height 21
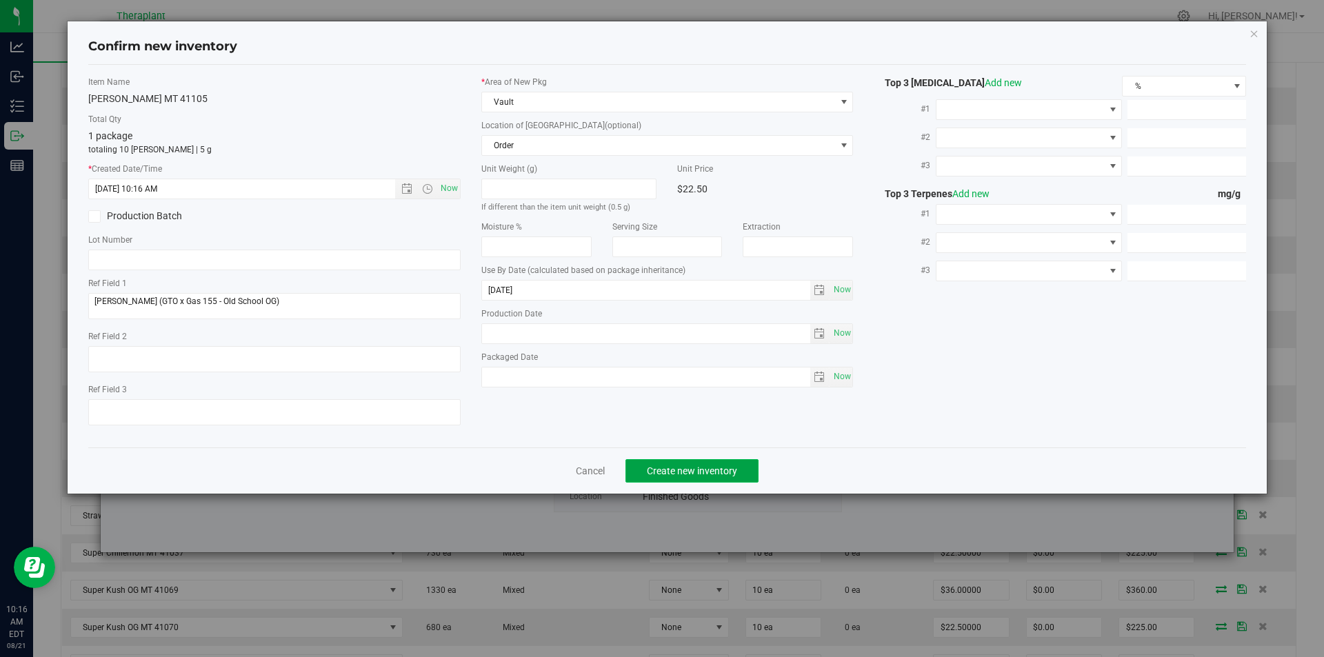
click at [660, 464] on button "Create new inventory" at bounding box center [691, 470] width 133 height 23
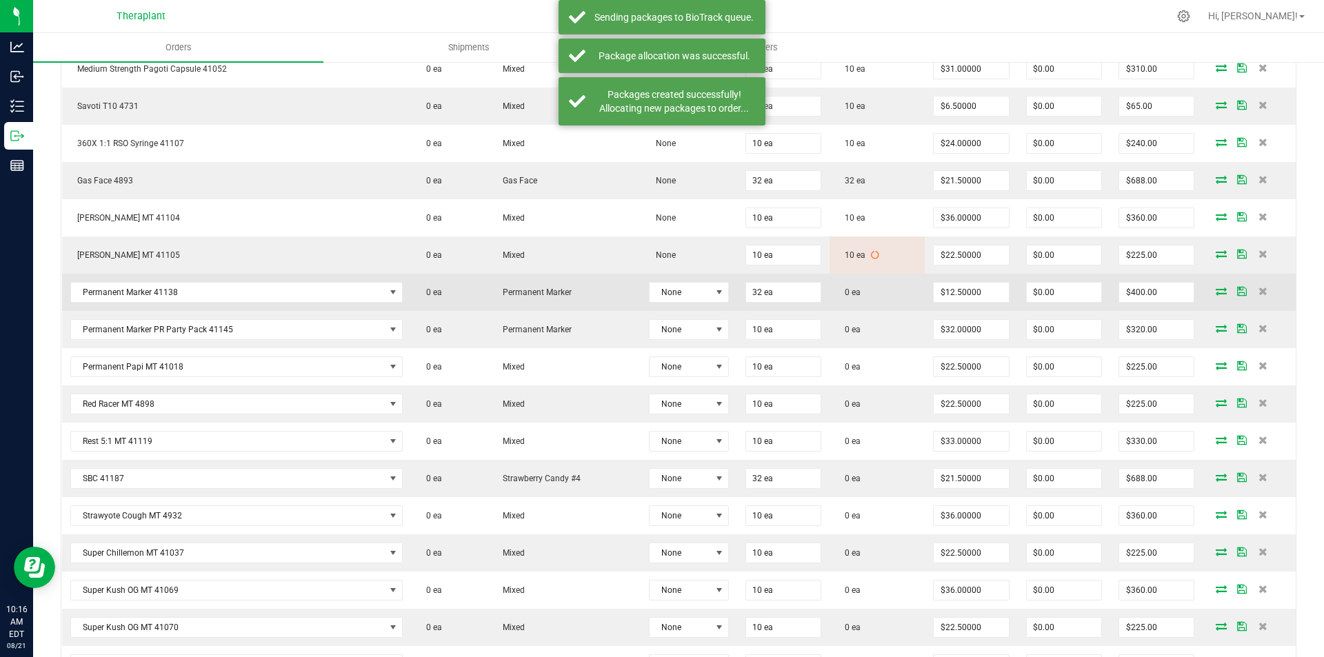
click at [1216, 293] on icon at bounding box center [1221, 291] width 11 height 8
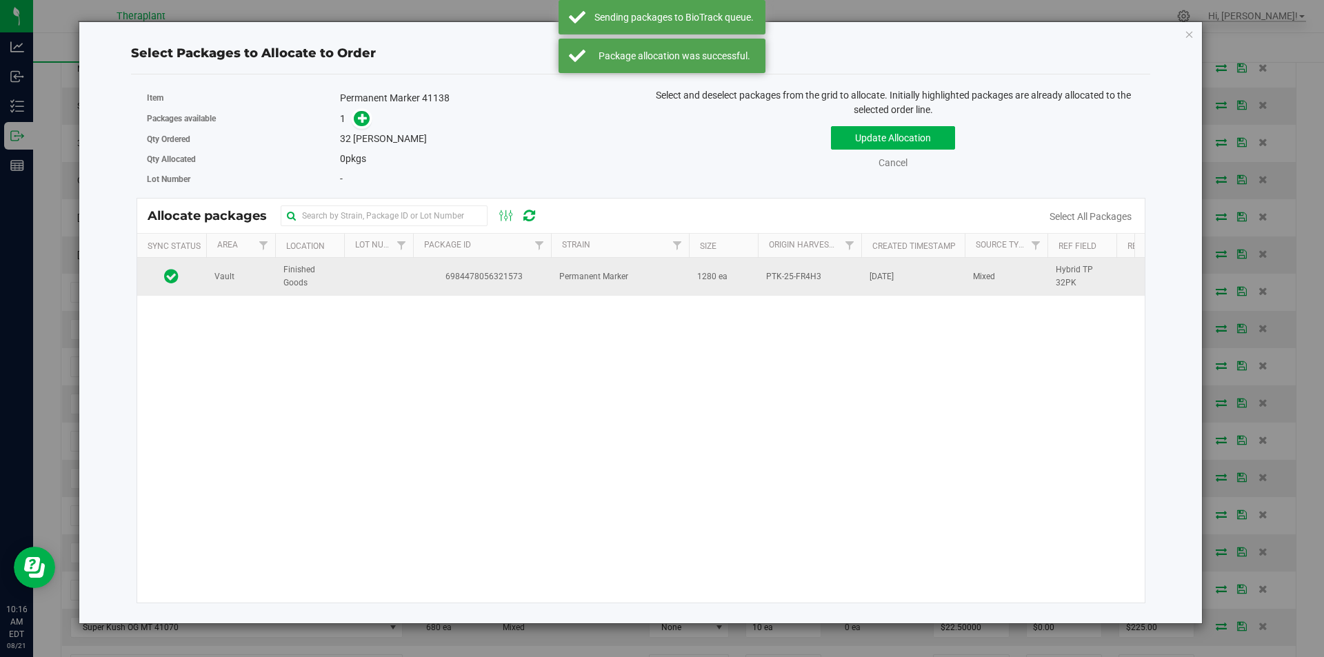
click at [382, 264] on td at bounding box center [378, 276] width 69 height 37
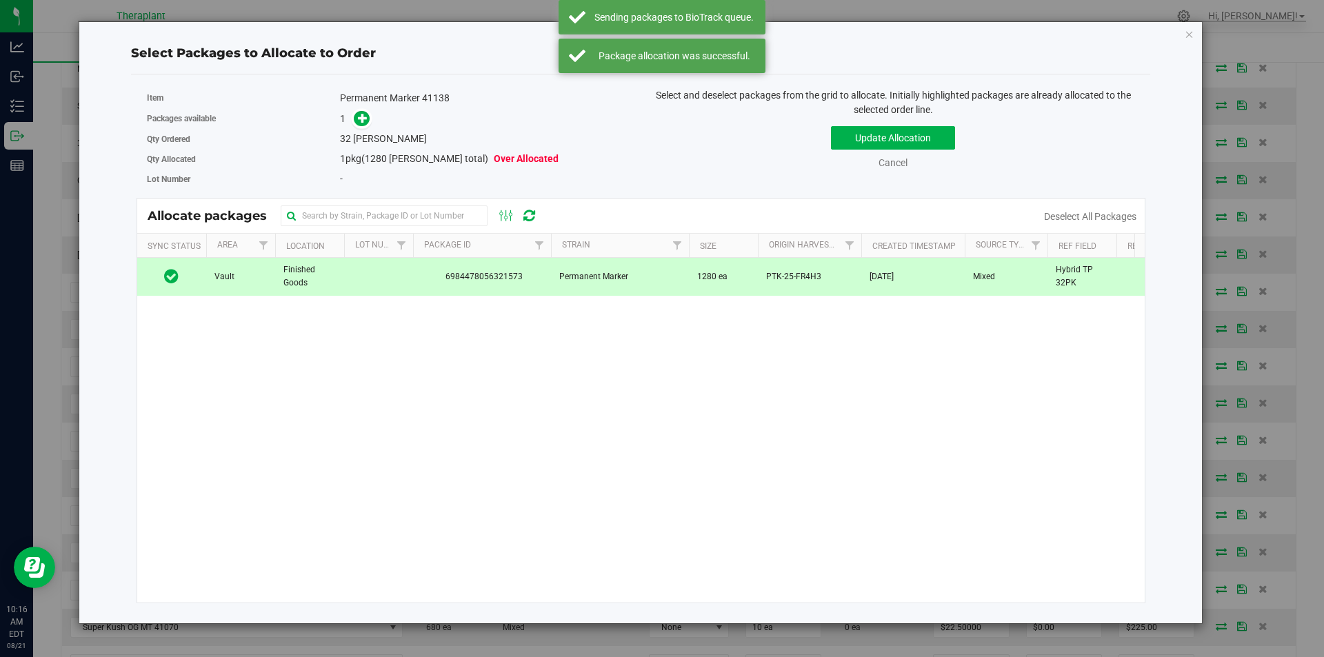
click at [361, 106] on div "Item Permanent Marker 41138" at bounding box center [389, 98] width 484 height 20
click at [361, 119] on icon at bounding box center [363, 118] width 10 height 10
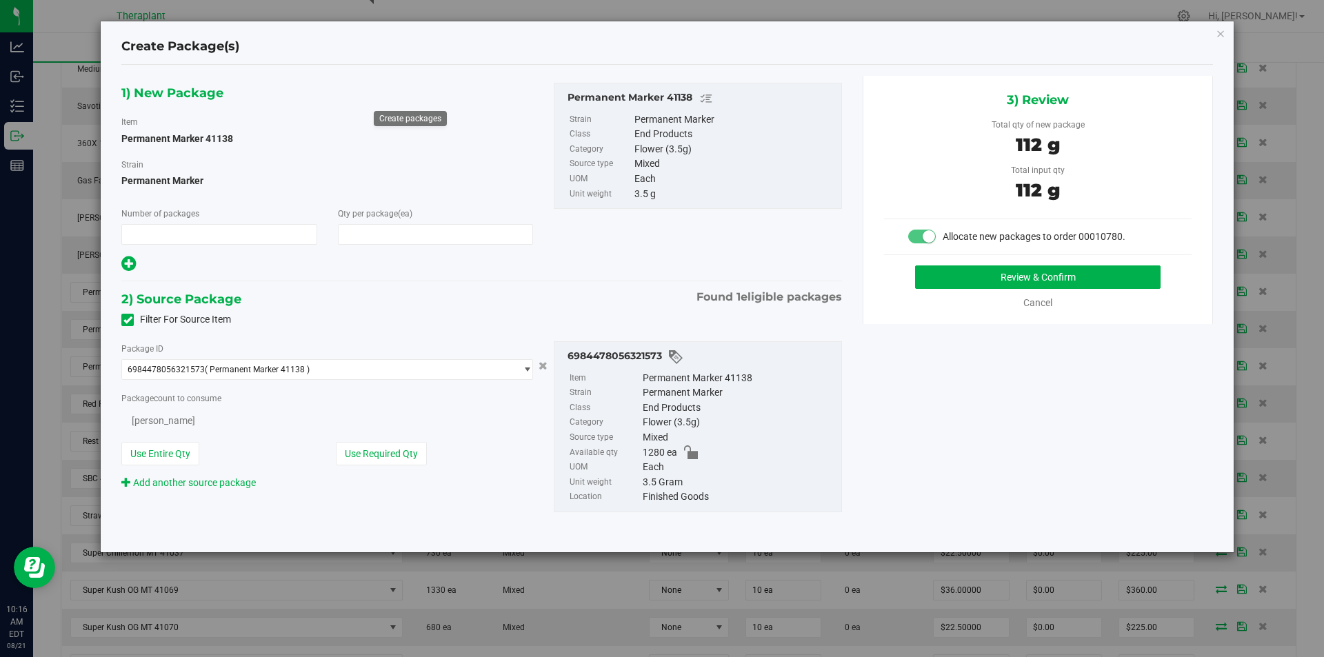
type input "1"
type input "32"
click at [979, 265] on button "Review & Confirm" at bounding box center [1037, 276] width 245 height 23
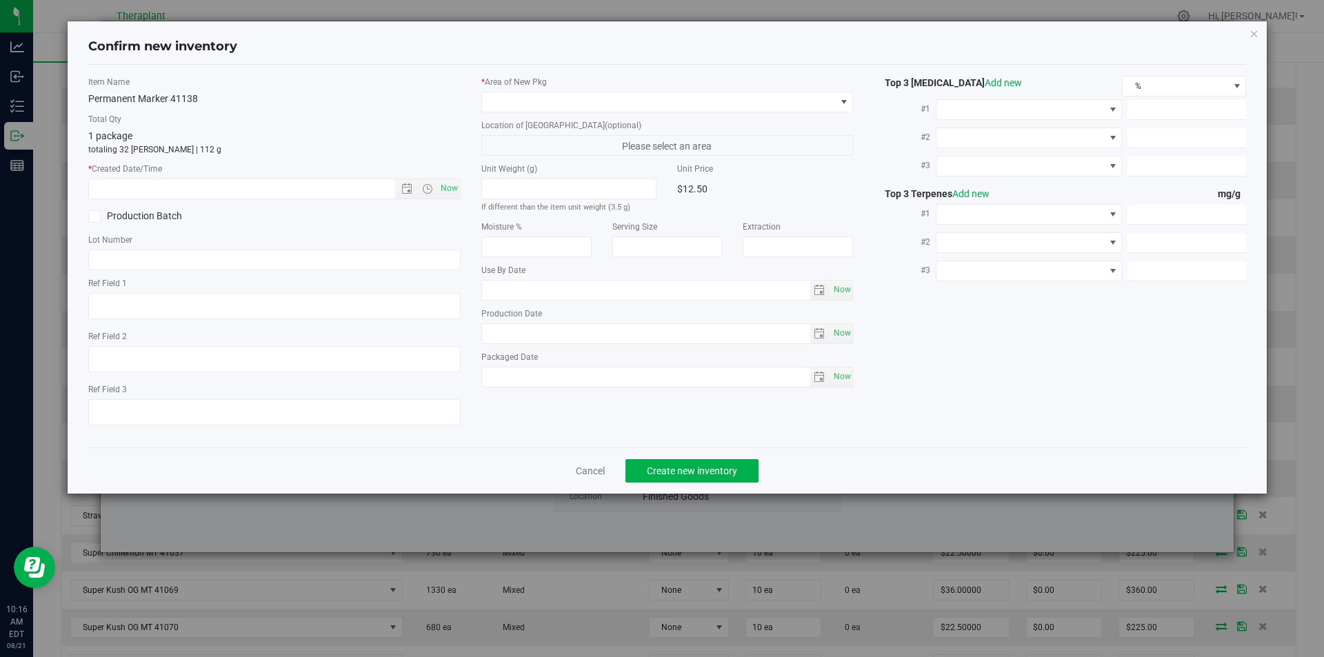
type textarea "Hybrid TP 32PK"
type input "2026-07-17"
click at [450, 188] on span "Now" at bounding box center [448, 189] width 23 height 20
type input "8/21/2025 10:16 AM"
click at [517, 88] on div "* Area of [GEOGRAPHIC_DATA]" at bounding box center [667, 94] width 372 height 37
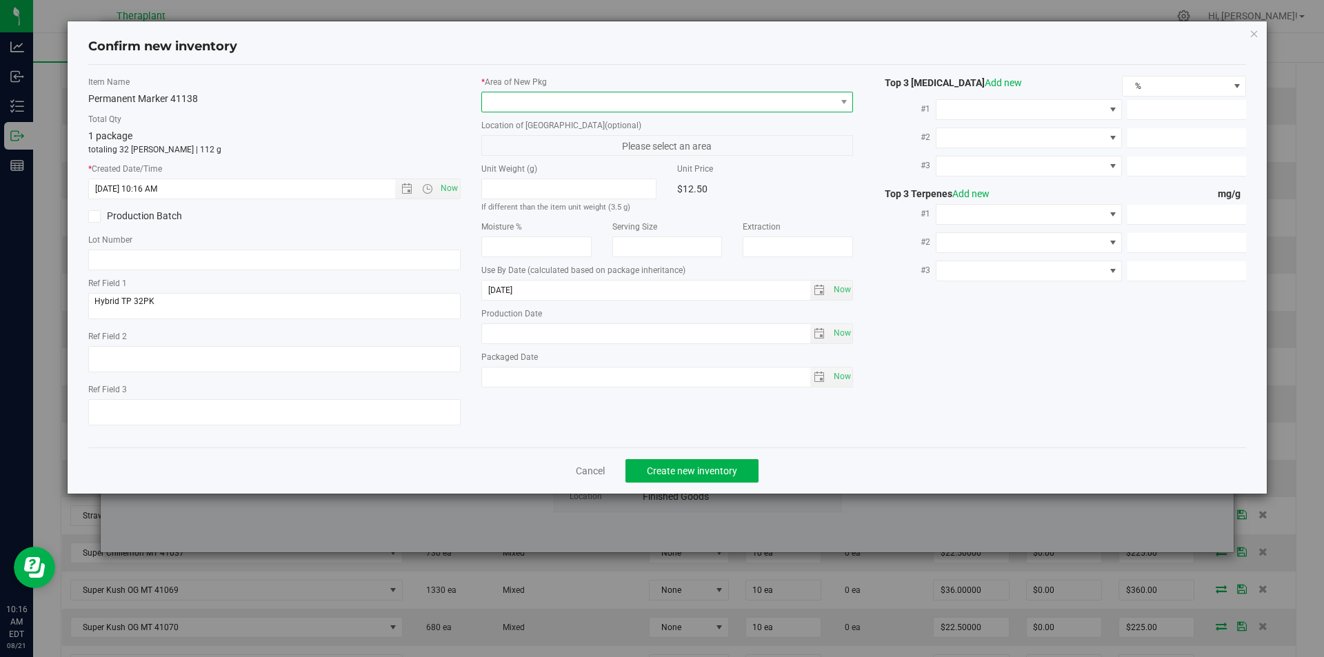
click at [497, 106] on span at bounding box center [659, 101] width 354 height 19
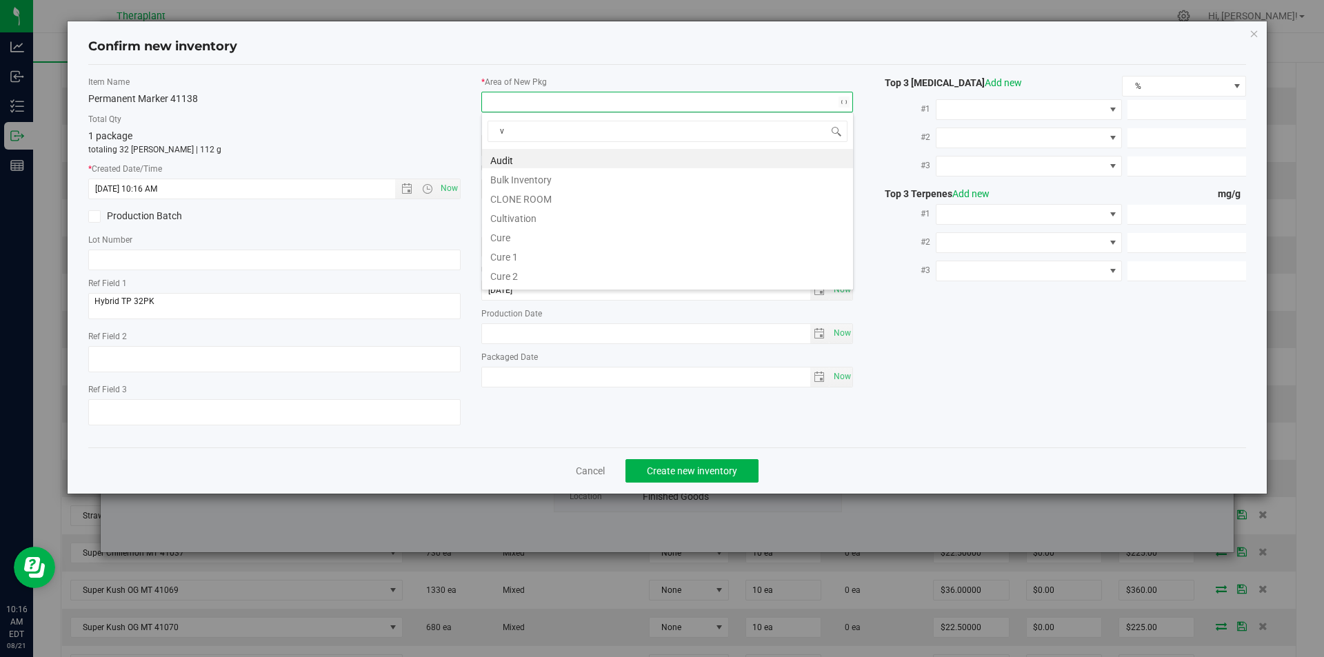
scroll to position [21, 372]
click at [519, 190] on li "Vault" at bounding box center [667, 197] width 371 height 19
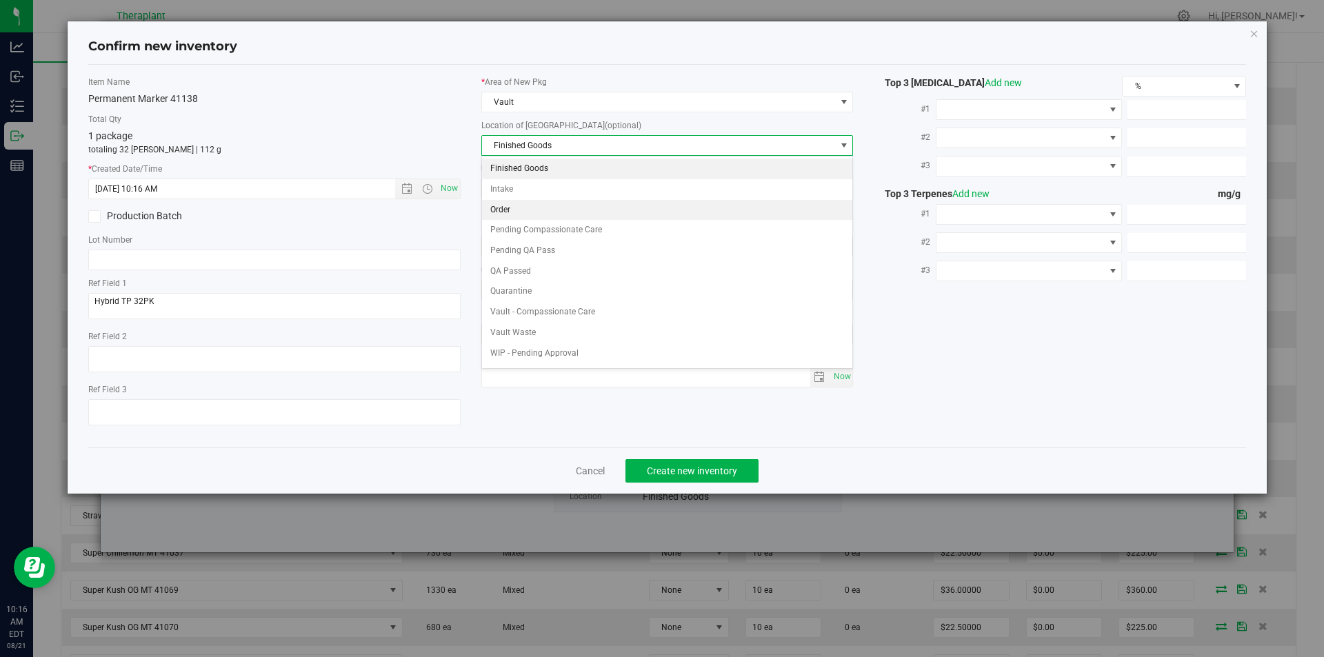
click at [519, 200] on li "Order" at bounding box center [667, 210] width 371 height 21
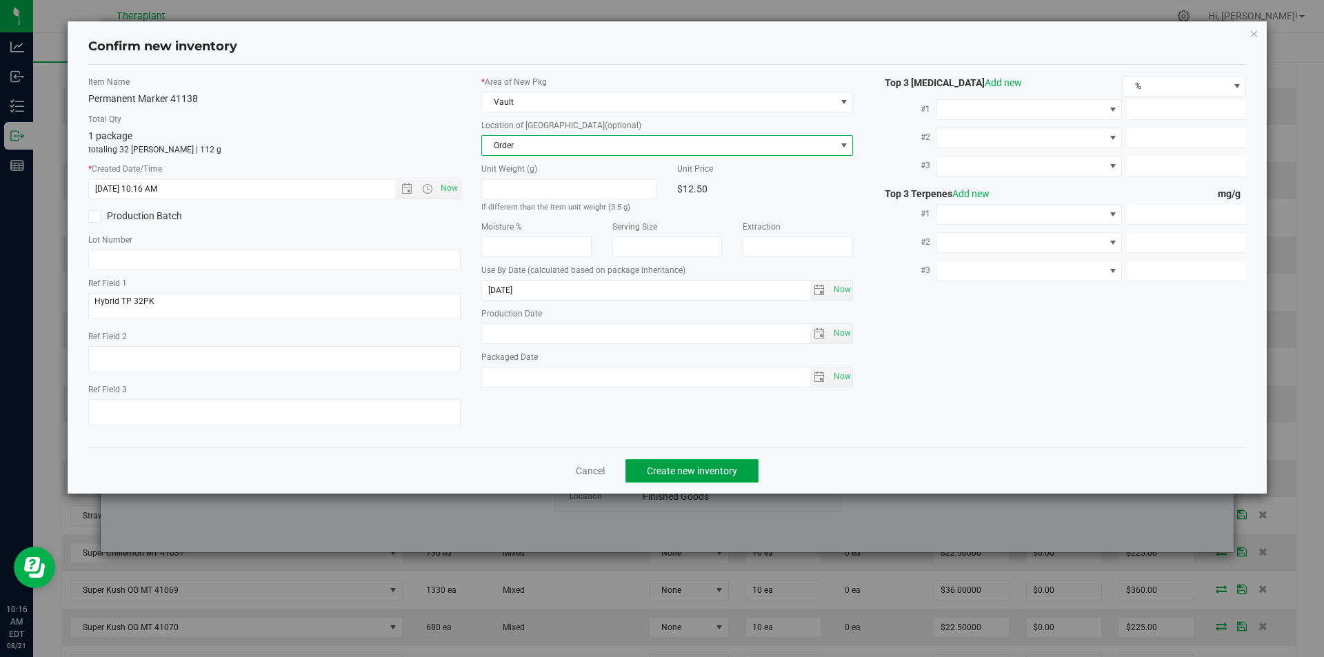
click at [681, 474] on span "Create new inventory" at bounding box center [692, 470] width 90 height 11
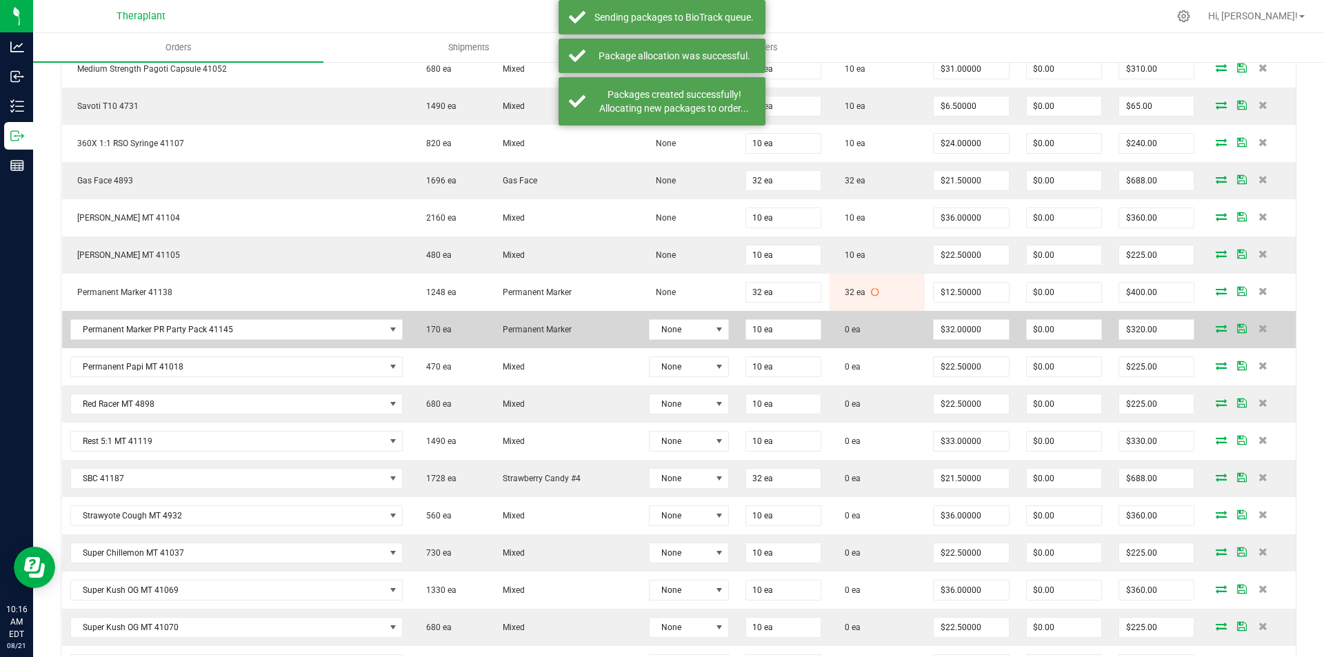
click at [1216, 332] on icon at bounding box center [1221, 328] width 11 height 8
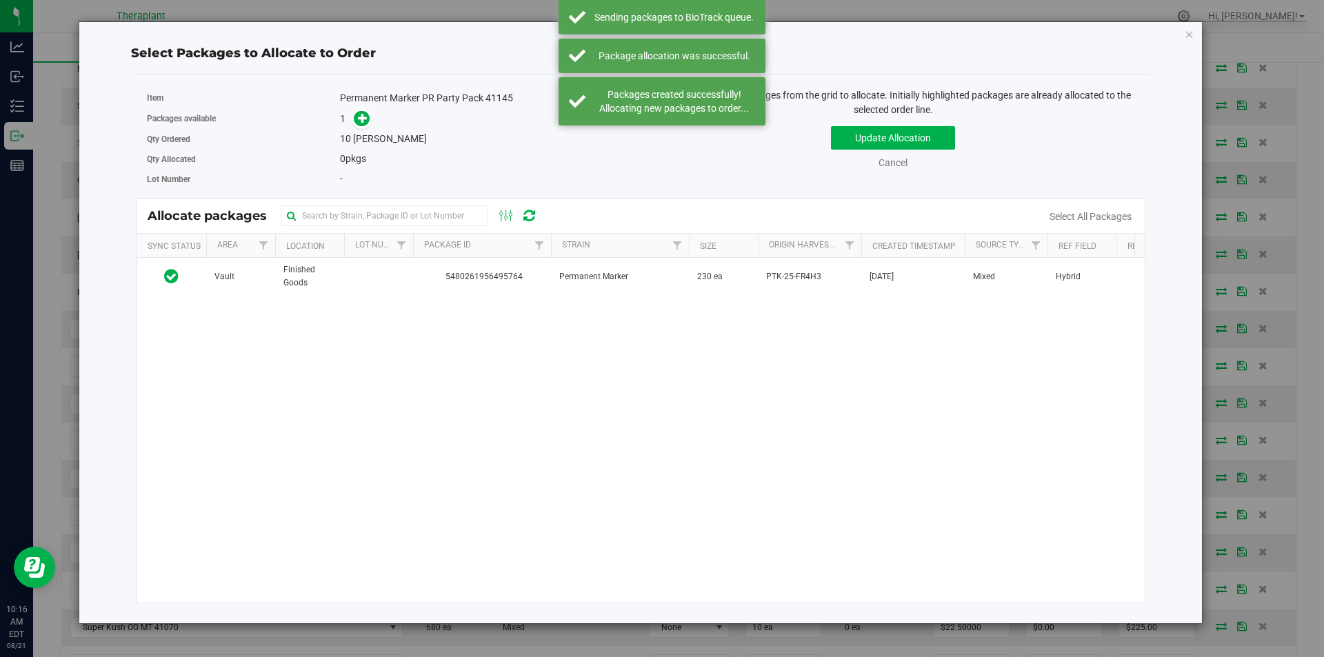
click at [374, 297] on div "Vault Finished Goods 5480261956495764 Permanent Marker 230 ea PTK-25-FR4H3 Jul …" at bounding box center [641, 430] width 1008 height 345
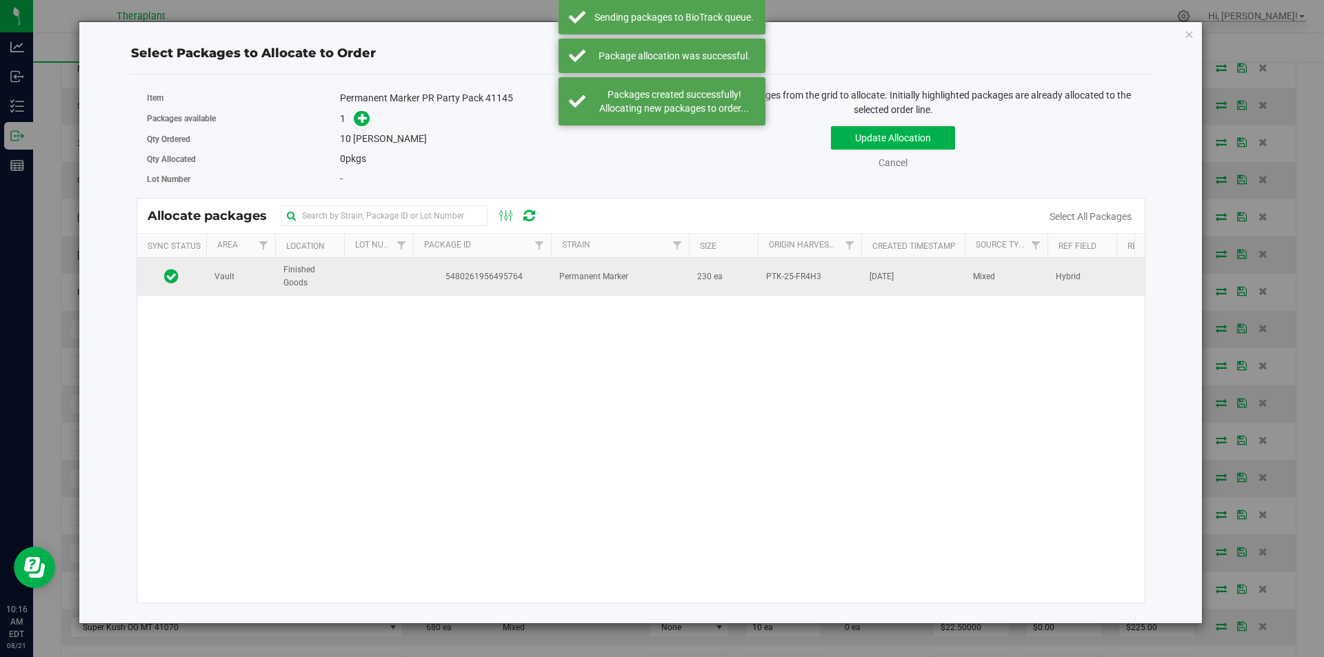
click at [365, 279] on td at bounding box center [378, 276] width 69 height 37
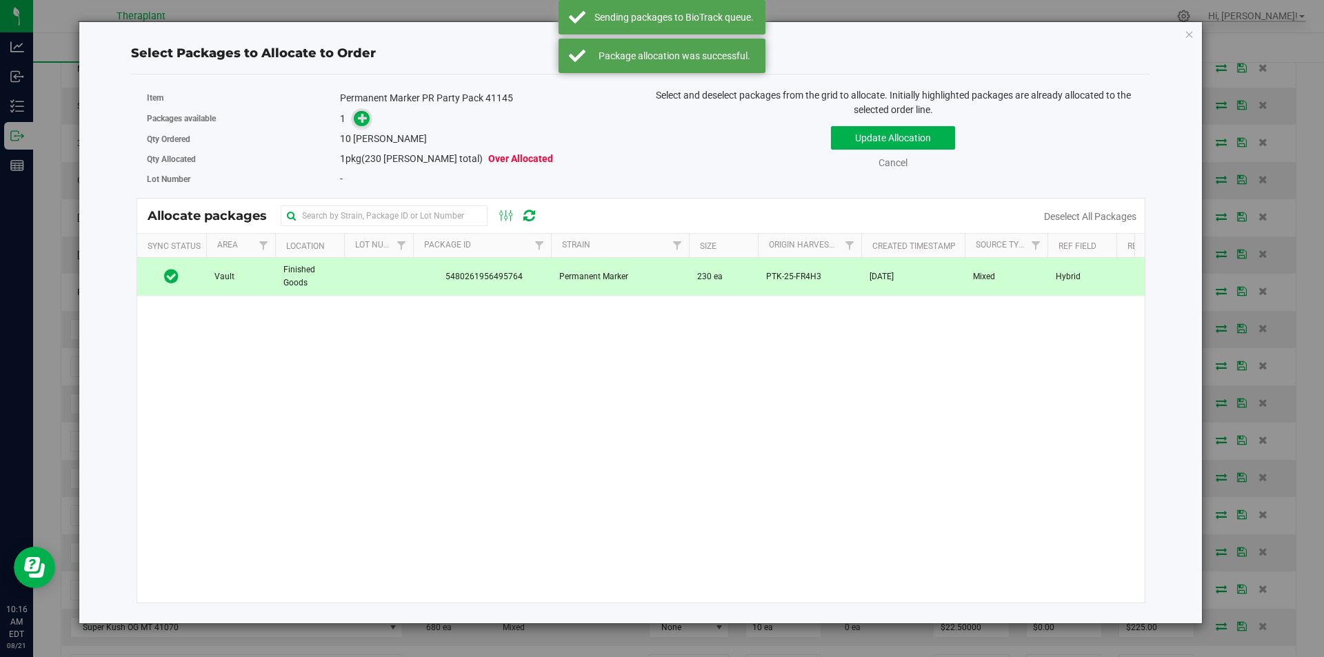
click at [360, 120] on icon at bounding box center [363, 118] width 10 height 10
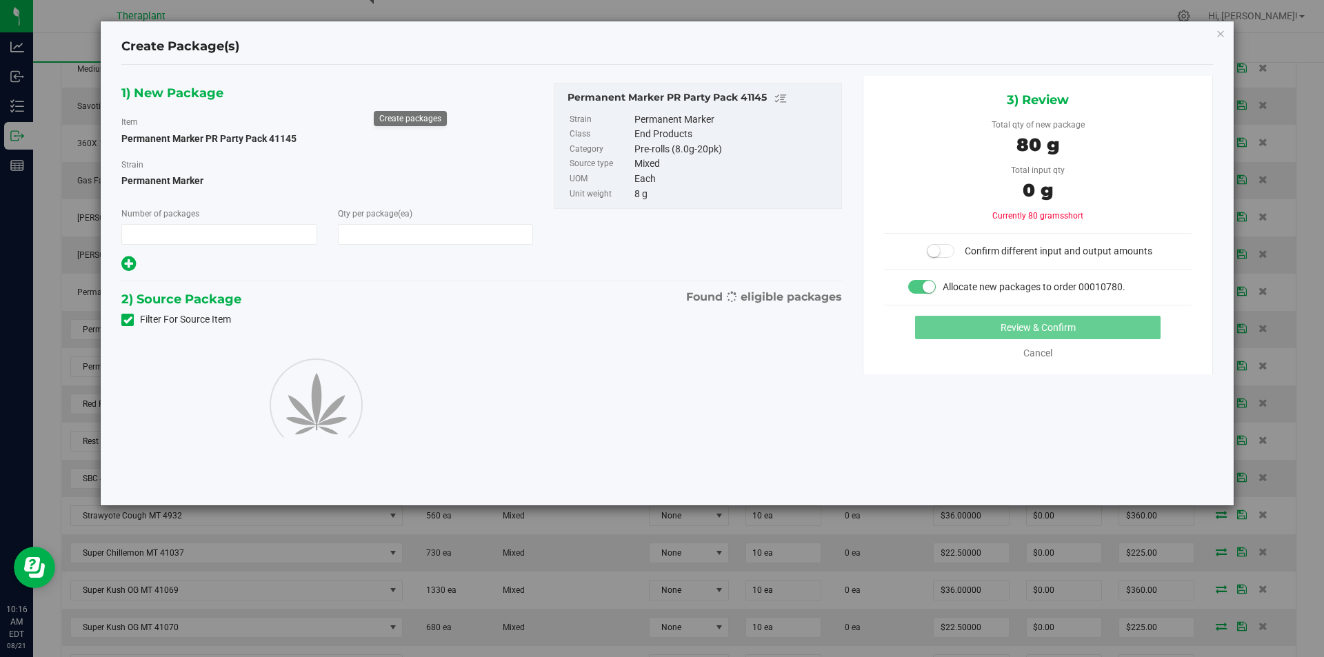
type input "1"
type input "10"
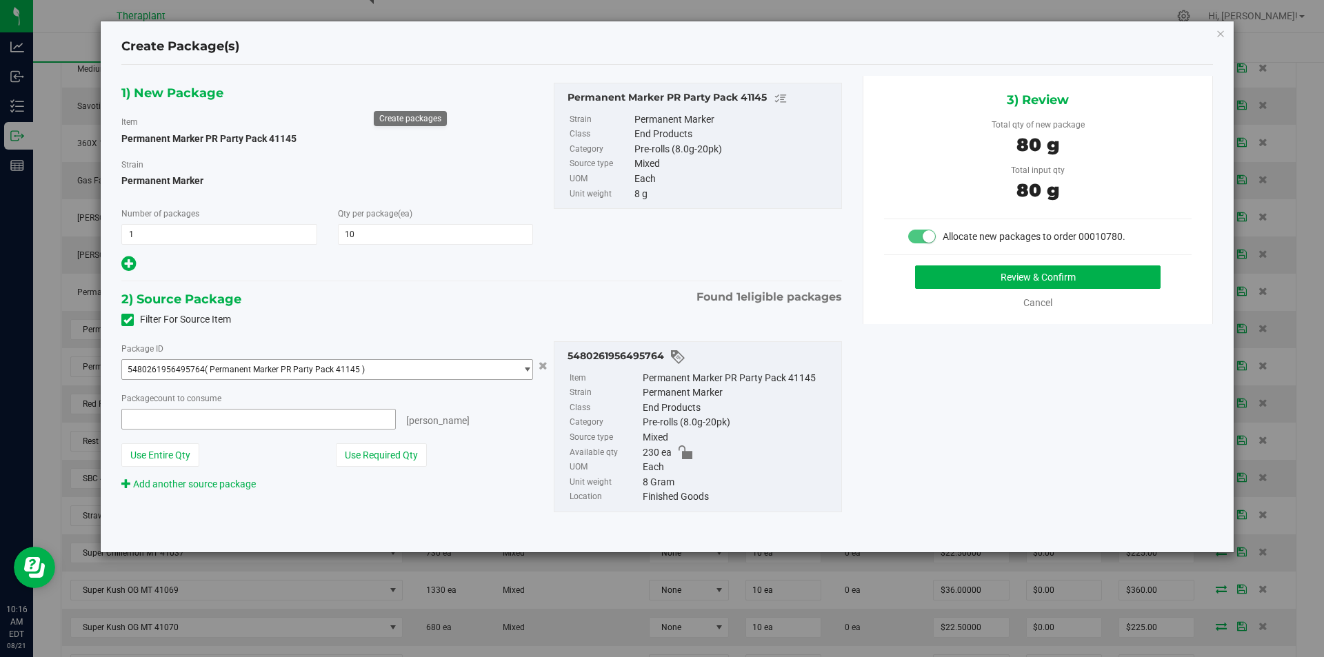
type input "10 ea"
click at [973, 286] on button "Review & Confirm" at bounding box center [1037, 276] width 245 height 23
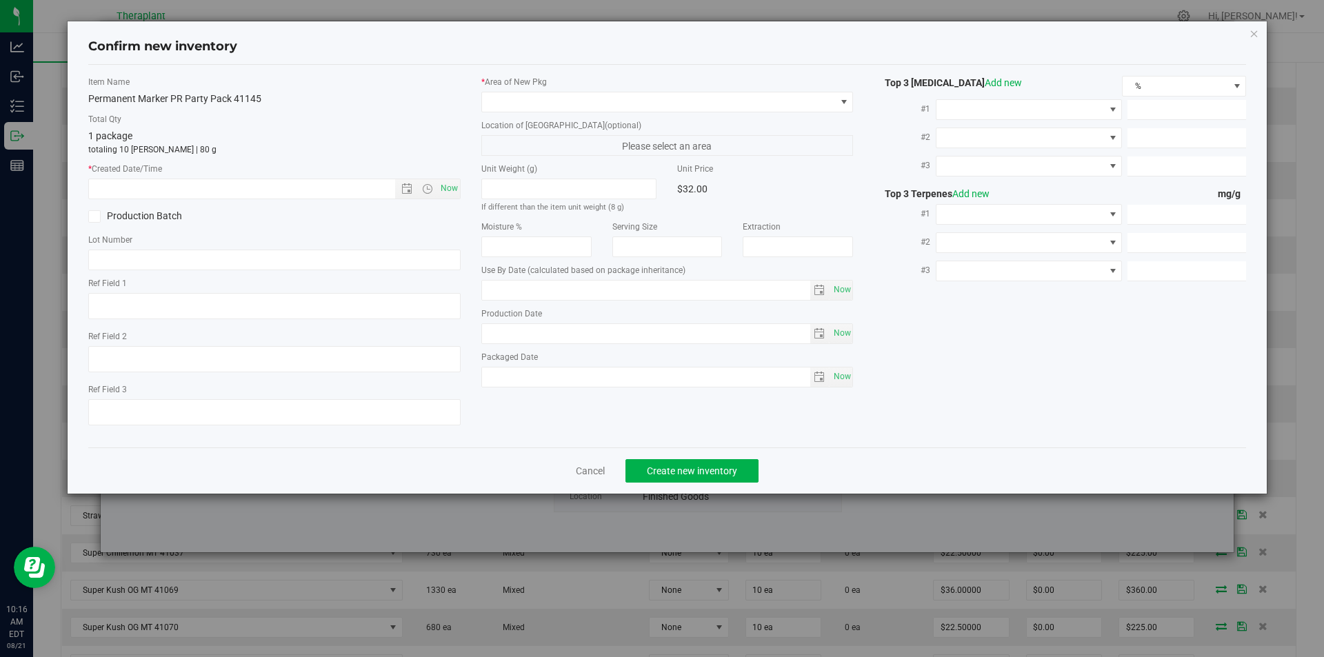
type textarea "Hybrid"
type input "2026-07-28"
click at [450, 181] on span "Now" at bounding box center [448, 189] width 23 height 20
type input "8/21/2025 10:16 AM"
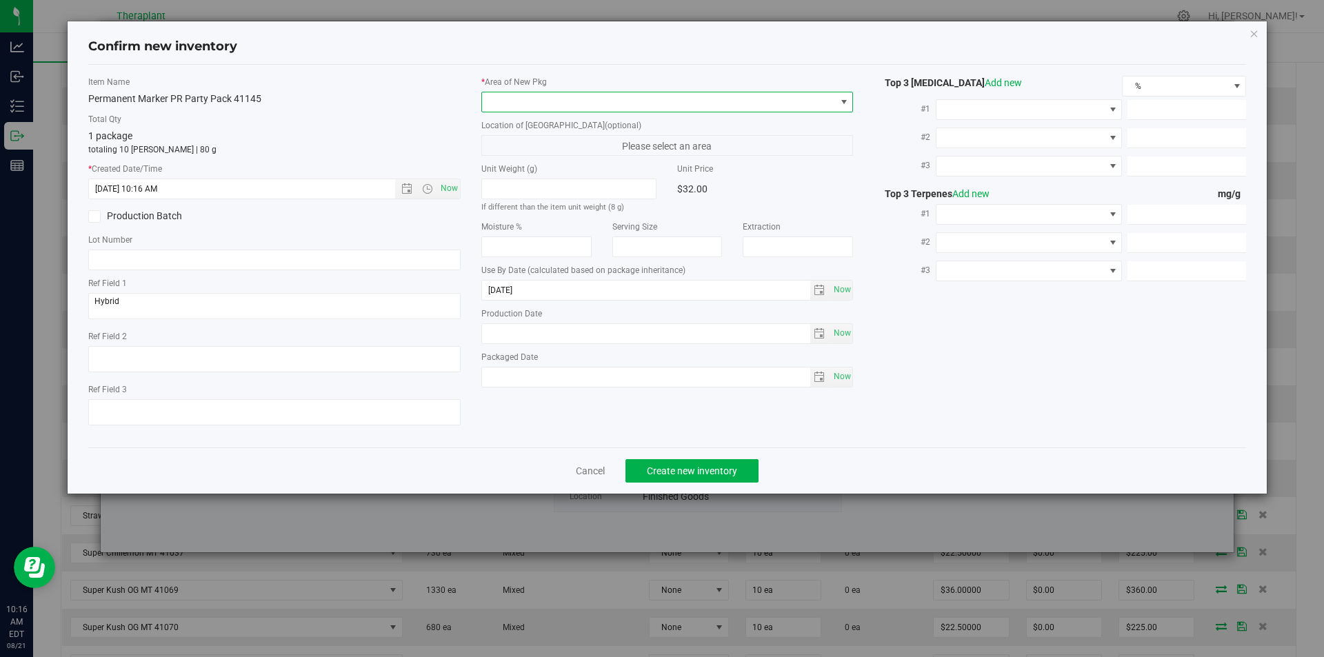
click at [516, 95] on span at bounding box center [659, 101] width 354 height 19
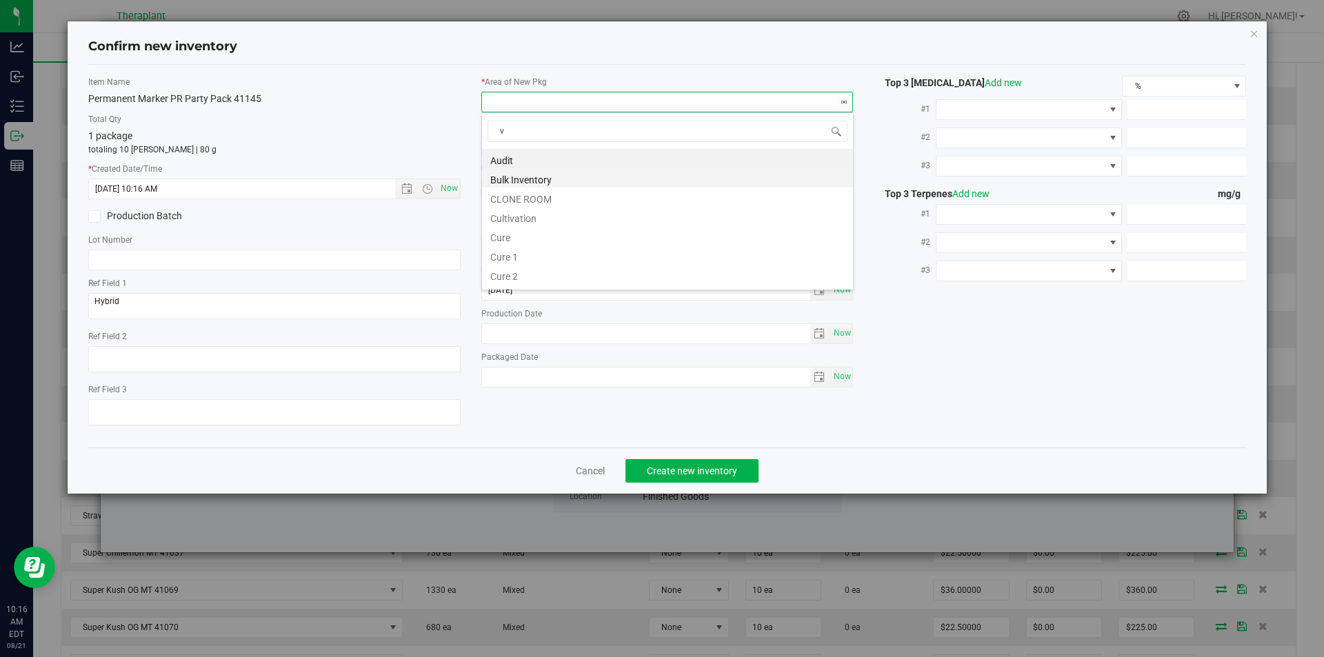
scroll to position [21, 372]
click at [515, 195] on li "Vault" at bounding box center [667, 197] width 371 height 19
click at [517, 134] on div "Location of New Pkg (optional) Please select an area" at bounding box center [667, 137] width 372 height 37
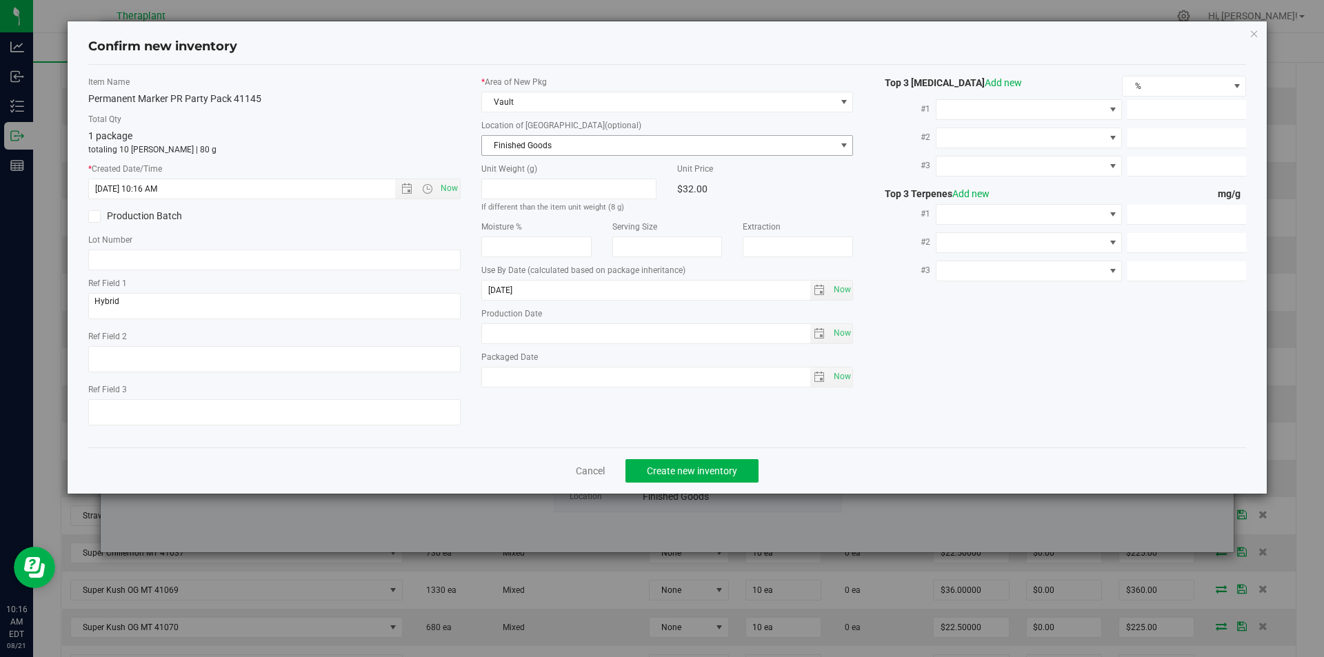
click at [513, 141] on span "Finished Goods" at bounding box center [659, 145] width 354 height 19
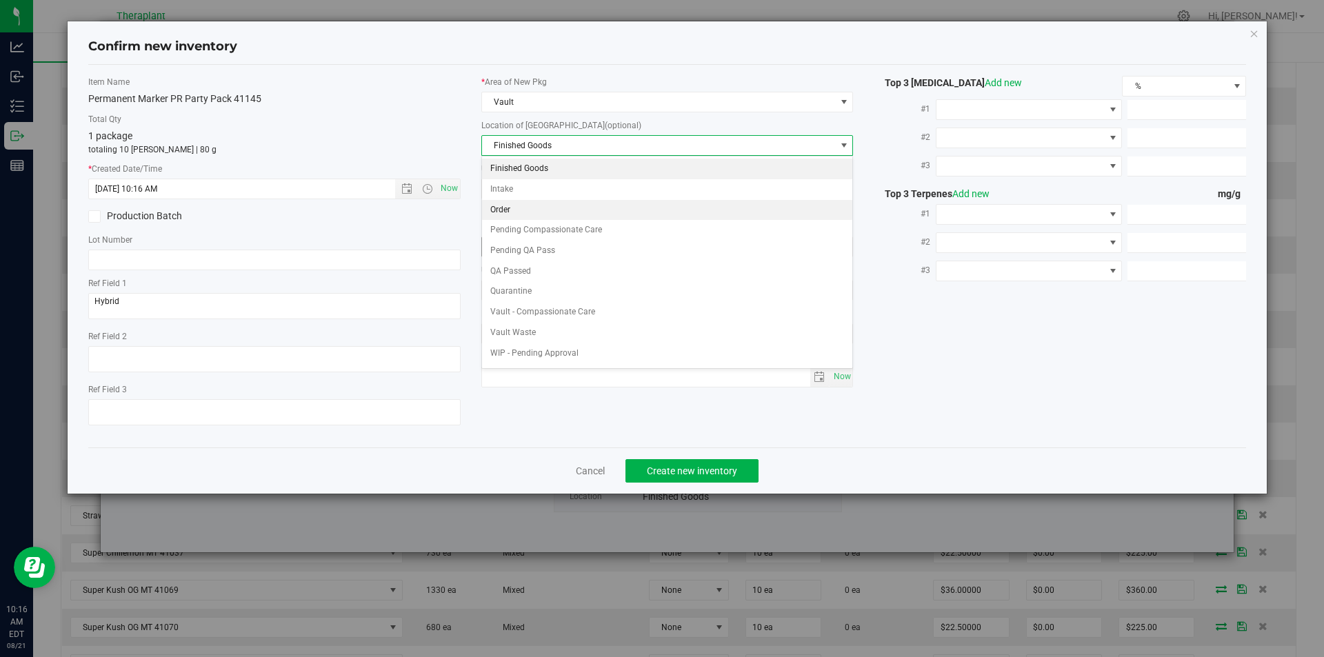
click at [506, 208] on li "Order" at bounding box center [667, 210] width 371 height 21
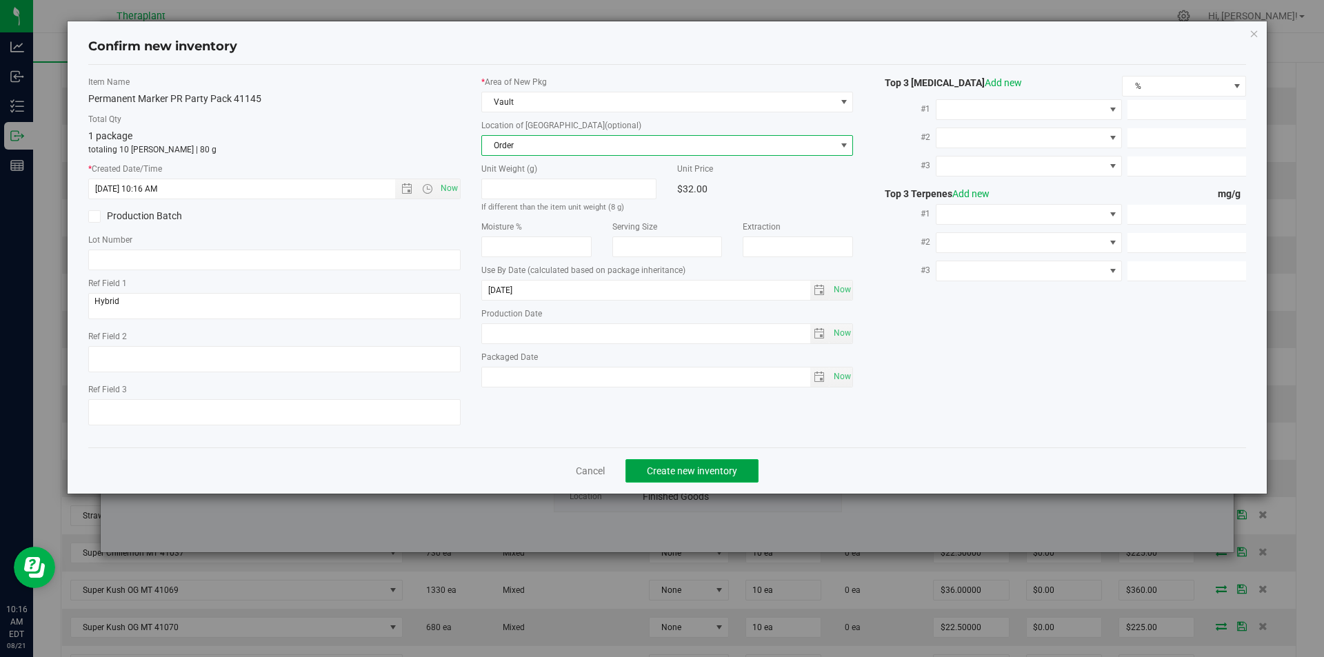
click at [684, 474] on span "Create new inventory" at bounding box center [692, 470] width 90 height 11
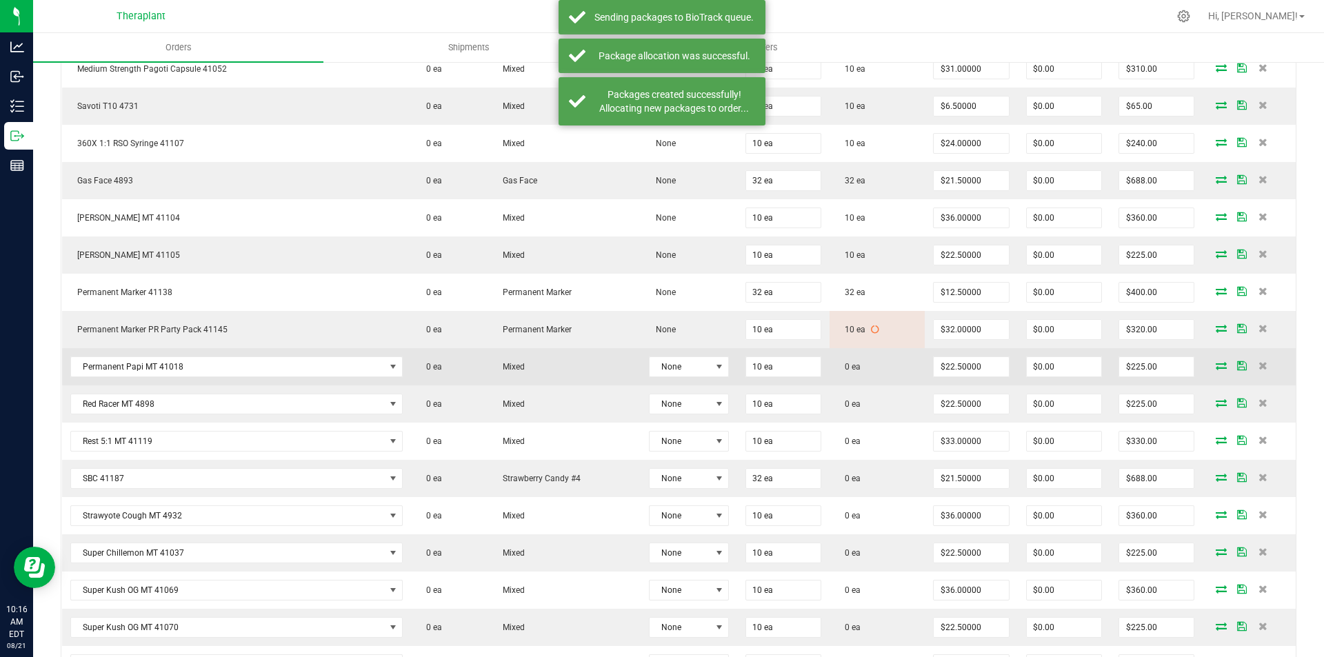
click at [1216, 367] on icon at bounding box center [1221, 365] width 11 height 8
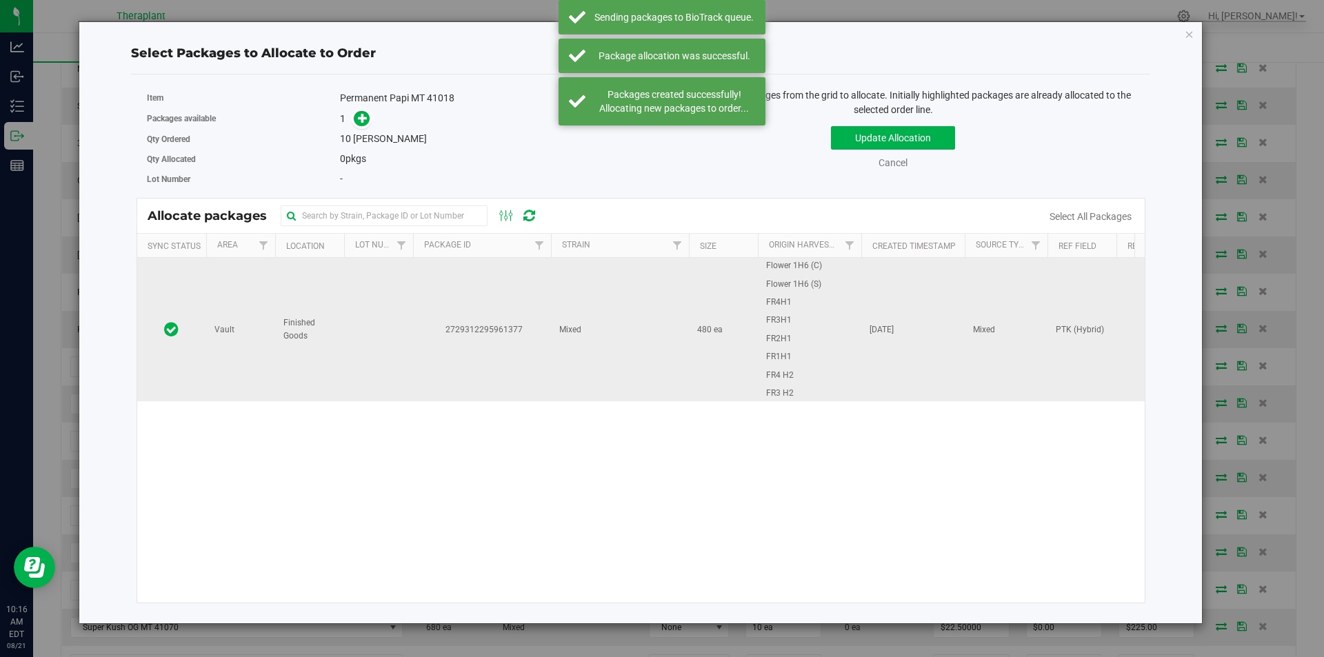
click at [475, 321] on td "2729312295961377" at bounding box center [482, 329] width 138 height 143
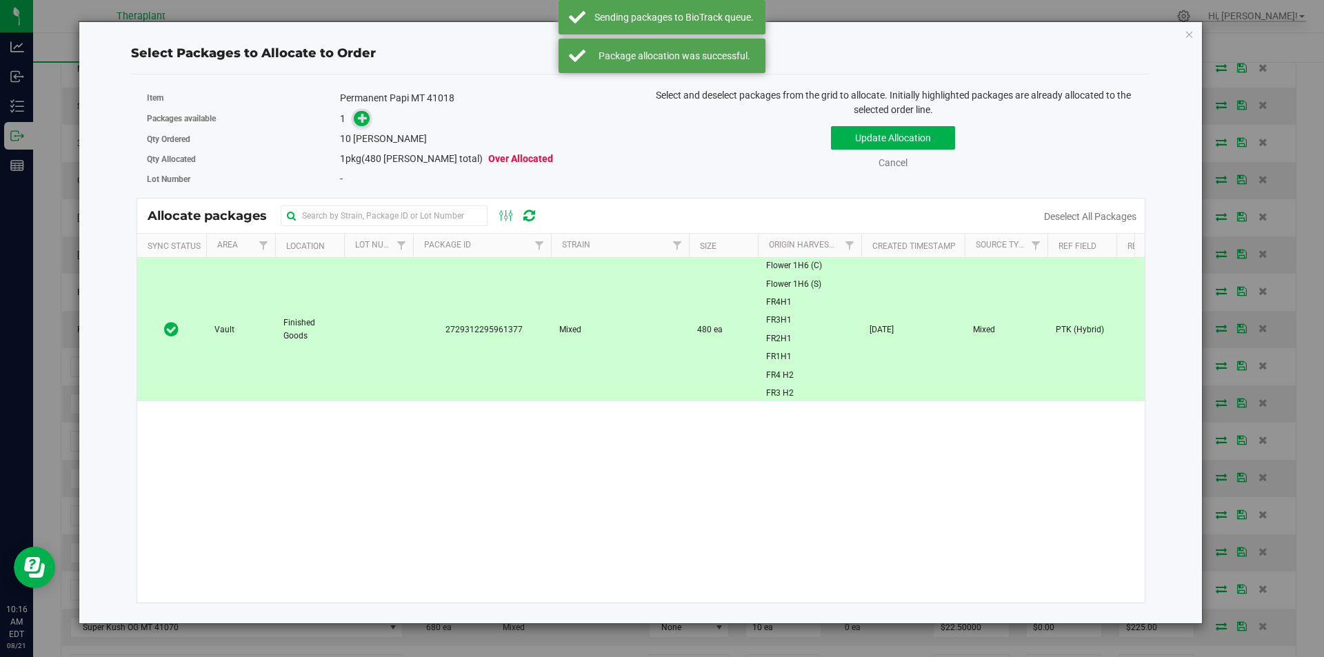
click at [369, 119] on span at bounding box center [362, 119] width 16 height 16
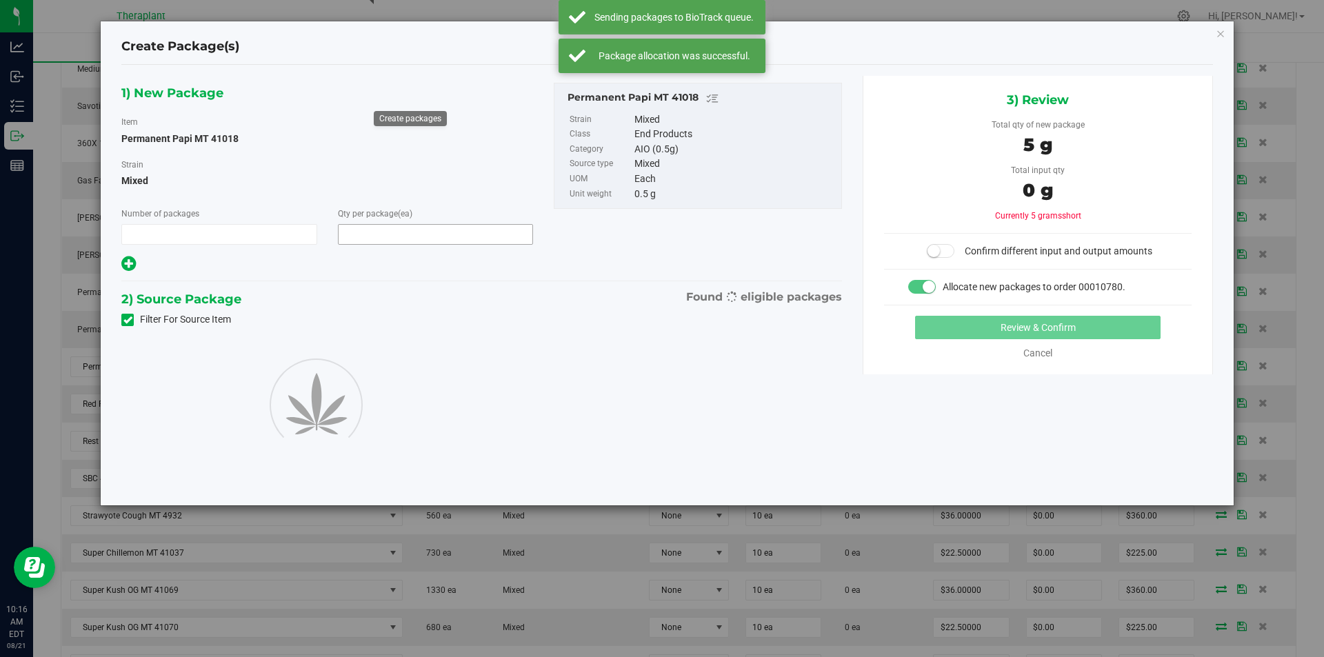
type input "1"
type input "10"
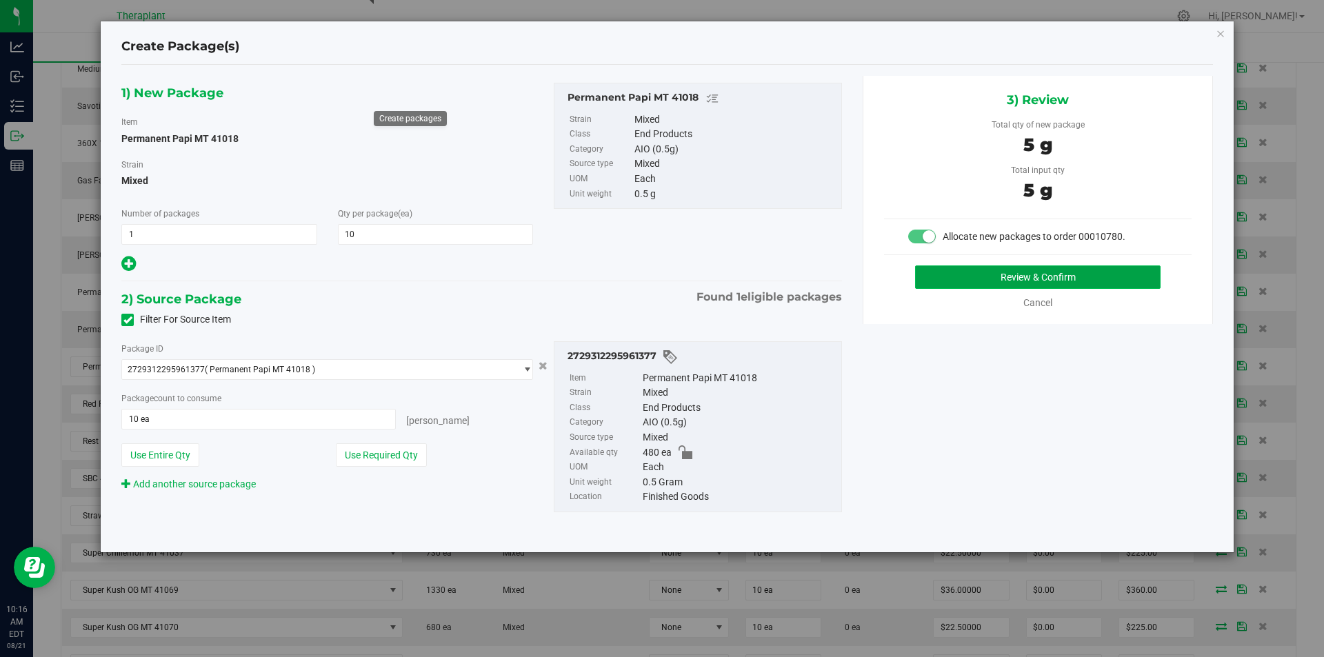
click at [981, 281] on button "Review & Confirm" at bounding box center [1037, 276] width 245 height 23
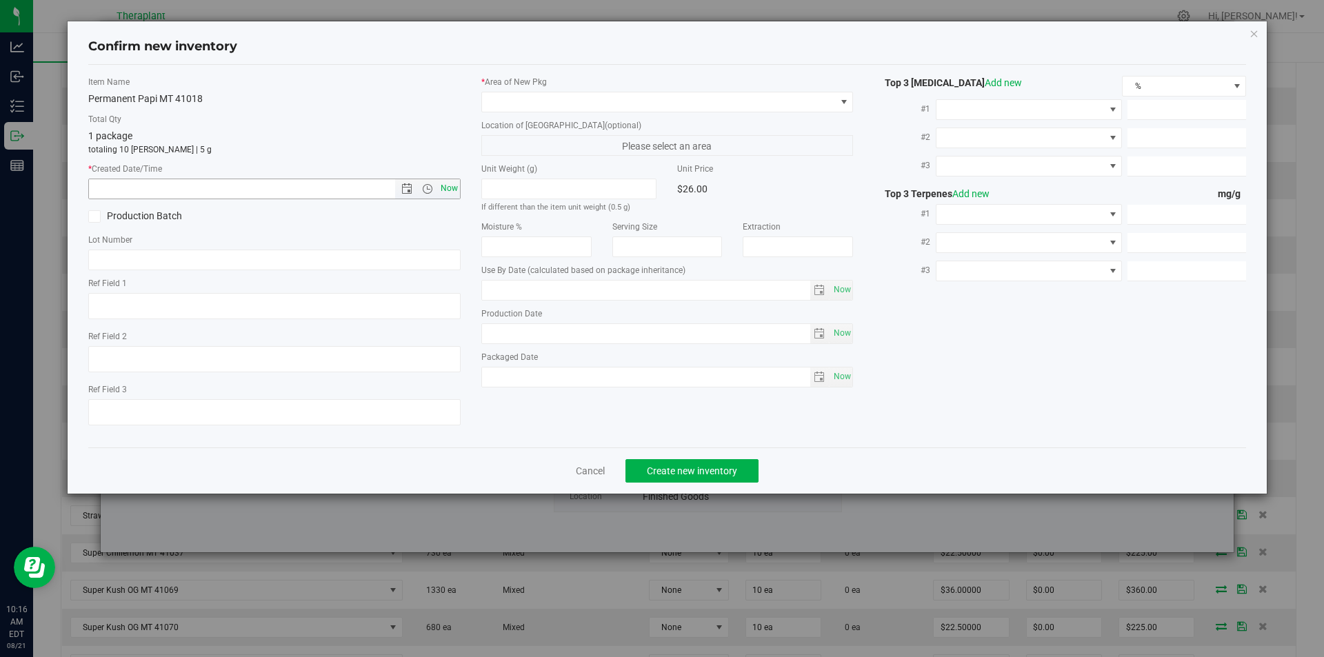
type textarea "PTK (Hybrid)"
type textarea "Terps"
type input "2026-06-03"
click at [445, 184] on span "Now" at bounding box center [448, 189] width 23 height 20
type input "8/21/2025 10:16 AM"
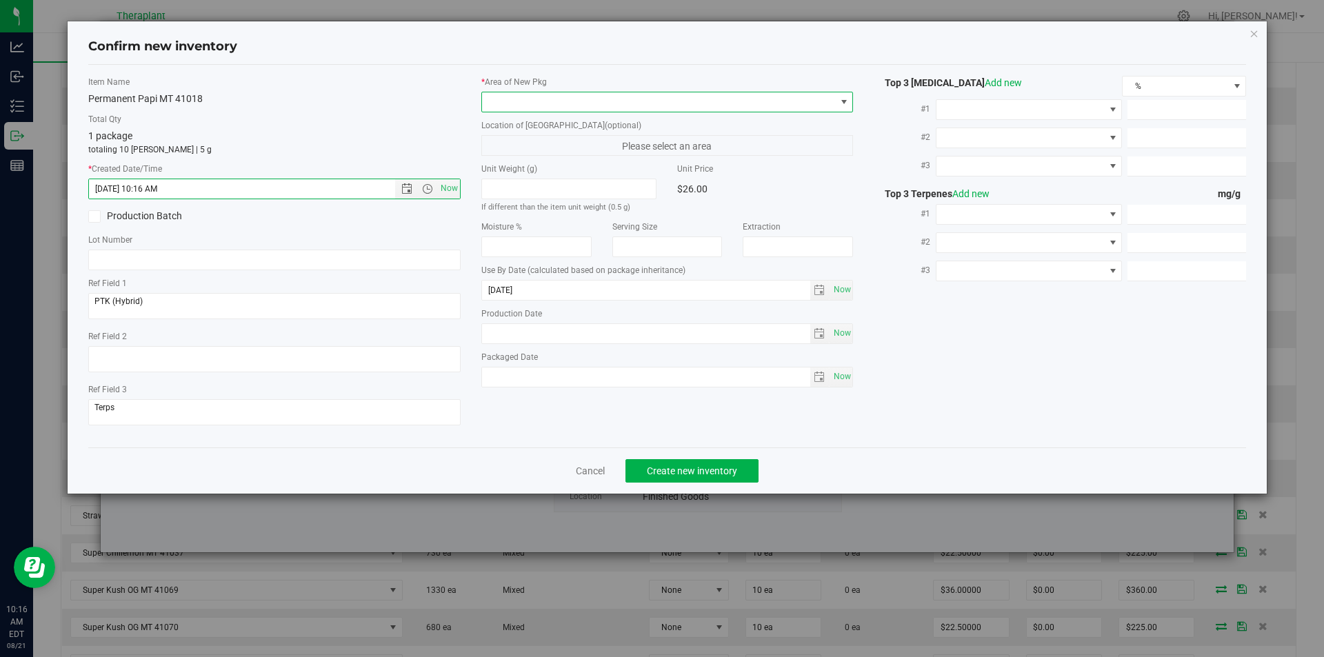
drag, startPoint x: 548, startPoint y: 110, endPoint x: 548, endPoint y: 88, distance: 21.4
click at [548, 104] on span at bounding box center [659, 101] width 354 height 19
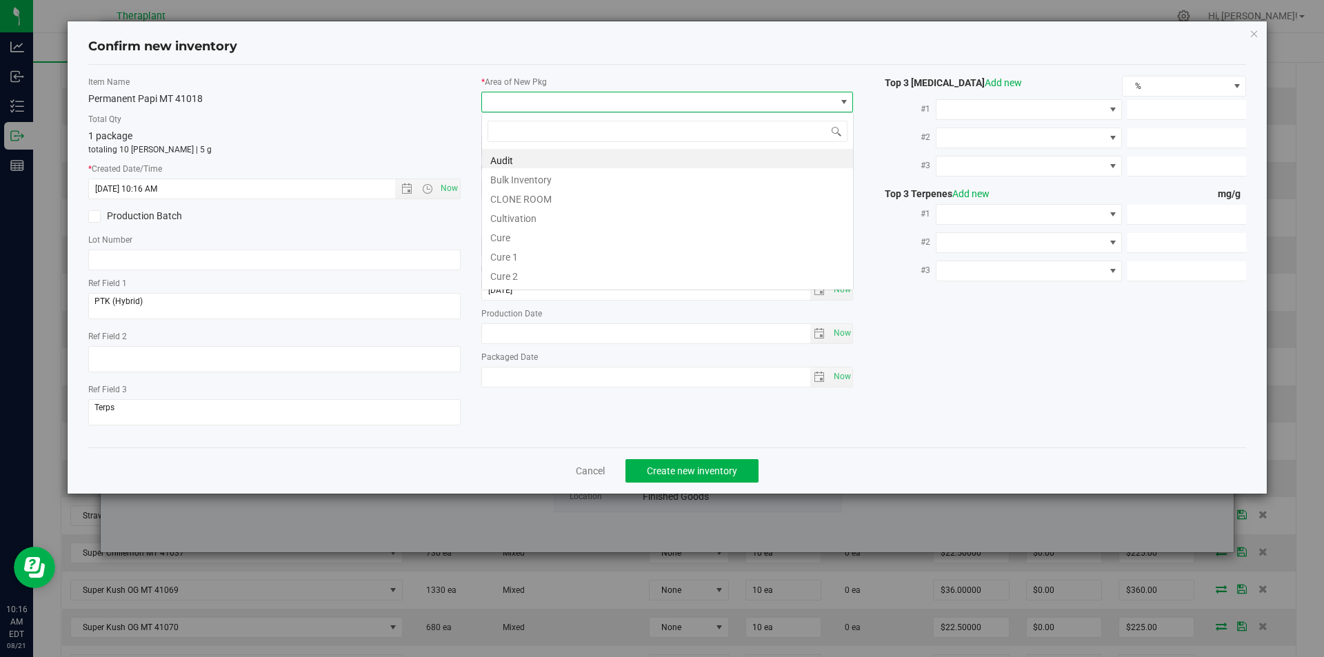
type input "v"
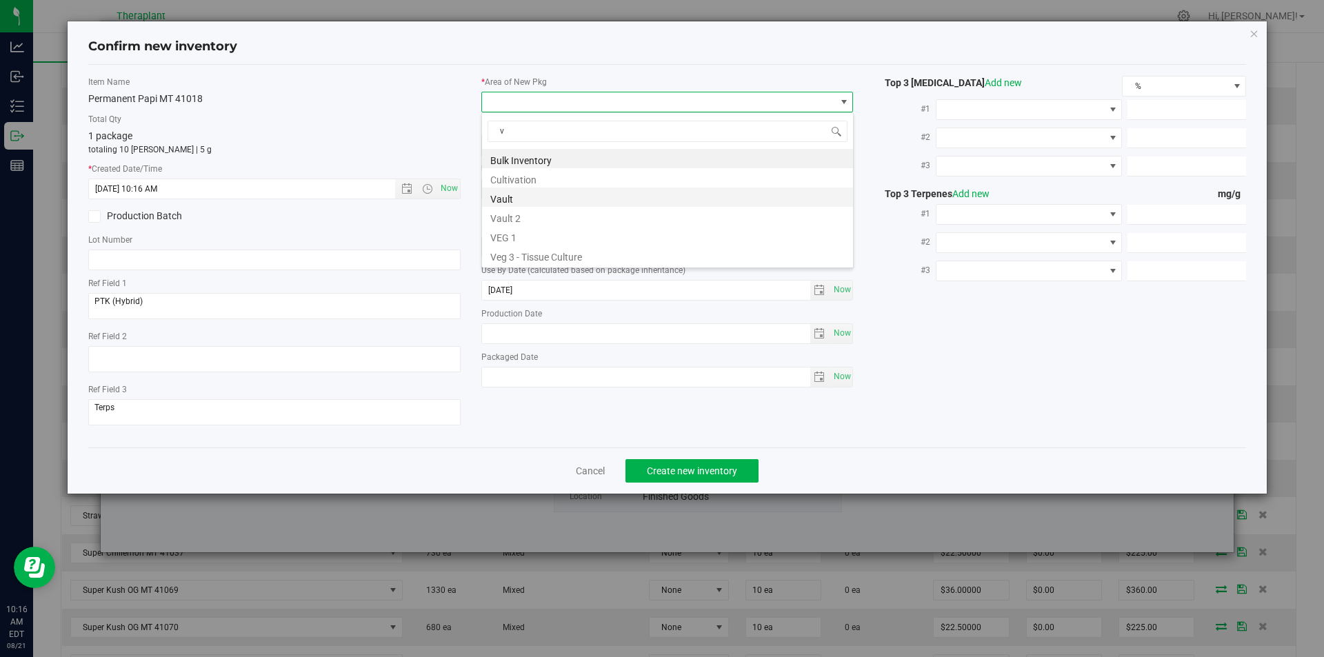
click at [510, 197] on li "Vault" at bounding box center [667, 197] width 371 height 19
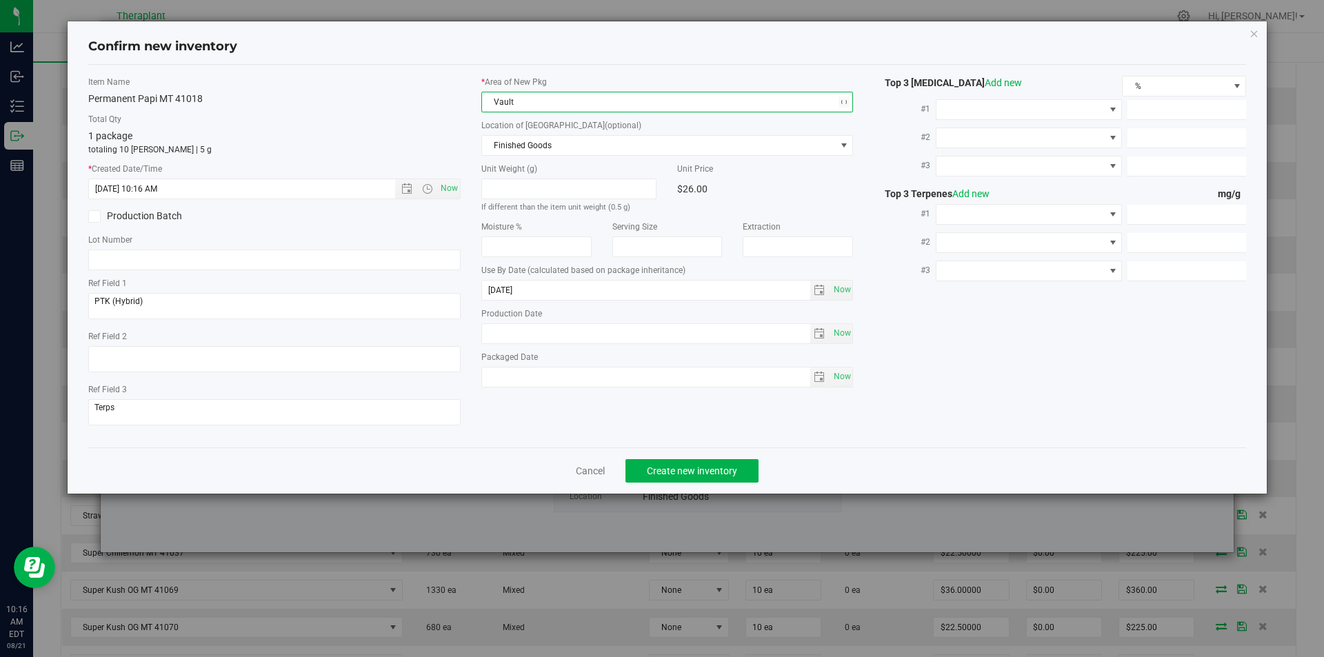
click at [510, 133] on div "Location of [GEOGRAPHIC_DATA] (optional) Finished Goods Finished Goods Intake O…" at bounding box center [667, 137] width 372 height 37
click at [490, 145] on span "Finished Goods" at bounding box center [659, 145] width 354 height 19
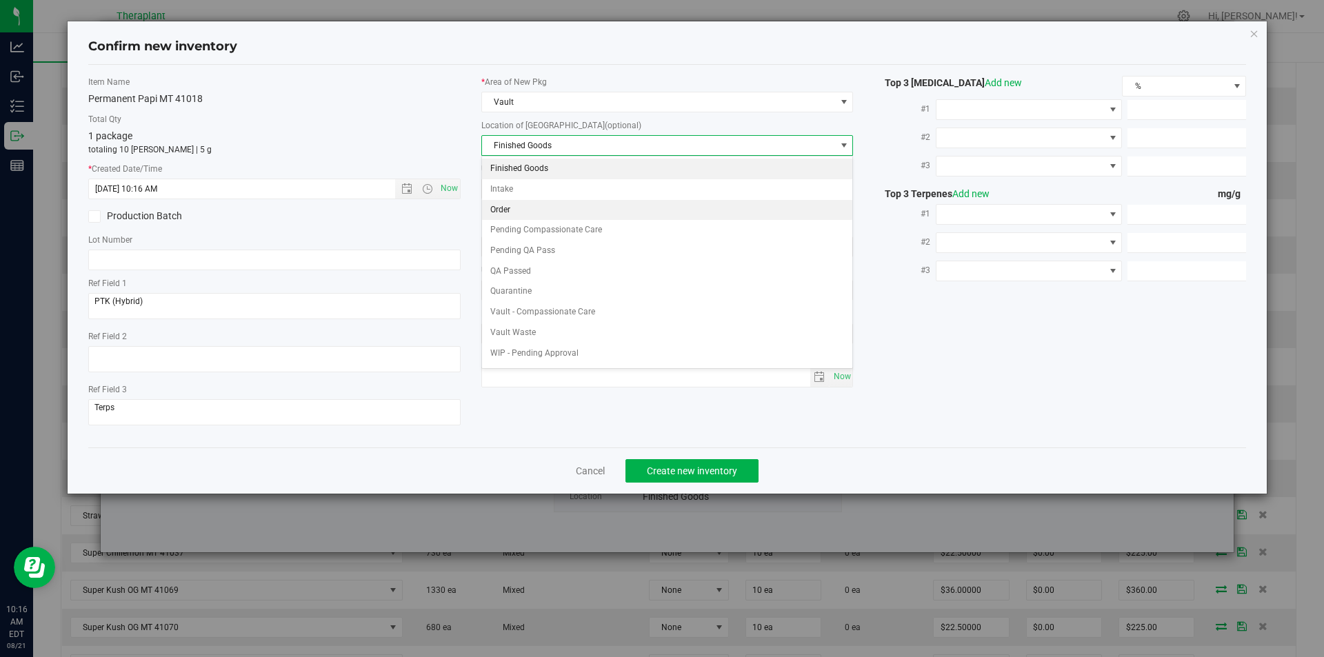
click at [496, 208] on li "Order" at bounding box center [667, 210] width 371 height 21
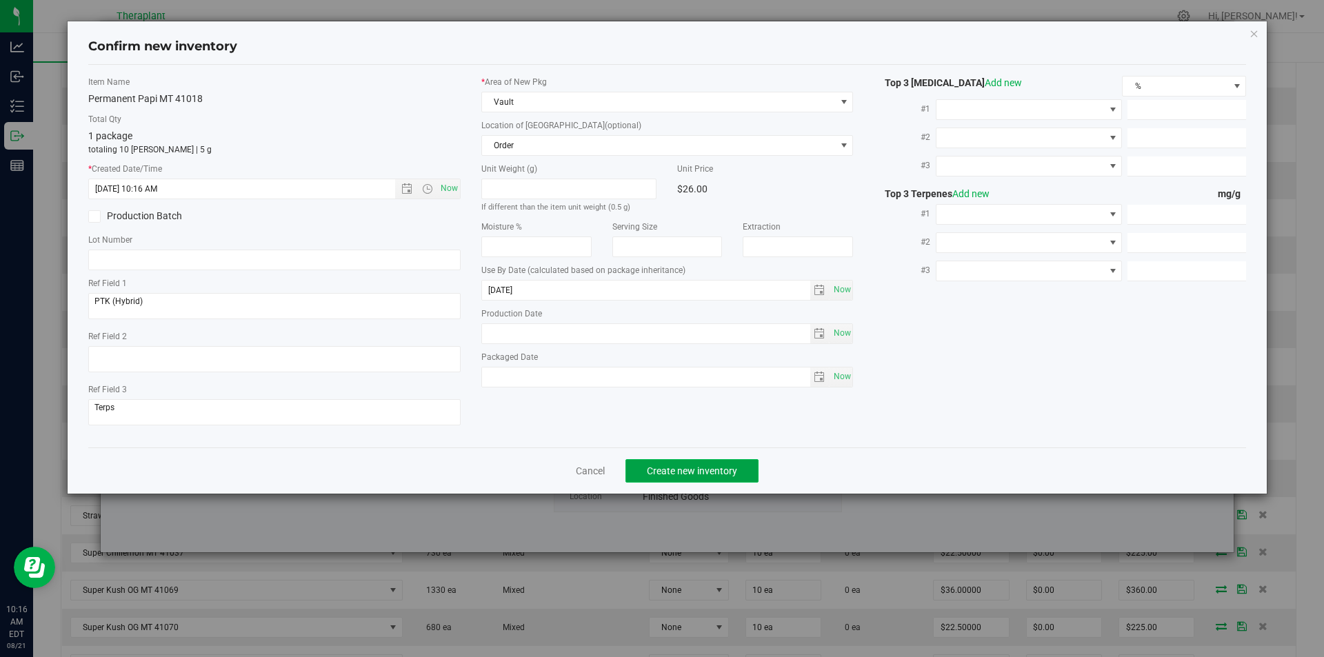
click at [708, 467] on span "Create new inventory" at bounding box center [692, 470] width 90 height 11
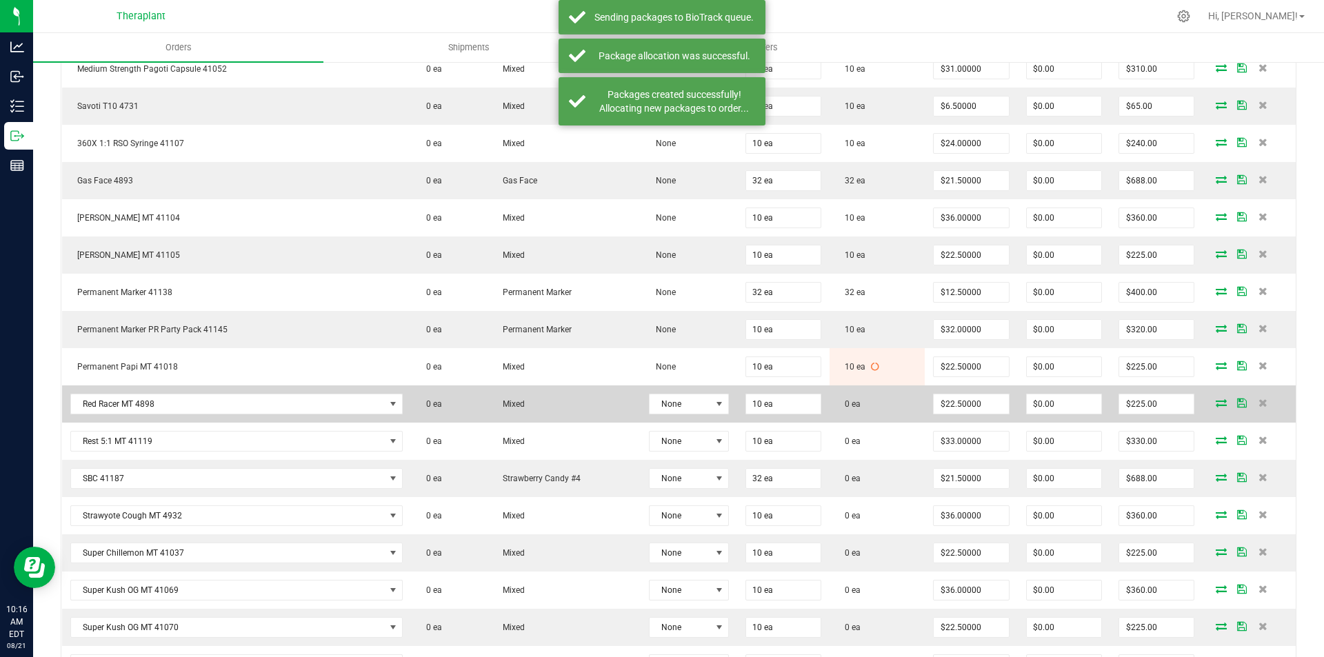
click at [1211, 409] on td at bounding box center [1249, 403] width 93 height 37
click at [1216, 406] on icon at bounding box center [1221, 403] width 11 height 8
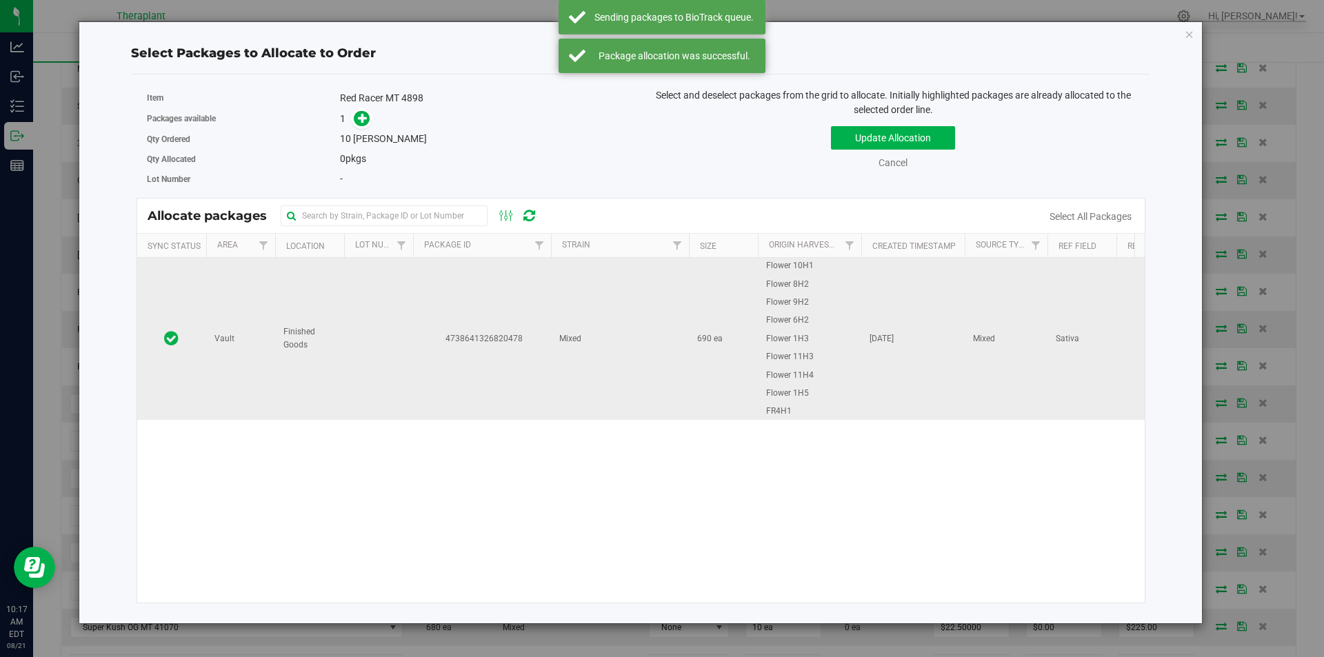
click at [419, 318] on td "4738641326820478" at bounding box center [482, 338] width 138 height 161
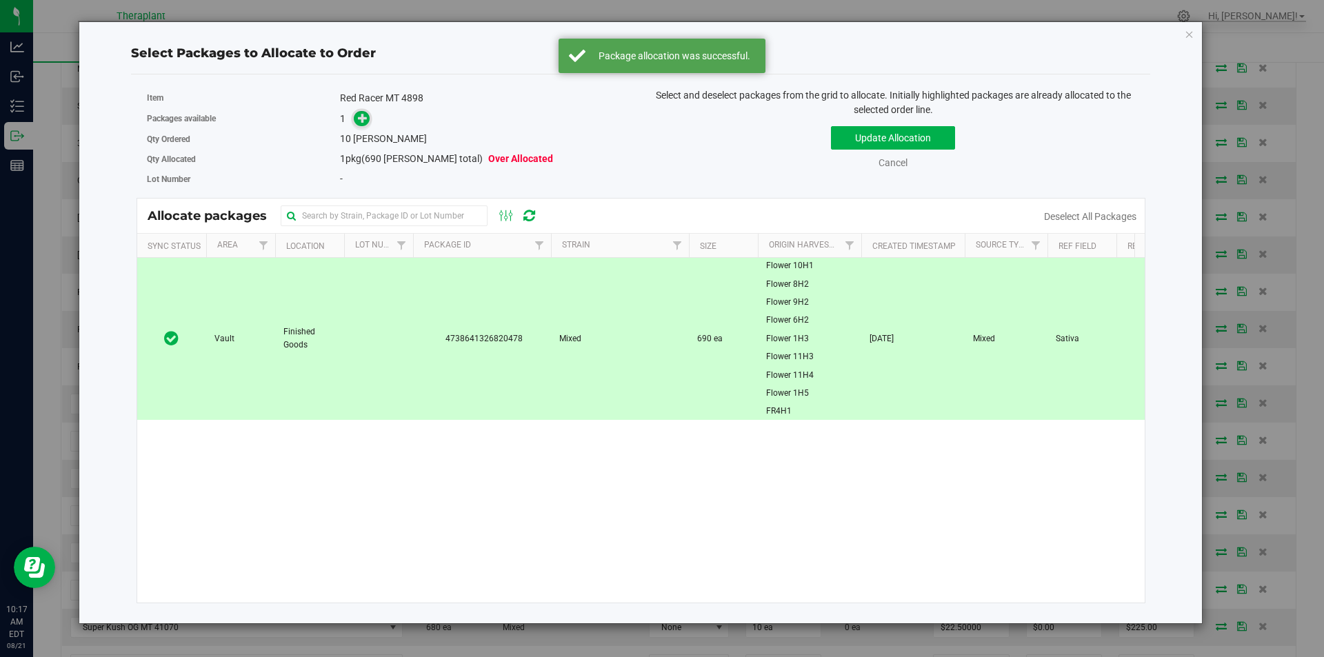
click at [363, 123] on icon at bounding box center [363, 118] width 10 height 10
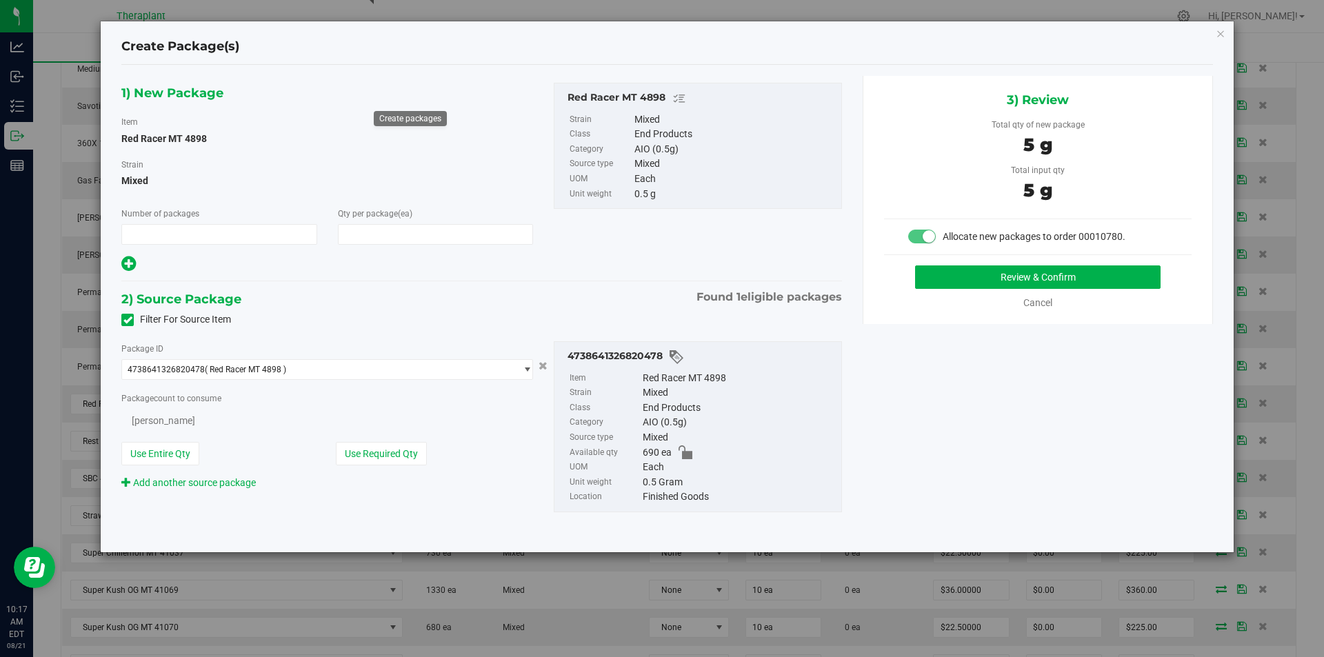
type input "1"
type input "10"
click at [985, 264] on div "3) Review Total qty of new package 5 g Total input qty 5 g Allocate new package…" at bounding box center [1038, 200] width 350 height 248
click at [973, 281] on button "Review & Confirm" at bounding box center [1037, 276] width 245 height 23
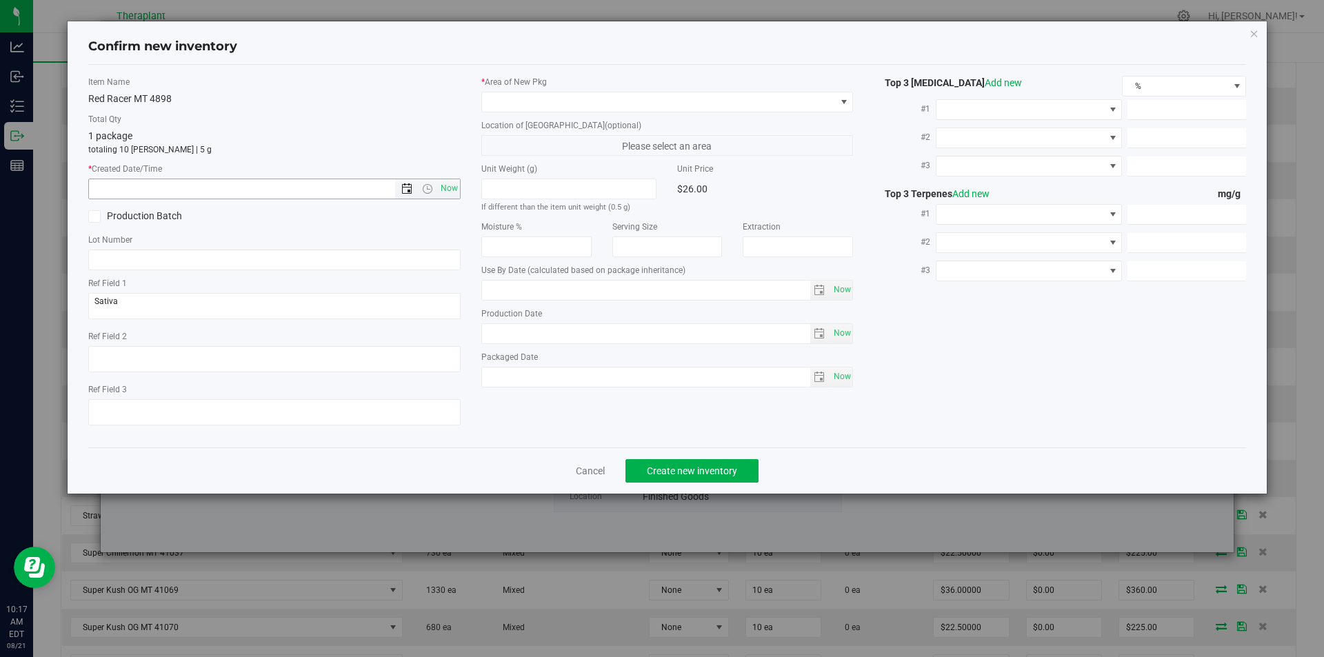
type input "2026-05-13"
click at [444, 182] on span "Now" at bounding box center [448, 189] width 23 height 20
type input "8/21/2025 10:17 AM"
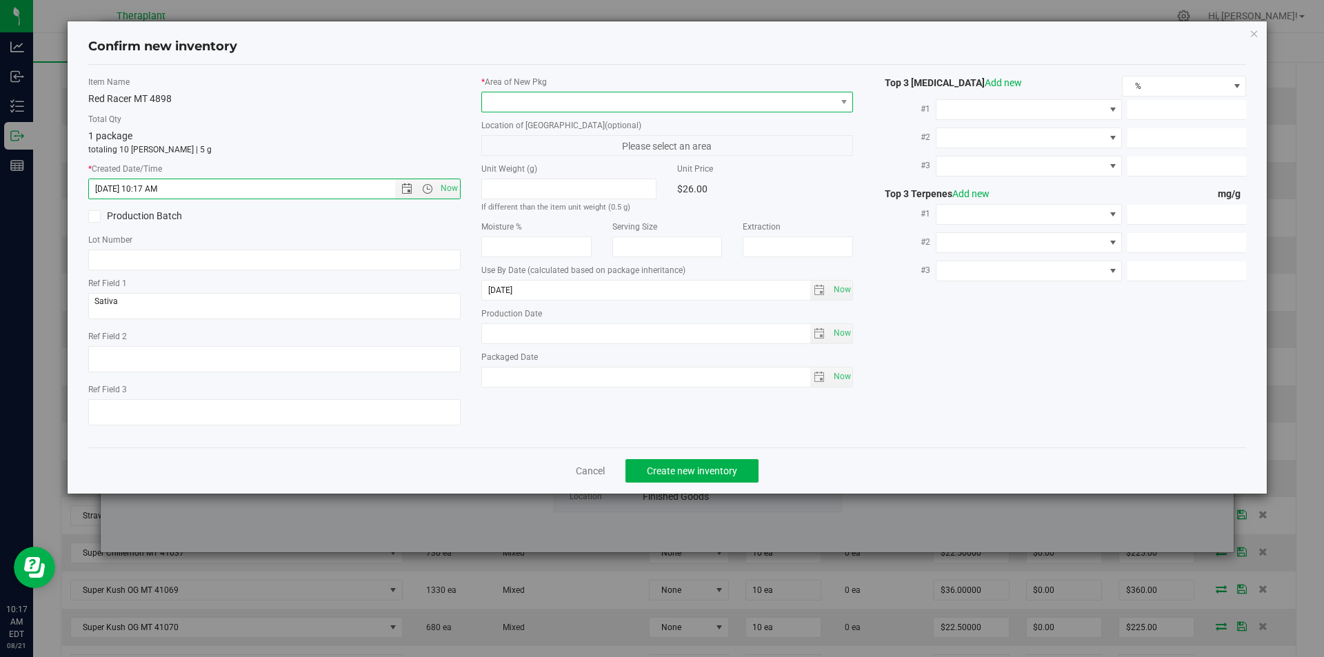
click at [523, 94] on span at bounding box center [659, 101] width 354 height 19
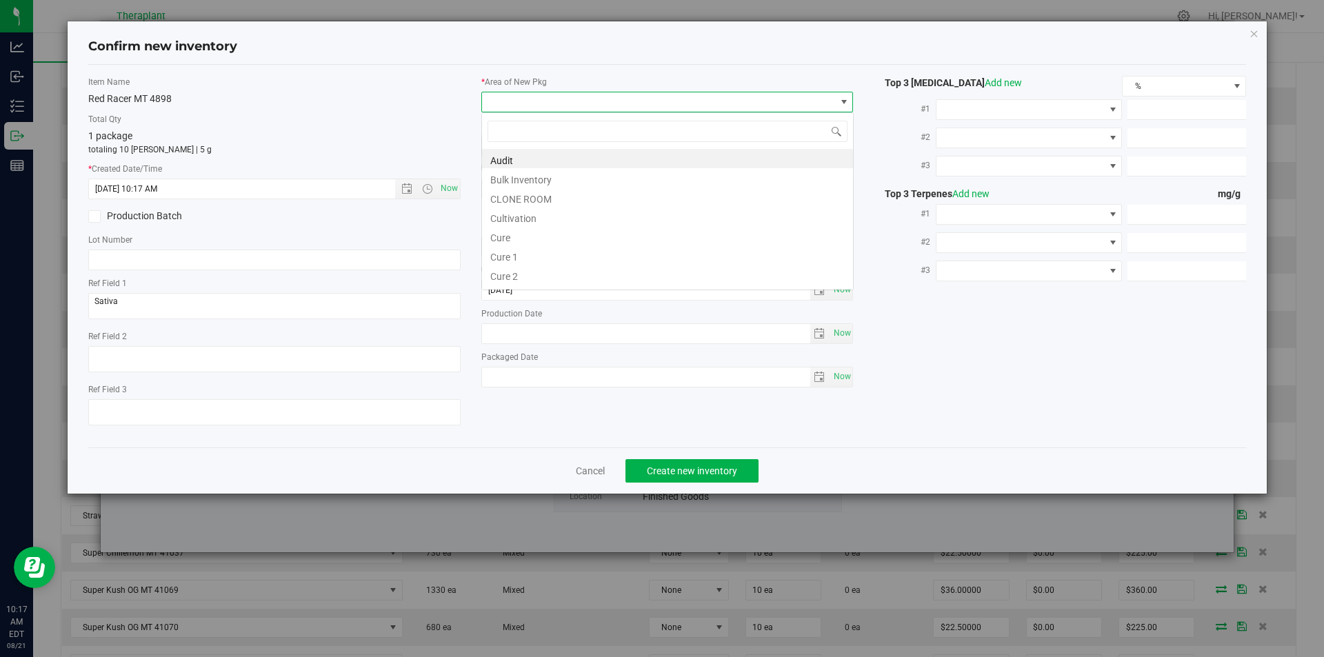
type input "v"
click at [516, 183] on li "Cultivation" at bounding box center [667, 177] width 371 height 19
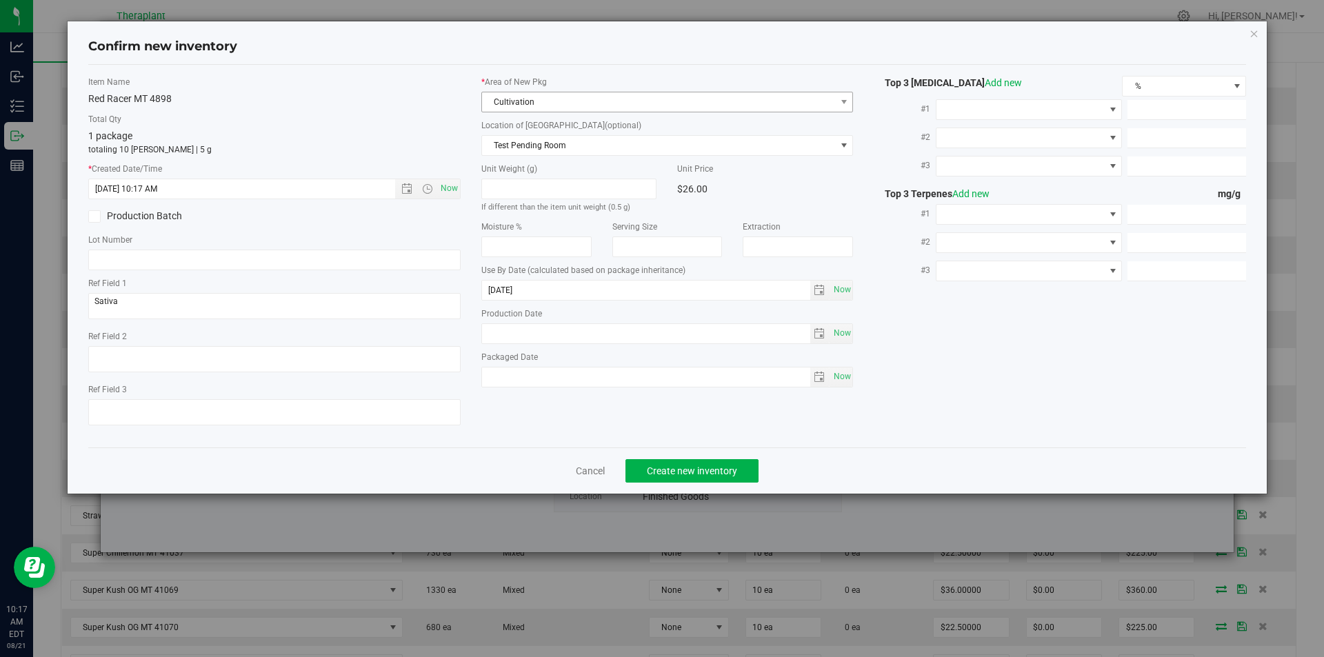
drag, startPoint x: 514, startPoint y: 115, endPoint x: 510, endPoint y: 96, distance: 19.6
click at [514, 113] on div "* Area of New Pkg Cultivation Location of New Pkg (optional) Test Pending Room …" at bounding box center [667, 235] width 393 height 319
click at [510, 95] on span "Cultivation" at bounding box center [659, 101] width 354 height 19
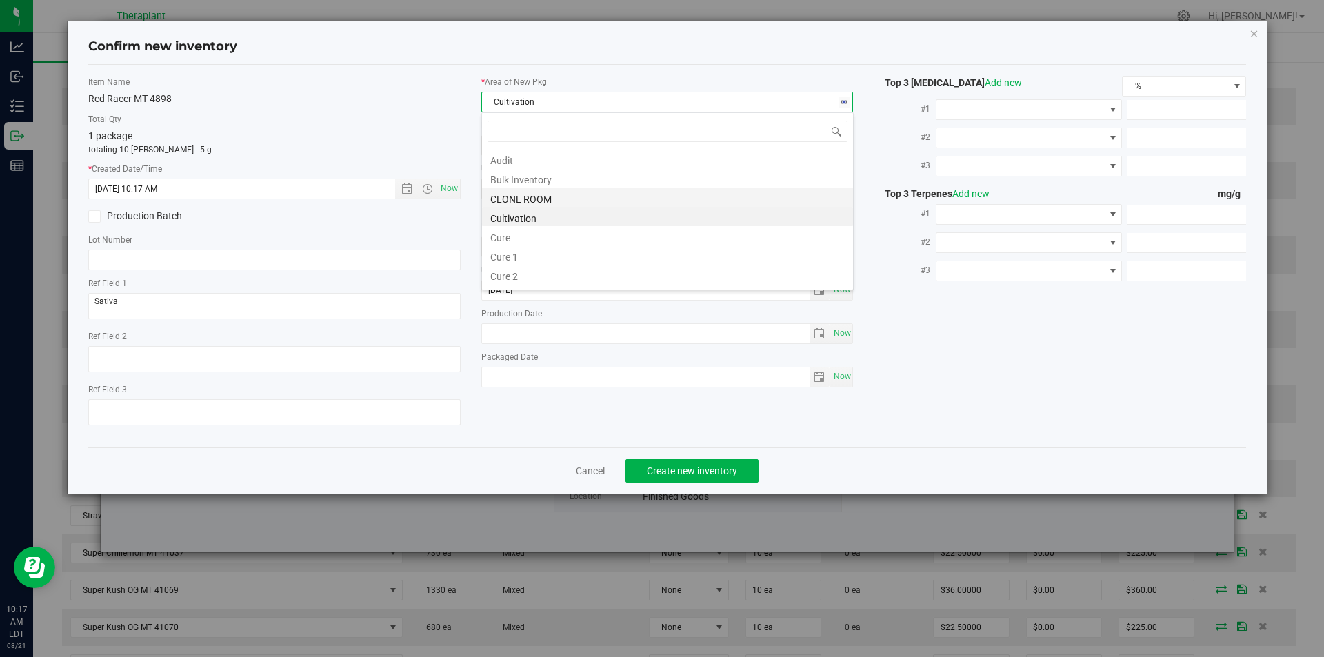
type input "v"
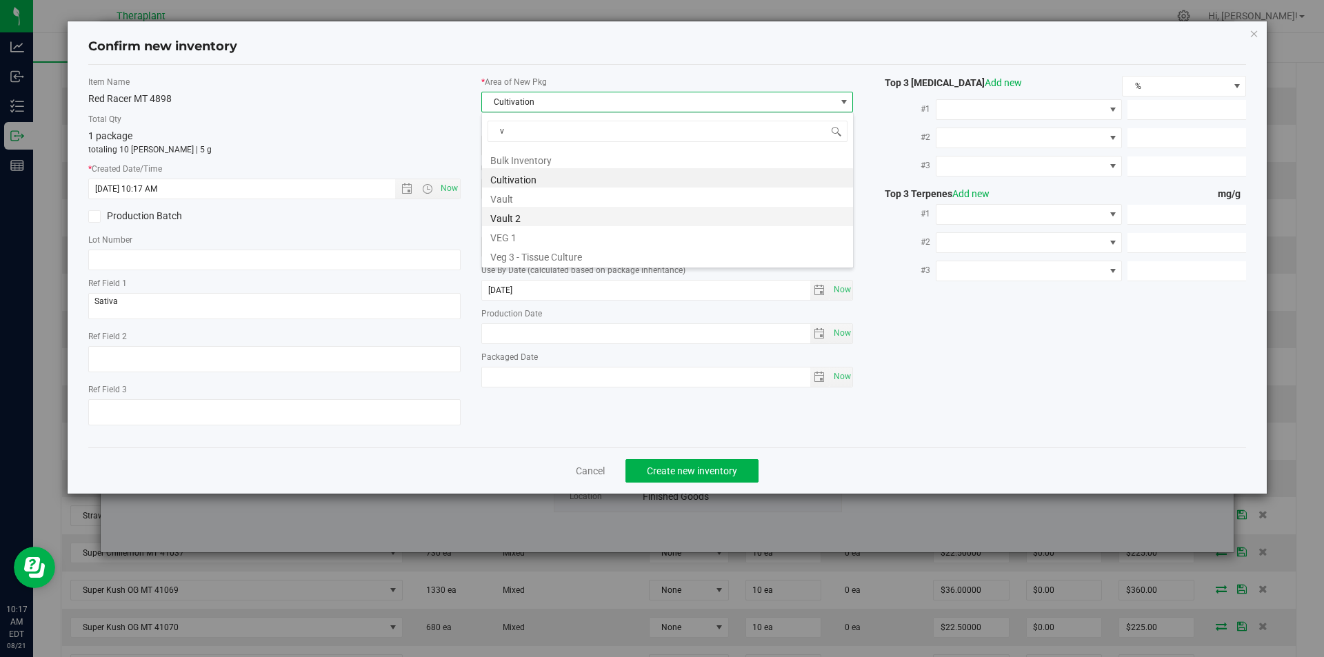
click at [510, 208] on li "Vault 2" at bounding box center [667, 216] width 371 height 19
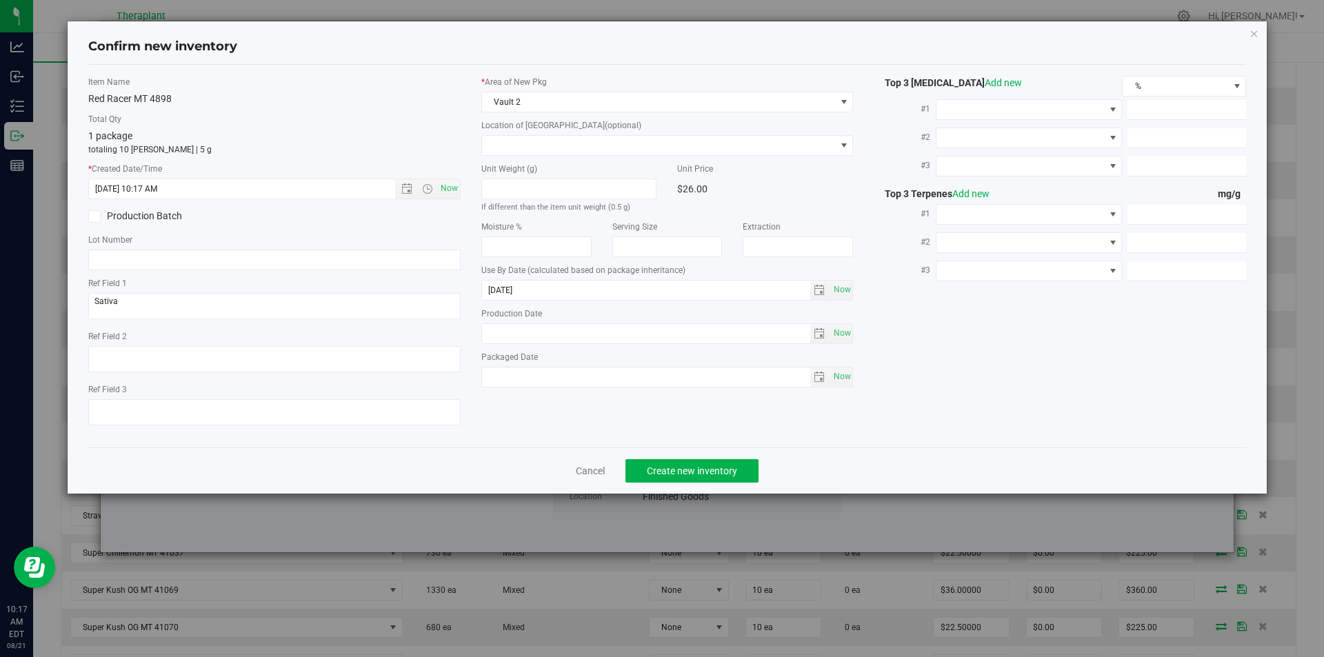
click at [518, 86] on label "* Area of [GEOGRAPHIC_DATA]" at bounding box center [667, 82] width 372 height 12
click at [518, 99] on span "Vault 2" at bounding box center [659, 101] width 354 height 19
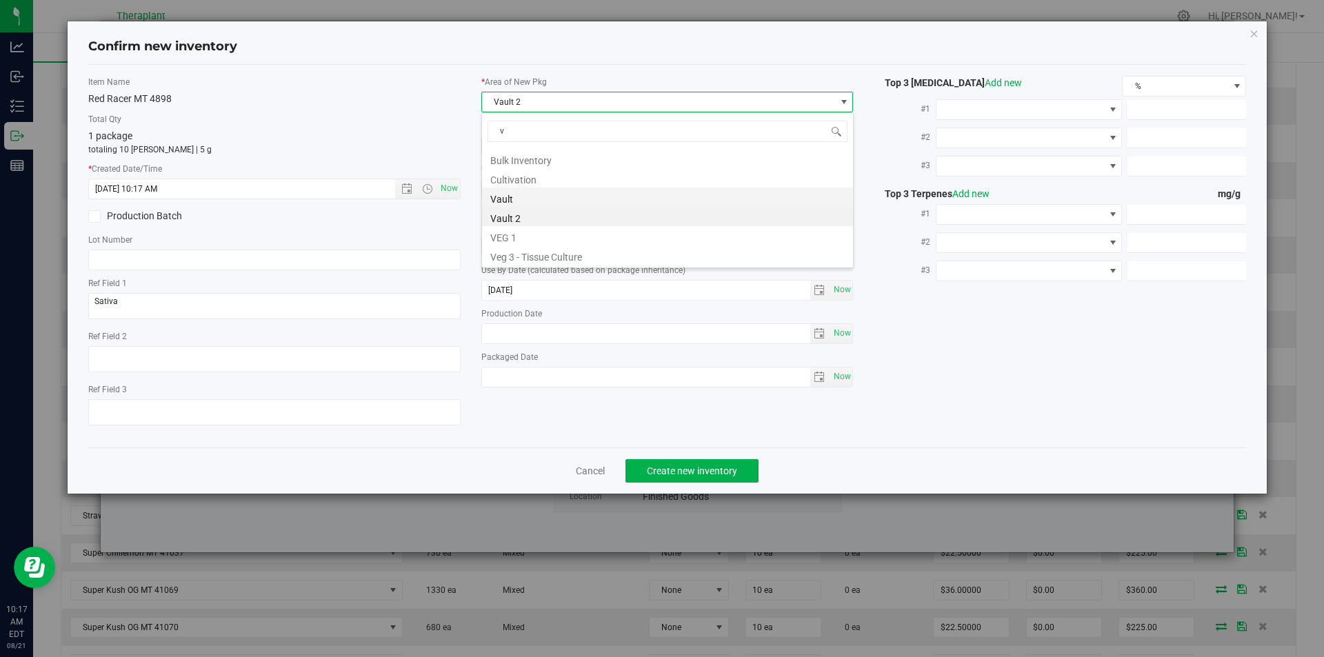
click at [509, 204] on li "Vault" at bounding box center [667, 197] width 371 height 19
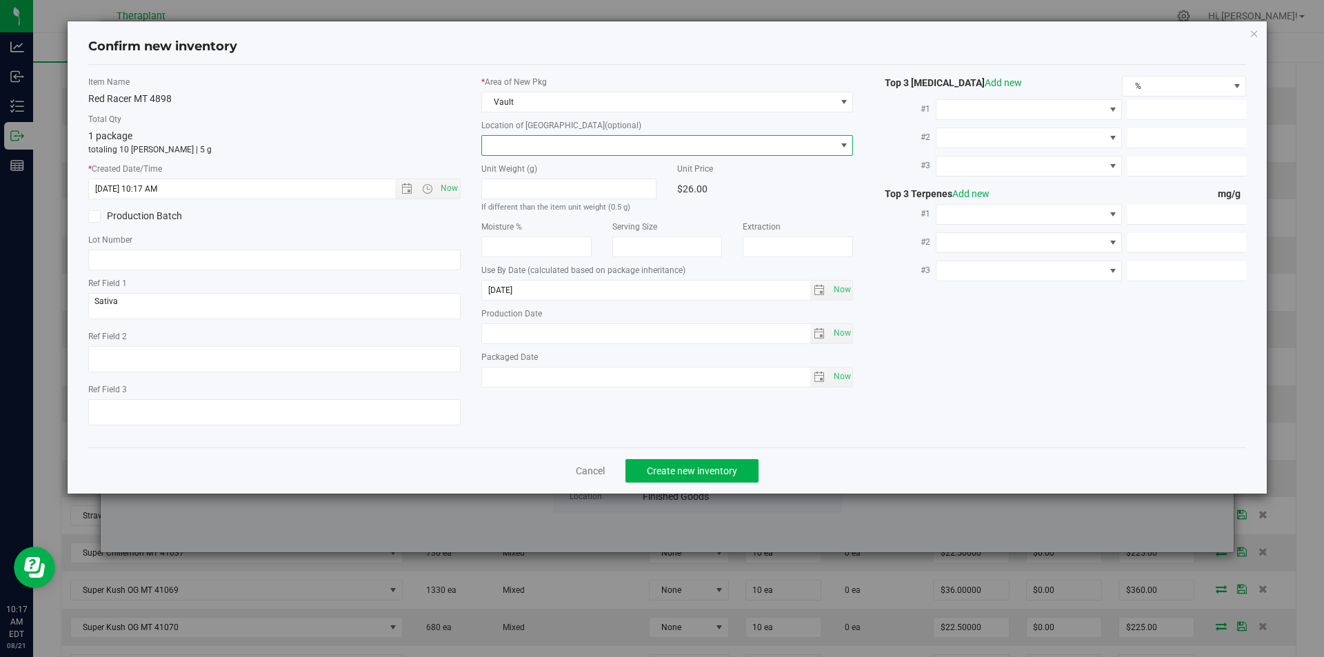
click at [500, 141] on span at bounding box center [659, 145] width 354 height 19
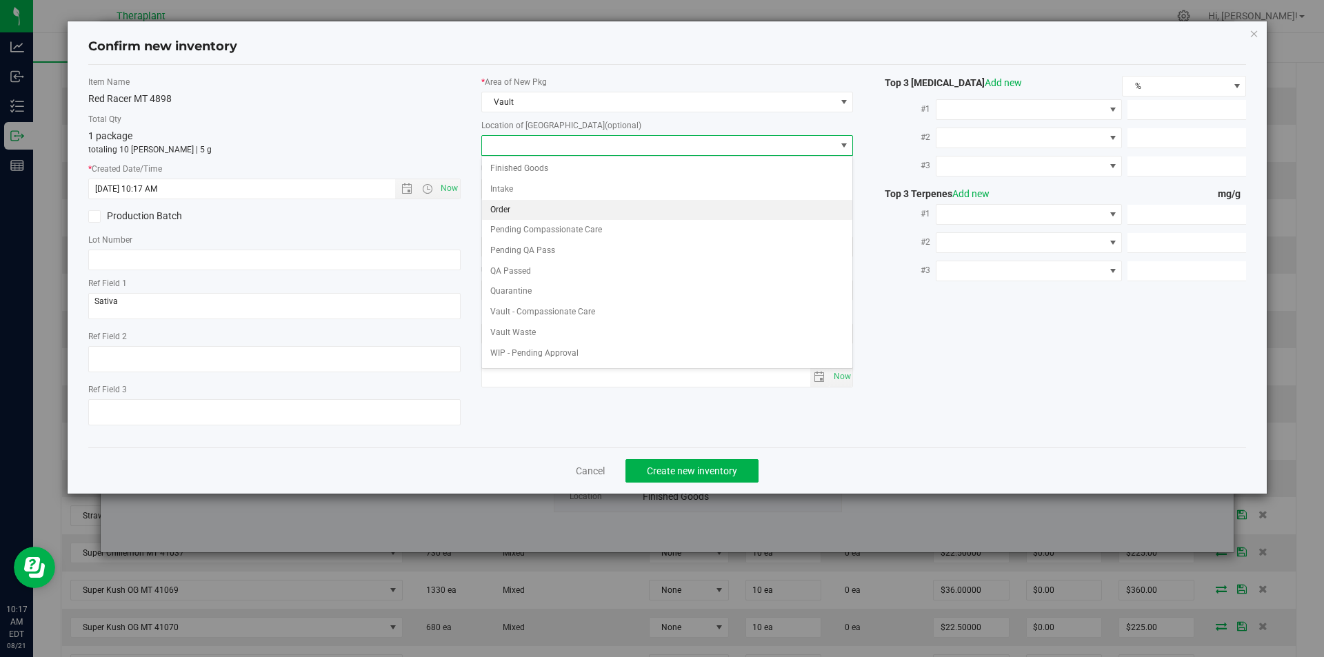
click at [494, 200] on li "Order" at bounding box center [667, 210] width 371 height 21
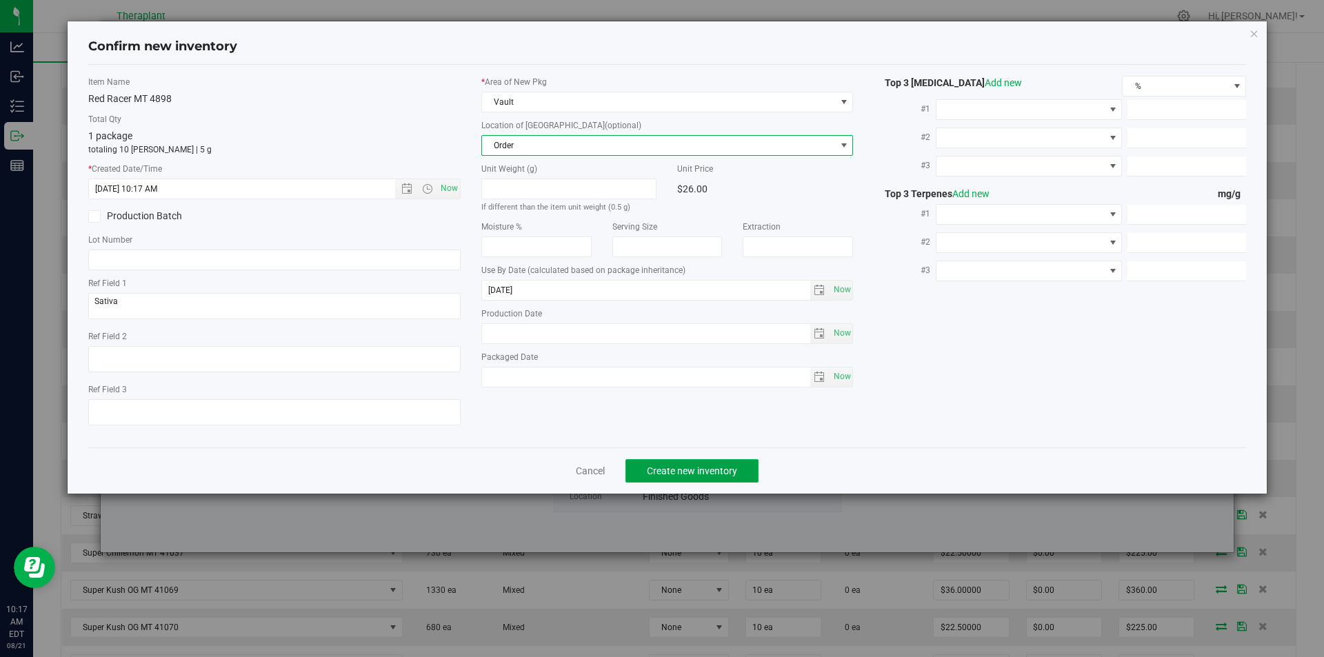
click at [652, 469] on span "Create new inventory" at bounding box center [692, 470] width 90 height 11
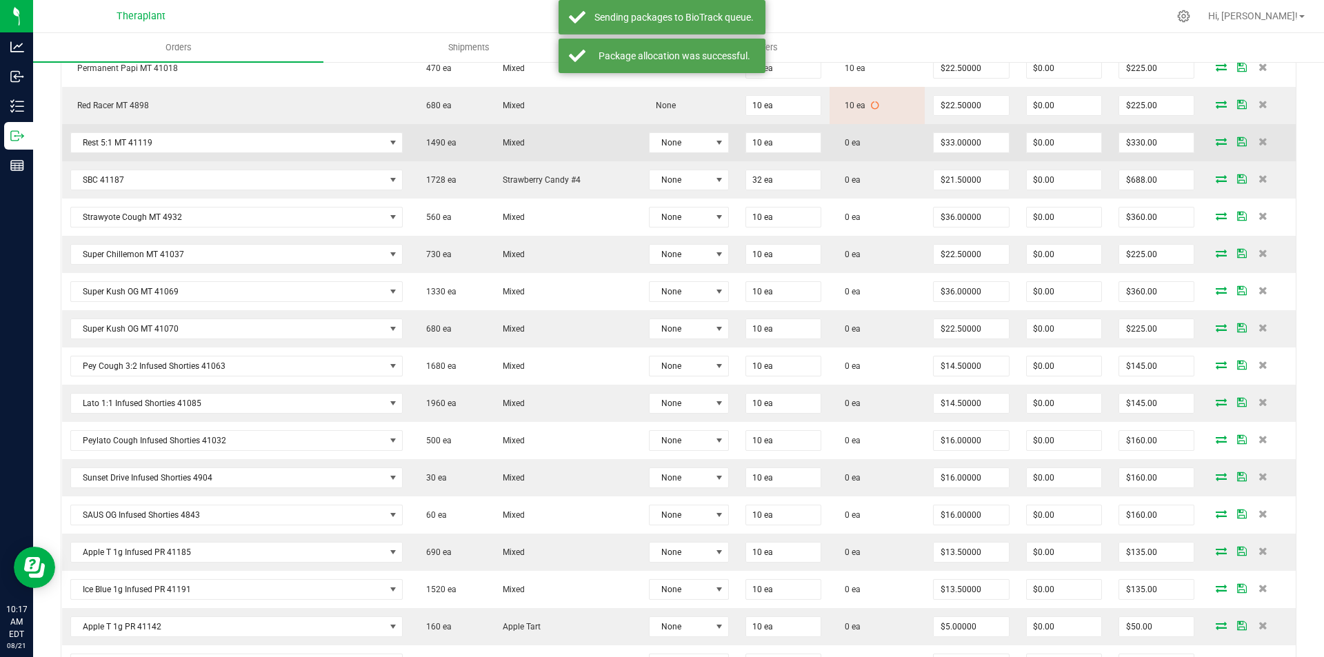
scroll to position [2472, 0]
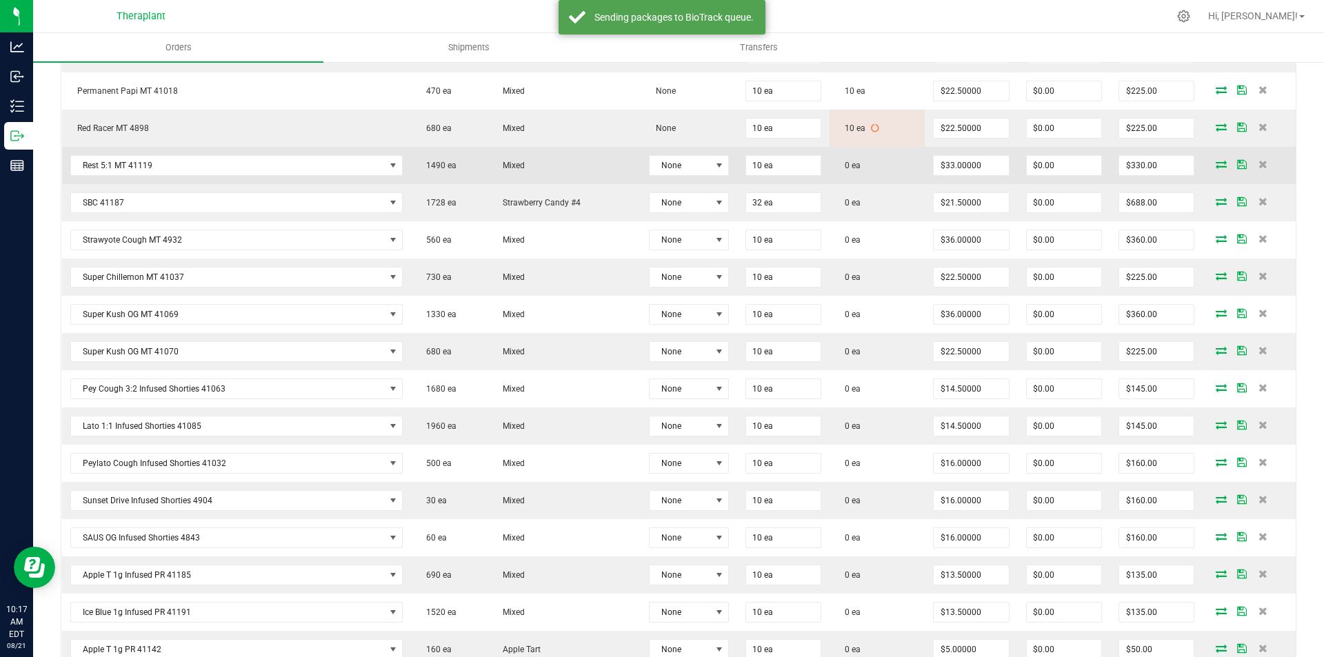
click at [1216, 163] on icon at bounding box center [1221, 164] width 11 height 8
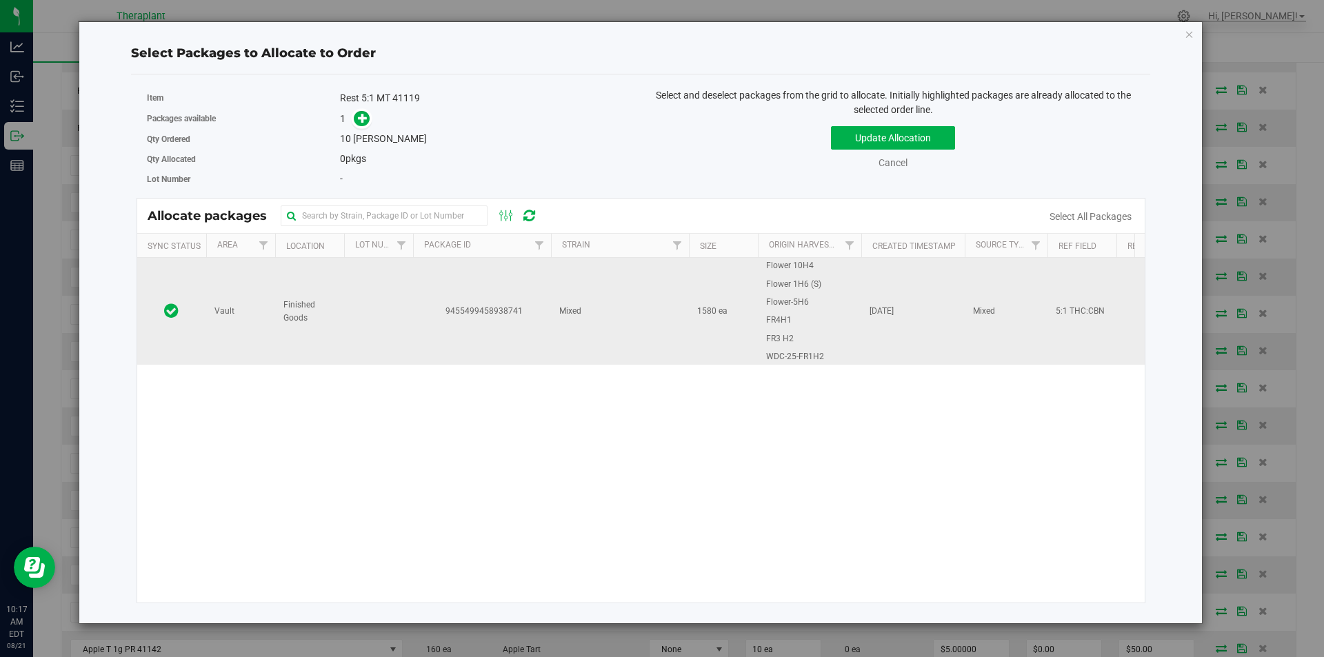
click at [495, 284] on td "9455499458938741" at bounding box center [482, 311] width 138 height 107
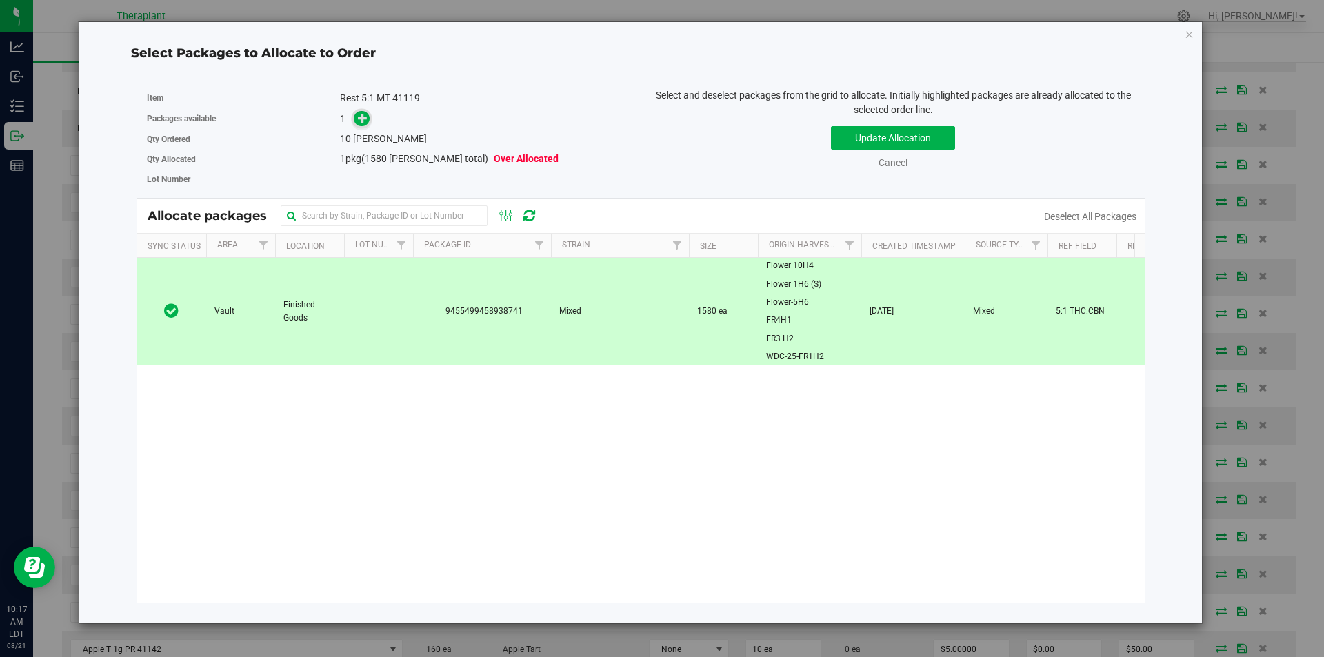
click at [356, 113] on span at bounding box center [362, 119] width 16 height 16
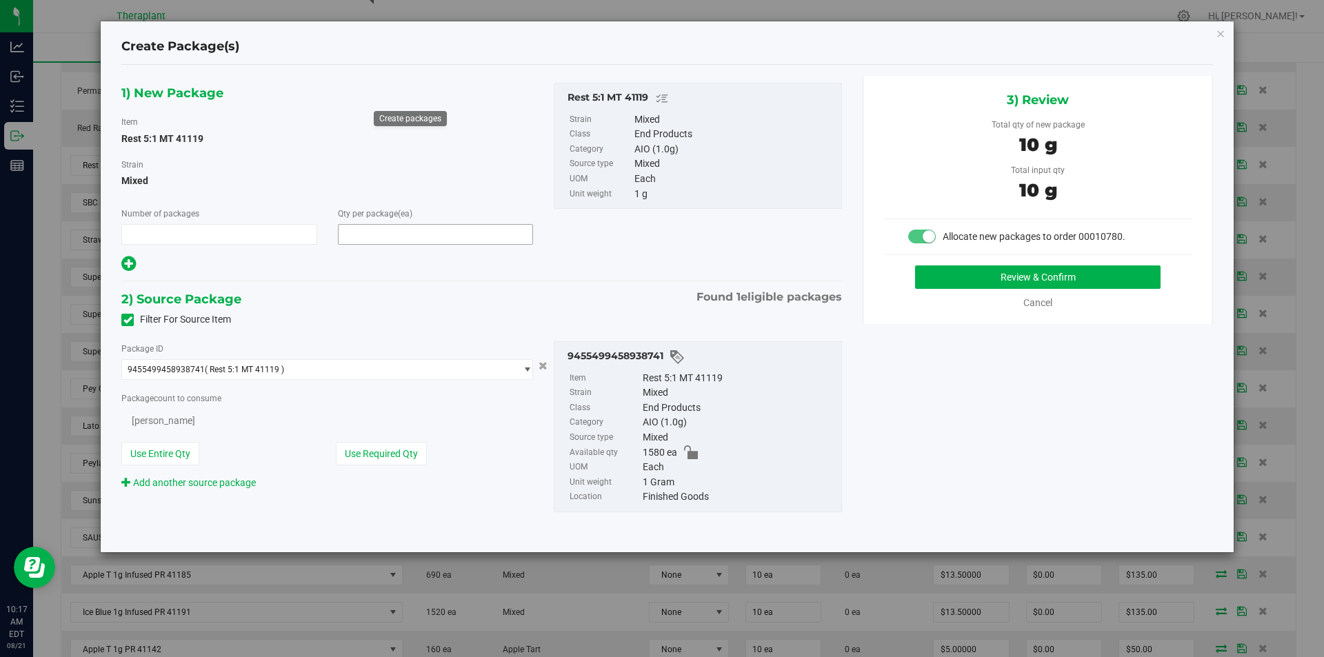
type input "1"
type input "10"
click at [981, 287] on button "Review & Confirm" at bounding box center [1037, 276] width 245 height 23
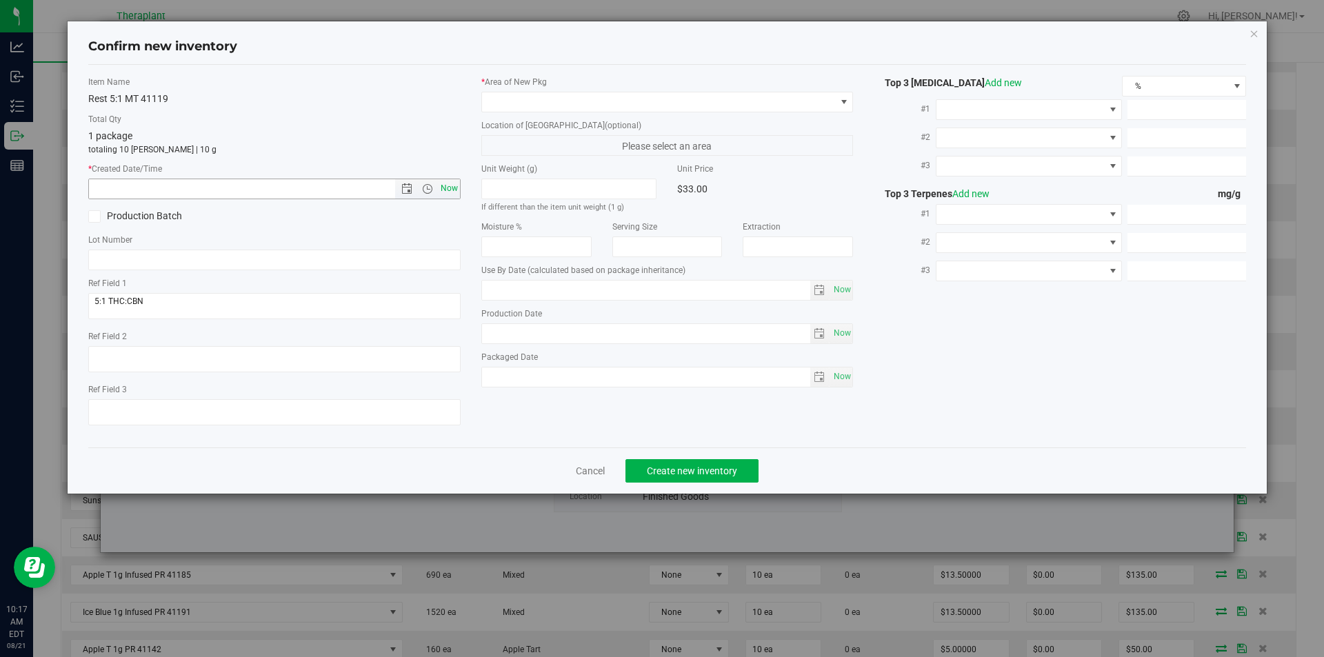
type input "2026-07-25"
click at [452, 174] on label "* Created Date/Time" at bounding box center [274, 169] width 372 height 12
click at [448, 189] on span "Now" at bounding box center [448, 189] width 23 height 20
type input "8/21/2025 10:17 AM"
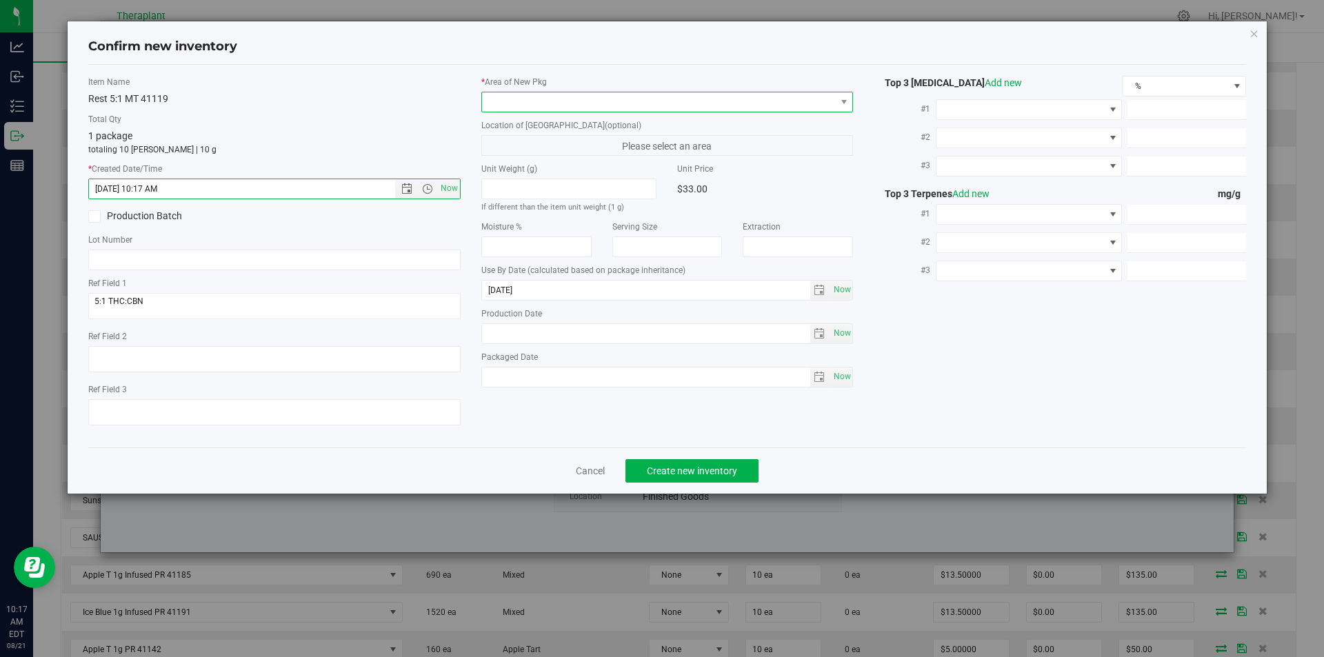
click at [559, 92] on span at bounding box center [659, 101] width 354 height 19
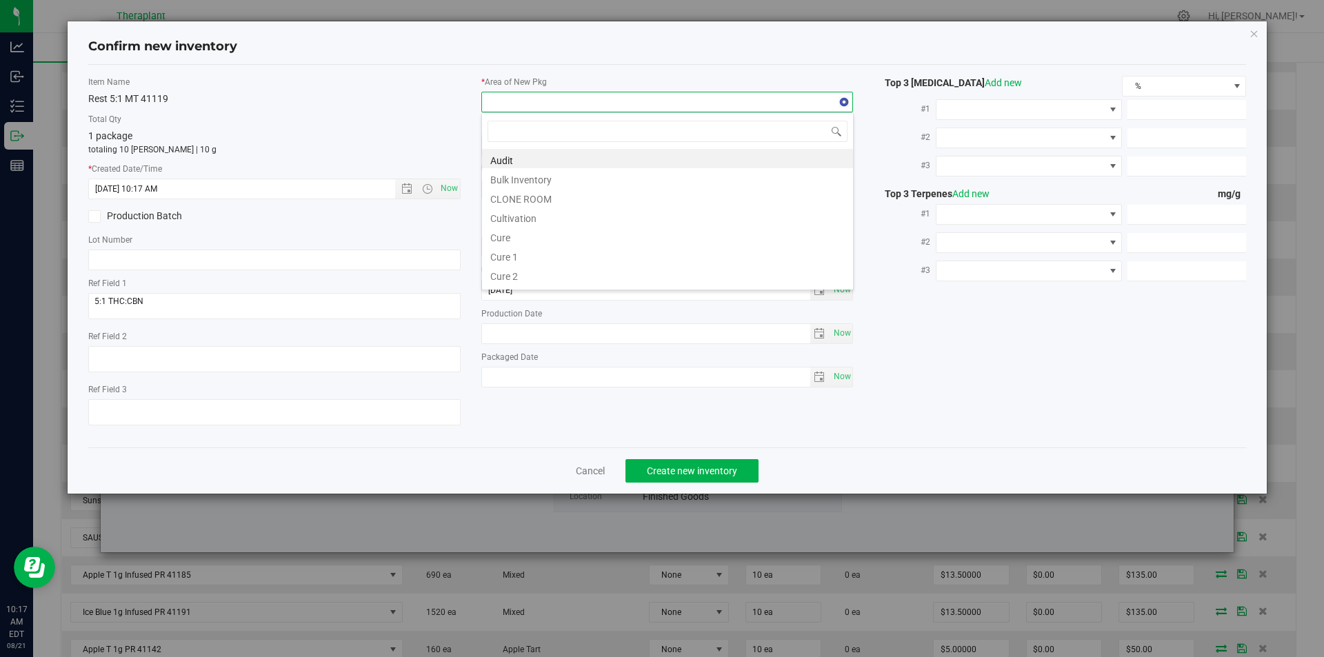
type input "v"
click at [529, 187] on li "Cultivation" at bounding box center [667, 177] width 371 height 19
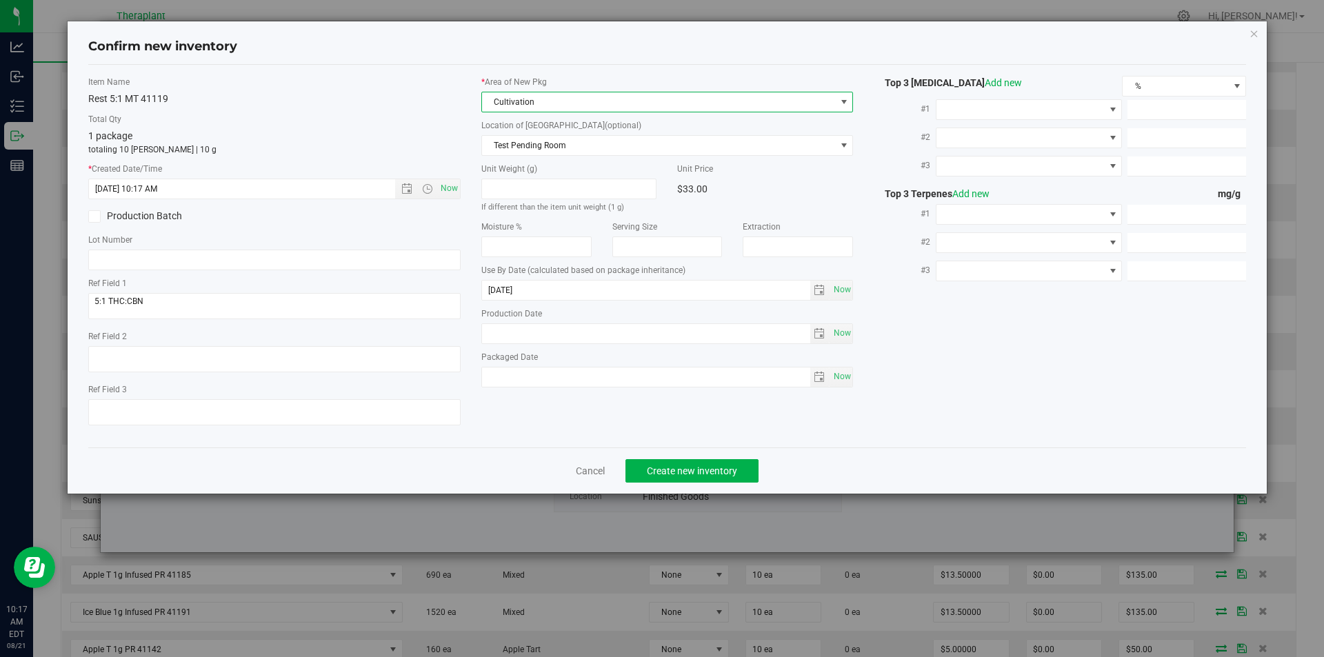
click at [530, 102] on span "Cultivation" at bounding box center [659, 101] width 354 height 19
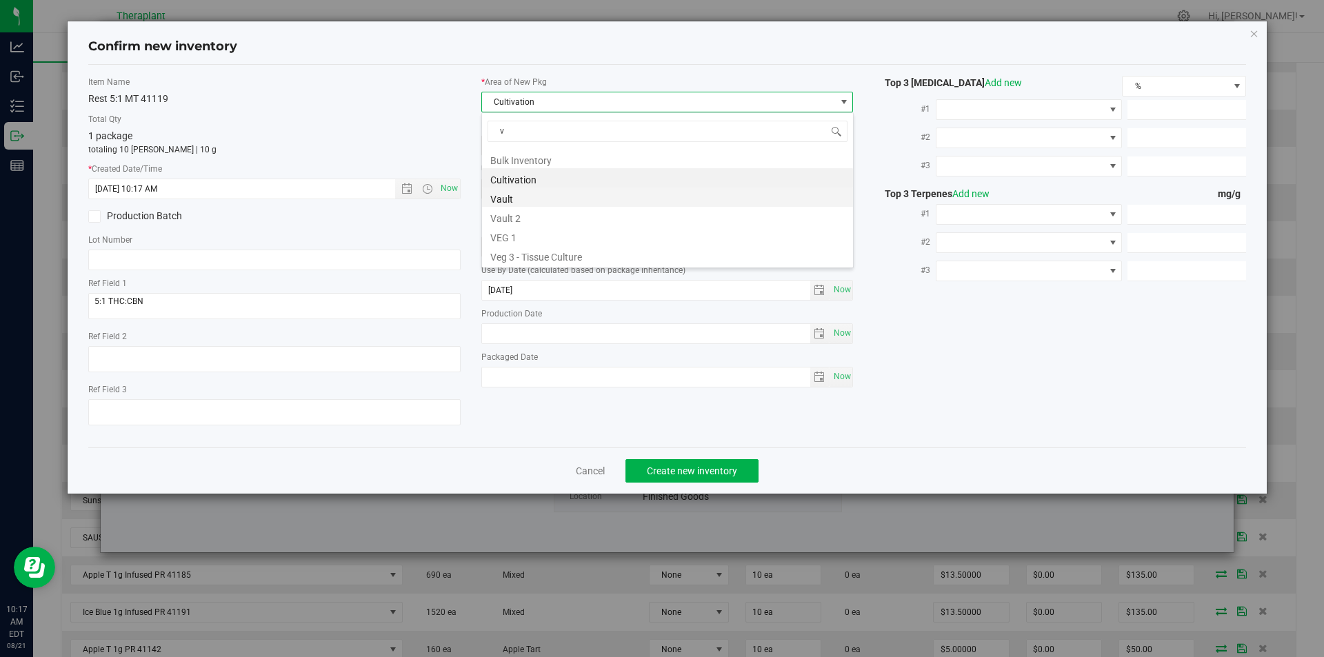
click at [514, 204] on li "Vault" at bounding box center [667, 197] width 371 height 19
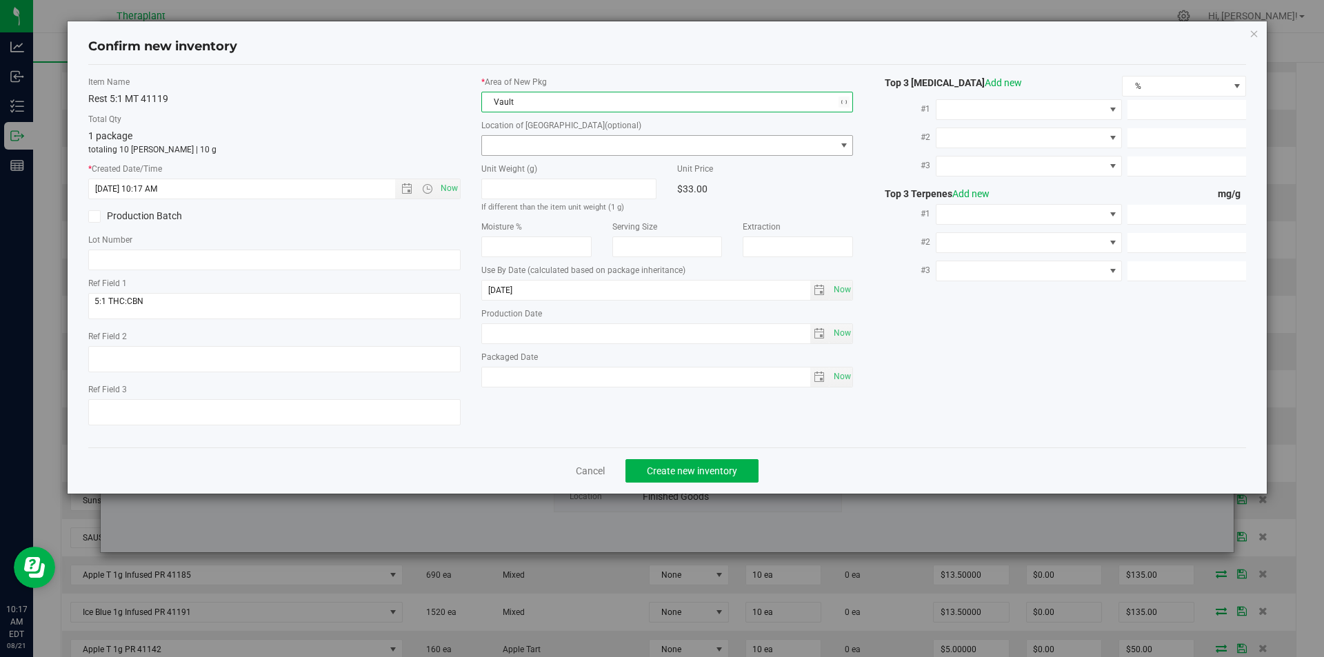
click at [522, 145] on span at bounding box center [659, 145] width 354 height 19
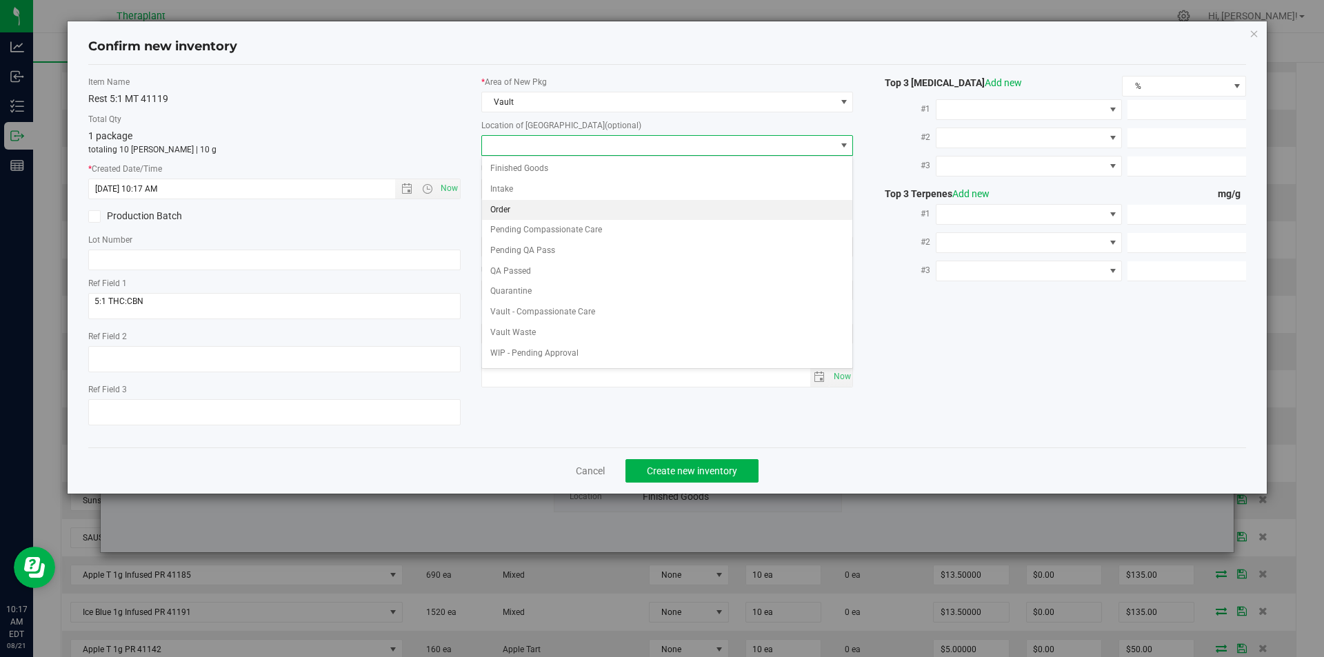
drag, startPoint x: 522, startPoint y: 205, endPoint x: 537, endPoint y: 230, distance: 29.3
click at [522, 206] on li "Order" at bounding box center [667, 210] width 371 height 21
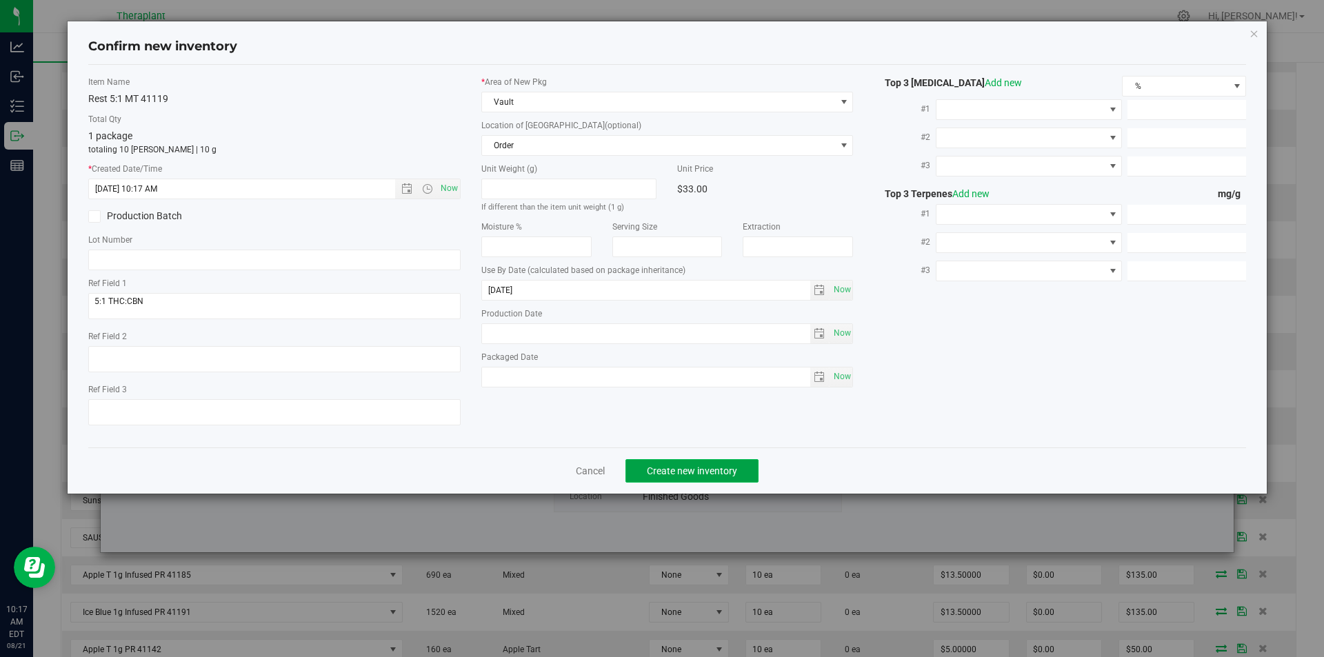
click at [676, 481] on button "Create new inventory" at bounding box center [691, 470] width 133 height 23
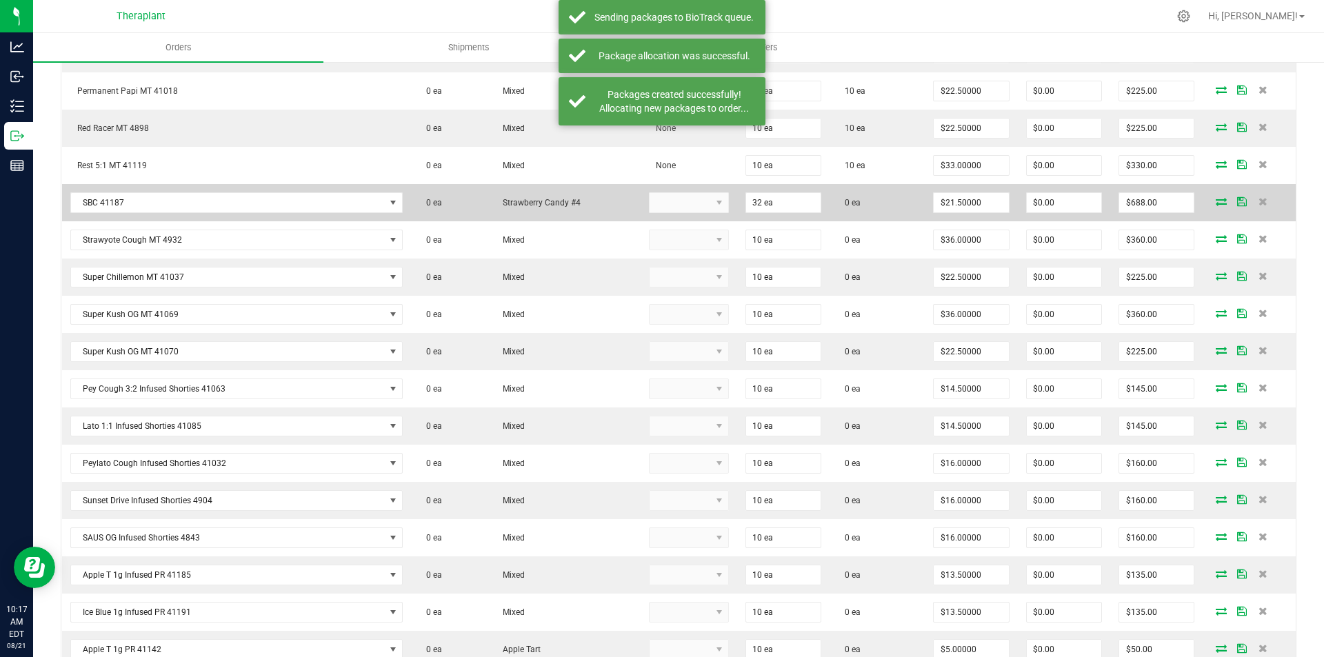
click at [1216, 199] on icon at bounding box center [1221, 201] width 11 height 8
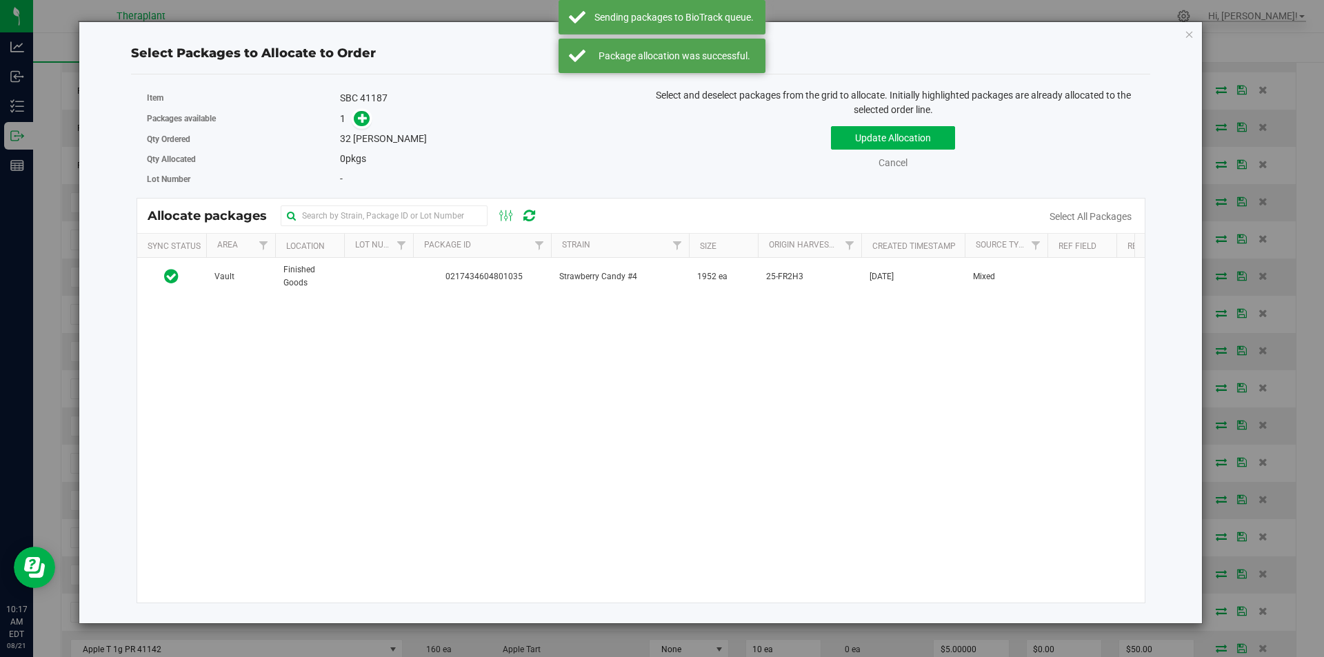
click at [421, 308] on div "Vault Finished Goods 0217434604801035 Strawberry Candy #4 1952 ea 25-FR2H3 Jul …" at bounding box center [641, 430] width 1008 height 345
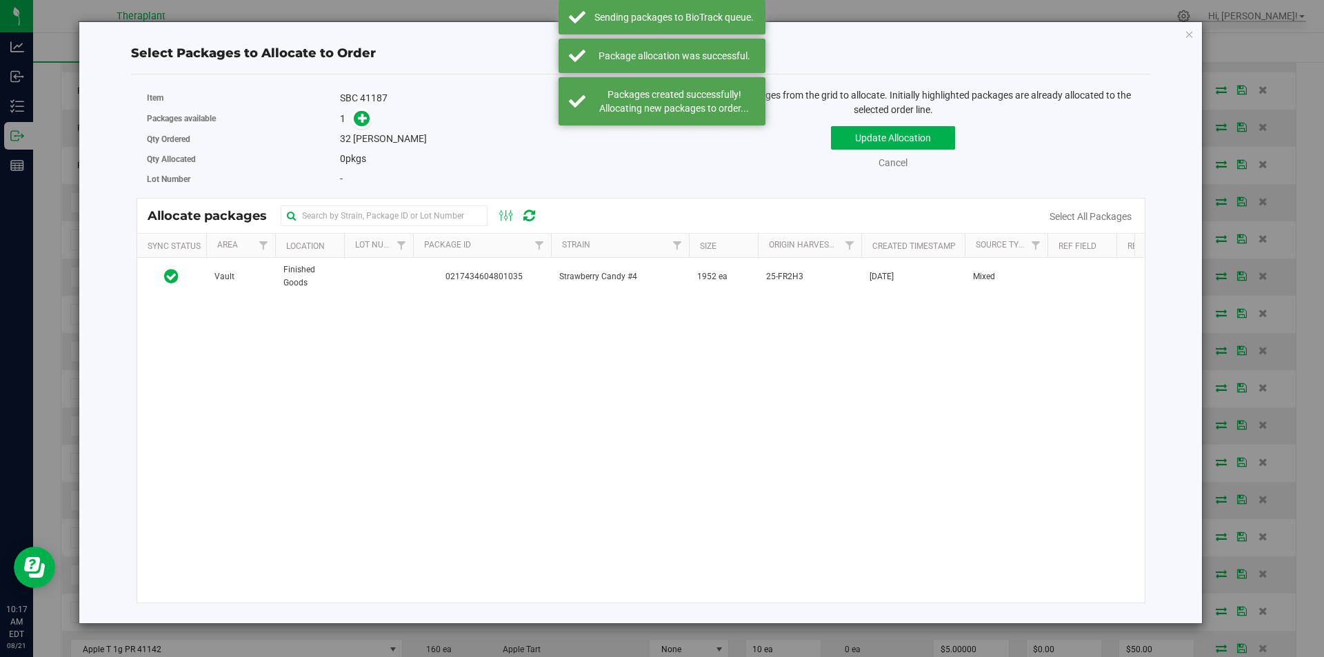
drag, startPoint x: 421, startPoint y: 291, endPoint x: 390, endPoint y: 228, distance: 70.3
click at [421, 289] on td "0217434604801035" at bounding box center [482, 276] width 138 height 37
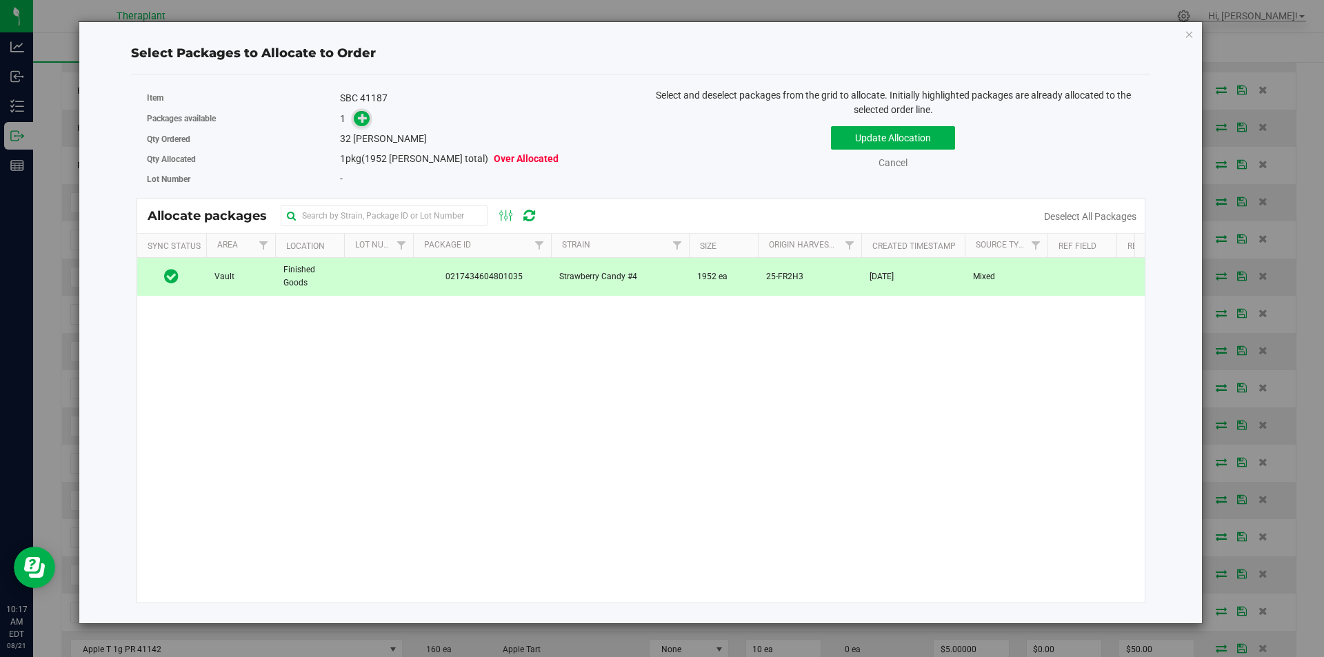
click at [365, 111] on span at bounding box center [362, 119] width 16 height 16
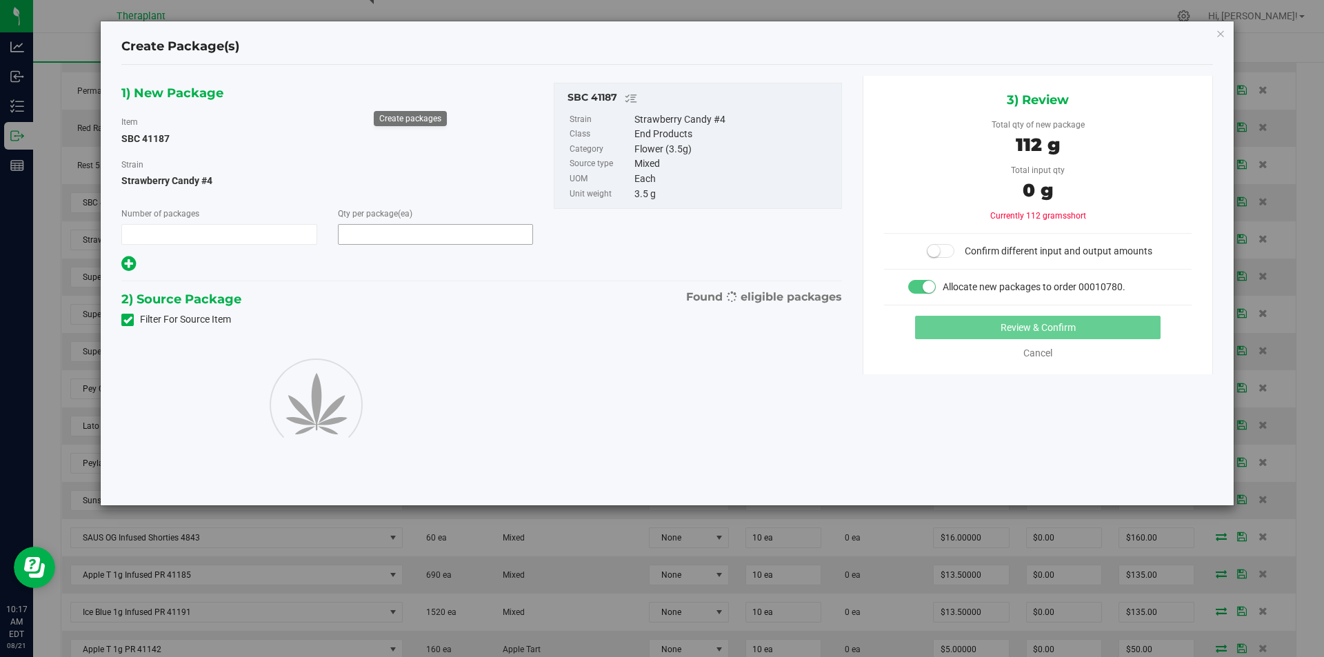
type input "1"
type input "32"
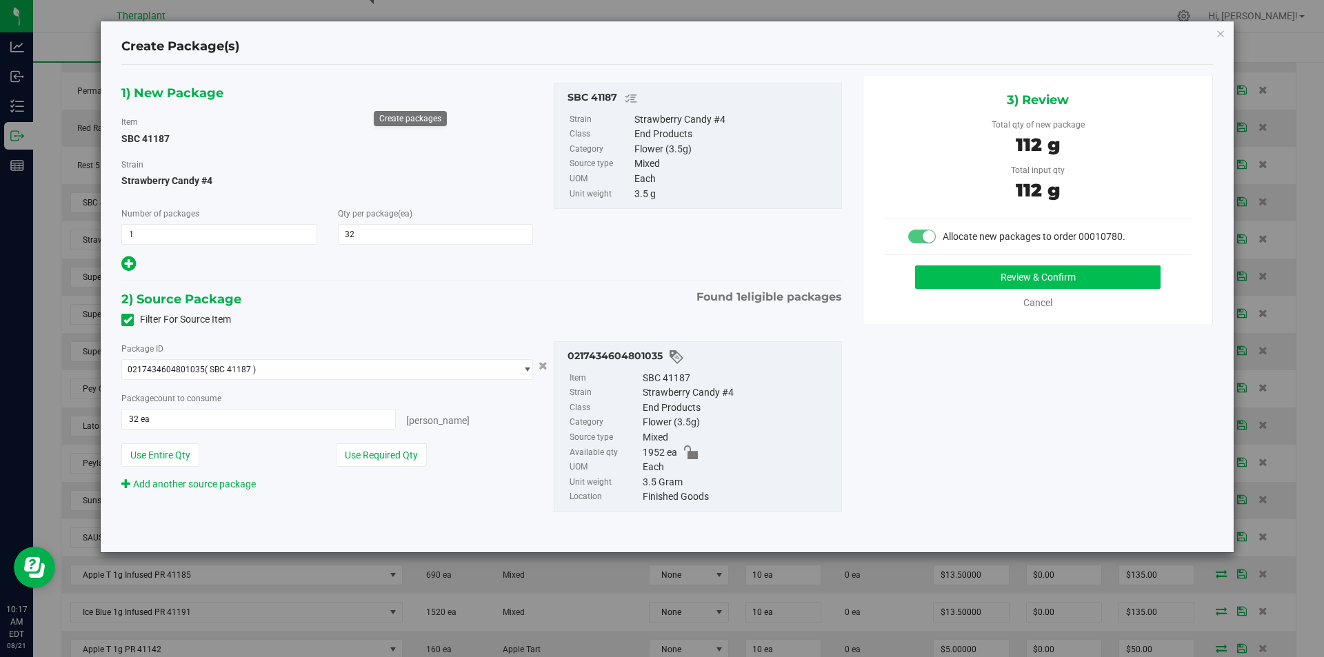
drag, startPoint x: 988, startPoint y: 293, endPoint x: 988, endPoint y: 277, distance: 16.6
click at [989, 293] on div "Review & Confirm Cancel" at bounding box center [1038, 287] width 308 height 45
click at [988, 277] on button "Review & Confirm" at bounding box center [1037, 276] width 245 height 23
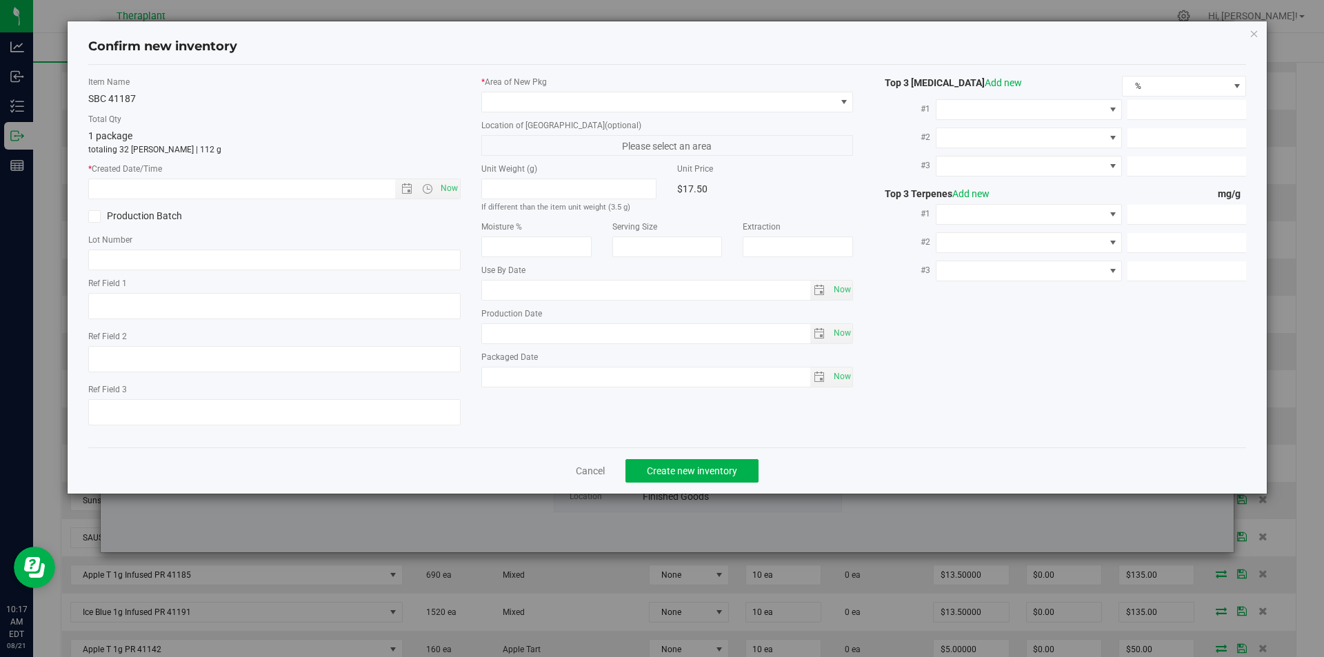
type input "[DATE]"
click at [450, 192] on span "Now" at bounding box center [448, 189] width 23 height 20
type input "8/21/2025 10:17 AM"
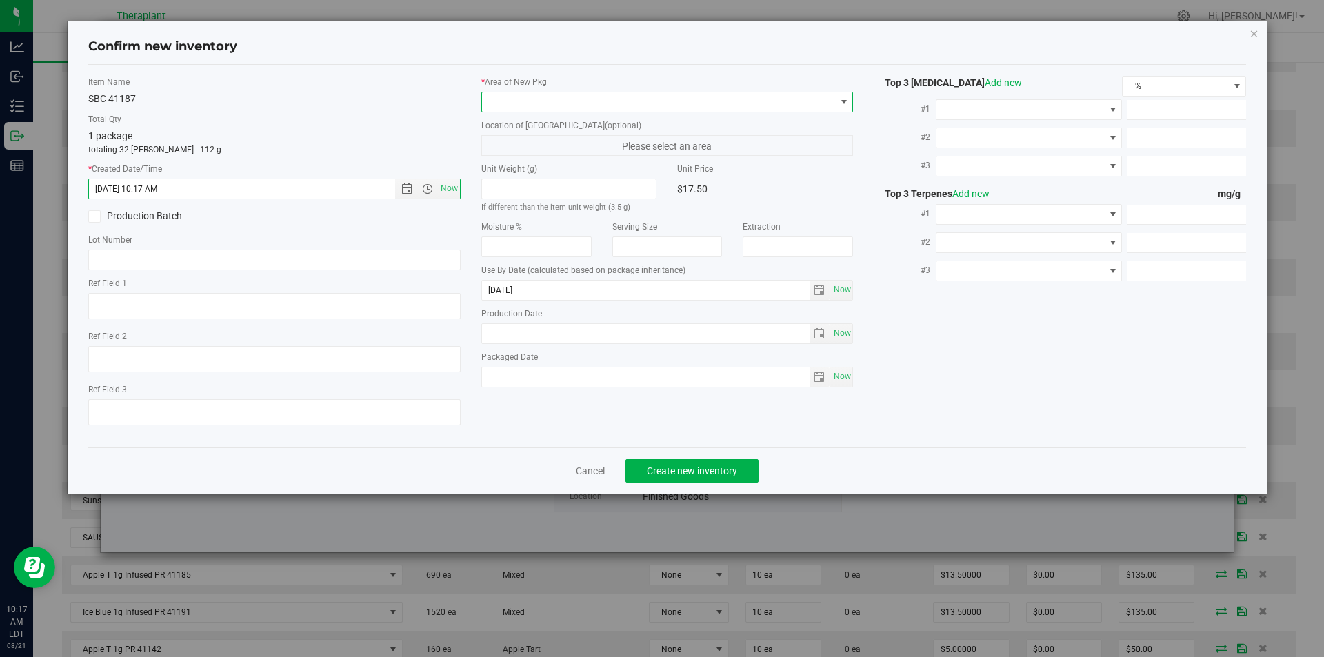
click at [534, 104] on span at bounding box center [659, 101] width 354 height 19
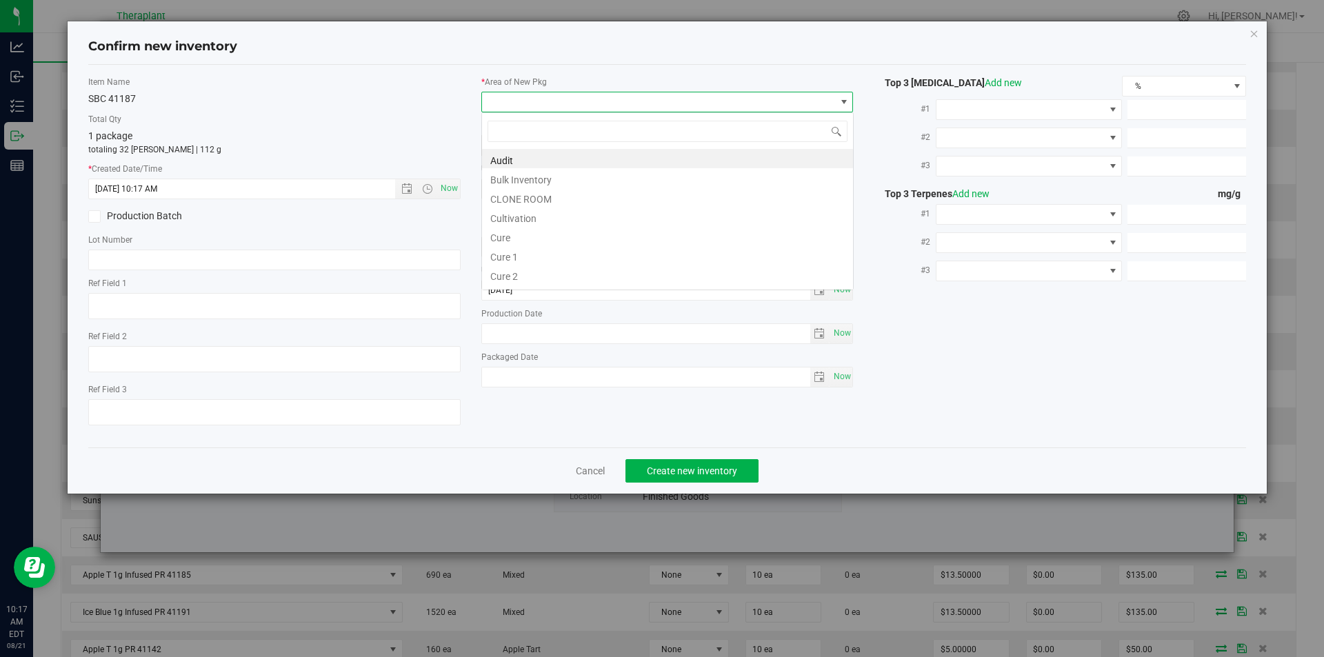
type input "v"
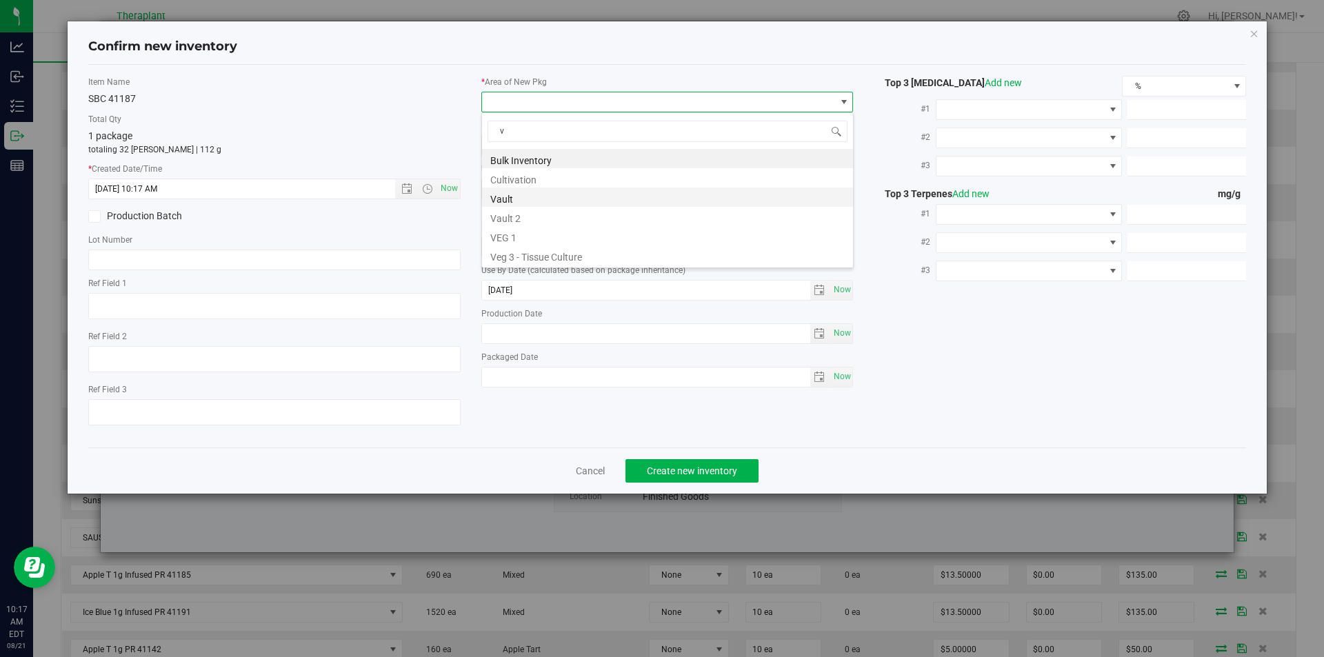
click at [518, 199] on li "Vault" at bounding box center [667, 197] width 371 height 19
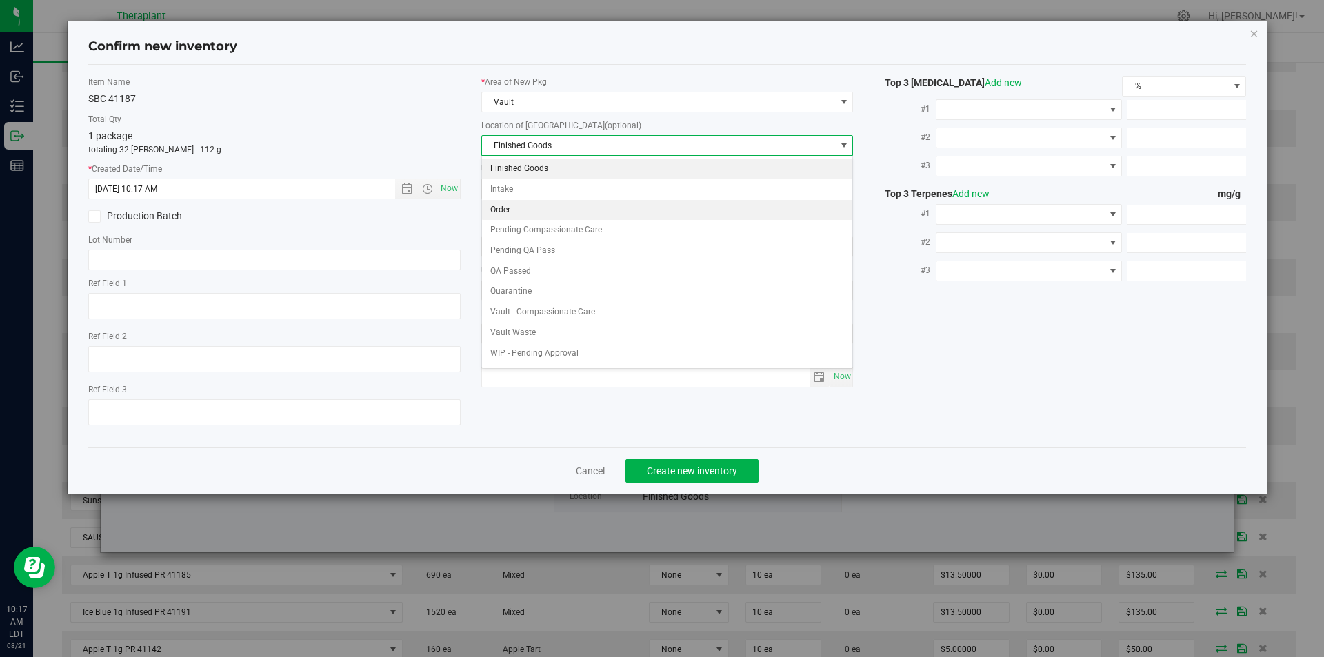
click at [517, 206] on li "Order" at bounding box center [667, 210] width 371 height 21
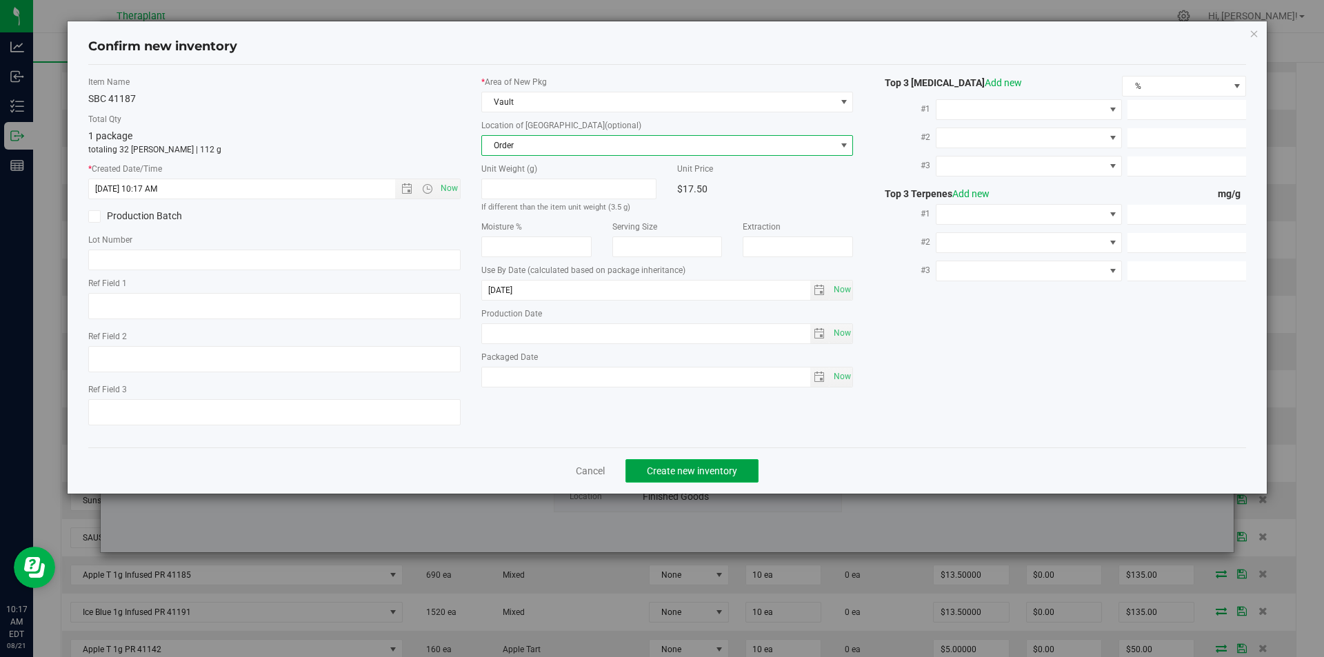
click at [655, 474] on span "Create new inventory" at bounding box center [692, 470] width 90 height 11
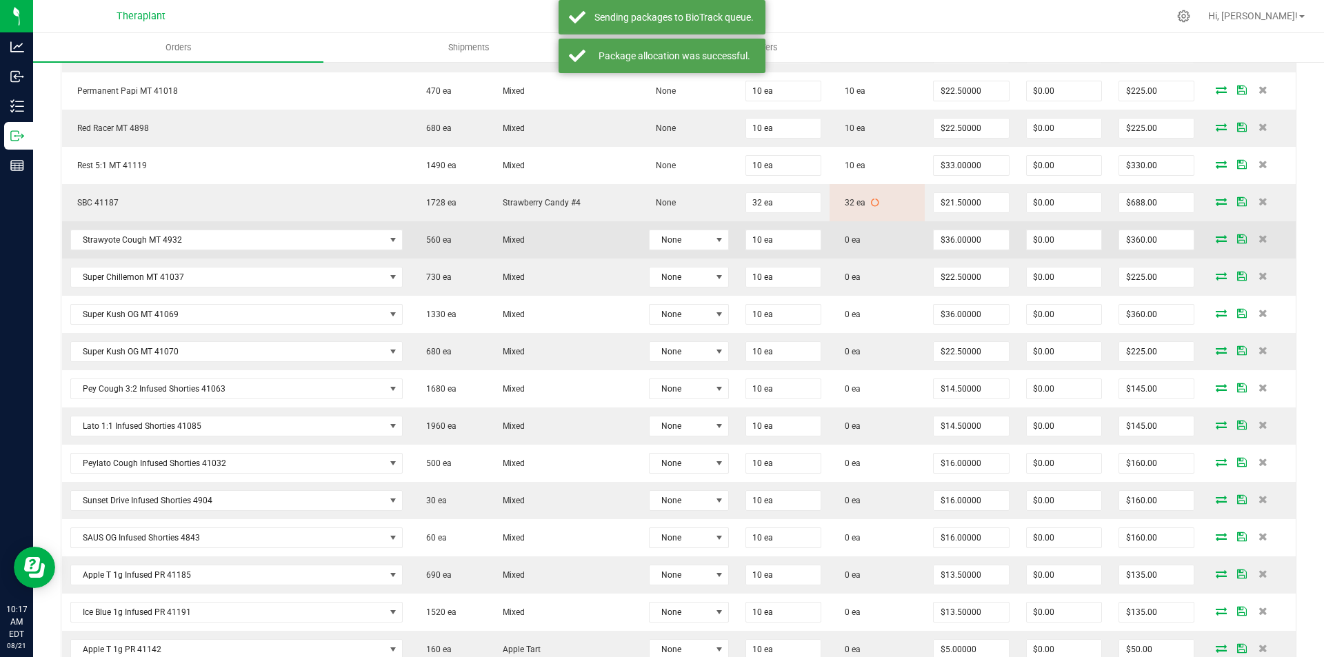
click at [1216, 243] on icon at bounding box center [1221, 238] width 11 height 8
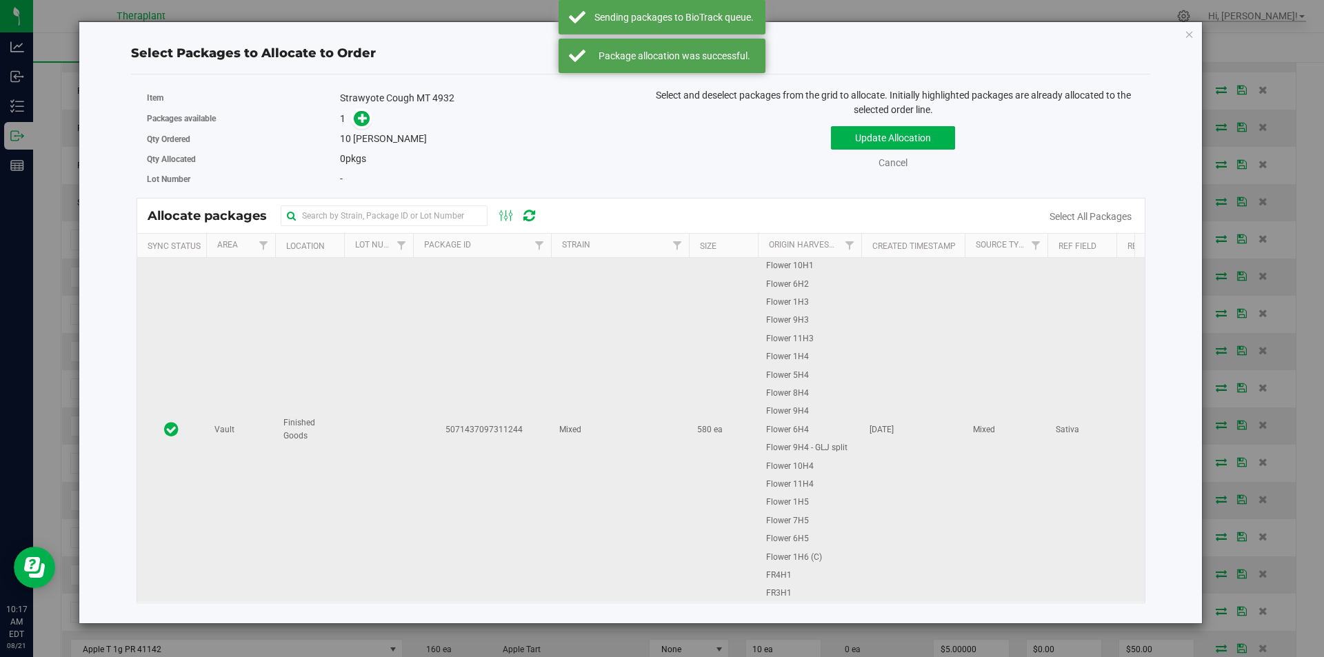
click at [296, 319] on td "Finished Goods" at bounding box center [309, 430] width 69 height 344
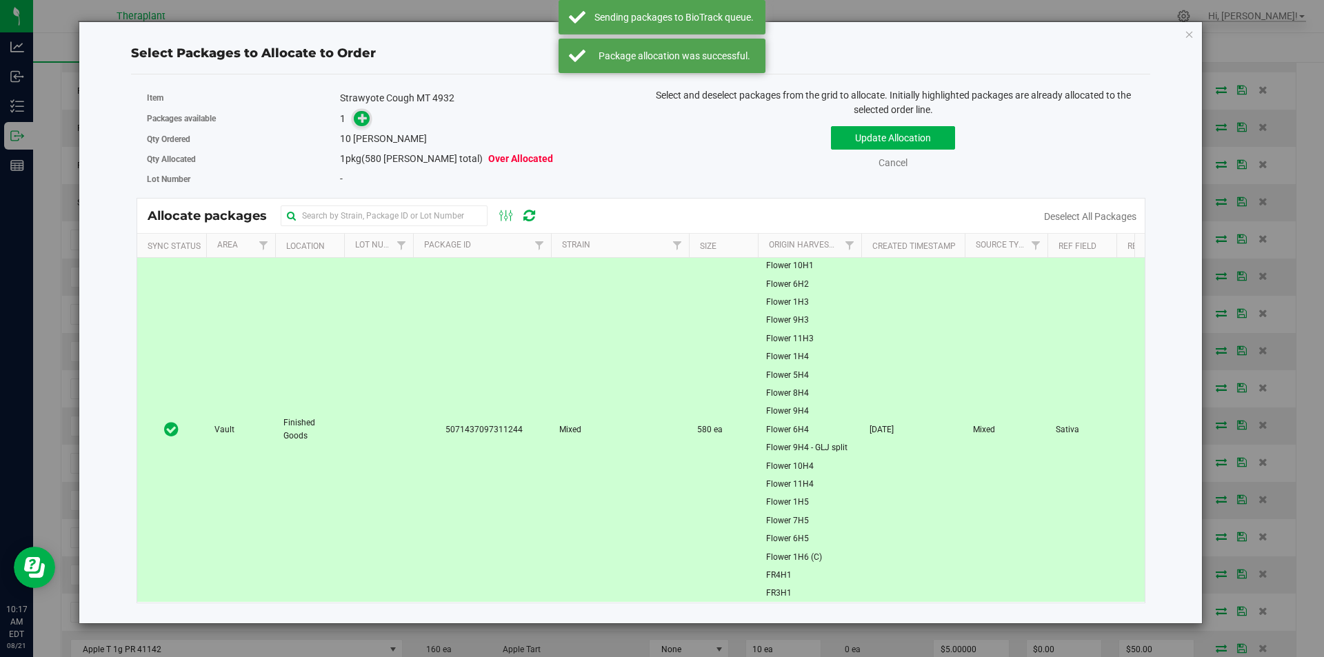
click at [359, 113] on icon at bounding box center [363, 118] width 10 height 10
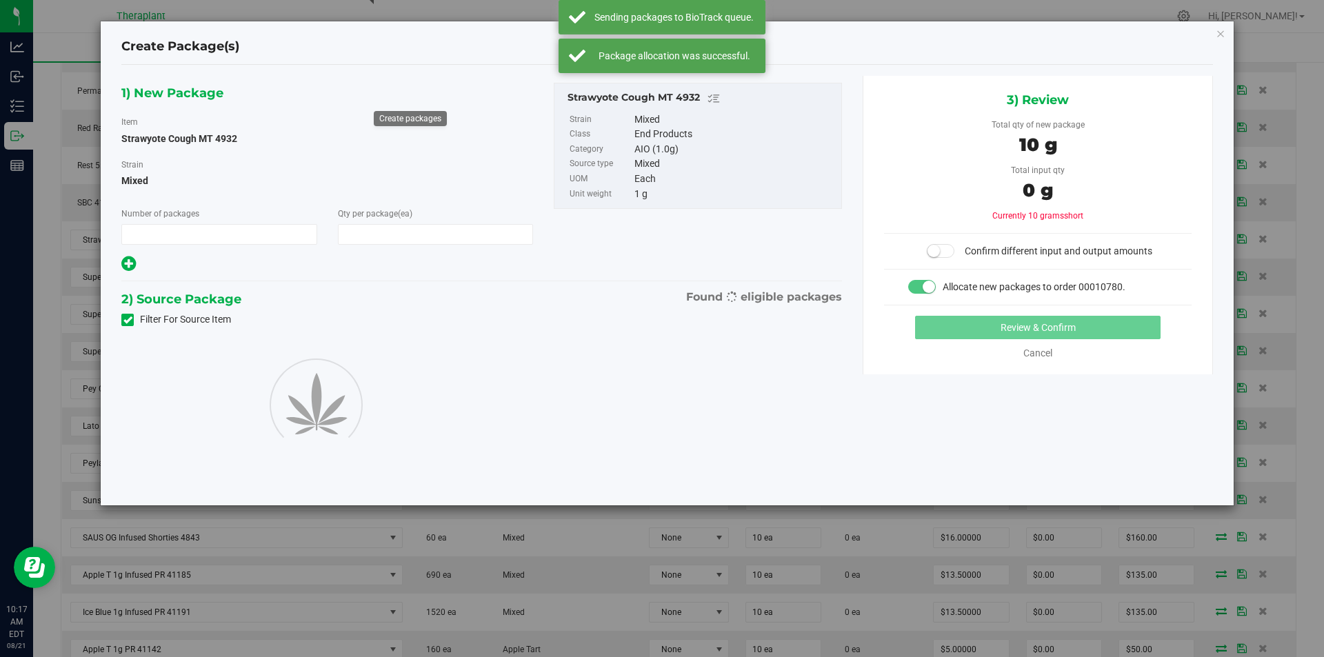
type input "1"
type input "10"
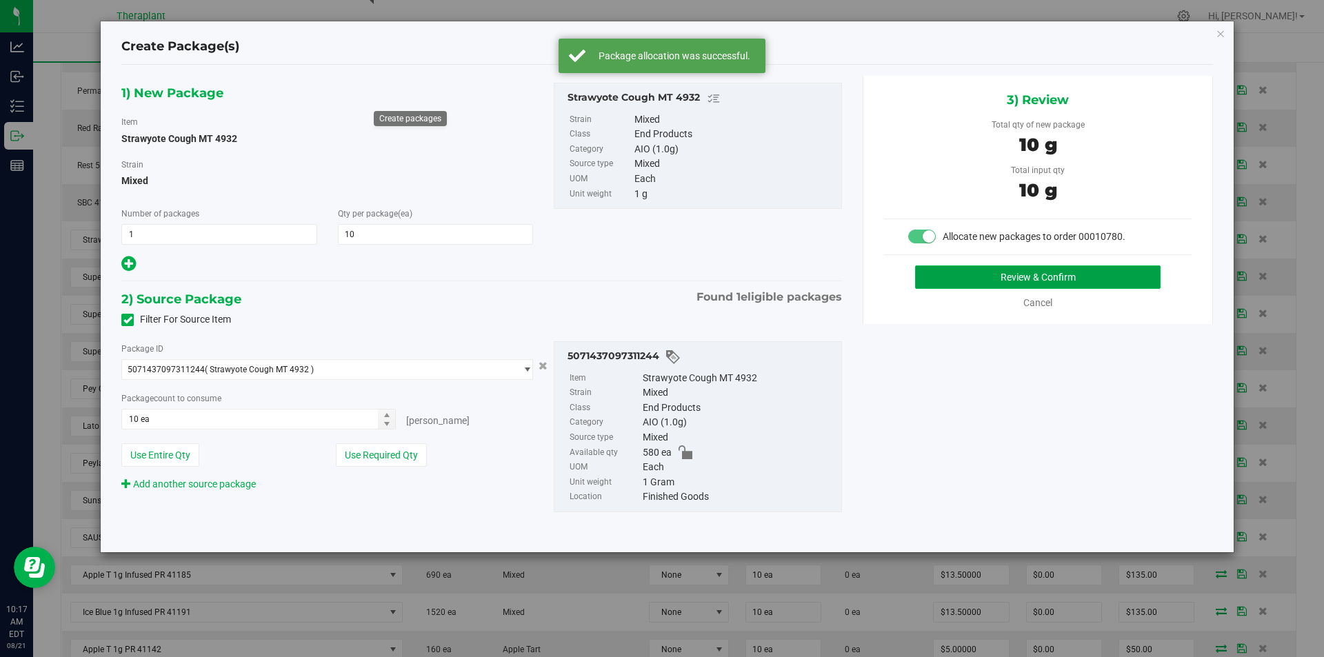
click at [1020, 266] on button "Review & Confirm" at bounding box center [1037, 276] width 245 height 23
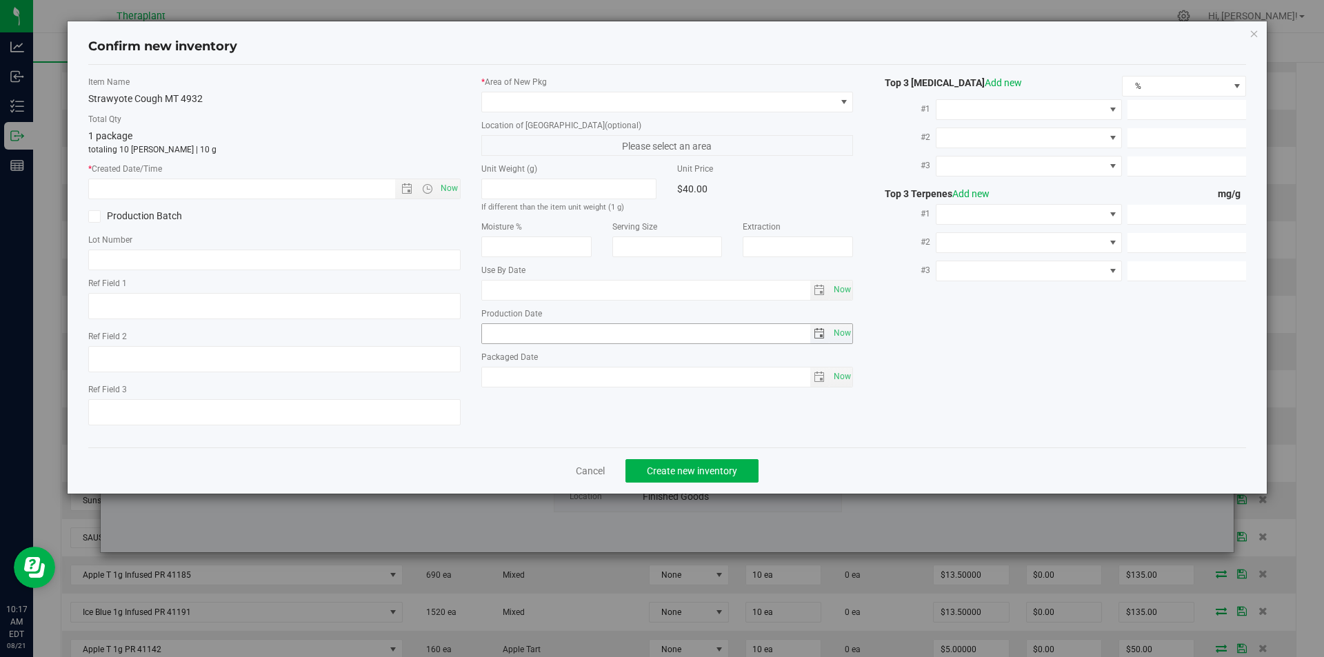
type textarea "Sativa"
type input "[DATE]"
drag, startPoint x: 454, startPoint y: 191, endPoint x: 519, endPoint y: 142, distance: 81.2
click at [454, 190] on span "Now" at bounding box center [448, 189] width 23 height 20
type input "8/21/2025 10:17 AM"
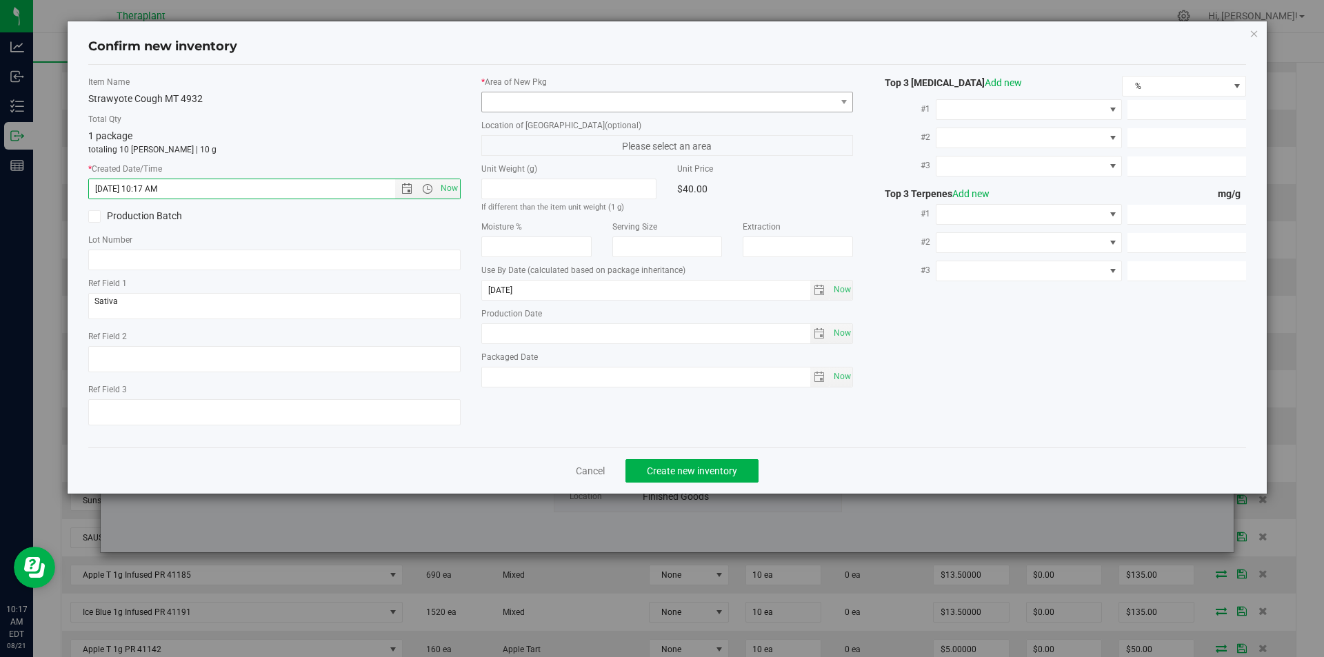
drag, startPoint x: 530, startPoint y: 121, endPoint x: 527, endPoint y: 103, distance: 18.9
click at [529, 108] on div "* Area of New Pkg Location of New Pkg (optional) Please select an area Unit Wei…" at bounding box center [667, 235] width 393 height 319
click at [526, 101] on span at bounding box center [659, 101] width 354 height 19
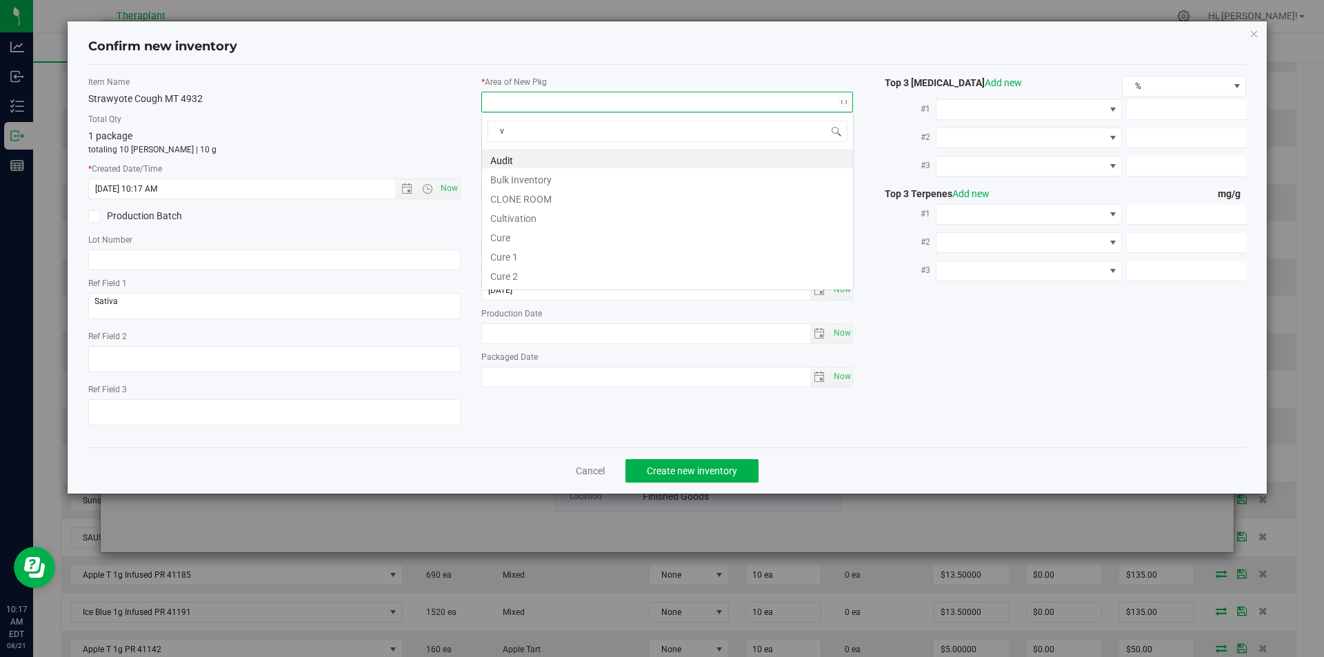
scroll to position [21, 372]
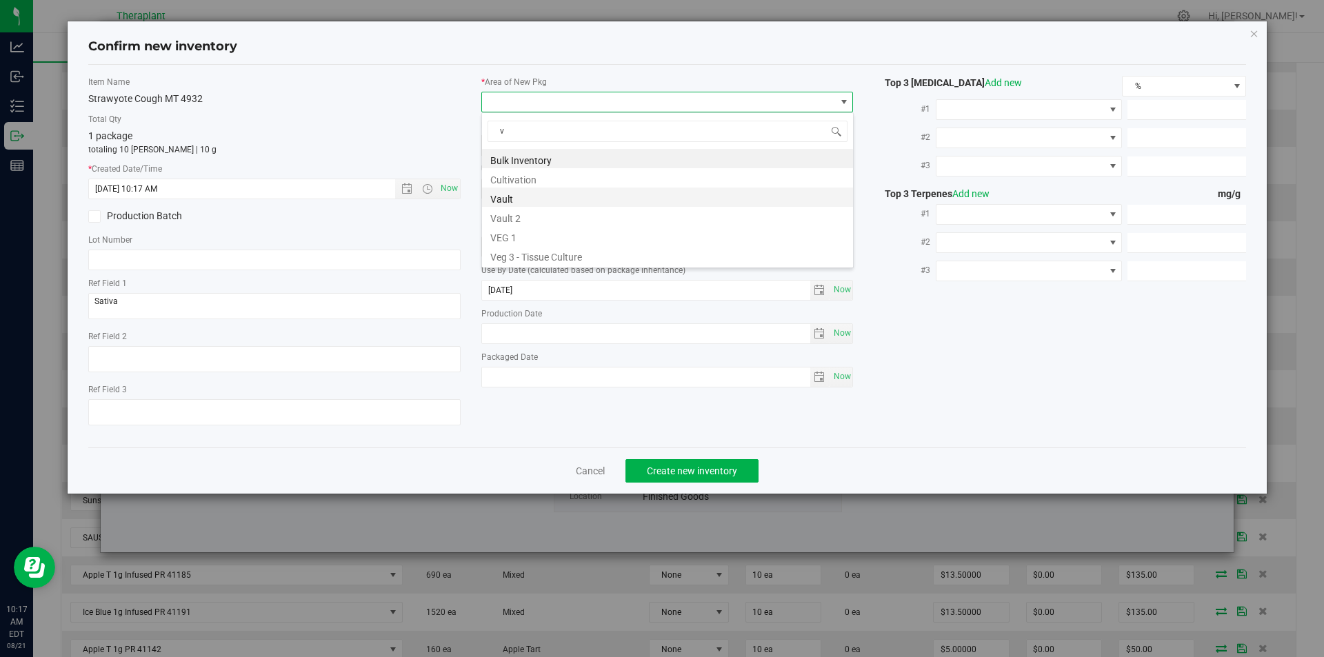
click at [501, 195] on li "Vault" at bounding box center [667, 197] width 371 height 19
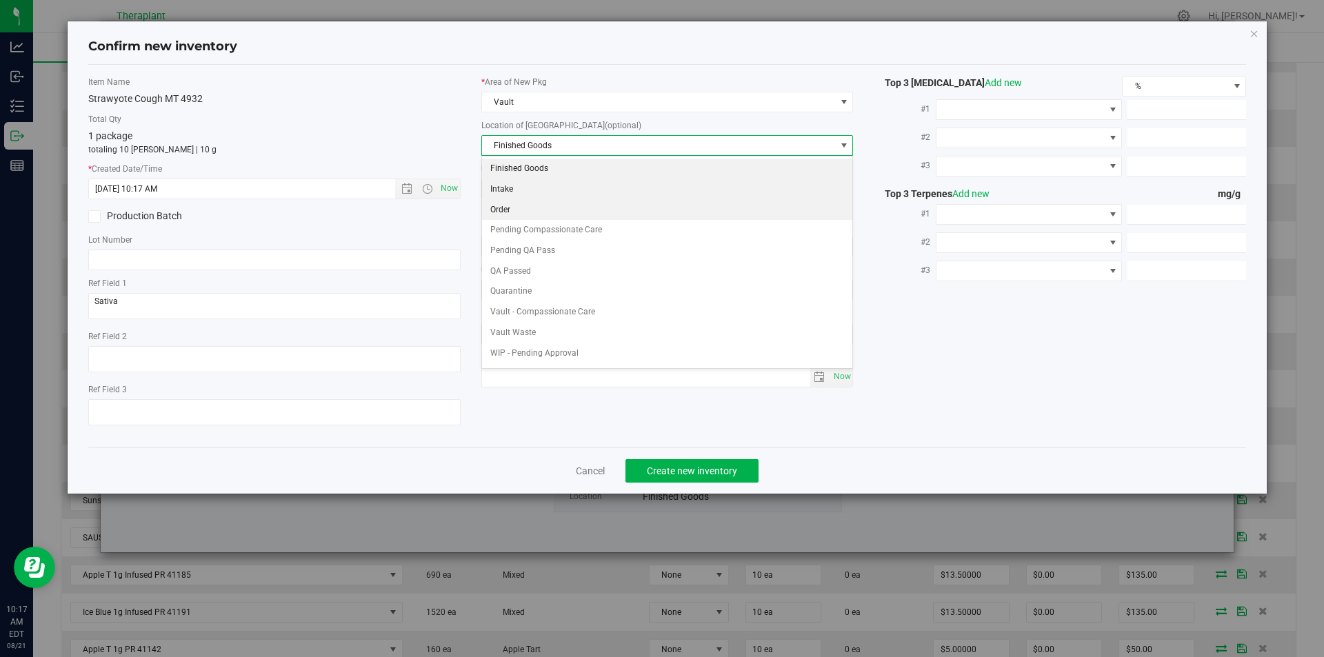
click at [508, 212] on li "Order" at bounding box center [667, 210] width 371 height 21
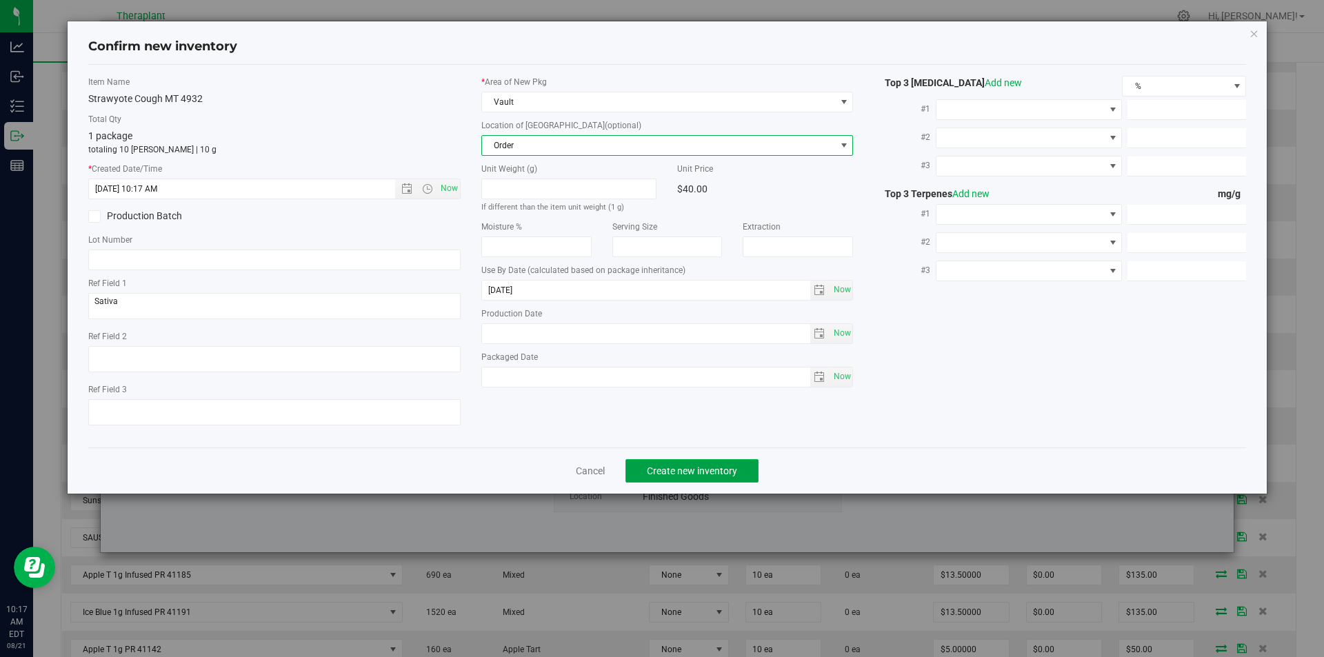
click at [662, 464] on button "Create new inventory" at bounding box center [691, 470] width 133 height 23
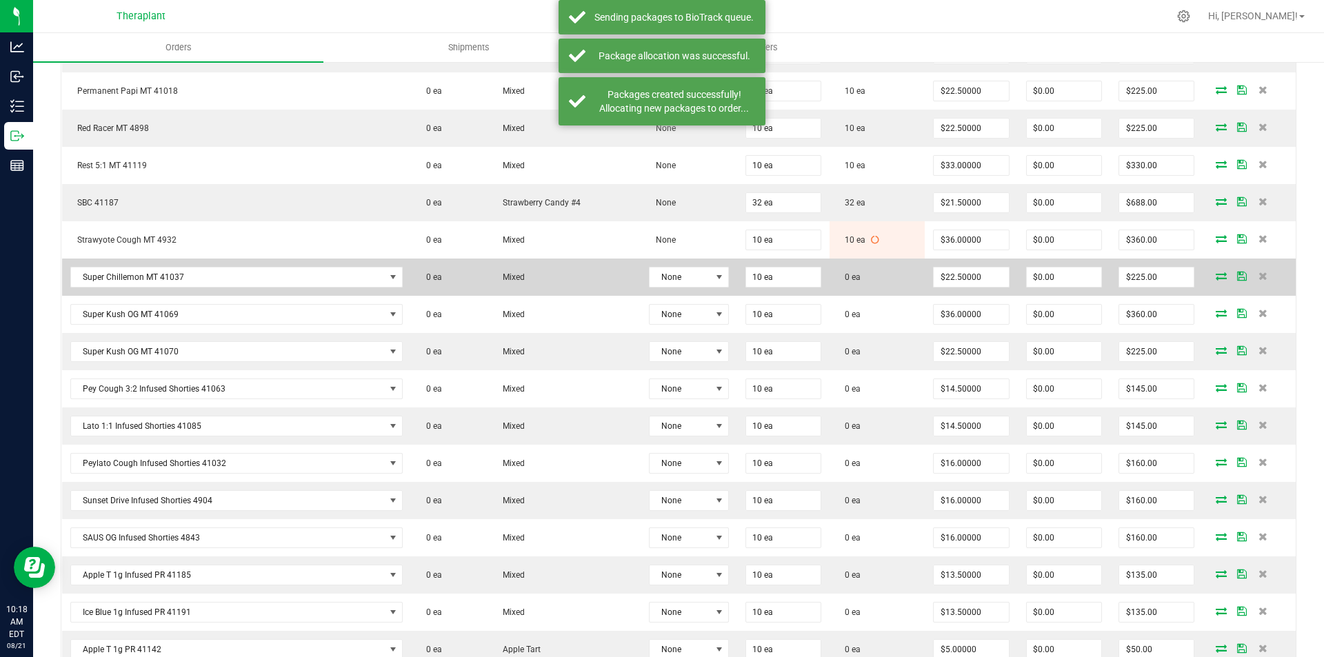
click at [1216, 279] on icon at bounding box center [1221, 276] width 11 height 8
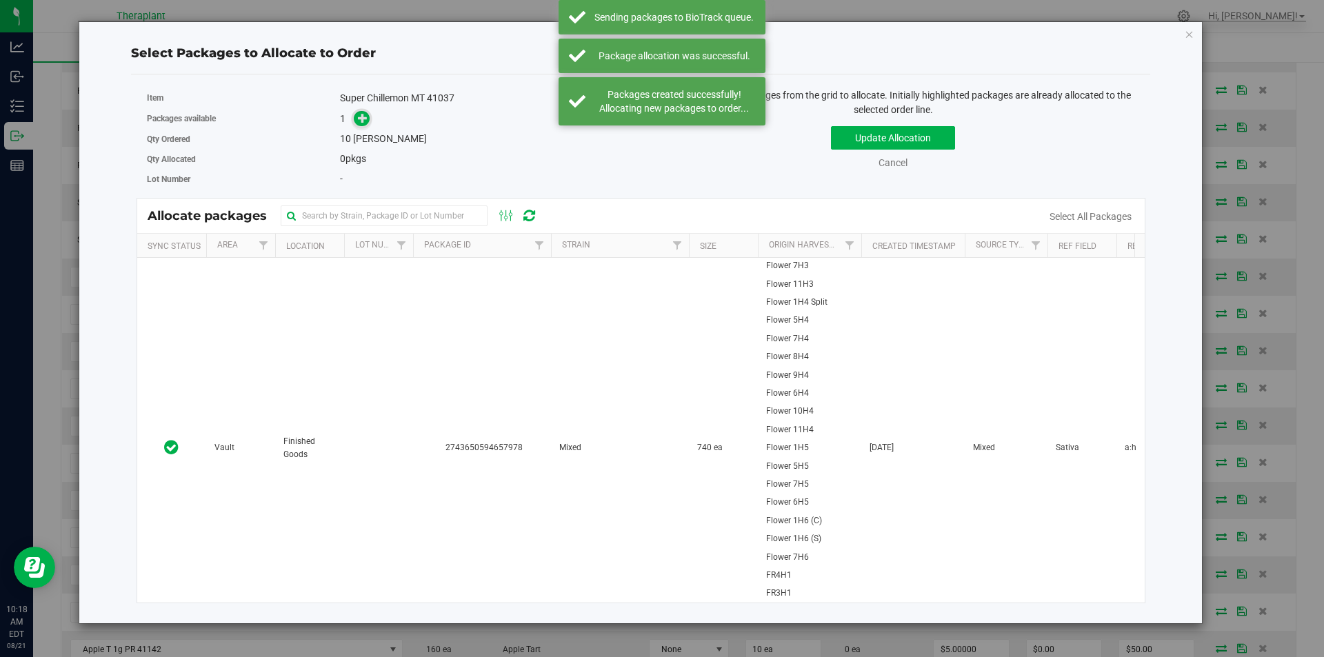
click at [443, 269] on td "2743650594657978" at bounding box center [482, 448] width 138 height 380
click at [366, 120] on icon at bounding box center [363, 118] width 10 height 10
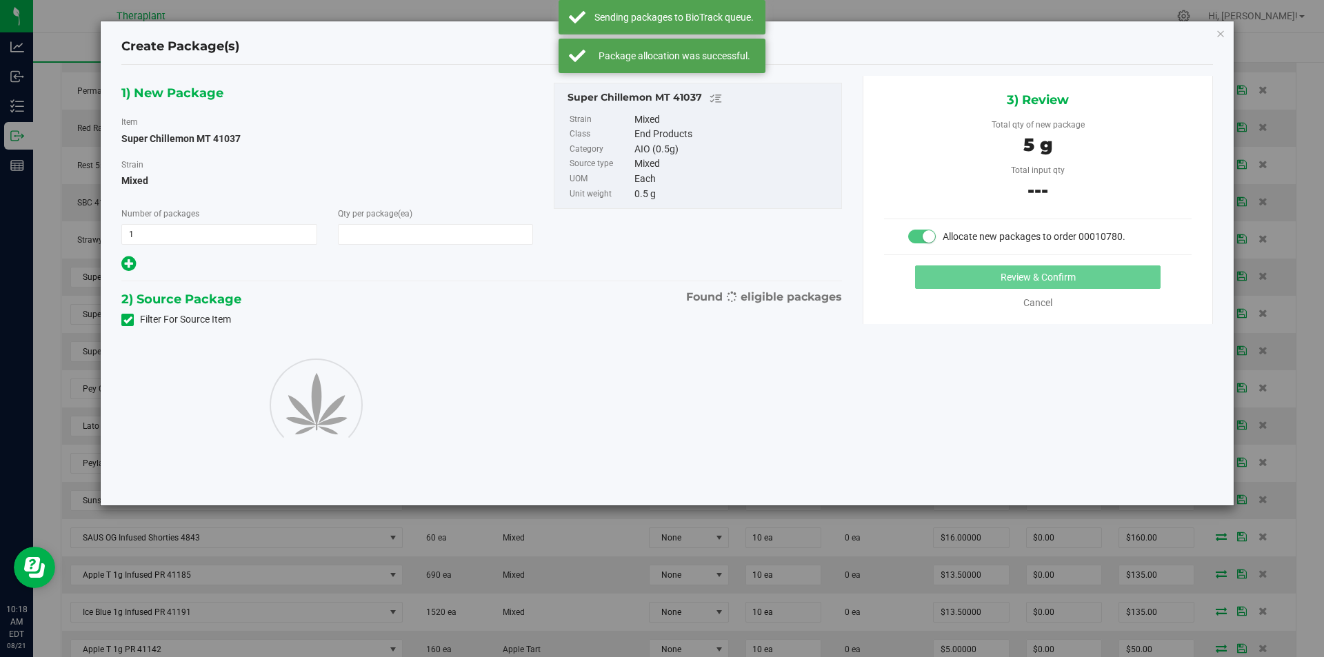
type input "10"
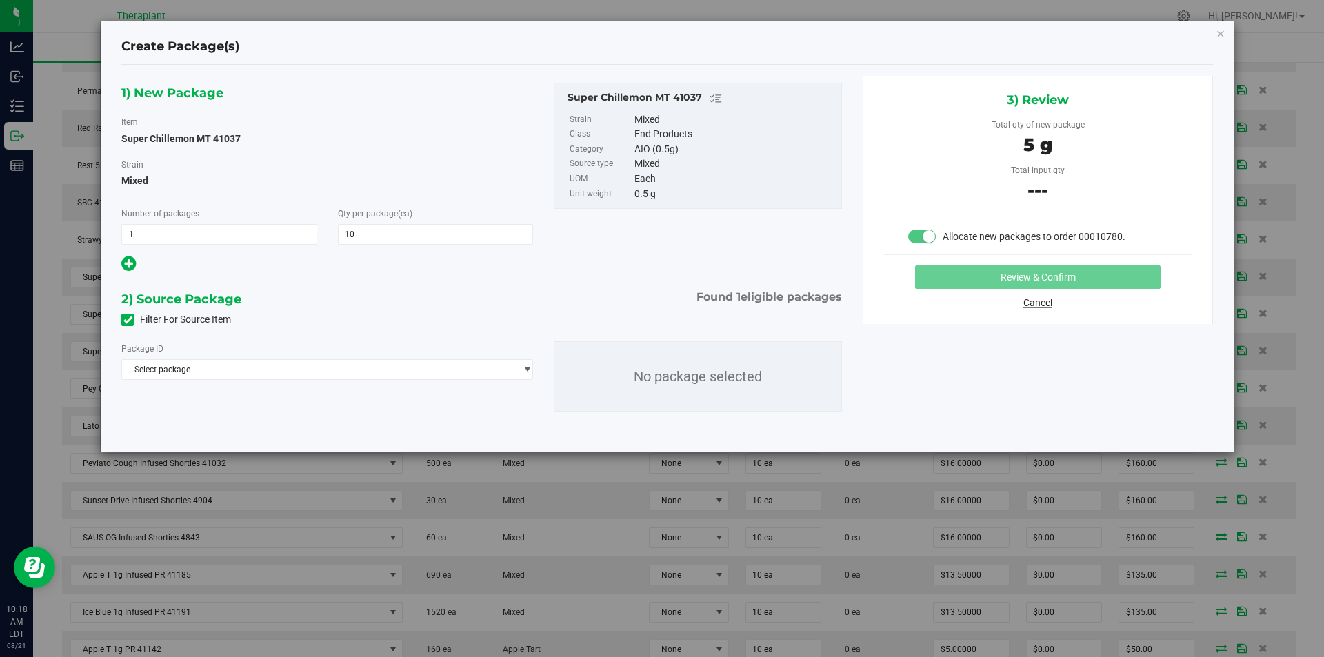
click at [1030, 301] on link "Cancel" at bounding box center [1037, 302] width 29 height 11
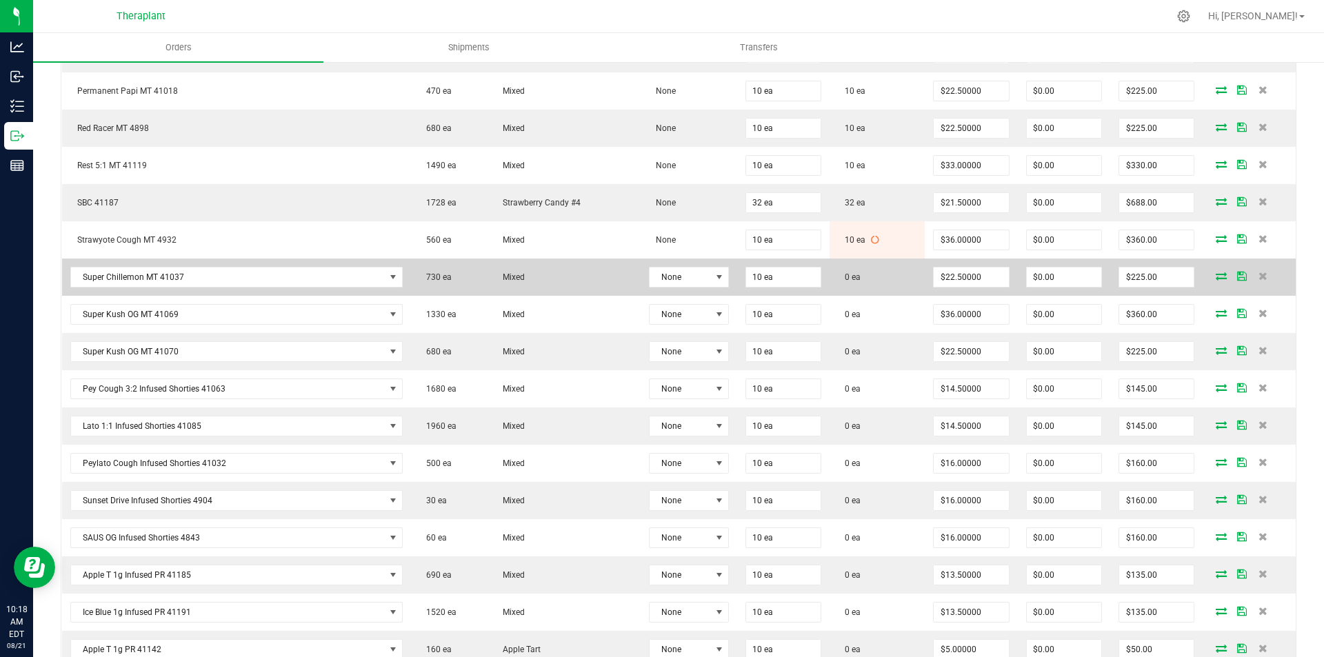
click at [1216, 277] on icon at bounding box center [1221, 276] width 11 height 8
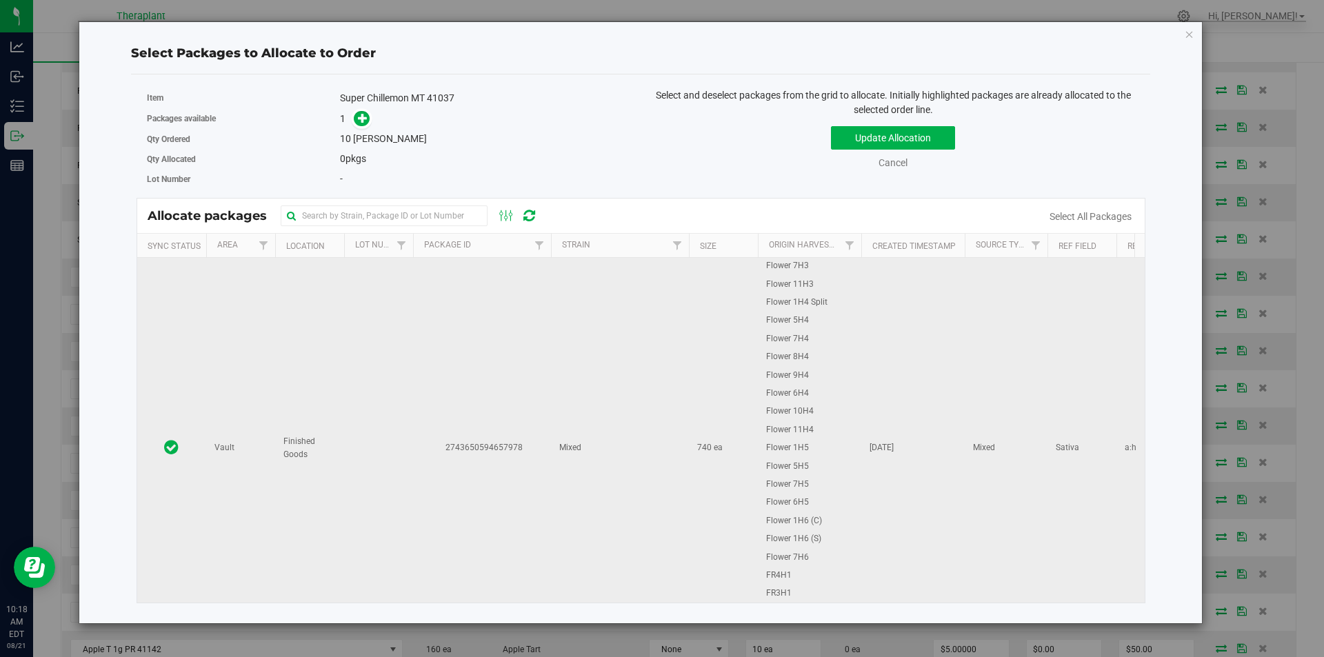
click at [342, 419] on td "Finished Goods" at bounding box center [309, 448] width 69 height 380
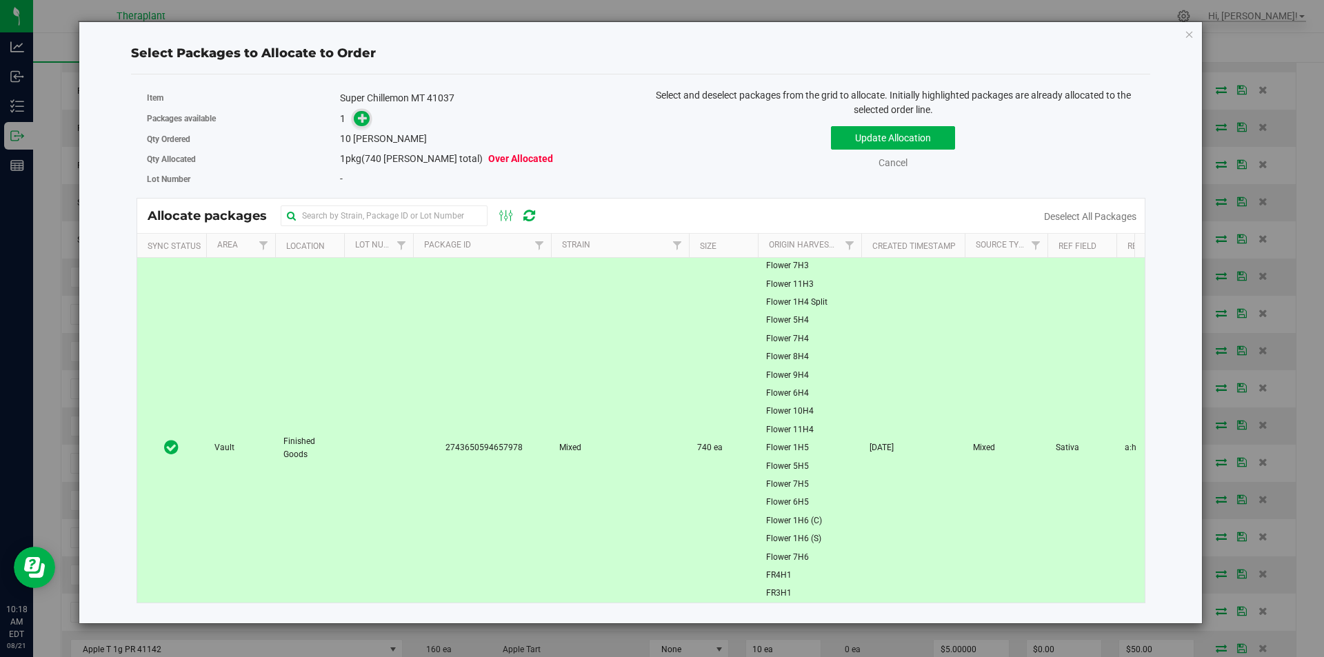
click at [364, 115] on icon at bounding box center [363, 118] width 10 height 10
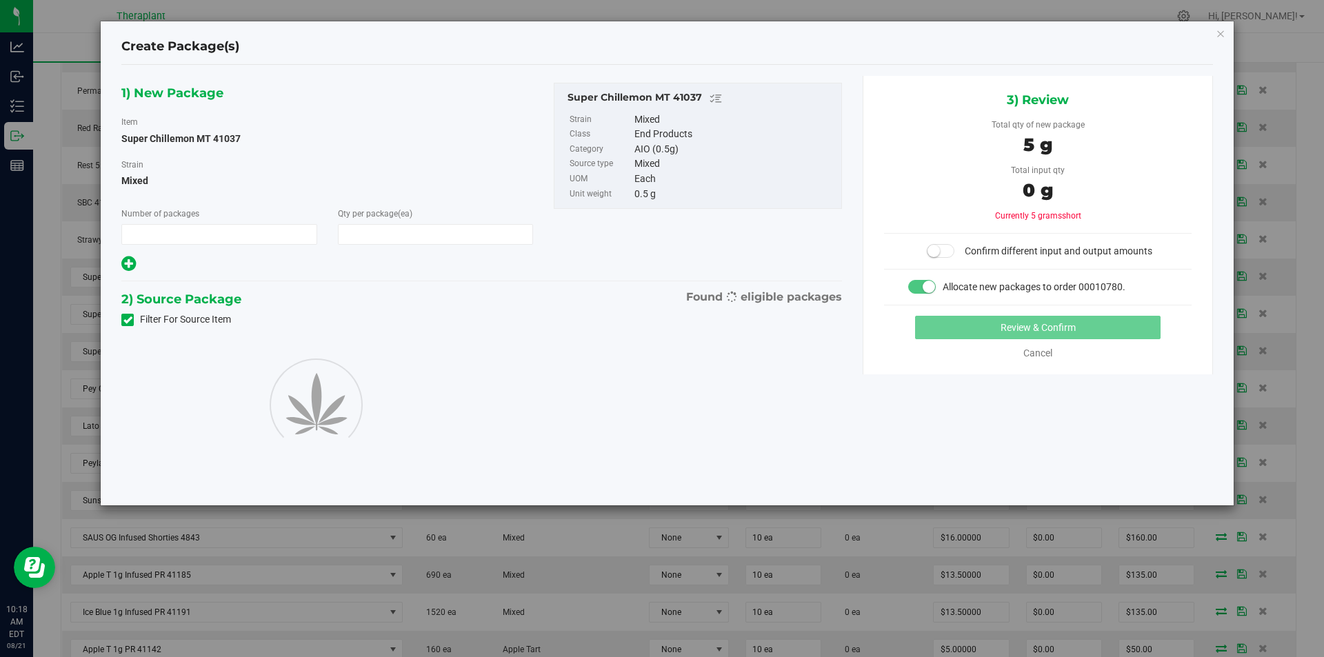
type input "1"
type input "10"
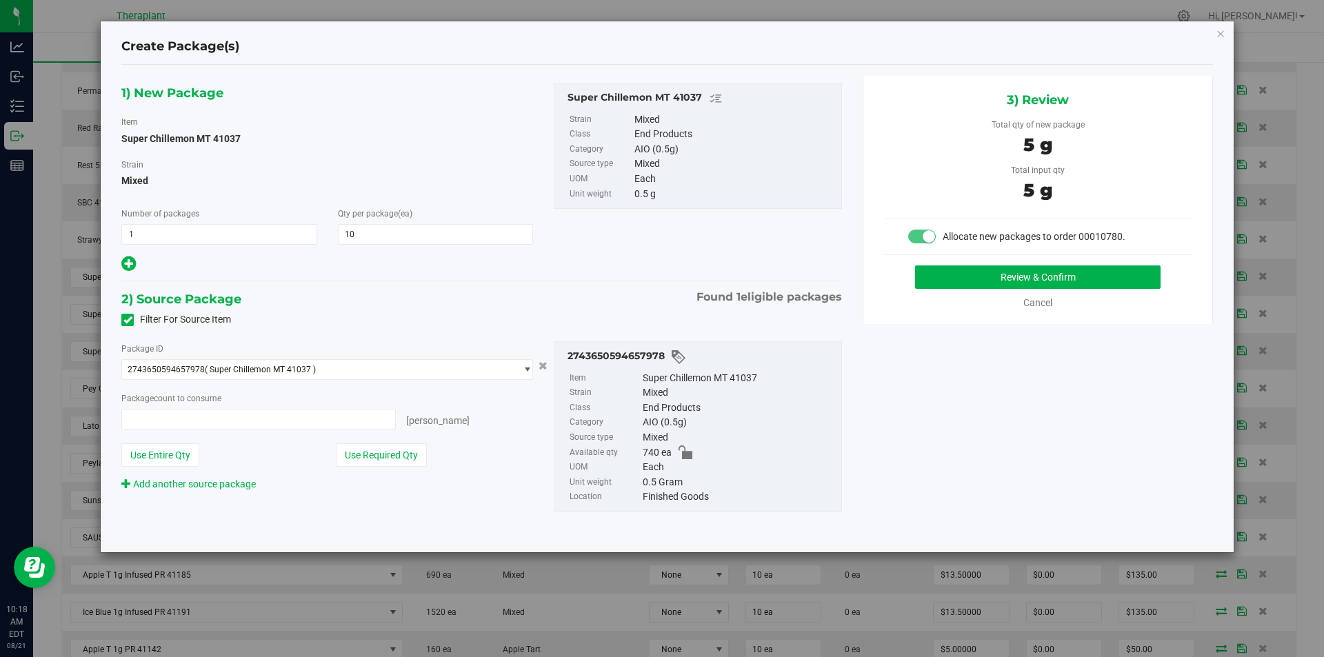
type input "10 ea"
click at [988, 282] on button "Review & Confirm" at bounding box center [1037, 276] width 245 height 23
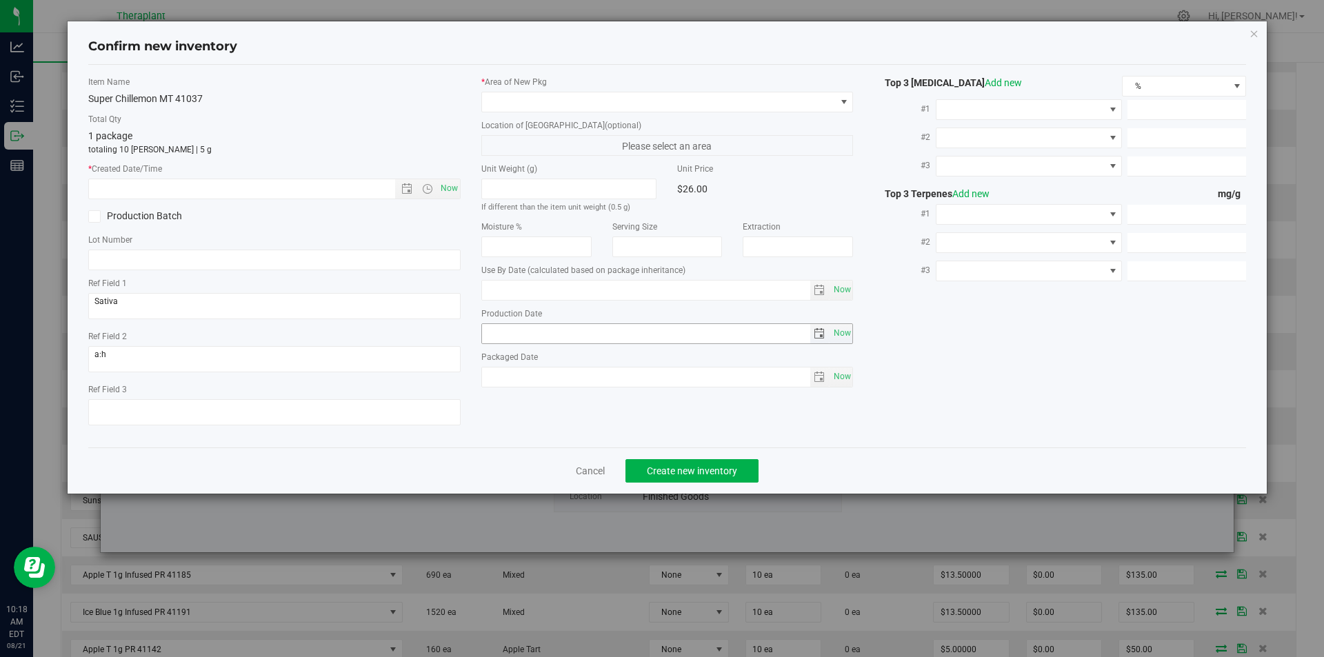
type input "[DATE]"
click at [454, 185] on span "Now" at bounding box center [448, 189] width 23 height 20
type input "8/21/2025 10:18 AM"
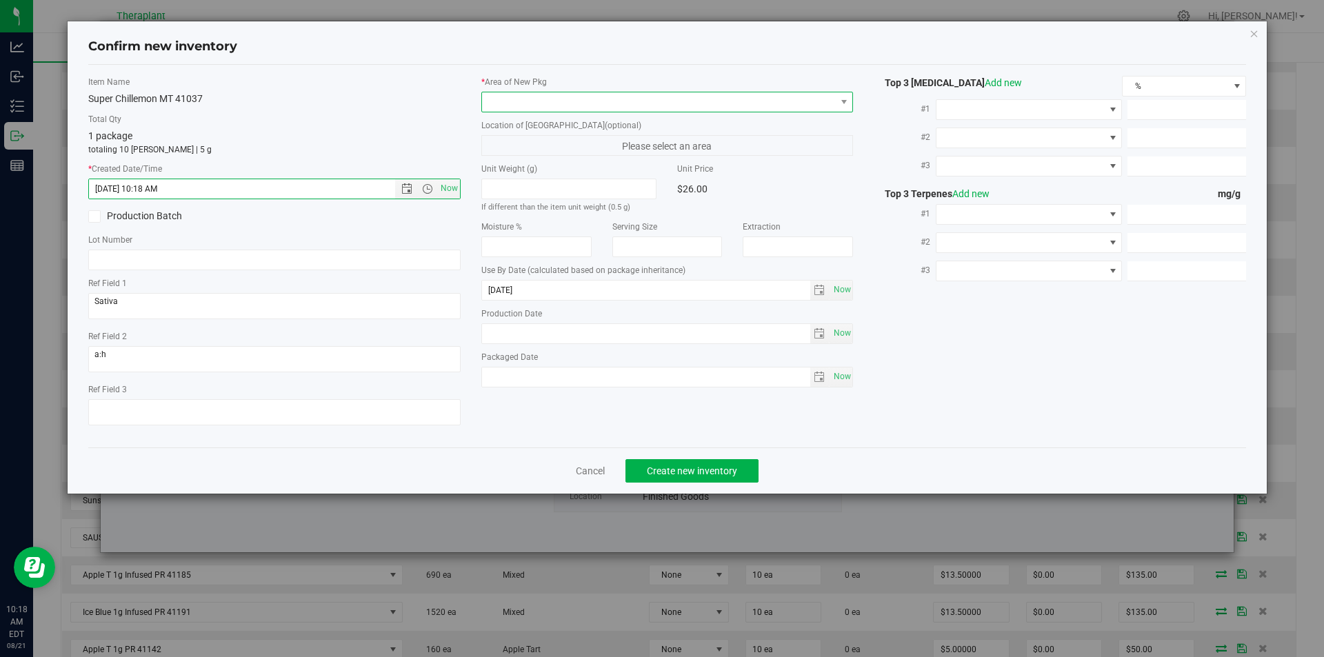
click at [545, 95] on span at bounding box center [659, 101] width 354 height 19
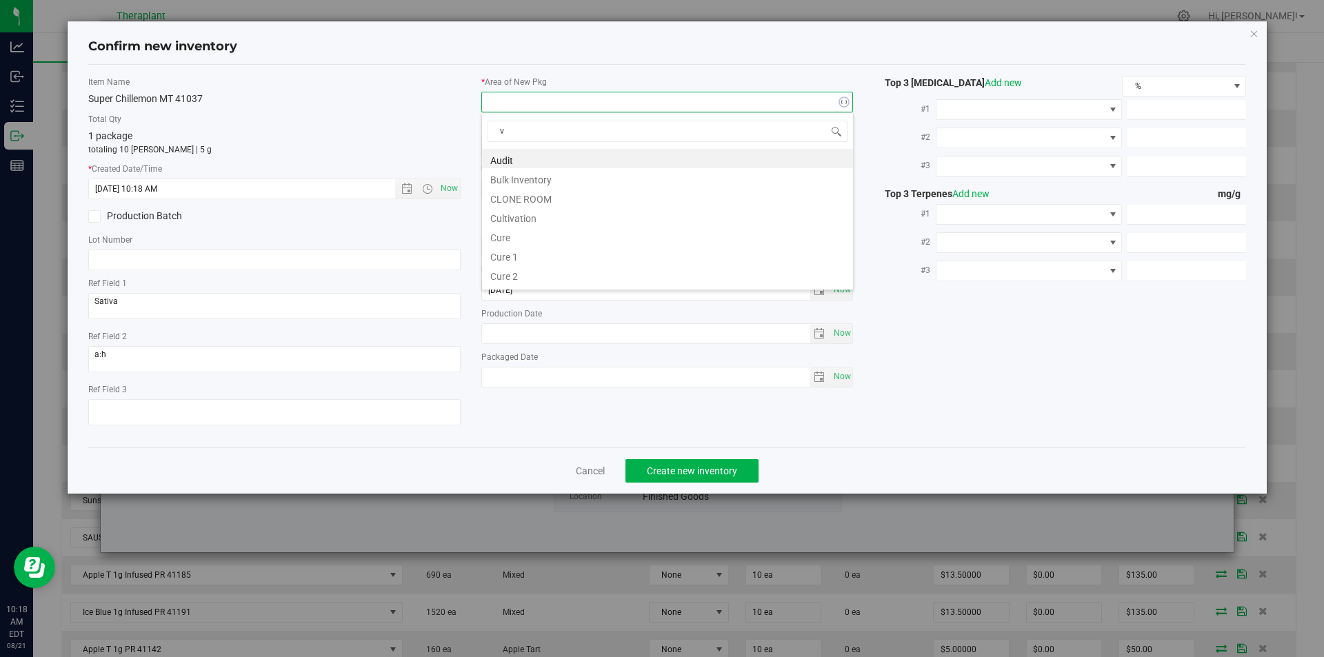
scroll to position [21, 372]
click at [516, 202] on li "Vault" at bounding box center [667, 197] width 371 height 19
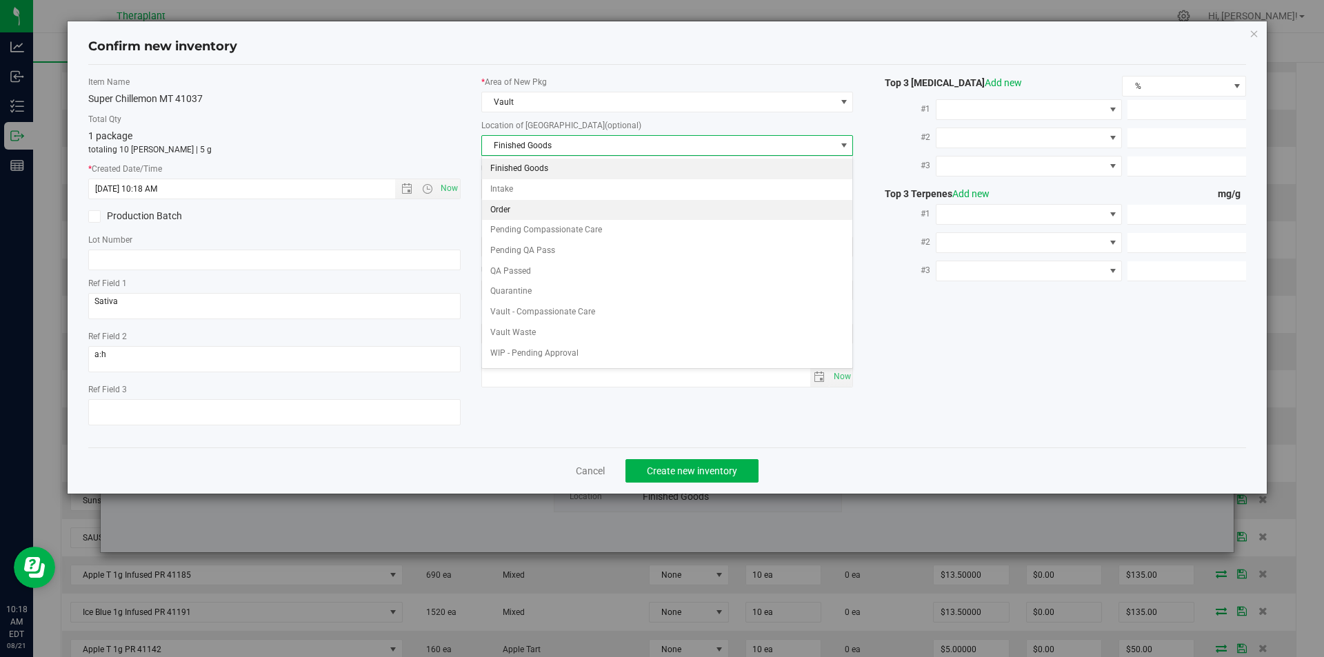
click at [523, 200] on li "Order" at bounding box center [667, 210] width 371 height 21
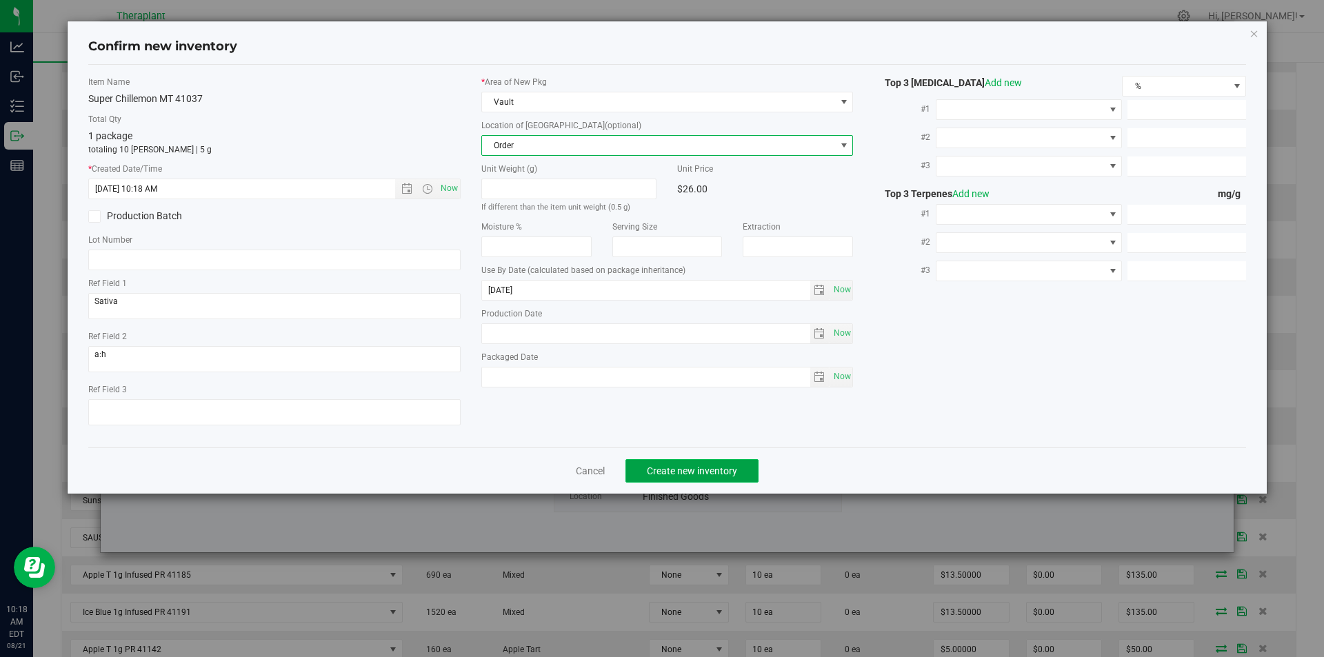
click at [679, 472] on span "Create new inventory" at bounding box center [692, 470] width 90 height 11
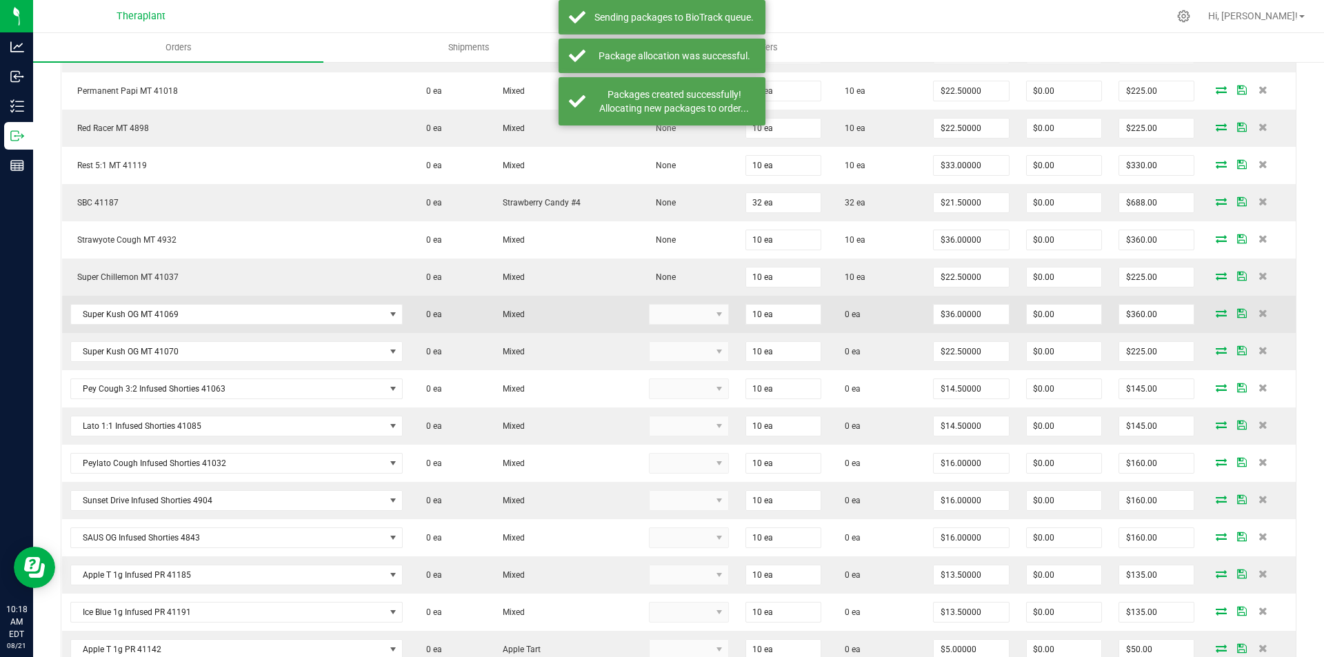
click at [1216, 316] on icon at bounding box center [1221, 313] width 11 height 8
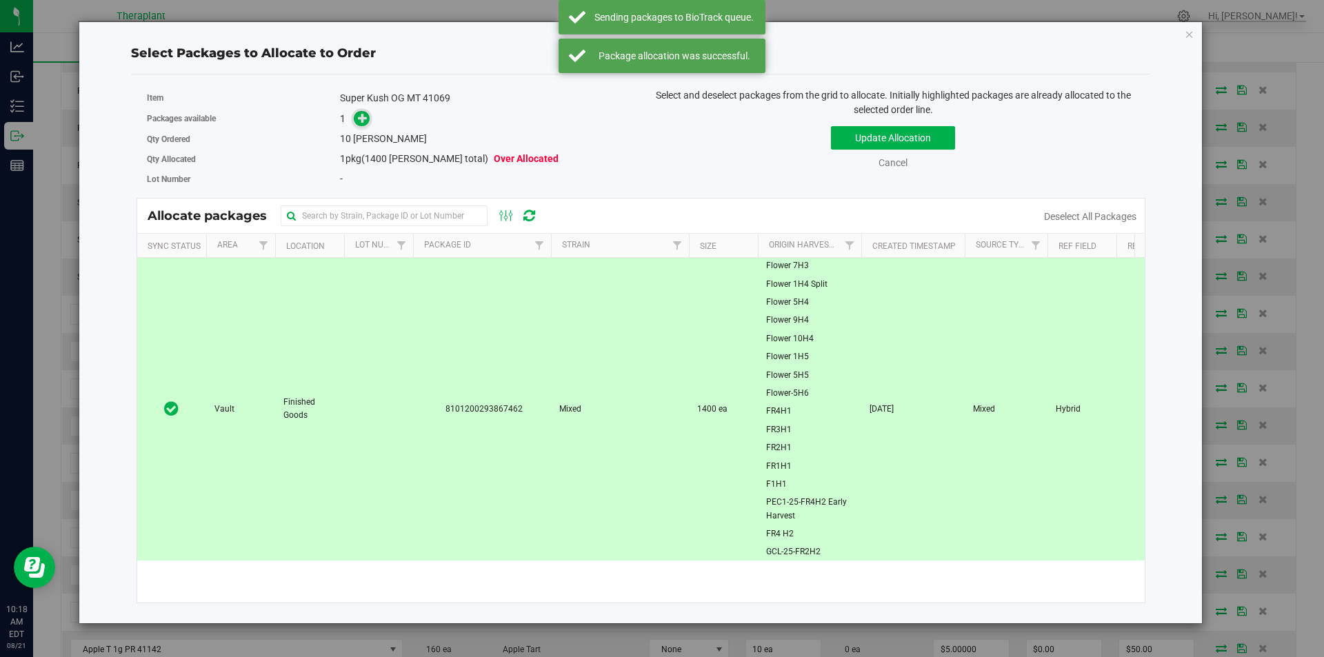
click at [368, 114] on icon at bounding box center [363, 118] width 10 height 10
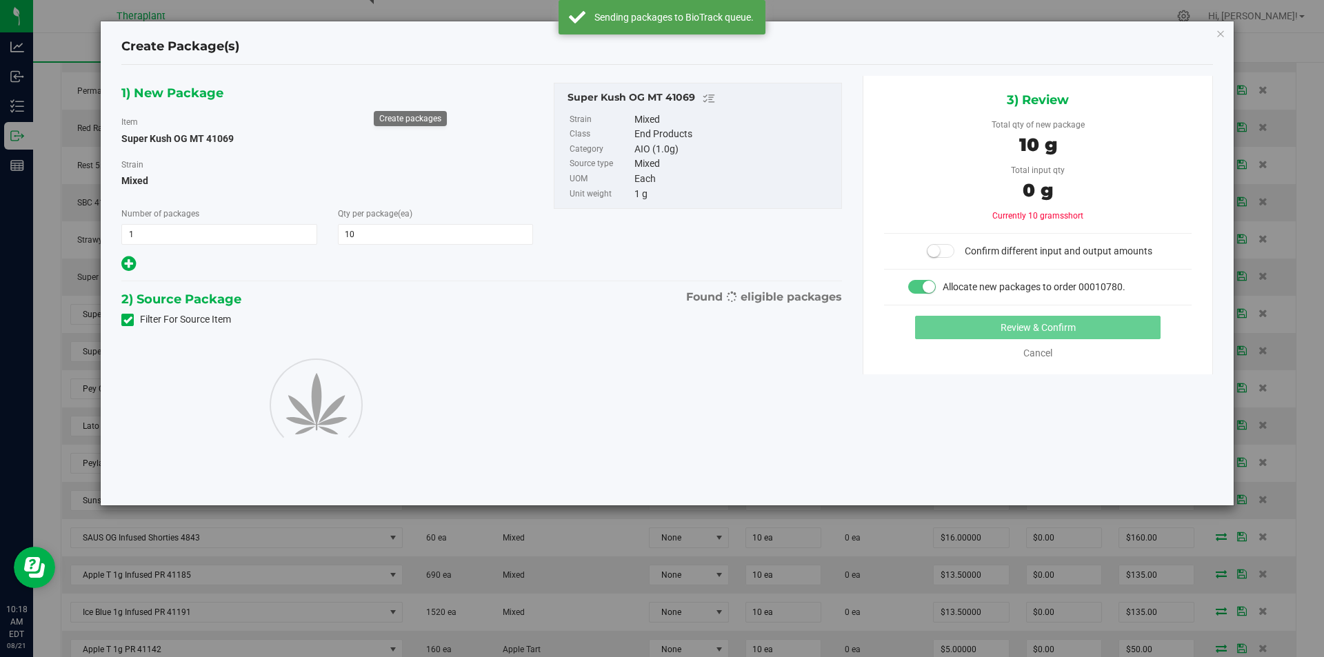
type input "10"
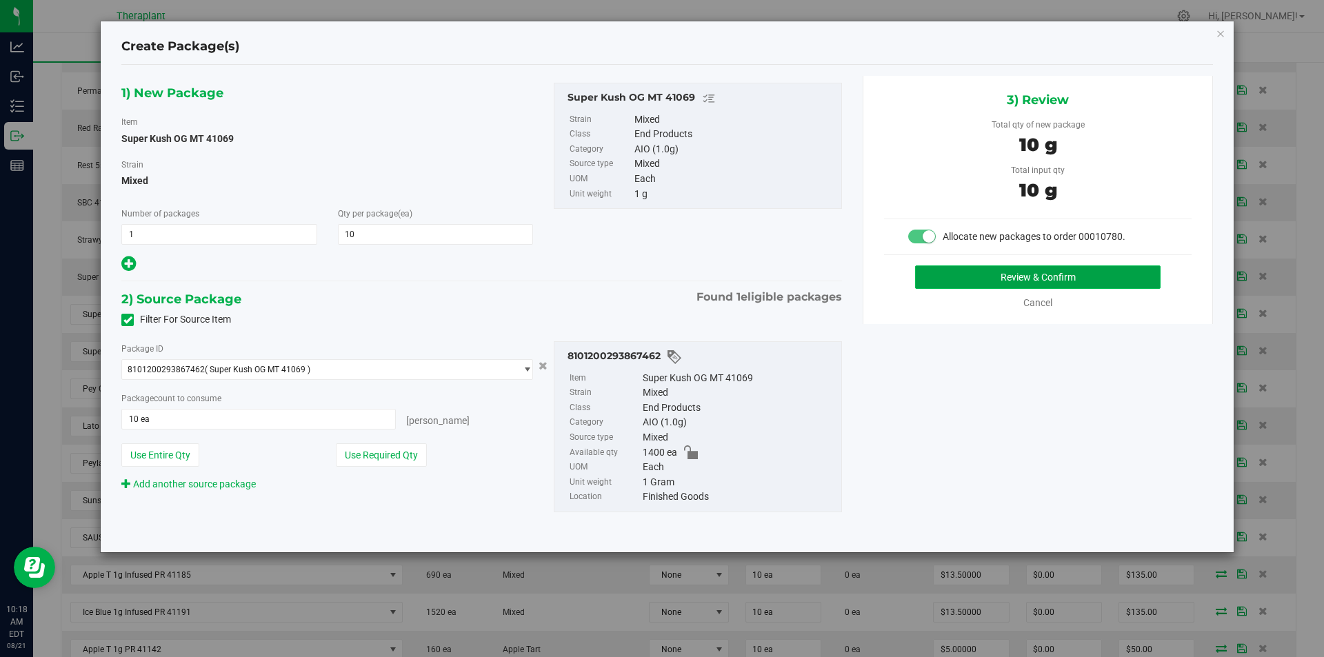
click at [1002, 275] on button "Review & Confirm" at bounding box center [1037, 276] width 245 height 23
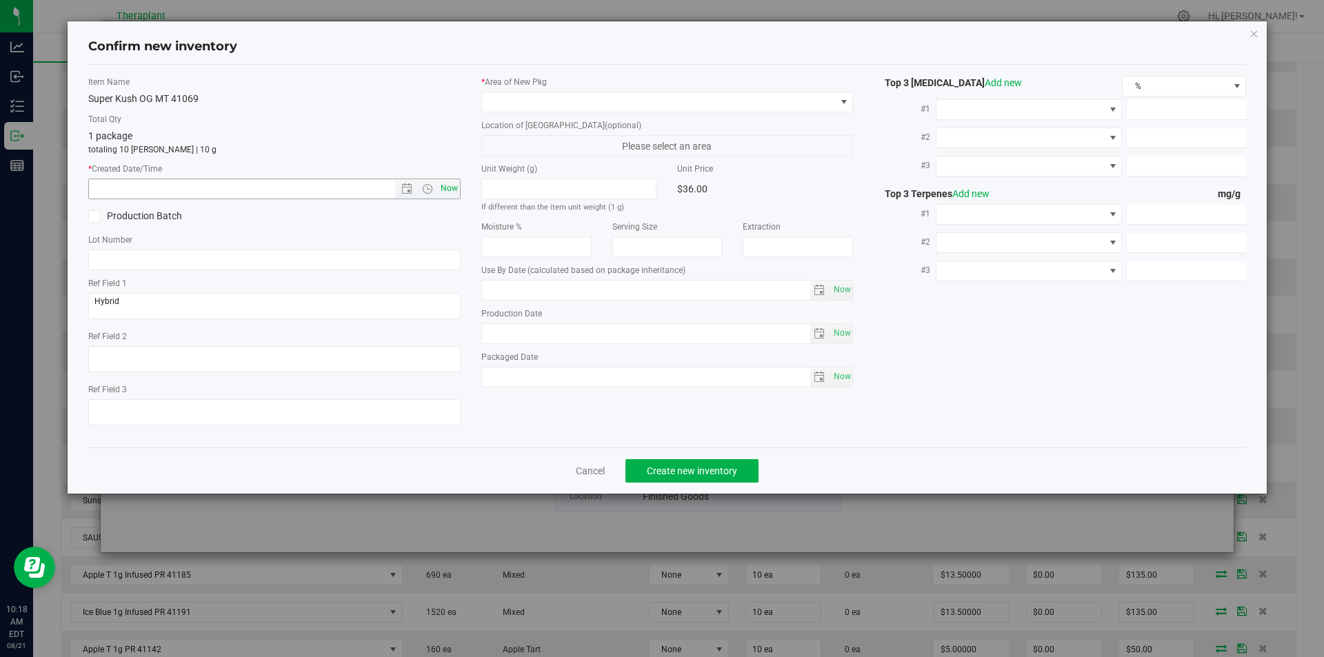
type input "2026-06-25"
drag, startPoint x: 448, startPoint y: 186, endPoint x: 497, endPoint y: 114, distance: 85.9
click at [450, 184] on span "Now" at bounding box center [448, 189] width 23 height 20
type input "8/21/2025 10:18 AM"
click at [501, 105] on span at bounding box center [659, 101] width 354 height 19
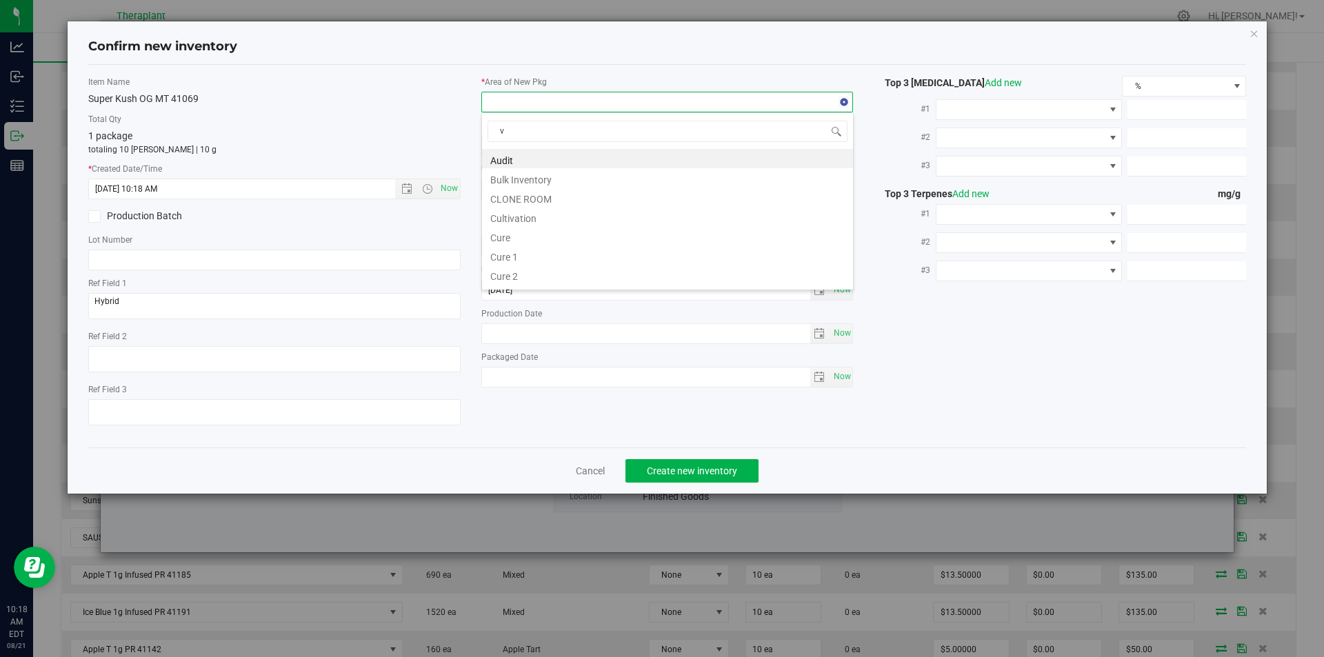
scroll to position [21, 372]
click at [510, 199] on li "Vault" at bounding box center [667, 197] width 371 height 19
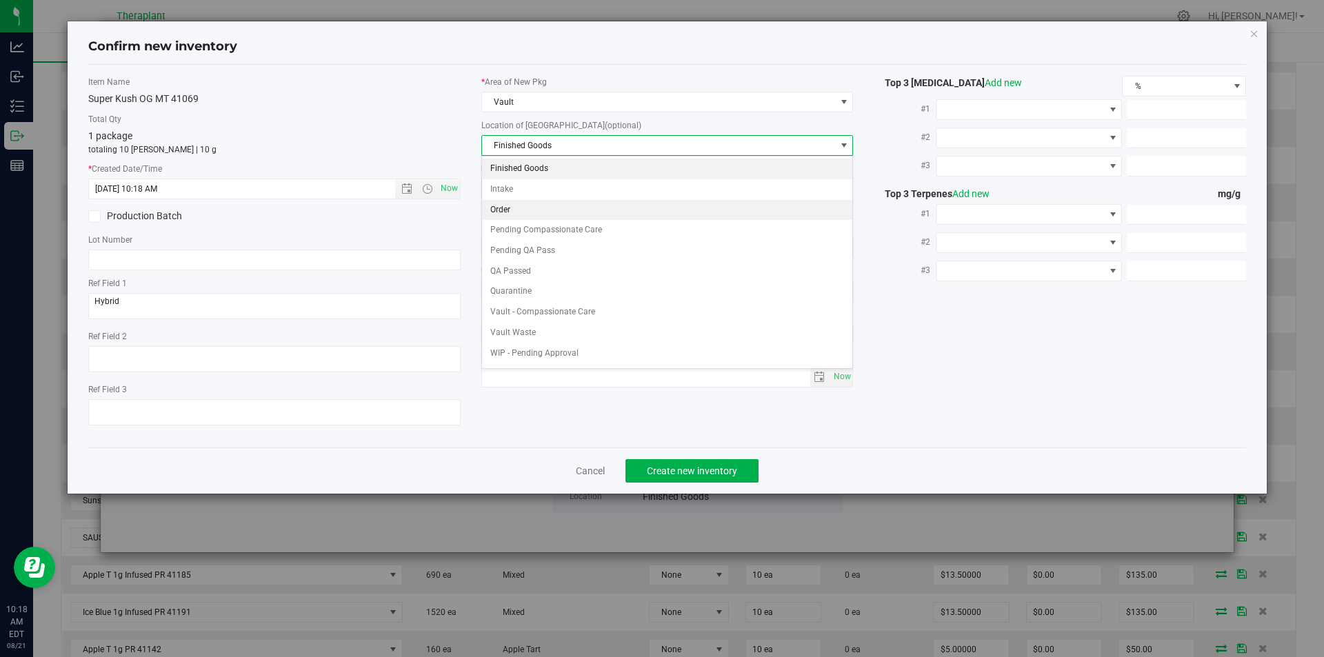
click at [505, 202] on li "Order" at bounding box center [667, 210] width 371 height 21
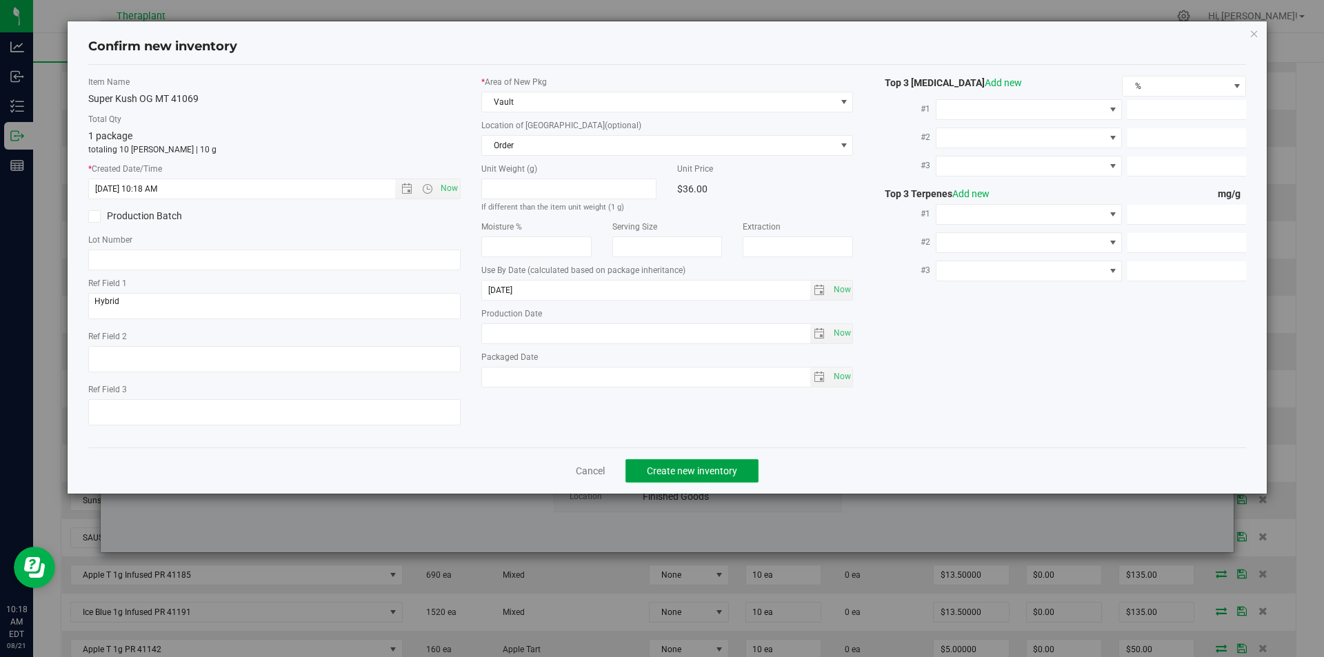
click at [651, 461] on button "Create new inventory" at bounding box center [691, 470] width 133 height 23
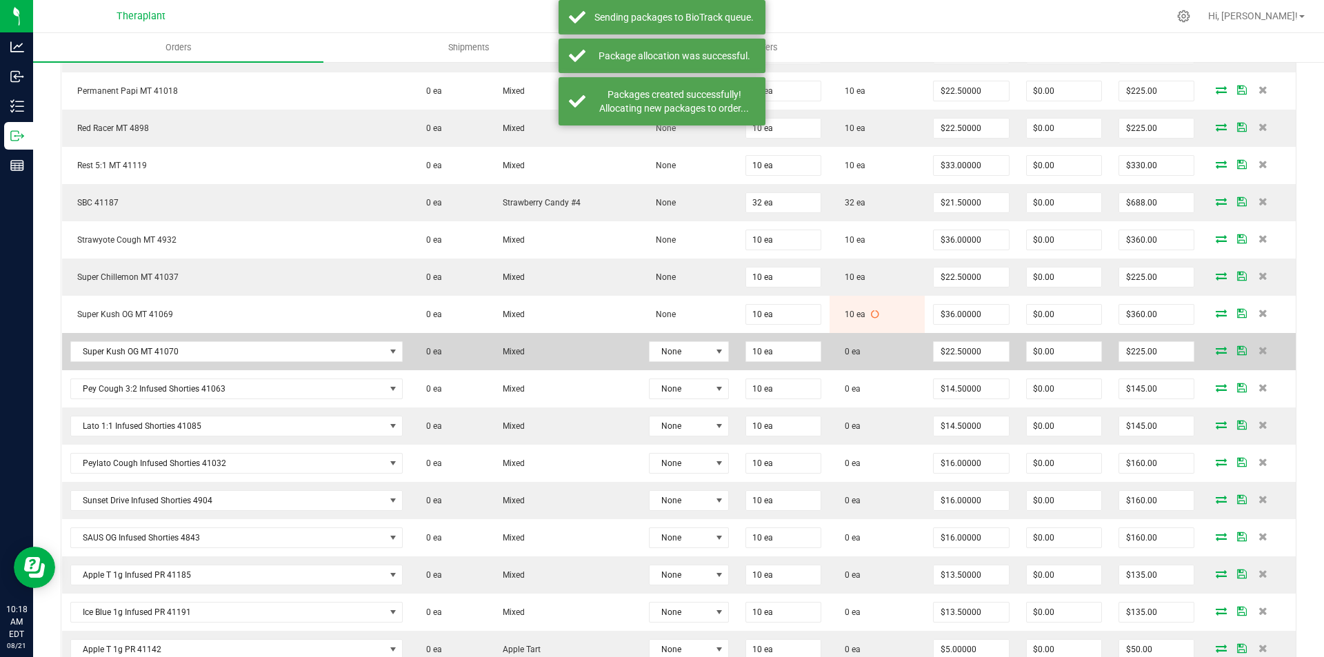
click at [1216, 352] on icon at bounding box center [1221, 350] width 11 height 8
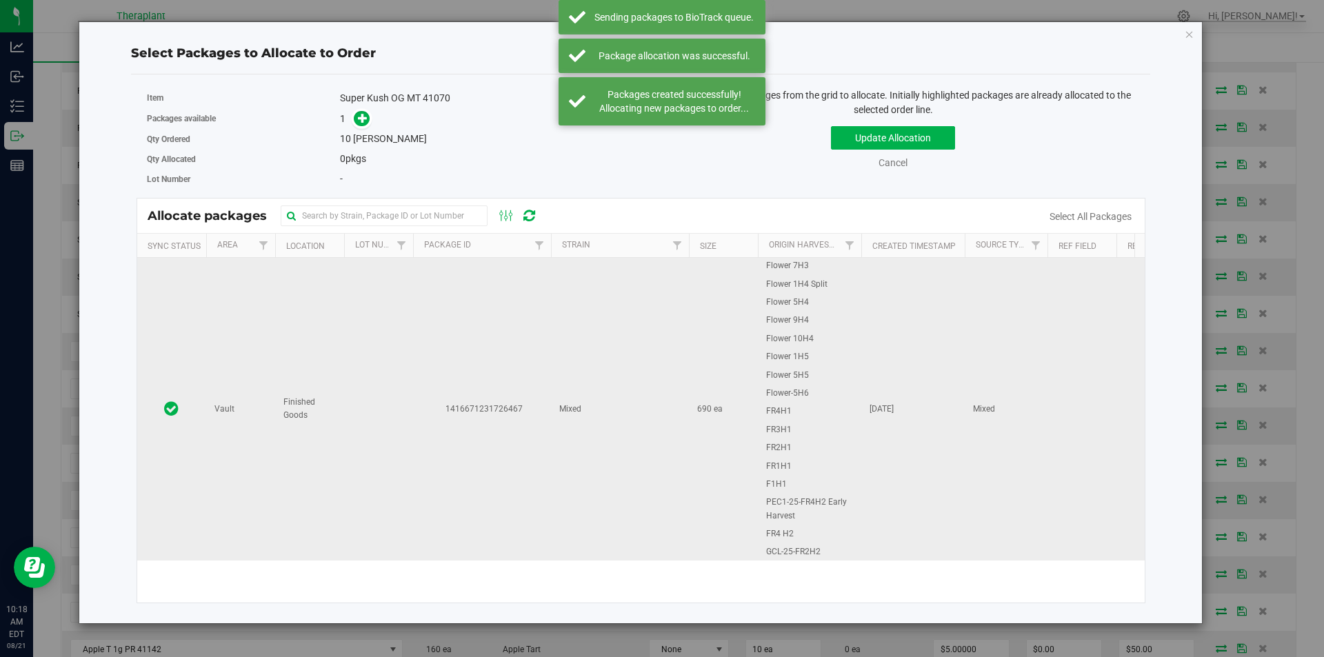
click at [358, 309] on td at bounding box center [378, 409] width 69 height 303
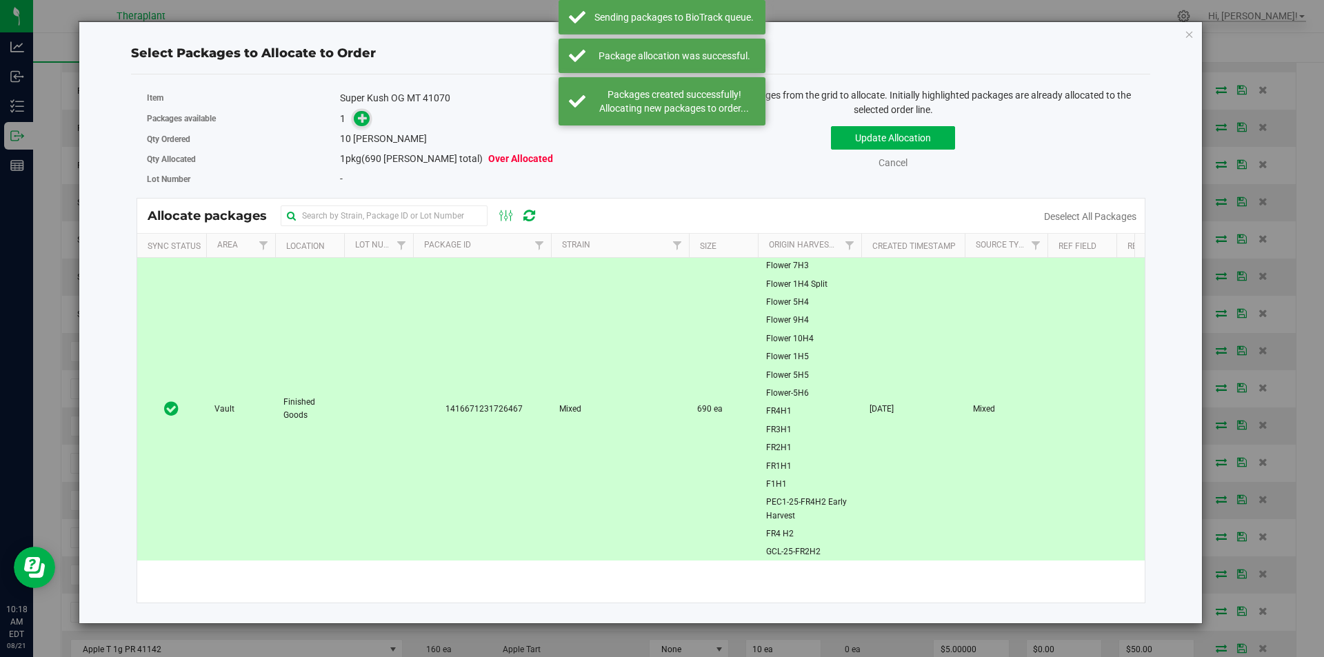
click at [366, 120] on icon at bounding box center [363, 118] width 10 height 10
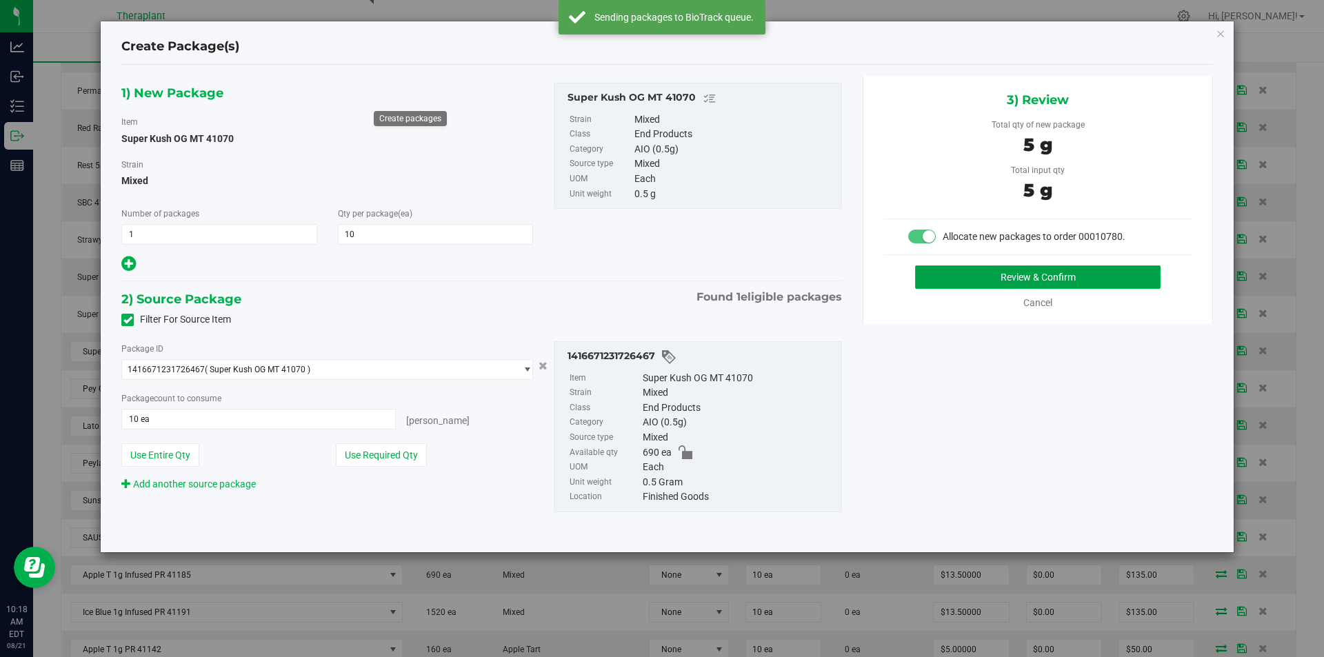
click at [1027, 279] on button "Review & Confirm" at bounding box center [1037, 276] width 245 height 23
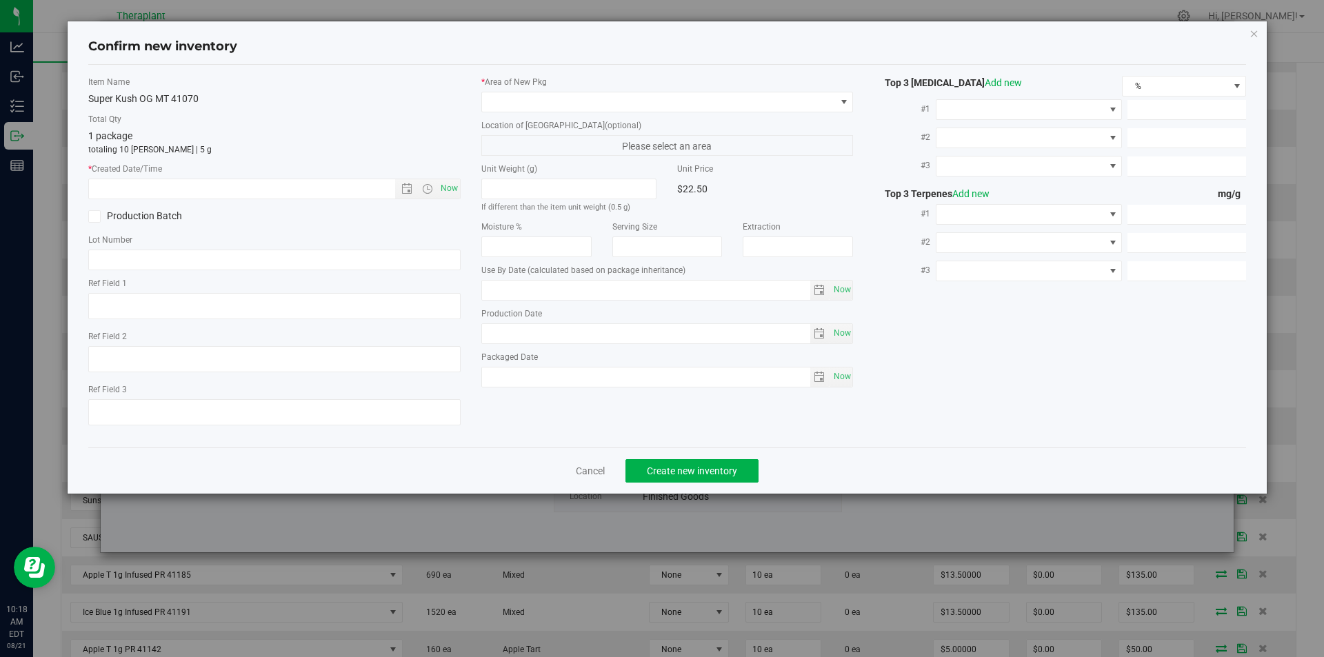
type input "2026-06-25"
drag, startPoint x: 446, startPoint y: 188, endPoint x: 528, endPoint y: 96, distance: 123.1
click at [446, 186] on span "Now" at bounding box center [448, 189] width 23 height 20
type input "8/21/2025 10:18 AM"
click at [530, 89] on div "* Area of [GEOGRAPHIC_DATA]" at bounding box center [667, 94] width 372 height 37
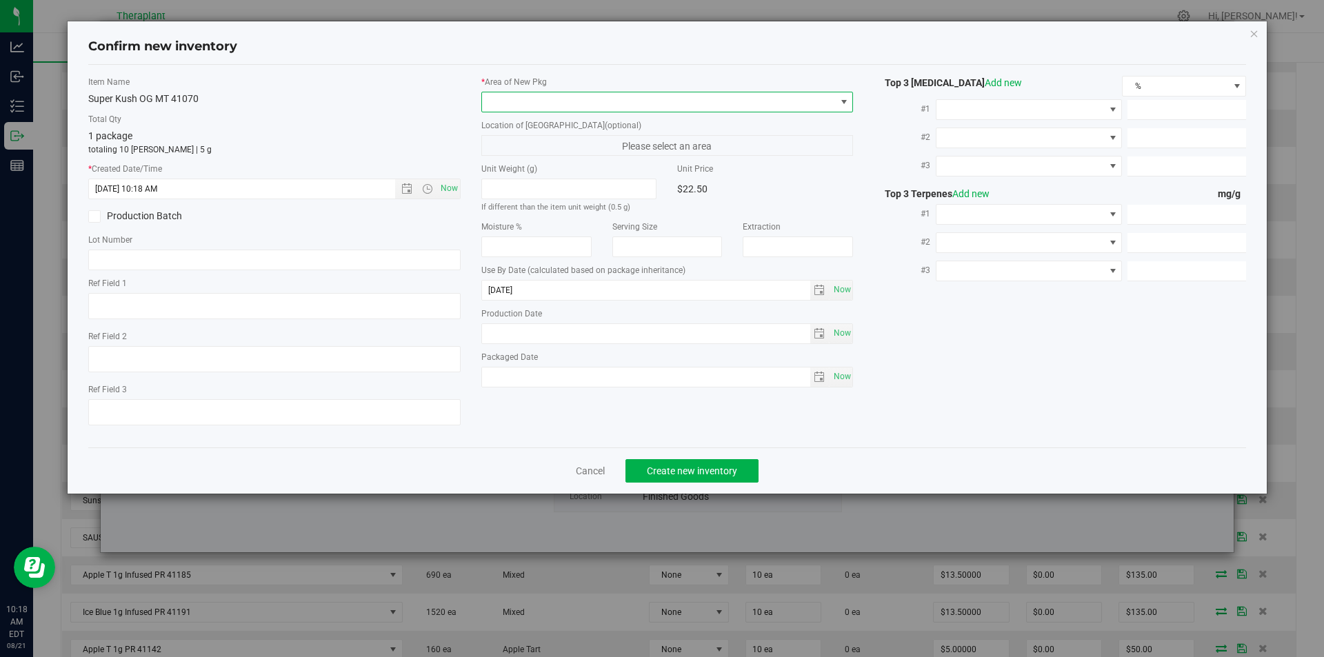
click at [517, 92] on span at bounding box center [667, 102] width 372 height 21
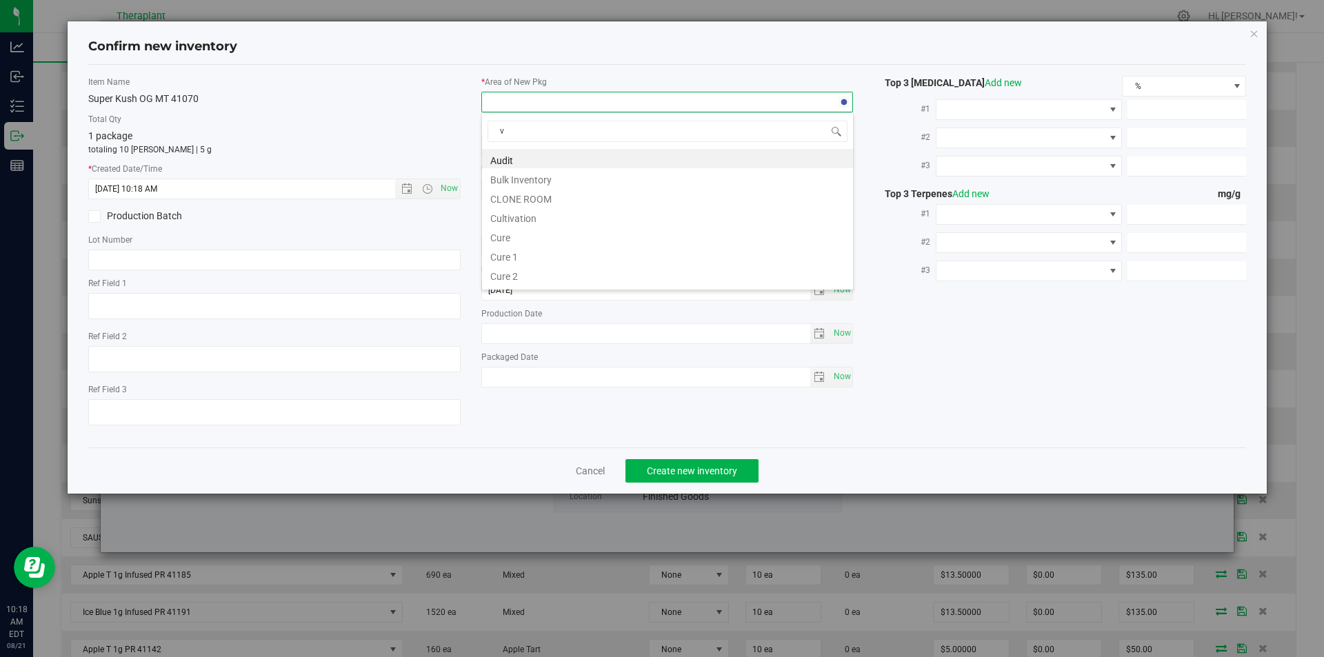
scroll to position [21, 372]
click at [512, 189] on li "Vault" at bounding box center [667, 197] width 371 height 19
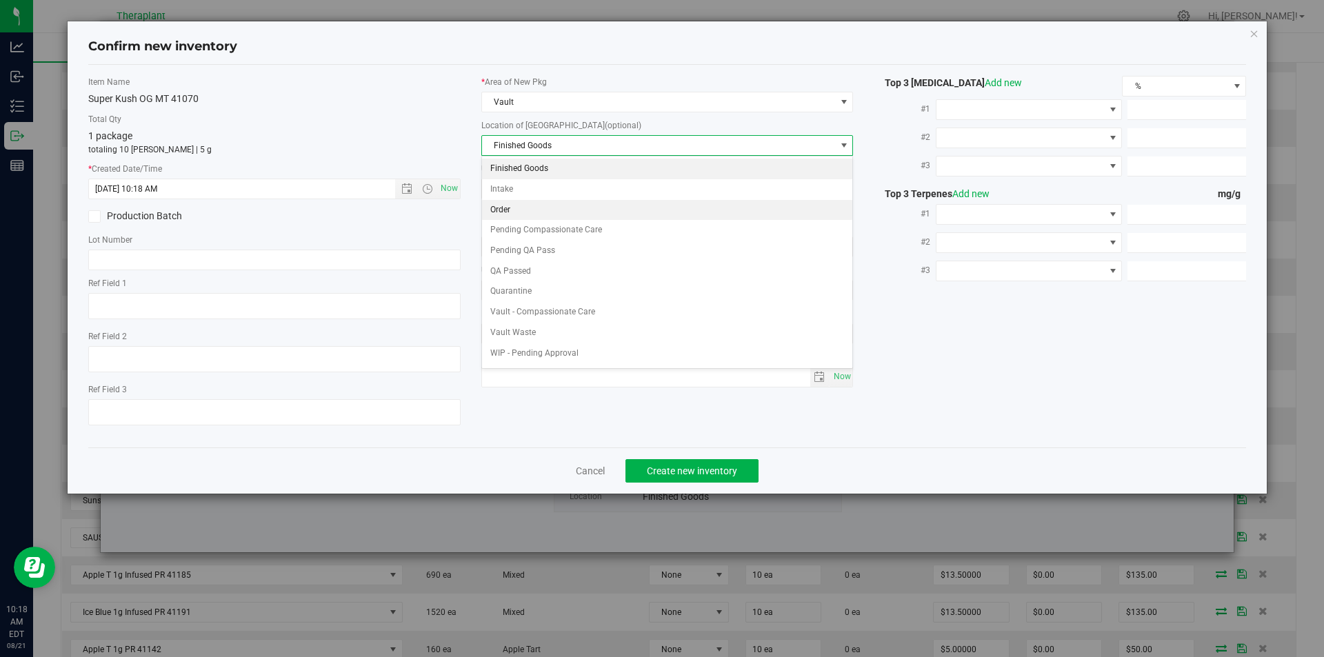
click at [511, 212] on li "Order" at bounding box center [667, 210] width 371 height 21
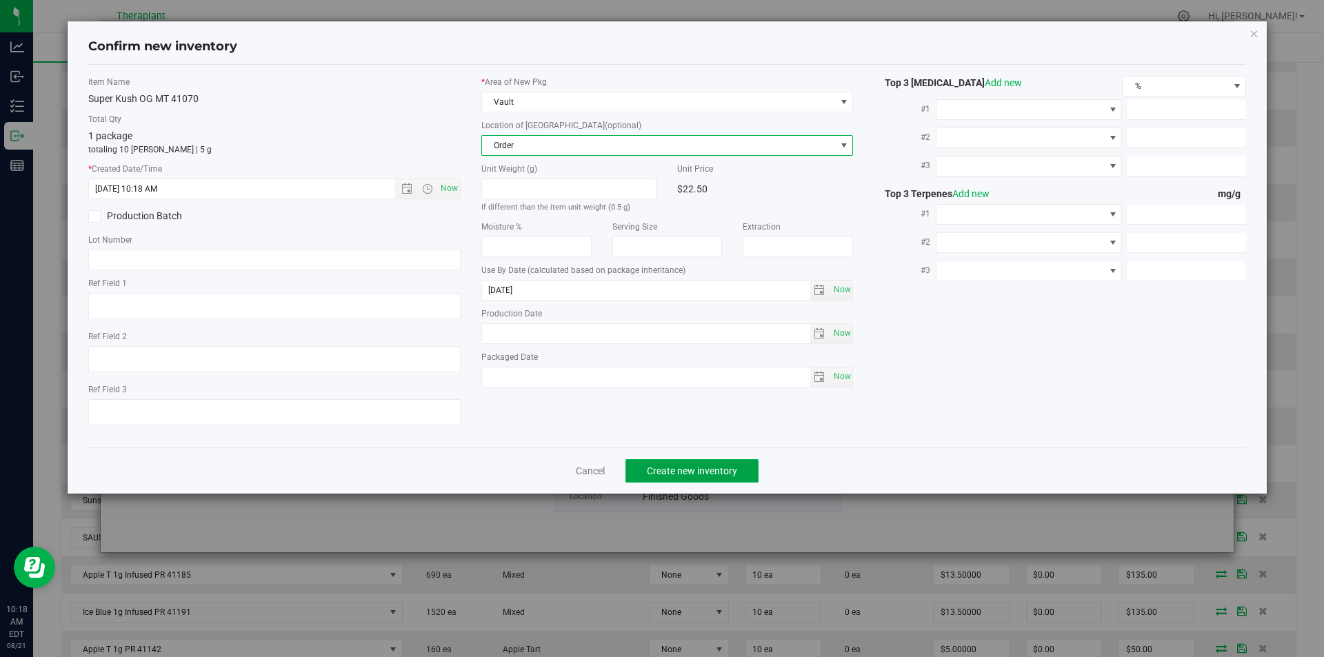
click at [684, 465] on span "Create new inventory" at bounding box center [692, 470] width 90 height 11
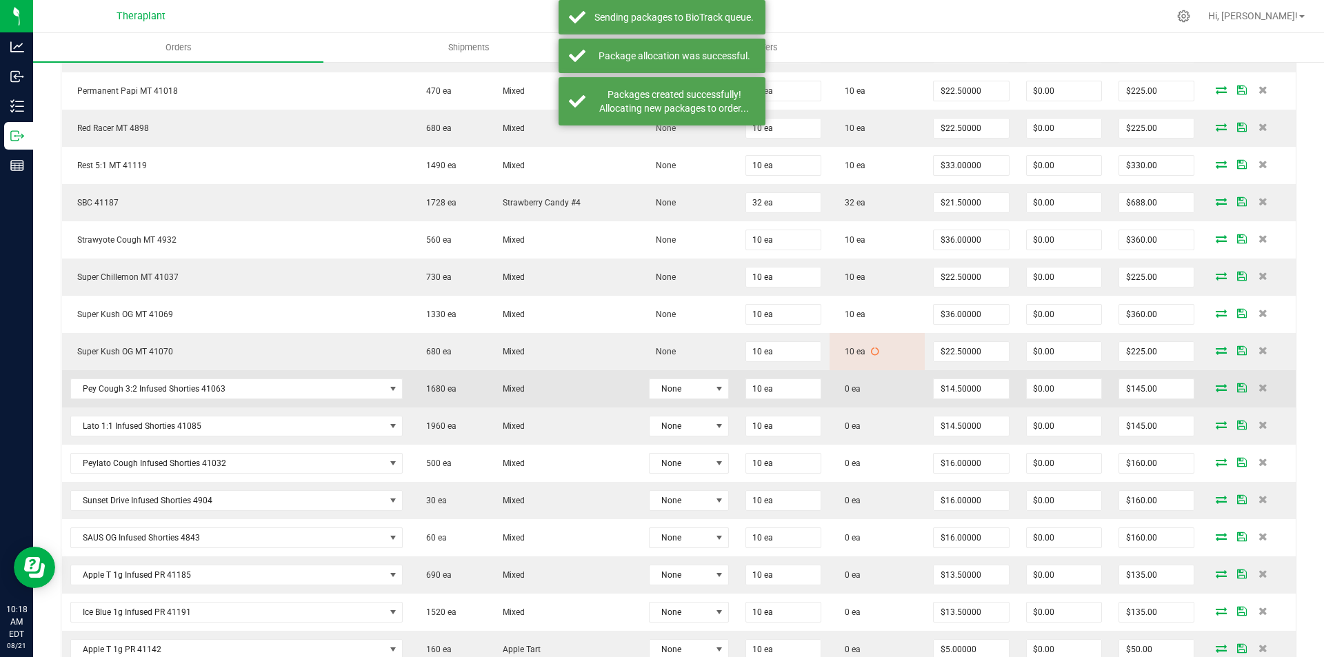
click at [1216, 386] on icon at bounding box center [1221, 387] width 11 height 8
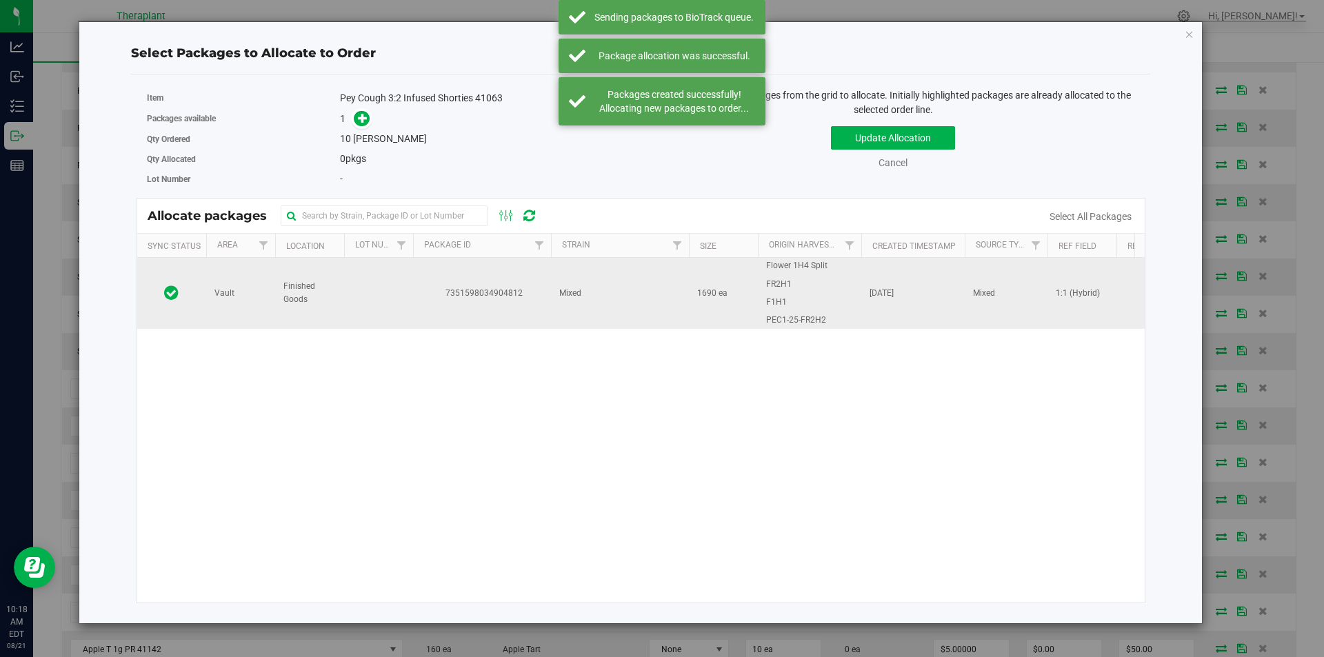
click at [381, 269] on td at bounding box center [378, 293] width 69 height 70
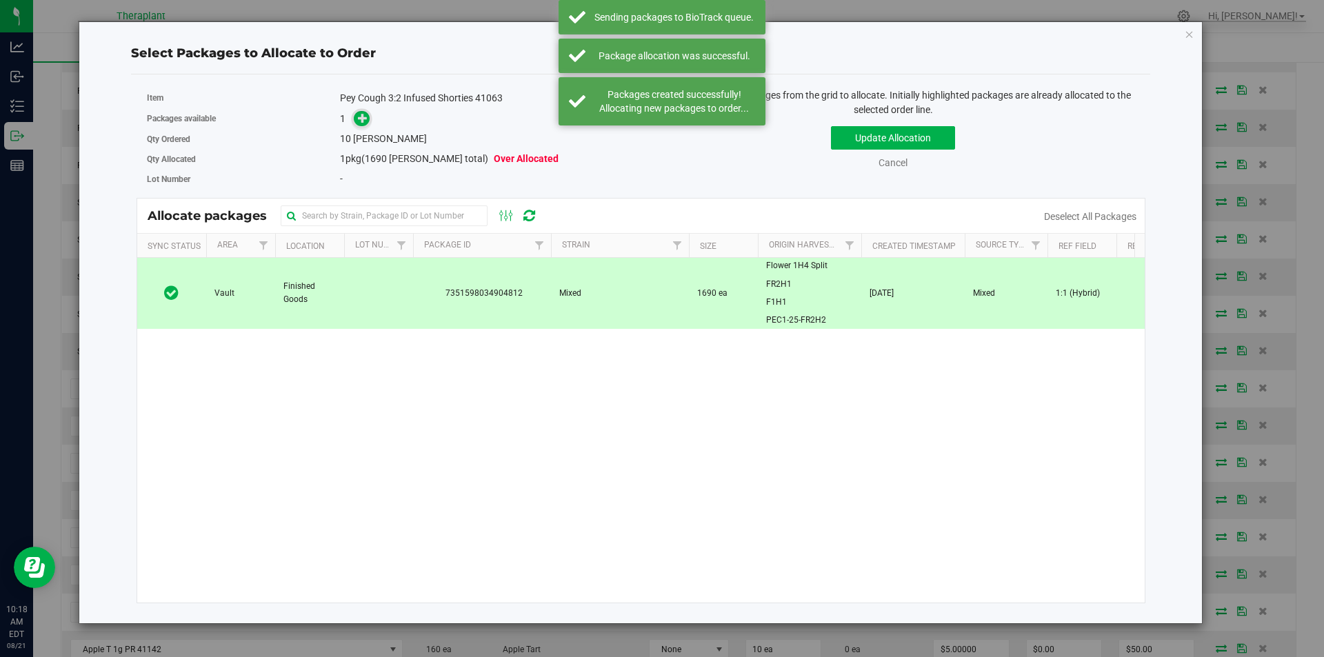
click at [360, 121] on icon at bounding box center [363, 118] width 10 height 10
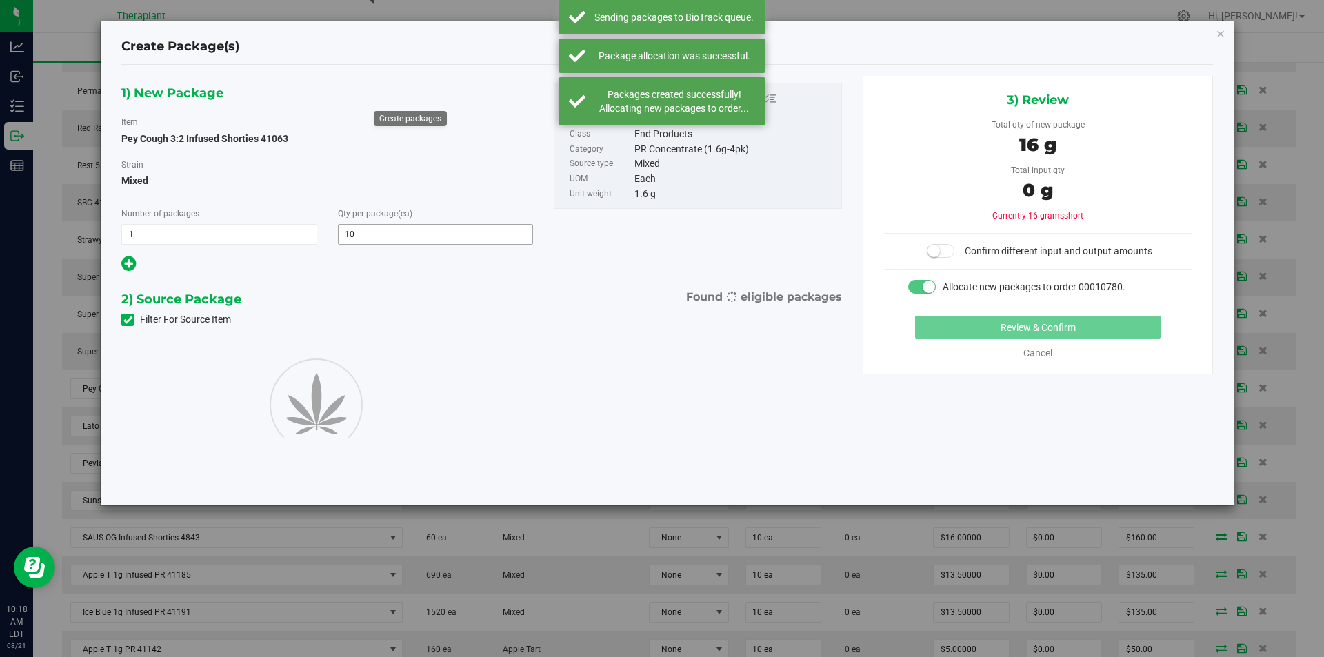
type input "10"
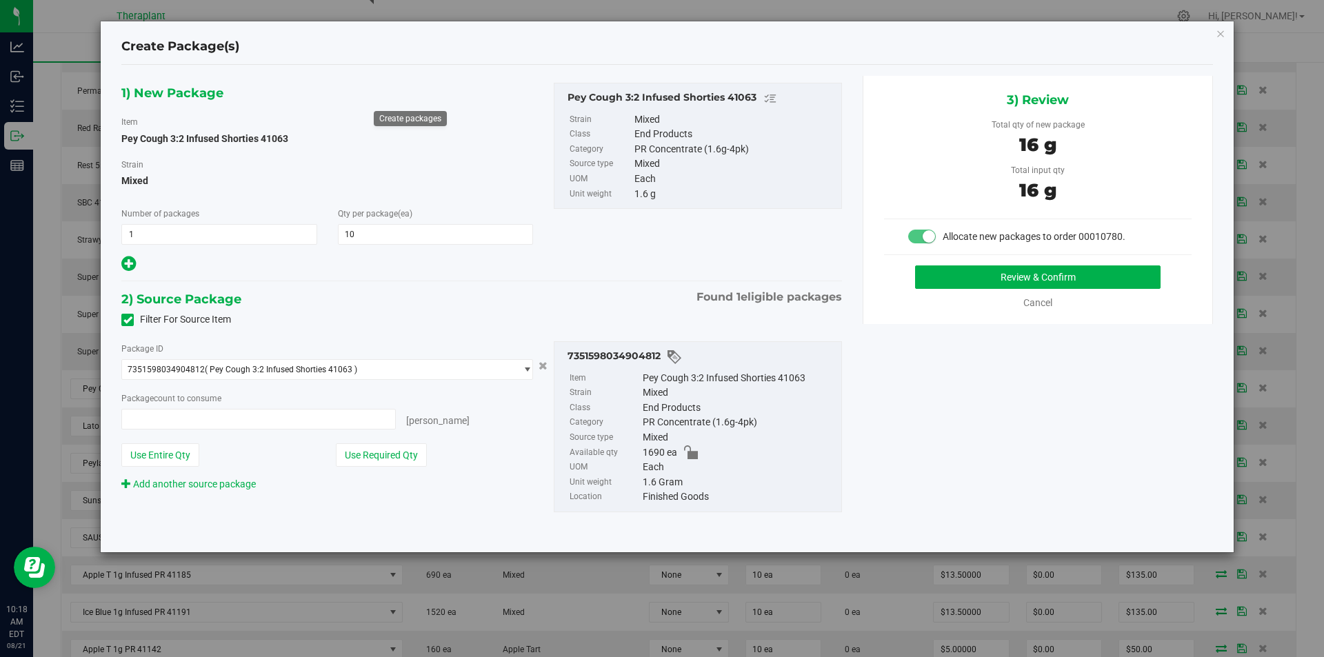
type input "10 ea"
click at [941, 264] on div "3) Review Total qty of new package 16 g Total input qty 16 g Allocate new packa…" at bounding box center [1038, 200] width 350 height 248
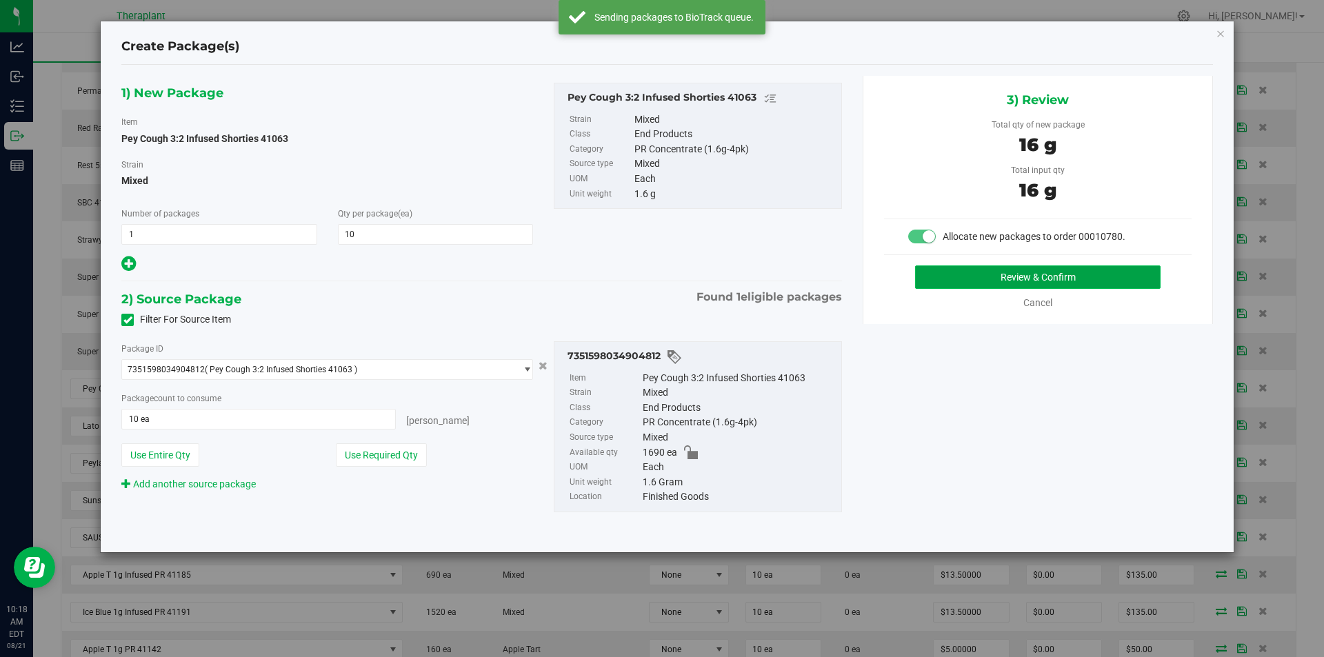
click at [946, 274] on button "Review & Confirm" at bounding box center [1037, 276] width 245 height 23
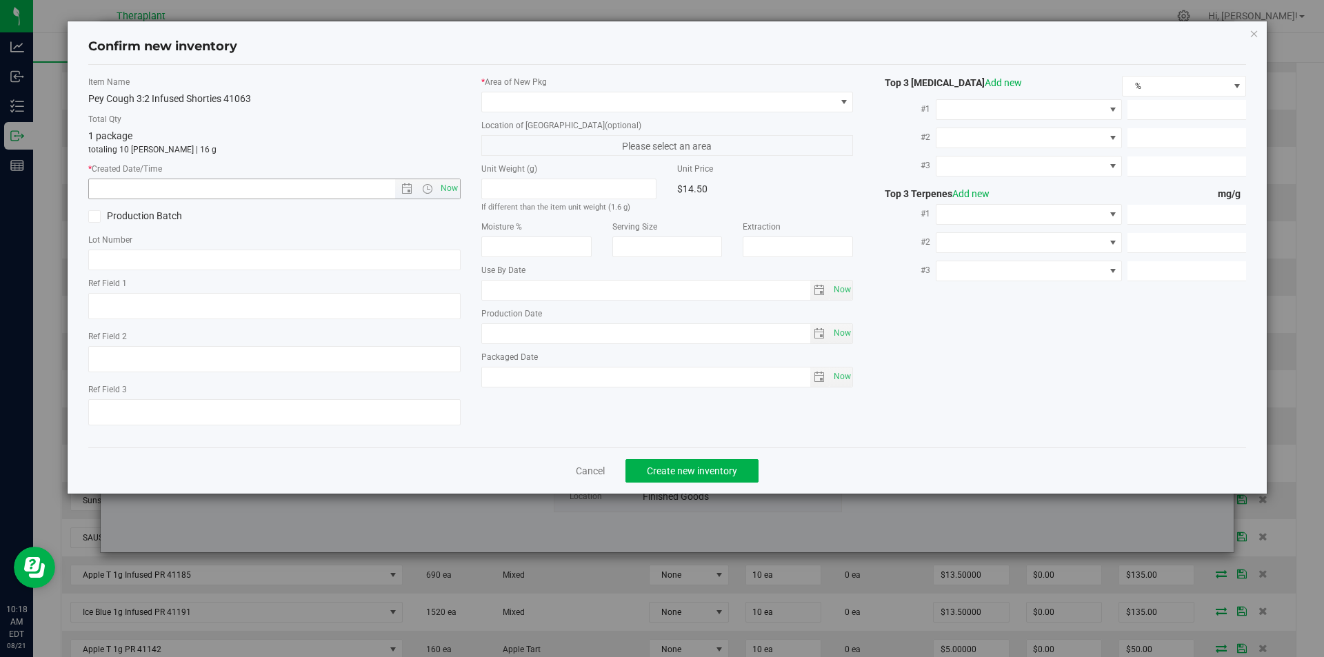
type textarea "1:1 (Hybrid)"
type input "2026-06-26"
click at [448, 186] on span "Now" at bounding box center [448, 189] width 23 height 20
type input "8/21/2025 10:18 AM"
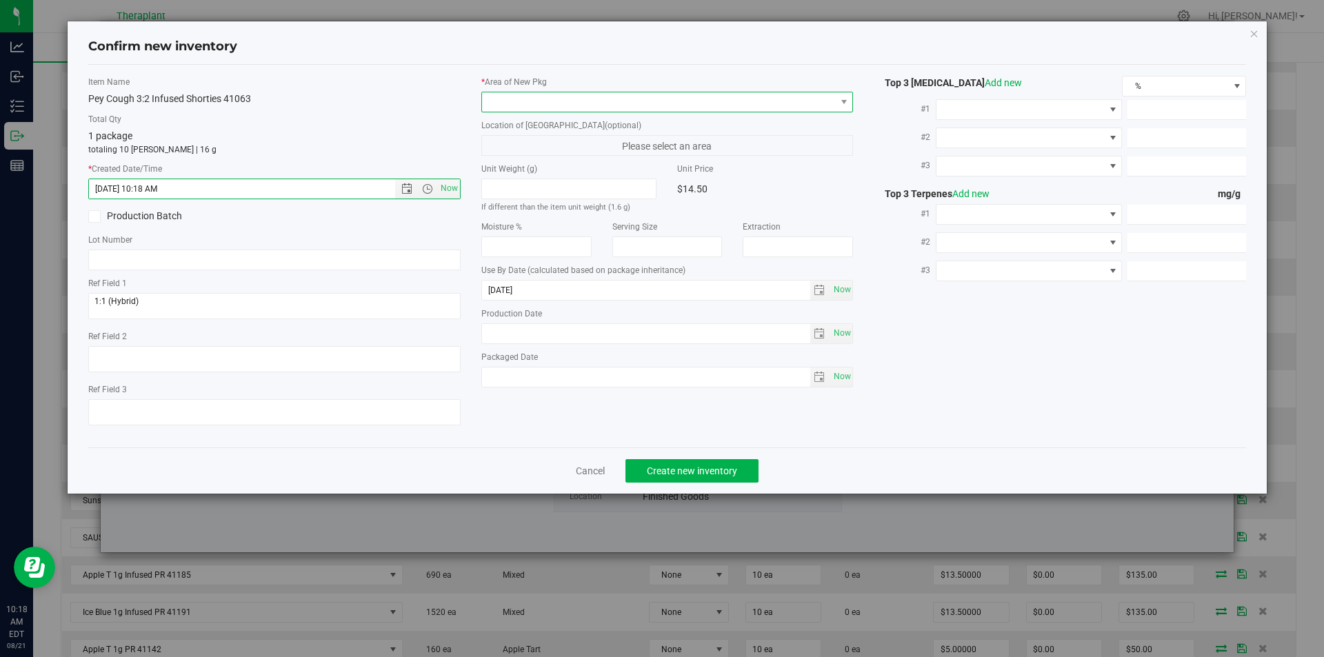
drag, startPoint x: 523, startPoint y: 112, endPoint x: 523, endPoint y: 97, distance: 15.2
click at [523, 101] on span at bounding box center [667, 102] width 372 height 21
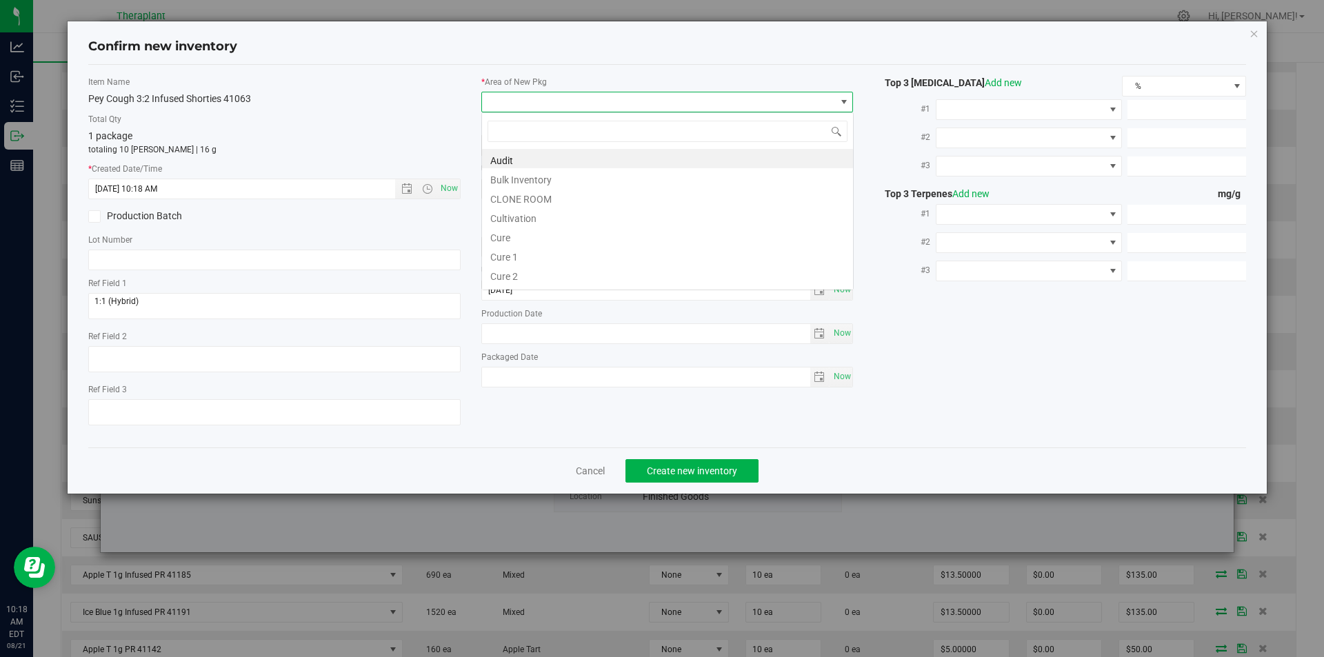
scroll to position [21, 372]
type input "v"
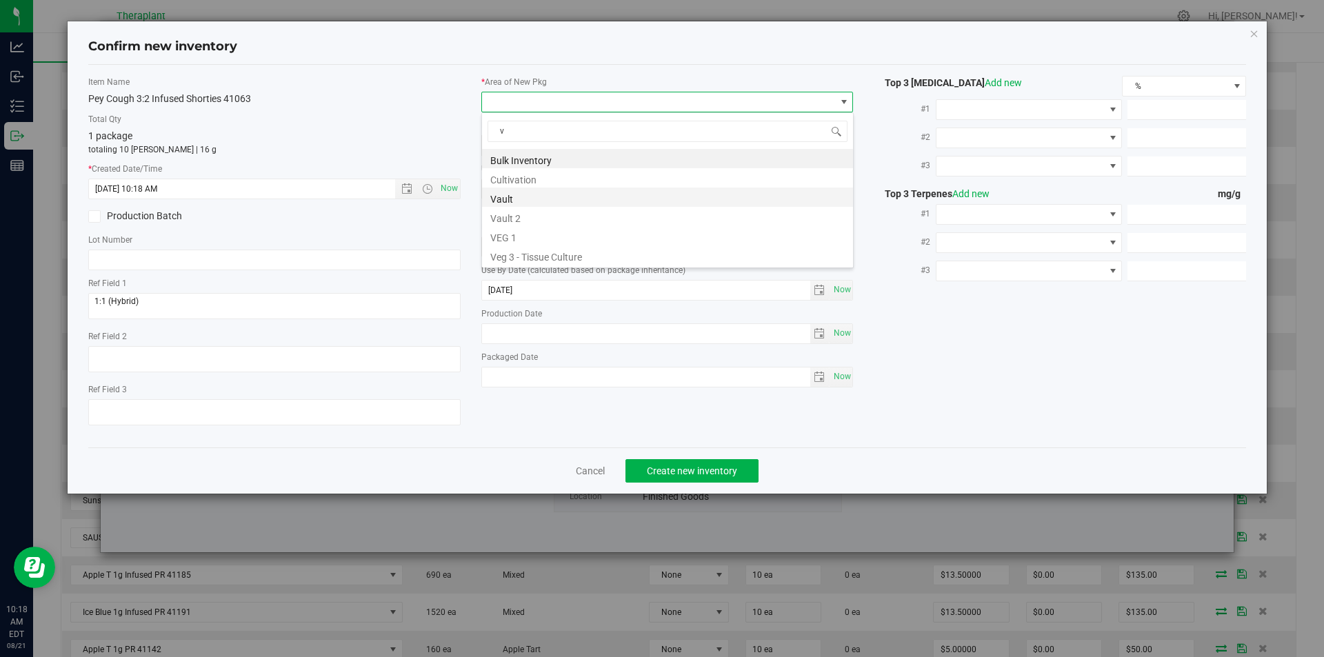
click at [512, 194] on li "Vault" at bounding box center [667, 197] width 371 height 19
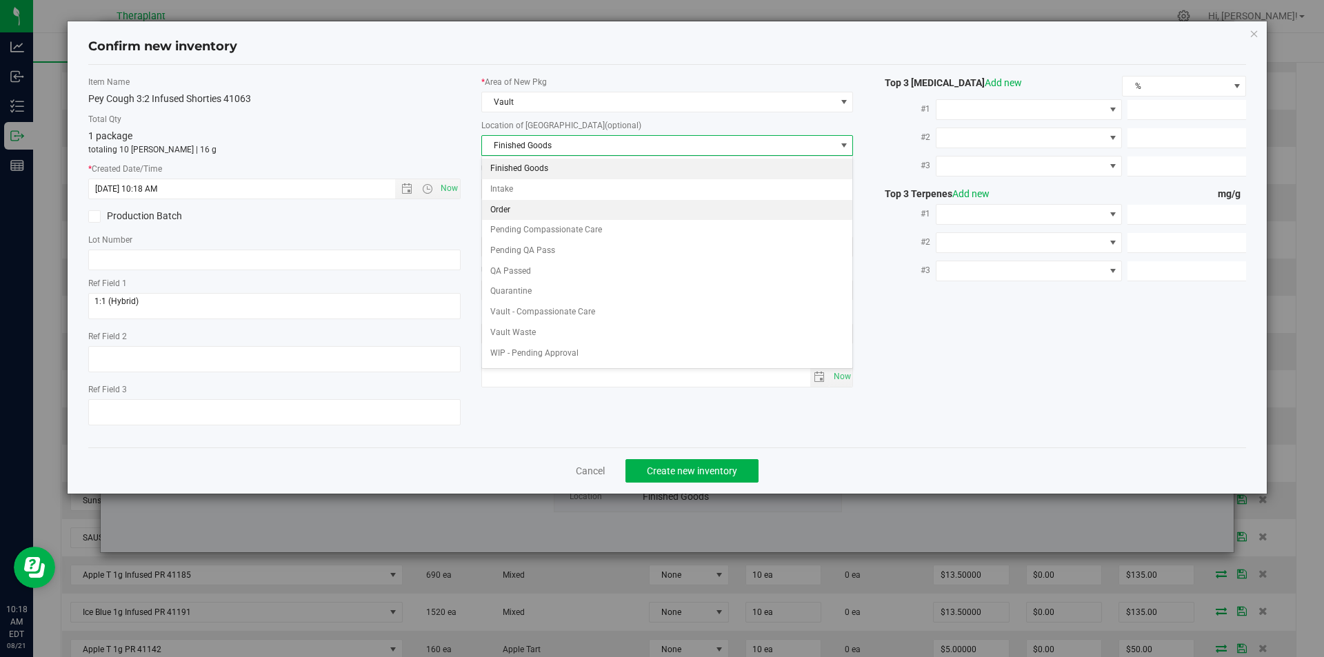
click at [513, 209] on li "Order" at bounding box center [667, 210] width 371 height 21
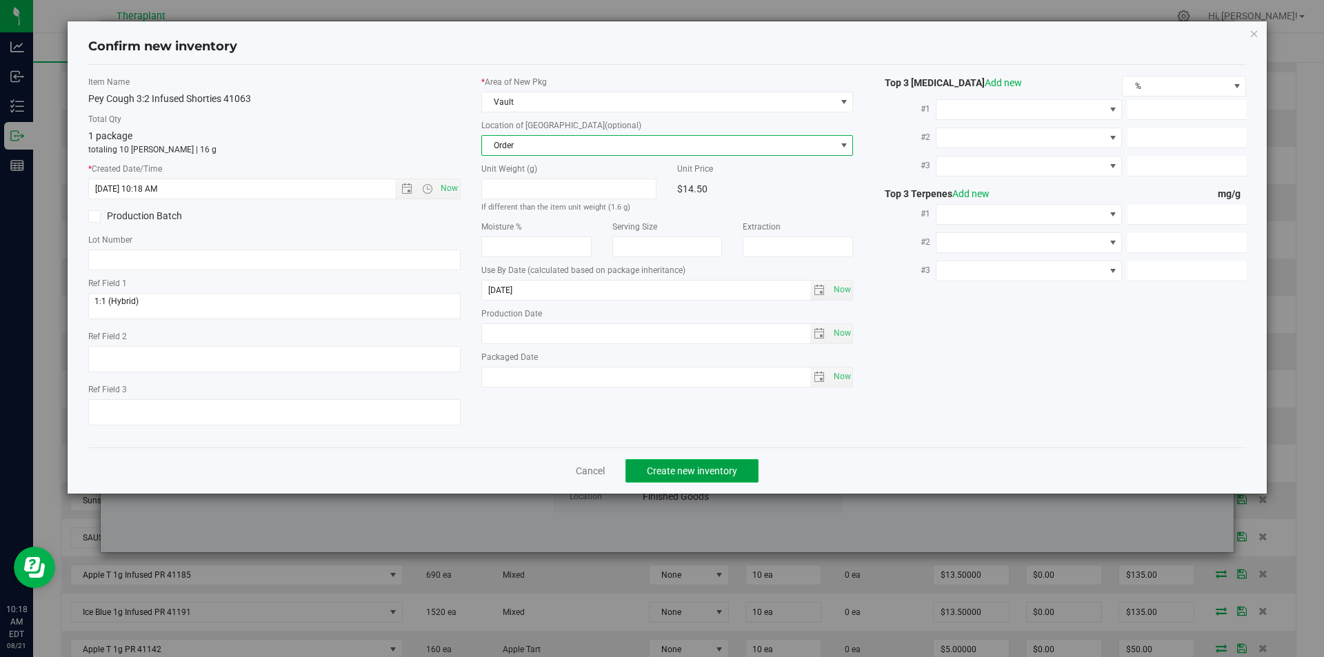
click at [665, 465] on span "Create new inventory" at bounding box center [692, 470] width 90 height 11
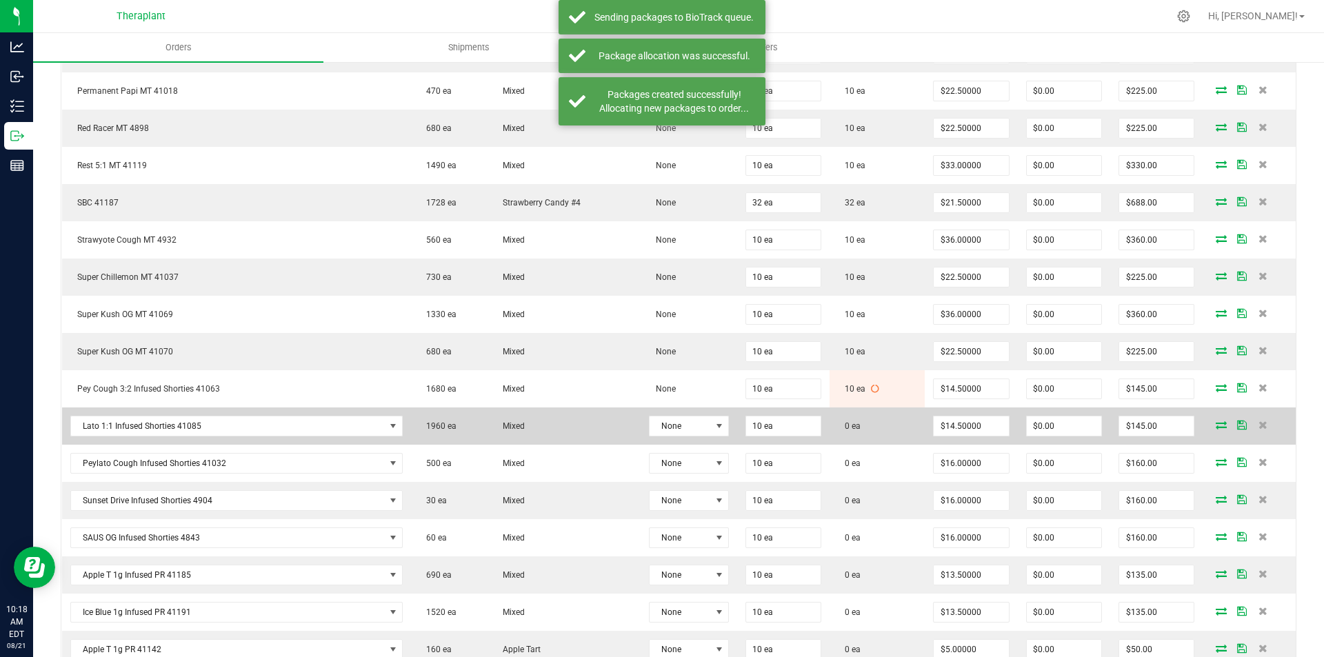
click at [1216, 421] on icon at bounding box center [1221, 425] width 11 height 8
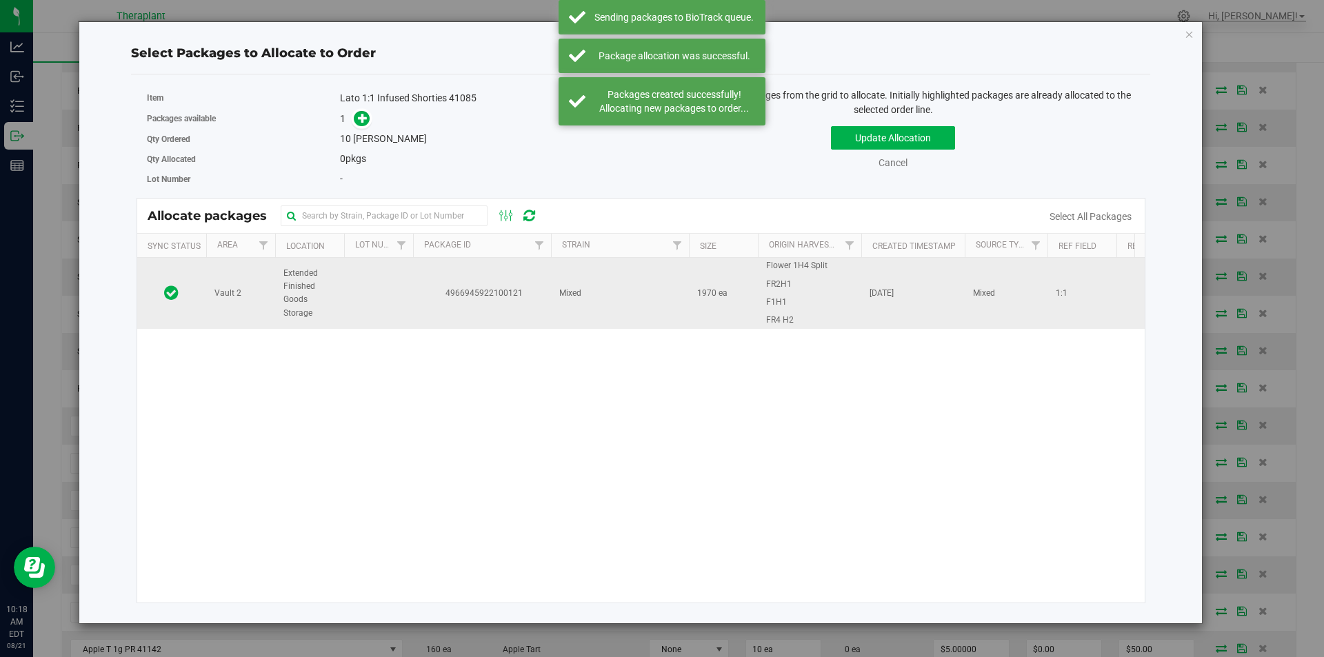
click at [424, 311] on td "4966945922100121" at bounding box center [482, 293] width 138 height 70
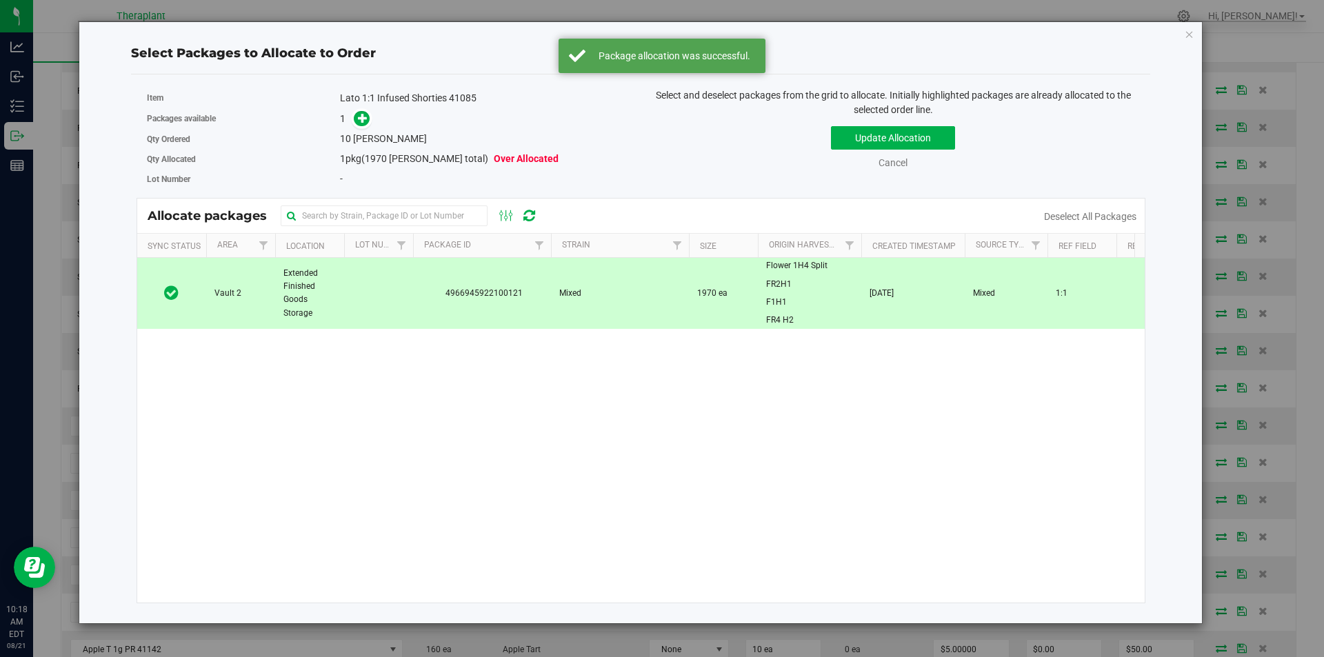
click at [350, 119] on span at bounding box center [359, 119] width 22 height 16
click at [362, 119] on icon at bounding box center [363, 118] width 10 height 10
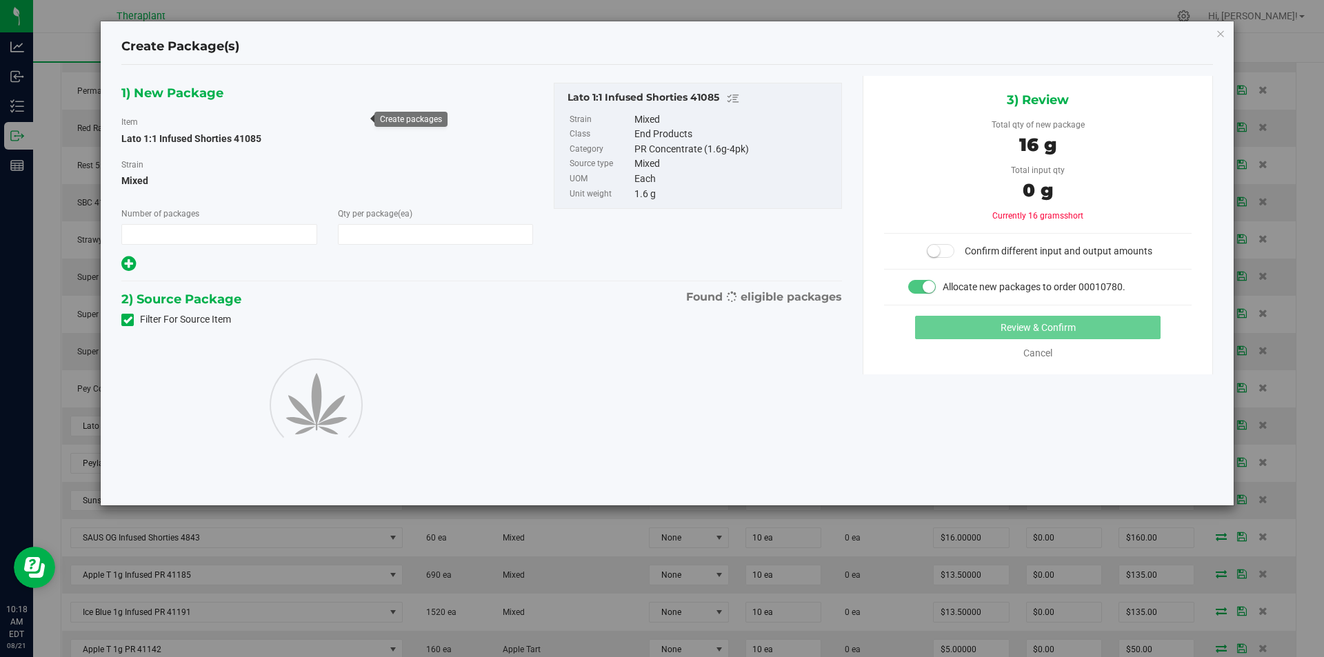
type input "1"
type input "10"
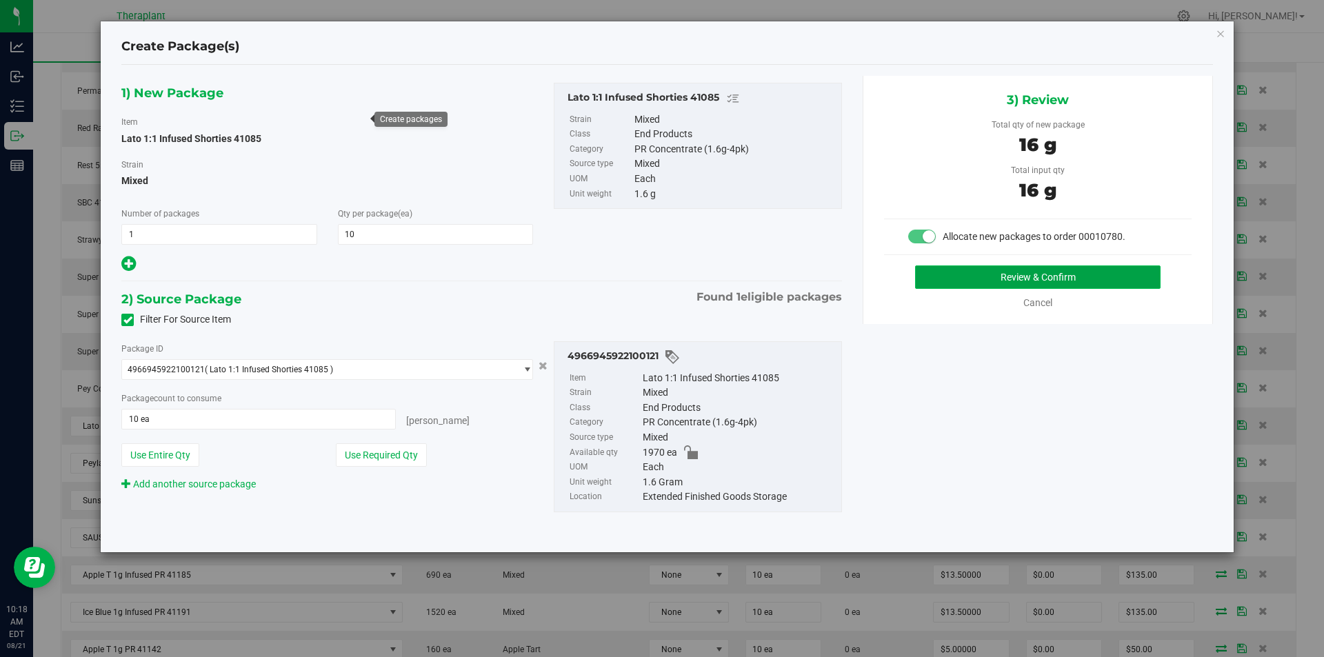
click at [983, 269] on button "Review & Confirm" at bounding box center [1037, 276] width 245 height 23
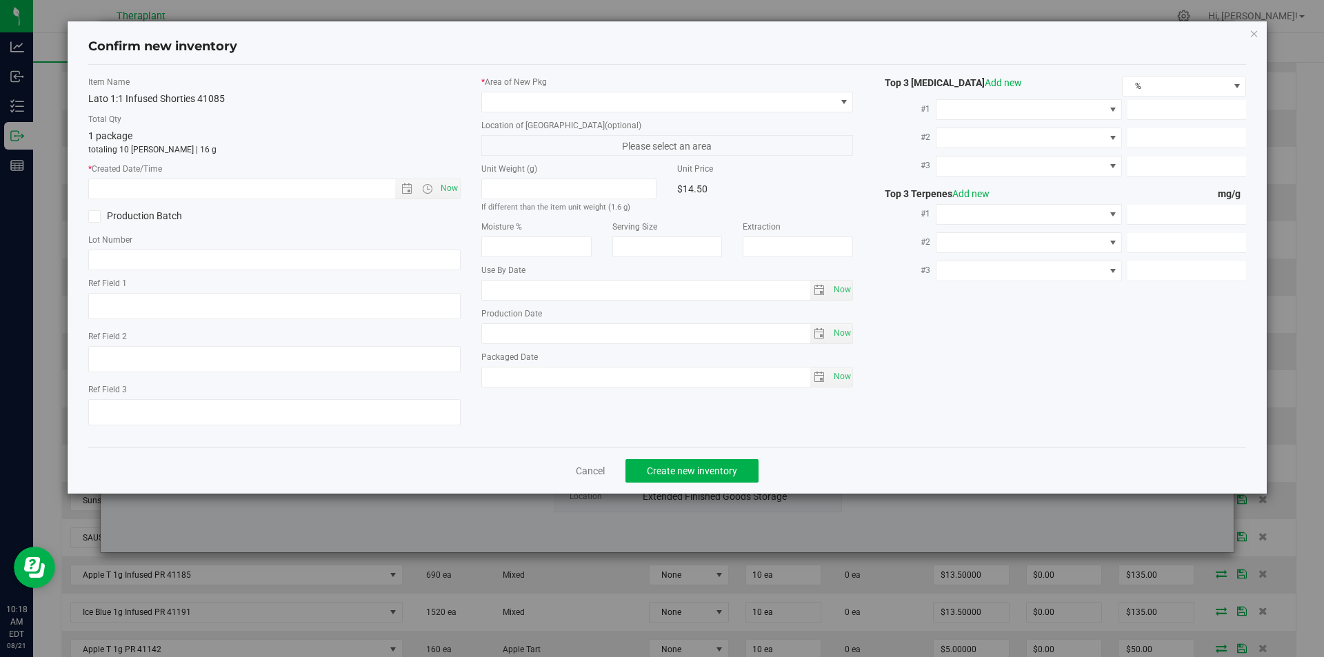
type textarea "1:1"
type input "2026-07-01"
click at [456, 184] on span "Now" at bounding box center [448, 189] width 23 height 20
type input "8/21/2025 10:19 AM"
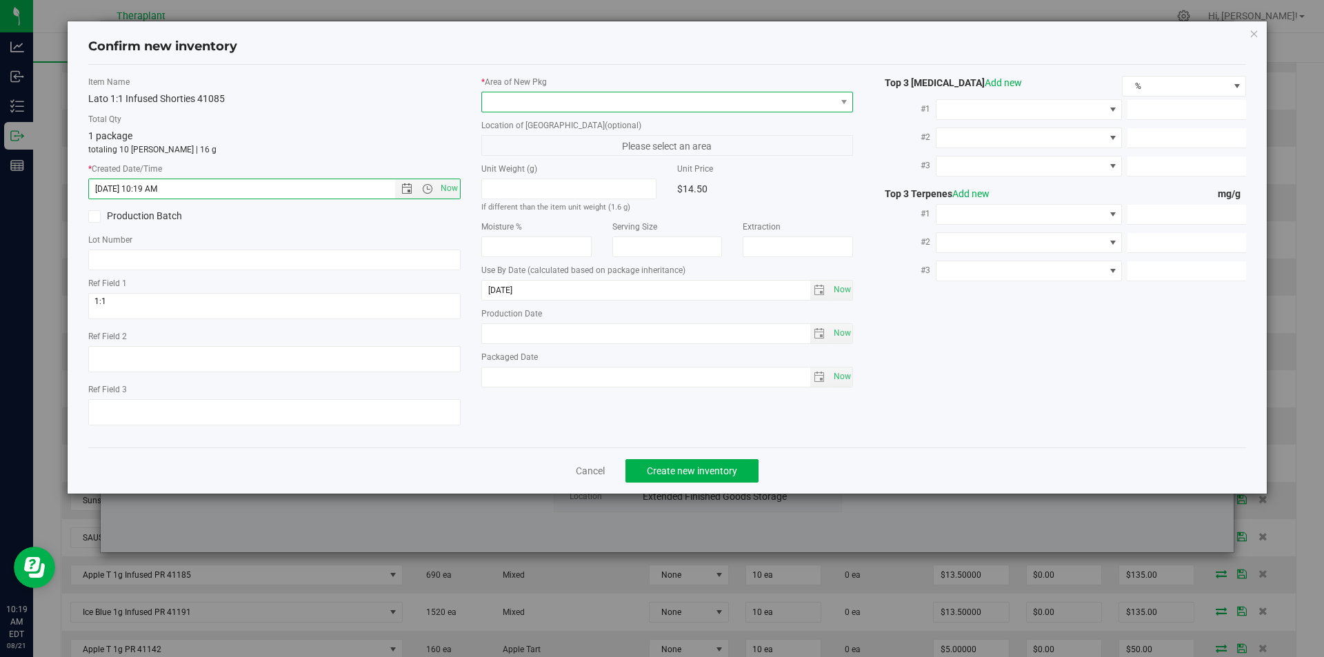
click at [515, 101] on span at bounding box center [659, 101] width 354 height 19
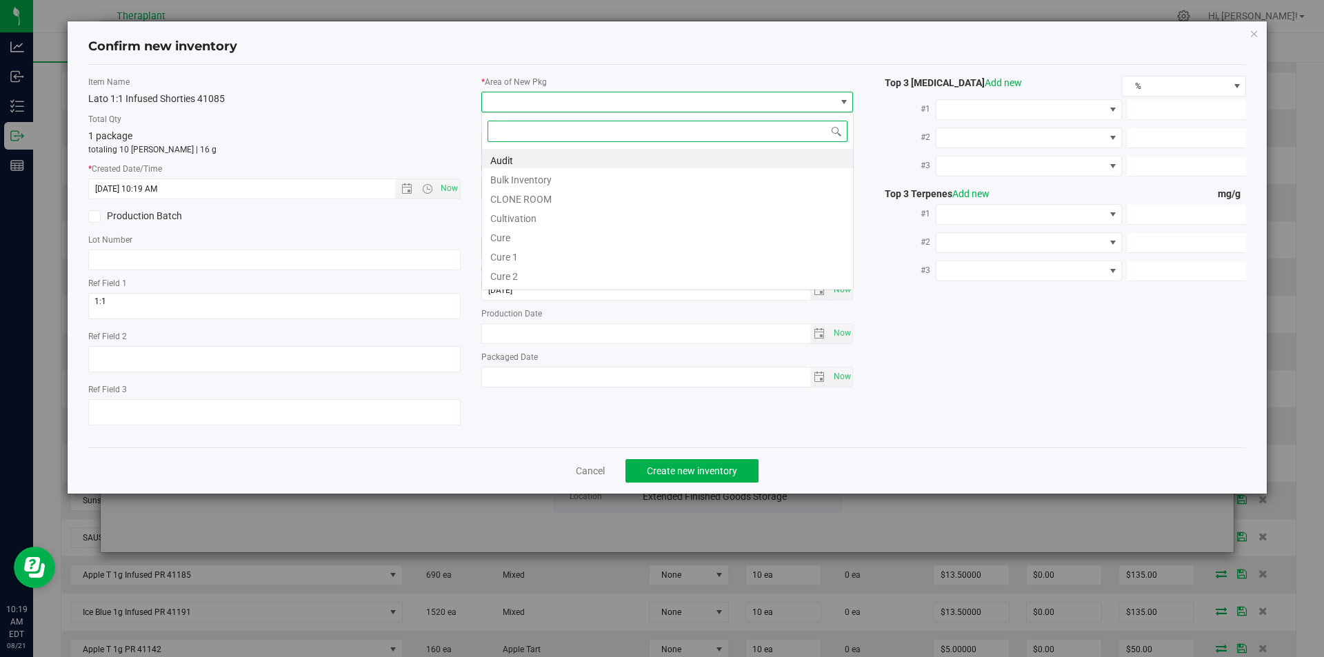
type input "v"
click at [539, 203] on li "Vault" at bounding box center [667, 197] width 371 height 19
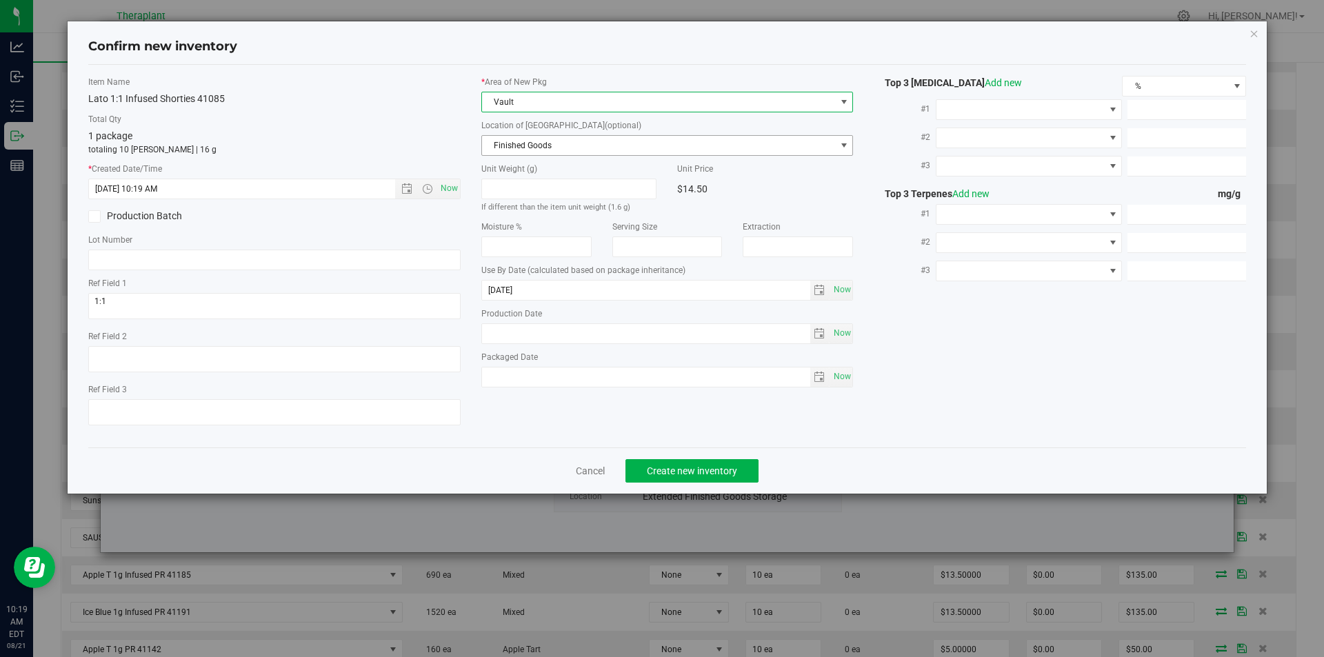
drag, startPoint x: 537, startPoint y: 152, endPoint x: 521, endPoint y: 66, distance: 87.6
click at [535, 143] on span "Finished Goods" at bounding box center [659, 145] width 354 height 19
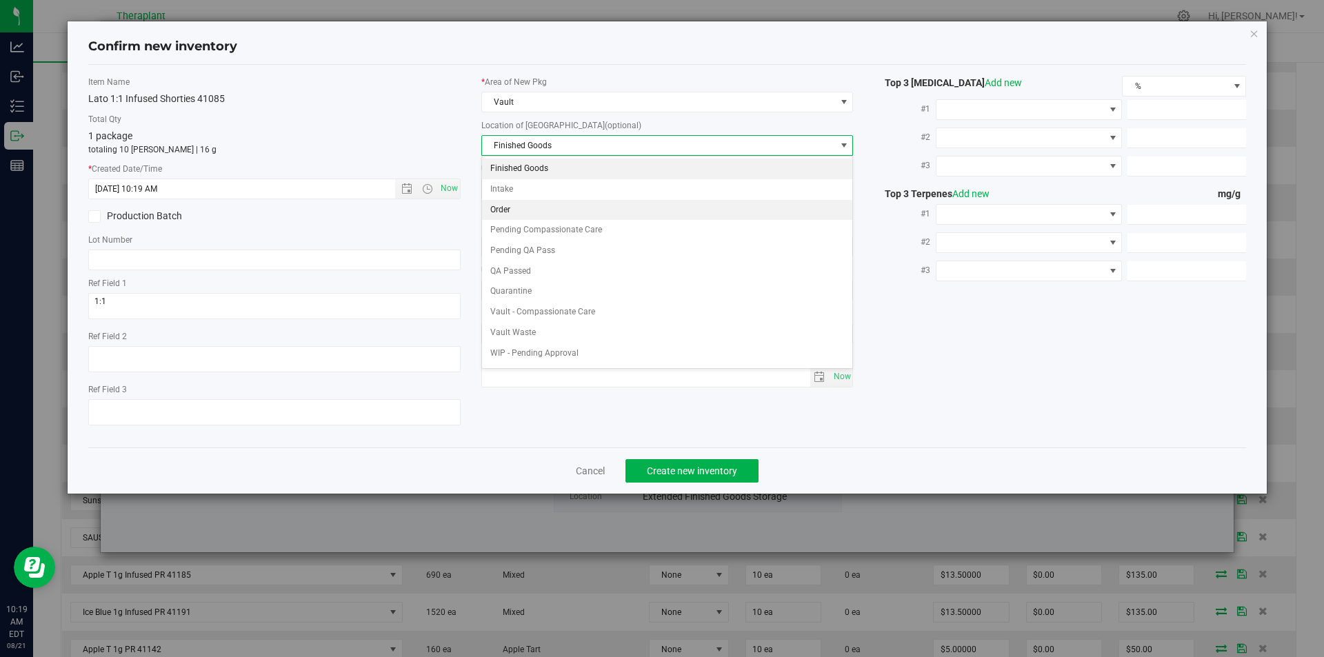
click at [534, 210] on li "Order" at bounding box center [667, 210] width 371 height 21
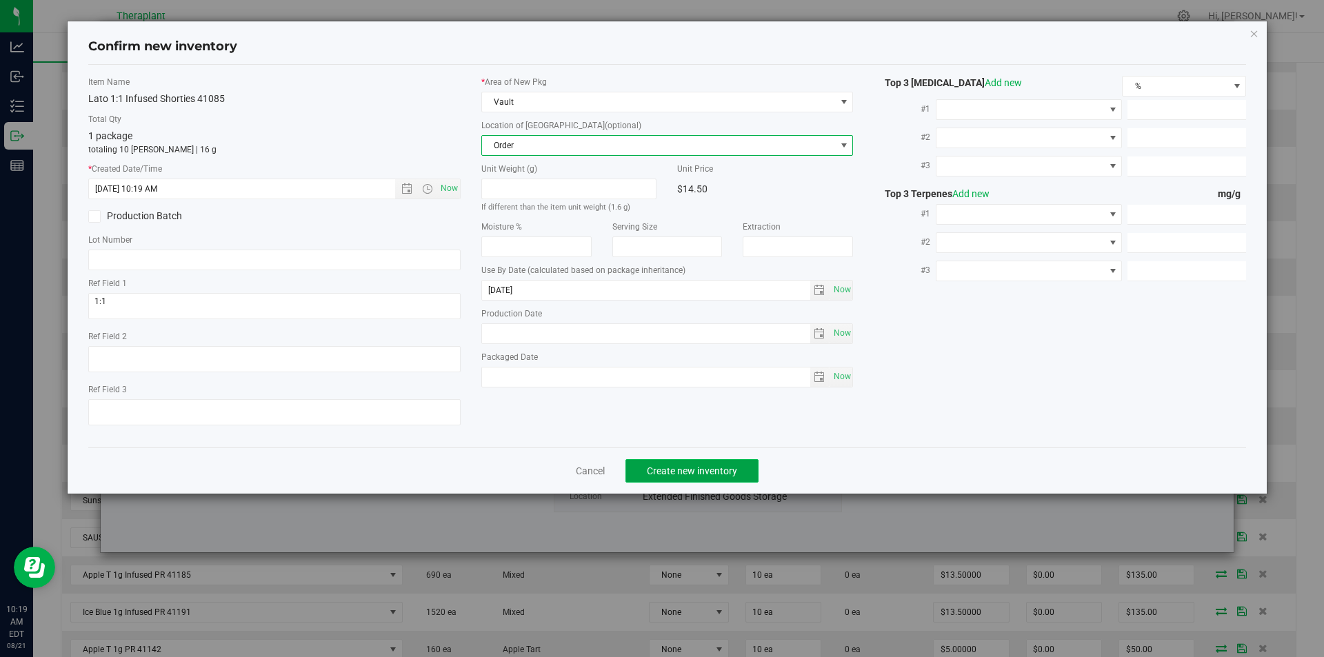
click at [677, 480] on button "Create new inventory" at bounding box center [691, 470] width 133 height 23
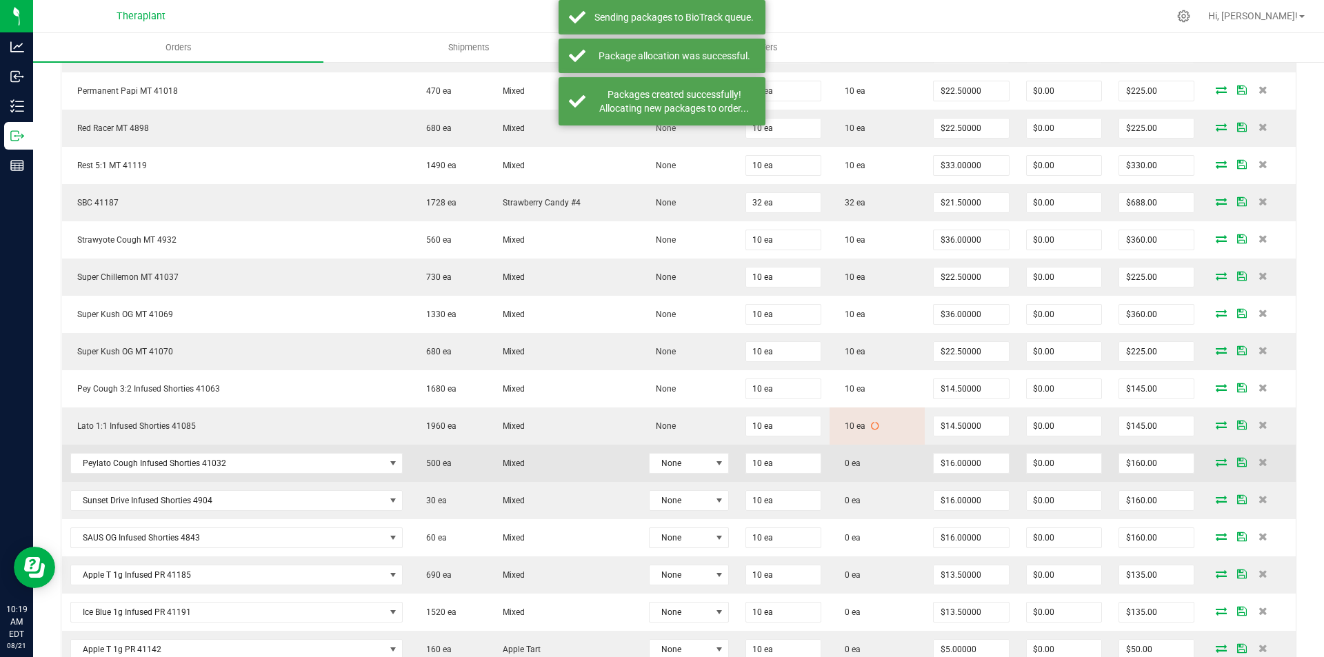
click at [1216, 465] on icon at bounding box center [1221, 462] width 11 height 8
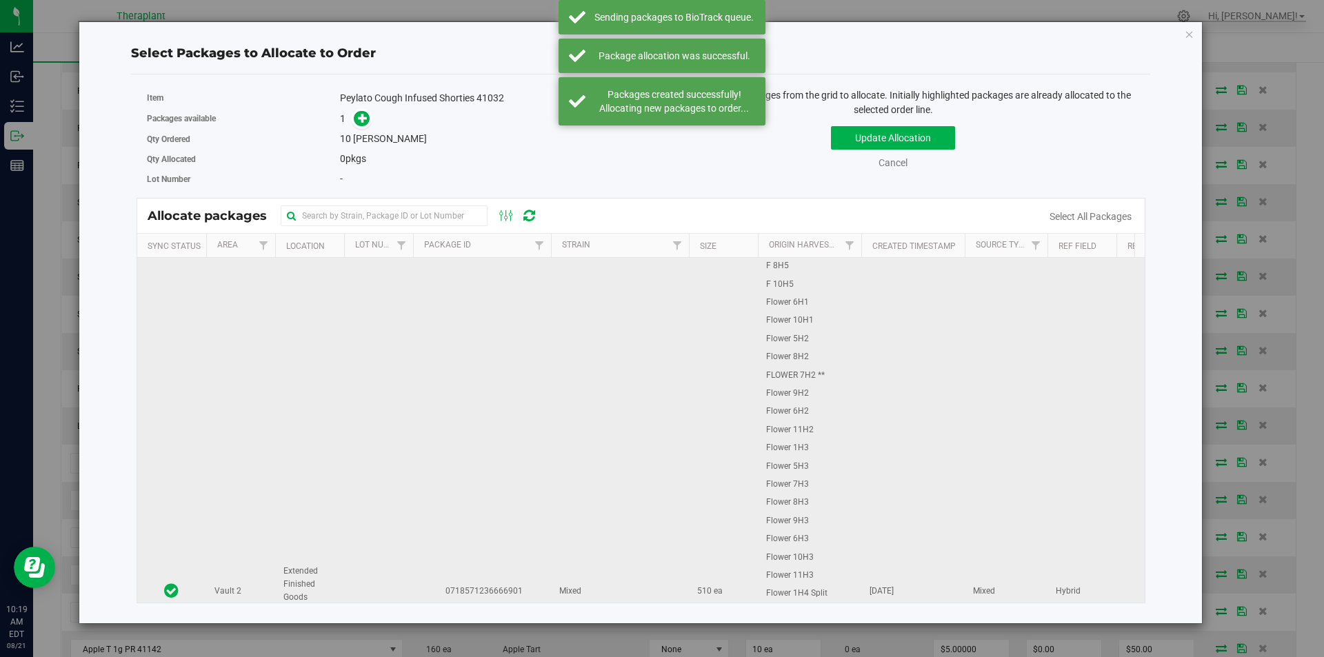
click at [443, 282] on td "0718571236666901" at bounding box center [482, 591] width 138 height 667
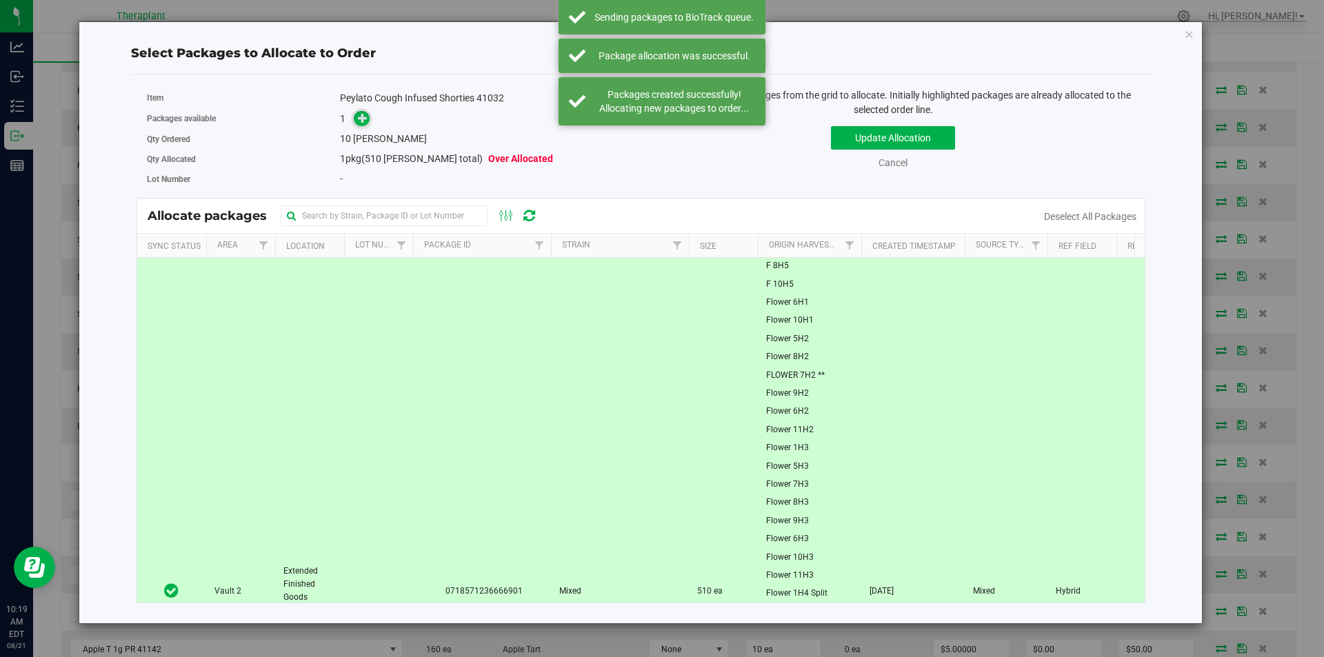
click at [364, 123] on icon at bounding box center [363, 118] width 10 height 10
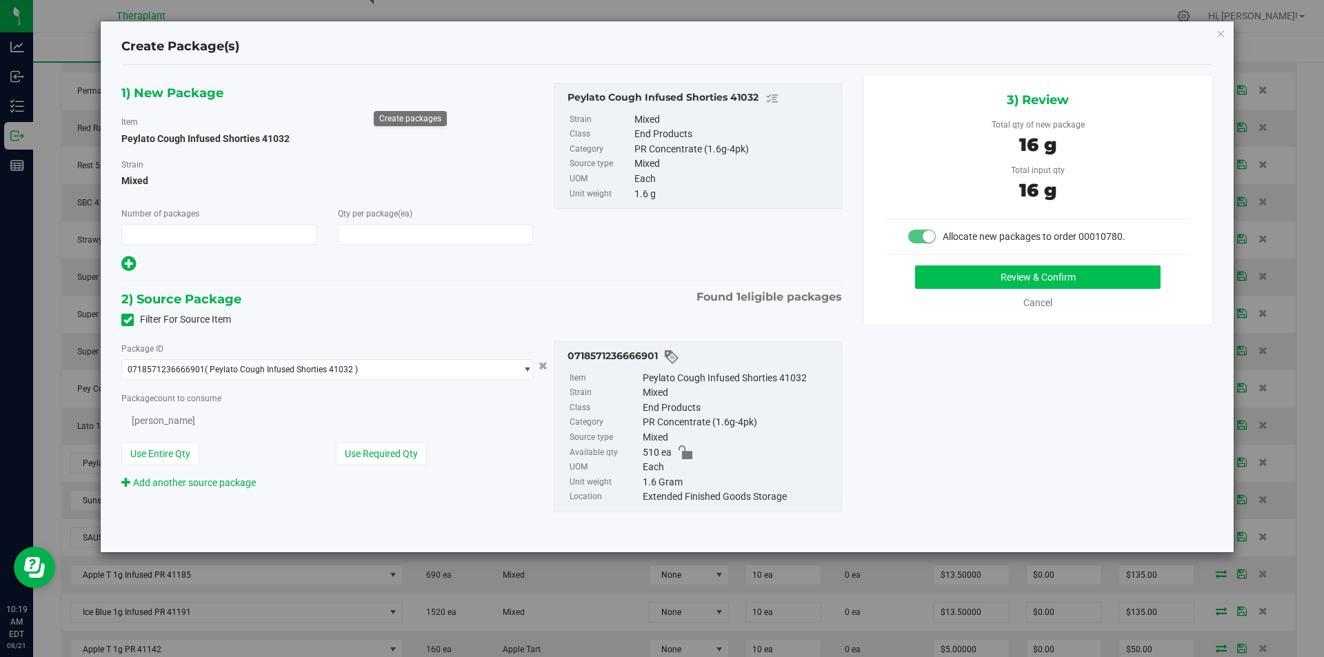
type input "1"
type input "10"
click at [992, 278] on button "Review & Confirm" at bounding box center [1037, 276] width 245 height 23
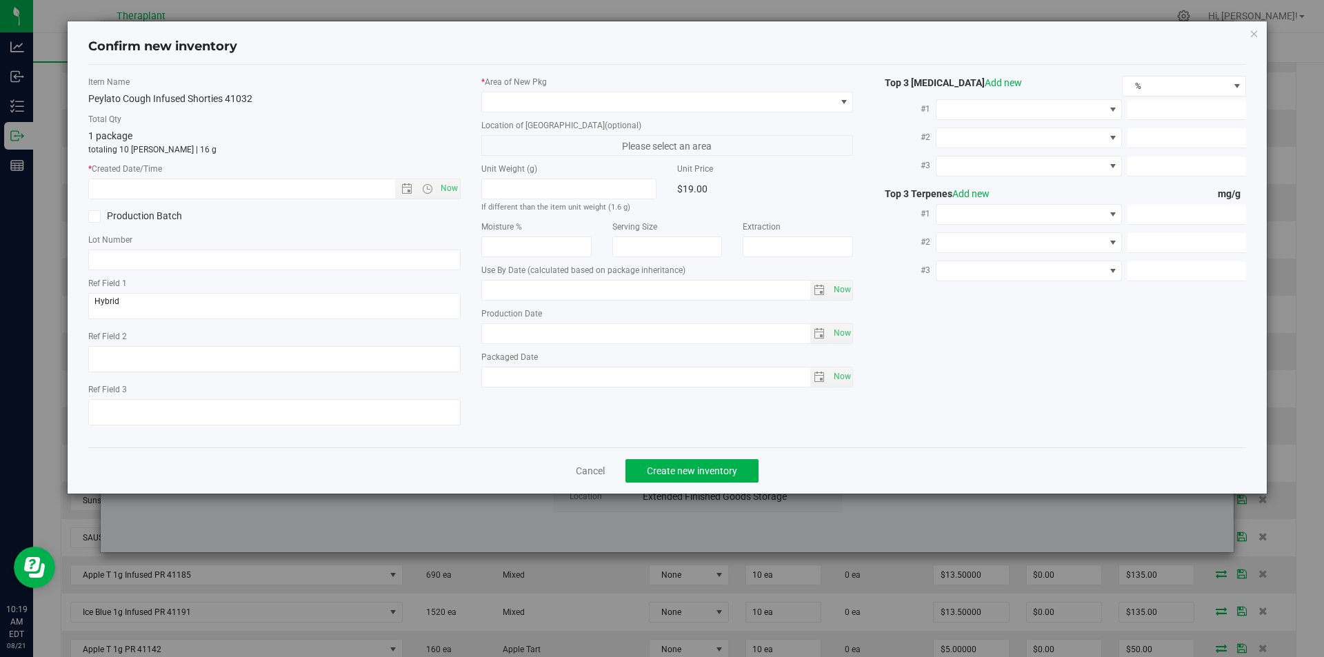
type input "2026-06-10"
drag, startPoint x: 463, startPoint y: 187, endPoint x: 453, endPoint y: 192, distance: 10.8
click at [453, 192] on div "Item Name Peylato Cough Infused Shorties 41032 Total Qty 1 package totaling 10 …" at bounding box center [274, 256] width 393 height 361
click at [453, 192] on span "Now" at bounding box center [448, 189] width 23 height 20
type input "8/21/2025 10:19 AM"
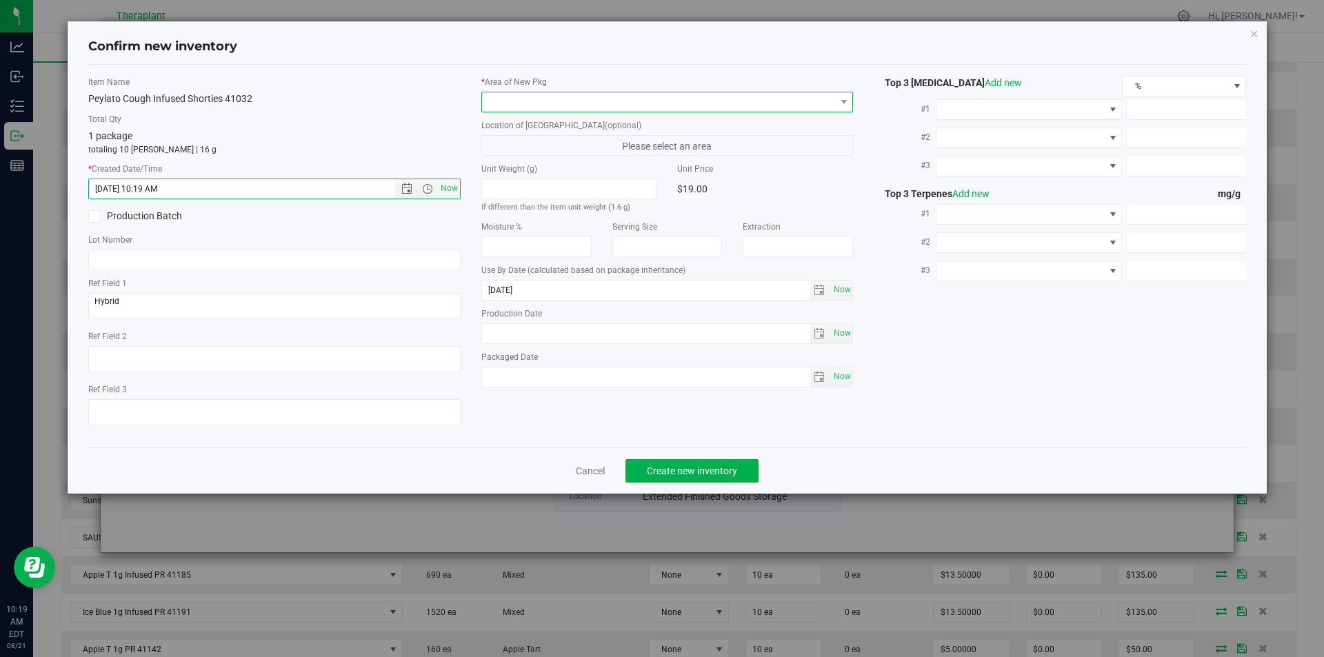
click at [522, 105] on span at bounding box center [659, 101] width 354 height 19
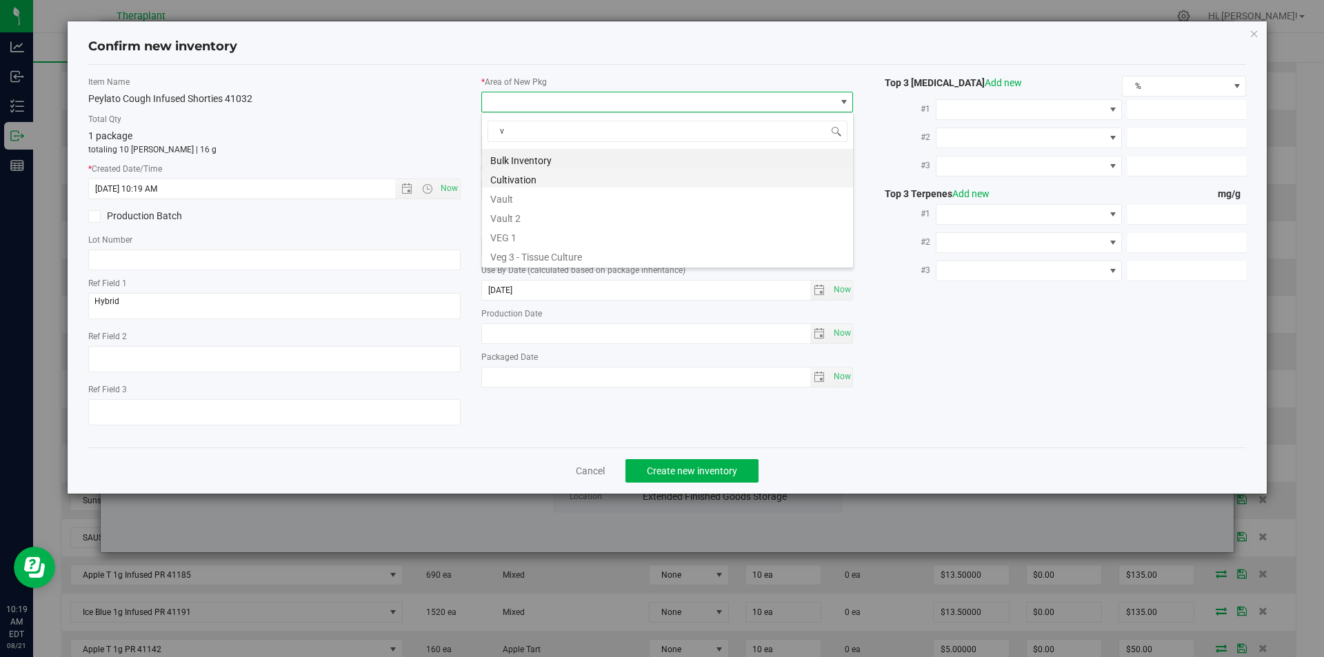
scroll to position [21, 372]
click at [514, 197] on li "Vault" at bounding box center [667, 197] width 371 height 19
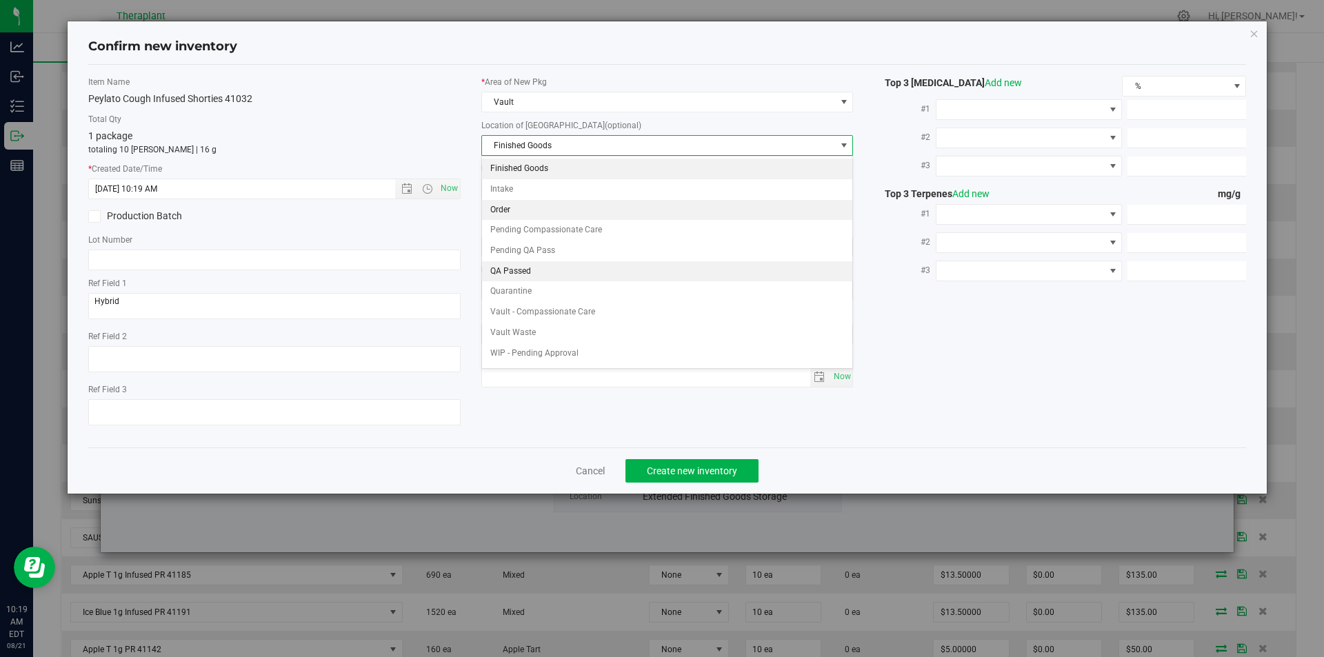
click at [515, 210] on li "Order" at bounding box center [667, 210] width 371 height 21
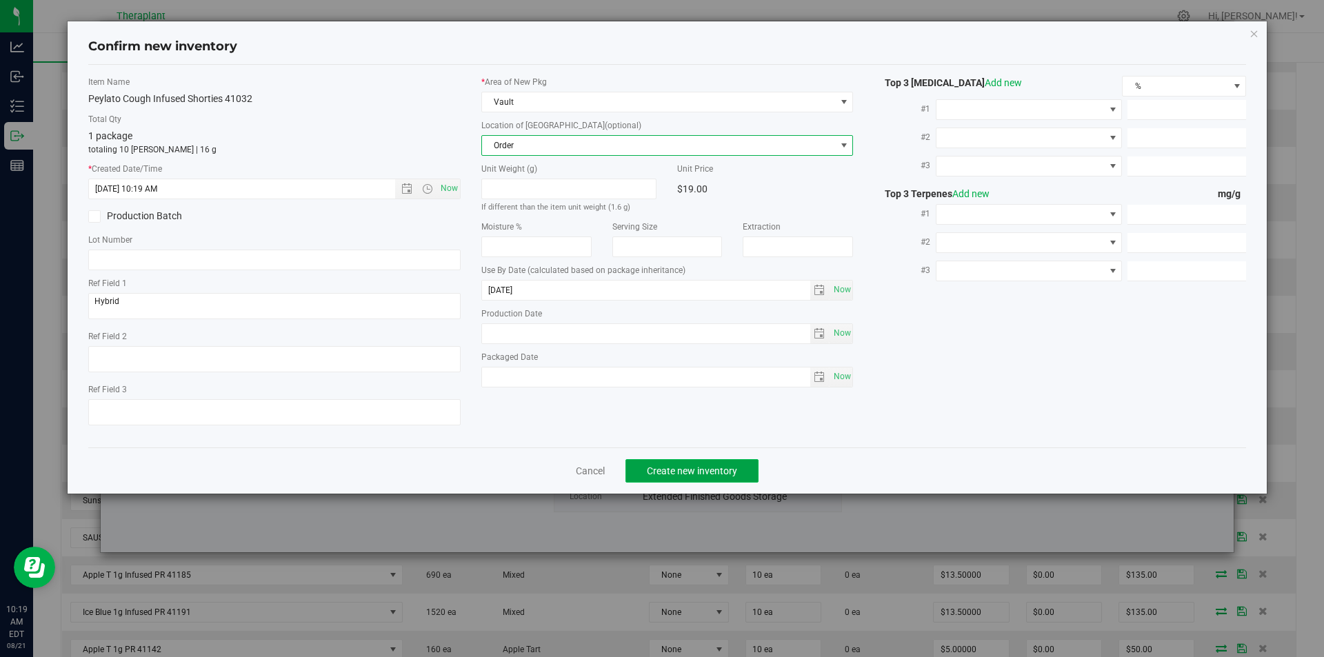
click at [670, 462] on button "Create new inventory" at bounding box center [691, 470] width 133 height 23
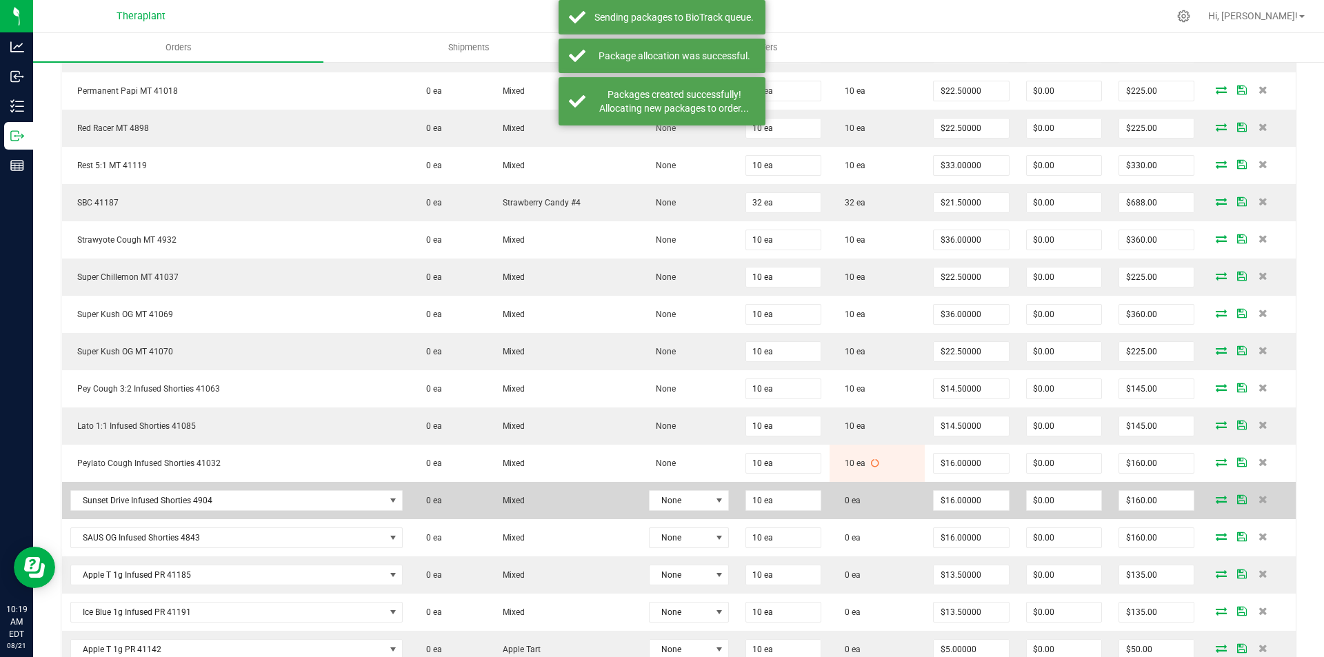
click at [1216, 501] on icon at bounding box center [1221, 499] width 11 height 8
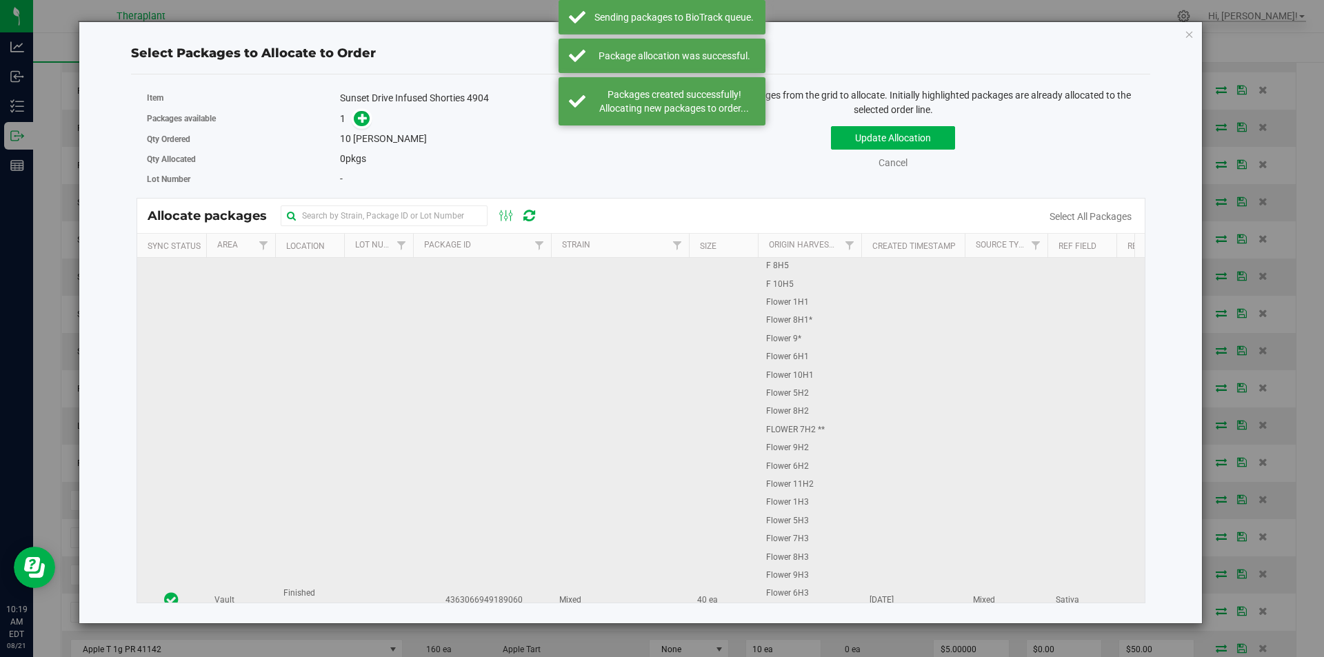
click at [476, 329] on td "4363066949189060" at bounding box center [482, 600] width 138 height 685
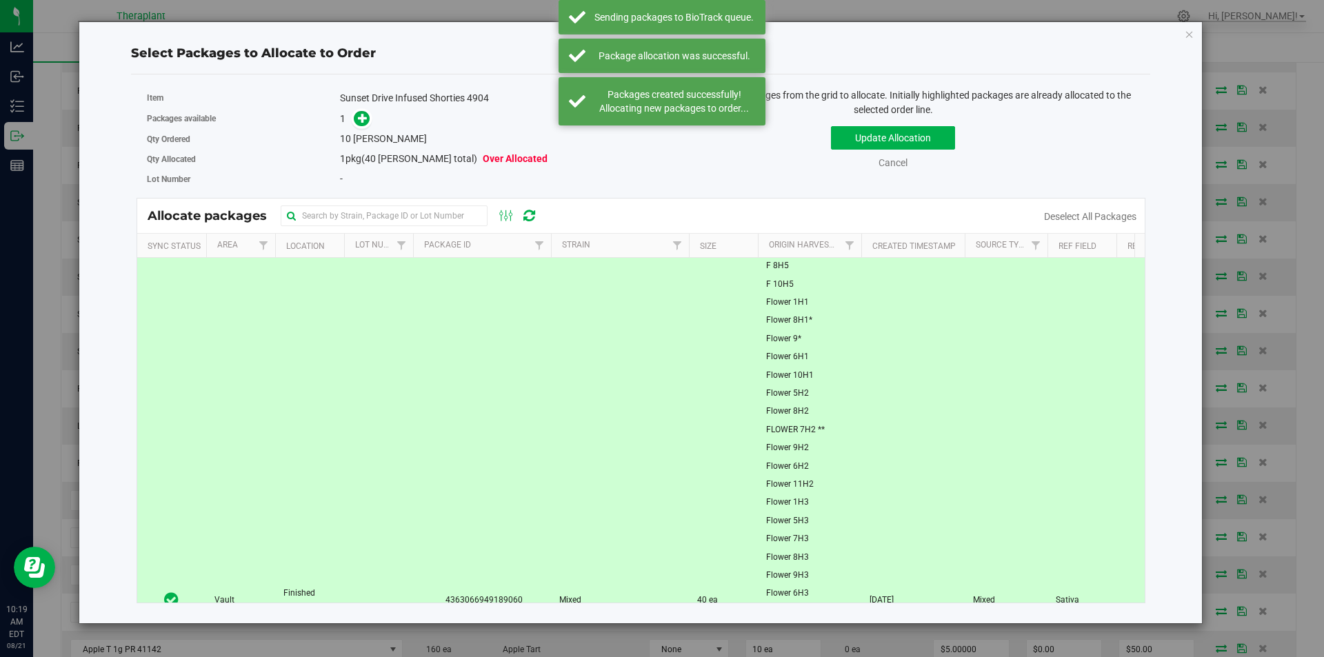
click at [362, 109] on div "Packages available 1" at bounding box center [389, 118] width 484 height 21
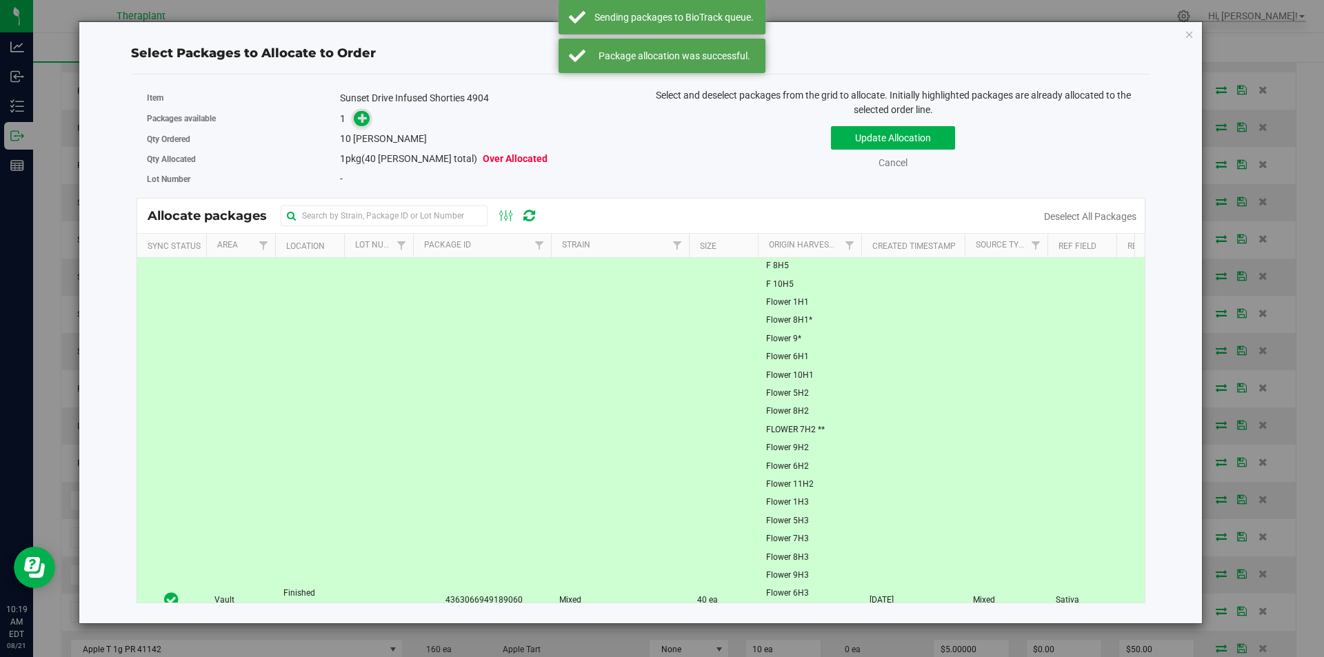
click at [362, 123] on icon at bounding box center [363, 118] width 10 height 10
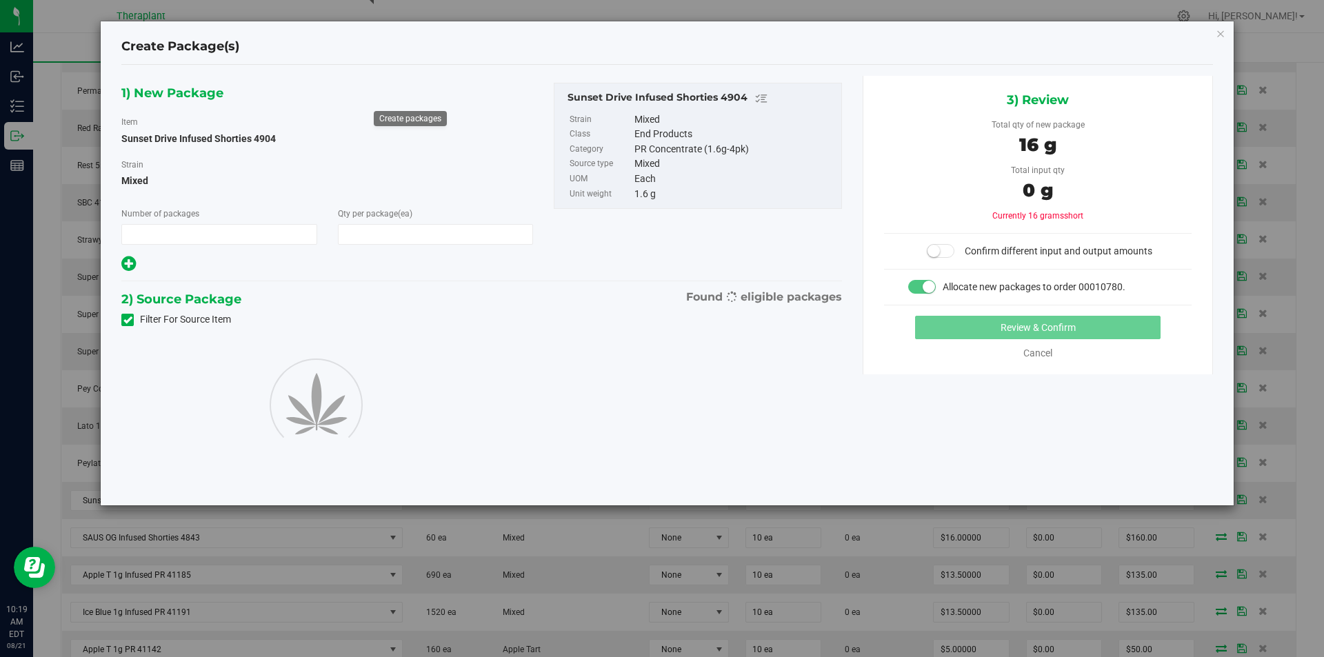
type input "1"
type input "10"
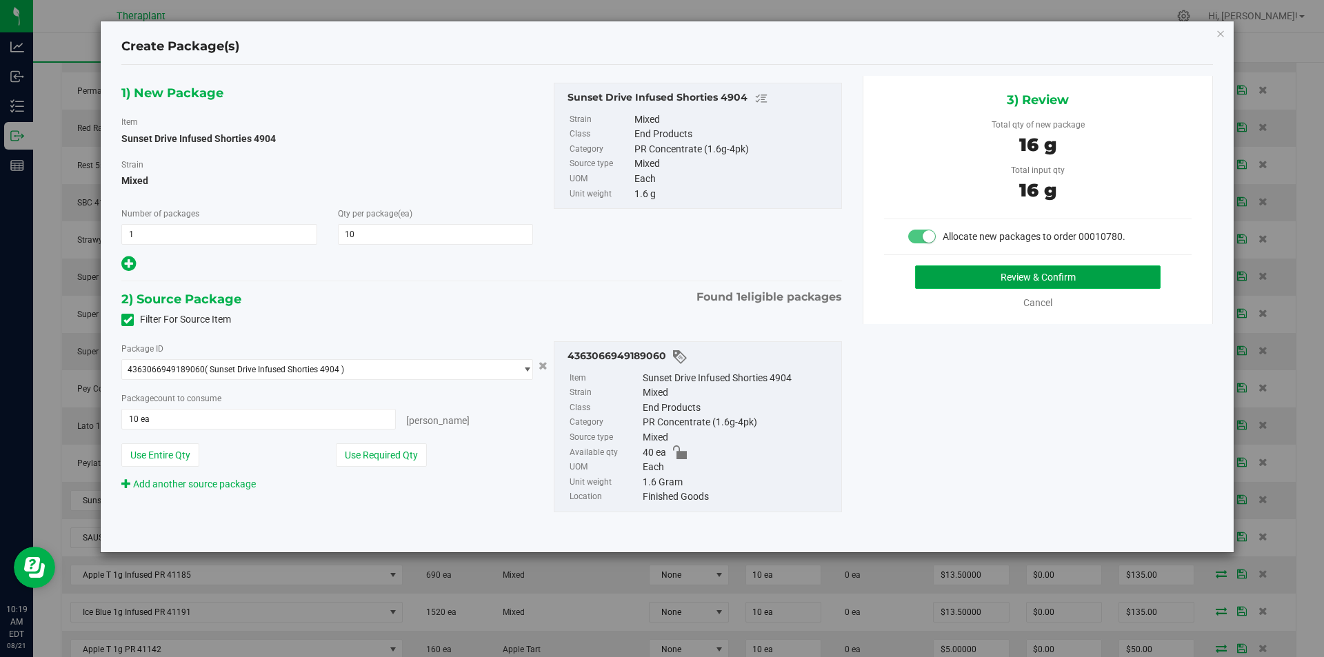
click at [926, 285] on button "Review & Confirm" at bounding box center [1037, 276] width 245 height 23
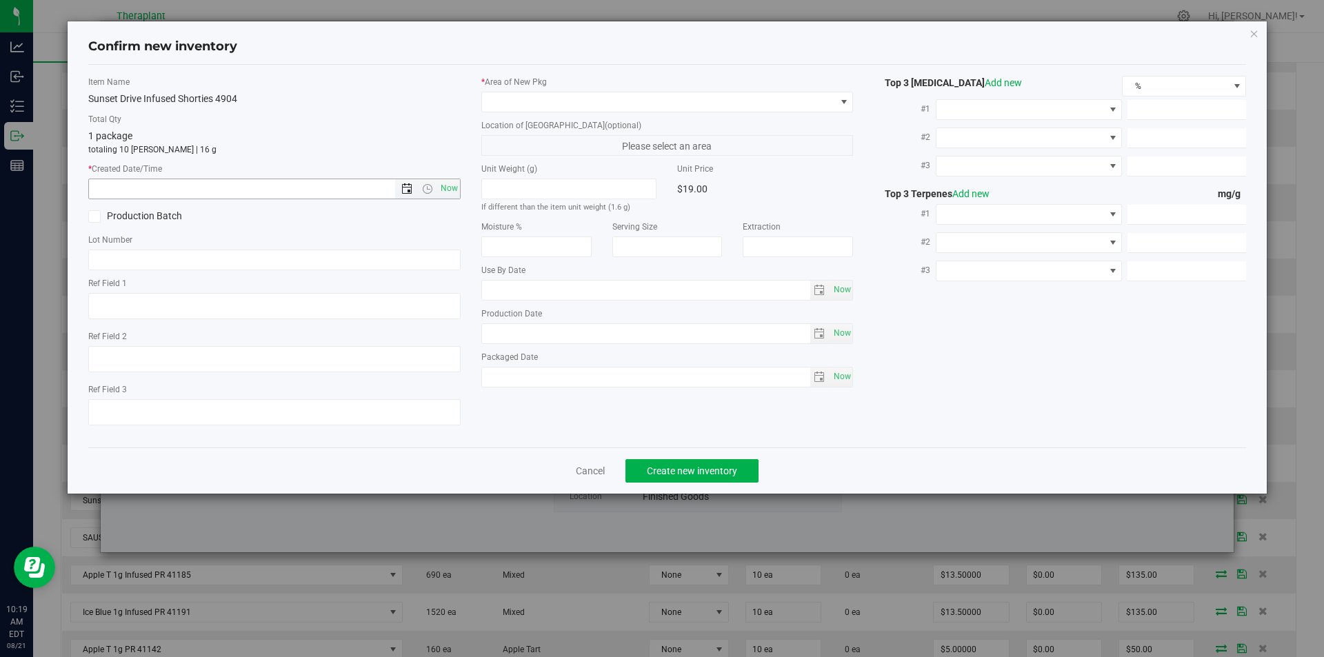
type textarea "Sativa"
type input "2026-04-17"
drag, startPoint x: 454, startPoint y: 192, endPoint x: 543, endPoint y: 105, distance: 125.3
click at [457, 192] on span "Now" at bounding box center [448, 189] width 23 height 20
type input "8/21/2025 10:19 AM"
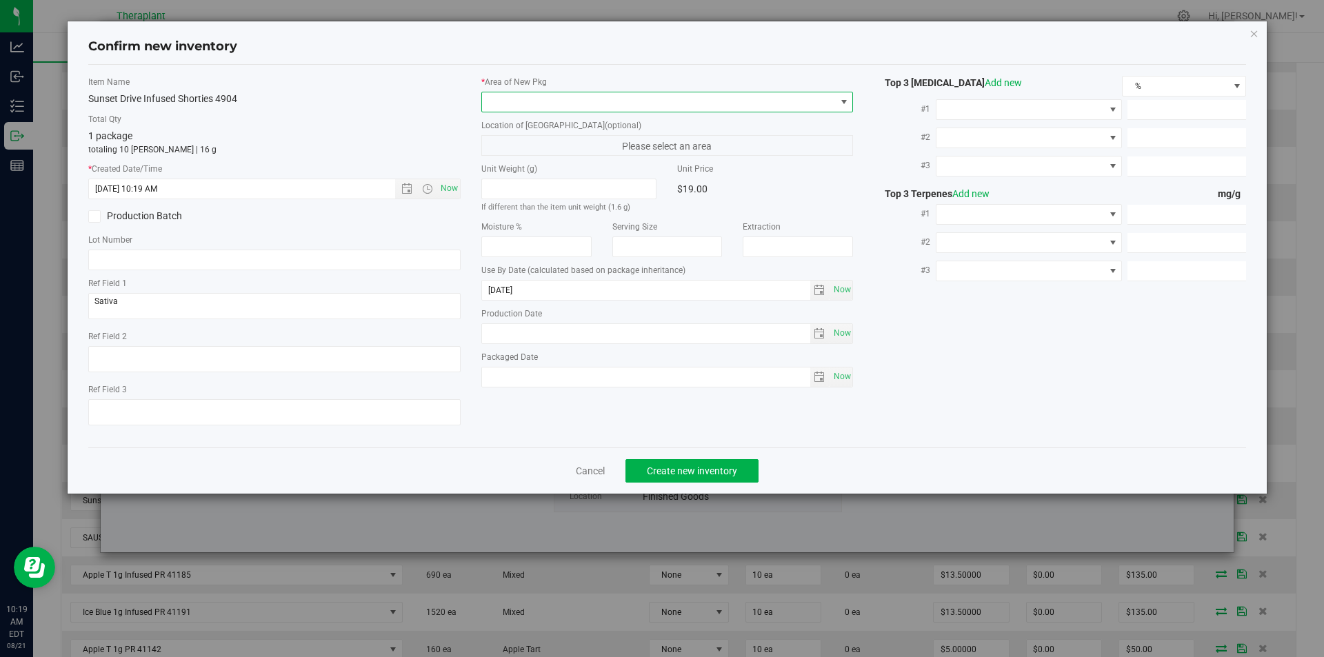
click at [545, 101] on span at bounding box center [659, 101] width 354 height 19
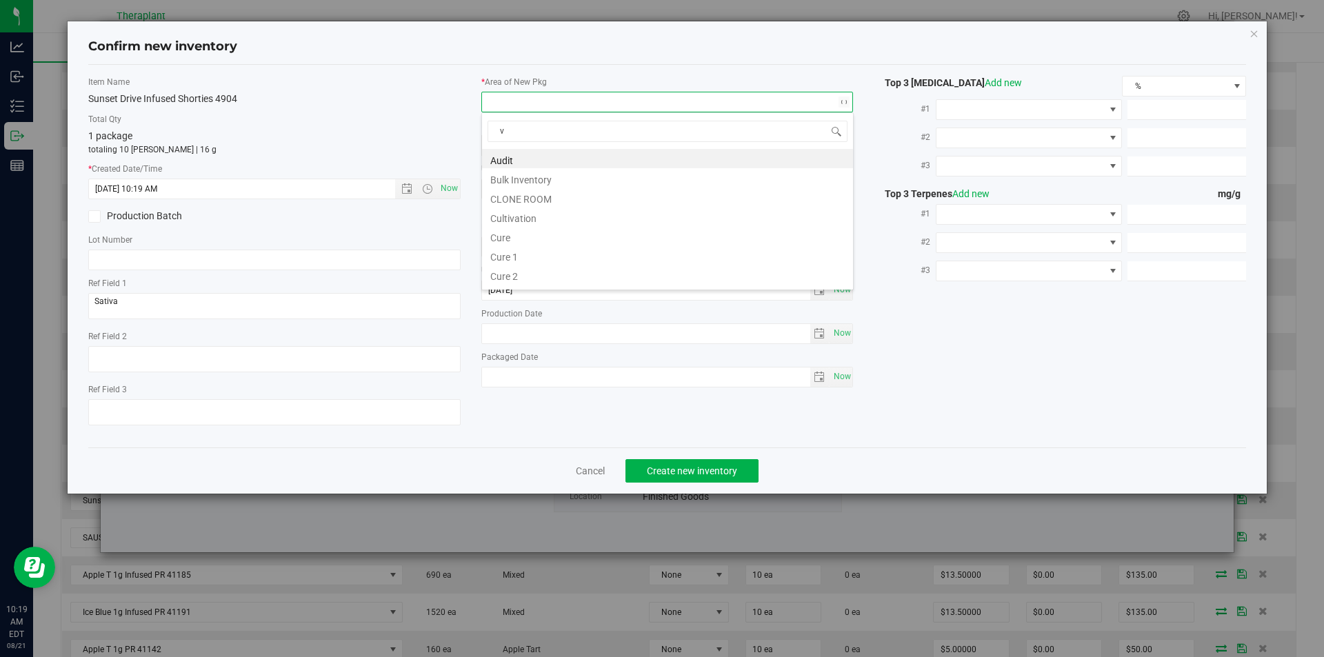
scroll to position [21, 372]
click at [512, 197] on li "Vault" at bounding box center [667, 197] width 371 height 19
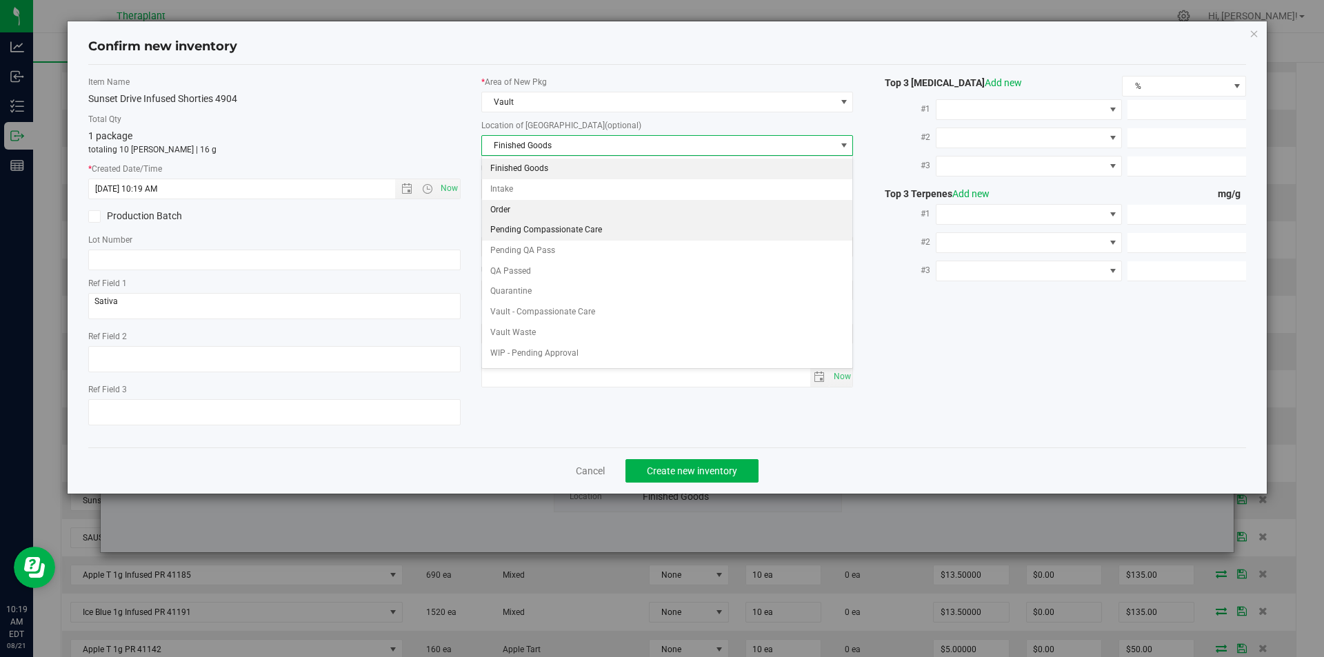
click at [528, 223] on li "Pending Compassionate Care" at bounding box center [667, 230] width 371 height 21
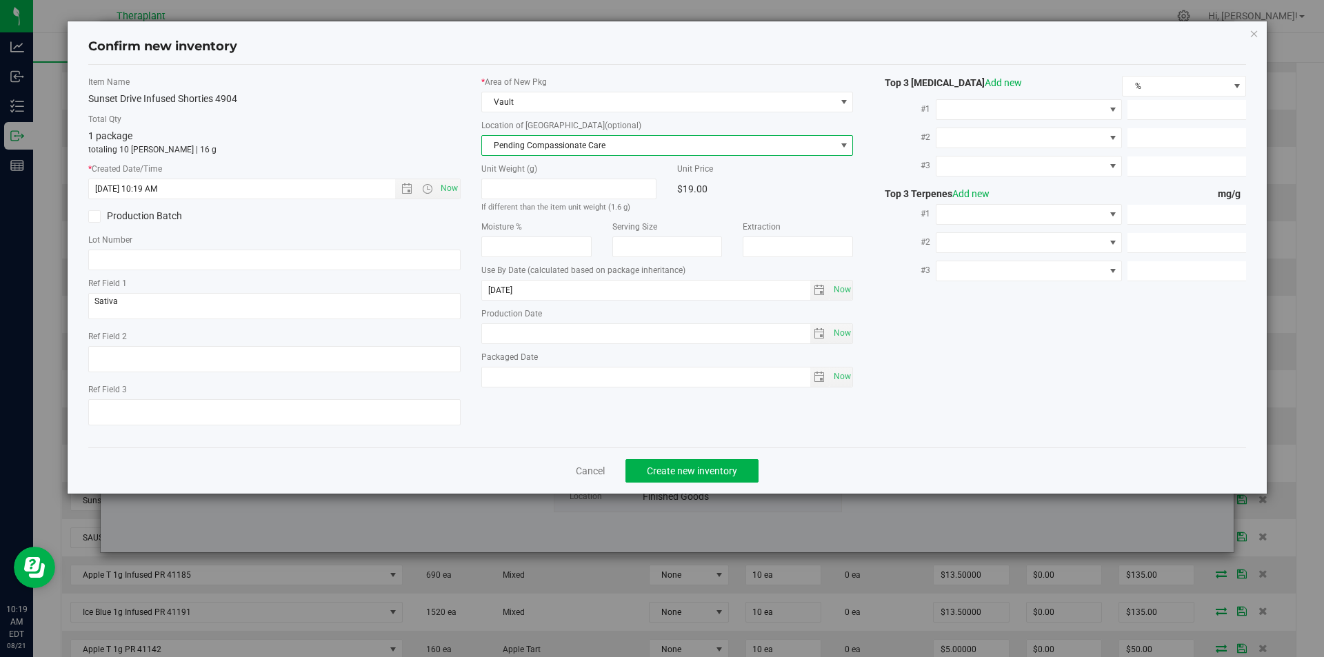
click at [520, 152] on span "Pending Compassionate Care" at bounding box center [659, 145] width 354 height 19
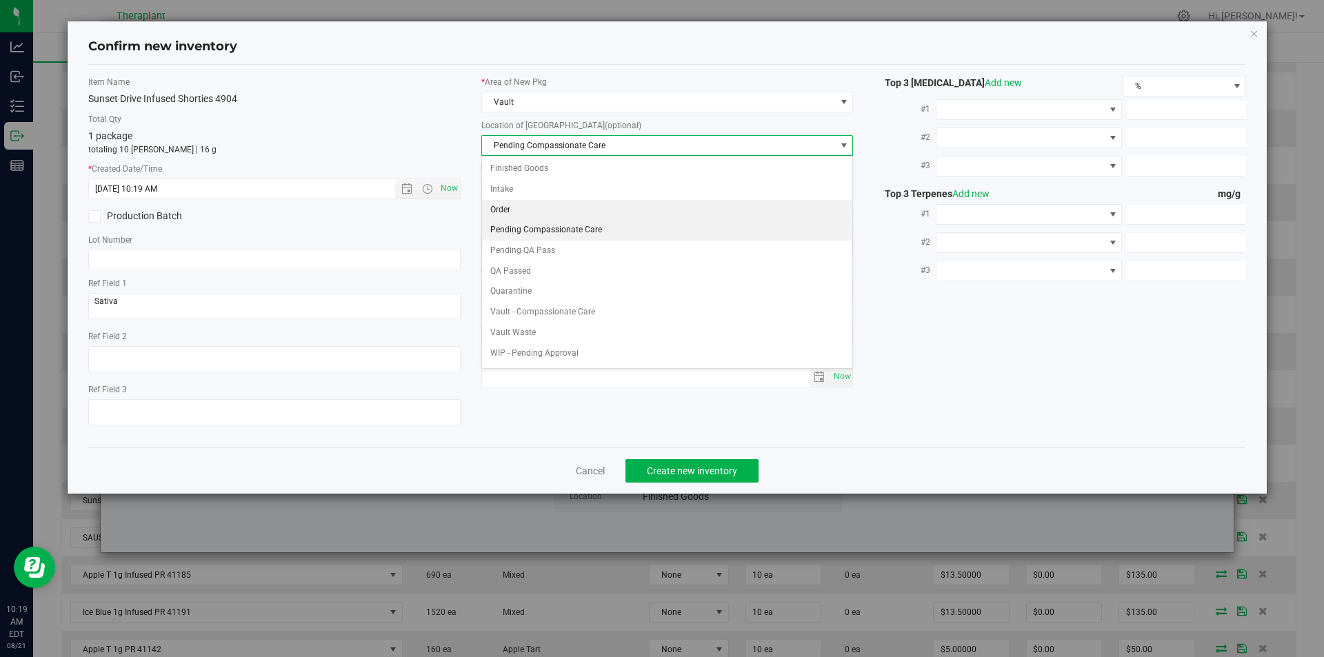
click at [512, 201] on li "Order" at bounding box center [667, 210] width 371 height 21
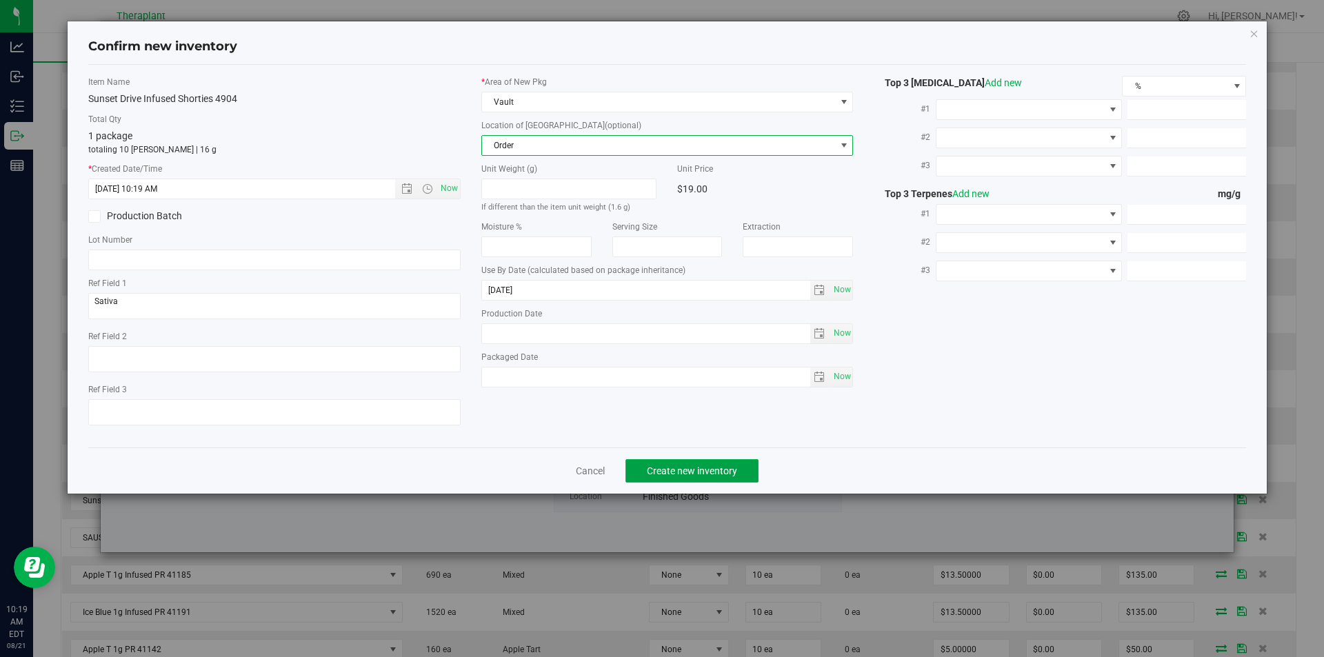
click at [670, 463] on button "Create new inventory" at bounding box center [691, 470] width 133 height 23
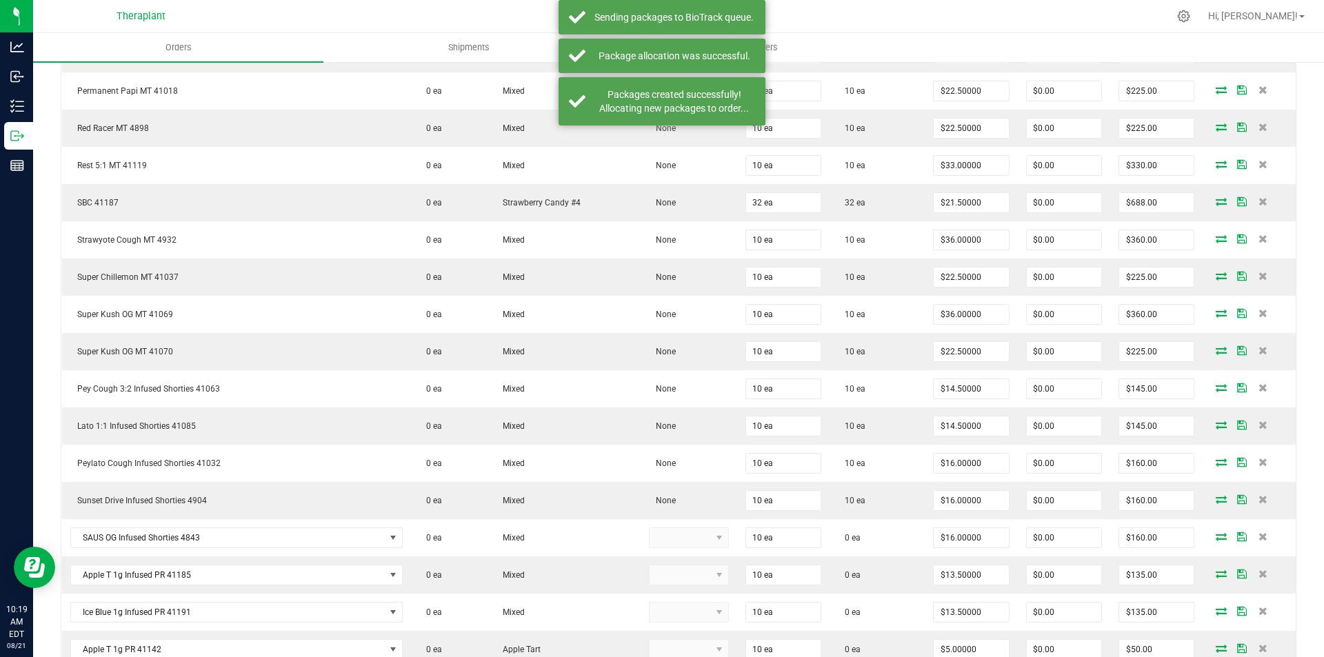
click at [1216, 535] on icon at bounding box center [1221, 536] width 11 height 8
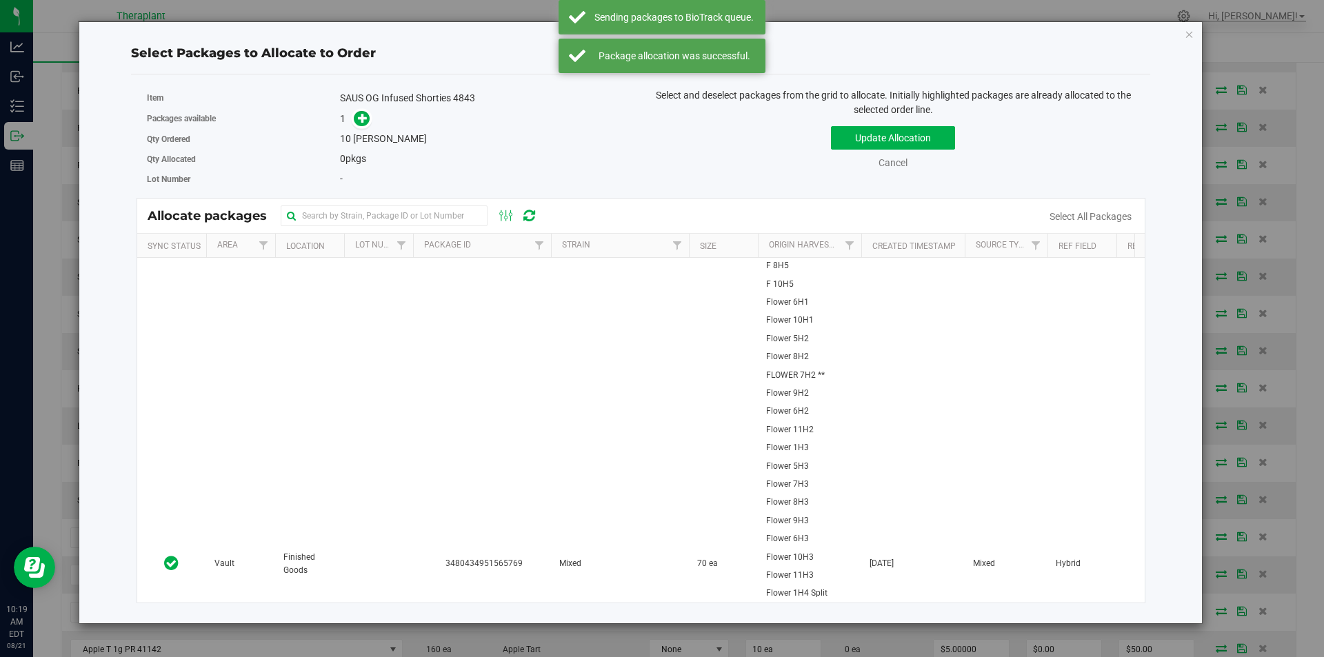
click at [443, 333] on td "3480434951565769" at bounding box center [482, 564] width 138 height 612
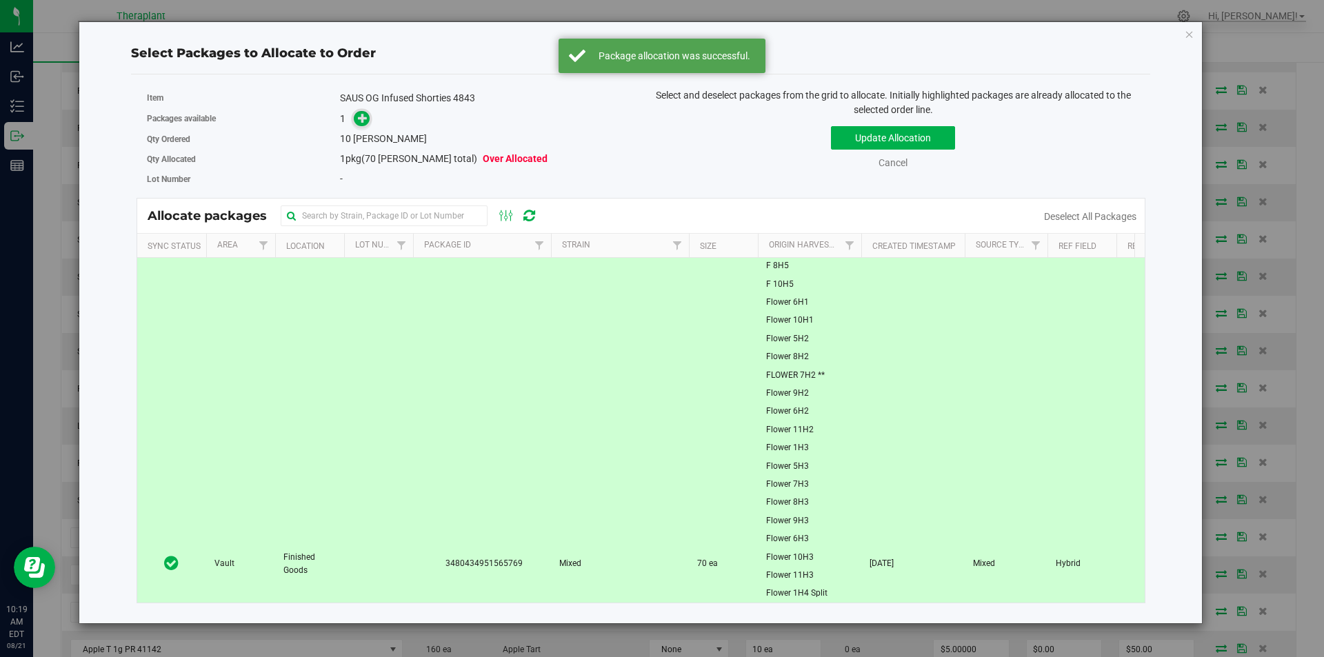
click at [365, 119] on icon at bounding box center [363, 118] width 10 height 10
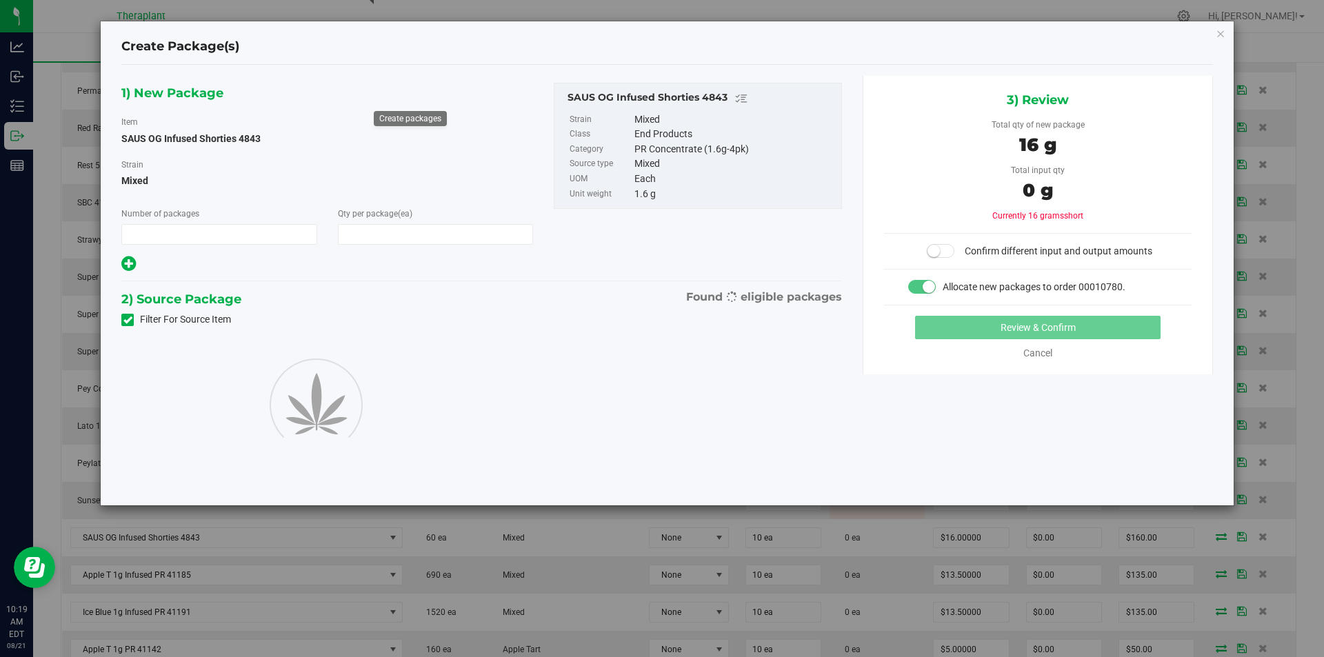
type input "1"
type input "10"
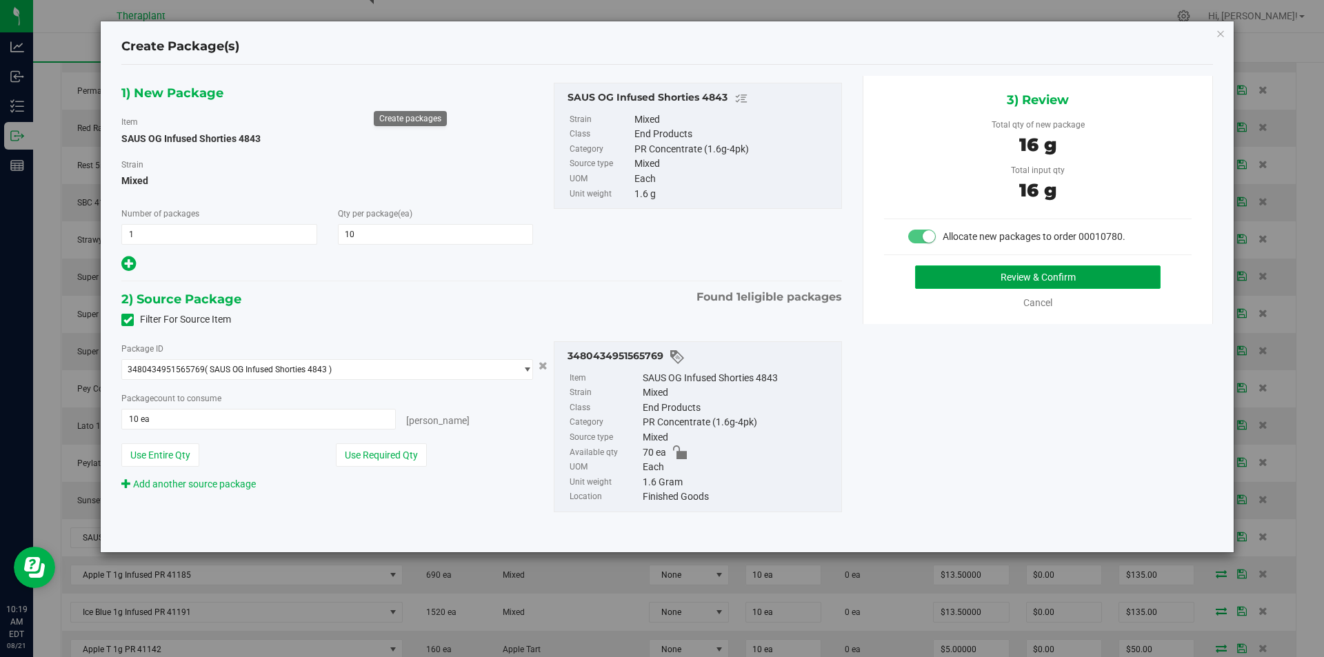
click at [1018, 277] on button "Review & Confirm" at bounding box center [1037, 276] width 245 height 23
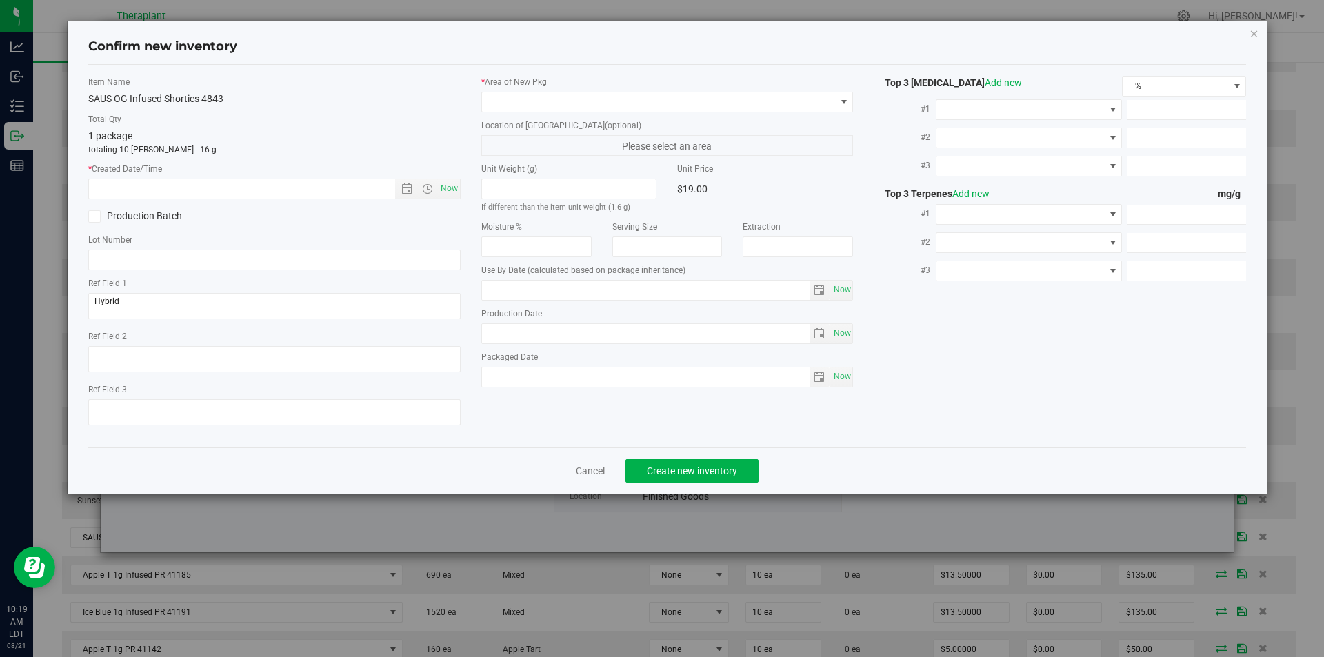
type input "2026-03-11"
drag, startPoint x: 452, startPoint y: 194, endPoint x: 497, endPoint y: 119, distance: 88.1
click at [457, 188] on span "Now" at bounding box center [448, 189] width 23 height 20
type input "8/21/2025 10:19 AM"
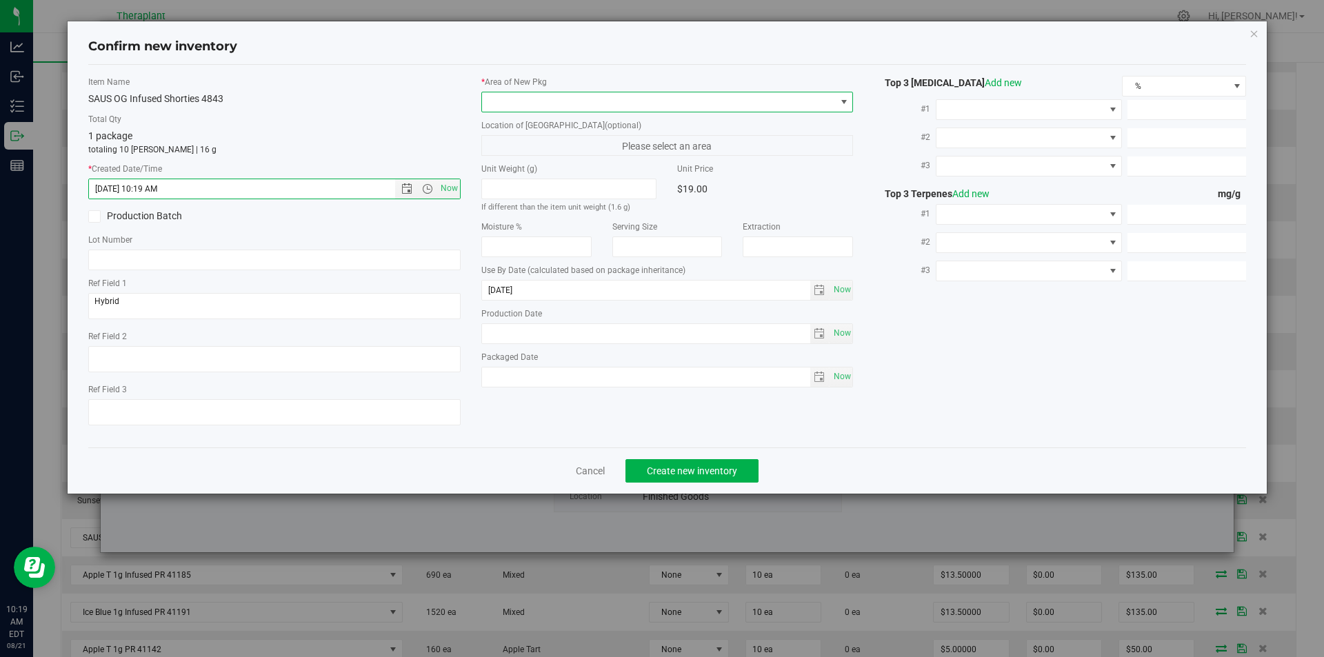
click at [501, 96] on span at bounding box center [659, 101] width 354 height 19
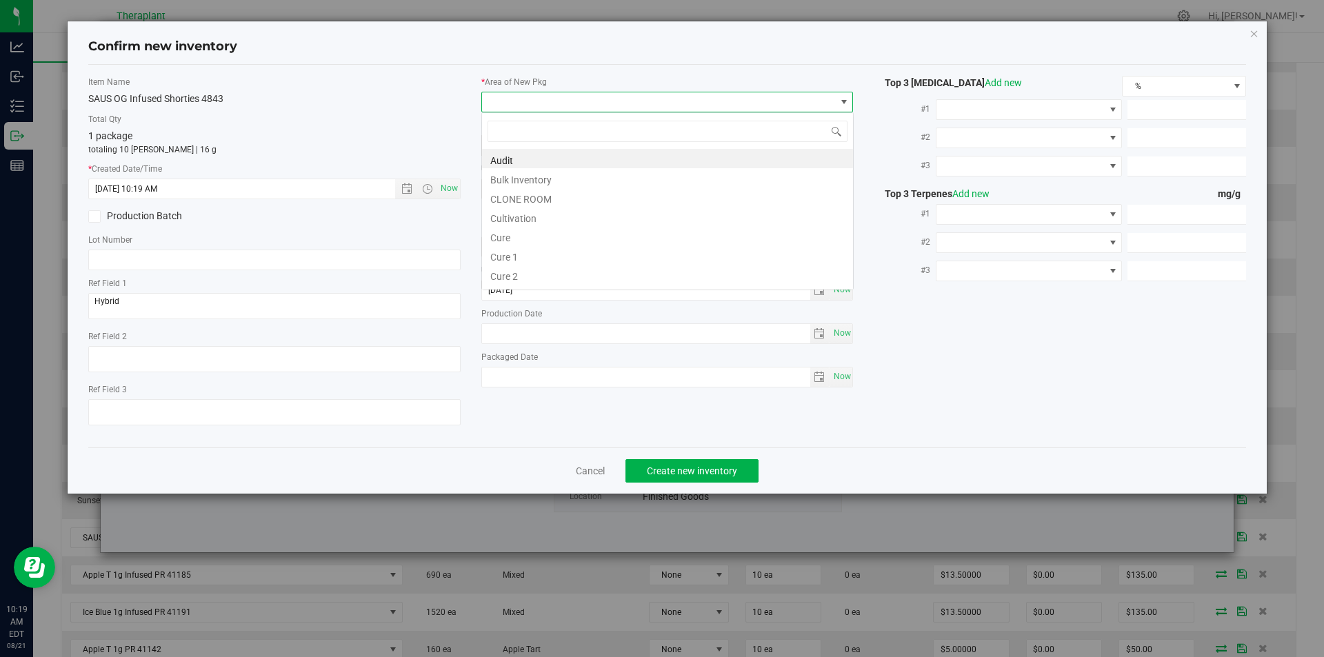
type input "v"
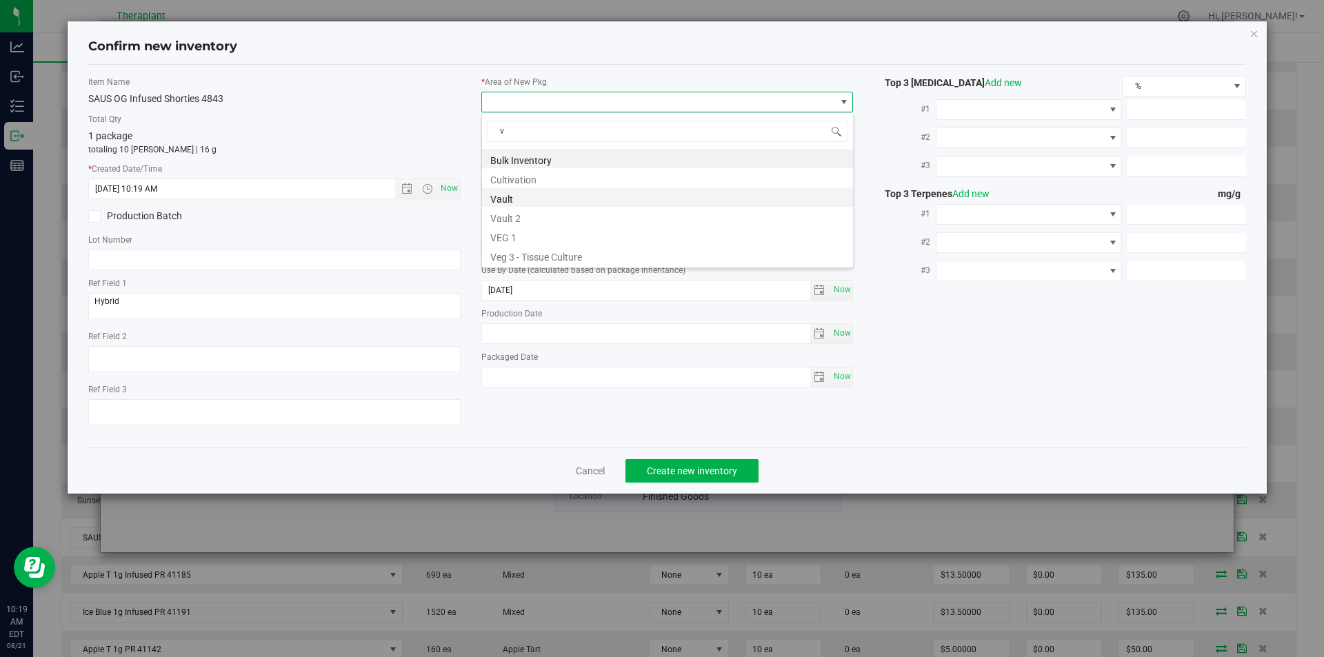
click at [513, 191] on li "Vault" at bounding box center [667, 197] width 371 height 19
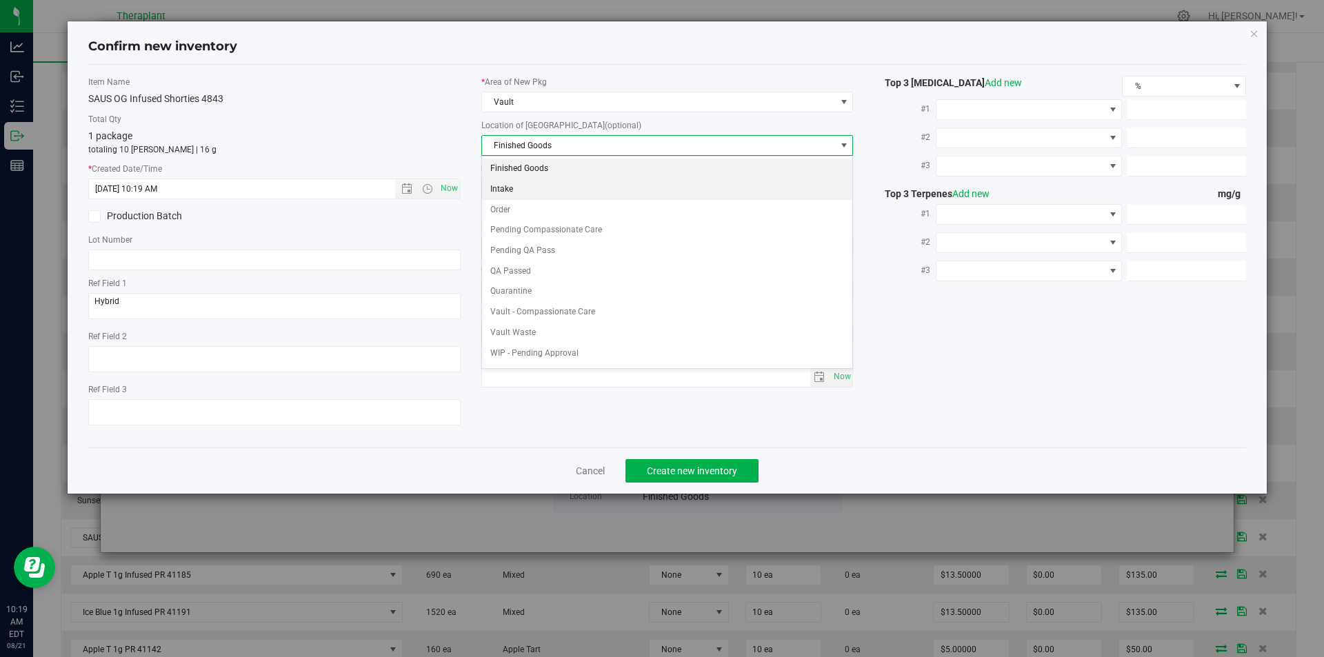
click at [522, 196] on li "Intake" at bounding box center [667, 189] width 371 height 21
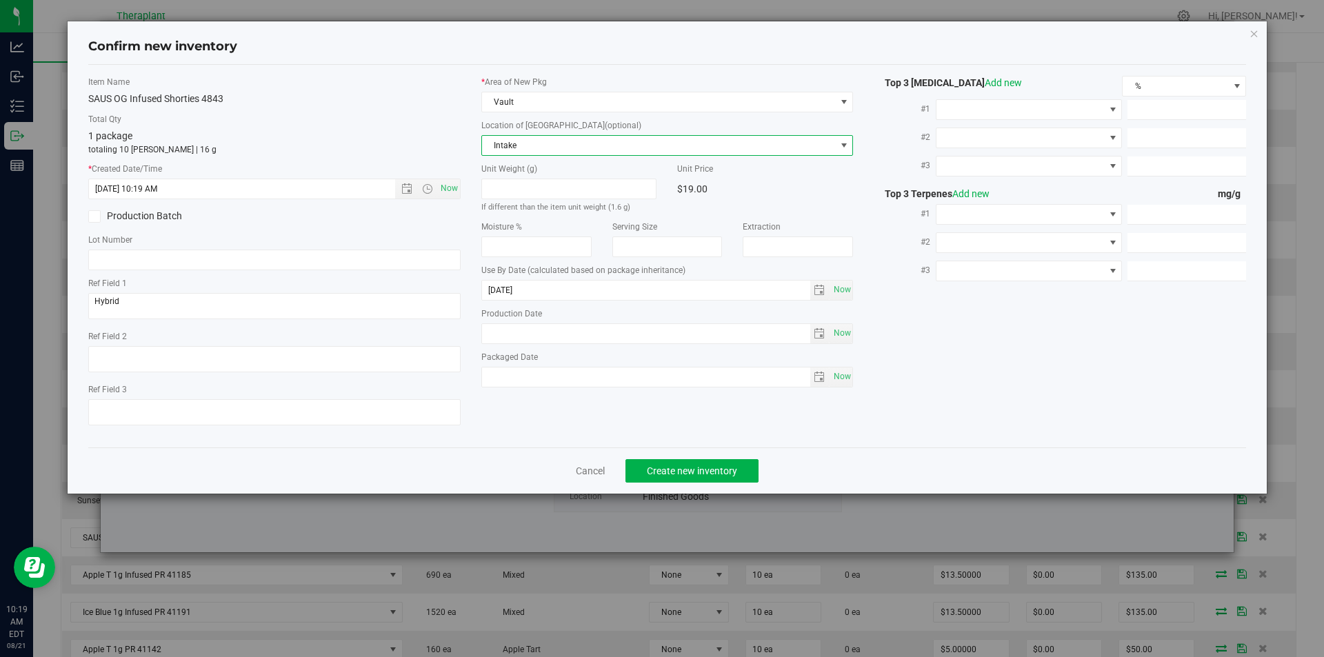
click at [526, 142] on span "Intake" at bounding box center [659, 145] width 354 height 19
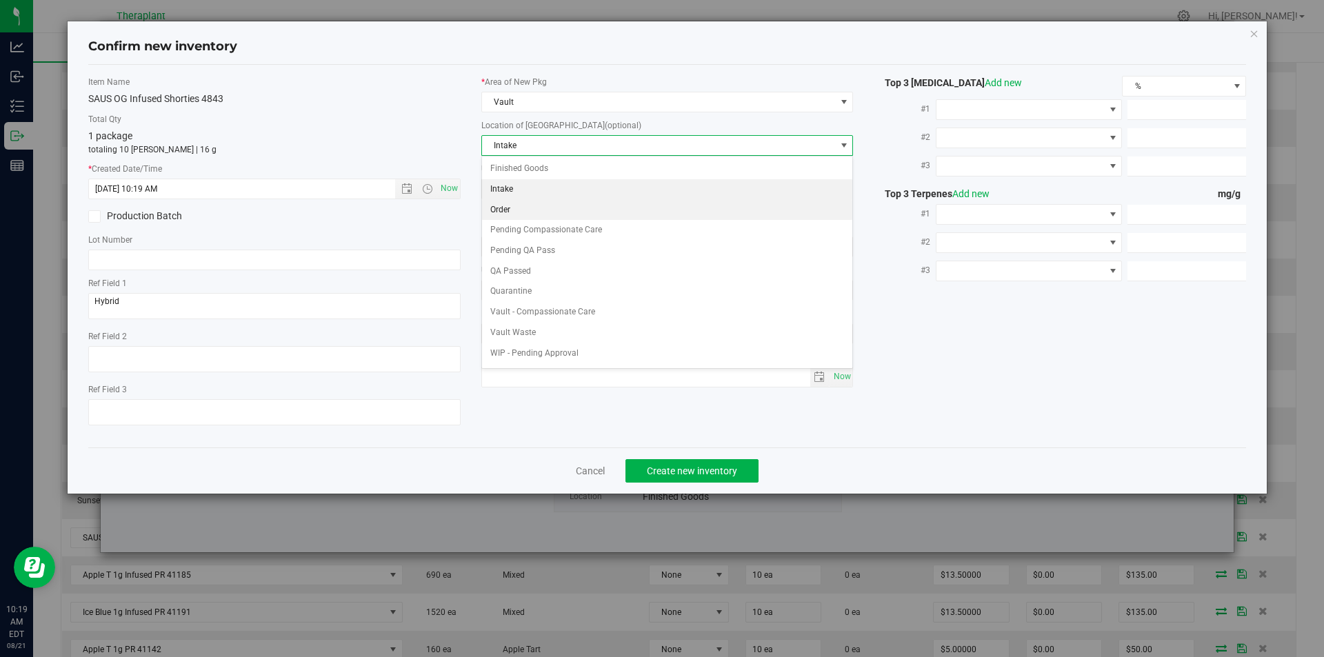
click at [519, 210] on li "Order" at bounding box center [667, 210] width 371 height 21
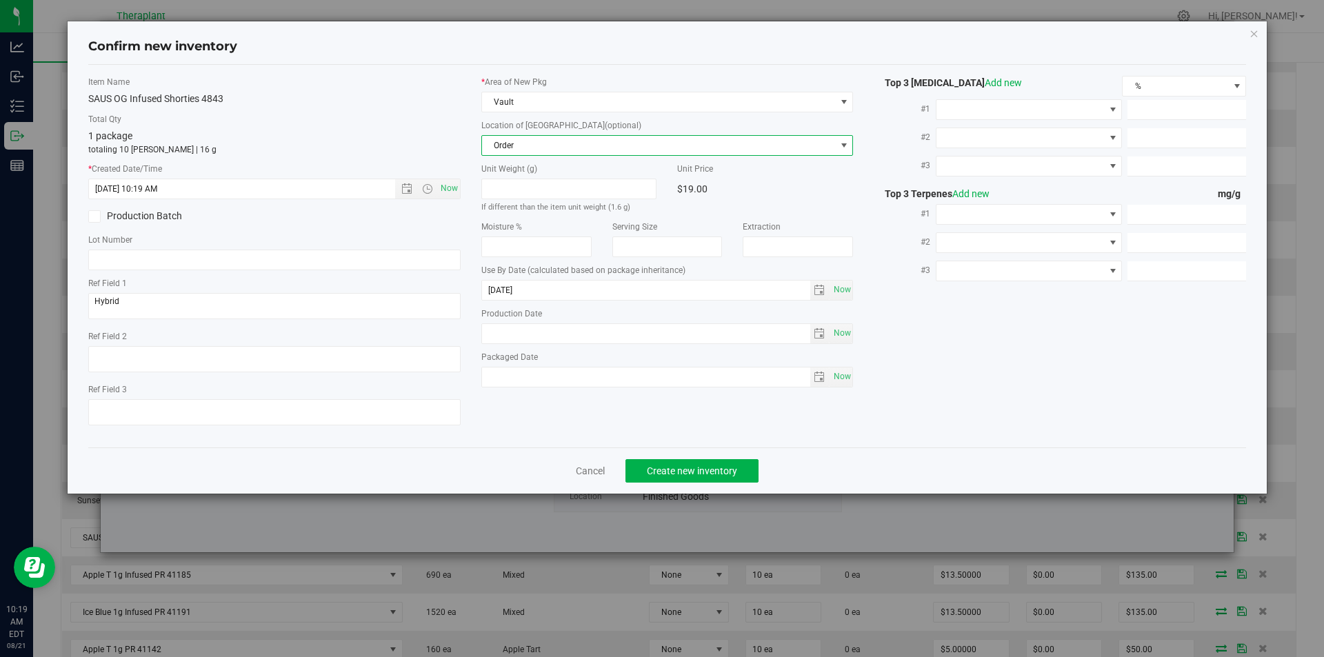
click at [698, 503] on div "Confirm new inventory Item Name SAUS OG Infused Shorties 4843 Total Qty 1 packa…" at bounding box center [667, 328] width 1334 height 657
click at [692, 473] on span "Create new inventory" at bounding box center [692, 470] width 90 height 11
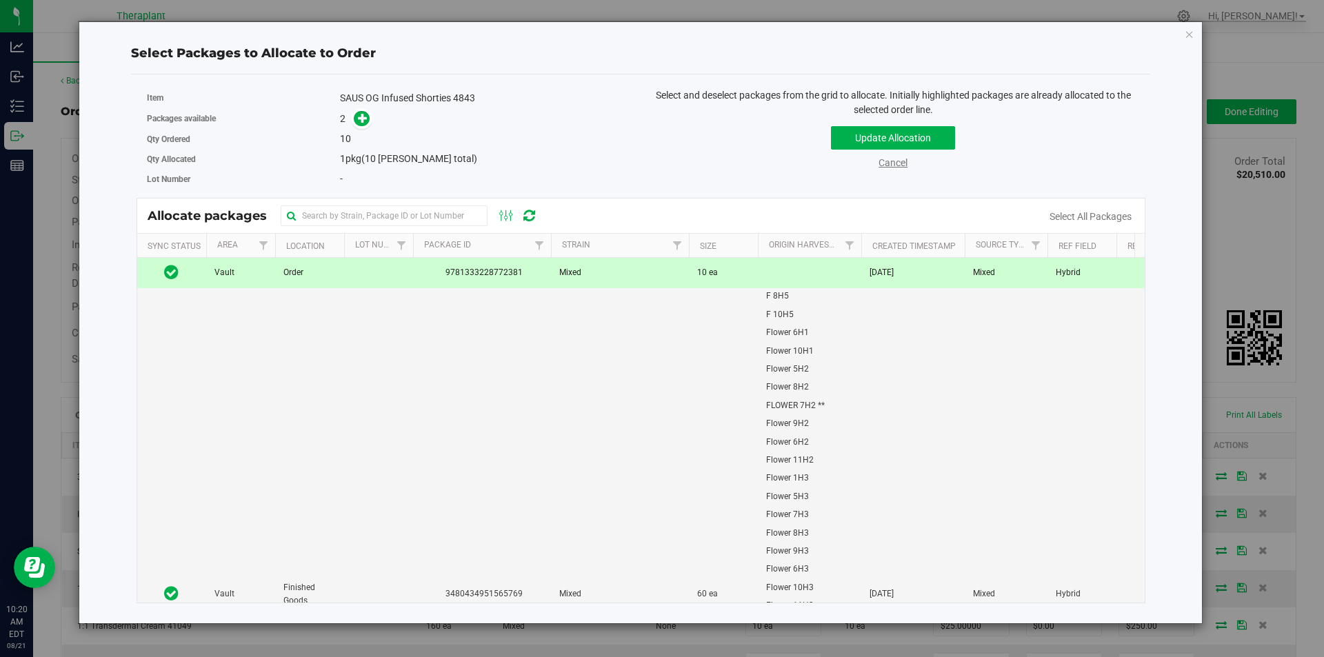
click at [902, 166] on link "Cancel" at bounding box center [893, 162] width 29 height 11
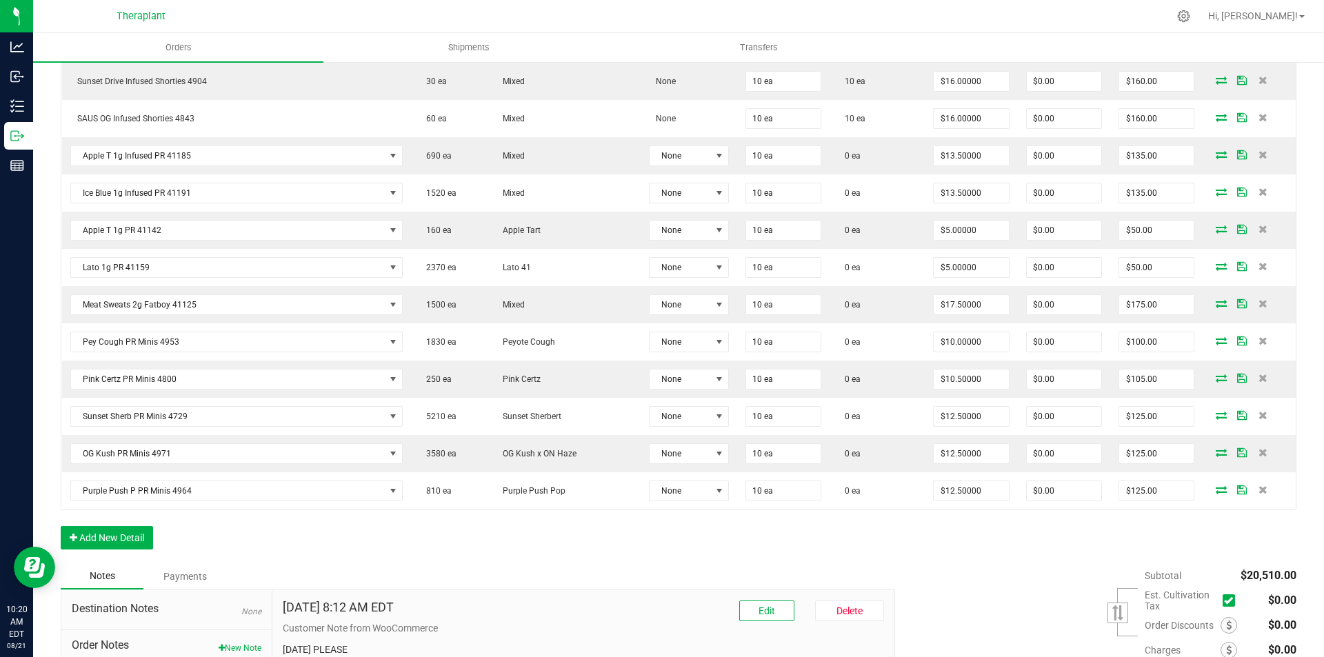
scroll to position [2885, 0]
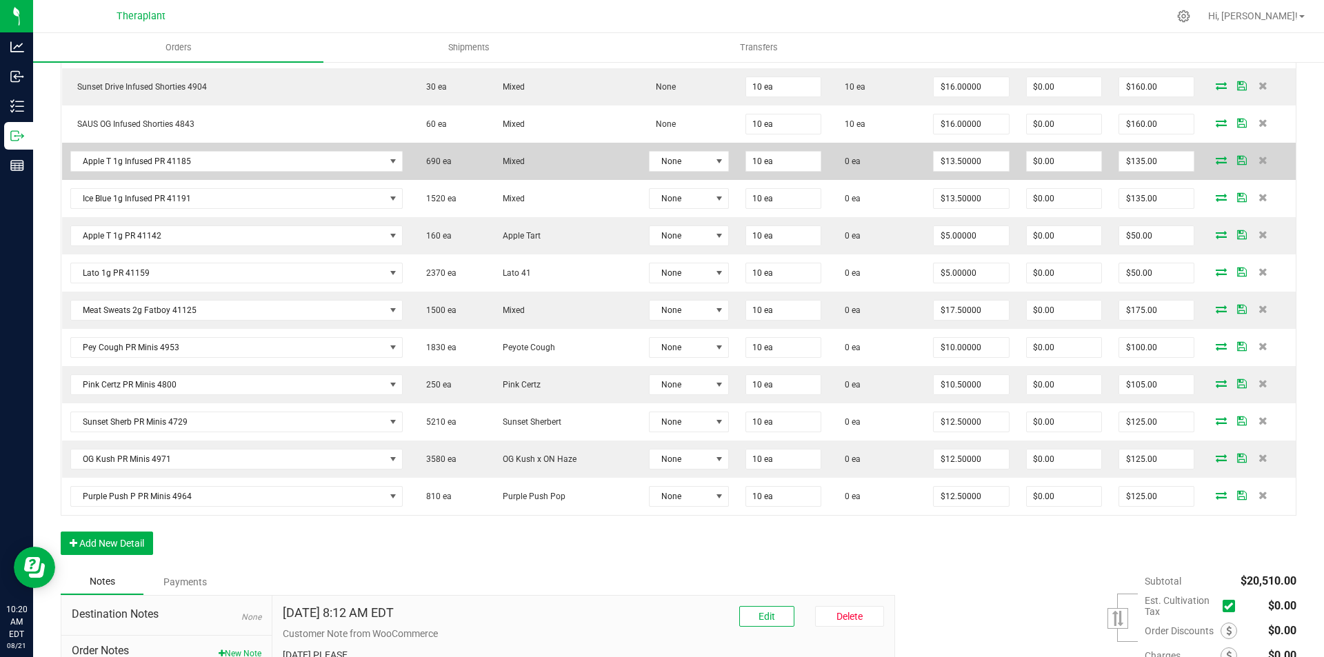
click at [1218, 160] on span at bounding box center [1221, 160] width 21 height 8
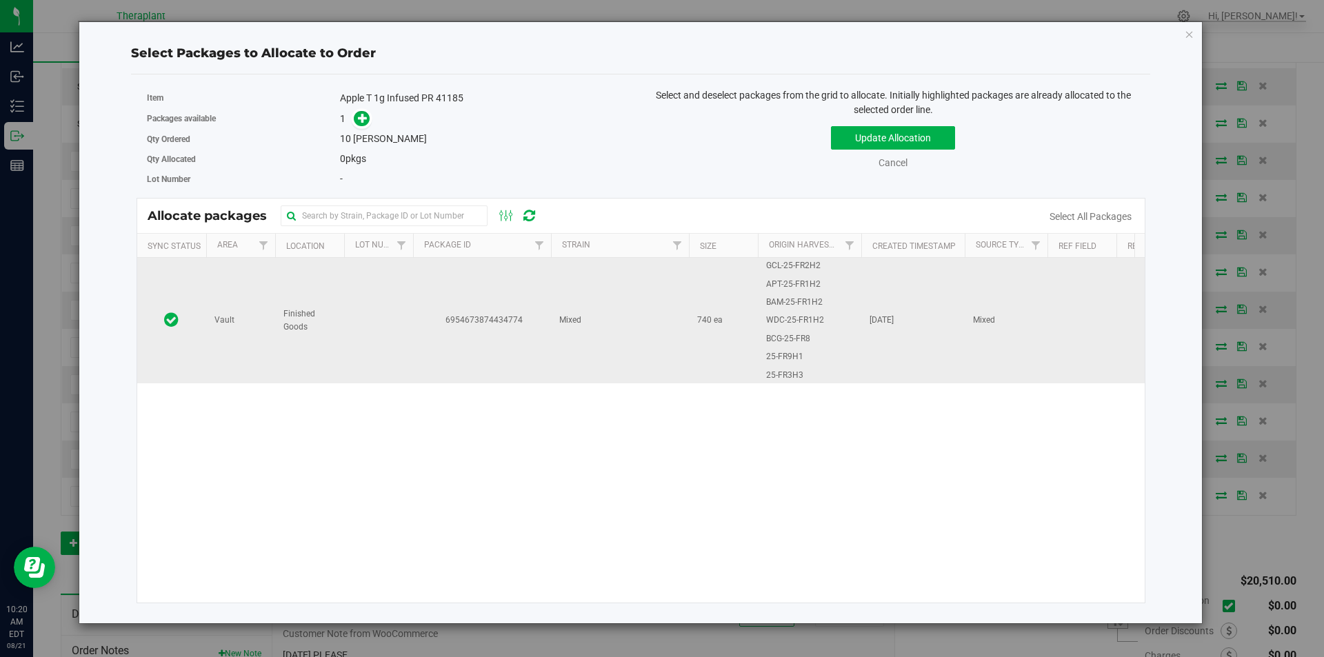
drag, startPoint x: 406, startPoint y: 373, endPoint x: 416, endPoint y: 348, distance: 27.3
click at [408, 374] on td at bounding box center [378, 321] width 69 height 126
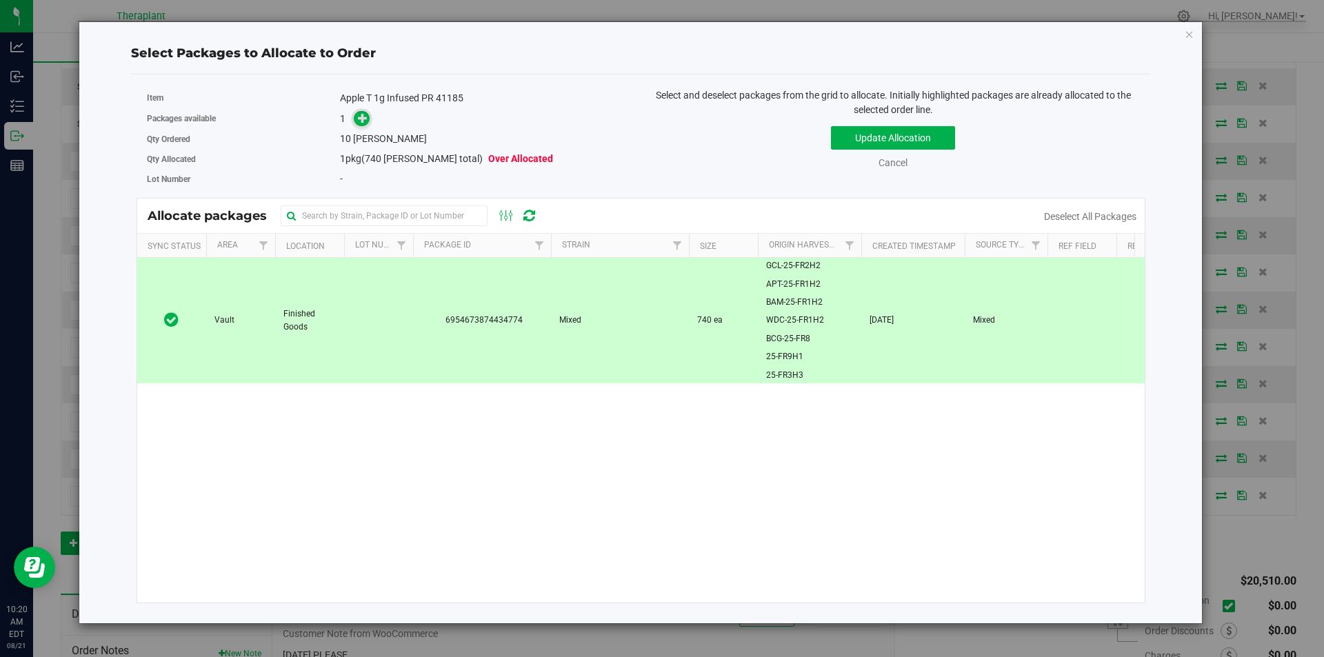
click at [365, 118] on icon at bounding box center [363, 118] width 10 height 10
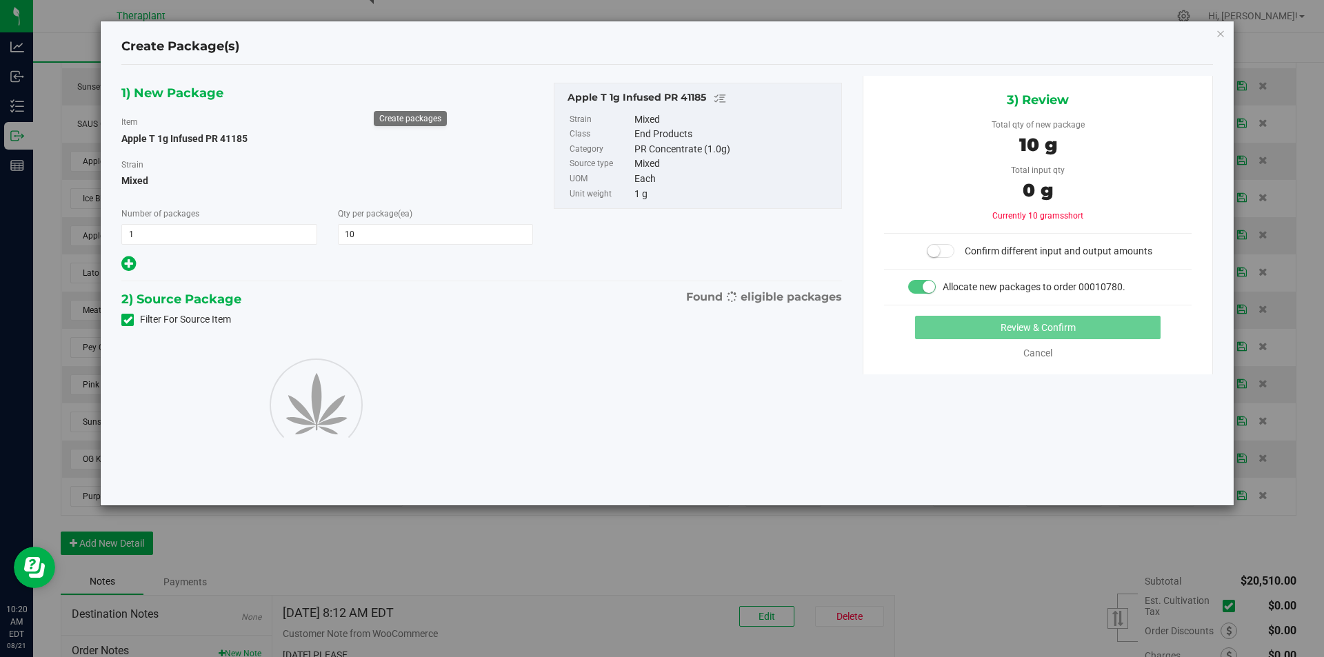
type input "10"
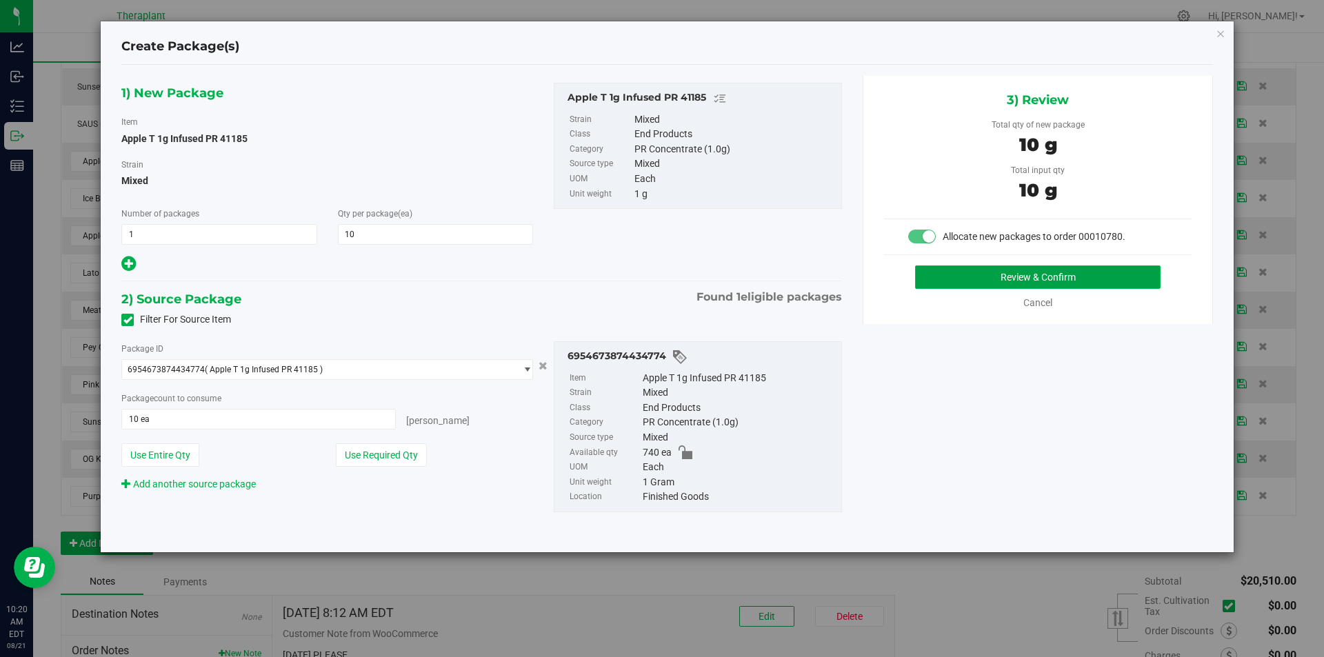
click at [1023, 283] on button "Review & Confirm" at bounding box center [1037, 276] width 245 height 23
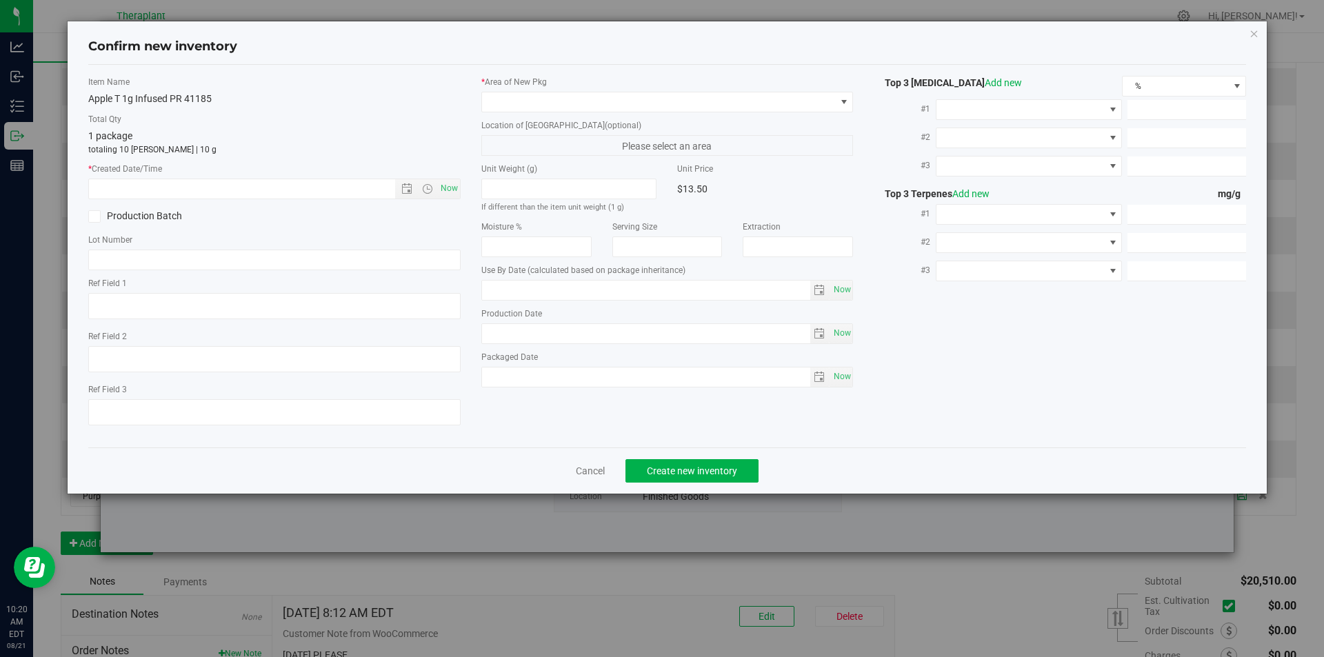
type input "[DATE]"
click at [453, 184] on span "Now" at bounding box center [448, 189] width 23 height 20
type input "[DATE] 10:20 AM"
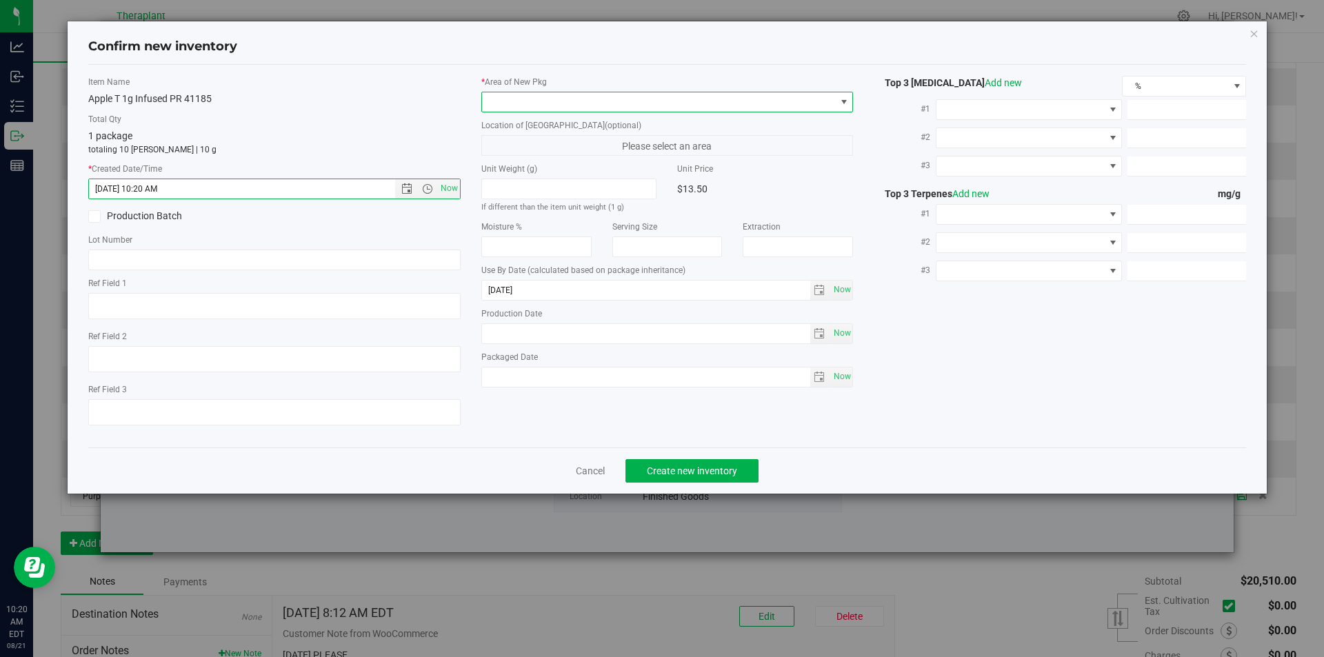
click at [510, 108] on span at bounding box center [659, 101] width 354 height 19
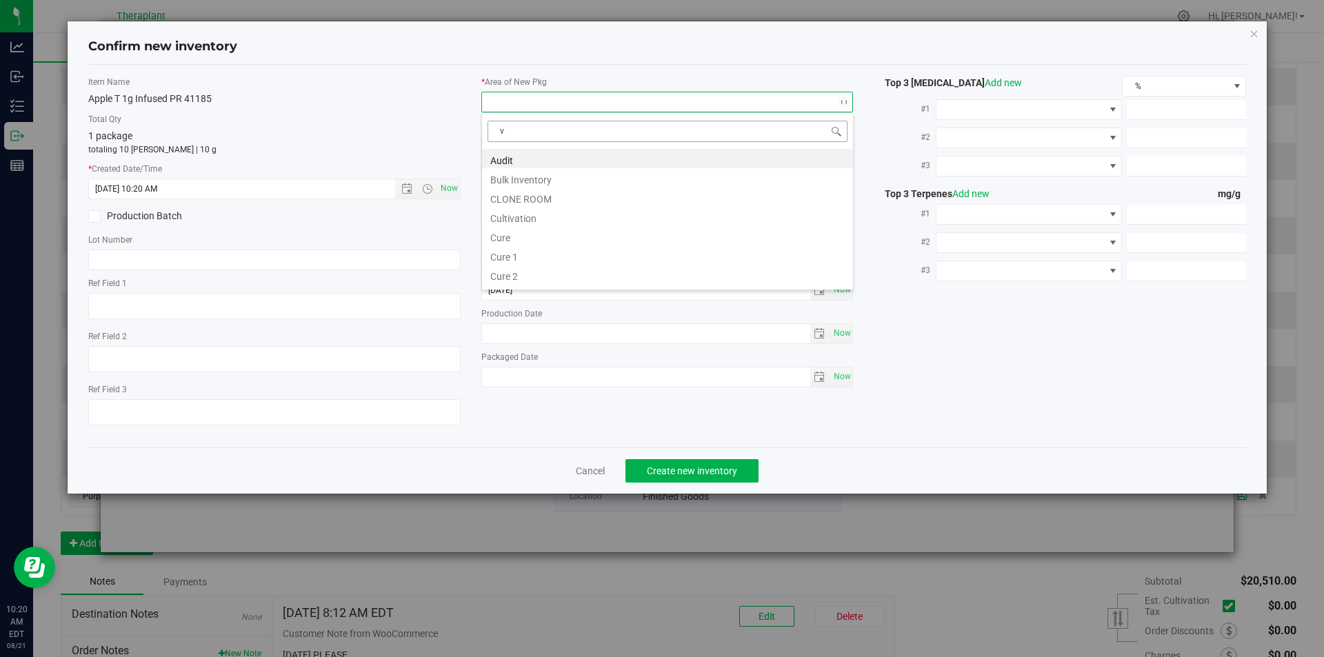
scroll to position [21, 372]
click at [521, 190] on li "Vault" at bounding box center [667, 197] width 371 height 19
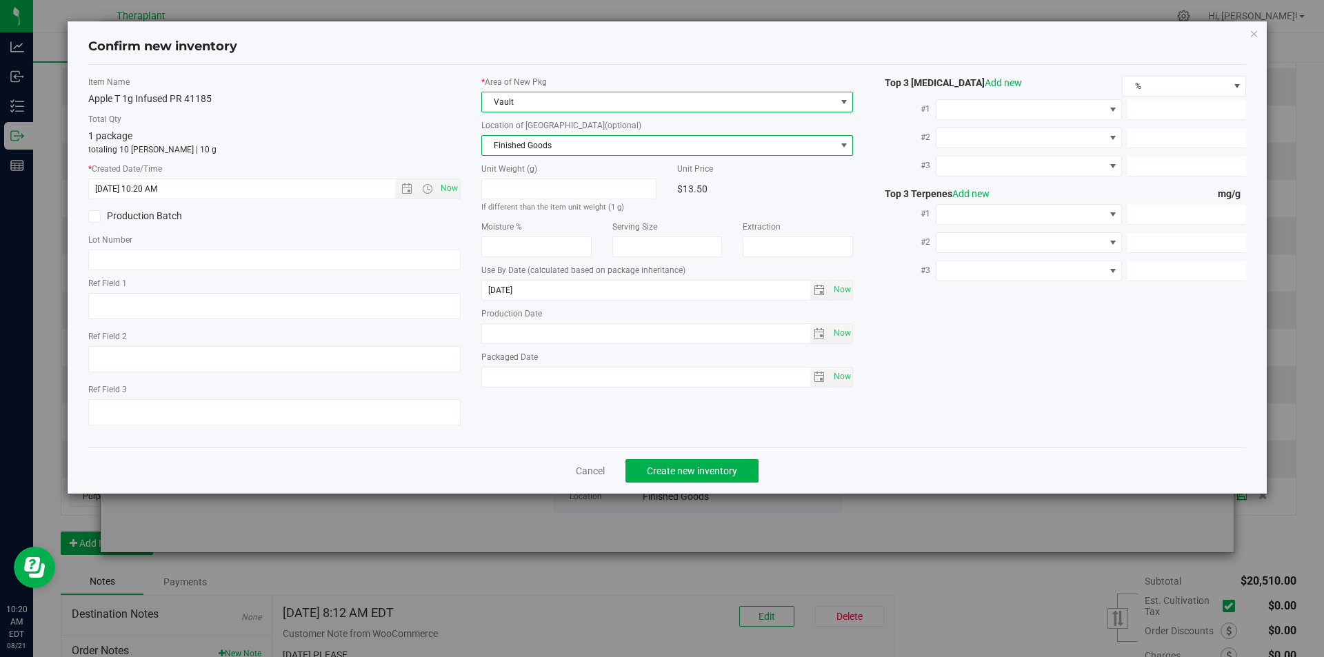
click at [526, 140] on span "Finished Goods" at bounding box center [659, 145] width 354 height 19
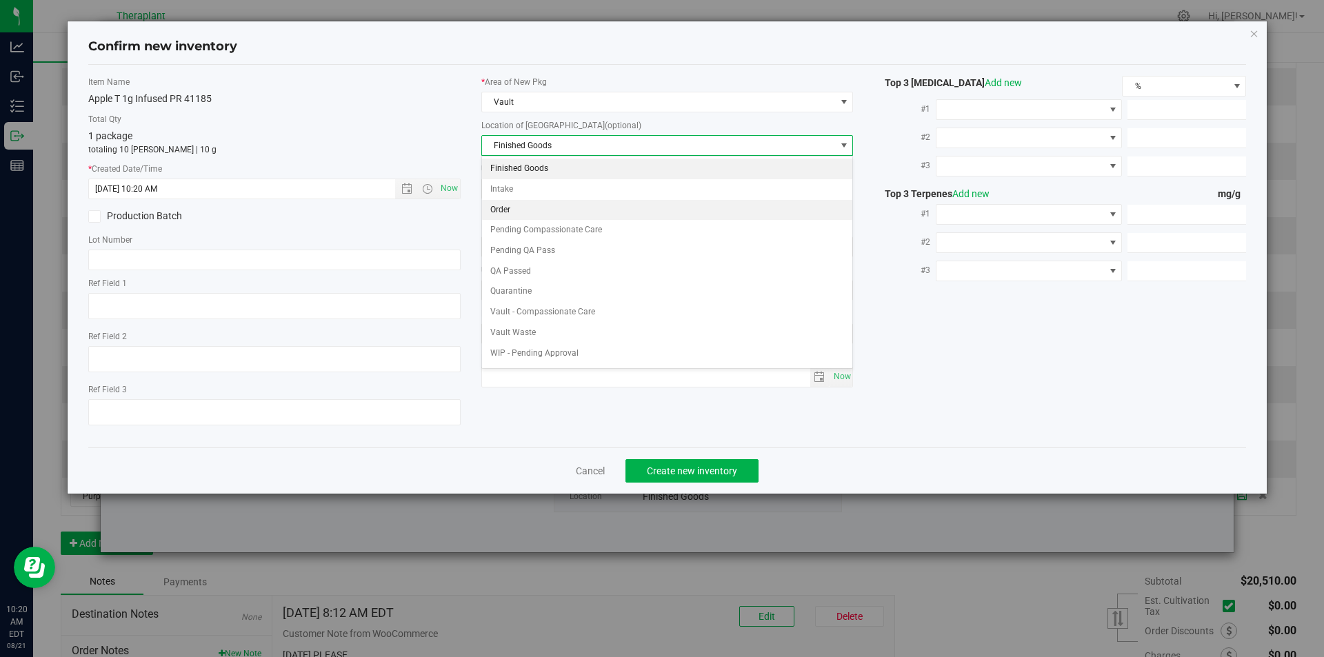
click at [523, 213] on li "Order" at bounding box center [667, 210] width 371 height 21
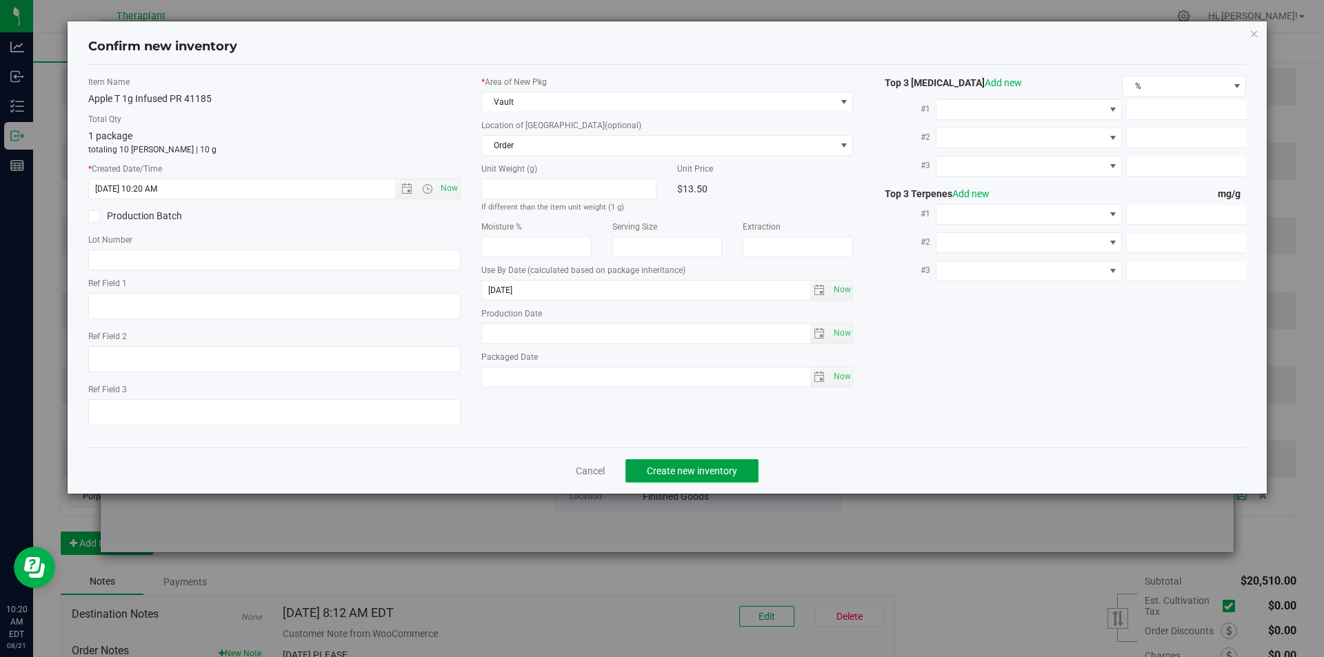
click at [661, 477] on button "Create new inventory" at bounding box center [691, 470] width 133 height 23
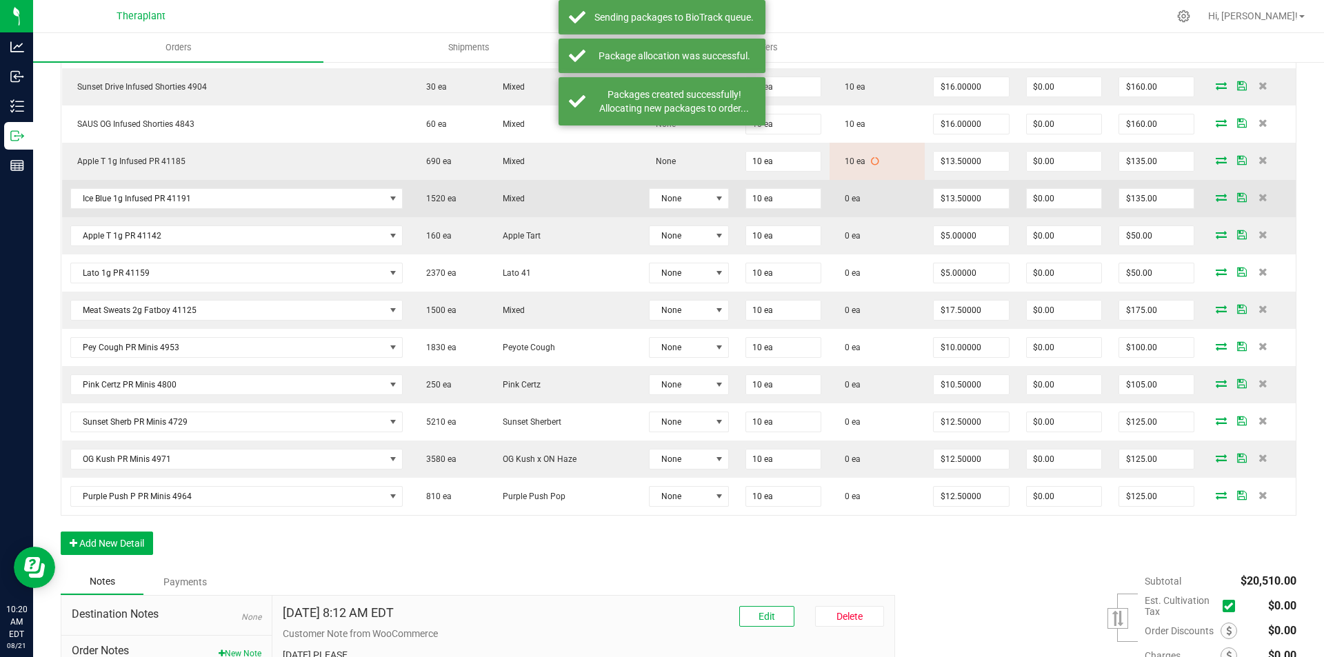
click at [1216, 193] on icon at bounding box center [1221, 197] width 11 height 8
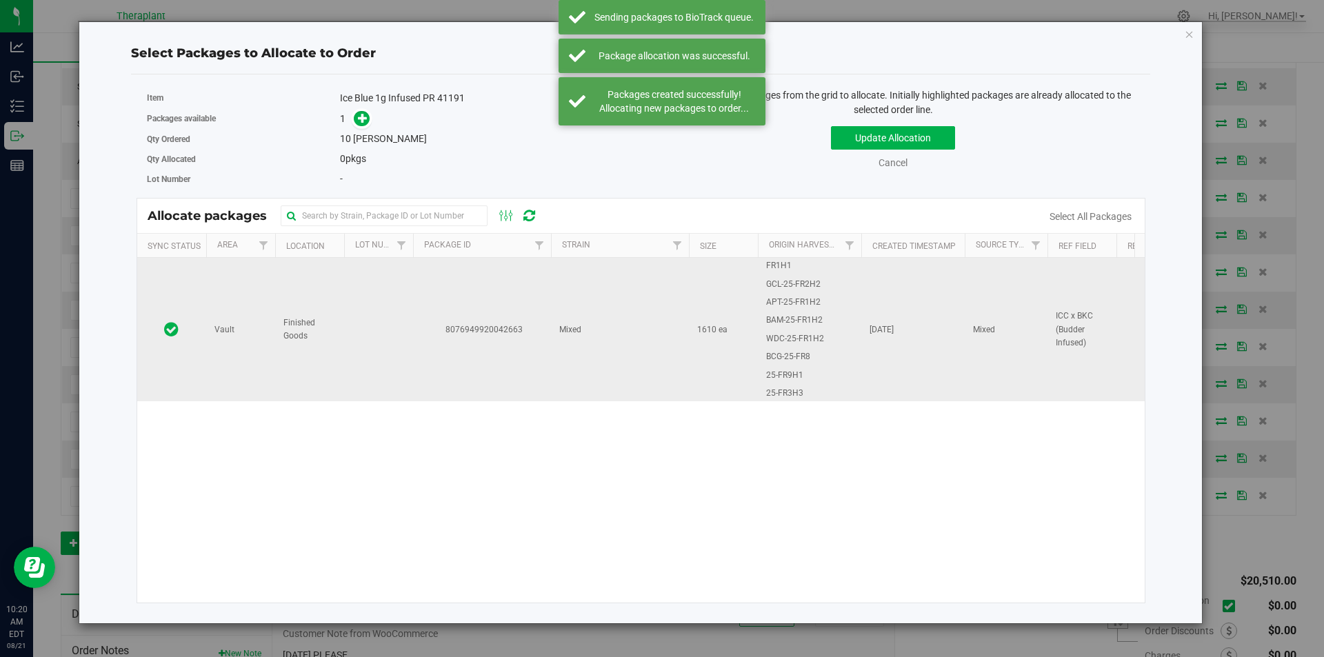
click at [413, 305] on td "8076949920042663" at bounding box center [482, 329] width 138 height 143
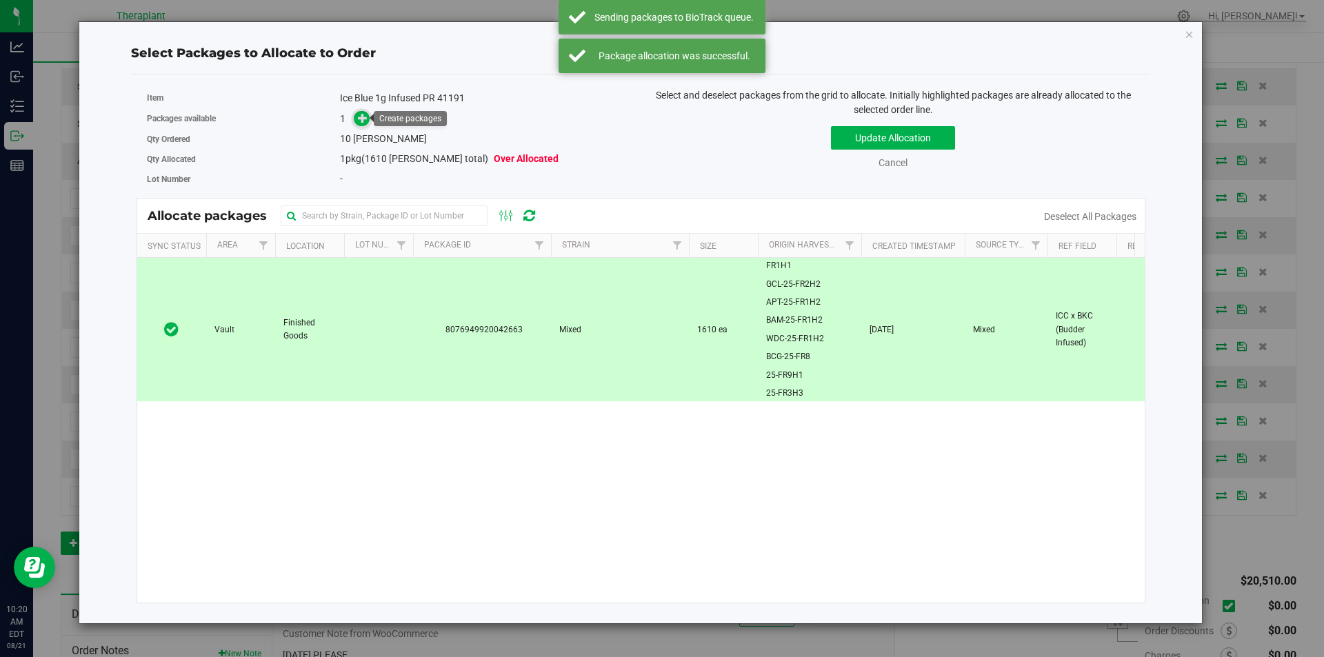
click at [357, 119] on span at bounding box center [362, 119] width 16 height 16
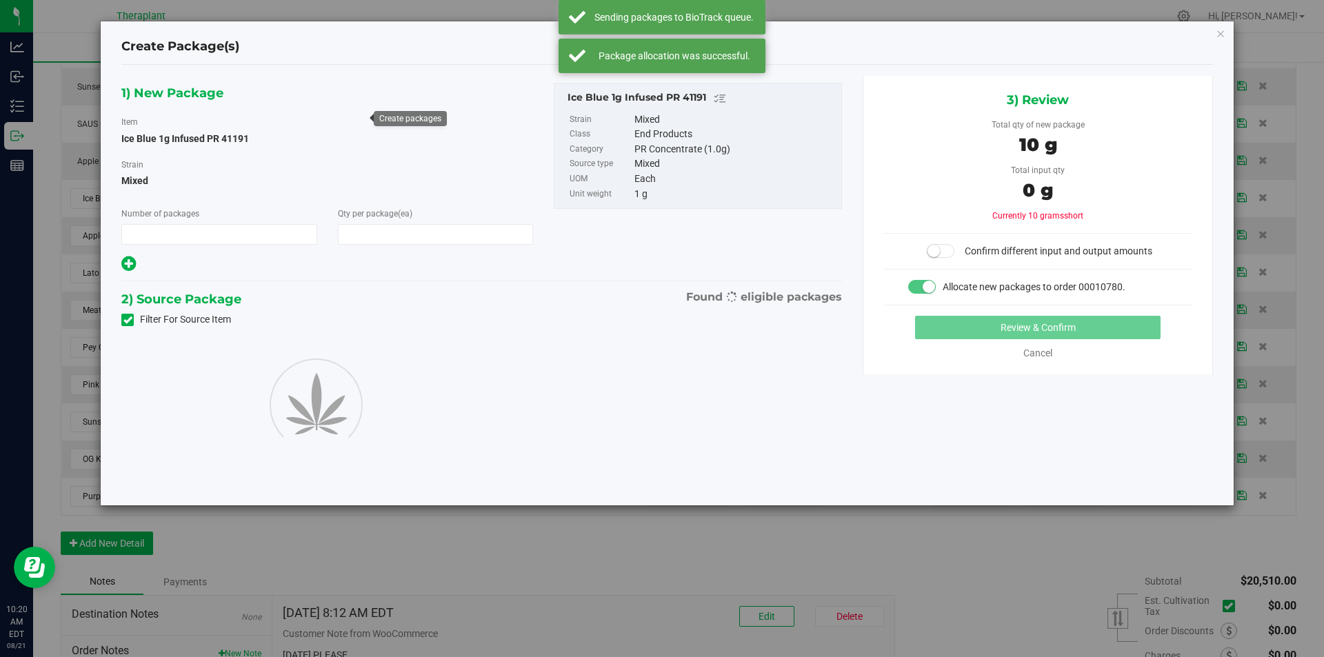
type input "1"
type input "10"
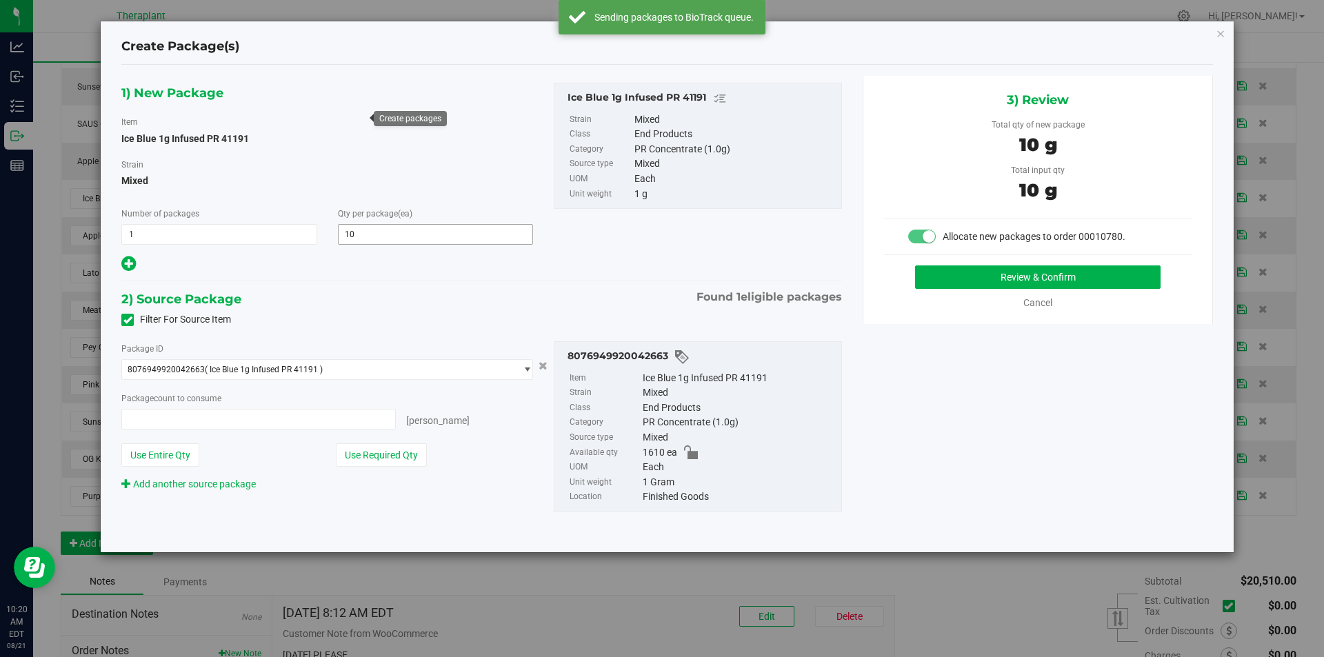
type input "10 ea"
drag, startPoint x: 963, startPoint y: 254, endPoint x: 965, endPoint y: 267, distance: 13.2
click at [965, 257] on div "3) Review Total qty of new package 10 g Total input qty 10 g Allocate new packa…" at bounding box center [1038, 200] width 350 height 248
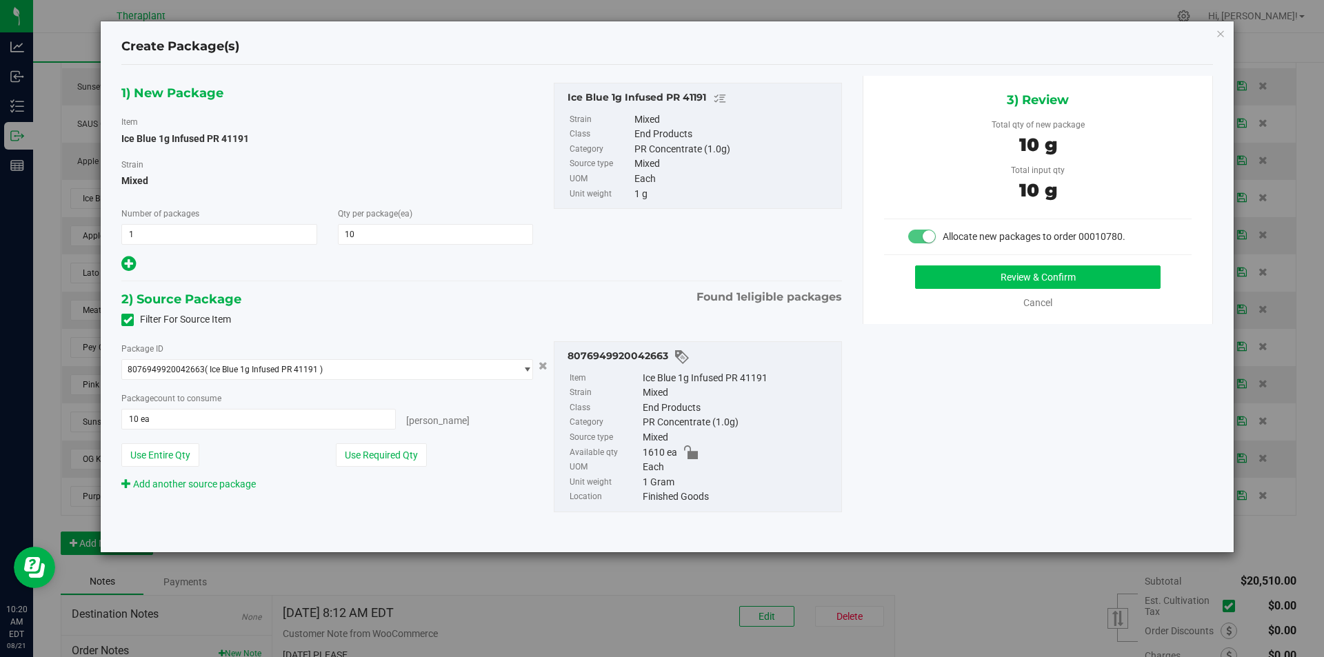
click at [965, 267] on button "Review & Confirm" at bounding box center [1037, 276] width 245 height 23
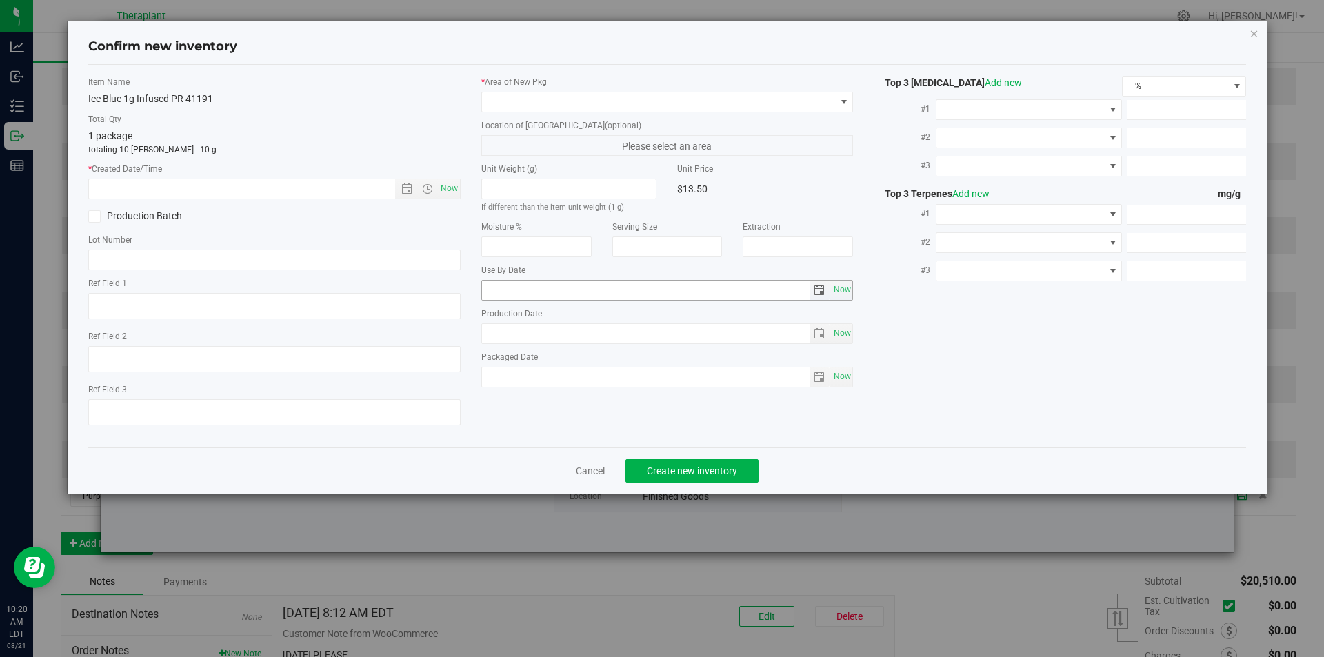
type textarea "ICC x BKC (Budder Infused)"
type input "[DATE]"
click at [436, 198] on span "Now" at bounding box center [427, 188] width 65 height 19
drag, startPoint x: 441, startPoint y: 189, endPoint x: 485, endPoint y: 132, distance: 71.9
click at [445, 186] on span "Now" at bounding box center [448, 189] width 23 height 20
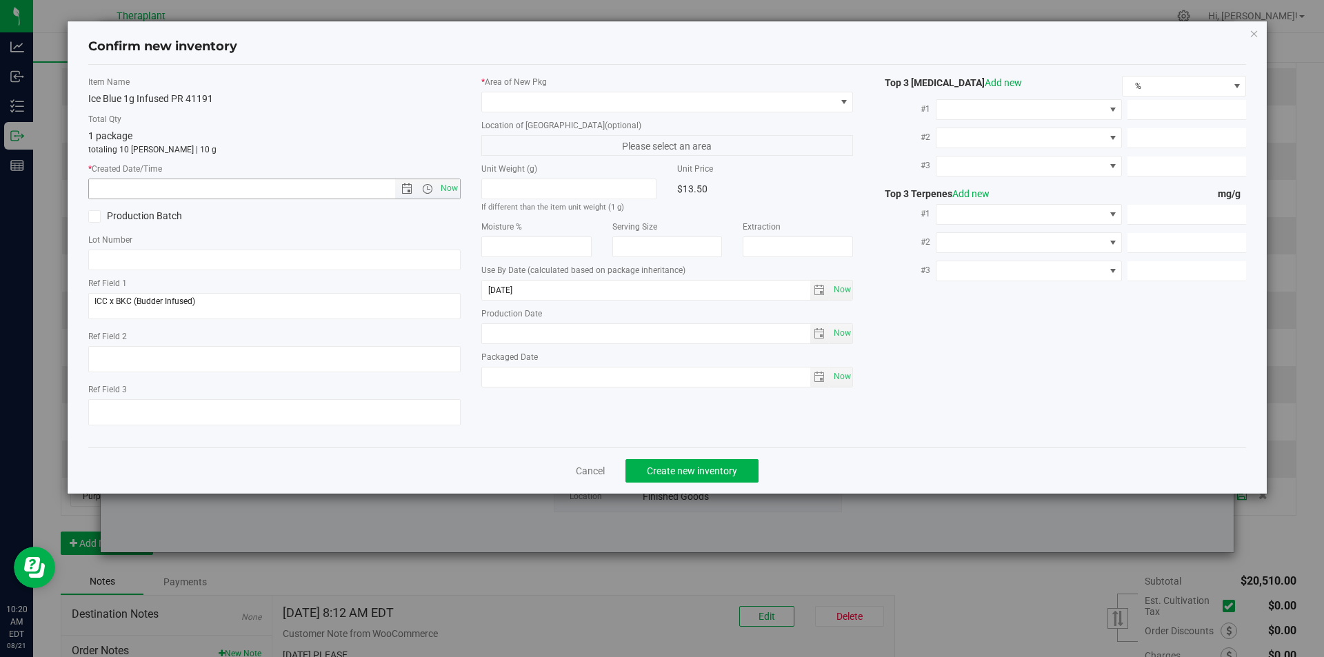
type input "[DATE] 10:20 AM"
click at [504, 92] on span at bounding box center [659, 101] width 354 height 19
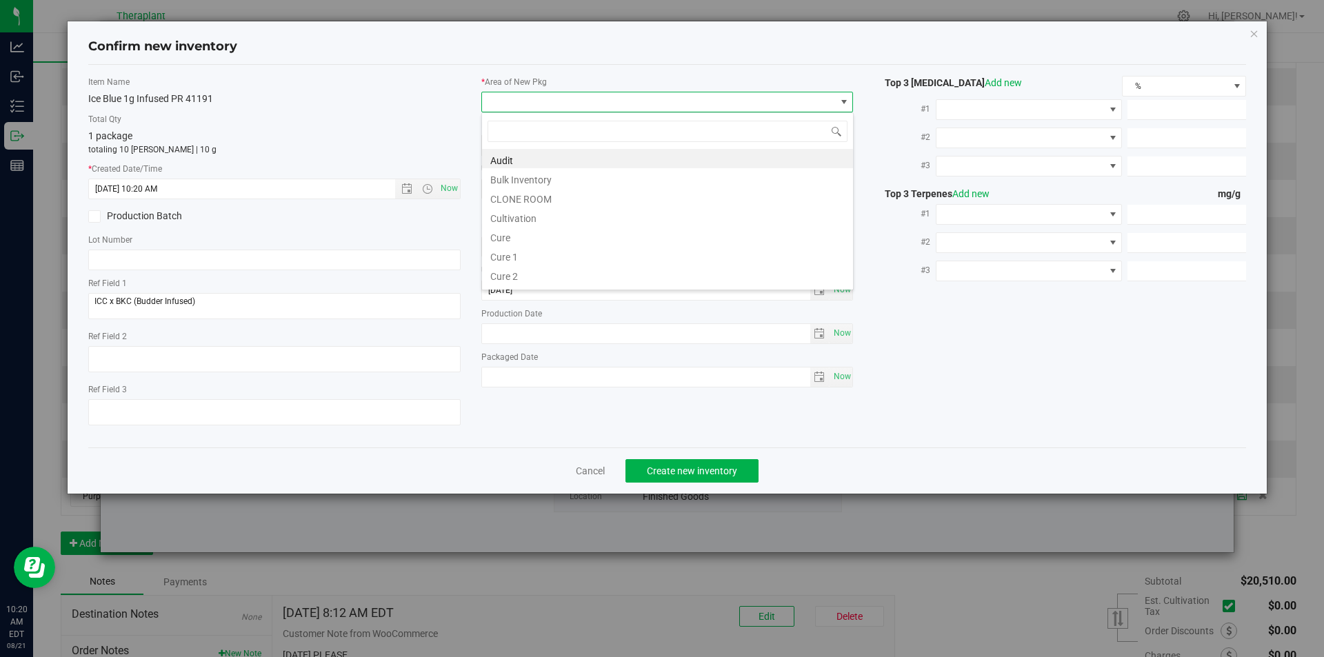
type input "v"
click at [523, 191] on li "Vault" at bounding box center [667, 197] width 371 height 19
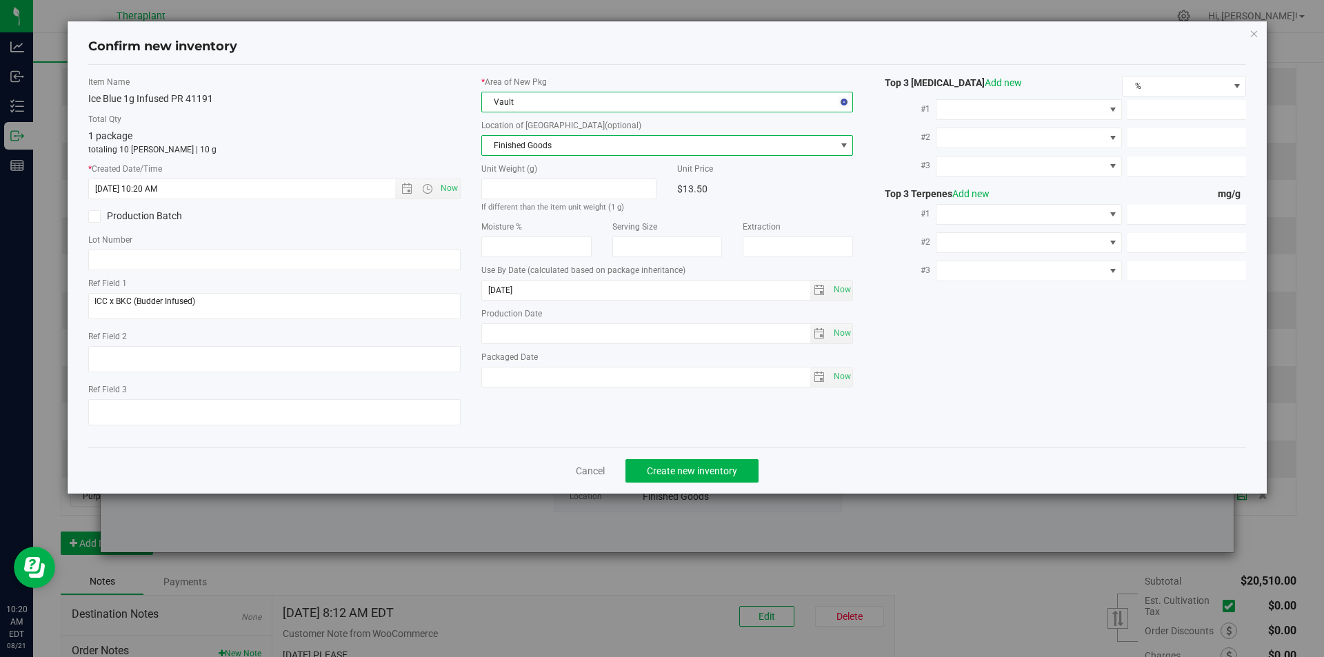
click at [523, 144] on span "Finished Goods" at bounding box center [659, 145] width 354 height 19
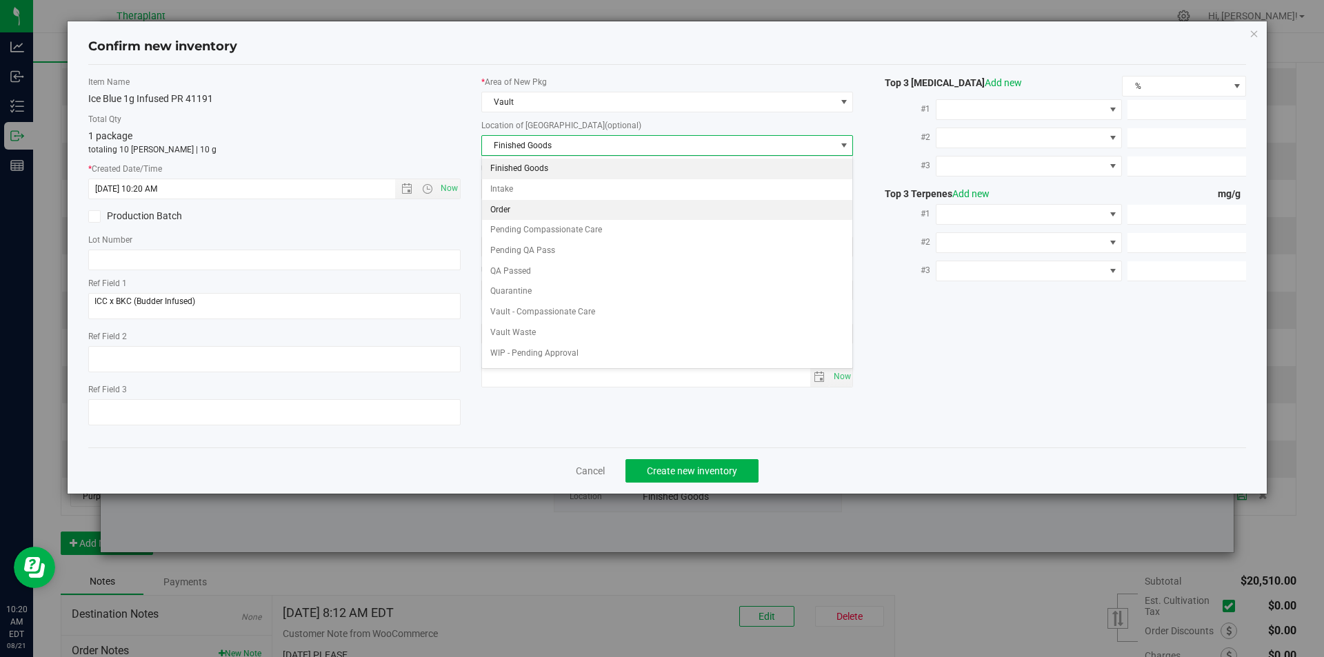
click at [517, 211] on li "Order" at bounding box center [667, 210] width 371 height 21
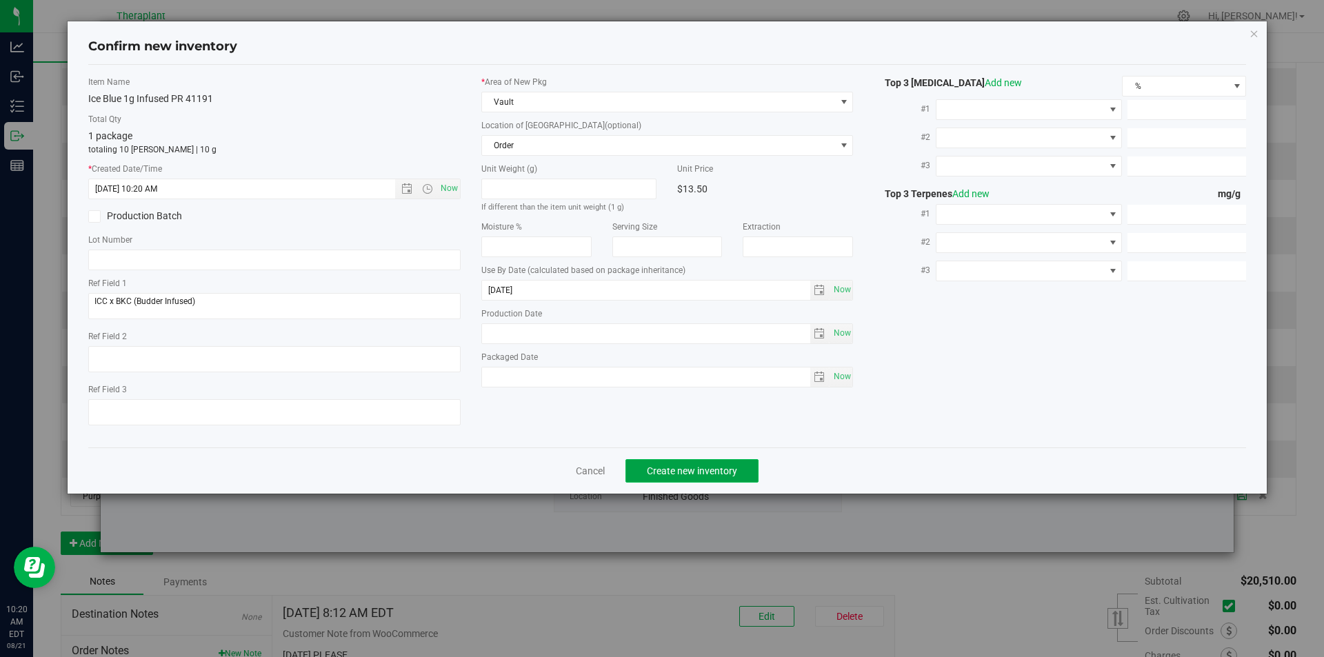
click at [691, 469] on span "Create new inventory" at bounding box center [692, 470] width 90 height 11
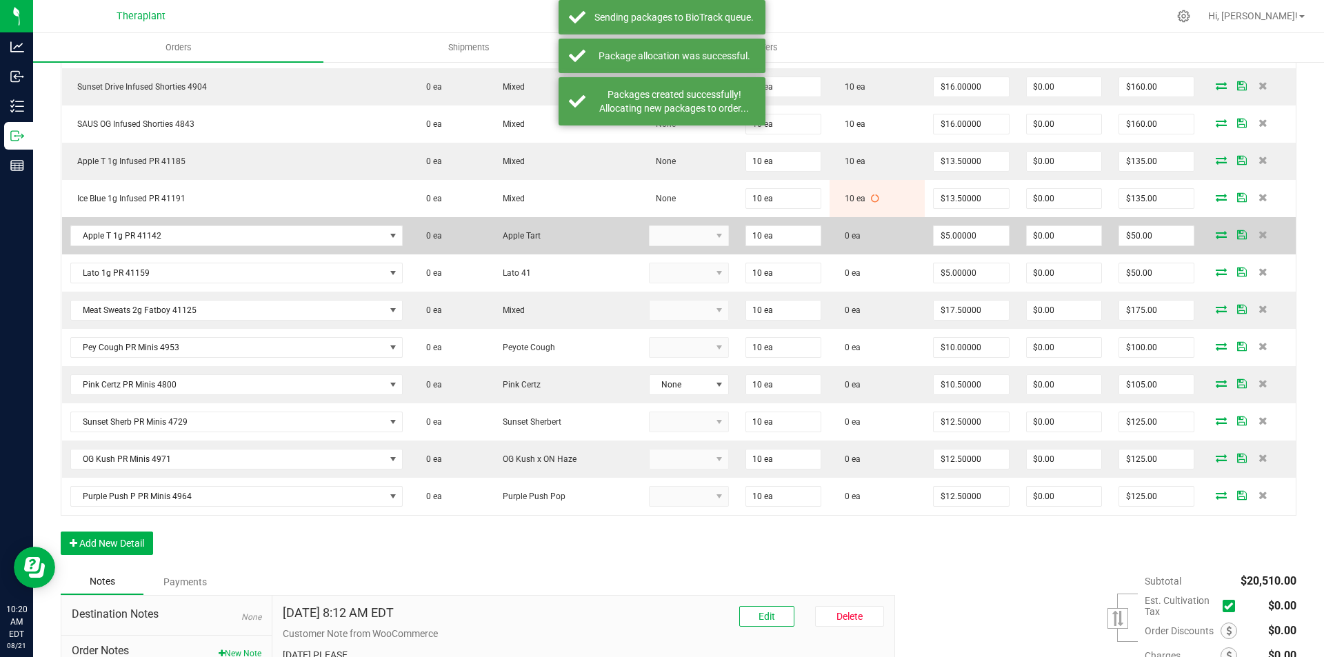
click at [1216, 236] on icon at bounding box center [1221, 234] width 11 height 8
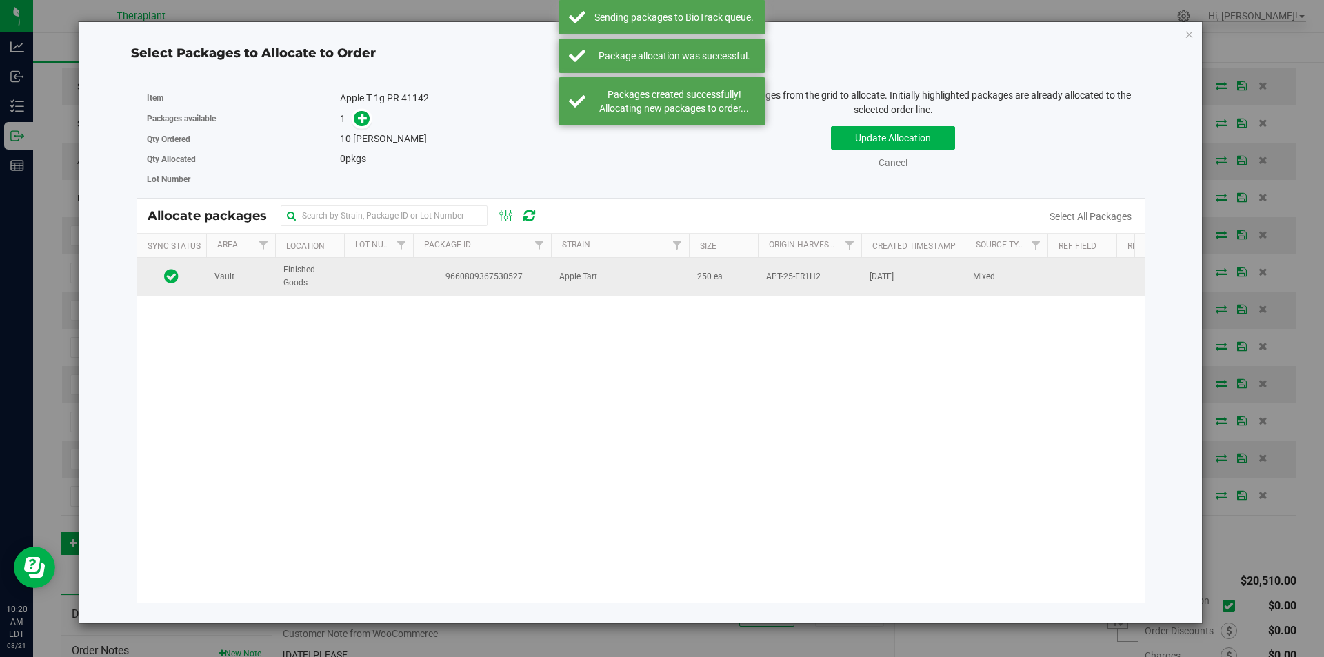
click at [450, 290] on td "9660809367530527" at bounding box center [482, 276] width 138 height 37
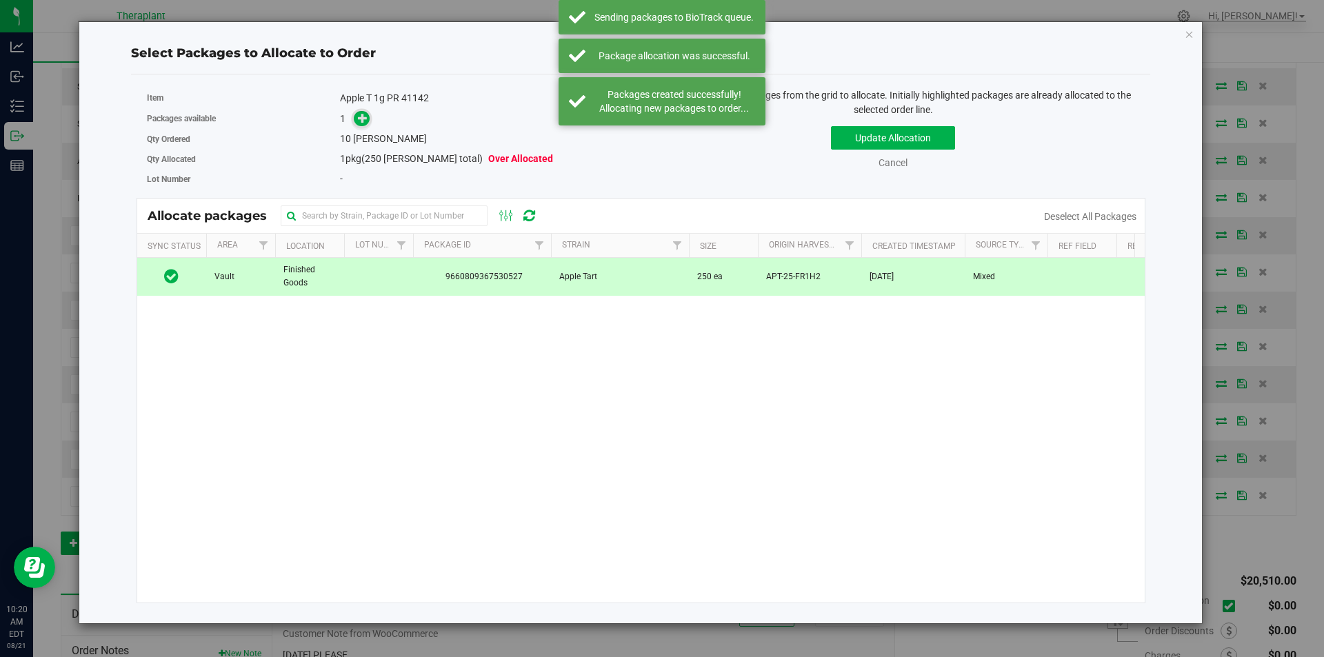
click at [361, 123] on icon at bounding box center [363, 118] width 10 height 10
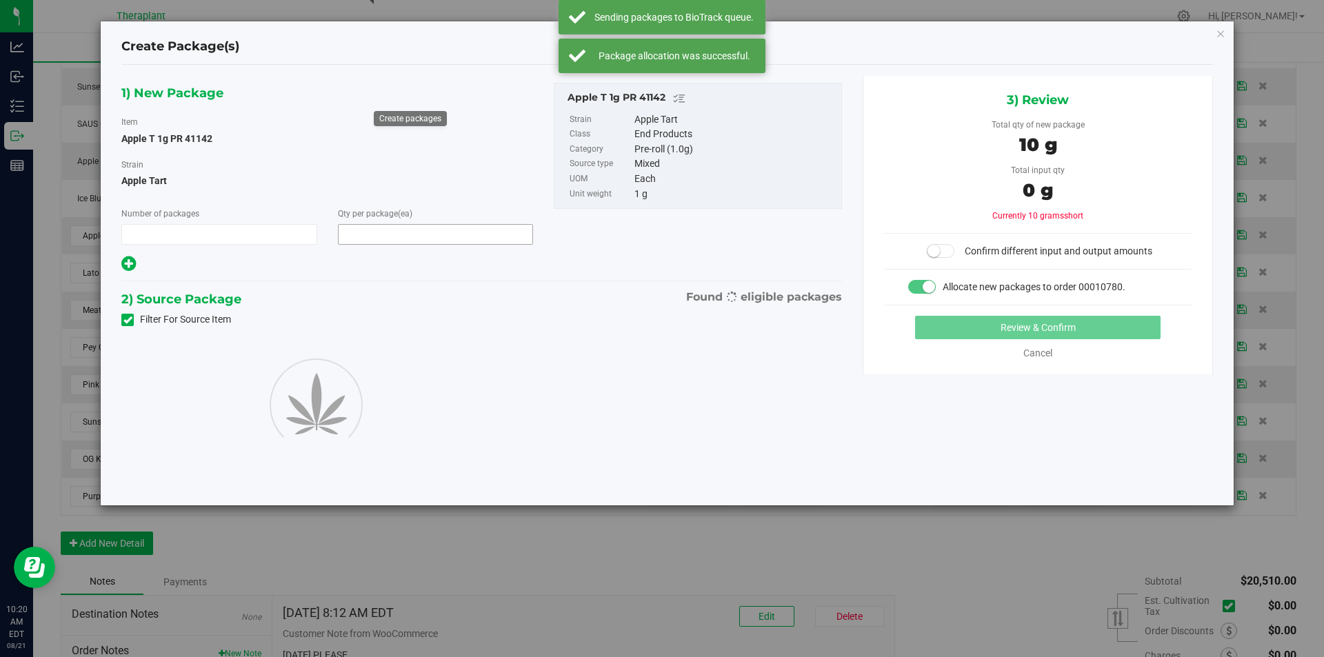
type input "1"
type input "10"
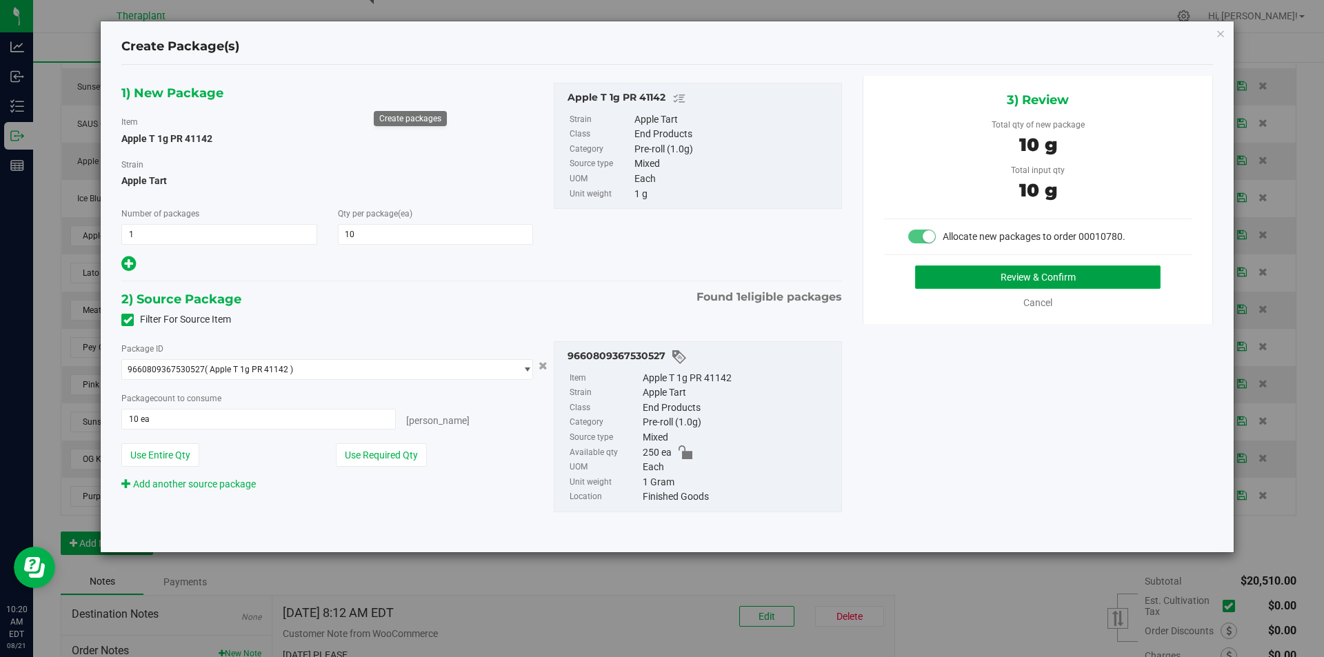
click at [1039, 276] on button "Review & Confirm" at bounding box center [1037, 276] width 245 height 23
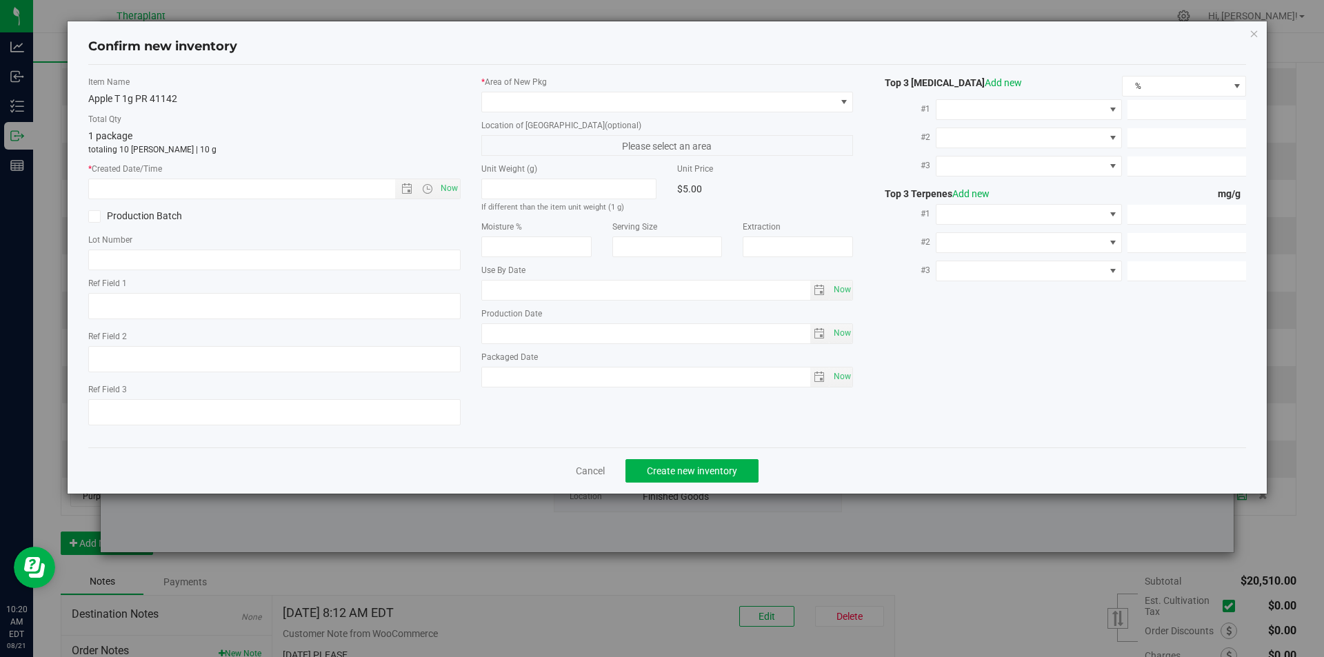
type input "[DATE]"
click at [454, 189] on span "Now" at bounding box center [448, 189] width 23 height 20
type input "[DATE] 10:20 AM"
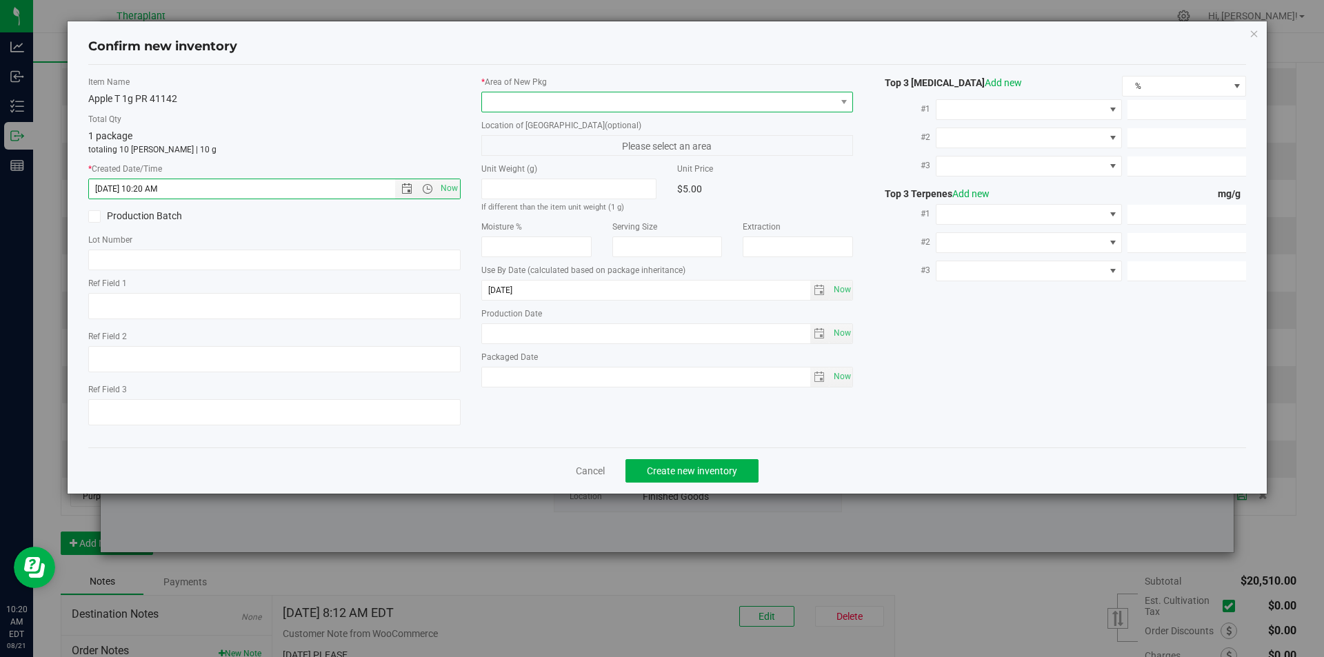
click at [523, 105] on span at bounding box center [659, 101] width 354 height 19
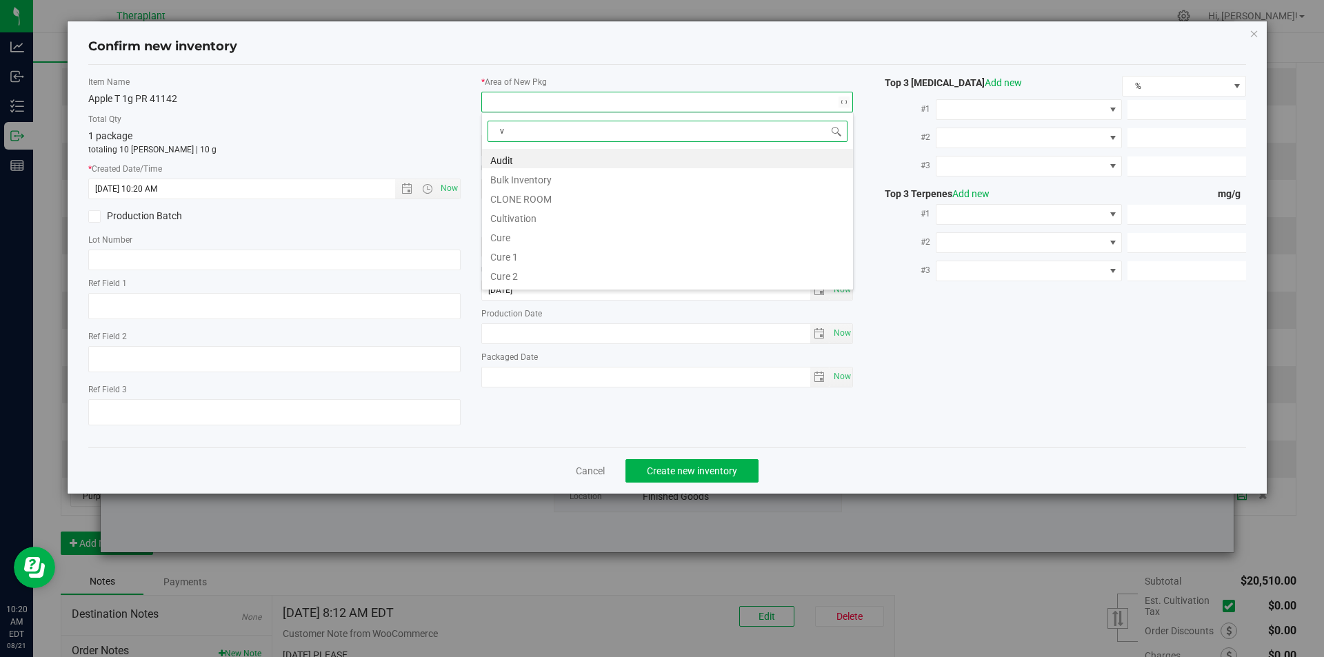
scroll to position [21, 372]
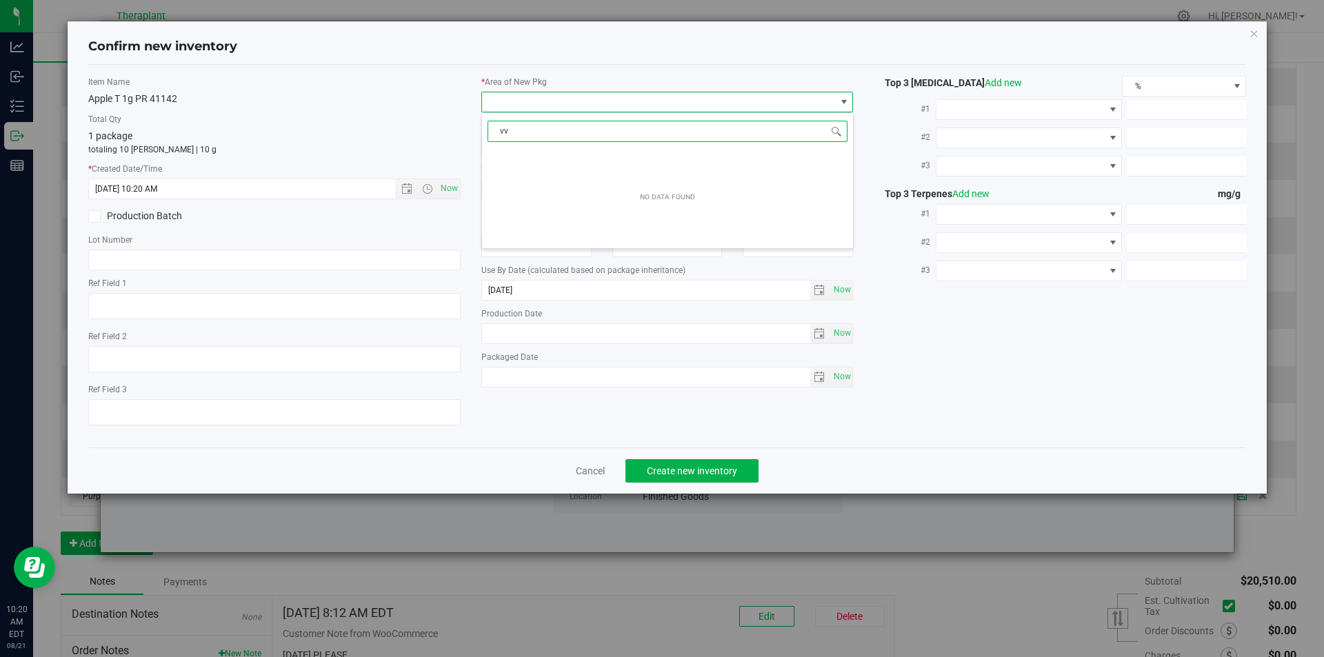
type input "v"
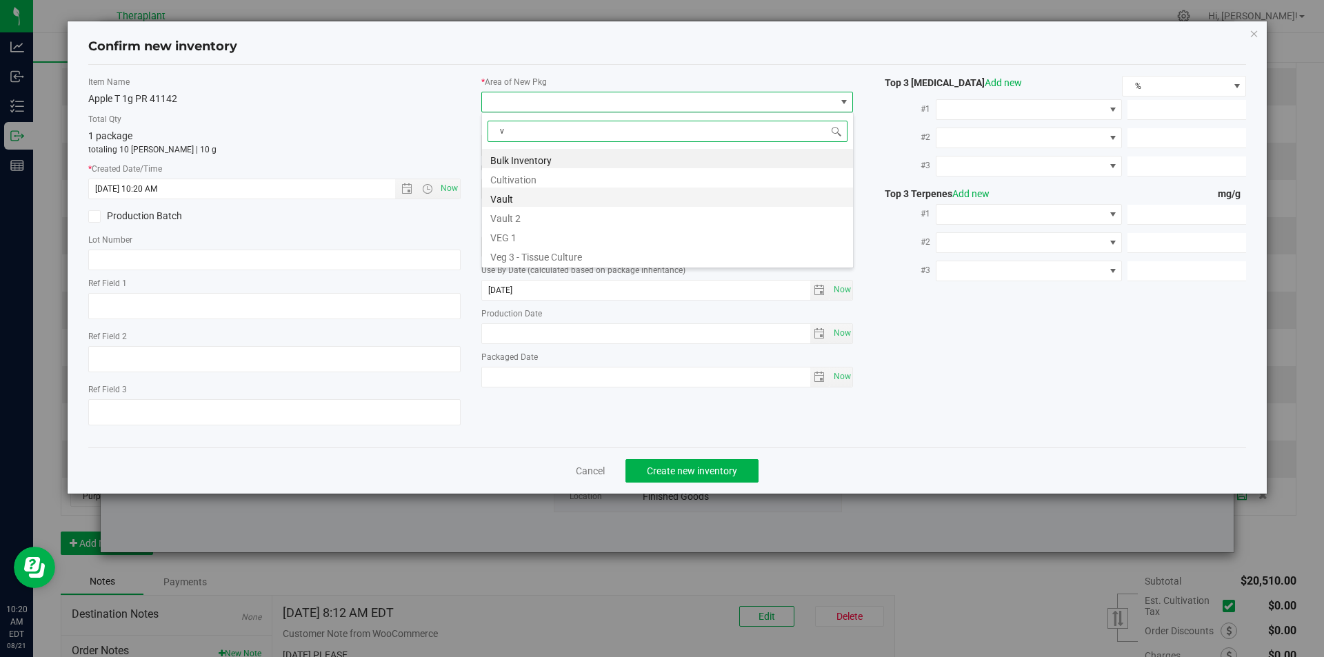
click at [551, 197] on li "Vault" at bounding box center [667, 197] width 371 height 19
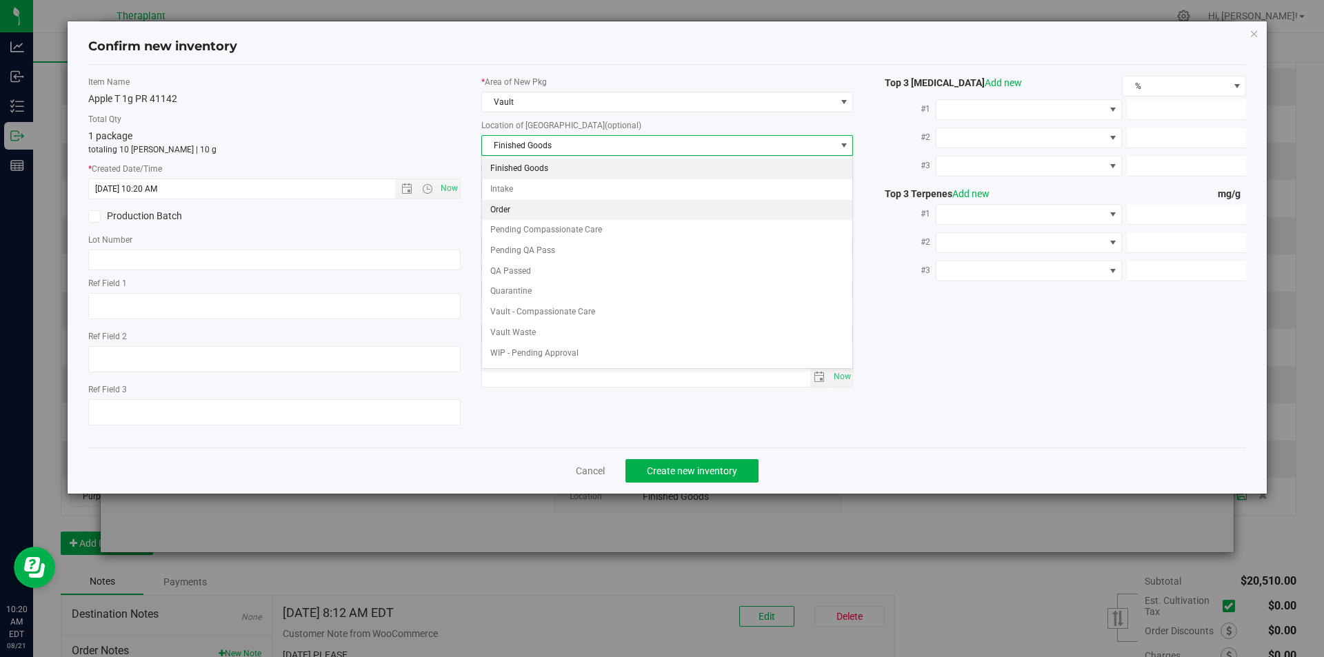
click at [510, 214] on li "Order" at bounding box center [667, 210] width 371 height 21
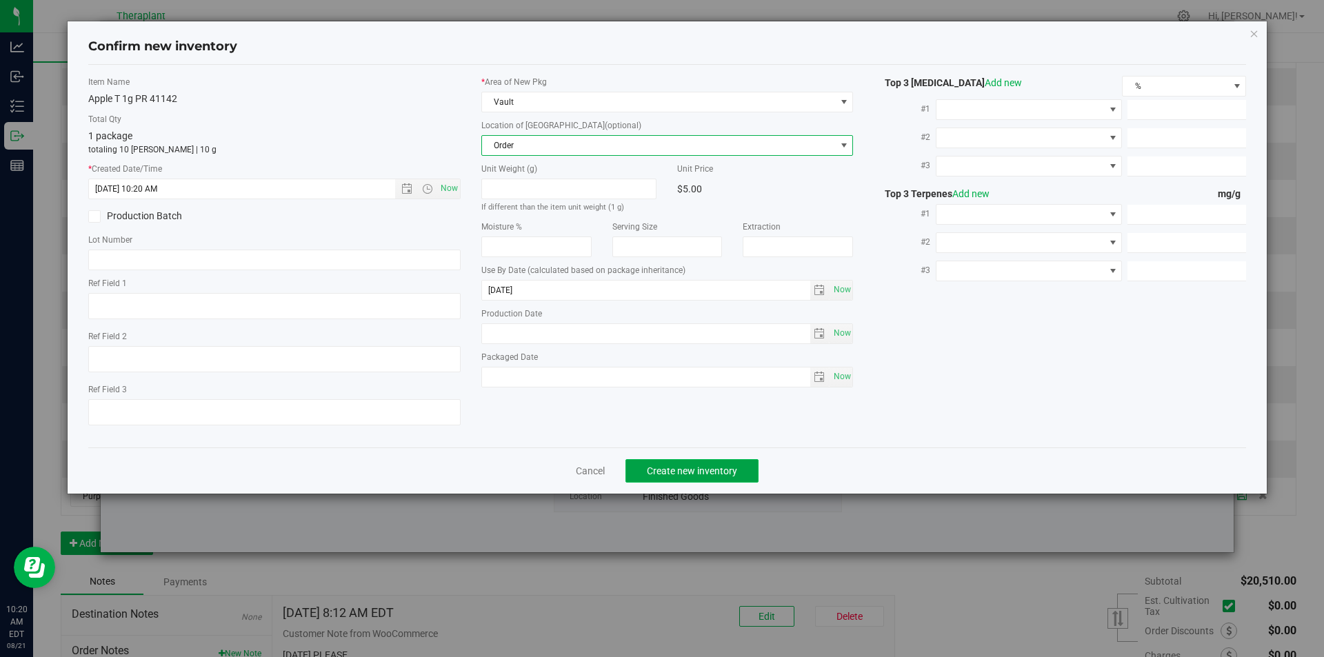
click at [649, 474] on span "Create new inventory" at bounding box center [692, 470] width 90 height 11
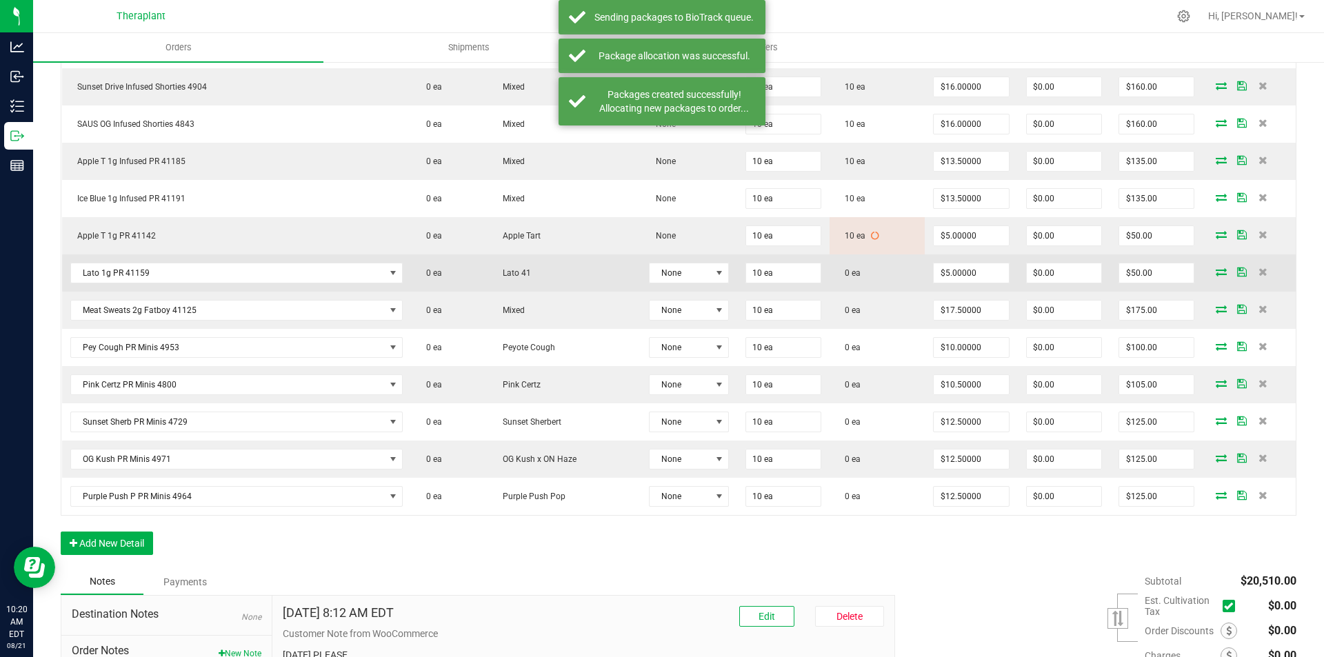
click at [1216, 272] on icon at bounding box center [1221, 272] width 11 height 8
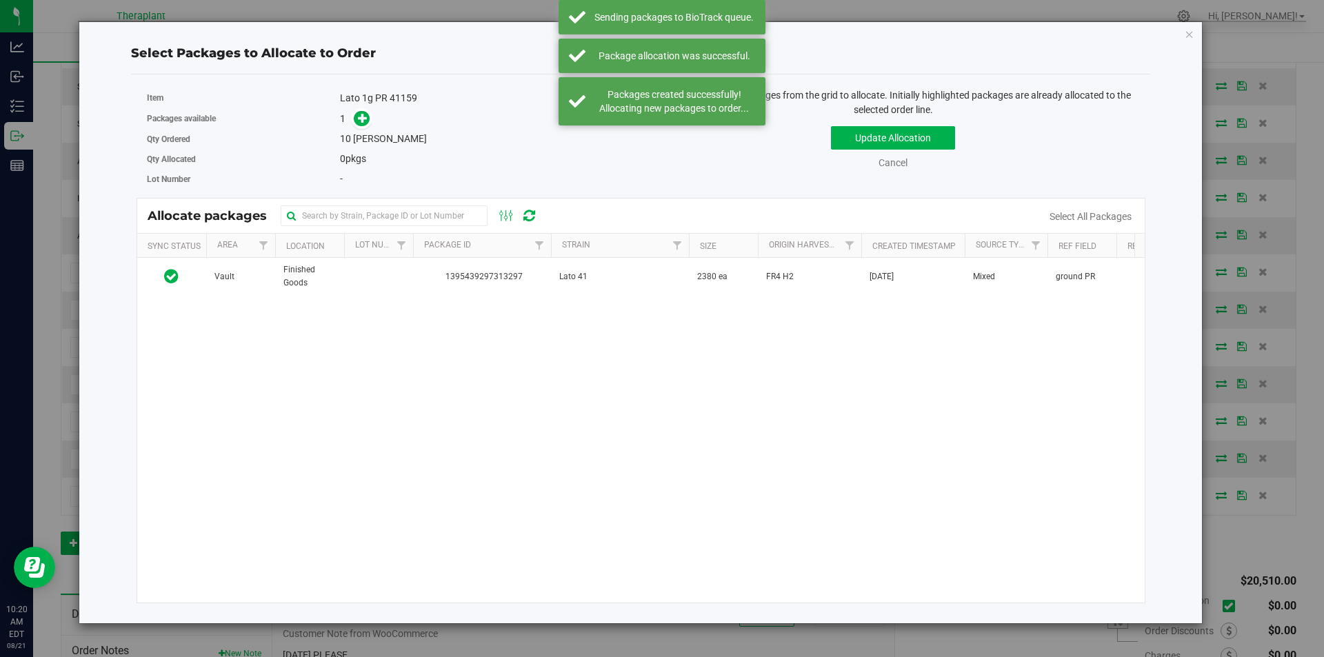
click at [441, 309] on div "Vault Finished Goods 1395439297313297 Lato 41 2380 ea FR4 H2 [DATE] Mixed groun…" at bounding box center [641, 430] width 1008 height 345
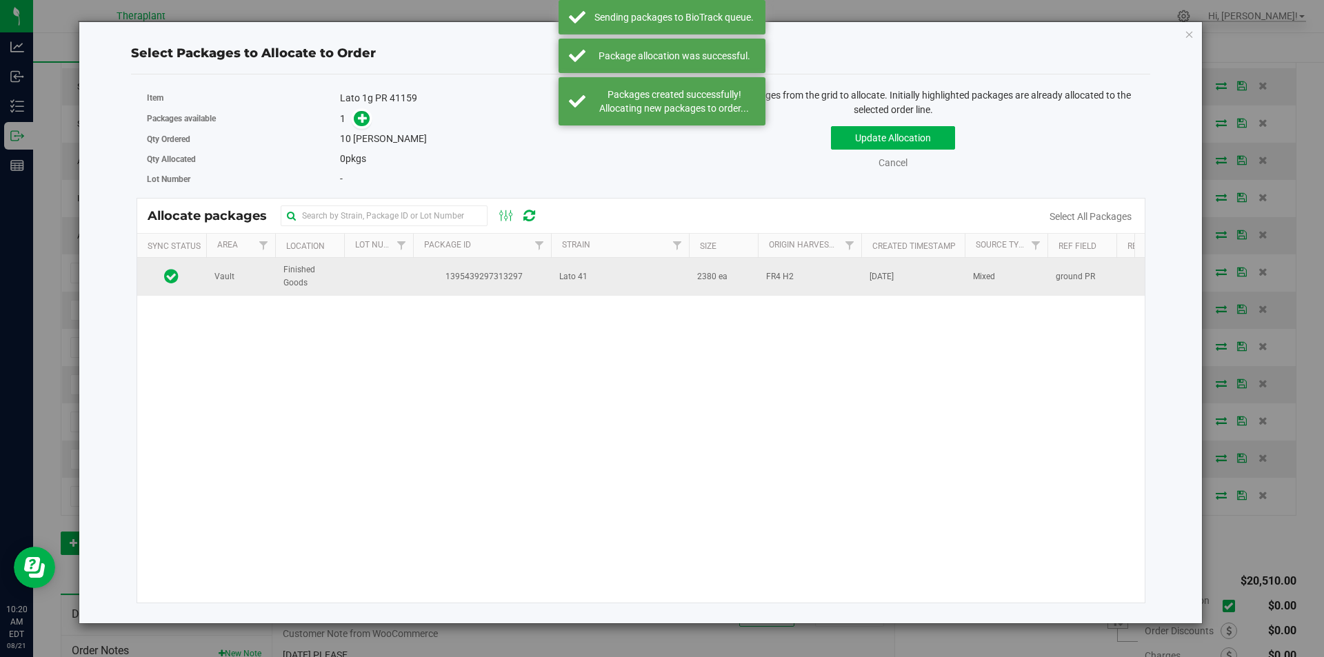
click at [441, 294] on td "1395439297313297" at bounding box center [482, 276] width 138 height 37
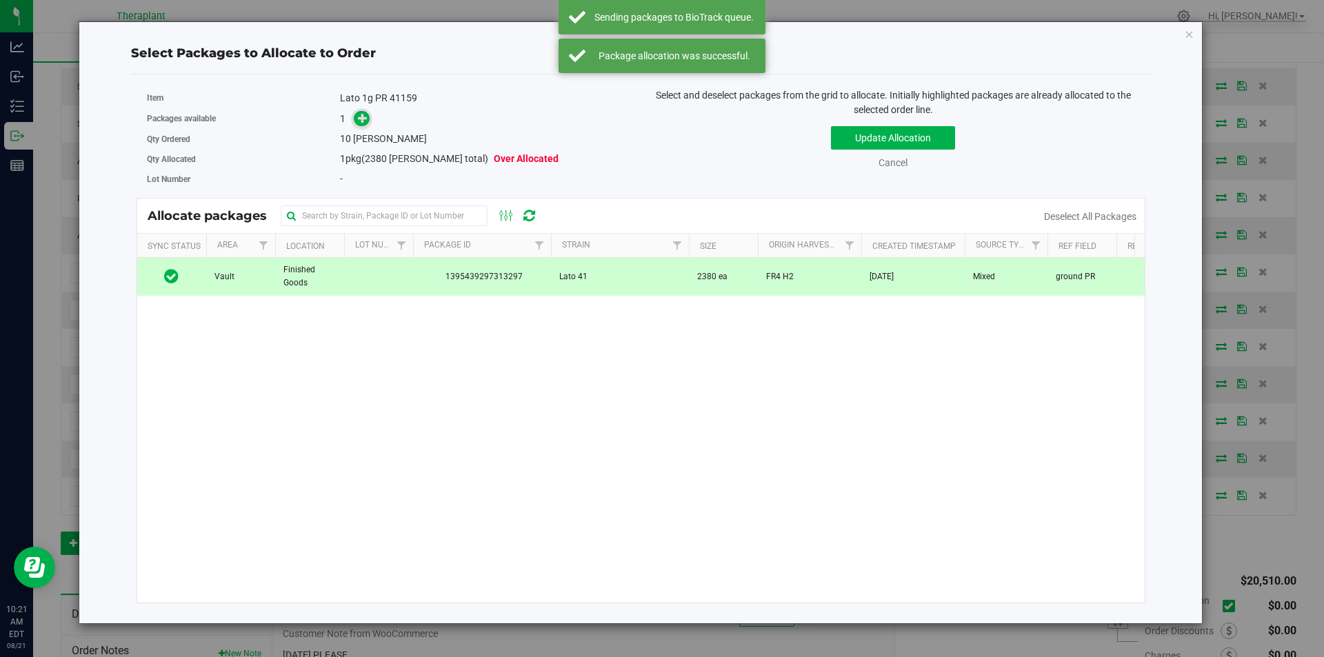
click at [364, 125] on span at bounding box center [362, 119] width 16 height 16
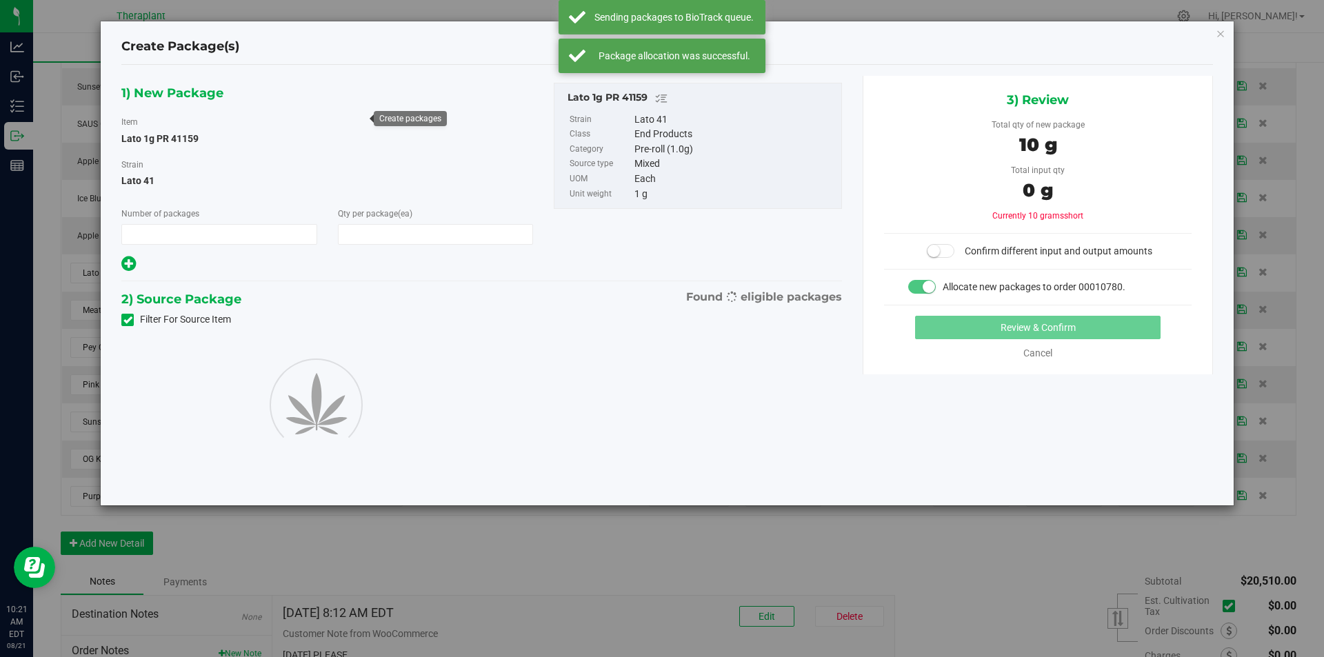
type input "1"
type input "10"
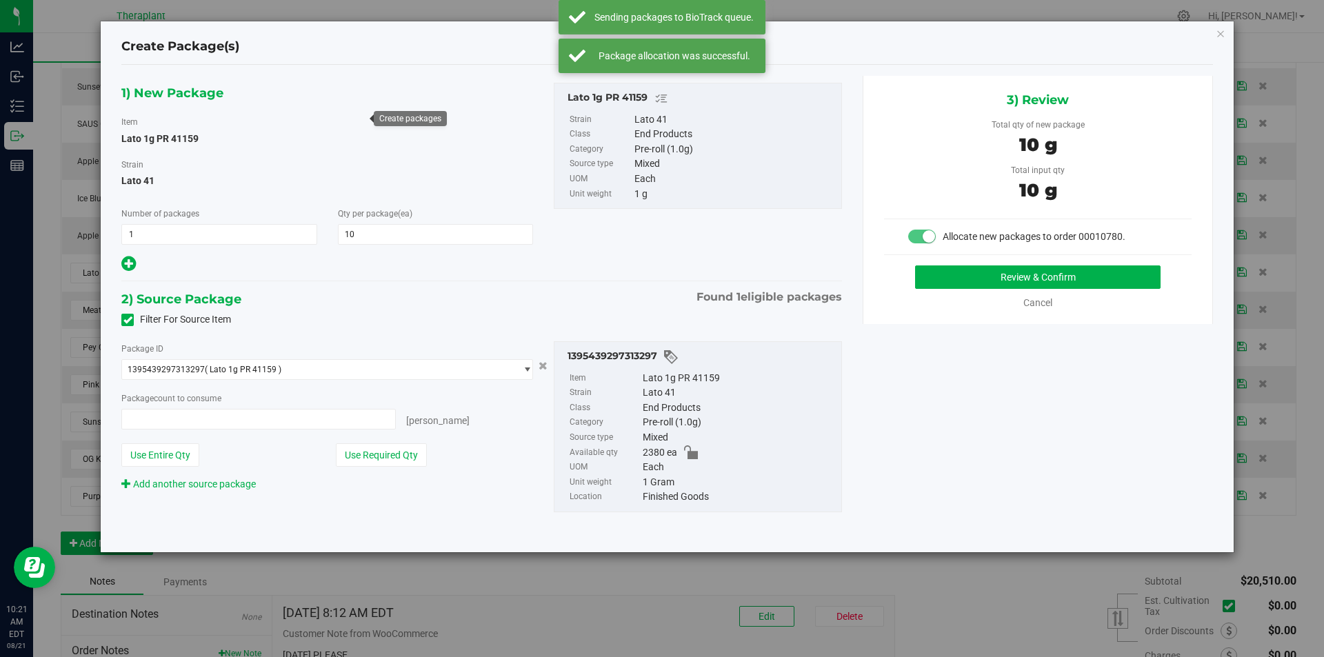
type input "10 ea"
click at [1032, 279] on button "Review & Confirm" at bounding box center [1037, 276] width 245 height 23
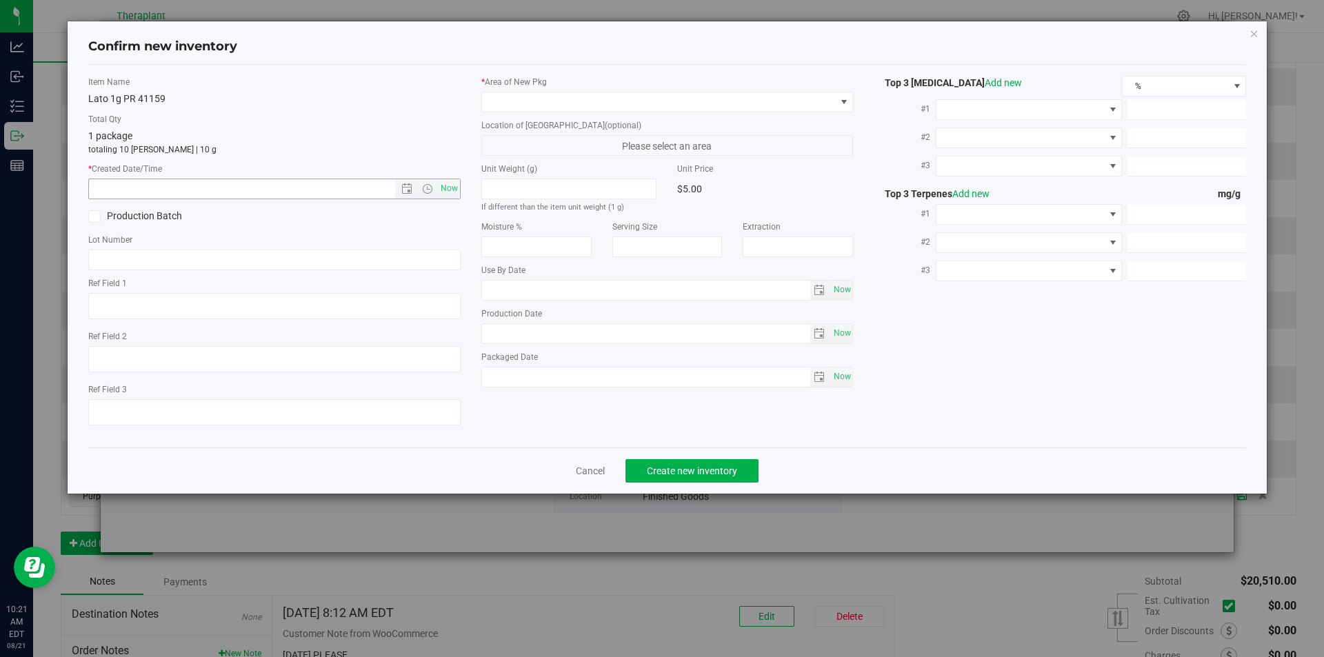
type textarea "ground PR"
type input "[DATE]"
click at [448, 180] on span "Now" at bounding box center [448, 189] width 23 height 20
type input "[DATE] 10:21 AM"
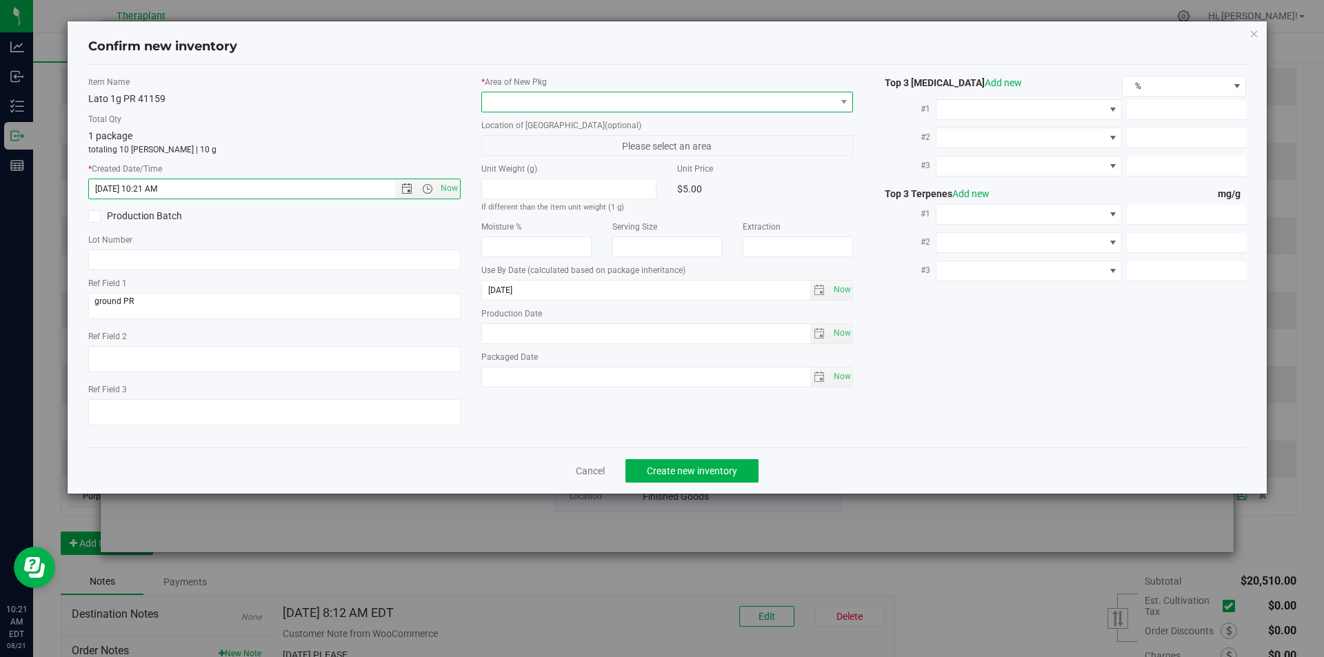
click at [532, 101] on span at bounding box center [659, 101] width 354 height 19
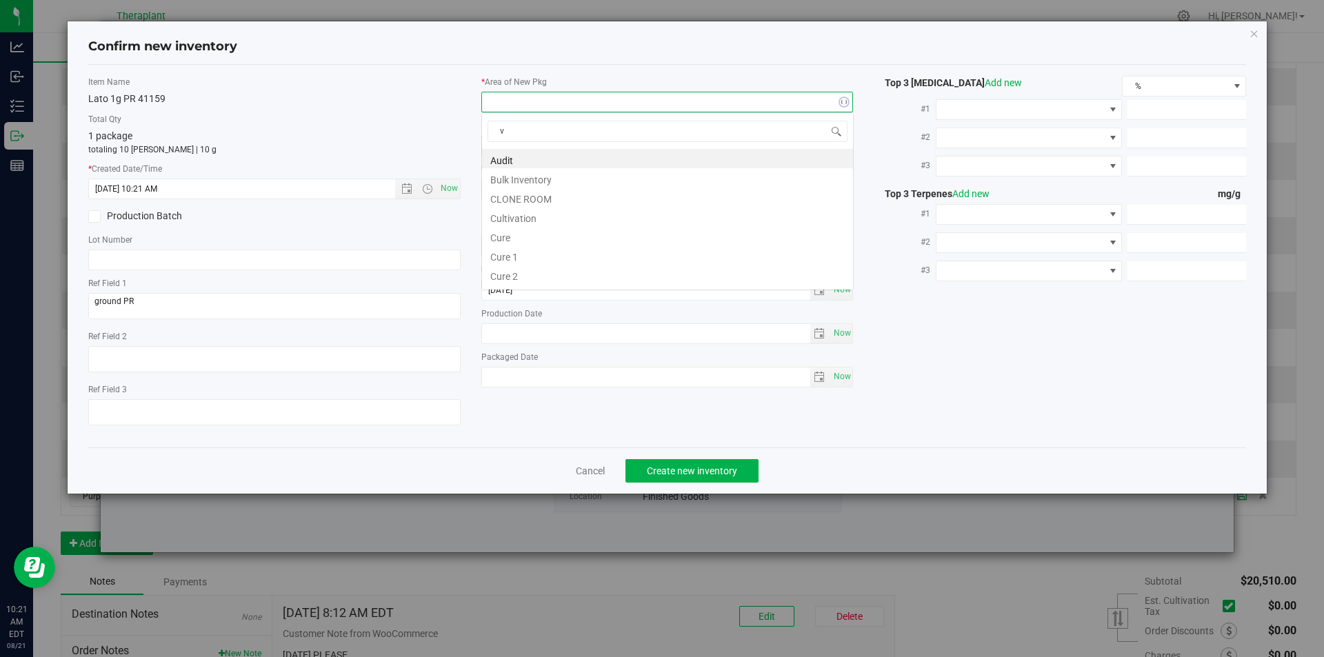
scroll to position [21, 372]
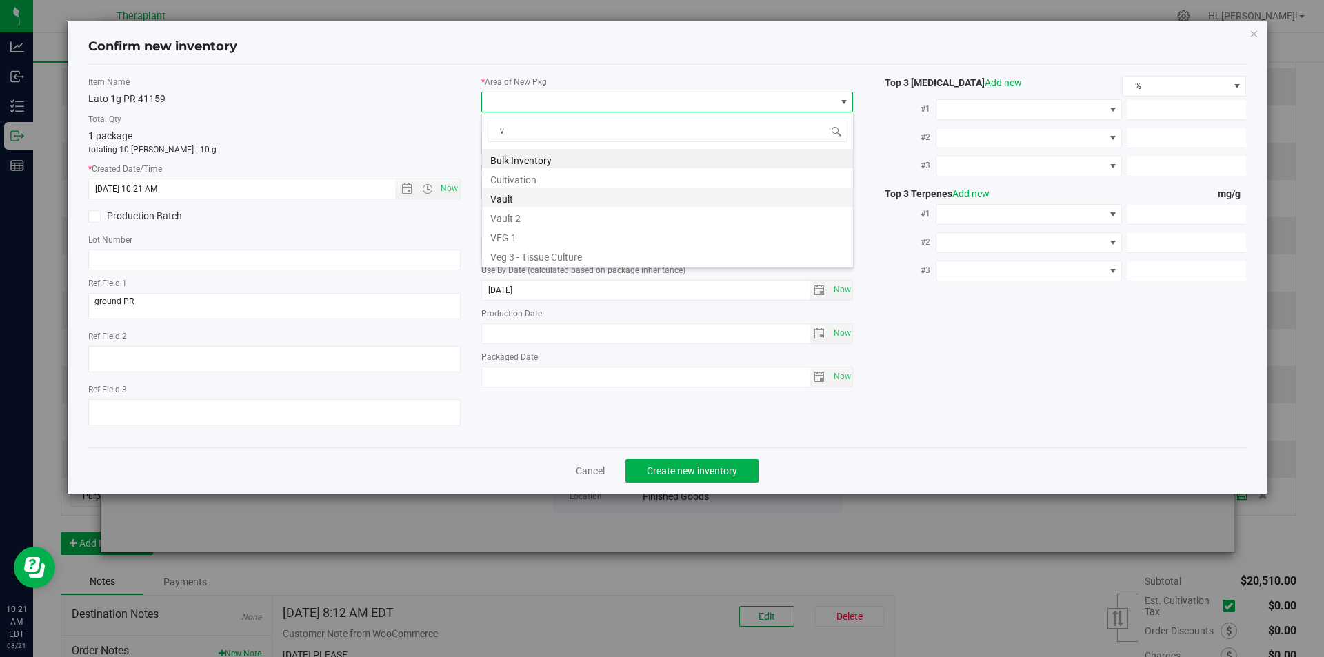
click at [523, 193] on li "Vault" at bounding box center [667, 197] width 371 height 19
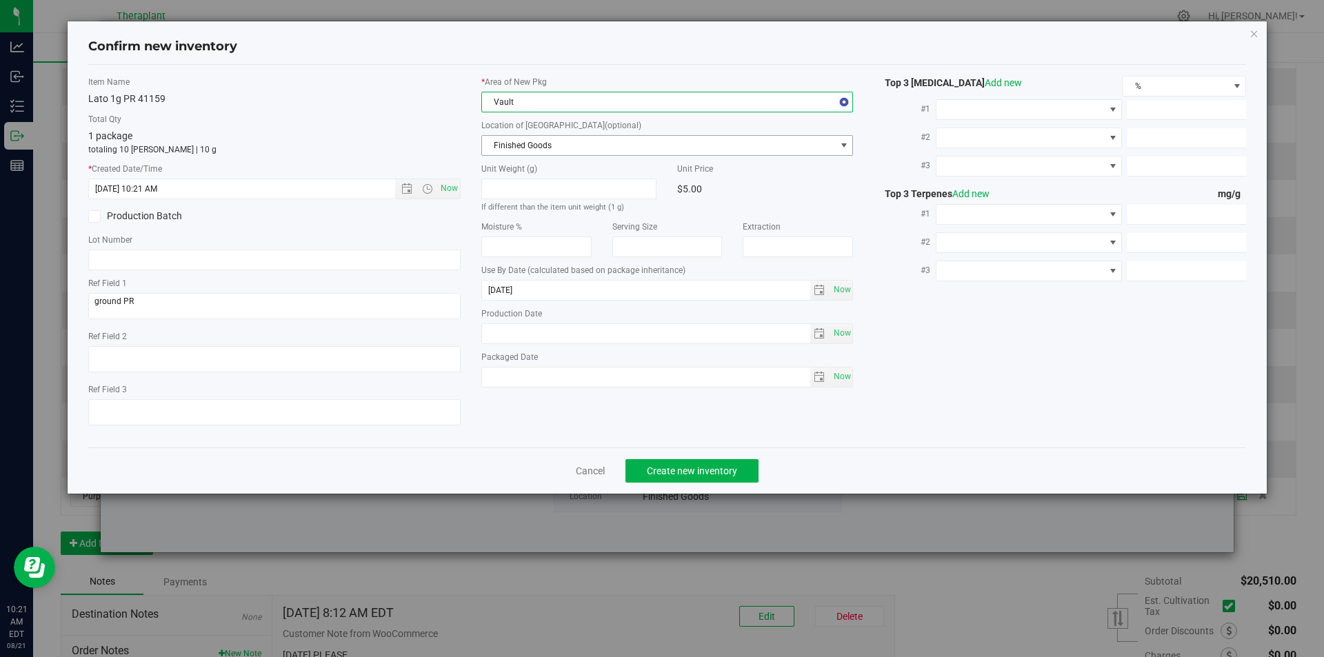
click at [521, 141] on span "Finished Goods" at bounding box center [659, 145] width 354 height 19
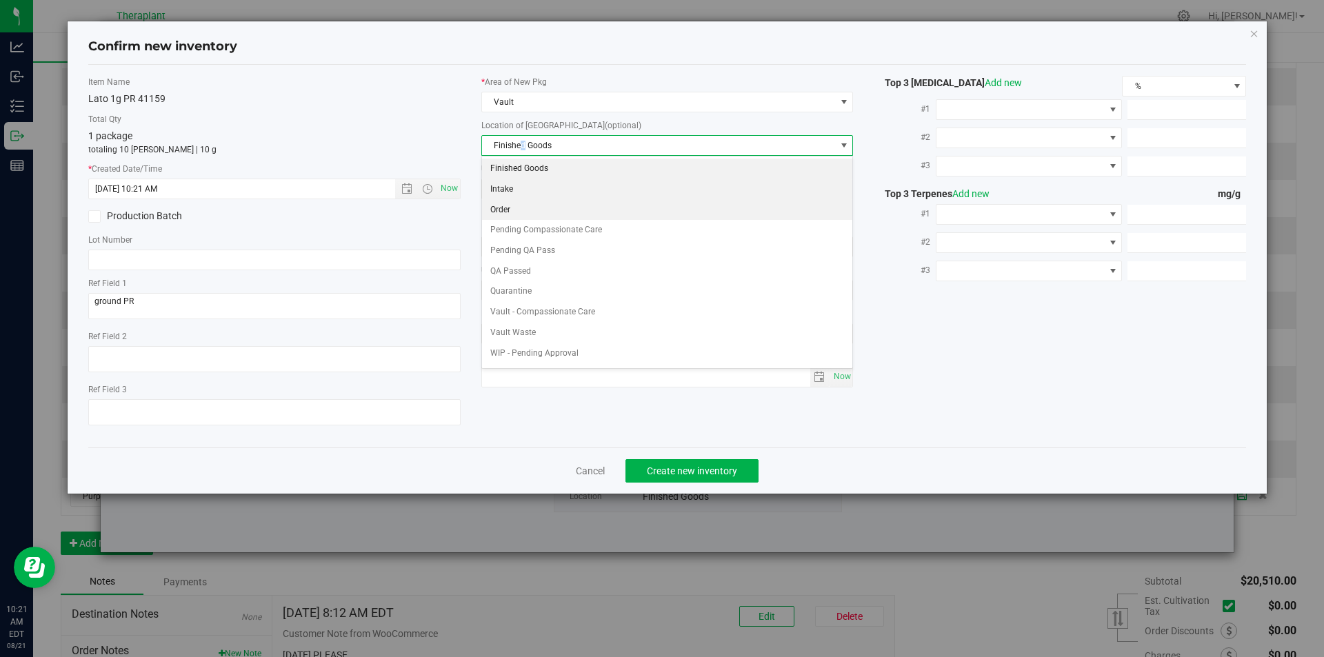
click at [512, 202] on li "Order" at bounding box center [667, 210] width 371 height 21
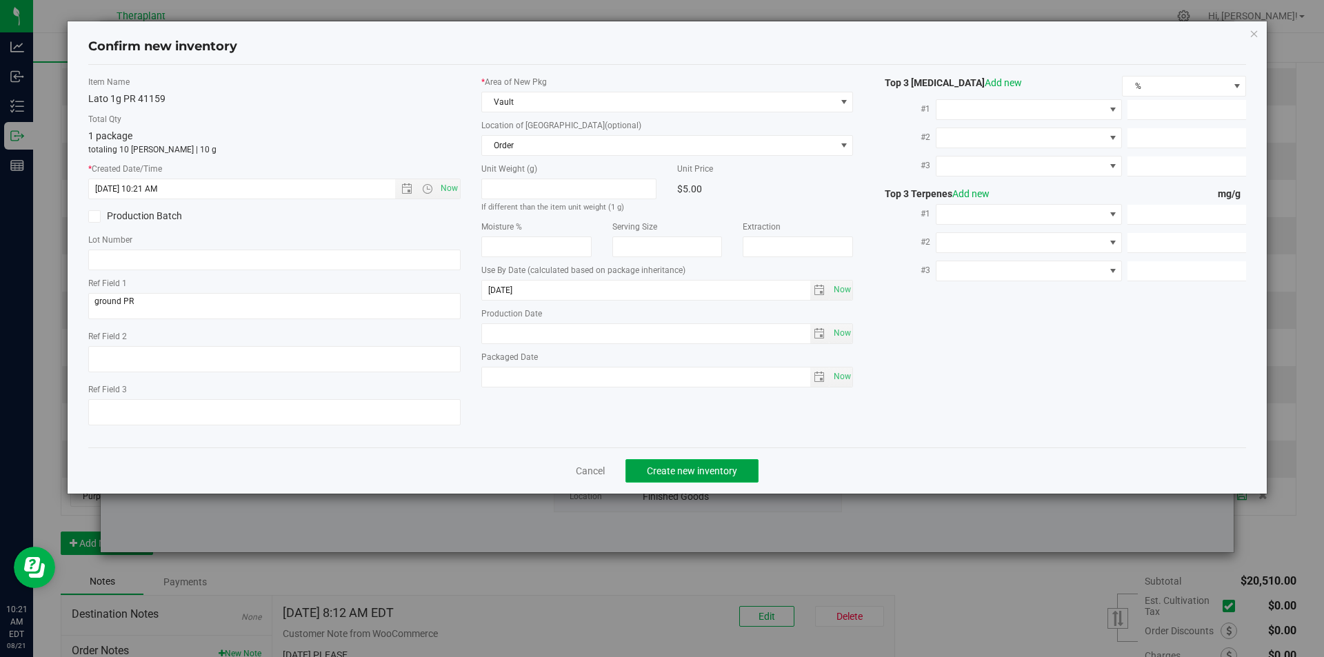
click at [662, 467] on span "Create new inventory" at bounding box center [692, 470] width 90 height 11
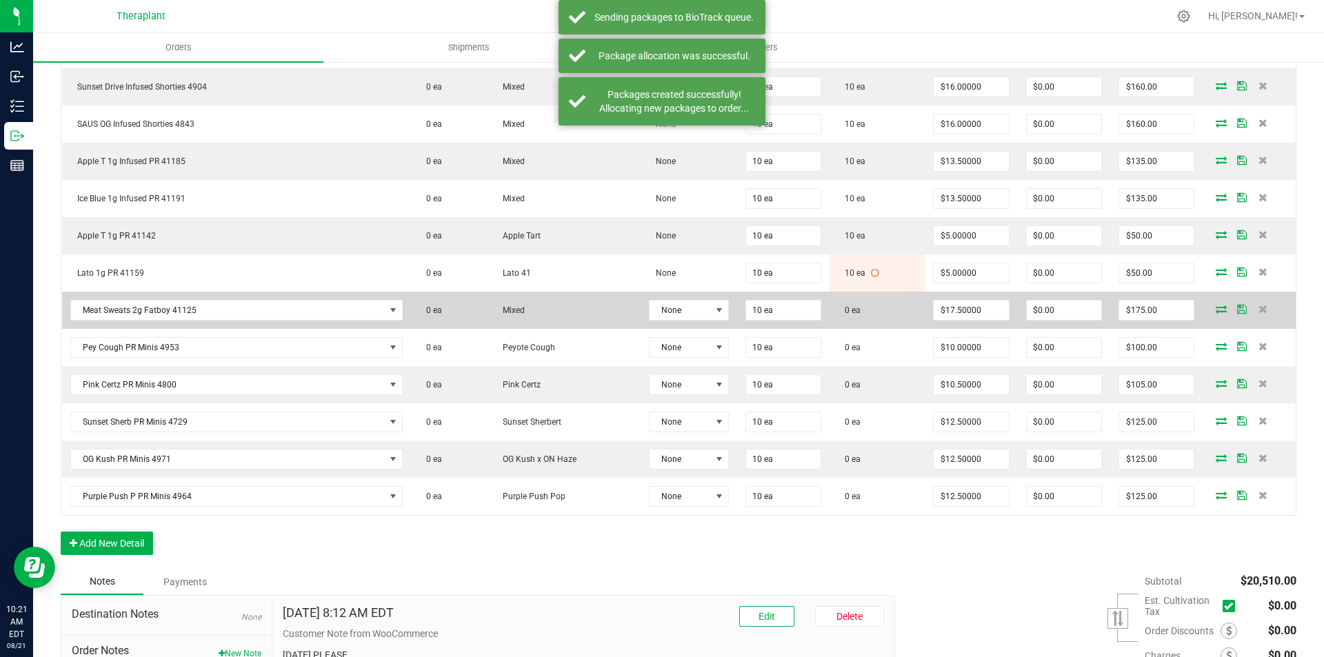
click at [1216, 308] on icon at bounding box center [1221, 309] width 11 height 8
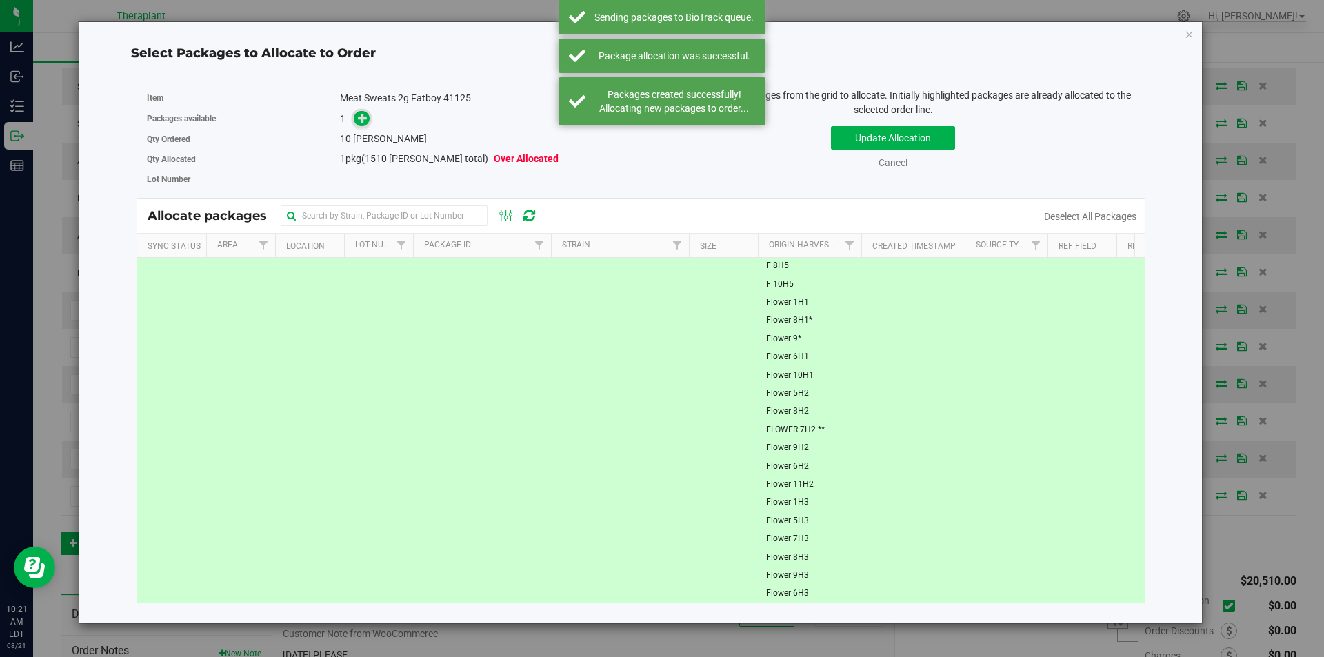
click at [355, 117] on div "1" at bounding box center [485, 119] width 290 height 16
click at [355, 117] on span at bounding box center [362, 119] width 16 height 16
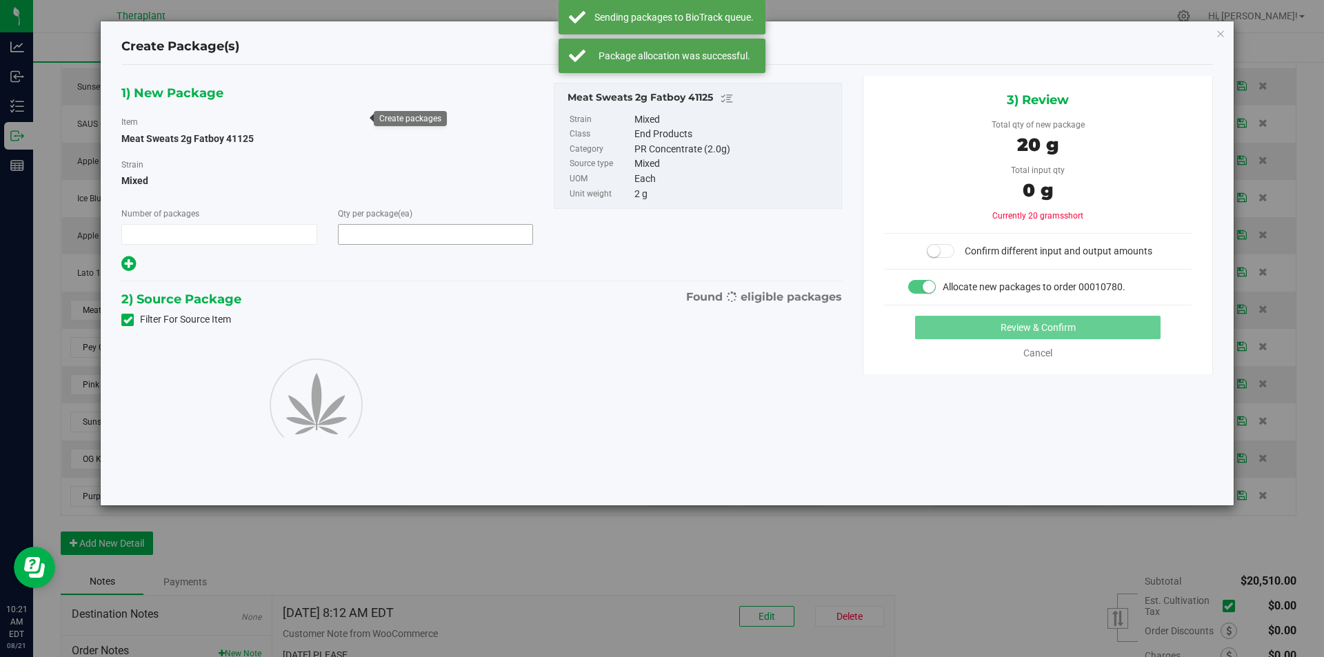
type input "1"
type input "10"
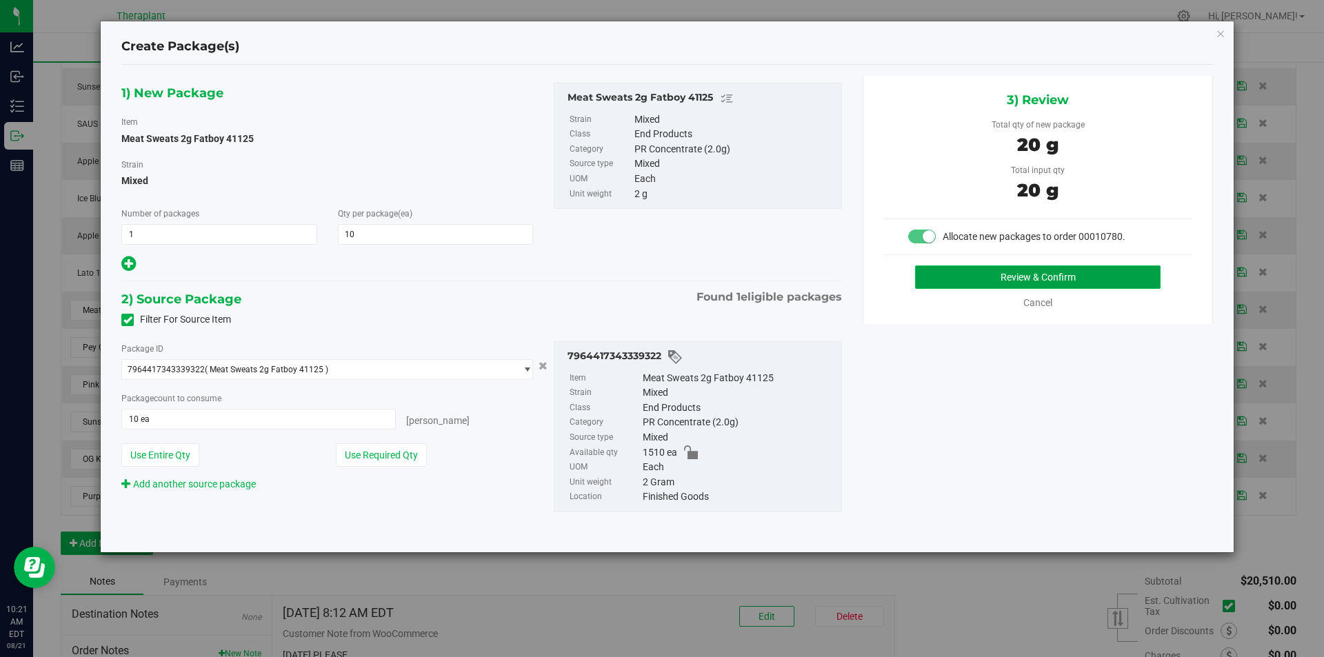
click at [1013, 267] on button "Review & Confirm" at bounding box center [1037, 276] width 245 height 23
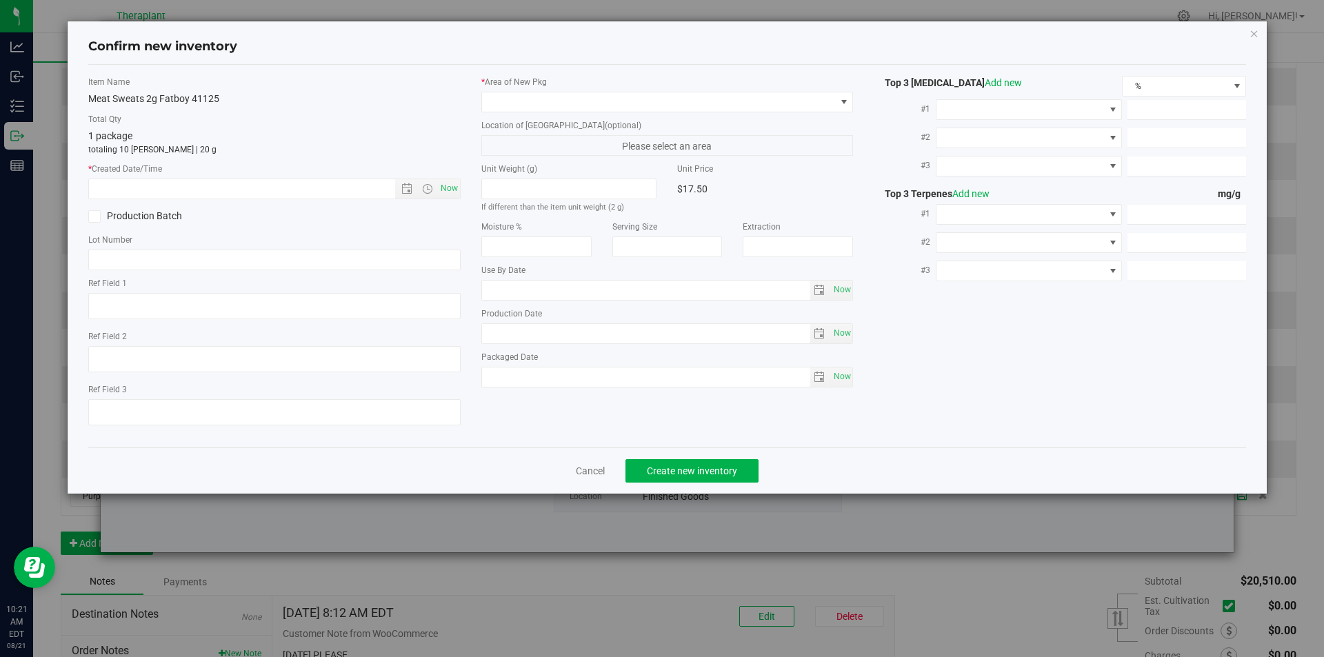
type textarea "Meat Sweats Fat Boy"
type input "[DATE]"
click at [439, 188] on span "Now" at bounding box center [448, 189] width 23 height 20
type input "[DATE] 10:21 AM"
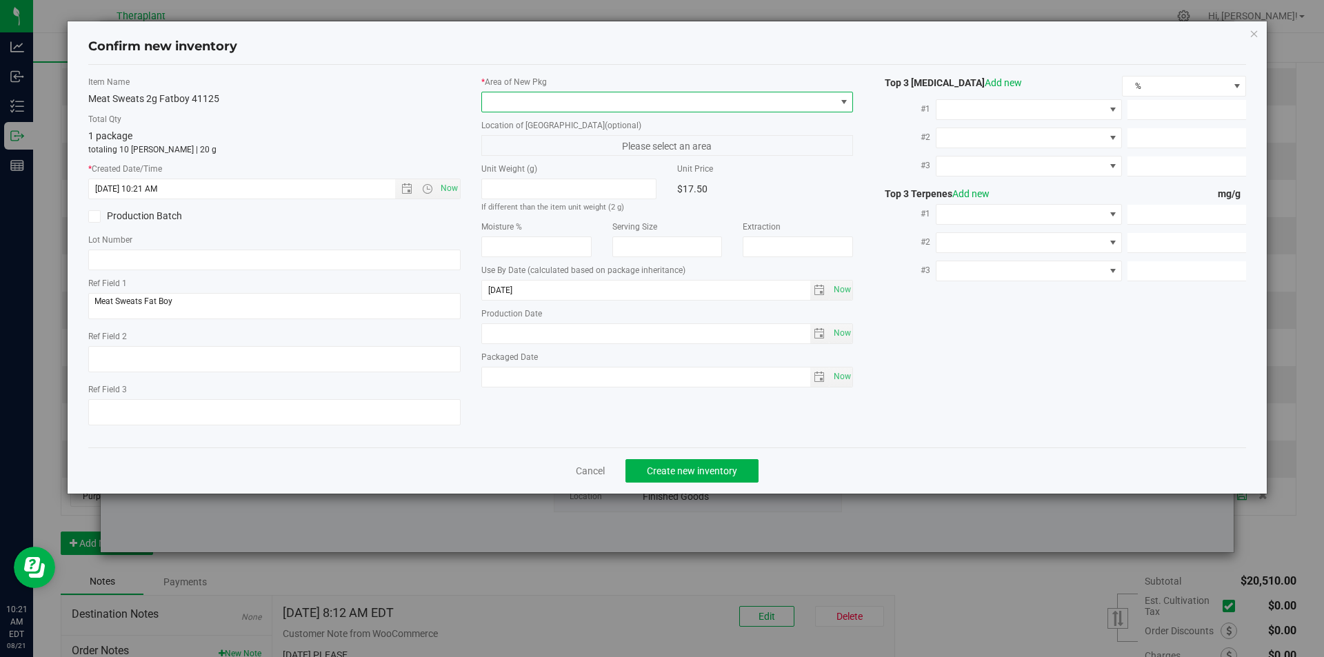
drag, startPoint x: 539, startPoint y: 108, endPoint x: 504, endPoint y: 66, distance: 54.4
click at [539, 108] on span at bounding box center [659, 101] width 354 height 19
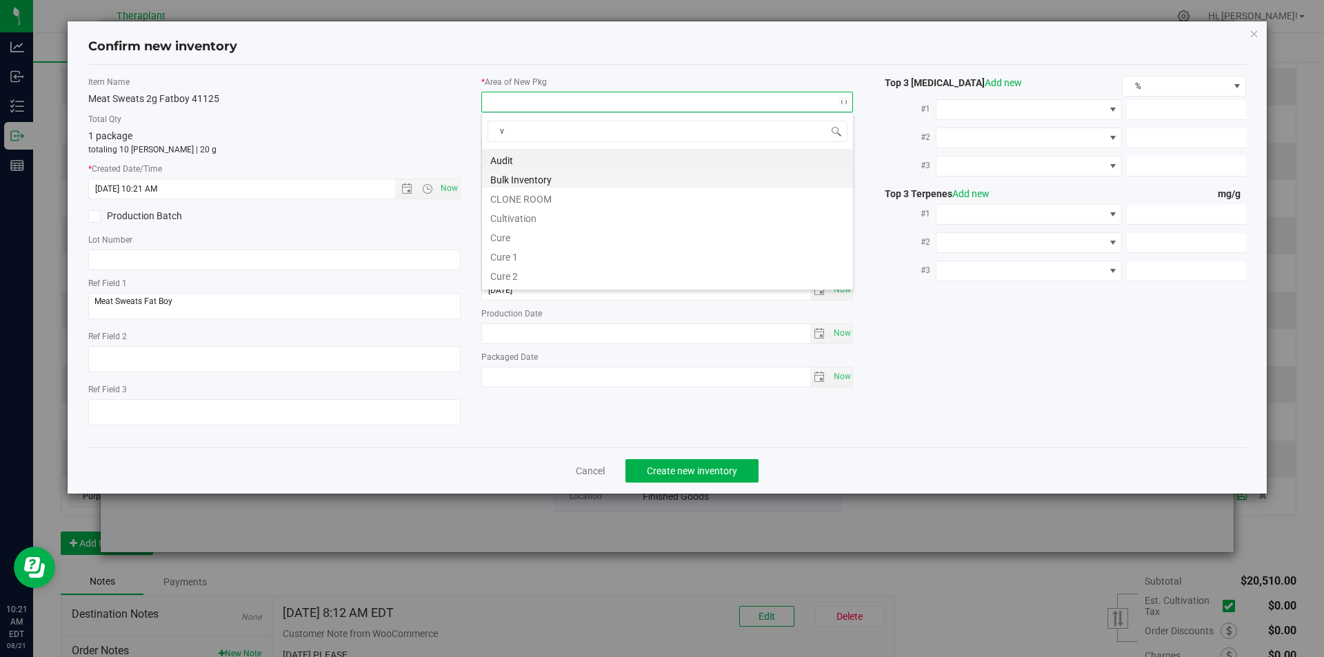
scroll to position [21, 372]
click at [532, 194] on li "Vault" at bounding box center [667, 197] width 371 height 19
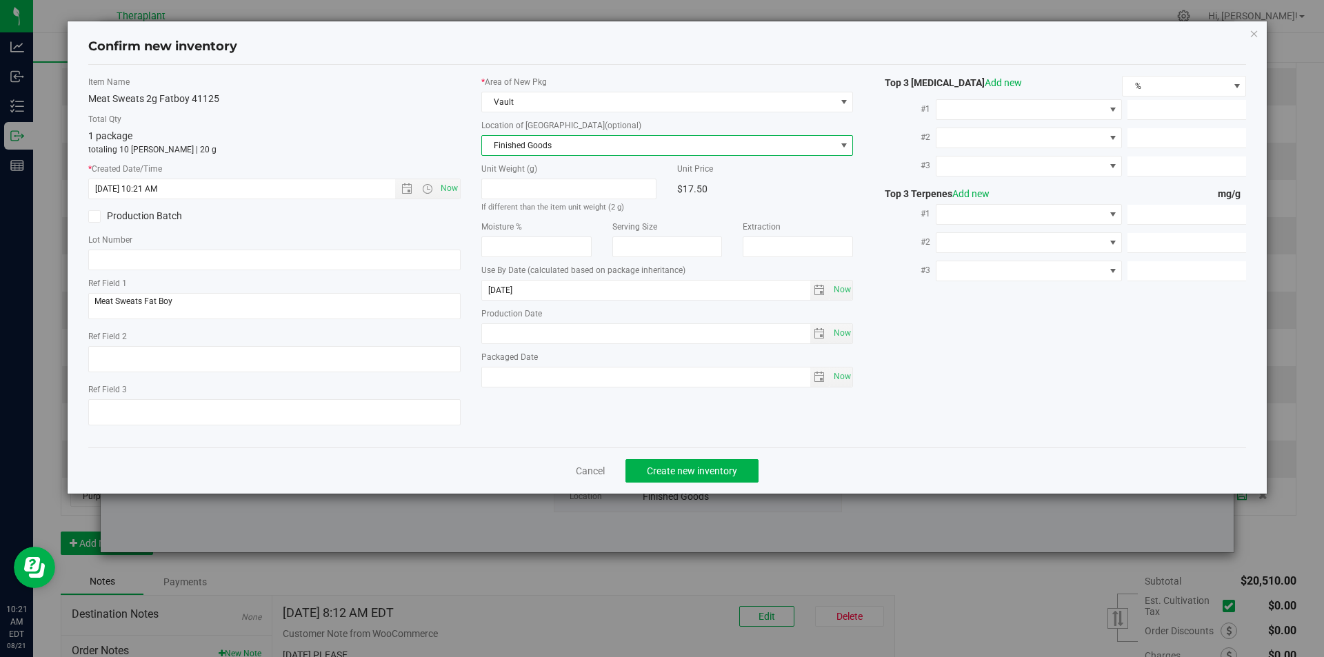
click at [529, 141] on span "Finished Goods" at bounding box center [659, 145] width 354 height 19
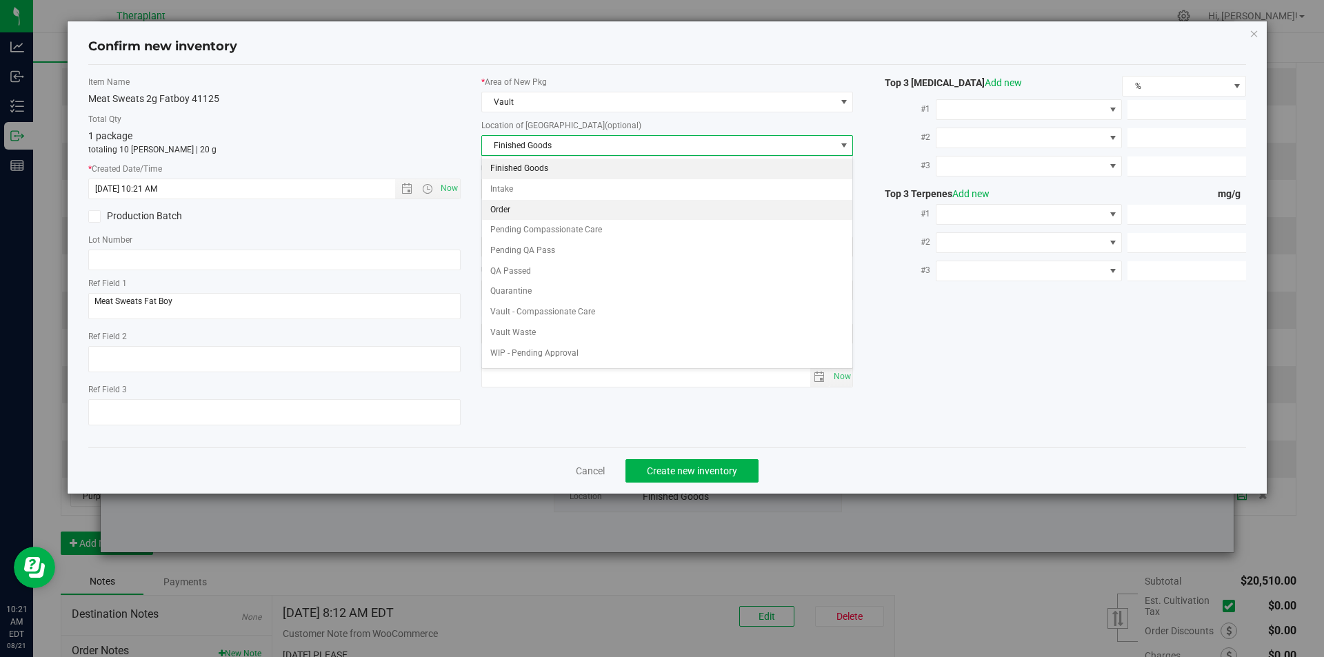
click at [562, 209] on li "Order" at bounding box center [667, 210] width 371 height 21
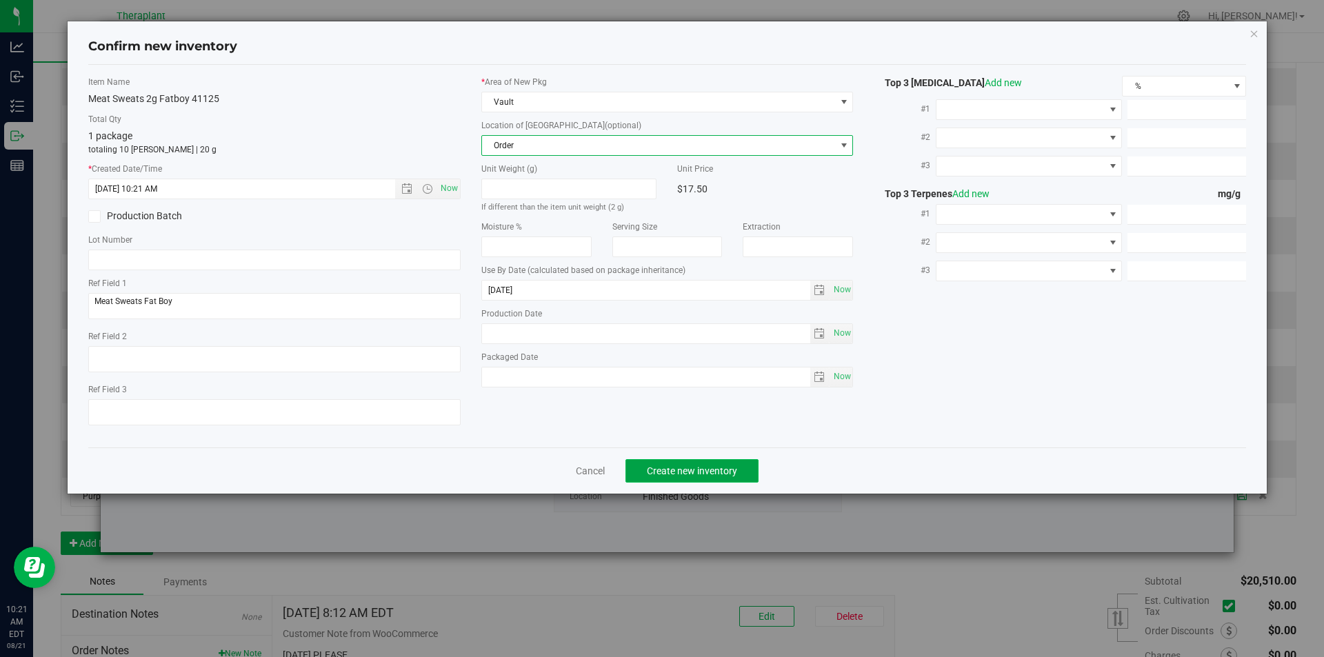
click at [694, 463] on button "Create new inventory" at bounding box center [691, 470] width 133 height 23
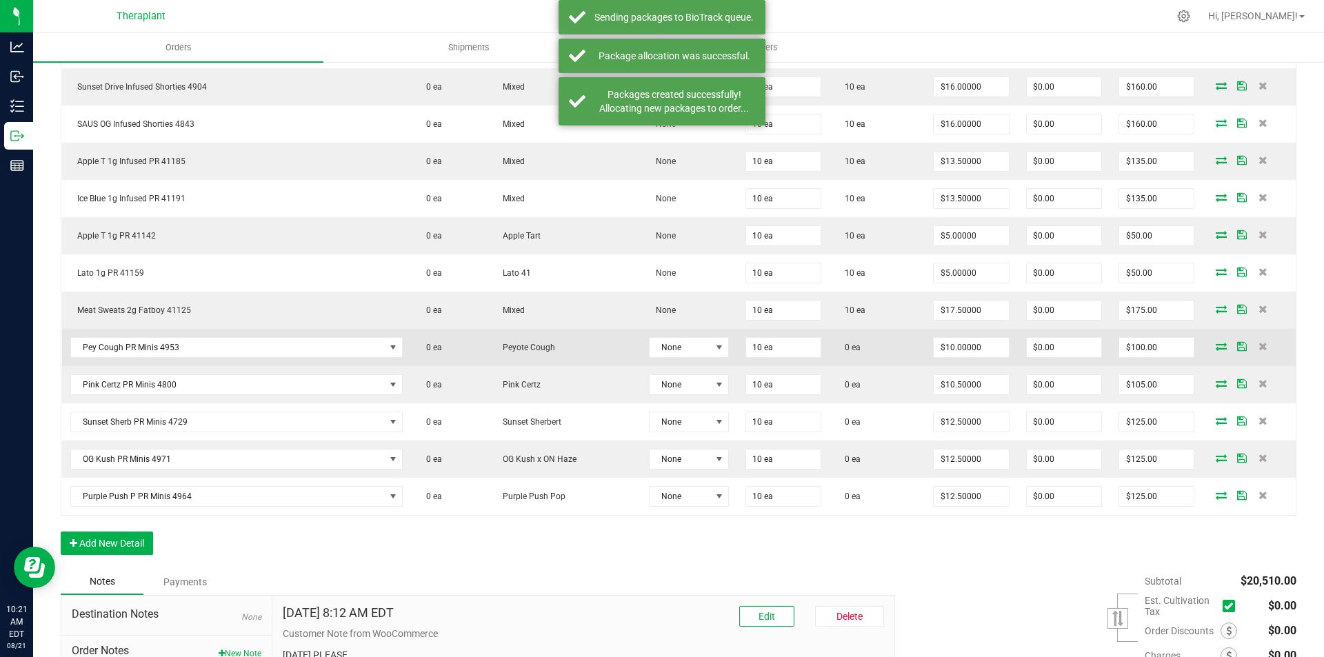
click at [1216, 343] on icon at bounding box center [1221, 346] width 11 height 8
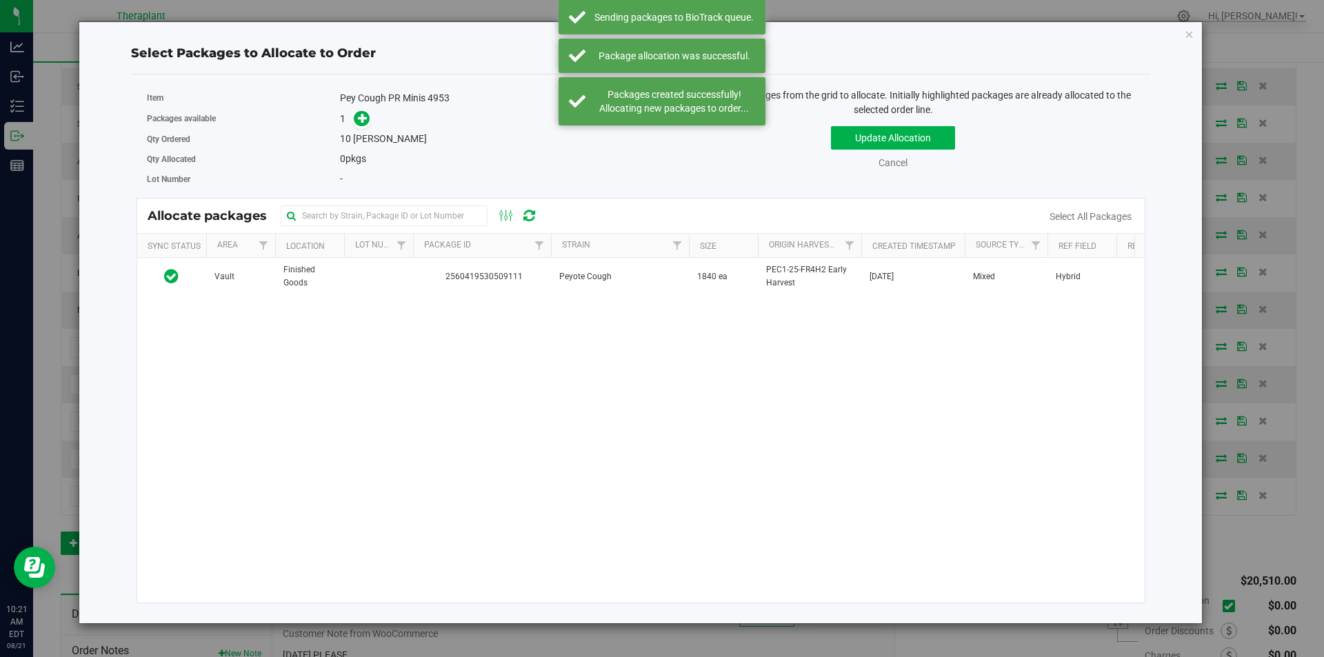
click at [490, 325] on div "Vault Finished Goods 2560419530509111 Peyote Cough 1840 ea PEC1-25-FR4H2 Early …" at bounding box center [641, 430] width 1008 height 345
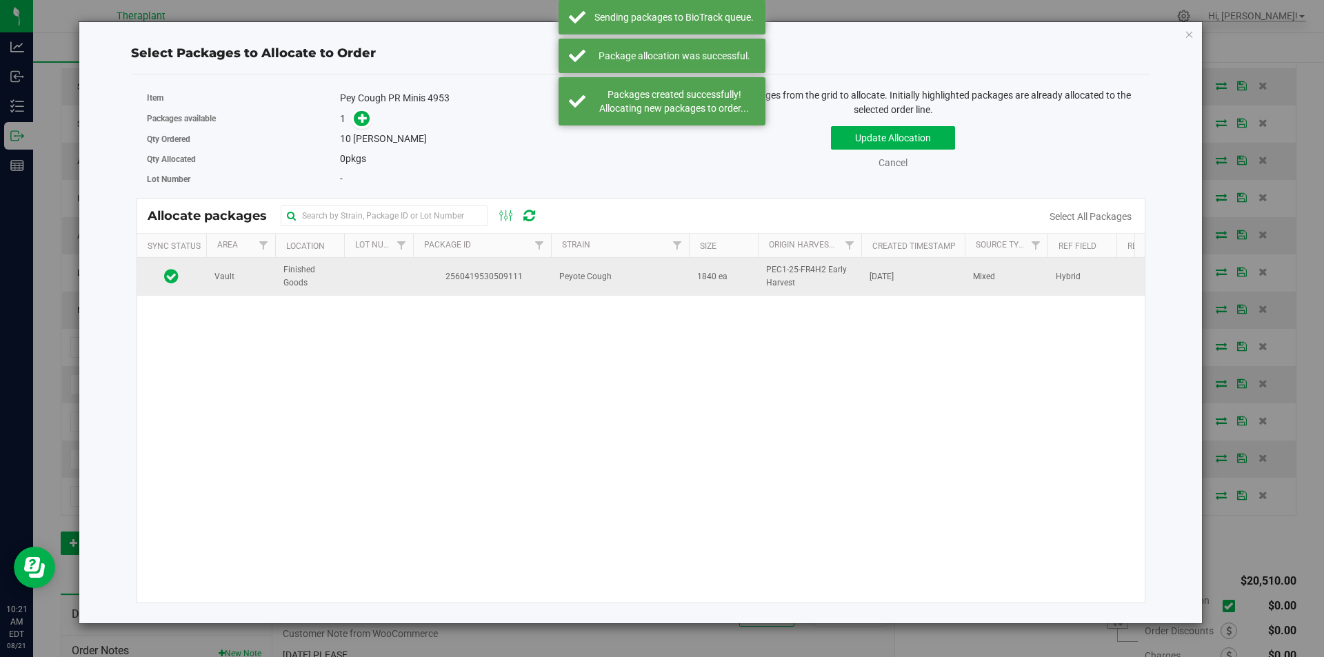
click at [491, 295] on td "2560419530509111" at bounding box center [482, 276] width 138 height 37
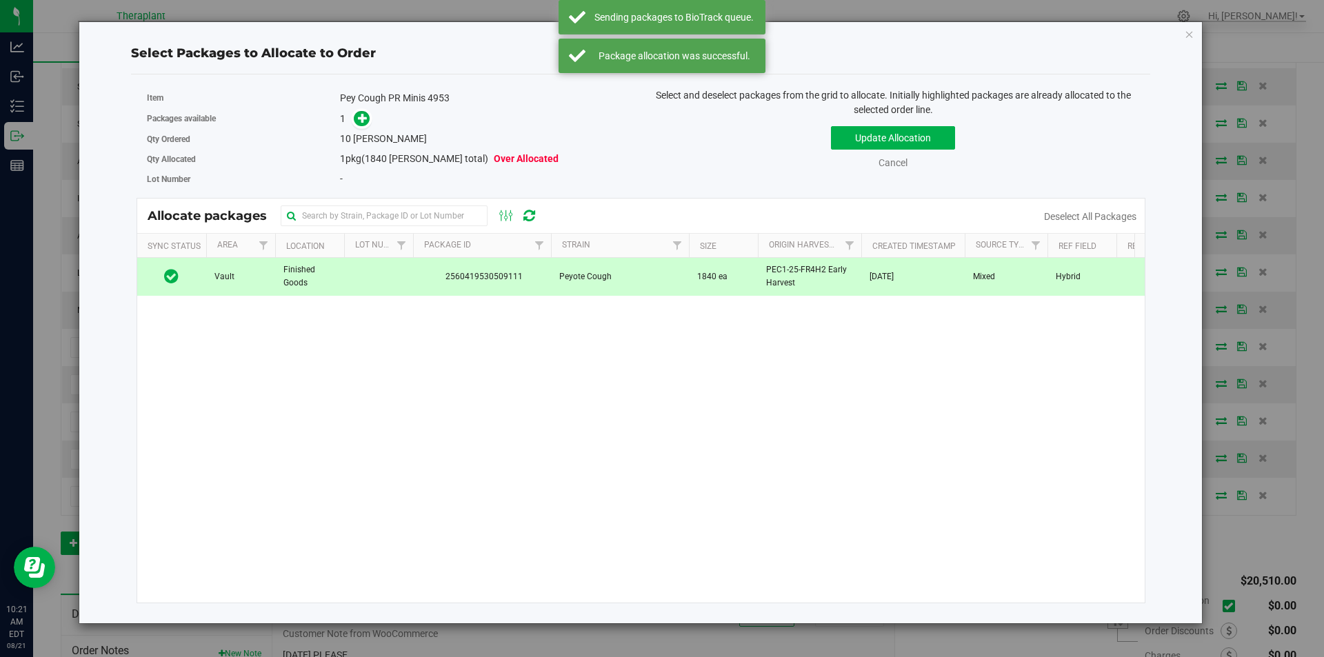
click at [353, 120] on span at bounding box center [359, 119] width 22 height 16
click at [356, 119] on span at bounding box center [362, 119] width 16 height 16
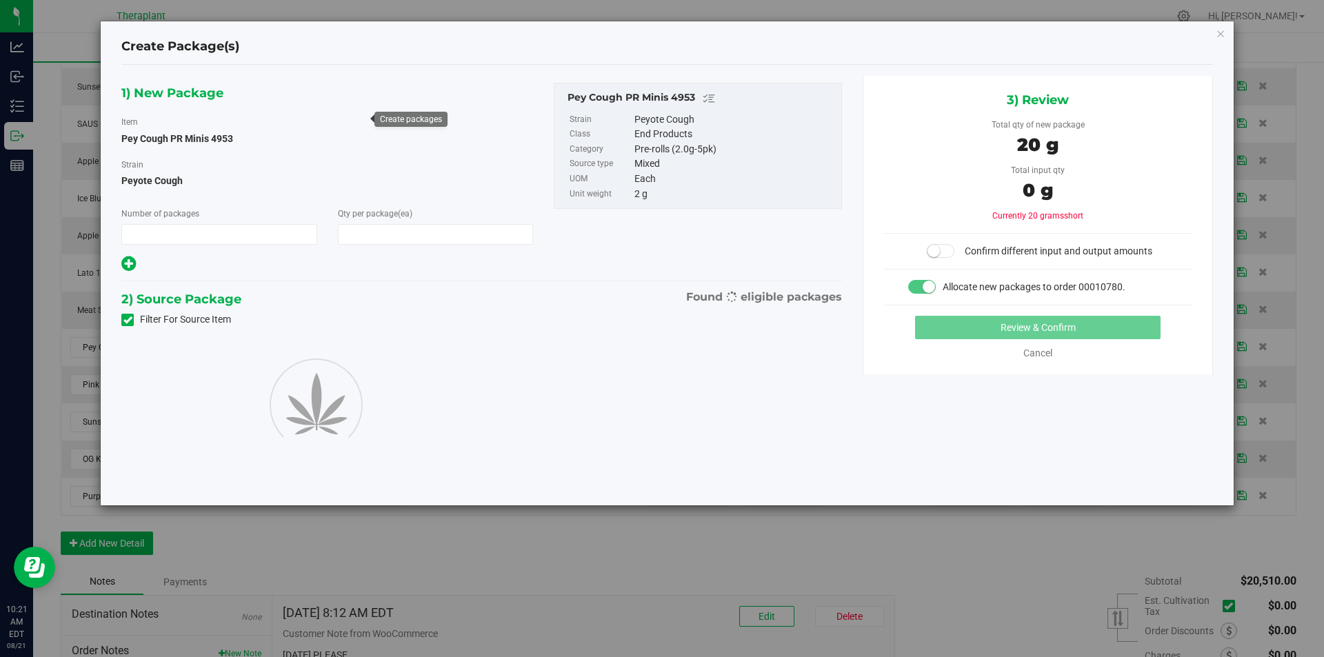
type input "1"
type input "10"
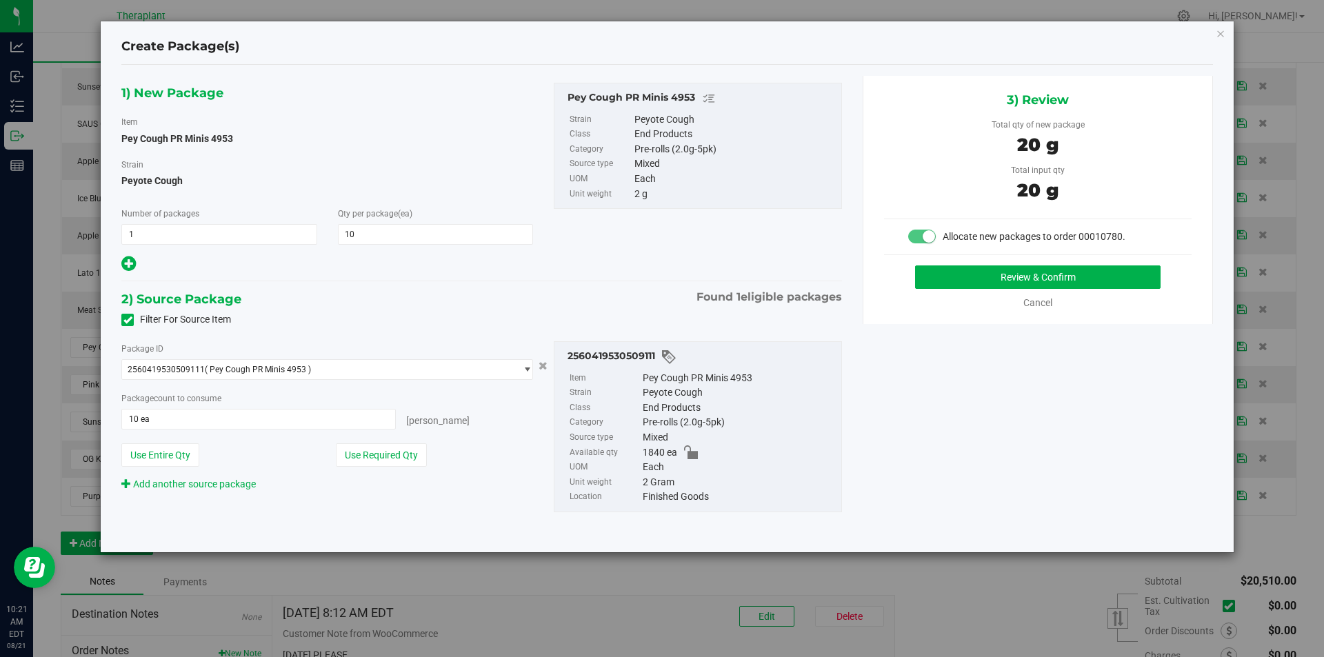
click at [1001, 264] on div "3) Review Total qty of new package 20 g Total input qty 20 g Allocate new packa…" at bounding box center [1038, 200] width 350 height 248
click at [992, 283] on button "Review & Confirm" at bounding box center [1037, 276] width 245 height 23
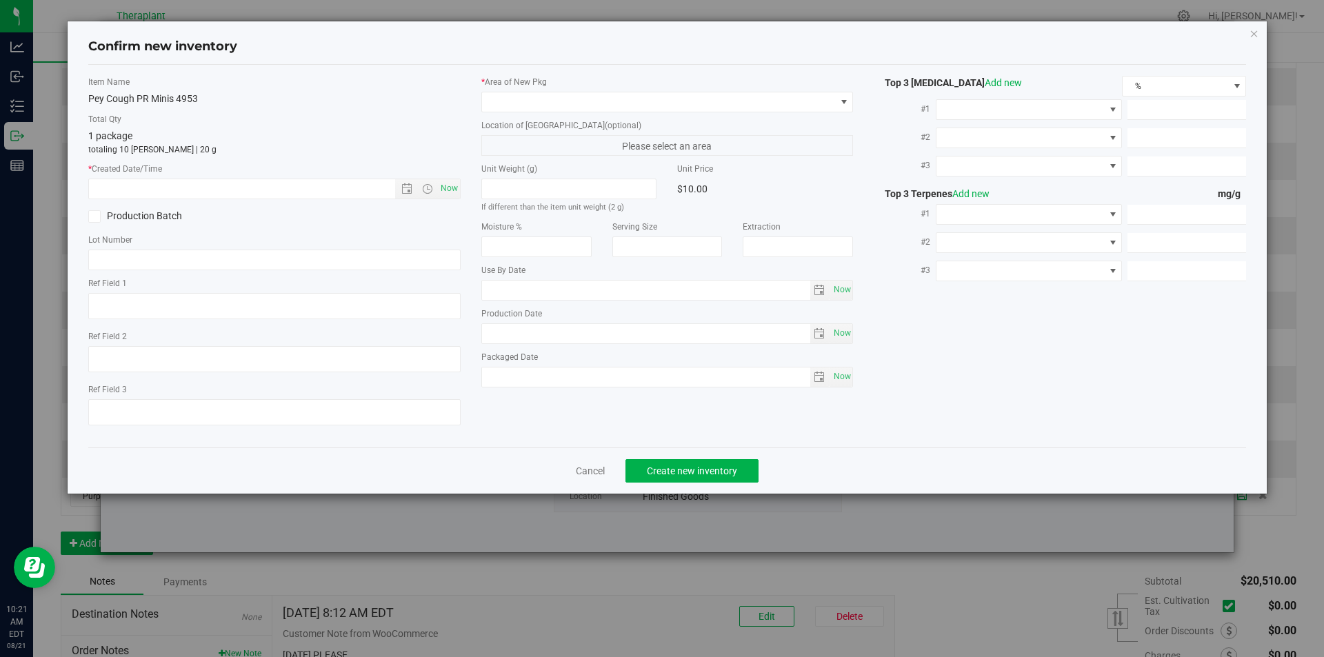
type textarea "Hybrid"
type input "[DATE]"
click at [455, 185] on span "Now" at bounding box center [448, 189] width 23 height 20
type input "[DATE] 10:21 AM"
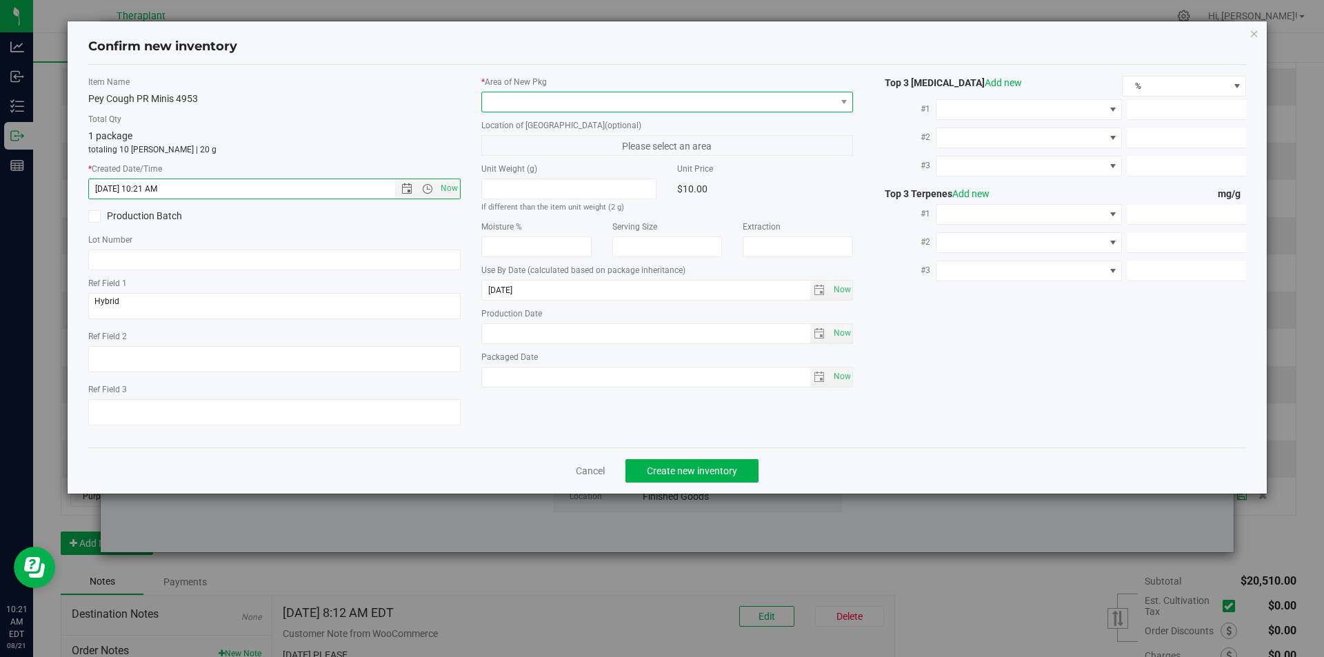
click at [533, 102] on span at bounding box center [659, 101] width 354 height 19
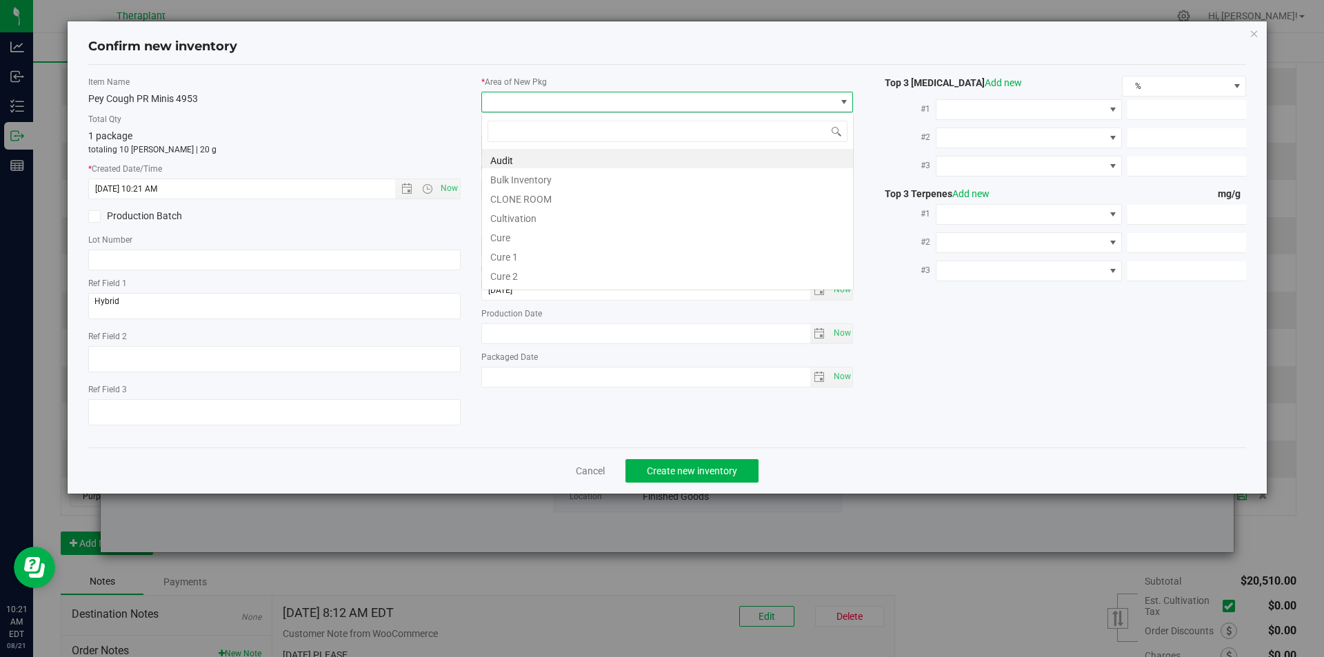
type input "v"
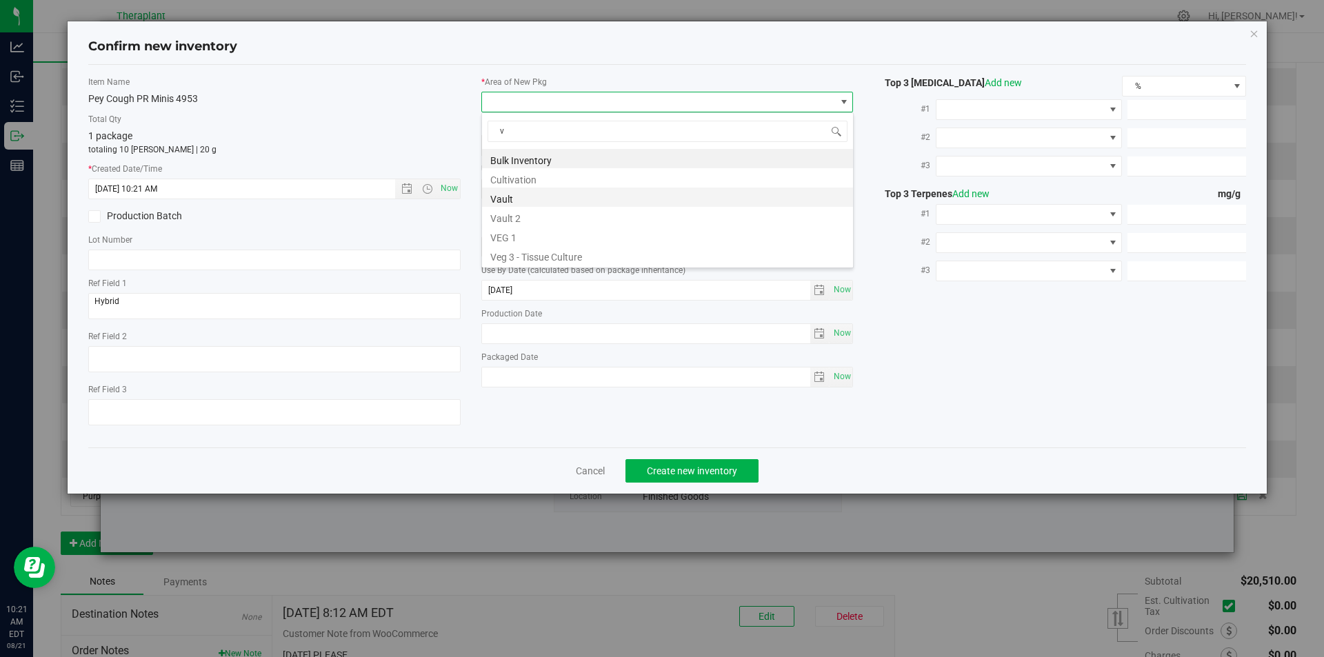
click at [525, 194] on li "Vault" at bounding box center [667, 197] width 371 height 19
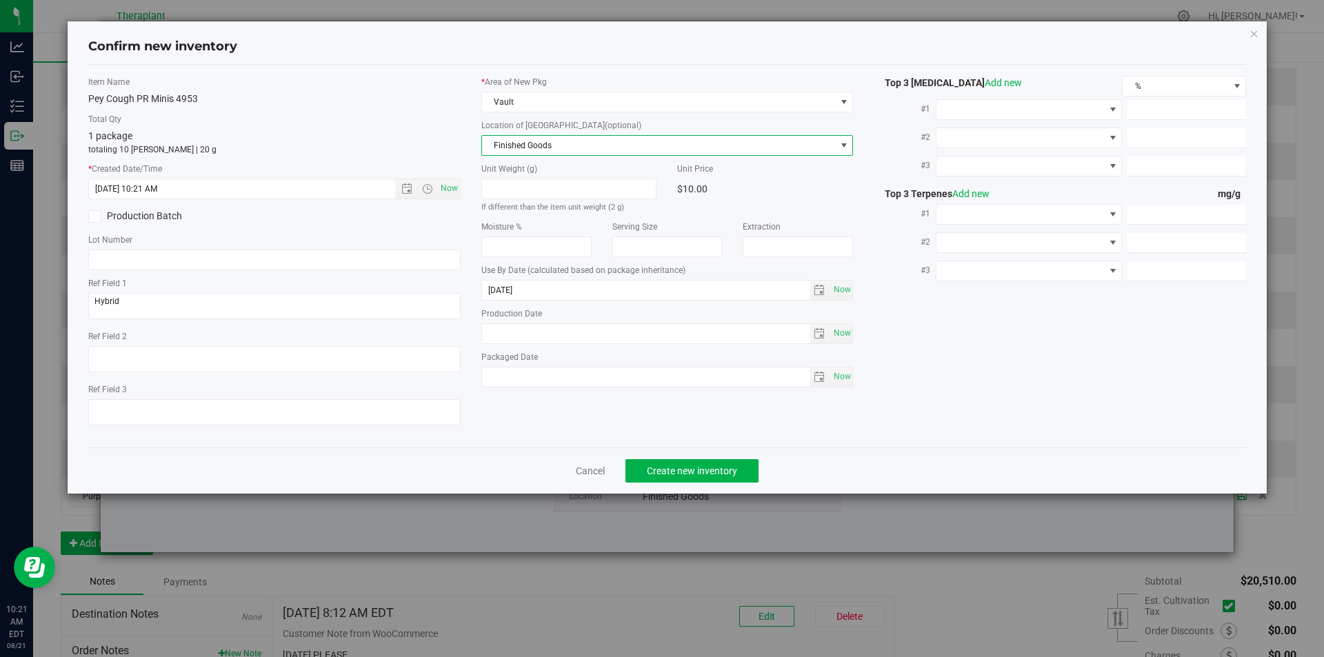
click at [521, 141] on span "Finished Goods" at bounding box center [659, 145] width 354 height 19
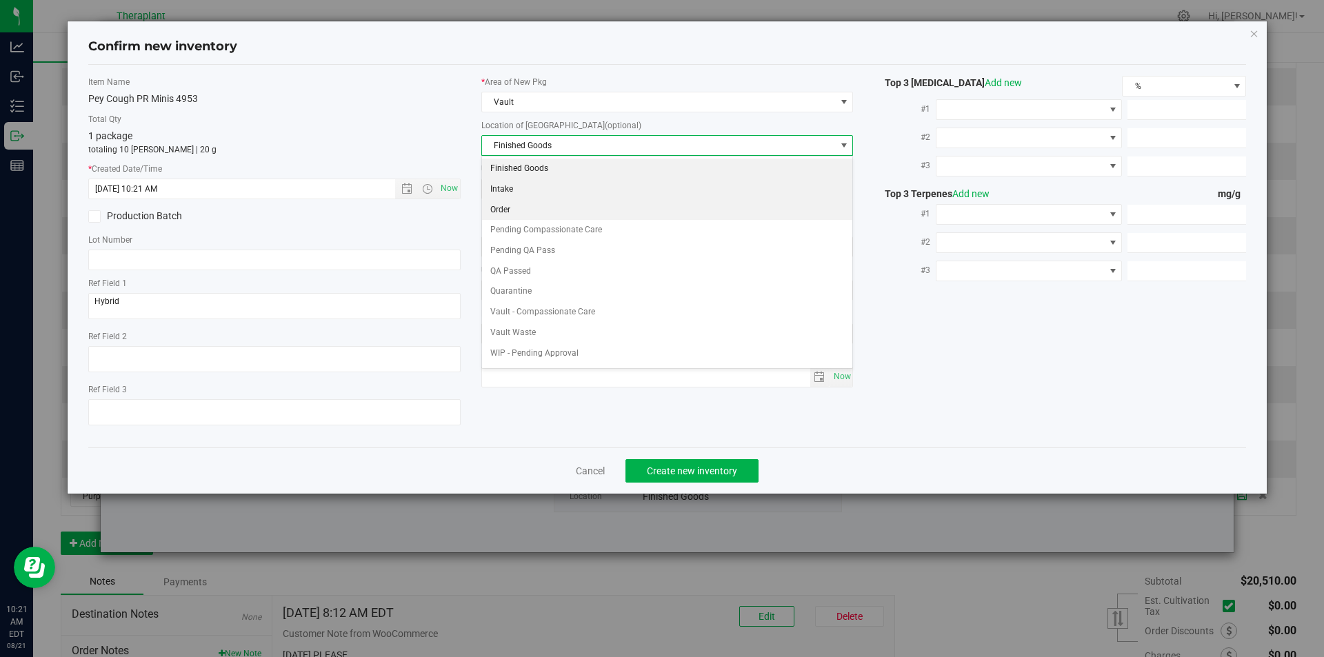
drag, startPoint x: 509, startPoint y: 198, endPoint x: 514, endPoint y: 214, distance: 17.4
click at [511, 201] on \}\}_listbox "Finished Goods Intake Order Pending Compassionate Care Pending QA Pass QA Passe…" at bounding box center [667, 271] width 371 height 225
click at [511, 207] on li "Order" at bounding box center [667, 210] width 371 height 21
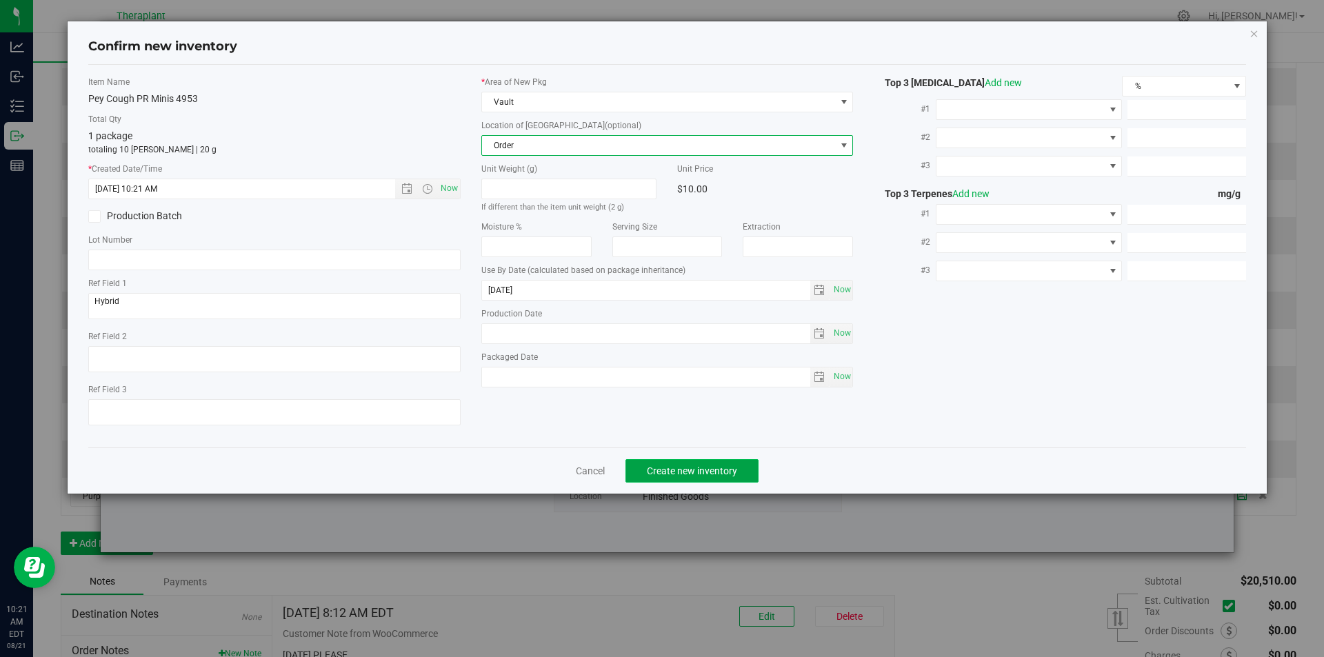
click at [663, 462] on button "Create new inventory" at bounding box center [691, 470] width 133 height 23
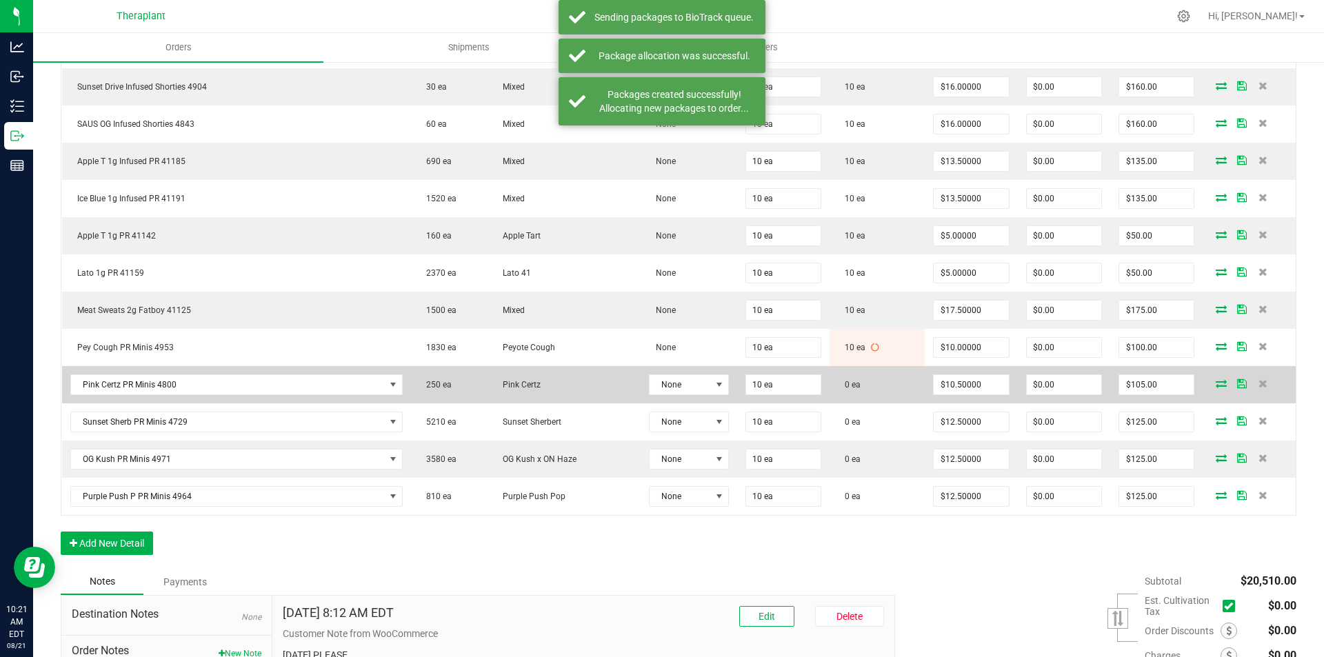
click at [1216, 379] on icon at bounding box center [1221, 383] width 11 height 8
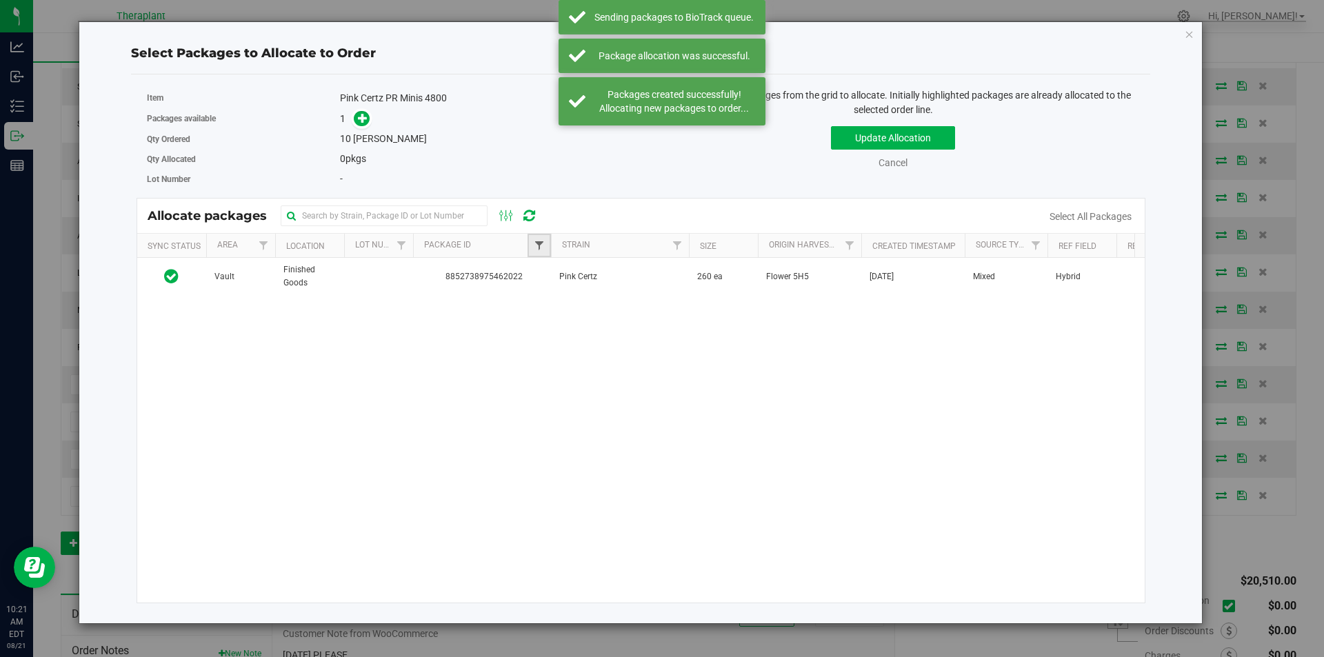
click at [541, 250] on span "Filter" at bounding box center [539, 245] width 11 height 11
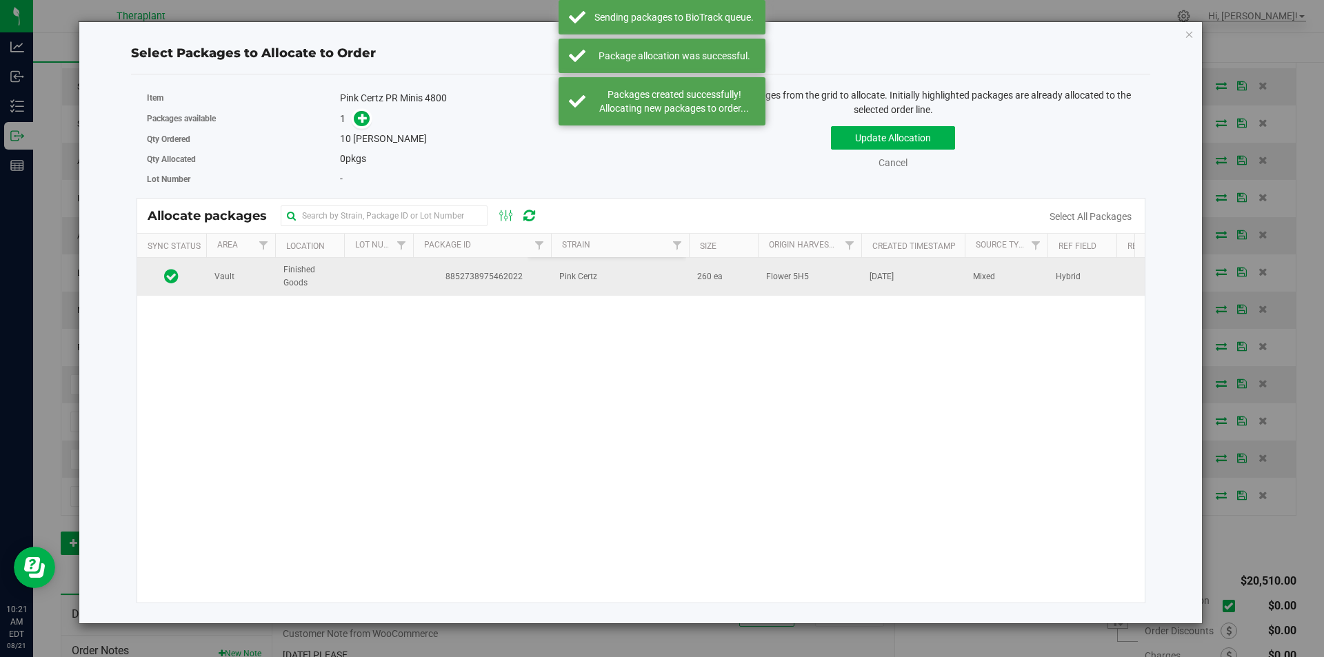
click at [465, 259] on td "8852738975462022" at bounding box center [482, 276] width 138 height 37
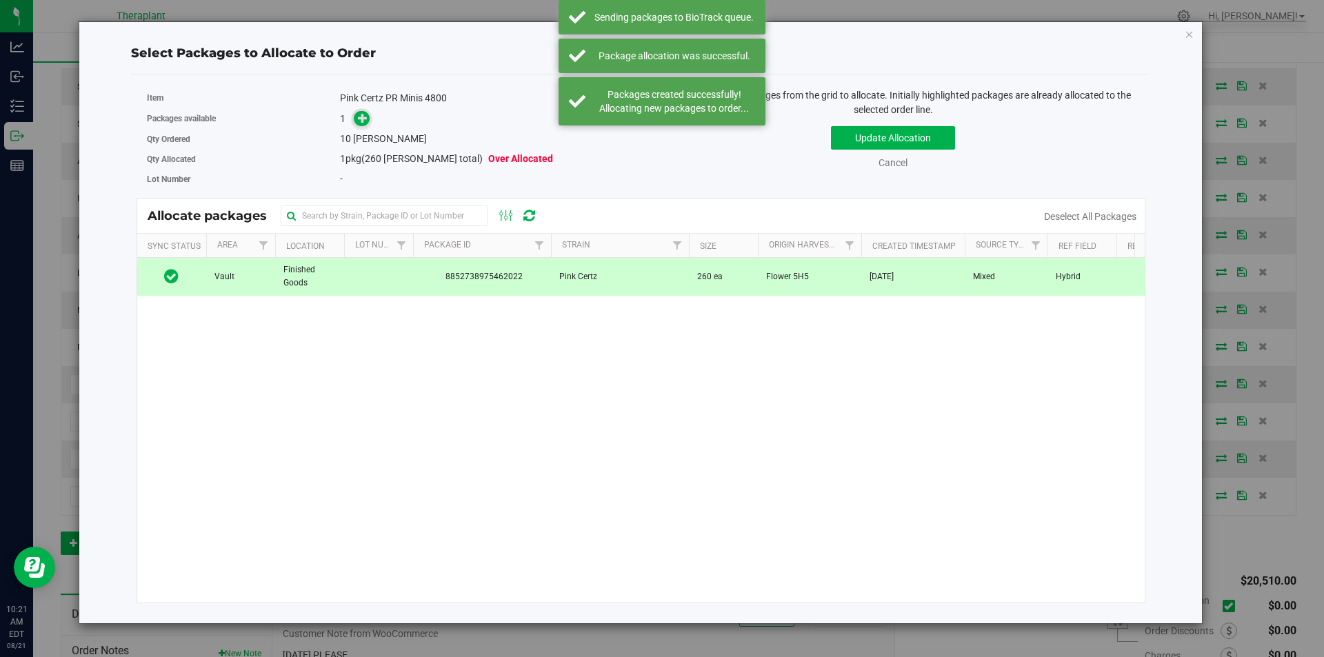
click at [361, 117] on icon at bounding box center [363, 118] width 10 height 10
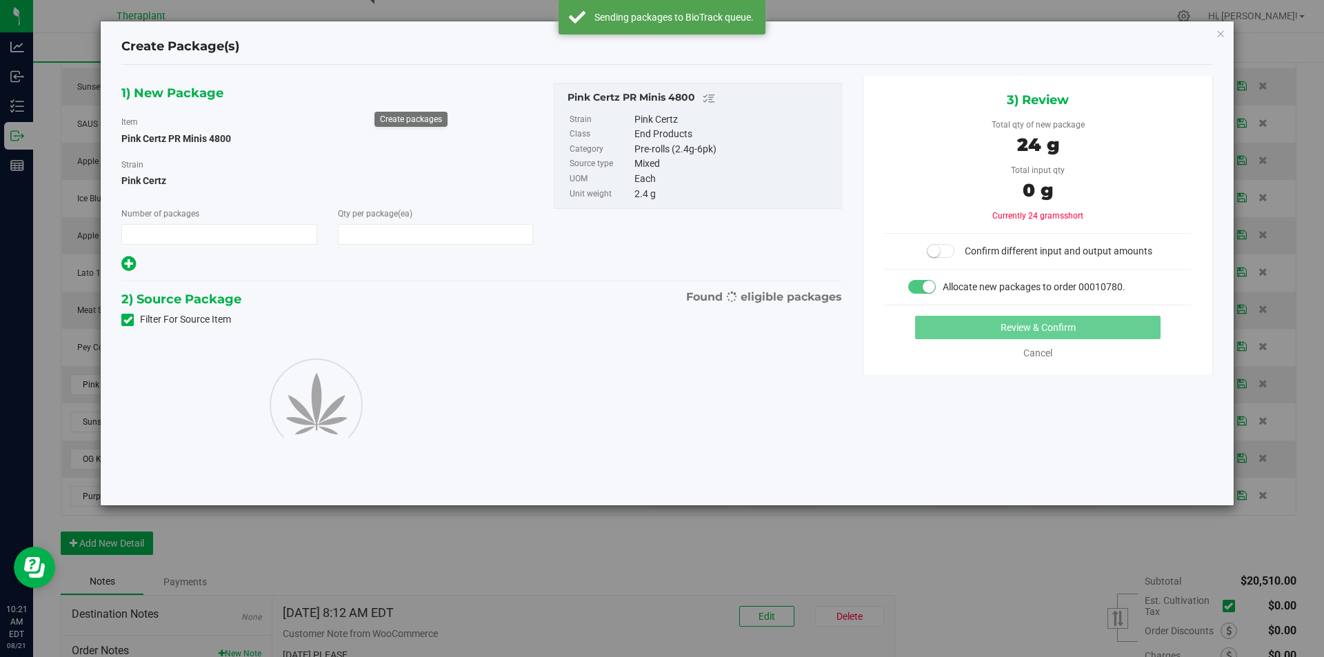
type input "1"
type input "10"
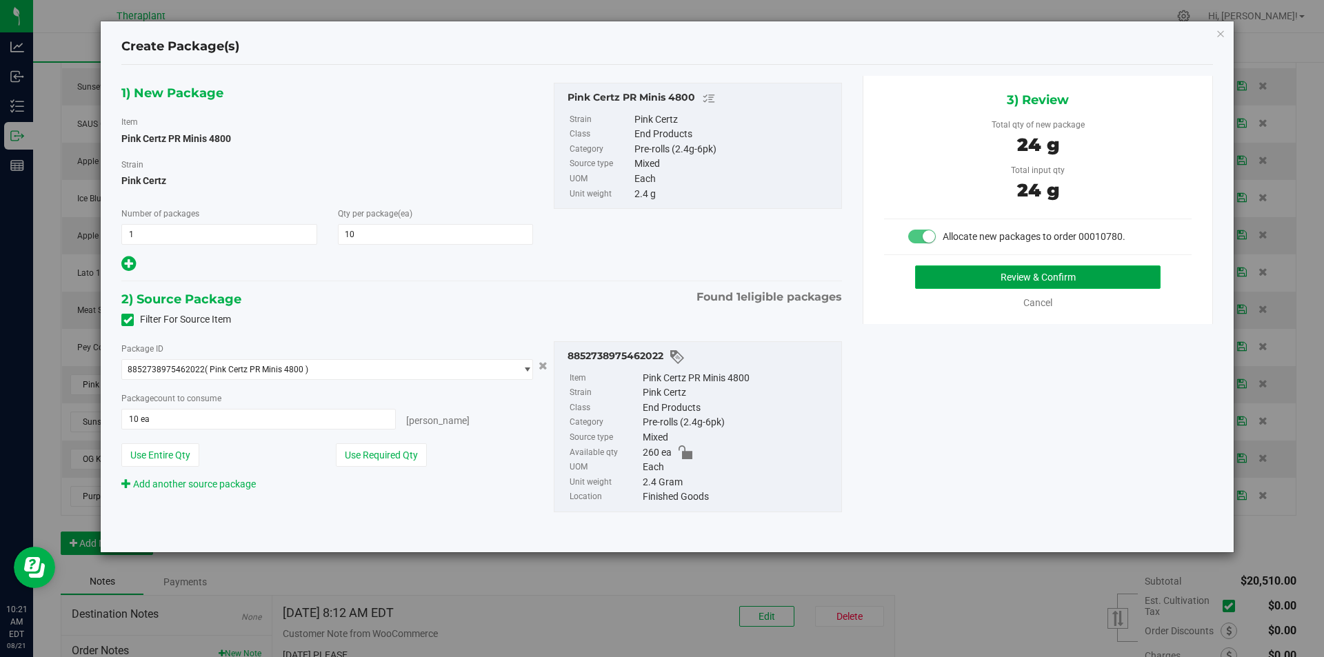
click at [961, 281] on button "Review & Confirm" at bounding box center [1037, 276] width 245 height 23
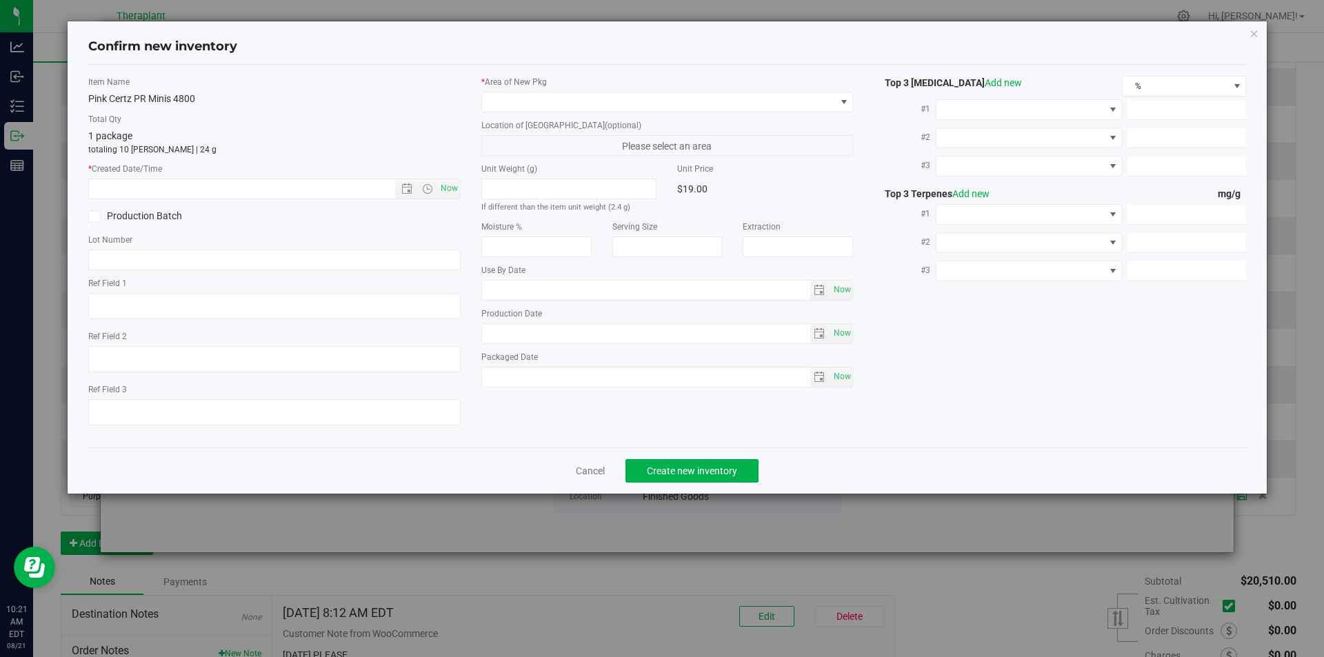
type textarea "Hybrid"
type input "[DATE]"
drag, startPoint x: 436, startPoint y: 188, endPoint x: 512, endPoint y: 148, distance: 85.8
click at [439, 188] on span "Now" at bounding box center [427, 188] width 65 height 19
click at [525, 88] on label "* Area of [GEOGRAPHIC_DATA]" at bounding box center [667, 82] width 372 height 12
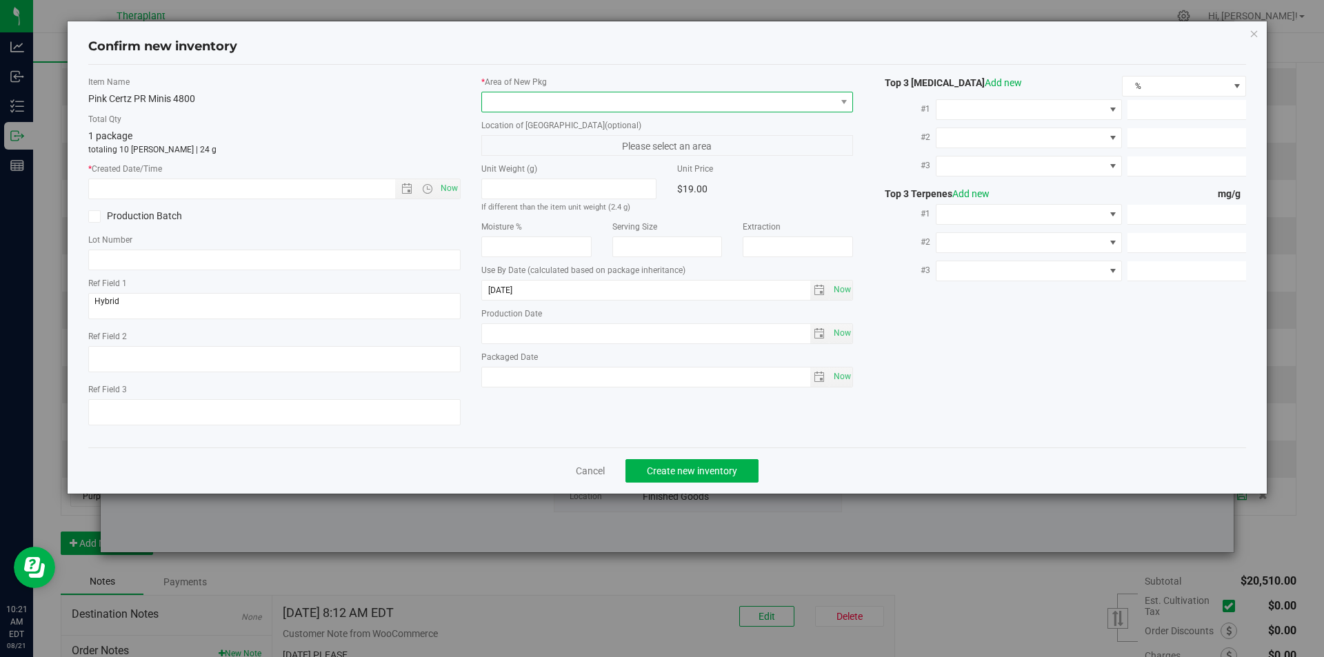
click at [510, 108] on span at bounding box center [659, 101] width 354 height 19
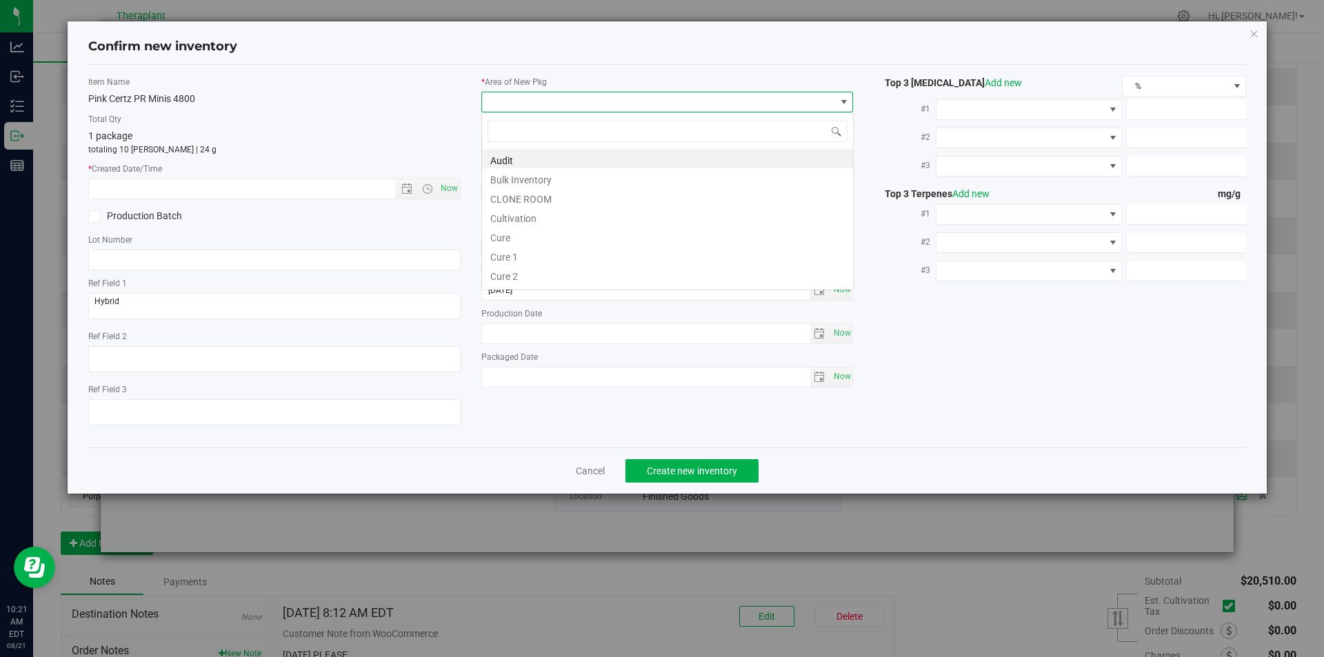
type input "v"
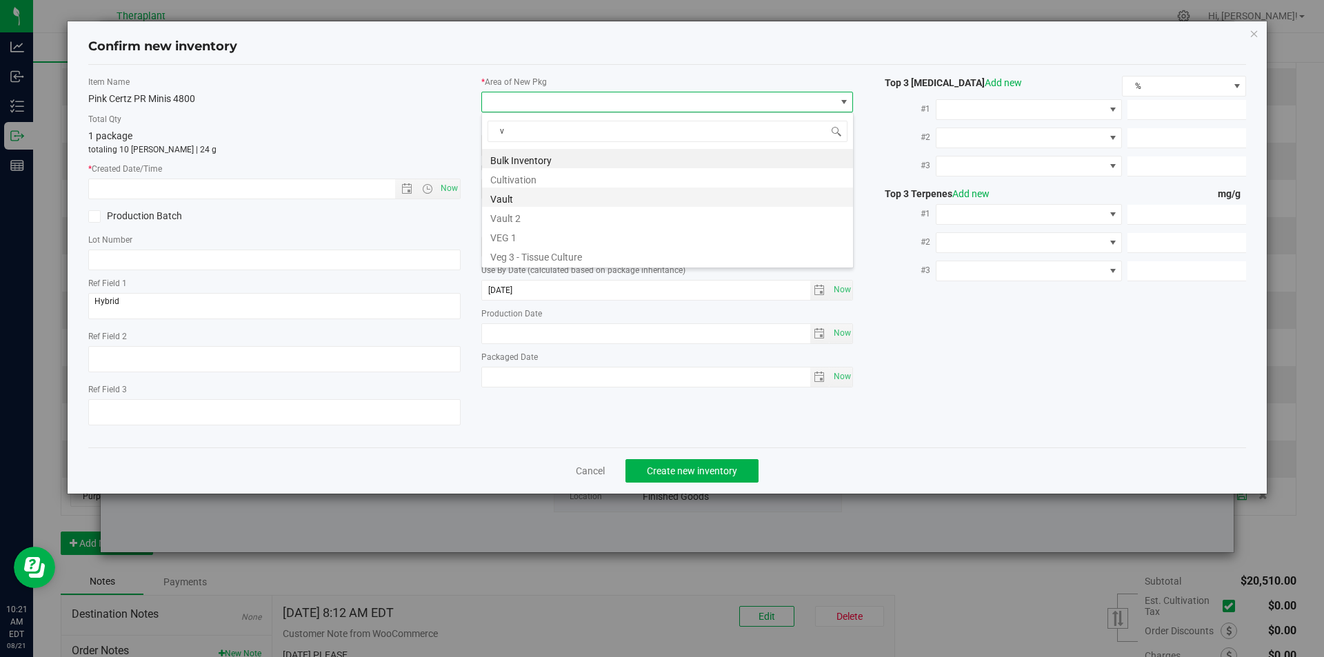
click at [522, 197] on li "Vault" at bounding box center [667, 197] width 371 height 19
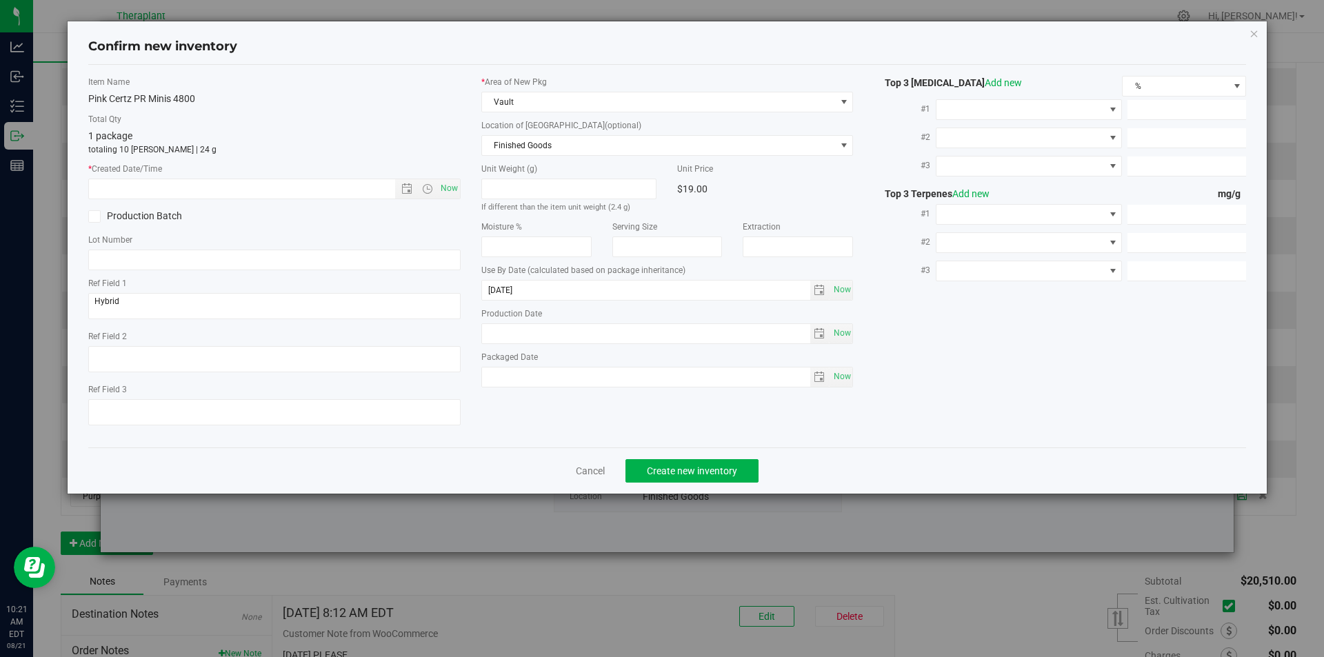
click at [509, 165] on label "Unit Weight (g)" at bounding box center [569, 169] width 176 height 12
drag, startPoint x: 509, startPoint y: 146, endPoint x: 509, endPoint y: 80, distance: 66.2
click at [509, 146] on span "Finished Goods" at bounding box center [659, 145] width 354 height 19
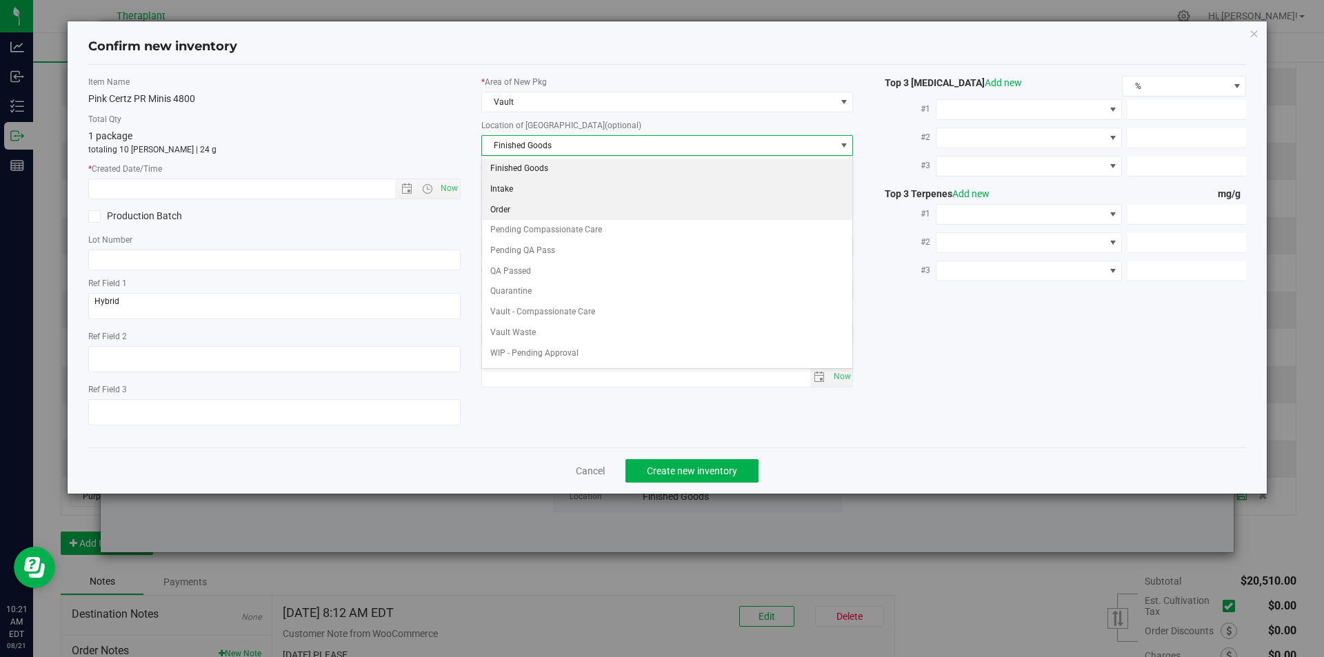
click at [519, 209] on li "Order" at bounding box center [667, 210] width 371 height 21
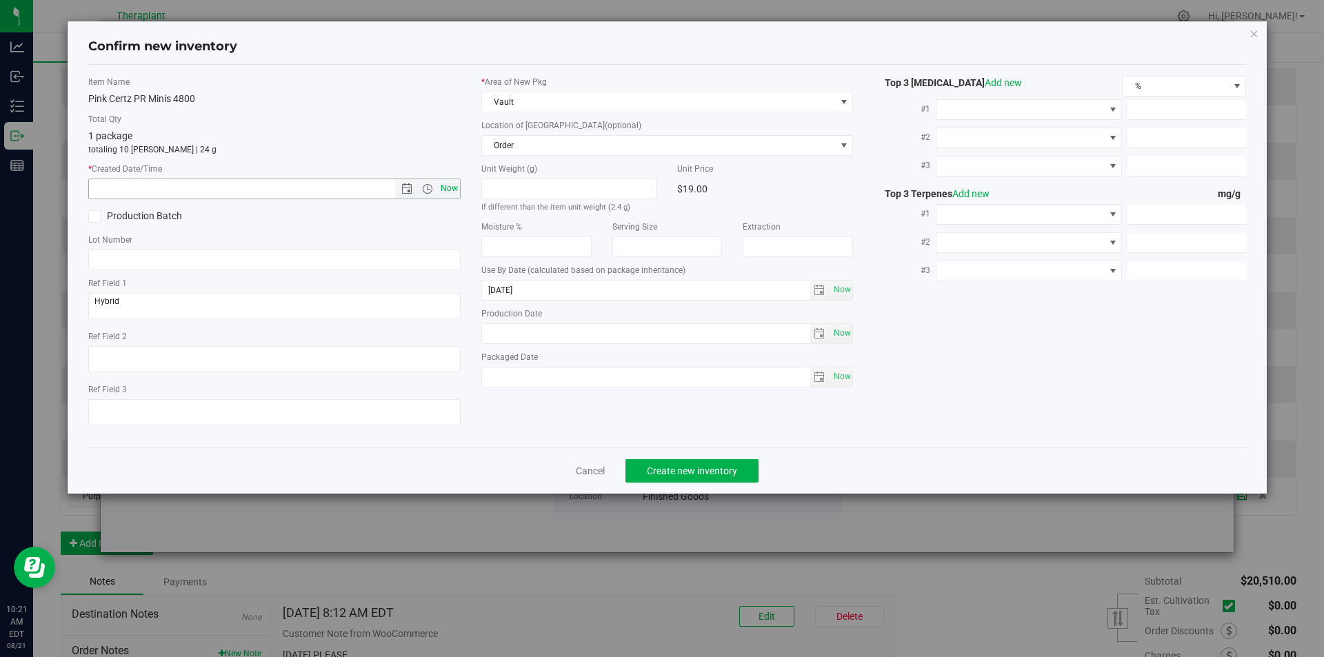
click at [454, 188] on span "Now" at bounding box center [448, 189] width 23 height 20
type input "[DATE] 10:21 AM"
click at [648, 470] on button "Create new inventory" at bounding box center [691, 470] width 133 height 23
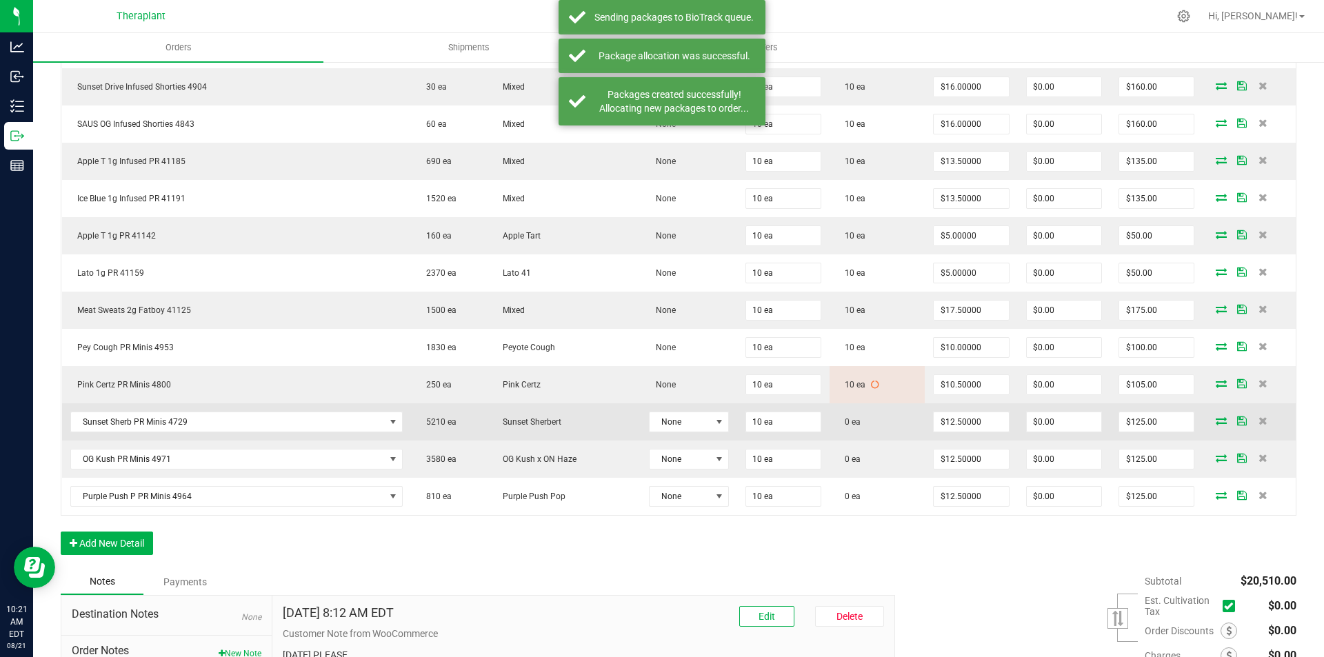
click at [1216, 422] on icon at bounding box center [1221, 421] width 11 height 8
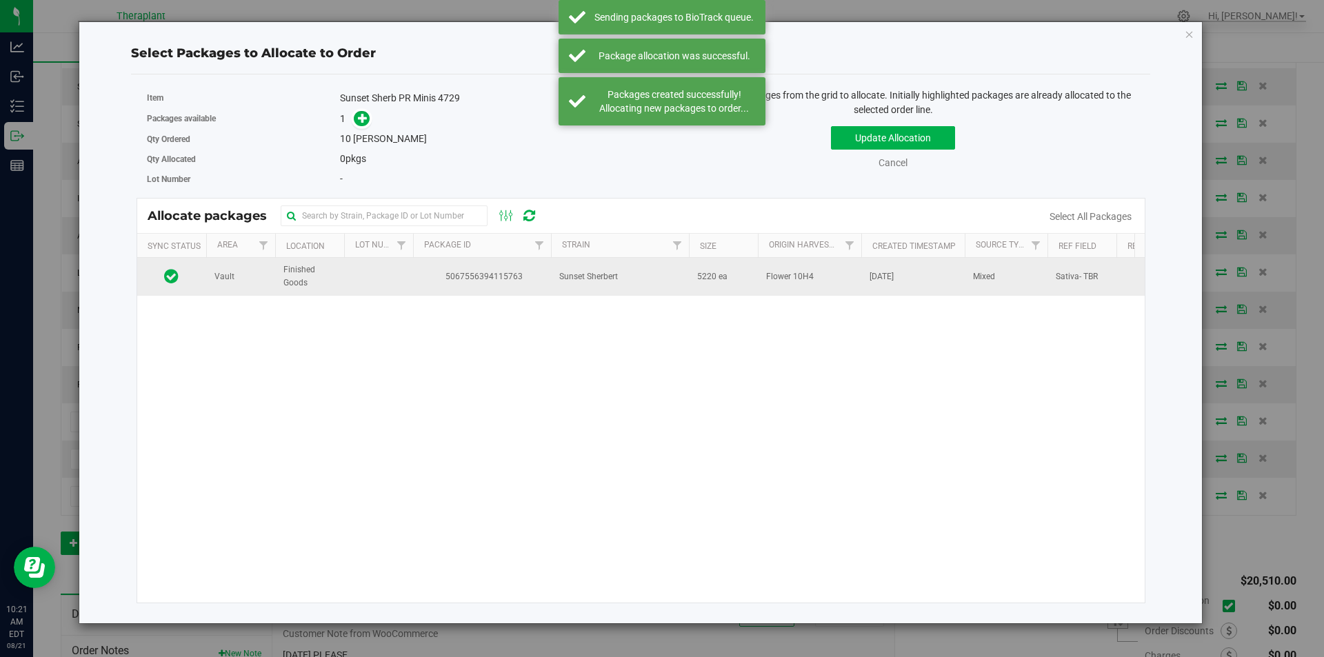
click at [399, 280] on td at bounding box center [378, 276] width 69 height 37
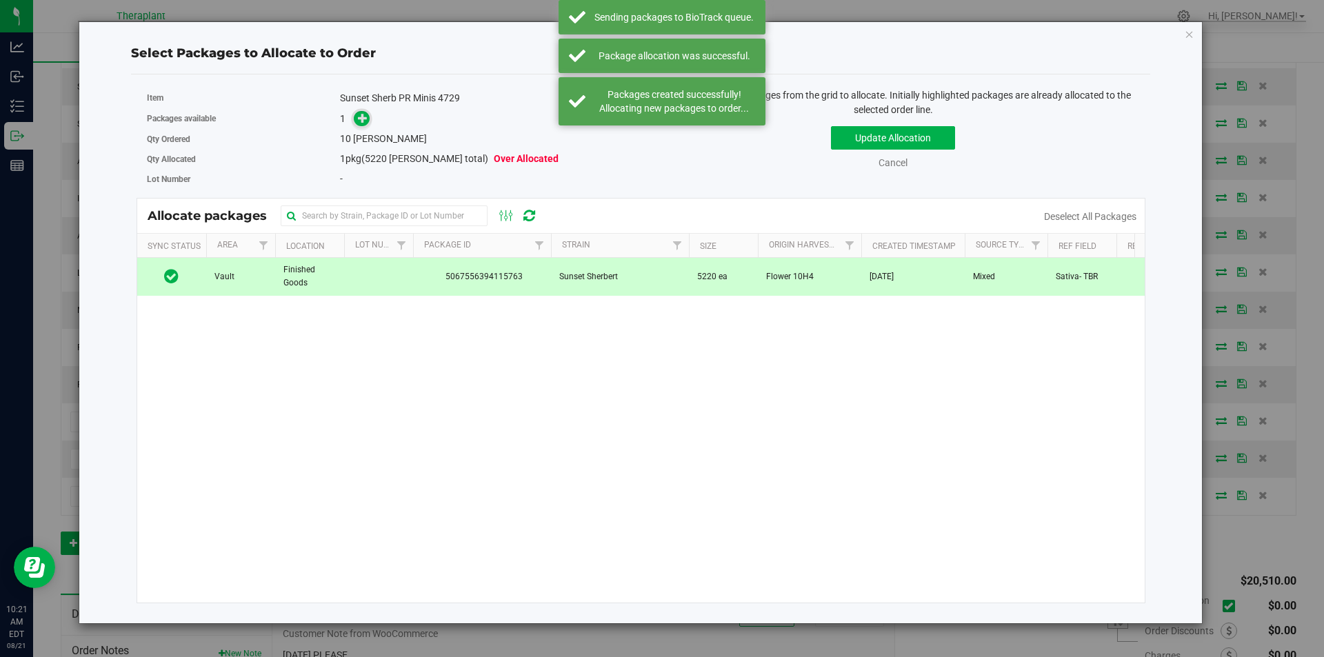
click at [357, 117] on span at bounding box center [362, 119] width 16 height 16
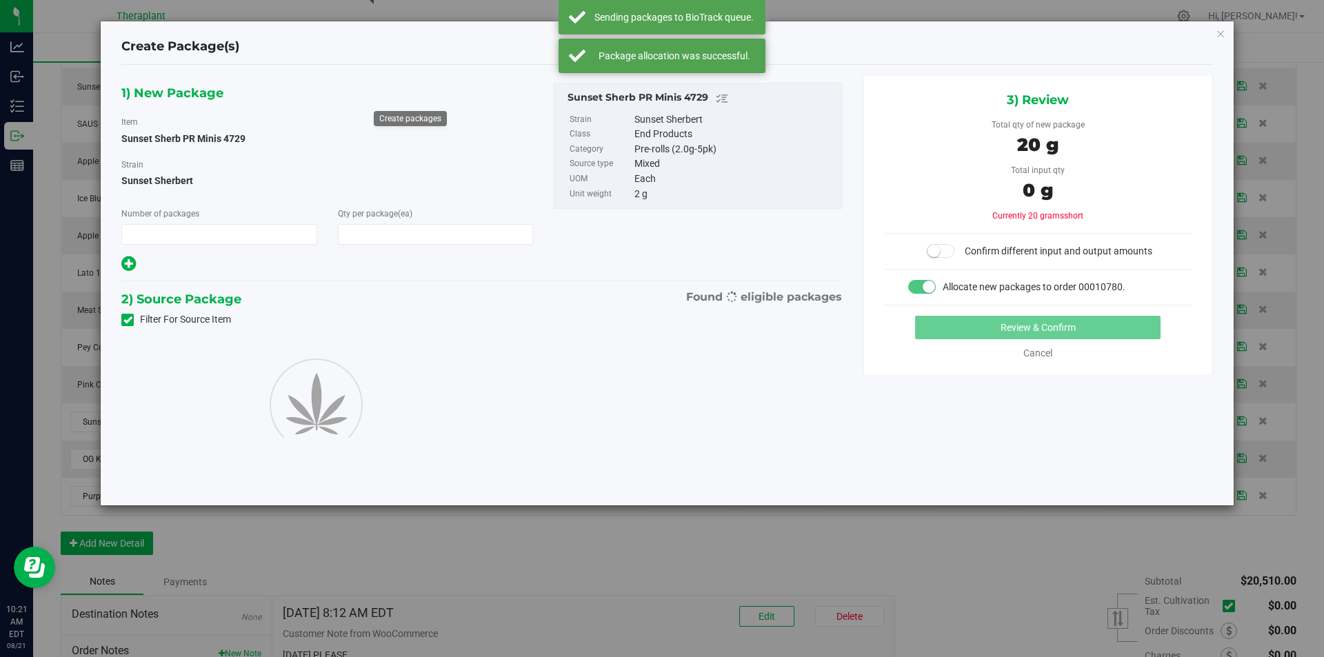
type input "1"
type input "10"
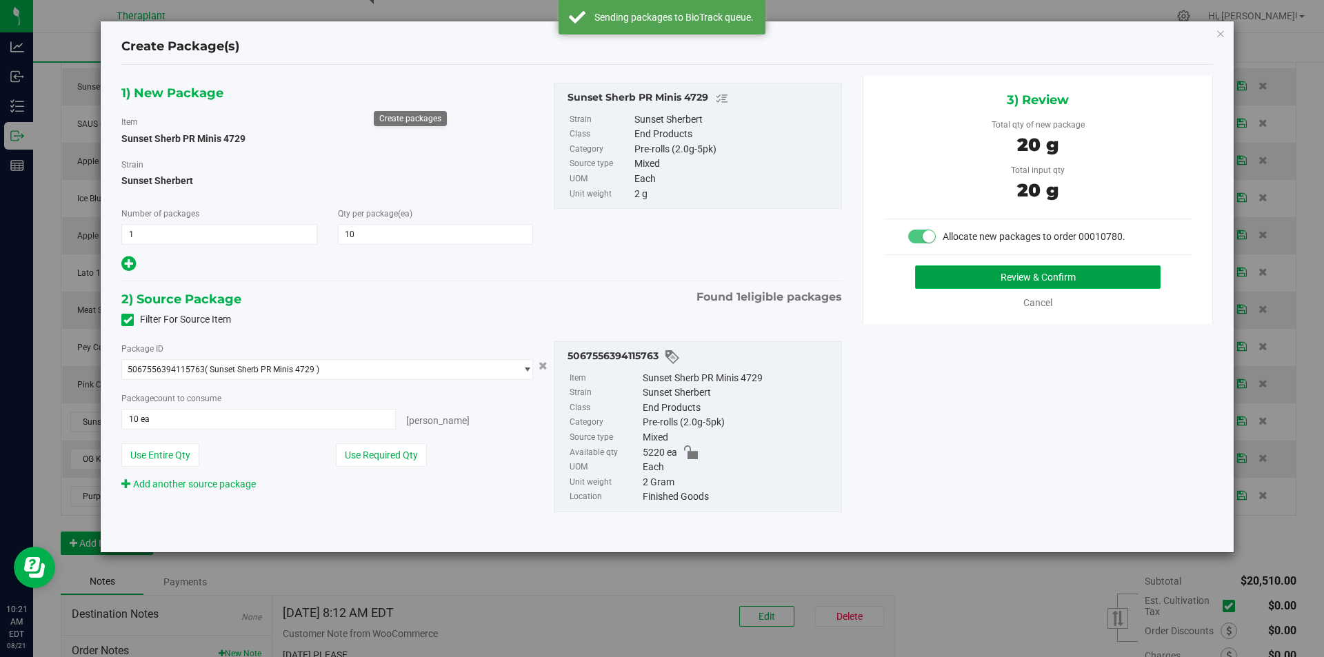
click at [999, 280] on button "Review & Confirm" at bounding box center [1037, 276] width 245 height 23
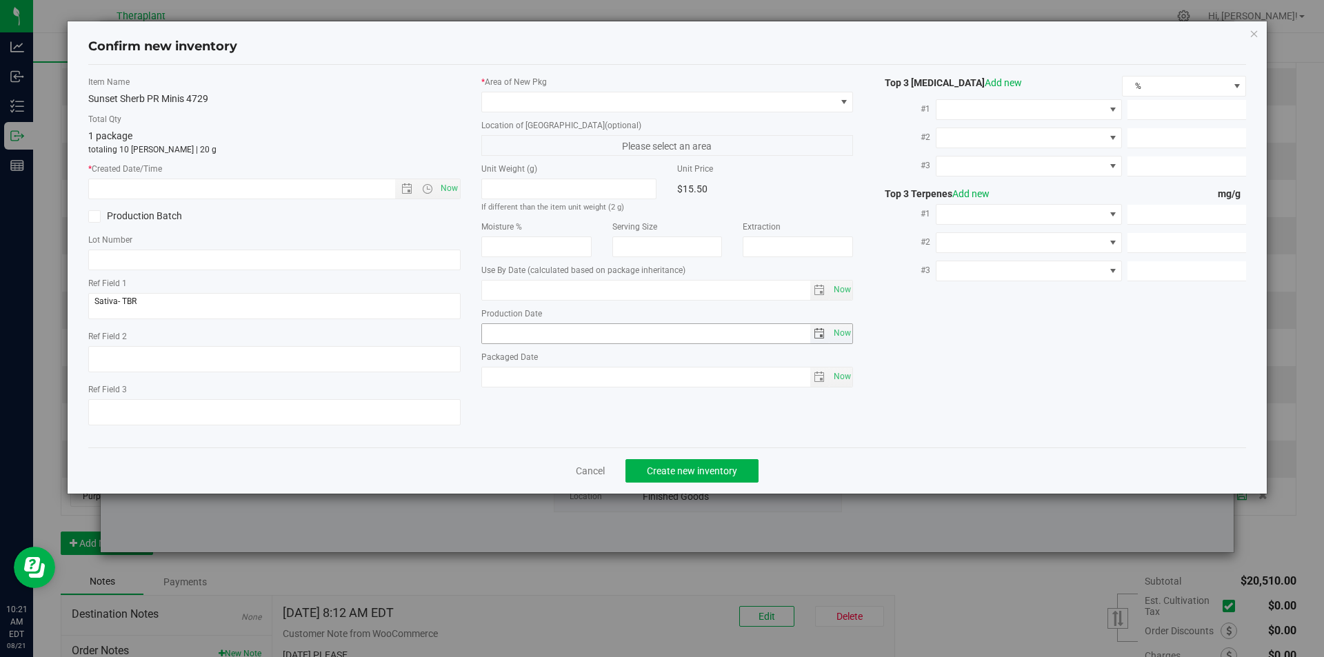
type input "[DATE]"
click at [448, 179] on span "Now" at bounding box center [448, 189] width 23 height 20
type input "[DATE] 10:21 AM"
click at [510, 96] on span at bounding box center [659, 101] width 354 height 19
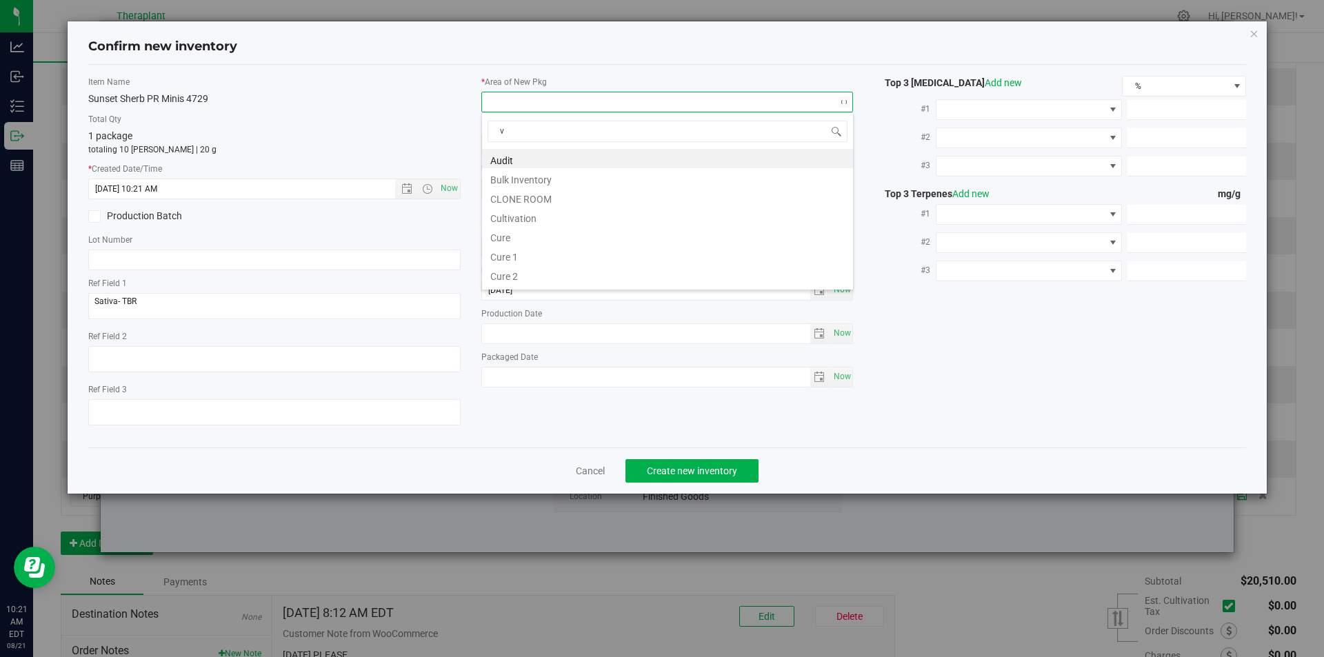
scroll to position [21, 372]
click at [515, 195] on li "Vault" at bounding box center [667, 197] width 371 height 19
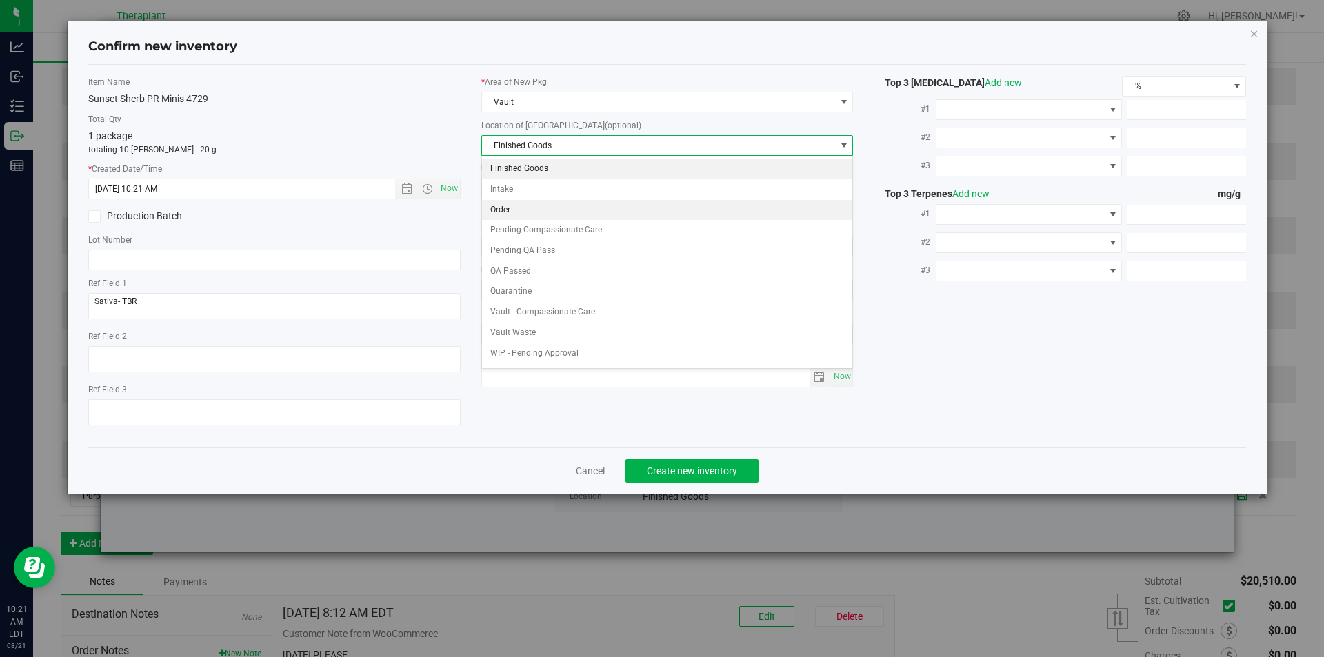
click at [520, 210] on li "Order" at bounding box center [667, 210] width 371 height 21
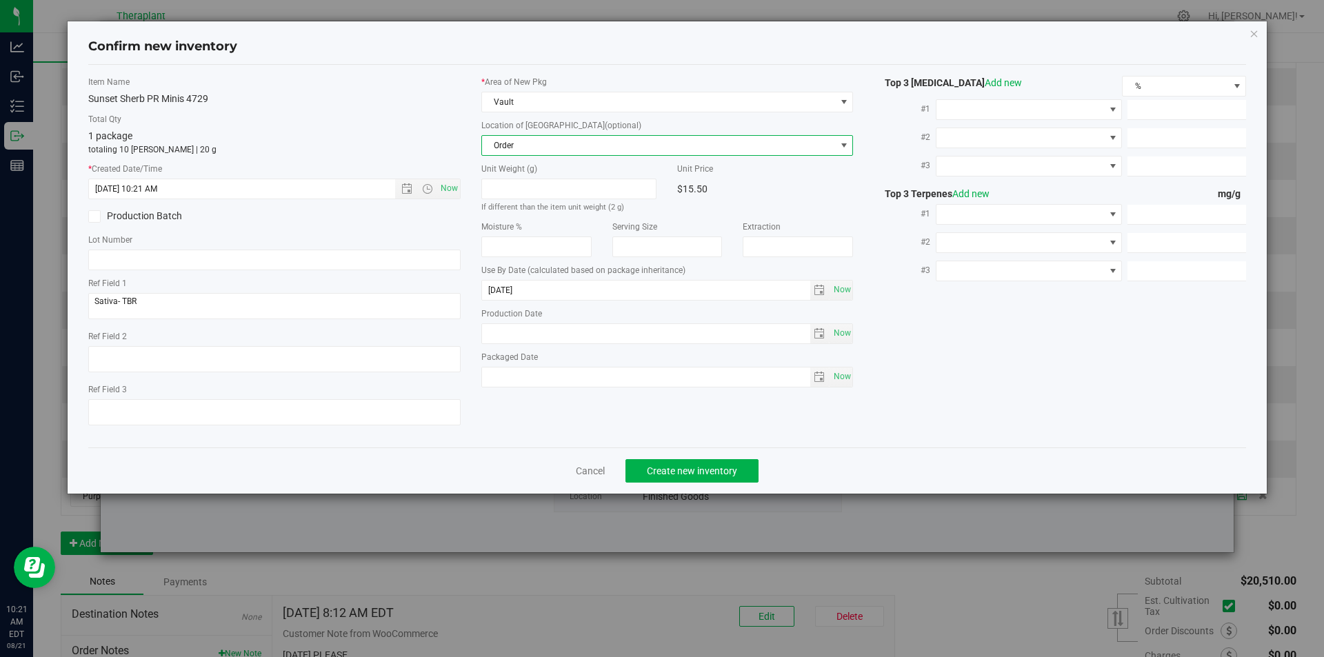
click at [699, 492] on div "Cancel Create new inventory" at bounding box center [667, 471] width 1159 height 46
click at [686, 456] on div "Cancel Create new inventory" at bounding box center [667, 471] width 1159 height 46
click at [684, 466] on span "Create new inventory" at bounding box center [692, 470] width 90 height 11
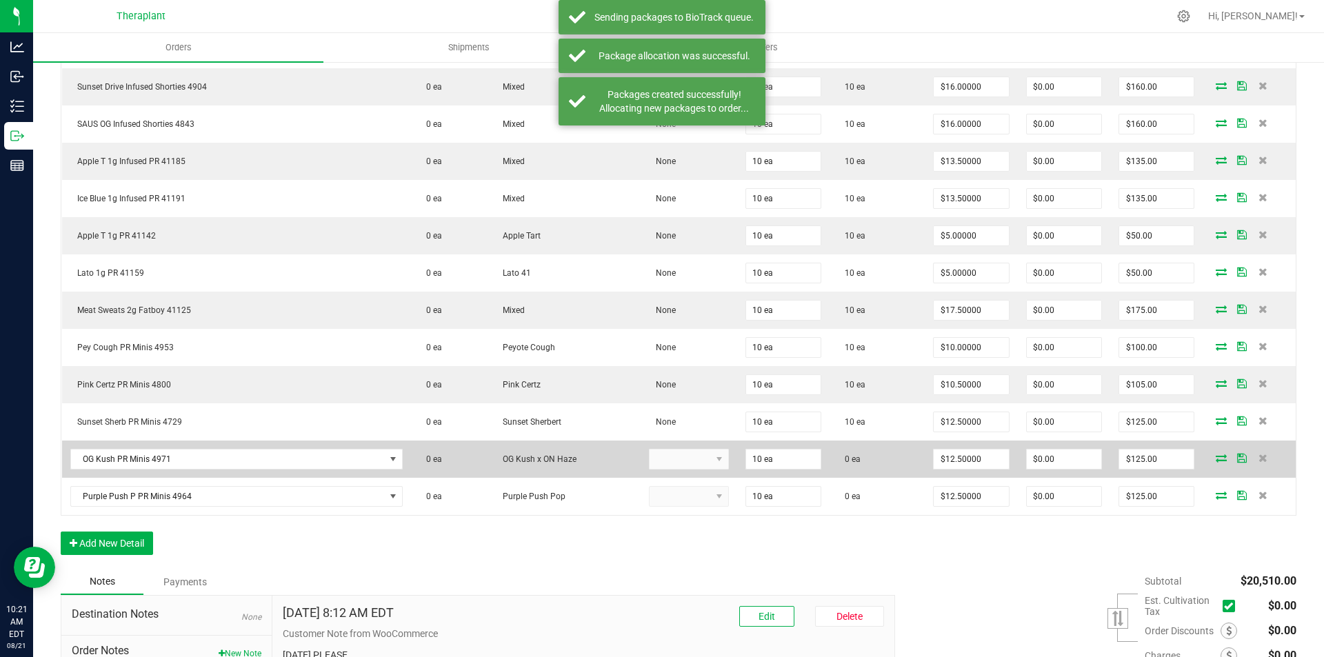
click at [1216, 457] on icon at bounding box center [1221, 458] width 11 height 8
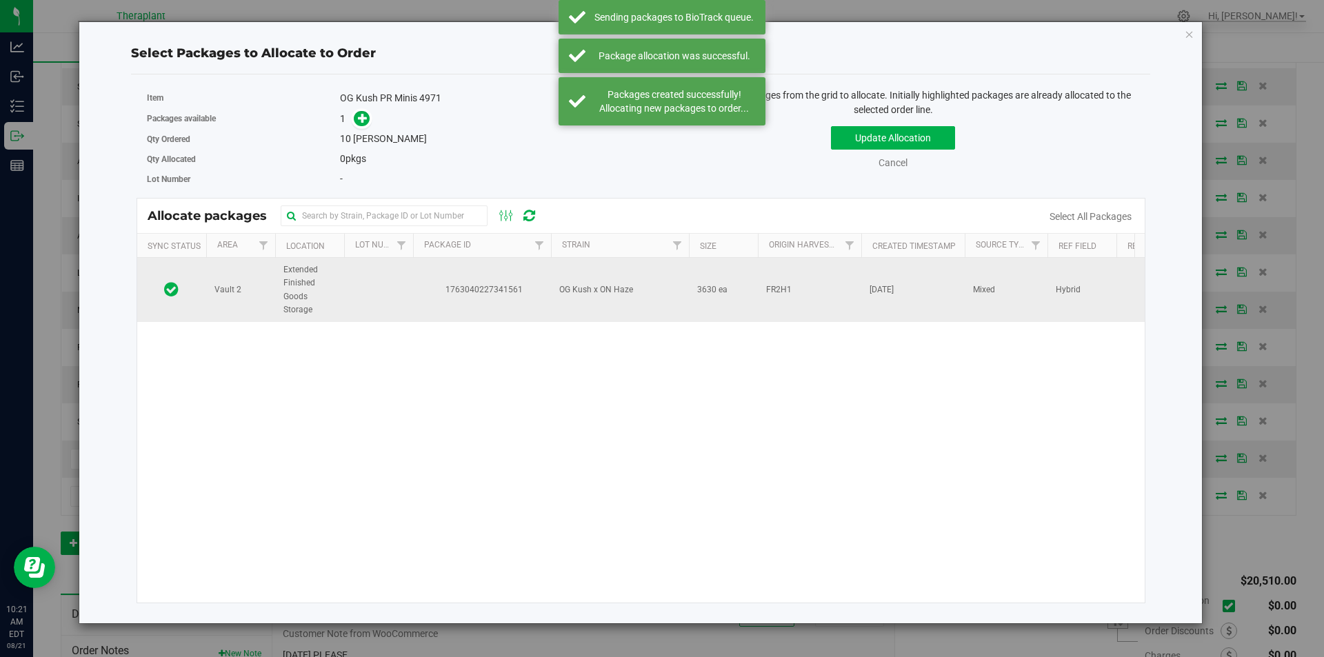
click at [408, 294] on td at bounding box center [378, 290] width 69 height 64
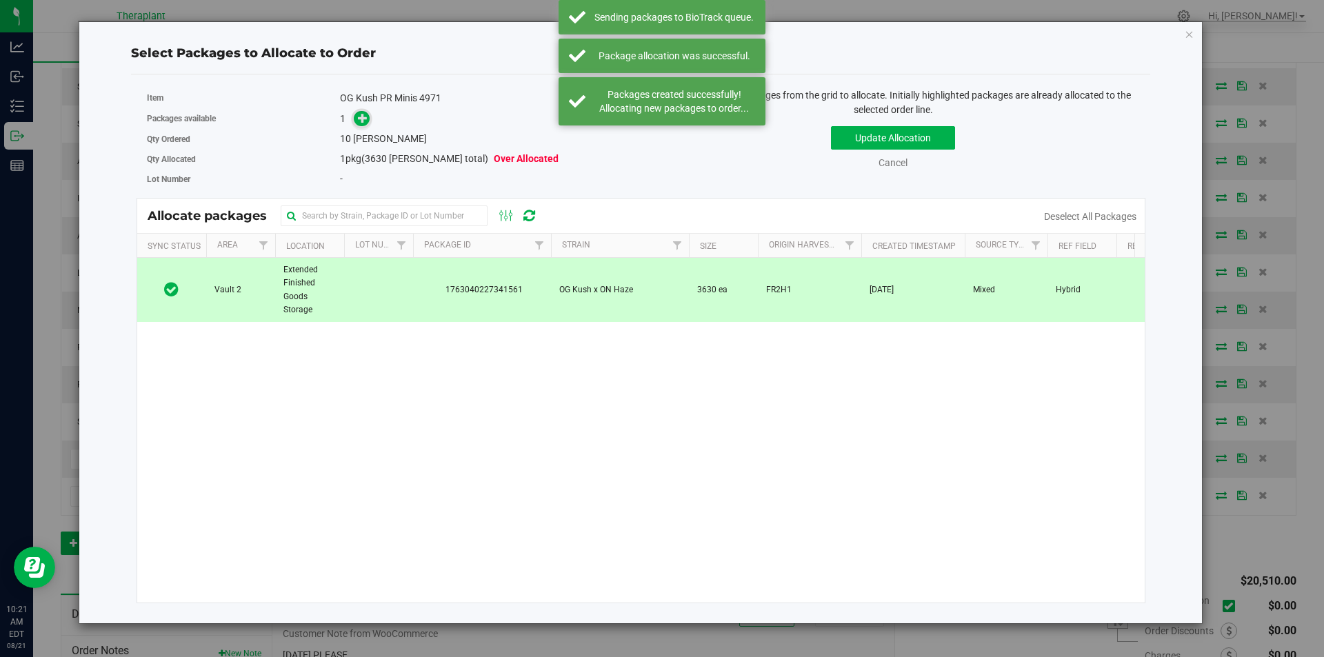
click at [369, 116] on span at bounding box center [362, 119] width 16 height 16
click at [366, 119] on icon at bounding box center [363, 118] width 10 height 10
click at [361, 119] on td "SAUS OG Infused Shorties 4843" at bounding box center [236, 124] width 349 height 37
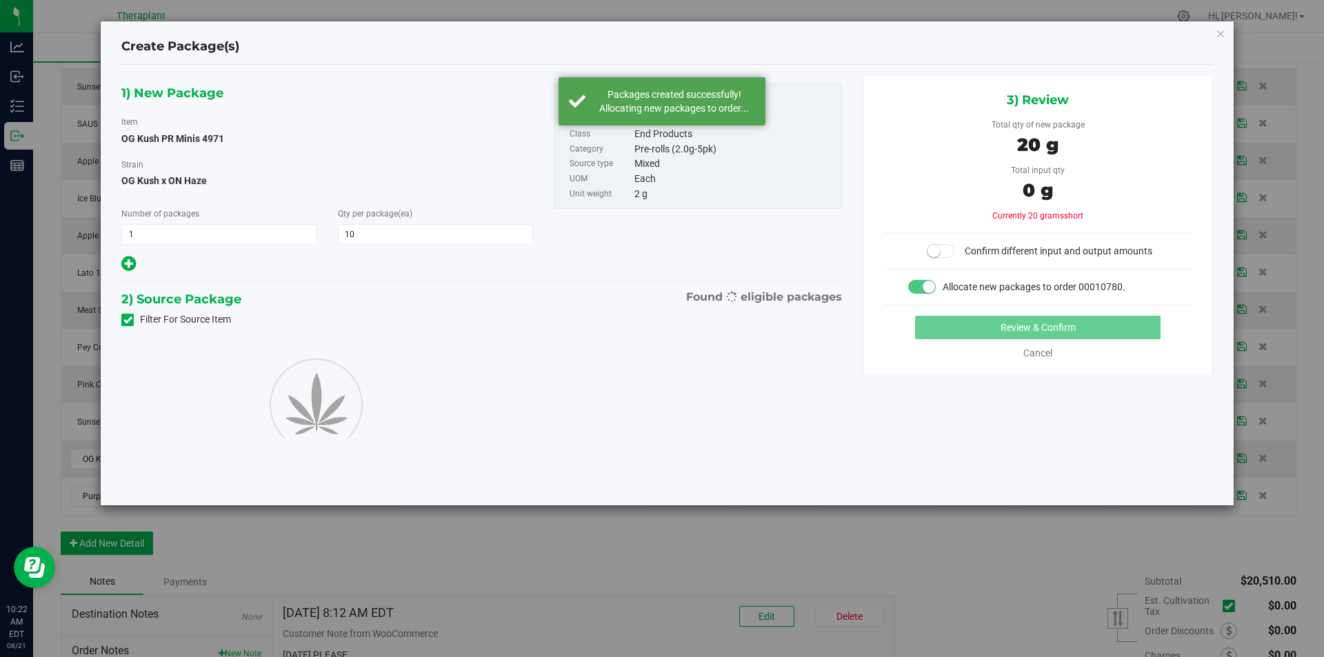
type input "10"
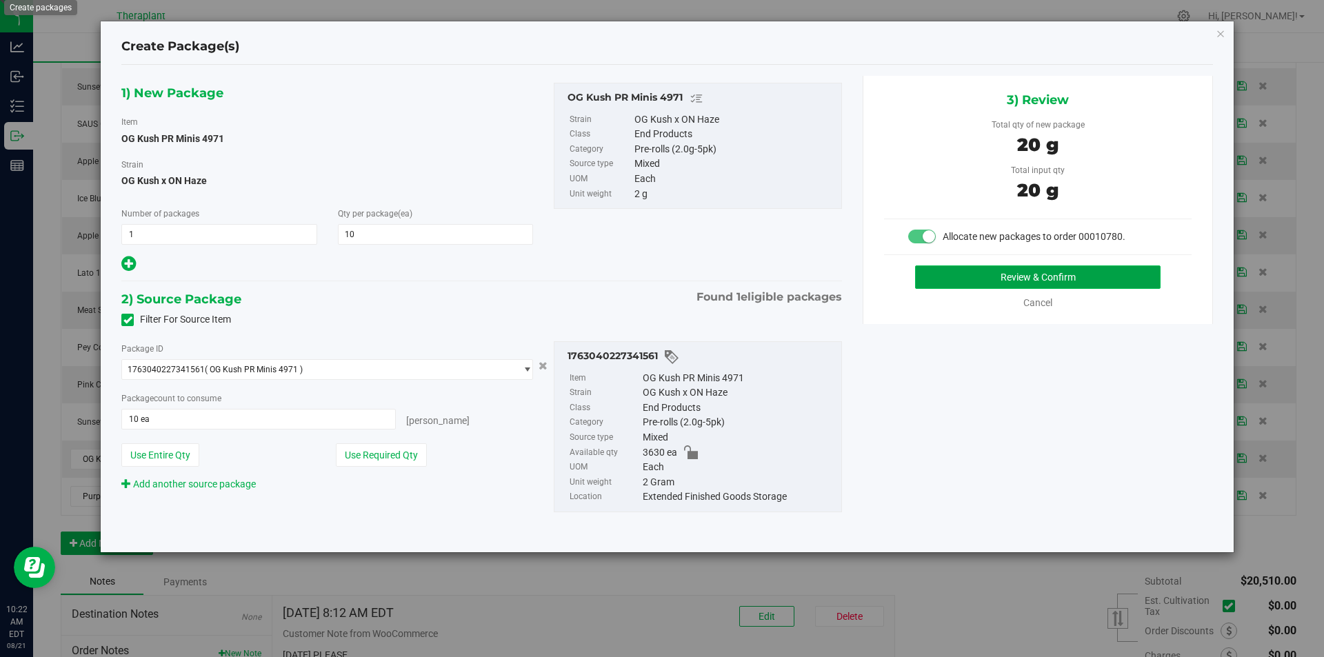
click at [992, 274] on button "Review & Confirm" at bounding box center [1037, 276] width 245 height 23
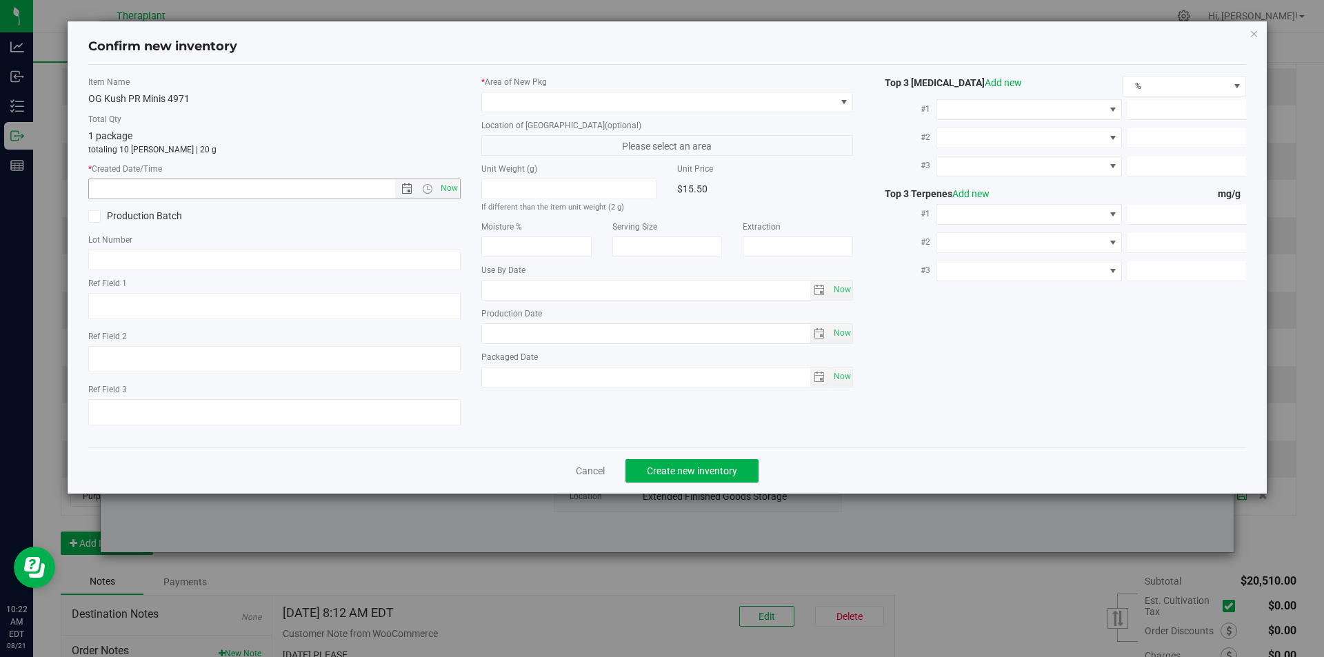
type textarea "Hybrid"
type input "[DATE]"
click at [464, 183] on div "Item Name OG Kush PR Minis 4971 Total Qty 1 package totaling 10 [PERSON_NAME] |…" at bounding box center [274, 256] width 393 height 361
click at [445, 181] on span "Now" at bounding box center [448, 189] width 23 height 20
type input "[DATE] 10:22 AM"
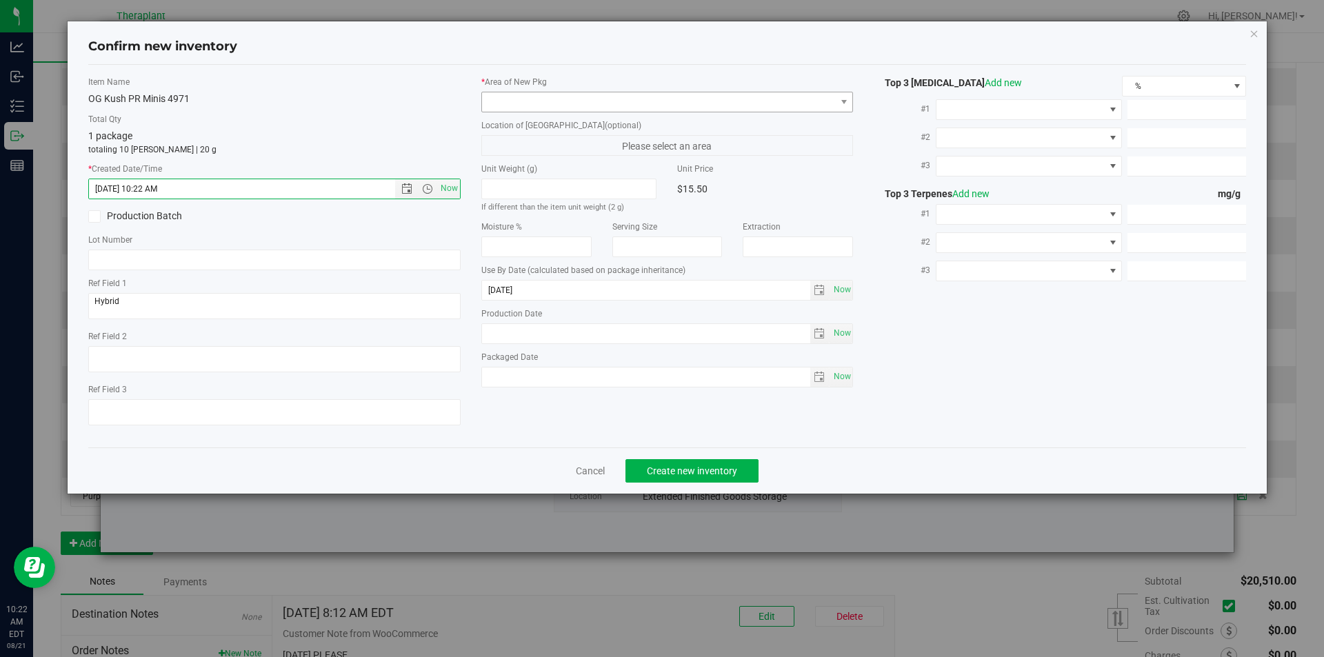
drag, startPoint x: 523, startPoint y: 121, endPoint x: 523, endPoint y: 101, distance: 19.3
click at [523, 117] on div "* Area of [GEOGRAPHIC_DATA] Location of [GEOGRAPHIC_DATA] (optional) Please sel…" at bounding box center [667, 235] width 393 height 319
click at [523, 101] on span at bounding box center [659, 101] width 354 height 19
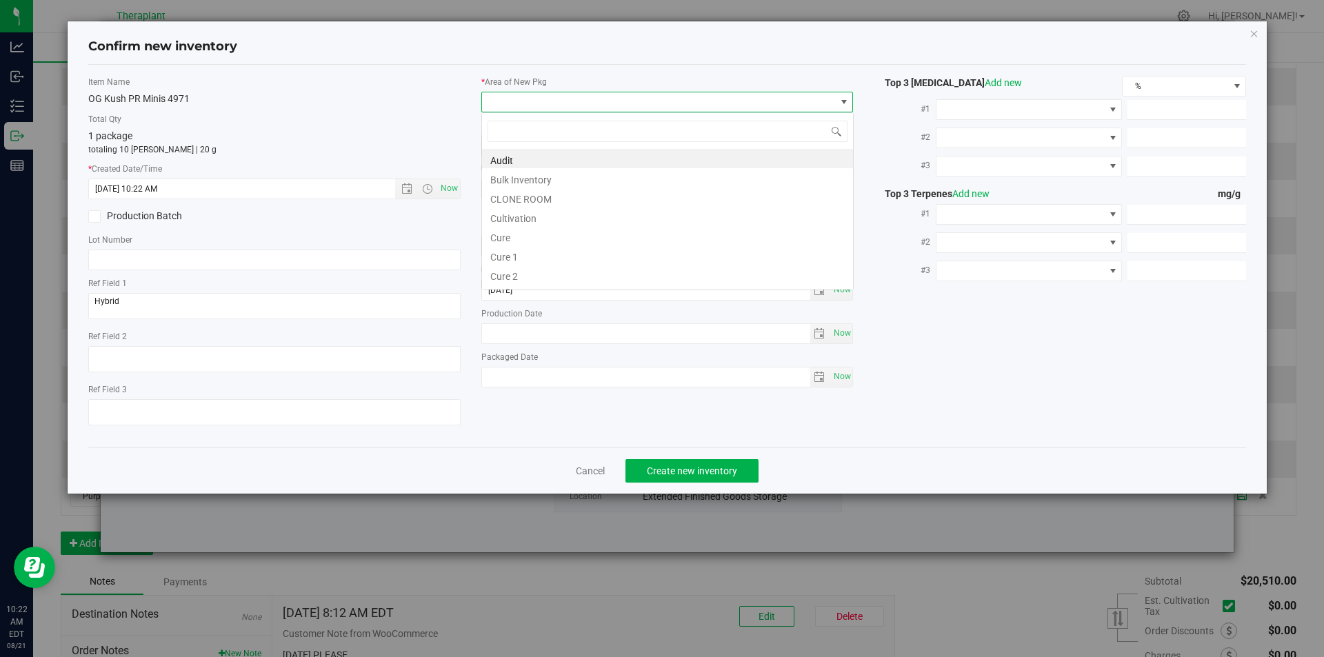
type input "v"
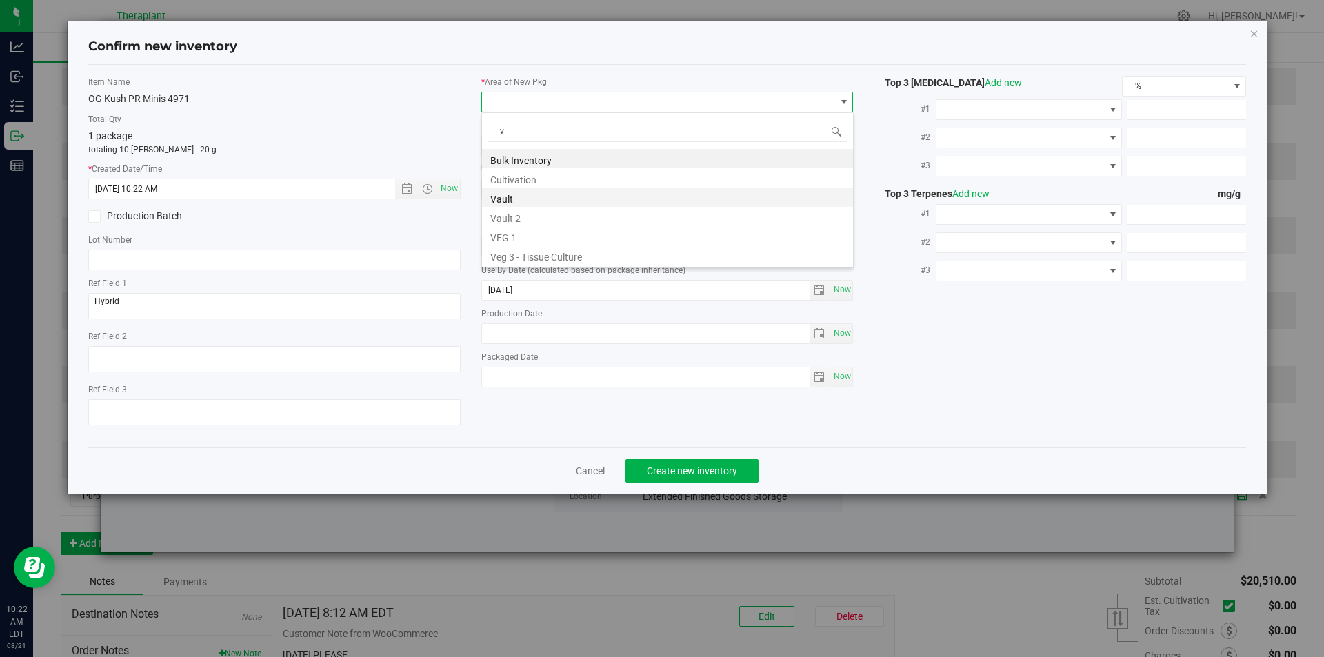
click at [519, 194] on li "Vault" at bounding box center [667, 197] width 371 height 19
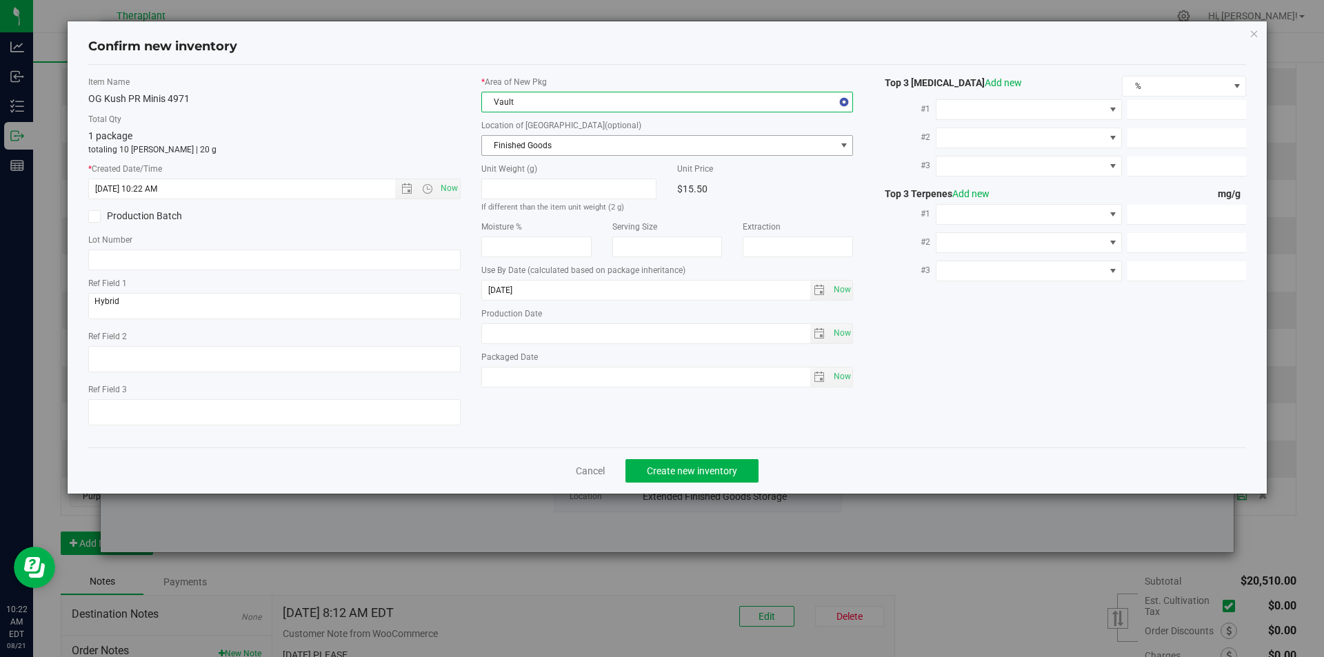
click at [519, 141] on span "Finished Goods" at bounding box center [659, 145] width 354 height 19
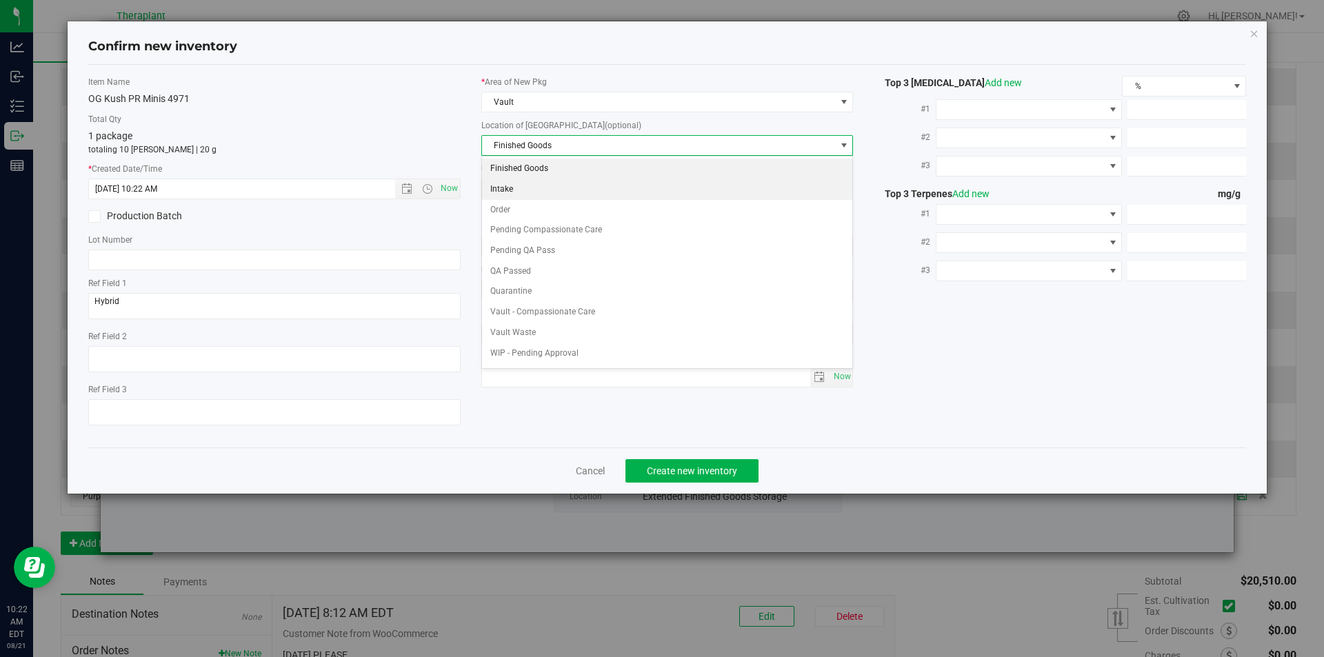
drag, startPoint x: 537, startPoint y: 206, endPoint x: 554, endPoint y: 221, distance: 23.0
click at [537, 206] on li "Order" at bounding box center [667, 210] width 371 height 21
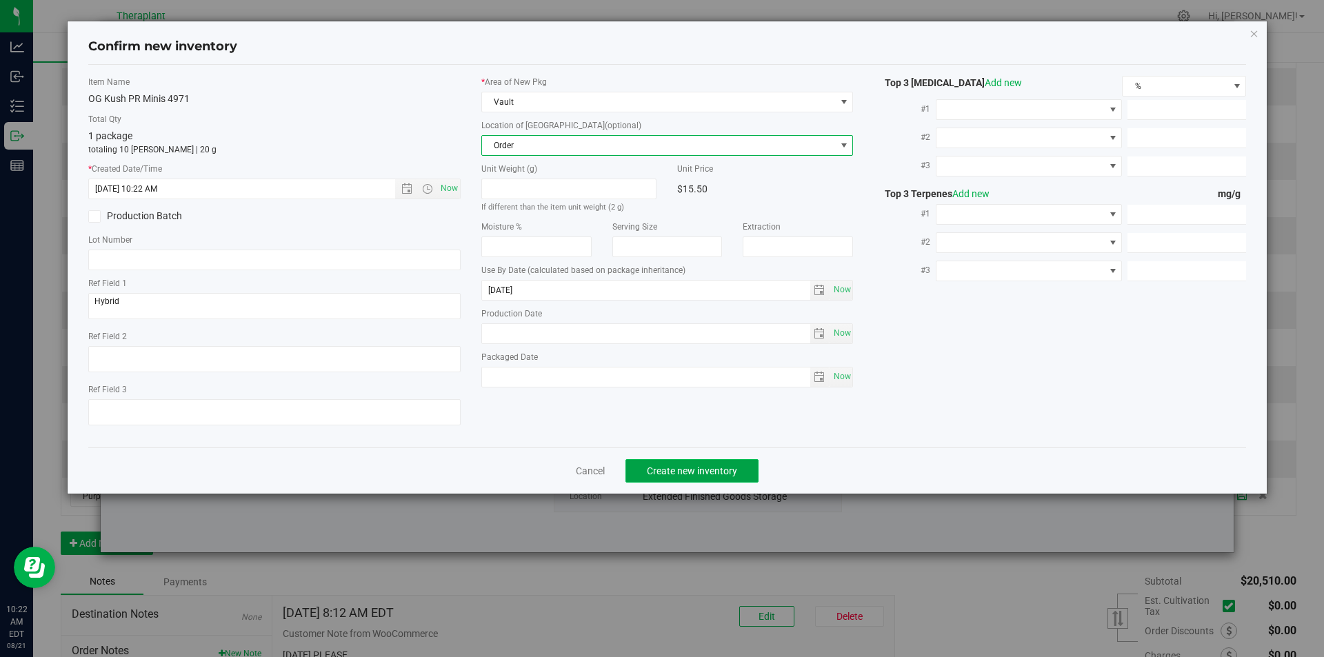
click at [705, 468] on span "Create new inventory" at bounding box center [692, 470] width 90 height 11
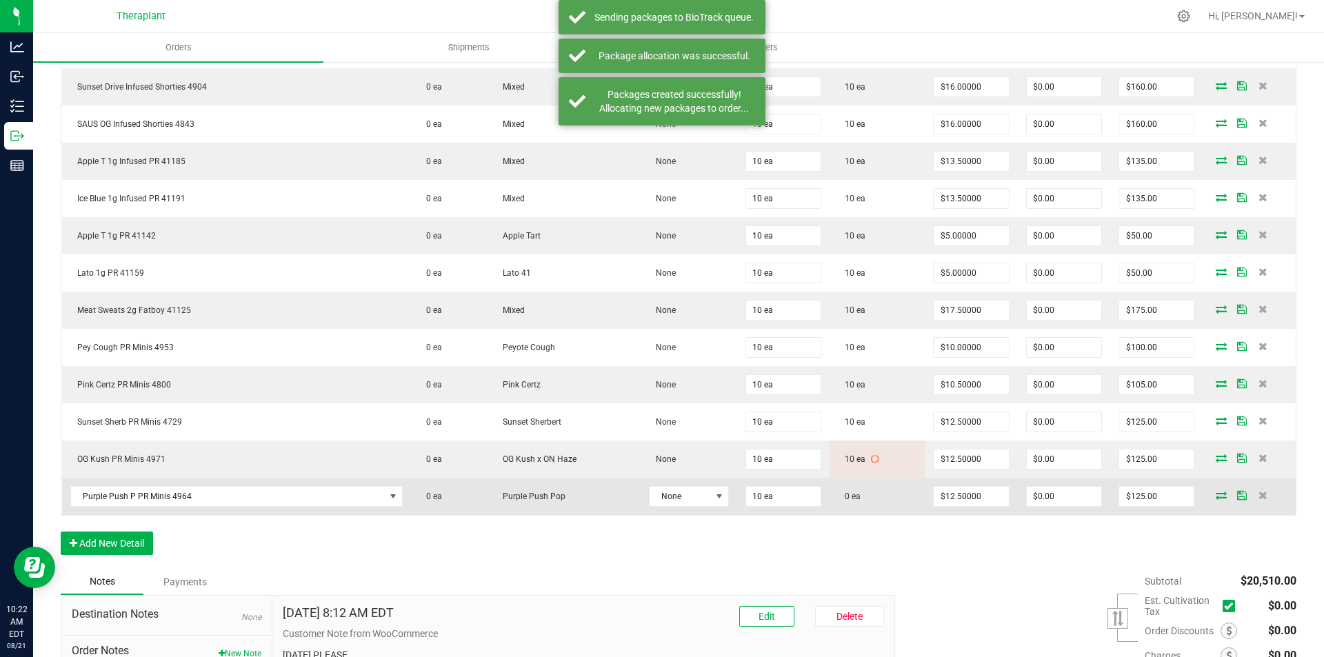
click at [1216, 496] on icon at bounding box center [1221, 495] width 11 height 8
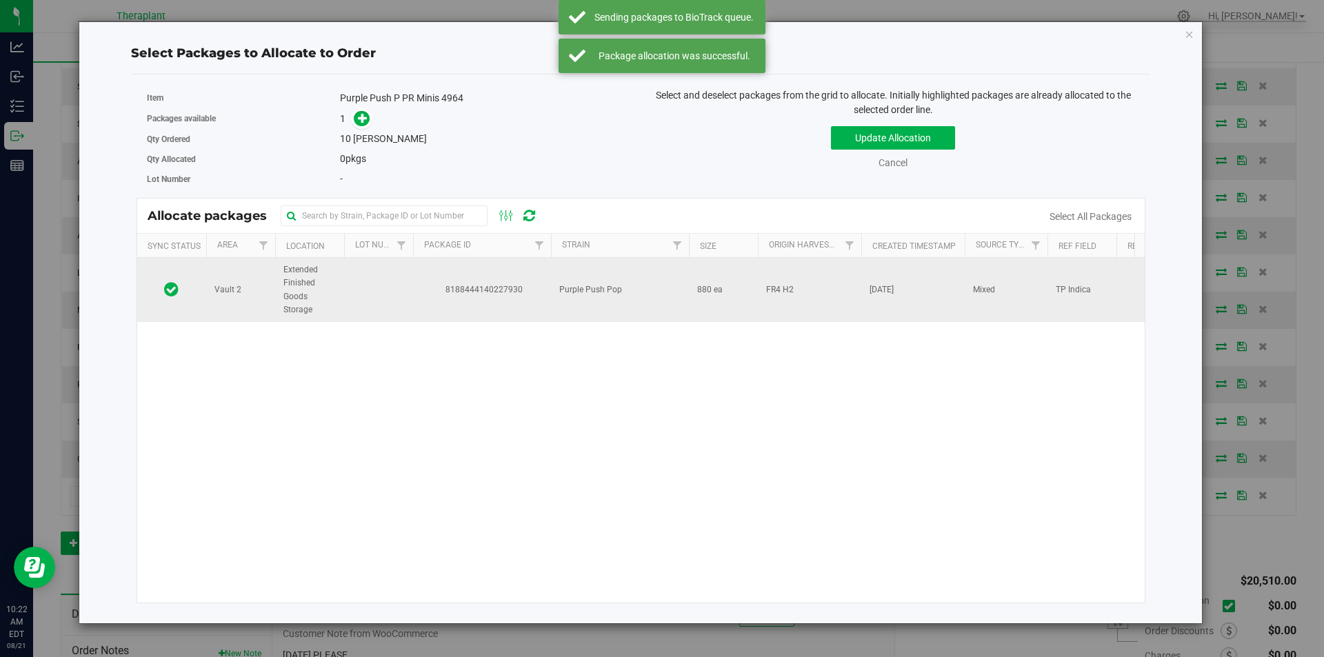
click at [492, 293] on span "8188444140227930" at bounding box center [481, 289] width 121 height 13
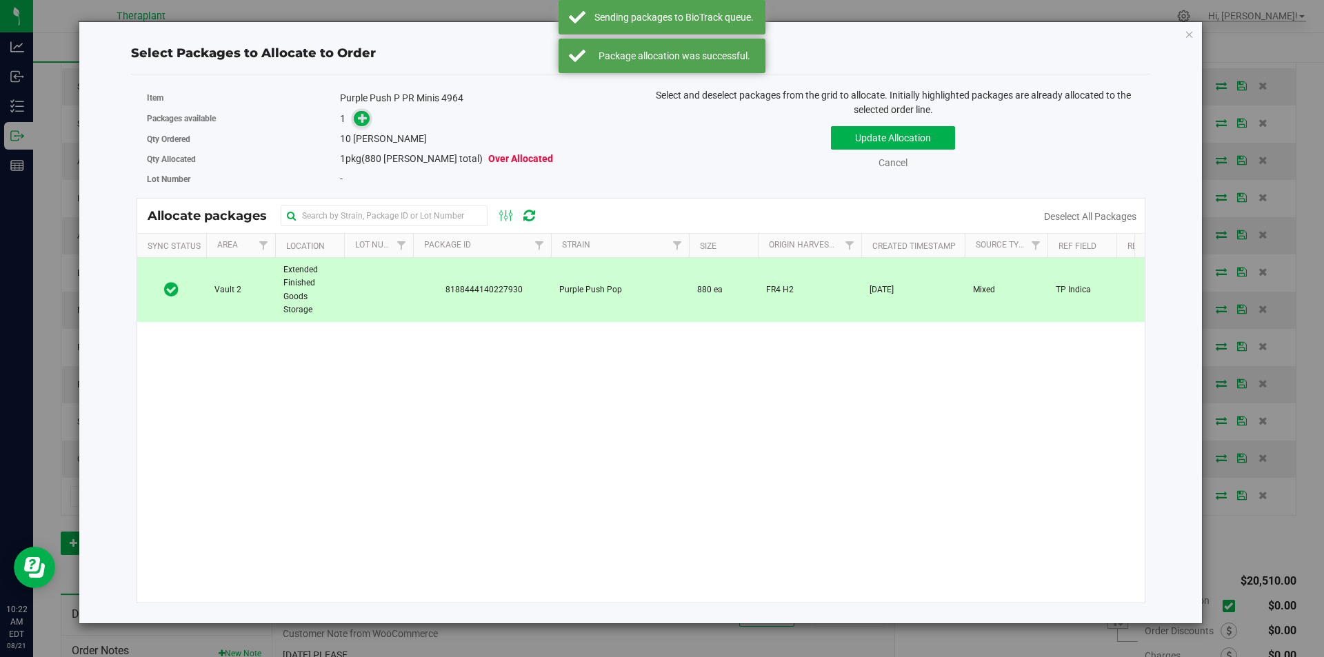
click at [365, 120] on icon at bounding box center [363, 118] width 10 height 10
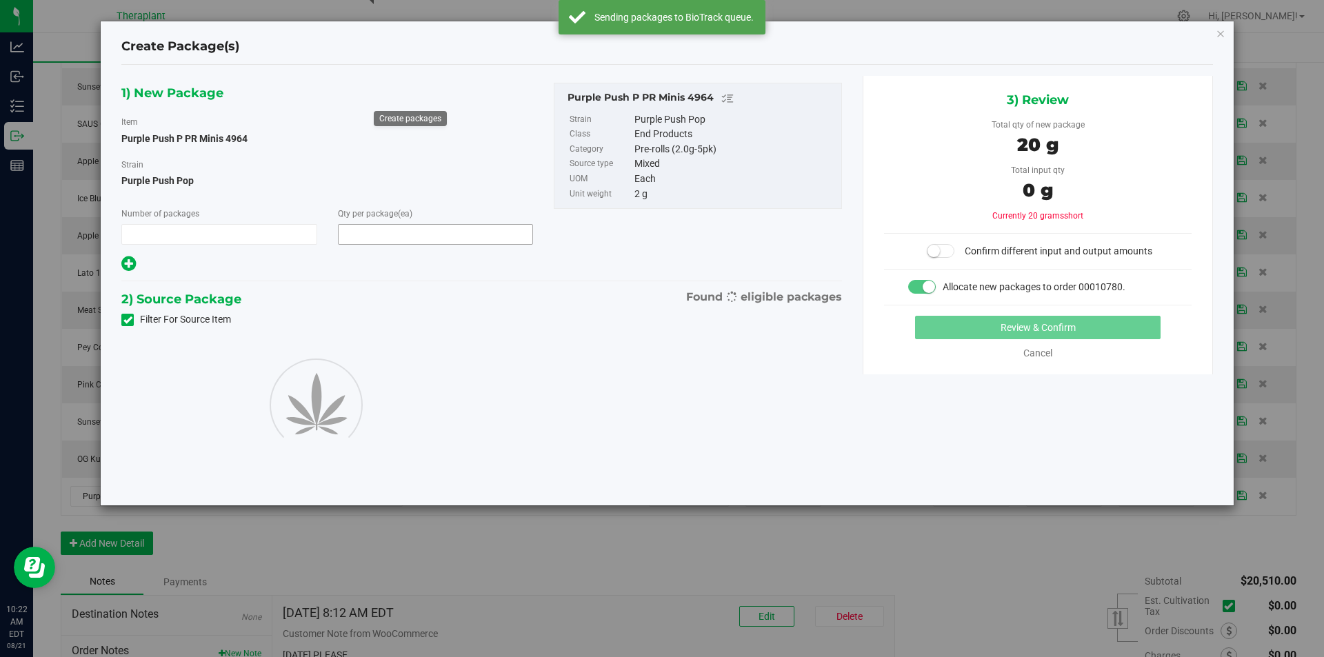
type input "1"
type input "10"
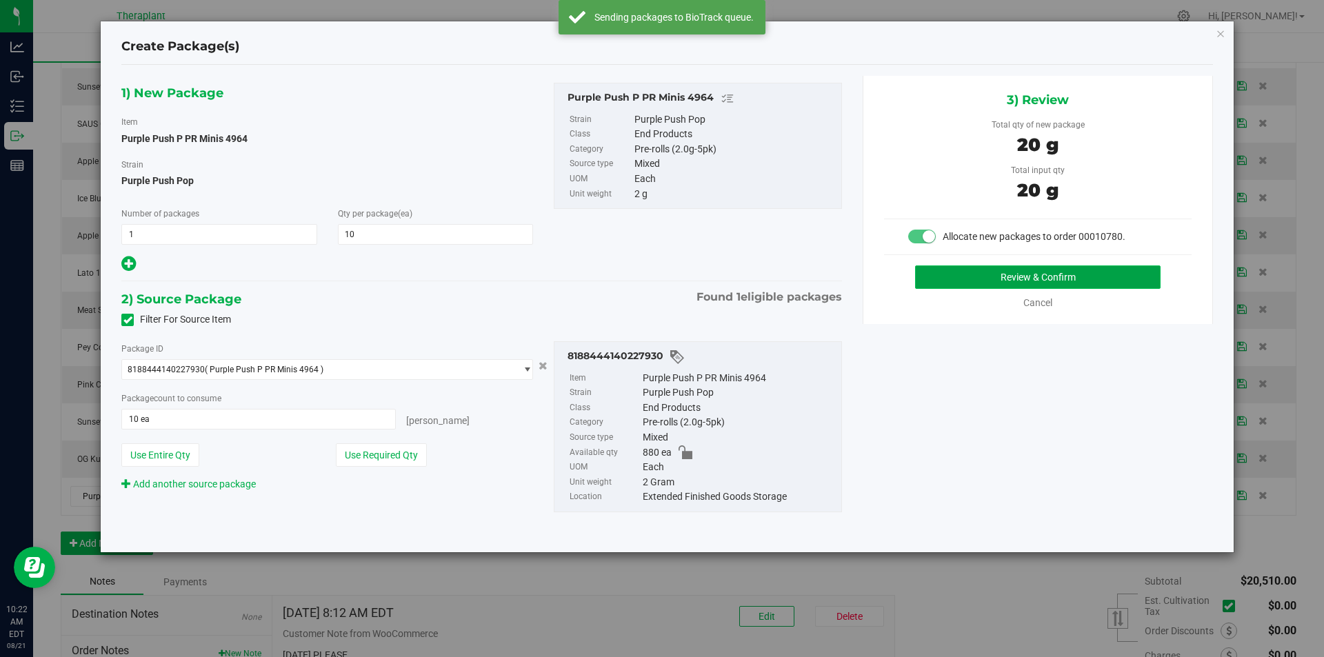
click at [948, 269] on button "Review & Confirm" at bounding box center [1037, 276] width 245 height 23
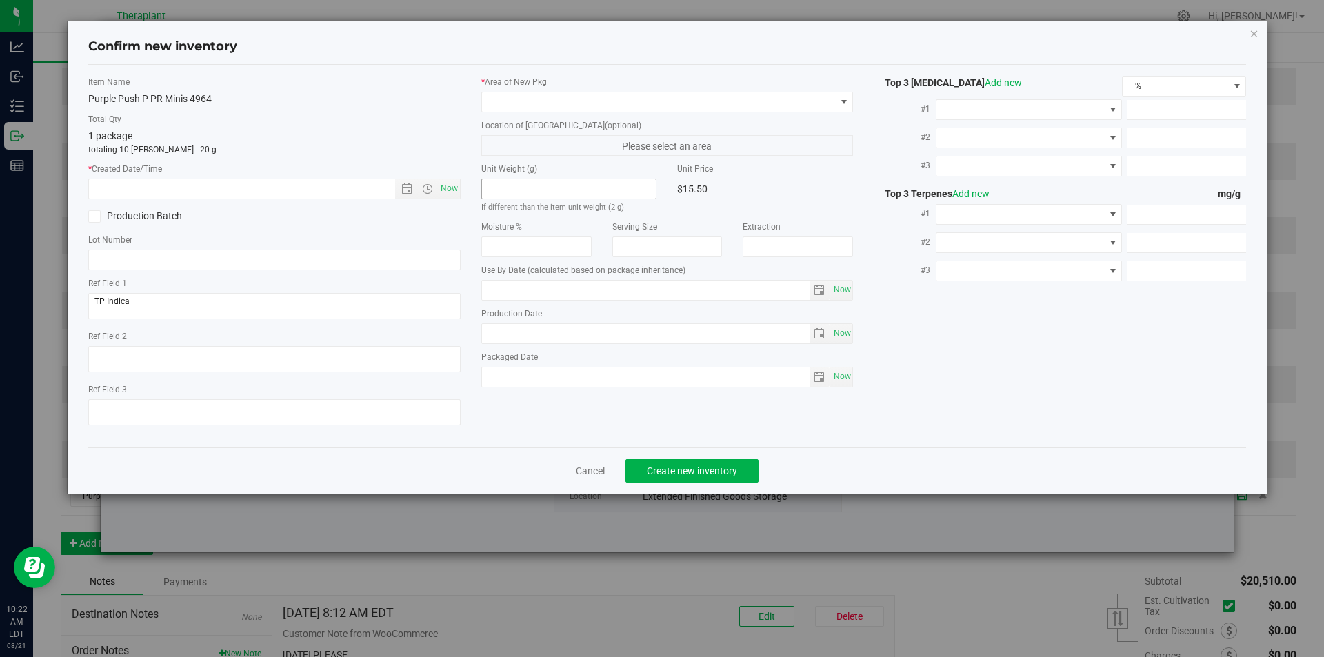
type input "[DATE]"
drag, startPoint x: 441, startPoint y: 196, endPoint x: 494, endPoint y: 160, distance: 64.1
click at [446, 192] on span "Now" at bounding box center [448, 189] width 23 height 20
type input "[DATE] 10:22 AM"
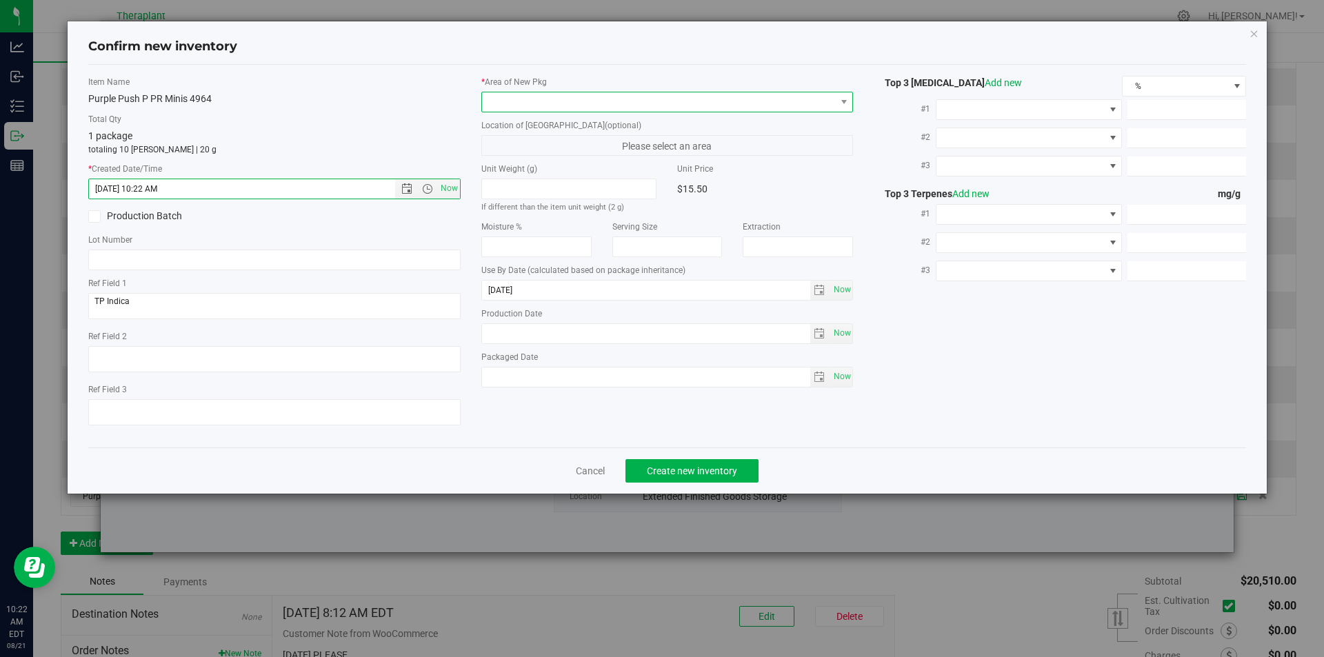
click at [527, 104] on span at bounding box center [659, 101] width 354 height 19
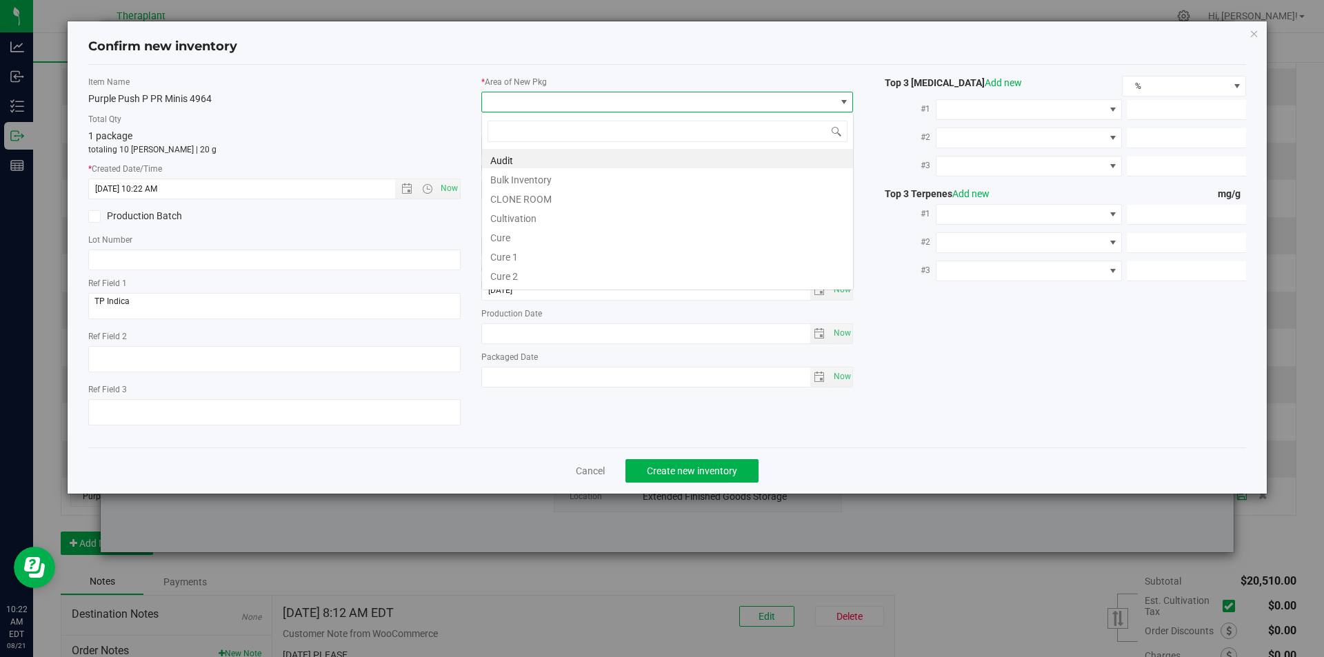
type input "v"
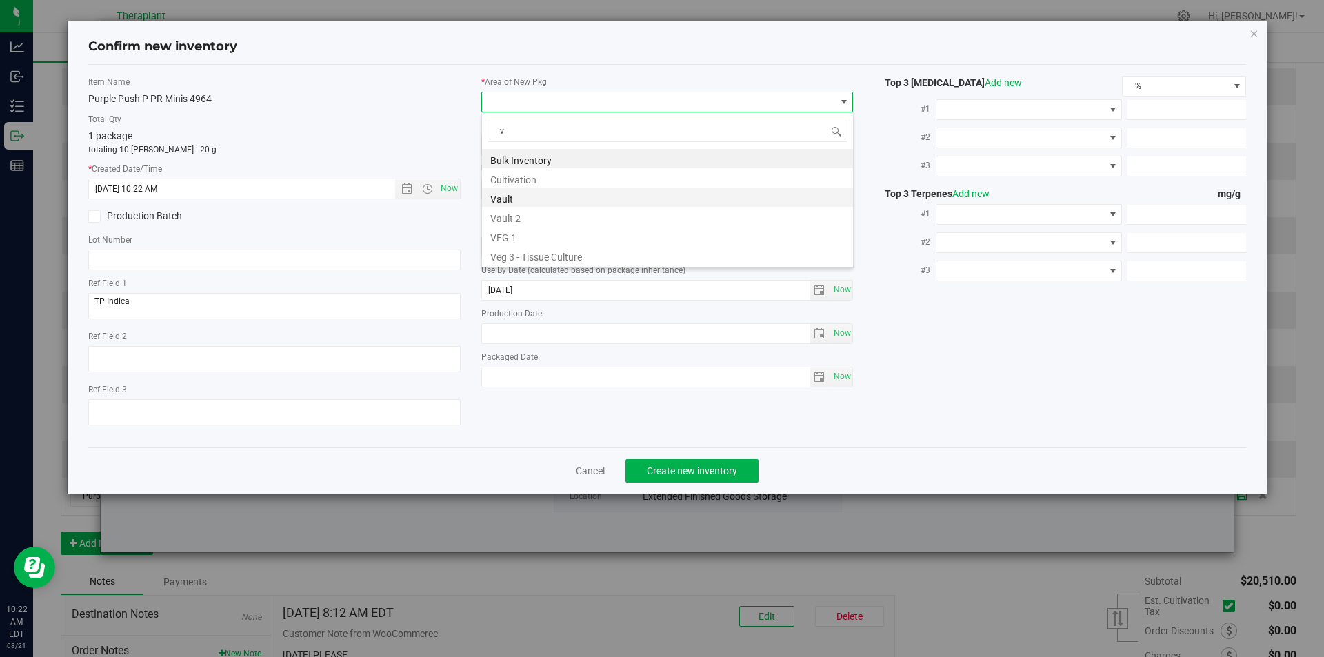
click at [514, 198] on li "Vault" at bounding box center [667, 197] width 371 height 19
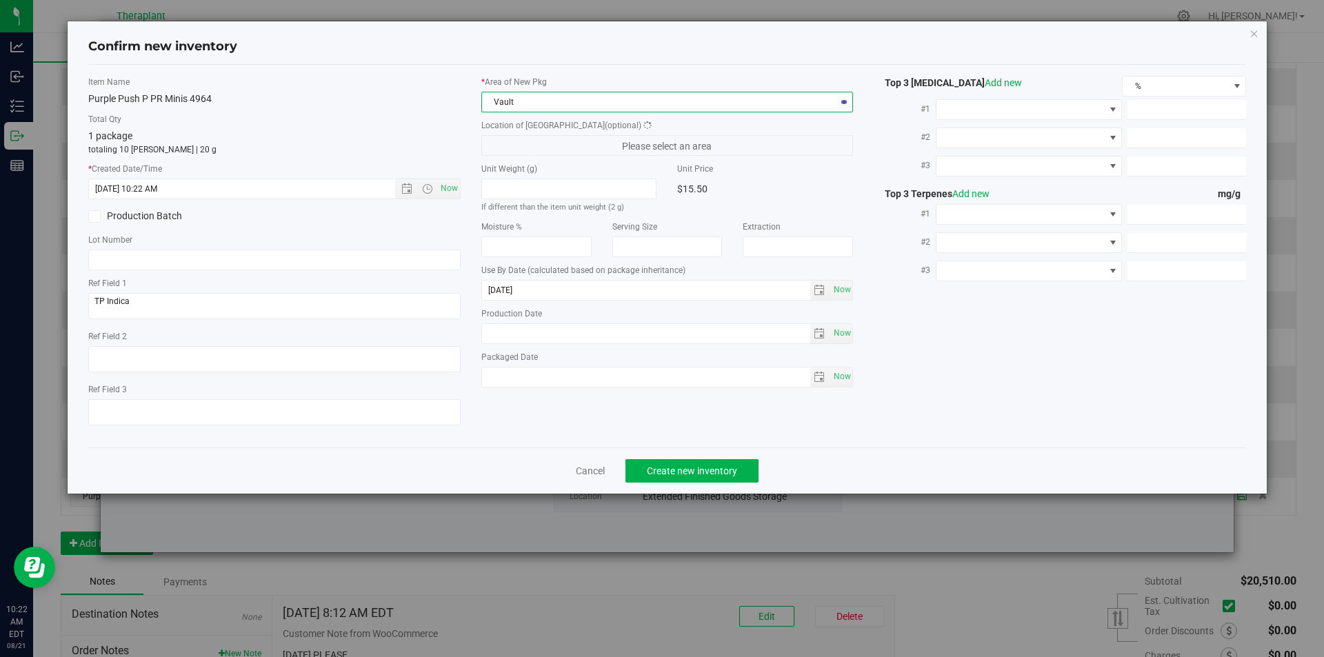
click at [509, 128] on label "Location of [GEOGRAPHIC_DATA] (optional)" at bounding box center [667, 125] width 372 height 12
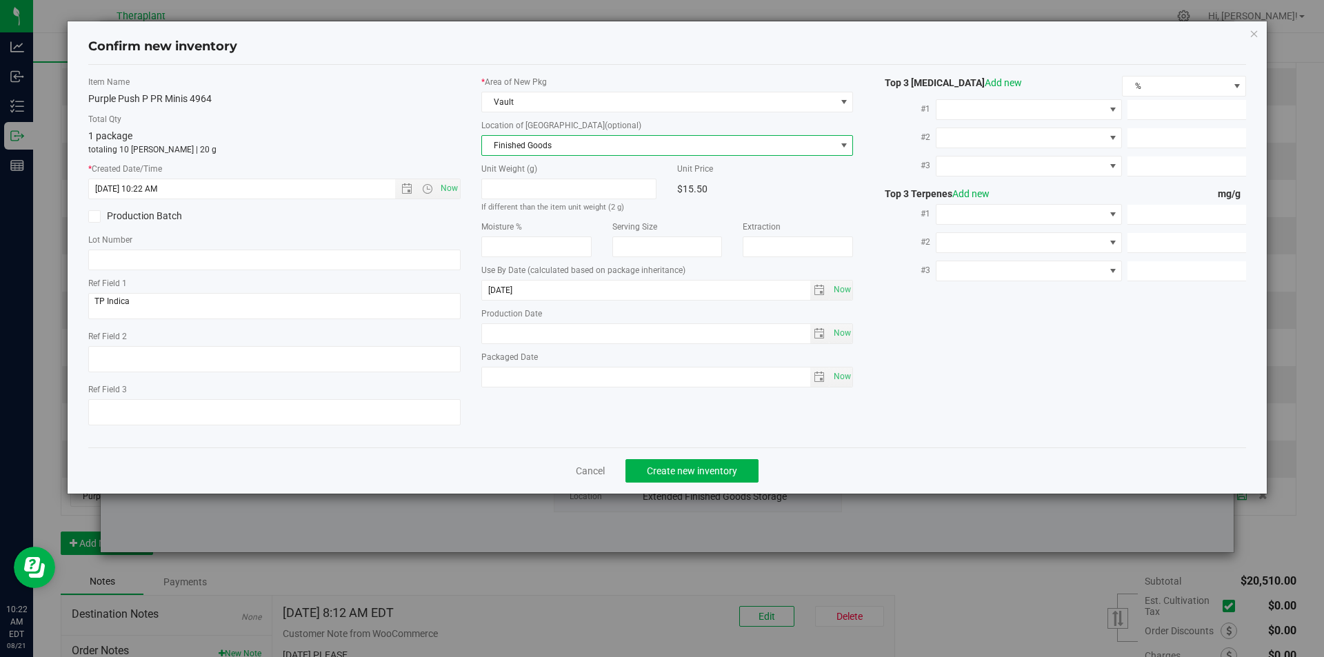
click at [503, 141] on span "Finished Goods" at bounding box center [659, 145] width 354 height 19
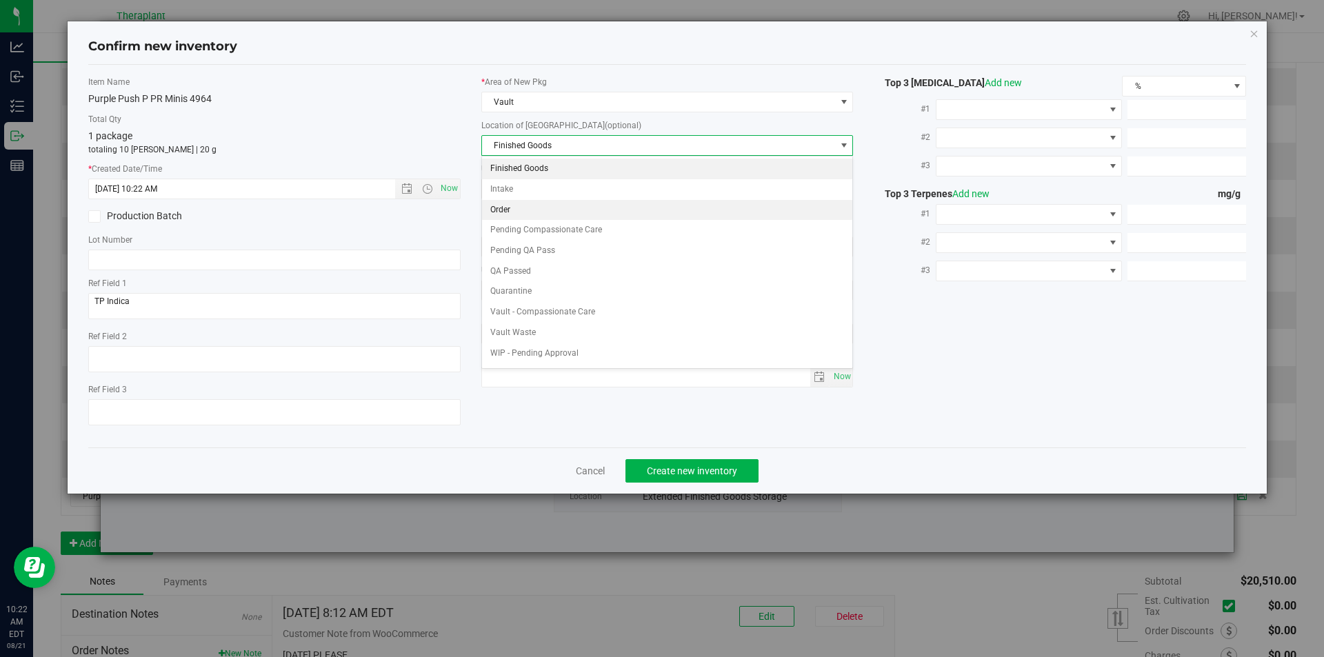
click at [521, 208] on li "Order" at bounding box center [667, 210] width 371 height 21
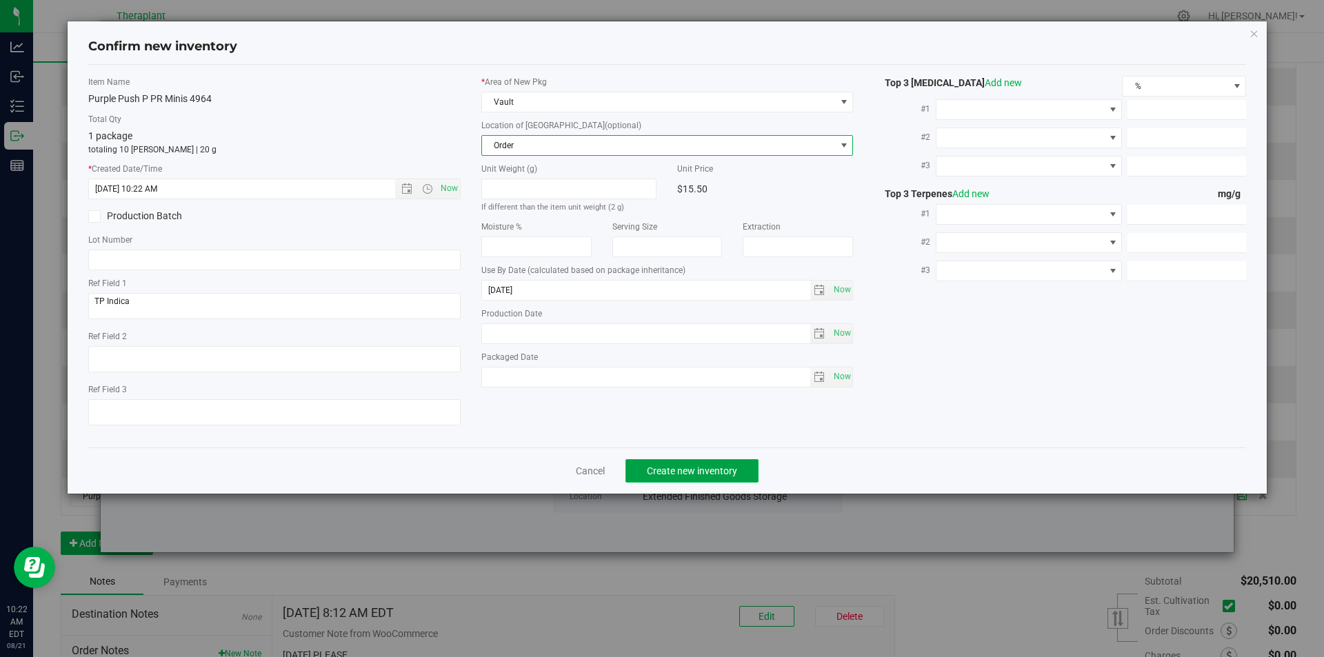
click at [697, 465] on span "Create new inventory" at bounding box center [692, 470] width 90 height 11
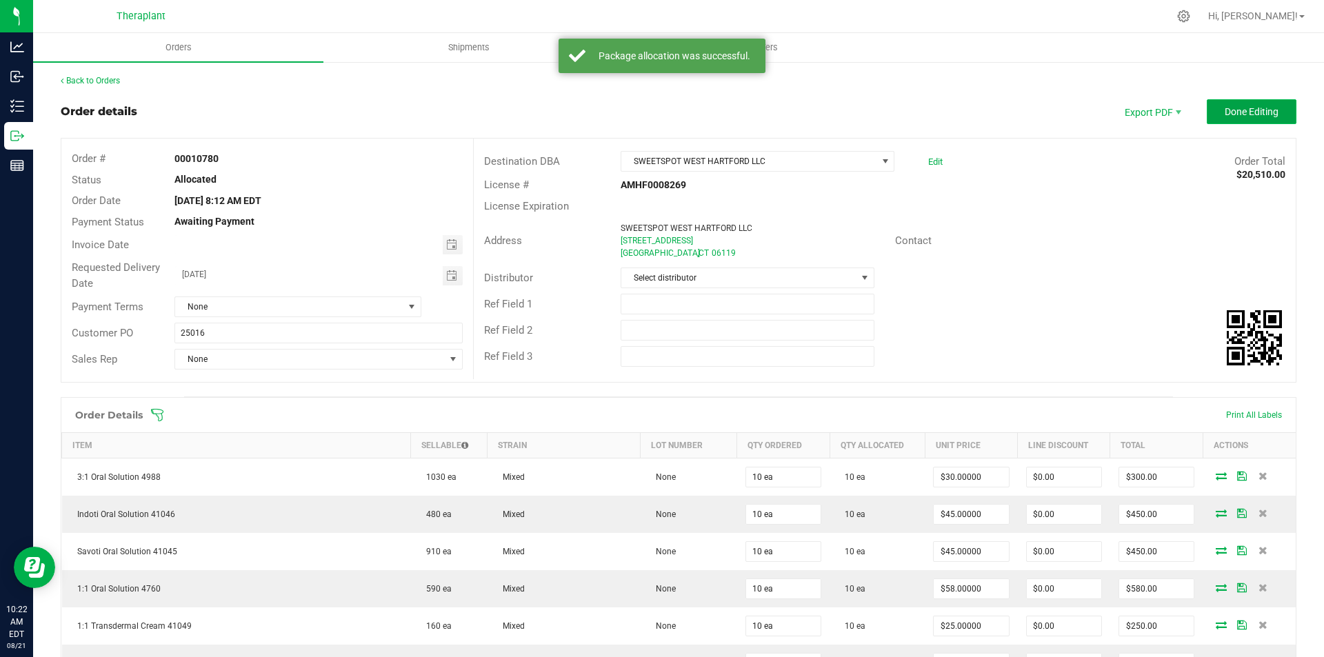
drag, startPoint x: 1261, startPoint y: 100, endPoint x: 1256, endPoint y: 117, distance: 17.2
click at [1256, 114] on button "Done Editing" at bounding box center [1252, 111] width 90 height 25
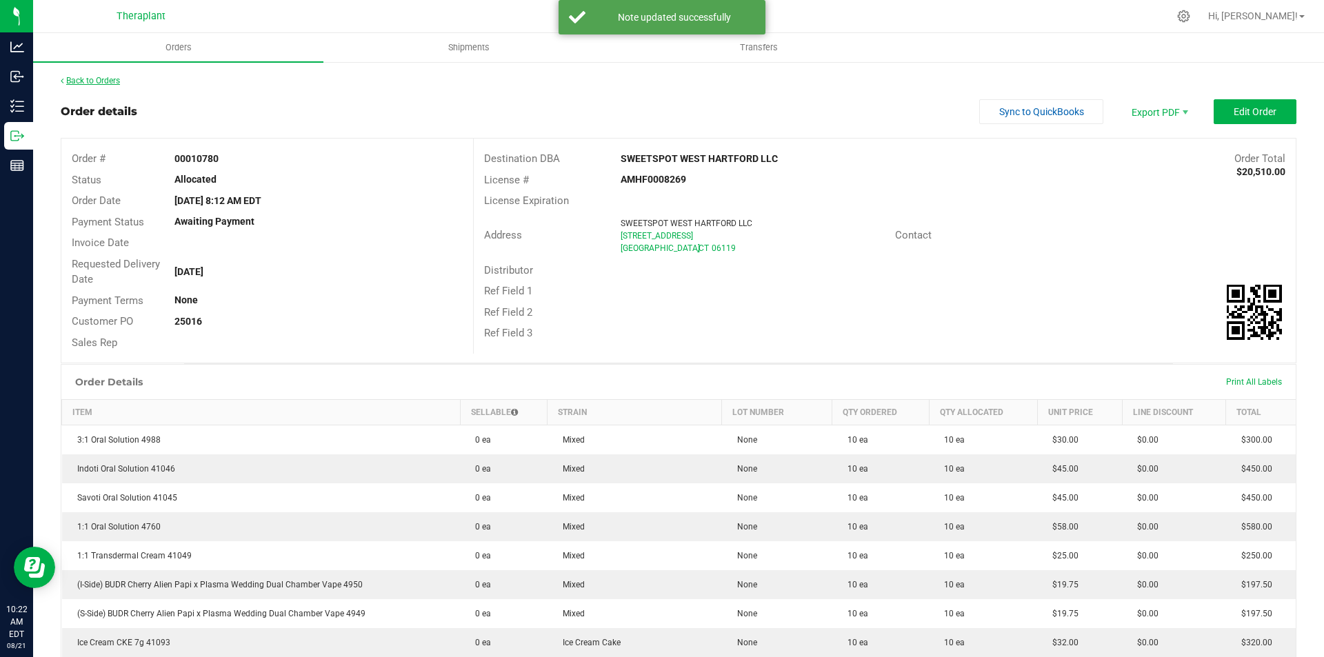
click at [106, 77] on link "Back to Orders" at bounding box center [90, 81] width 59 height 10
